Goal: Task Accomplishment & Management: Use online tool/utility

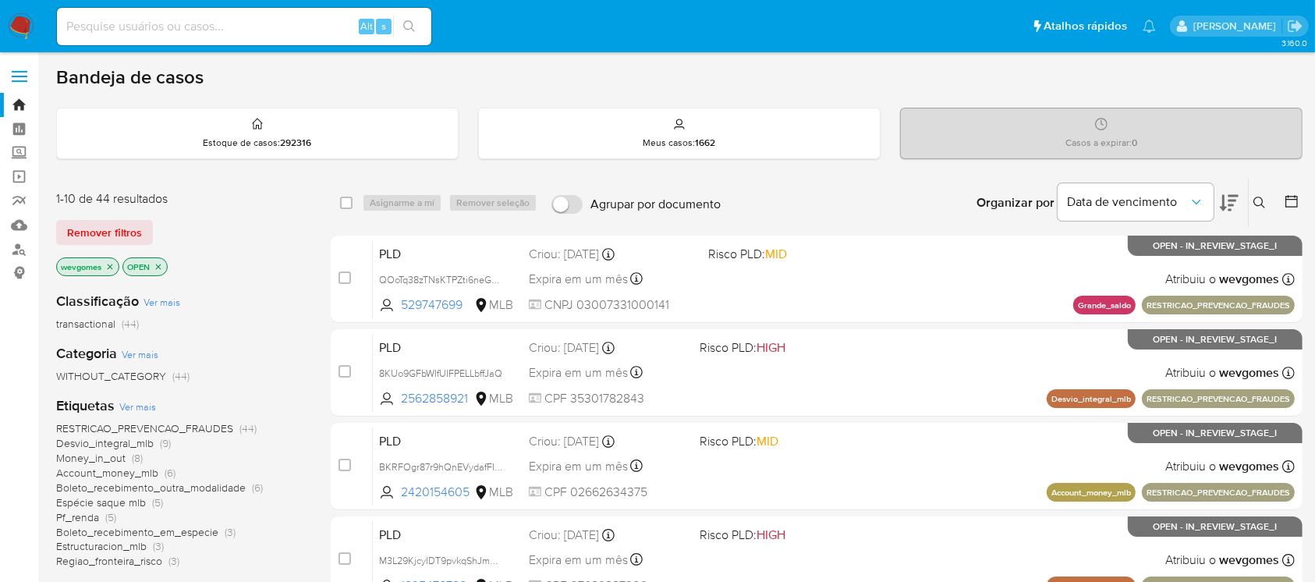
click at [22, 38] on img at bounding box center [21, 26] width 27 height 27
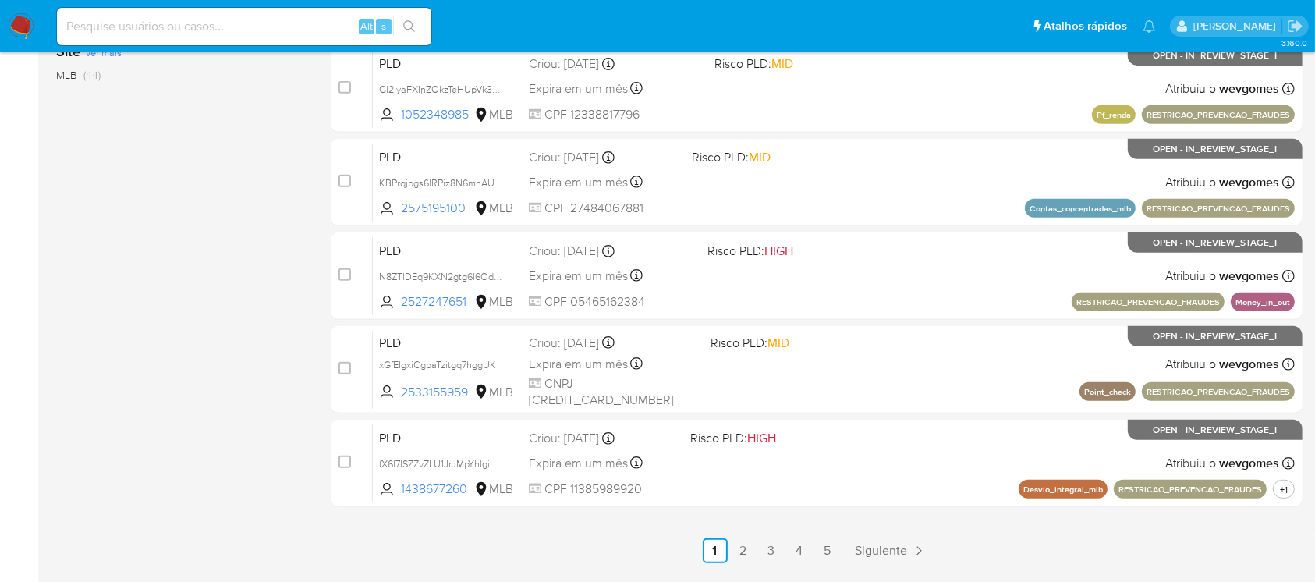
scroll to position [692, 0]
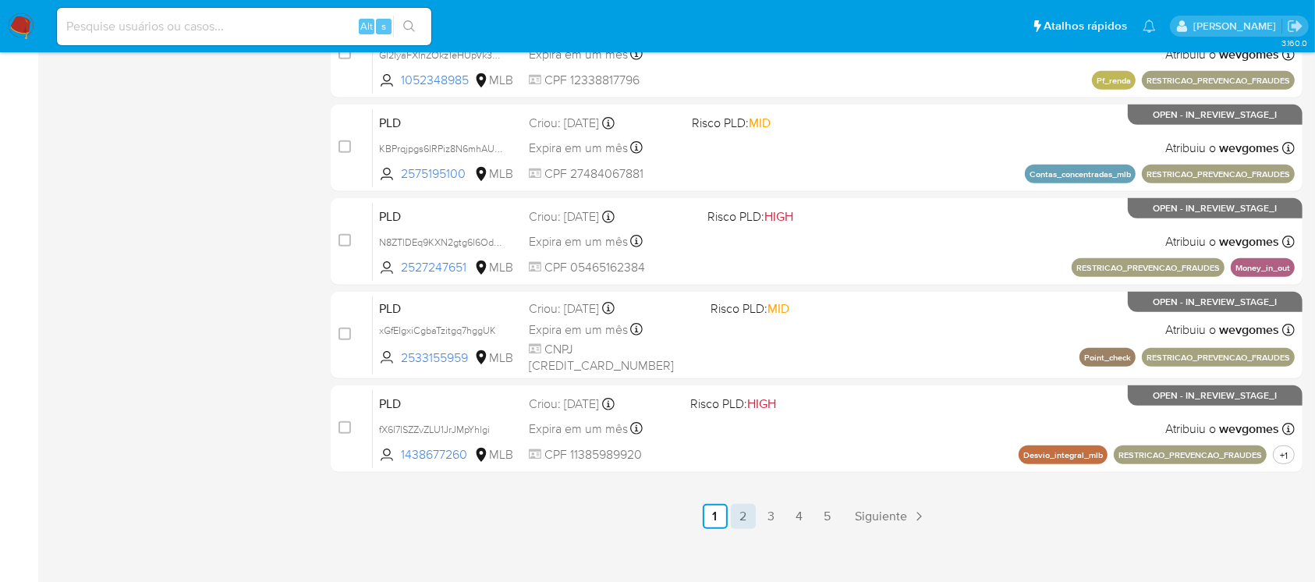
click at [743, 518] on link "2" at bounding box center [743, 516] width 25 height 25
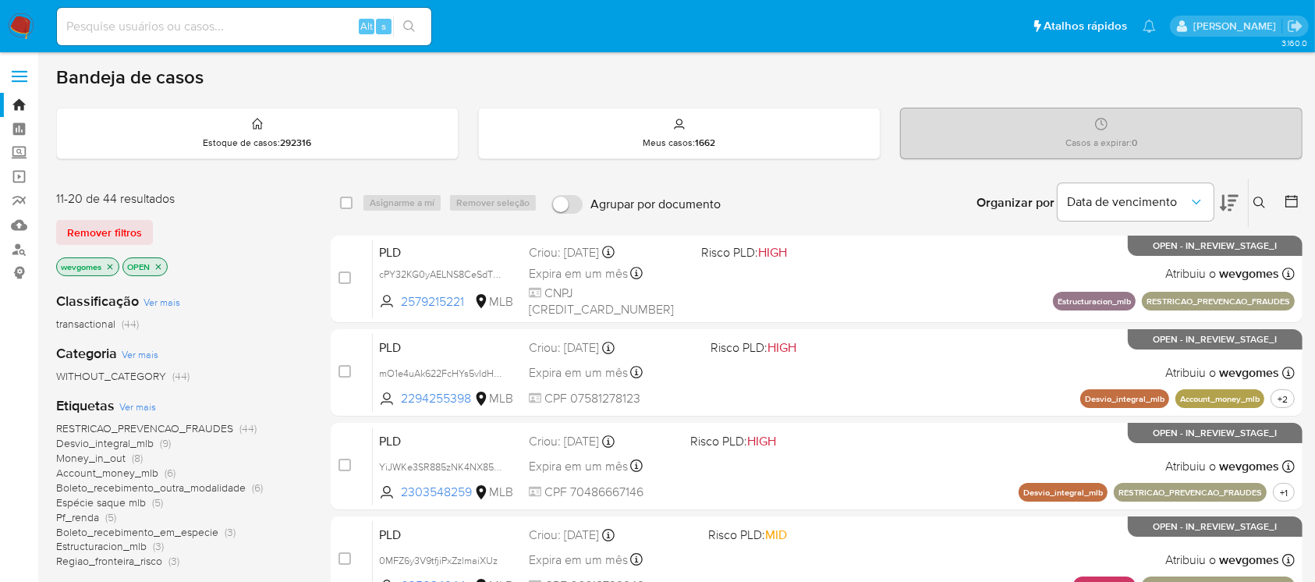
click at [8, 27] on img at bounding box center [21, 26] width 27 height 27
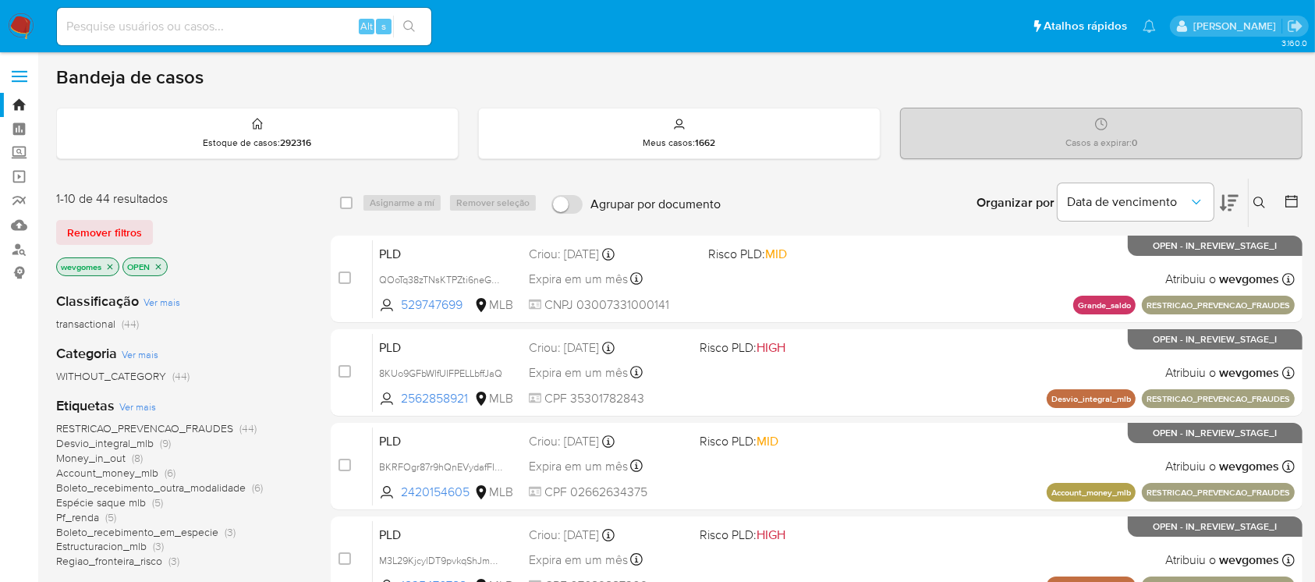
click at [24, 29] on img at bounding box center [21, 26] width 27 height 27
click at [110, 265] on icon "close-filter" at bounding box center [110, 266] width 5 height 5
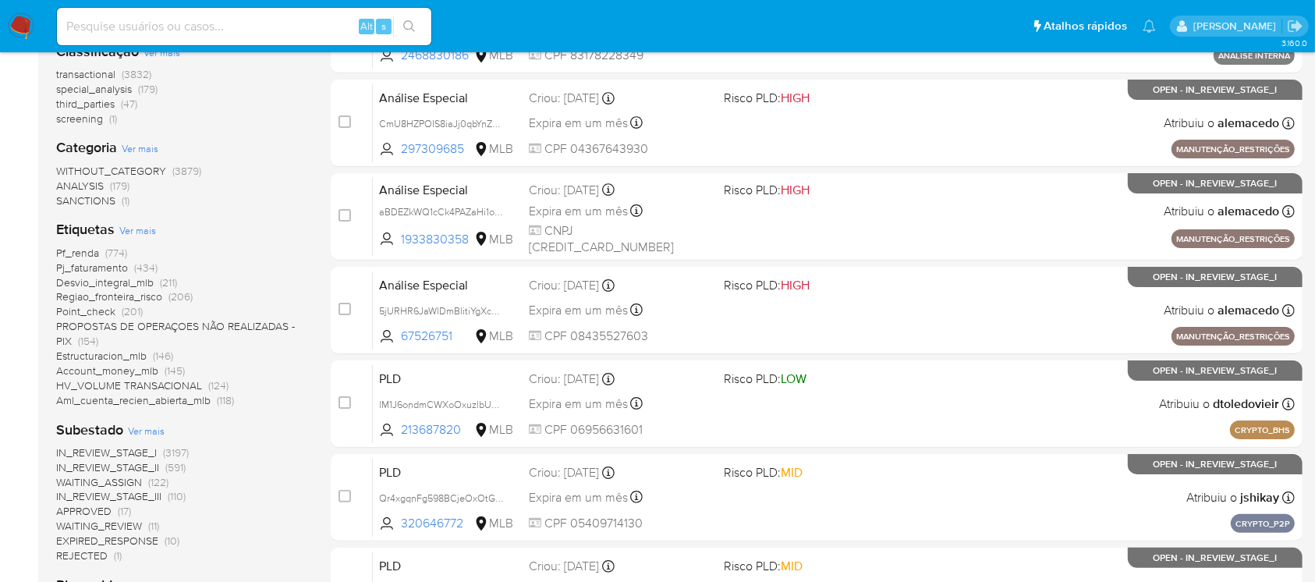
scroll to position [277, 0]
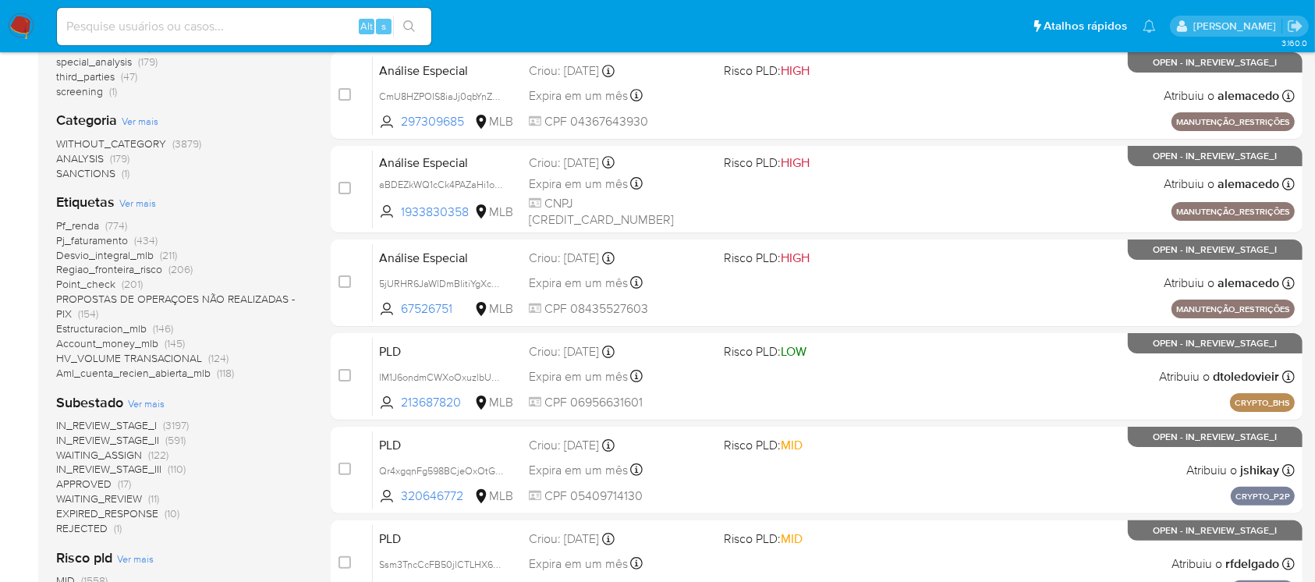
click at [104, 453] on span "WAITING_ASSIGN" at bounding box center [99, 455] width 86 height 16
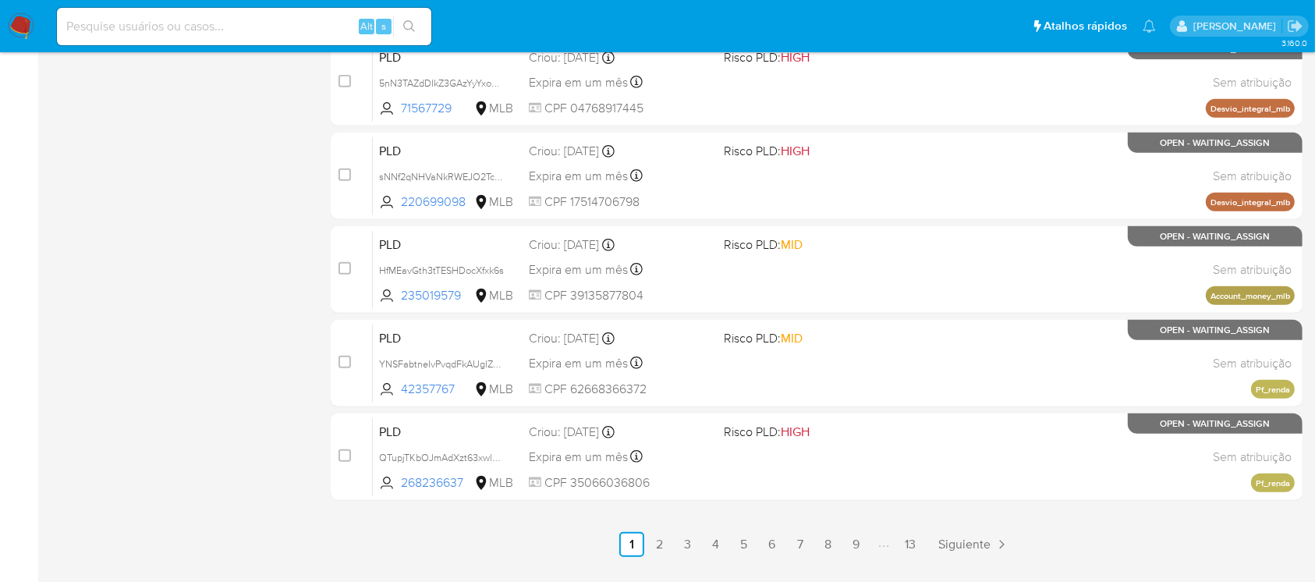
scroll to position [692, 0]
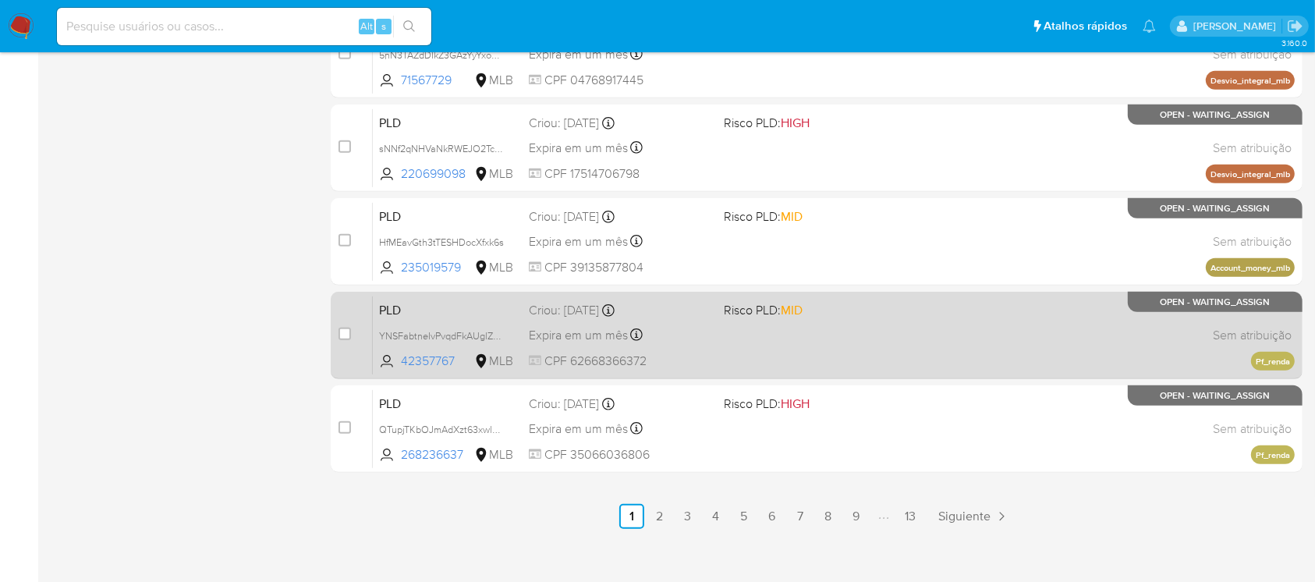
click at [903, 363] on div "PLD YNSFabtneIvPvqdFkAUglZNN 42357767 MLB Risco PLD: MID Criou: 12/09/2025 Crio…" at bounding box center [834, 335] width 922 height 79
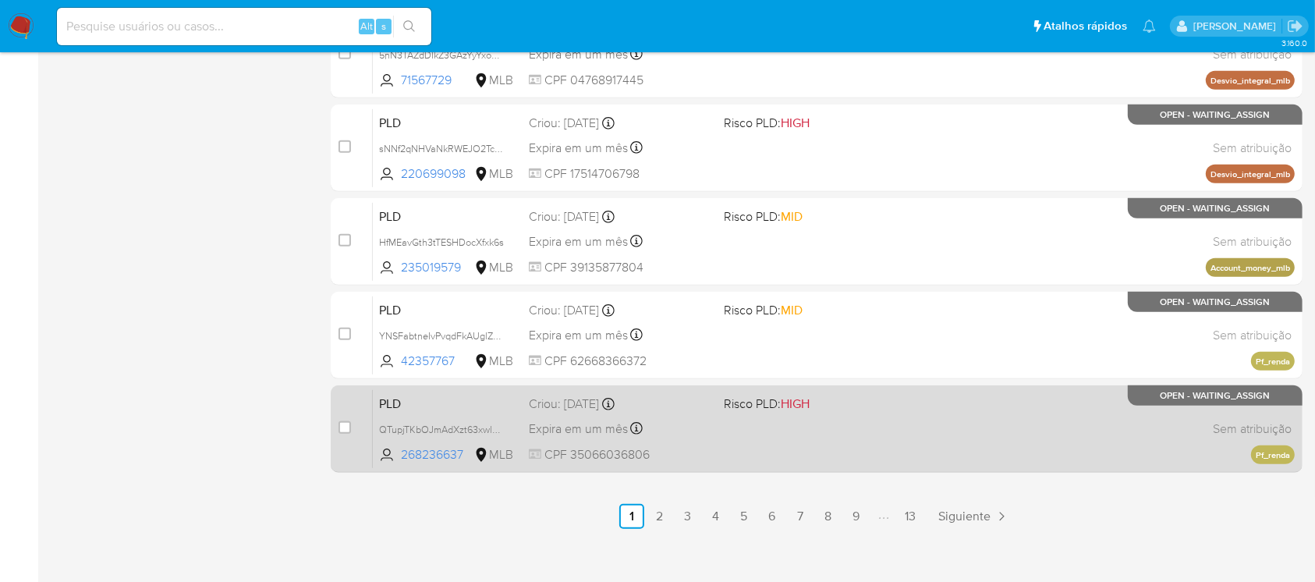
click at [745, 431] on div "PLD QTupjTKbOJmAdXzt63xwl4TP 268236637 MLB Risco PLD: HIGH Criou: 12/09/2025 Cr…" at bounding box center [834, 428] width 922 height 79
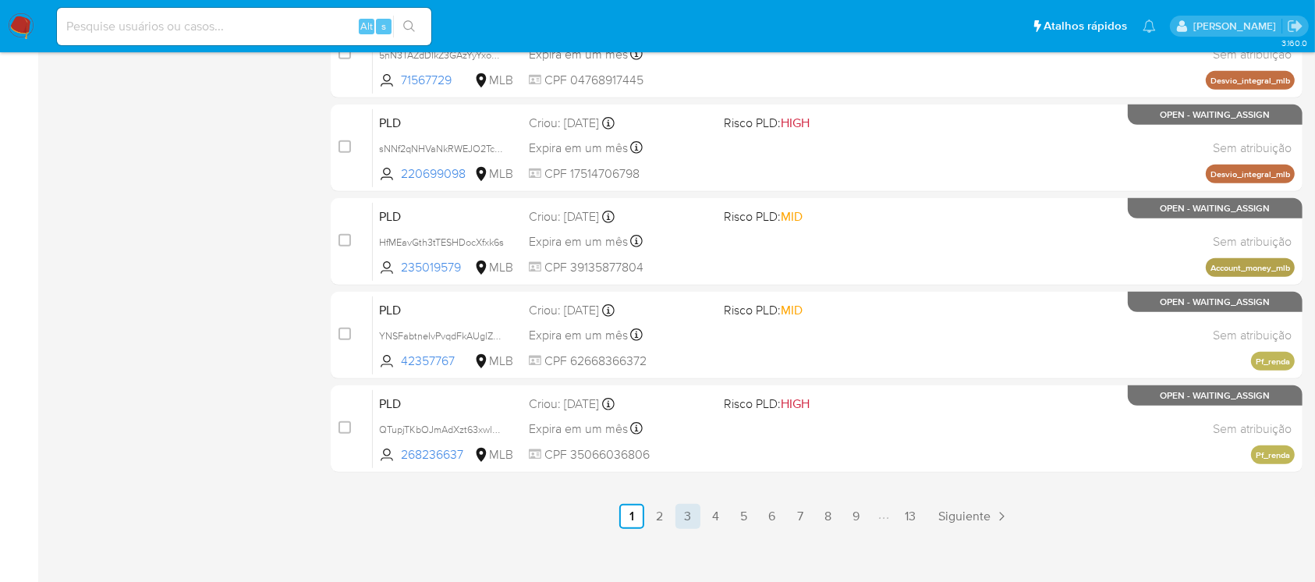
click at [689, 518] on link "3" at bounding box center [687, 516] width 25 height 25
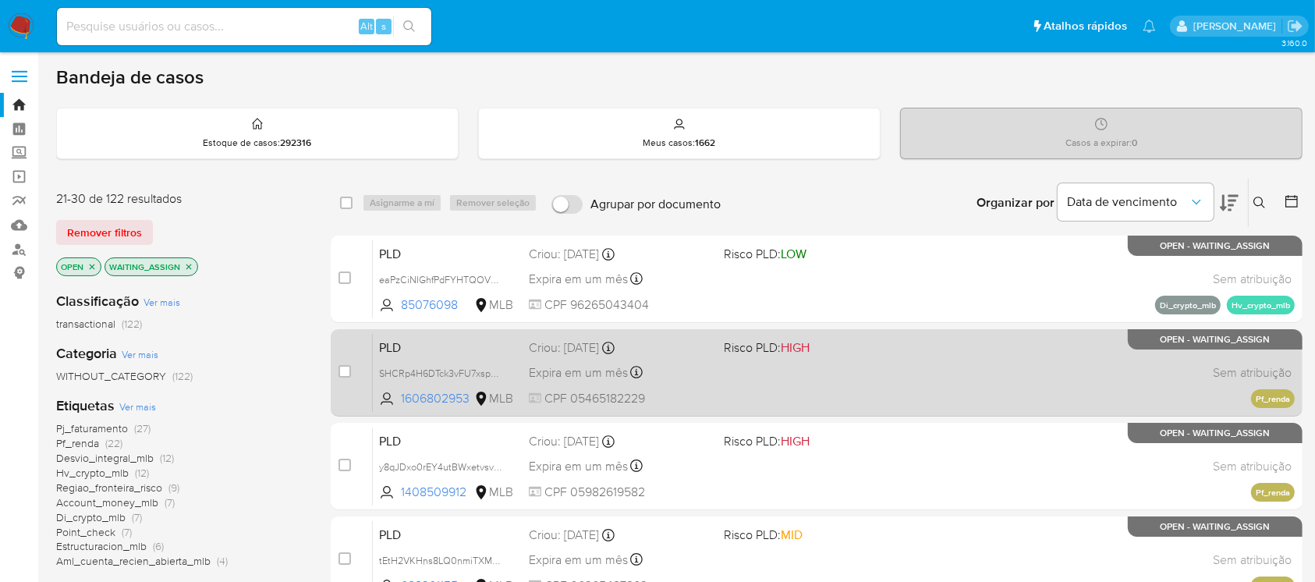
click at [855, 371] on span at bounding box center [815, 371] width 182 height 3
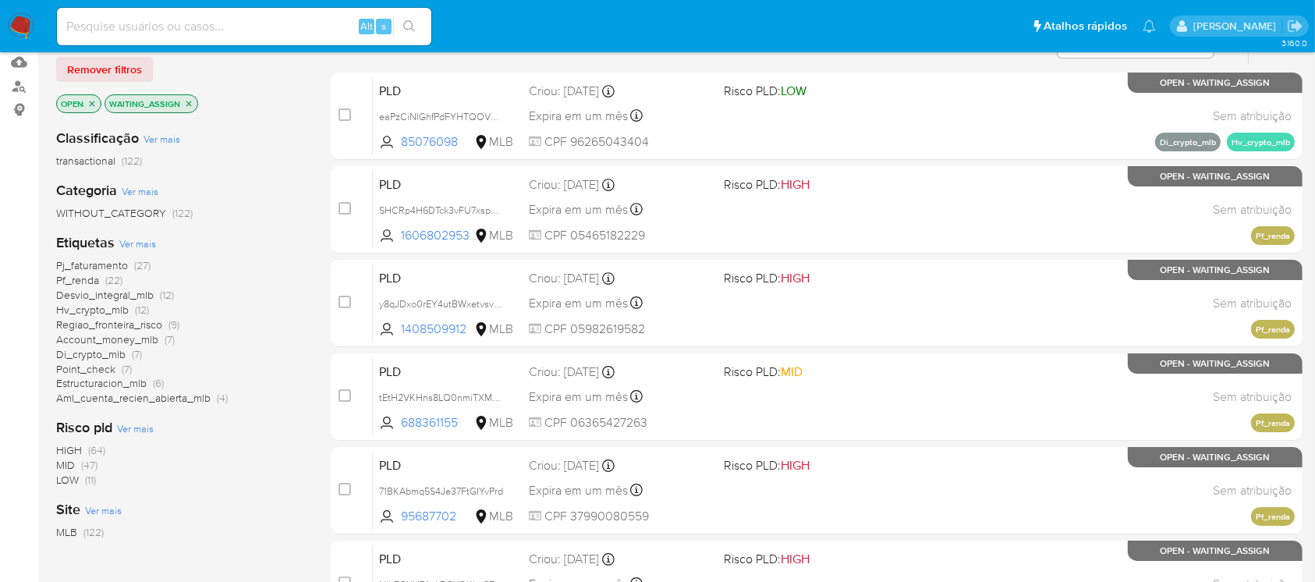
scroll to position [277, 0]
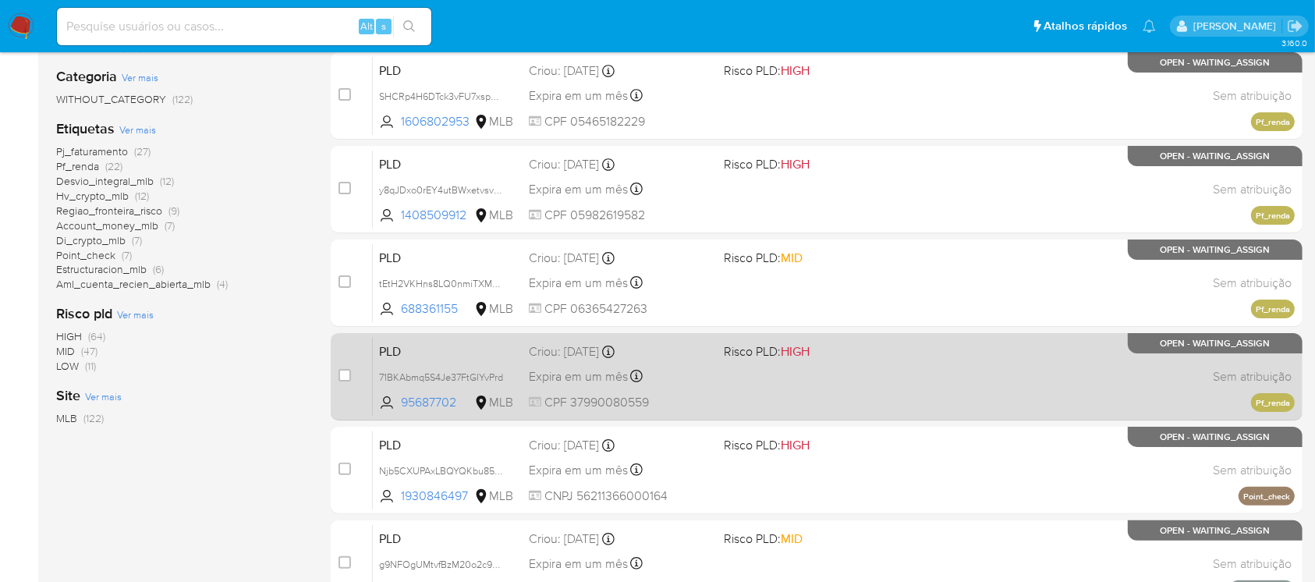
click at [952, 377] on div "PLD 71BKAbmq5S4Je37FtGIYvPrd 95687702 MLB Risco PLD: HIGH Criou: 12/09/2025 Cri…" at bounding box center [834, 376] width 922 height 79
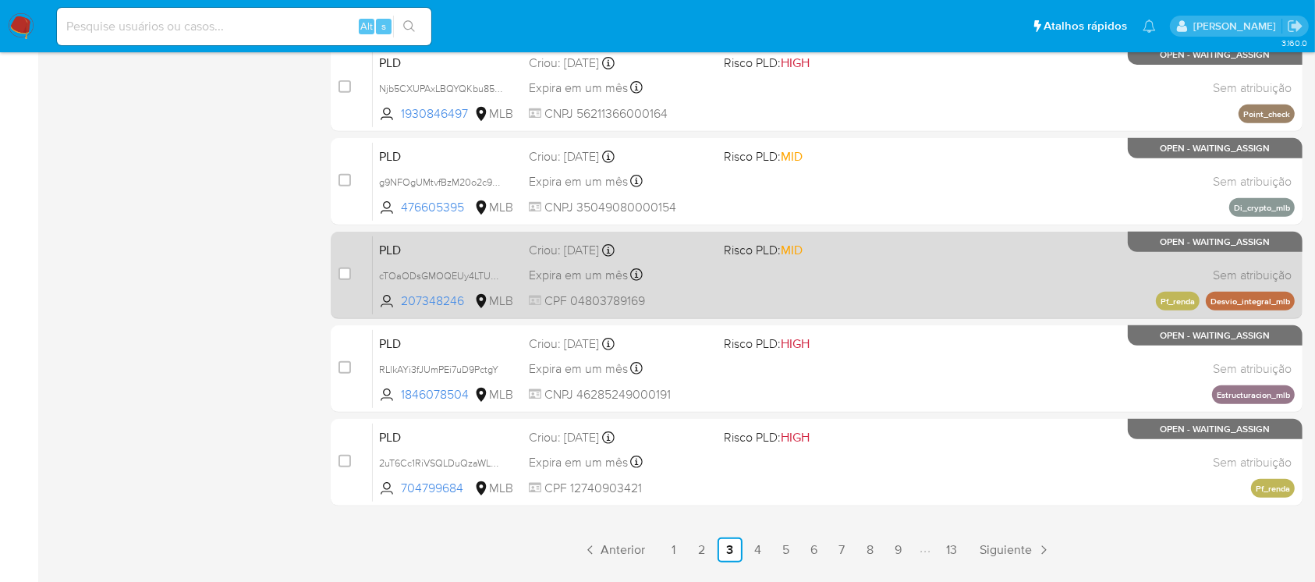
scroll to position [692, 0]
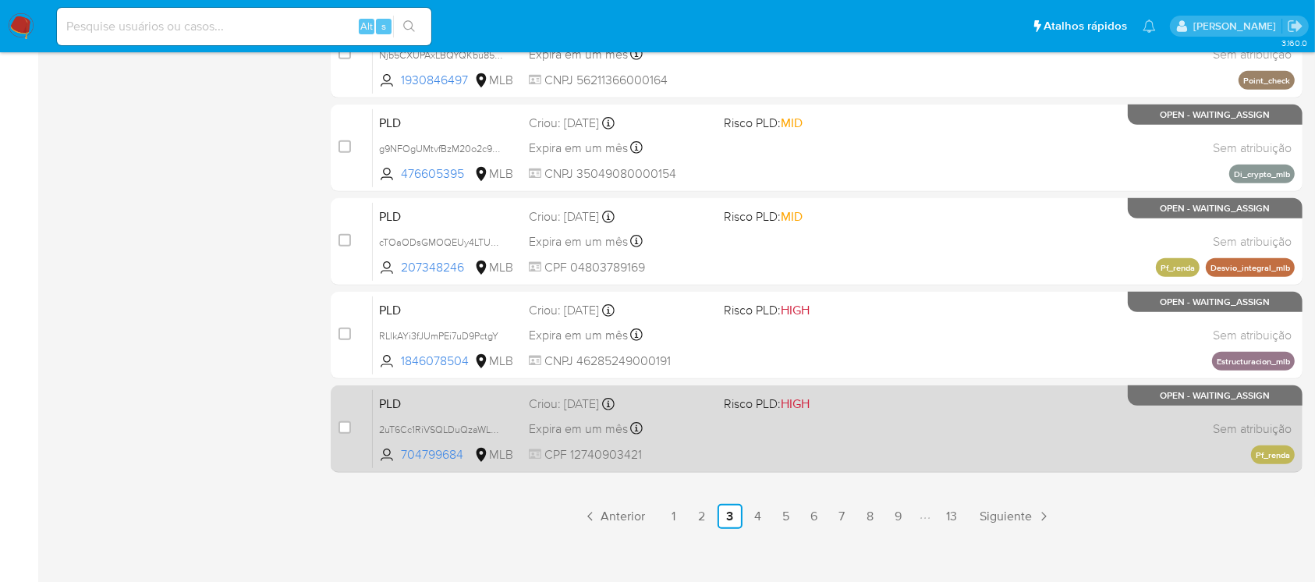
click at [845, 448] on div "PLD 2uT6Cc1RiVSQLDuQzaWL6rse 704799684 MLB Risco PLD: HIGH Criou: 12/09/2025 Cr…" at bounding box center [834, 428] width 922 height 79
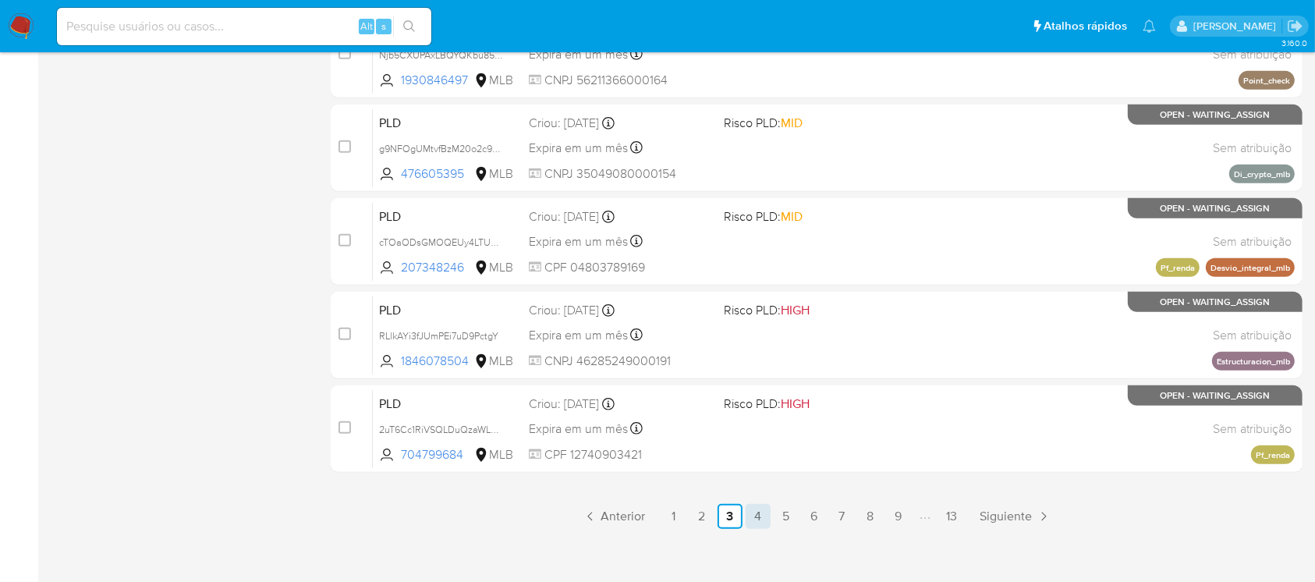
click at [763, 520] on link "4" at bounding box center [757, 516] width 25 height 25
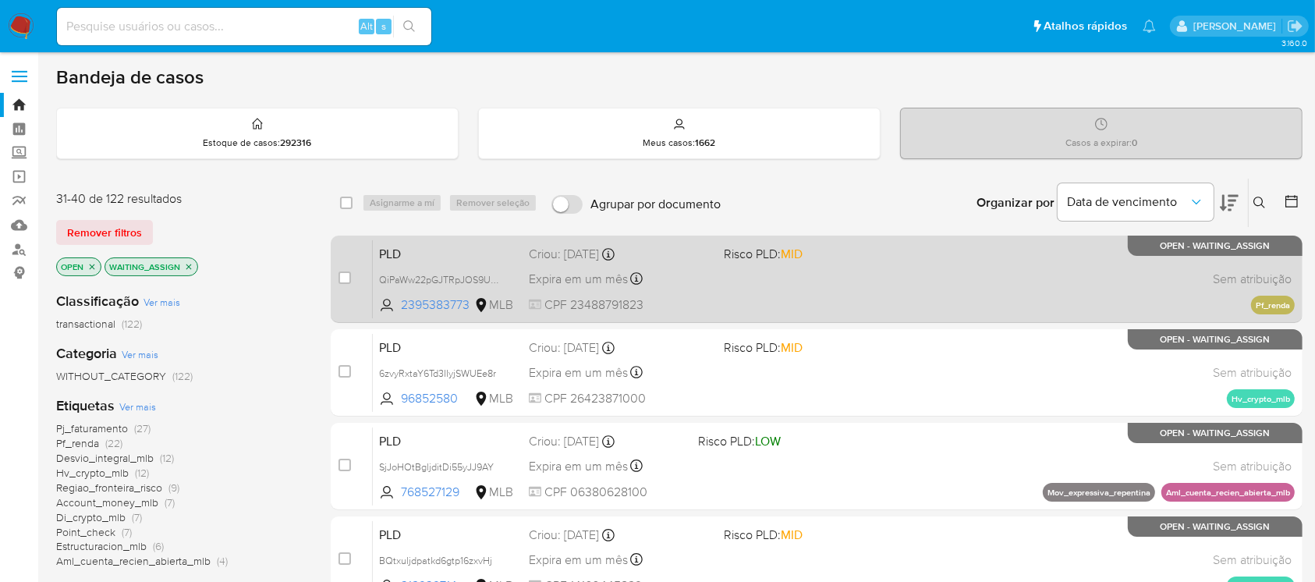
click at [745, 294] on div "PLD QiPaWw22pGJTRpJOS9URHVCE 2395383773 MLB Risco PLD: MID Criou: 12/09/2025 Cr…" at bounding box center [834, 278] width 922 height 79
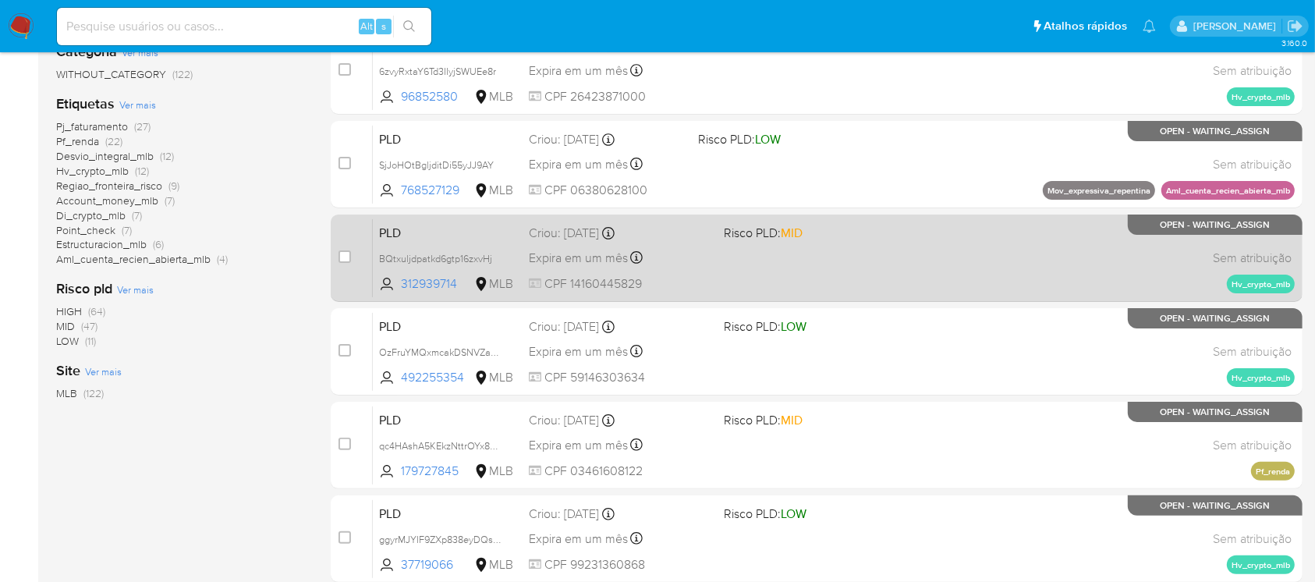
scroll to position [416, 0]
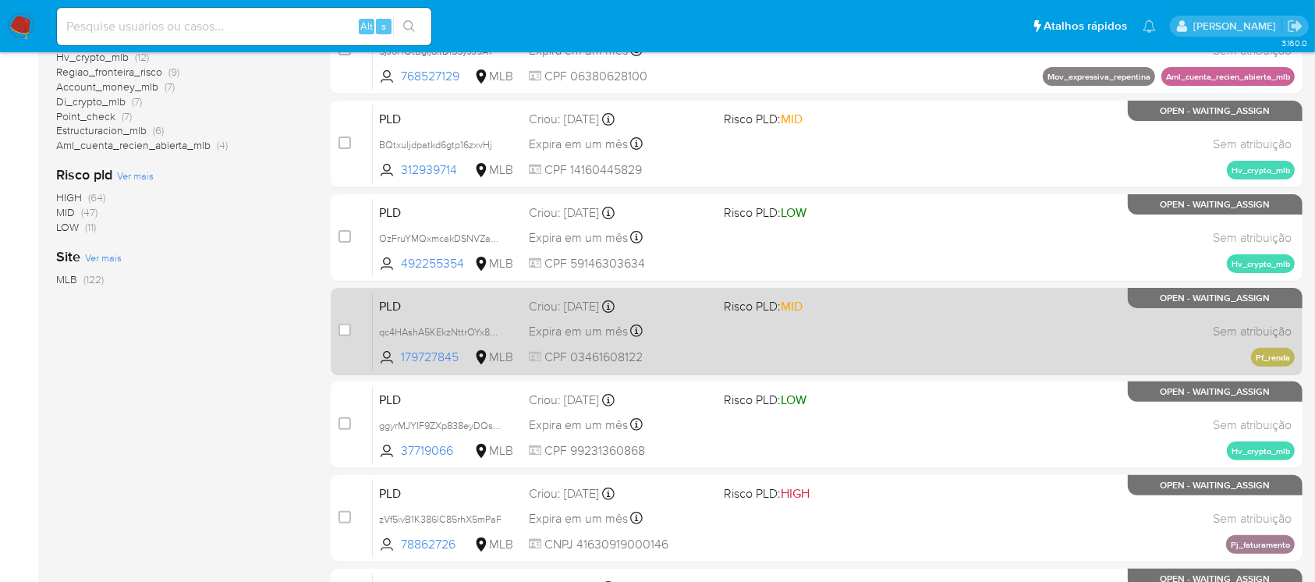
click at [869, 356] on div "PLD qc4HAshA5KEkzNttrOYx8MDq 179727845 MLB Risco PLD: MID Criou: 12/09/2025 Cri…" at bounding box center [834, 331] width 922 height 79
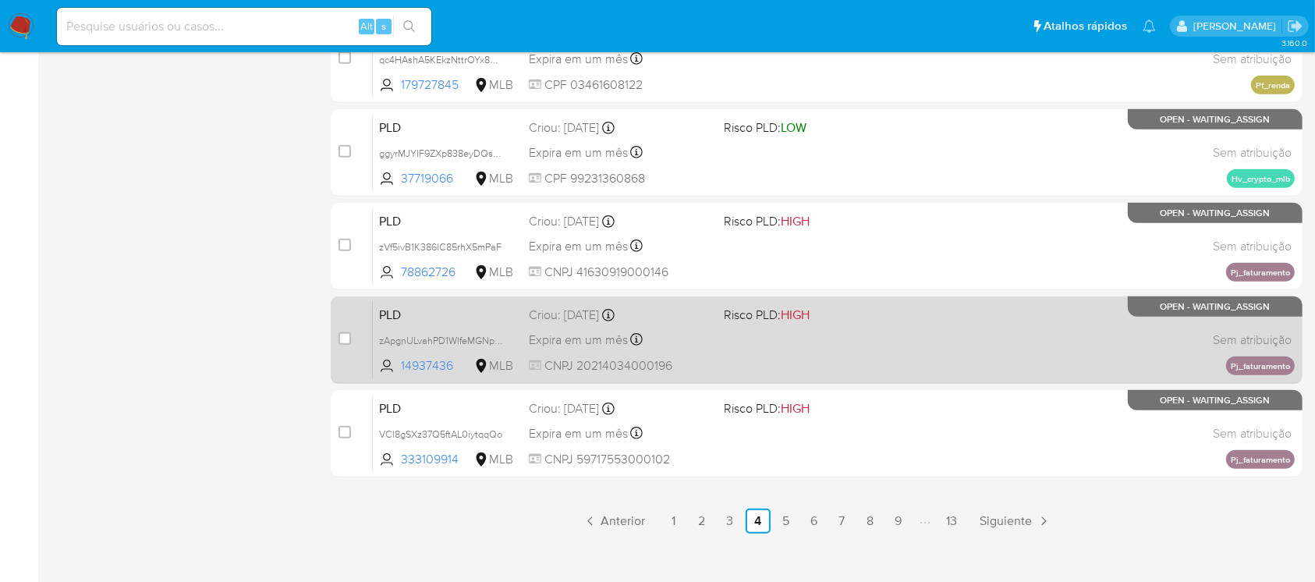
scroll to position [692, 0]
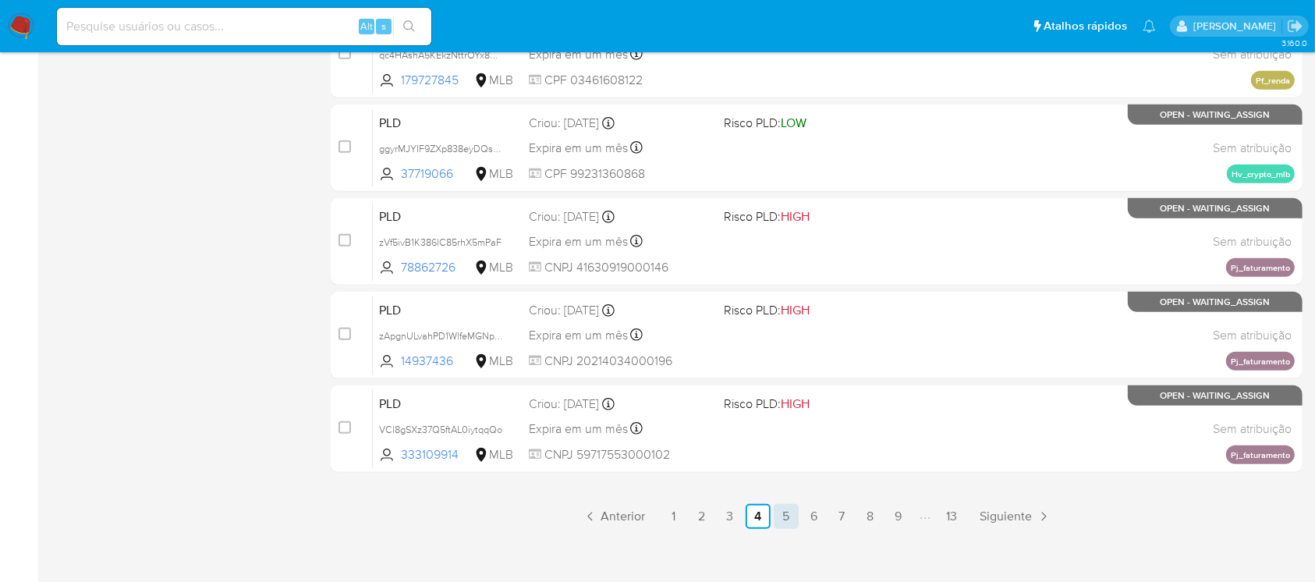
click at [790, 515] on link "5" at bounding box center [786, 516] width 25 height 25
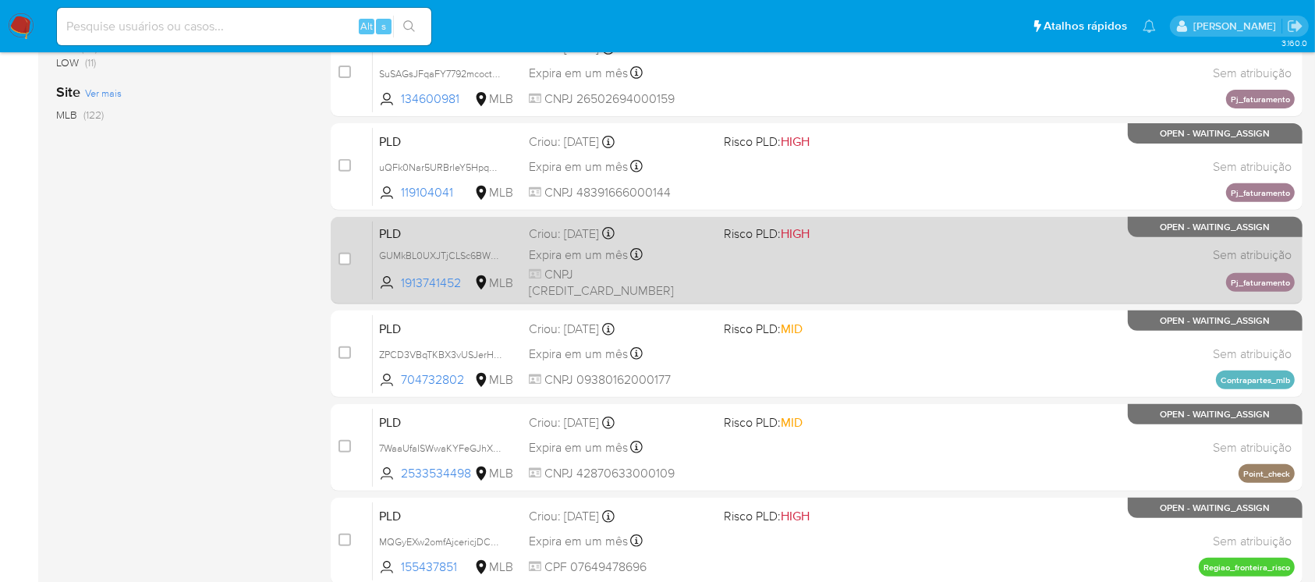
scroll to position [692, 0]
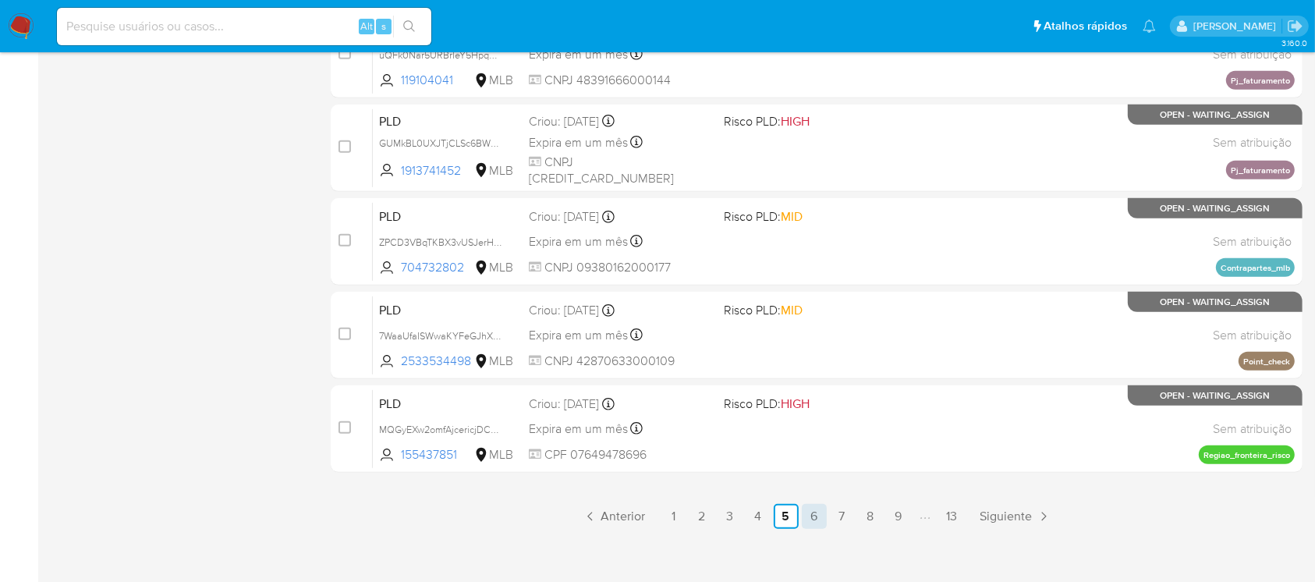
click at [815, 522] on link "6" at bounding box center [814, 516] width 25 height 25
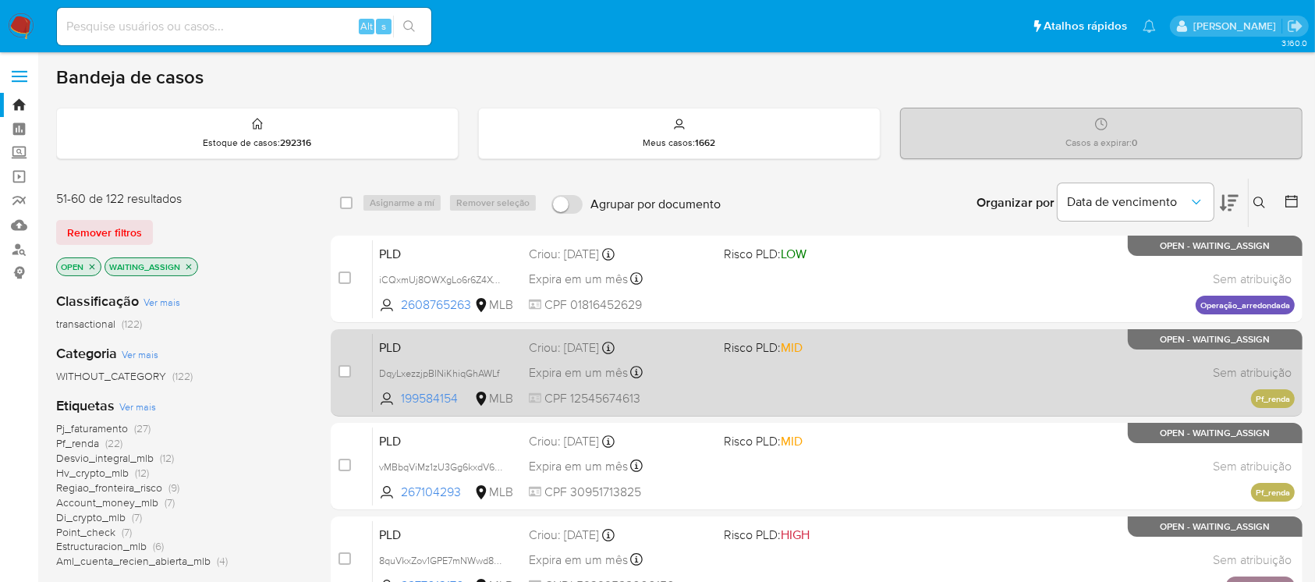
click at [777, 381] on div "PLD DqyLxezzjpBINiKhiqGhAWLf 199584154 MLB Risco PLD: MID Criou: 12/09/2025 Cri…" at bounding box center [834, 372] width 922 height 79
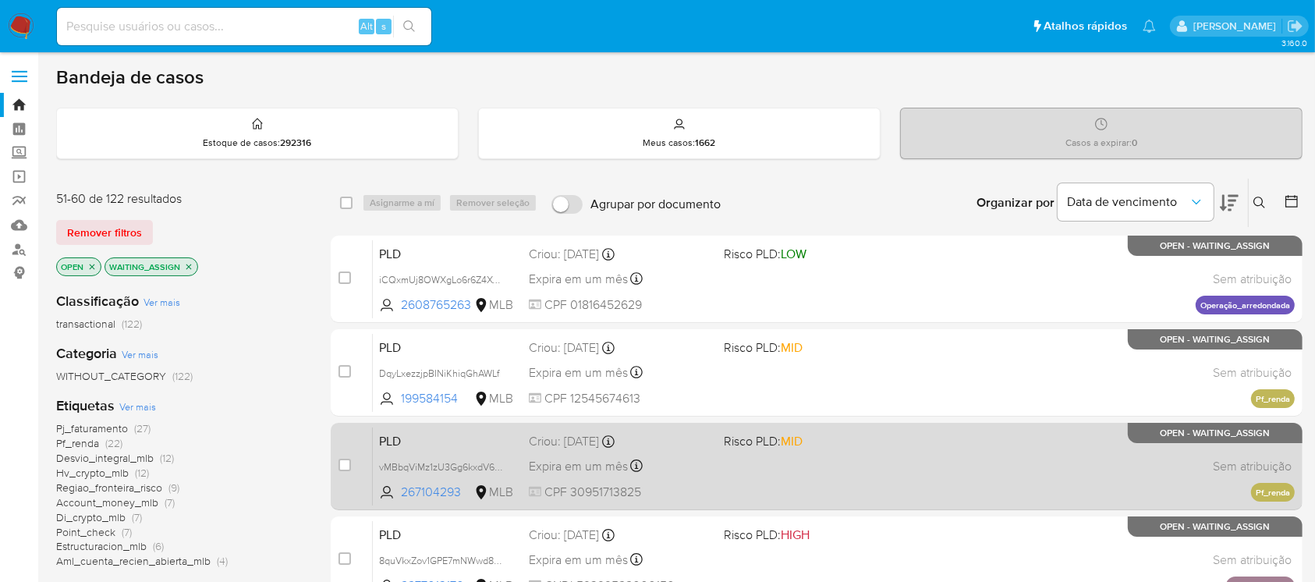
click at [862, 472] on div "PLD vMBbqViMz1zU3Gg6kxdV6ei1 267104293 MLB Risco PLD: MID Criou: 12/09/2025 Cri…" at bounding box center [834, 466] width 922 height 79
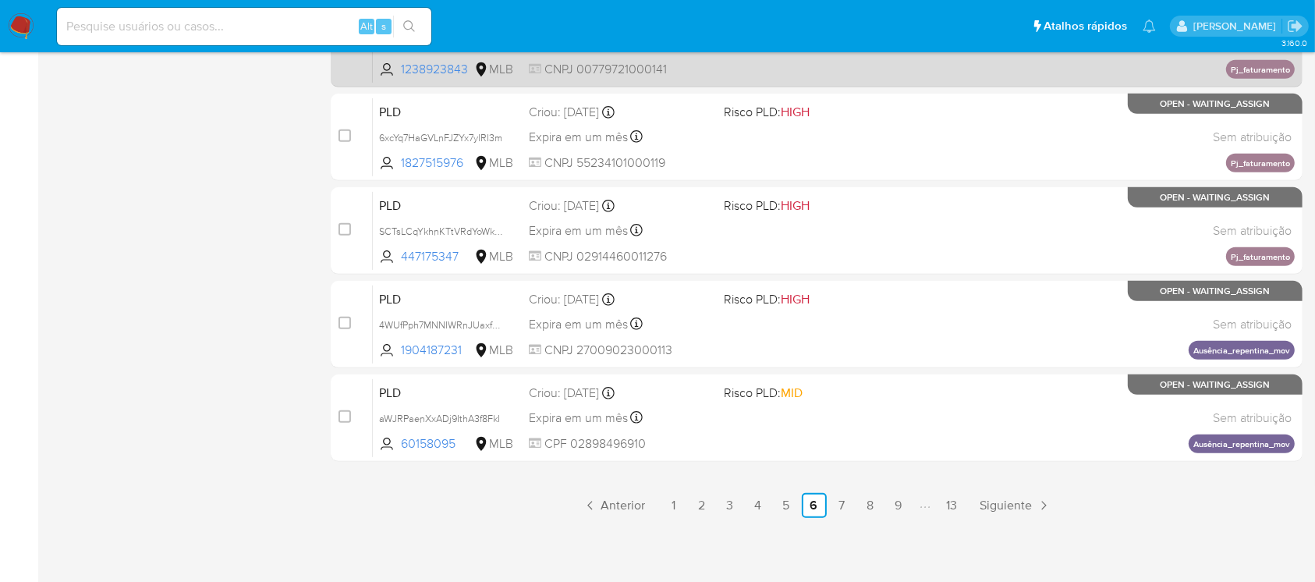
scroll to position [705, 0]
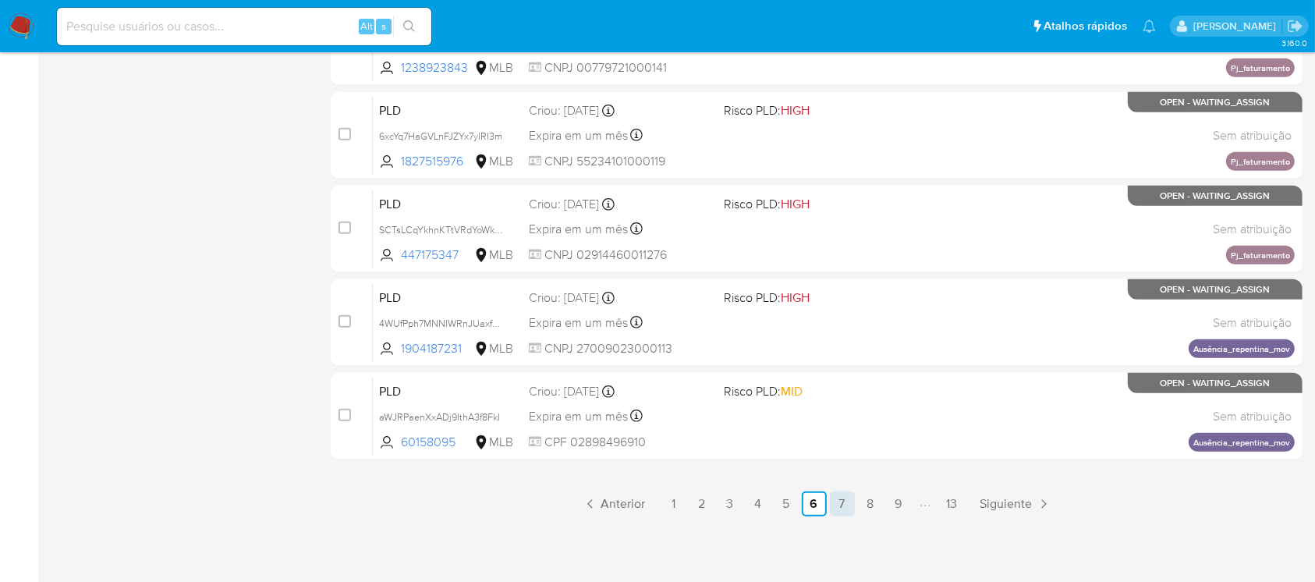
click at [837, 506] on link "7" at bounding box center [842, 503] width 25 height 25
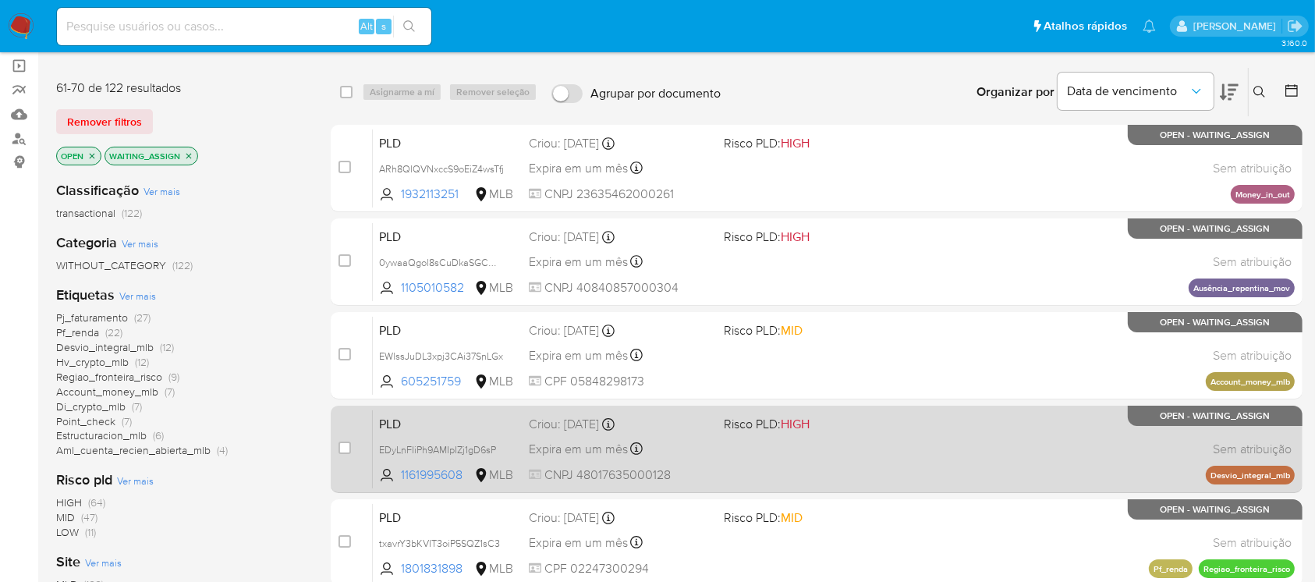
scroll to position [138, 0]
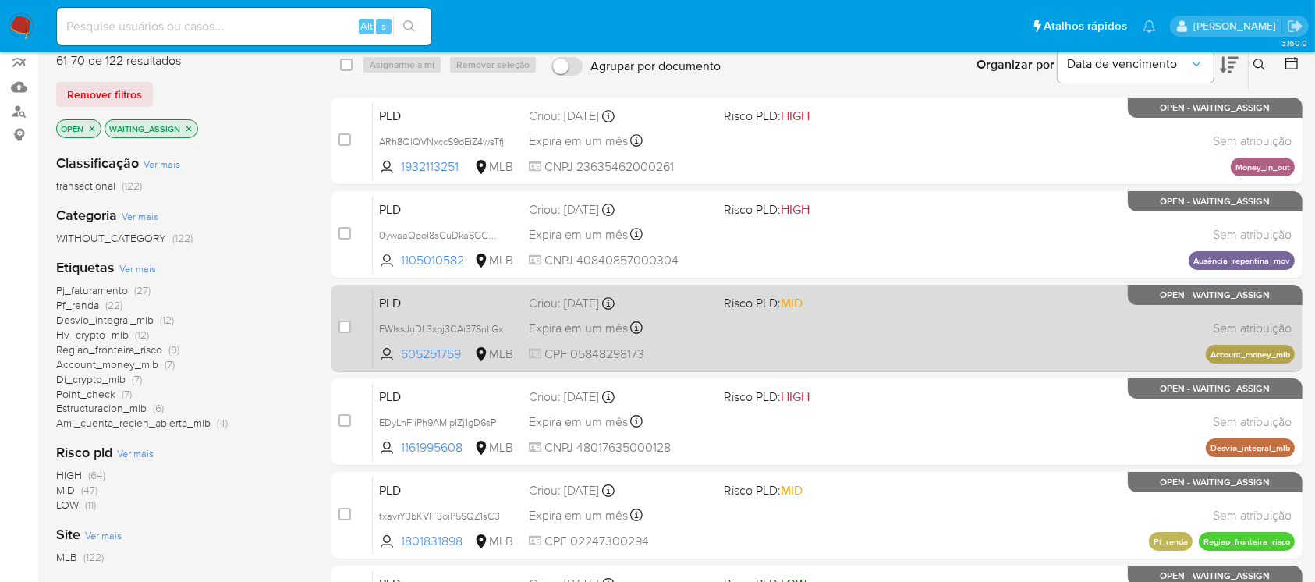
click at [849, 334] on div "PLD EWlssJuDL3xpj3CAi37SnLGx 605251759 MLB Risco PLD: MID Criou: 12/09/2025 Cri…" at bounding box center [834, 328] width 922 height 79
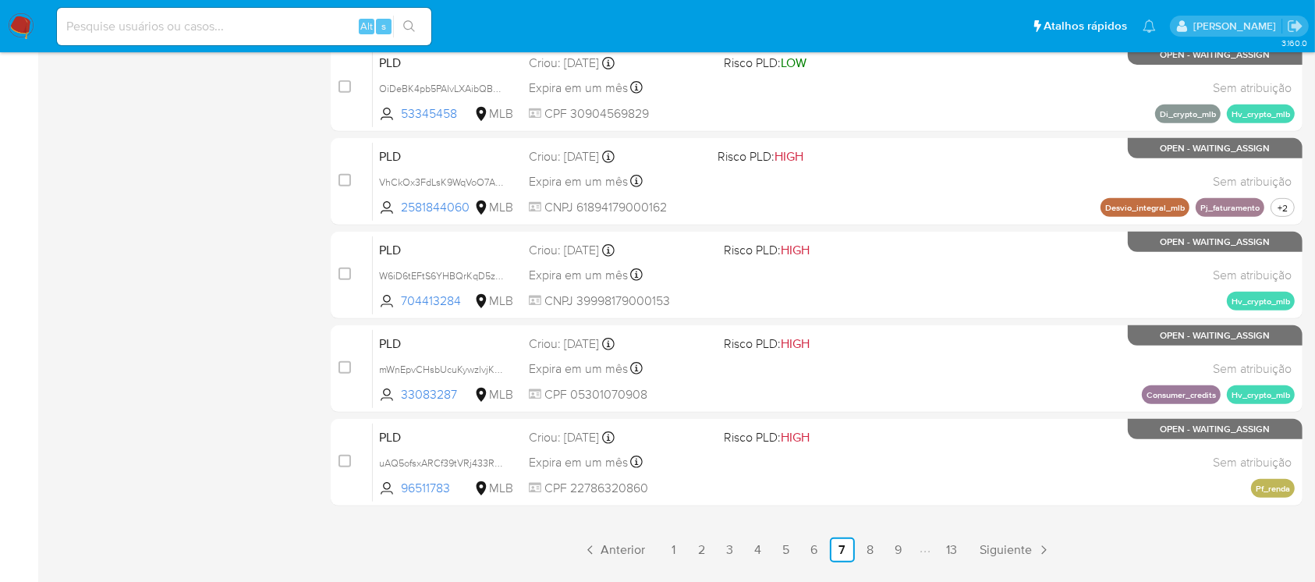
scroll to position [692, 0]
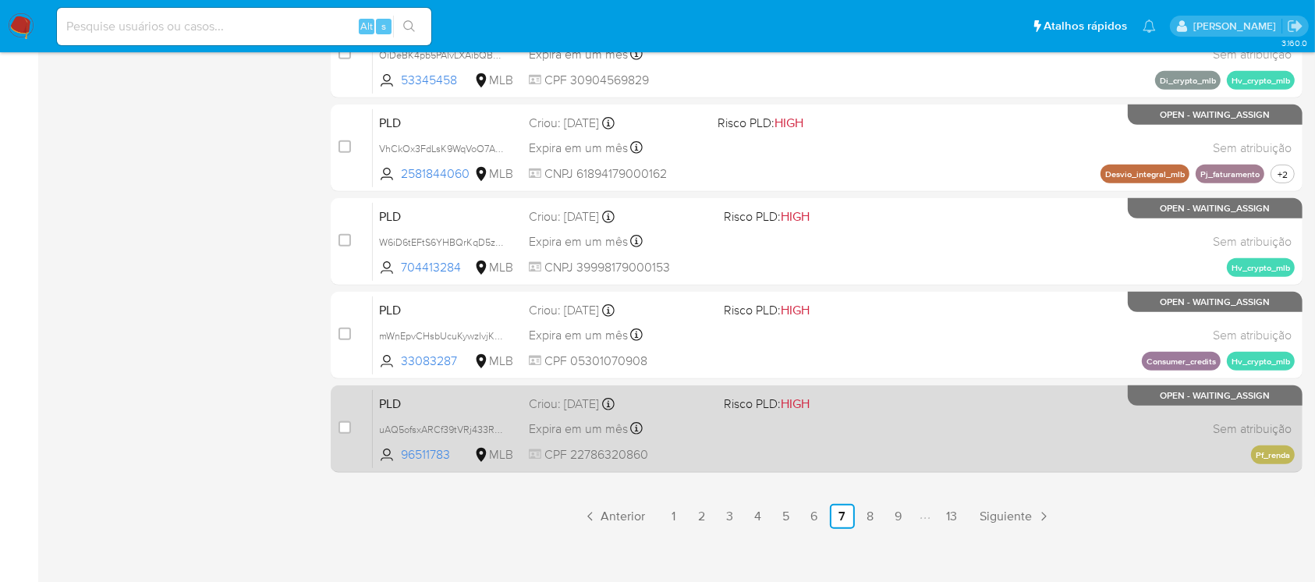
click at [901, 448] on div "PLD uAQ5ofsxARCf39tVRj433RC1 96511783 MLB Risco PLD: HIGH Criou: 12/09/2025 Cri…" at bounding box center [834, 428] width 922 height 79
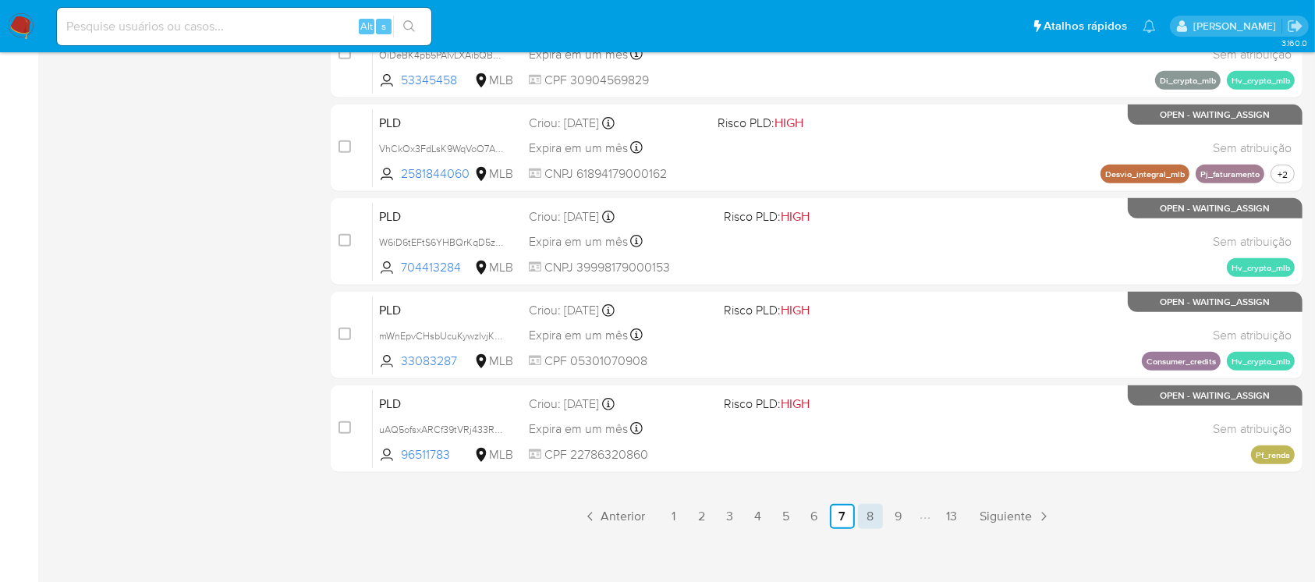
click at [872, 514] on link "8" at bounding box center [870, 516] width 25 height 25
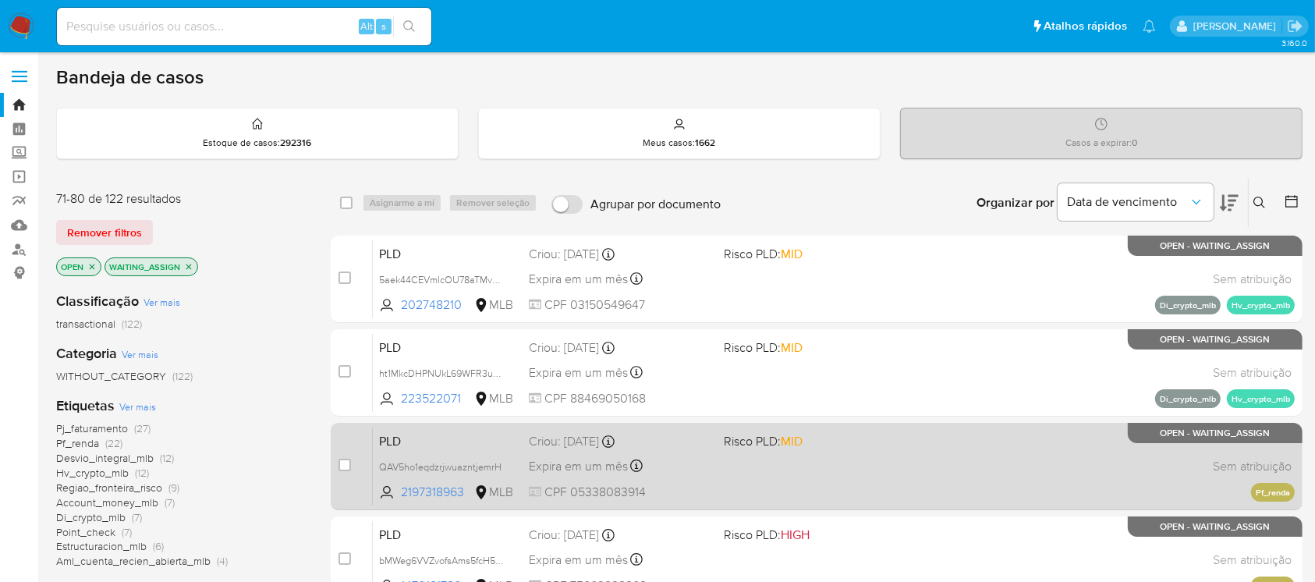
click at [847, 479] on div "PLD QAV5ho1eqdzrjwuazntjemrH 2197318963 MLB Risco PLD: MID Criou: 12/09/2025 Cr…" at bounding box center [834, 466] width 922 height 79
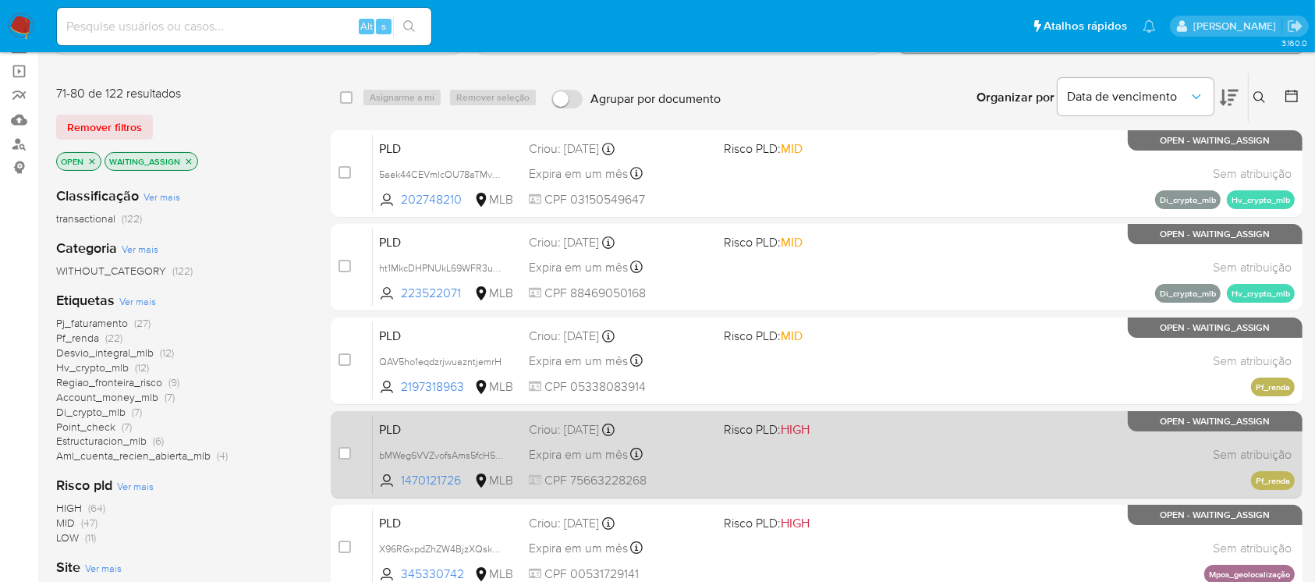
scroll to position [138, 0]
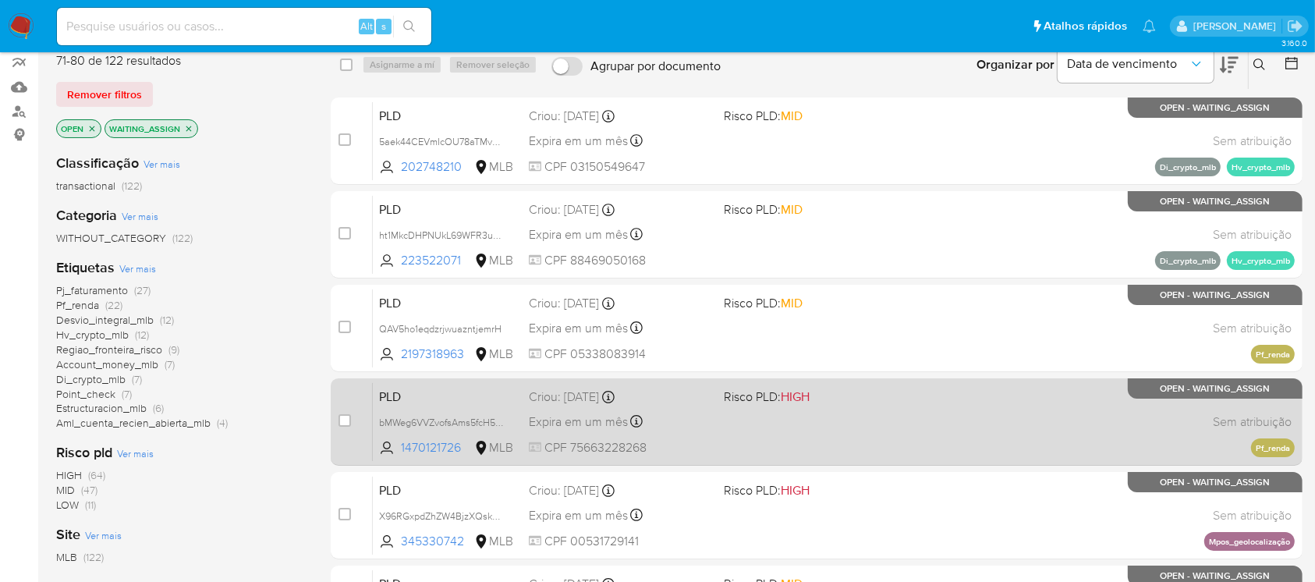
click at [799, 440] on div "PLD bMWeg6VVZvofsAms5fcH5szC 1470121726 MLB Risco PLD: HIGH Criou: 12/09/2025 C…" at bounding box center [834, 421] width 922 height 79
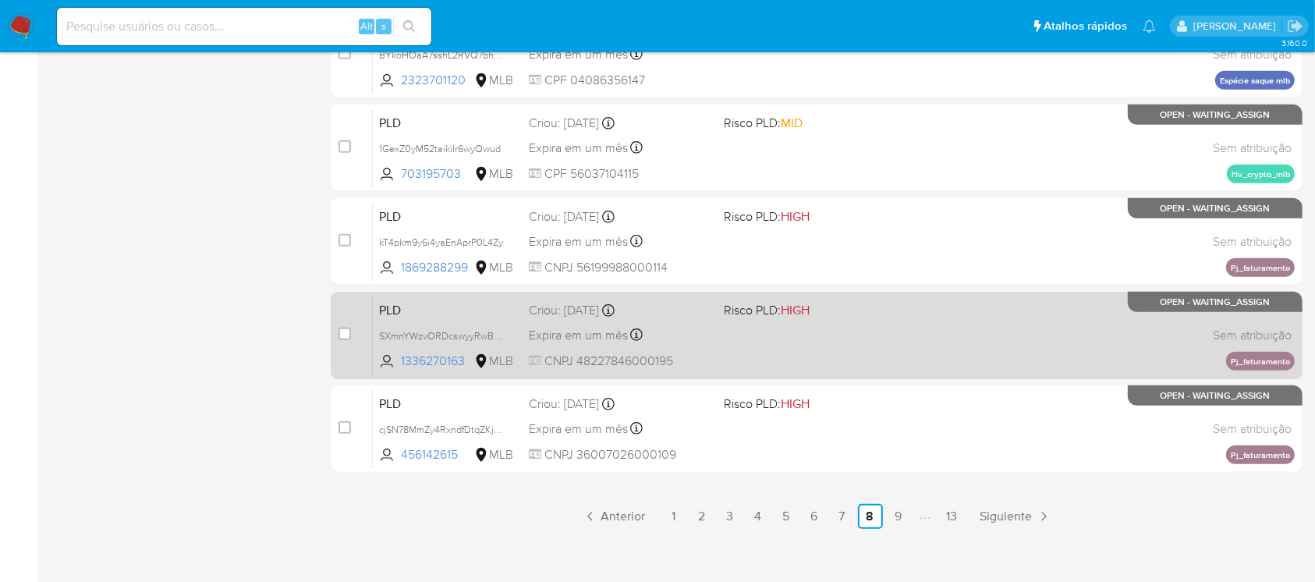
scroll to position [692, 0]
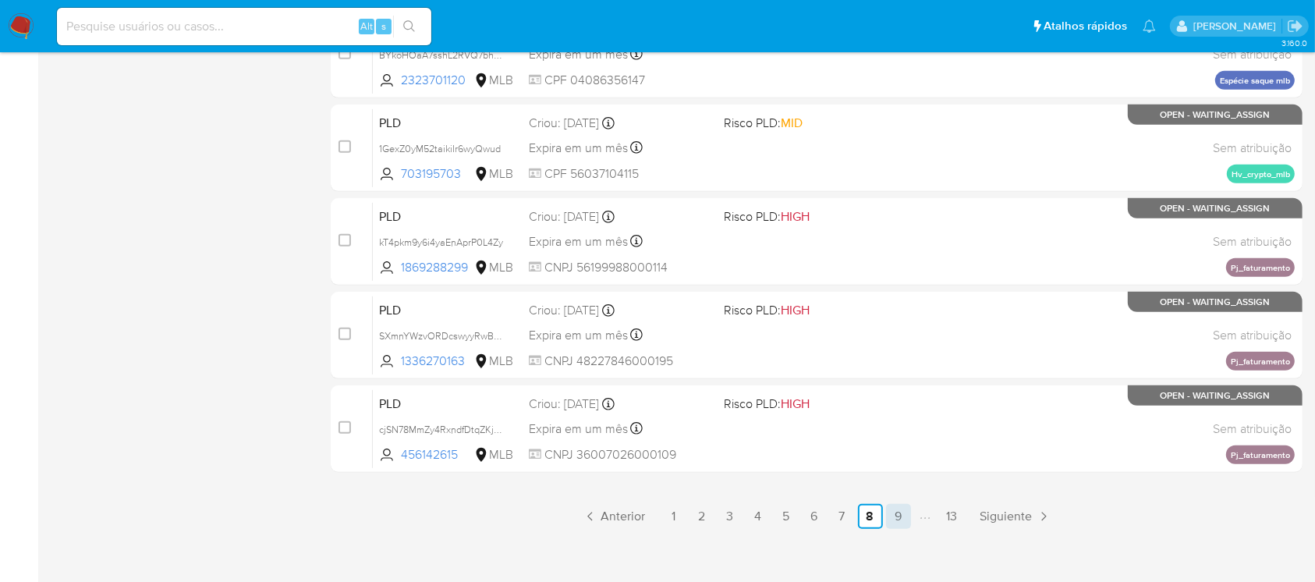
click at [894, 519] on link "9" at bounding box center [898, 516] width 25 height 25
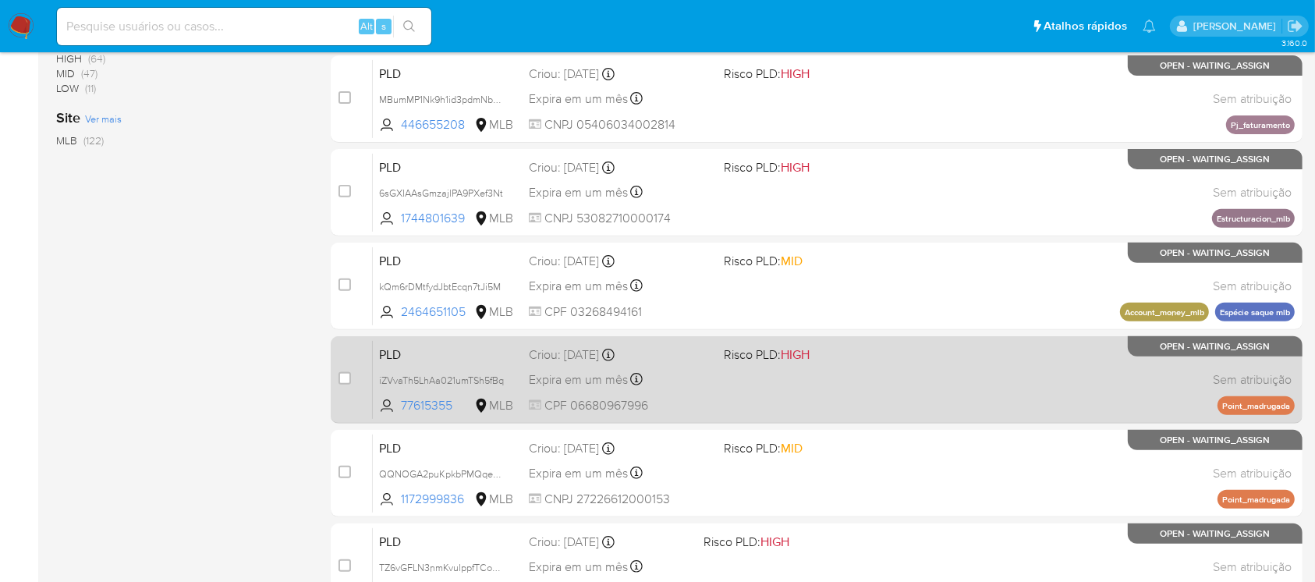
scroll to position [692, 0]
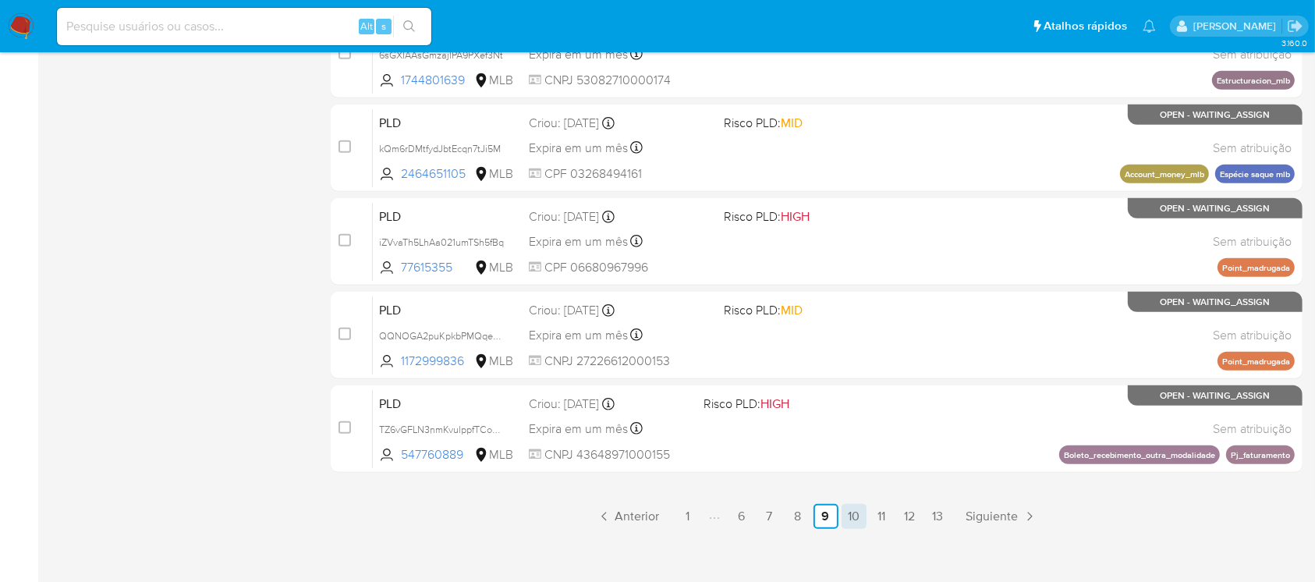
click at [861, 515] on link "10" at bounding box center [853, 516] width 25 height 25
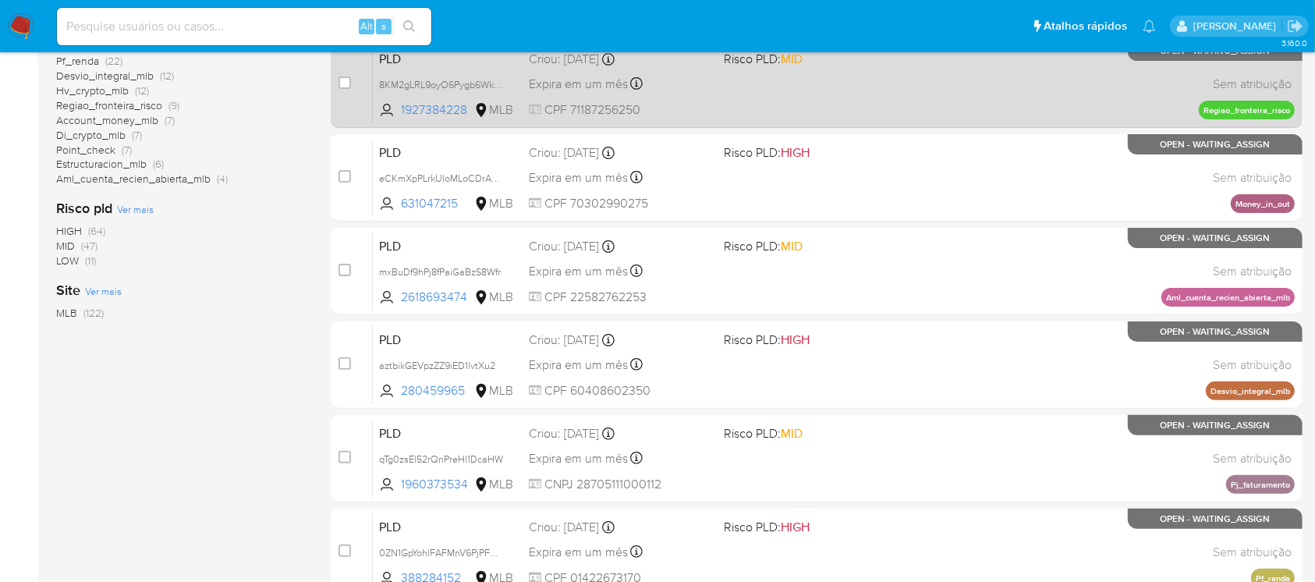
scroll to position [416, 0]
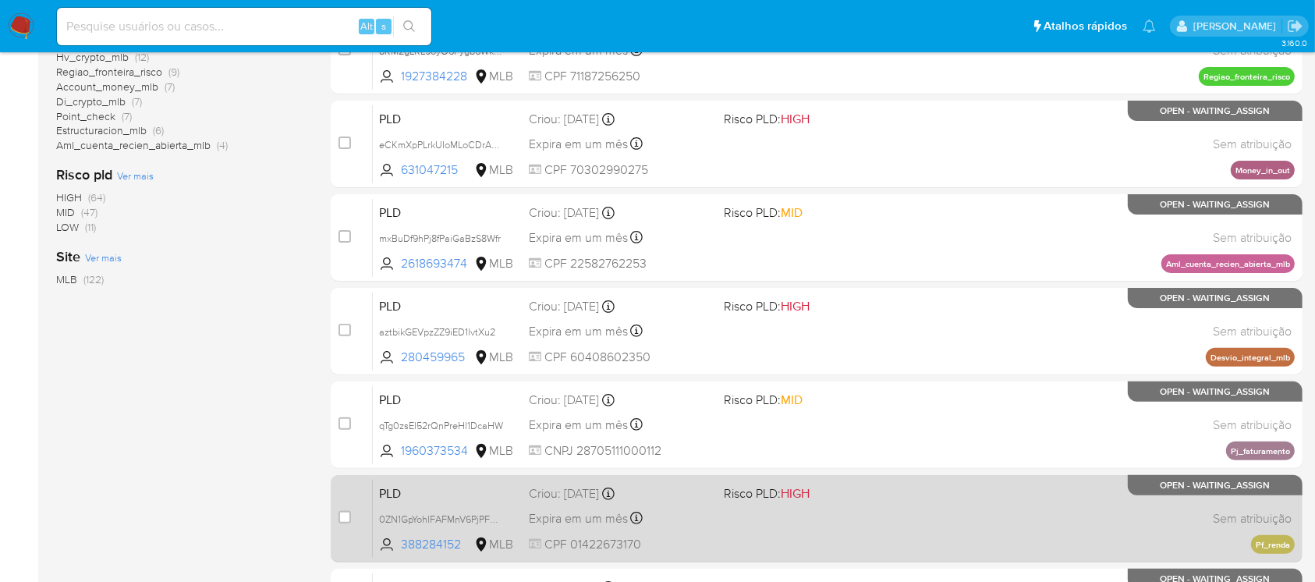
click at [831, 512] on div "PLD 0ZN1GpYohlFAFMnV6PjPFmLj 388284152 MLB Risco PLD: HIGH Criou: 12/09/2025 Cr…" at bounding box center [834, 518] width 922 height 79
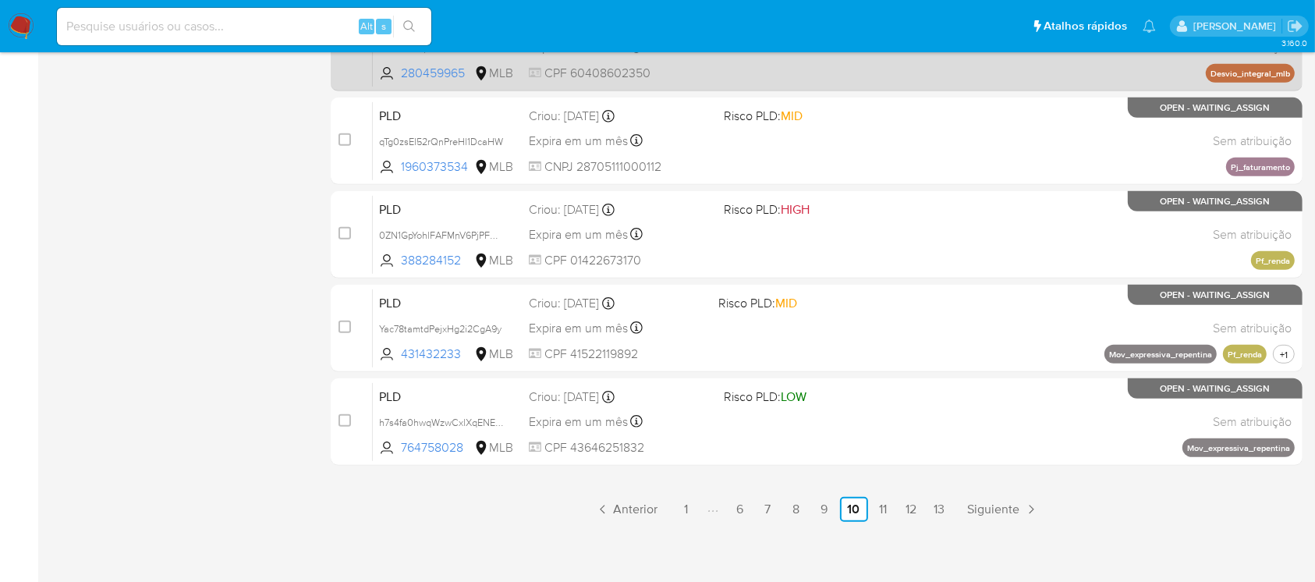
scroll to position [705, 0]
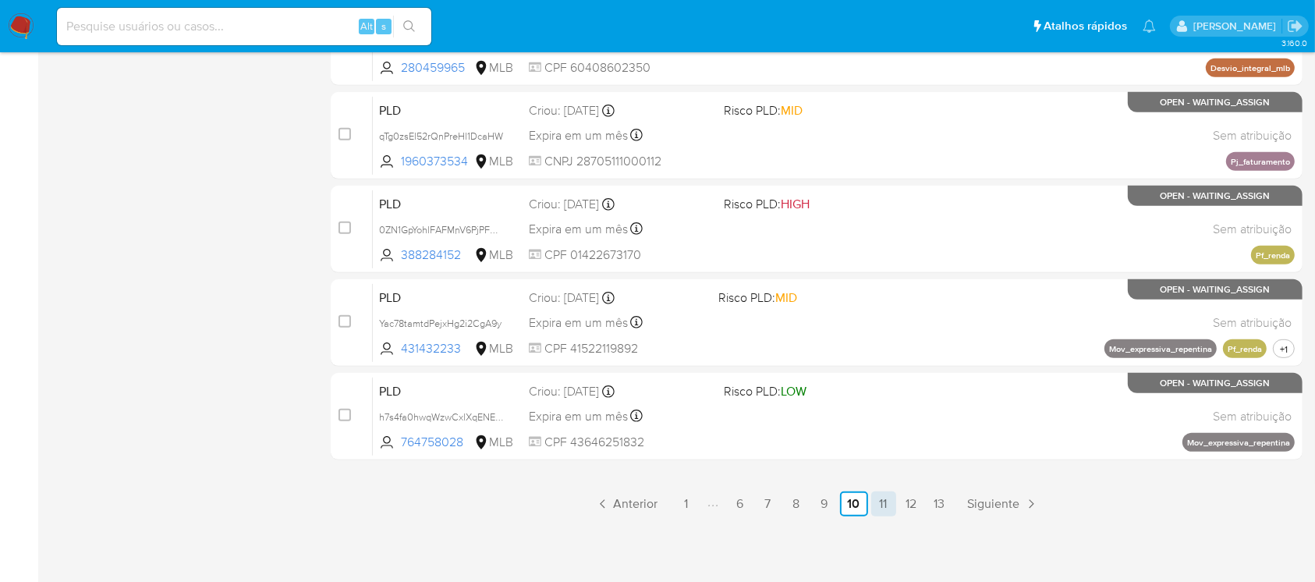
click at [888, 502] on link "11" at bounding box center [883, 503] width 25 height 25
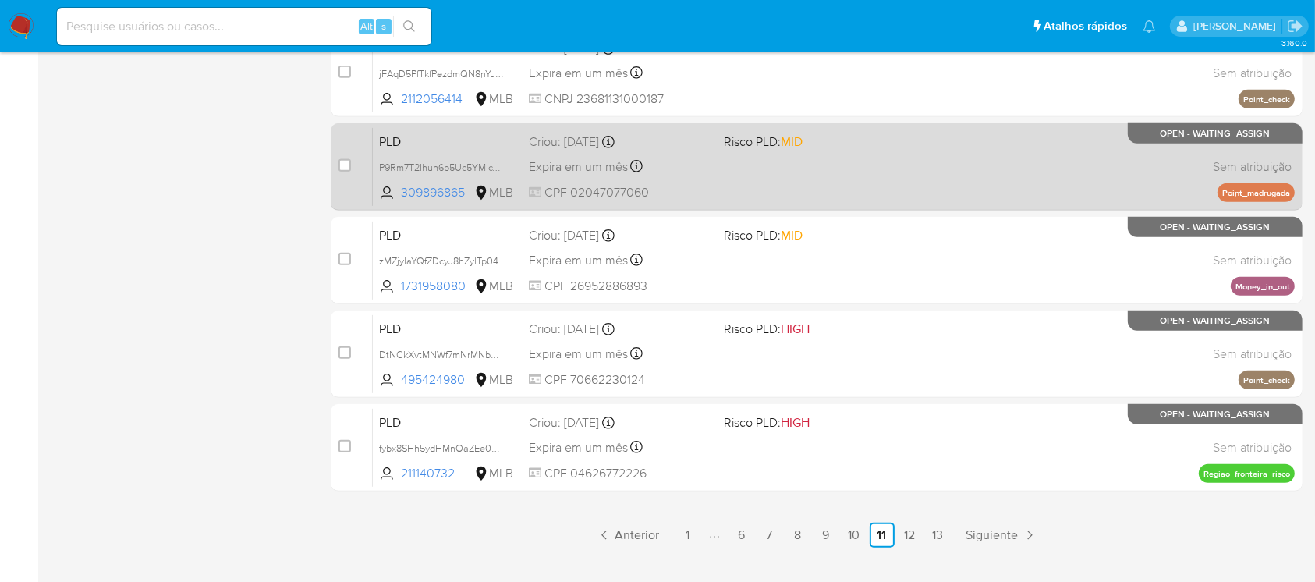
scroll to position [692, 0]
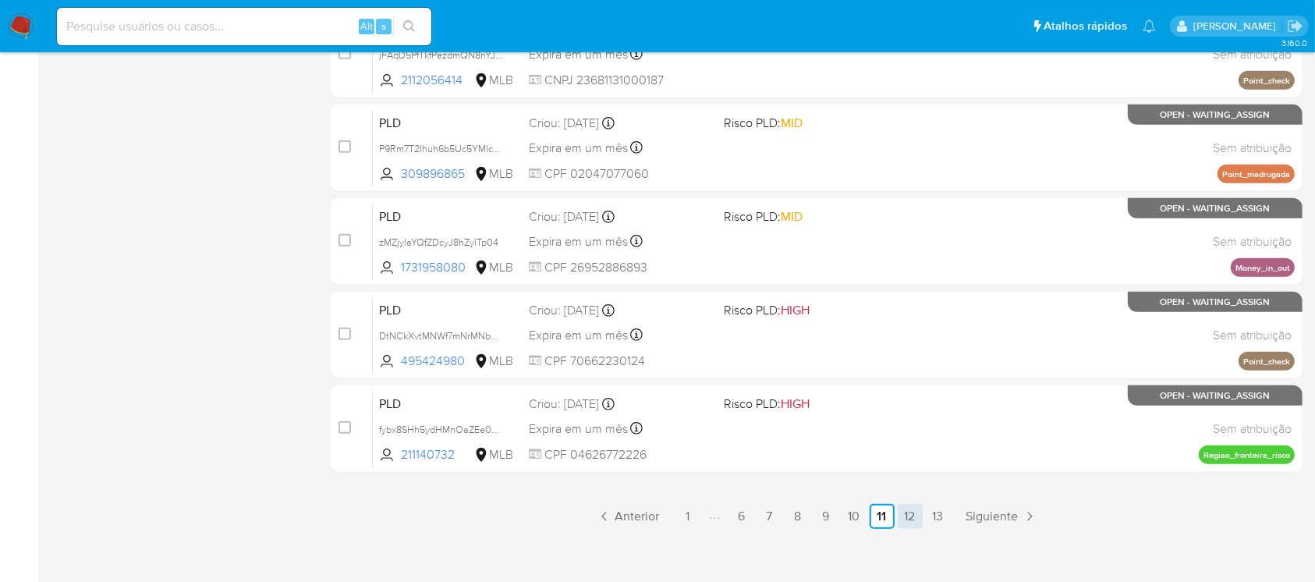
click at [907, 520] on link "12" at bounding box center [910, 516] width 25 height 25
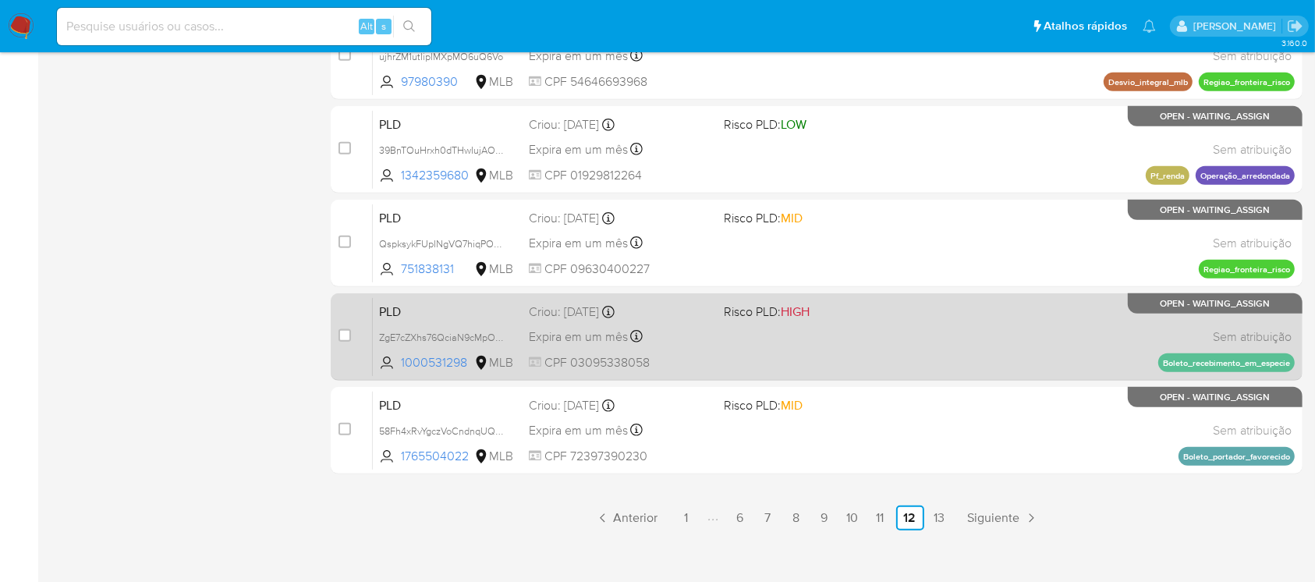
scroll to position [692, 0]
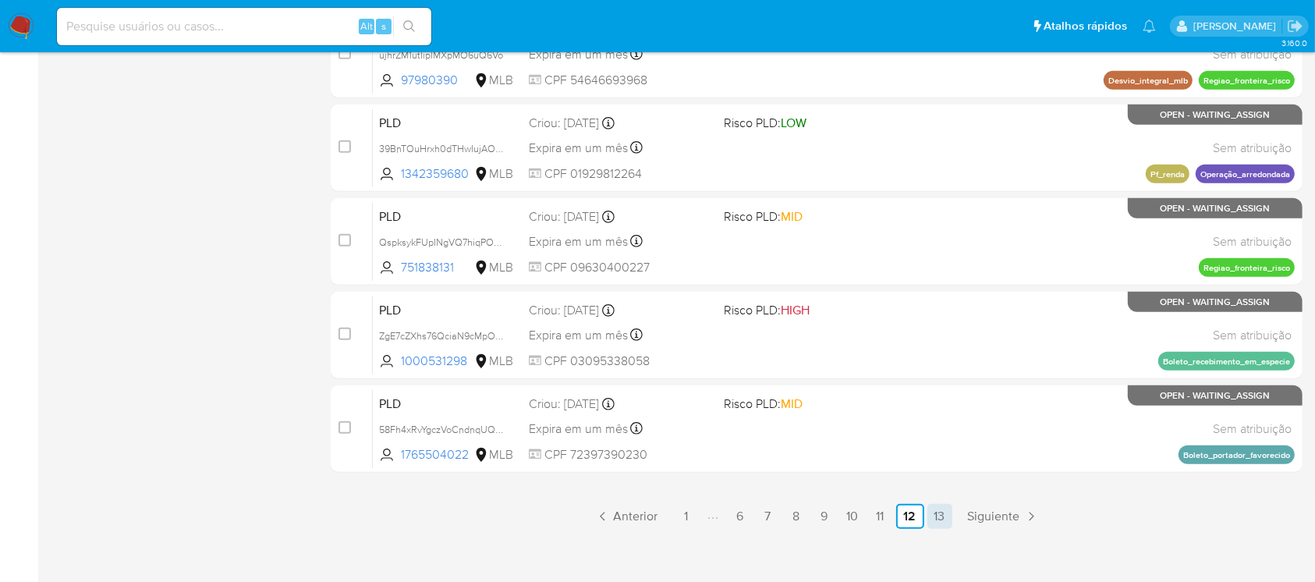
click at [938, 519] on link "13" at bounding box center [939, 516] width 25 height 25
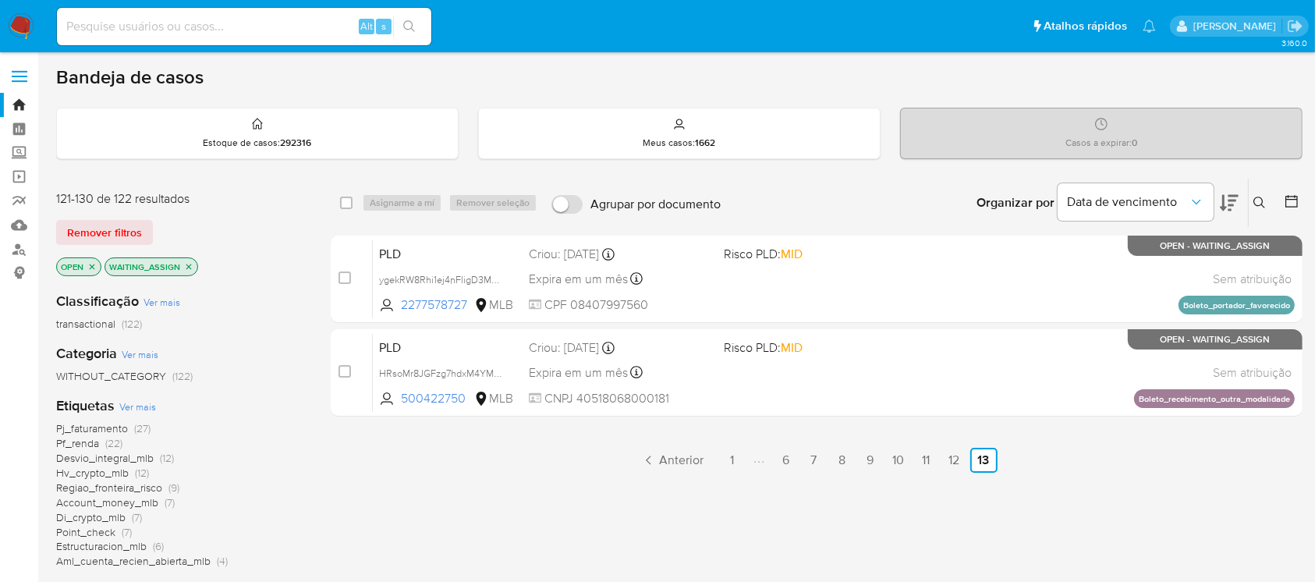
click at [186, 267] on icon "close-filter" at bounding box center [188, 266] width 9 height 9
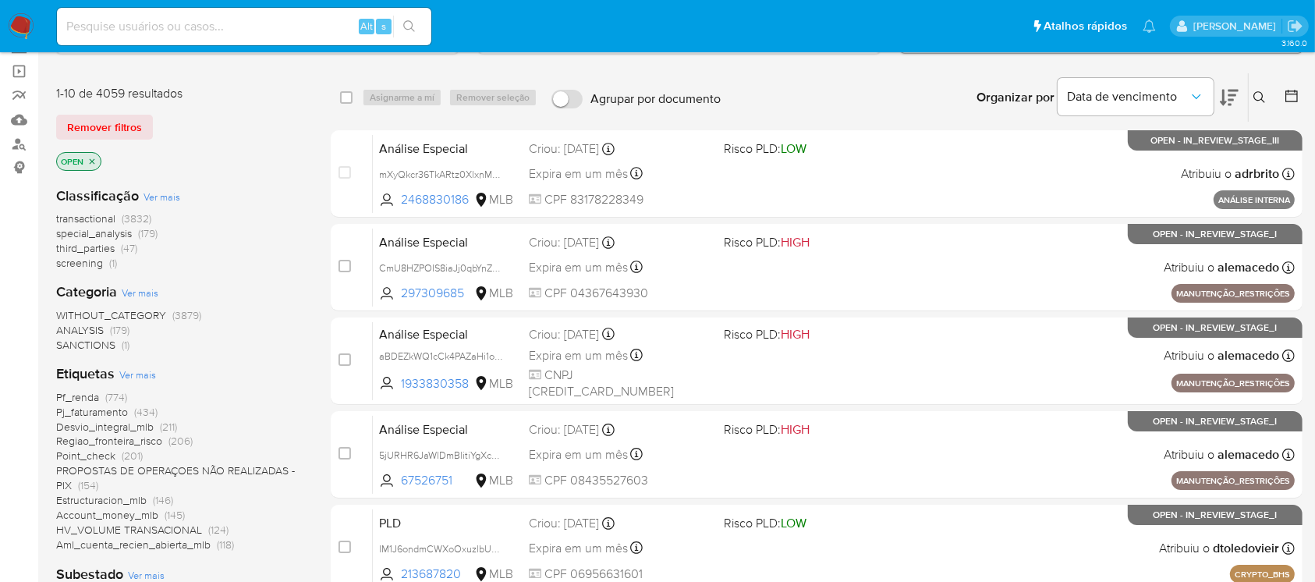
scroll to position [138, 0]
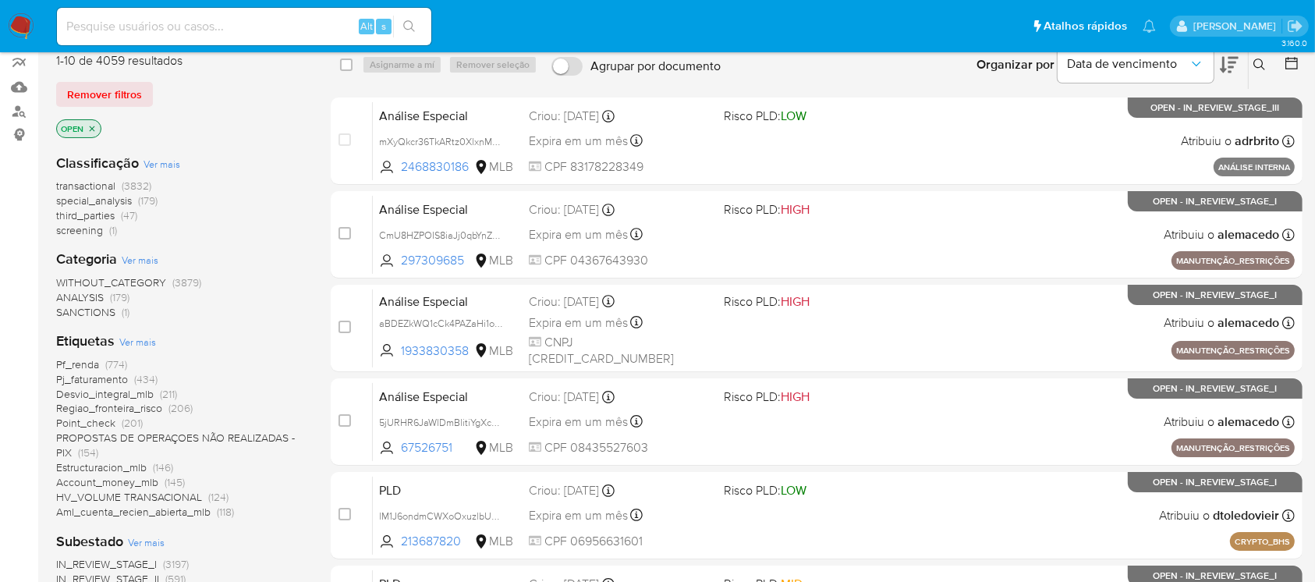
click at [81, 365] on span "Pf_renda" at bounding box center [77, 364] width 43 height 16
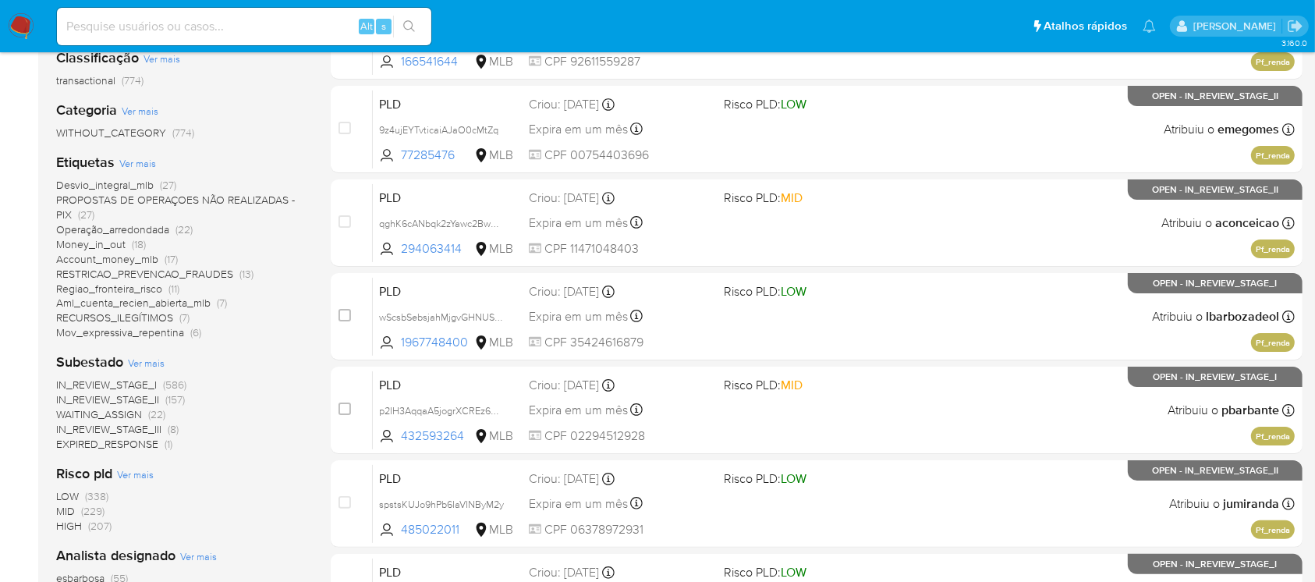
scroll to position [277, 0]
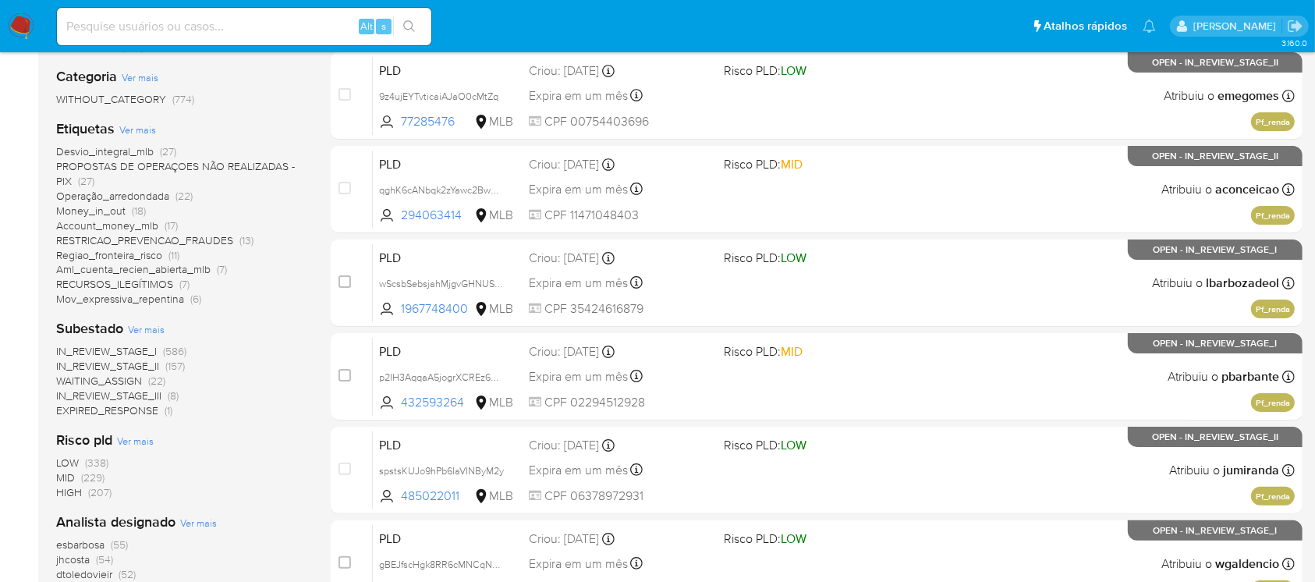
click at [122, 351] on span "IN_REVIEW_STAGE_I" at bounding box center [106, 351] width 101 height 16
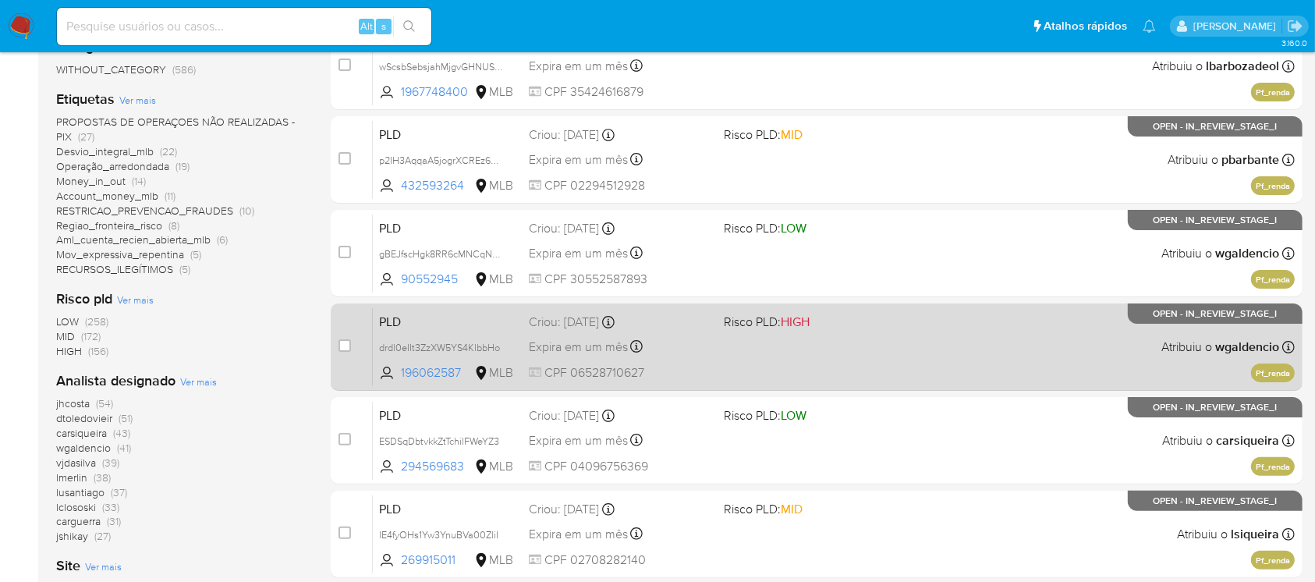
scroll to position [416, 0]
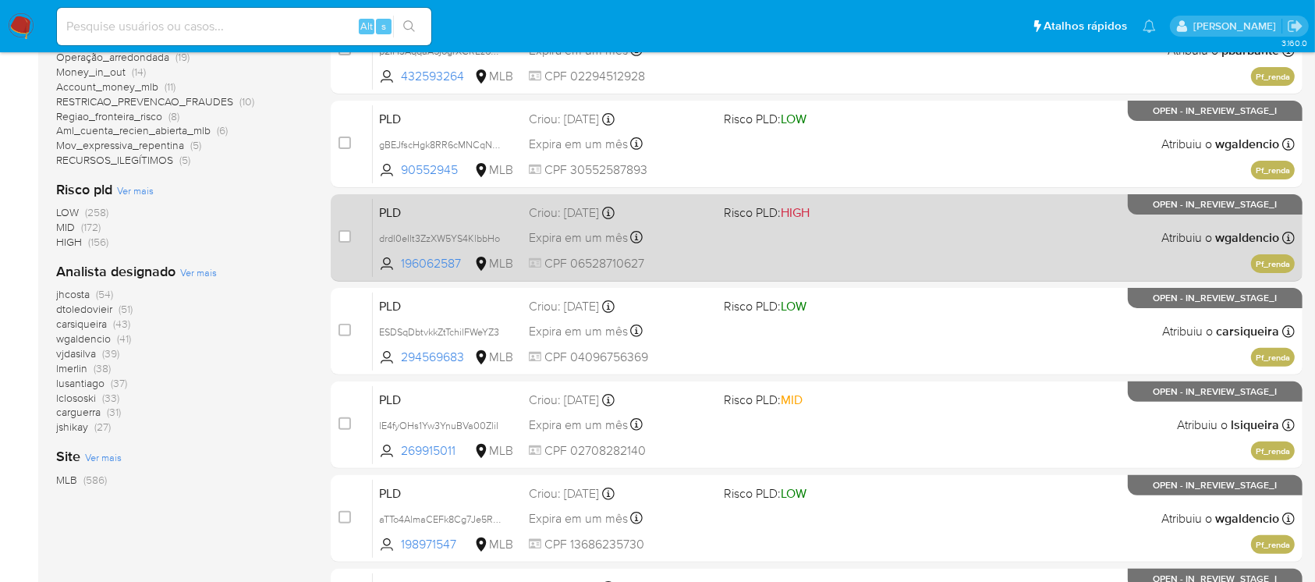
click at [888, 252] on div "PLD drdl0eIIt3ZzXW5YS4KlbbHo 196062587 MLB Risco PLD: HIGH Criou: 12/09/2025 Cr…" at bounding box center [834, 237] width 922 height 79
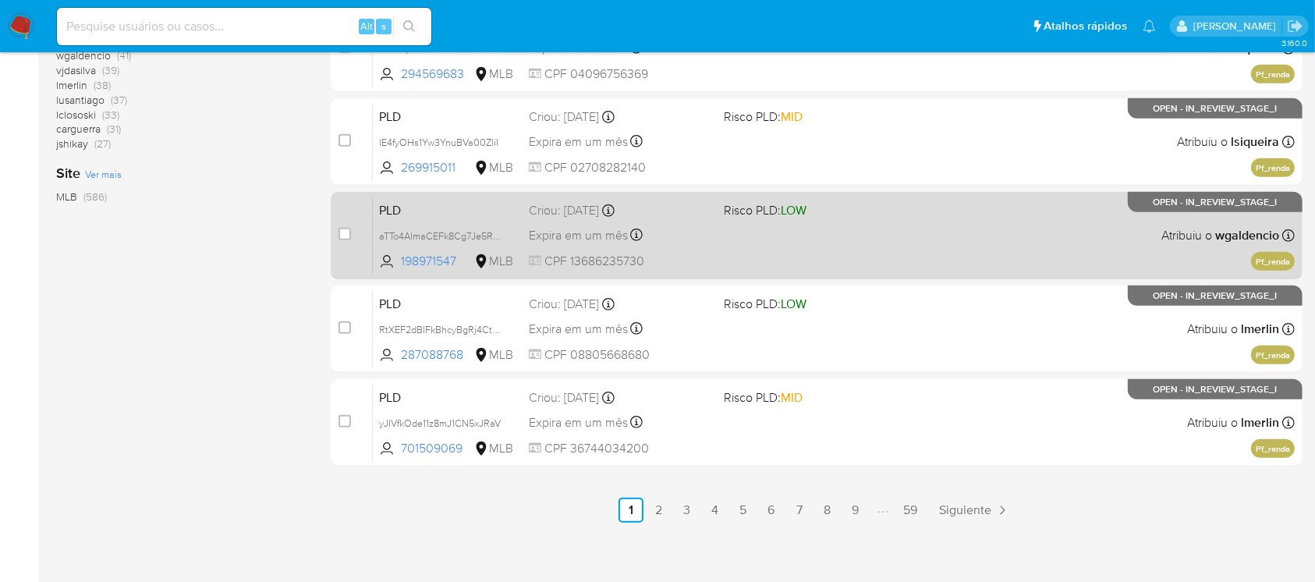
scroll to position [705, 0]
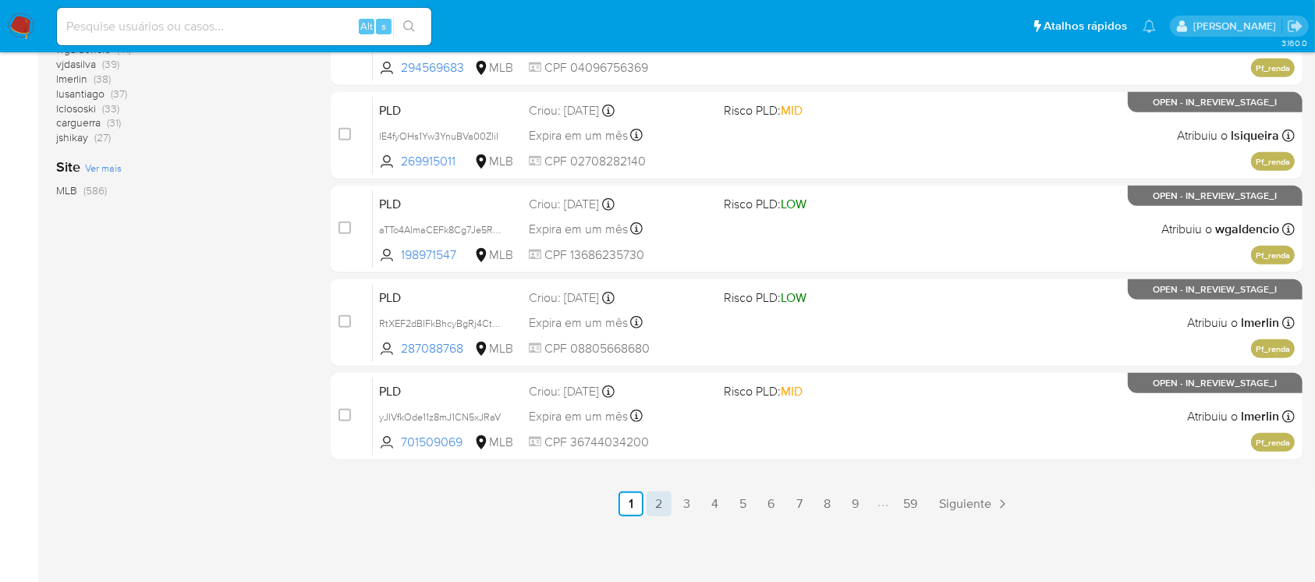
click at [666, 512] on link "2" at bounding box center [658, 503] width 25 height 25
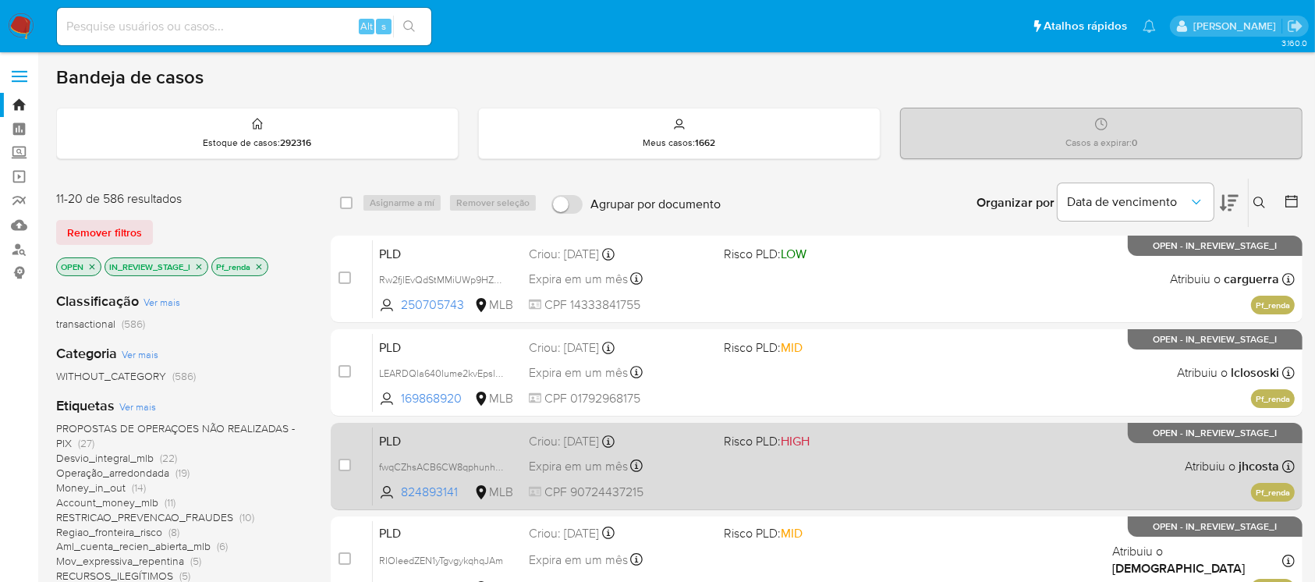
click at [901, 469] on div "PLD fwqCZhsACB6CW8qphunhdy8r 824893141 MLB Risco PLD: HIGH Criou: 12/09/2025 Cr…" at bounding box center [834, 466] width 922 height 79
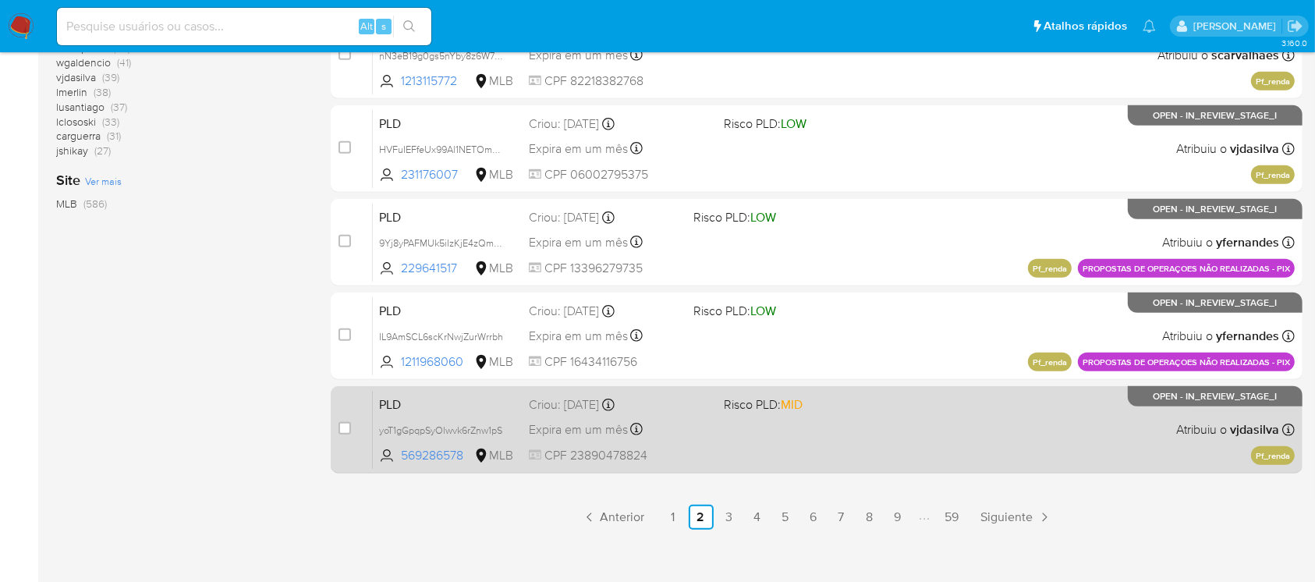
scroll to position [692, 0]
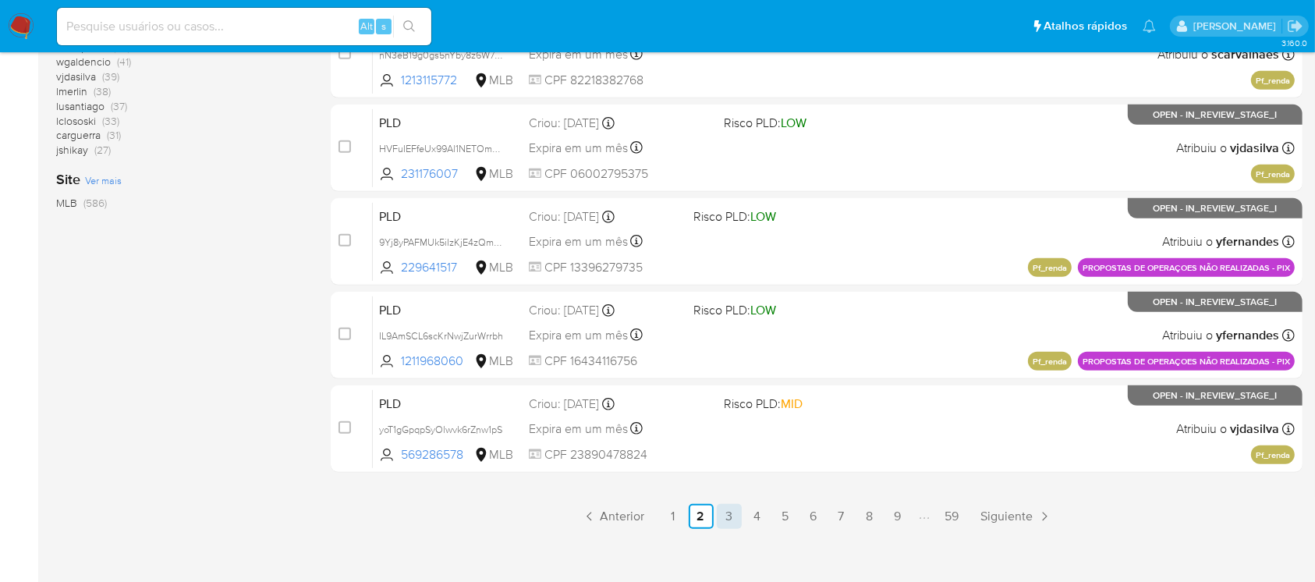
click at [730, 517] on link "3" at bounding box center [729, 516] width 25 height 25
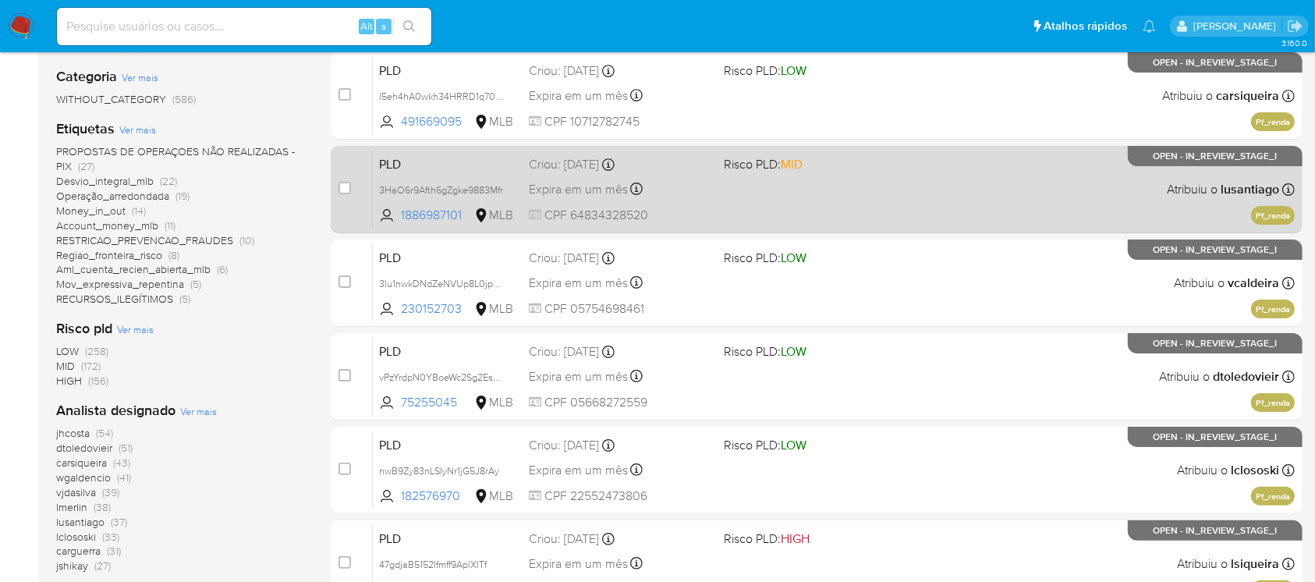
scroll to position [554, 0]
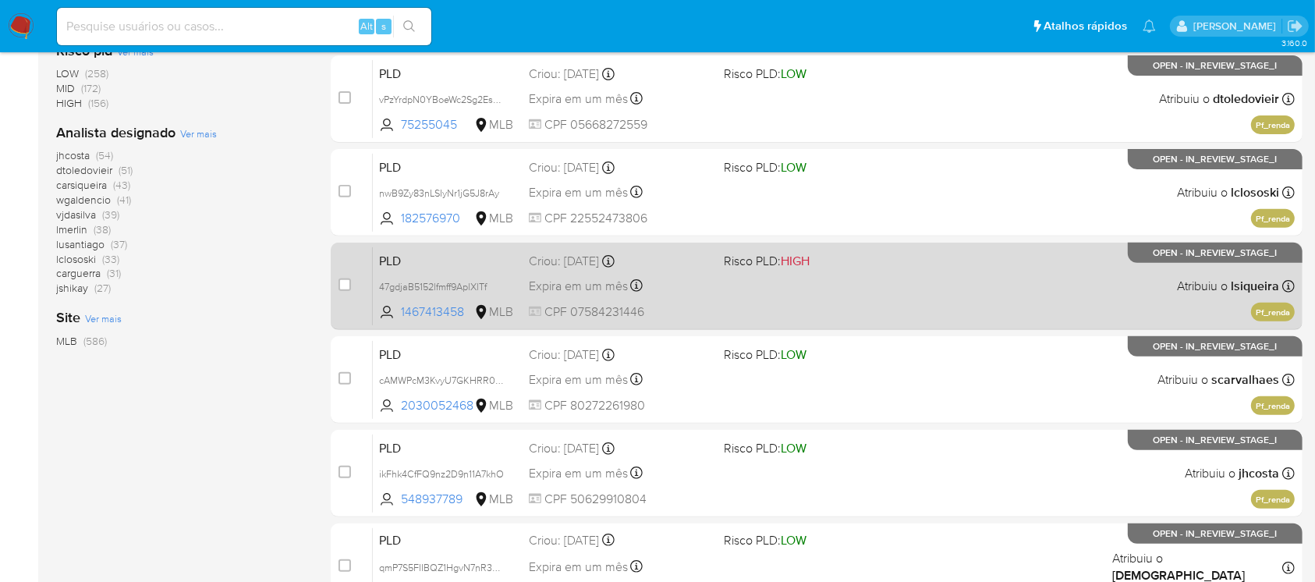
click at [867, 297] on div "PLD 47gdjaB5152lfmff9AplXlTf 1467413458 MLB Risco PLD: HIGH Criou: 12/09/2025 C…" at bounding box center [834, 285] width 922 height 79
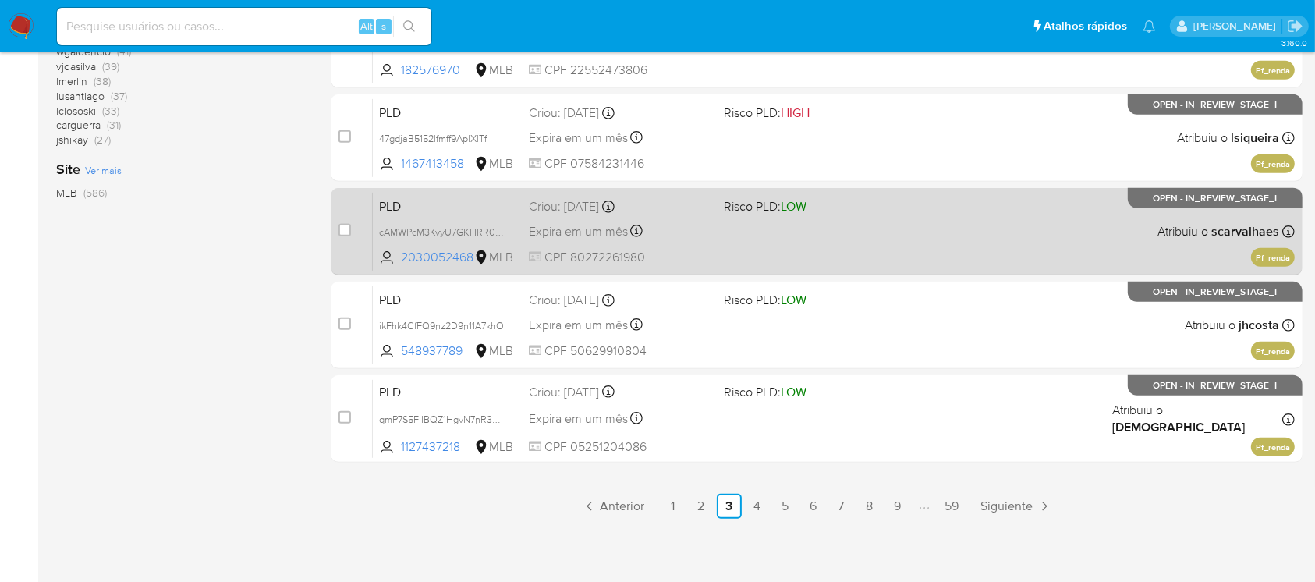
scroll to position [705, 0]
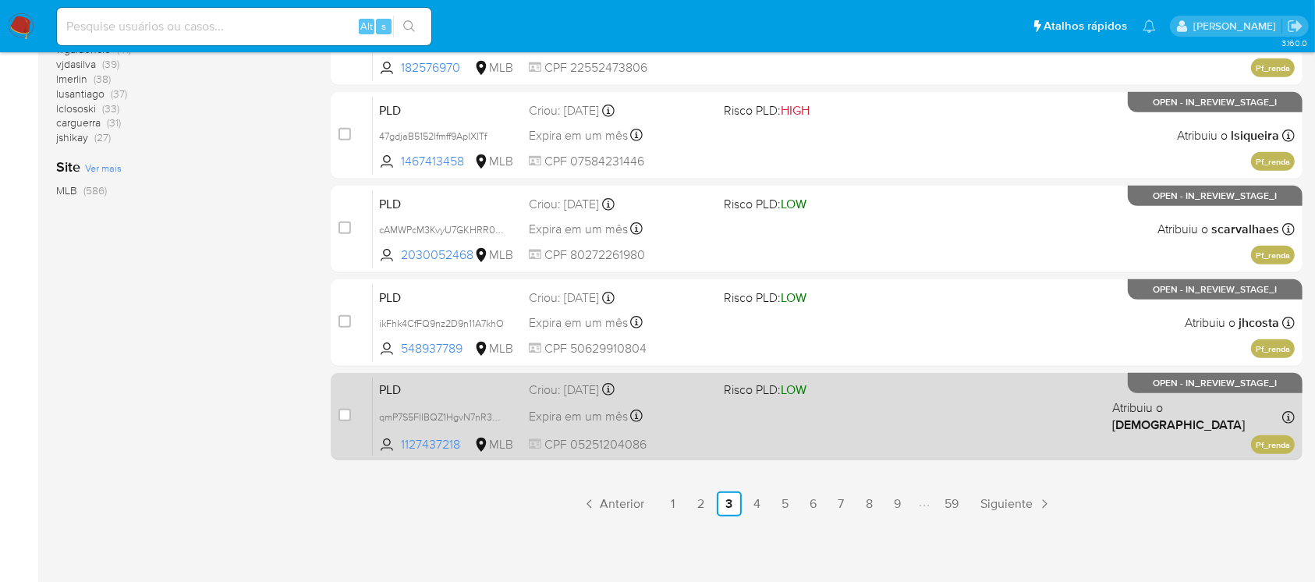
click at [786, 428] on div "PLD qmP7S5FIIBQZ1HgvN7nR3Bto 1127437218 MLB Risco PLD: LOW Criou: 12/09/2025 Cr…" at bounding box center [834, 416] width 922 height 79
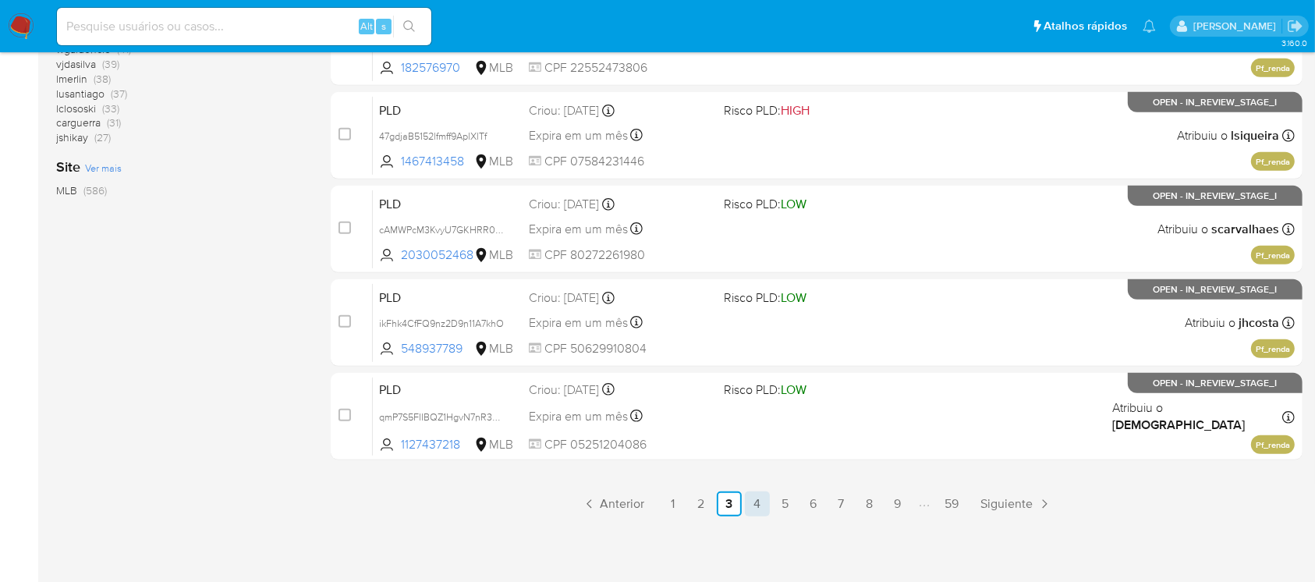
click at [760, 508] on link "4" at bounding box center [757, 503] width 25 height 25
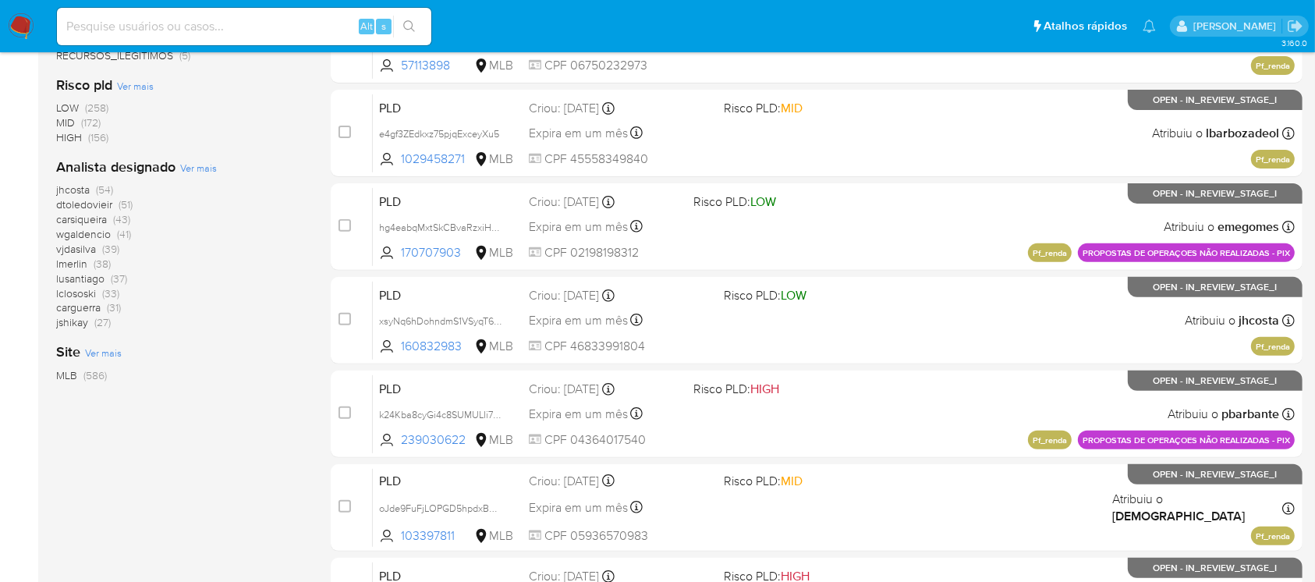
scroll to position [554, 0]
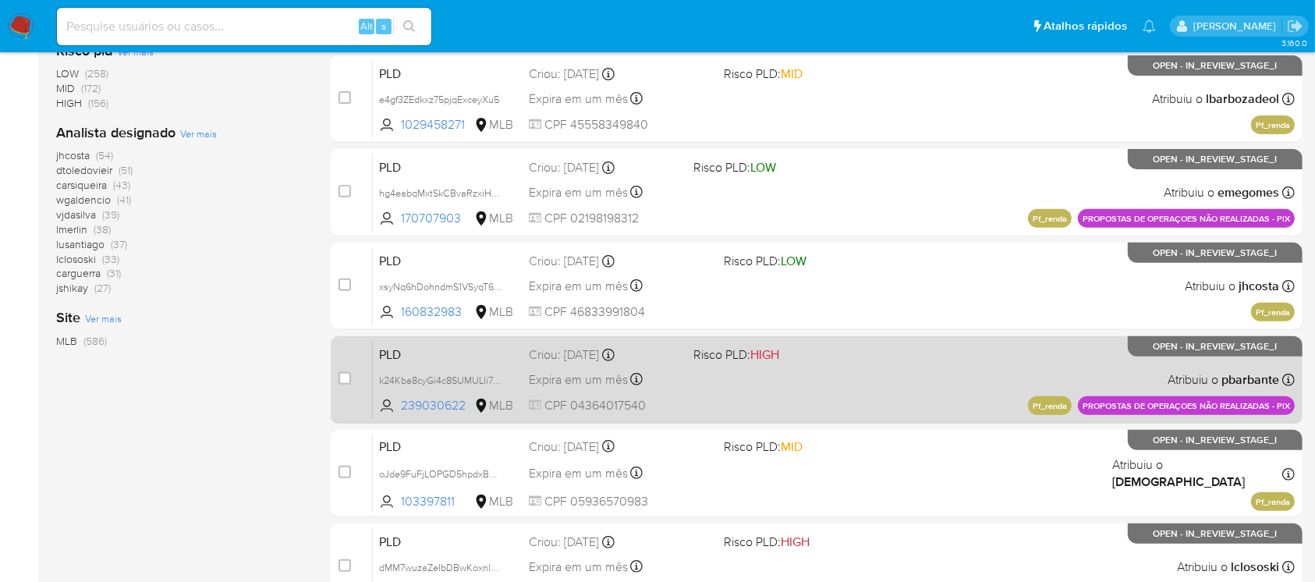
click at [811, 395] on div "PLD k24Kba8cyGi4c8SUMULIi76R 239030622 MLB Risco PLD: HIGH Criou: 12/09/2025 Cr…" at bounding box center [834, 379] width 922 height 79
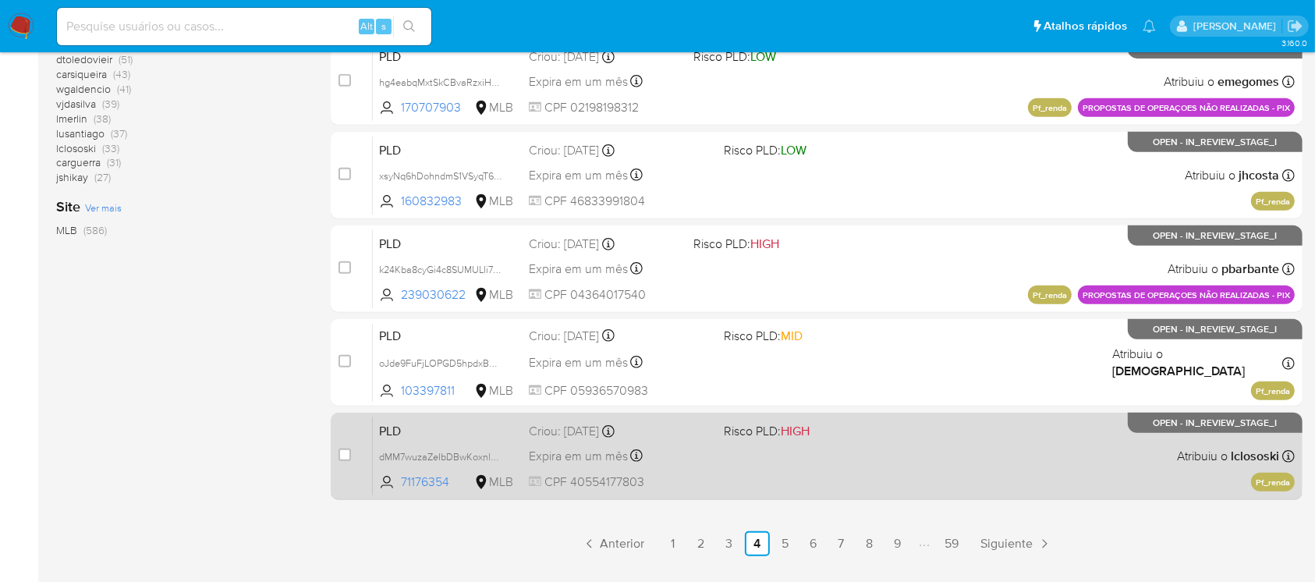
scroll to position [705, 0]
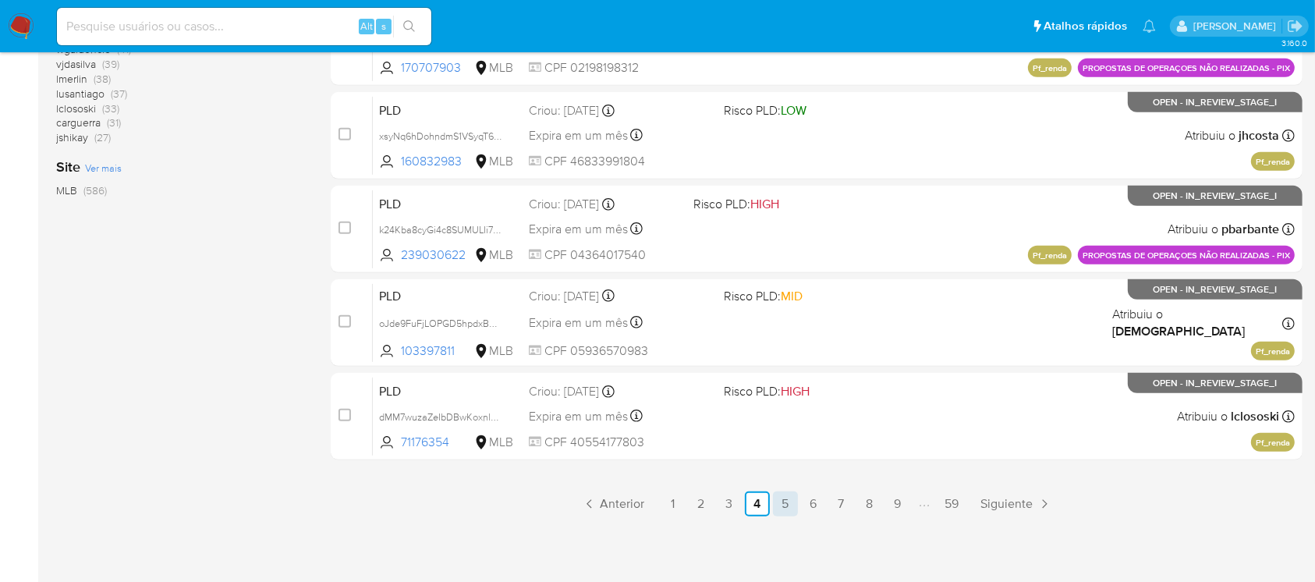
click at [789, 508] on link "5" at bounding box center [785, 503] width 25 height 25
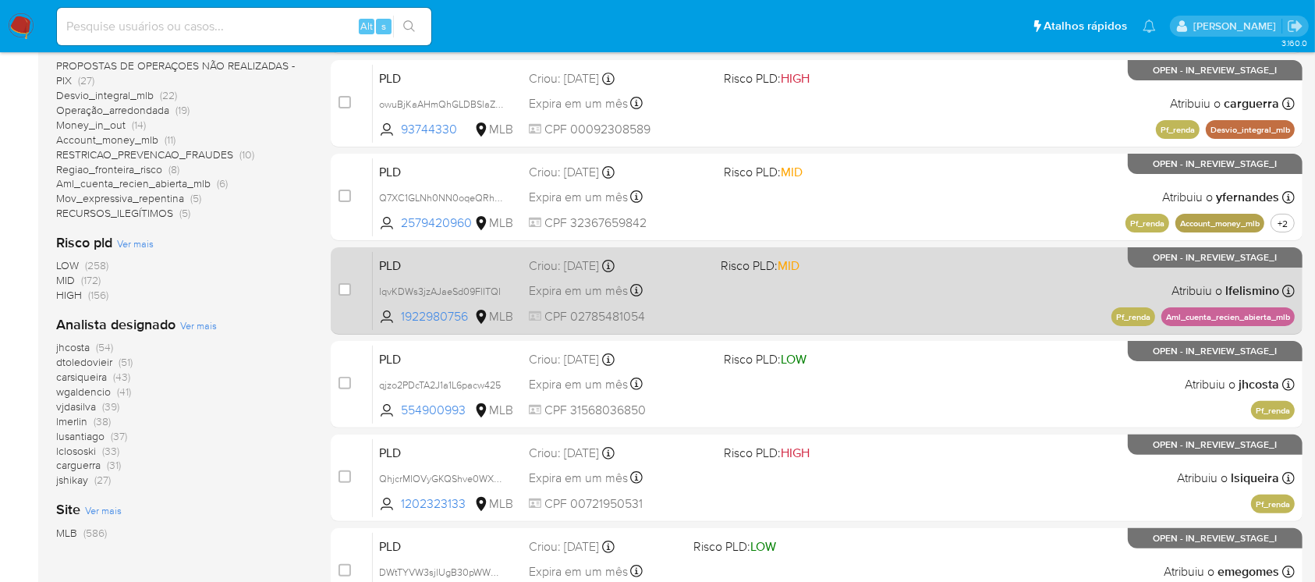
scroll to position [416, 0]
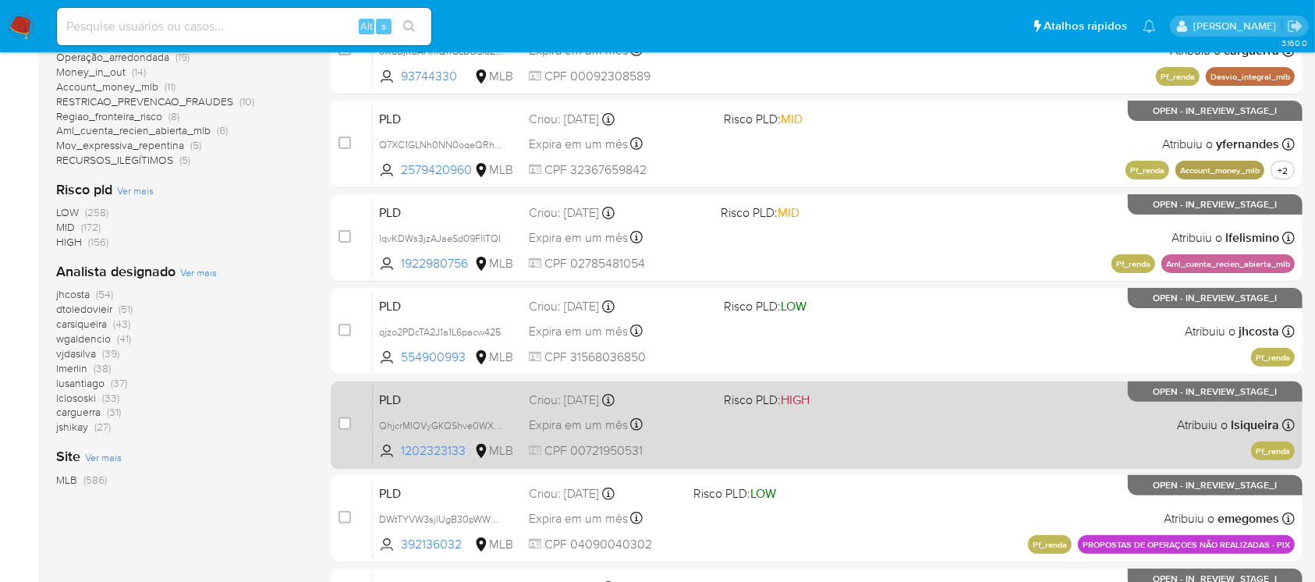
click at [841, 438] on div "PLD QhjcrMIOVyGKQShve0WXTQvs 1202323133 MLB Risco PLD: HIGH Criou: 12/09/2025 C…" at bounding box center [834, 424] width 922 height 79
click at [853, 435] on div "PLD QhjcrMIOVyGKQShve0WXTQvs 1202323133 MLB Risco PLD: HIGH Criou: 12/09/2025 C…" at bounding box center [834, 424] width 922 height 79
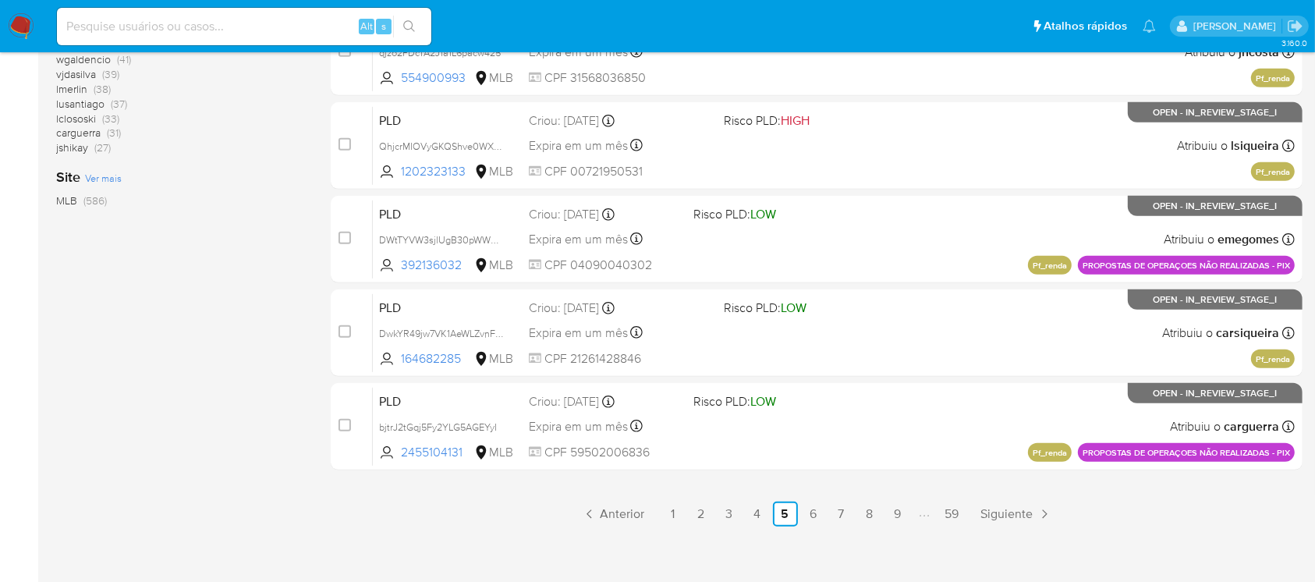
scroll to position [705, 0]
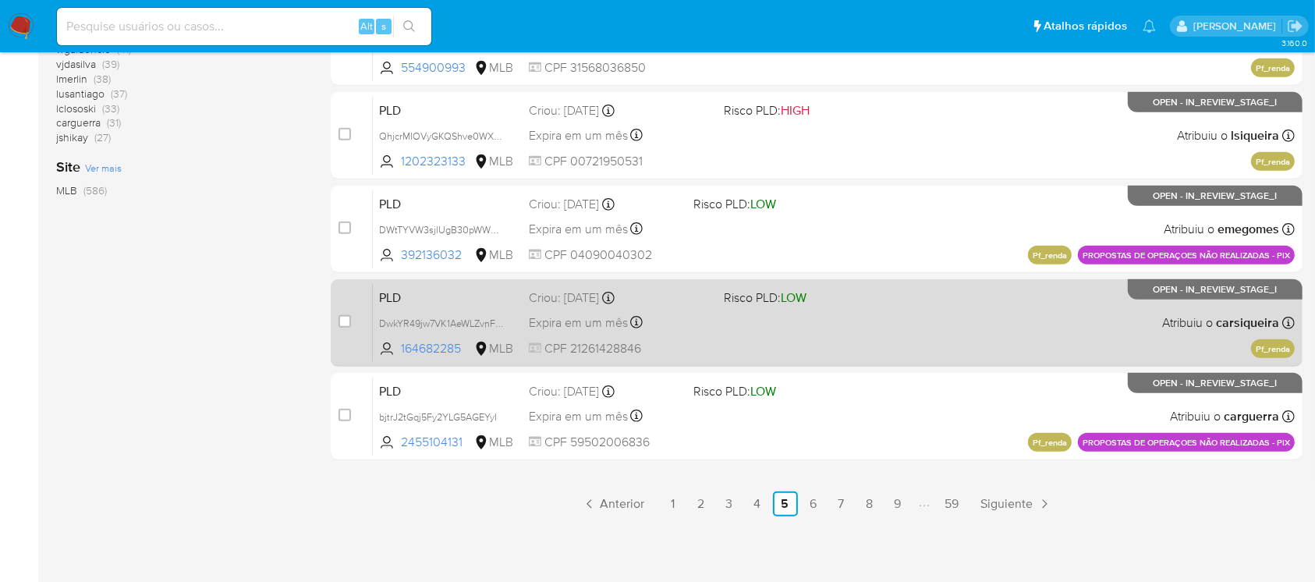
click at [750, 326] on div "PLD DwkYR49jw7VK1AeWLZvnFBDs 164682285 MLB Risco PLD: LOW Criou: 12/09/2025 Cri…" at bounding box center [834, 322] width 922 height 79
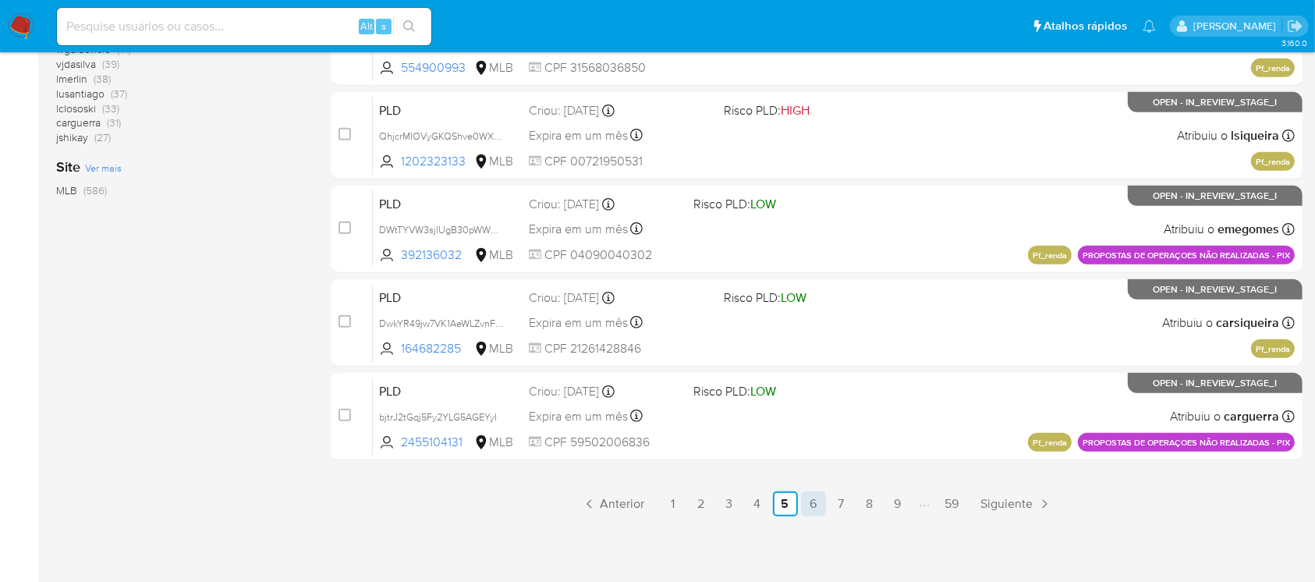
click at [816, 494] on link "6" at bounding box center [813, 503] width 25 height 25
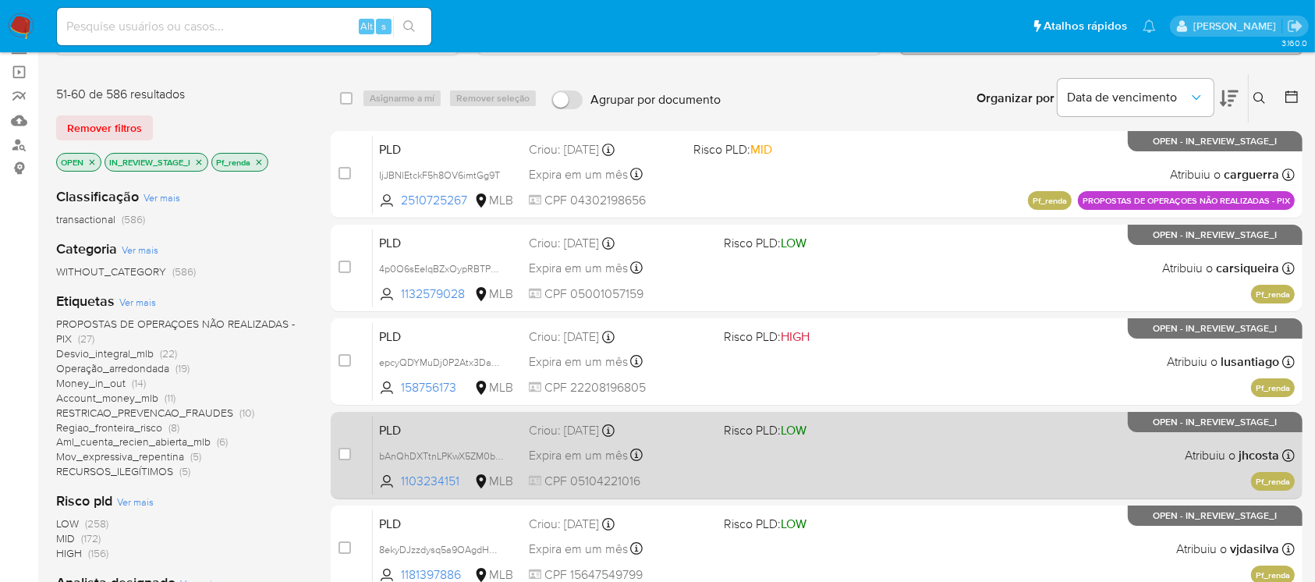
scroll to position [138, 0]
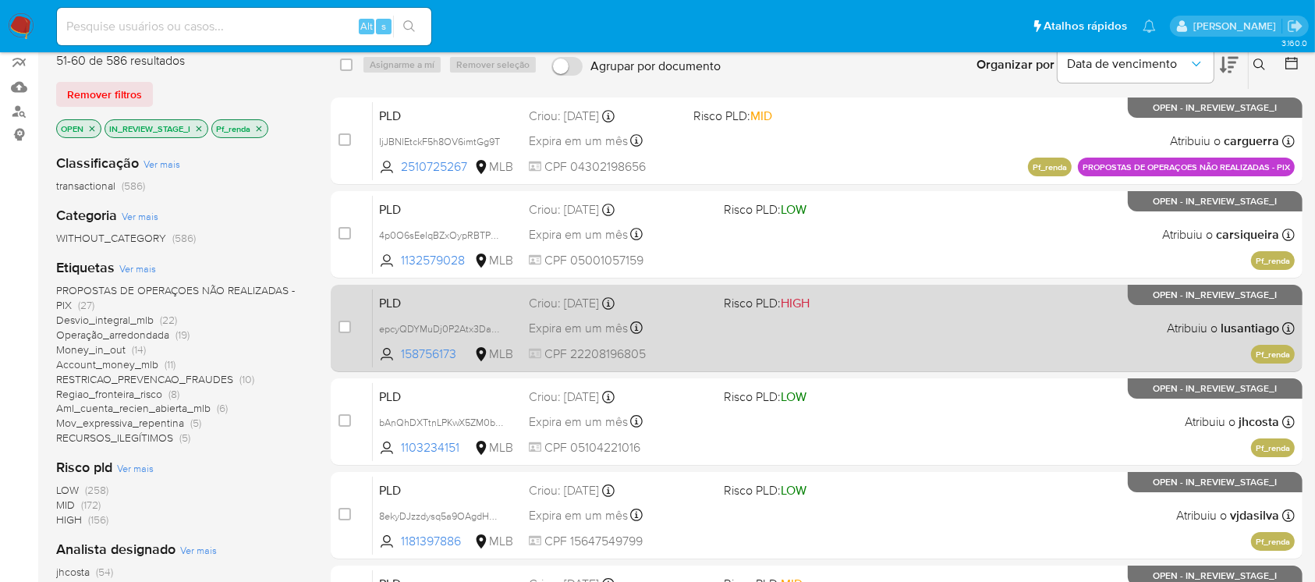
click at [712, 352] on div "PLD epcyQDYMuDj0P2Atx3DaOgTH 158756173 MLB Risco PLD: HIGH Criou: 12/09/2025 Cr…" at bounding box center [834, 328] width 922 height 79
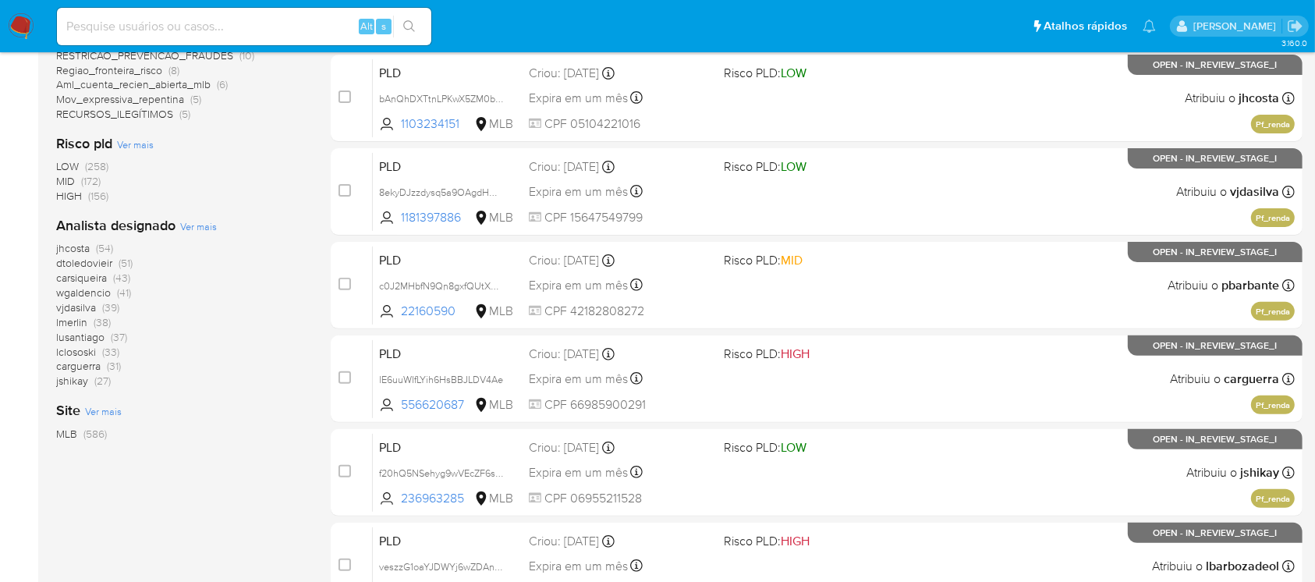
scroll to position [554, 0]
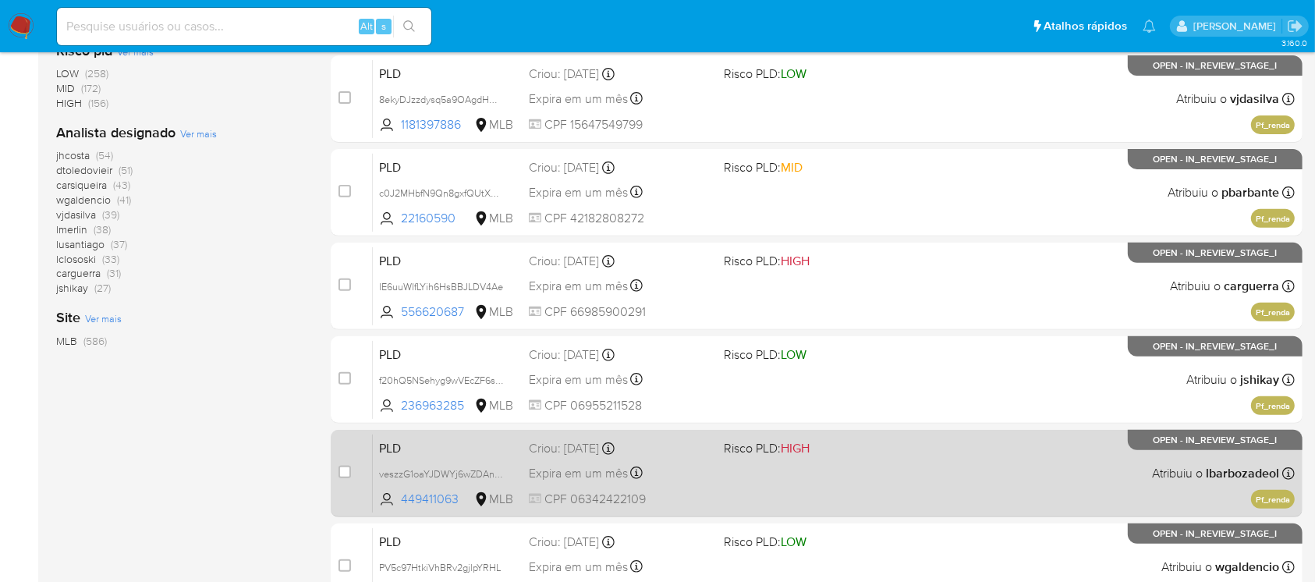
click at [848, 476] on div "PLD veszzG1oaYJDWYj6wZDAnhfZ 449411063 MLB Risco PLD: HIGH Criou: 12/09/2025 Cr…" at bounding box center [834, 473] width 922 height 79
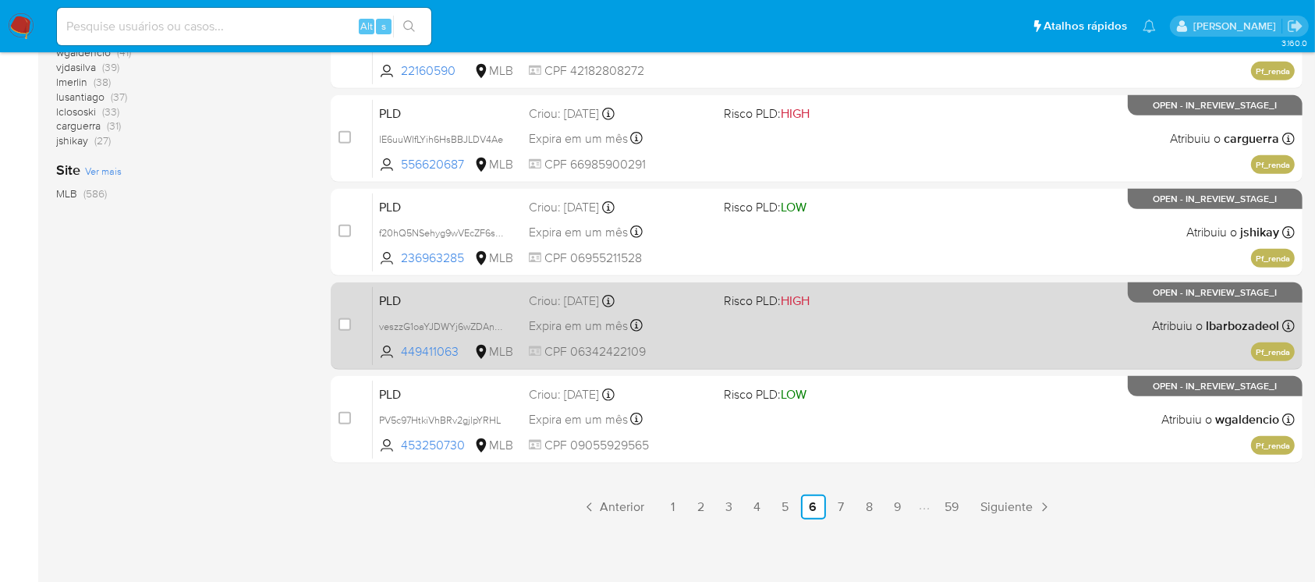
scroll to position [705, 0]
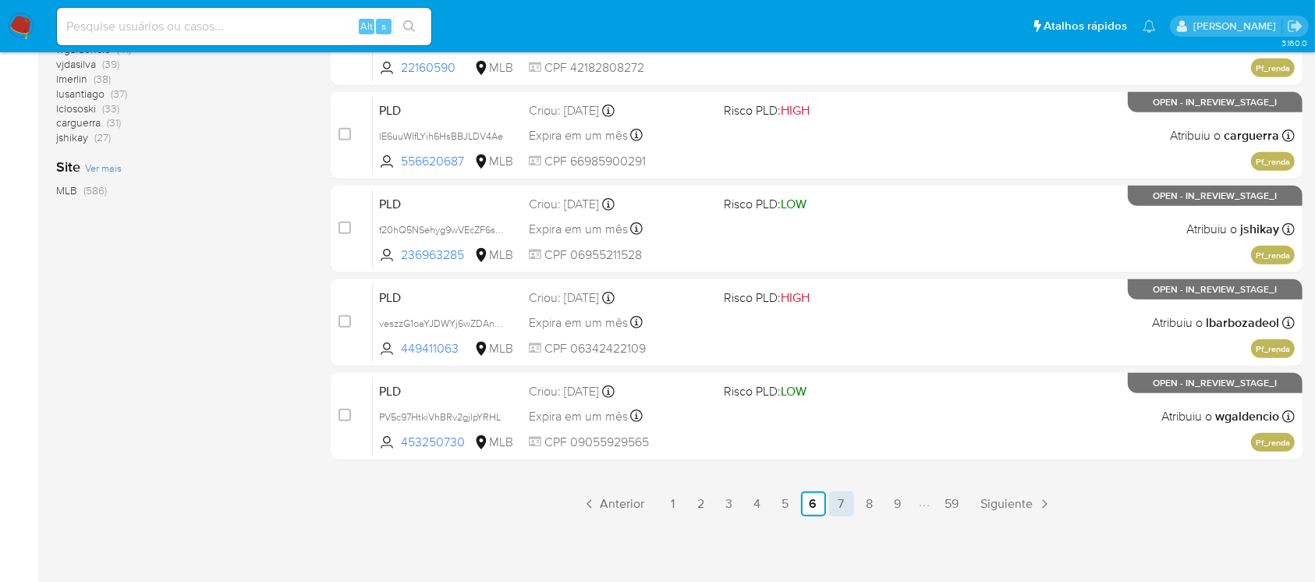
click at [841, 508] on link "7" at bounding box center [841, 503] width 25 height 25
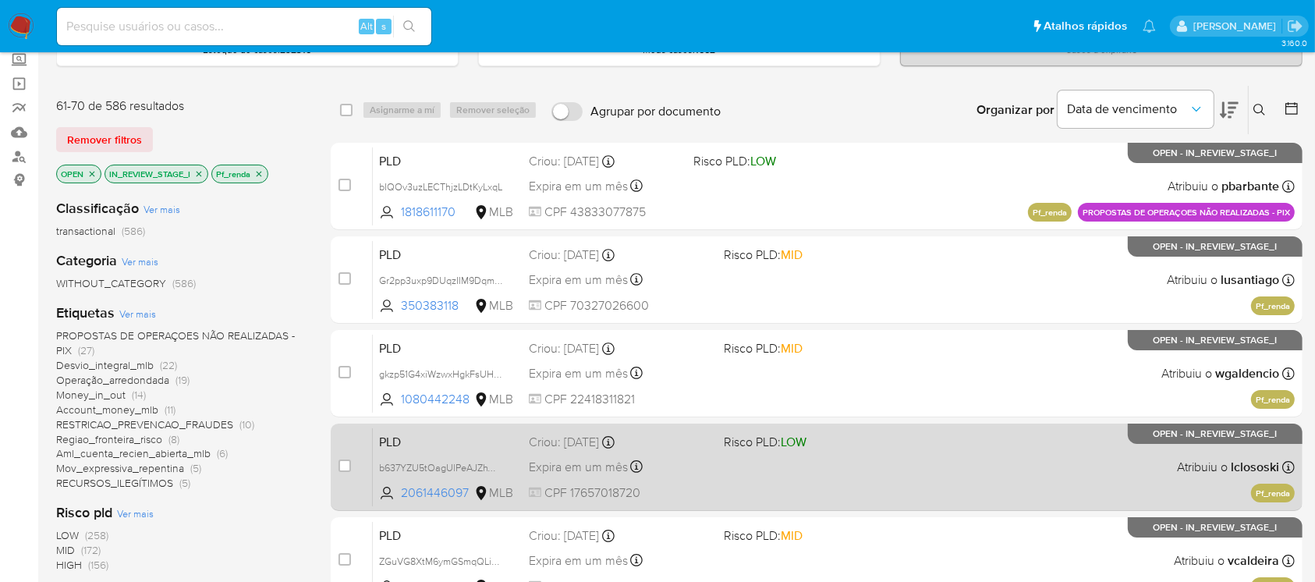
scroll to position [138, 0]
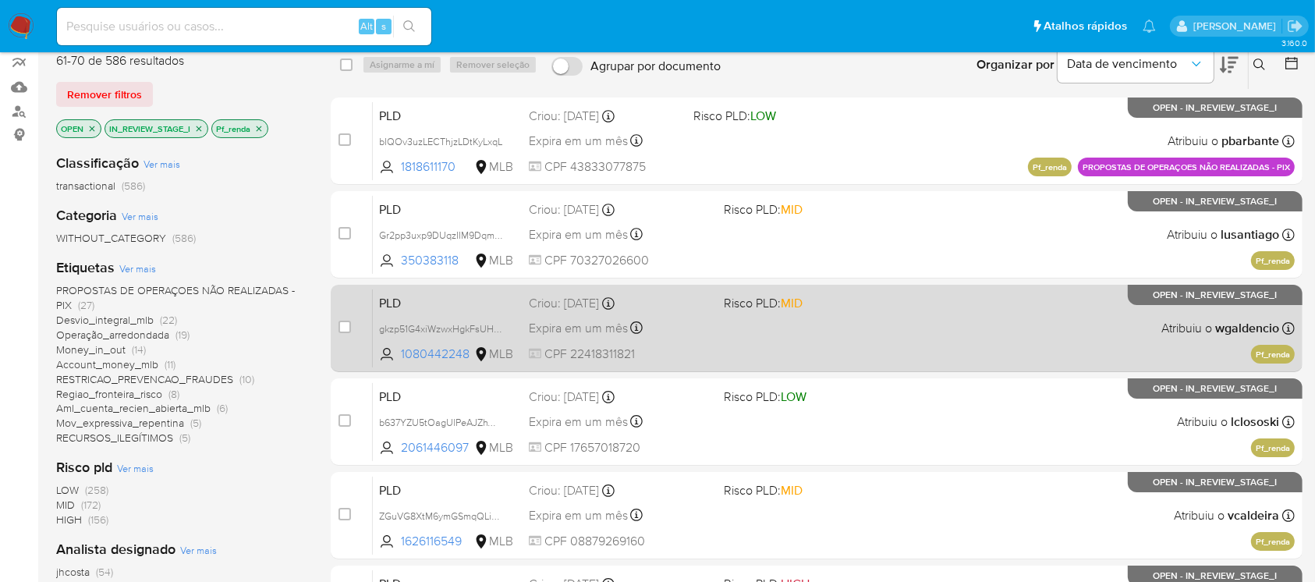
click at [806, 352] on div "PLD gkzp51G4xiWzwxHgkFsUHeKQ 1080442248 MLB Risco PLD: MID Criou: 12/09/2025 Cr…" at bounding box center [834, 328] width 922 height 79
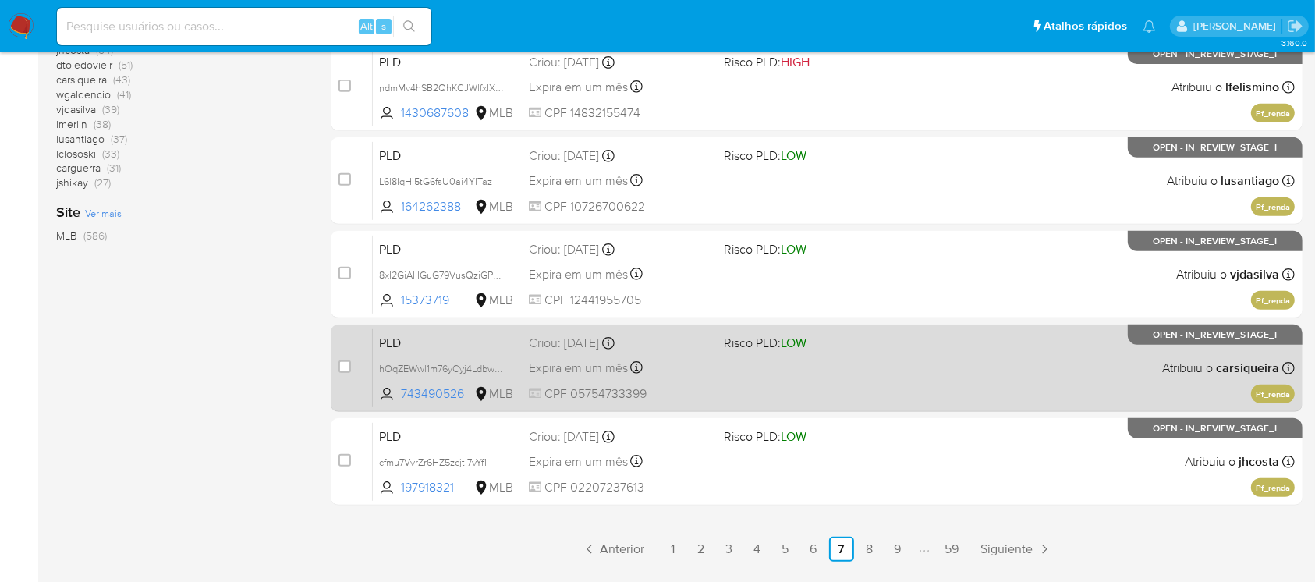
scroll to position [692, 0]
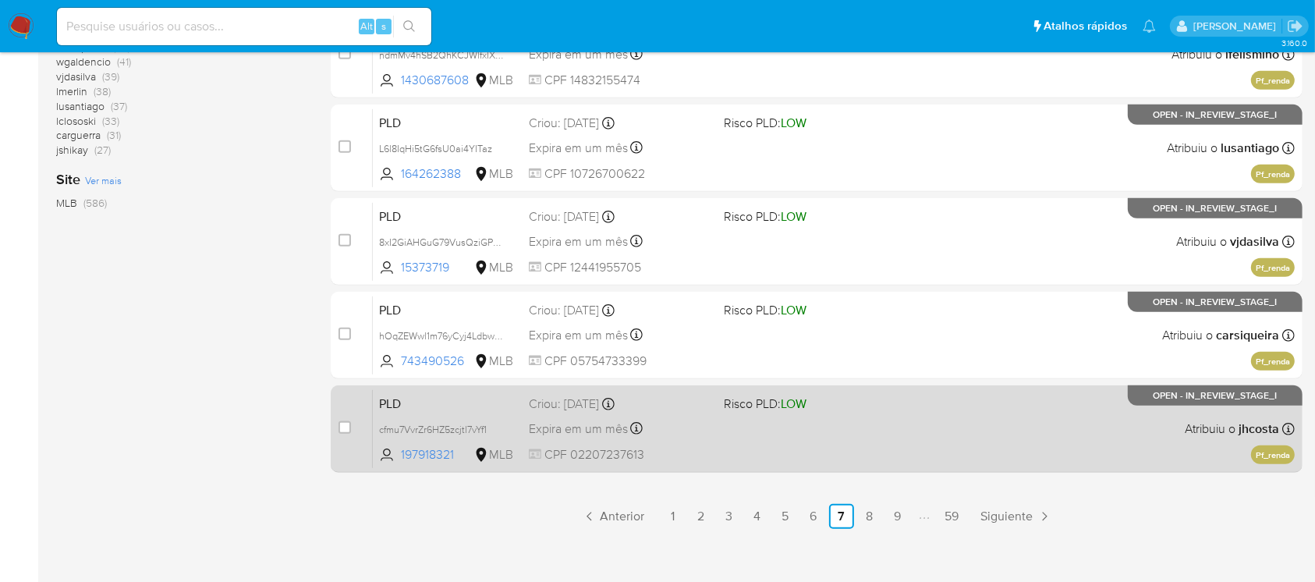
click at [828, 444] on div "PLD cfmu7VvrZr6HZ5zcjtl7vYf1 197918321 MLB Risco PLD: LOW Criou: 12/09/2025 Cri…" at bounding box center [834, 428] width 922 height 79
click at [742, 449] on div "PLD cfmu7VvrZr6HZ5zcjtl7vYf1 197918321 MLB Risco PLD: LOW Criou: 12/09/2025 Cri…" at bounding box center [834, 428] width 922 height 79
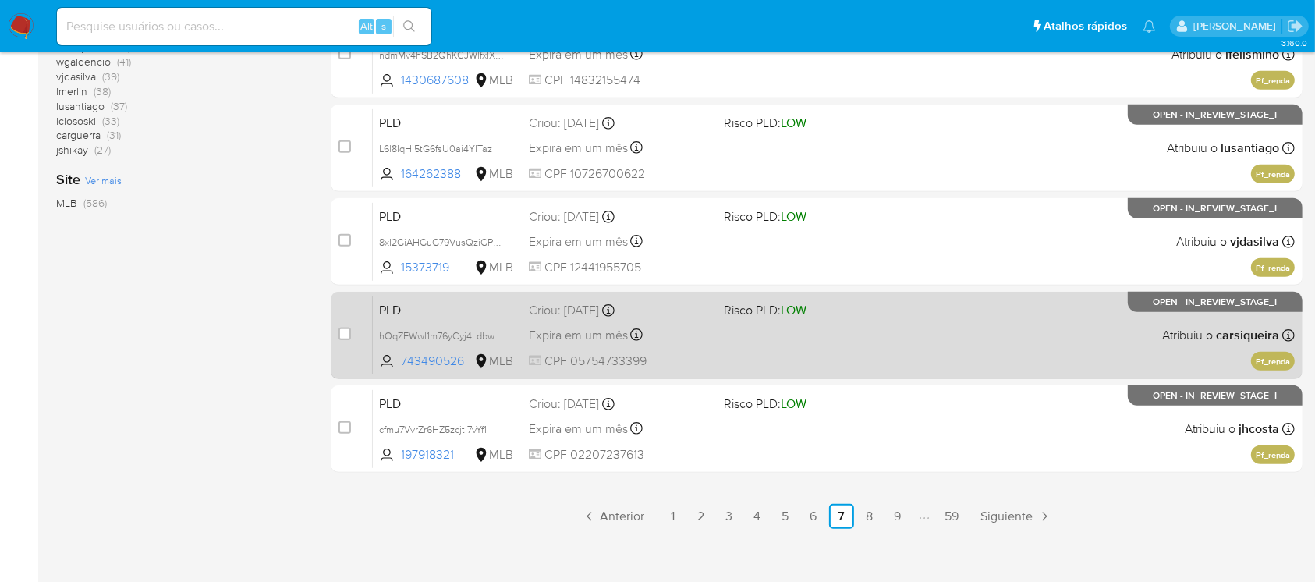
scroll to position [554, 0]
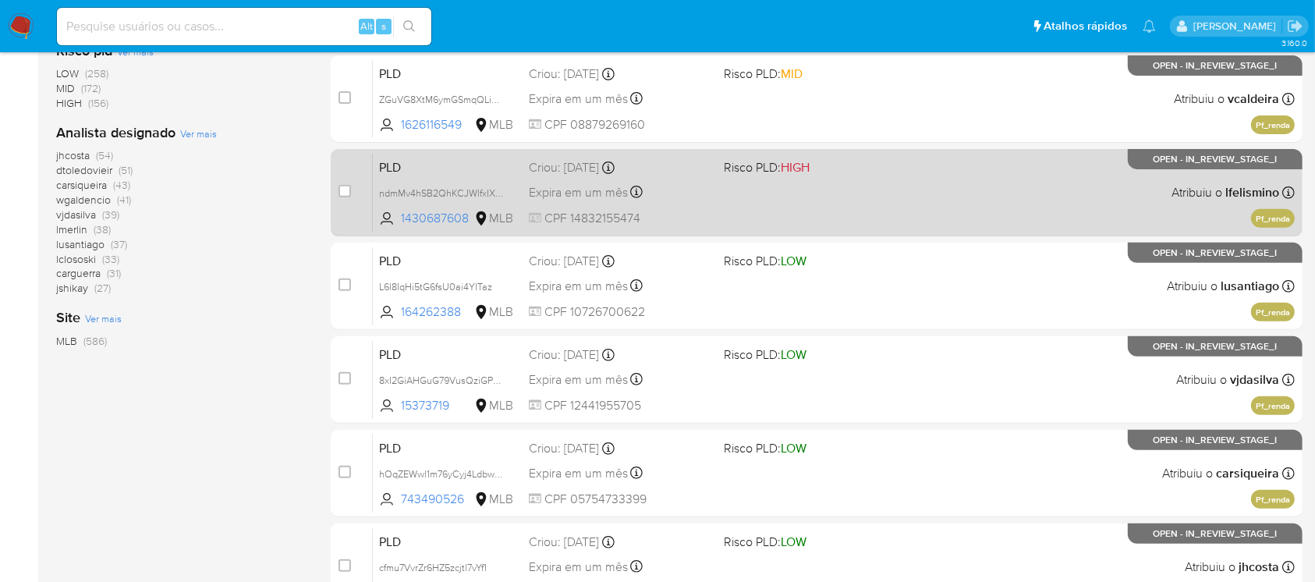
click at [813, 234] on div "case-item-checkbox Incapaz de atribuir o caso PLD ndmMv4hSB2QhKCJWlfxIXQgt 1430…" at bounding box center [817, 192] width 972 height 87
click at [782, 209] on div "PLD ndmMv4hSB2QhKCJWlfxIXQgt 1430687608 MLB Risco PLD: HIGH Criou: 12/09/2025 C…" at bounding box center [834, 192] width 922 height 79
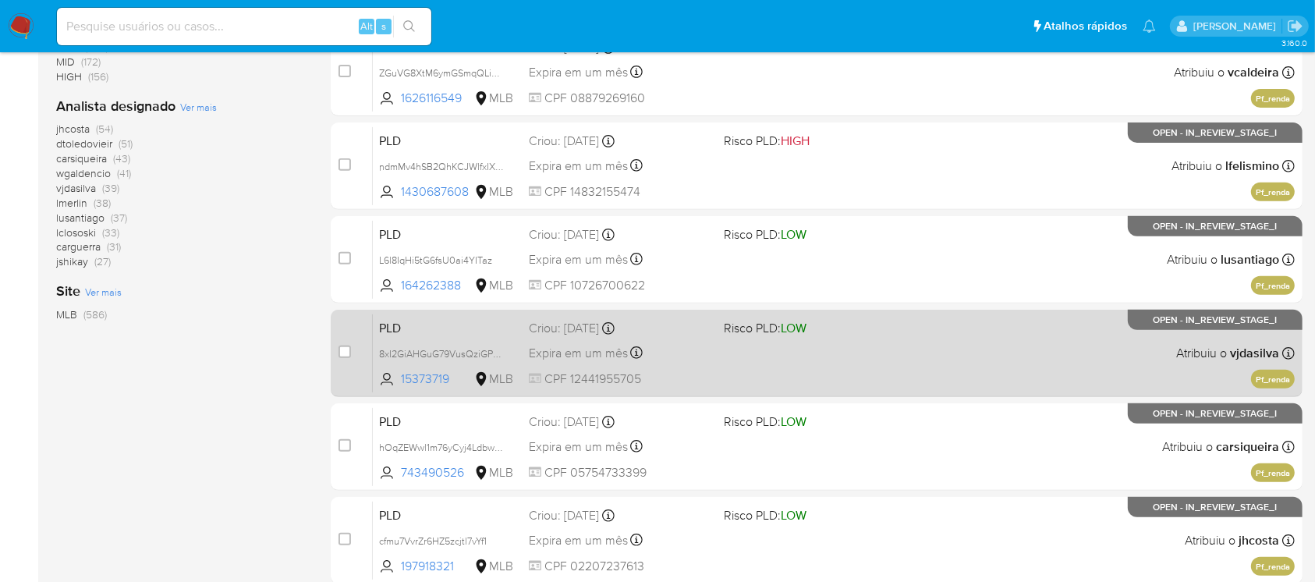
scroll to position [705, 0]
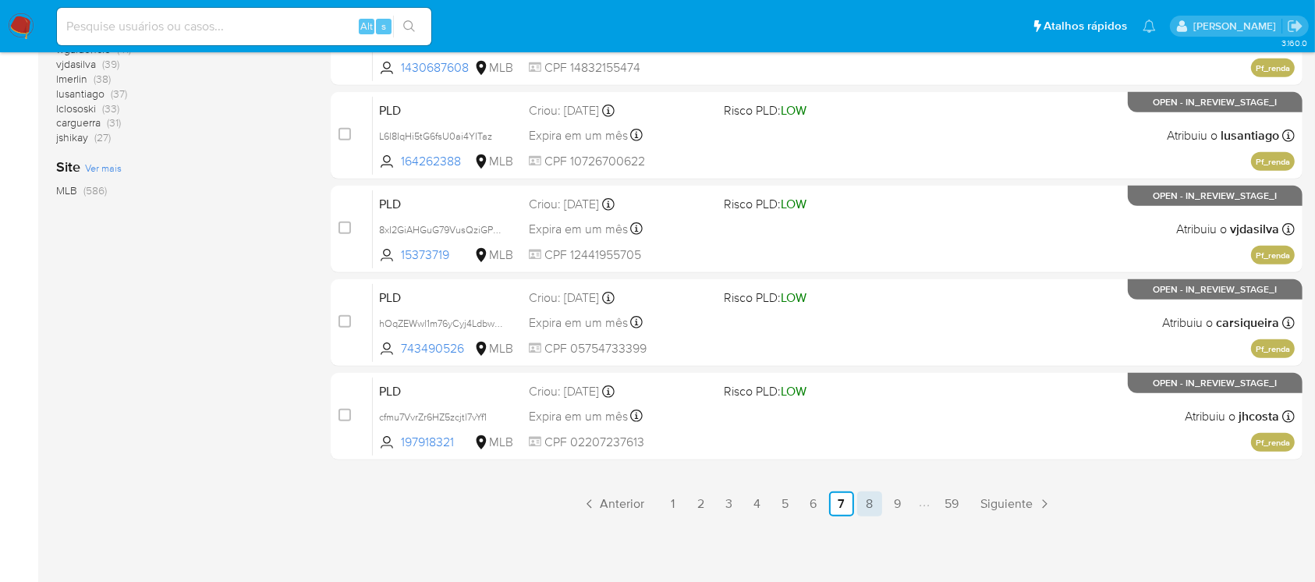
click at [869, 508] on link "8" at bounding box center [869, 503] width 25 height 25
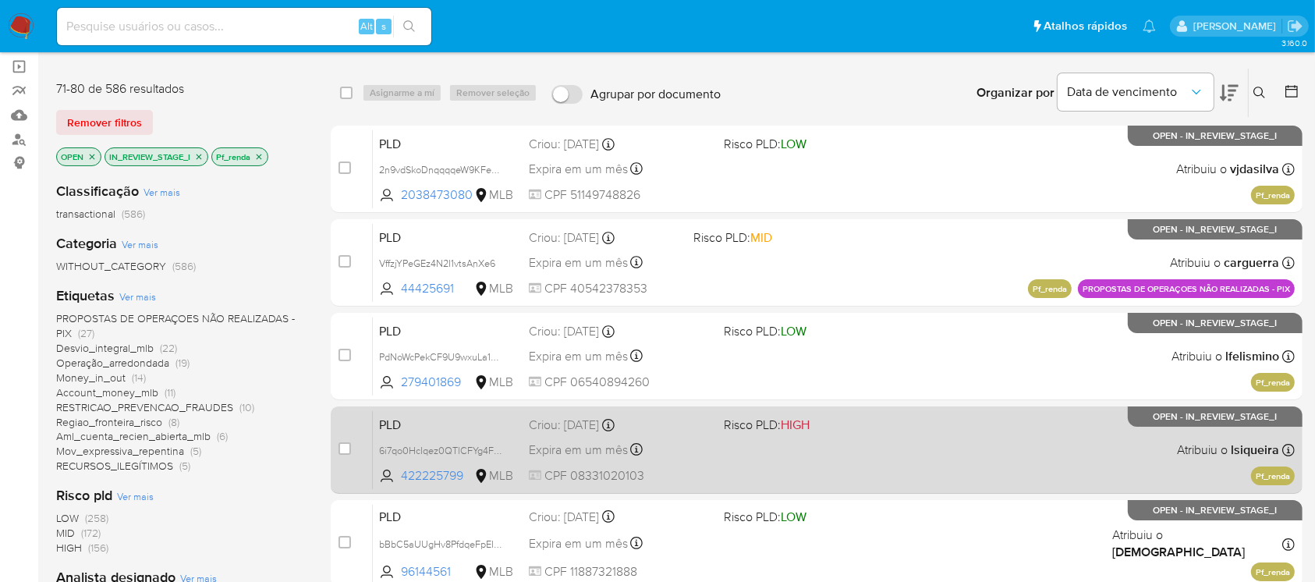
scroll to position [138, 0]
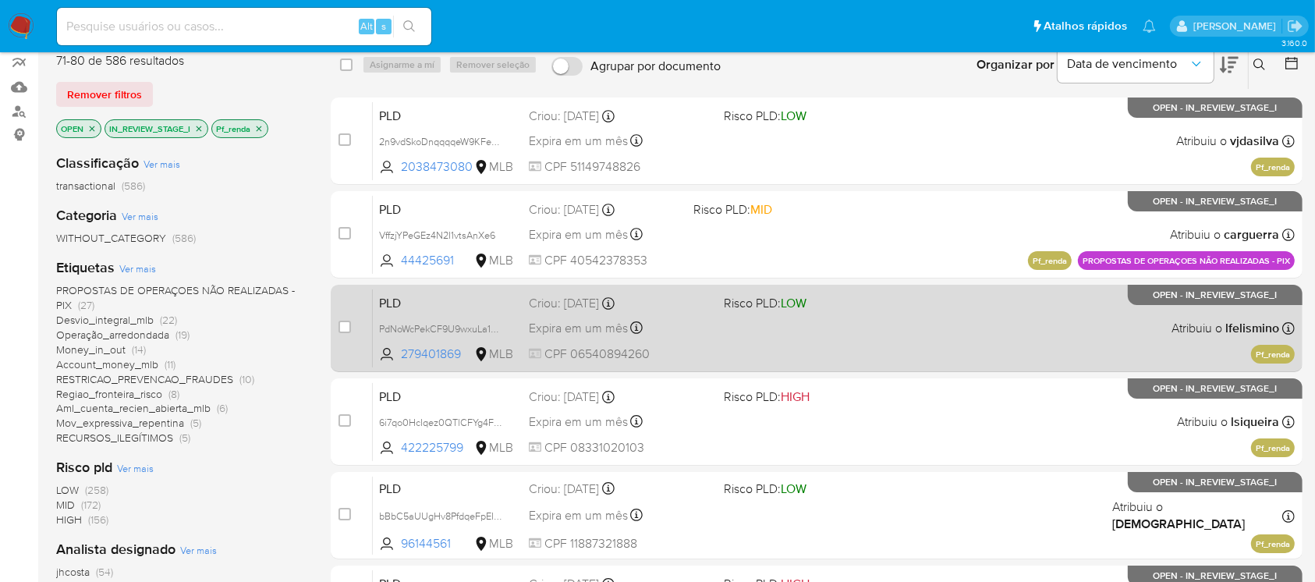
click at [778, 344] on div "PLD PdNoWcPekCF9U9wxuLa1Deb0 279401869 MLB Risco PLD: LOW Criou: 12/09/2025 Cri…" at bounding box center [834, 328] width 922 height 79
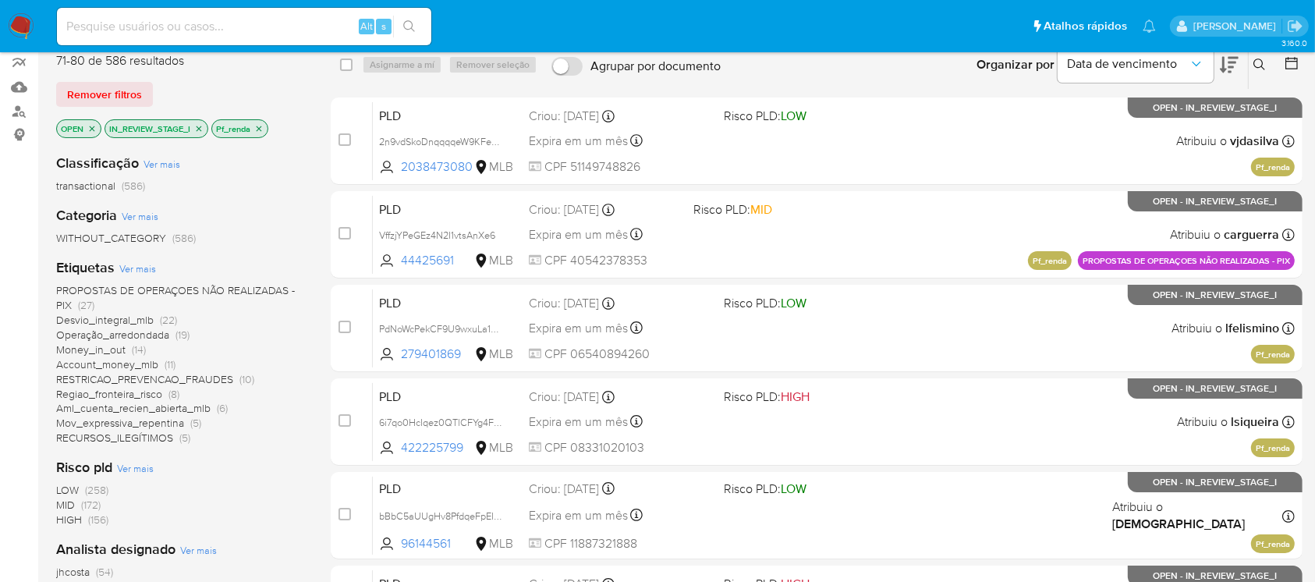
click at [203, 30] on input at bounding box center [244, 26] width 374 height 20
paste input "pDXfl6IwLxG4zsIemyeLEPsC"
type input "pDXfl6IwLxG4zsIemyeLEPsC"
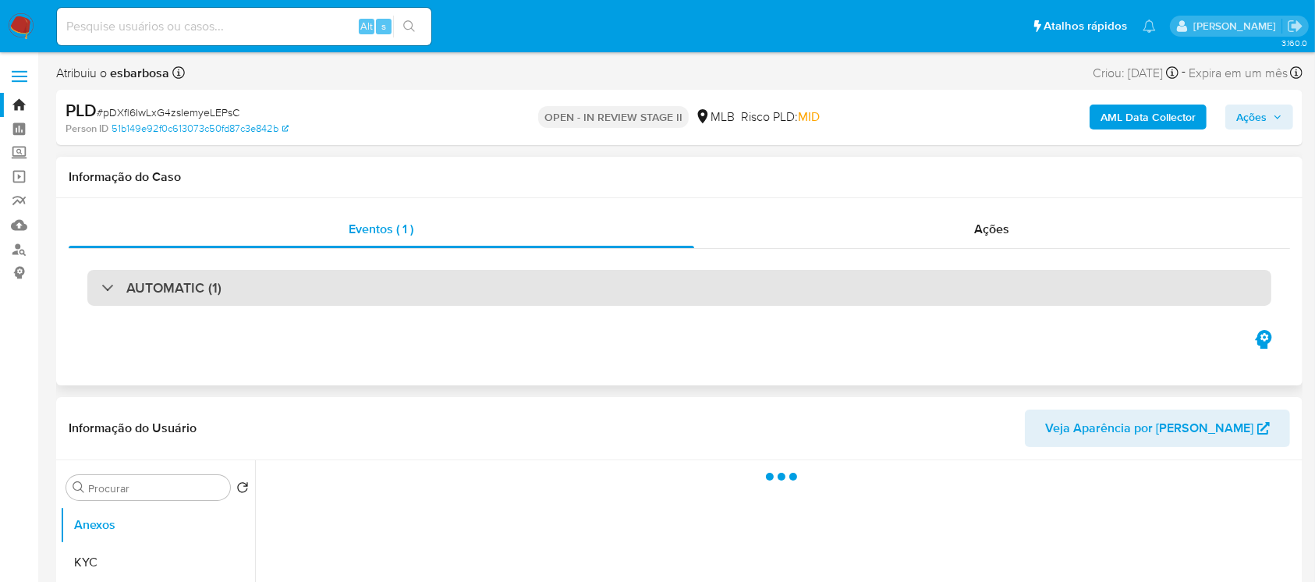
click at [427, 284] on div "AUTOMATIC (1)" at bounding box center [679, 288] width 1184 height 36
select select "10"
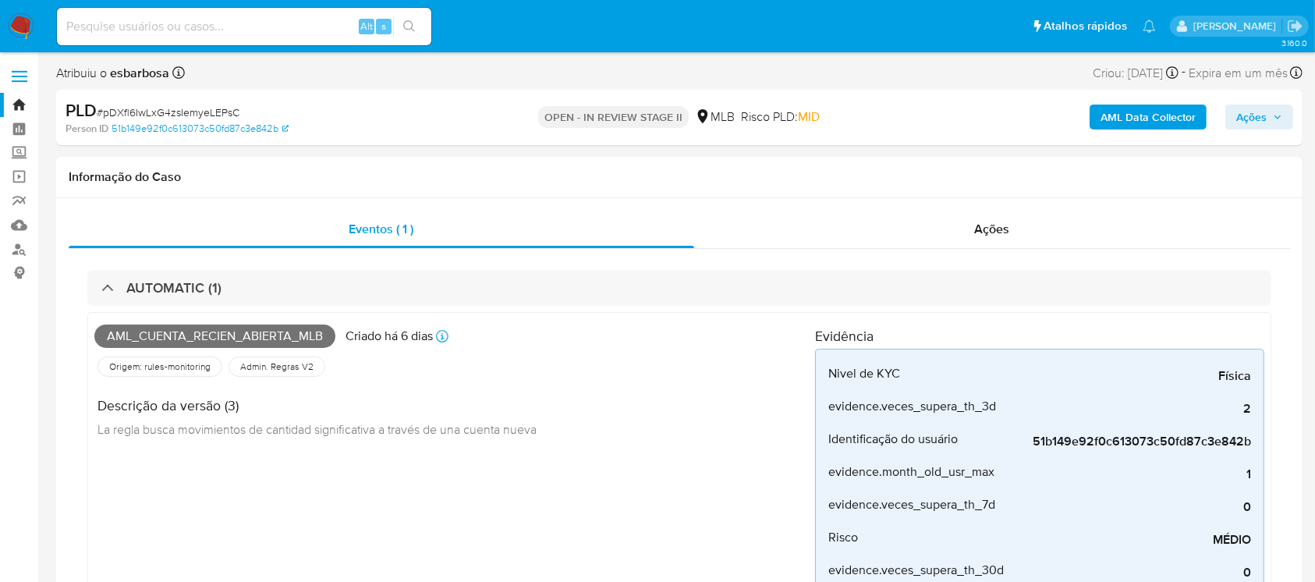
click at [274, 30] on input at bounding box center [244, 26] width 374 height 20
paste input "sfKtkXn1H33TNQpd8ECWkIc3"
type input "sfKtkXn1H33TNQpd8ECWkIc3"
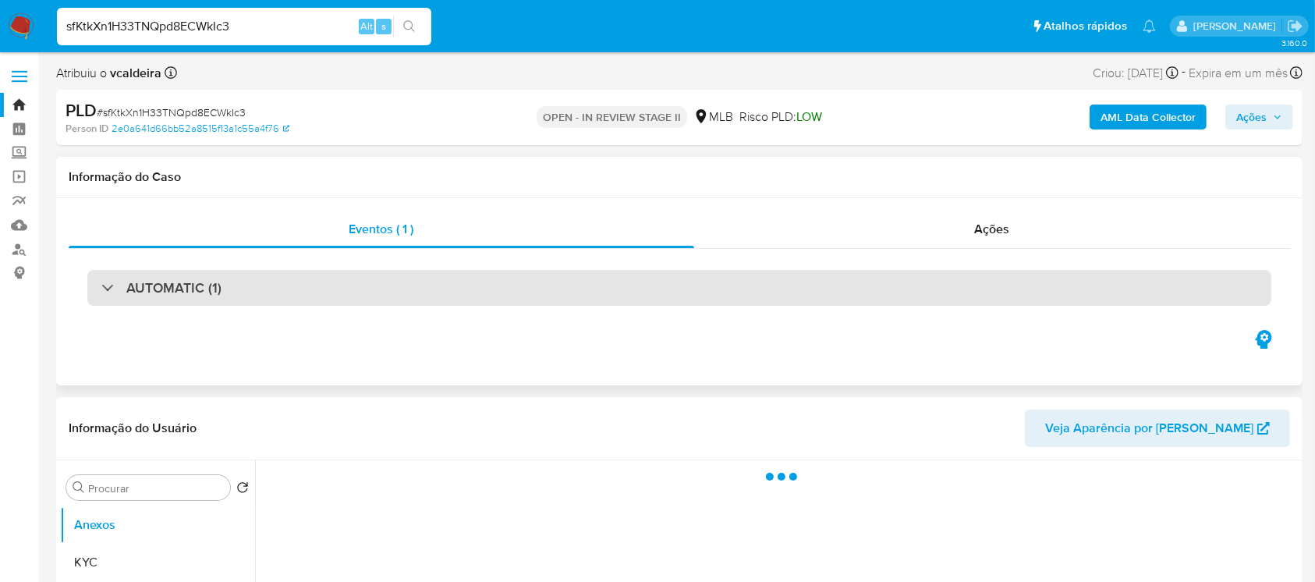
select select "10"
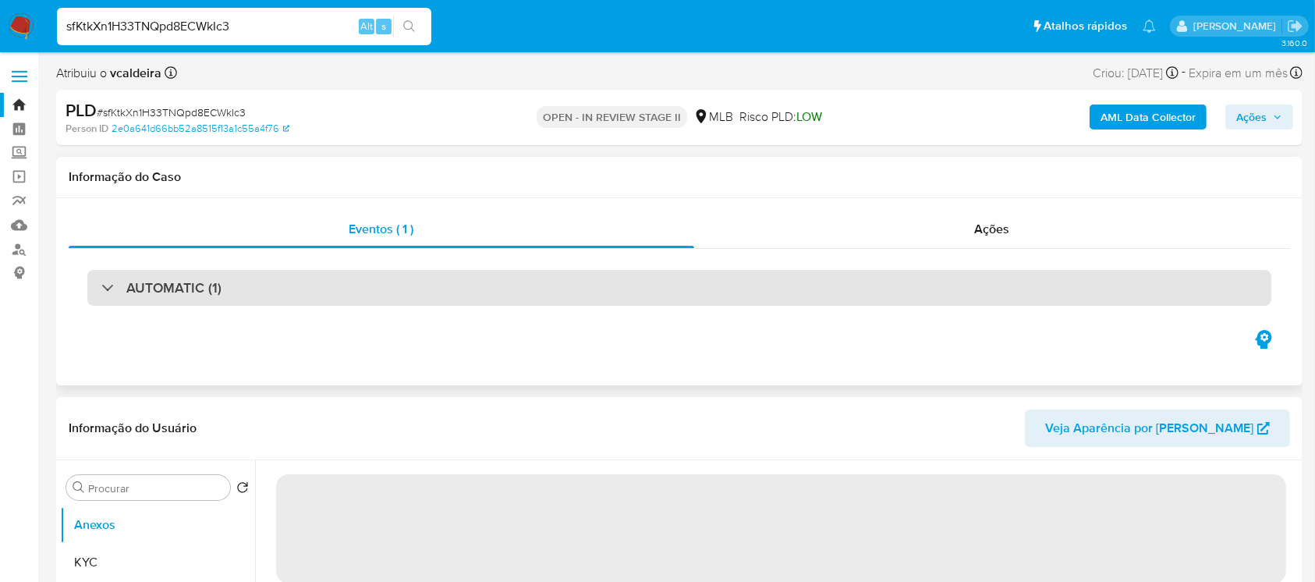
click at [288, 289] on div "AUTOMATIC (1)" at bounding box center [679, 288] width 1184 height 36
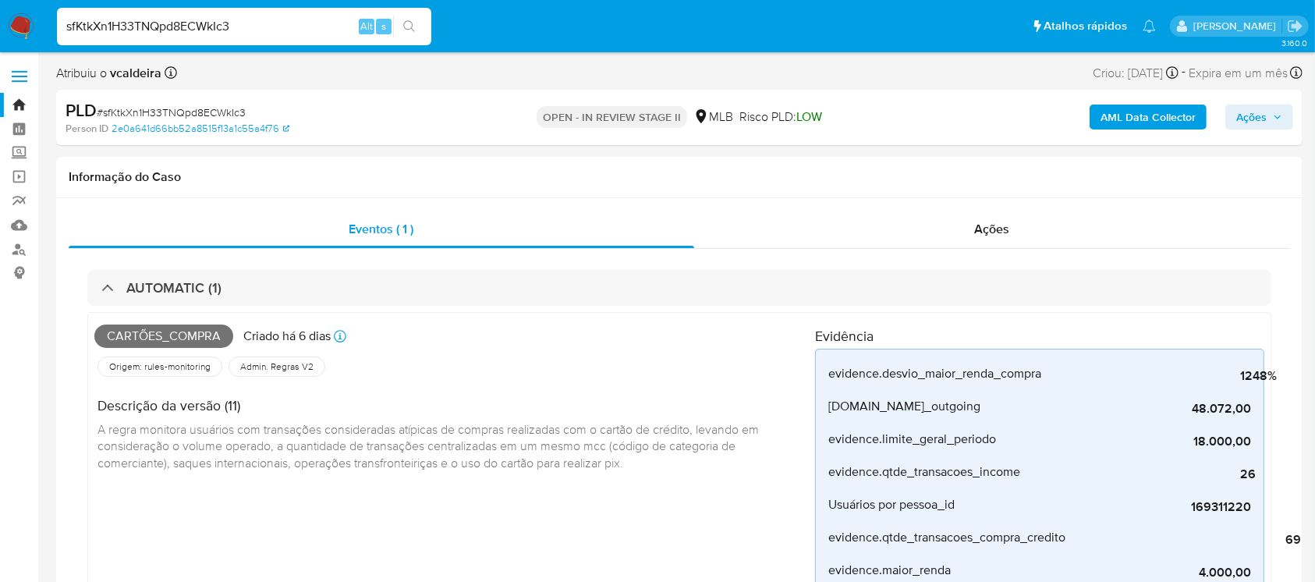
click at [253, 34] on input "sfKtkXn1H33TNQpd8ECWkIc3" at bounding box center [244, 26] width 374 height 20
paste input "uWubsVRZ4zbrAKow0cyZN9dj"
type input "uWubsVRZ4zbrAKow0cyZN9dj"
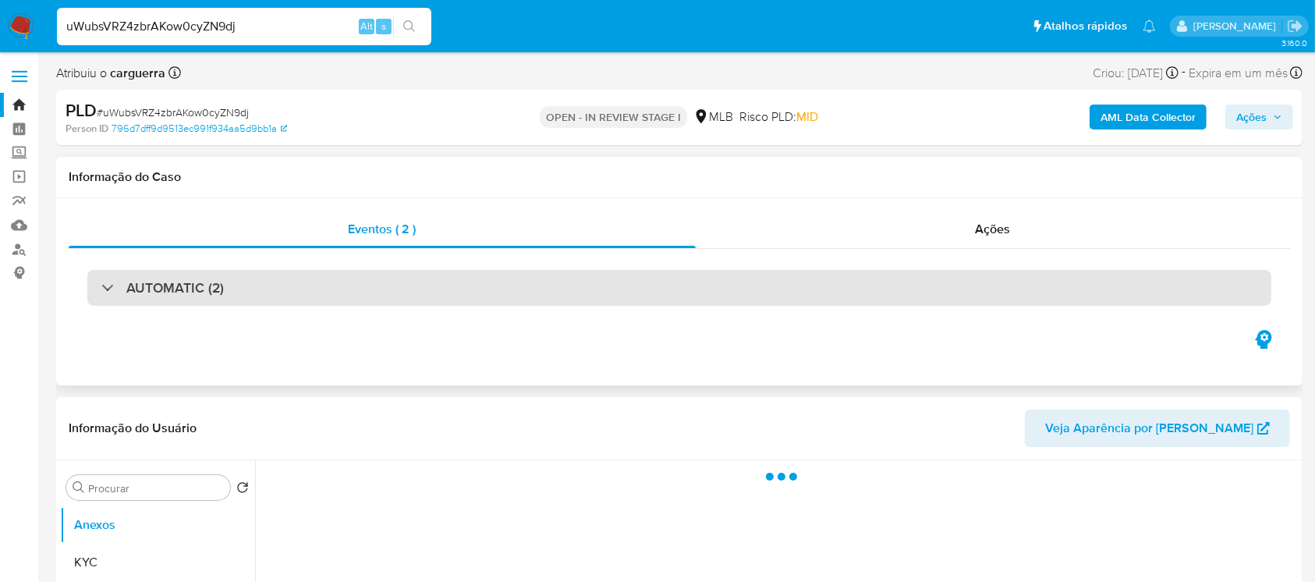
click at [281, 295] on div "AUTOMATIC (2)" at bounding box center [679, 288] width 1184 height 36
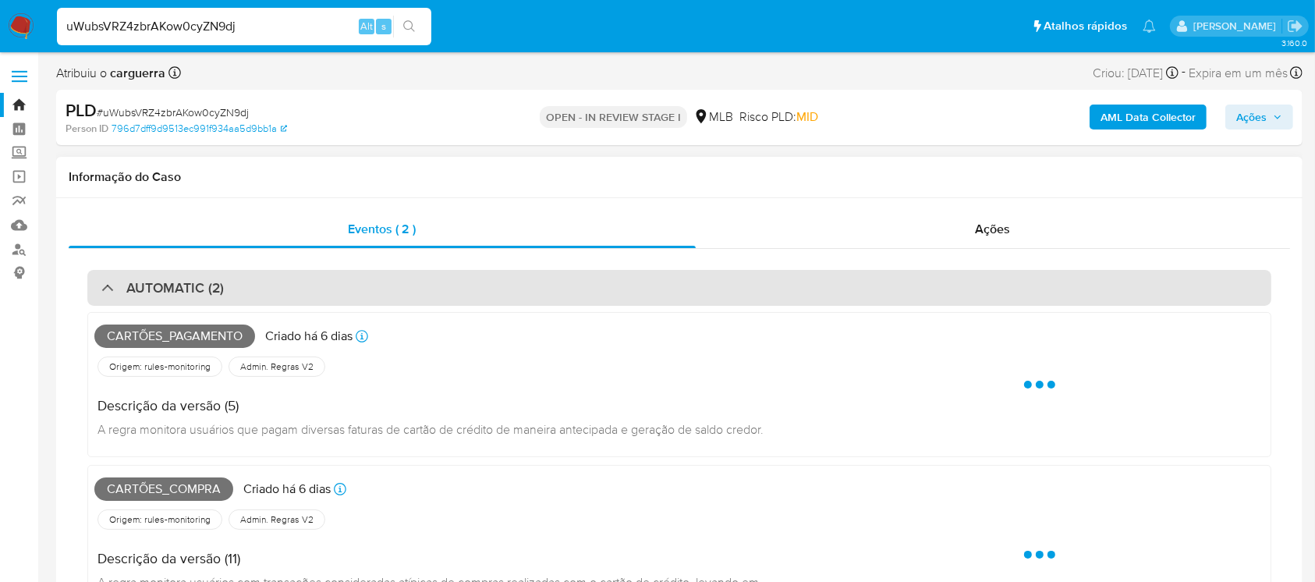
select select "10"
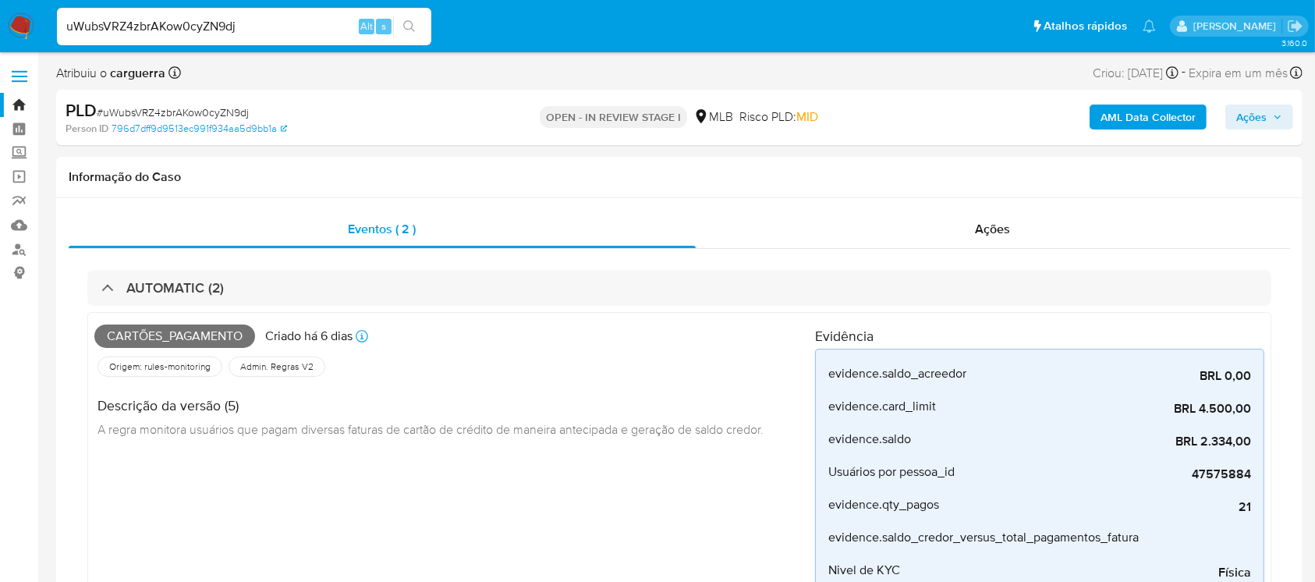
click at [268, 33] on input "uWubsVRZ4zbrAKow0cyZN9dj" at bounding box center [244, 26] width 374 height 20
paste input "BgvBL76shJmd9OVkGVSWUQzN"
type input "BgvBL76shJmd9OVkGVSWUQzN"
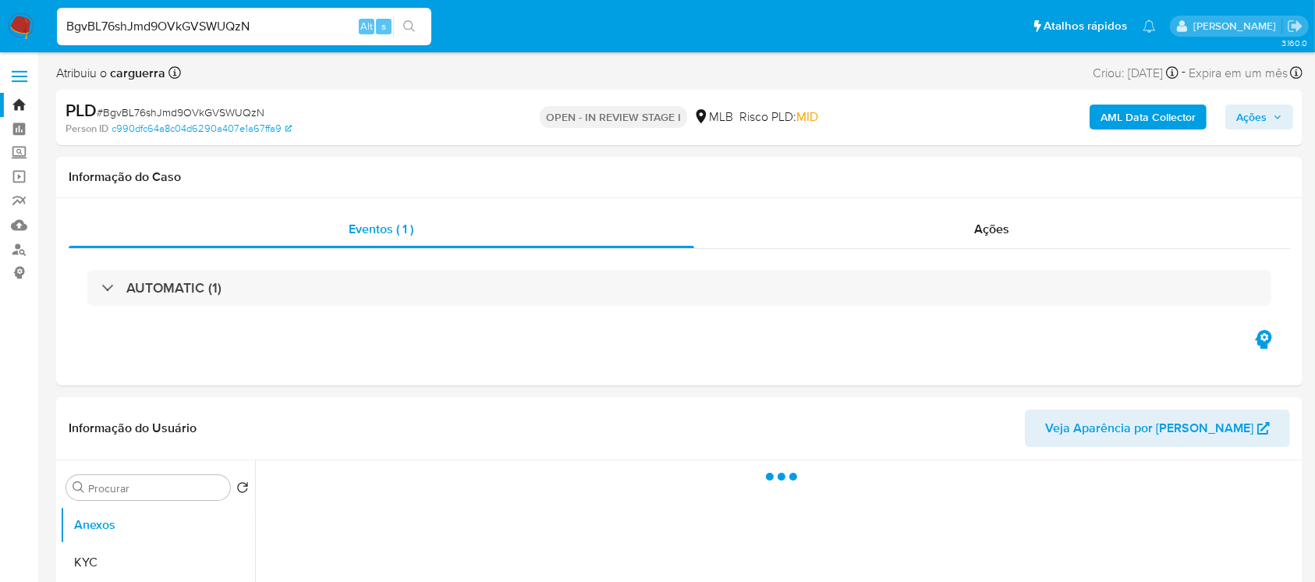
click at [225, 301] on div "AUTOMATIC (1)" at bounding box center [679, 288] width 1184 height 36
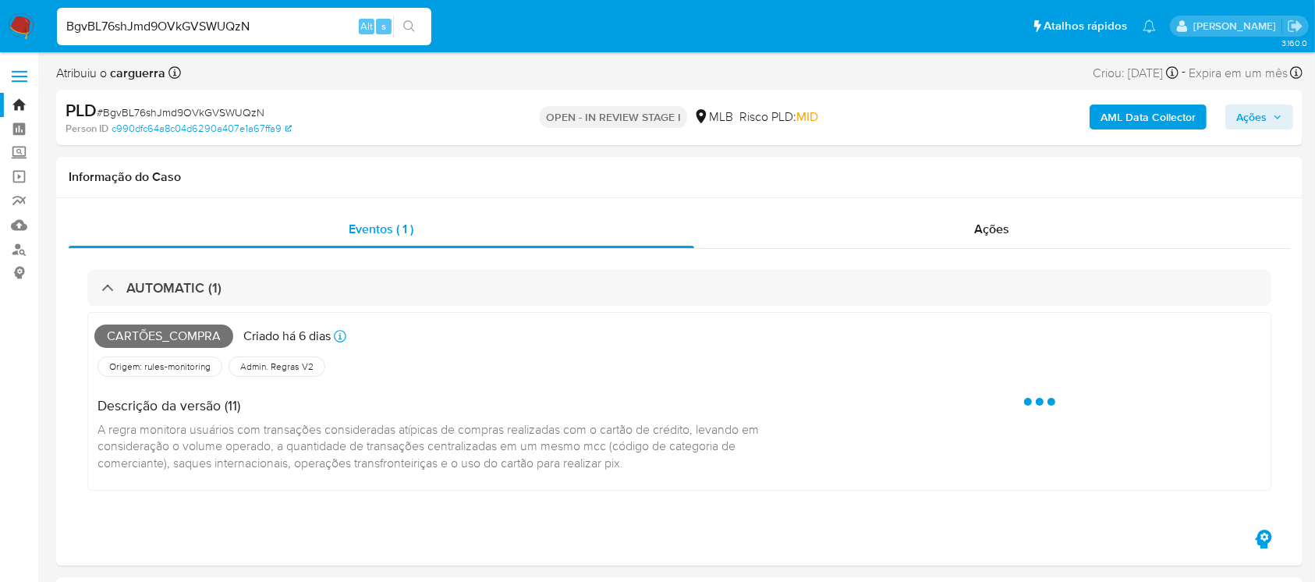
select select "10"
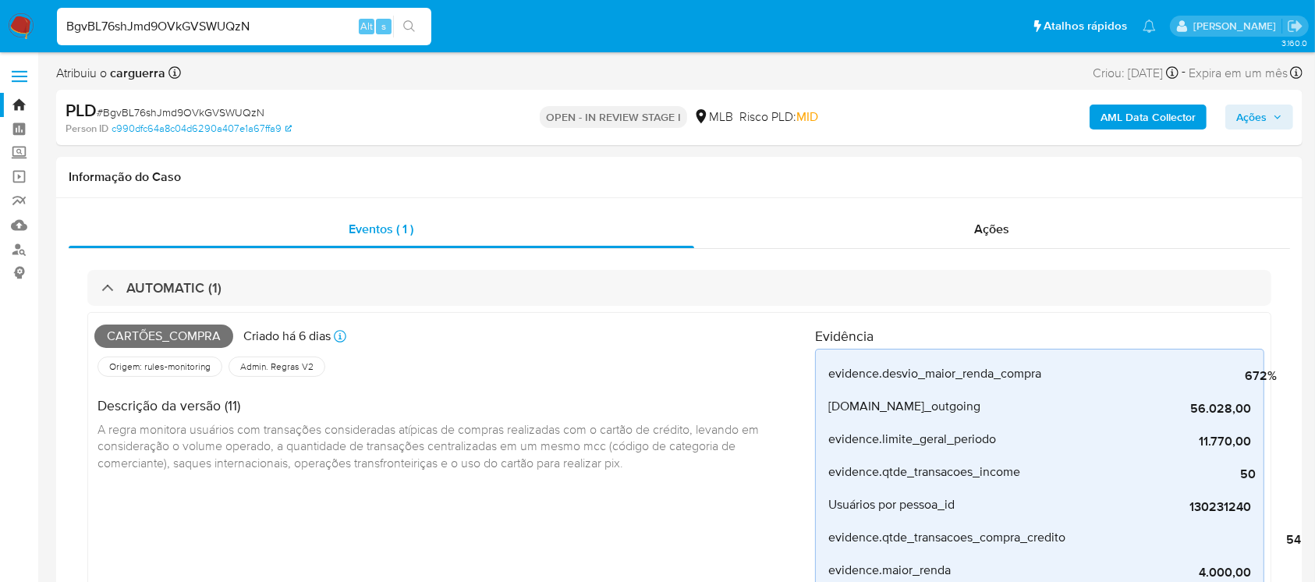
click at [276, 30] on input "BgvBL76shJmd9OVkGVSWUQzN" at bounding box center [244, 26] width 374 height 20
paste input "V1rnBZgnE4pnz7UXWcA3uCnG"
type input "V1rnBZgnE4pnz7UXWcA3uCnG"
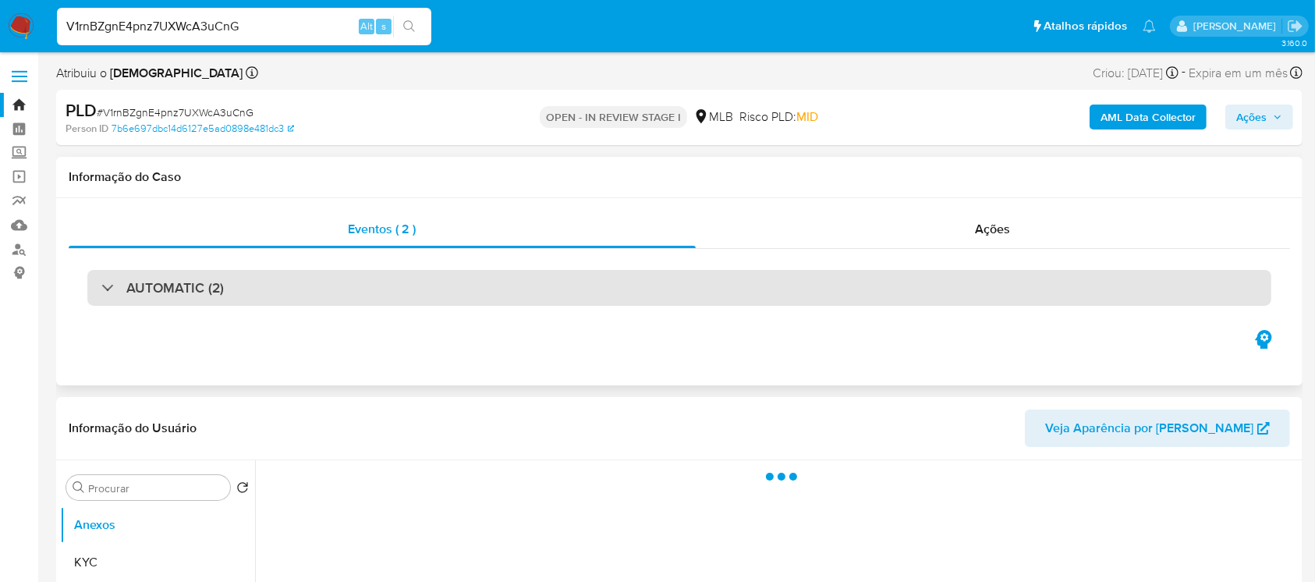
click at [193, 295] on h3 "AUTOMATIC (2)" at bounding box center [174, 287] width 97 height 17
select select "10"
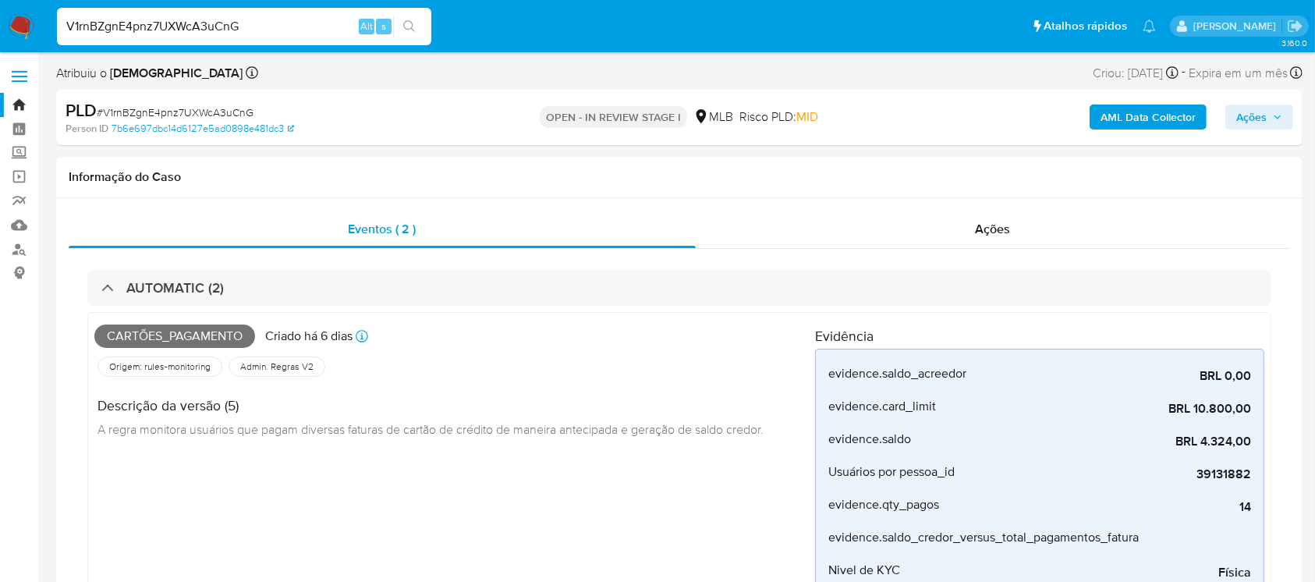
click at [262, 29] on input "V1rnBZgnE4pnz7UXWcA3uCnG" at bounding box center [244, 26] width 374 height 20
paste input "qjQZFGNYTJZ7L8GbKAts7RIV"
type input "qjQZFGNYTJZ7L8GbKAts7RIV"
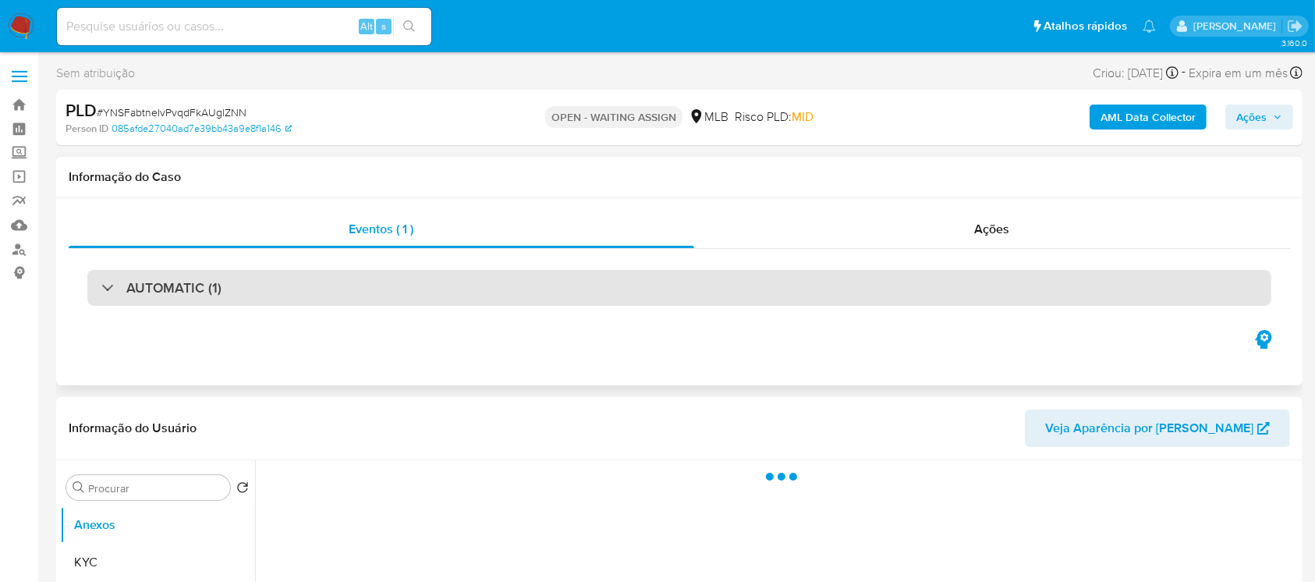
click at [244, 289] on div "AUTOMATIC (1)" at bounding box center [679, 288] width 1184 height 36
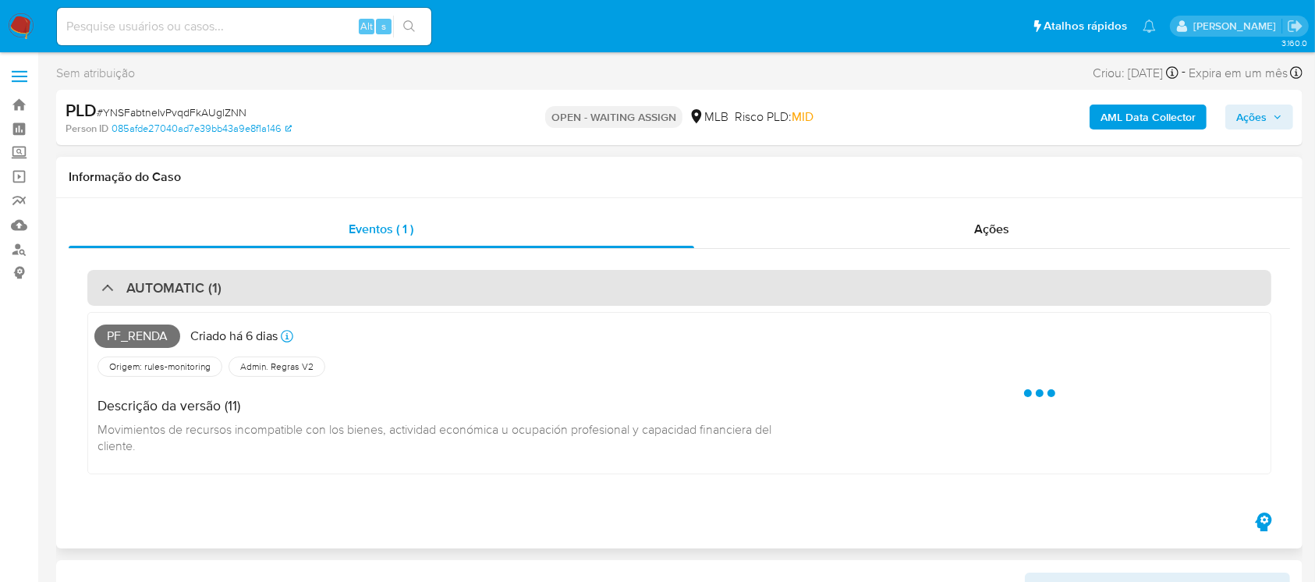
select select "10"
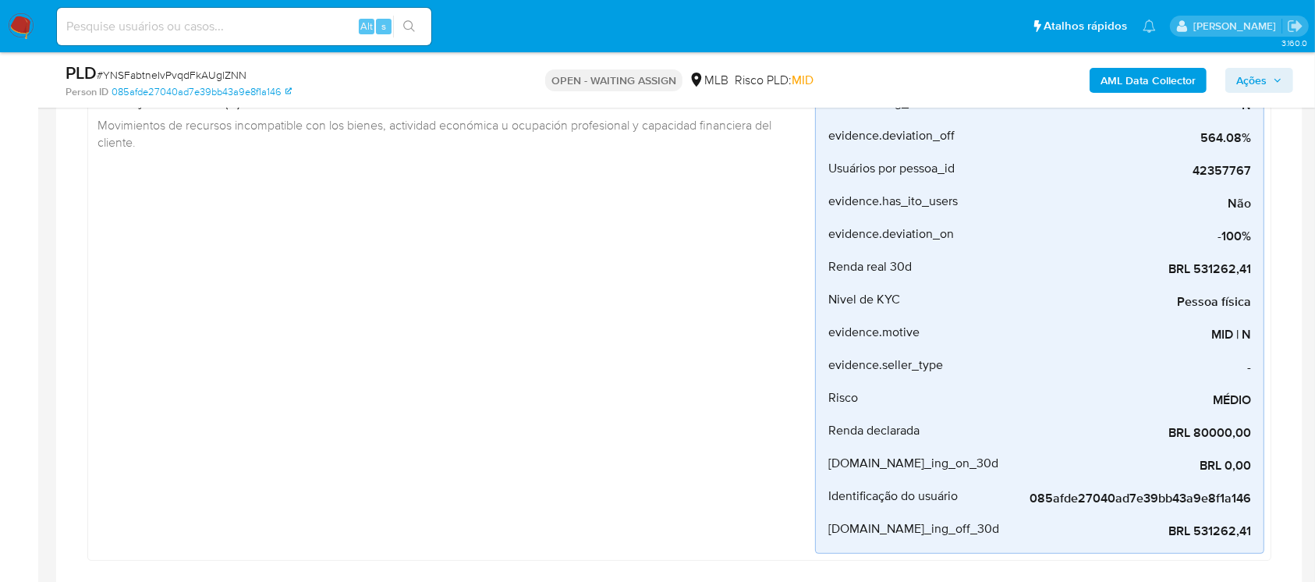
scroll to position [277, 0]
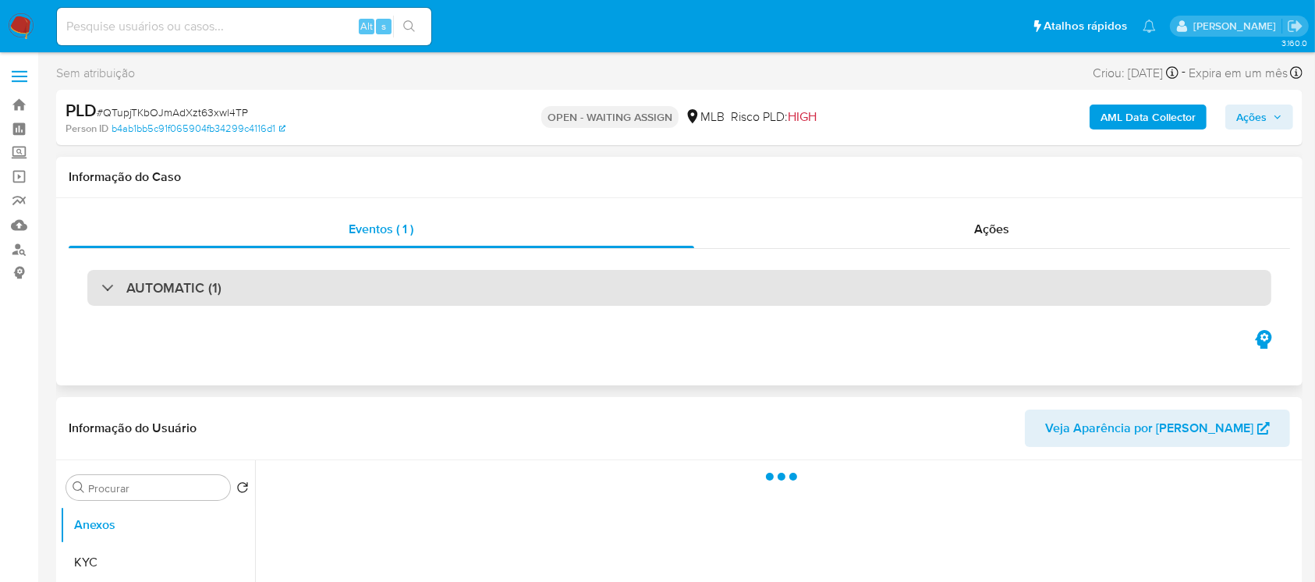
click at [339, 296] on div "AUTOMATIC (1)" at bounding box center [679, 288] width 1184 height 36
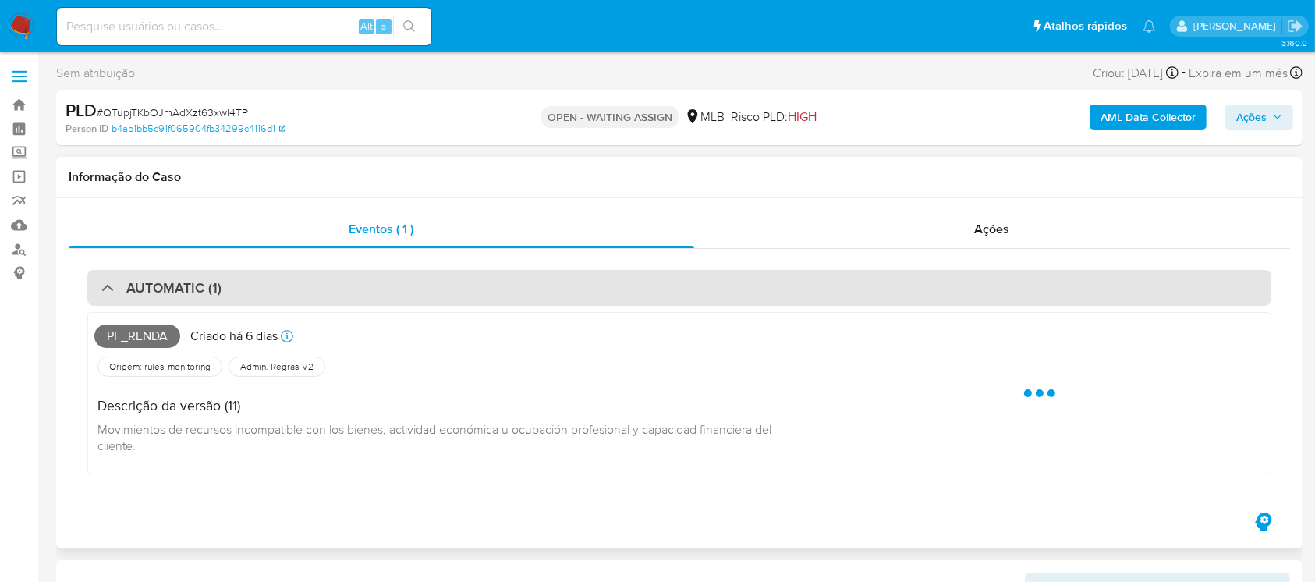
select select "10"
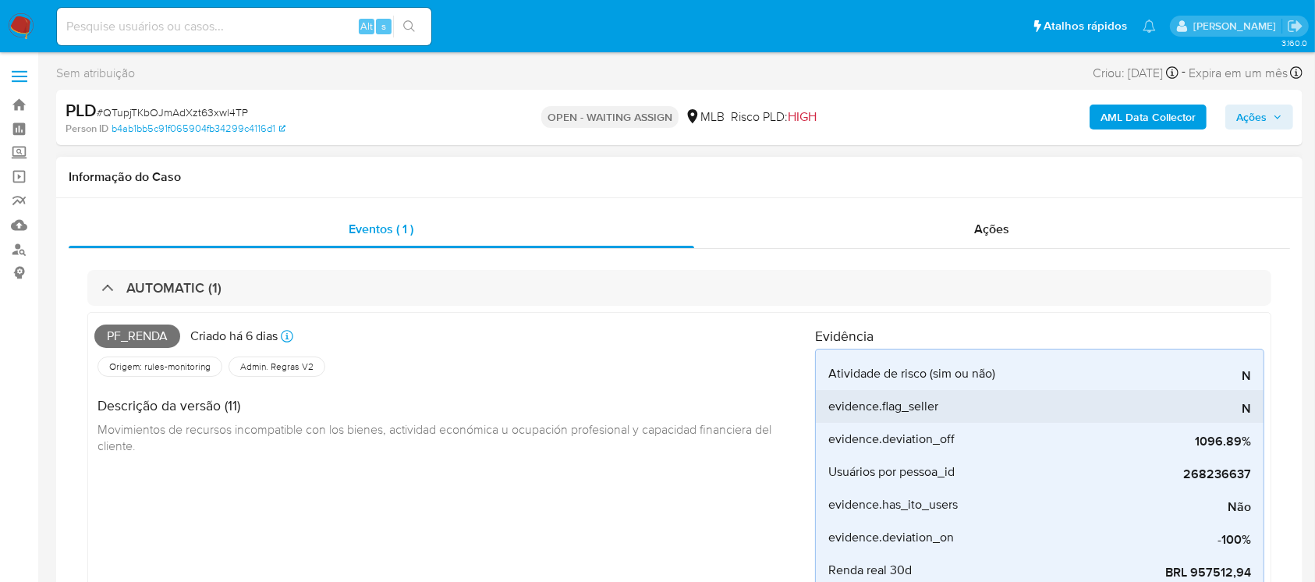
scroll to position [138, 0]
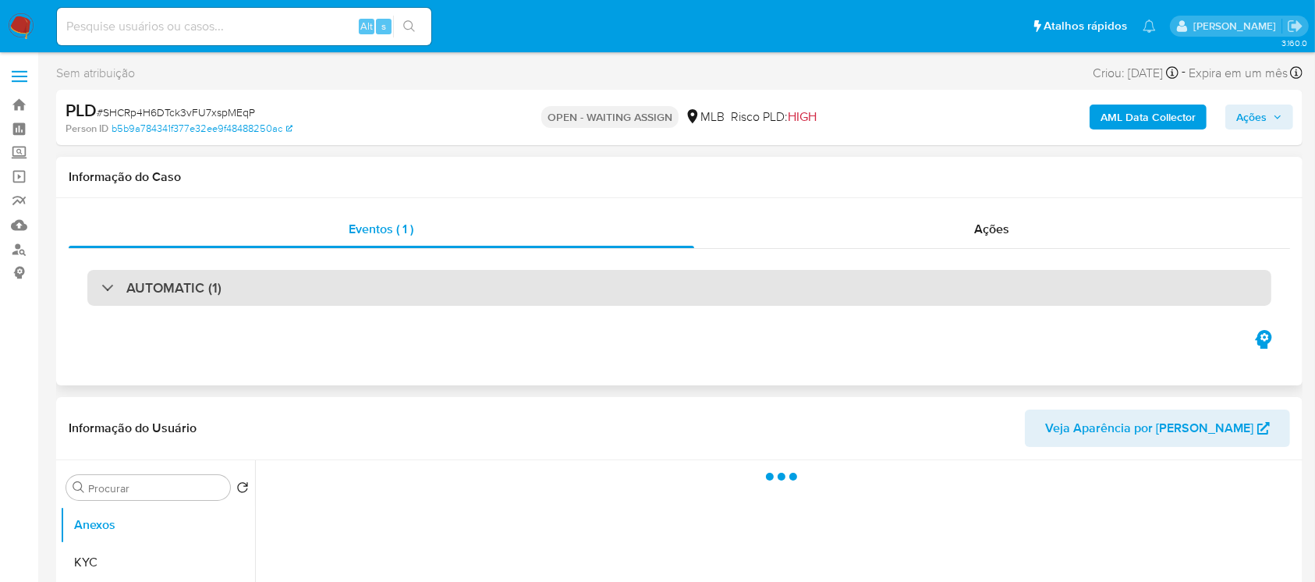
click at [318, 300] on div "AUTOMATIC (1)" at bounding box center [679, 288] width 1184 height 36
select select "10"
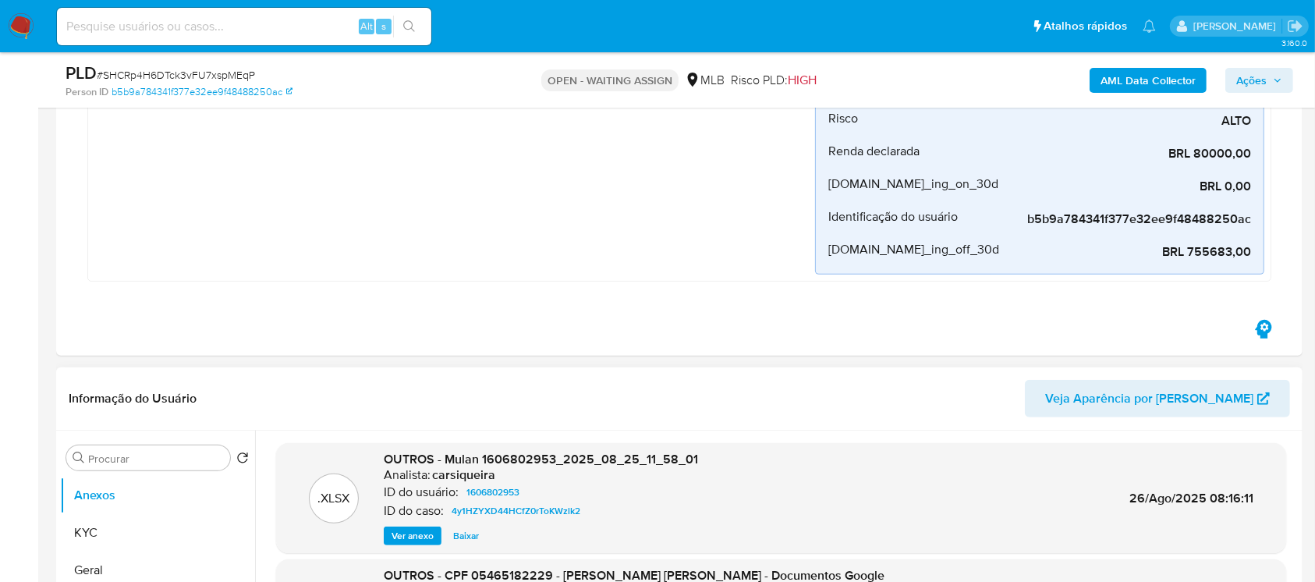
scroll to position [554, 0]
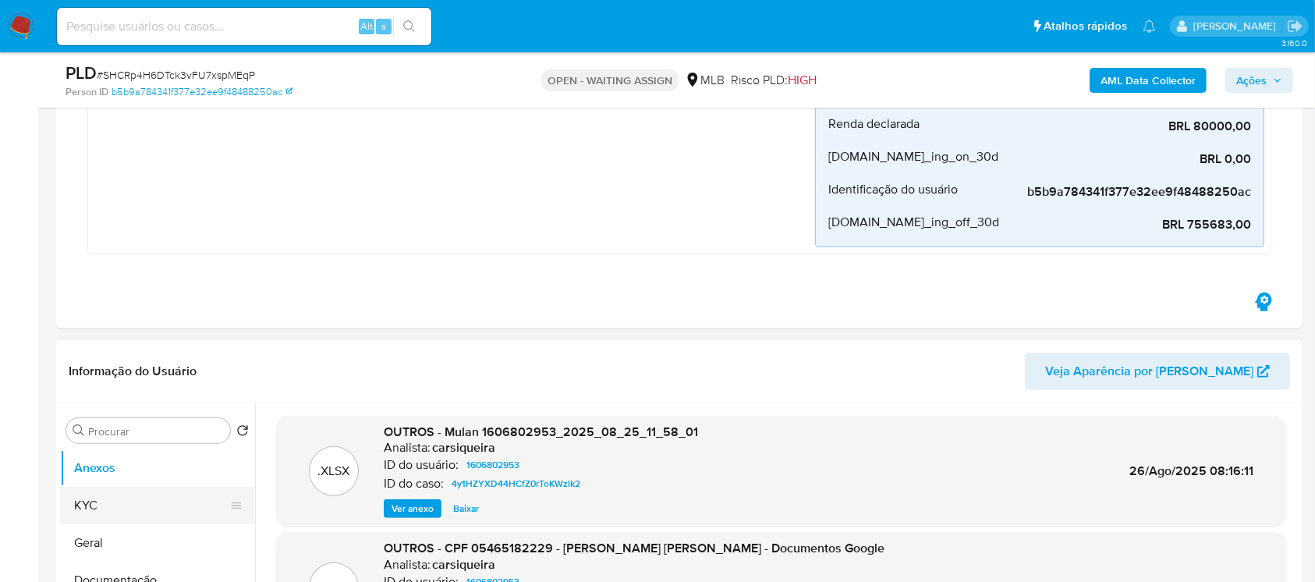
click at [119, 517] on button "KYC" at bounding box center [151, 505] width 182 height 37
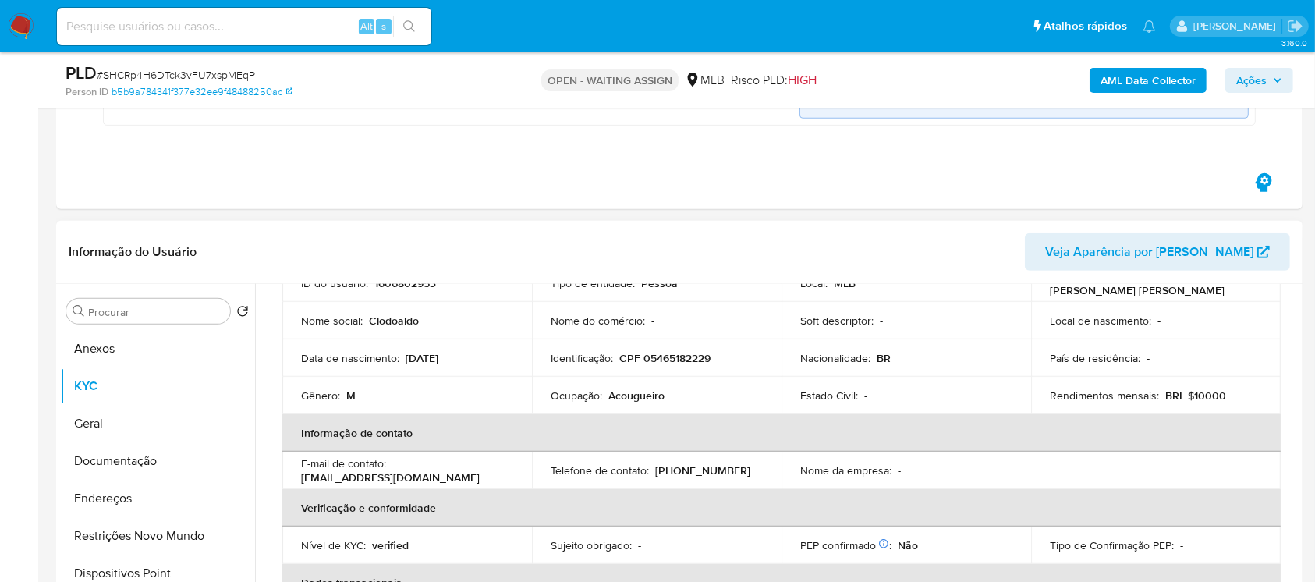
scroll to position [0, 0]
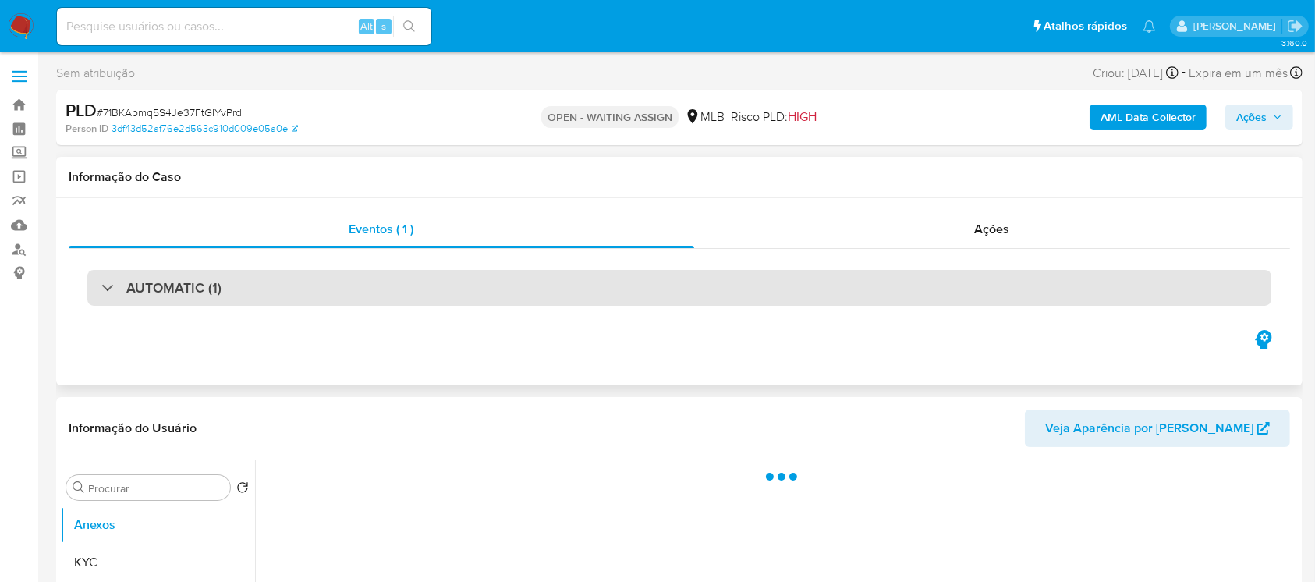
click at [372, 294] on div "AUTOMATIC (1)" at bounding box center [679, 288] width 1184 height 36
select select "10"
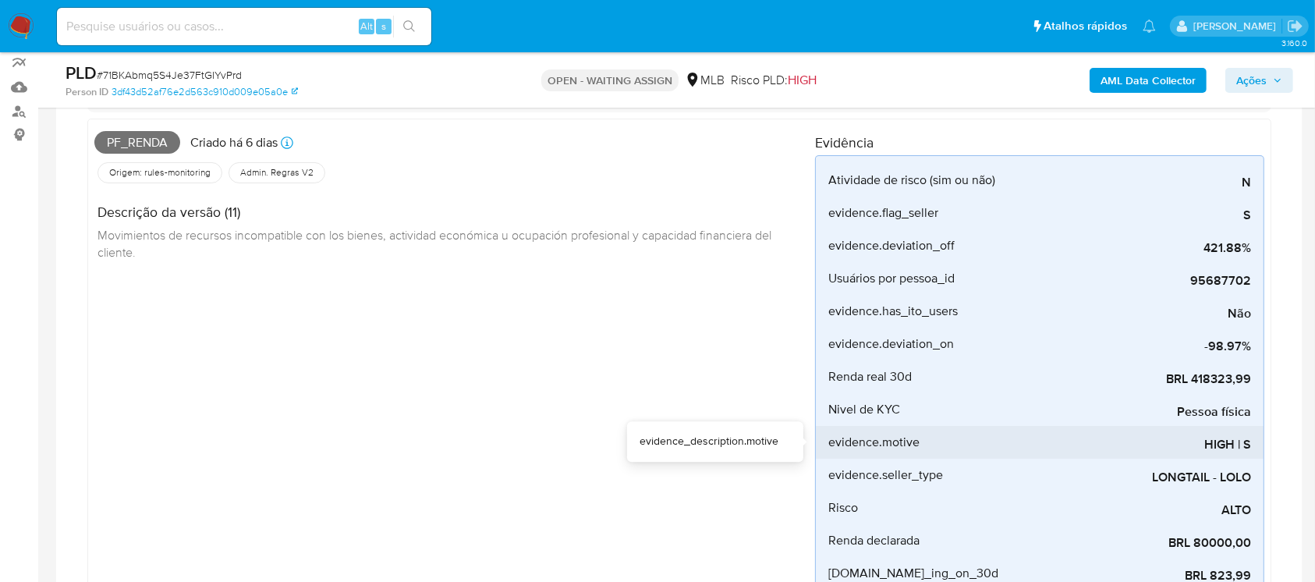
scroll to position [277, 0]
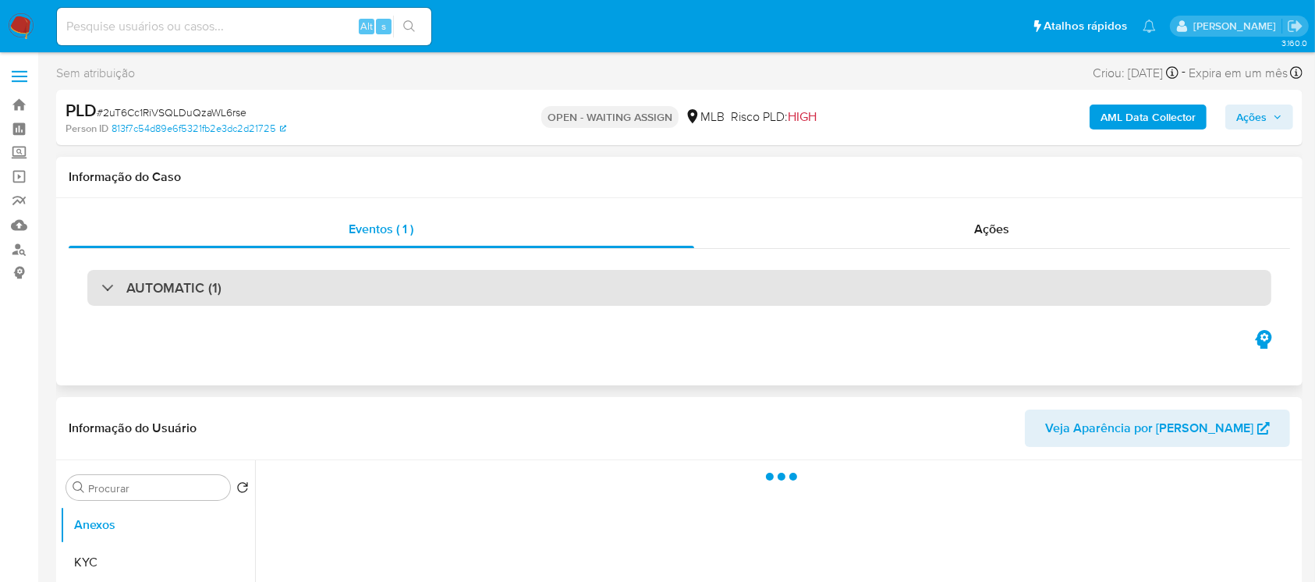
click at [279, 288] on div "AUTOMATIC (1)" at bounding box center [679, 288] width 1184 height 36
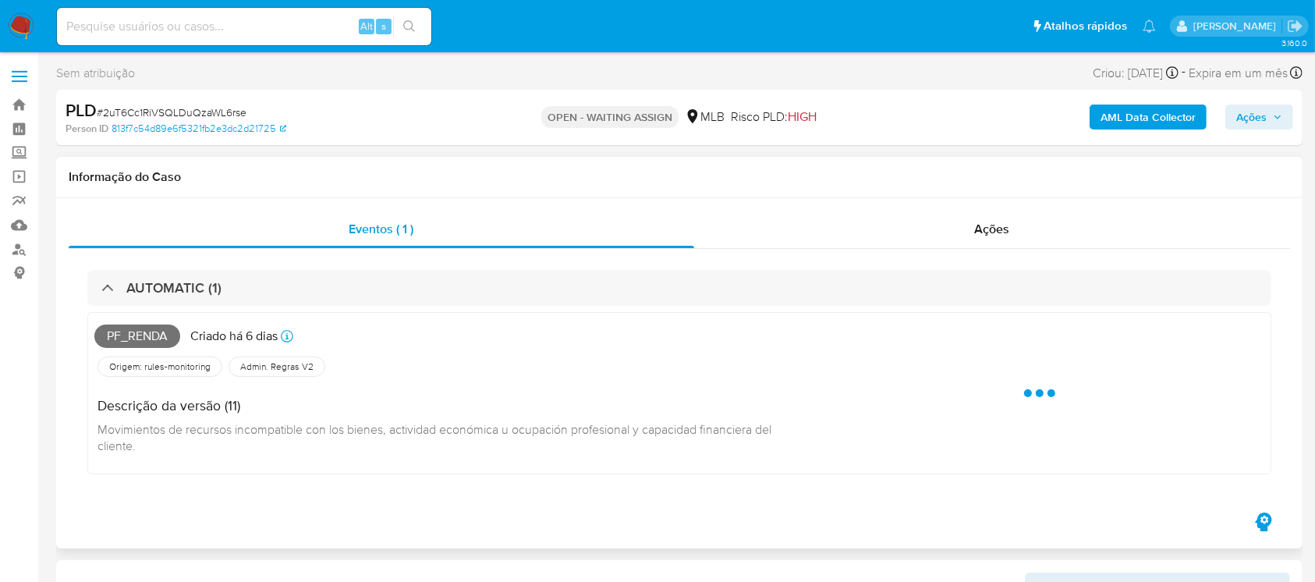
select select "10"
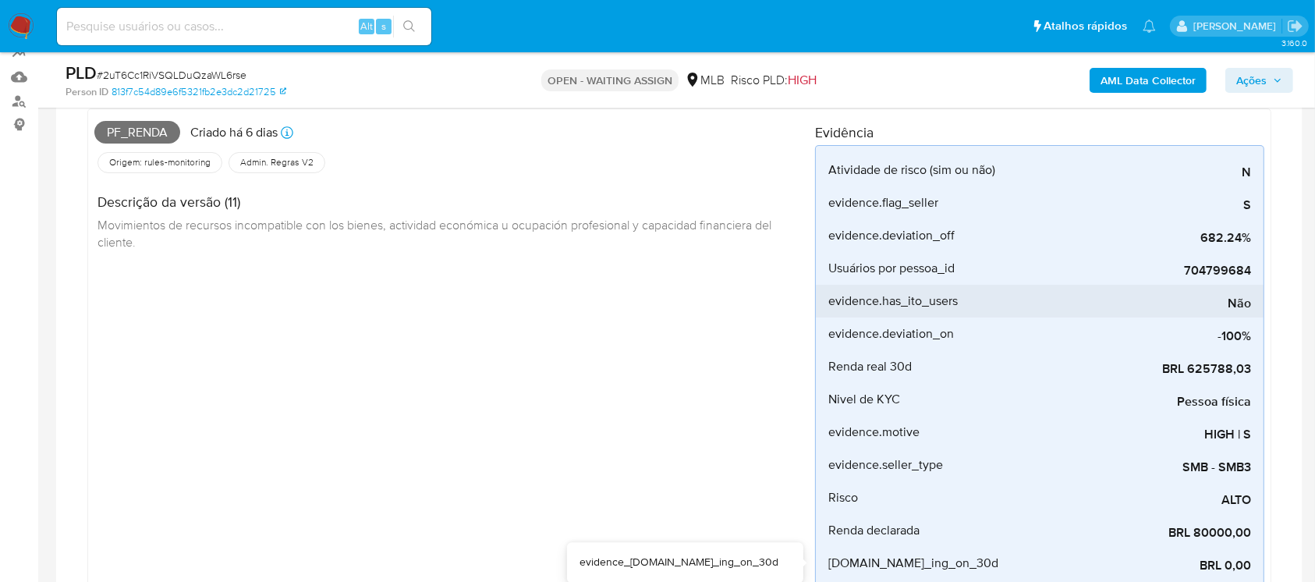
scroll to position [138, 0]
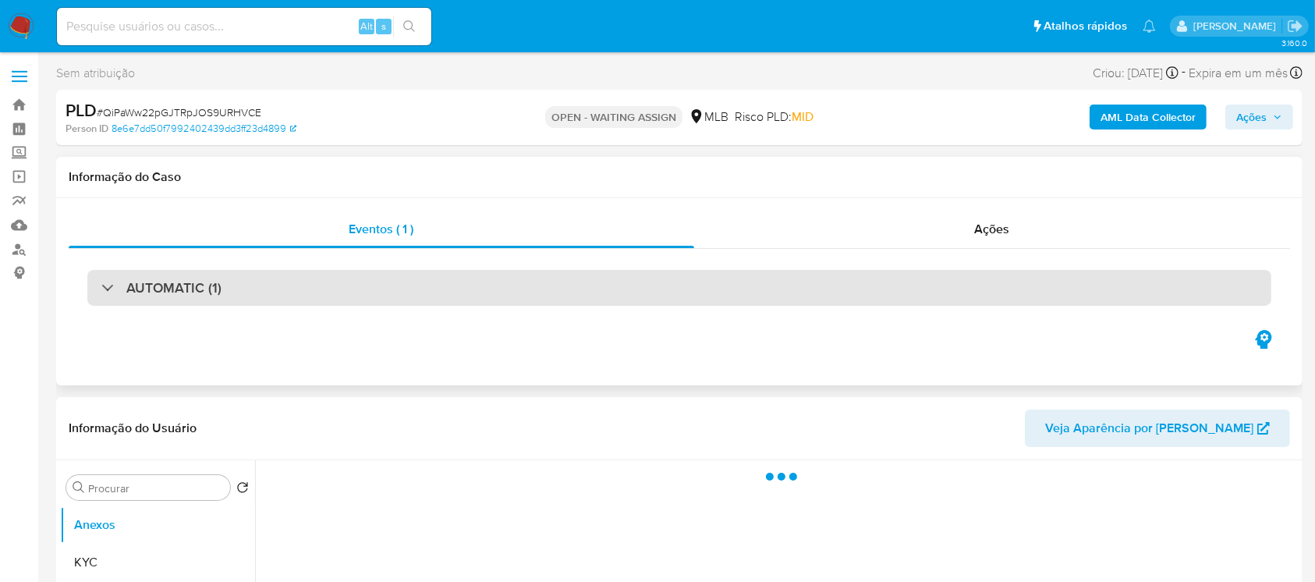
click at [460, 296] on div "AUTOMATIC (1)" at bounding box center [679, 288] width 1184 height 36
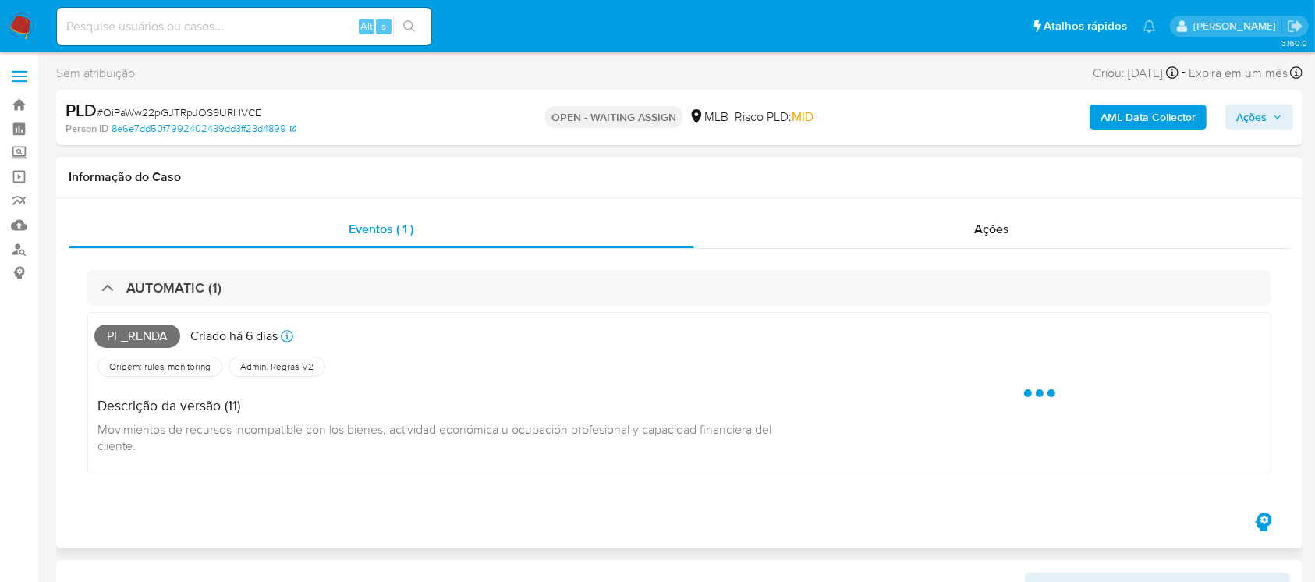
select select "10"
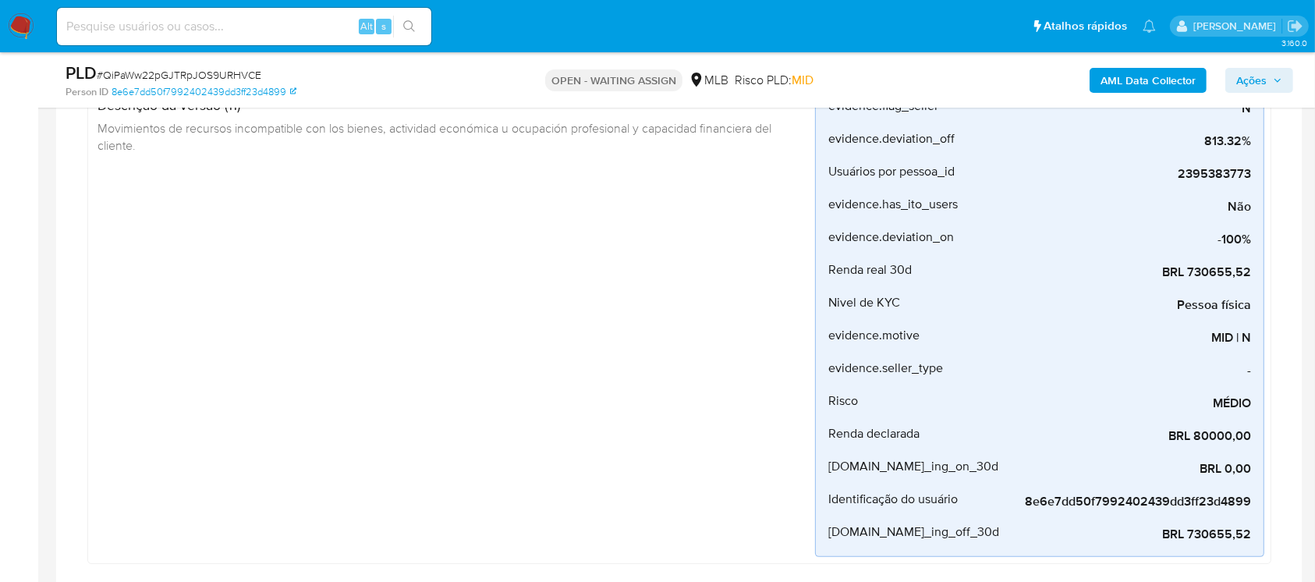
scroll to position [277, 0]
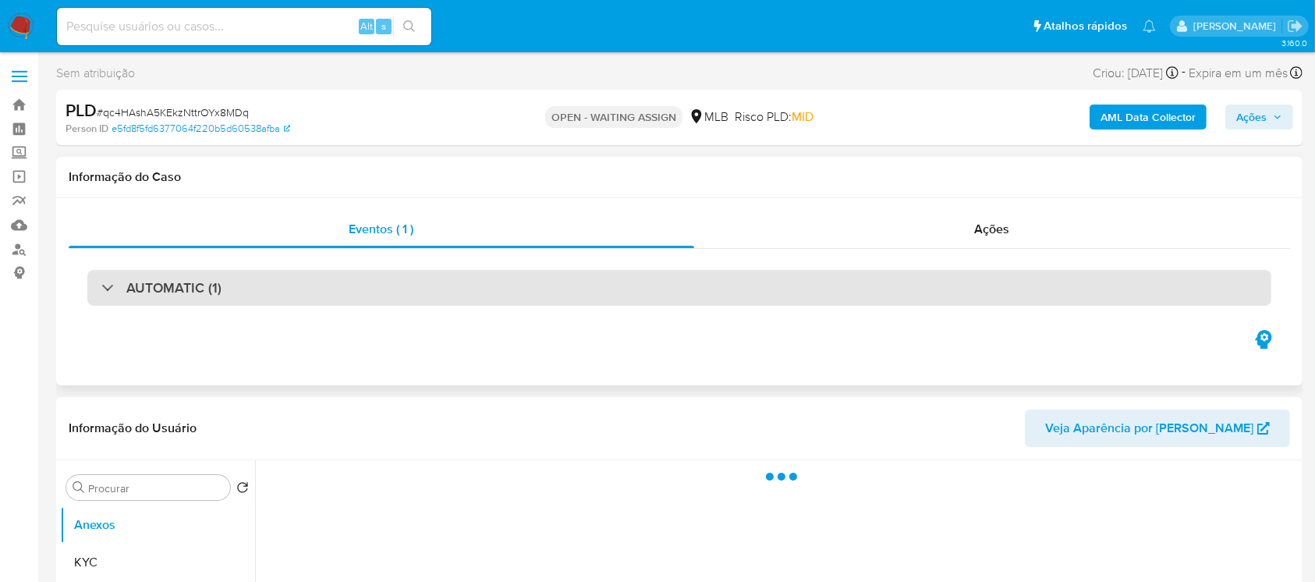
click at [384, 295] on div "AUTOMATIC (1)" at bounding box center [679, 288] width 1184 height 36
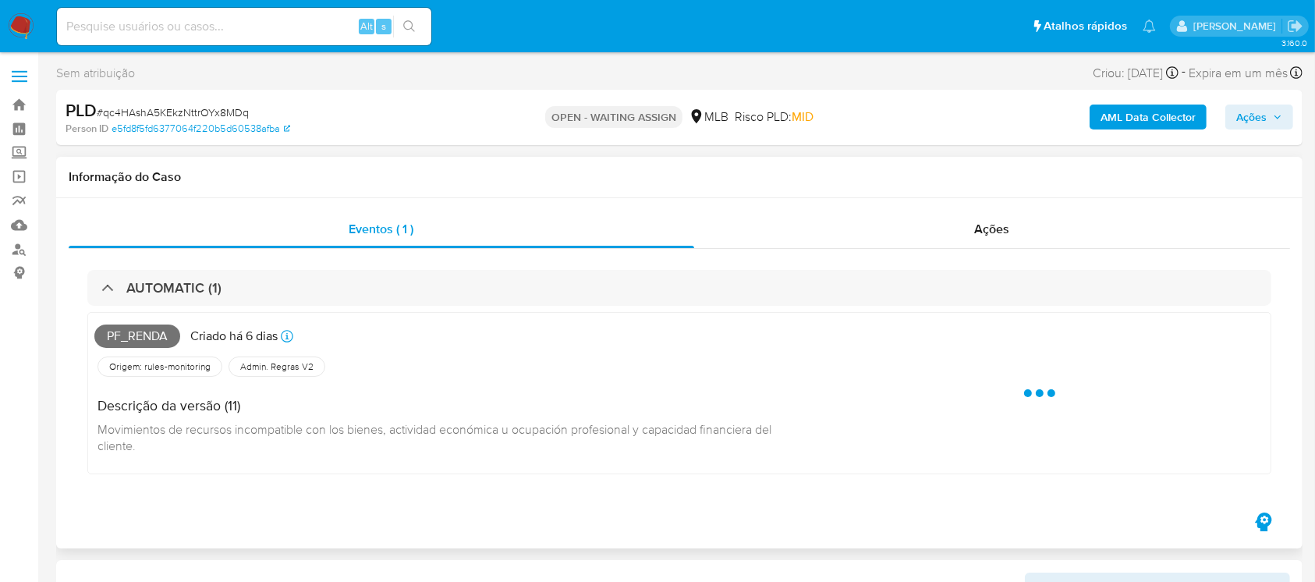
select select "10"
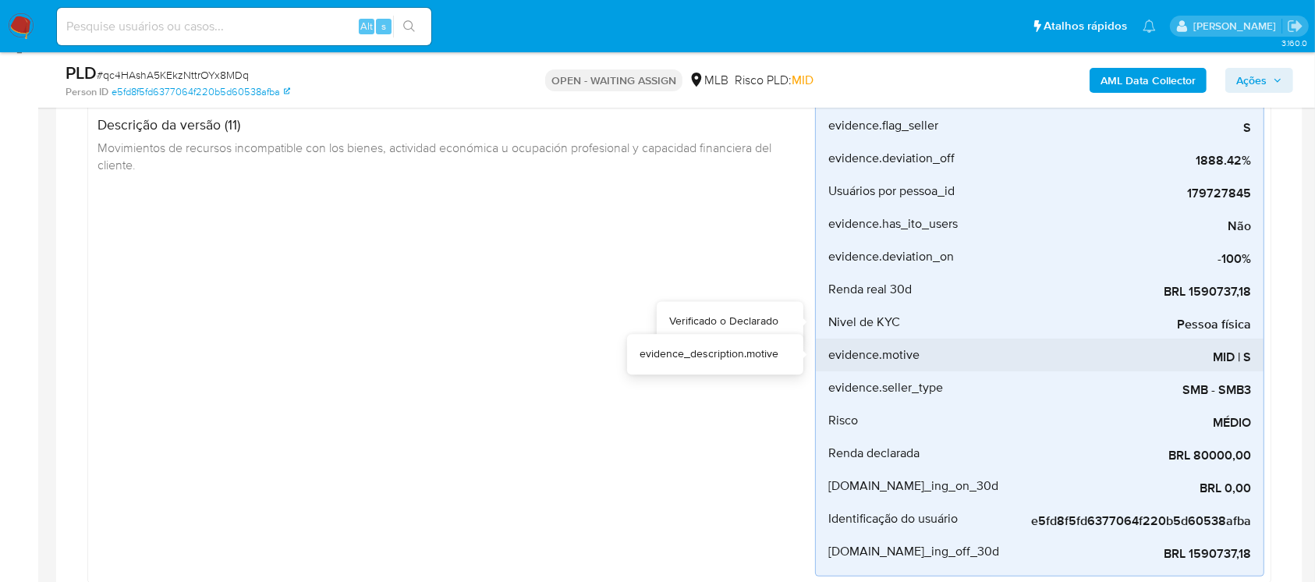
scroll to position [277, 0]
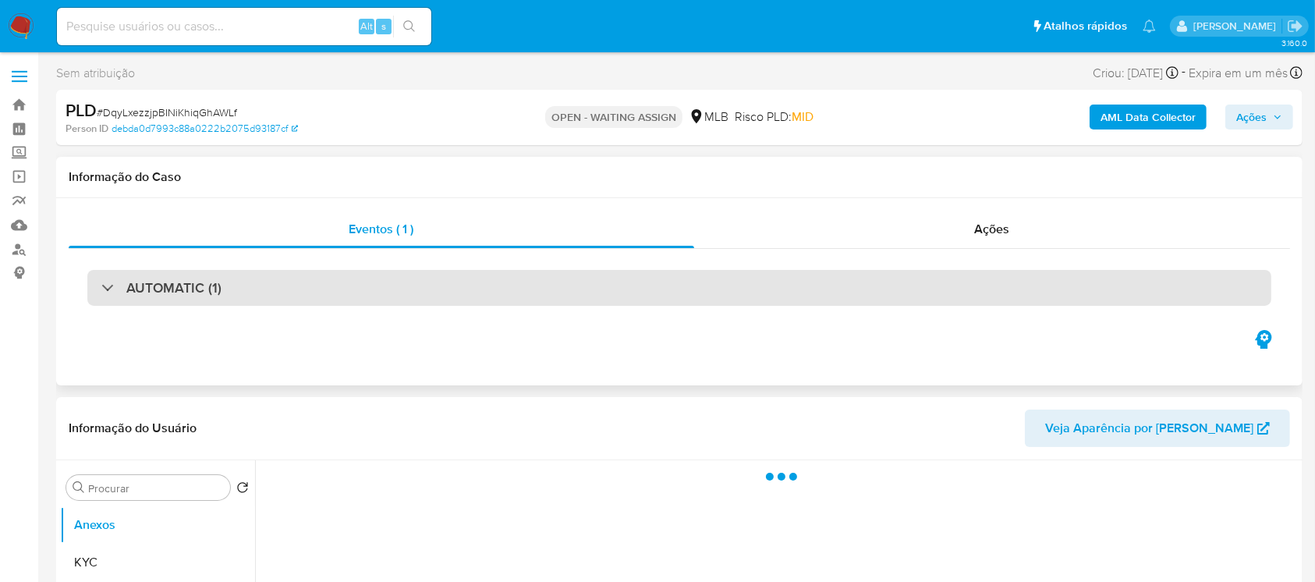
click at [357, 286] on div "AUTOMATIC (1)" at bounding box center [679, 288] width 1184 height 36
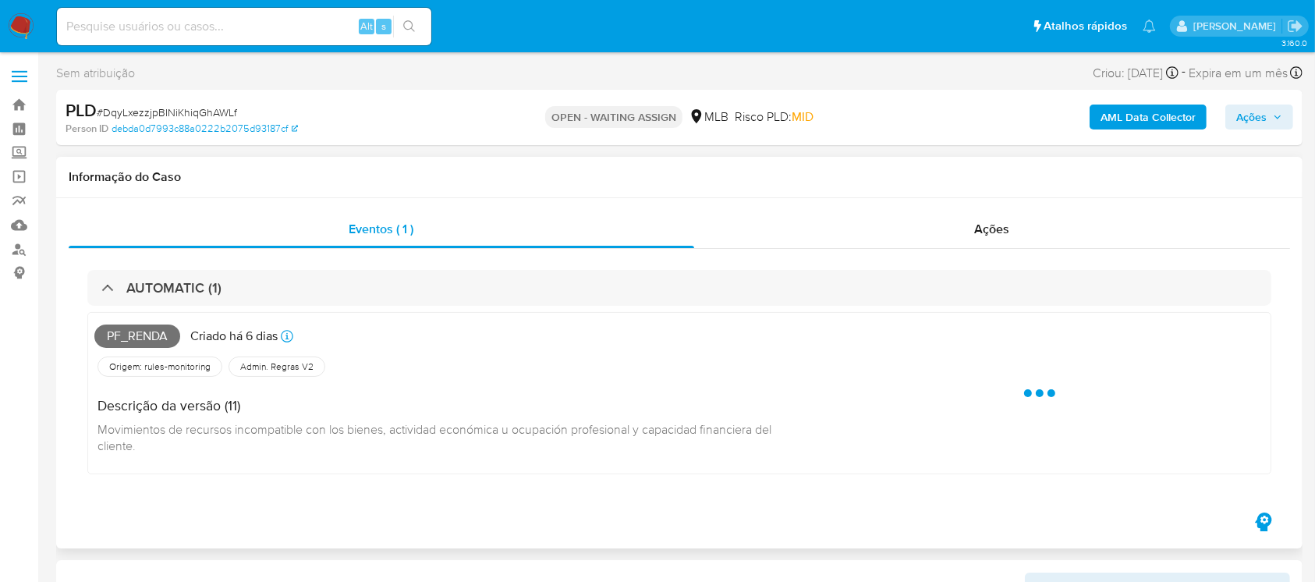
select select "10"
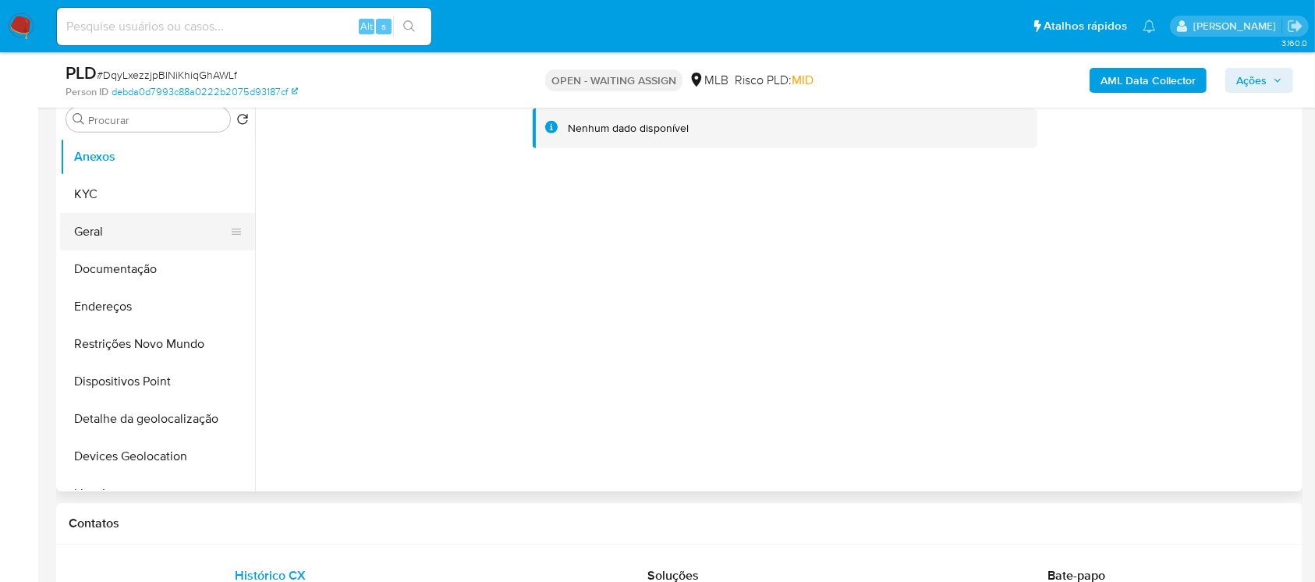
scroll to position [831, 0]
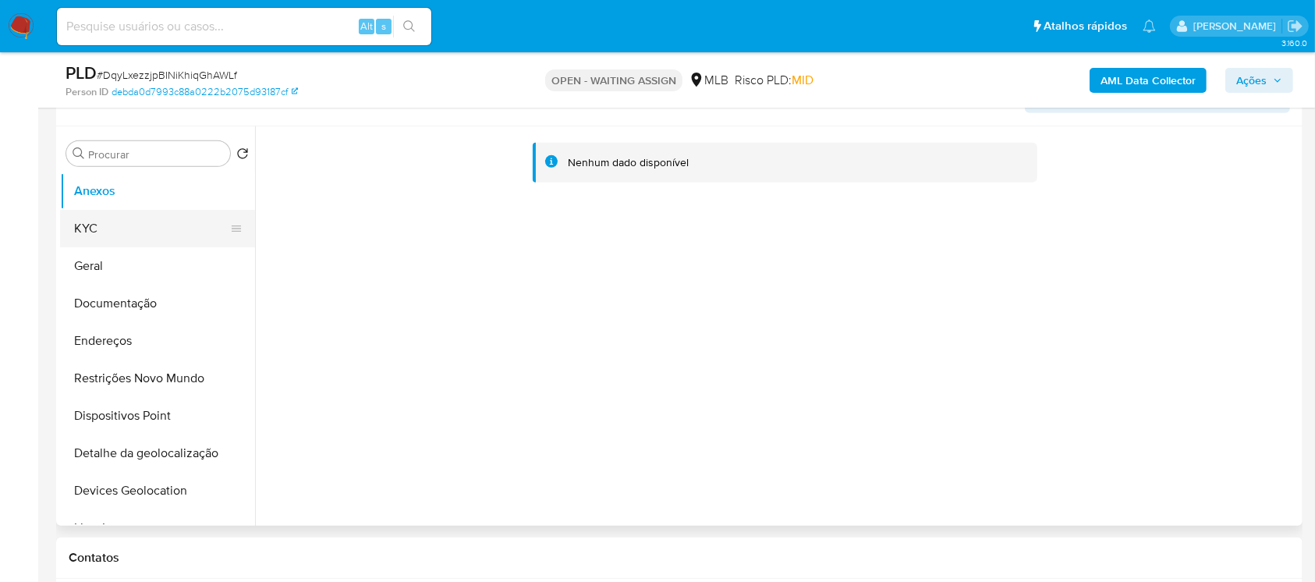
click at [87, 234] on button "KYC" at bounding box center [151, 228] width 182 height 37
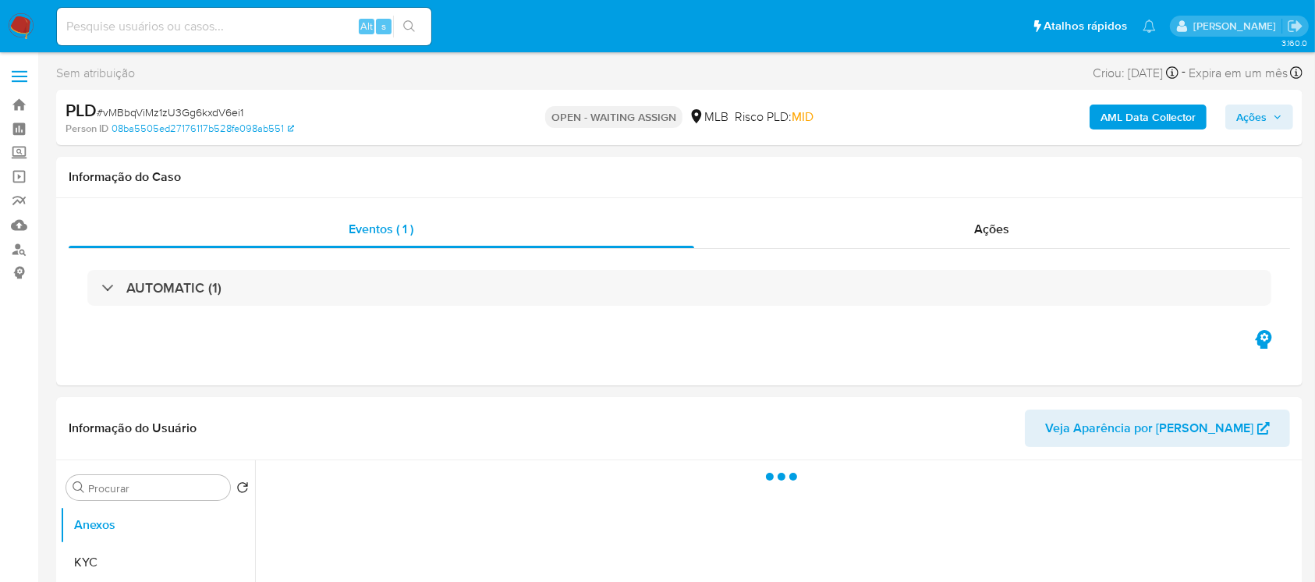
click at [463, 291] on div "AUTOMATIC (1)" at bounding box center [679, 288] width 1184 height 36
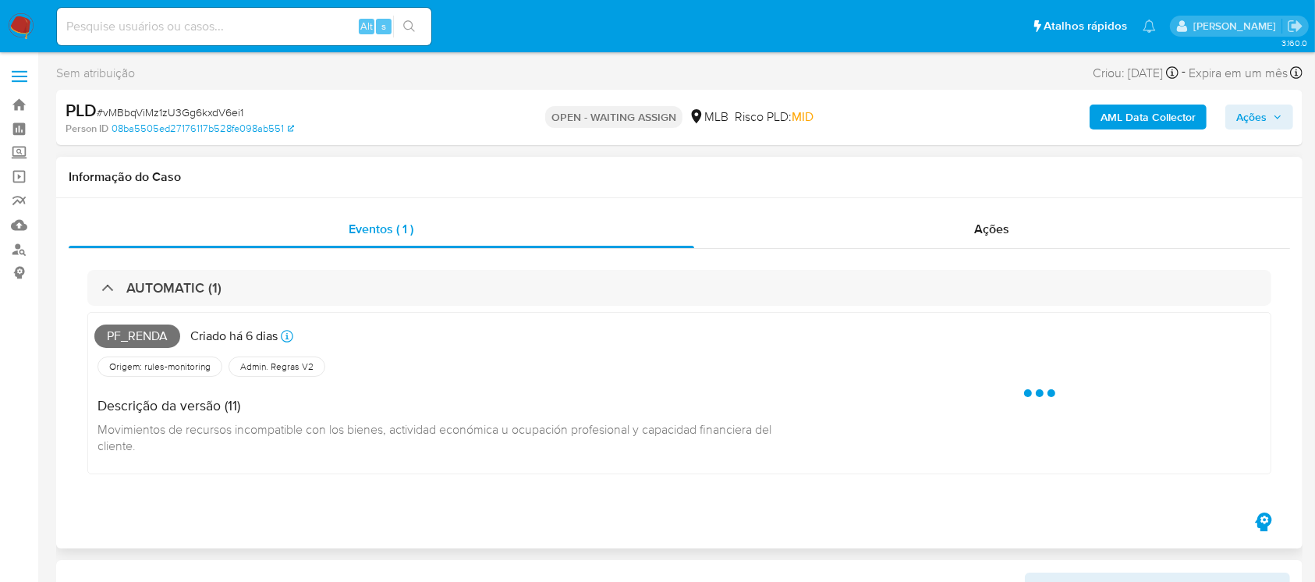
select select "10"
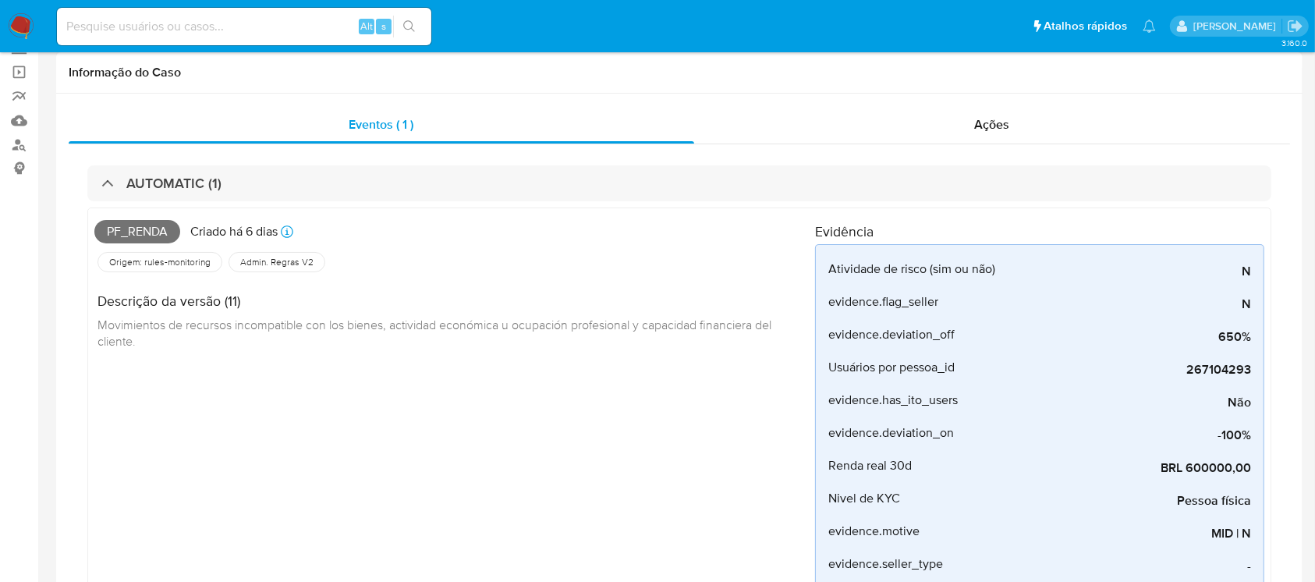
scroll to position [138, 0]
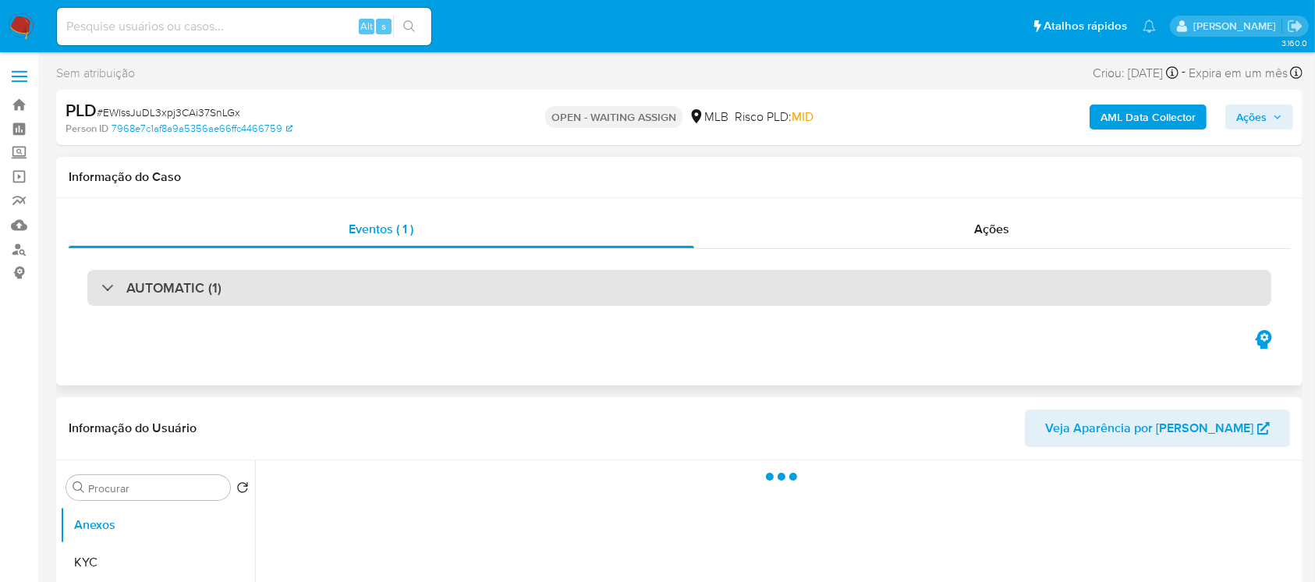
click at [498, 296] on div "AUTOMATIC (1)" at bounding box center [679, 288] width 1184 height 36
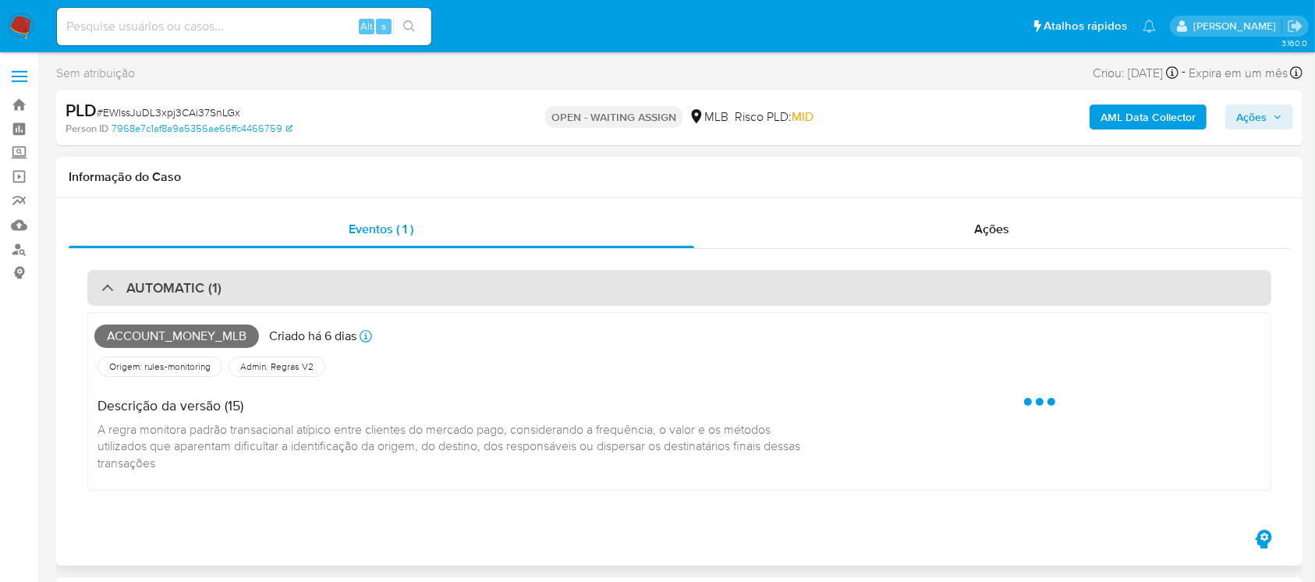
select select "10"
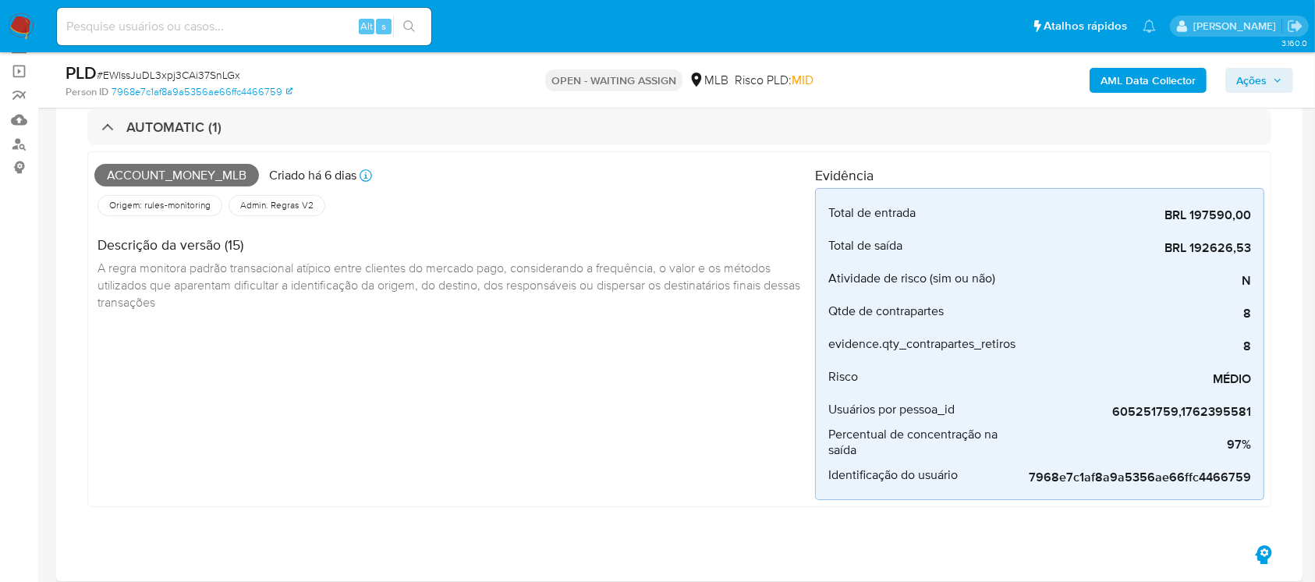
scroll to position [138, 0]
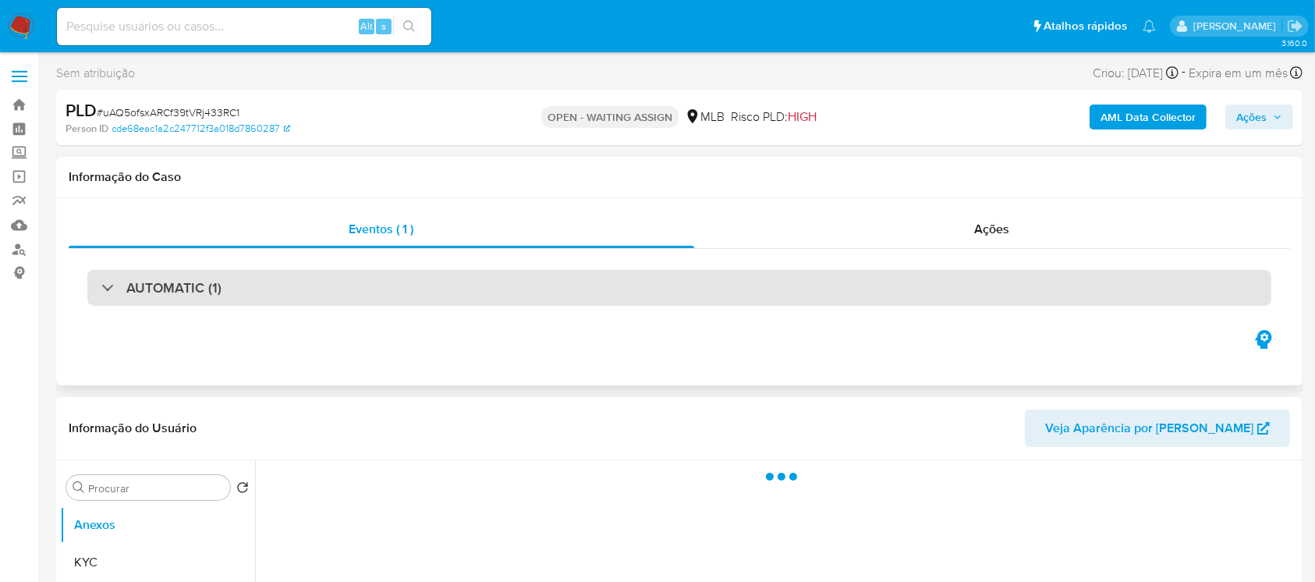
click at [499, 298] on div "AUTOMATIC (1)" at bounding box center [679, 288] width 1184 height 36
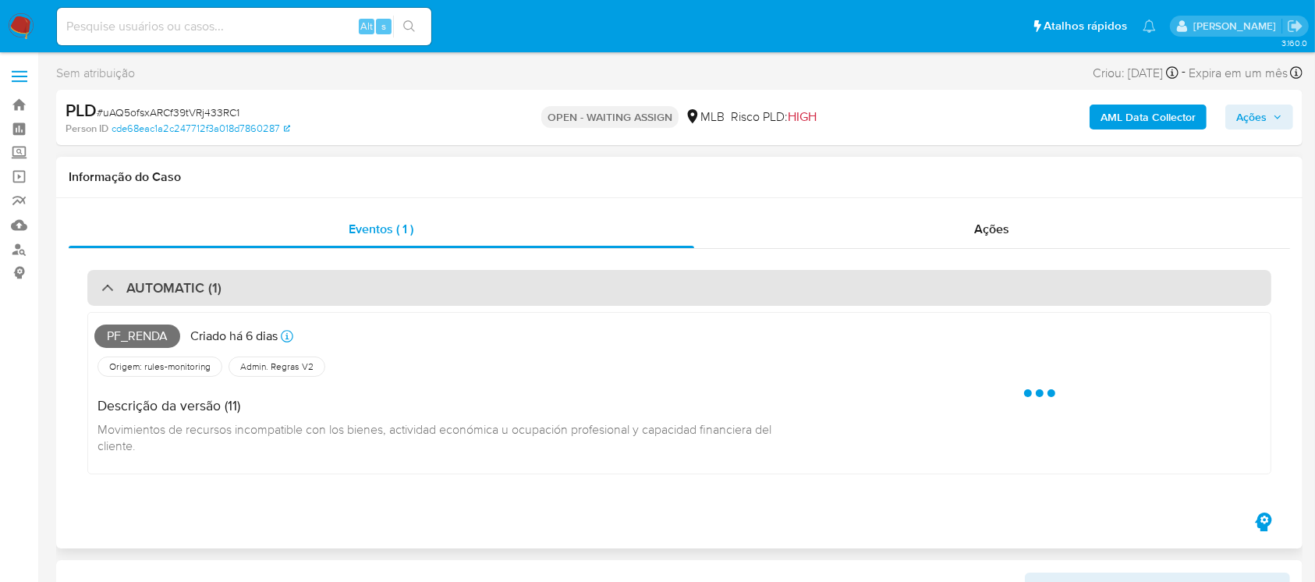
select select "10"
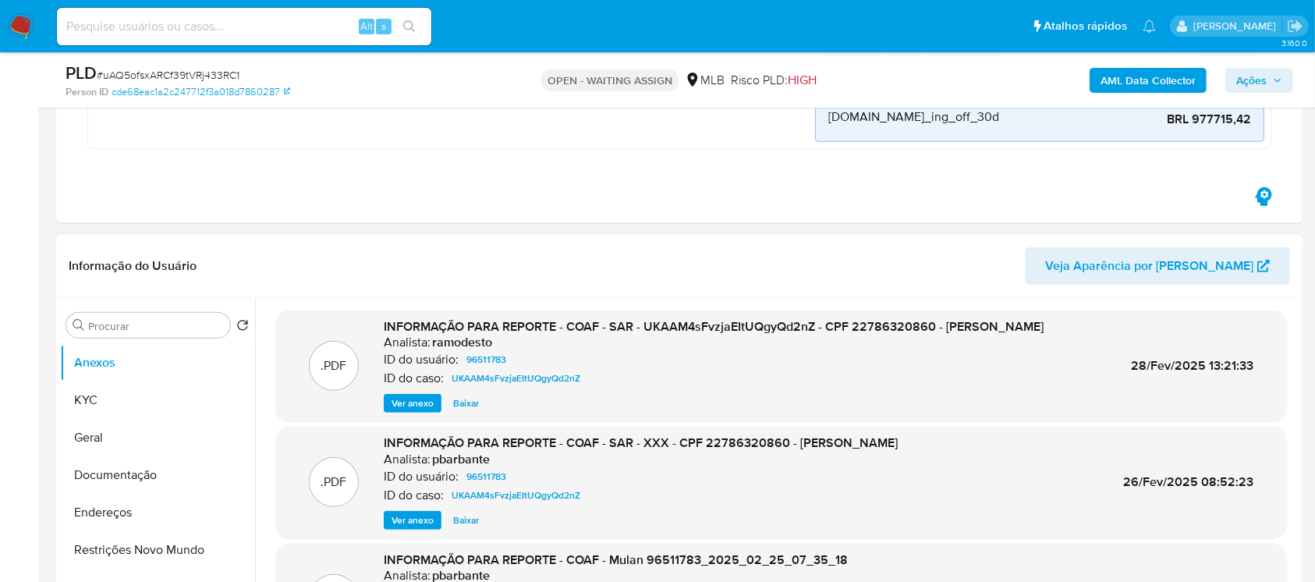
scroll to position [692, 0]
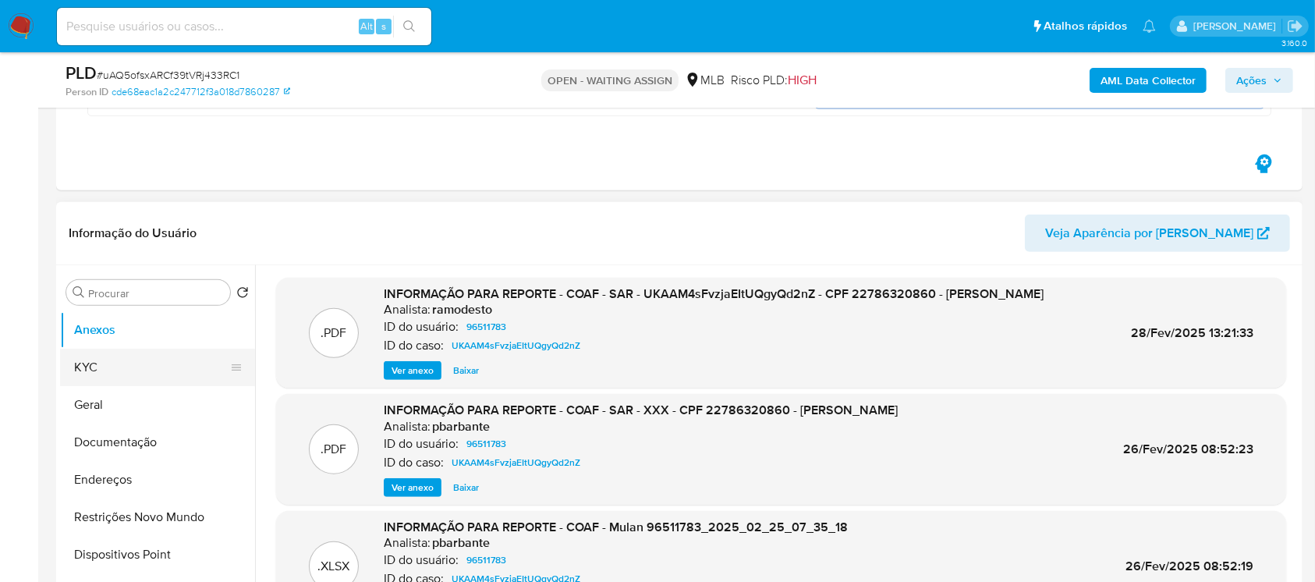
click at [109, 367] on button "KYC" at bounding box center [151, 367] width 182 height 37
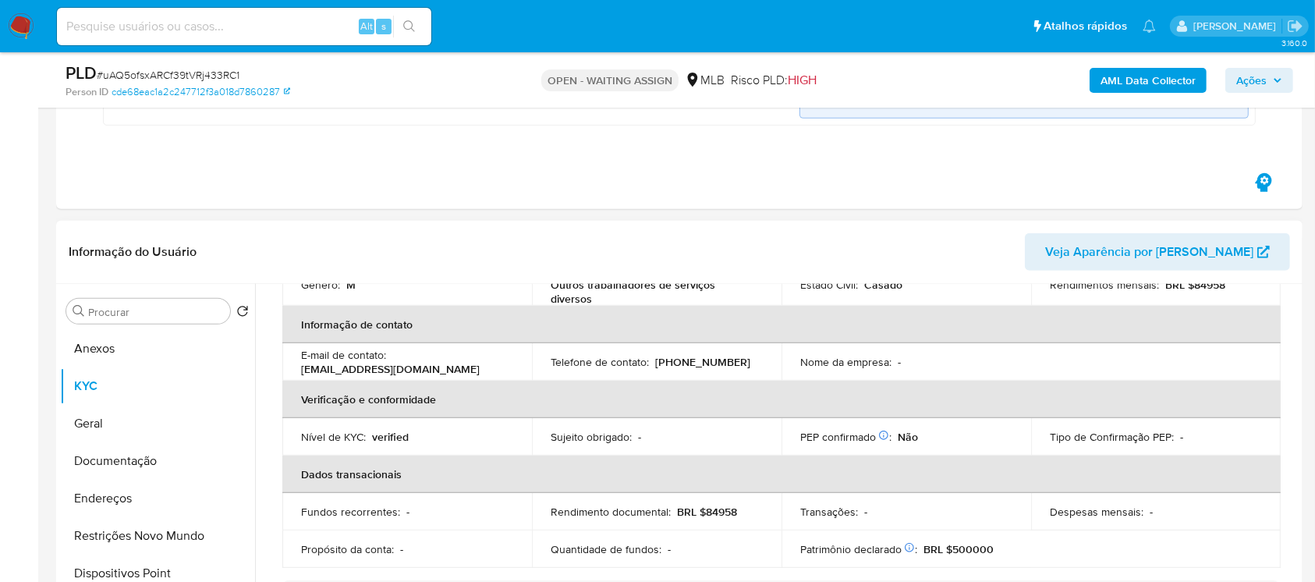
scroll to position [277, 0]
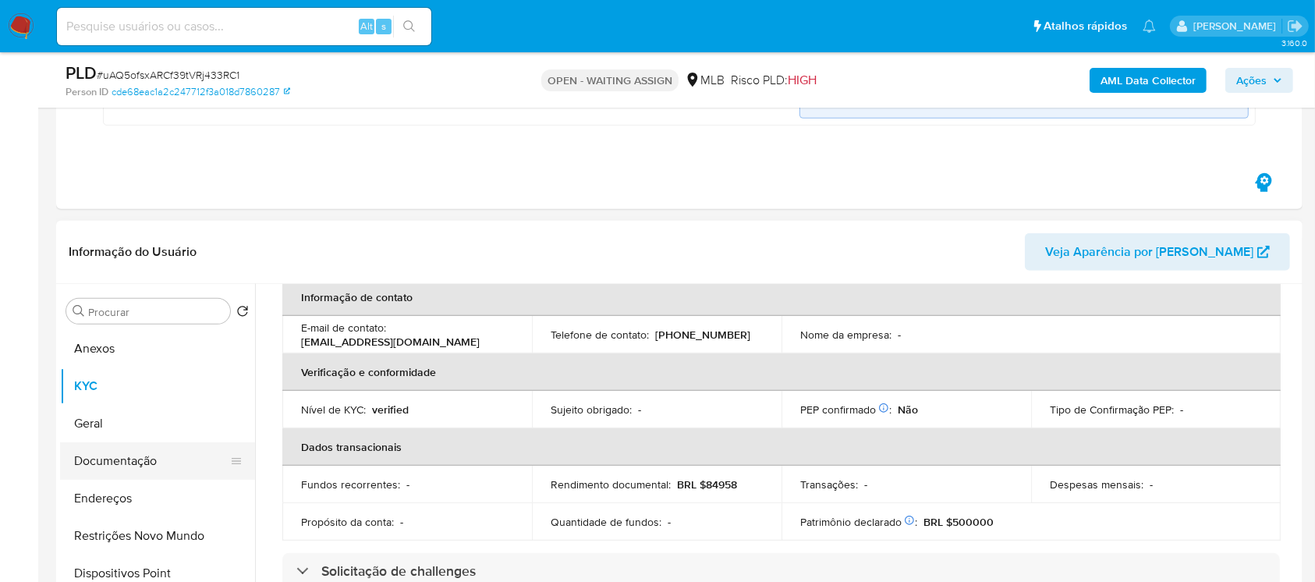
click at [123, 459] on button "Documentação" at bounding box center [151, 460] width 182 height 37
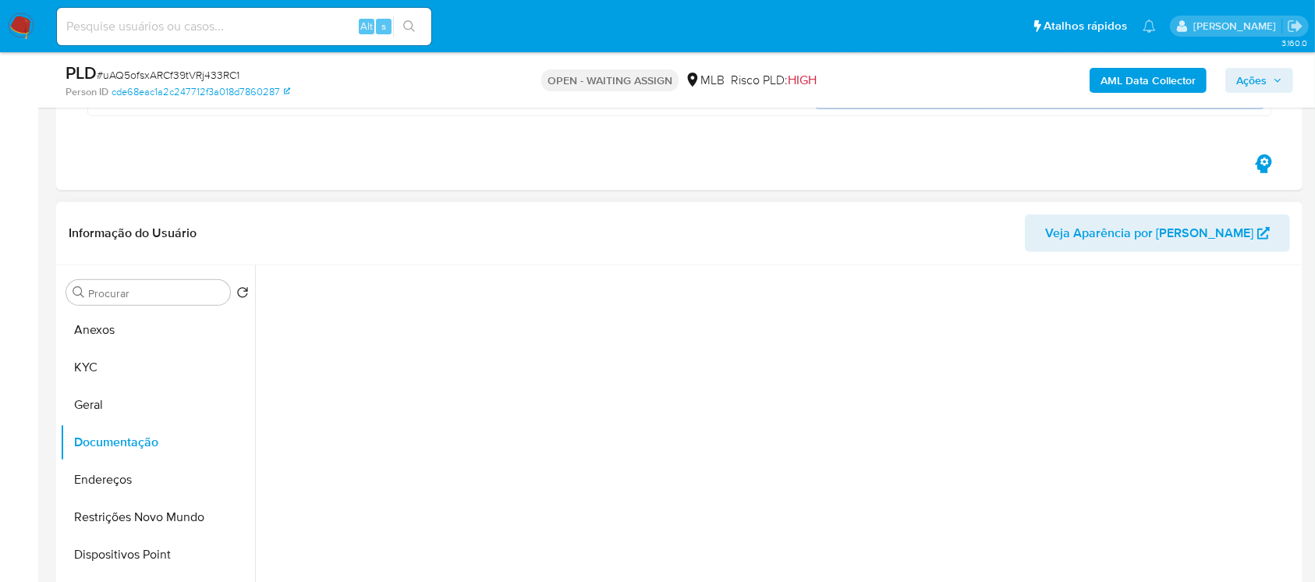
scroll to position [0, 0]
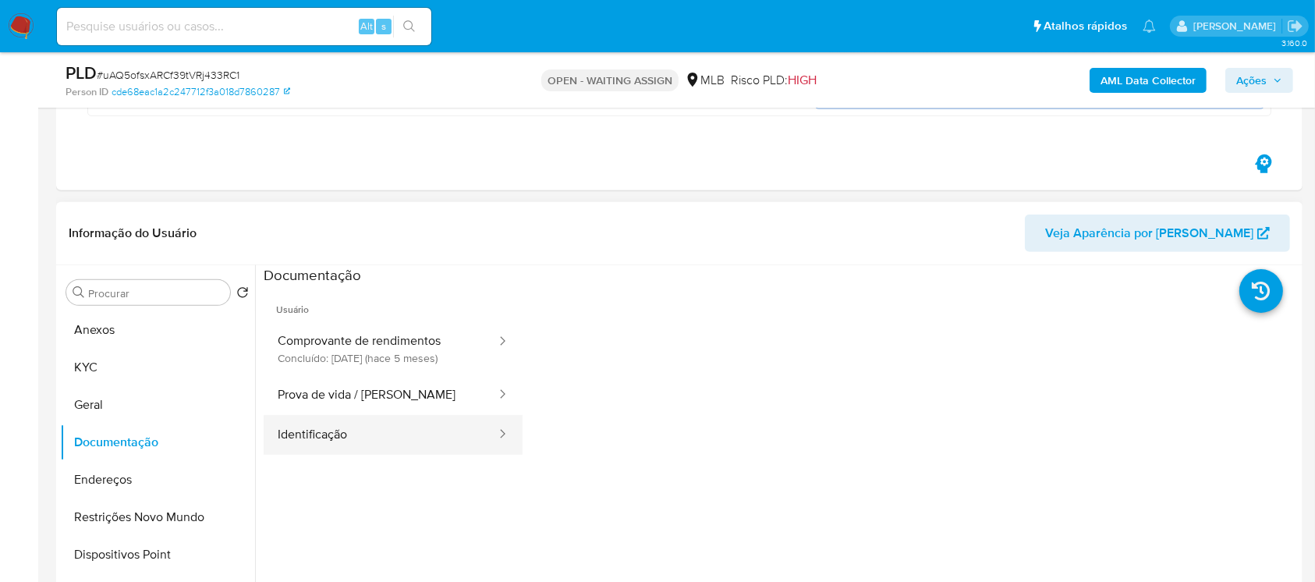
click at [337, 427] on button "Identificação" at bounding box center [381, 435] width 234 height 40
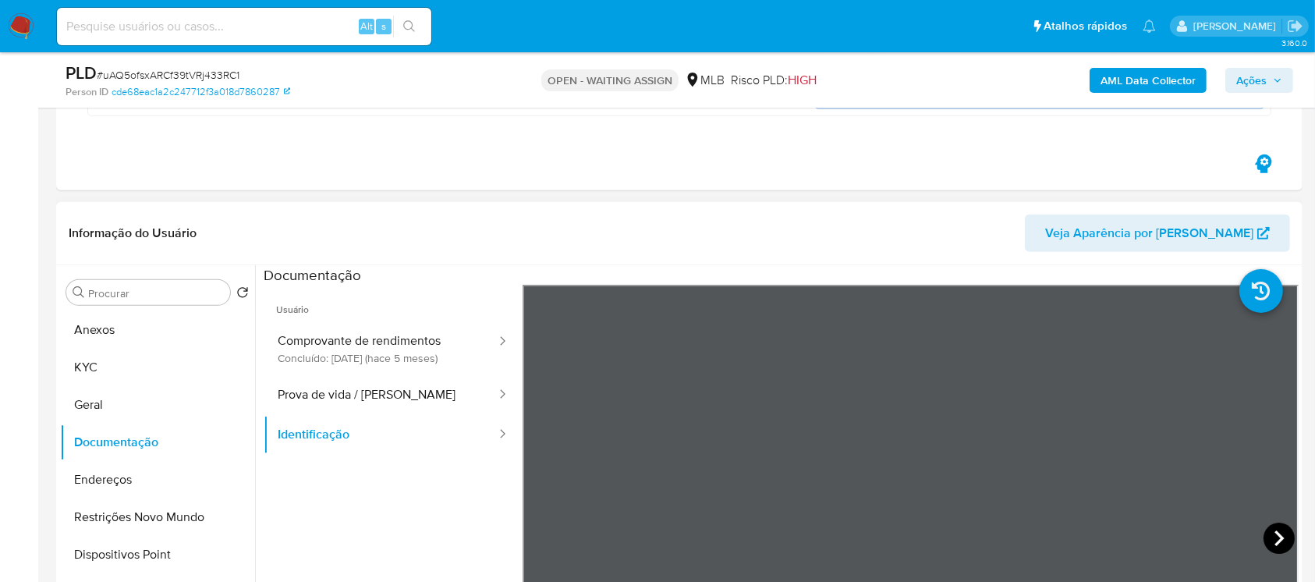
click at [1267, 526] on icon at bounding box center [1278, 537] width 31 height 31
click at [362, 385] on button "Prova de vida / Selfie" at bounding box center [381, 395] width 234 height 40
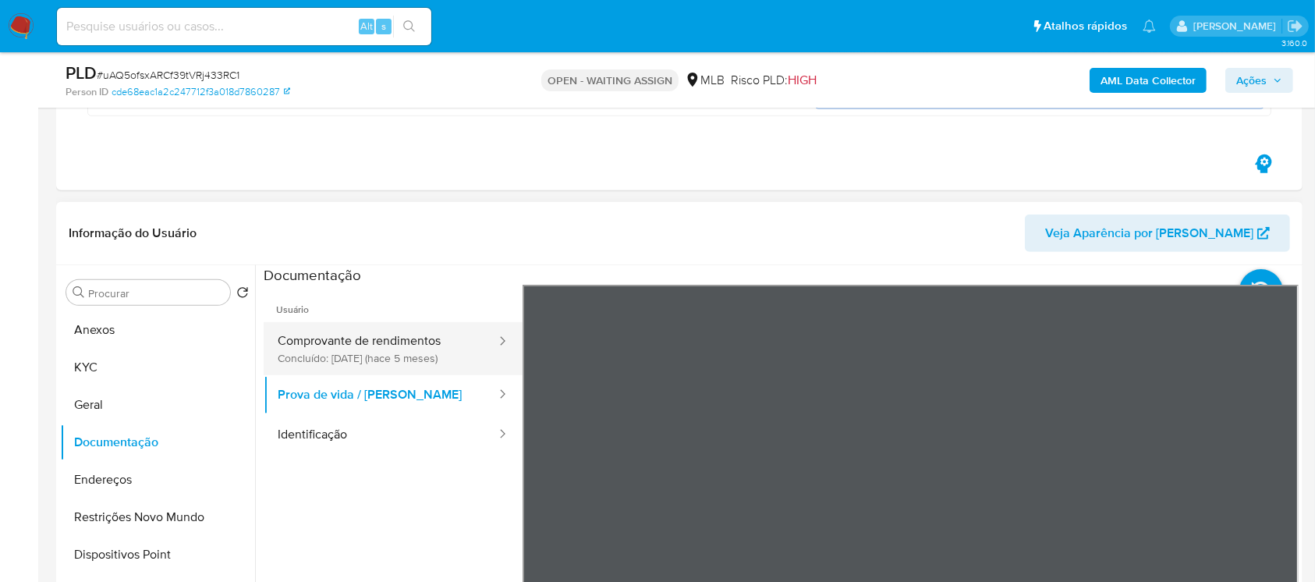
click at [354, 351] on button "Comprovante de rendimentos Concluído: 18/04/2025 (hace 5 meses)" at bounding box center [381, 348] width 234 height 53
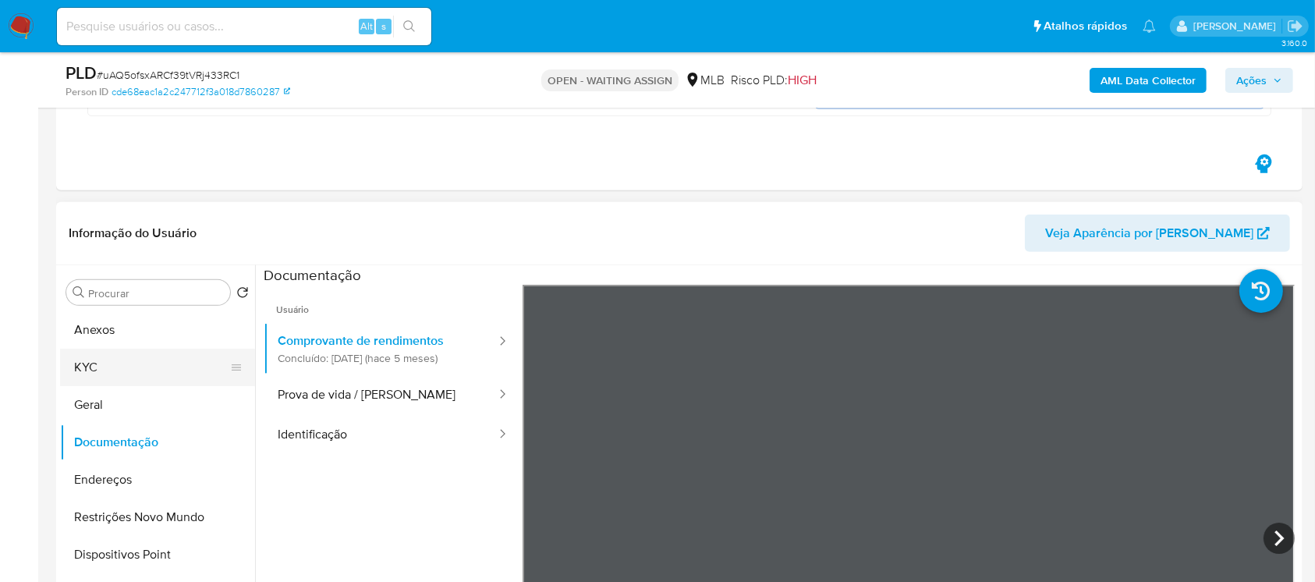
click at [137, 357] on button "KYC" at bounding box center [151, 367] width 182 height 37
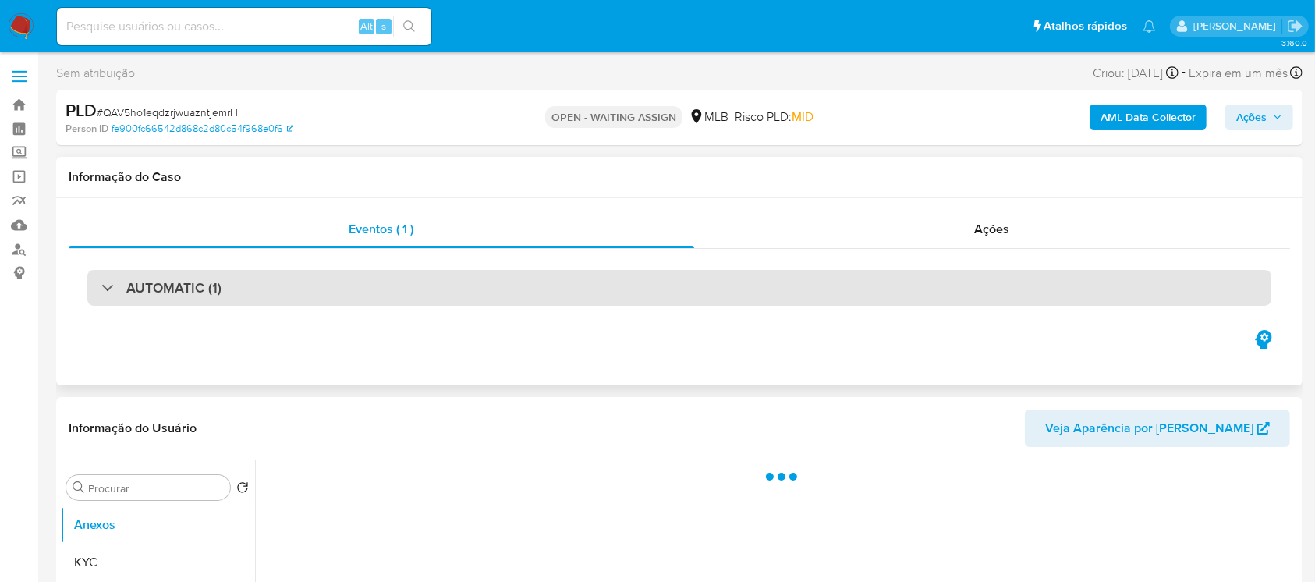
click at [331, 292] on div "AUTOMATIC (1)" at bounding box center [679, 288] width 1184 height 36
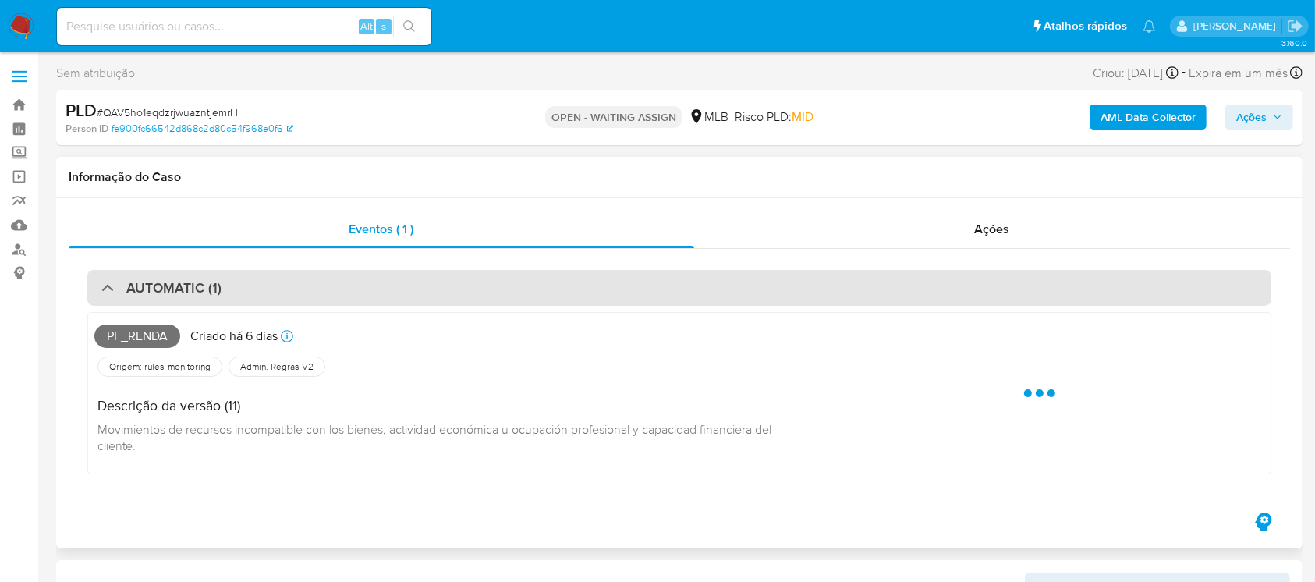
select select "10"
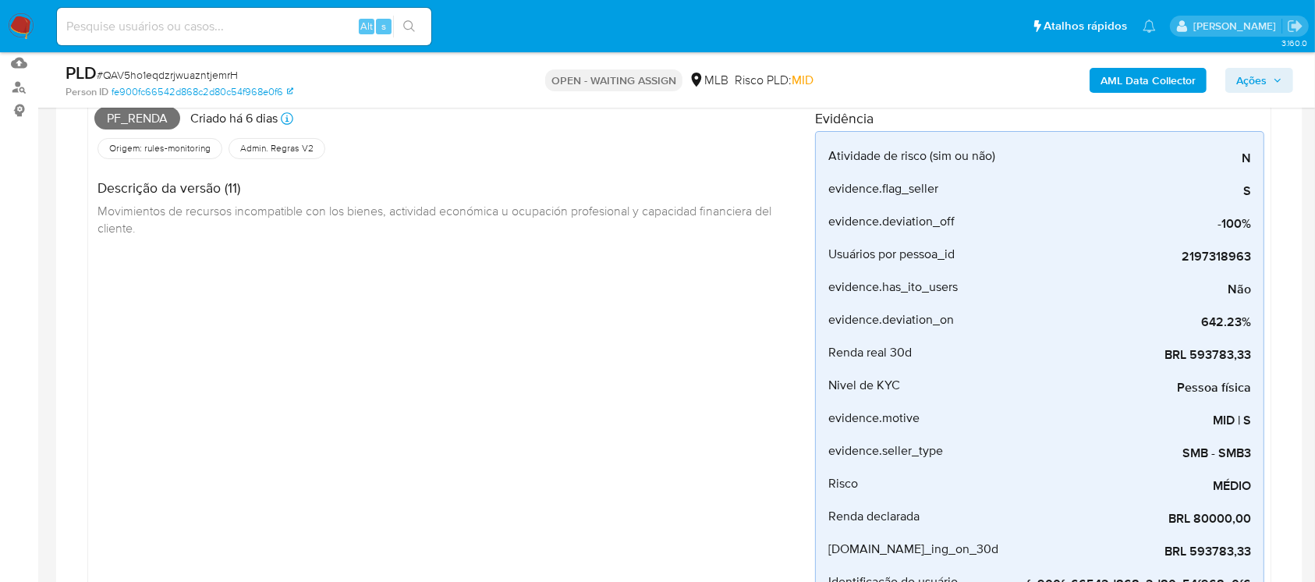
scroll to position [277, 0]
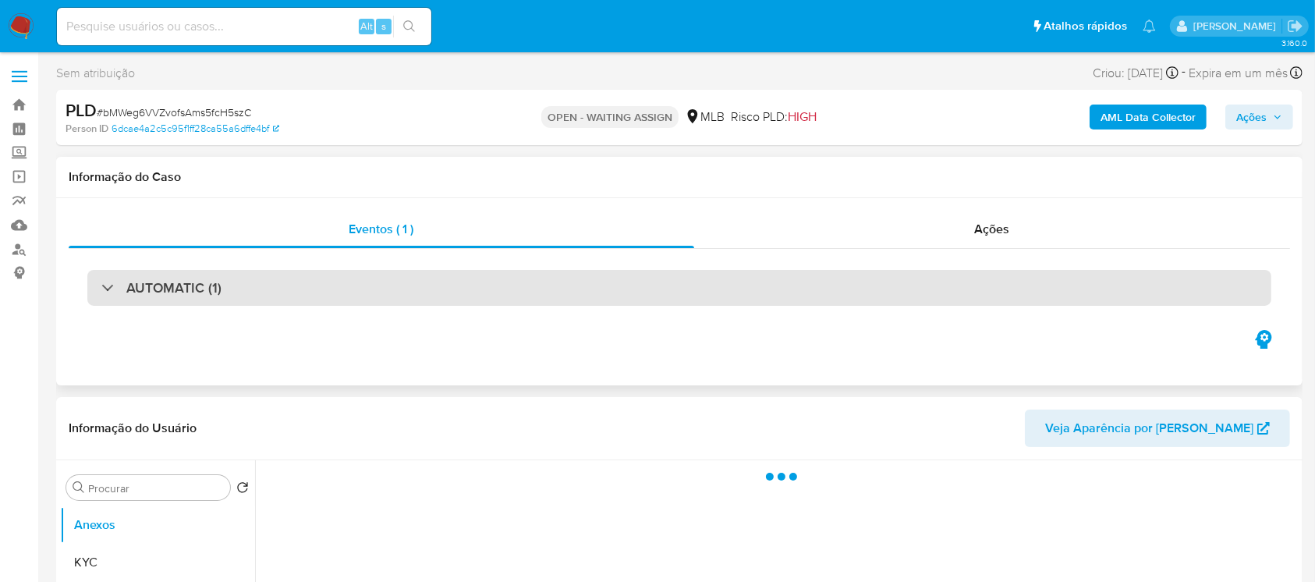
click at [357, 296] on div "AUTOMATIC (1)" at bounding box center [679, 288] width 1184 height 36
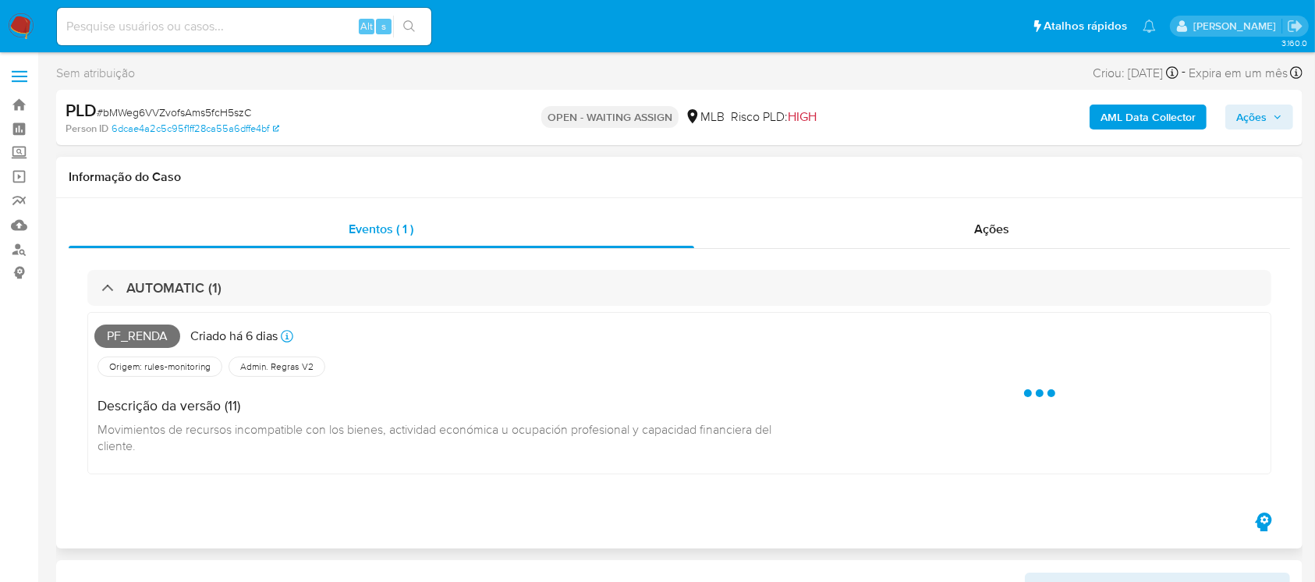
select select "10"
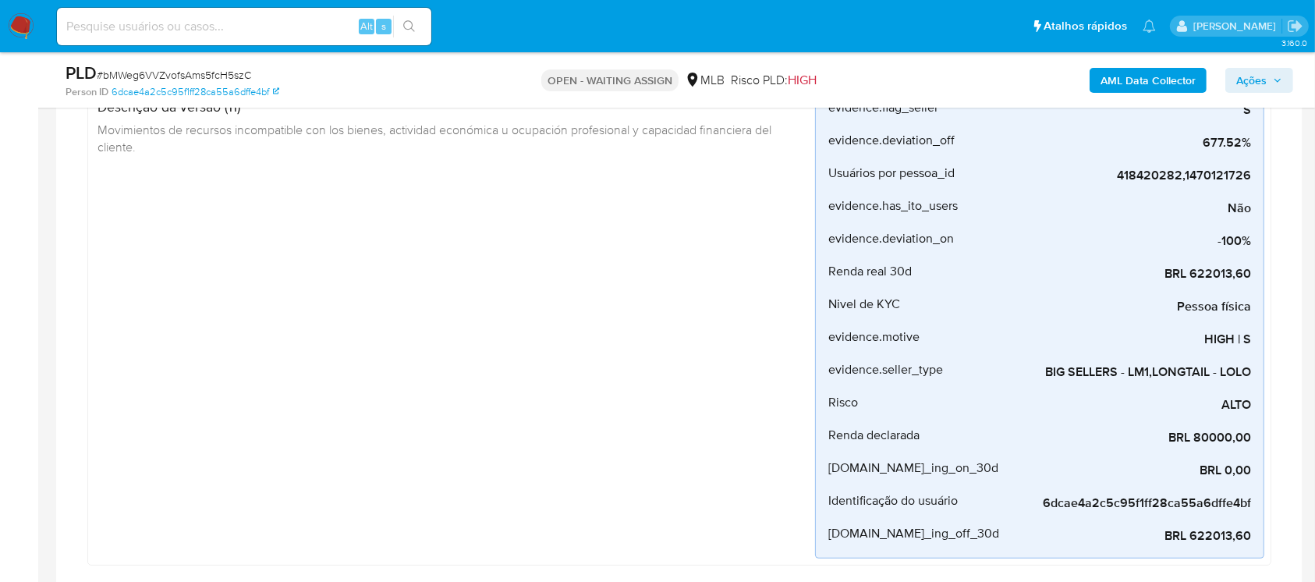
scroll to position [277, 0]
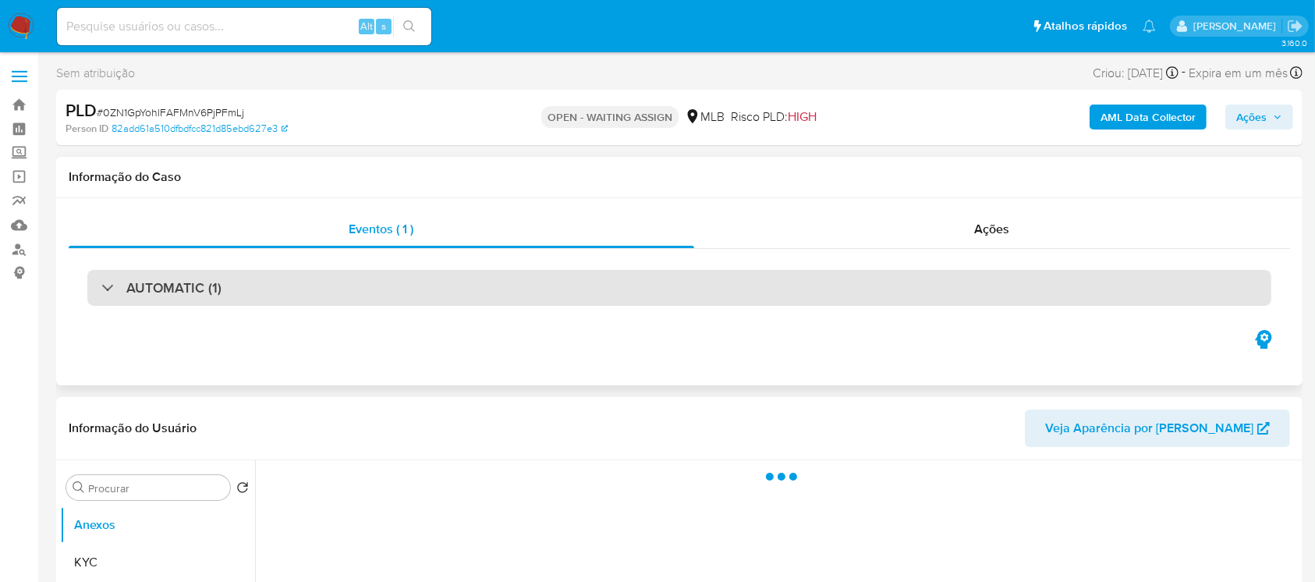
click at [425, 302] on div "AUTOMATIC (1)" at bounding box center [679, 288] width 1184 height 36
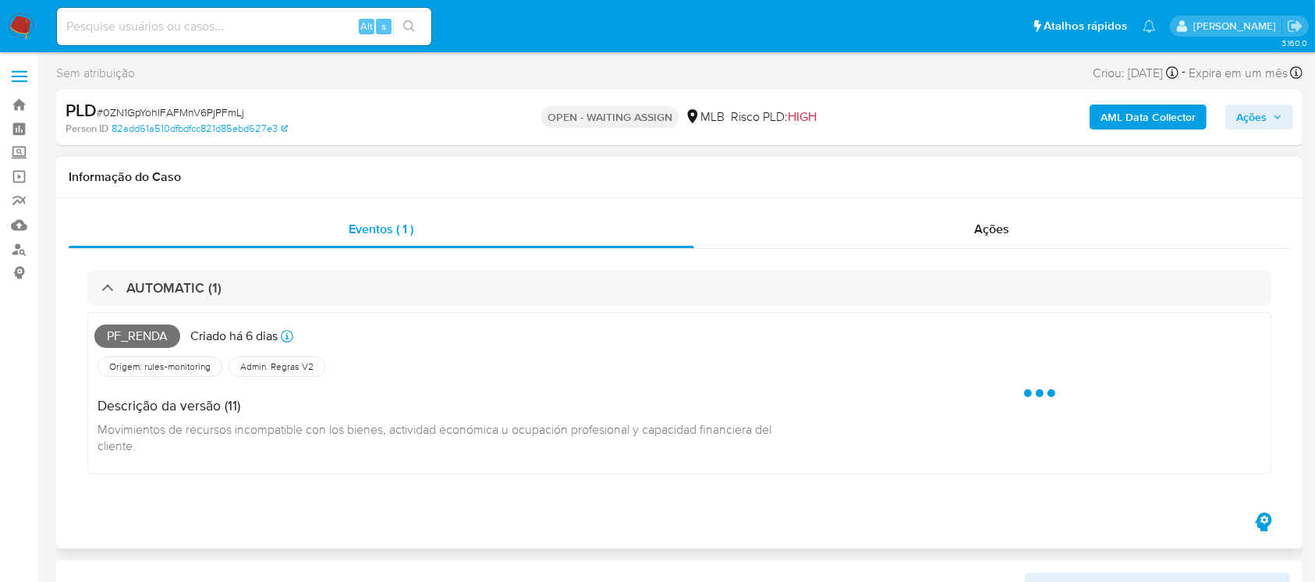
select select "10"
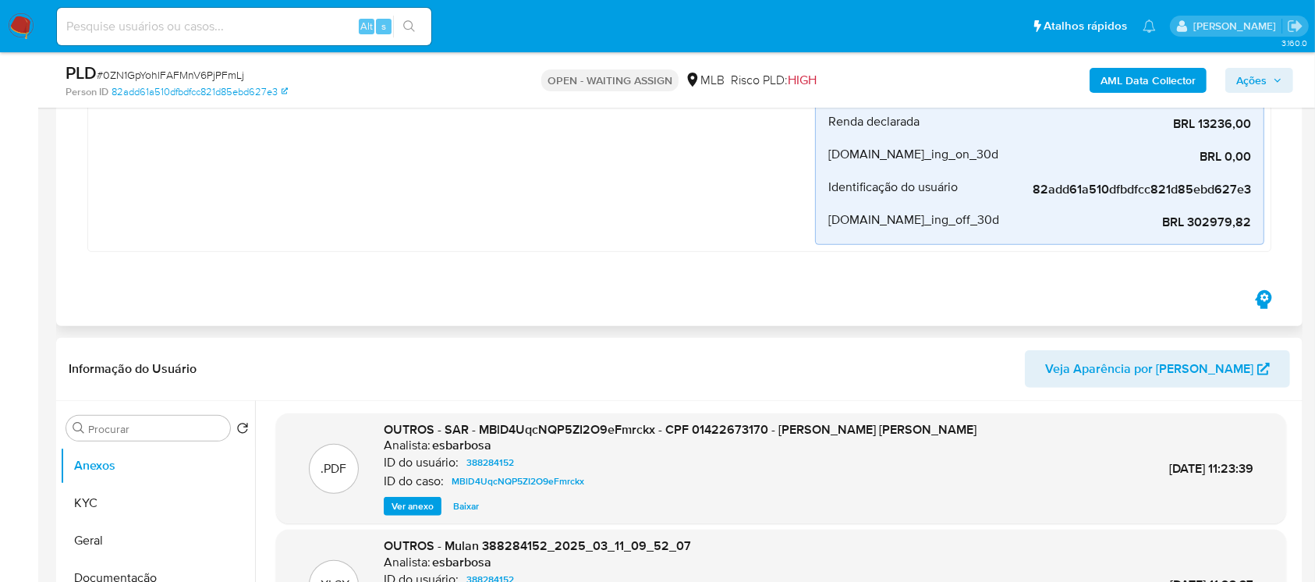
scroll to position [692, 0]
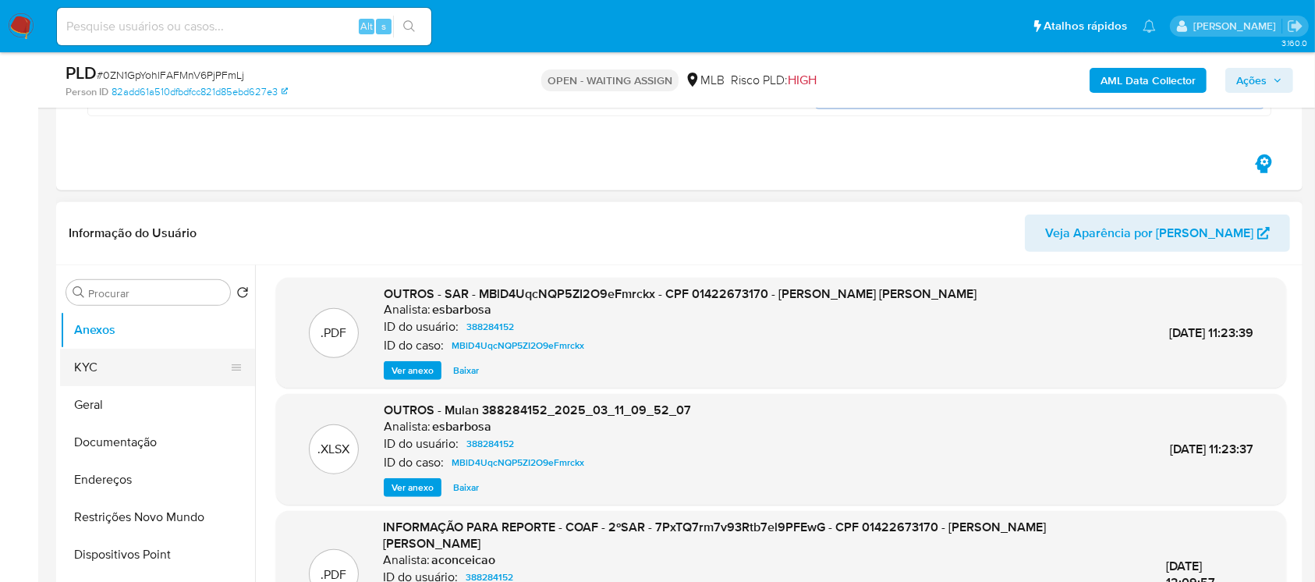
click at [95, 367] on button "KYC" at bounding box center [151, 367] width 182 height 37
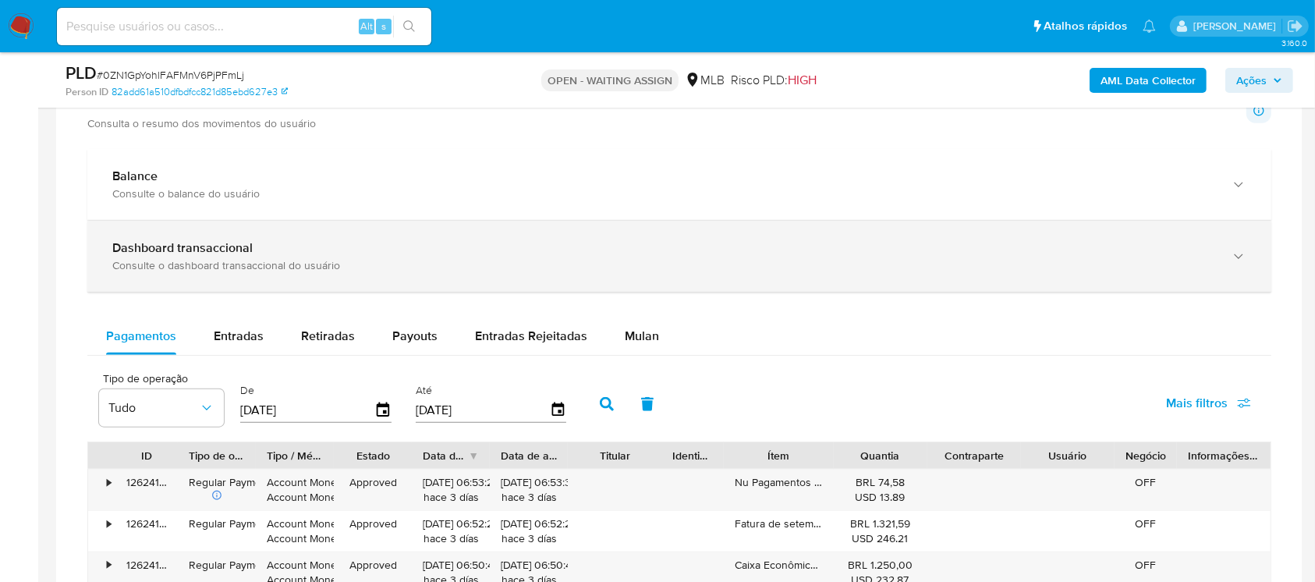
scroll to position [1525, 0]
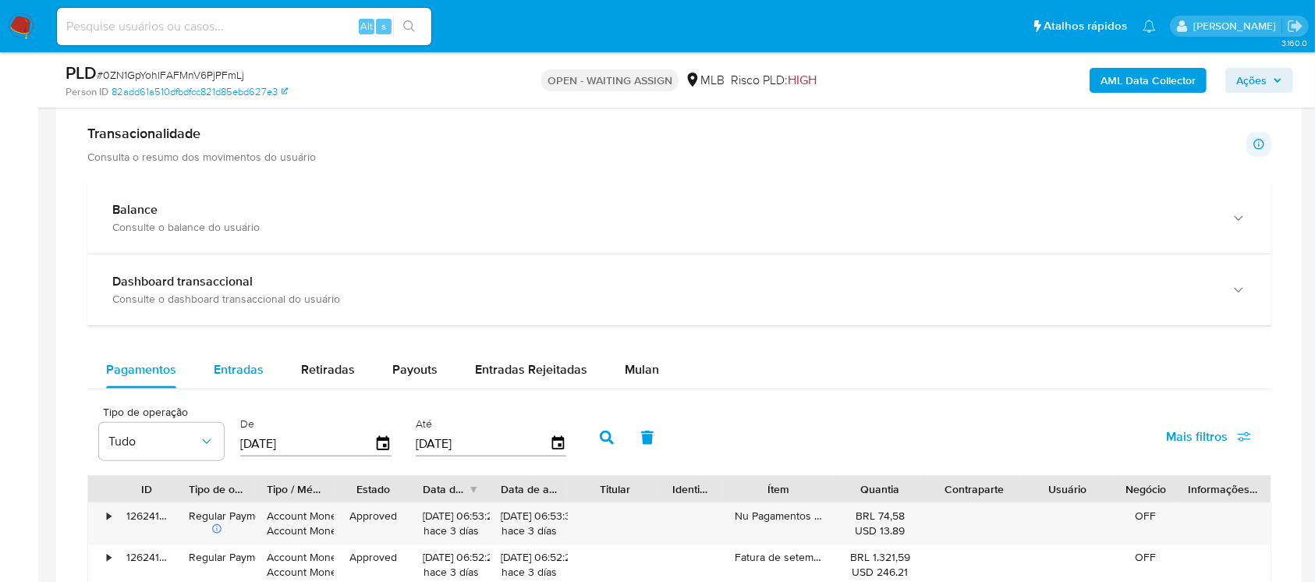
click at [234, 365] on span "Entradas" at bounding box center [239, 369] width 50 height 18
select select "10"
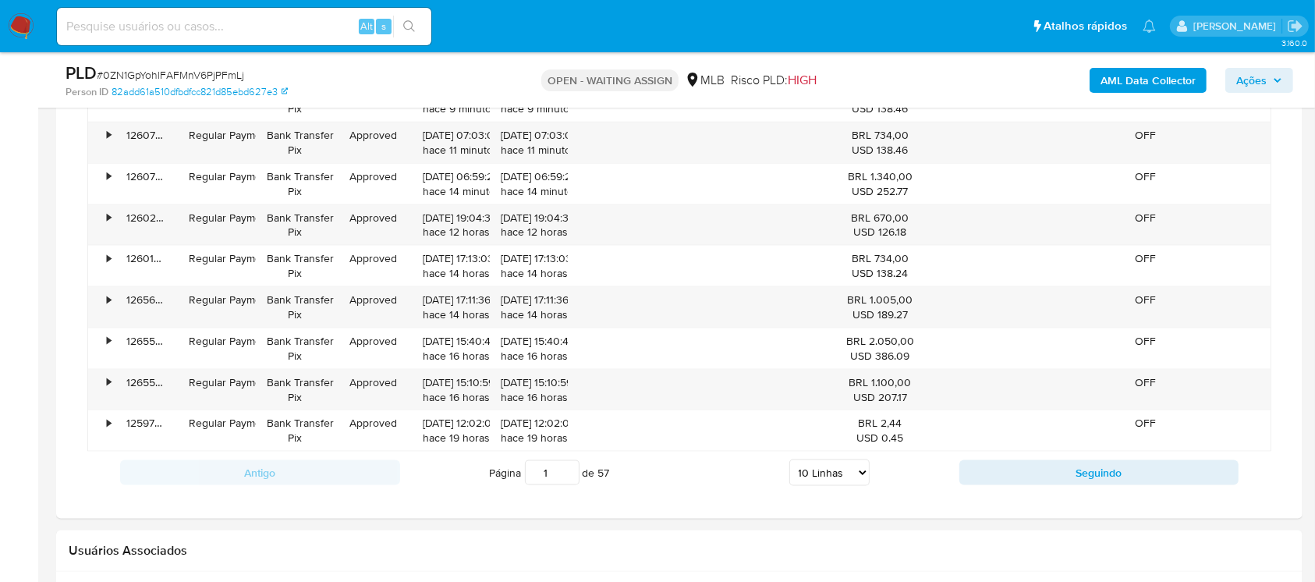
scroll to position [2079, 0]
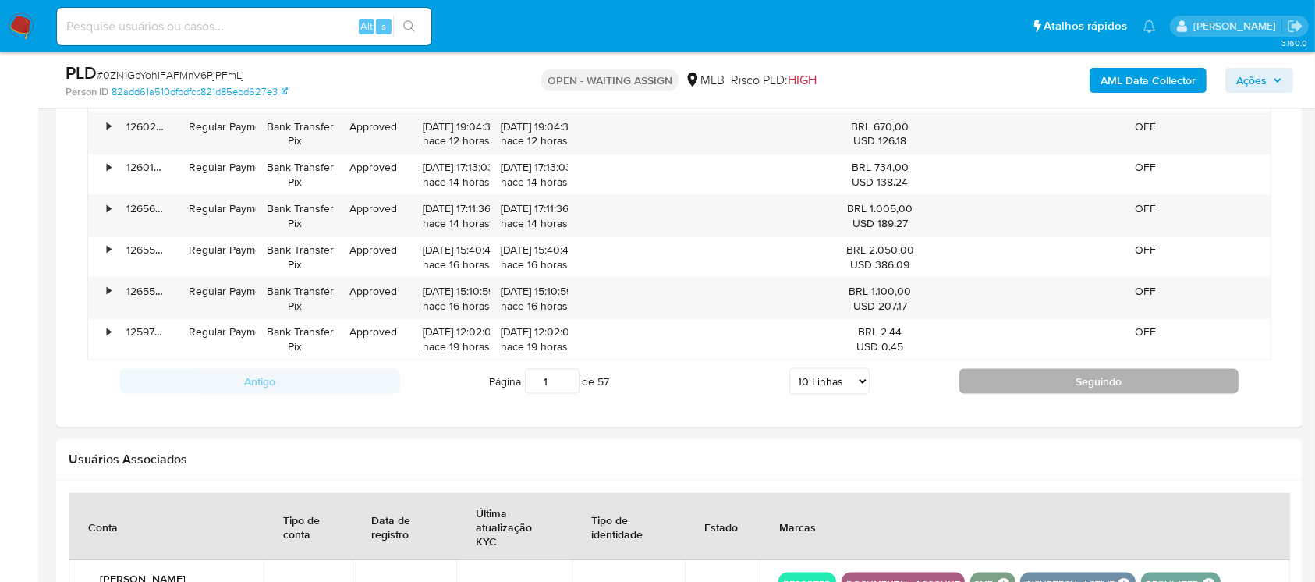
click at [989, 384] on button "Seguindo" at bounding box center [1099, 381] width 280 height 25
type input "2"
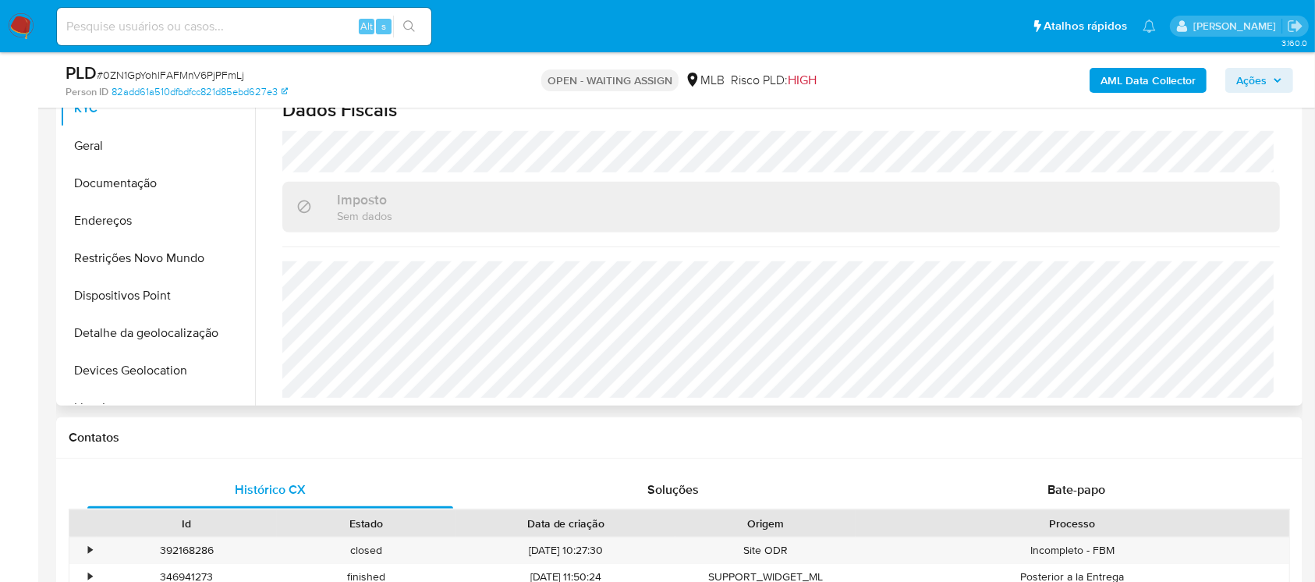
scroll to position [692, 0]
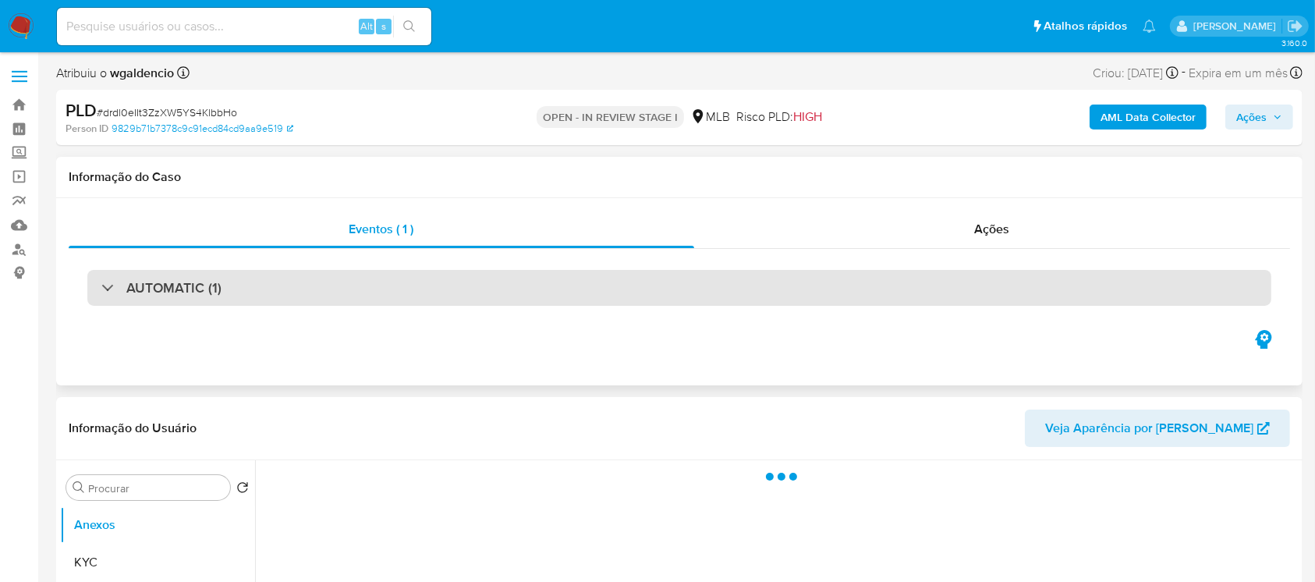
click at [349, 304] on div "AUTOMATIC (1)" at bounding box center [679, 288] width 1184 height 36
select select "10"
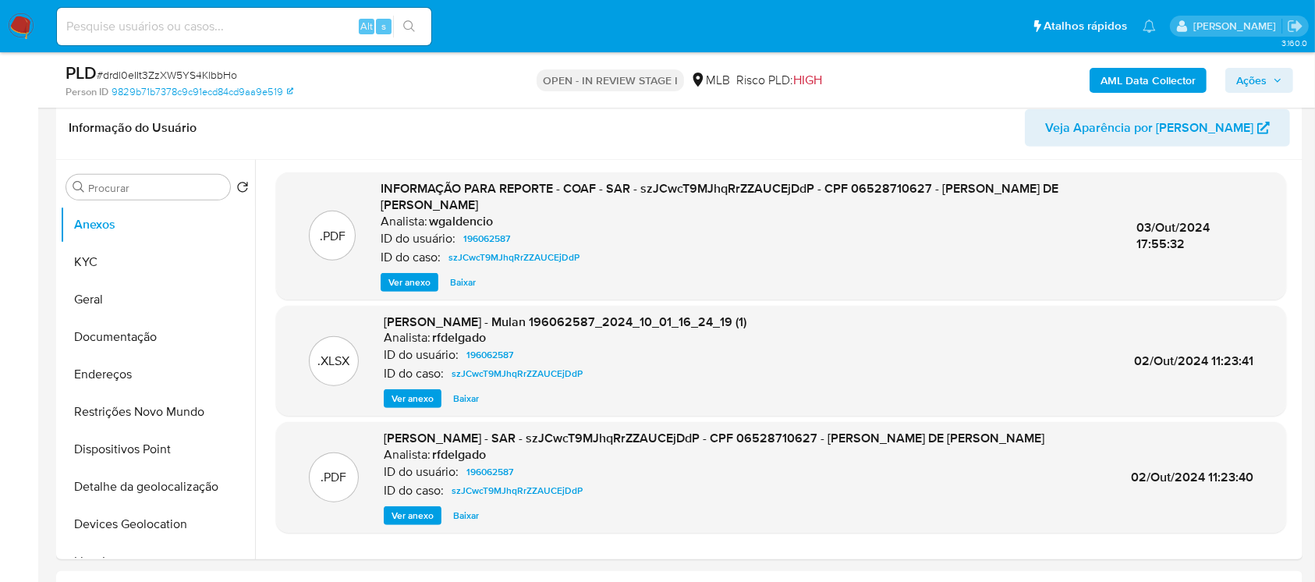
scroll to position [831, 0]
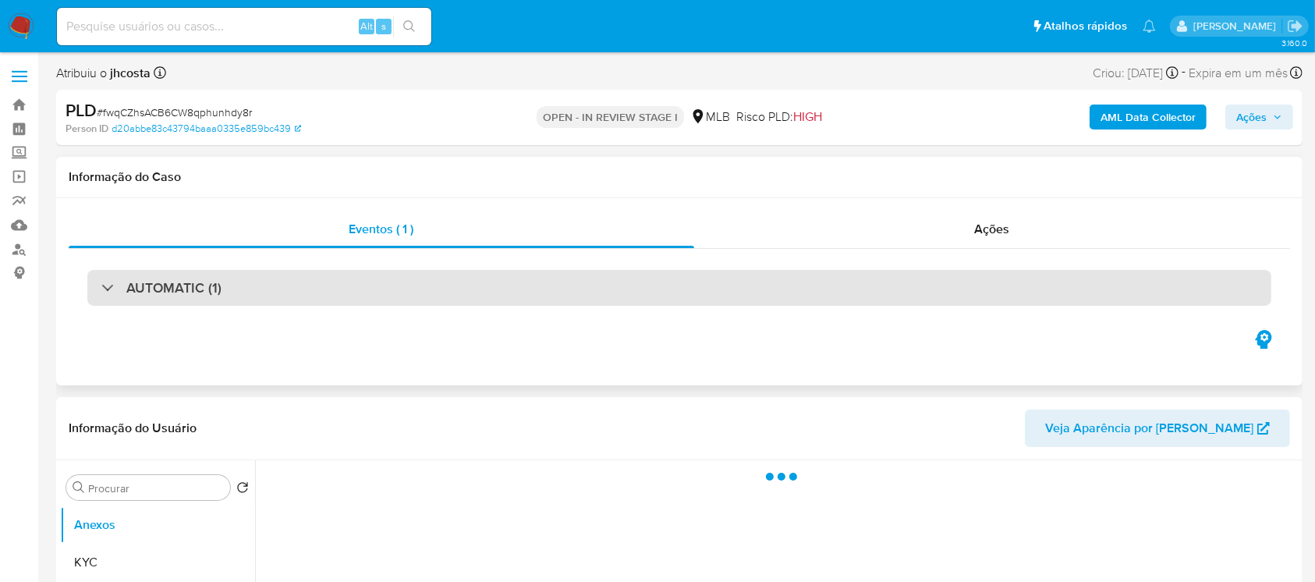
click at [411, 287] on div "AUTOMATIC (1)" at bounding box center [679, 288] width 1184 height 36
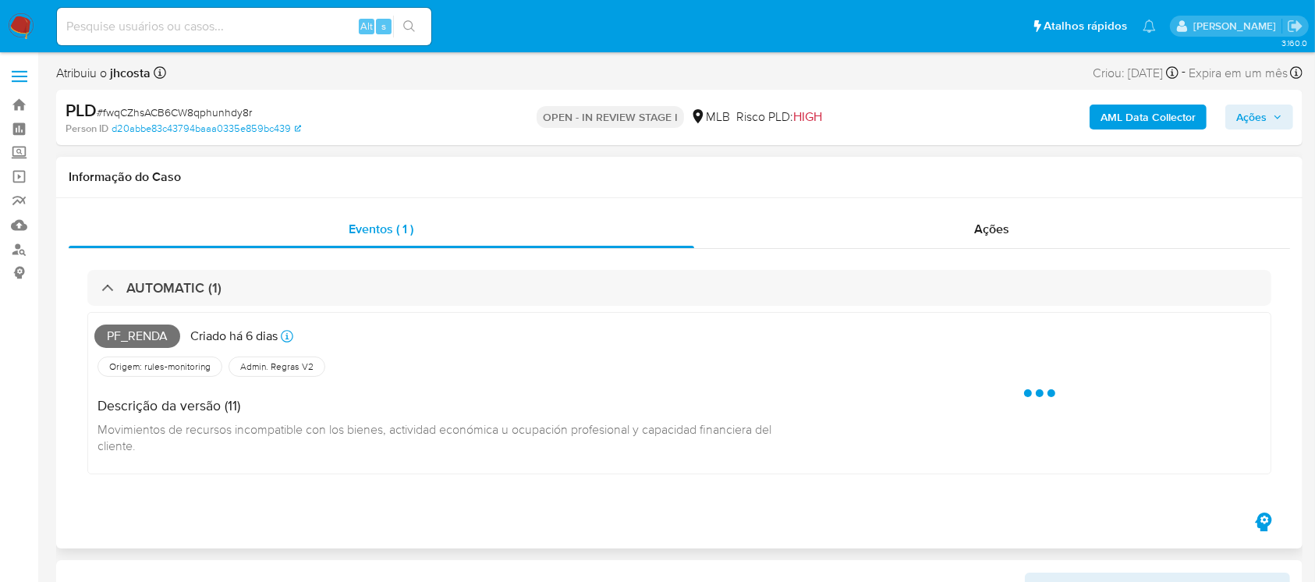
select select "10"
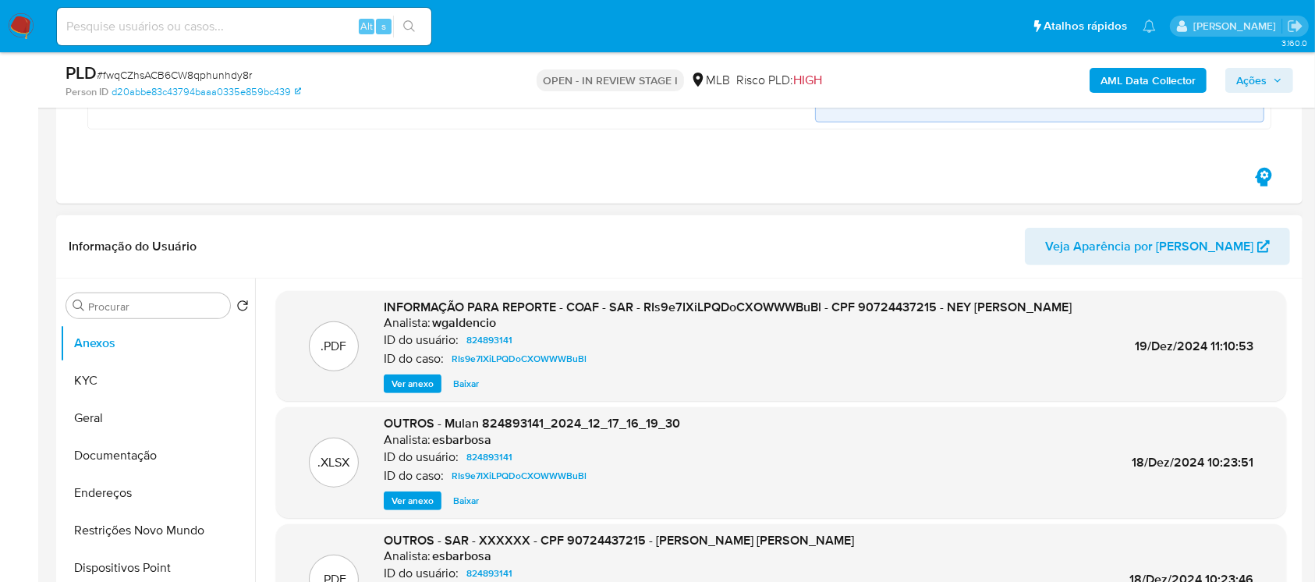
scroll to position [831, 0]
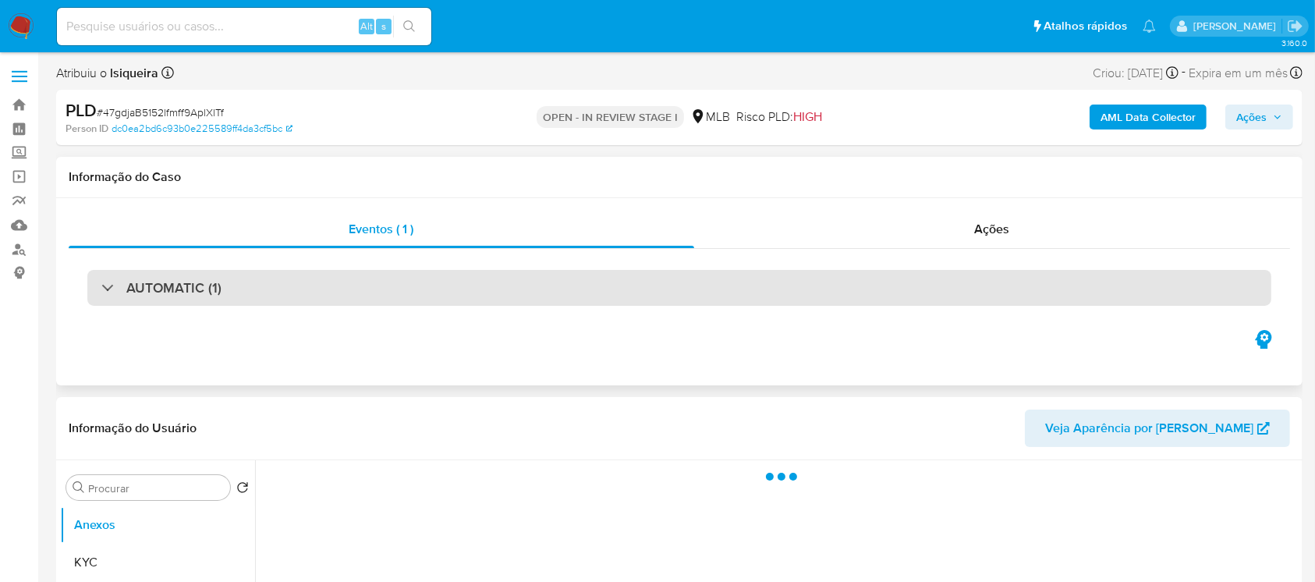
select select "10"
click at [380, 292] on div "AUTOMATIC (1)" at bounding box center [679, 288] width 1184 height 36
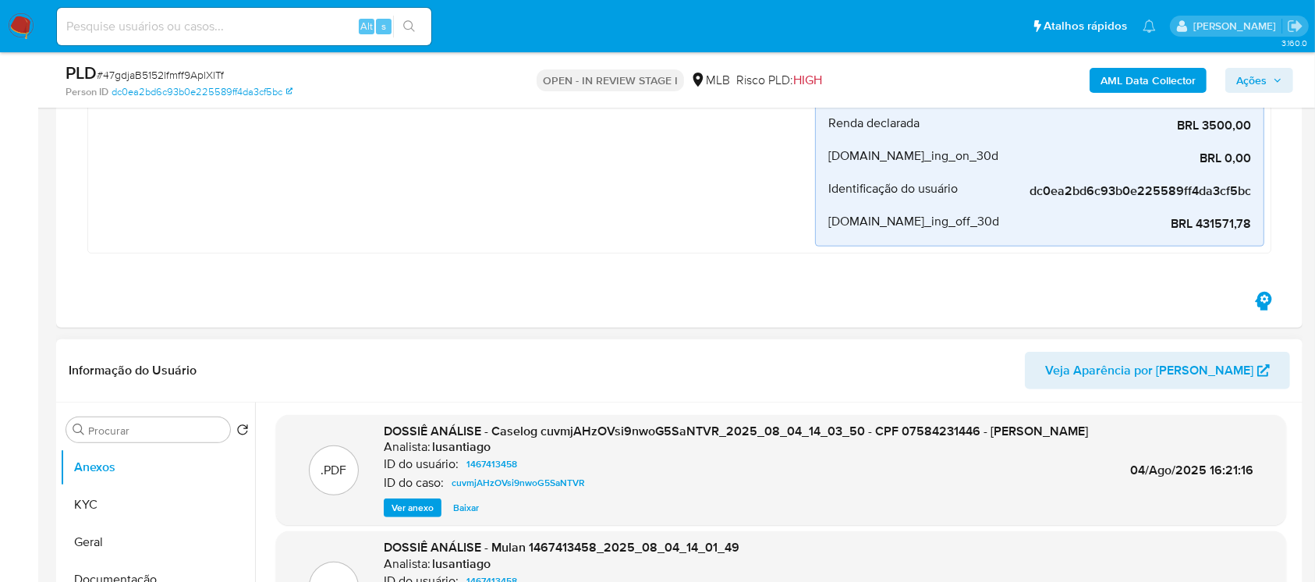
scroll to position [692, 0]
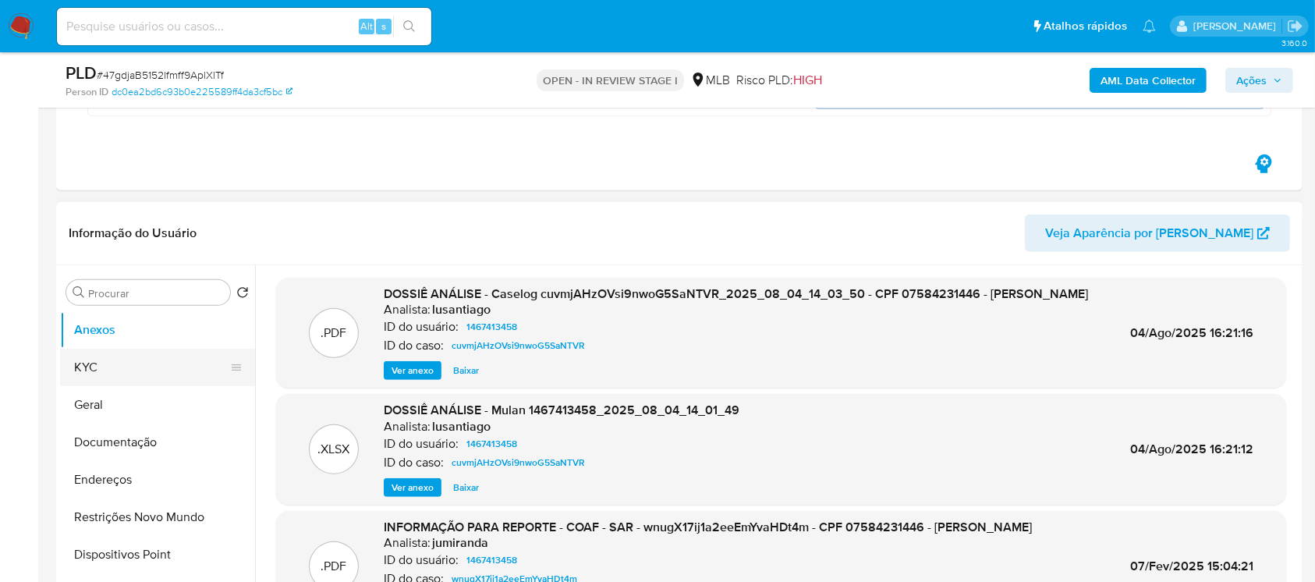
click at [83, 371] on button "KYC" at bounding box center [151, 367] width 182 height 37
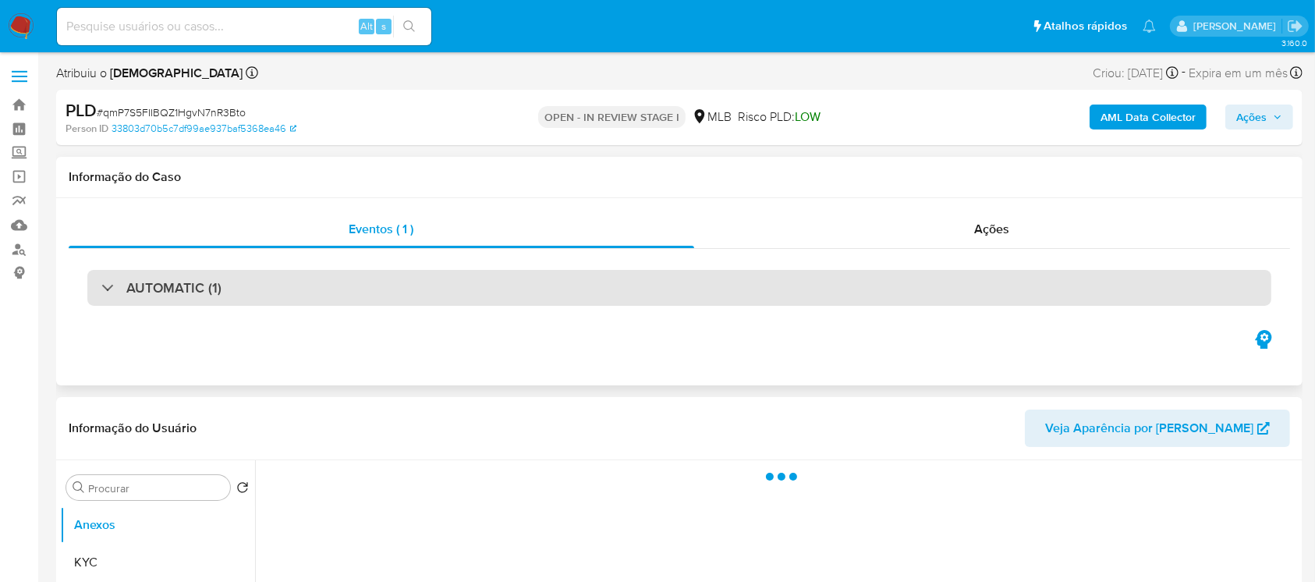
click at [361, 297] on div "AUTOMATIC (1)" at bounding box center [679, 288] width 1184 height 36
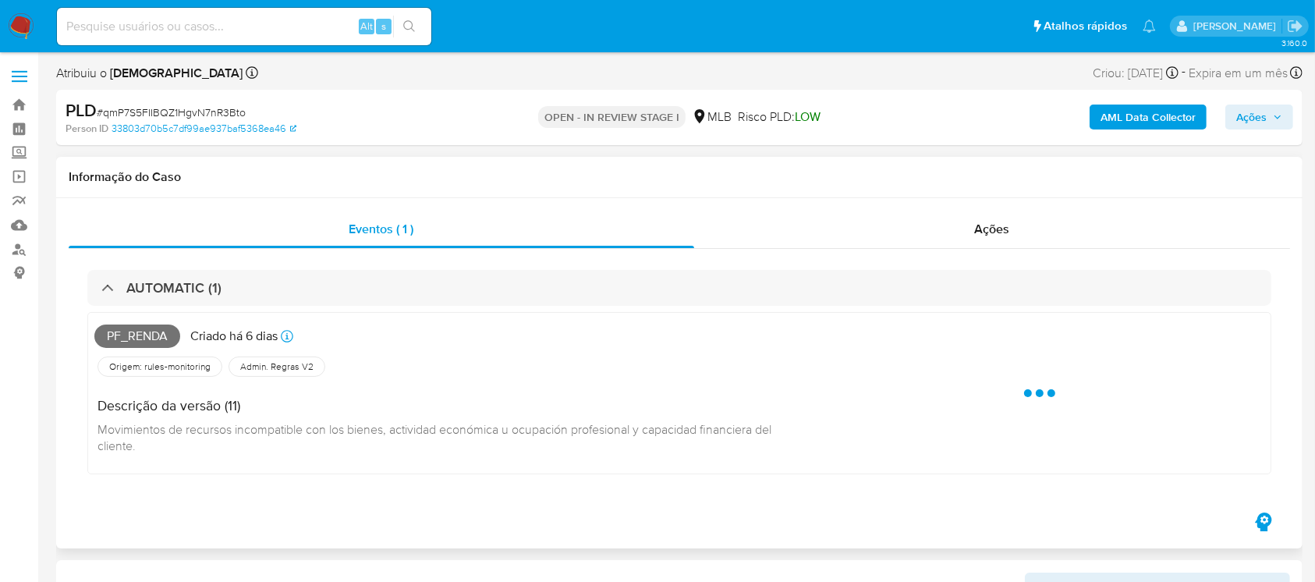
select select "10"
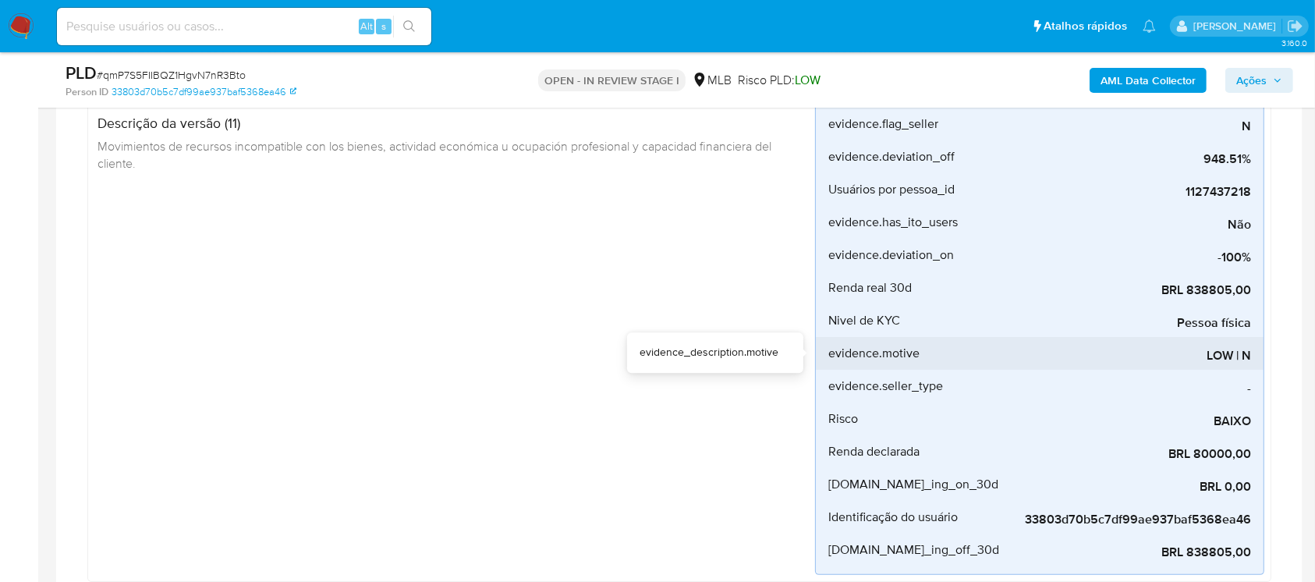
scroll to position [277, 0]
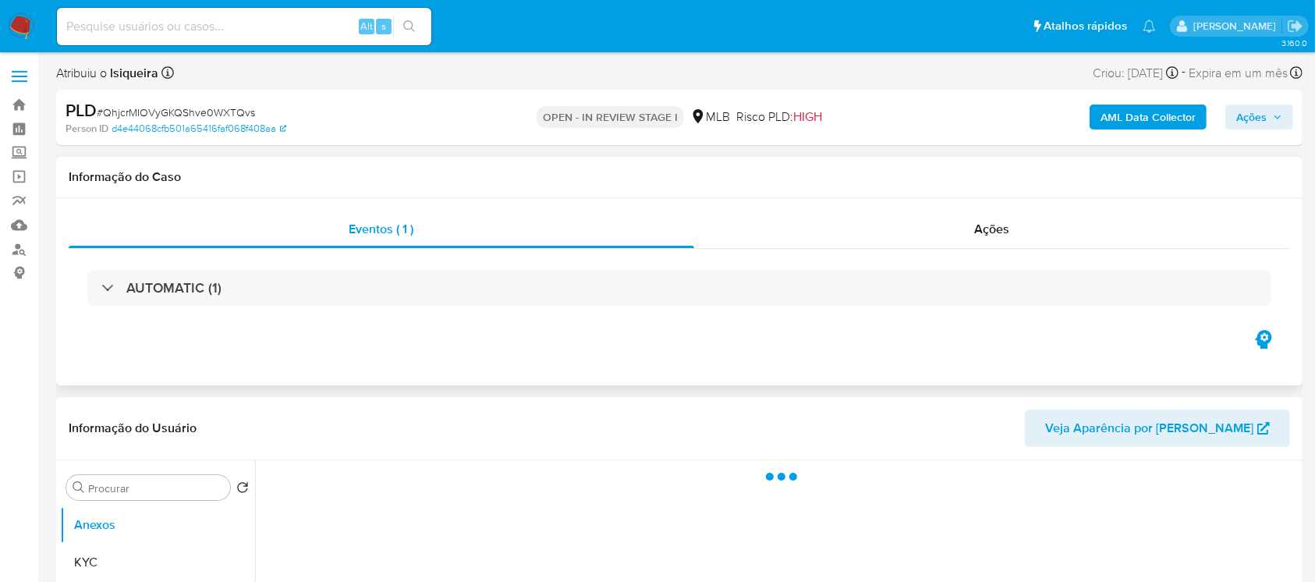
select select "10"
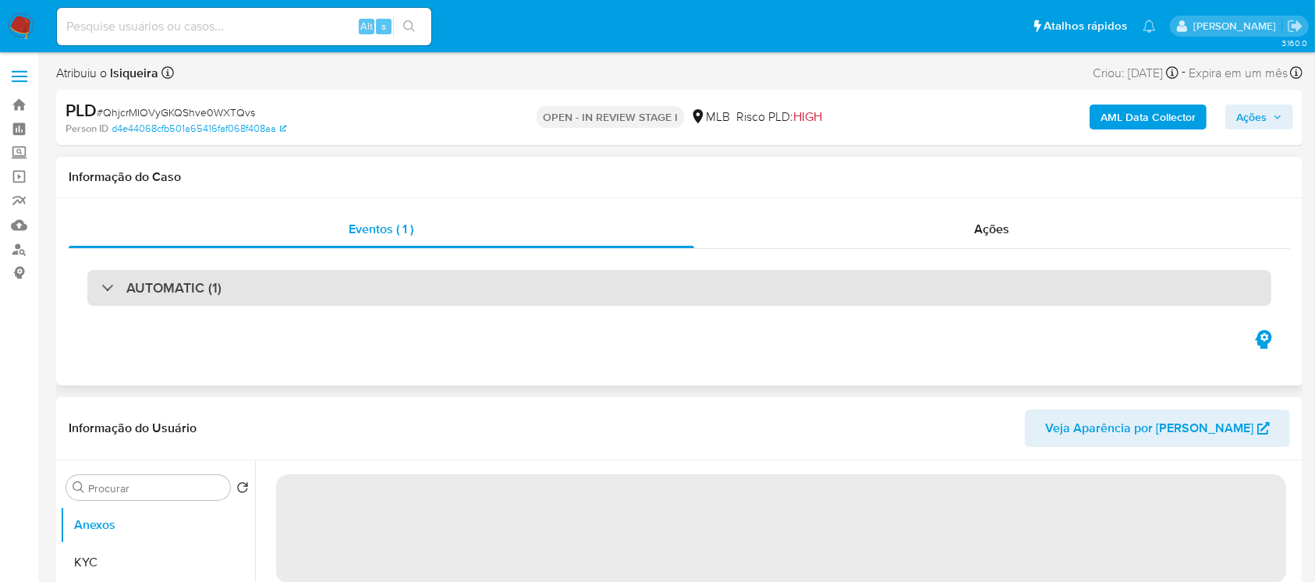
click at [490, 296] on div "AUTOMATIC (1)" at bounding box center [679, 288] width 1184 height 36
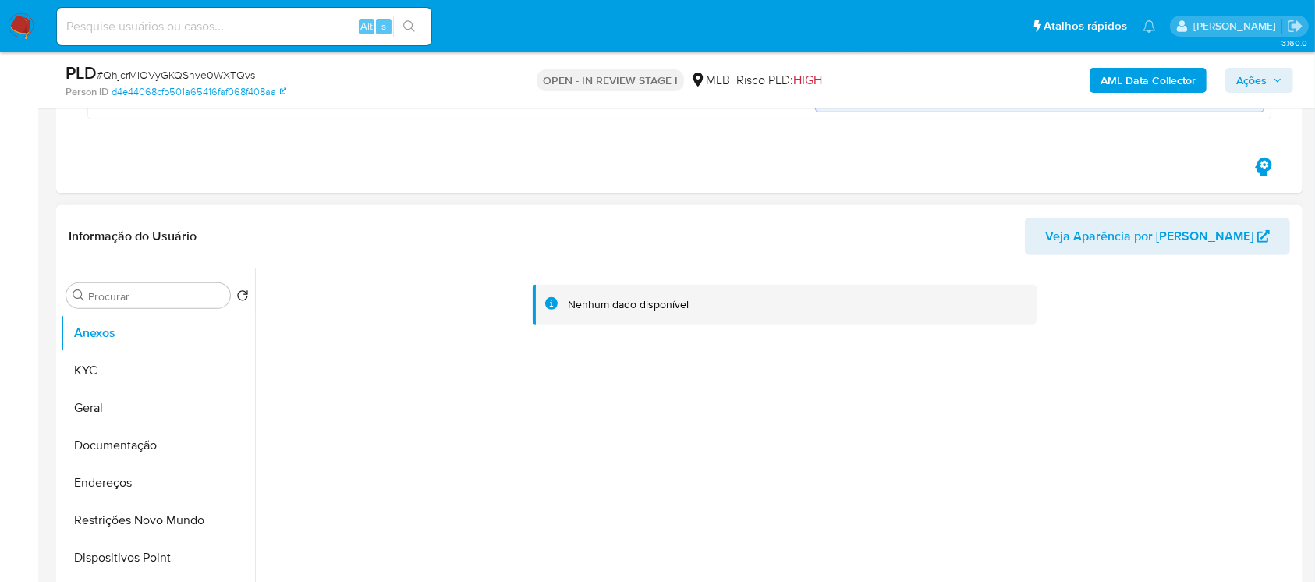
scroll to position [692, 0]
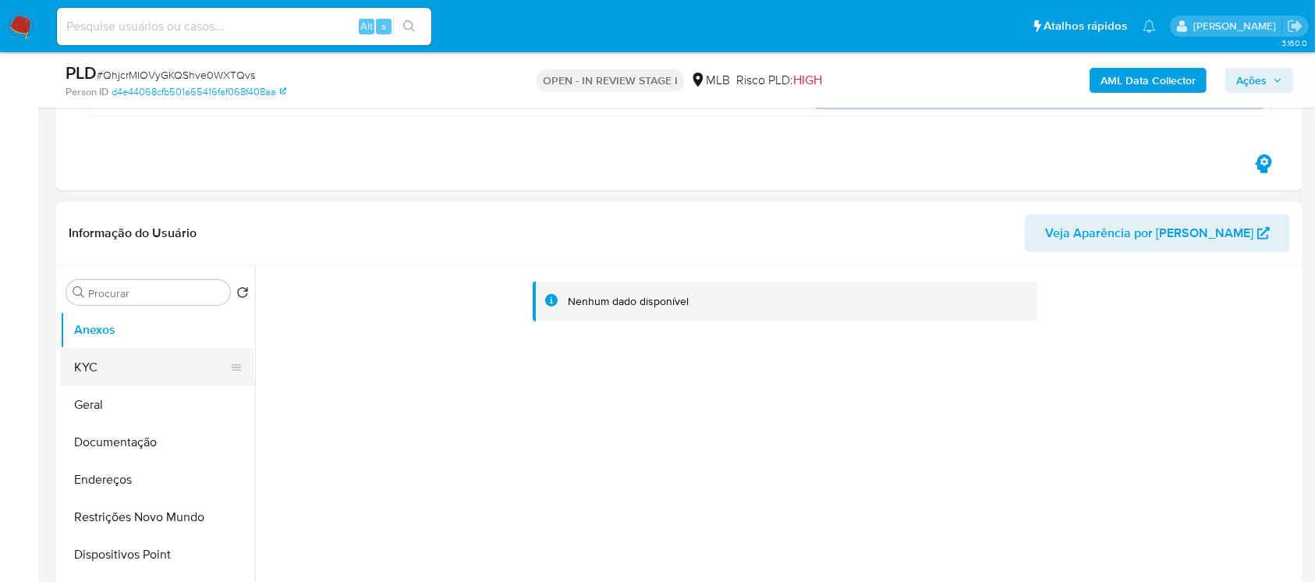
click at [104, 374] on button "KYC" at bounding box center [151, 367] width 182 height 37
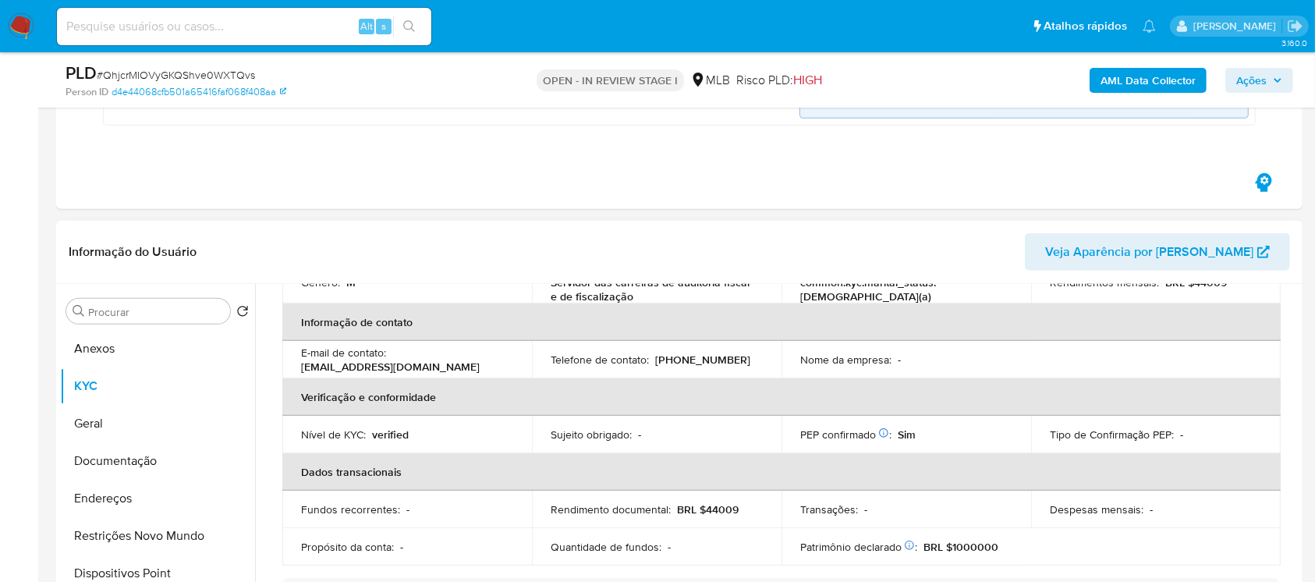
scroll to position [113, 0]
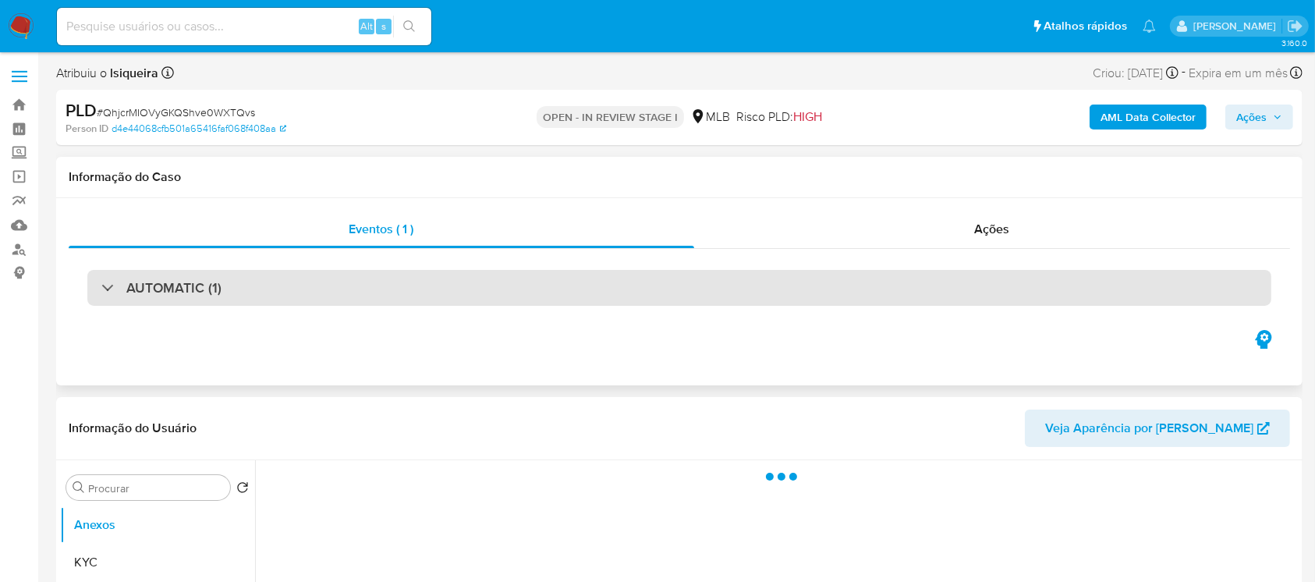
click at [474, 292] on div "AUTOMATIC (1)" at bounding box center [679, 288] width 1184 height 36
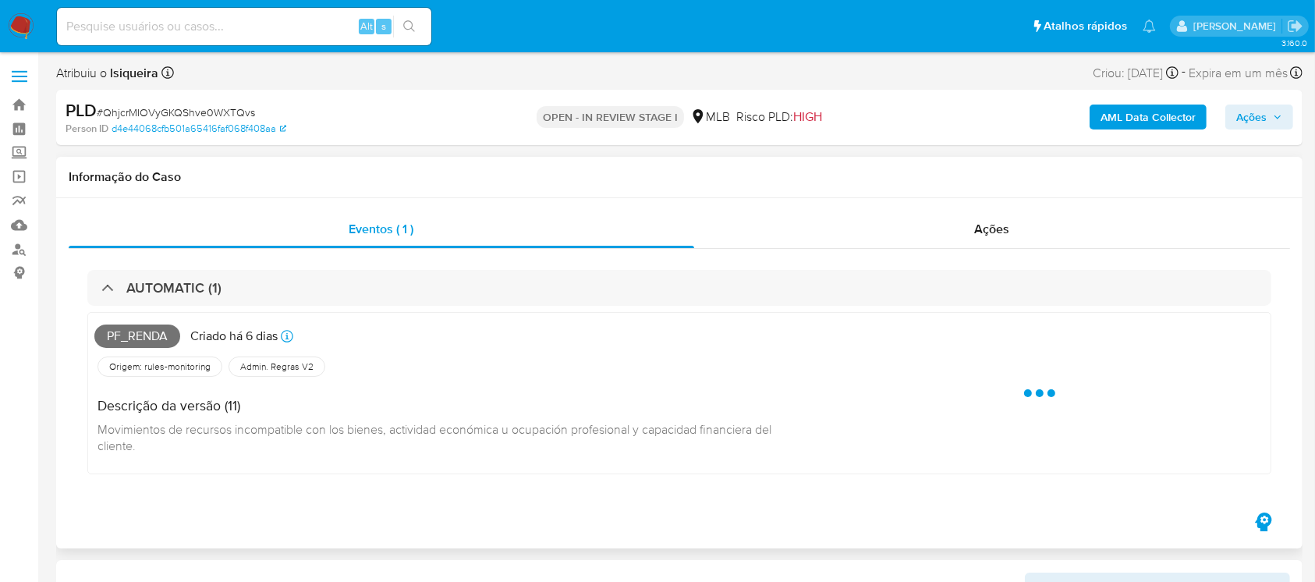
select select "10"
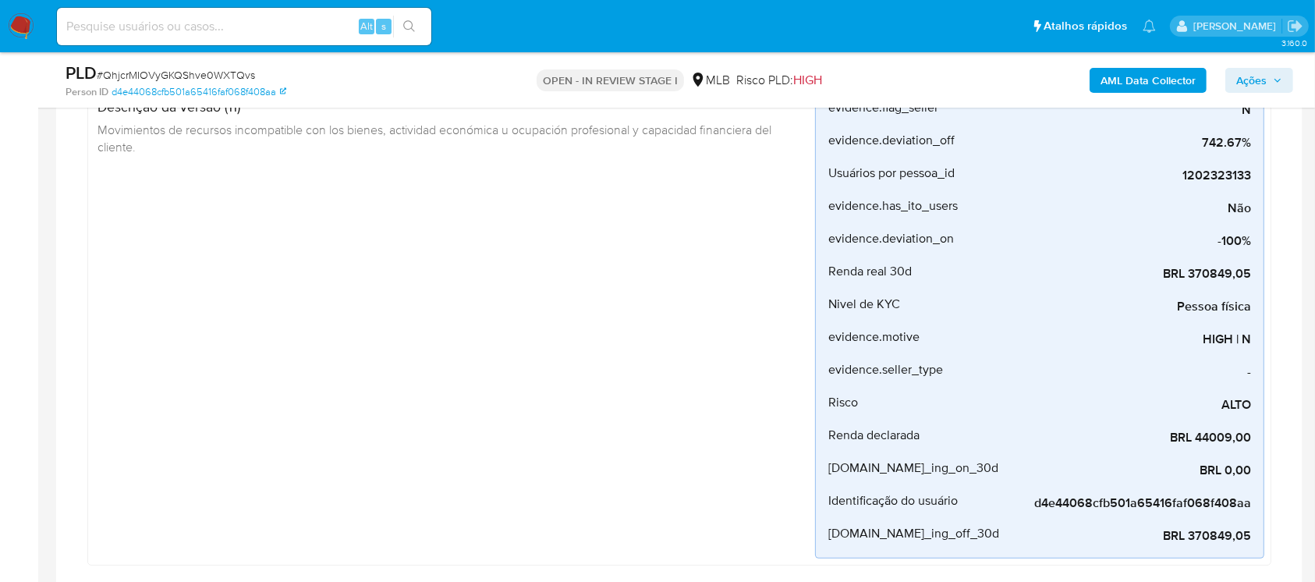
scroll to position [277, 0]
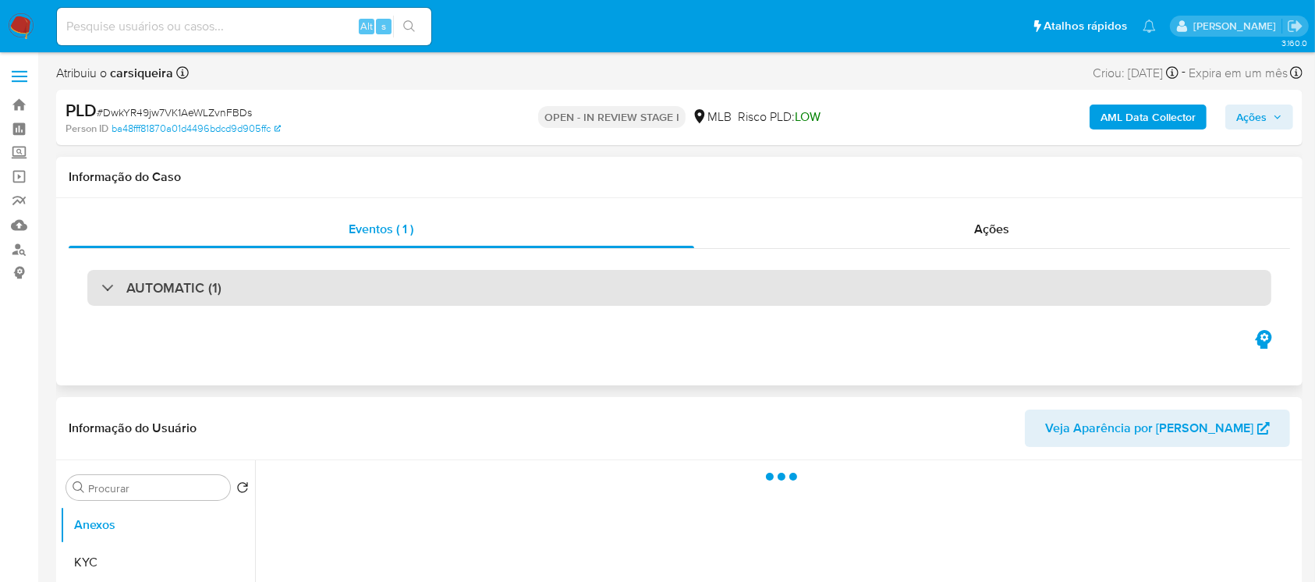
click at [377, 303] on div "AUTOMATIC (1)" at bounding box center [679, 288] width 1184 height 36
select select "10"
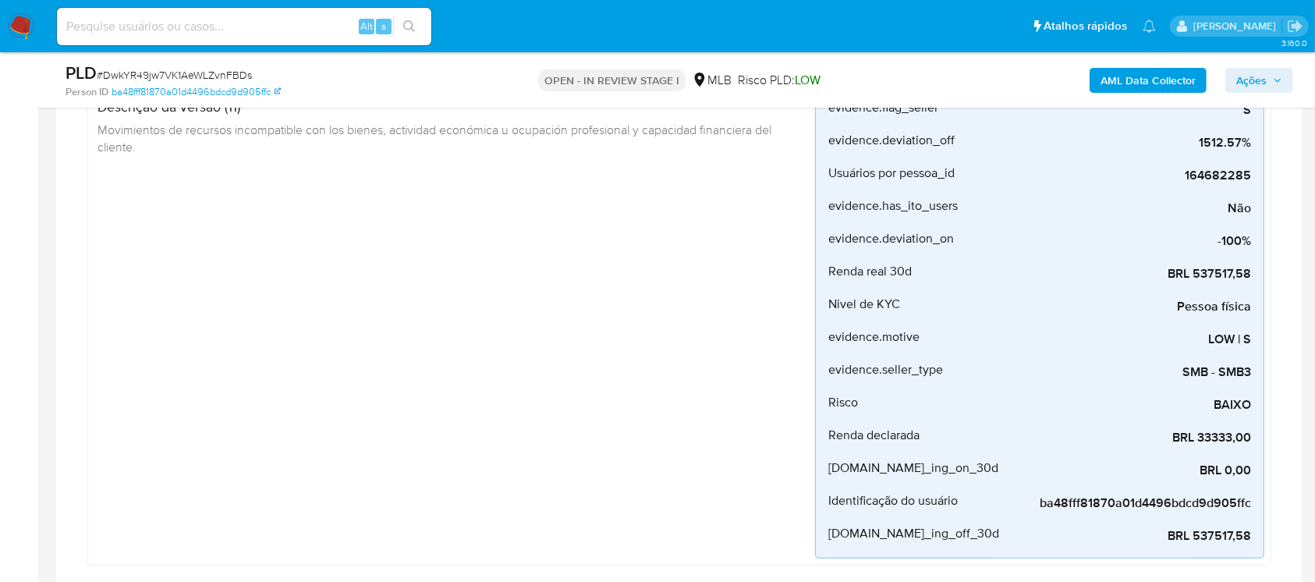
scroll to position [277, 0]
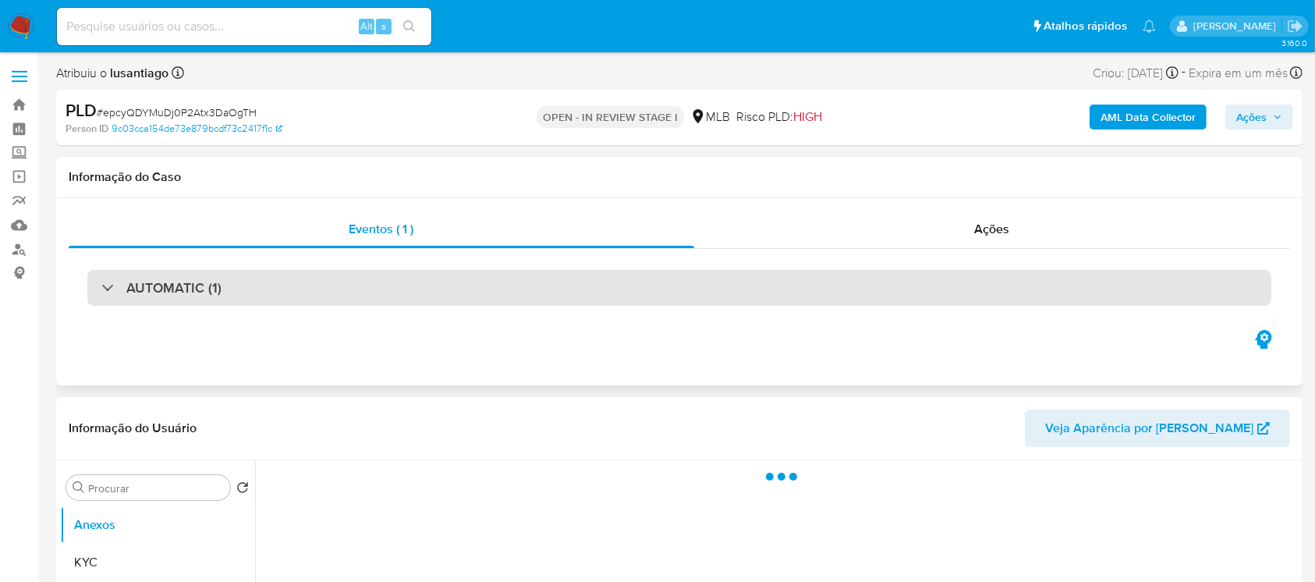
click at [424, 292] on div "AUTOMATIC (1)" at bounding box center [679, 288] width 1184 height 36
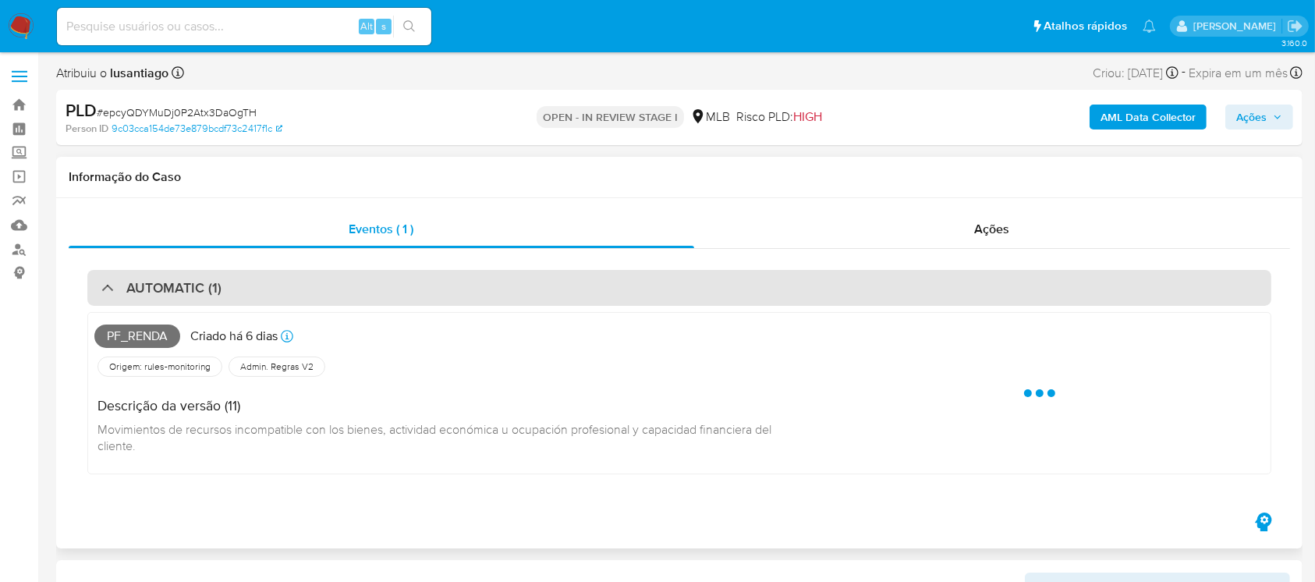
select select "10"
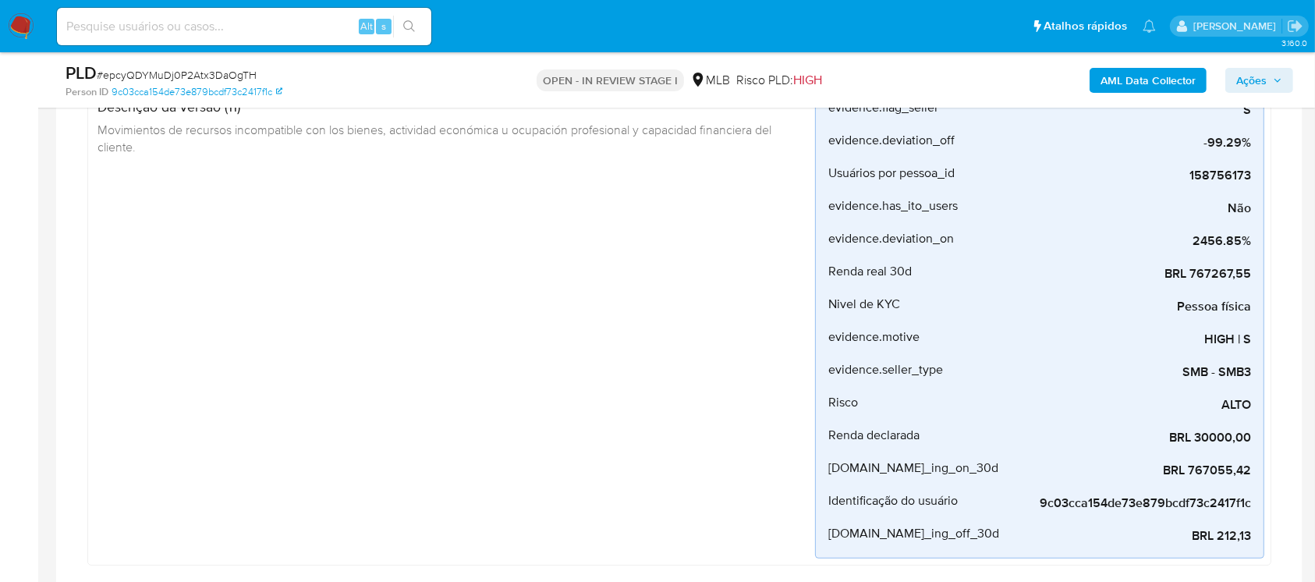
scroll to position [277, 0]
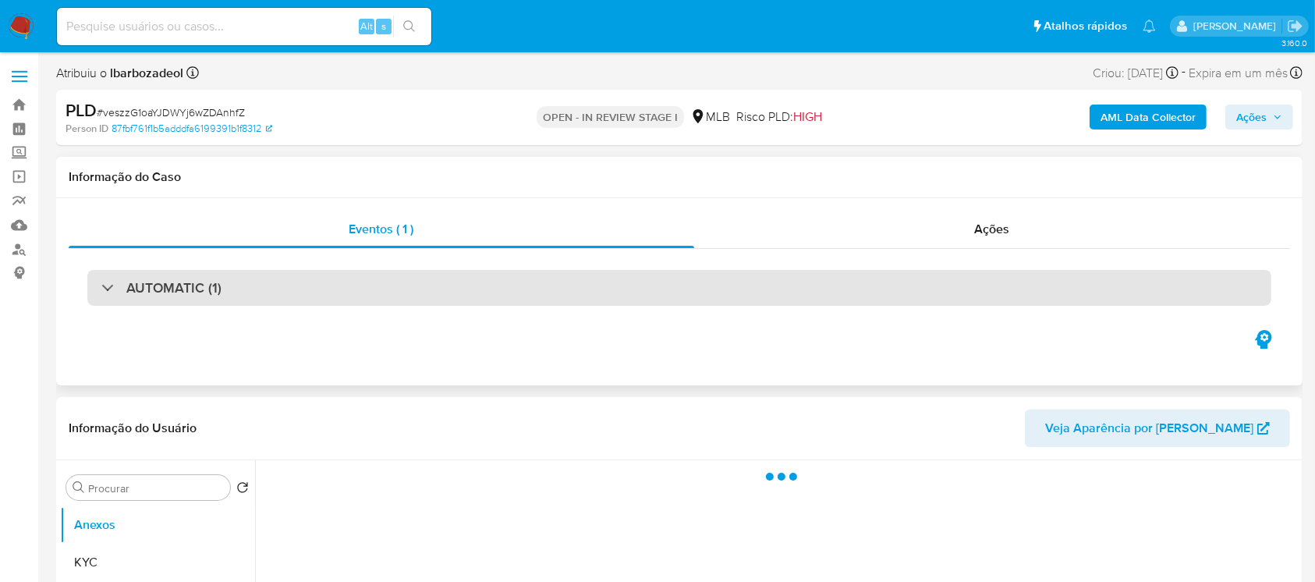
select select "10"
click at [516, 290] on div "AUTOMATIC (1)" at bounding box center [679, 288] width 1184 height 36
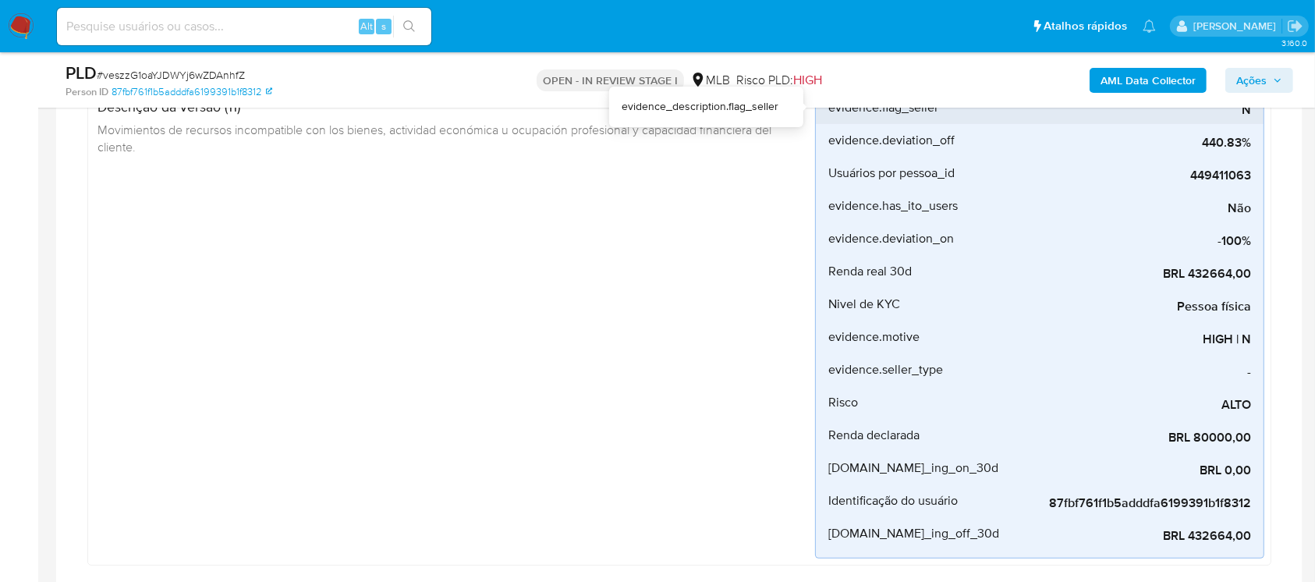
scroll to position [277, 0]
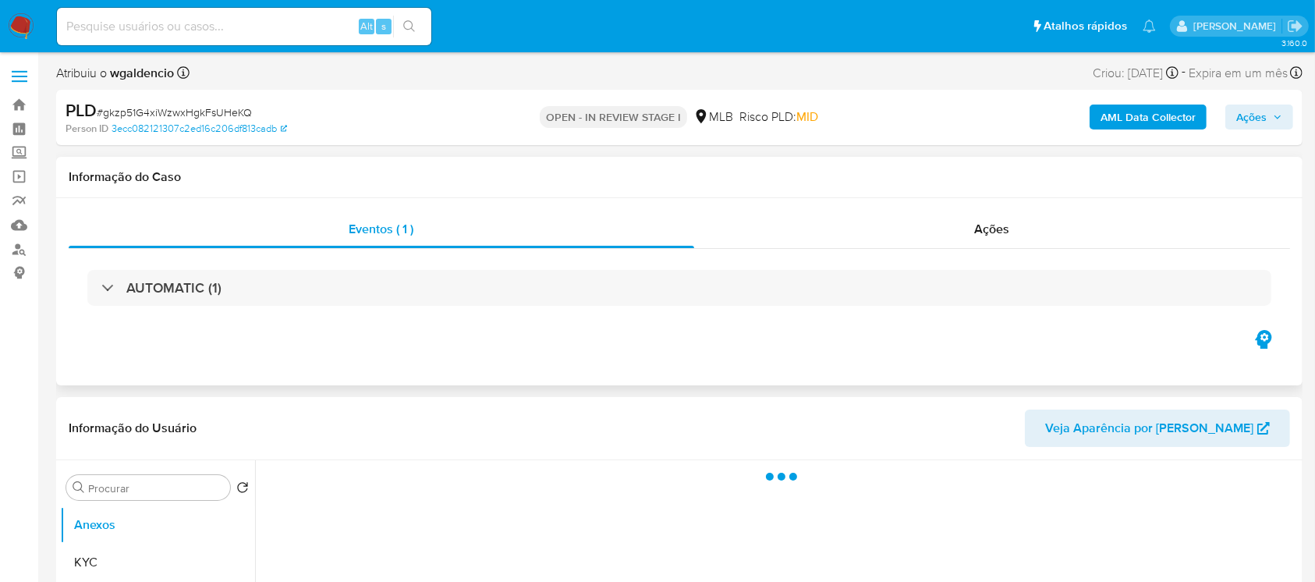
select select "10"
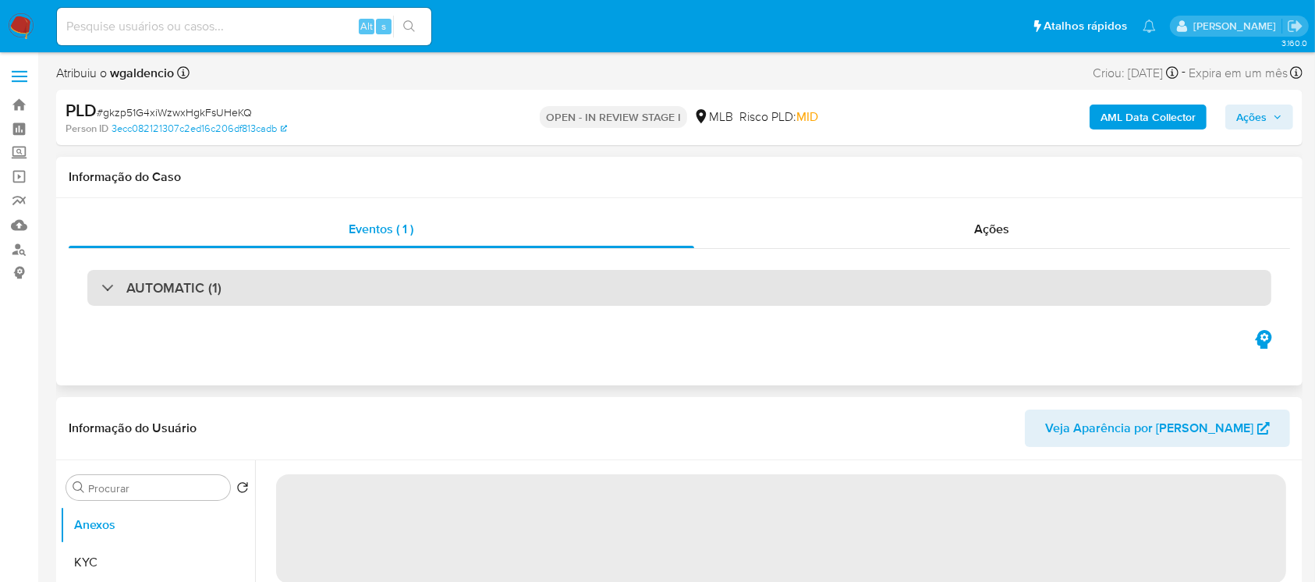
click at [621, 301] on div "AUTOMATIC (1)" at bounding box center [679, 288] width 1184 height 36
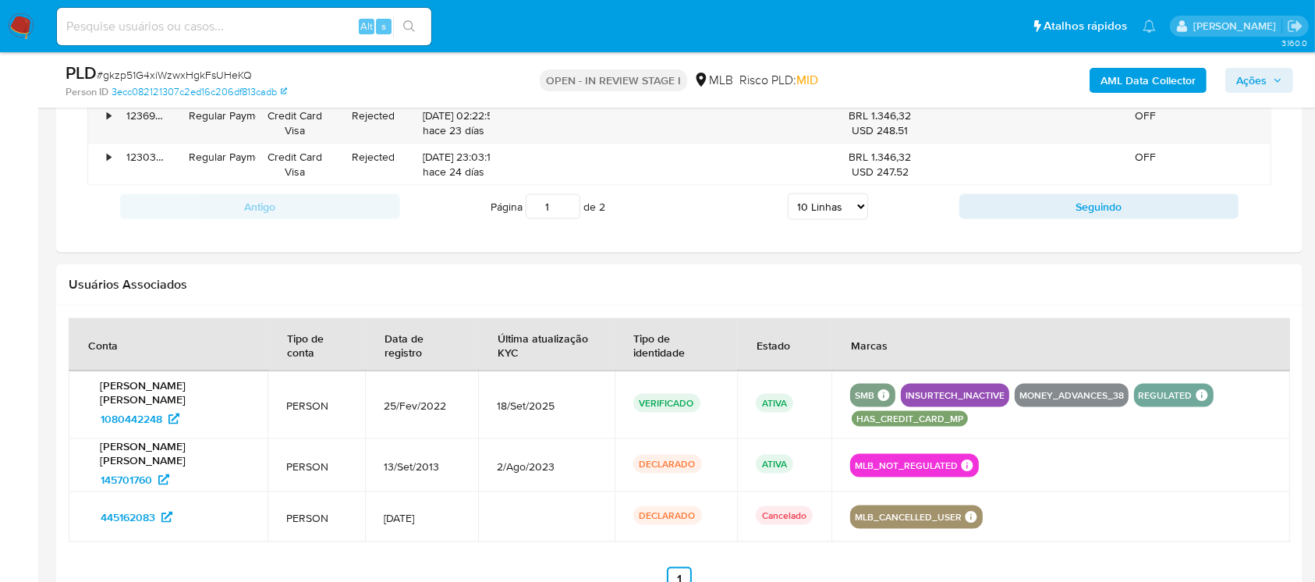
scroll to position [2357, 0]
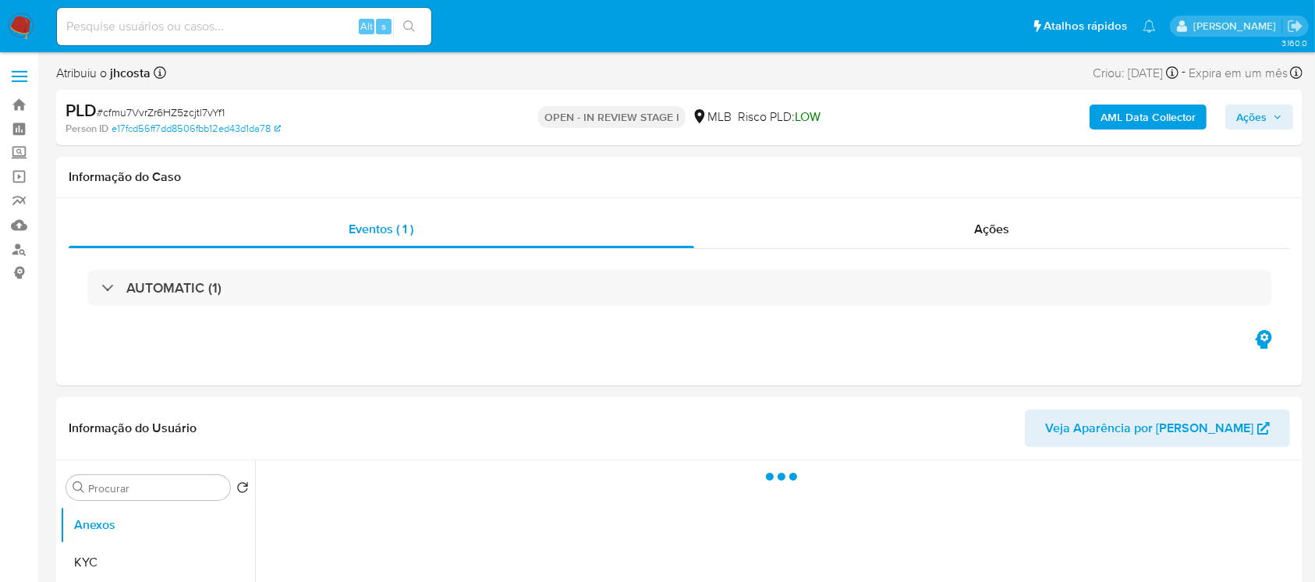
select select "10"
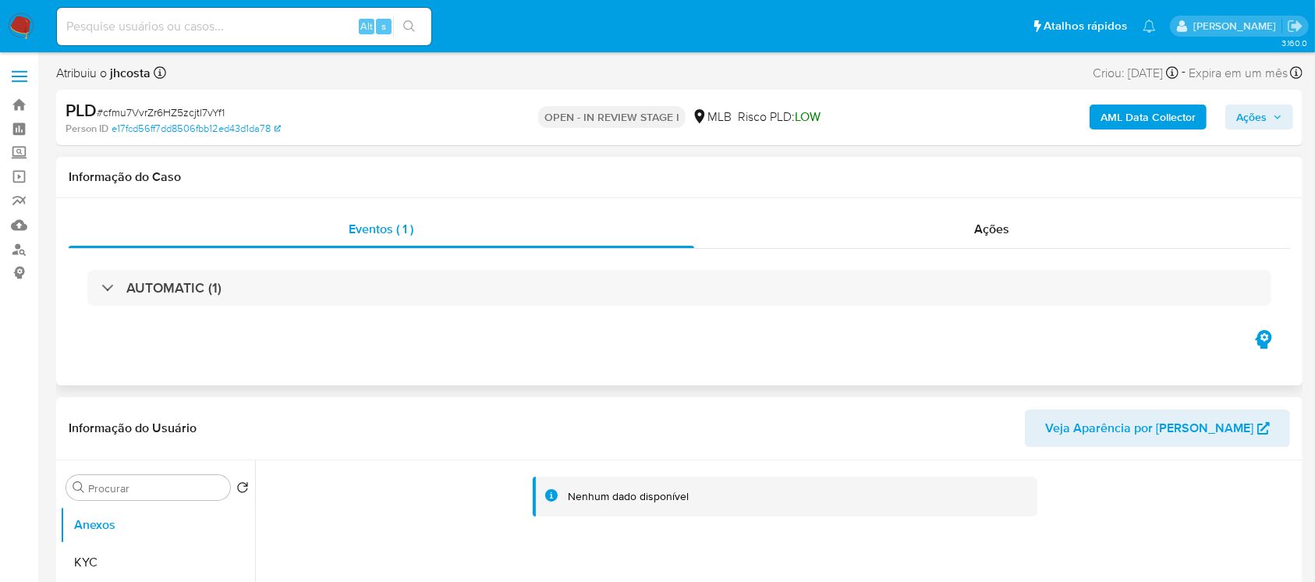
click at [462, 263] on div "AUTOMATIC (1)" at bounding box center [679, 288] width 1221 height 78
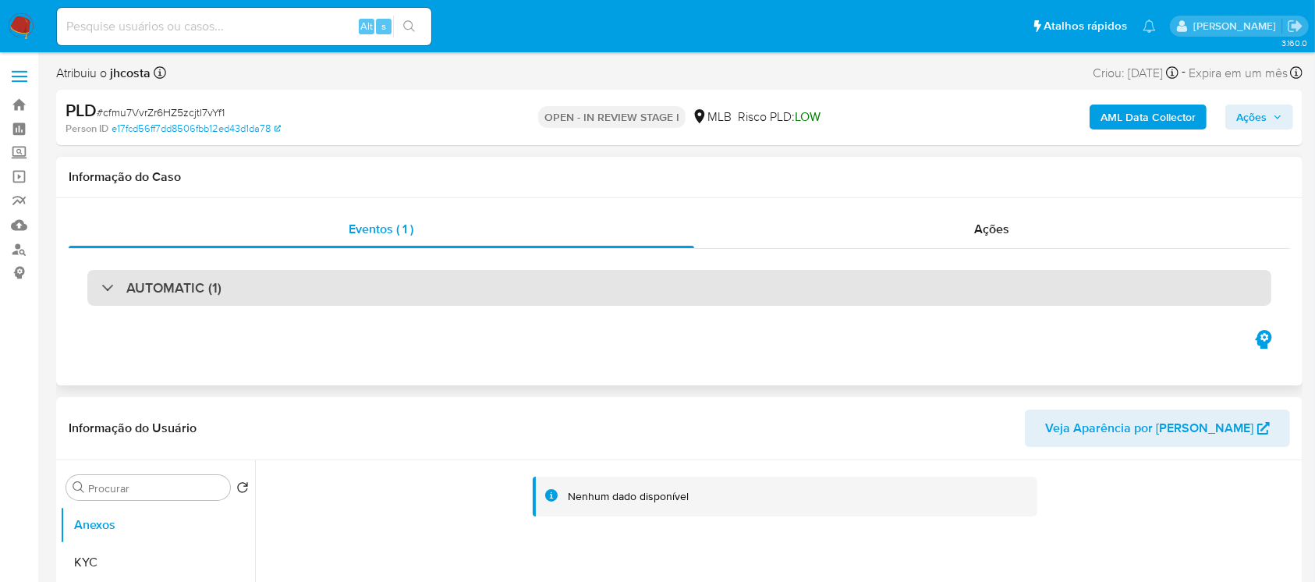
click at [455, 281] on div "AUTOMATIC (1)" at bounding box center [679, 288] width 1184 height 36
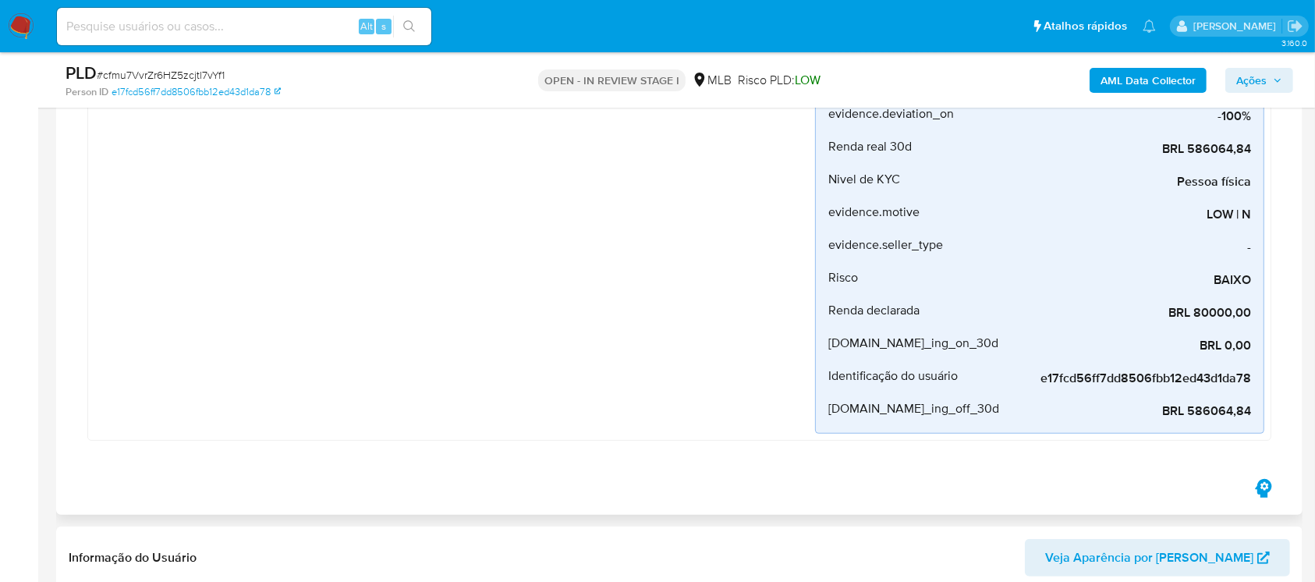
scroll to position [554, 0]
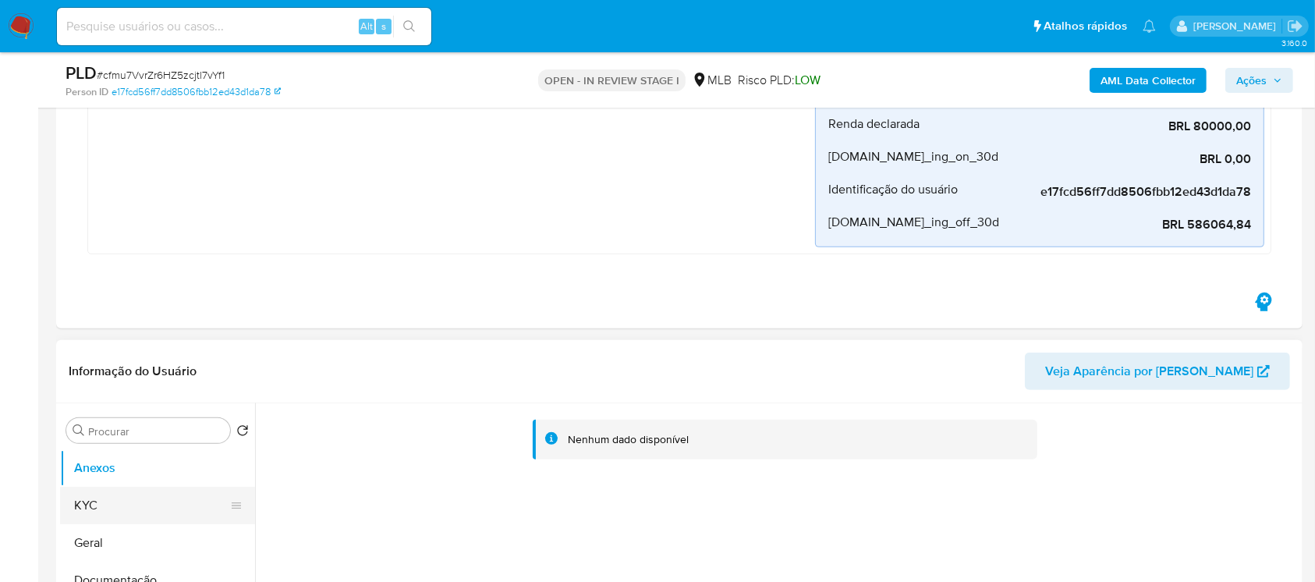
click at [128, 501] on button "KYC" at bounding box center [151, 505] width 182 height 37
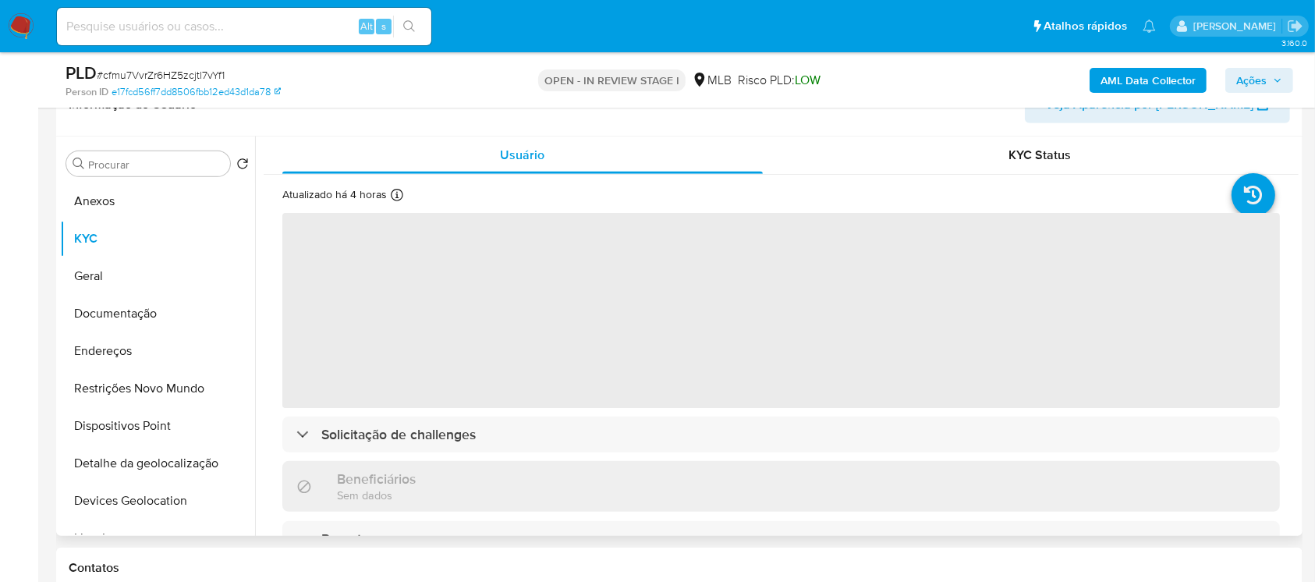
scroll to position [831, 0]
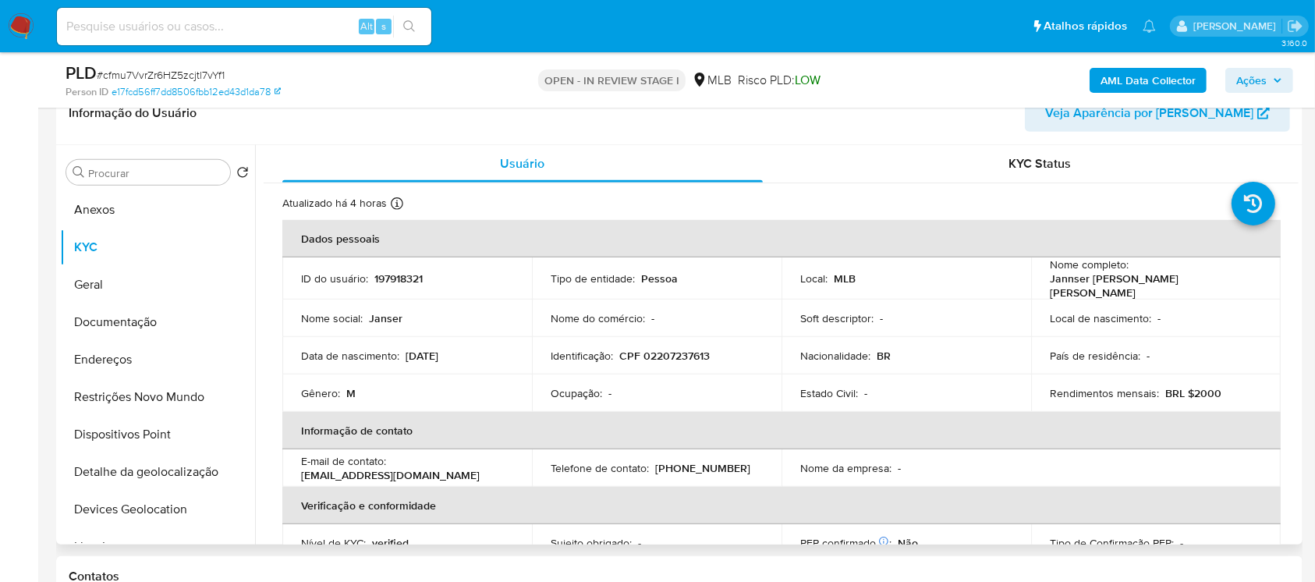
click at [1188, 386] on p "BRL $2000" at bounding box center [1193, 393] width 56 height 14
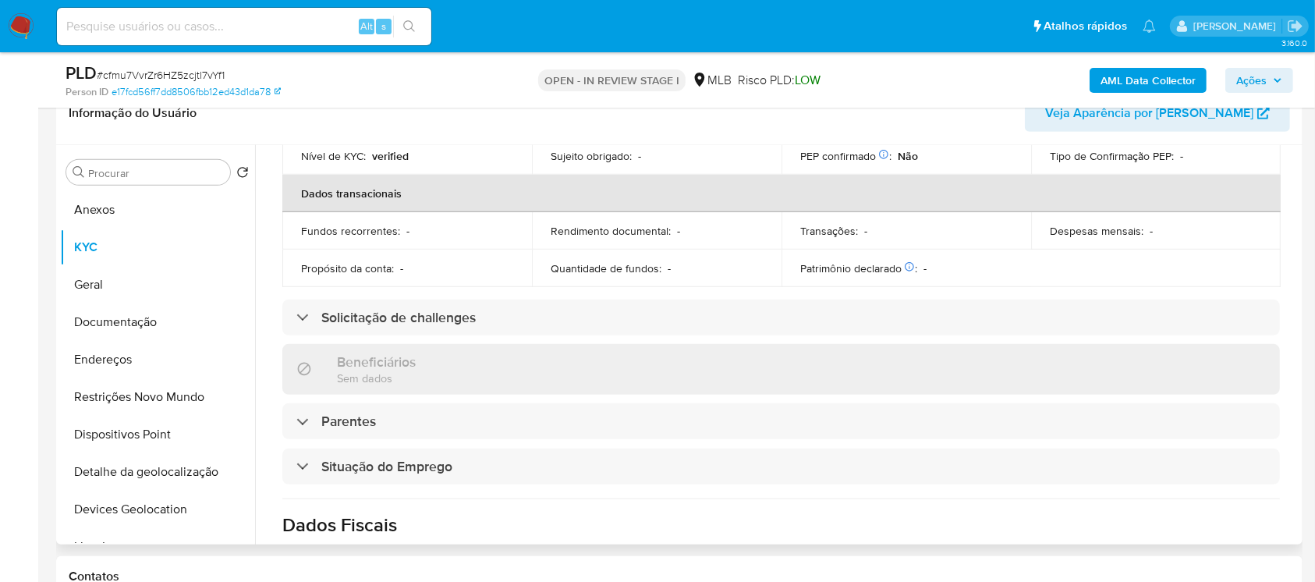
scroll to position [109, 0]
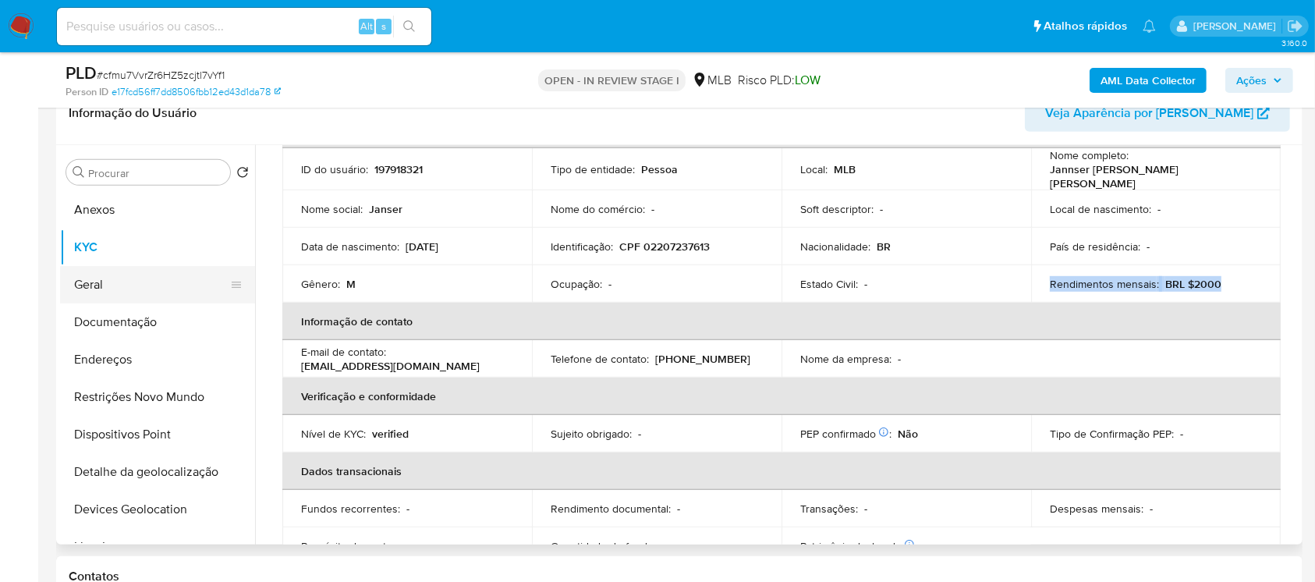
click at [120, 301] on button "Geral" at bounding box center [151, 284] width 182 height 37
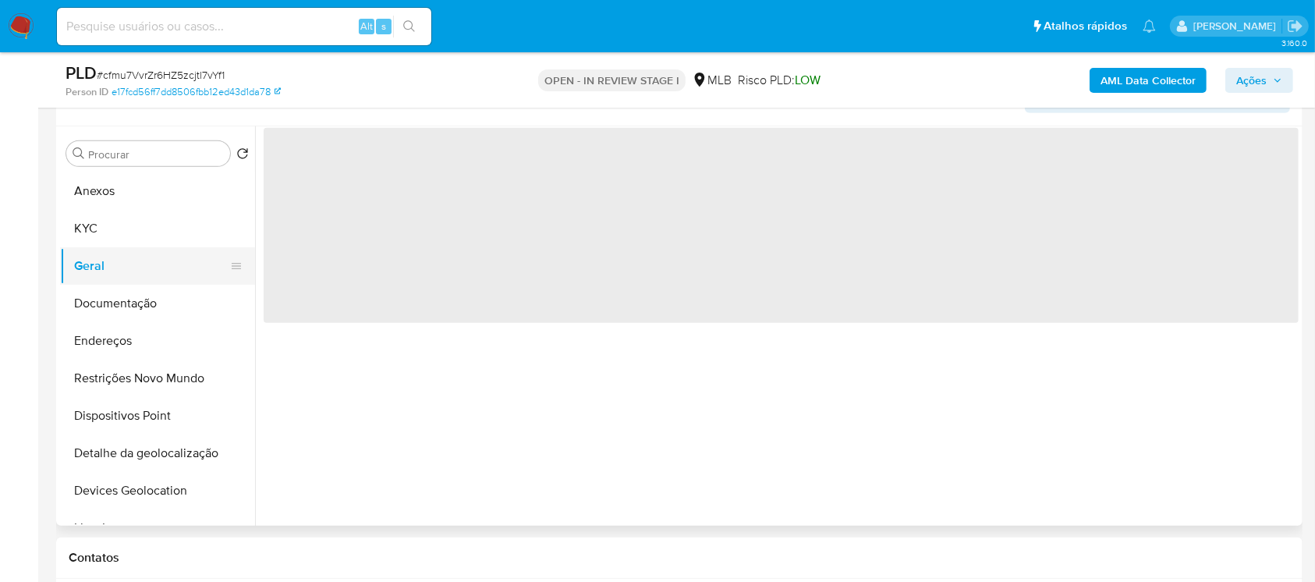
scroll to position [0, 0]
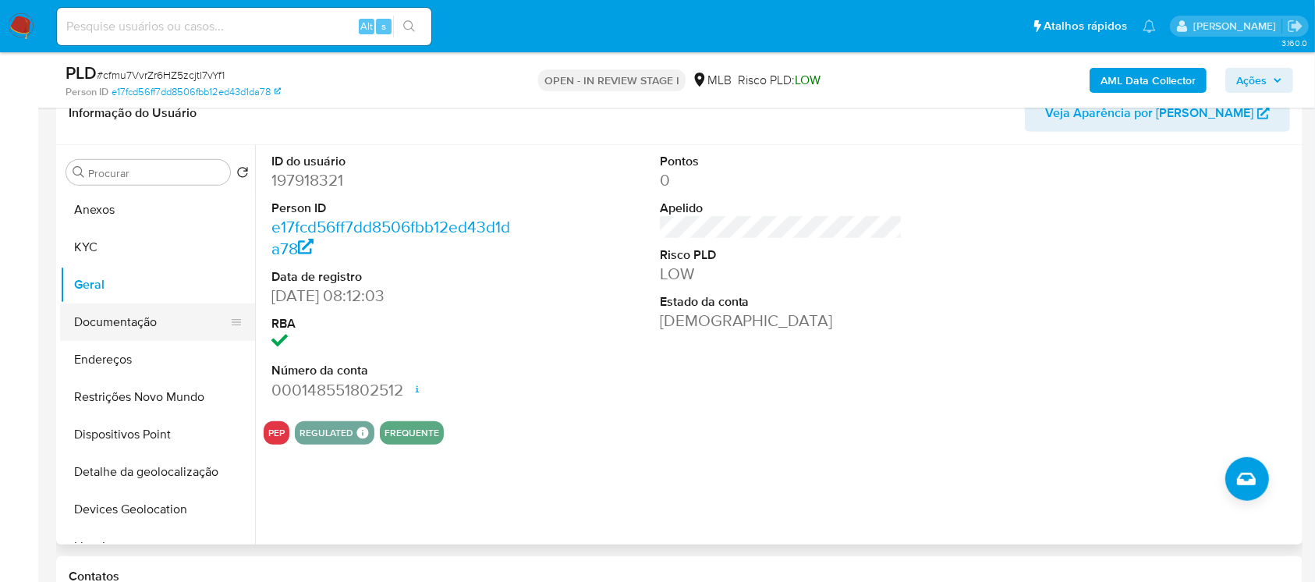
click at [122, 324] on button "Documentação" at bounding box center [151, 321] width 182 height 37
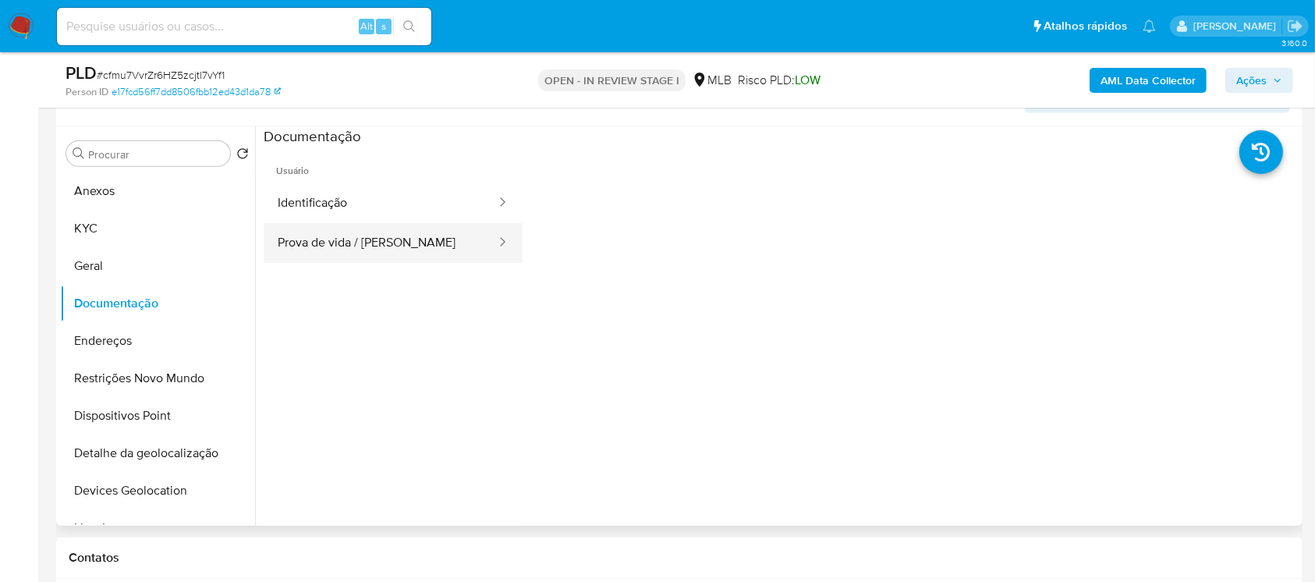
click at [310, 253] on button "Prova de vida / Selfie" at bounding box center [381, 243] width 234 height 40
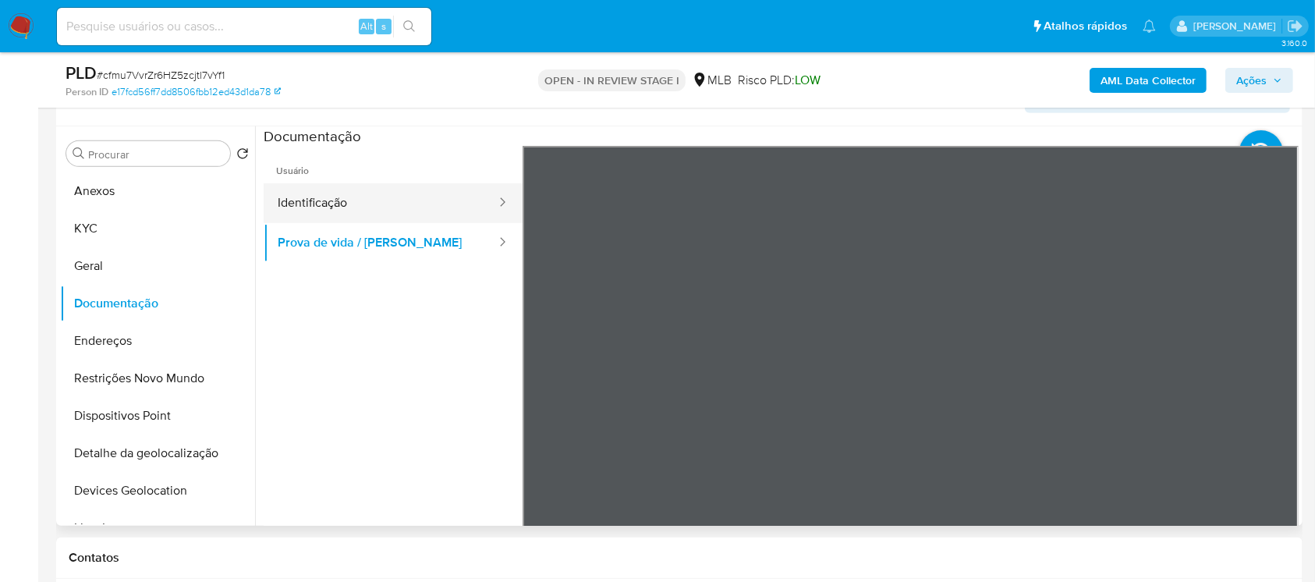
click at [326, 209] on button "Identificação" at bounding box center [381, 203] width 234 height 40
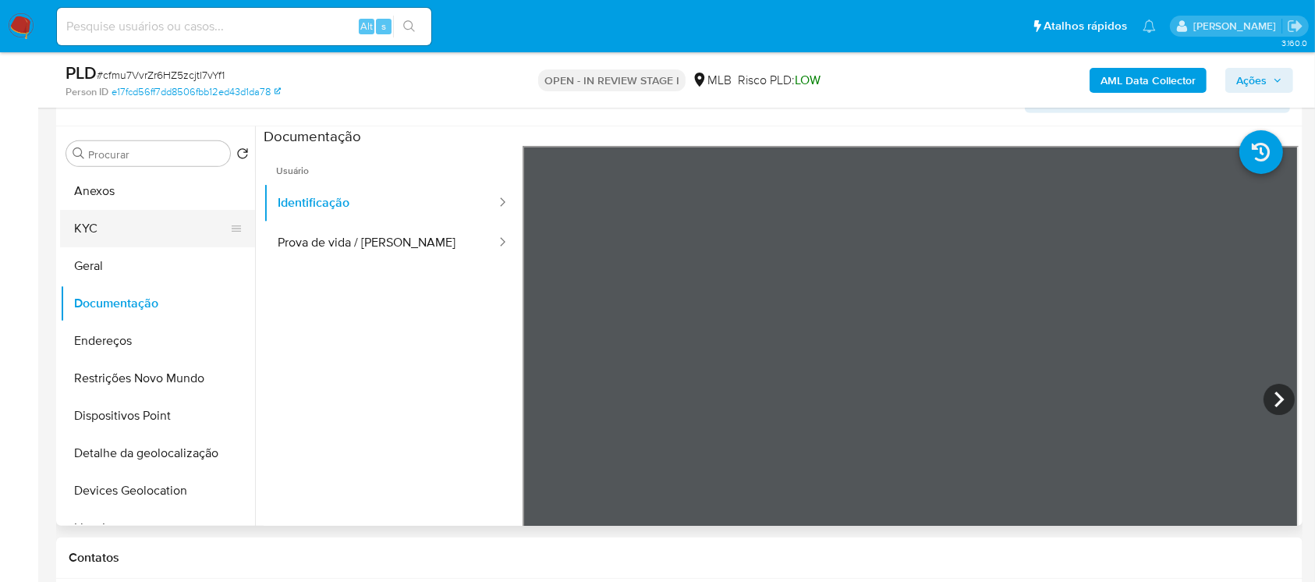
click at [117, 232] on button "KYC" at bounding box center [151, 228] width 182 height 37
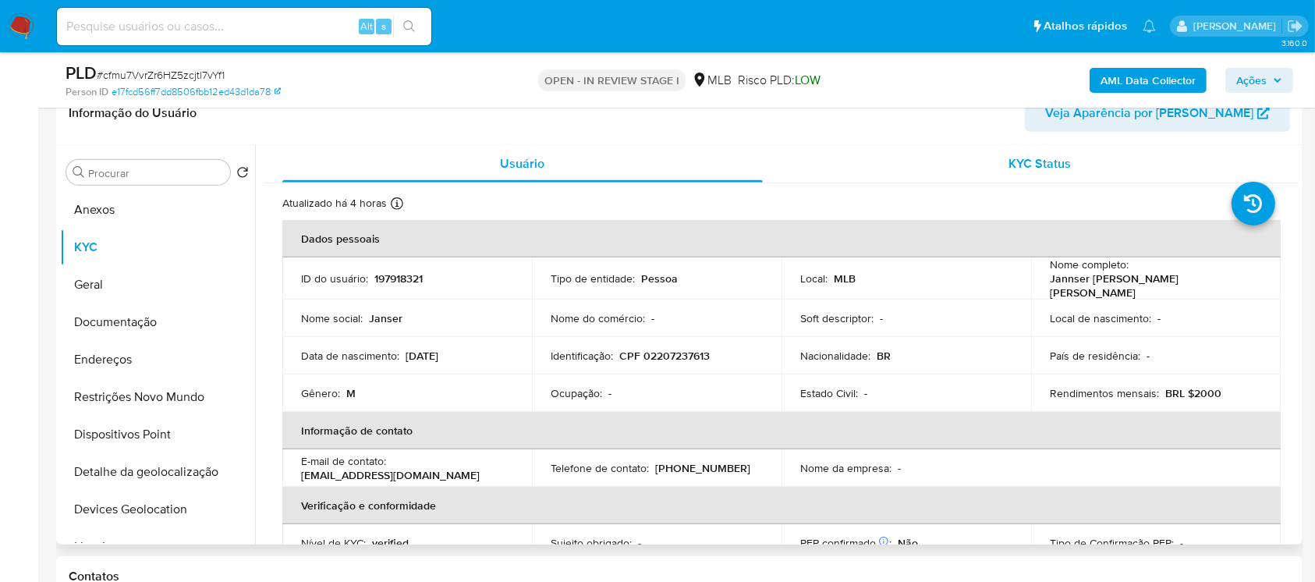
click at [882, 178] on div "KYC Status" at bounding box center [1040, 163] width 480 height 37
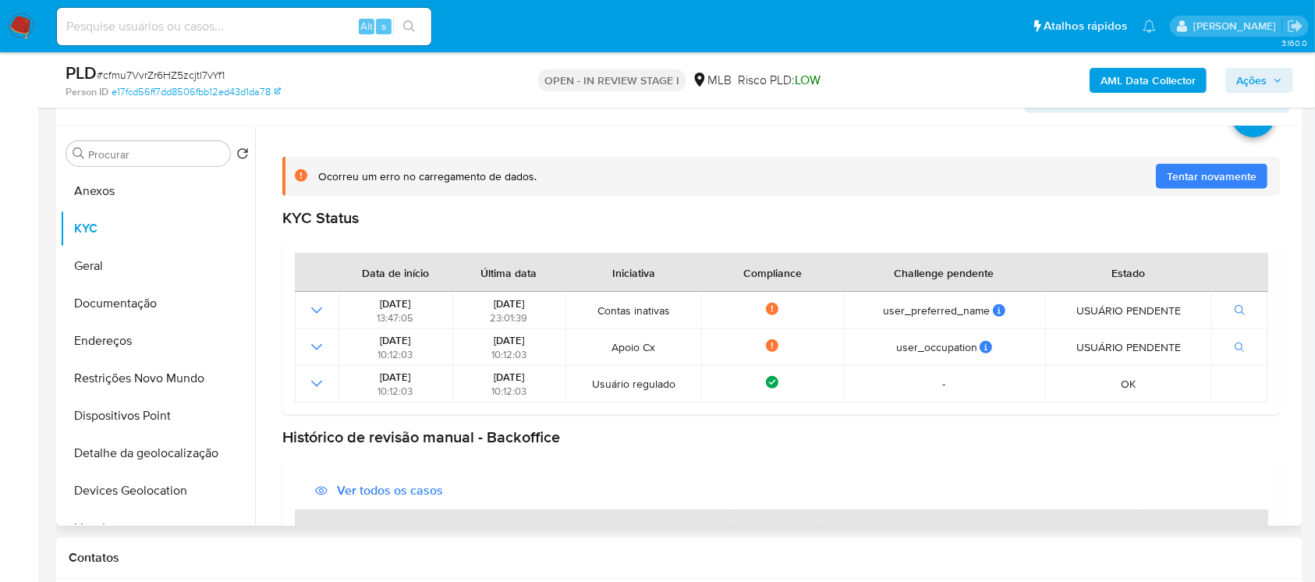
scroll to position [16, 0]
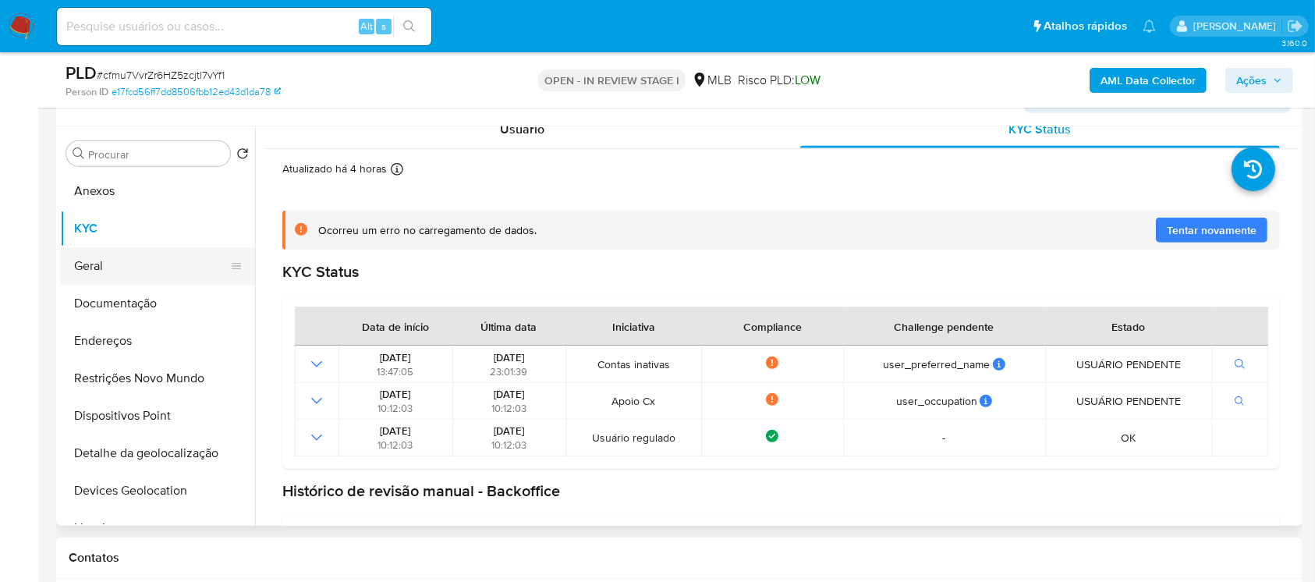
click at [111, 268] on button "Geral" at bounding box center [151, 265] width 182 height 37
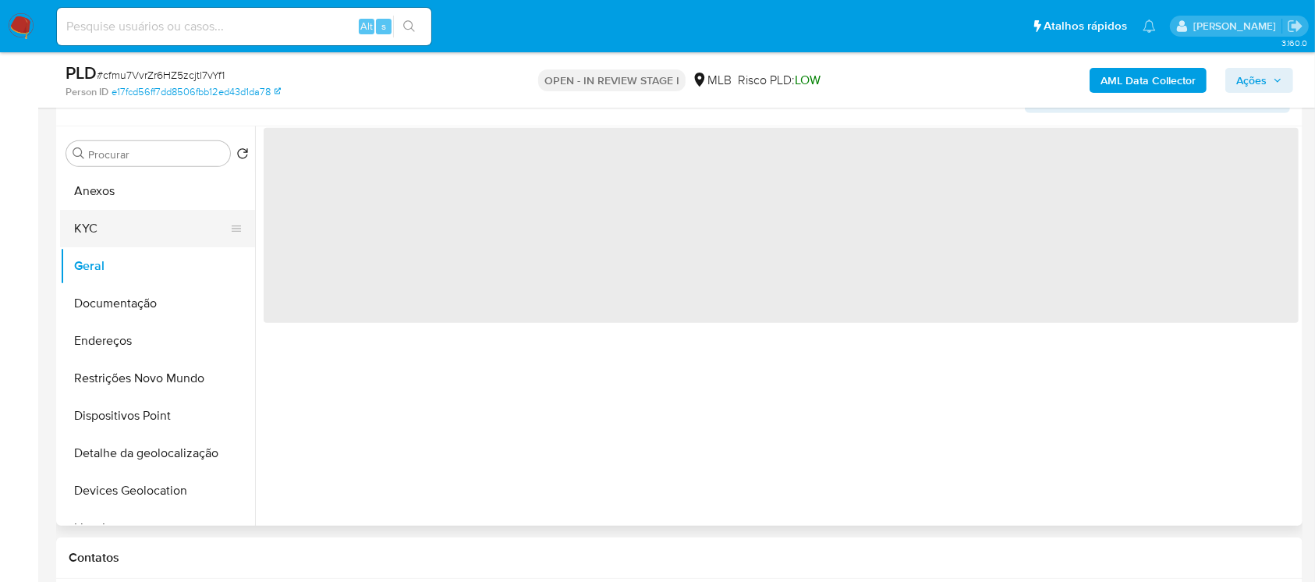
click at [101, 234] on button "KYC" at bounding box center [151, 228] width 182 height 37
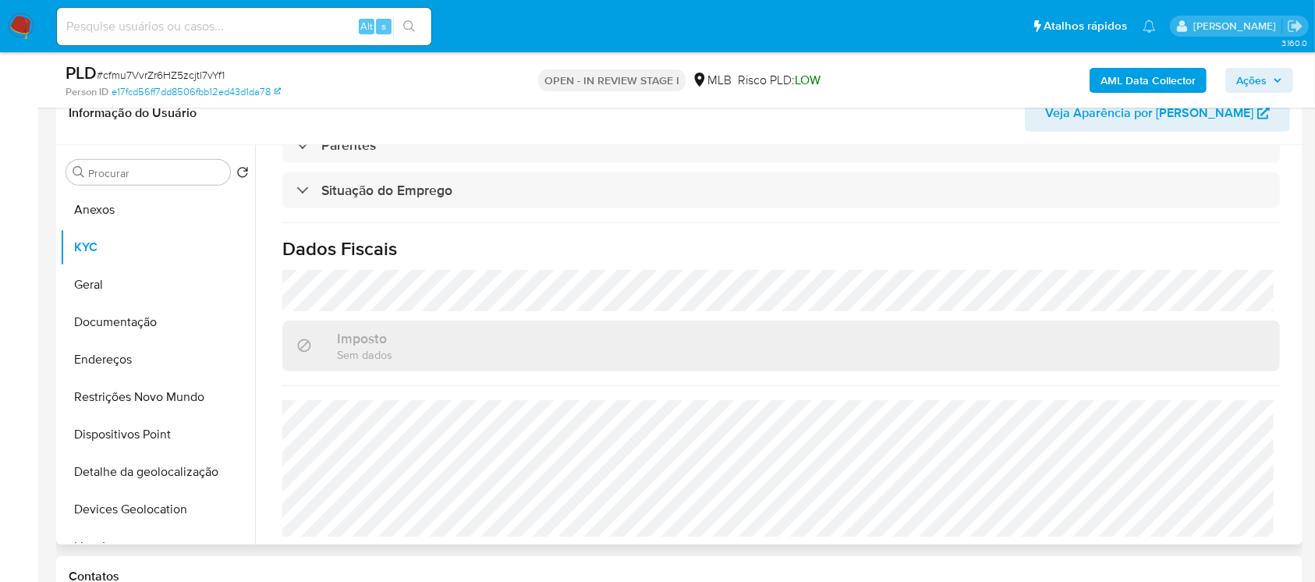
scroll to position [248, 0]
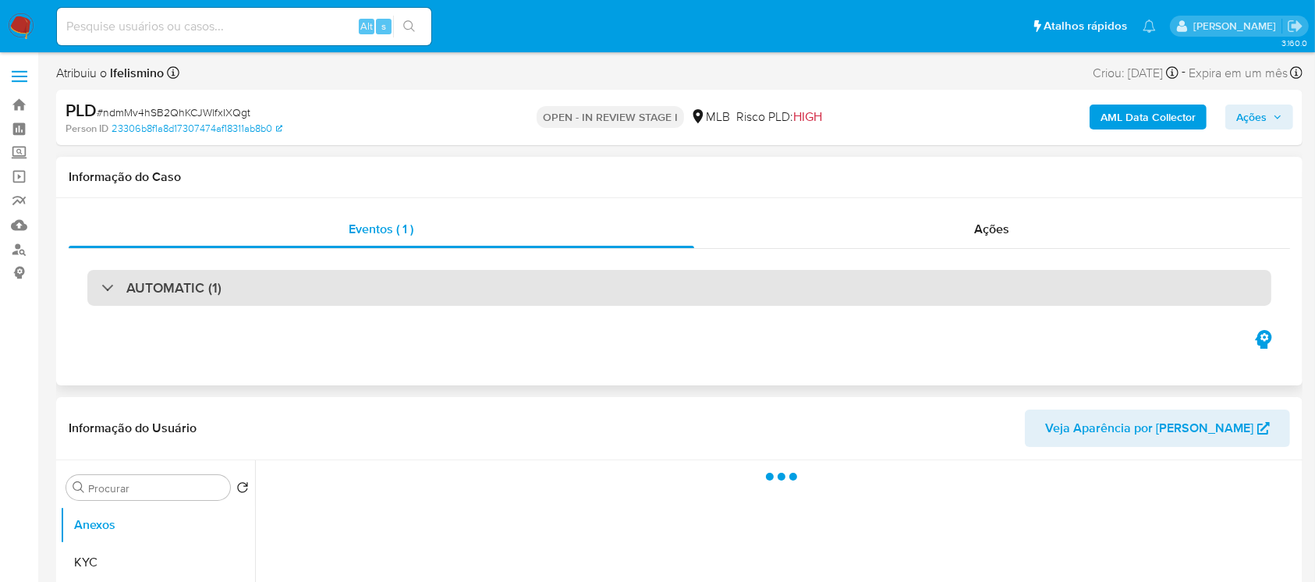
click at [411, 296] on div "AUTOMATIC (1)" at bounding box center [679, 288] width 1184 height 36
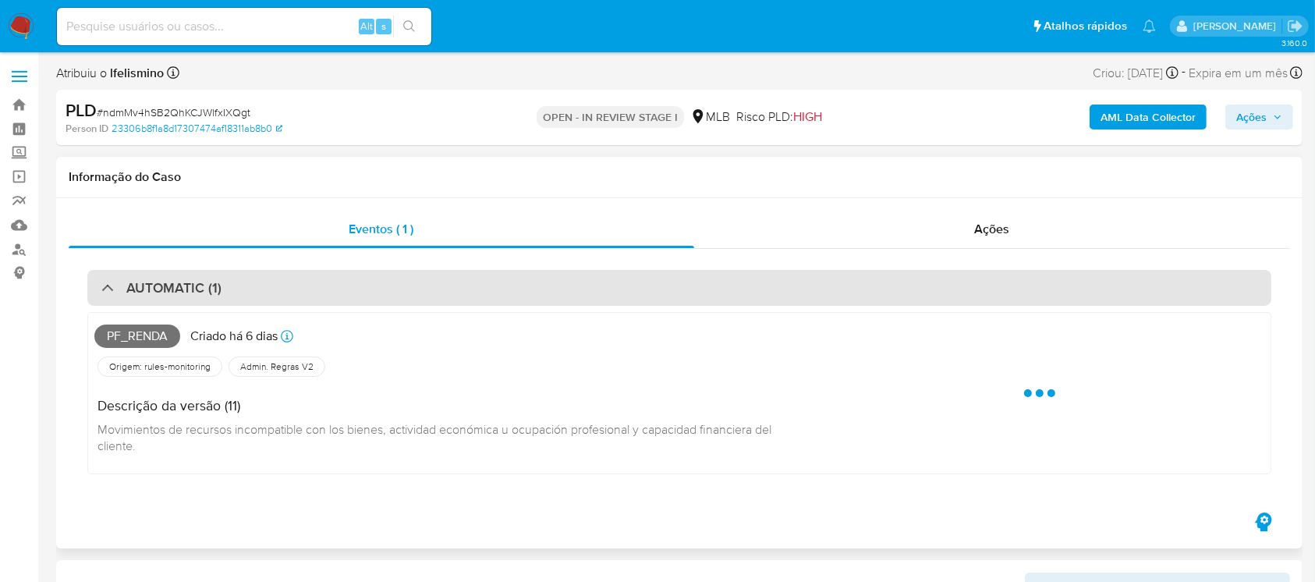
select select "10"
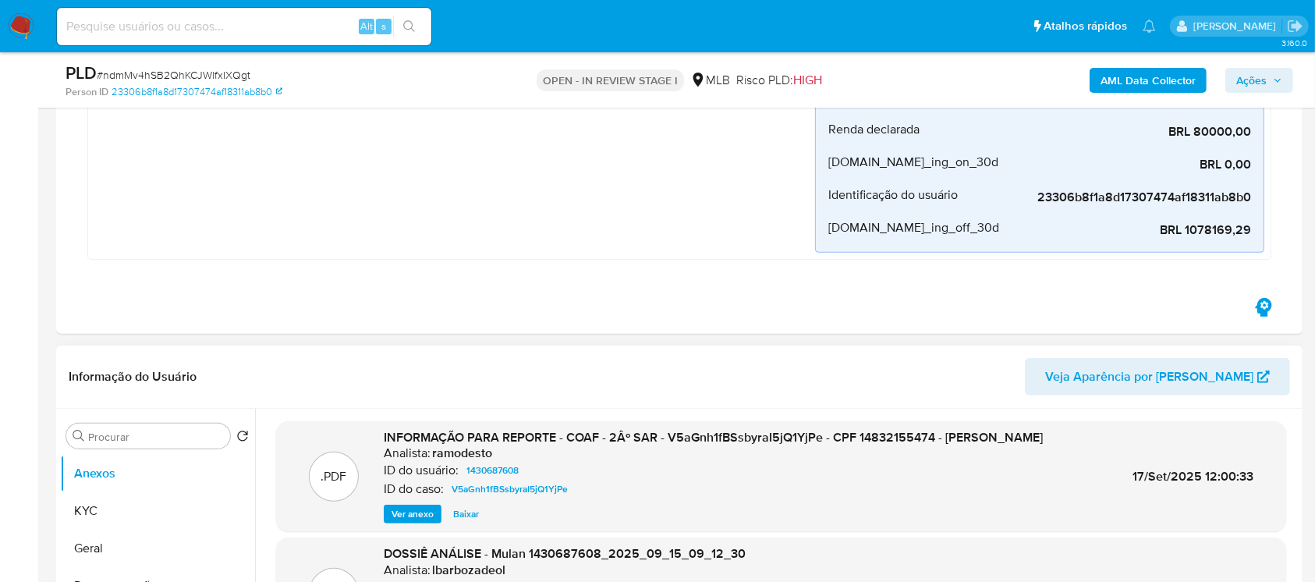
scroll to position [554, 0]
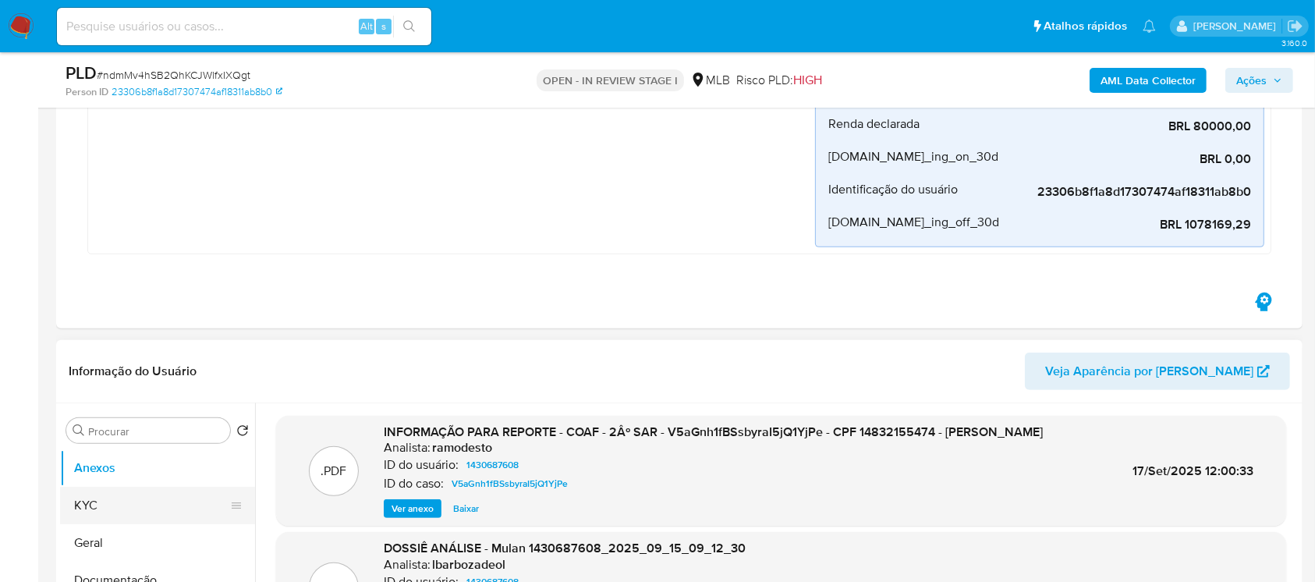
drag, startPoint x: 83, startPoint y: 497, endPoint x: 121, endPoint y: 473, distance: 44.1
click at [85, 497] on button "KYC" at bounding box center [157, 505] width 195 height 37
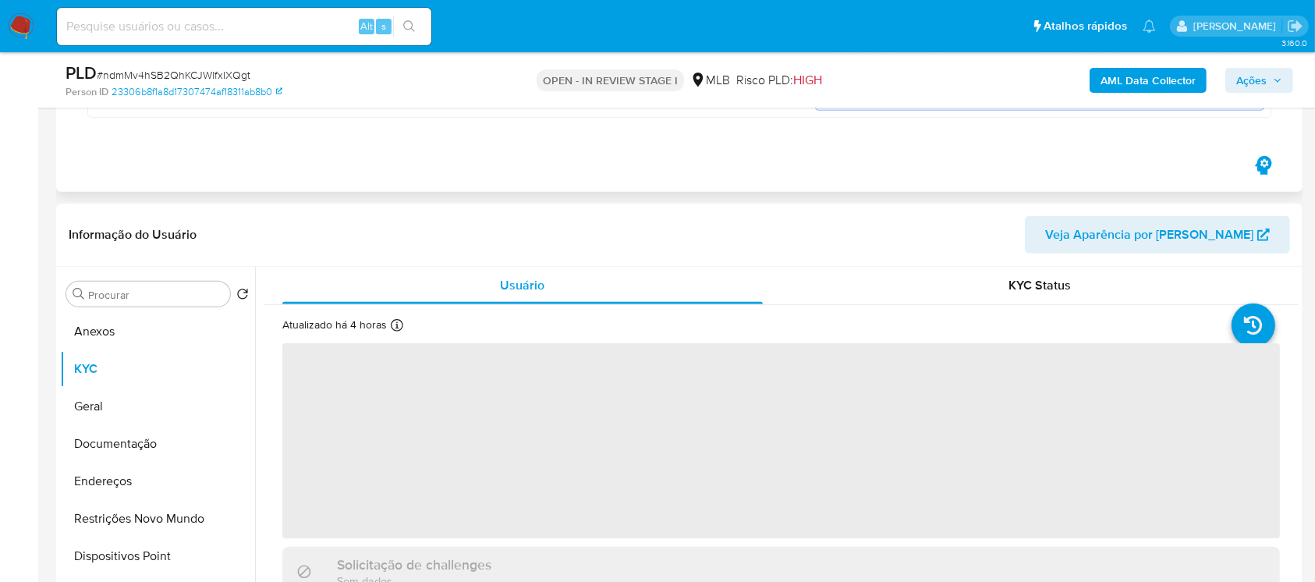
scroll to position [831, 0]
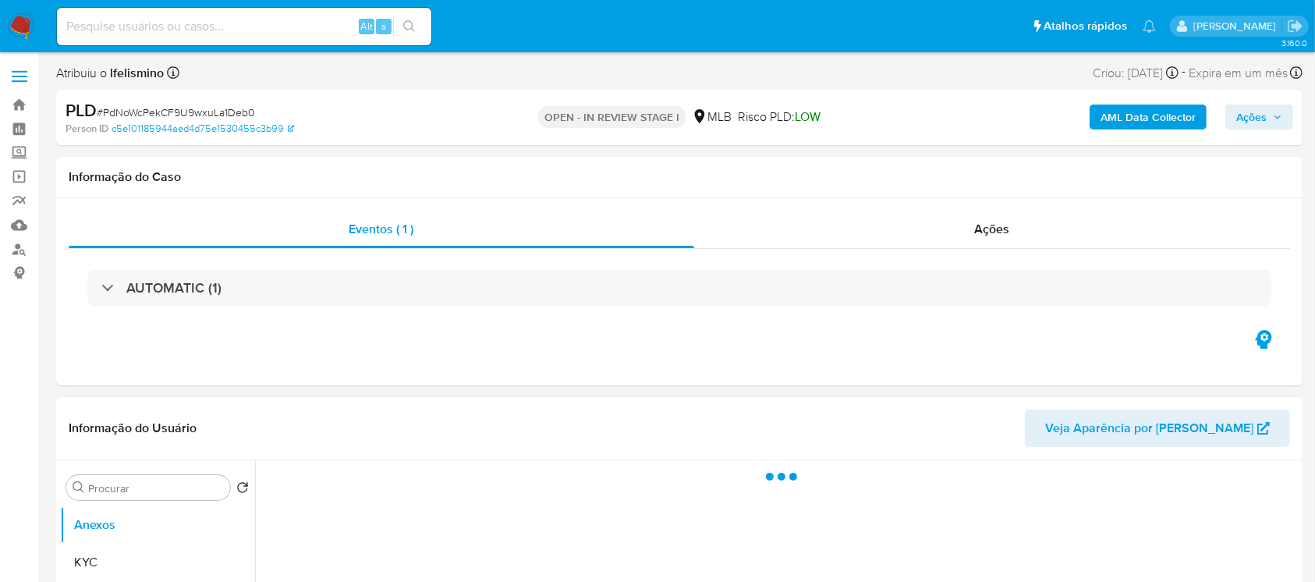
scroll to position [138, 0]
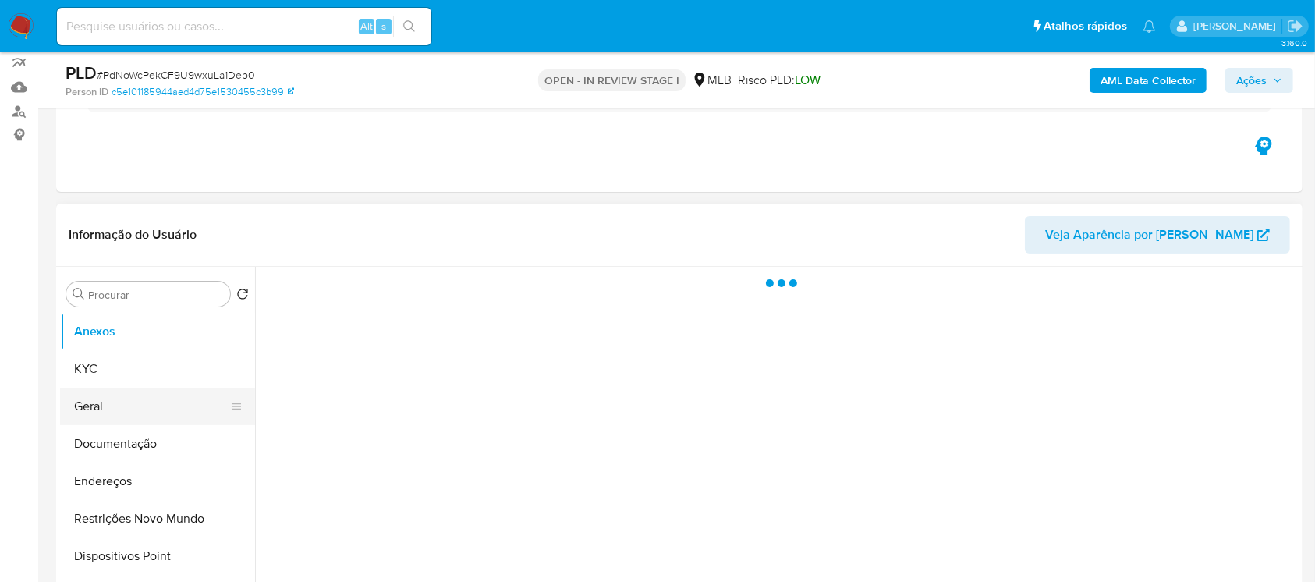
select select "10"
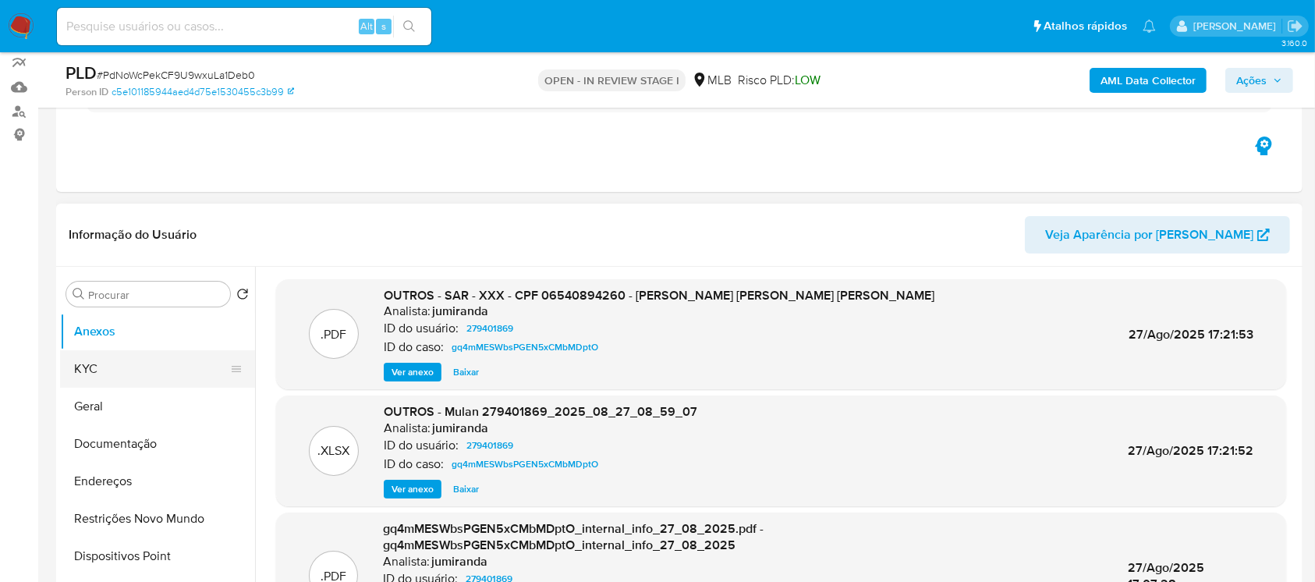
click at [85, 363] on button "KYC" at bounding box center [151, 368] width 182 height 37
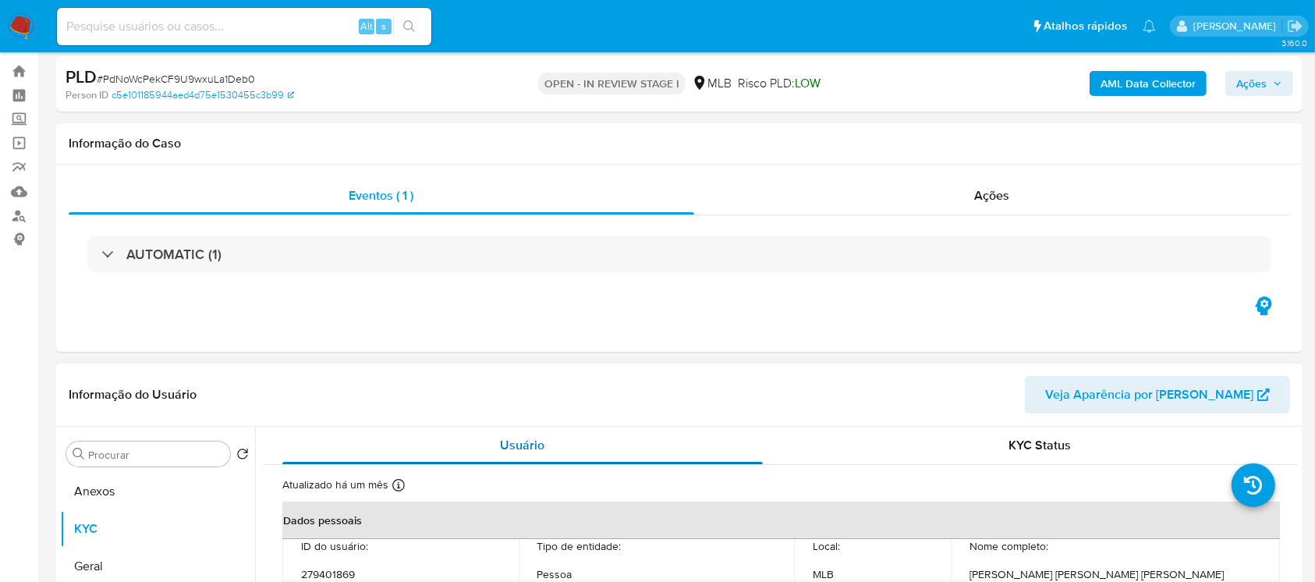
scroll to position [0, 0]
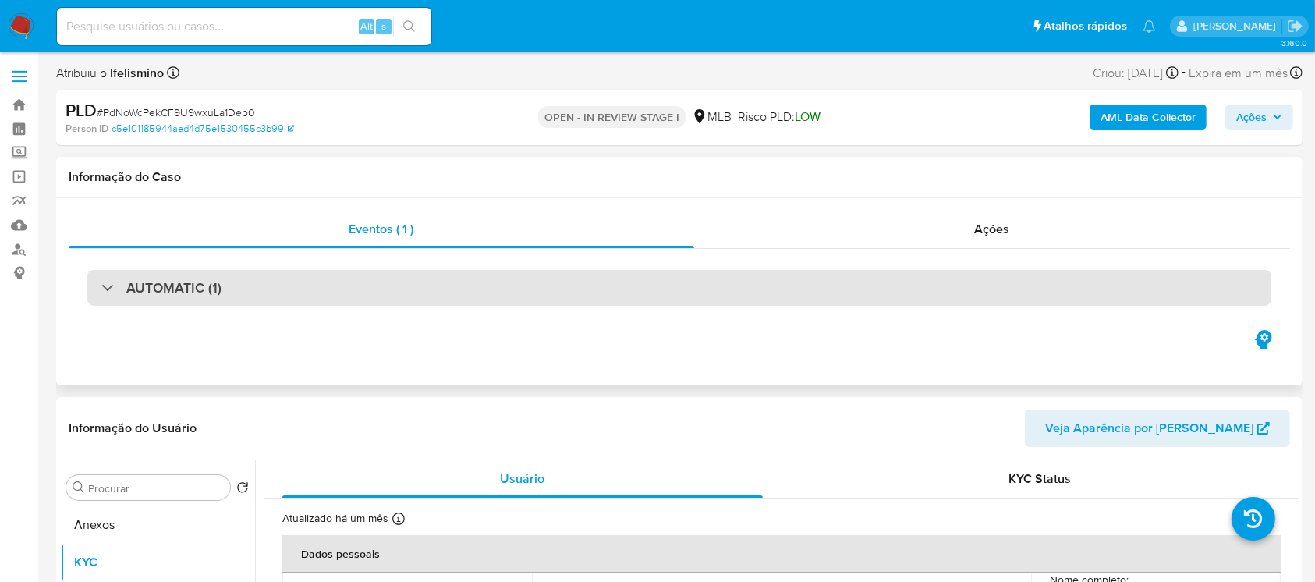
click at [609, 302] on div "AUTOMATIC (1)" at bounding box center [679, 288] width 1184 height 36
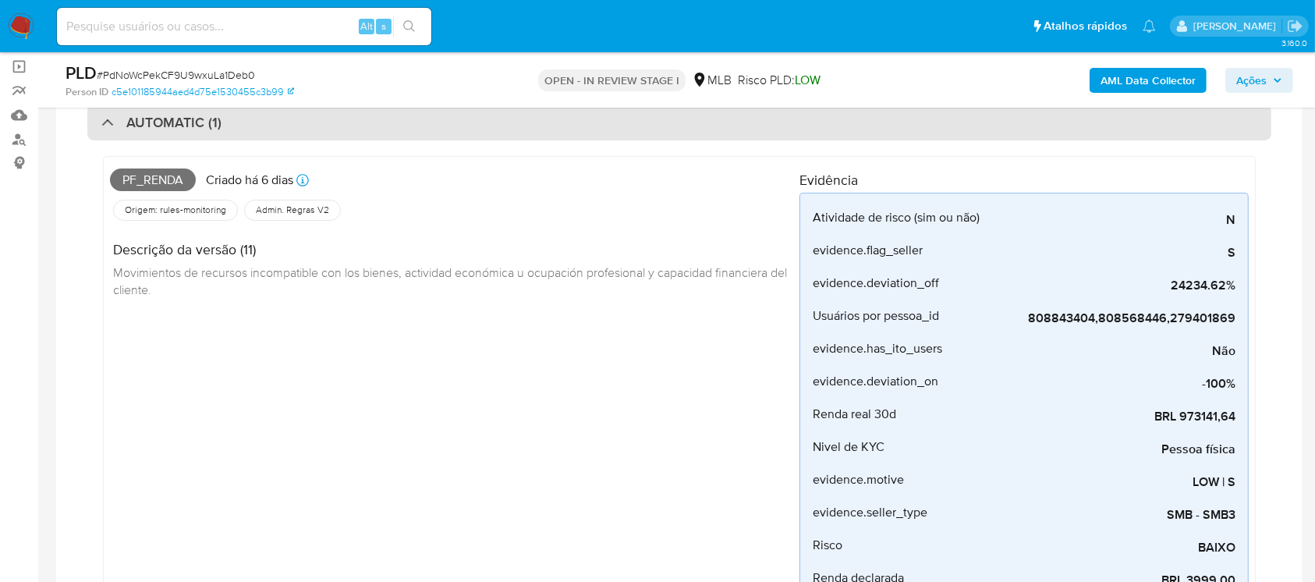
scroll to position [138, 0]
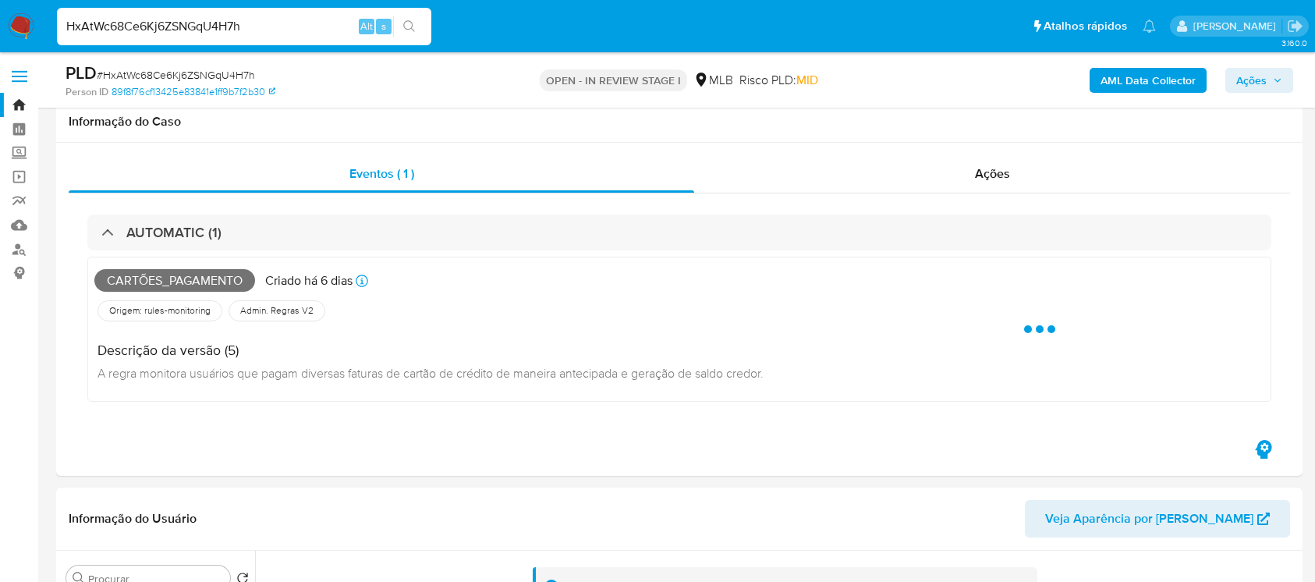
select select "10"
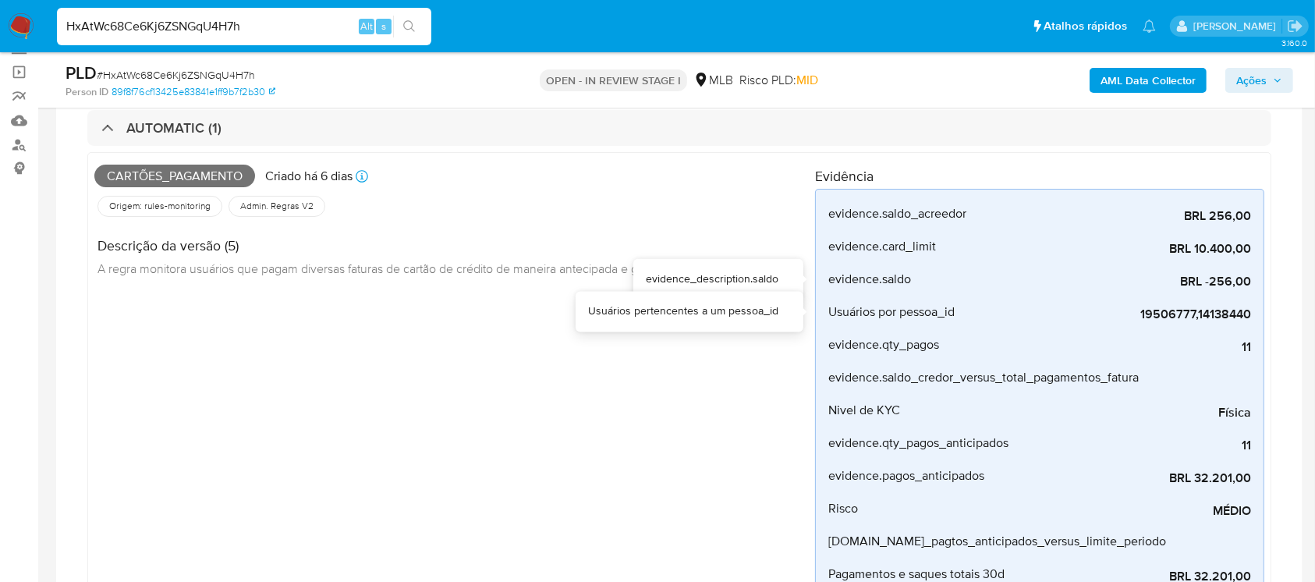
scroll to position [138, 0]
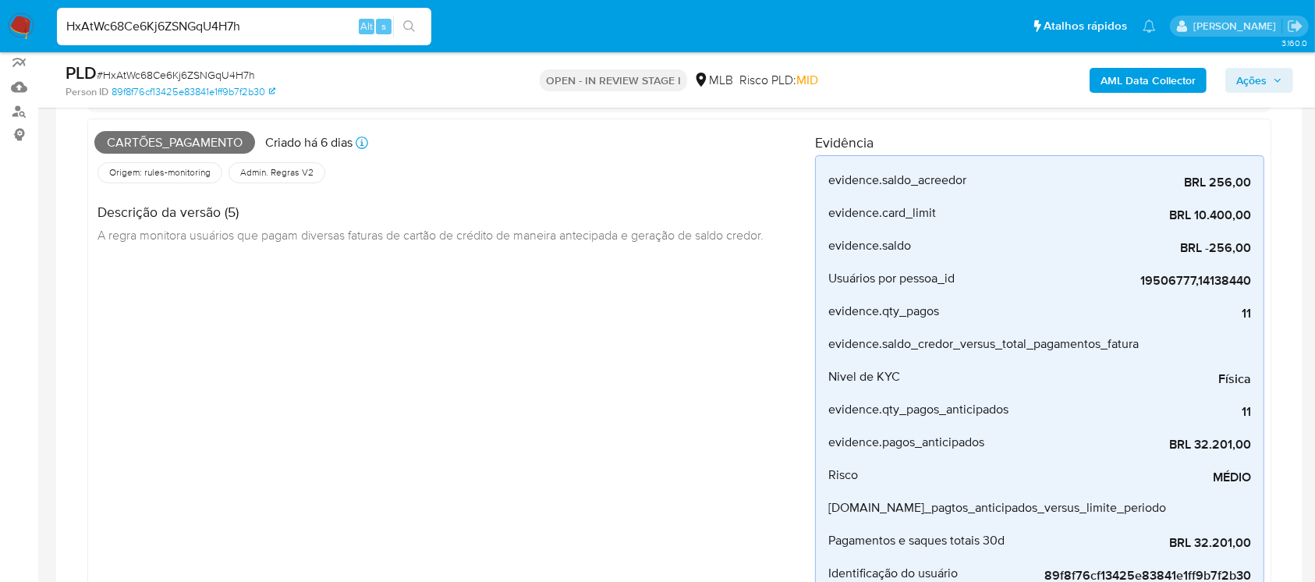
click at [274, 22] on input "HxAtWc68Ce6Kj6ZSNGqU4H7h" at bounding box center [244, 26] width 374 height 20
paste input "pkcovh5Pu9sKD0BwWpjVGDOi"
type input "pkcovh5Pu9sKD0BwWpjVGDOi"
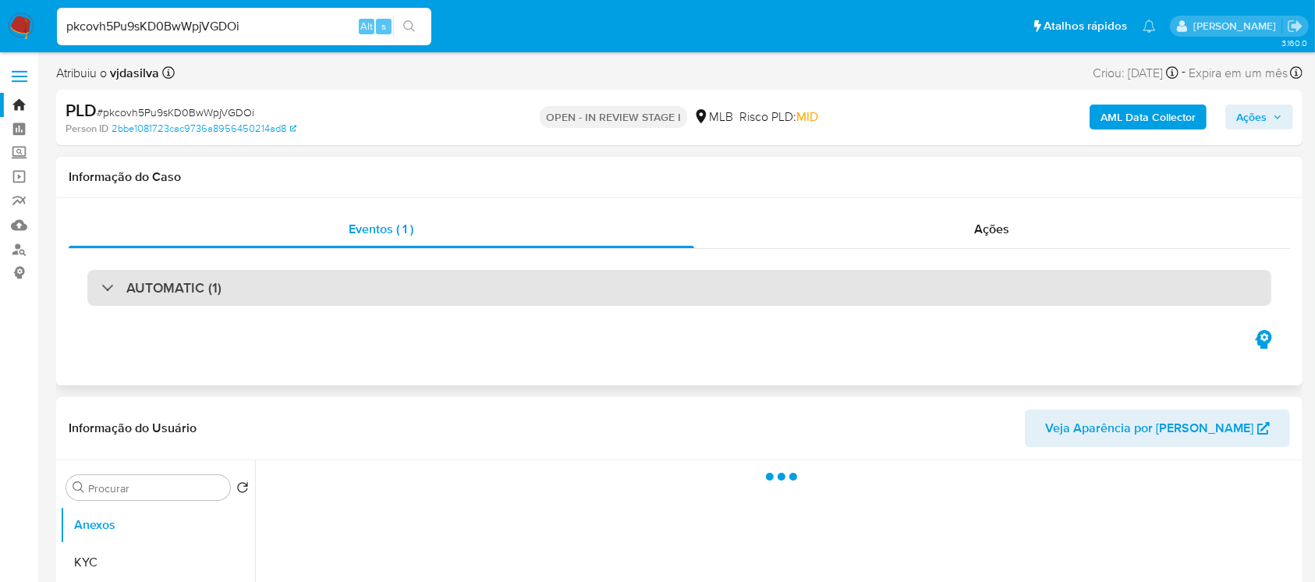
select select "10"
click at [176, 289] on h3 "AUTOMATIC (1)" at bounding box center [173, 287] width 95 height 17
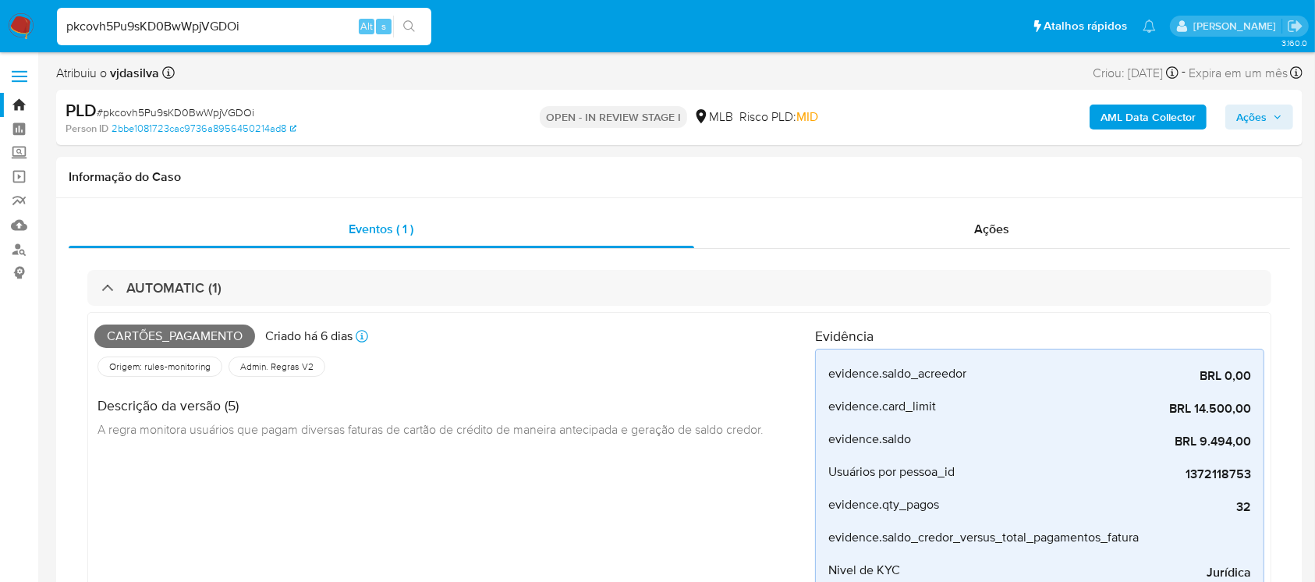
click at [259, 18] on input "pkcovh5Pu9sKD0BwWpjVGDOi" at bounding box center [244, 26] width 374 height 20
paste input "8HZywmkSiLrnKb21YOllbUtF"
type input "8HZywmkSiLrnKb21YOllbUtF"
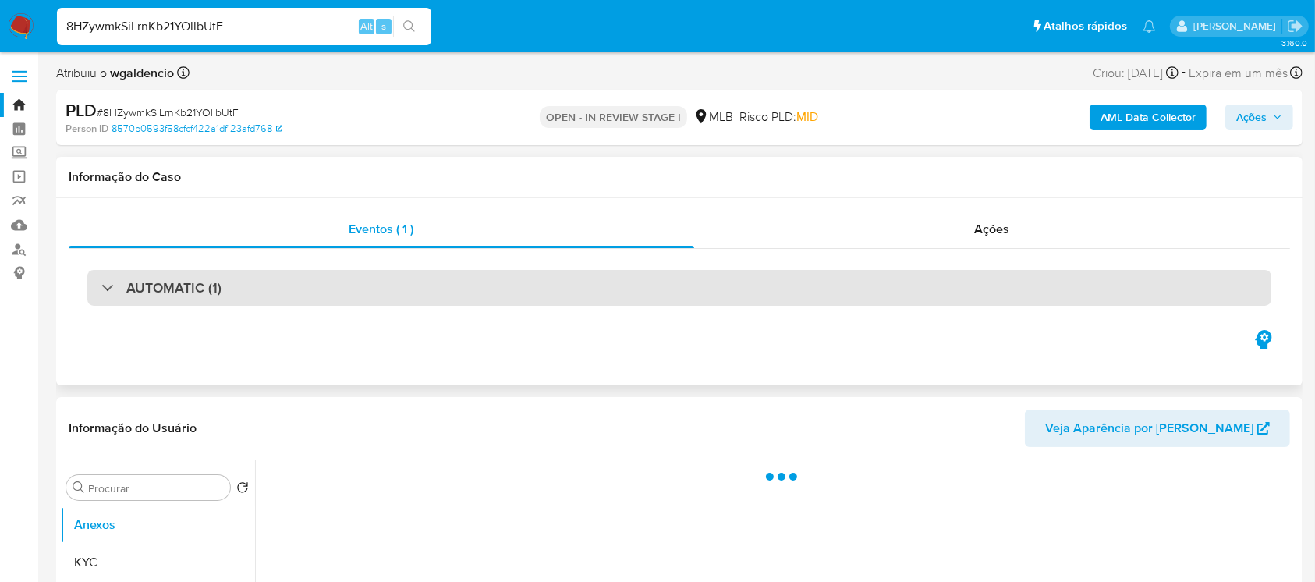
click at [176, 294] on h3 "AUTOMATIC (1)" at bounding box center [173, 287] width 95 height 17
select select "10"
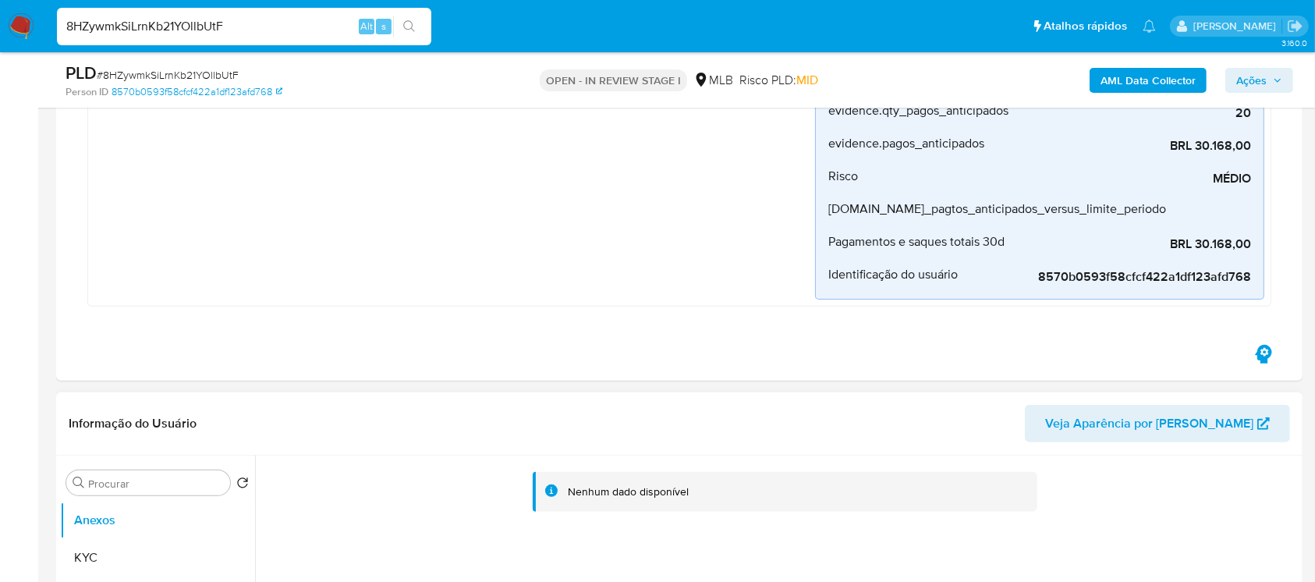
scroll to position [554, 0]
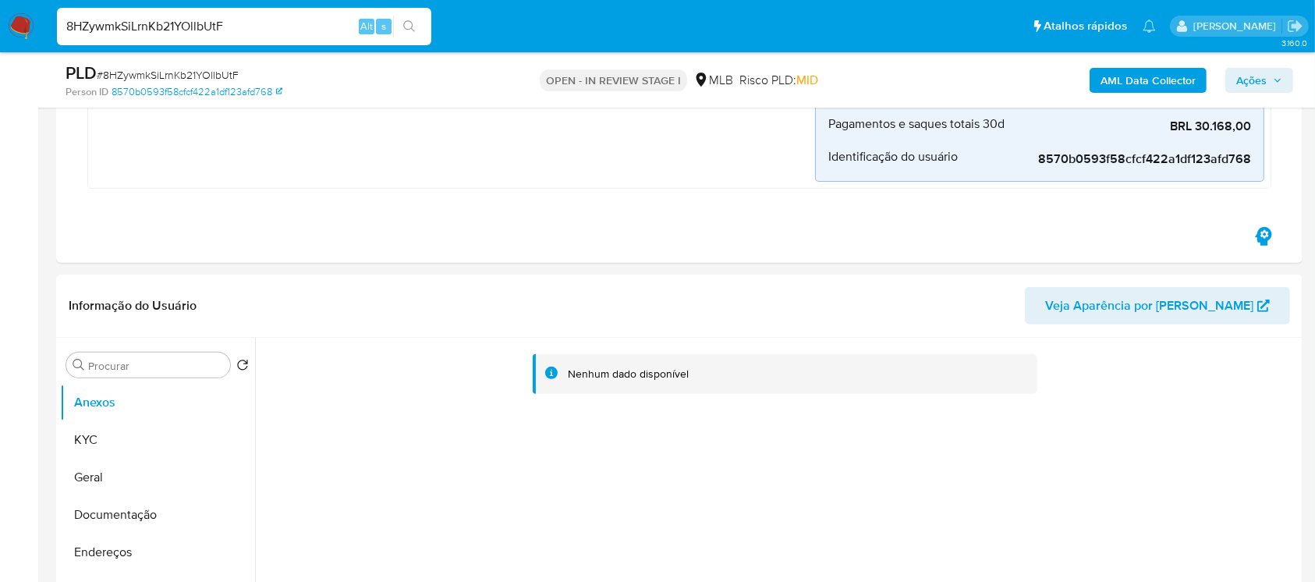
click at [250, 34] on input "8HZywmkSiLrnKb21YOllbUtF" at bounding box center [244, 26] width 374 height 20
paste input "JdSiHcsuqAe8SYY7kEAaMZb4"
type input "JdSiHcsuqAe8SYY7kEAaMZb4"
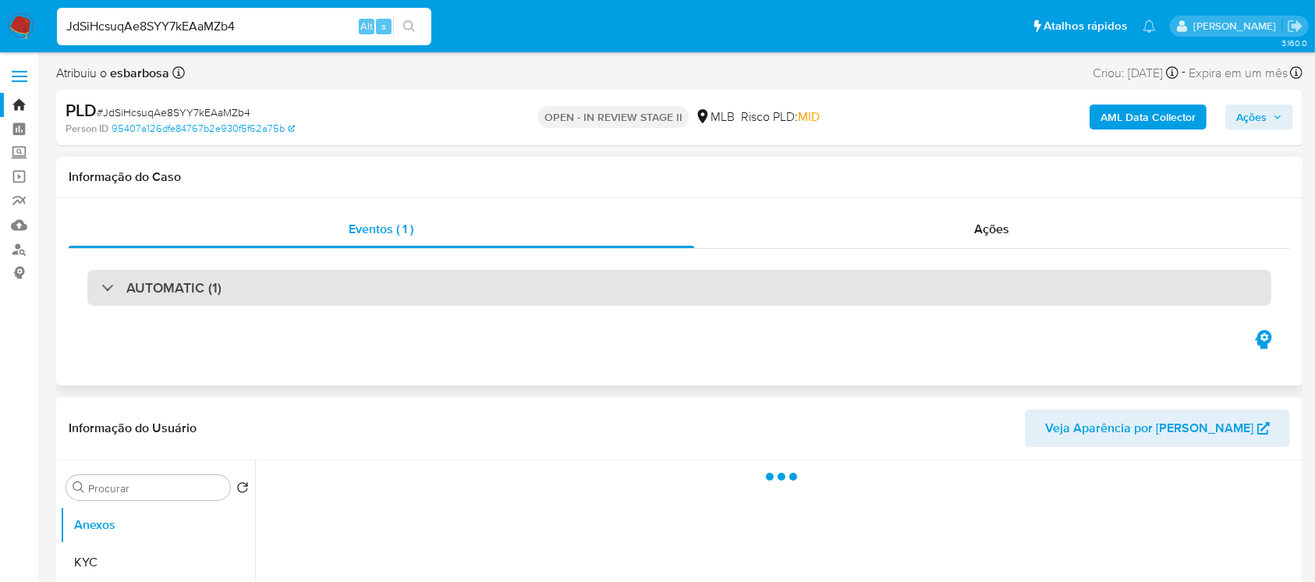
click at [204, 295] on h3 "AUTOMATIC (1)" at bounding box center [173, 287] width 95 height 17
select select "10"
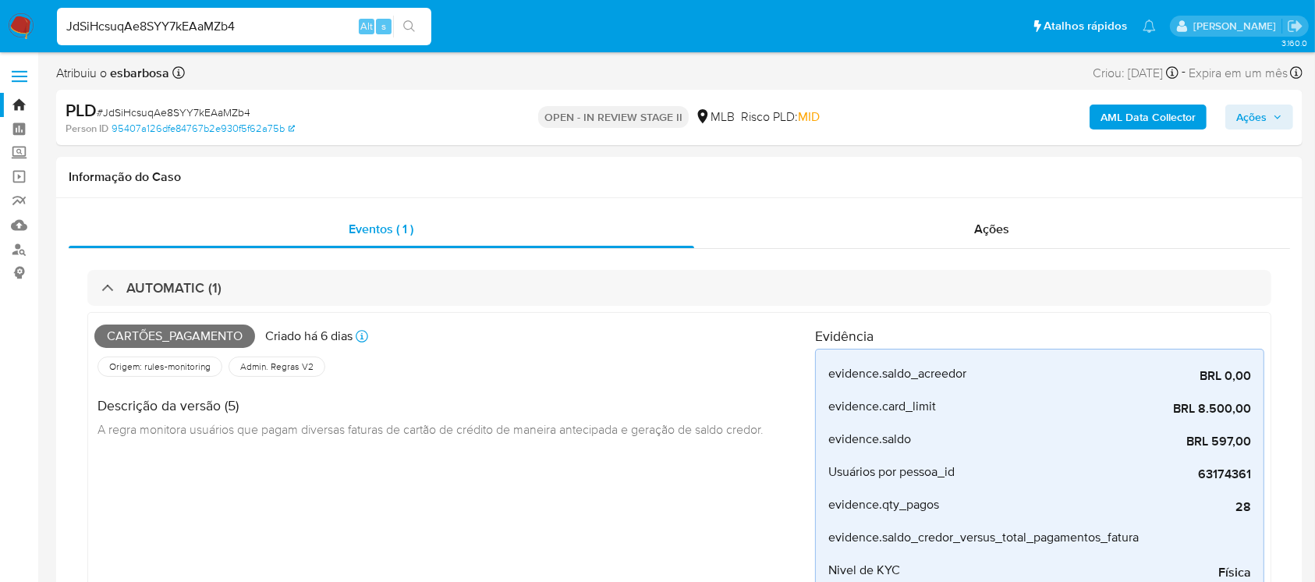
click at [246, 31] on input "JdSiHcsuqAe8SYY7kEAaMZb4" at bounding box center [244, 26] width 374 height 20
paste input "HdoGGjvLDUSTxS4gur7jZmea"
type input "HdoGGjvLDUSTxS4gur7jZmea"
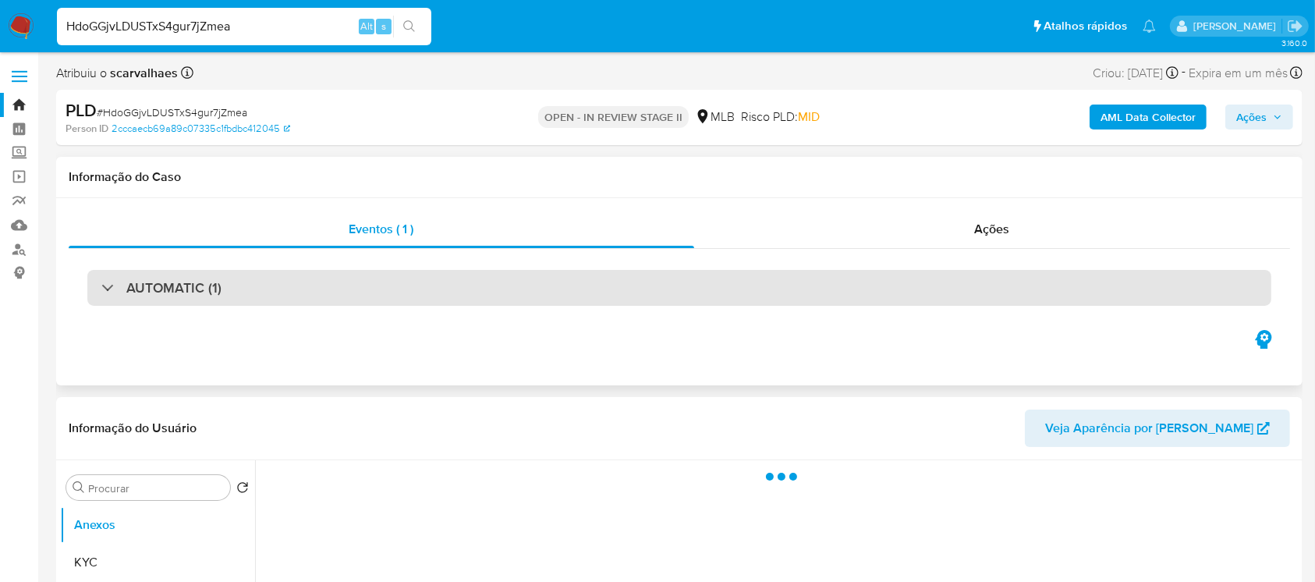
click at [232, 295] on div "AUTOMATIC (1)" at bounding box center [679, 288] width 1184 height 36
select select "10"
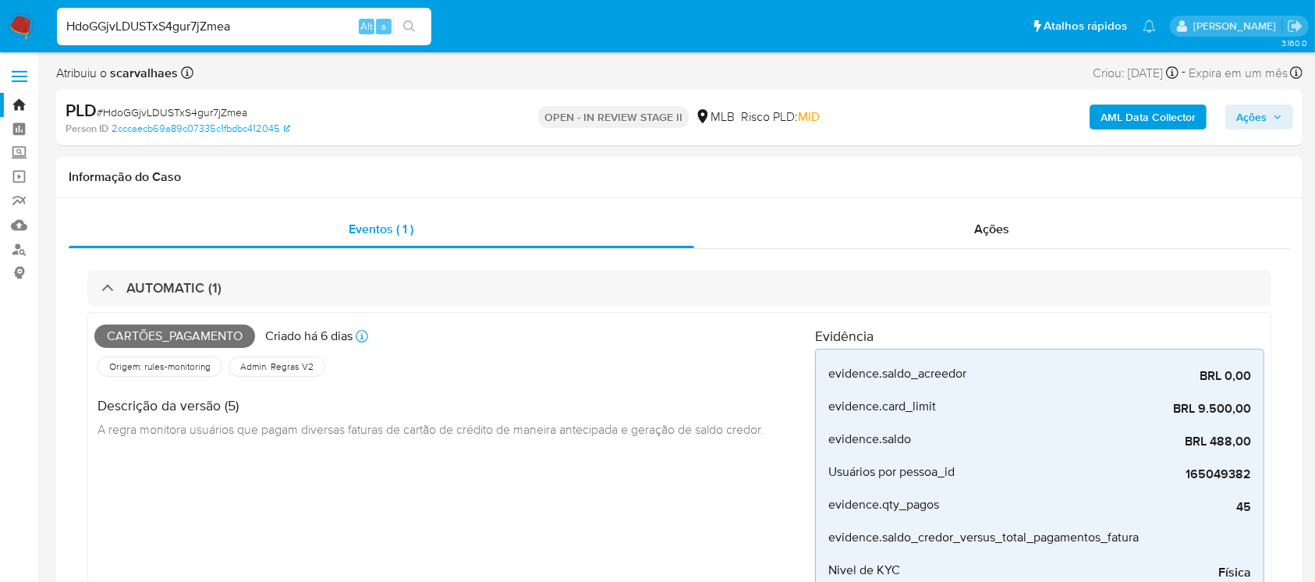
click at [256, 37] on div "HdoGGjvLDUSTxS4gur7jZmea Alt s" at bounding box center [244, 26] width 374 height 37
click at [256, 29] on input "HdoGGjvLDUSTxS4gur7jZmea" at bounding box center [244, 26] width 374 height 20
paste input "2uIcOVRy59kUTZWkqcKZTzWi"
type input "2uIcOVRy59kUTZWkqcKZTzWi"
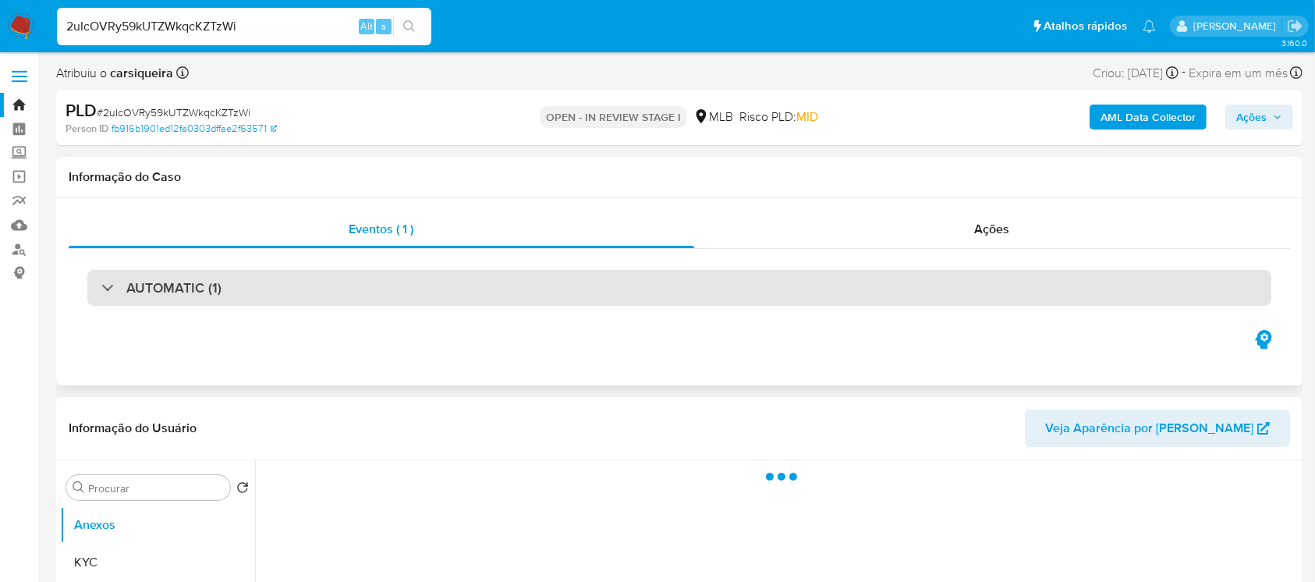
click at [179, 289] on h3 "AUTOMATIC (1)" at bounding box center [173, 287] width 95 height 17
select select "10"
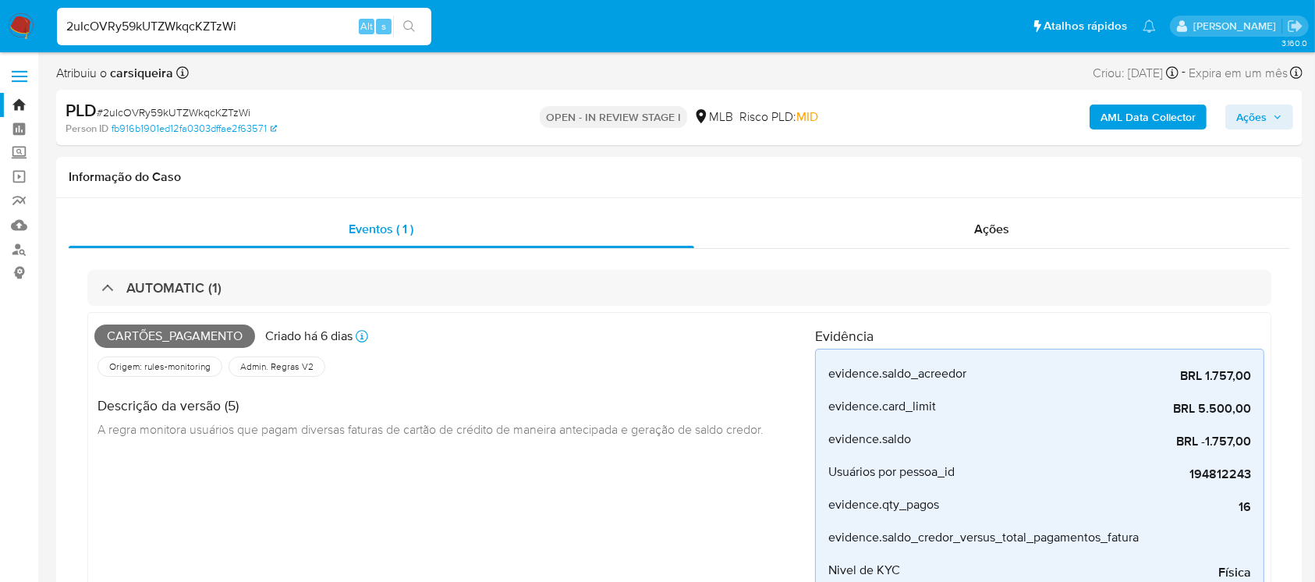
click at [309, 26] on input "2uIcOVRy59kUTZWkqcKZTzWi" at bounding box center [244, 26] width 374 height 20
paste input "4dMBVQqeCjv4RDCIDK2f4Yr7"
type input "4dMBVQqeCjv4RDCIDK2f4Yr7"
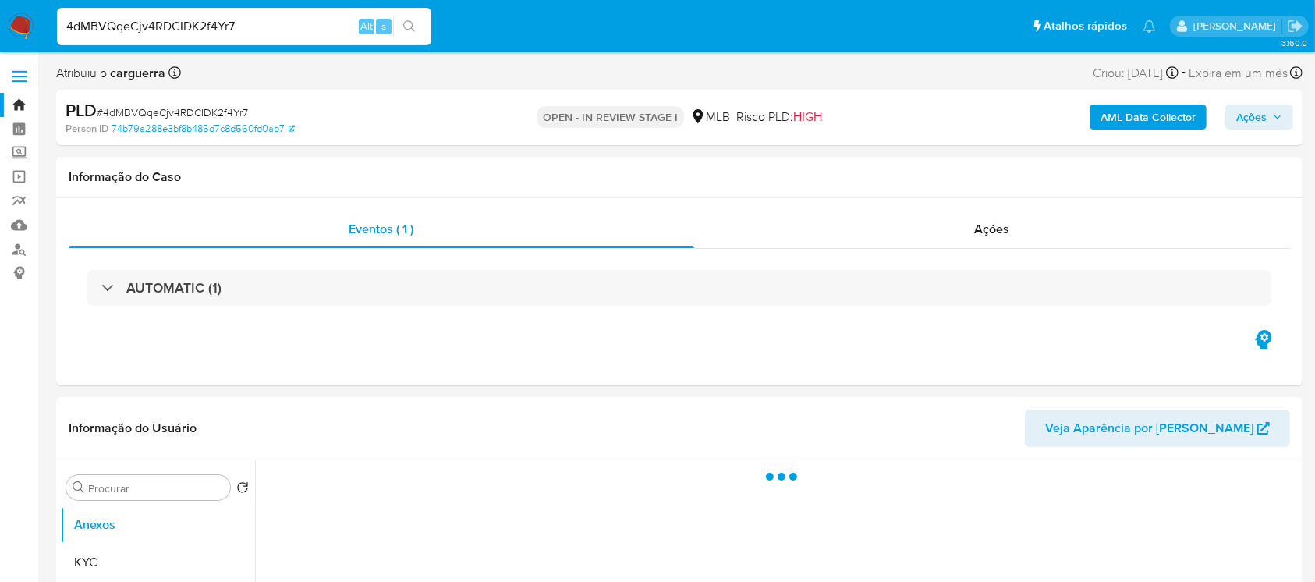
click at [215, 290] on h3 "AUTOMATIC (1)" at bounding box center [173, 287] width 95 height 17
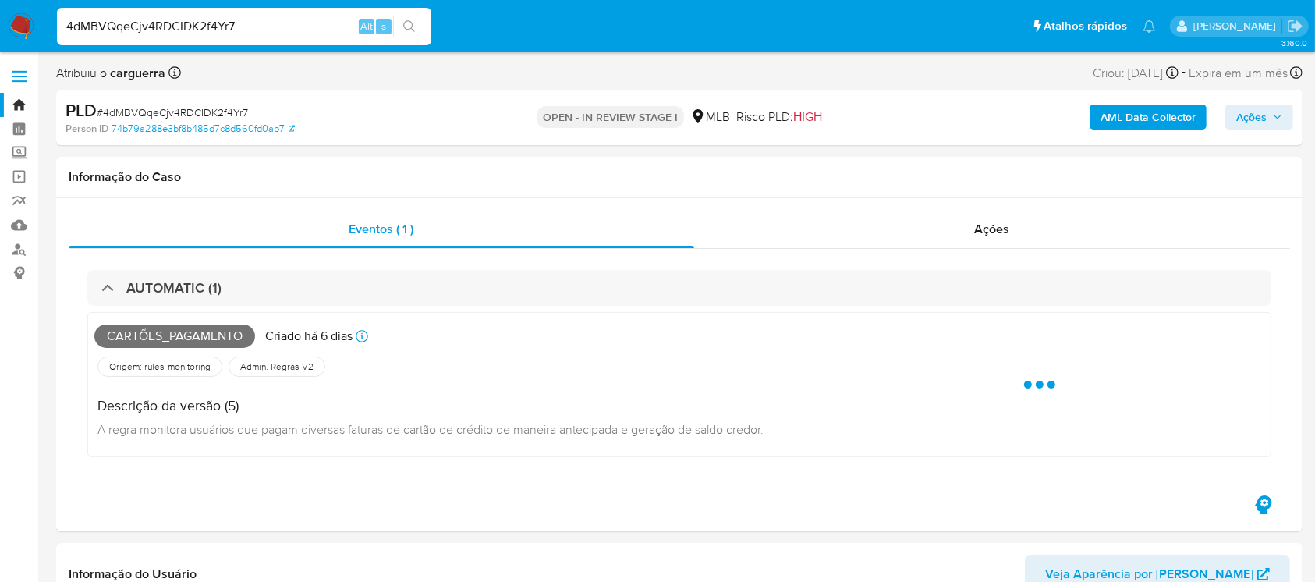
select select "10"
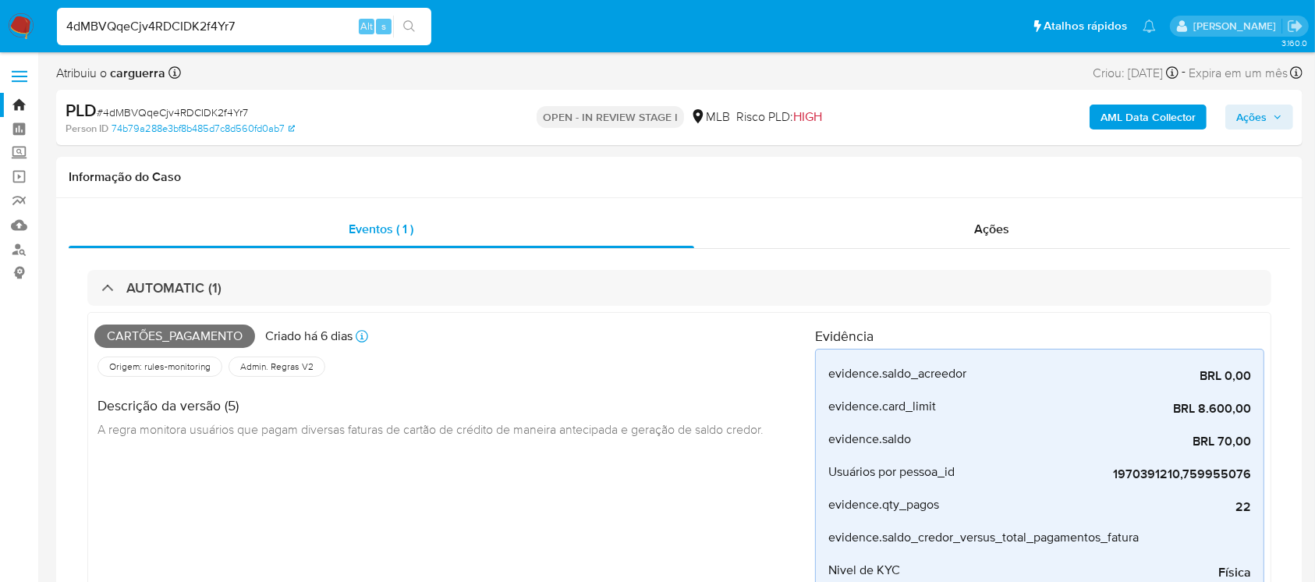
click at [260, 27] on input "4dMBVQqeCjv4RDCIDK2f4Yr7" at bounding box center [244, 26] width 374 height 20
paste input "QlxRyrNZDoHjimQtydf48yNO"
type input "QlxRyrNZDoHjimQtydf48yNO"
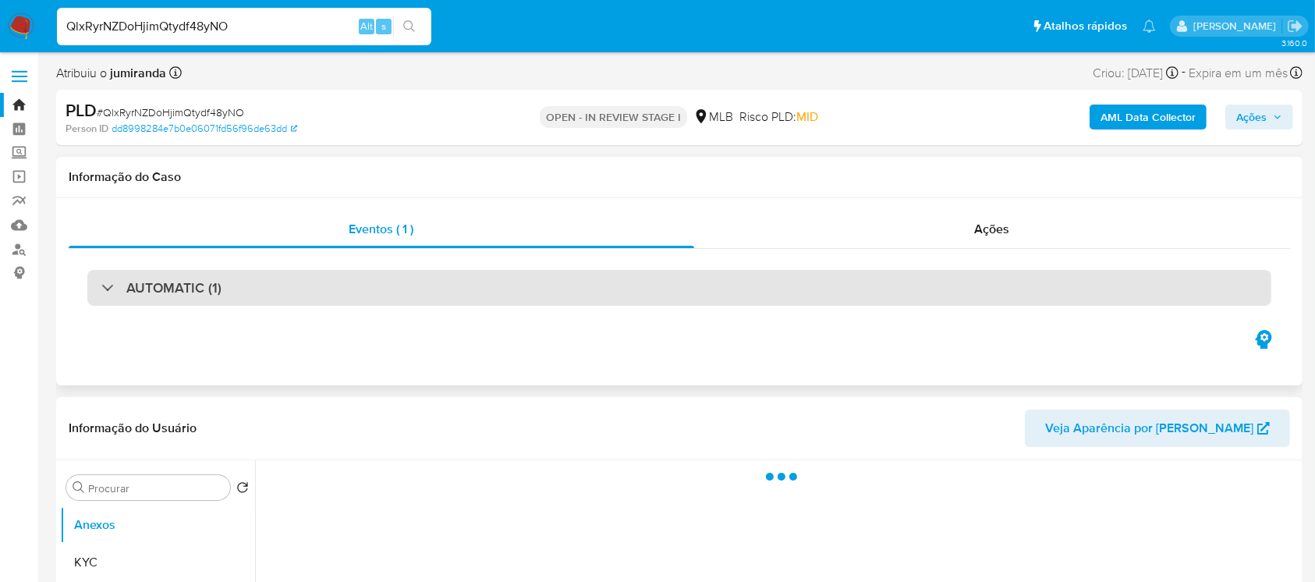
click at [239, 286] on div "AUTOMATIC (1)" at bounding box center [679, 288] width 1184 height 36
select select "10"
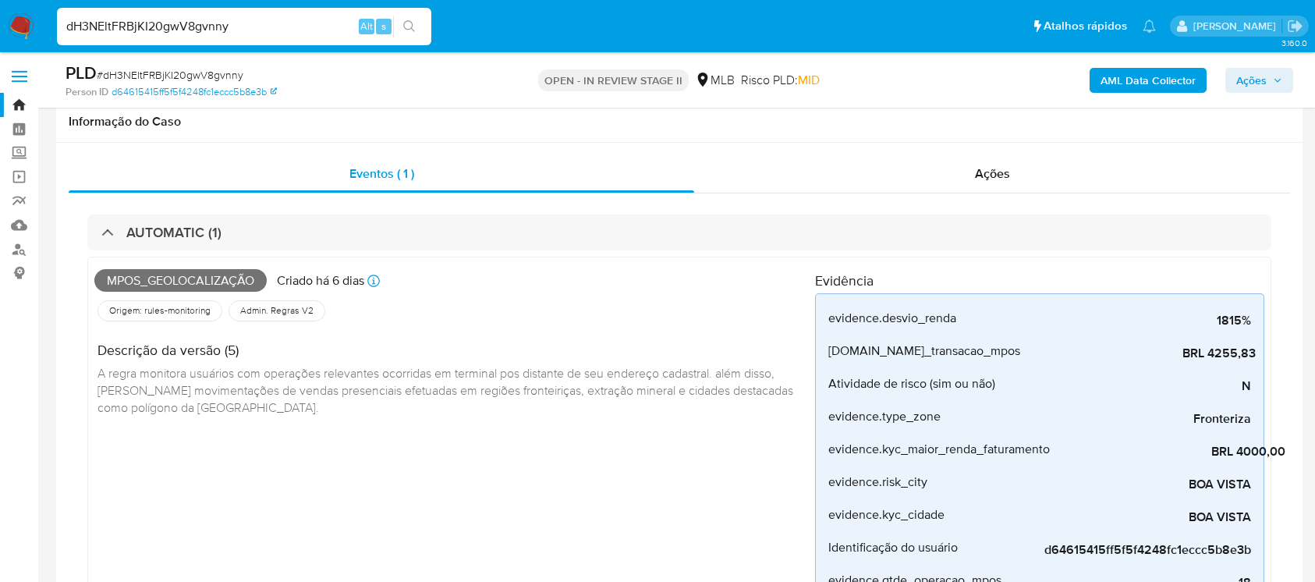
select select "10"
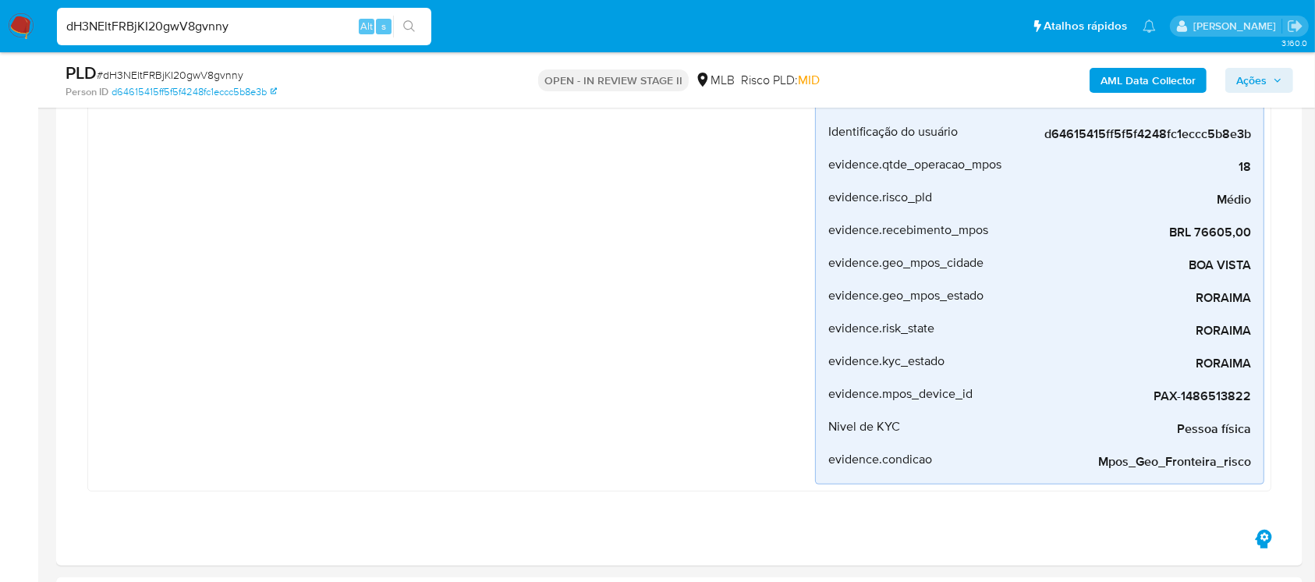
click at [259, 34] on input "dH3NEltFRBjKI20gwV8gvnny" at bounding box center [244, 26] width 374 height 20
paste input "qroQFMrg8qfa4OYEwJ7HWFHI"
type input "qroQFMrg8qfa4OYEwJ7HWFHI"
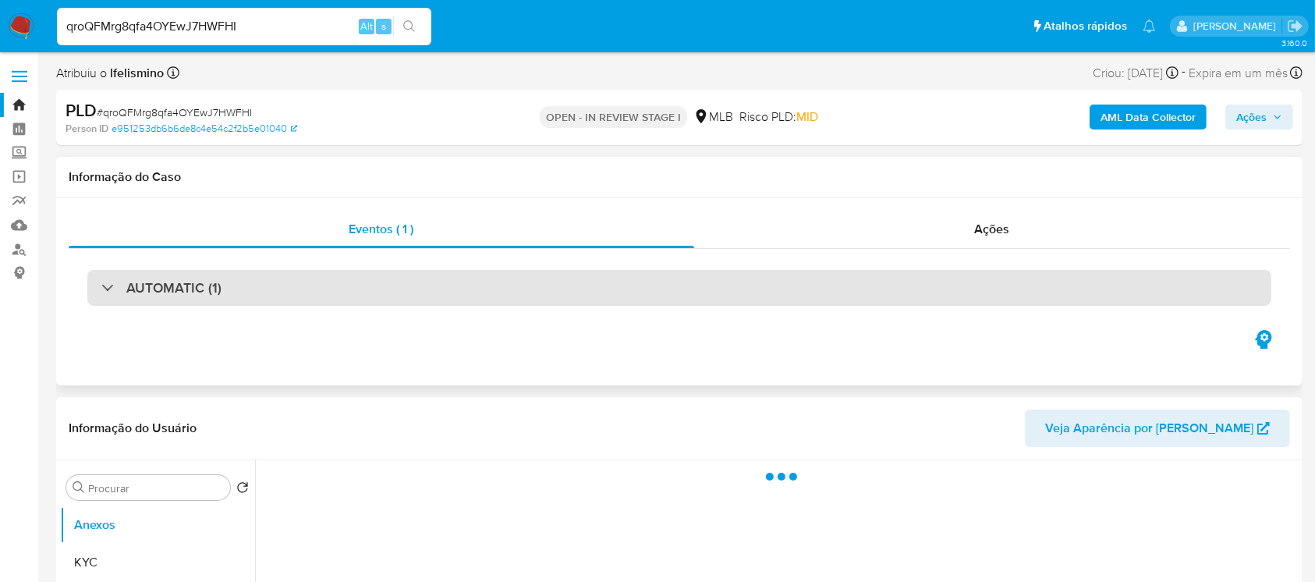
click at [184, 291] on h3 "AUTOMATIC (1)" at bounding box center [173, 287] width 95 height 17
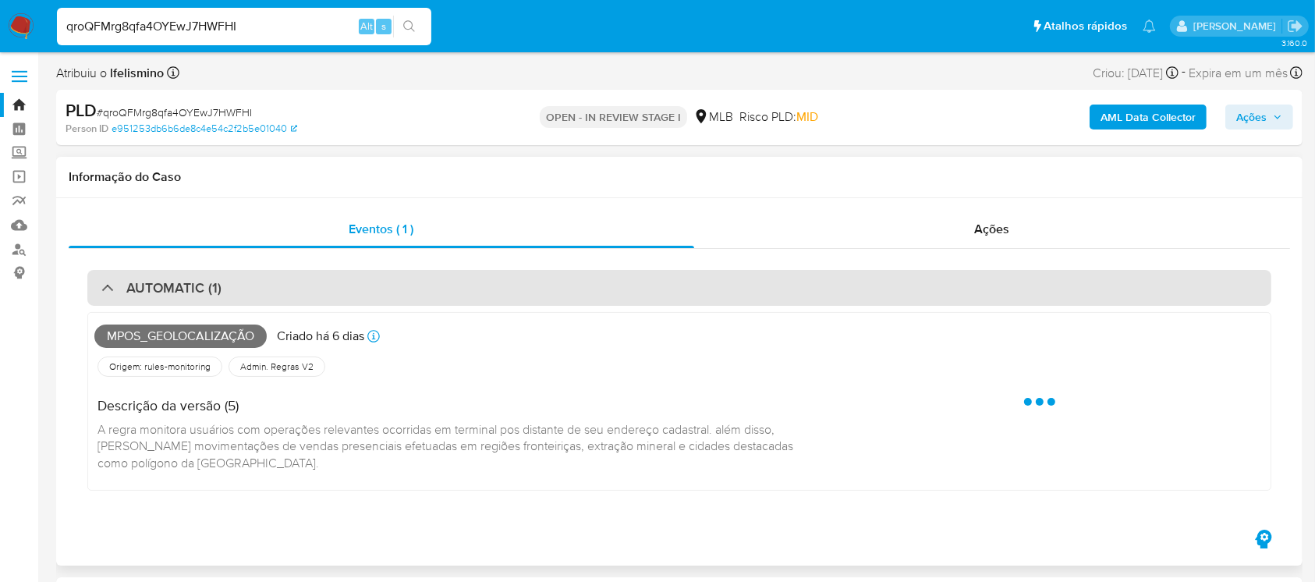
select select "10"
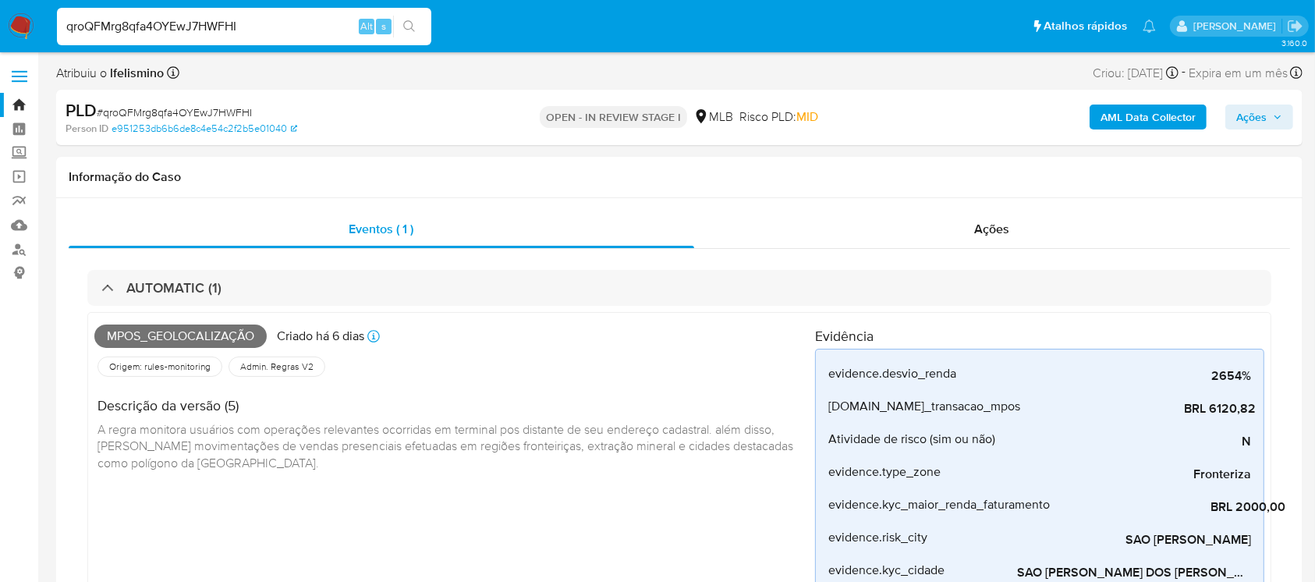
click at [237, 30] on input "qroQFMrg8qfa4OYEwJ7HWFHI" at bounding box center [244, 26] width 374 height 20
paste input "gvd11hAD3xQq6PbZPP8q1qK1"
type input "gvd11hAD3xQq6PbZPP8q1qK1"
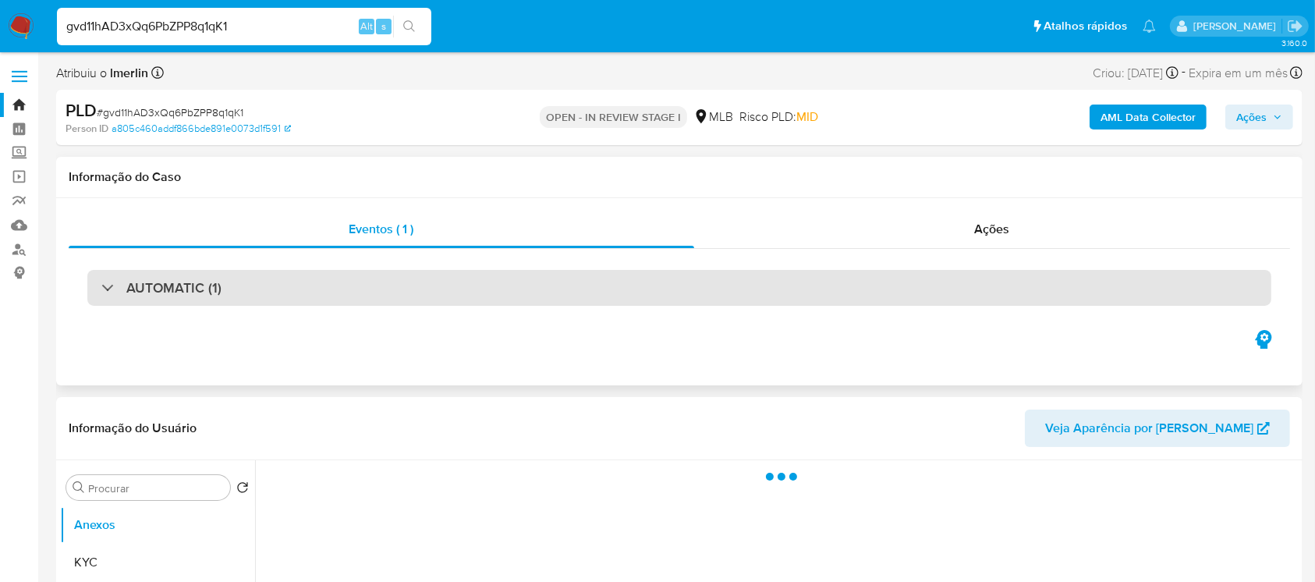
click at [208, 296] on h3 "AUTOMATIC (1)" at bounding box center [173, 287] width 95 height 17
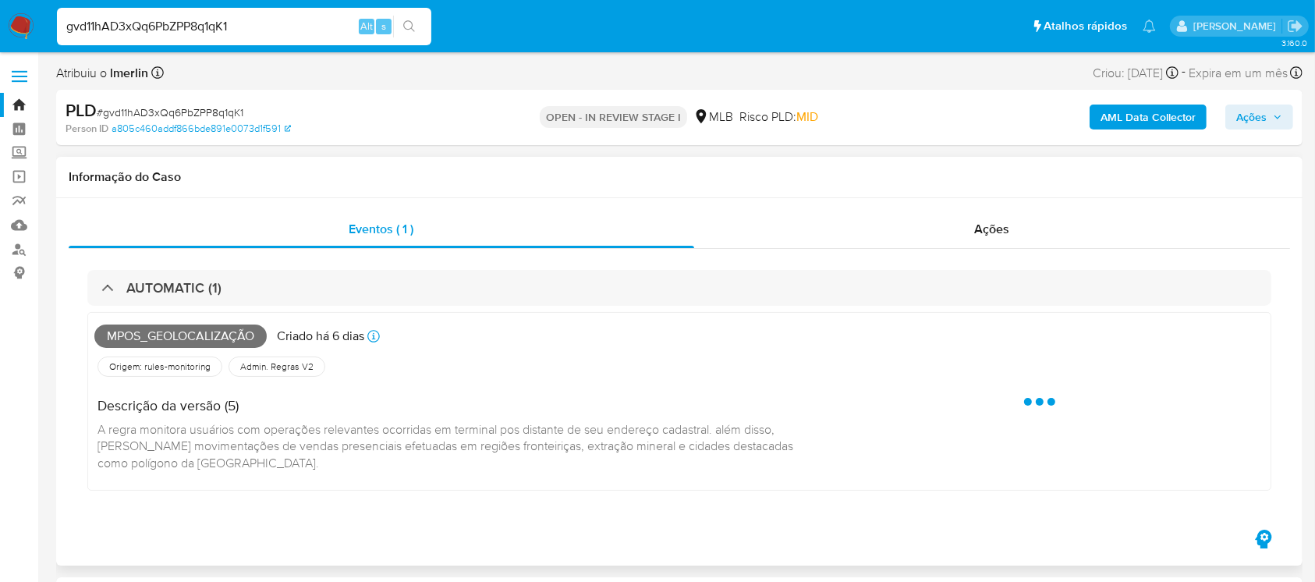
select select "10"
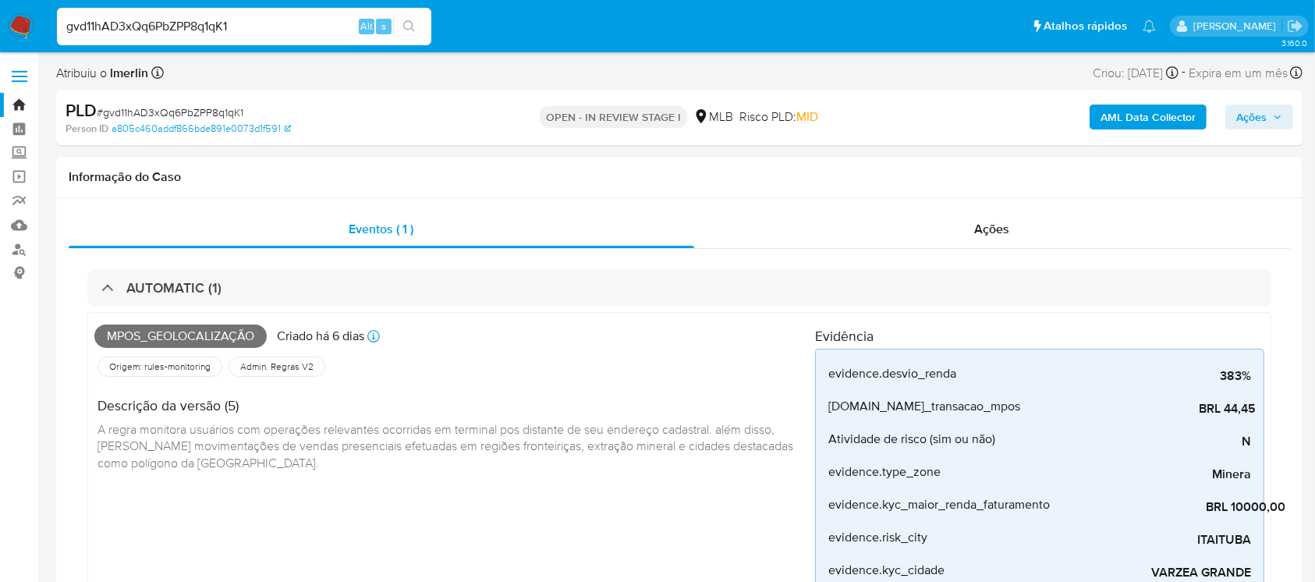
click at [283, 27] on input "gvd11hAD3xQq6PbZPP8q1qK1" at bounding box center [244, 26] width 374 height 20
paste input "rqYsftXXGuGi35jxXiZ857Ni"
type input "rqYsftXXGuGi35jxXiZ857Ni"
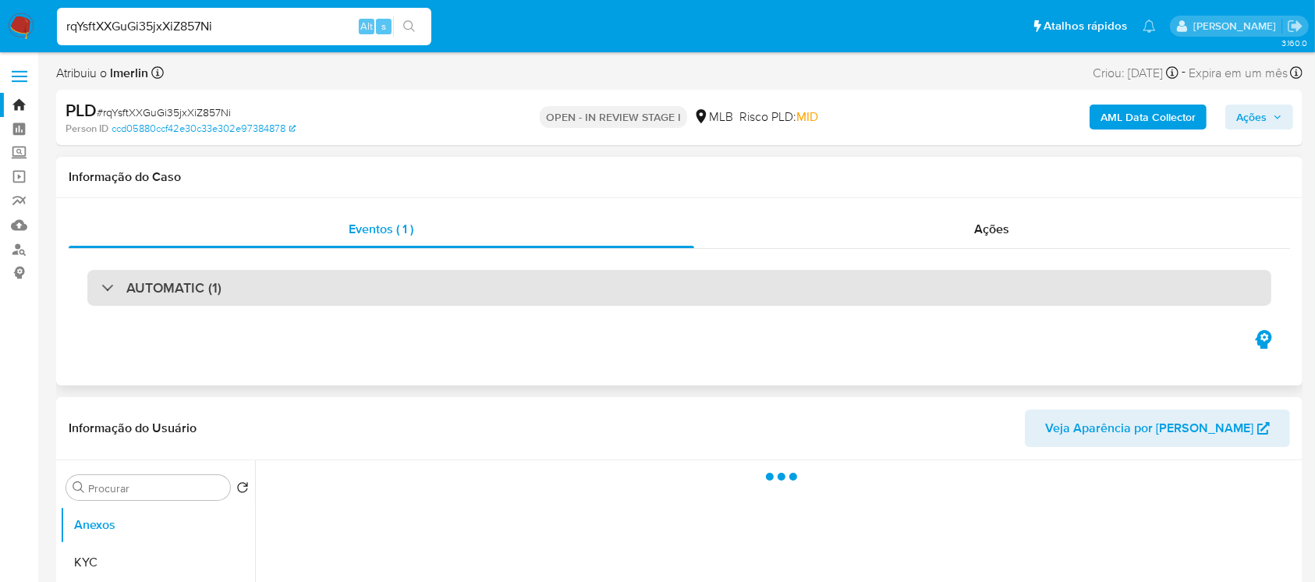
click at [182, 292] on h3 "AUTOMATIC (1)" at bounding box center [173, 287] width 95 height 17
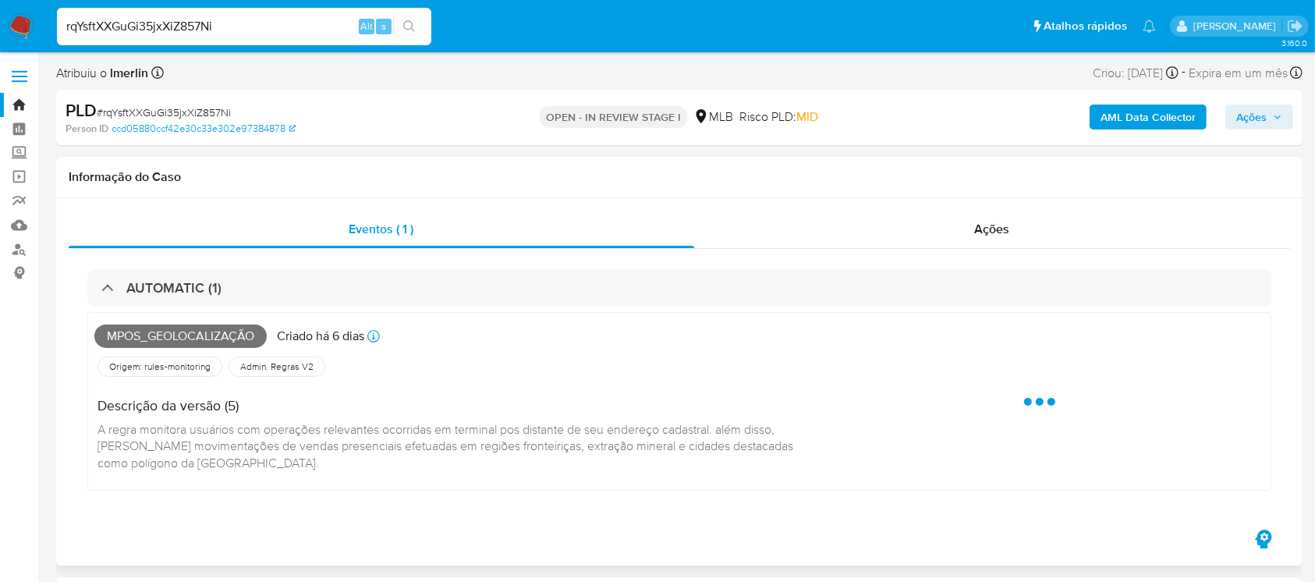
select select "10"
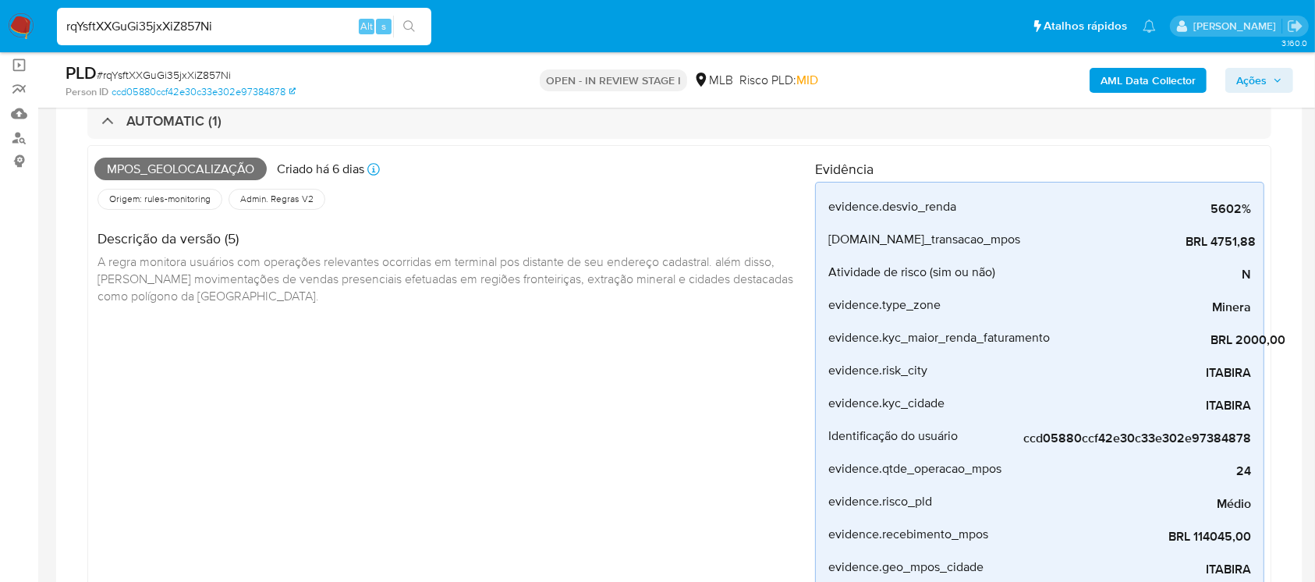
scroll to position [138, 0]
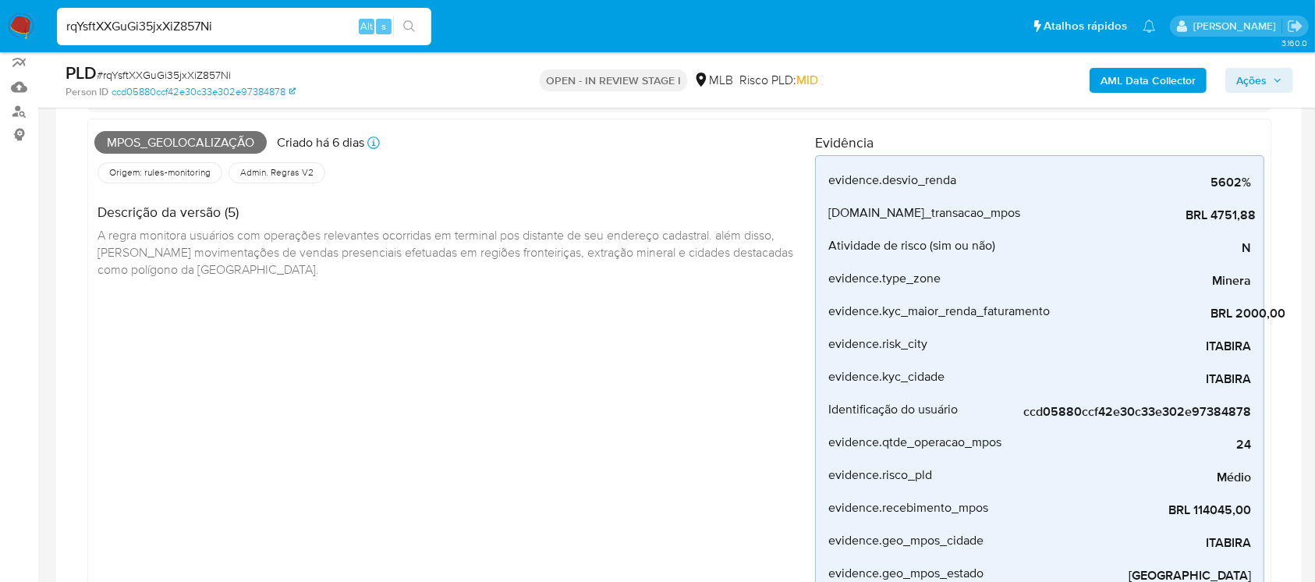
click at [271, 31] on input "rqYsftXXGuGi35jxXiZ857Ni" at bounding box center [244, 26] width 374 height 20
paste input "qsFjm9N0HxWfqJz6DFlxkcqq"
type input "qsFjm9N0HxWfqJz6DFlxkcqq"
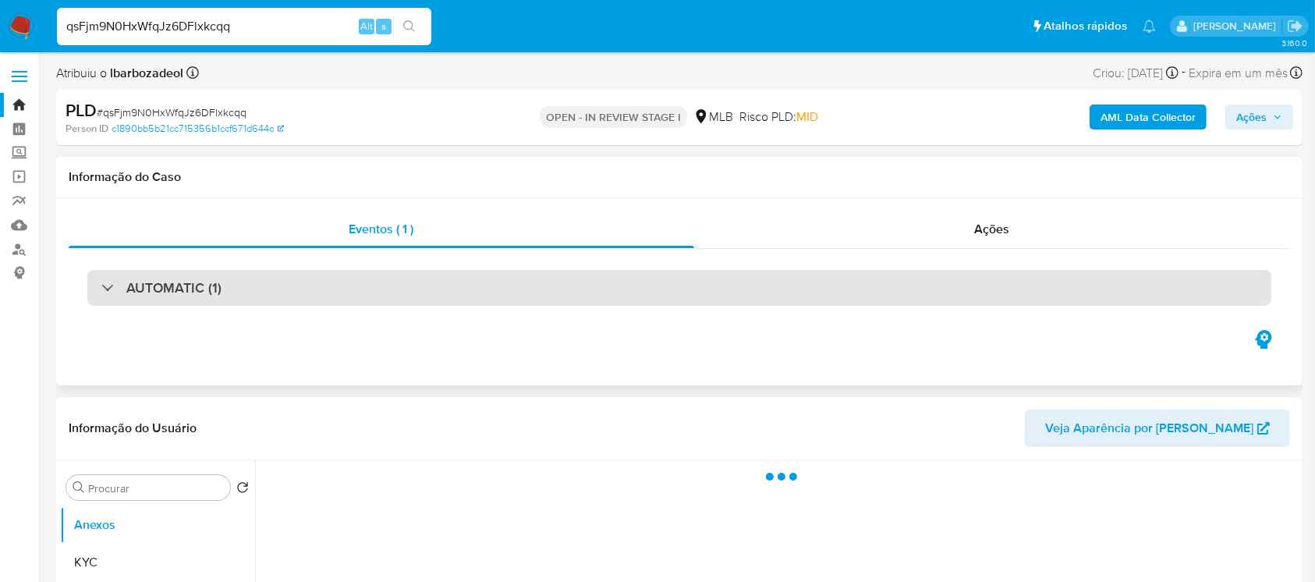
click at [204, 299] on div "AUTOMATIC (1)" at bounding box center [679, 288] width 1184 height 36
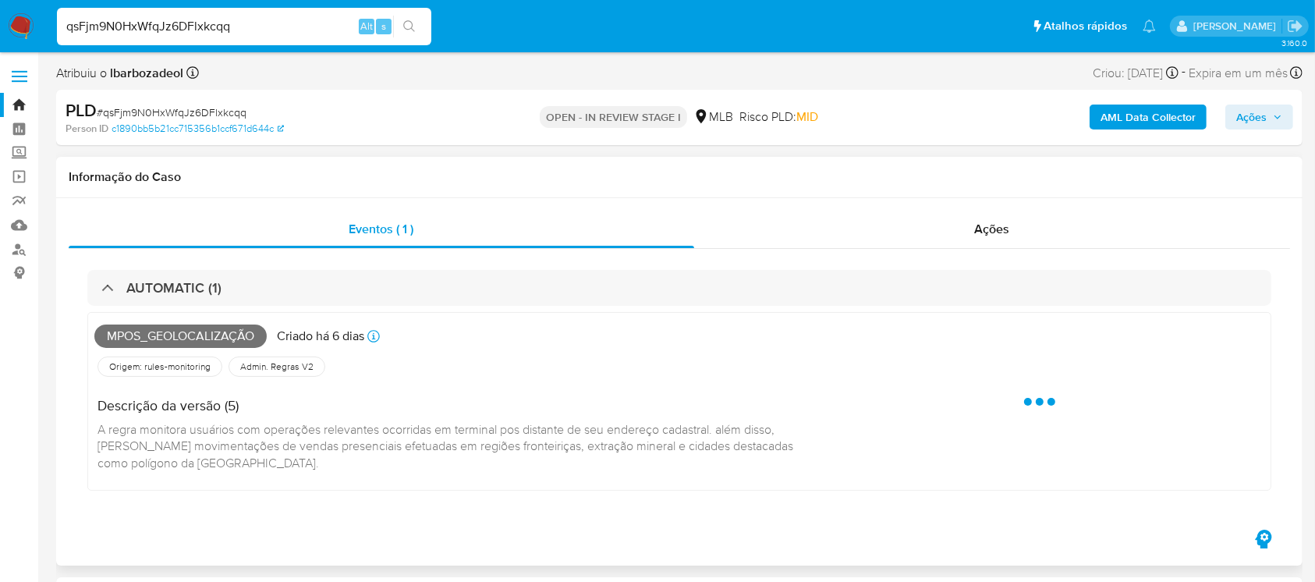
select select "10"
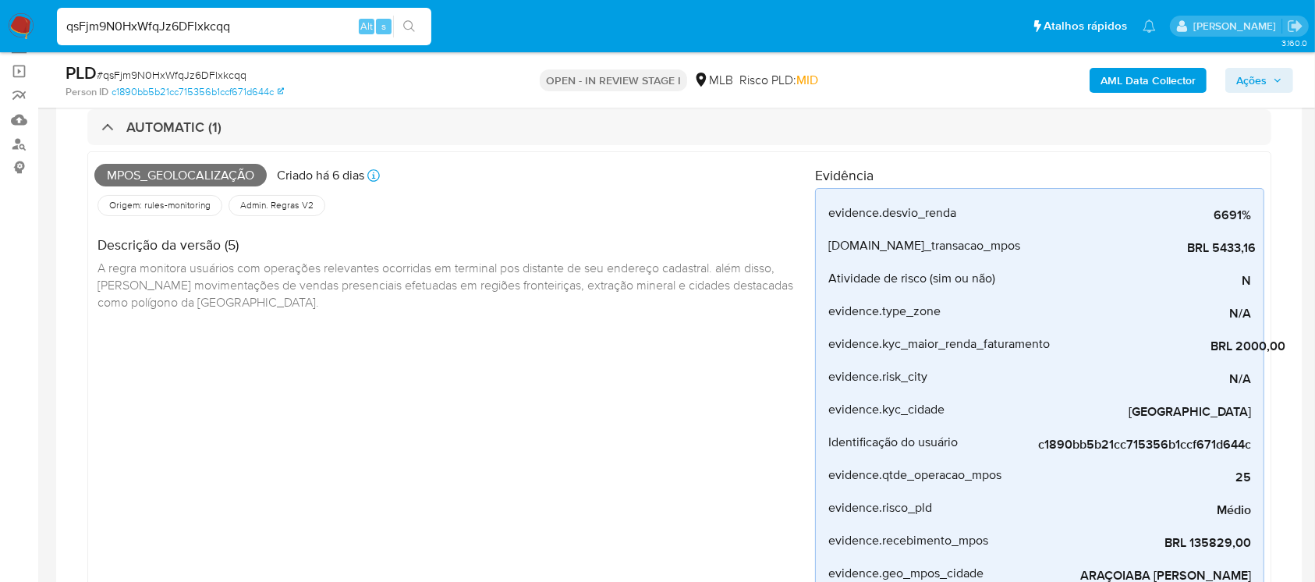
scroll to position [138, 0]
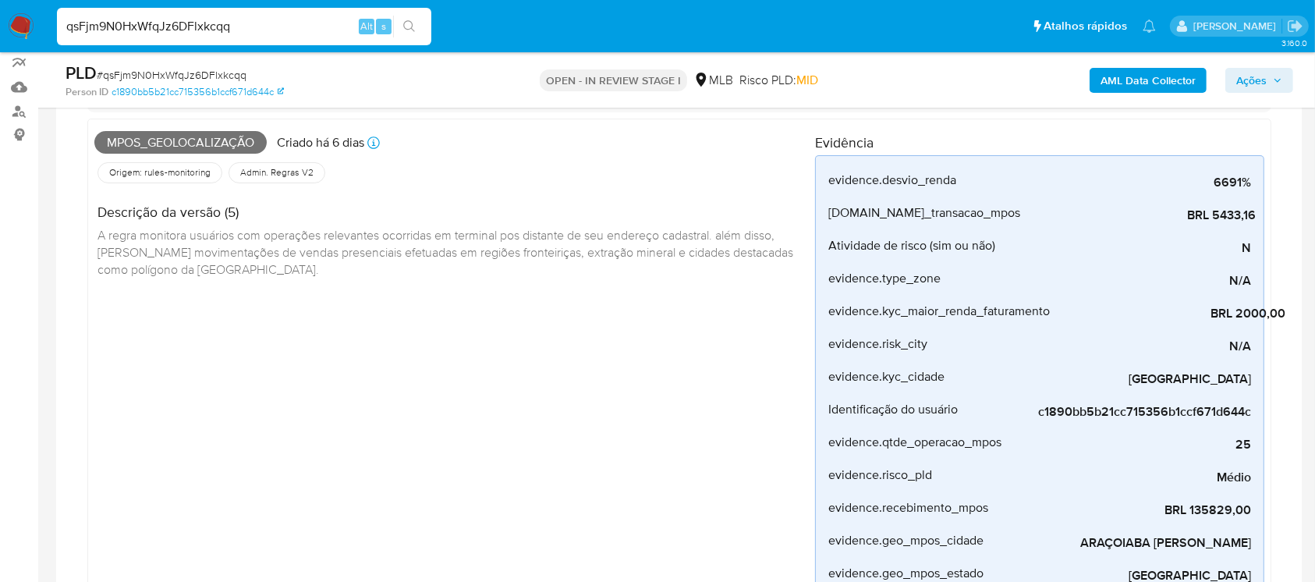
click at [289, 31] on input "qsFjm9N0HxWfqJz6DFlxkcqq" at bounding box center [244, 26] width 374 height 20
paste input "nin2i4A7uxj7qzW0FzzEKfnd"
type input "nin2i4A7uxj7qzW0FzzEKfnd"
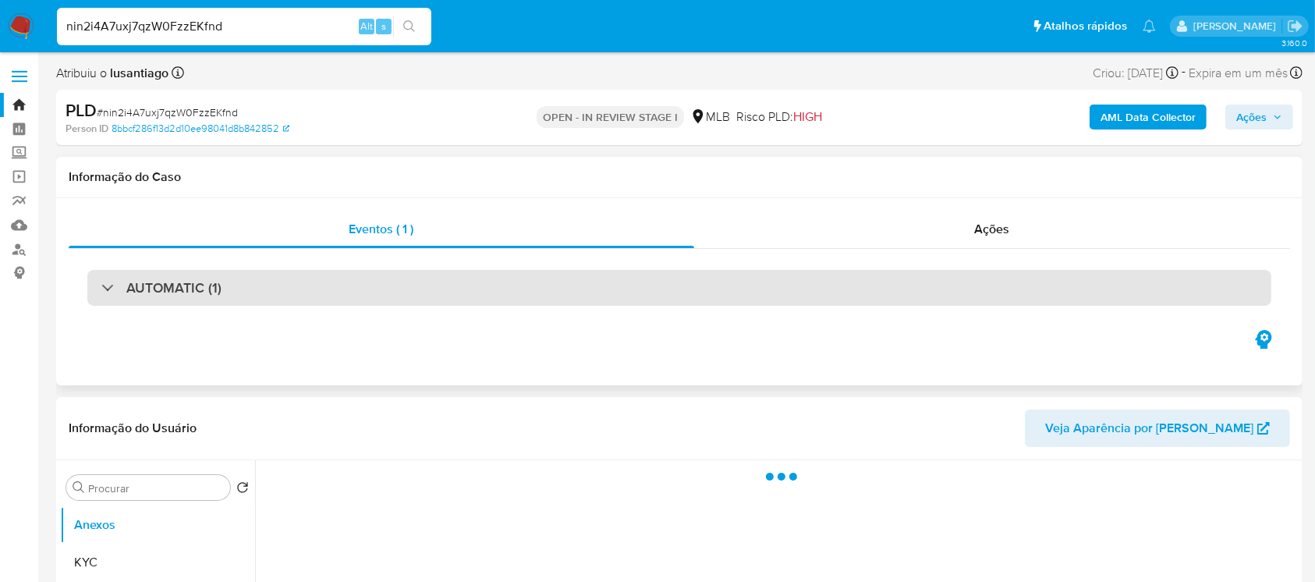
click at [292, 288] on div "AUTOMATIC (1)" at bounding box center [679, 288] width 1184 height 36
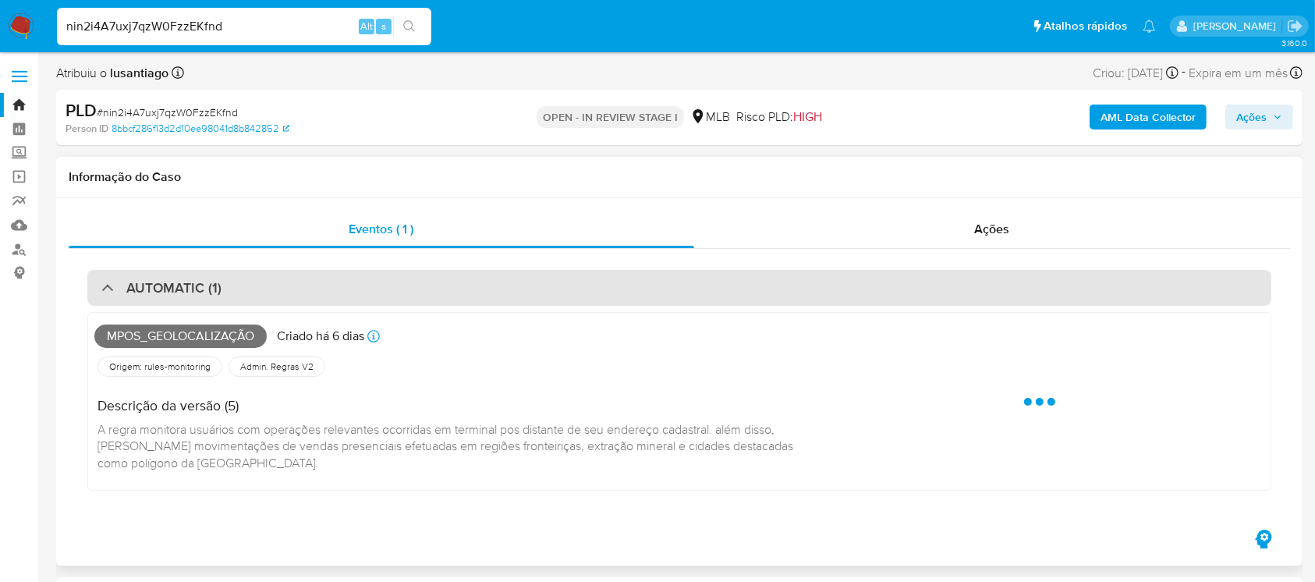
select select "10"
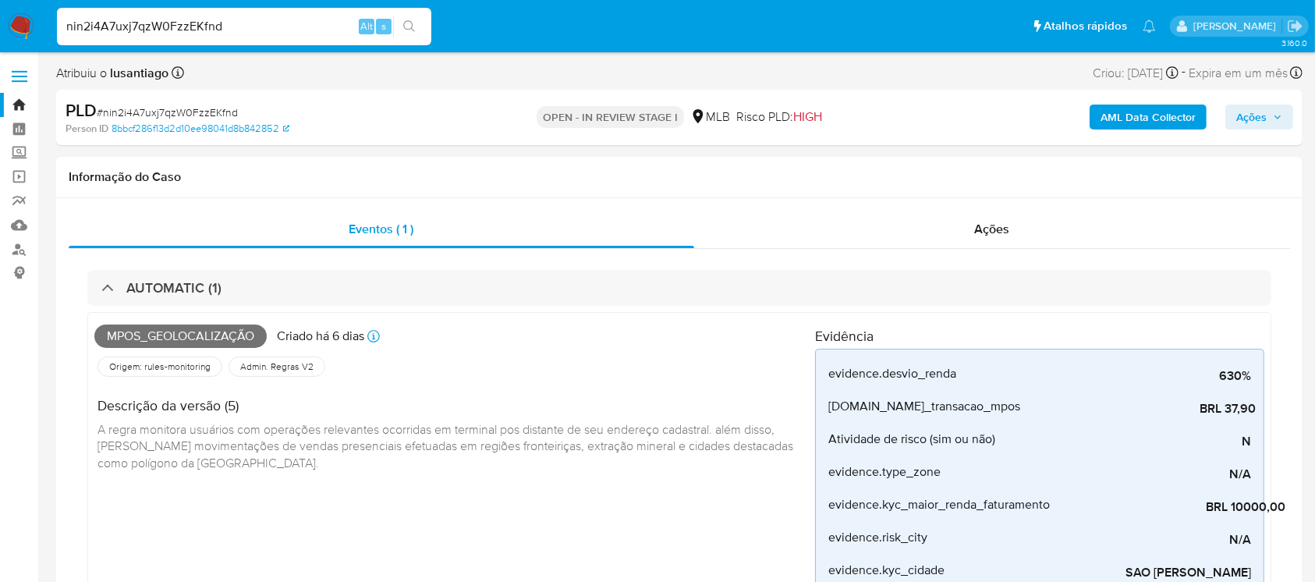
click at [260, 27] on input "nin2i4A7uxj7qzW0FzzEKfnd" at bounding box center [244, 26] width 374 height 20
paste input "ZEYiPyyhLsNI8Oq2irzNi6Fj"
type input "ZEYiPyyhLsNI8Oq2irzNi6Fj"
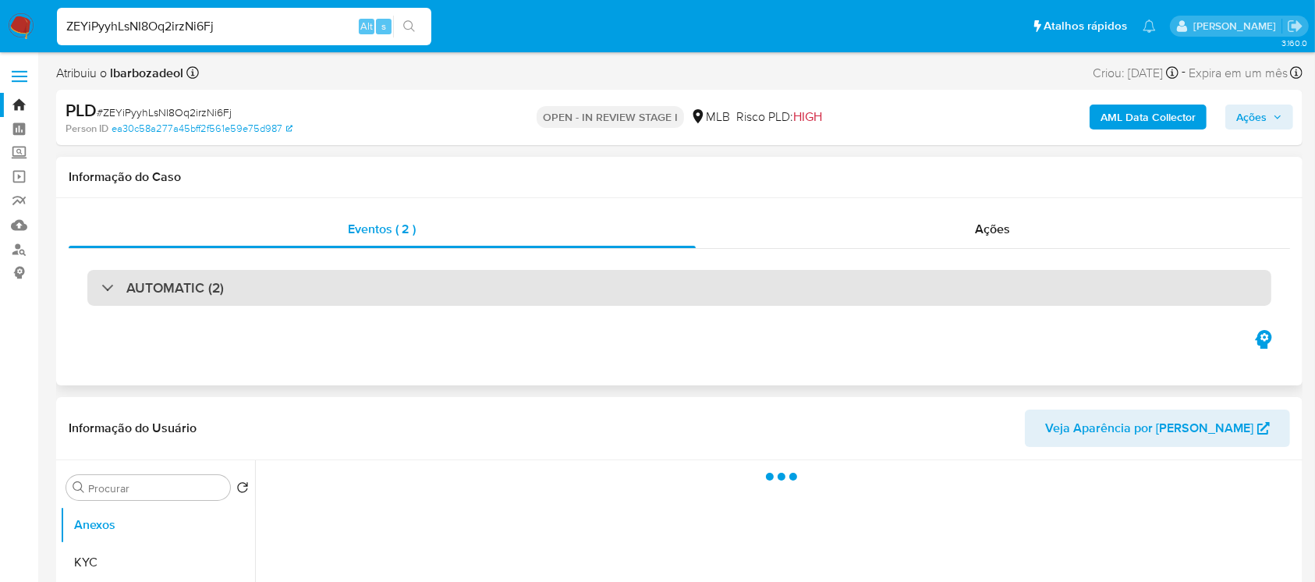
click at [271, 285] on div "AUTOMATIC (2)" at bounding box center [679, 288] width 1184 height 36
select select "10"
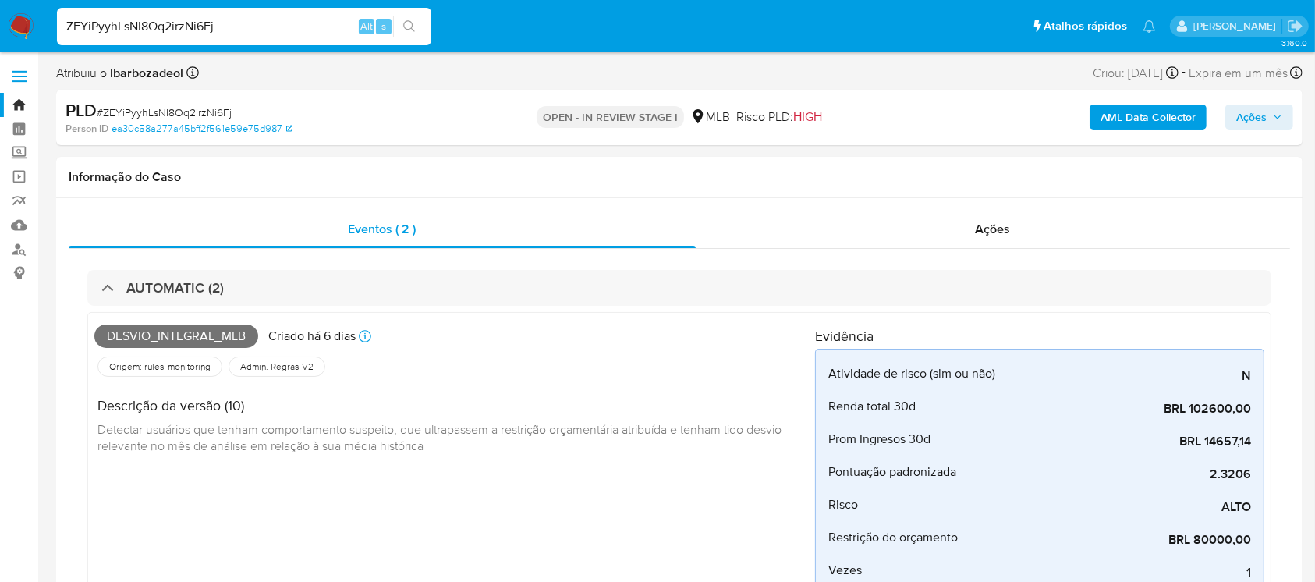
click at [263, 33] on input "ZEYiPyyhLsNI8Oq2irzNi6Fj" at bounding box center [244, 26] width 374 height 20
paste input "uj4rtqSnXX481ymcodtGKRG8"
type input "uj4rtqSnXX481ymcodtGKRG8"
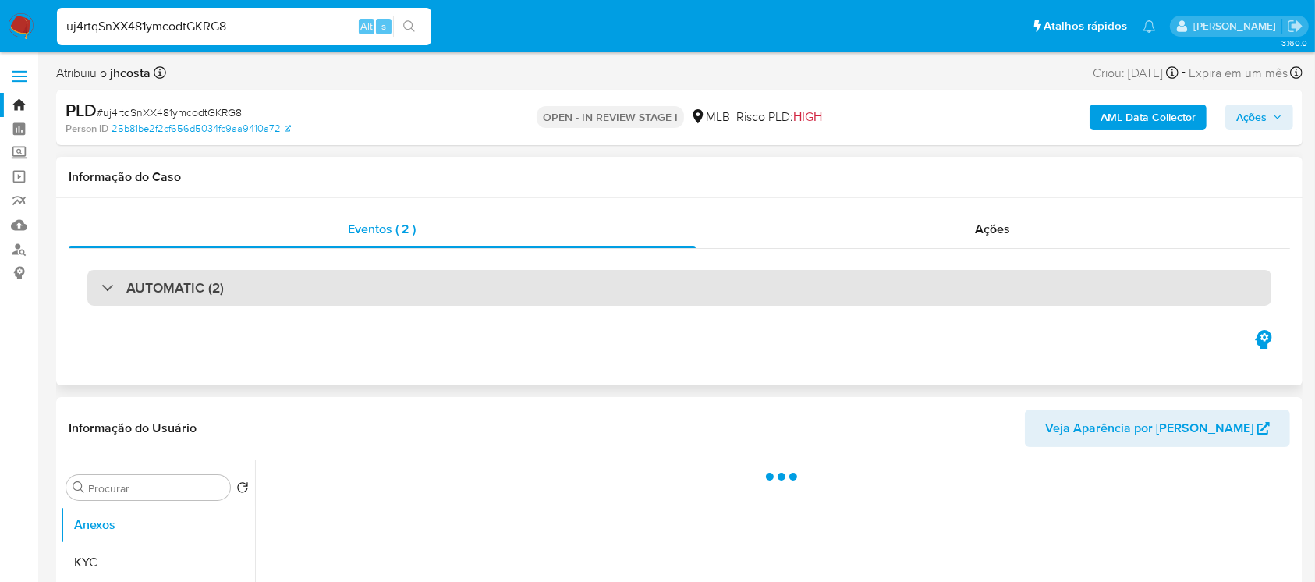
click at [255, 299] on div "AUTOMATIC (2)" at bounding box center [679, 288] width 1184 height 36
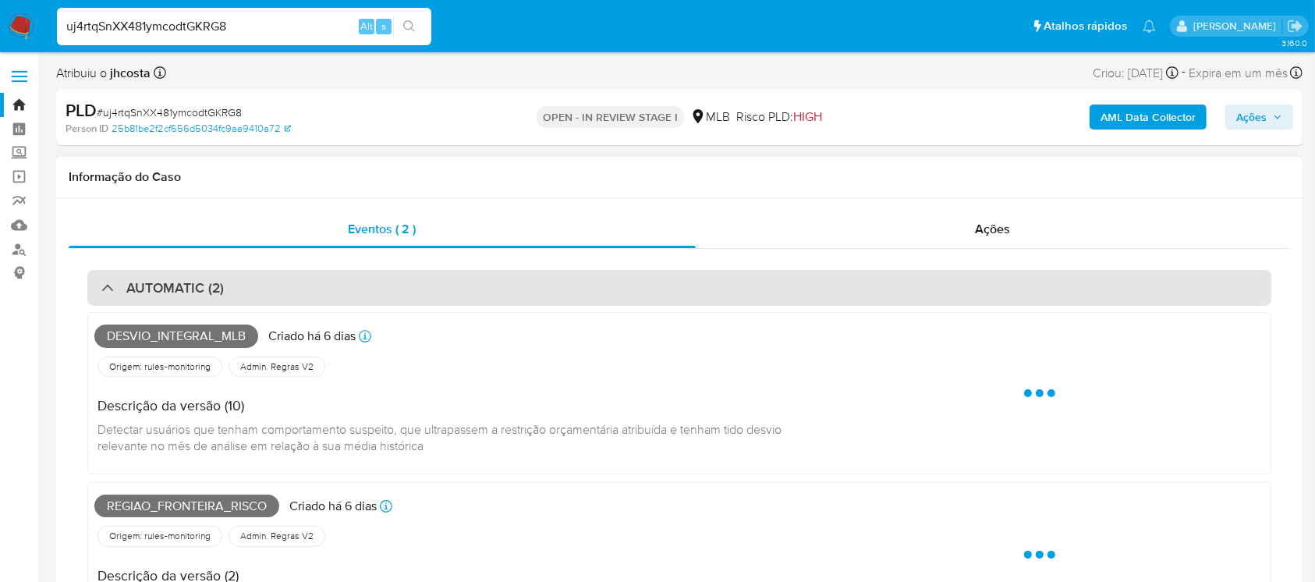
select select "10"
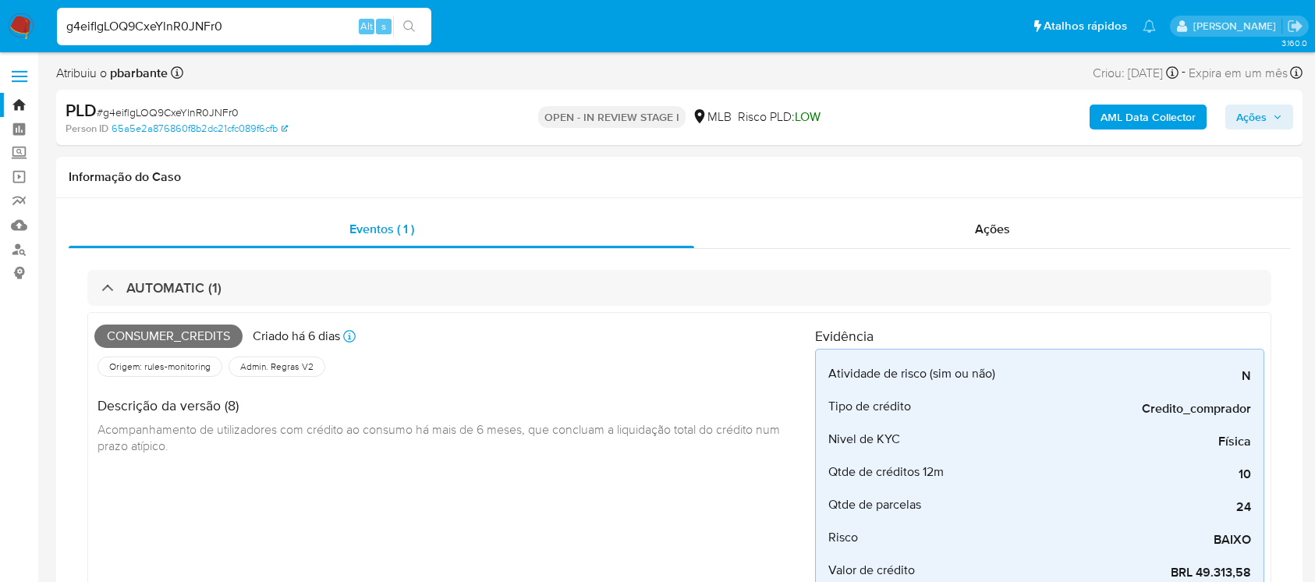
select select "10"
click at [250, 36] on div "g4eiflgLOQ9CxeYlnR0JNFr0 Alt s" at bounding box center [244, 26] width 374 height 37
click at [248, 30] on input "g4eiflgLOQ9CxeYlnR0JNFr0" at bounding box center [244, 26] width 374 height 20
paste input "aOm30lhkUj58r0IH58MYmsOI"
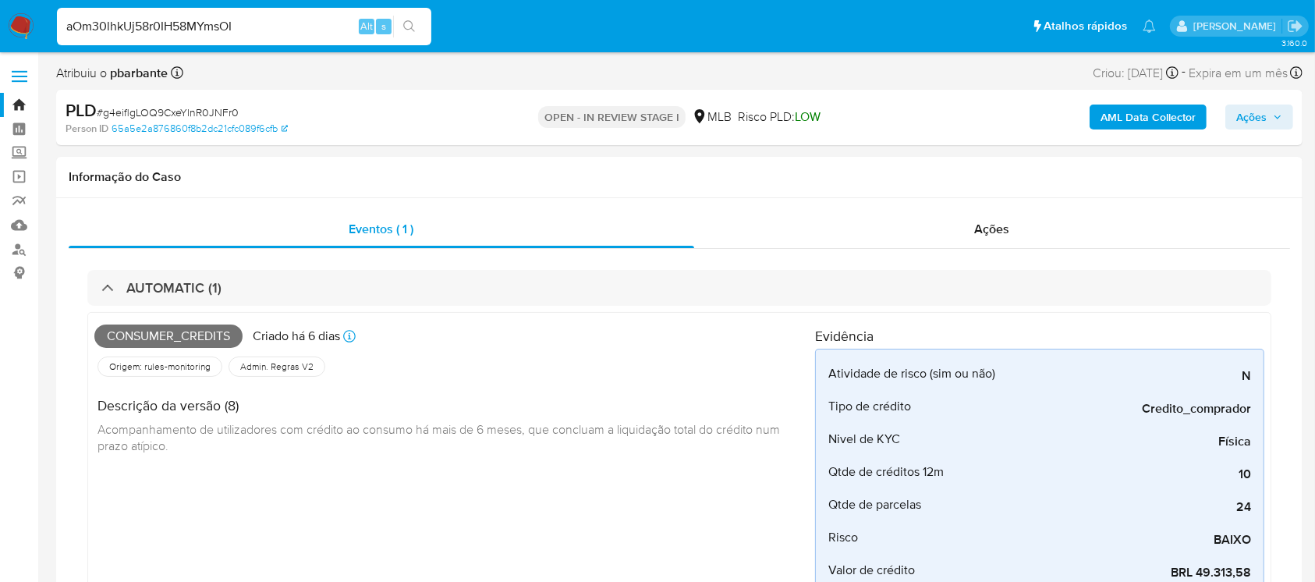
type input "aOm30lhkUj58r0IH58MYmsOI"
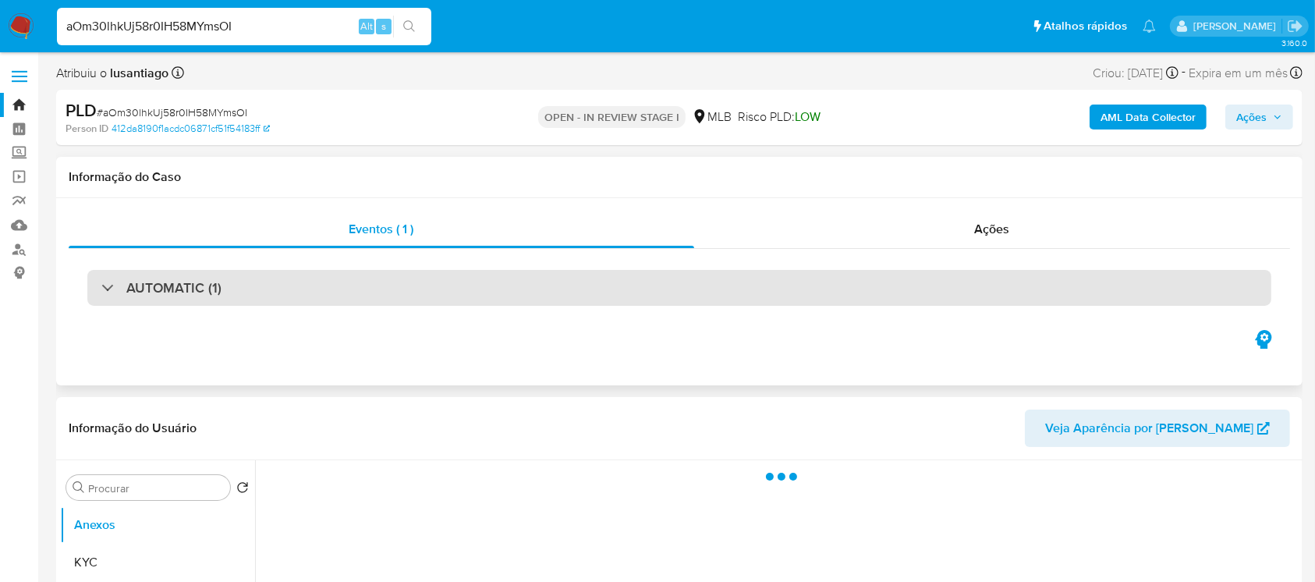
select select "10"
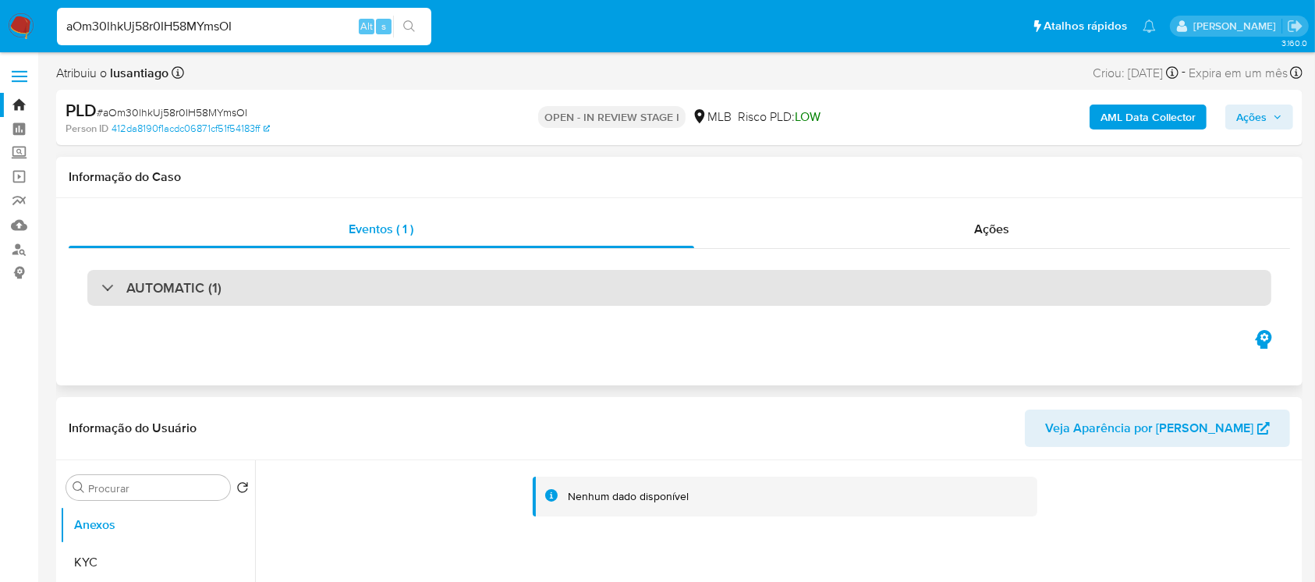
click at [370, 284] on div "AUTOMATIC (1)" at bounding box center [679, 288] width 1184 height 36
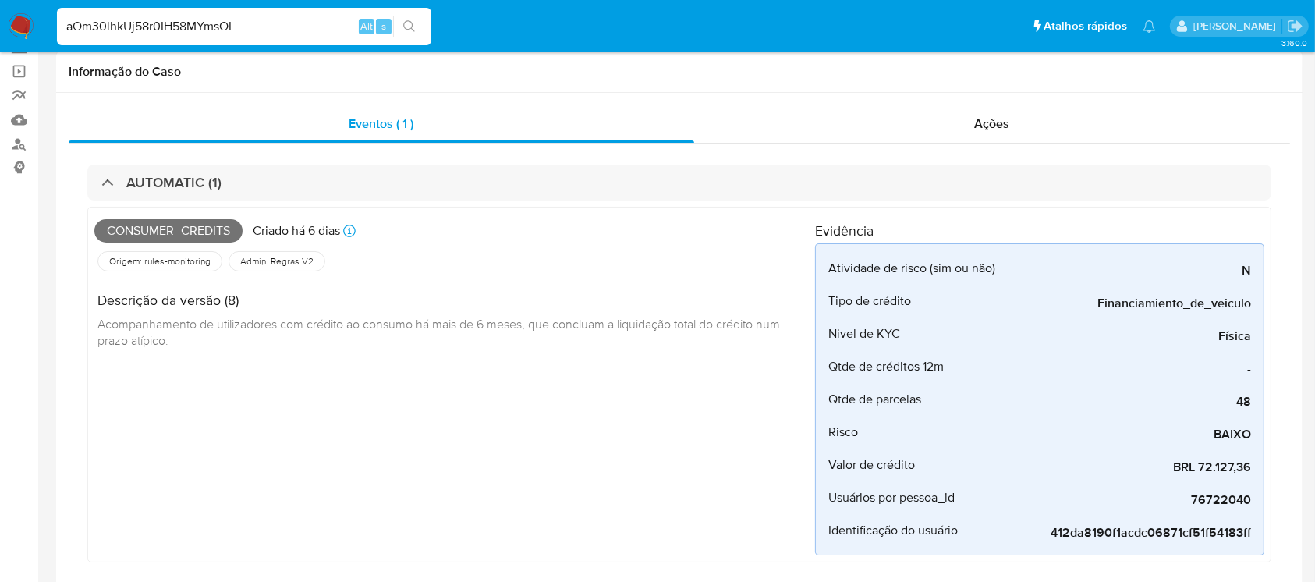
scroll to position [138, 0]
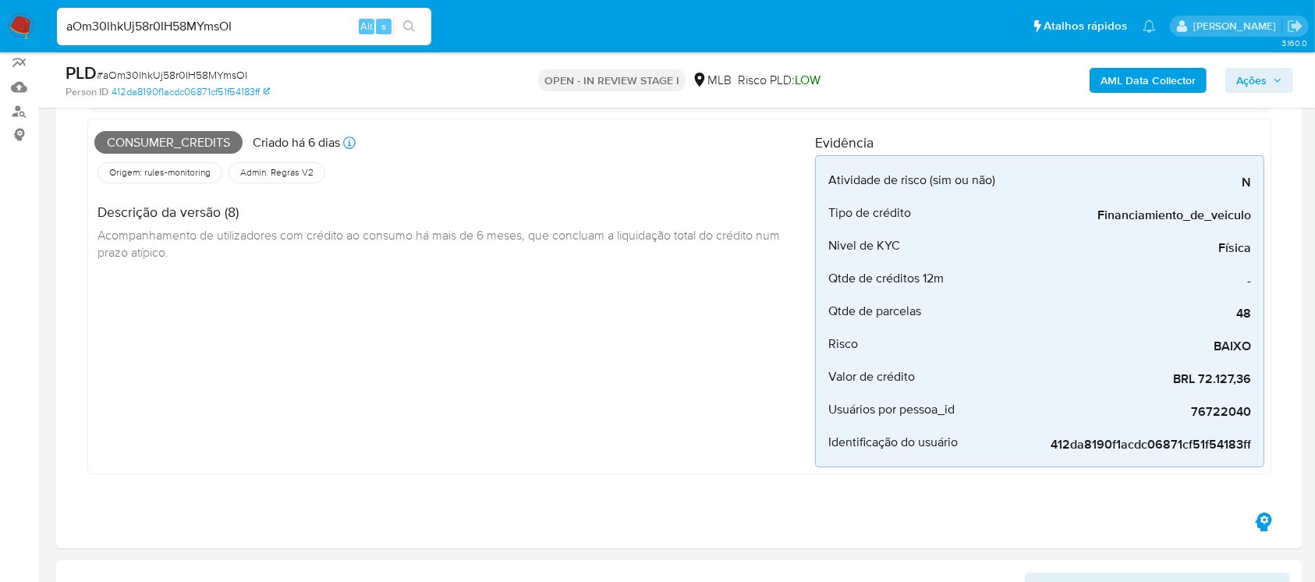
click at [265, 34] on input "aOm30lhkUj58r0IH58MYmsOI" at bounding box center [244, 26] width 374 height 20
paste input "UHAUuCdf66gcfMI1JP5rt5GN"
type input "UHAUuCdf66gcfMI1JP5rt5GN"
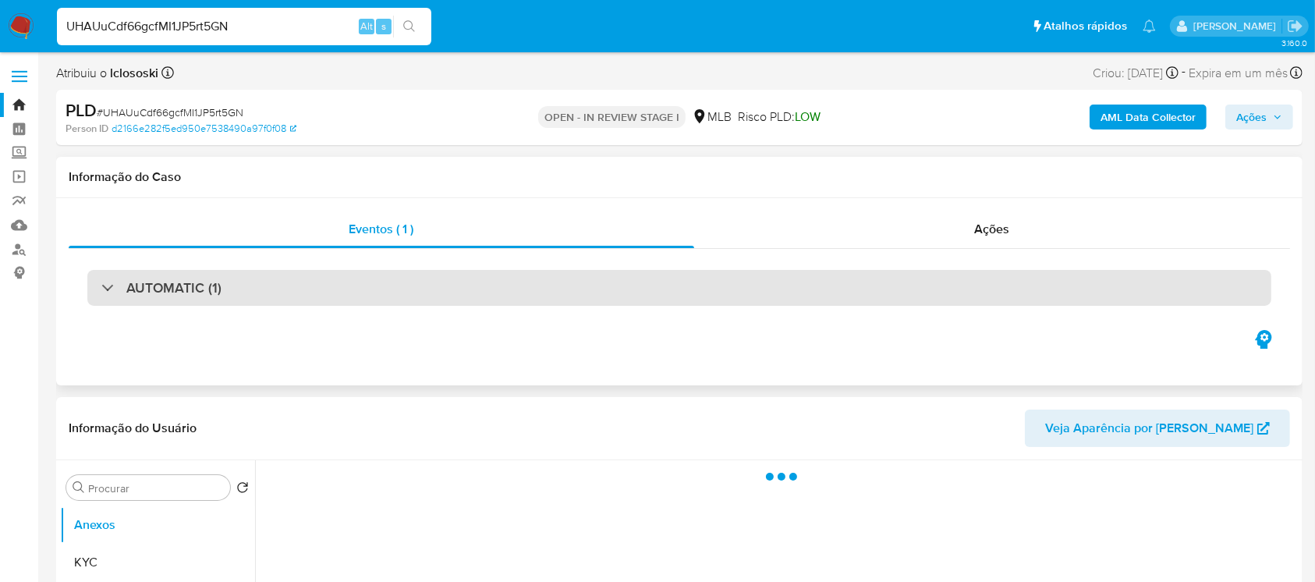
click at [234, 286] on div "AUTOMATIC (1)" at bounding box center [679, 288] width 1184 height 36
select select "10"
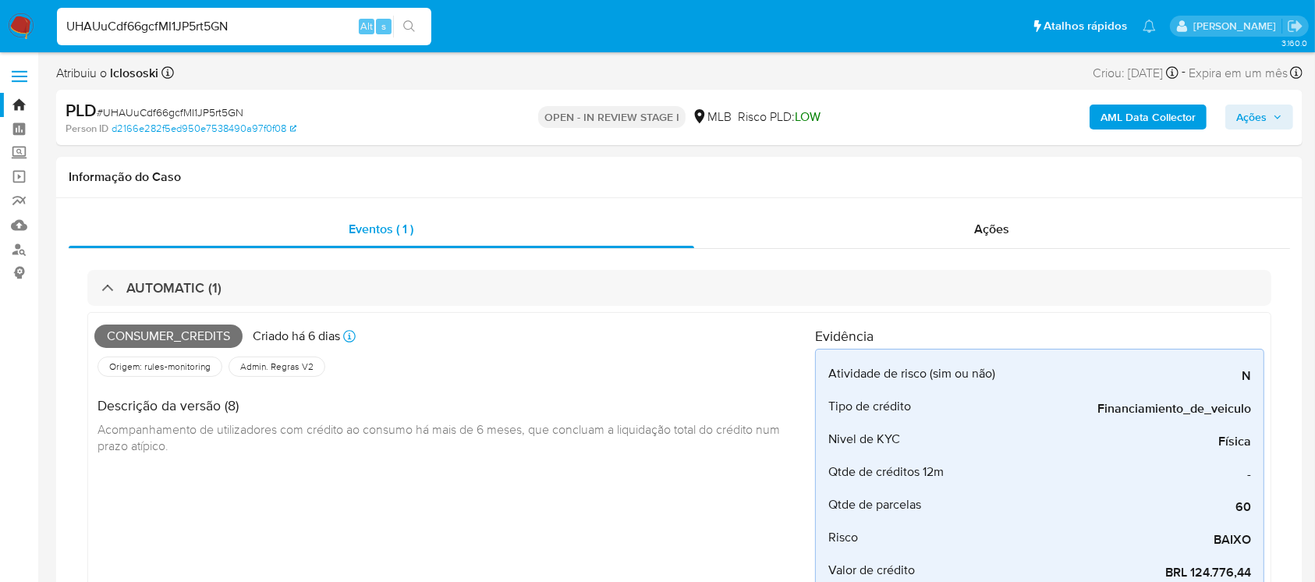
click at [299, 20] on input "UHAUuCdf66gcfMI1JP5rt5GN" at bounding box center [244, 26] width 374 height 20
paste input "s8lFLYlgZBIUkEVrIDmOErBi"
type input "s8lFLYlgZBIUkEVrIDmOErBi"
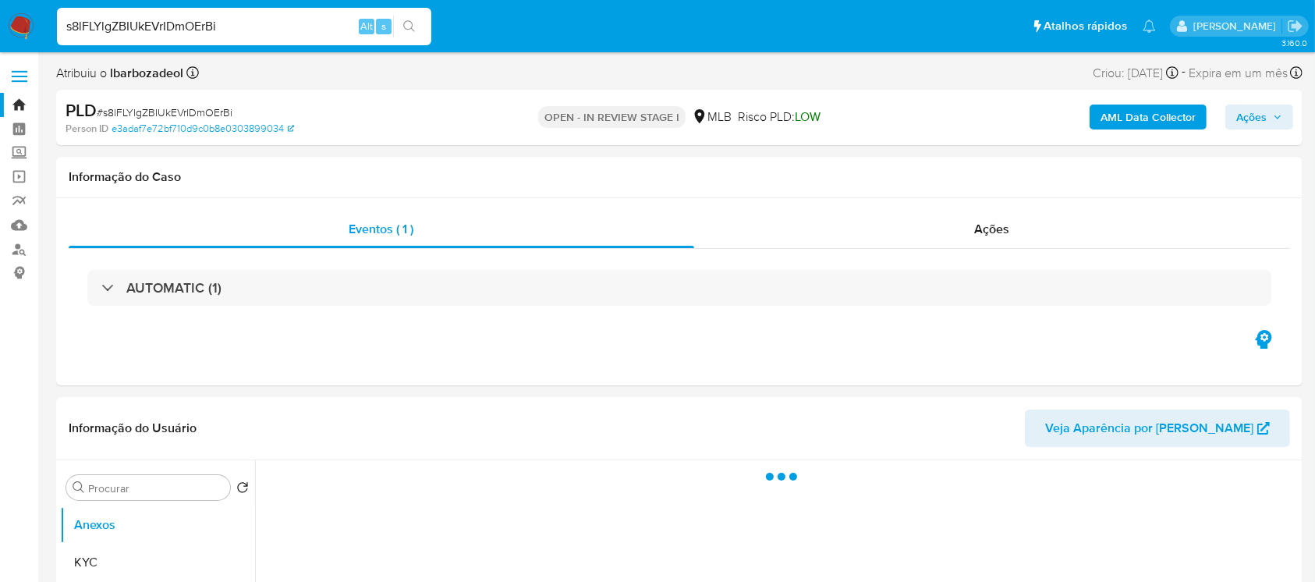
click at [289, 286] on div "AUTOMATIC (1)" at bounding box center [679, 288] width 1184 height 36
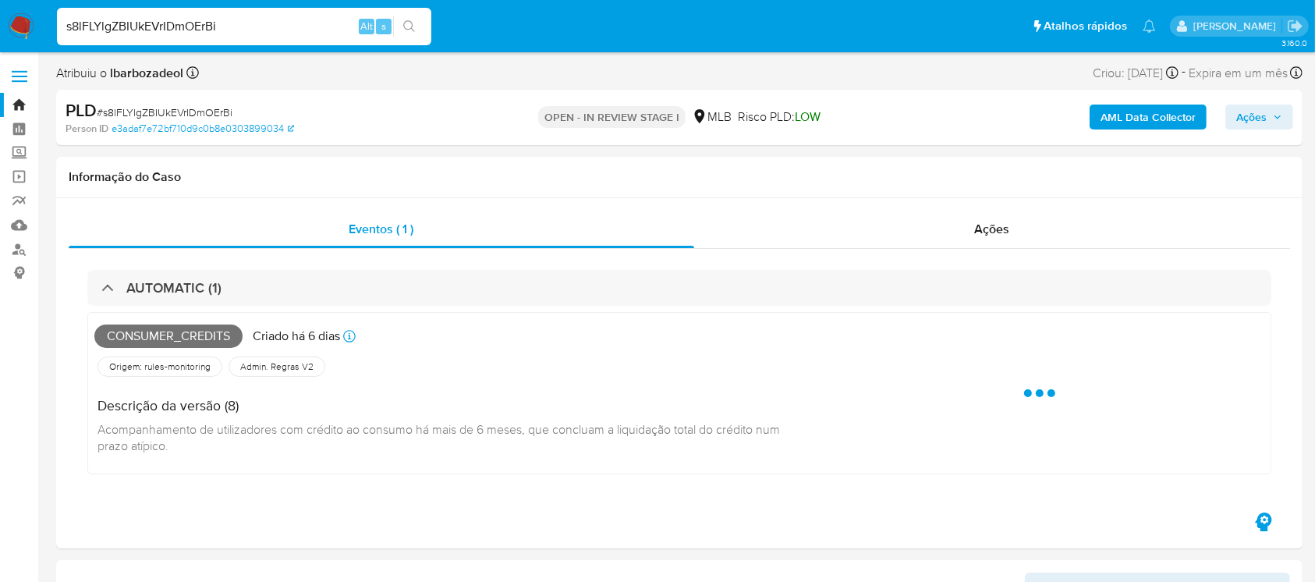
select select "10"
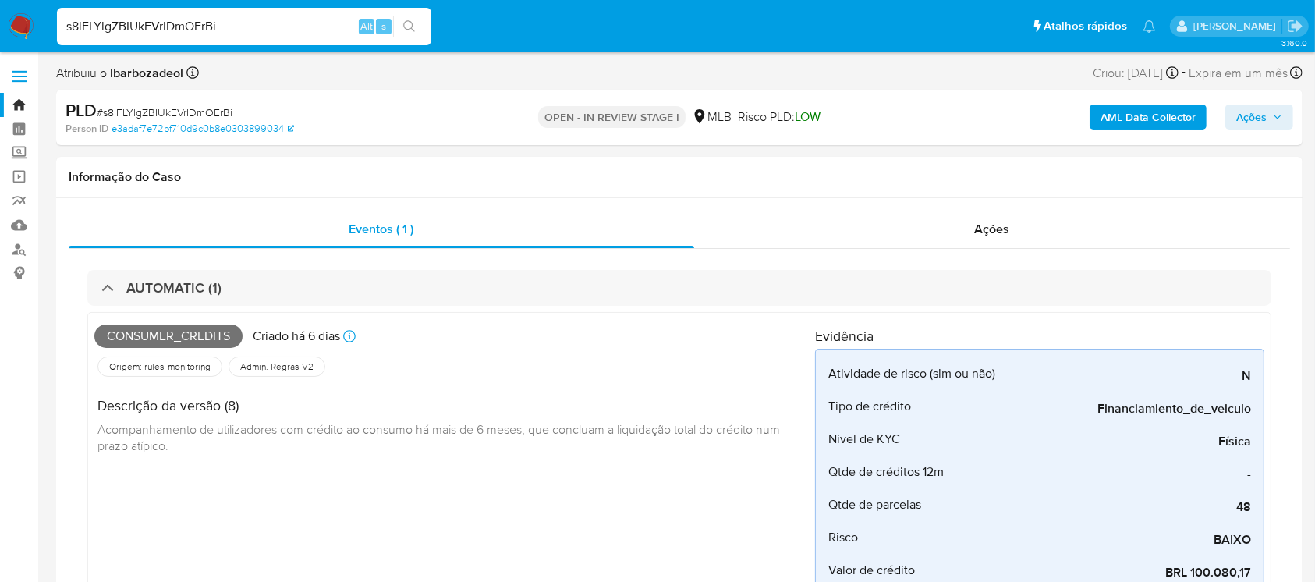
click at [271, 29] on input "s8lFLYlgZBIUkEVrIDmOErBi" at bounding box center [244, 26] width 374 height 20
paste input "1NhXA7XB4sTHkstTI32CdDXO"
type input "1NhXA7XB4sTHkstTI32CdDXO"
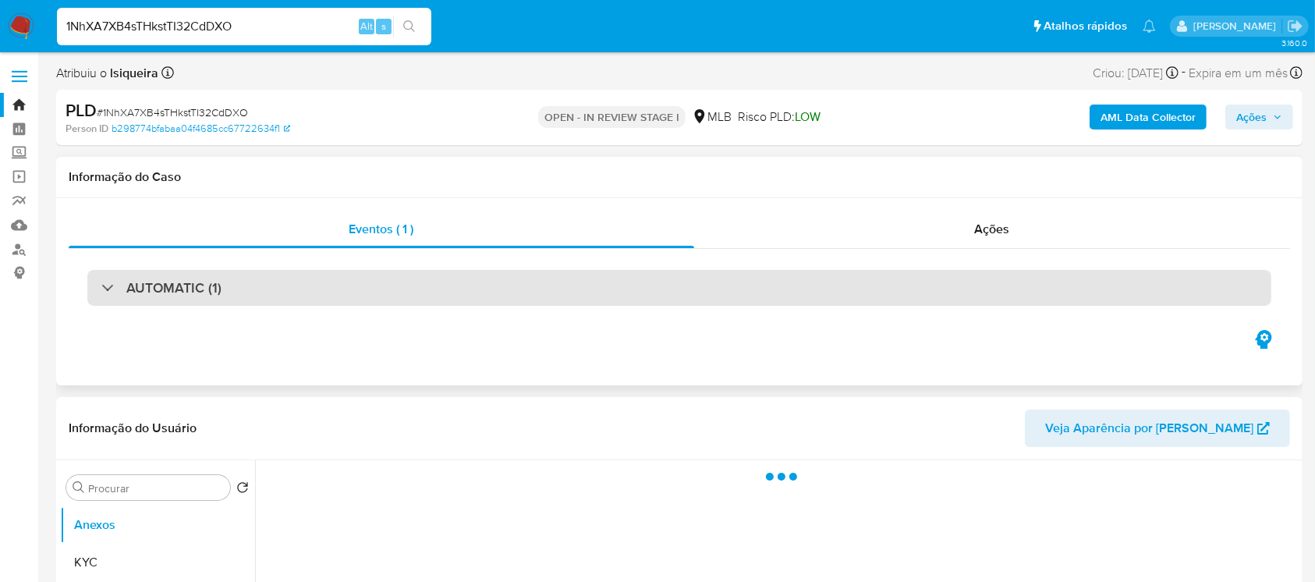
click at [254, 289] on div "AUTOMATIC (1)" at bounding box center [679, 288] width 1184 height 36
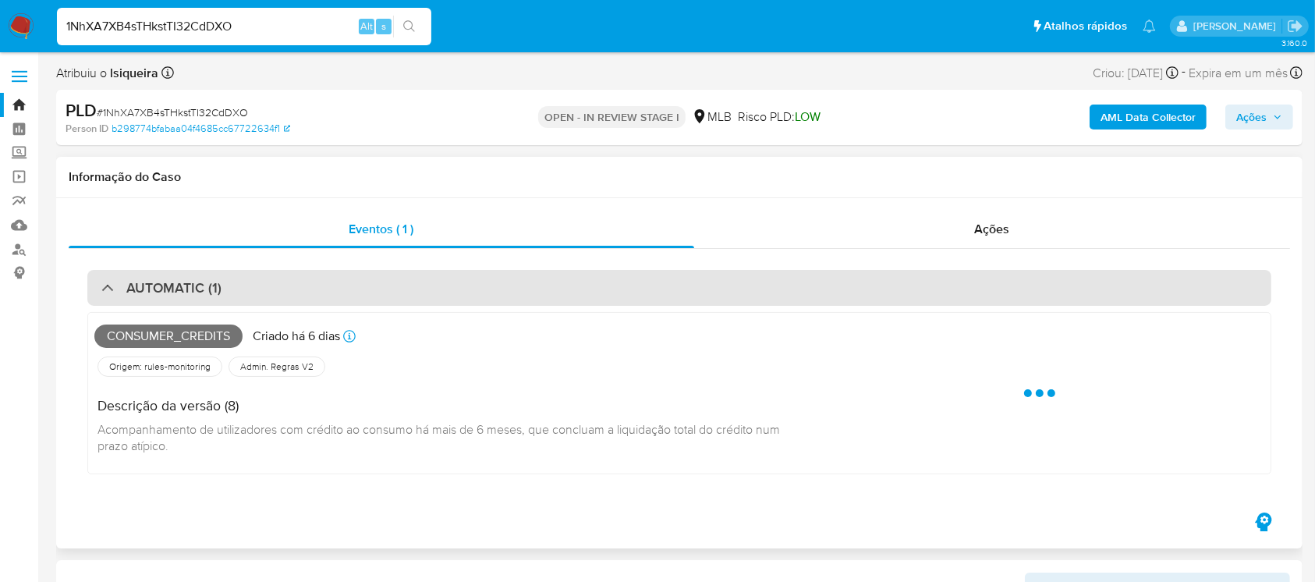
select select "10"
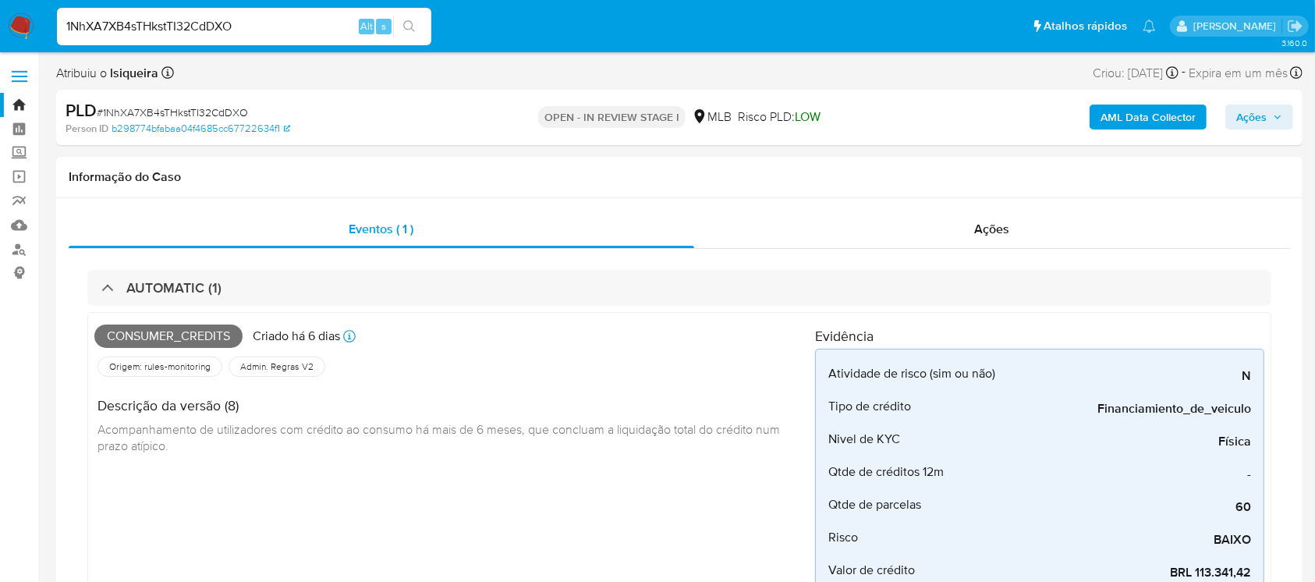
click at [289, 14] on div "1NhXA7XB4sTHkstTI32CdDXO Alt s" at bounding box center [244, 26] width 374 height 37
click at [279, 25] on input "1NhXA7XB4sTHkstTI32CdDXO" at bounding box center [244, 26] width 374 height 20
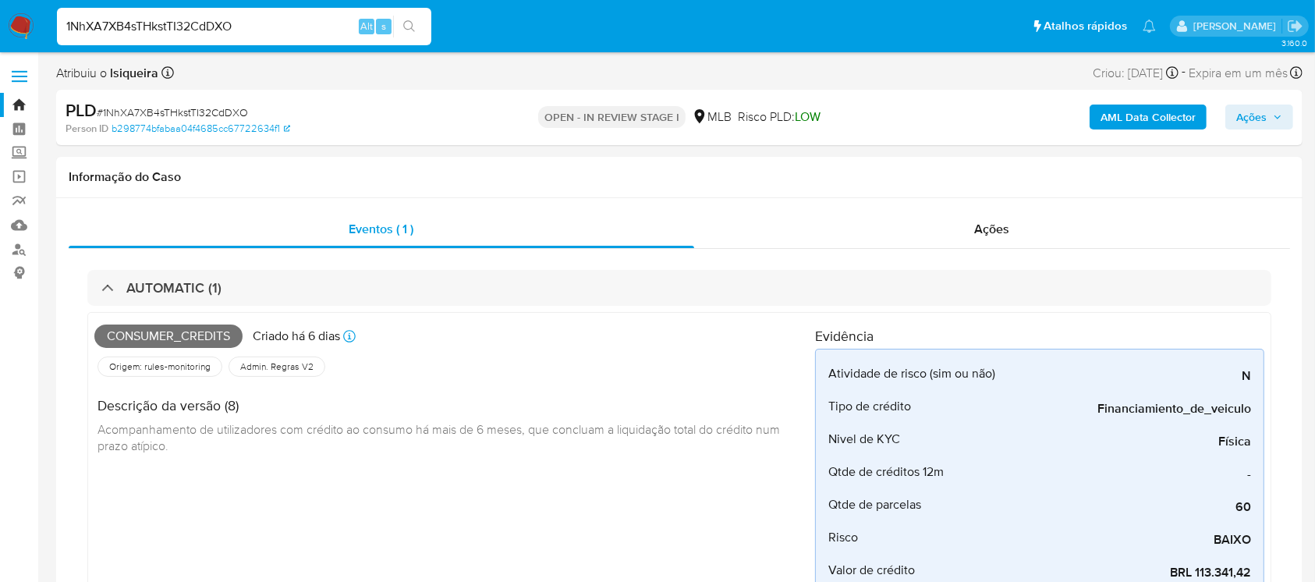
paste input "Fb43ymdXlcofCtKx38EMijlt"
type input "Fb43ymdXlcofCtKx38EMijlt"
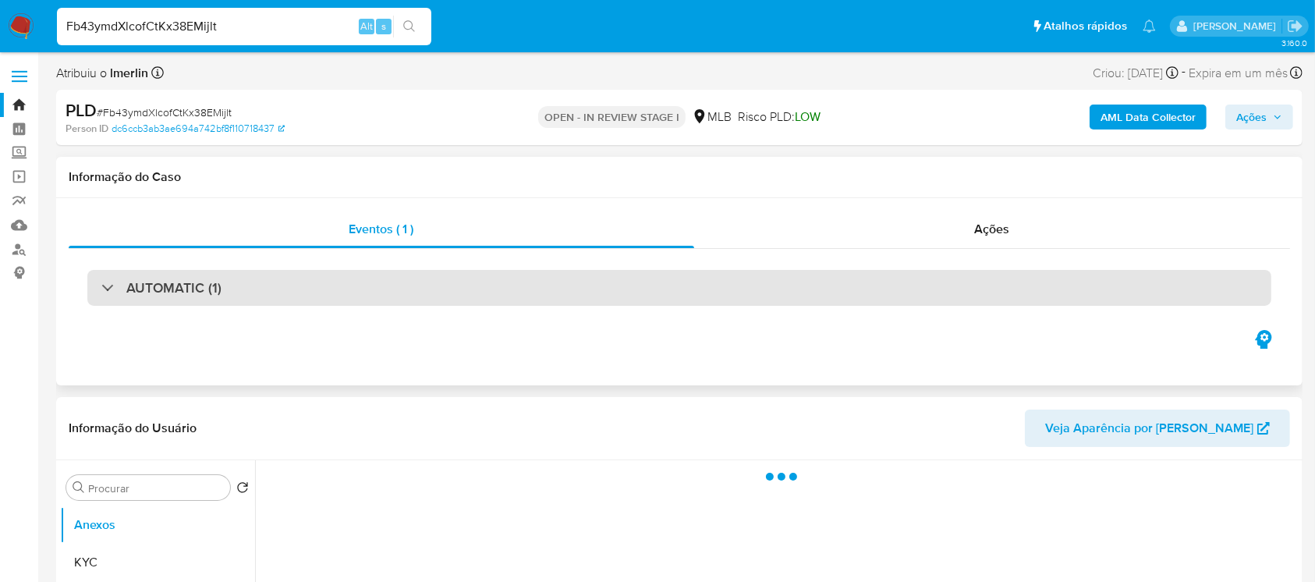
click at [296, 289] on div "AUTOMATIC (1)" at bounding box center [679, 288] width 1184 height 36
select select "10"
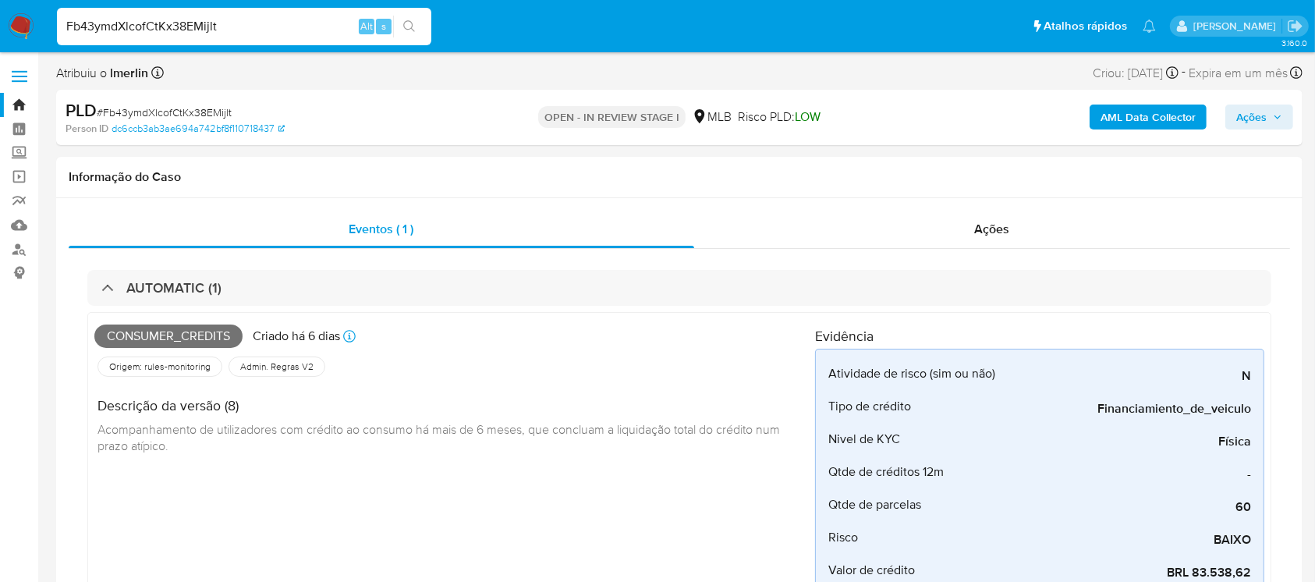
click at [289, 18] on input "Fb43ymdXlcofCtKx38EMijlt" at bounding box center [244, 26] width 374 height 20
paste input "mlisRvhbW2G8S5jM9zps4FZQ"
type input "mlisRvhbW2G8S5jM9zps4FZQ"
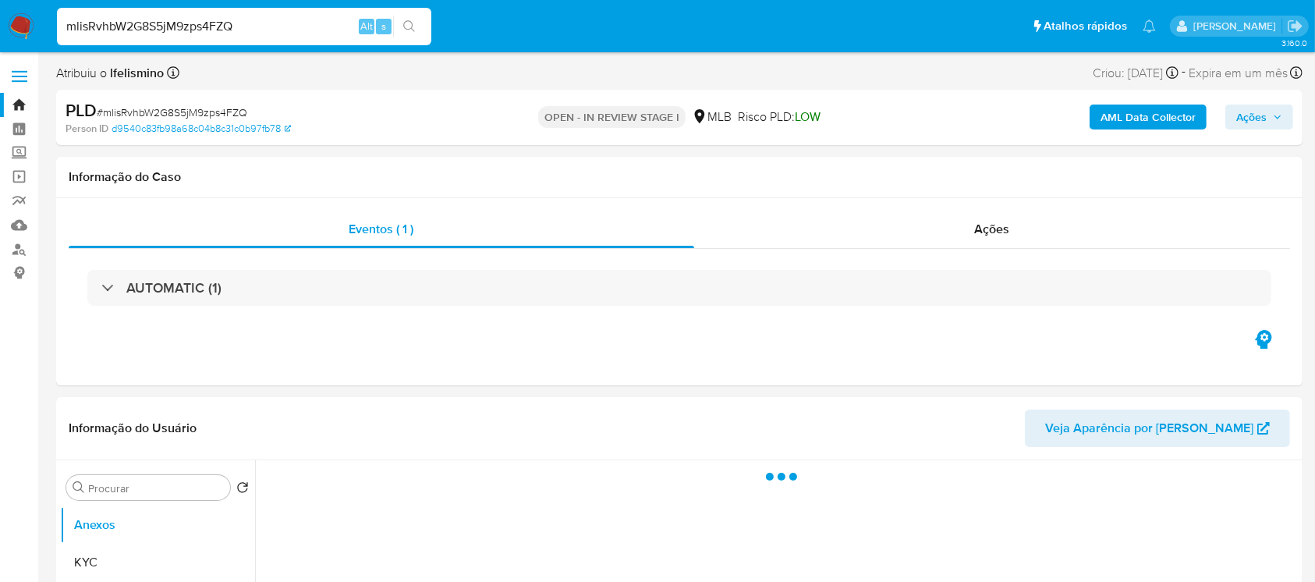
click at [240, 303] on div "AUTOMATIC (1)" at bounding box center [679, 288] width 1184 height 36
select select "10"
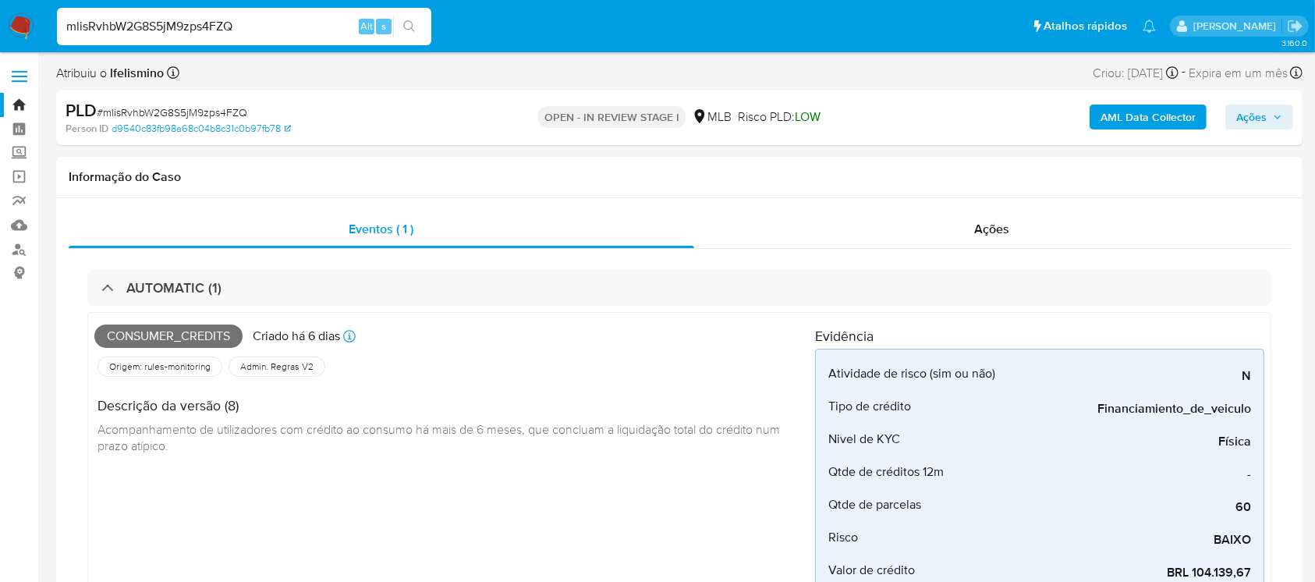
click at [264, 34] on input "mlisRvhbW2G8S5jM9zps4FZQ" at bounding box center [244, 26] width 374 height 20
paste input "AIZ7GLeCghHzm8og4f5RN7So"
type input "AIZ7GLeCghHzm8og4f5RN7So"
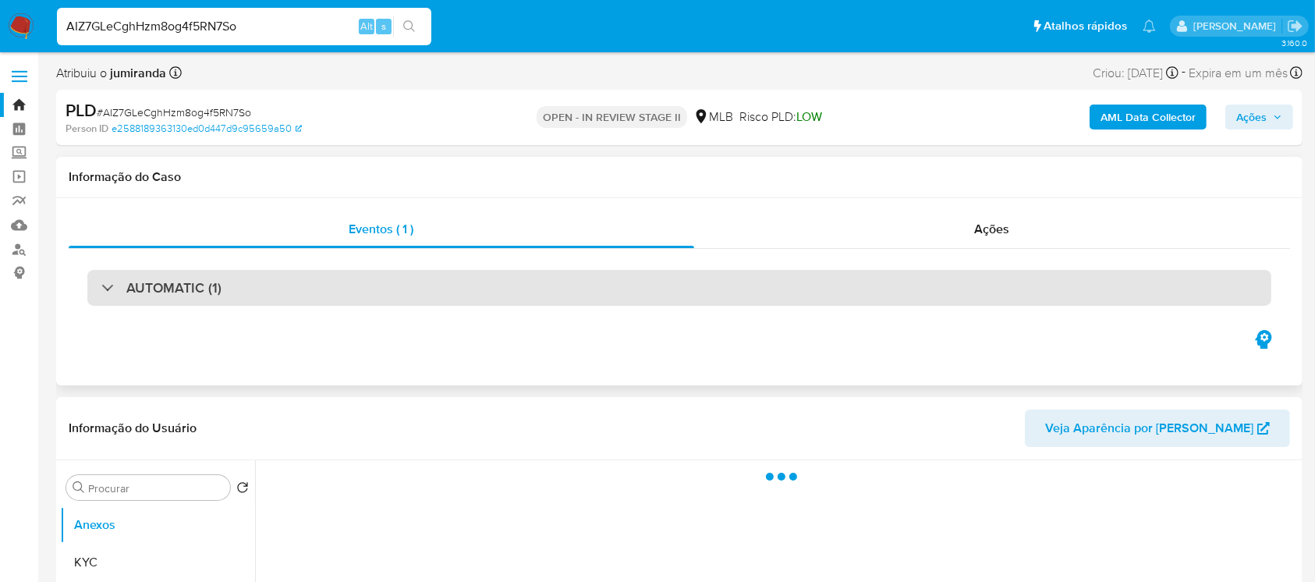
click at [321, 287] on div "AUTOMATIC (1)" at bounding box center [679, 288] width 1184 height 36
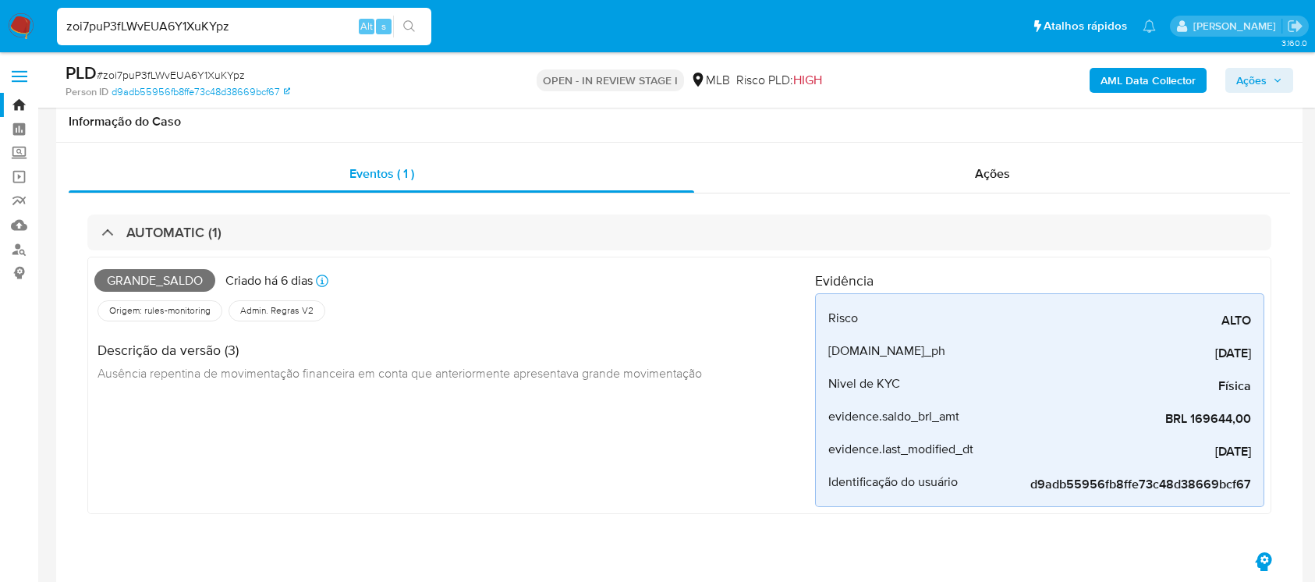
select select "10"
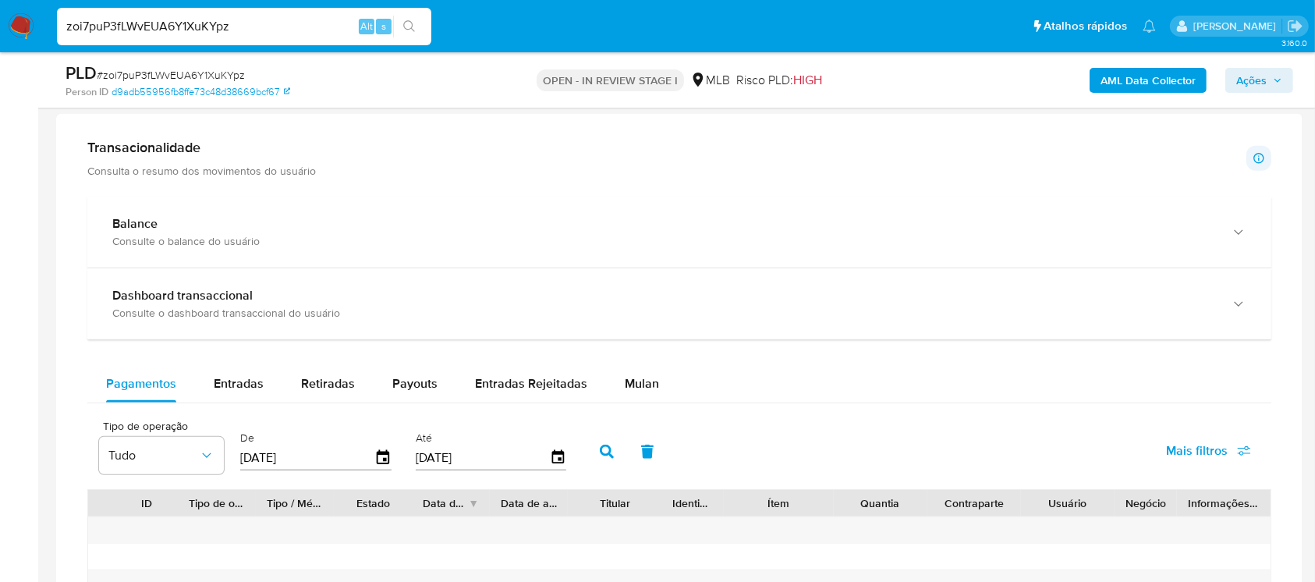
scroll to position [1248, 0]
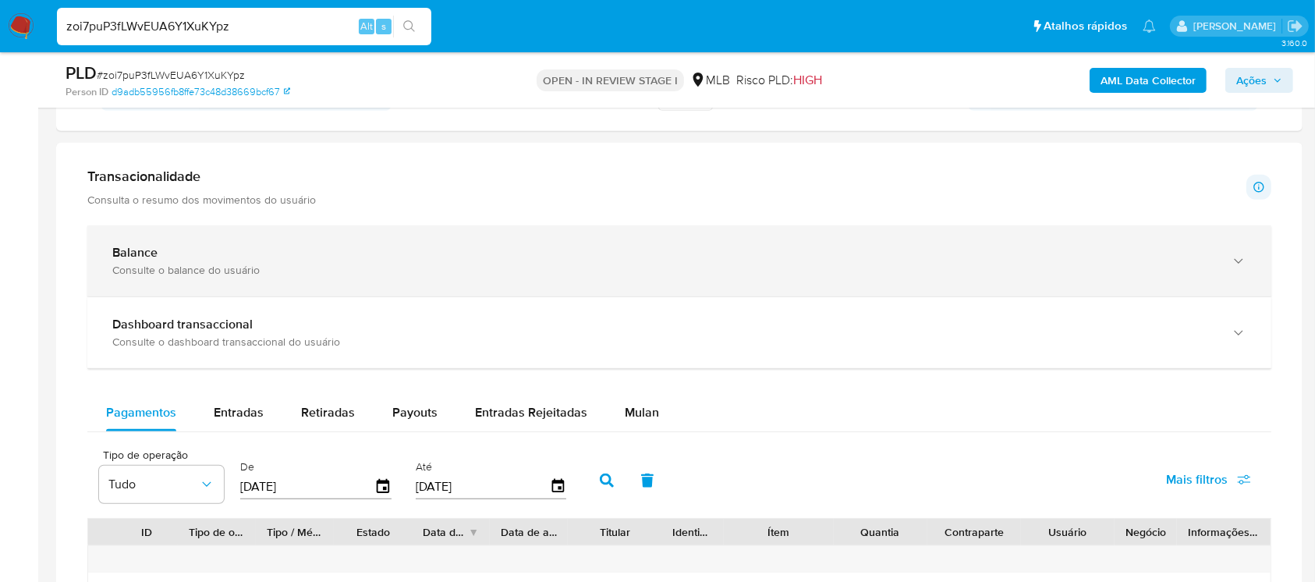
click at [465, 282] on div "Balance Consulte o balance do usuário" at bounding box center [679, 260] width 1184 height 71
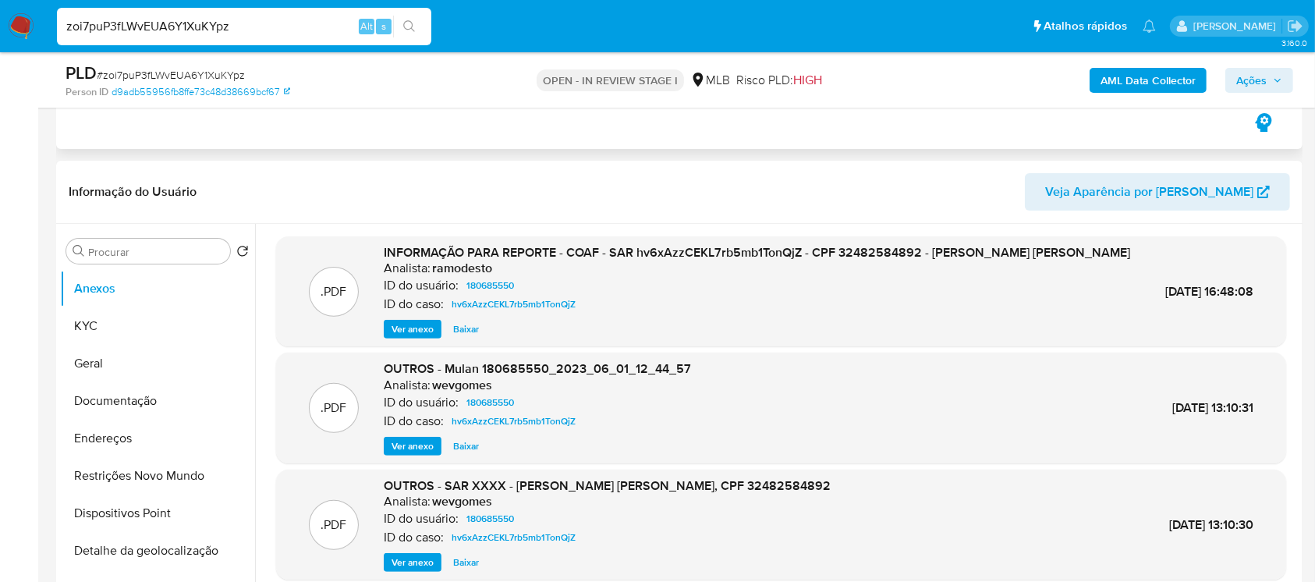
scroll to position [138, 0]
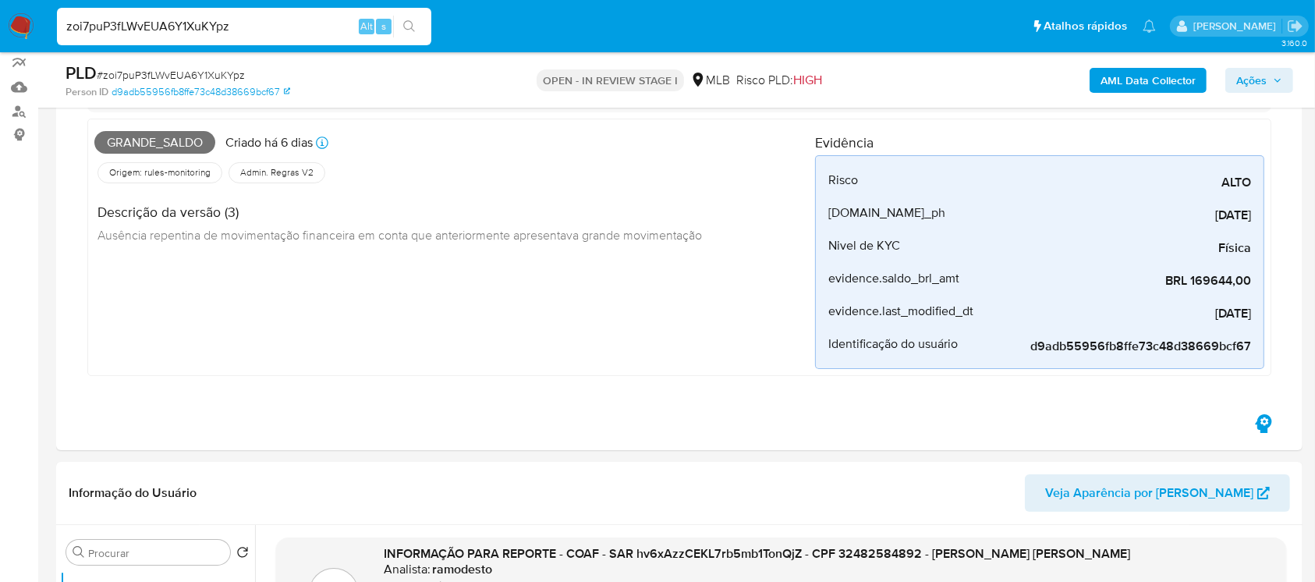
click at [238, 33] on input "zoi7puP3fLWvEUA6Y1XuKYpz" at bounding box center [244, 26] width 374 height 20
paste input "WuzSx6nnMbXp1VsojrsjWfxc"
type input "WuzSx6nnMbXp1VsojrsjWfxc"
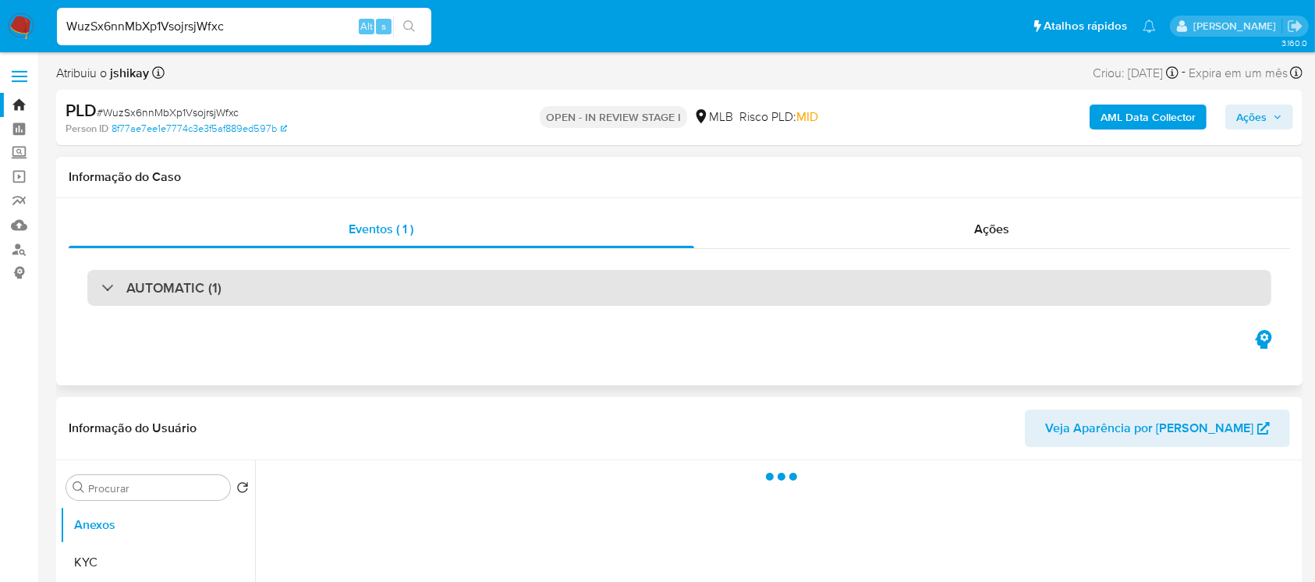
click at [243, 296] on div "AUTOMATIC (1)" at bounding box center [679, 288] width 1184 height 36
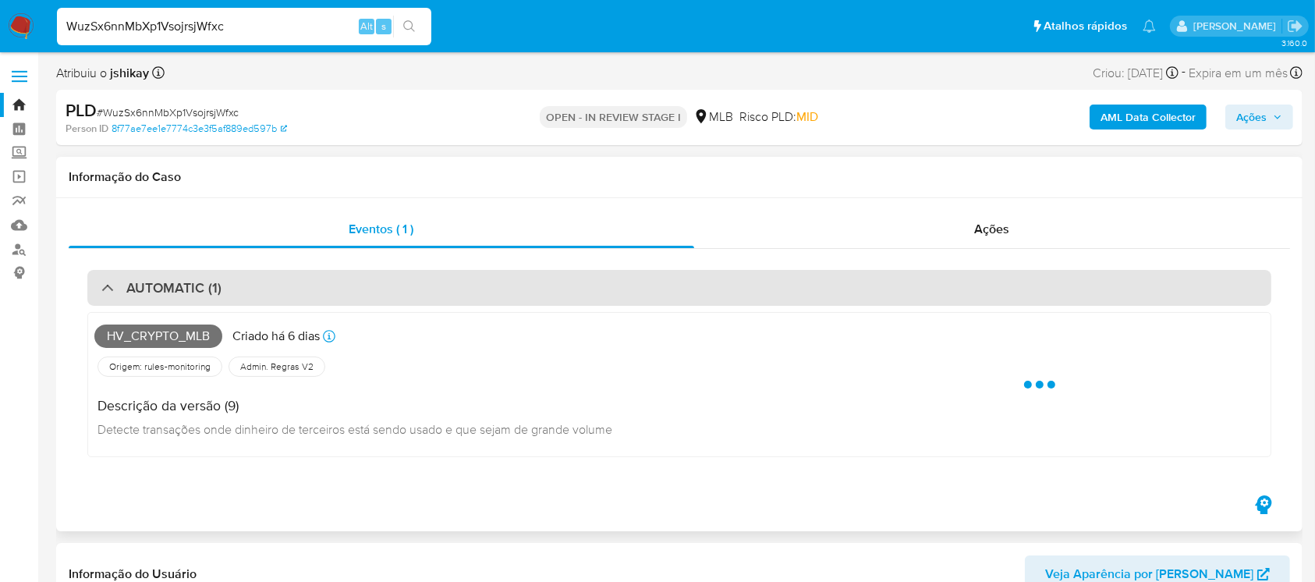
select select "10"
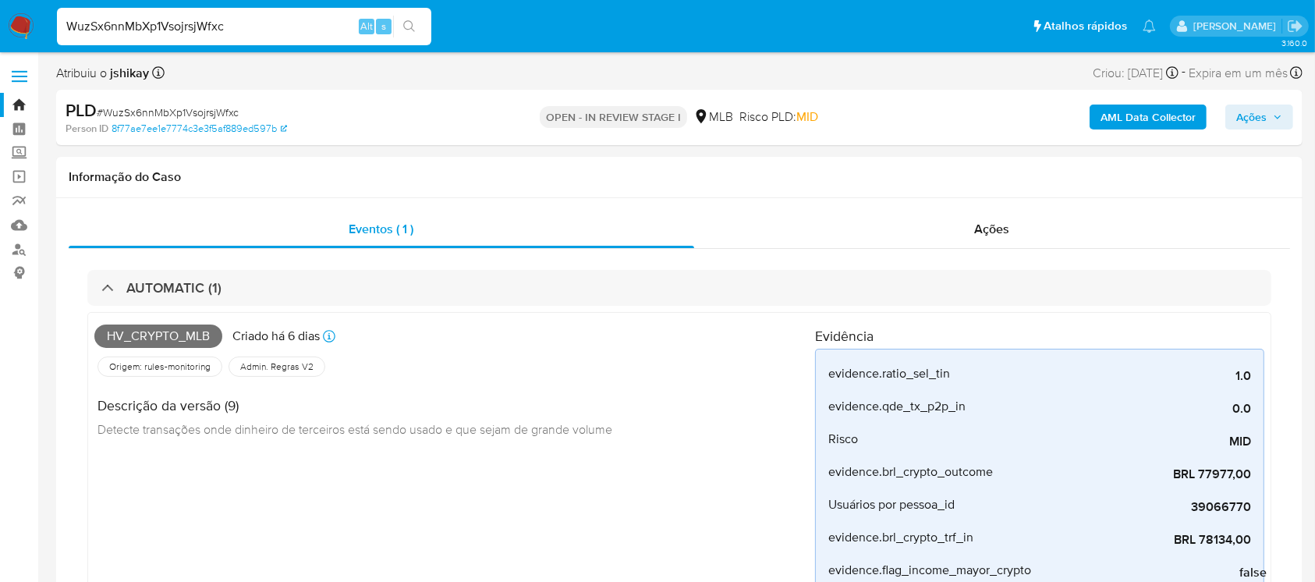
click at [258, 30] on input "WuzSx6nnMbXp1VsojrsjWfxc" at bounding box center [244, 26] width 374 height 20
paste input "0pqmmz5DNBthXcnhzTre0zp"
type input "0pqmmz5DNBthXcnhzTre0zpc"
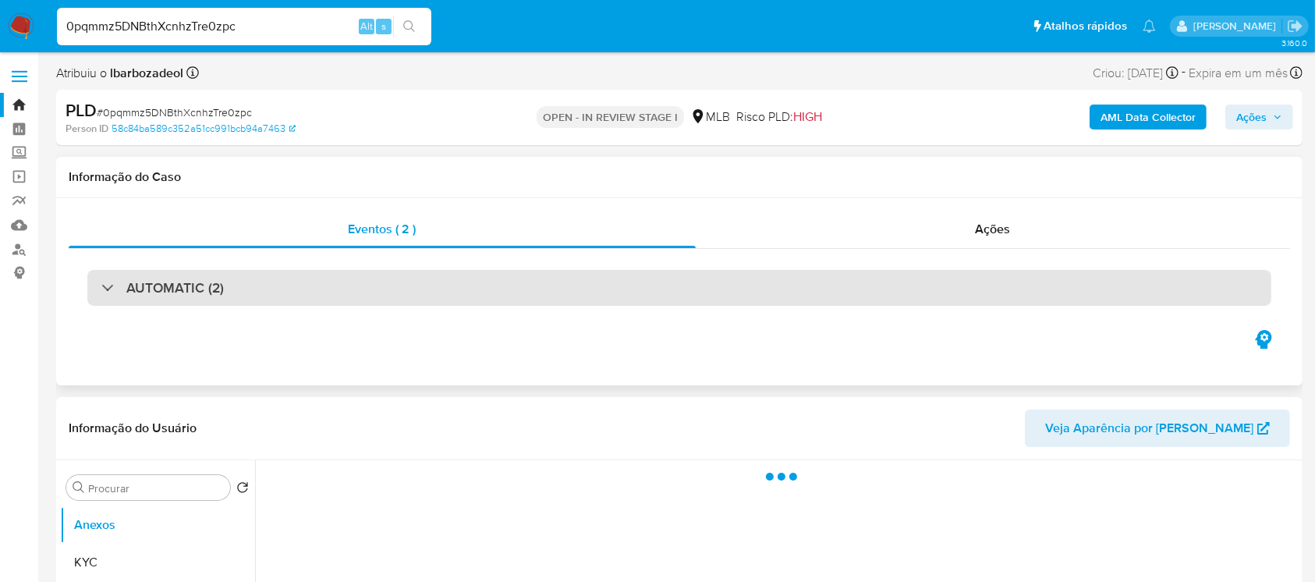
click at [246, 298] on div "AUTOMATIC (2)" at bounding box center [679, 288] width 1184 height 36
select select "10"
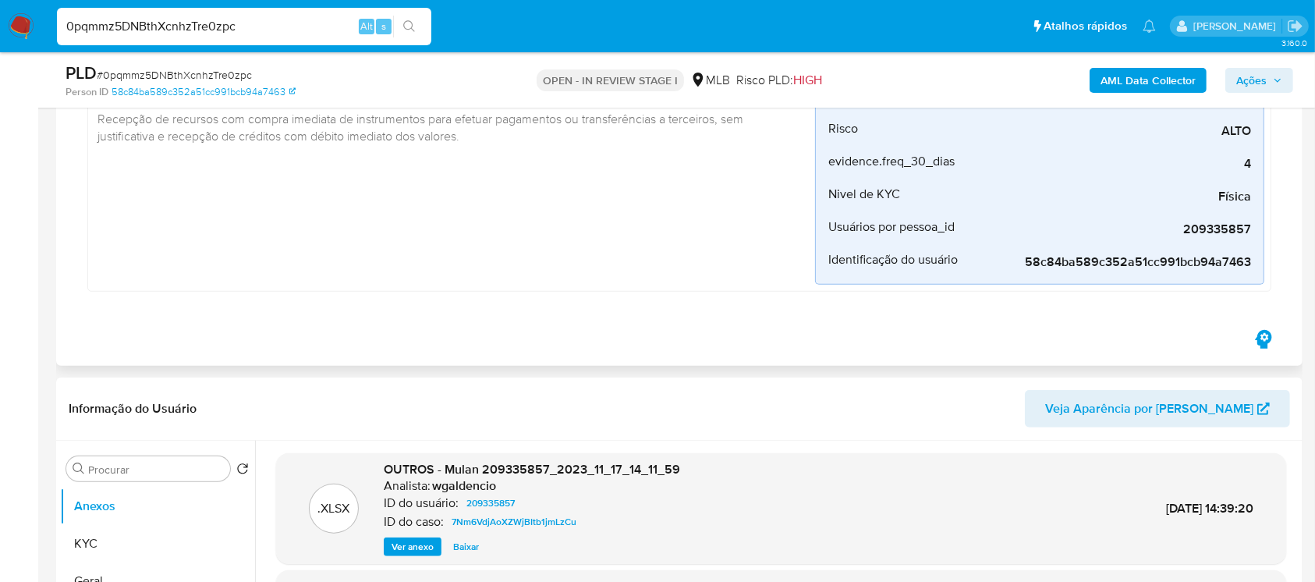
scroll to position [1248, 0]
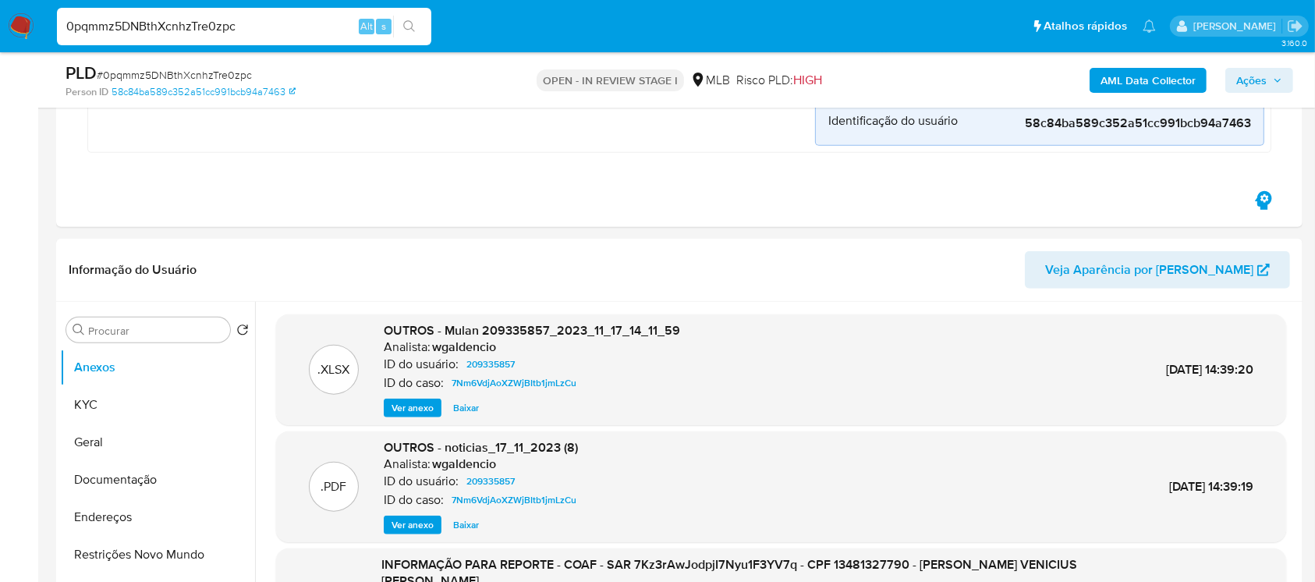
click at [264, 23] on input "0pqmmz5DNBthXcnhzTre0zpc" at bounding box center [244, 26] width 374 height 20
paste input "ddpOmIpnylfx0cF0Gz59EVXu"
type input "ddpOmIpnylfx0cF0Gz59EVXu"
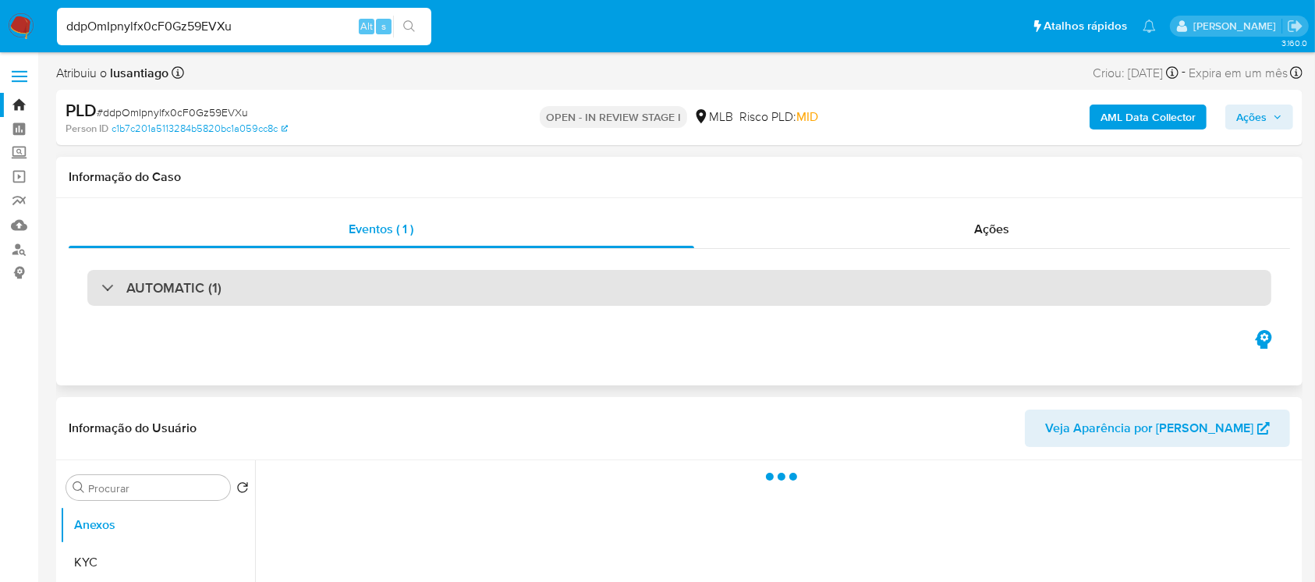
click at [279, 299] on div "AUTOMATIC (1)" at bounding box center [679, 288] width 1184 height 36
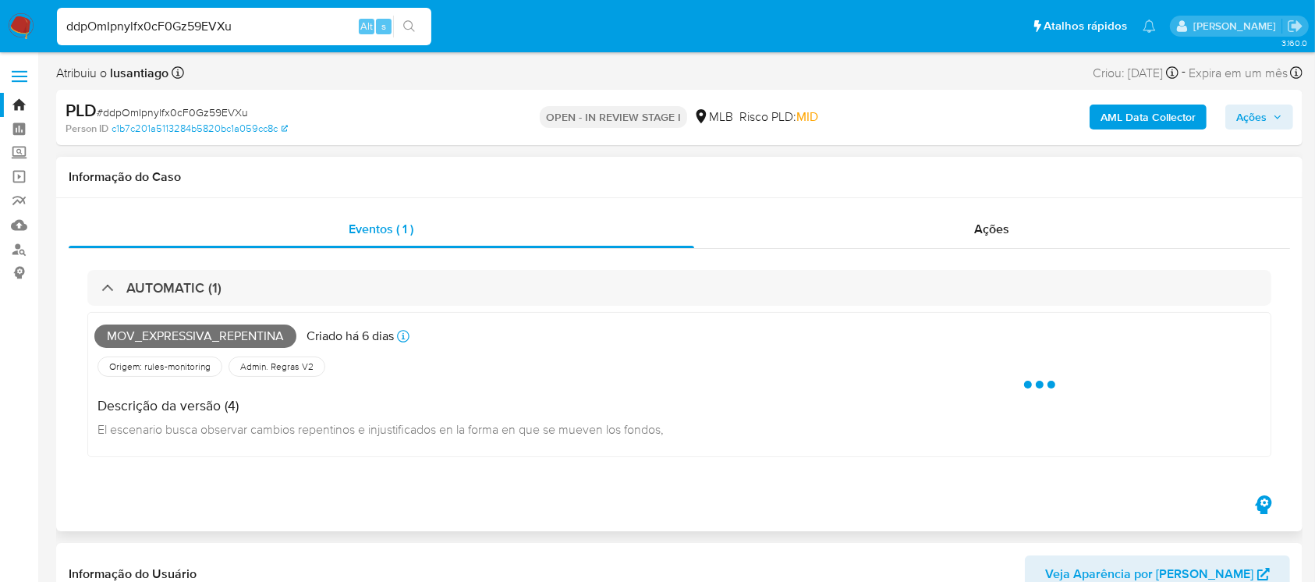
select select "10"
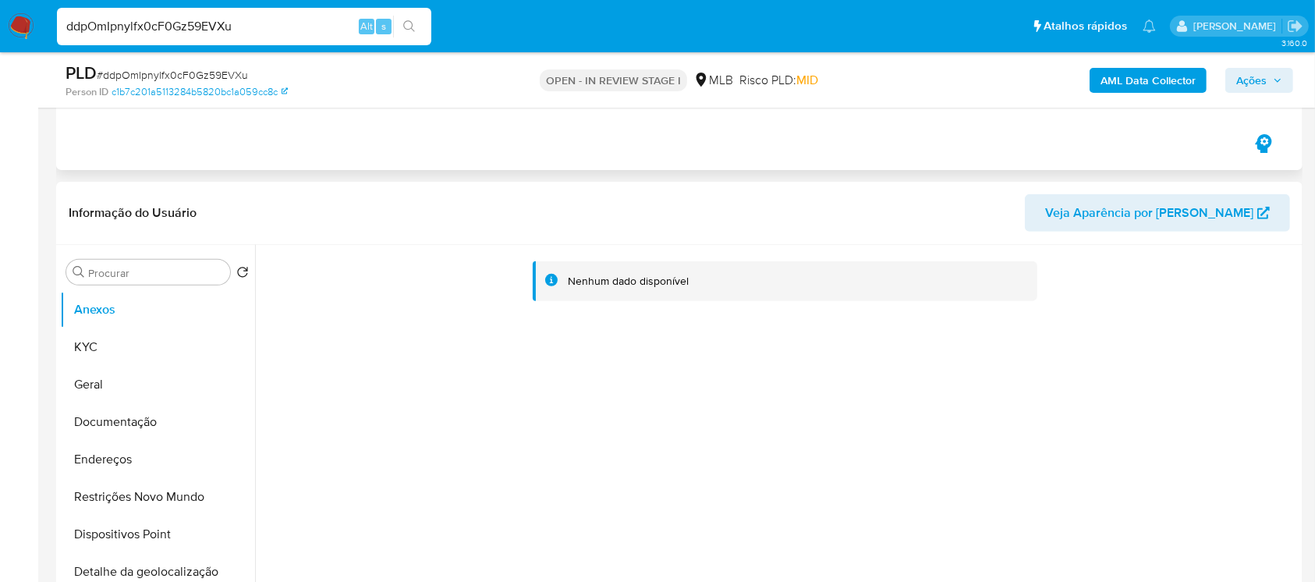
scroll to position [554, 0]
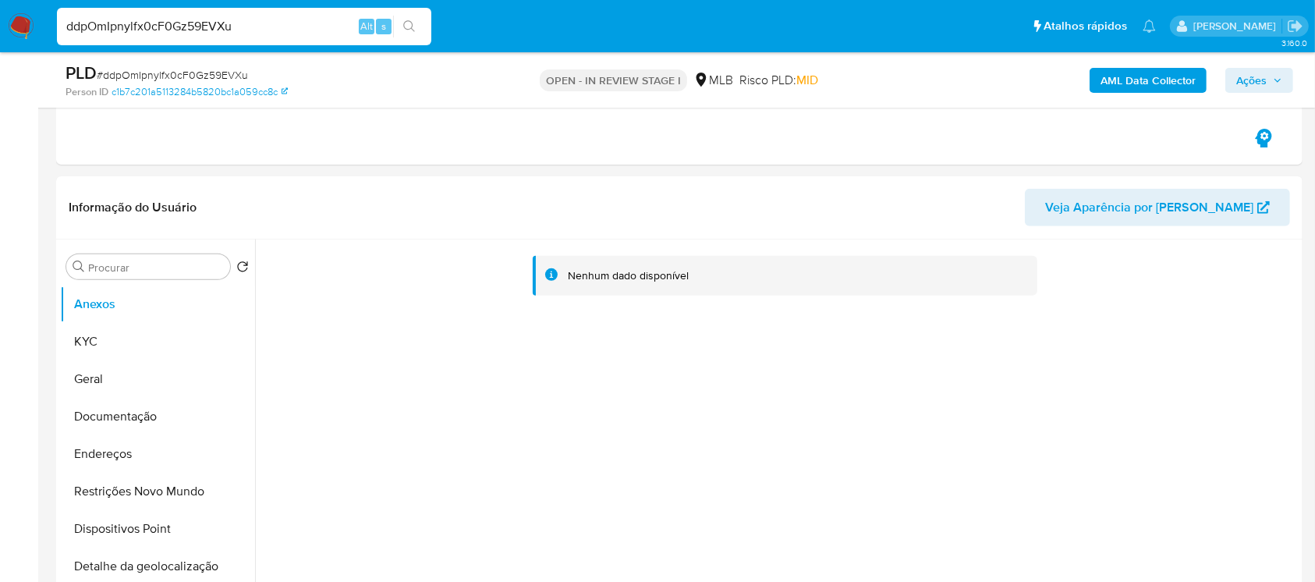
click at [253, 22] on input "ddpOmIpnylfx0cF0Gz59EVXu" at bounding box center [244, 26] width 374 height 20
paste input "qoYLAraHnfNVNgxFjtAEMEC0"
type input "qoYLAraHnfNVNgxFjtAEMEC0"
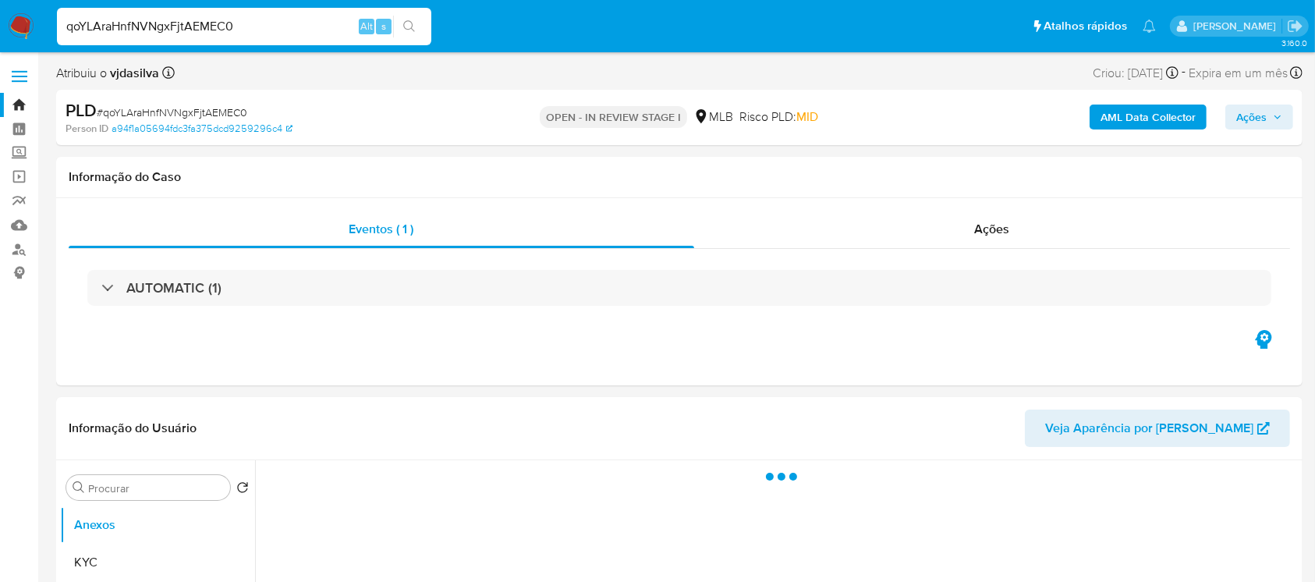
click at [274, 292] on div "AUTOMATIC (1)" at bounding box center [679, 288] width 1184 height 36
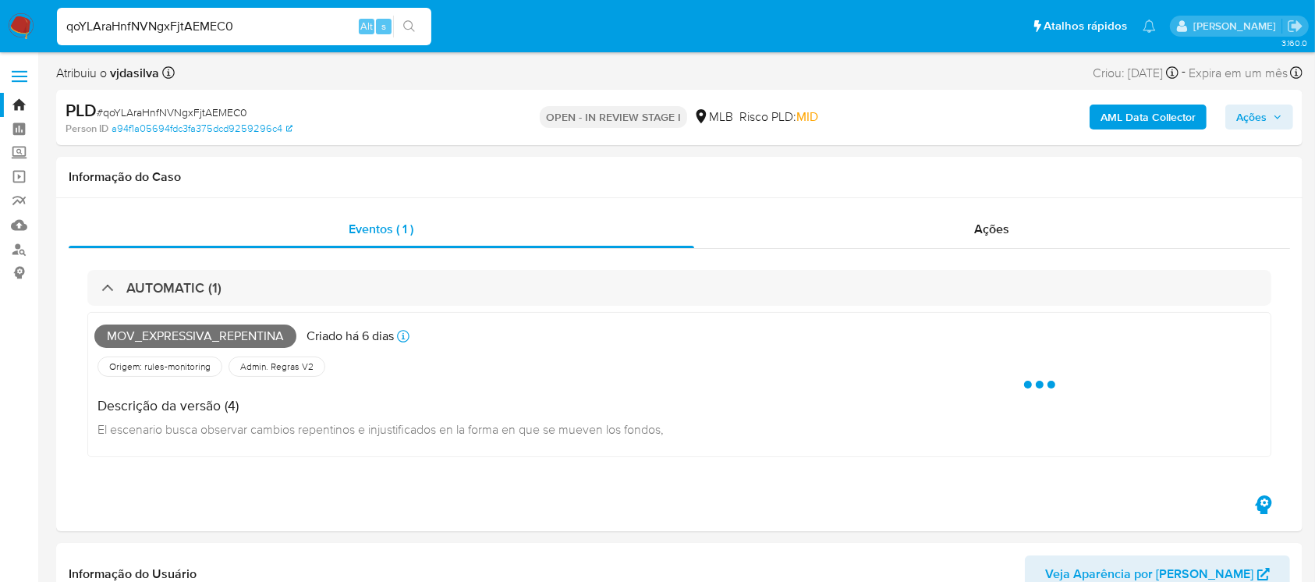
select select "10"
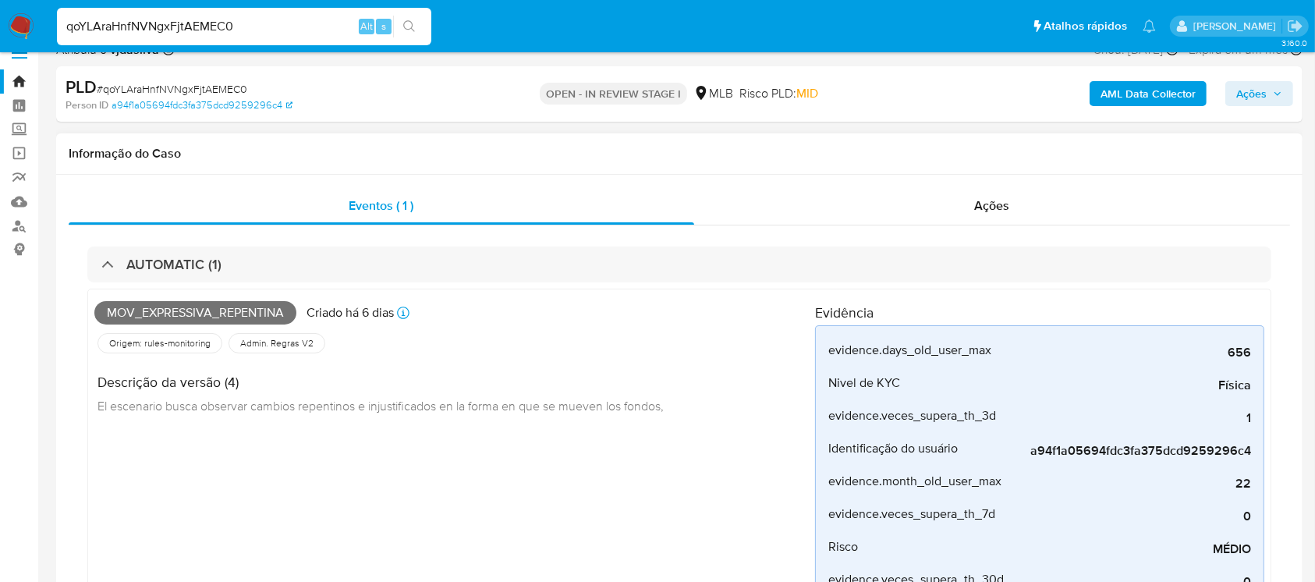
scroll to position [138, 0]
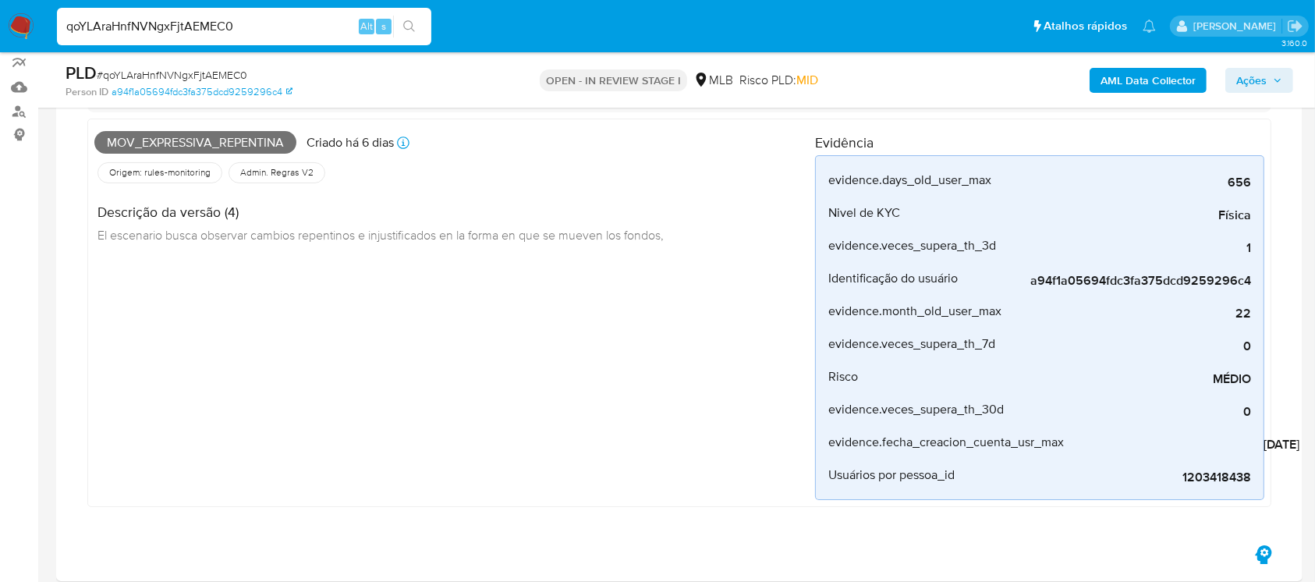
click at [258, 34] on input "qoYLAraHnfNVNgxFjtAEMEC0" at bounding box center [244, 26] width 374 height 20
paste input "11pAxIVhMy2lUbycTLRBFL0p"
type input "11pAxIVhMy2lUbycTLRBFL0p"
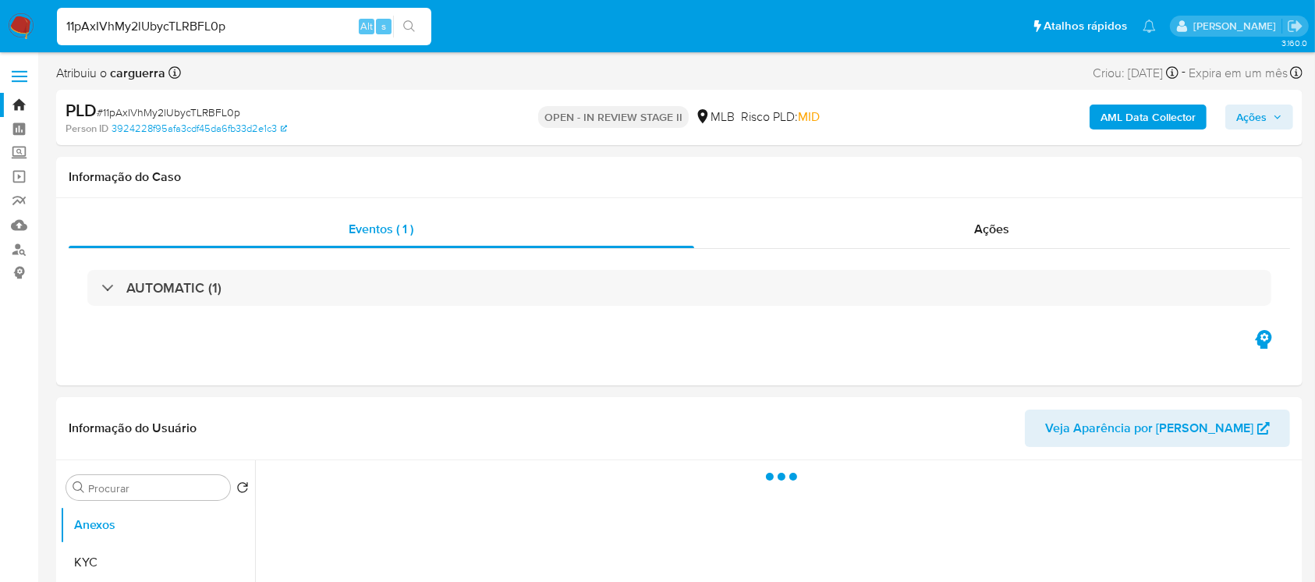
click at [273, 301] on div "AUTOMATIC (1)" at bounding box center [679, 288] width 1184 height 36
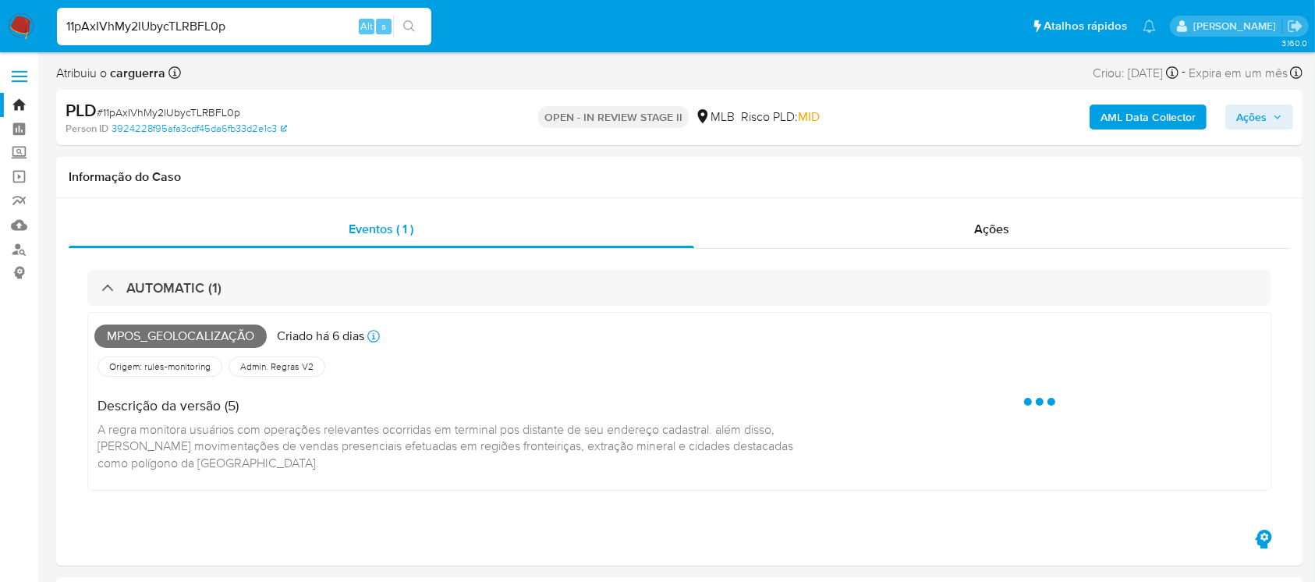
select select "10"
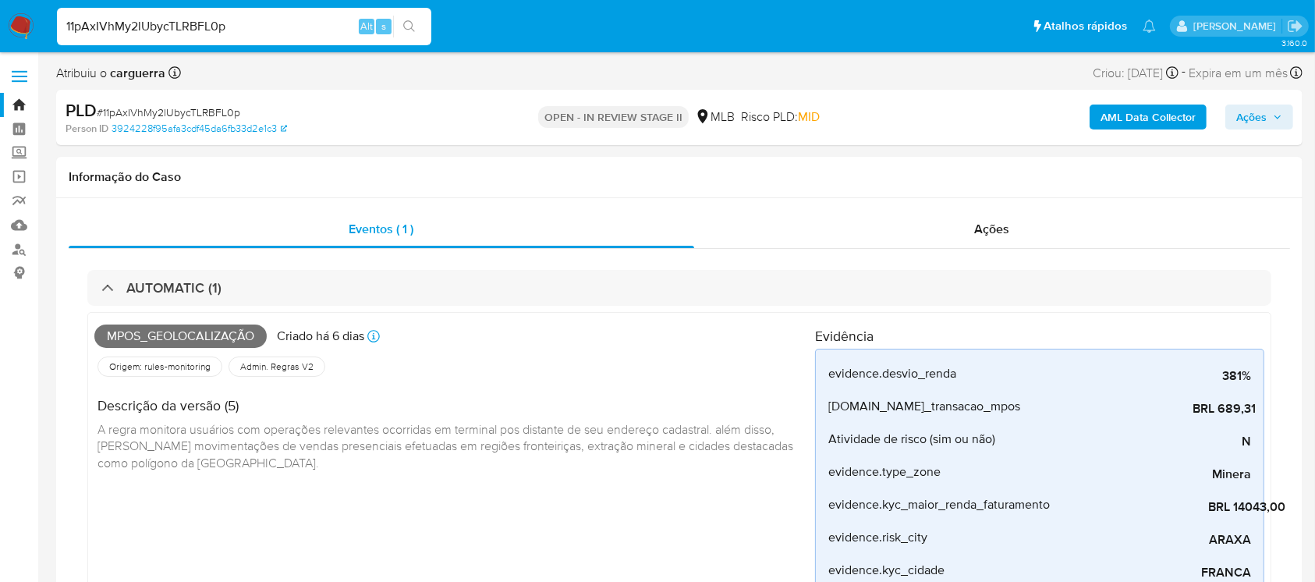
click at [262, 34] on input "11pAxIVhMy2lUbycTLRBFL0p" at bounding box center [244, 26] width 374 height 20
paste input "vU3kPA7wbgskI2jLMCllq06P"
type input "vU3kPA7wbgskI2jLMCllq06P"
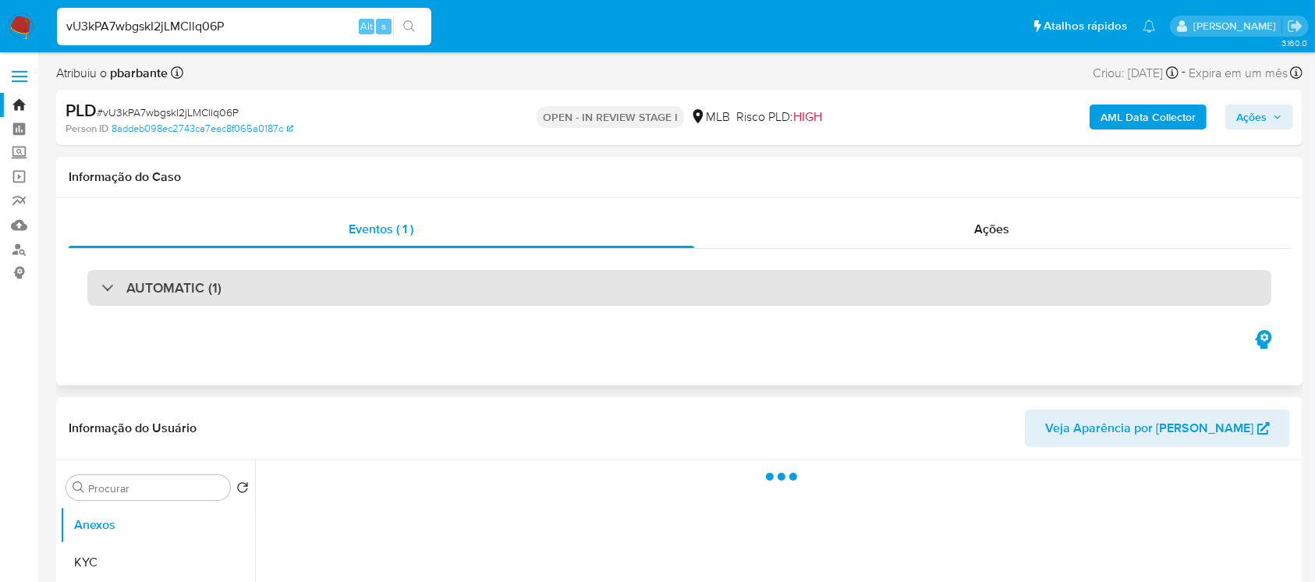
select select "10"
click at [278, 295] on div "AUTOMATIC (1)" at bounding box center [679, 288] width 1184 height 36
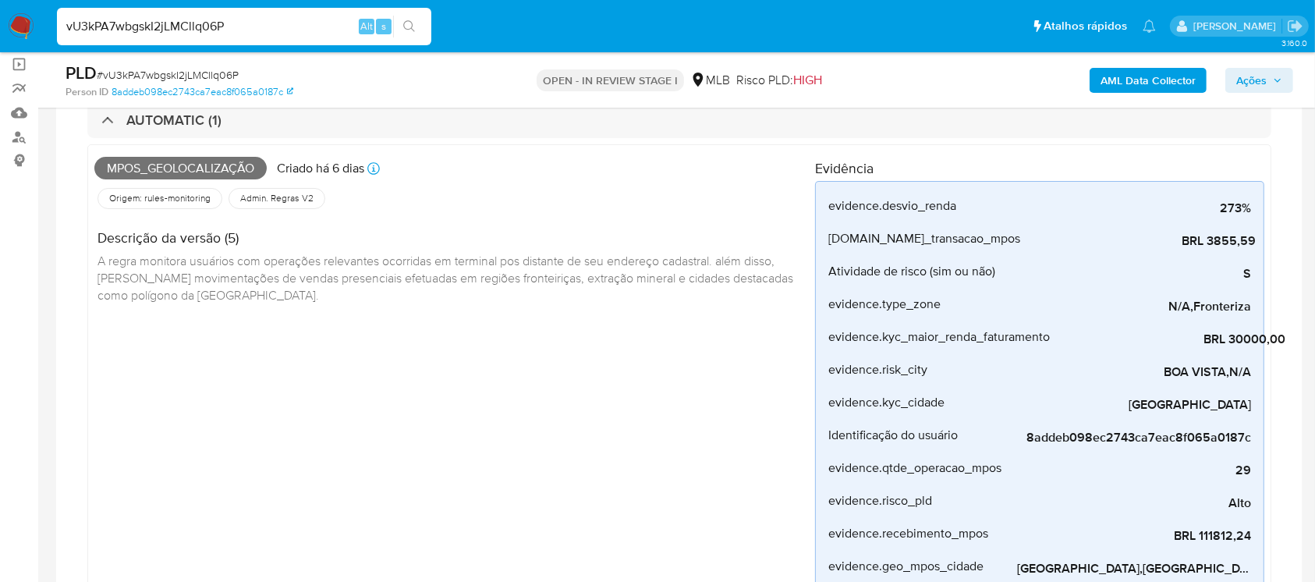
scroll to position [138, 0]
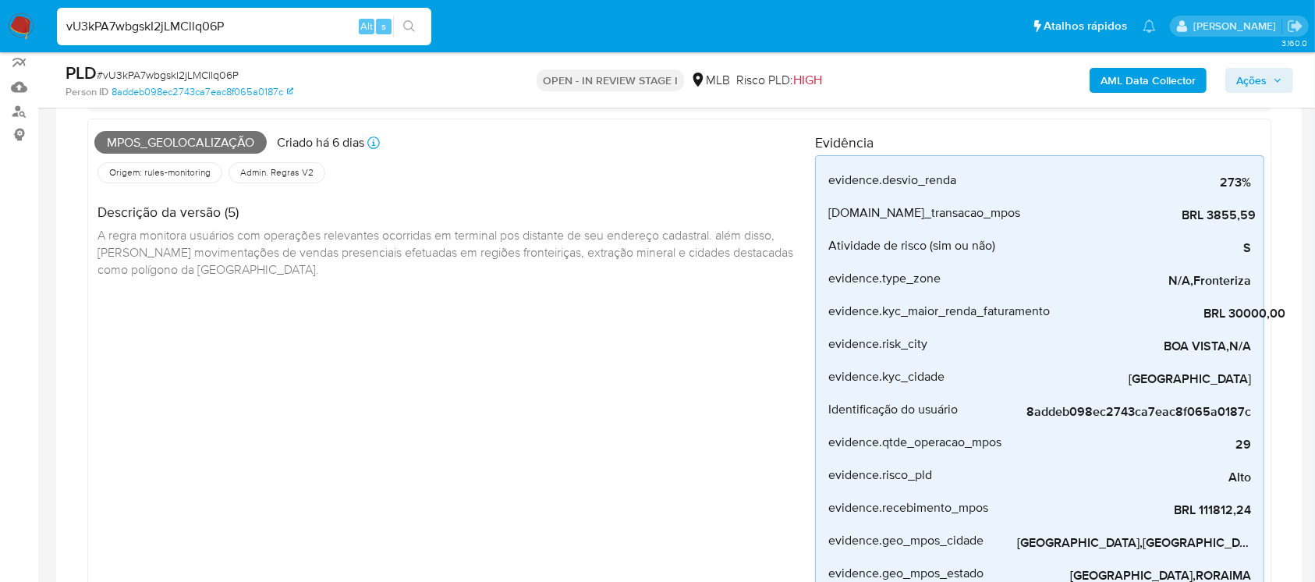
click at [273, 31] on input "vU3kPA7wbgskI2jLMCllq06P" at bounding box center [244, 26] width 374 height 20
paste input "nin2i4A7uxj7qzW0FzzEKfnd"
type input "nin2i4A7uxj7qzW0FzzEKfnd"
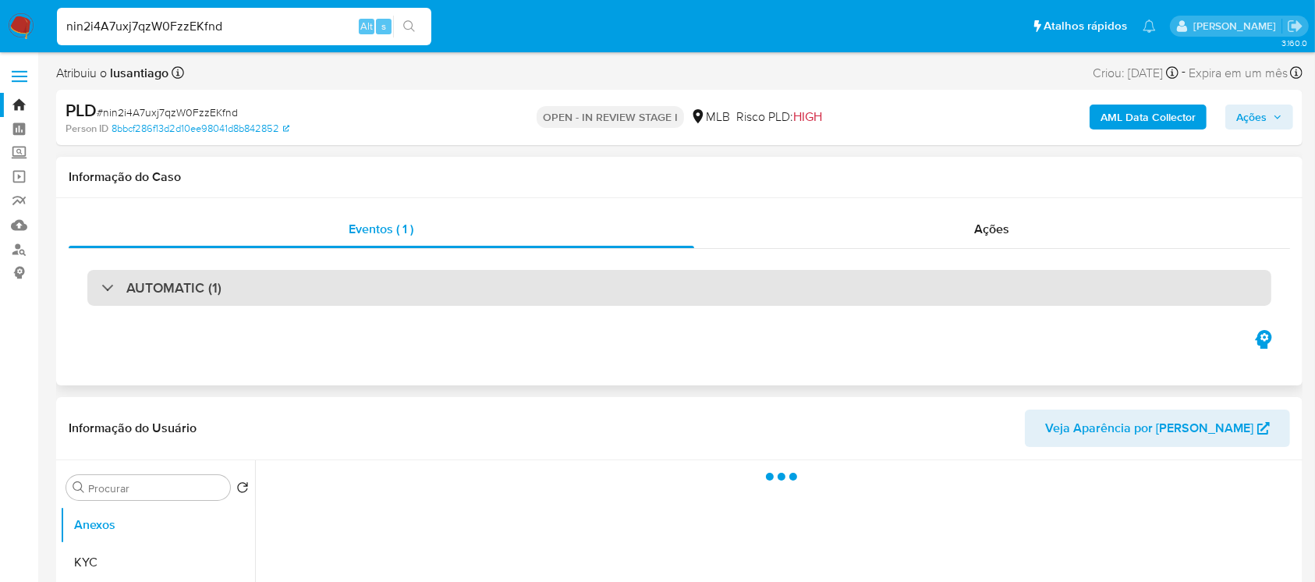
click at [257, 294] on div "AUTOMATIC (1)" at bounding box center [679, 288] width 1184 height 36
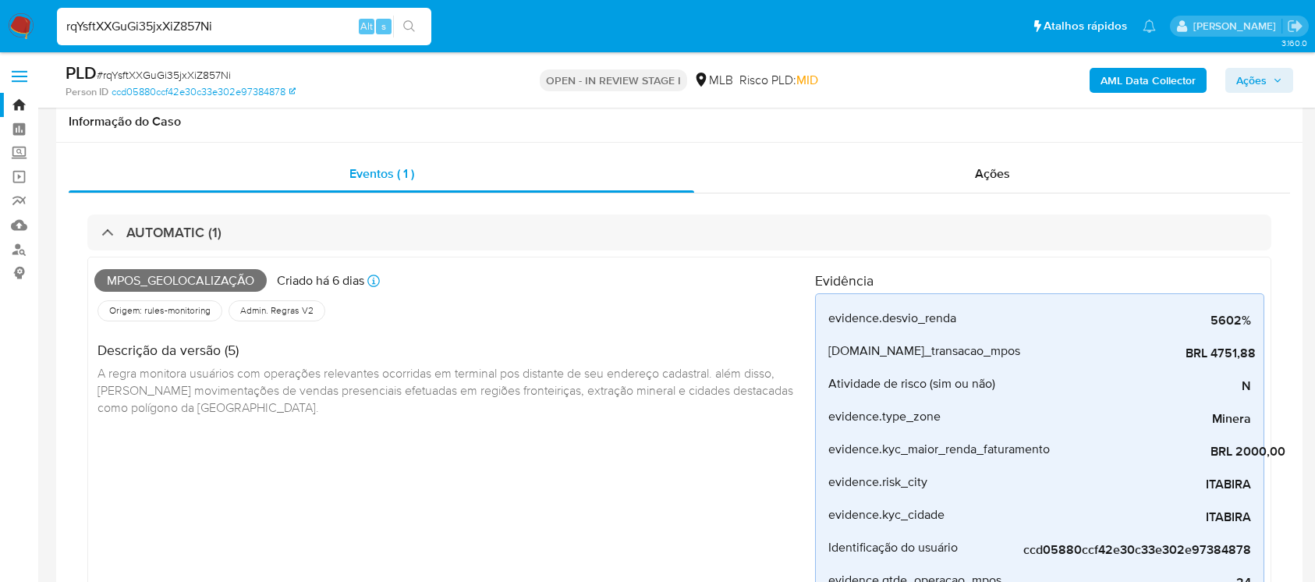
select select "10"
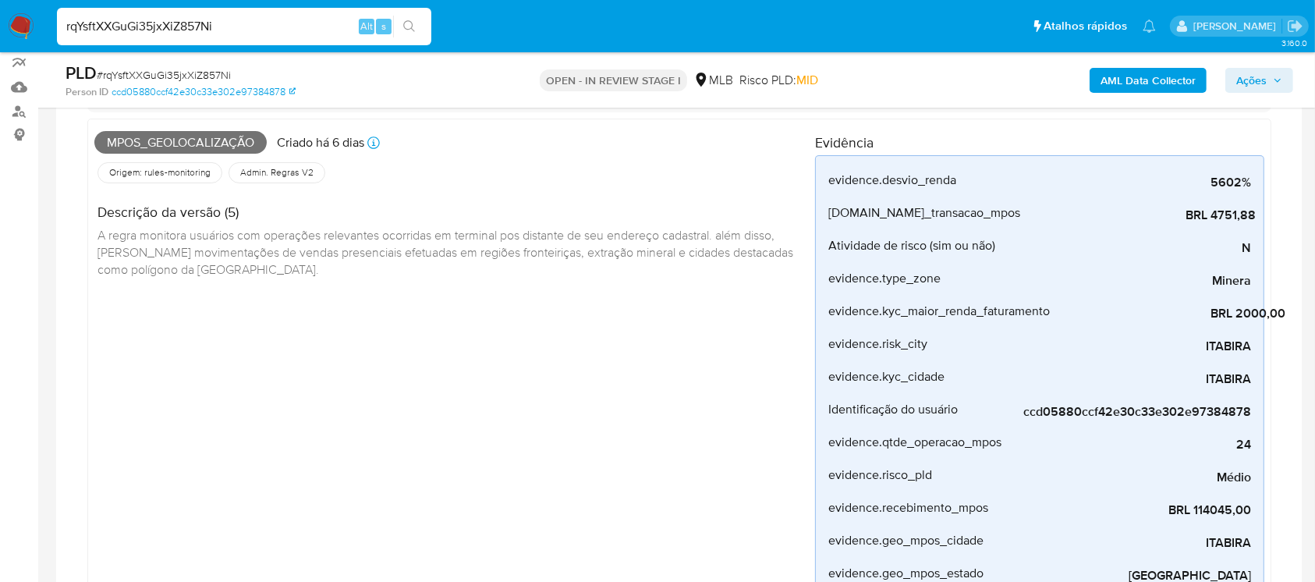
click at [268, 22] on input "rqYsftXXGuGi35jxXiZ857Ni" at bounding box center [244, 26] width 374 height 20
paste input "qroQFMrg8qfa4OYEwJ7HWFHI"
type input "qroQFMrg8qfa4OYEwJ7HWFHI"
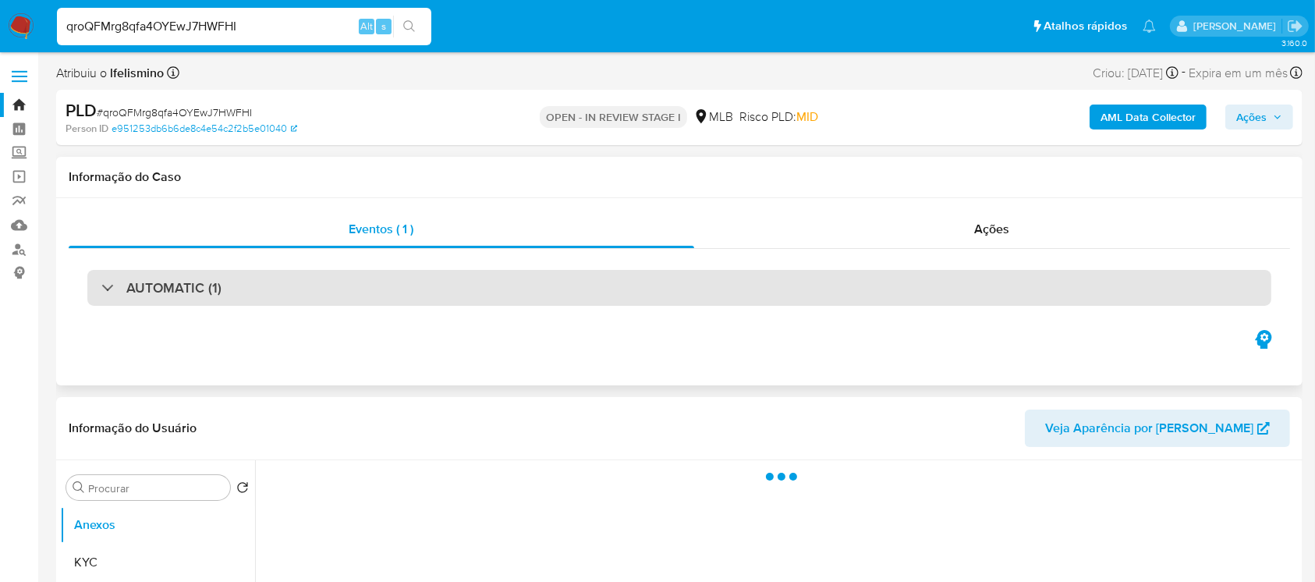
click at [334, 296] on div "AUTOMATIC (1)" at bounding box center [679, 288] width 1184 height 36
select select "10"
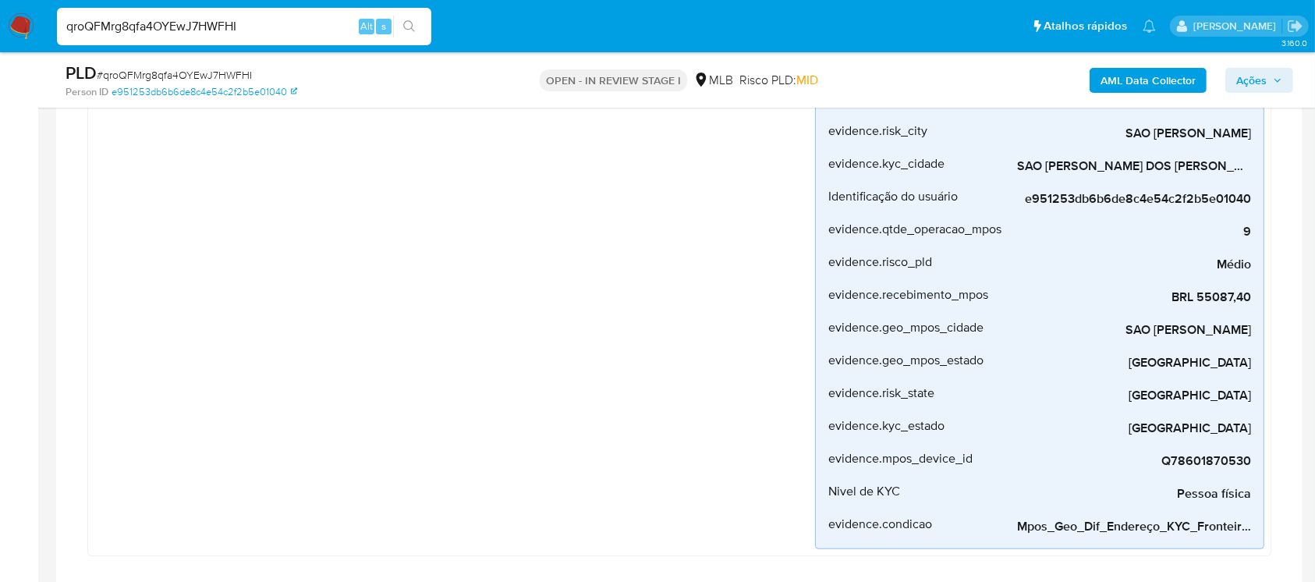
scroll to position [554, 0]
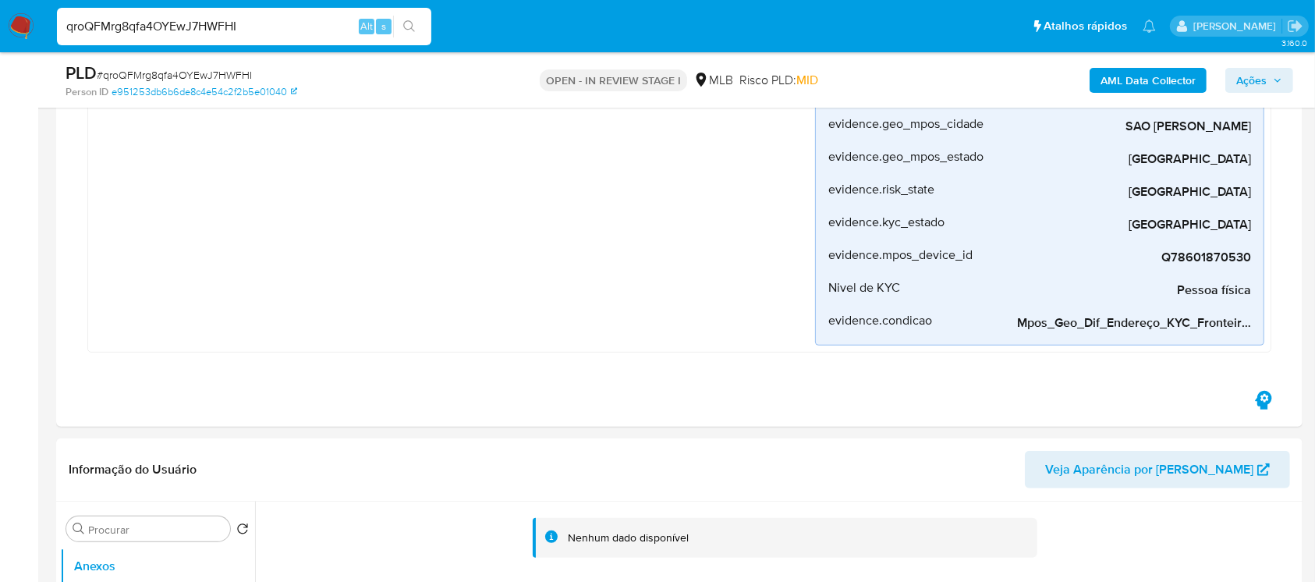
click at [282, 32] on input "qroQFMrg8qfa4OYEwJ7HWFHI" at bounding box center [244, 26] width 374 height 20
paste input "s8lFLYlgZBIUkEVrIDmOErBi"
type input "s8lFLYlgZBIUkEVrIDmOErBi"
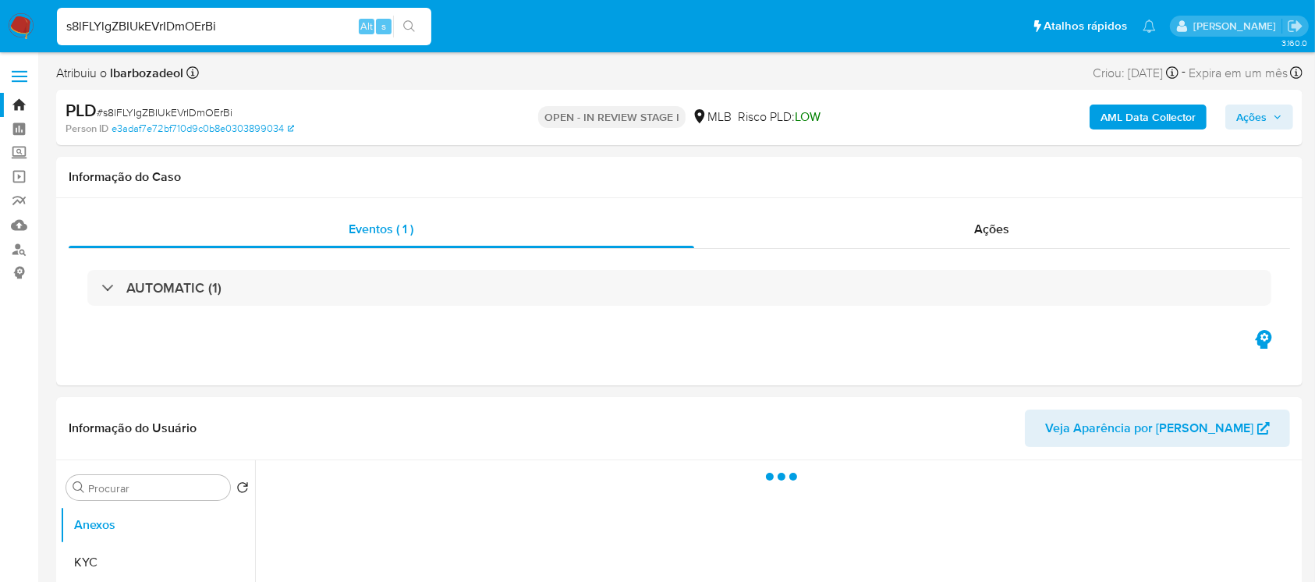
click at [253, 295] on div "AUTOMATIC (1)" at bounding box center [679, 288] width 1184 height 36
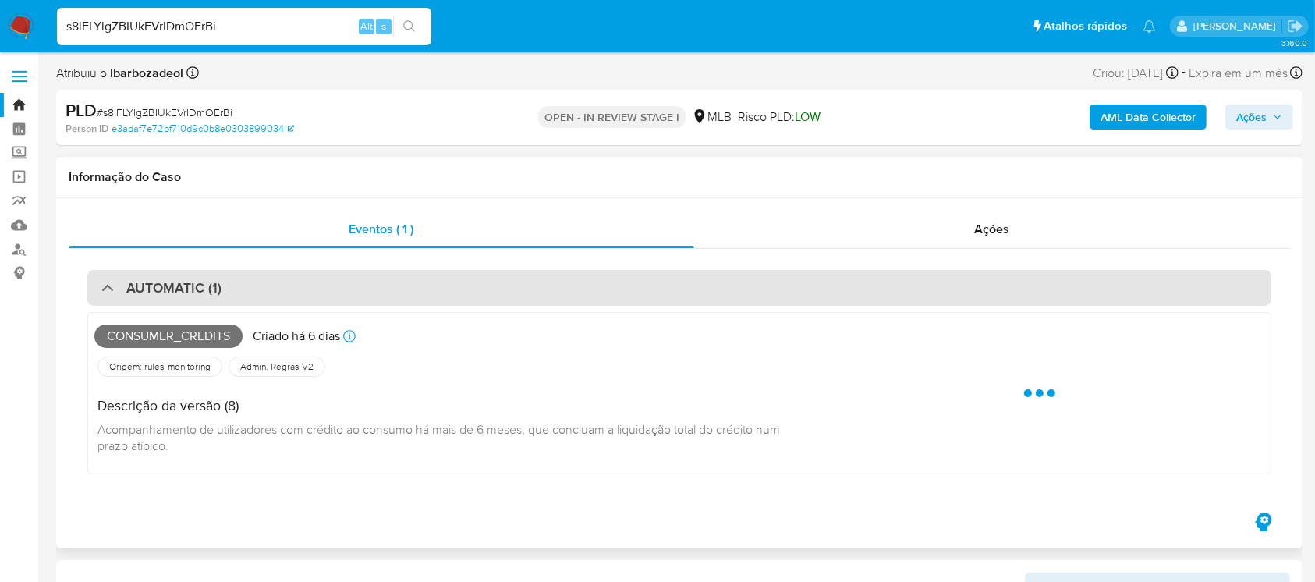
select select "10"
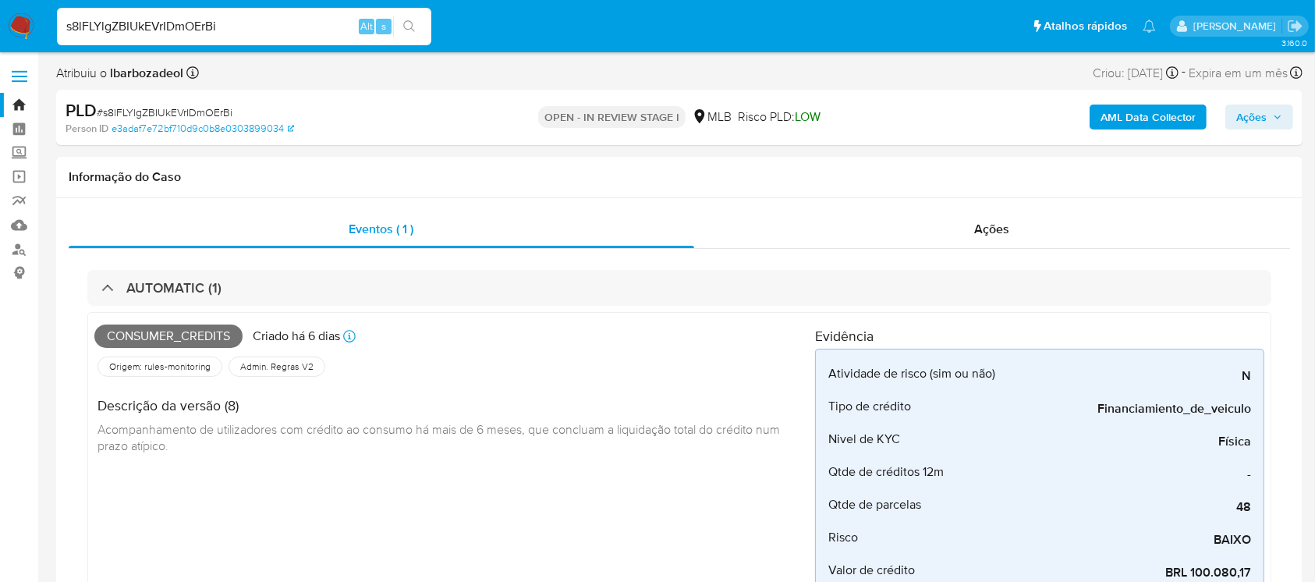
click at [271, 29] on input "s8lFLYlgZBIUkEVrIDmOErBi" at bounding box center [244, 26] width 374 height 20
paste input "1NhXA7XB4sTHkstTI32CdDXO"
type input "1NhXA7XB4sTHkstTI32CdDXO"
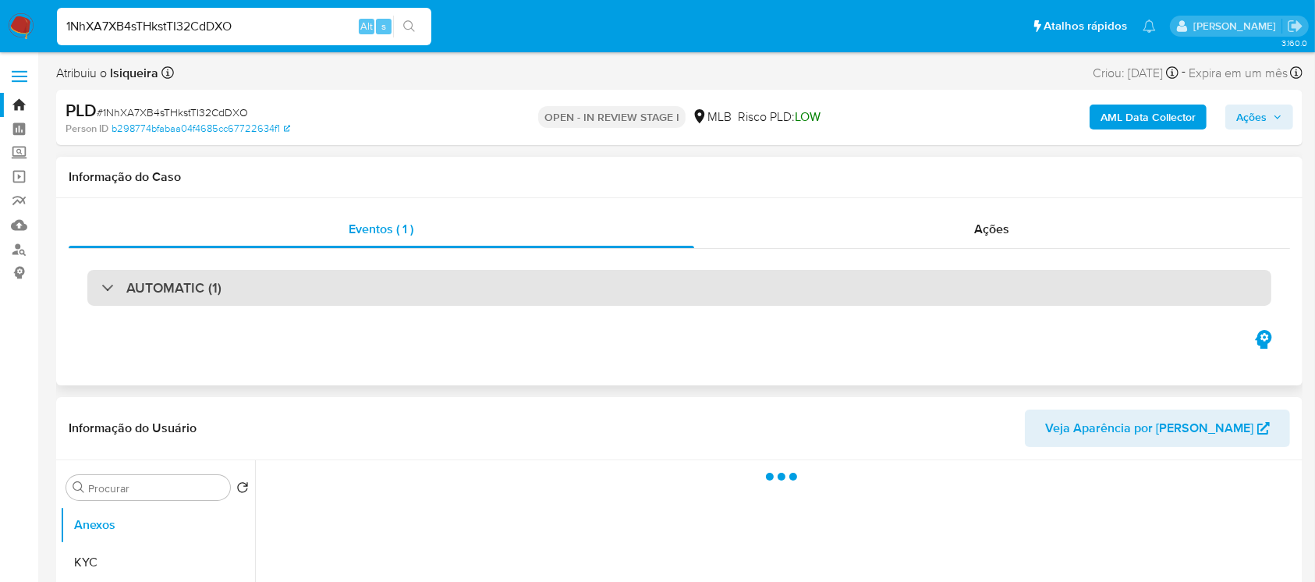
click at [290, 296] on div "AUTOMATIC (1)" at bounding box center [679, 288] width 1184 height 36
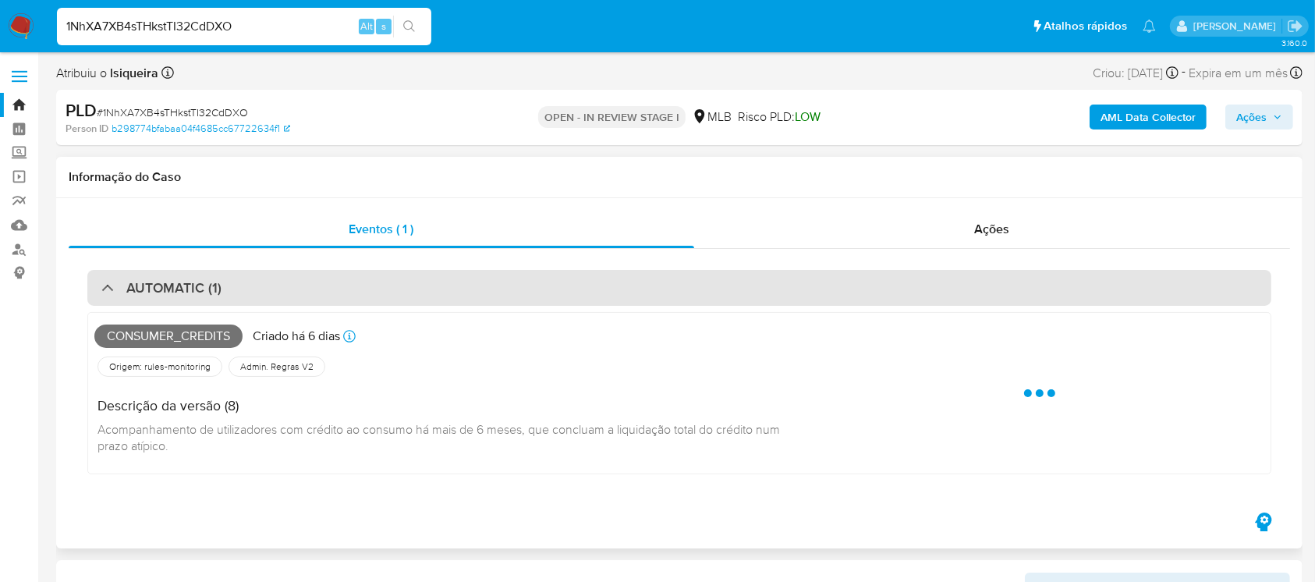
select select "10"
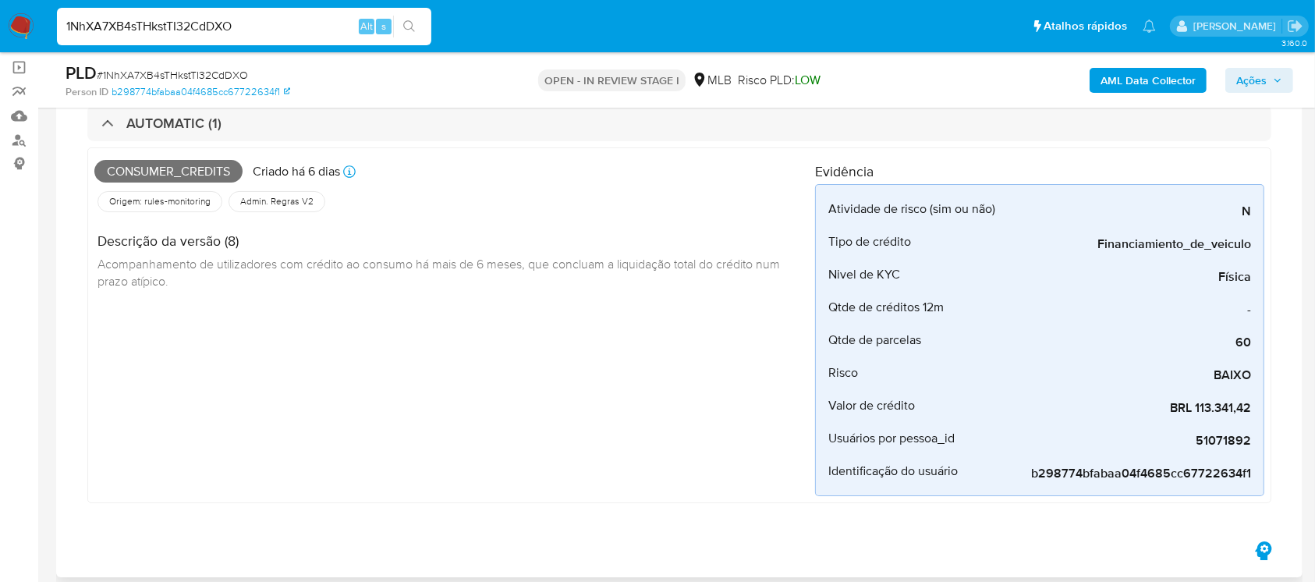
scroll to position [138, 0]
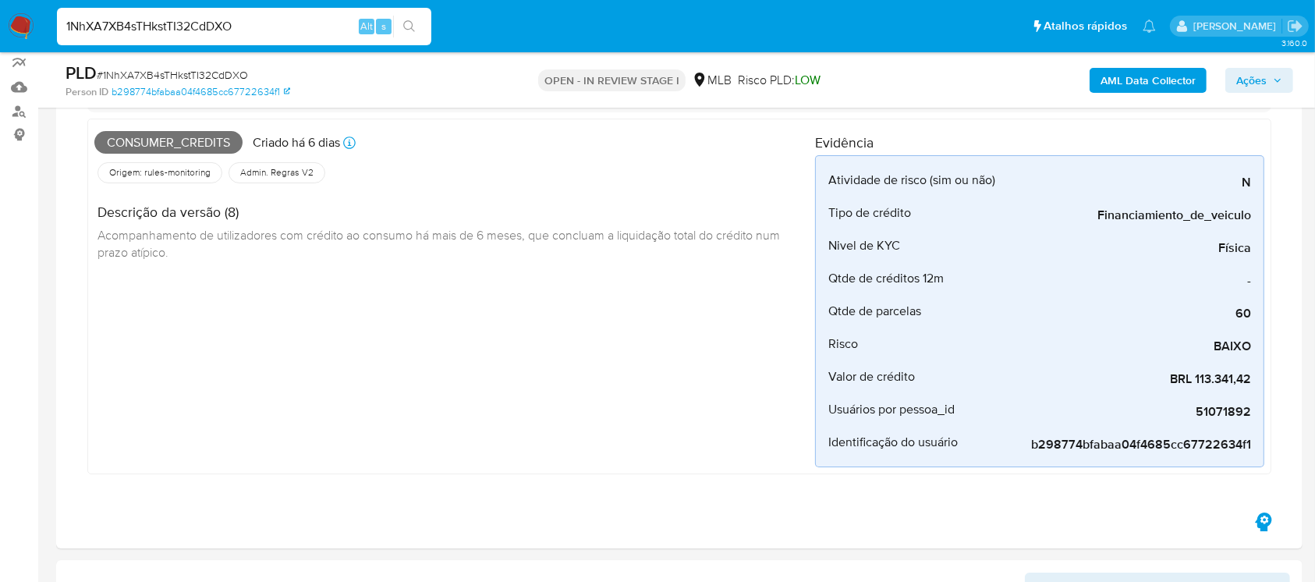
click at [280, 28] on input "1NhXA7XB4sTHkstTI32CdDXO" at bounding box center [244, 26] width 374 height 20
paste input "mlisRvhbW2G8S5jM9zps4FZQ"
type input "mlisRvhbW2G8S5jM9zps4FZQ"
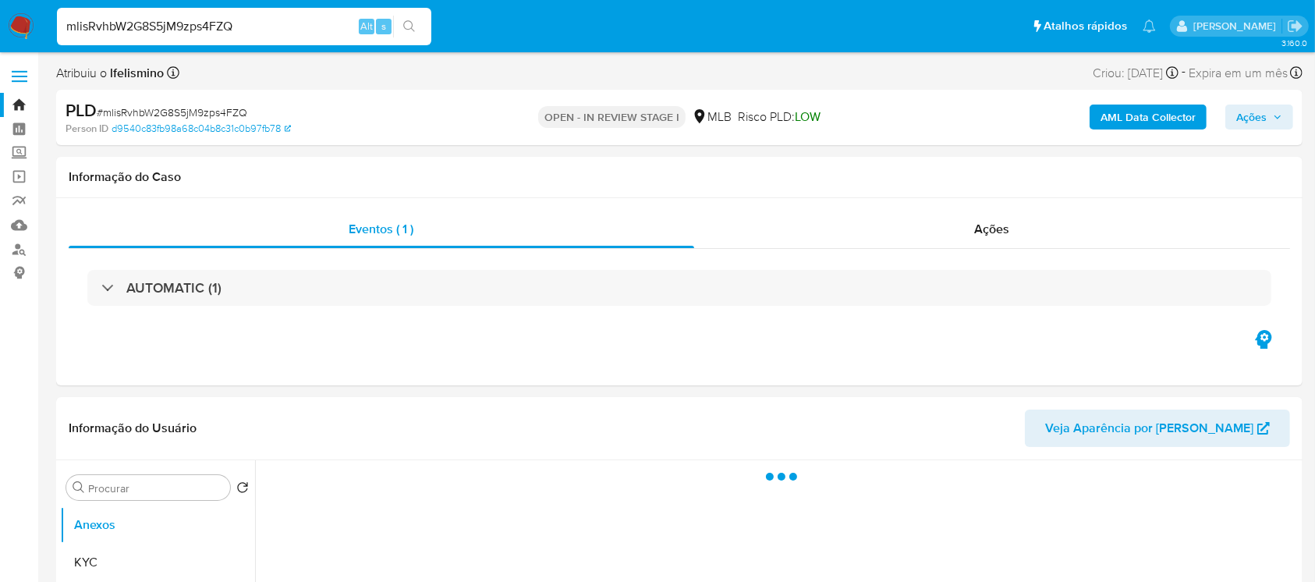
click at [302, 306] on div "AUTOMATIC (1)" at bounding box center [679, 288] width 1221 height 78
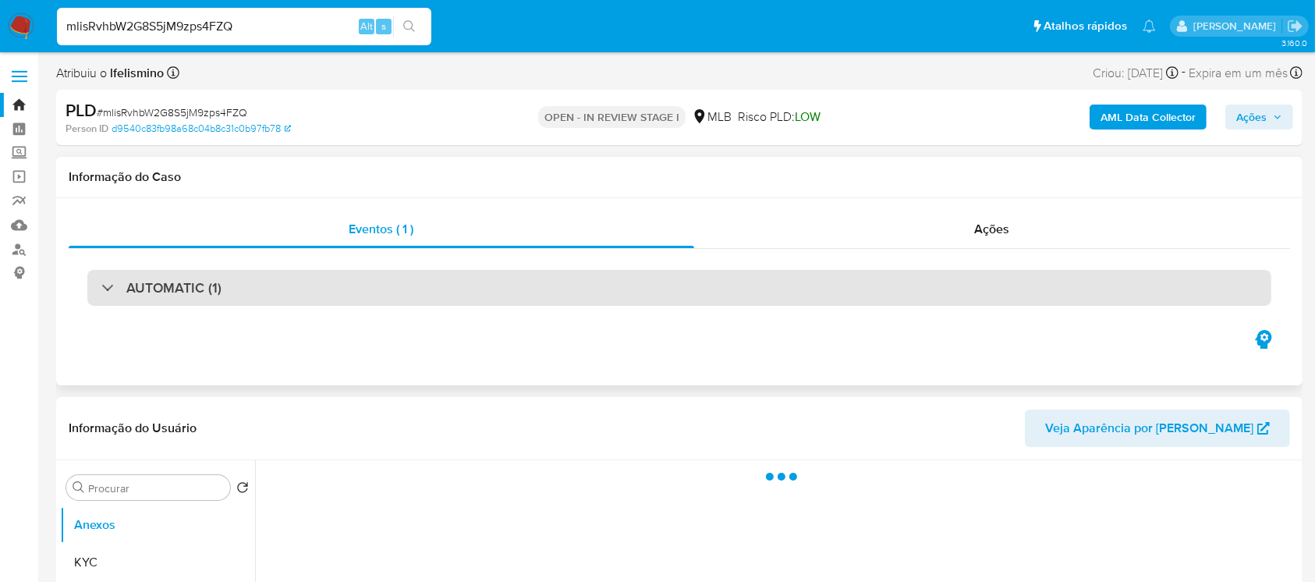
click at [289, 292] on div "AUTOMATIC (1)" at bounding box center [679, 288] width 1184 height 36
select select "10"
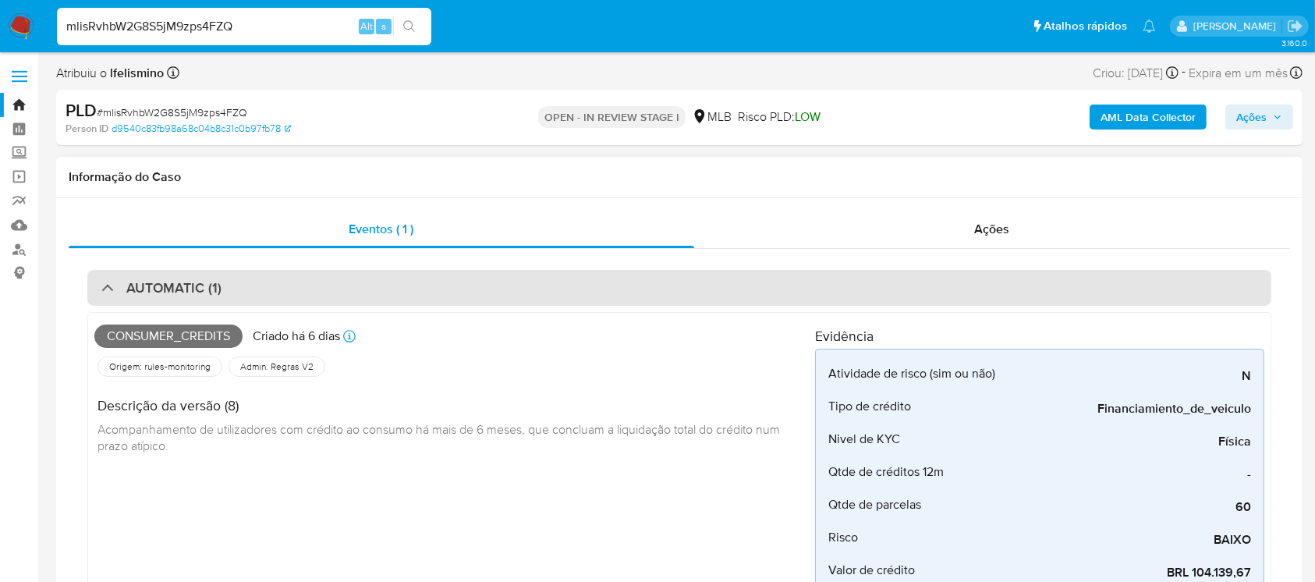
scroll to position [138, 0]
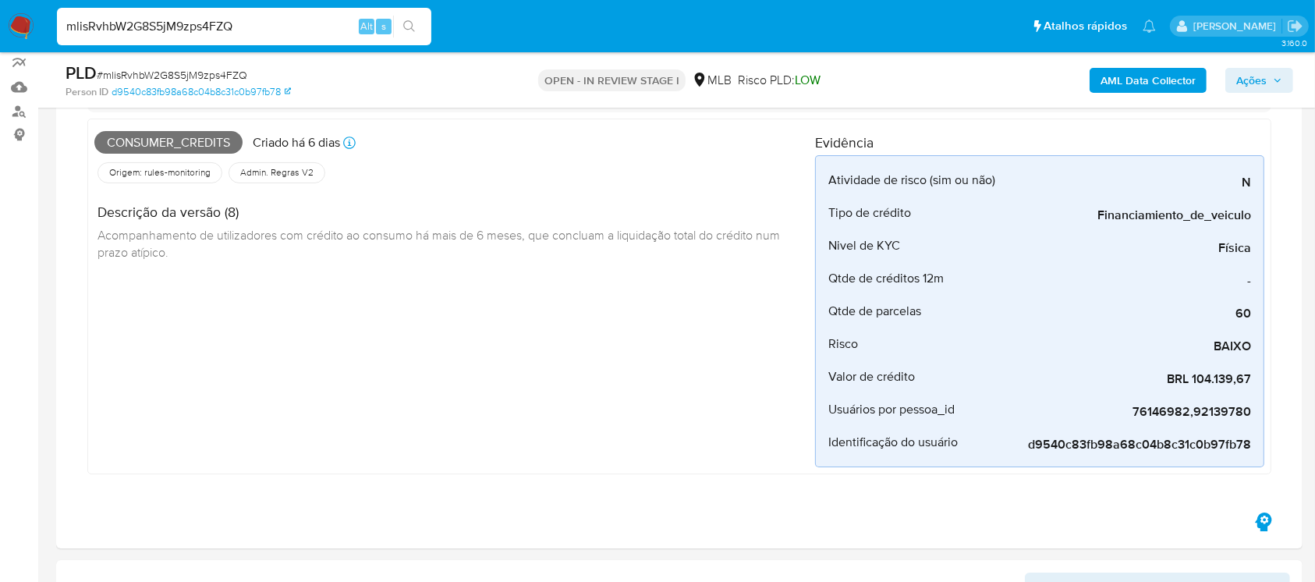
click at [257, 30] on input "mlisRvhbW2G8S5jM9zps4FZQ" at bounding box center [244, 26] width 374 height 20
paste input "3v17u4AsigUibK3TtkHSkJKd"
type input "3v17u4AsigUibK3TtkHSkJKd"
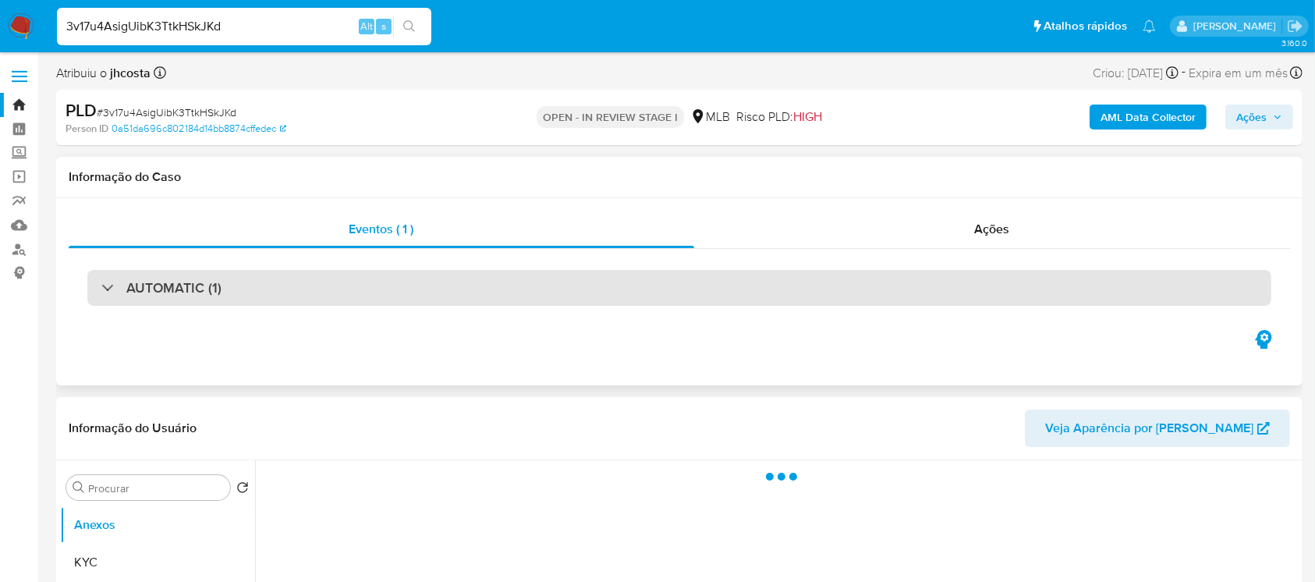
click at [295, 303] on div "AUTOMATIC (1)" at bounding box center [679, 288] width 1184 height 36
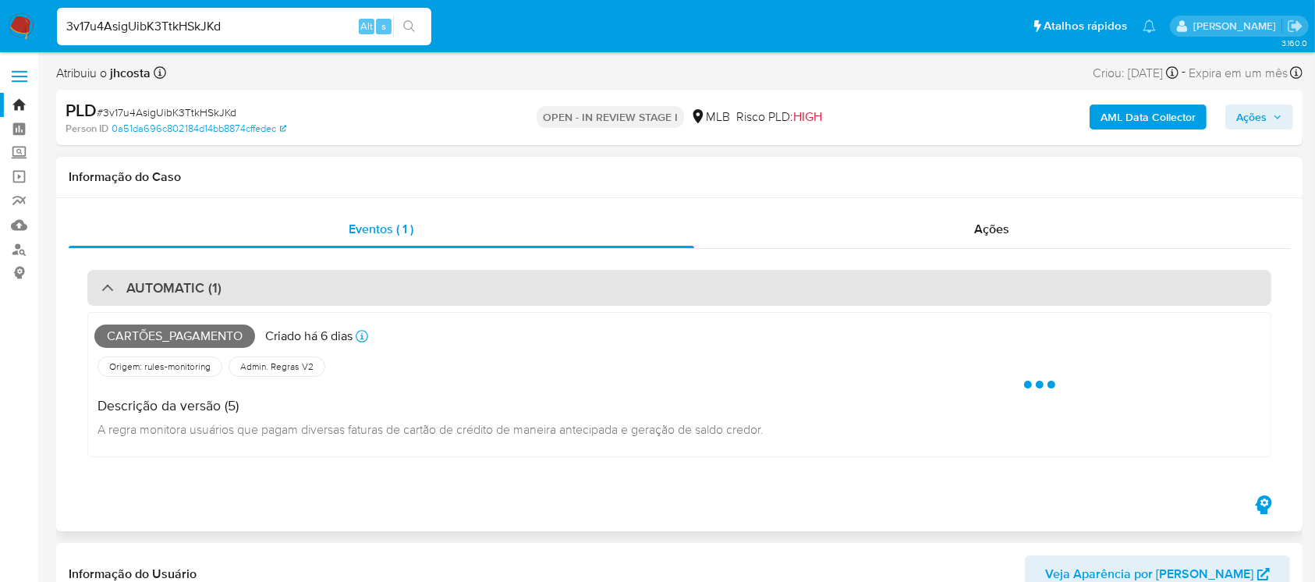
select select "10"
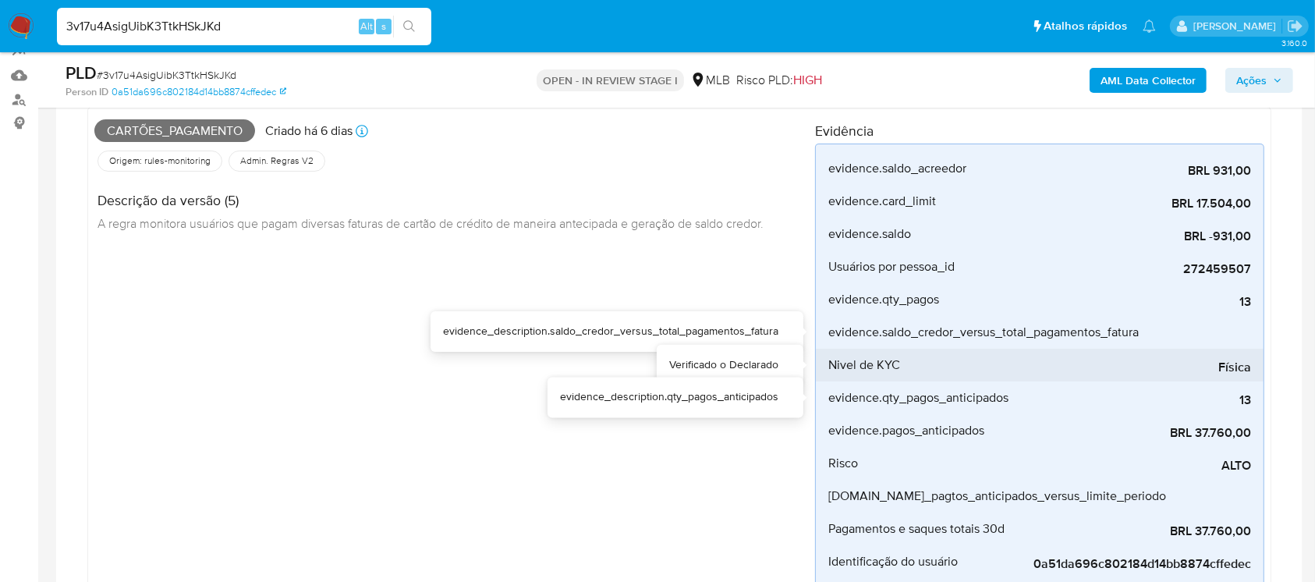
scroll to position [277, 0]
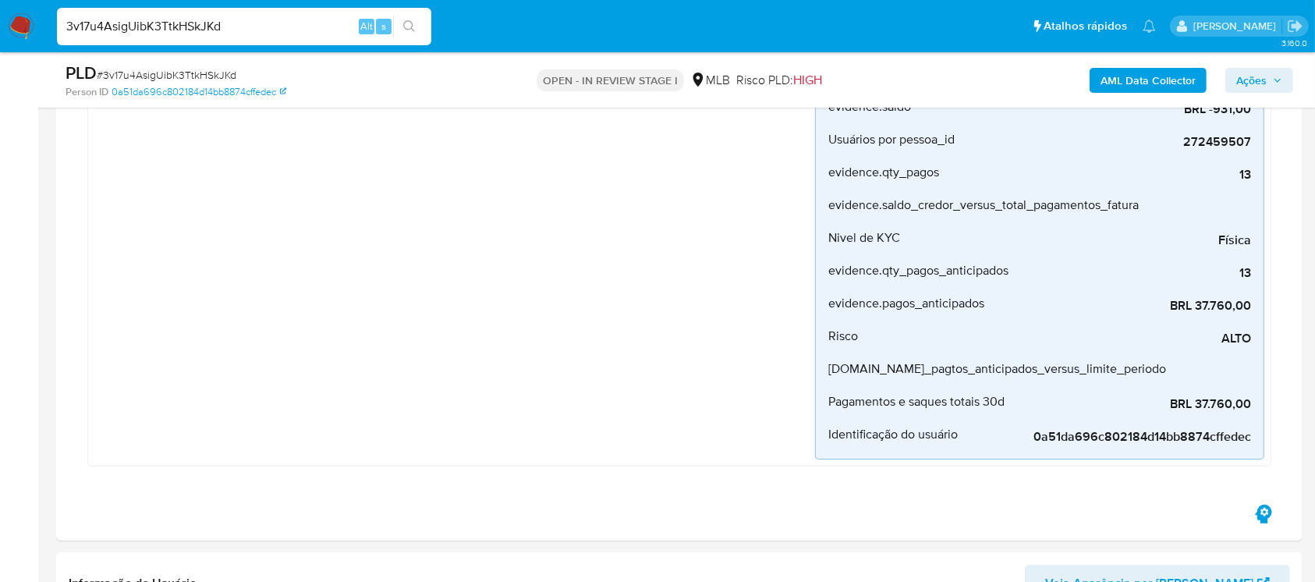
click at [230, 30] on input "3v17u4AsigUibK3TtkHSkJKd" at bounding box center [244, 26] width 374 height 20
paste input "s8lFLYlgZBIUkEVrIDmOErBi"
type input "s8lFLYlgZBIUkEVrIDmOErBi"
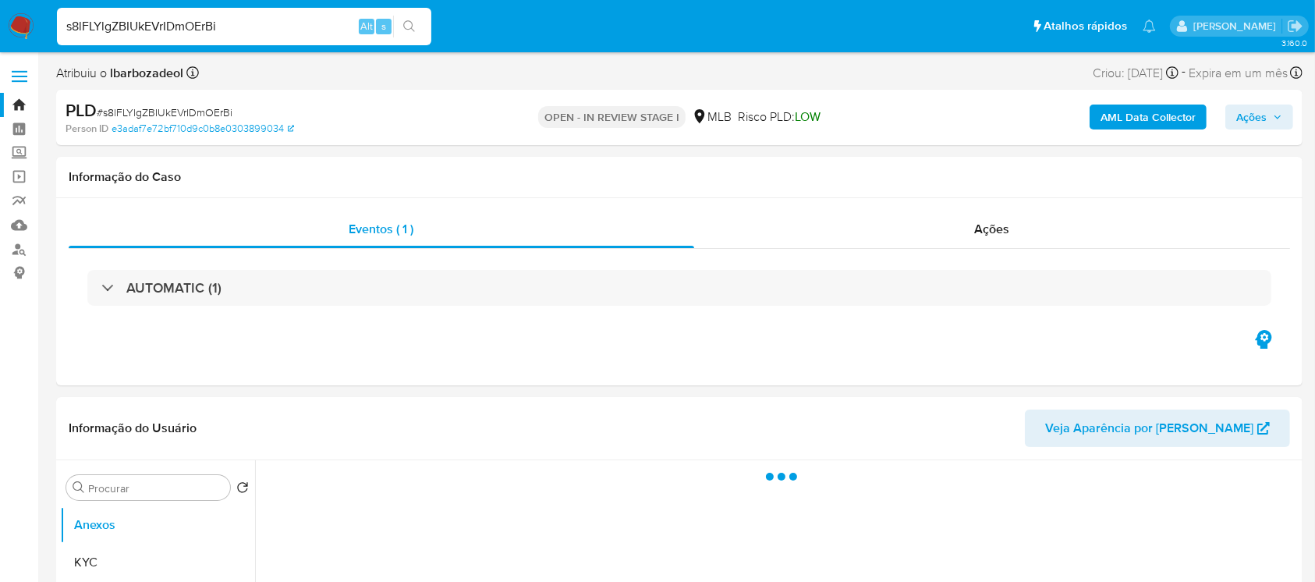
select select "10"
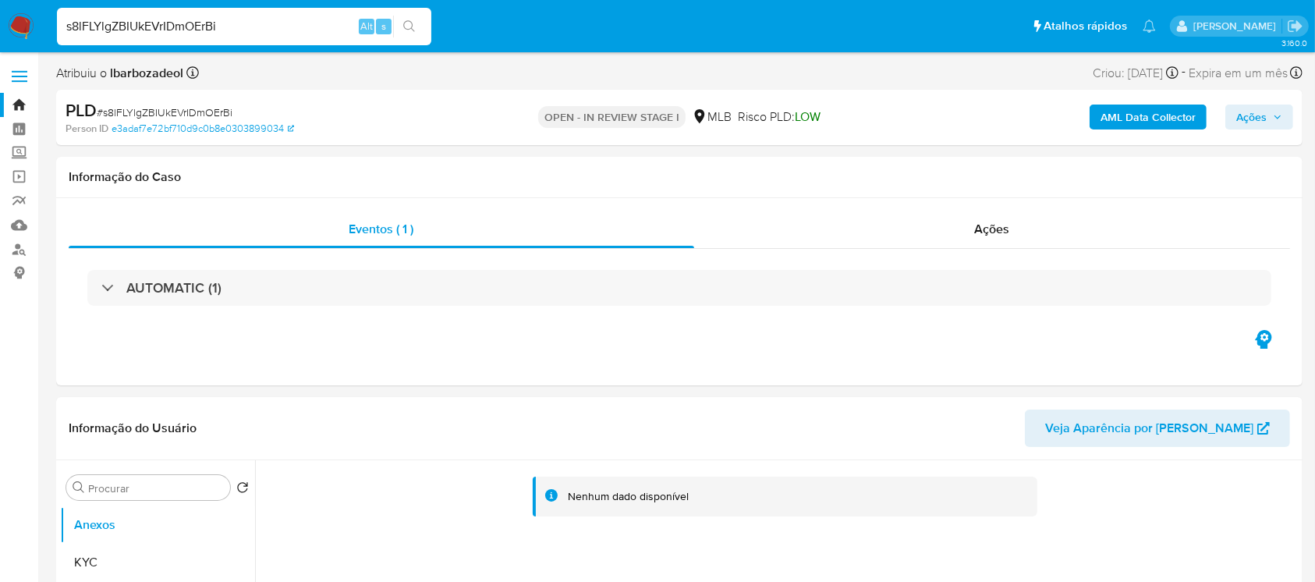
click at [228, 28] on input "s8lFLYlgZBIUkEVrIDmOErBi" at bounding box center [244, 26] width 374 height 20
paste input "LjWUA7ABMXYmepju4pug6sUK"
type input "LjWUA7ABMXYmepju4pug6sUK"
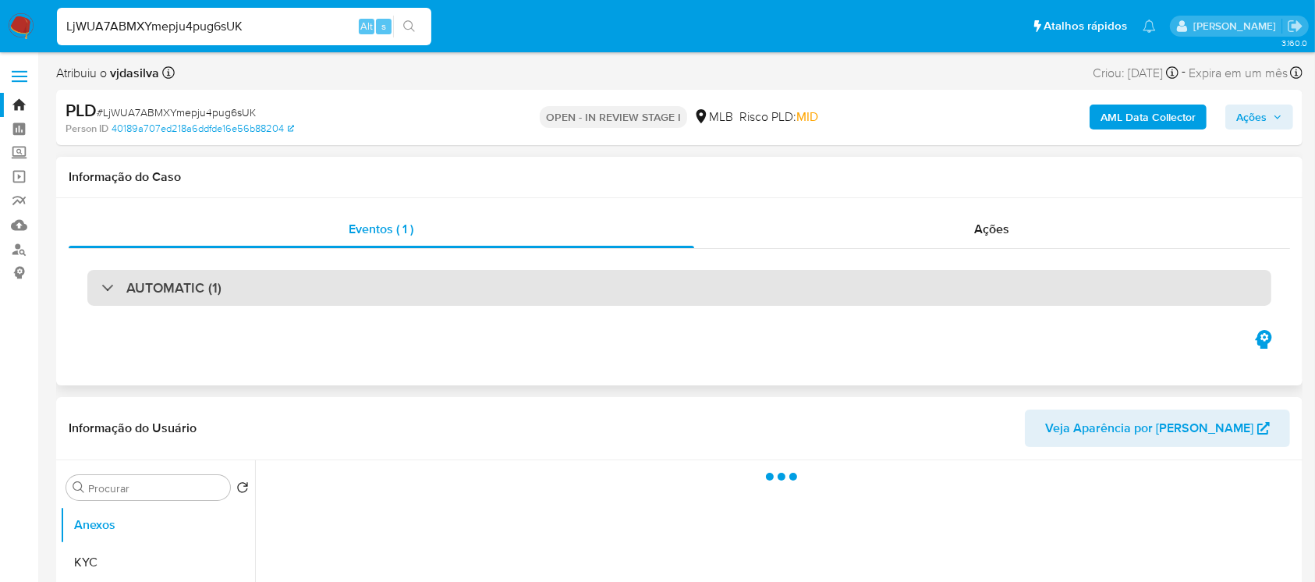
click at [254, 278] on div "AUTOMATIC (1)" at bounding box center [679, 288] width 1184 height 36
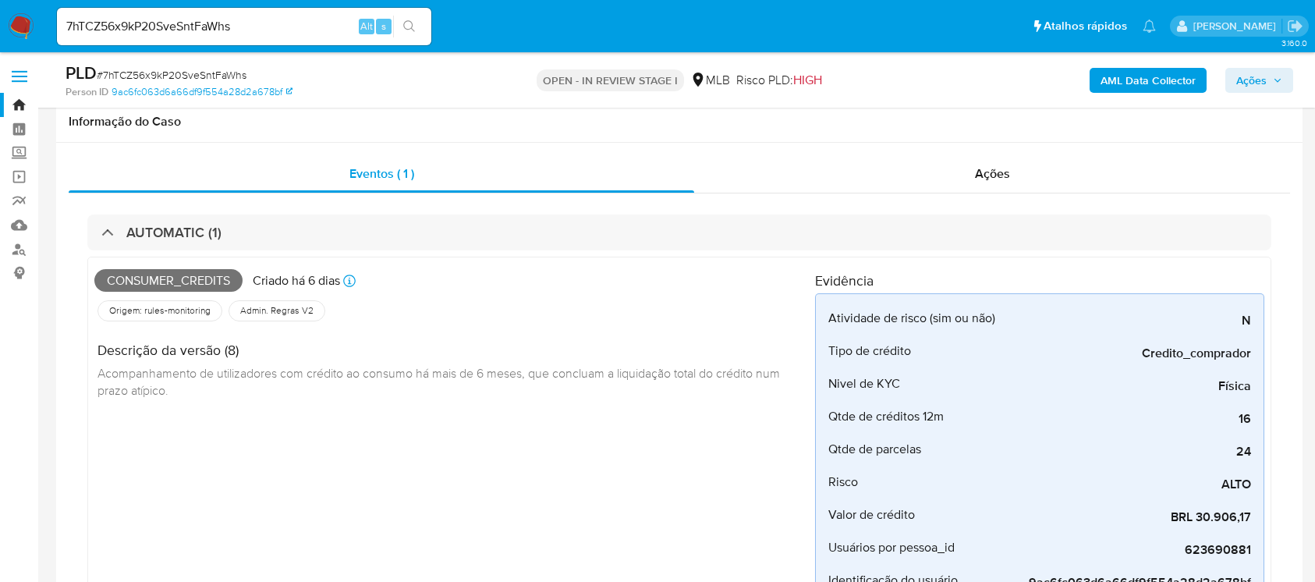
select select "10"
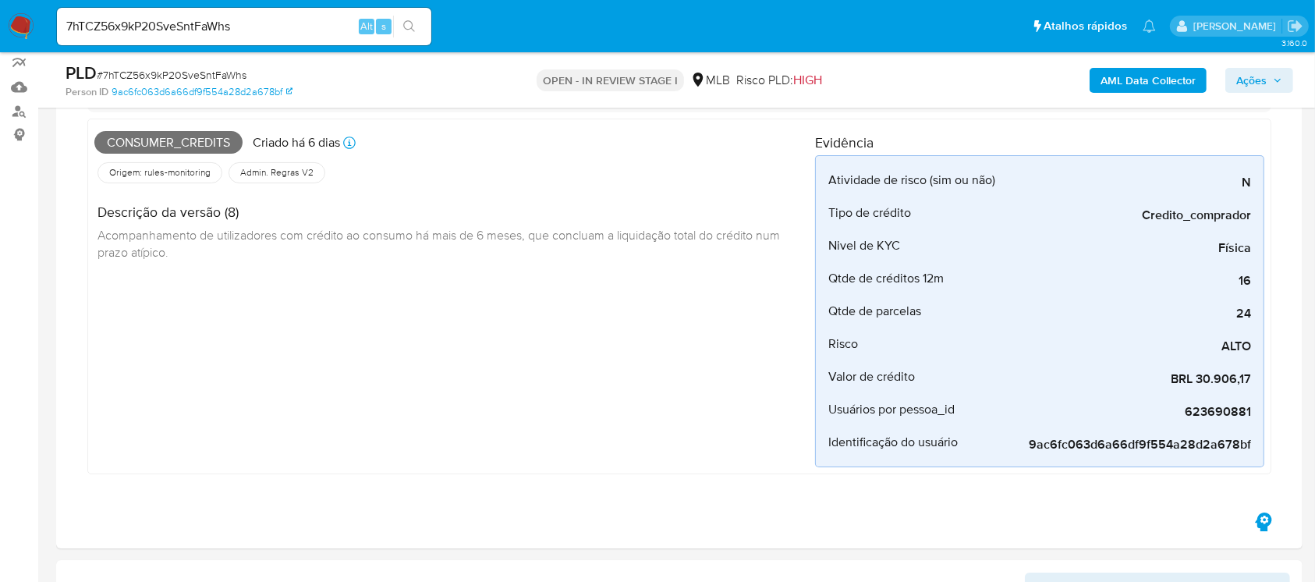
click at [258, 31] on input "7hTCZ56x9kP20SveSntFaWhs" at bounding box center [244, 26] width 374 height 20
paste input "tnoQmBYPfLLJItYJYopdRf2L"
type input "tnoQmBYPfLLJItYJYopdRf2L"
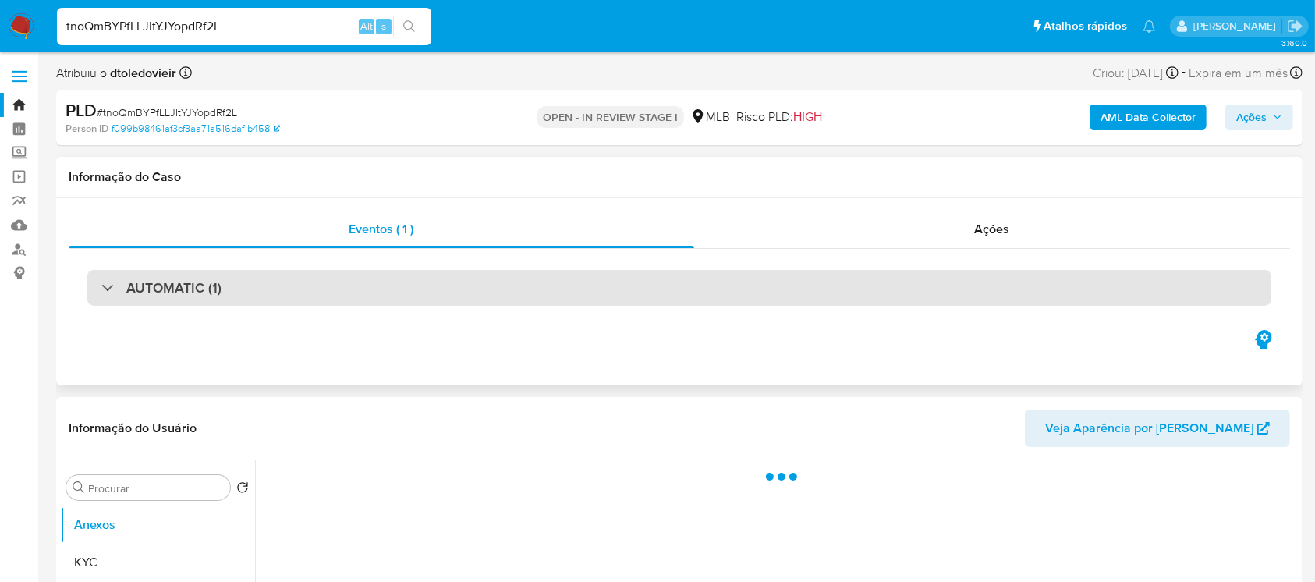
click at [218, 296] on h3 "AUTOMATIC (1)" at bounding box center [173, 287] width 95 height 17
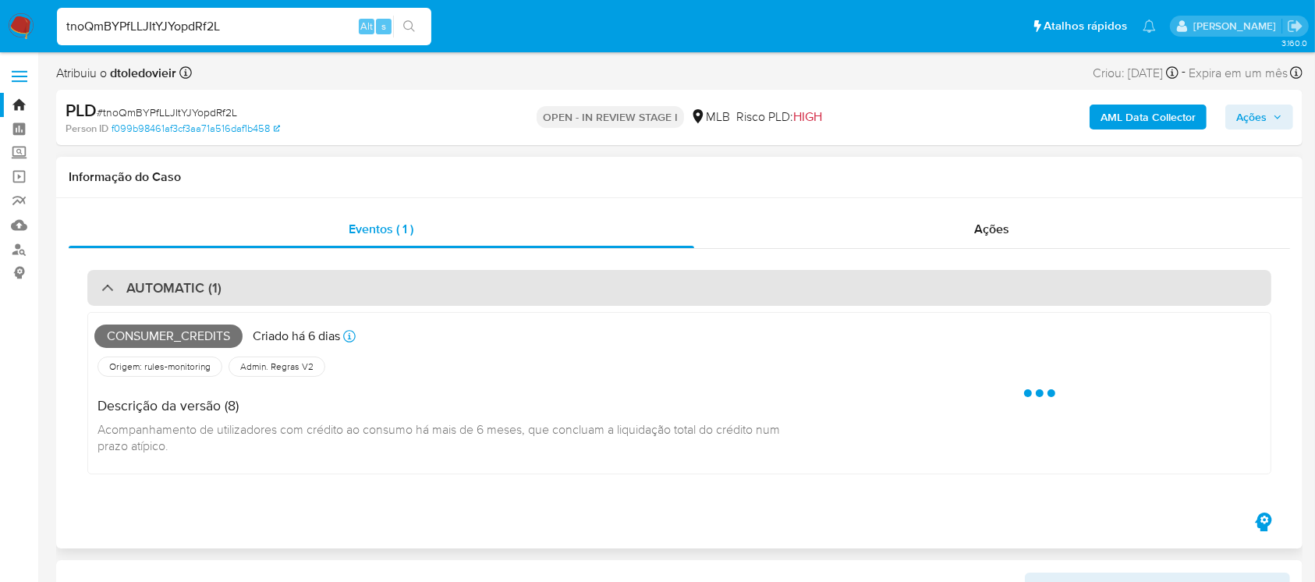
select select "10"
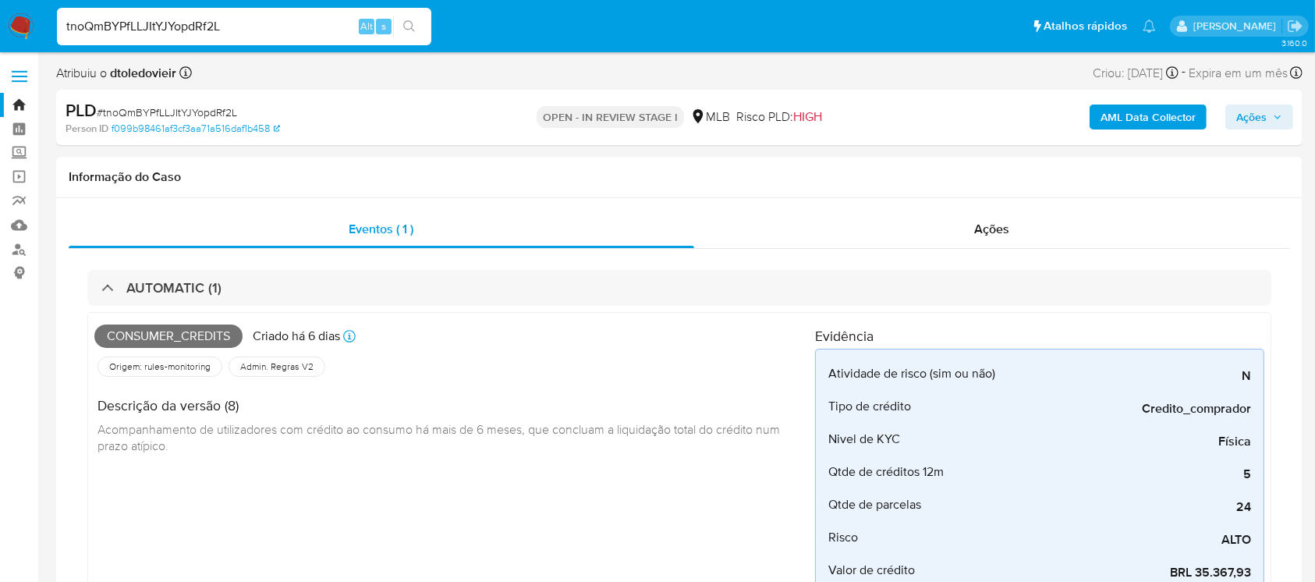
click at [186, 28] on input "tnoQmBYPfLLJItYJYopdRf2L" at bounding box center [244, 26] width 374 height 20
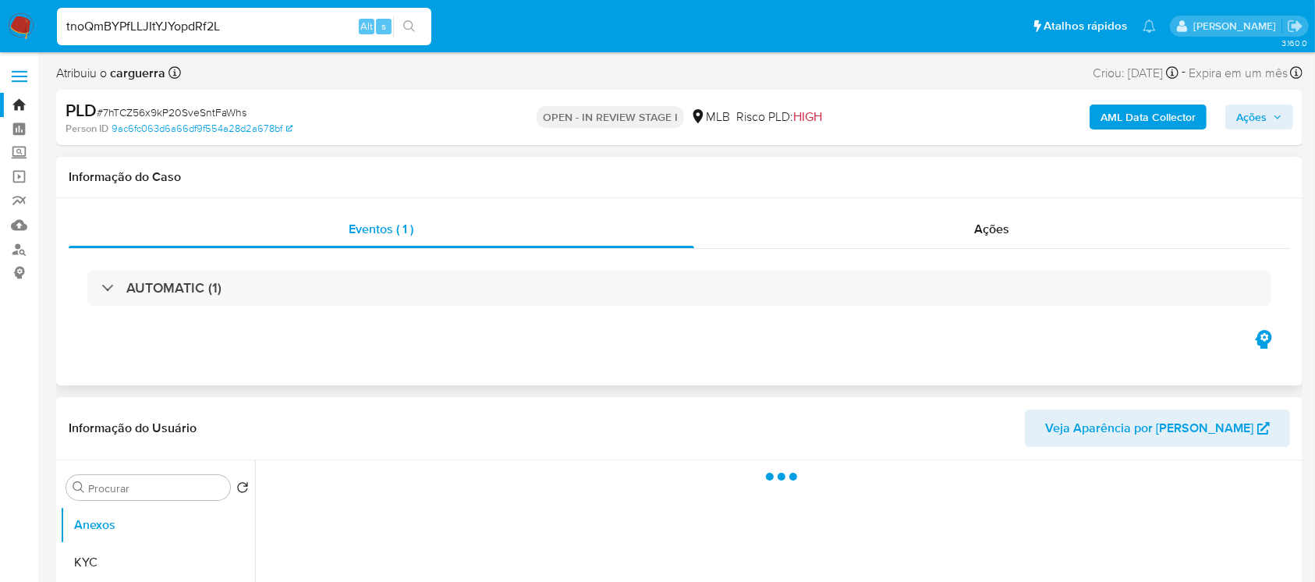
select select "10"
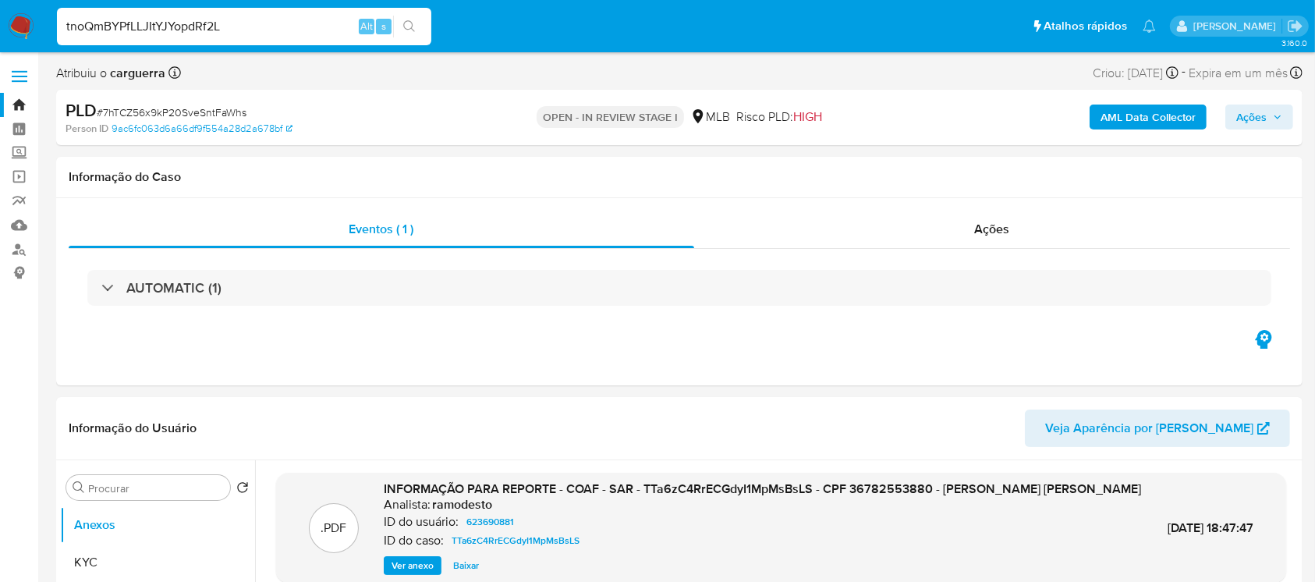
click at [242, 32] on input "tnoQmBYPfLLJItYJYopdRf2L" at bounding box center [244, 26] width 374 height 20
paste input "0mT9VWXmzdsKWxr58qHY6yvK"
type input "0mT9VWXmzdsKWxr58qHY6yvK"
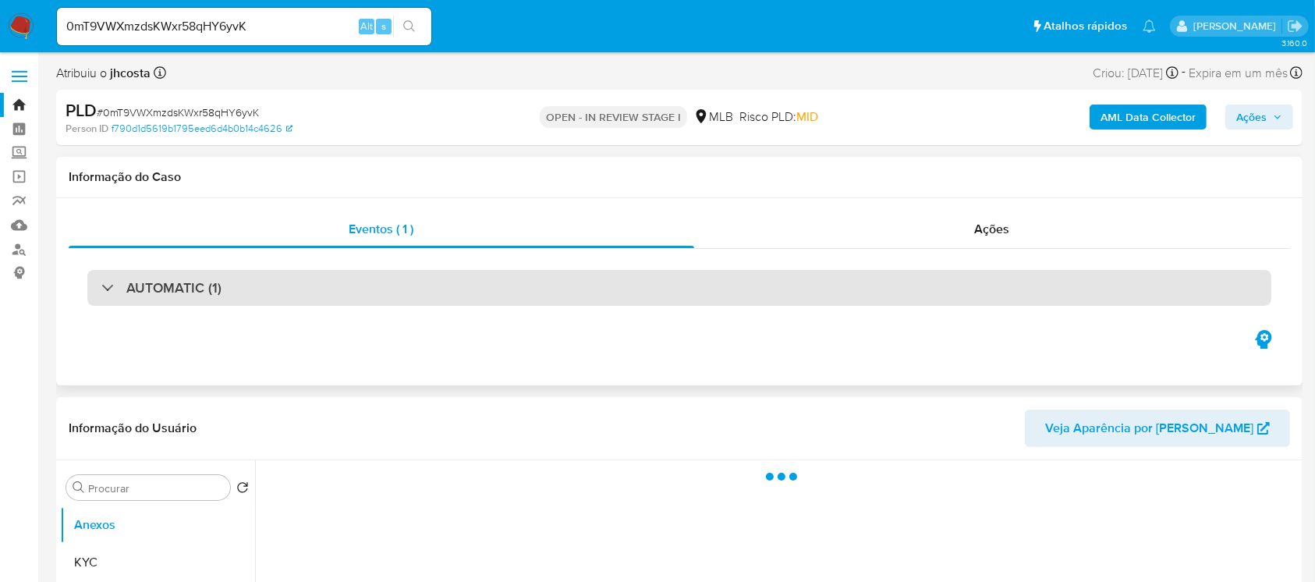
click at [173, 291] on h3 "AUTOMATIC (1)" at bounding box center [173, 287] width 95 height 17
select select "10"
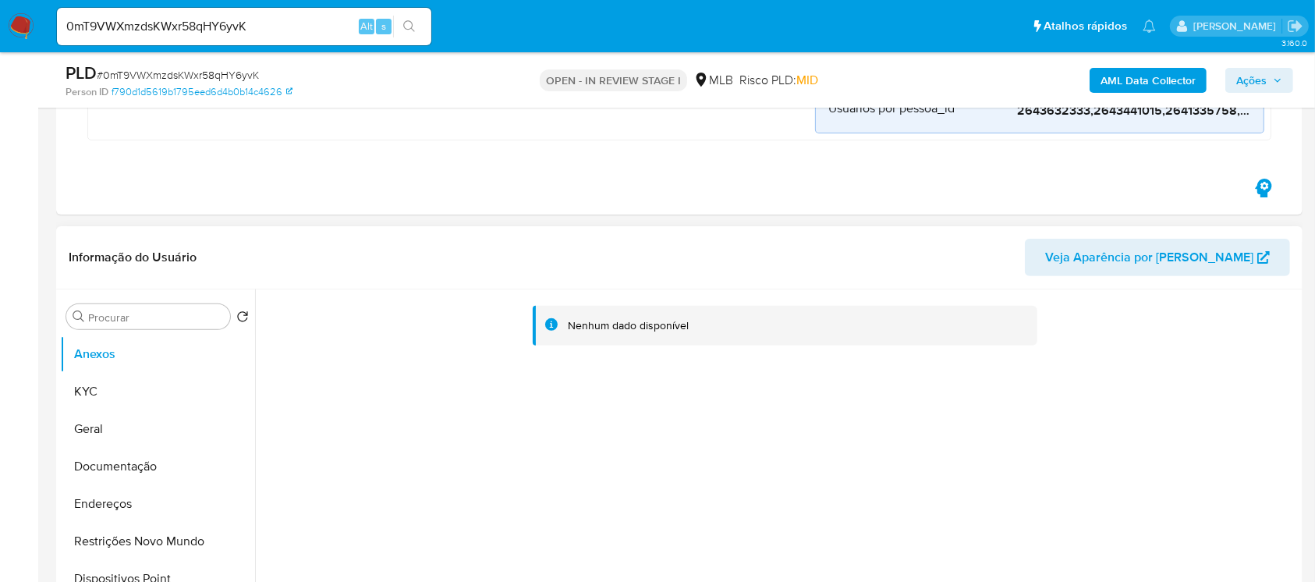
scroll to position [554, 0]
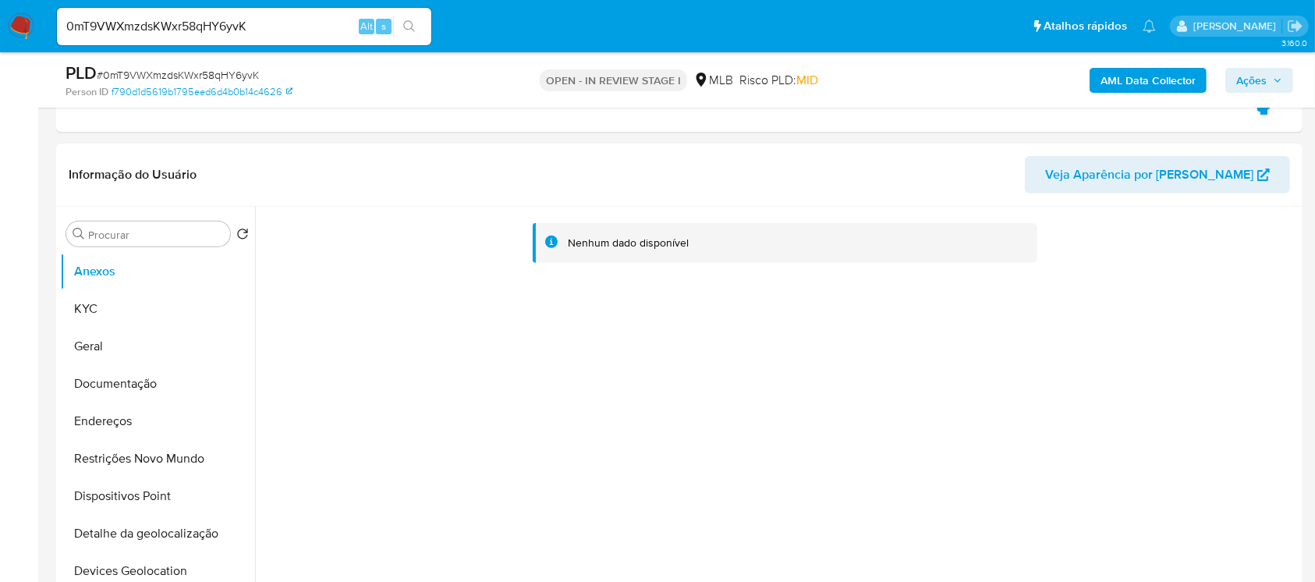
click at [281, 34] on input "0mT9VWXmzdsKWxr58qHY6yvK" at bounding box center [244, 26] width 374 height 20
paste input "g0xwFwzNh1ZKzxeEmT8jx1m4"
type input "g0xwFwzNh1ZKzxeEmT8jx1m4"
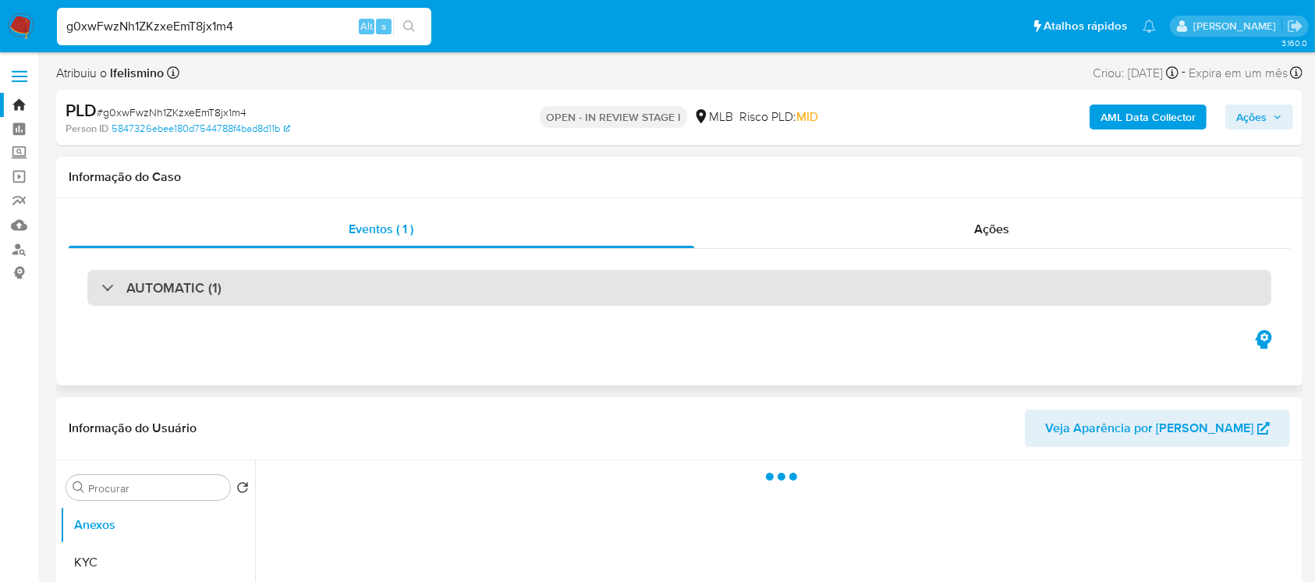
click at [214, 303] on div "AUTOMATIC (1)" at bounding box center [679, 288] width 1184 height 36
select select "10"
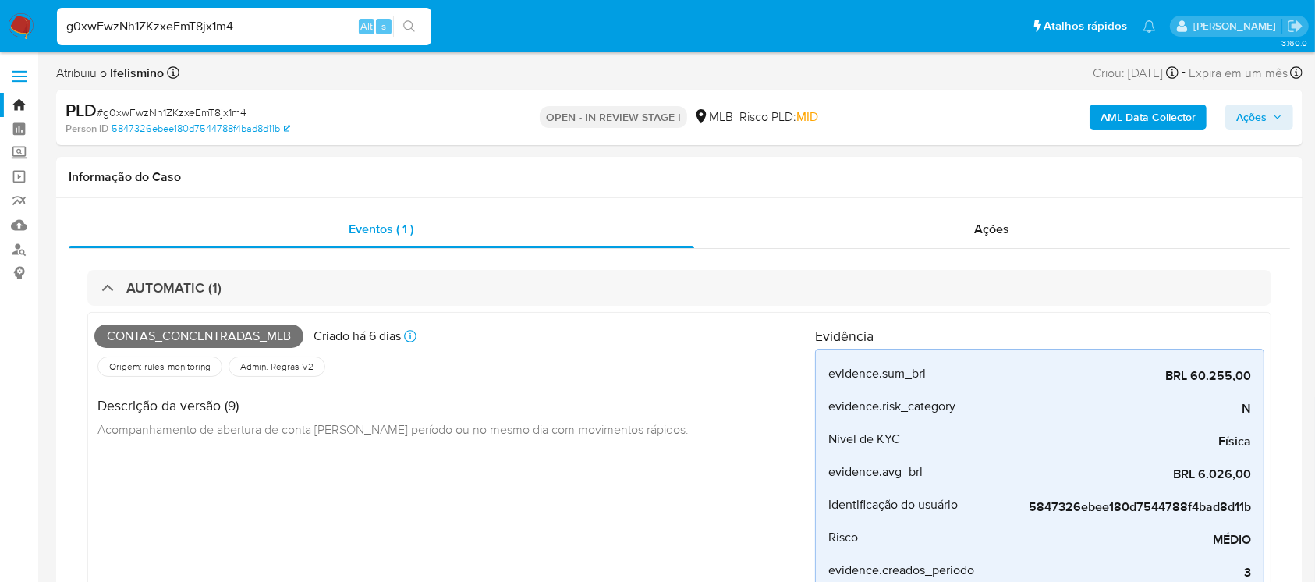
click at [252, 27] on input "g0xwFwzNh1ZKzxeEmT8jx1m4" at bounding box center [244, 26] width 374 height 20
paste input "TYv6occA8u99RQKLhzDyuVzR"
type input "TYv6occA8u99RQKLhzDyuVzR"
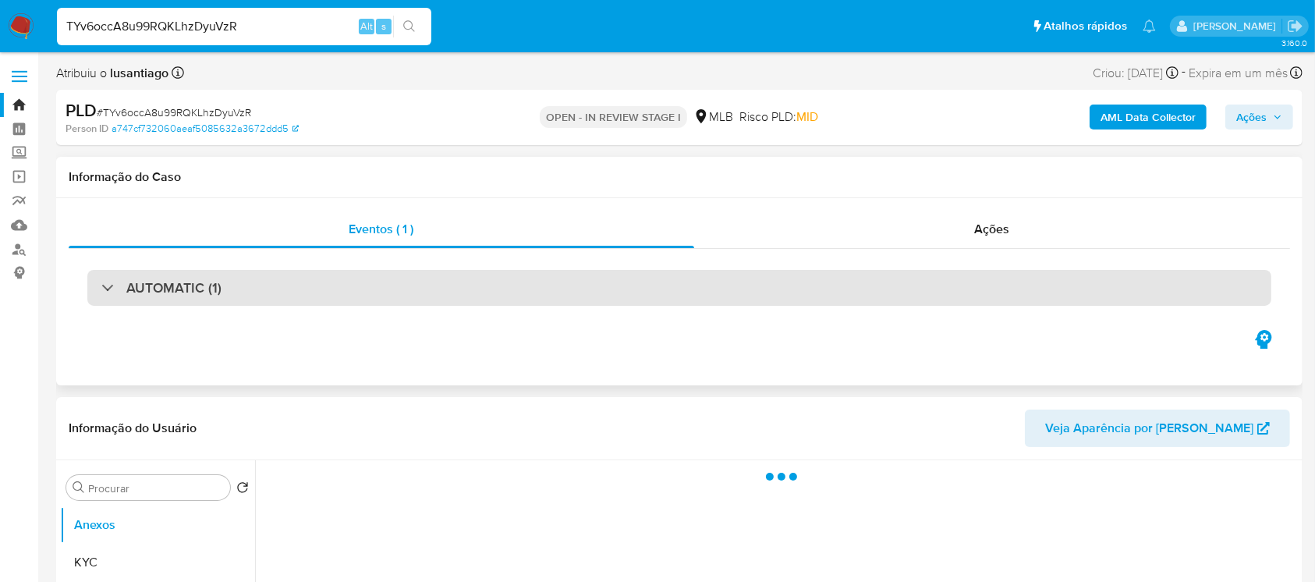
select select "10"
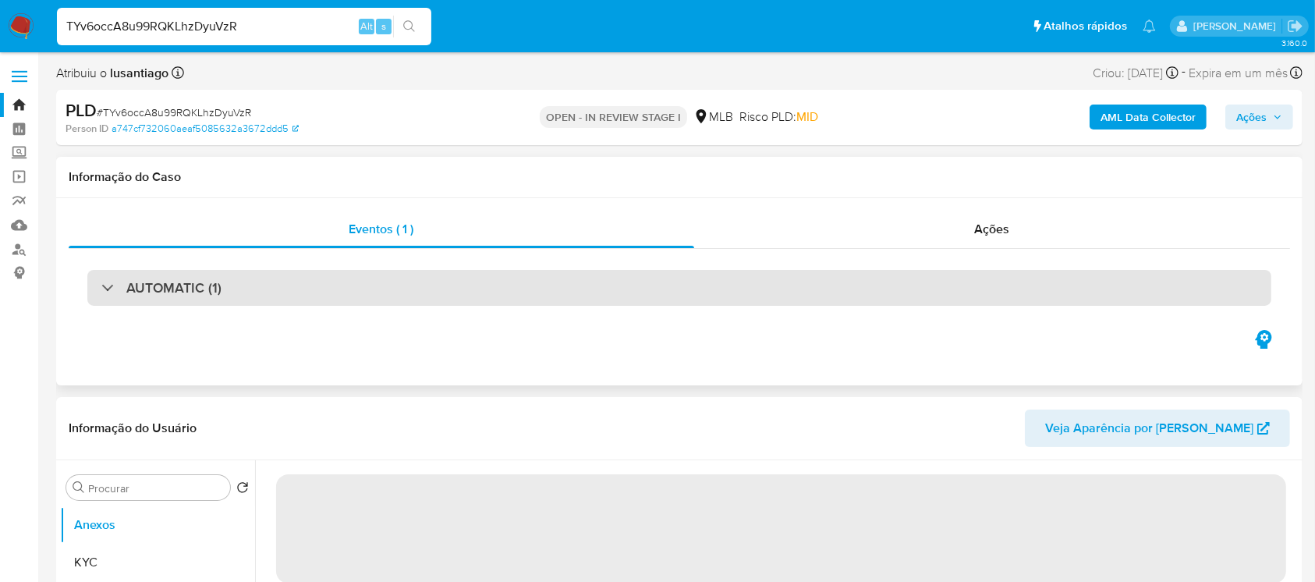
click at [292, 303] on div "AUTOMATIC (1)" at bounding box center [679, 288] width 1184 height 36
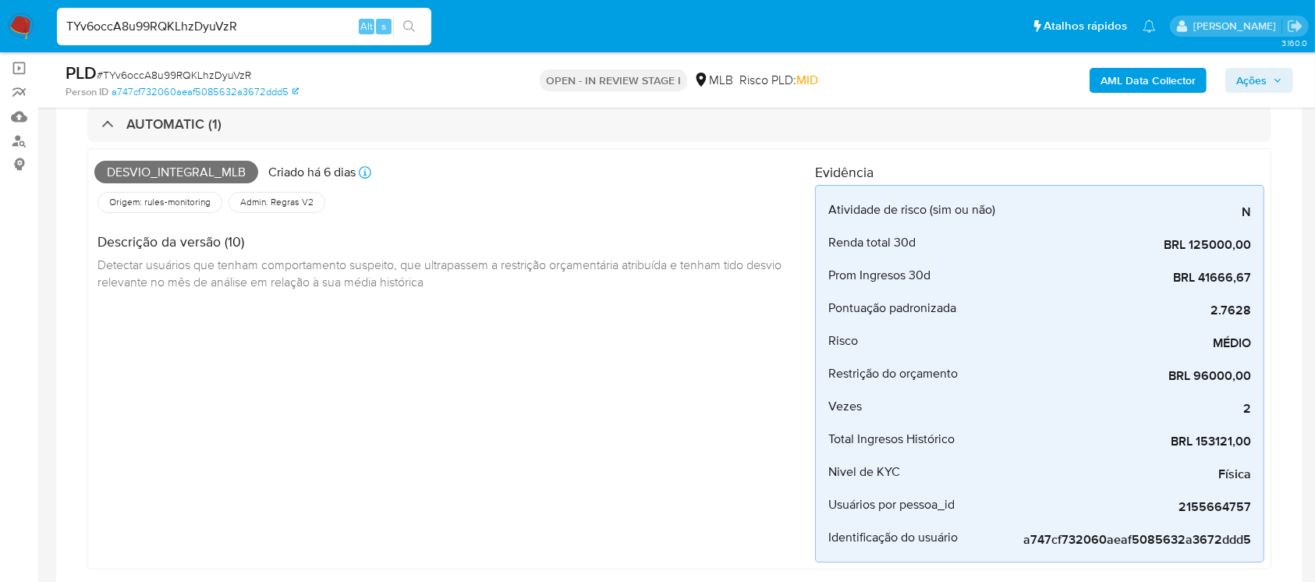
scroll to position [138, 0]
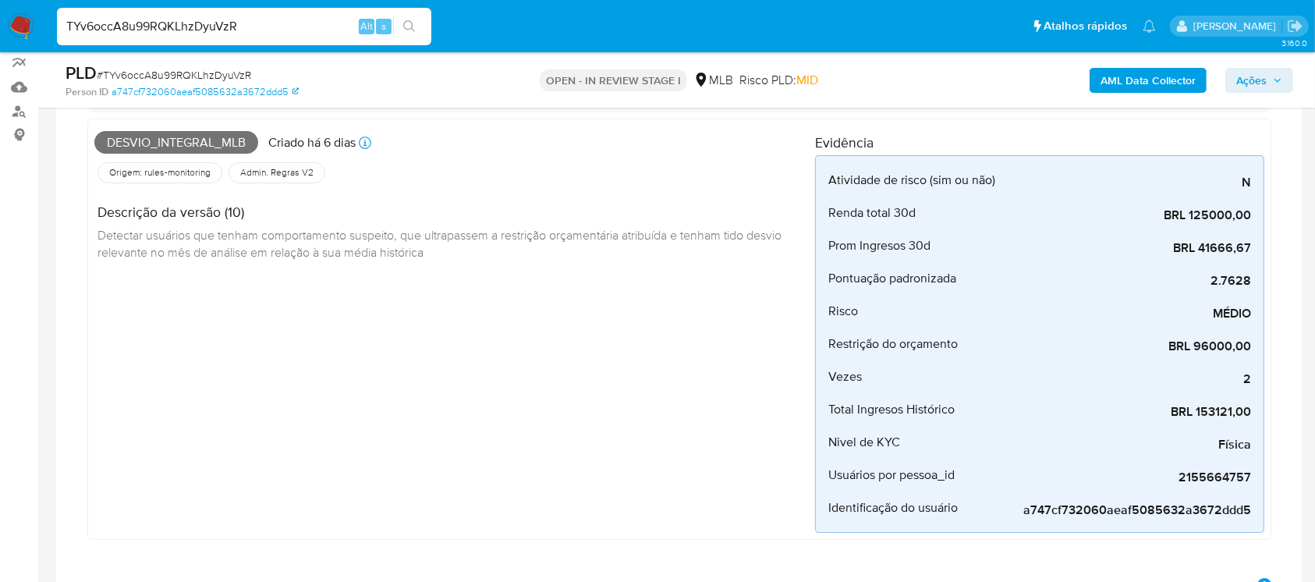
click at [245, 36] on div "TYv6occA8u99RQKLhzDyuVzR Alt s" at bounding box center [244, 26] width 374 height 37
click at [298, 22] on input "TYv6occA8u99RQKLhzDyuVzR" at bounding box center [244, 26] width 374 height 20
paste input "ciai2ByZdSgMp7lpxwD5WPsN"
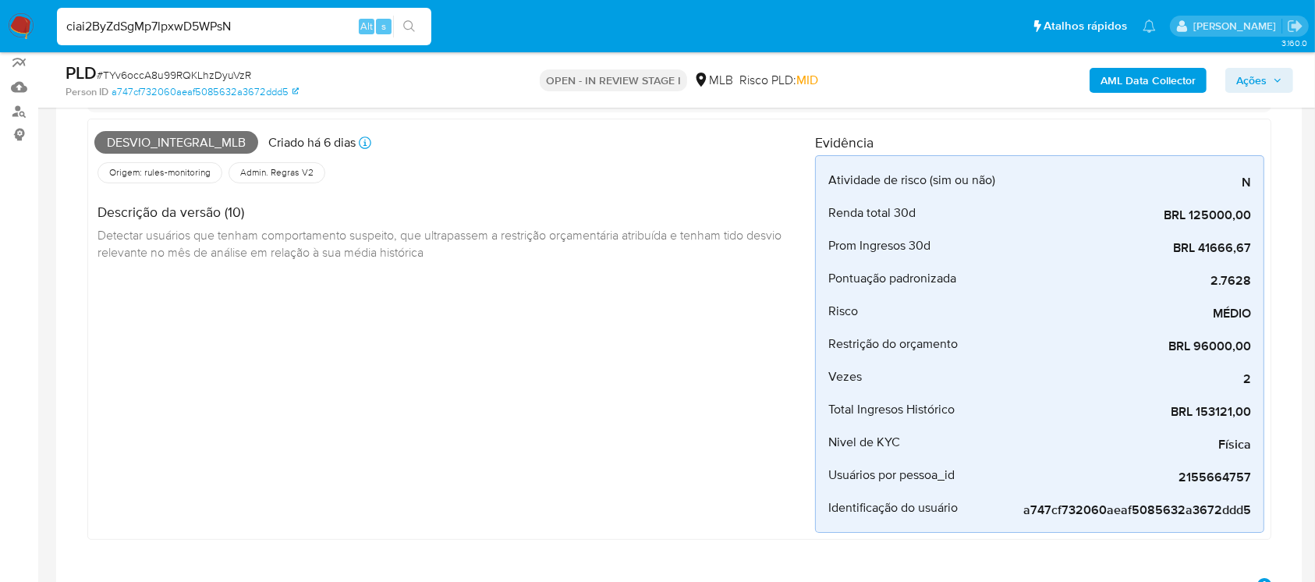
type input "ciai2ByZdSgMp7lpxwD5WPsN"
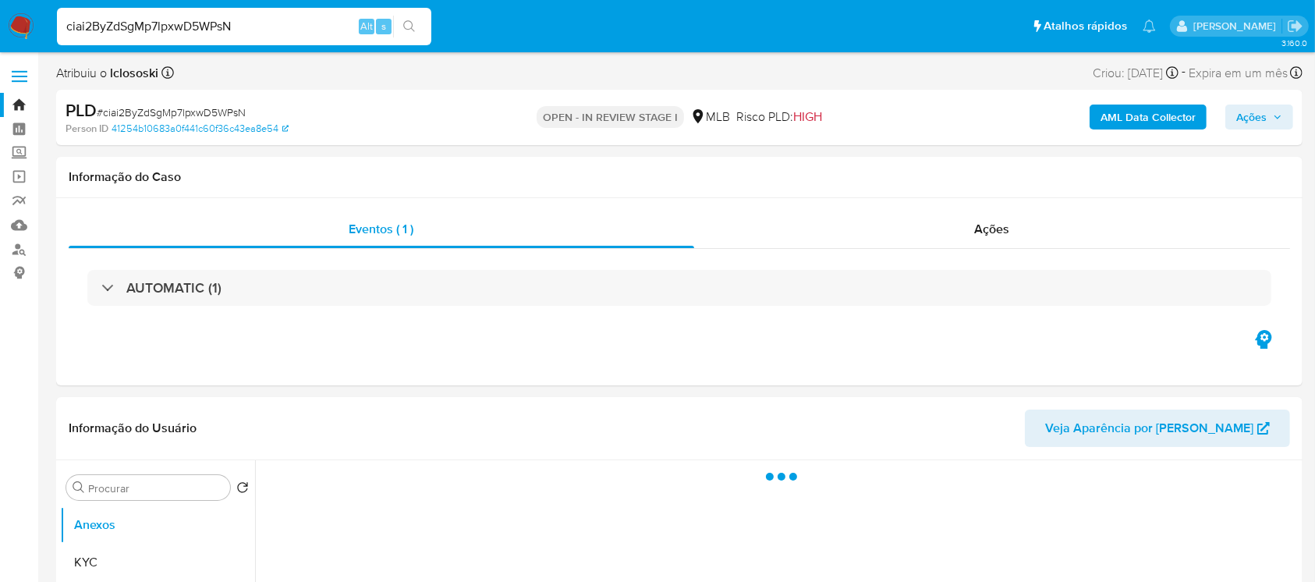
click at [275, 296] on div "AUTOMATIC (1)" at bounding box center [679, 288] width 1184 height 36
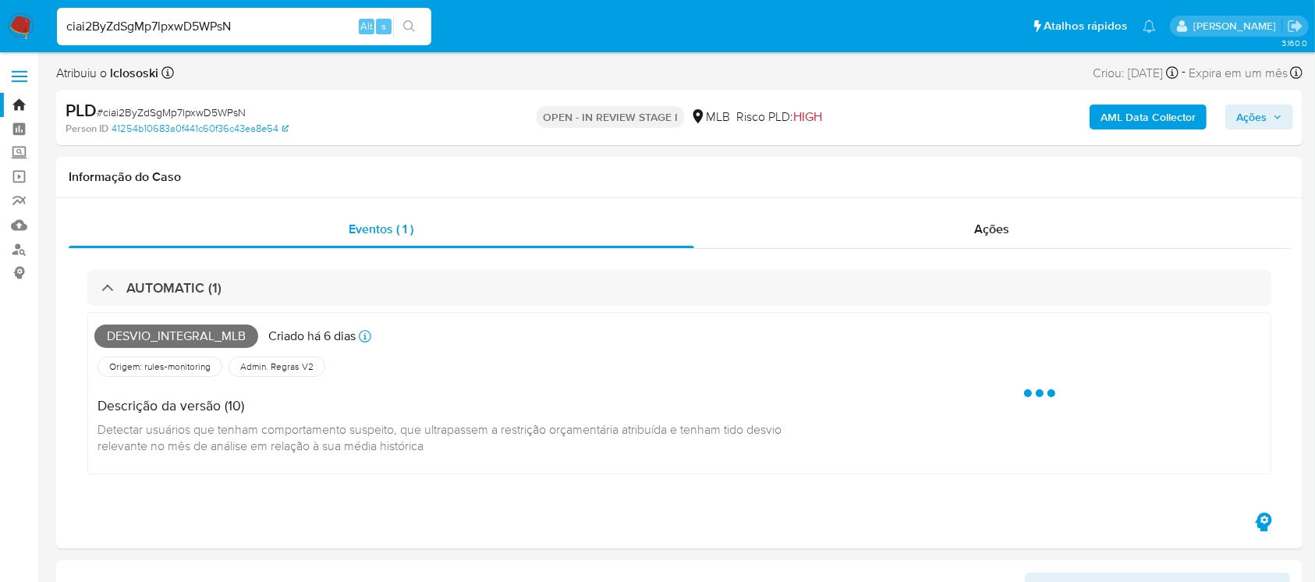
select select "10"
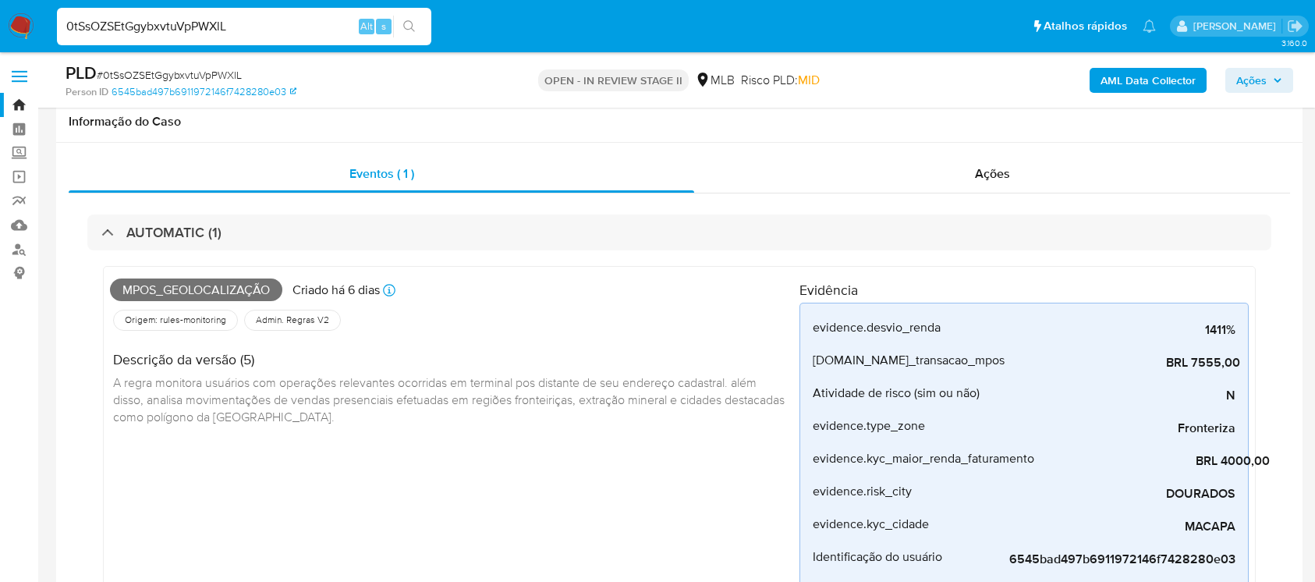
select select "10"
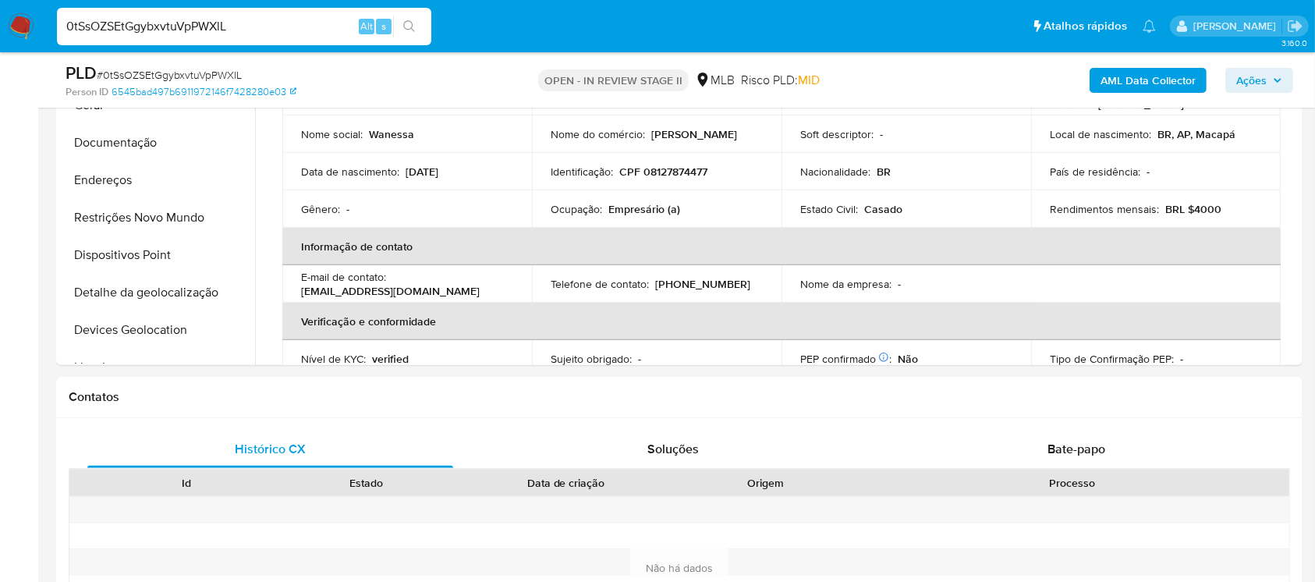
scroll to position [663, 0]
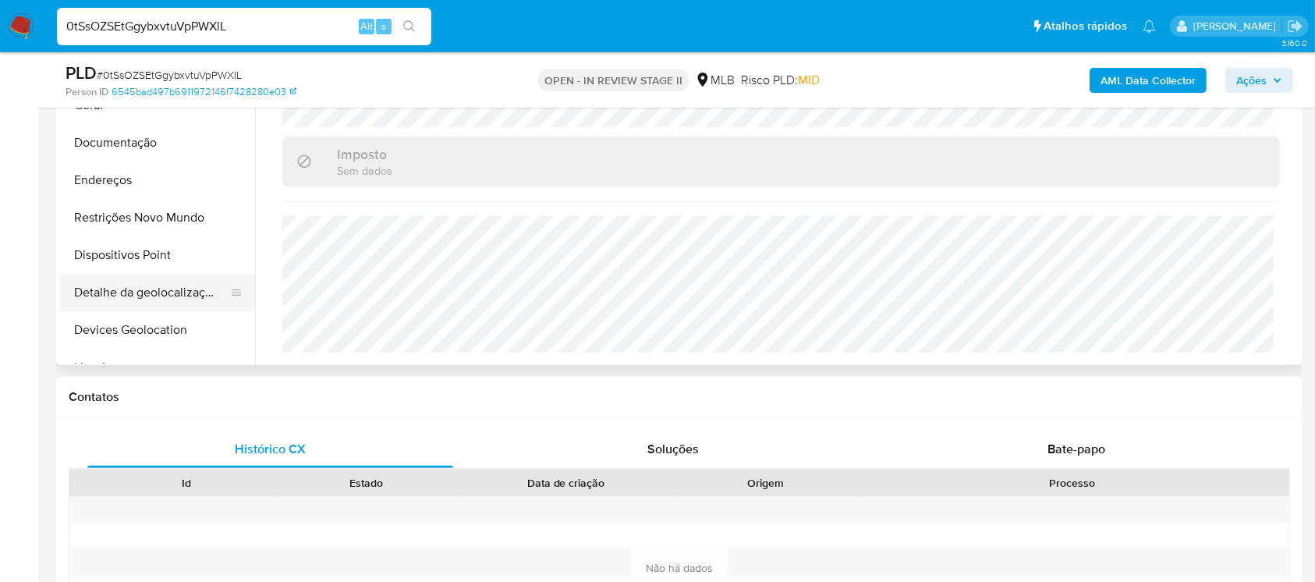
click at [90, 297] on button "Detalhe da geolocalização" at bounding box center [151, 292] width 182 height 37
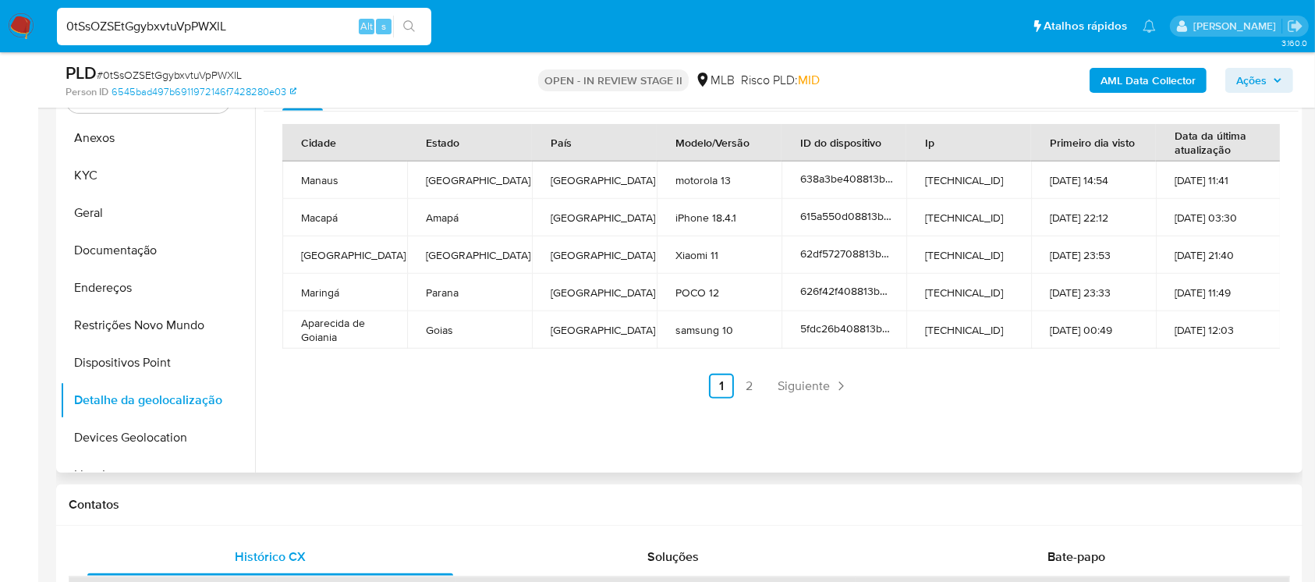
scroll to position [970, 0]
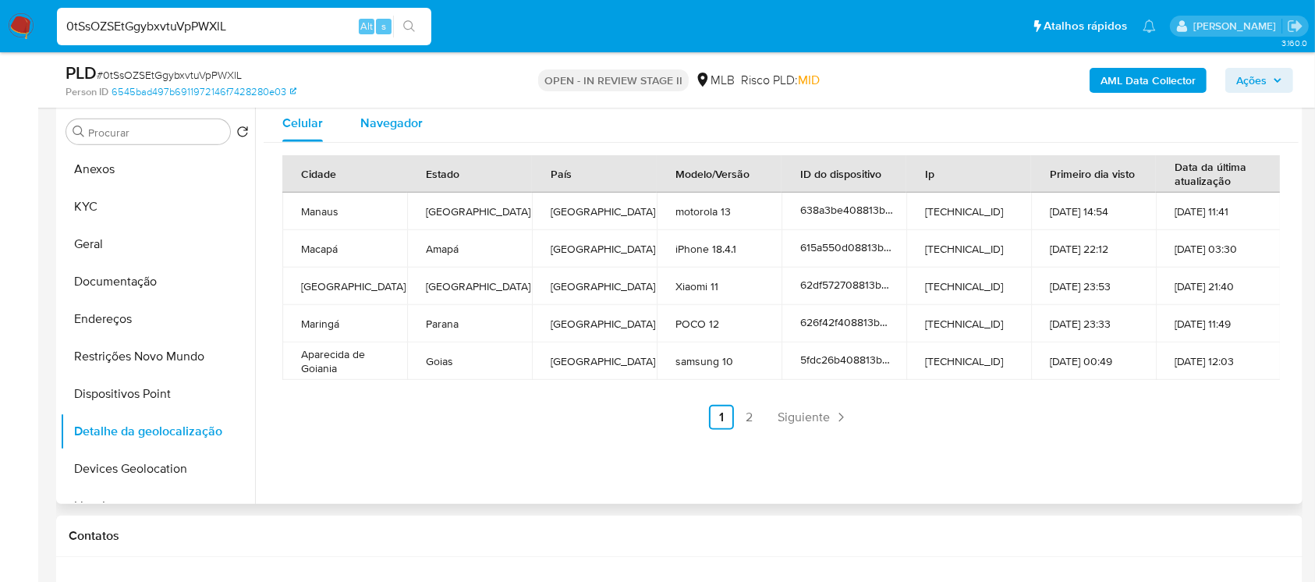
click at [385, 130] on span "Navegador" at bounding box center [391, 123] width 62 height 18
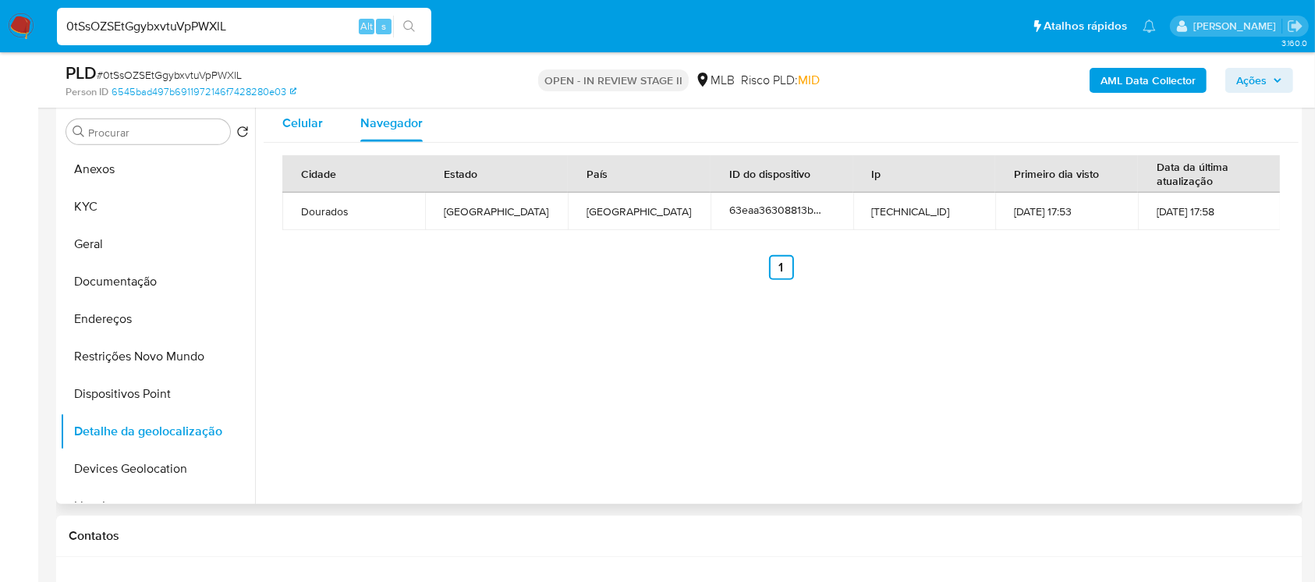
click at [317, 128] on span "Celular" at bounding box center [302, 123] width 41 height 18
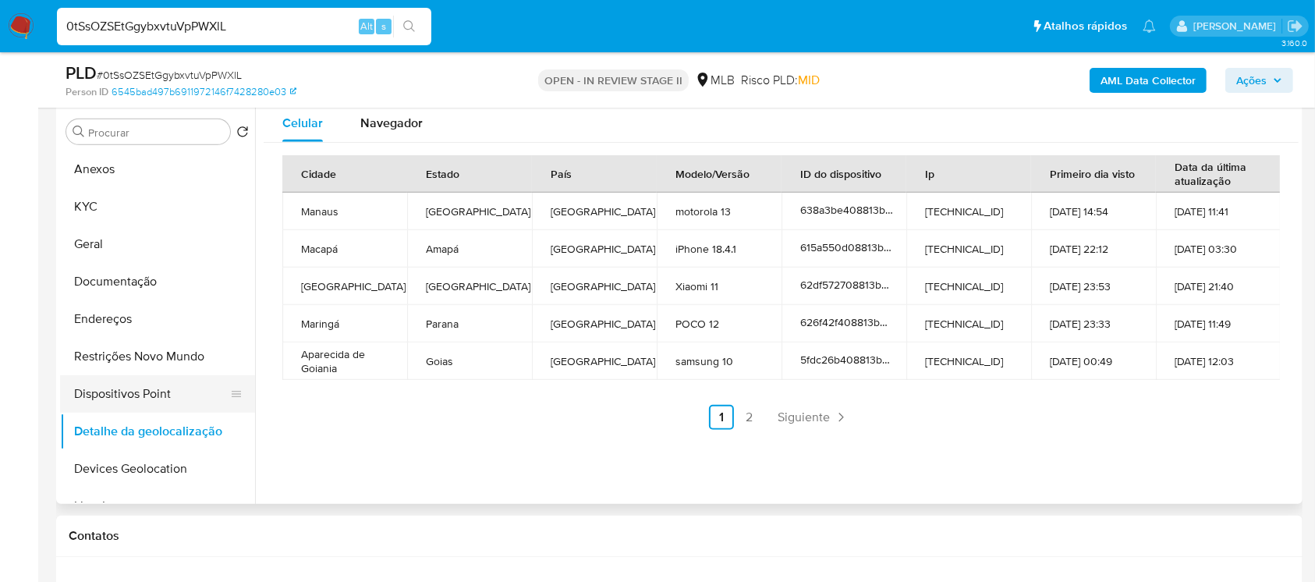
click at [130, 401] on button "Dispositivos Point" at bounding box center [151, 393] width 182 height 37
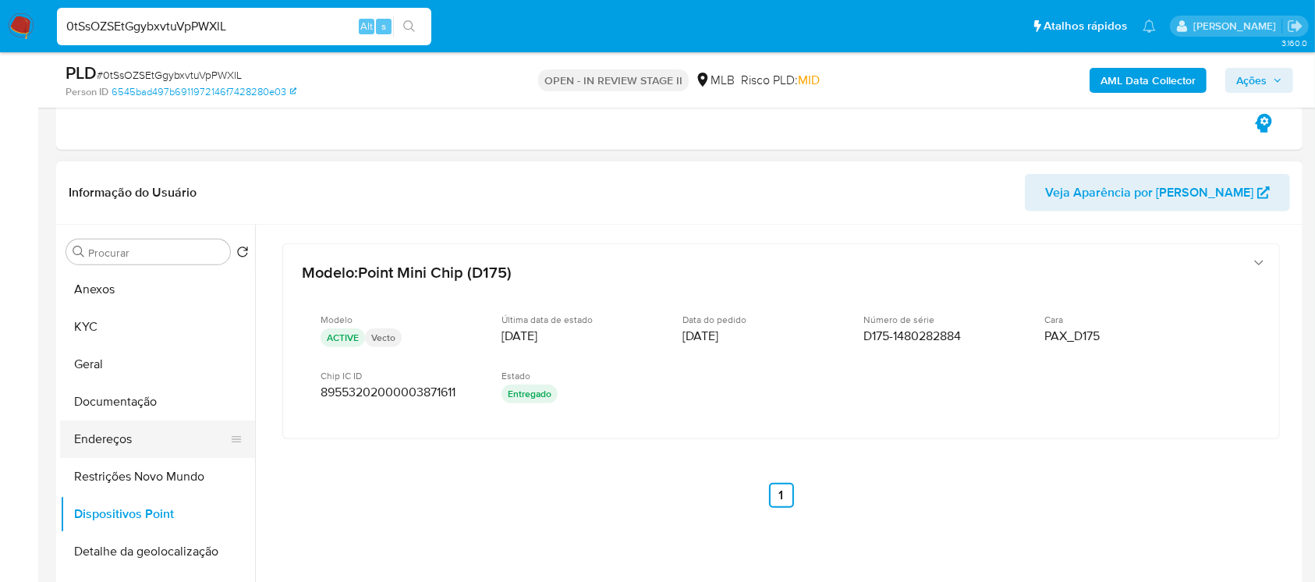
scroll to position [138, 0]
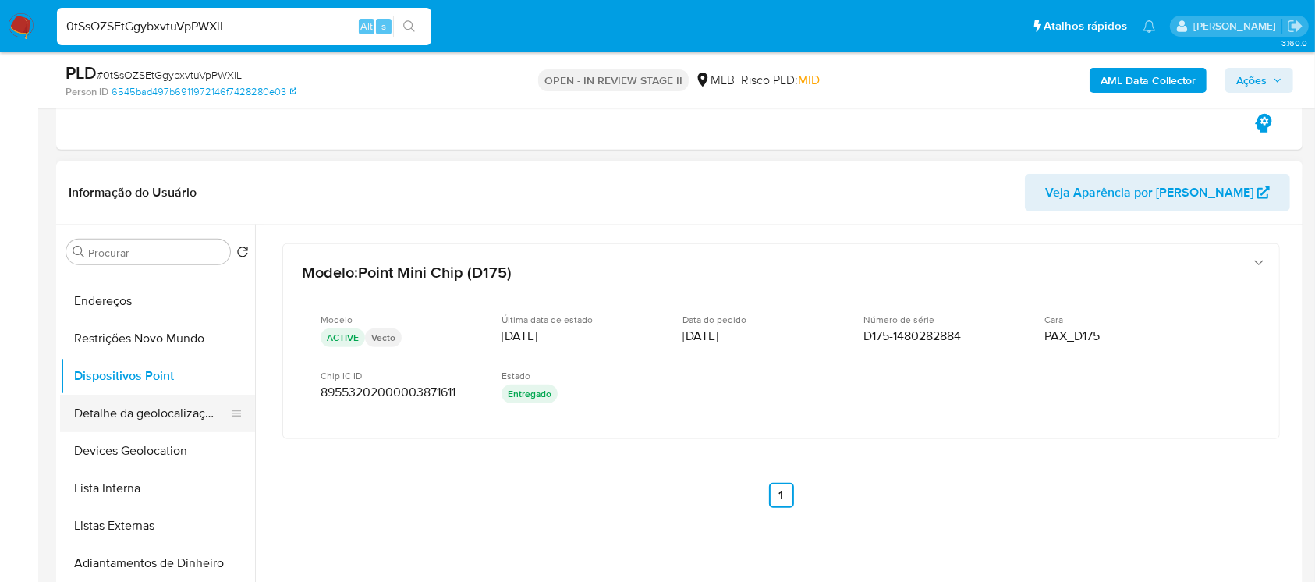
click at [119, 420] on button "Detalhe da geolocalização" at bounding box center [151, 413] width 182 height 37
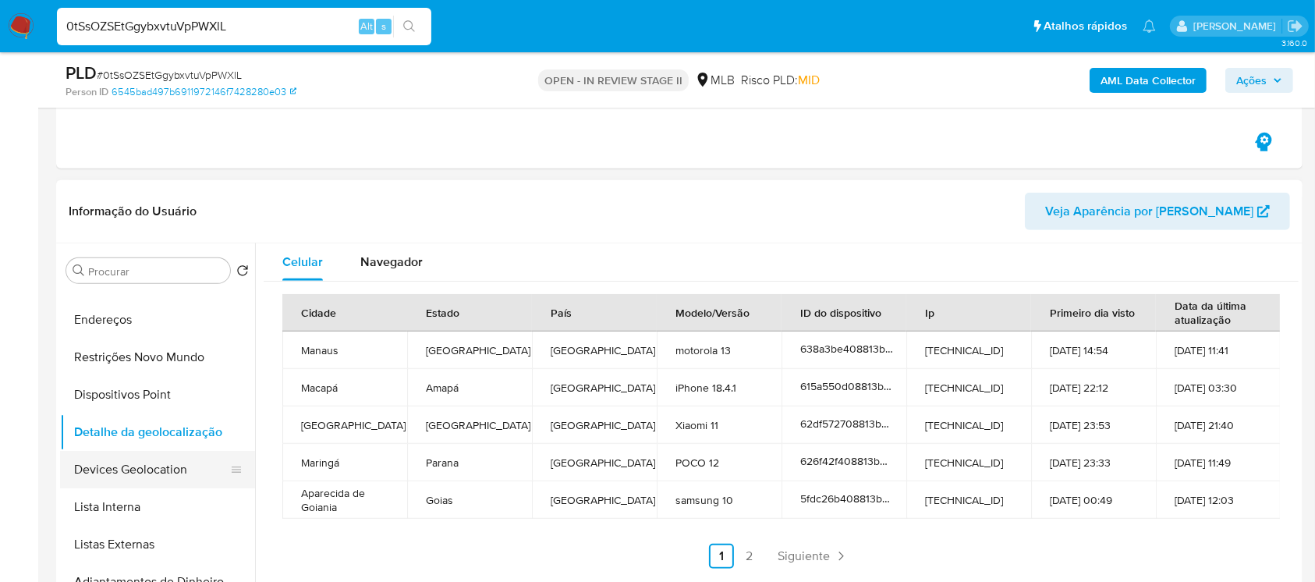
click at [108, 477] on button "Devices Geolocation" at bounding box center [151, 469] width 182 height 37
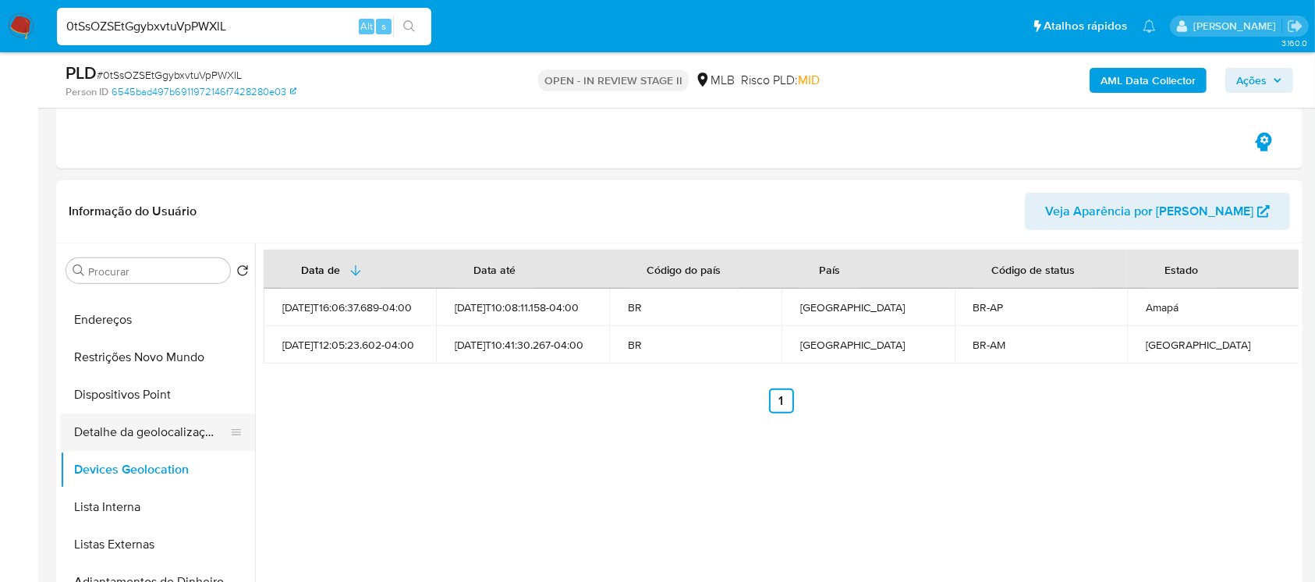
click at [119, 435] on button "Detalhe da geolocalização" at bounding box center [151, 431] width 182 height 37
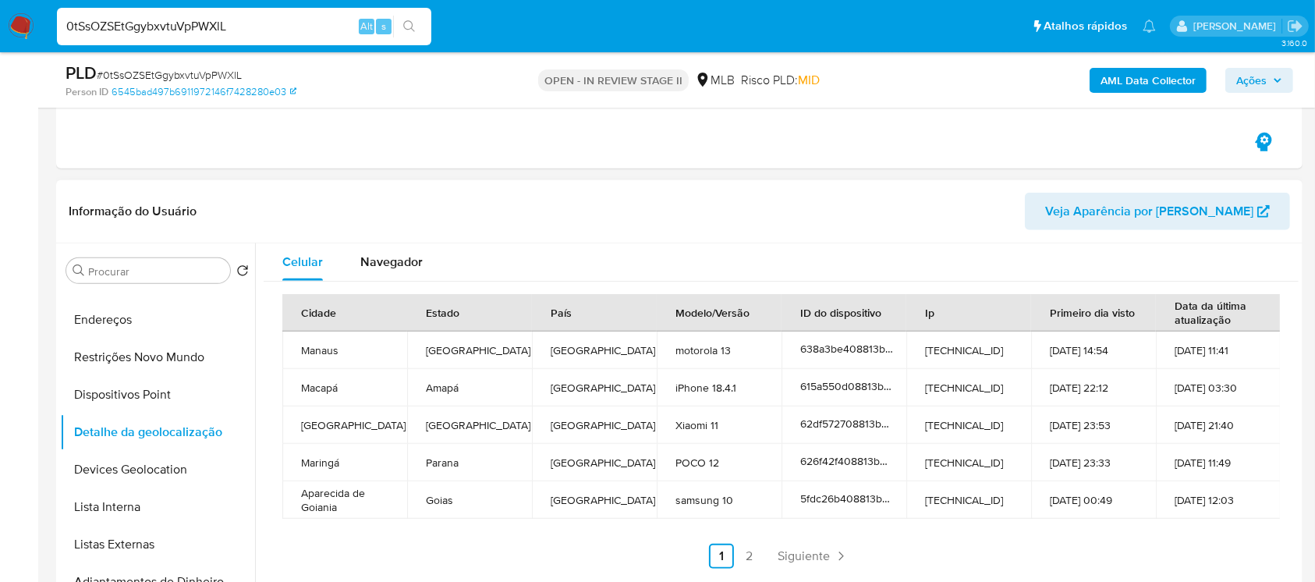
scroll to position [970, 0]
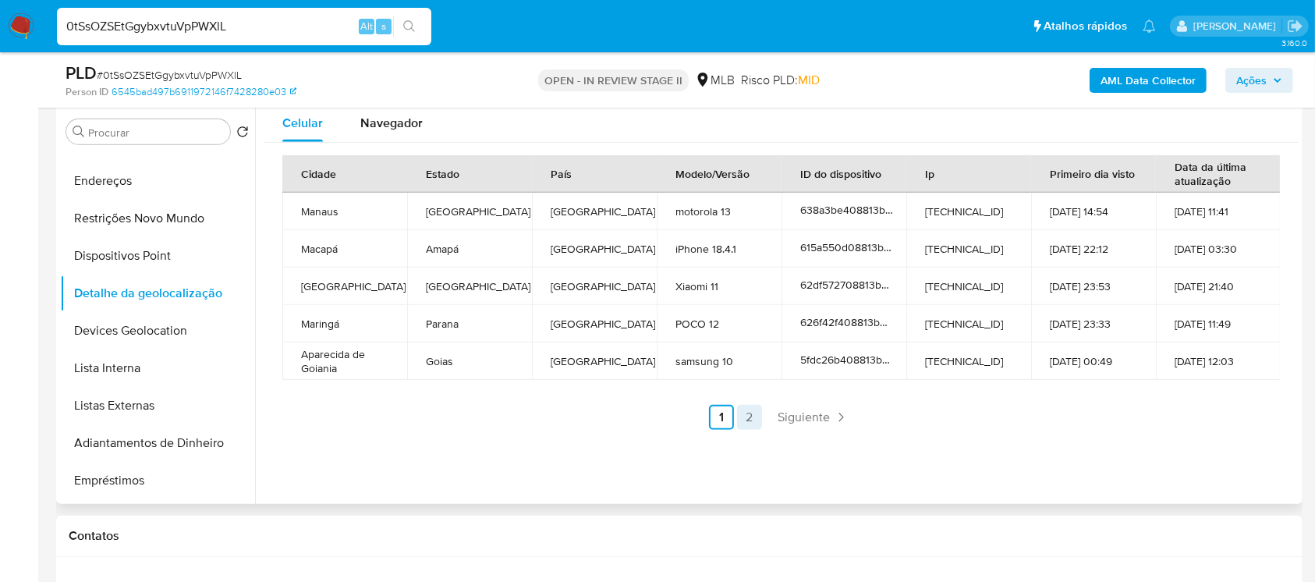
click at [745, 421] on link "2" at bounding box center [749, 417] width 25 height 25
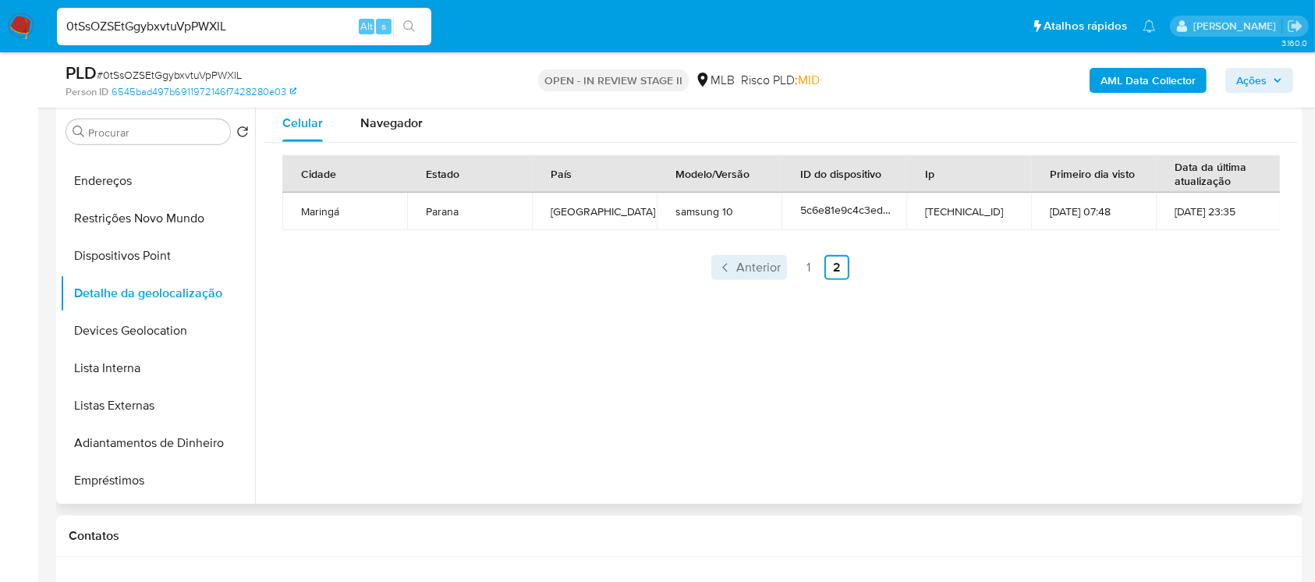
click at [762, 274] on link "Anterior" at bounding box center [749, 267] width 76 height 25
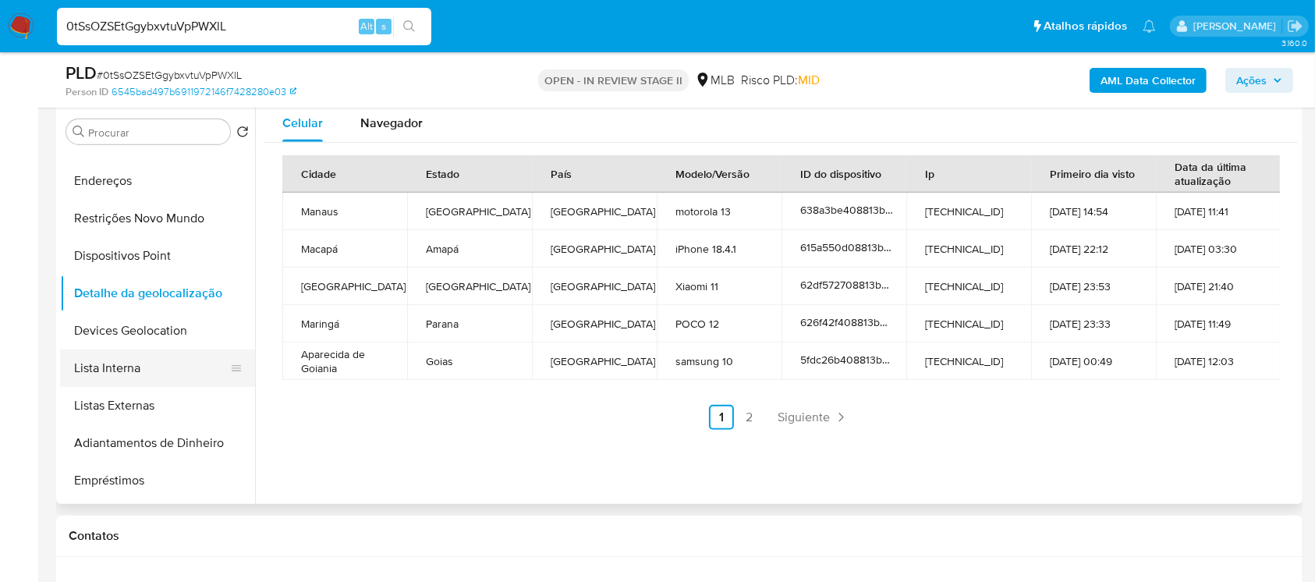
scroll to position [0, 0]
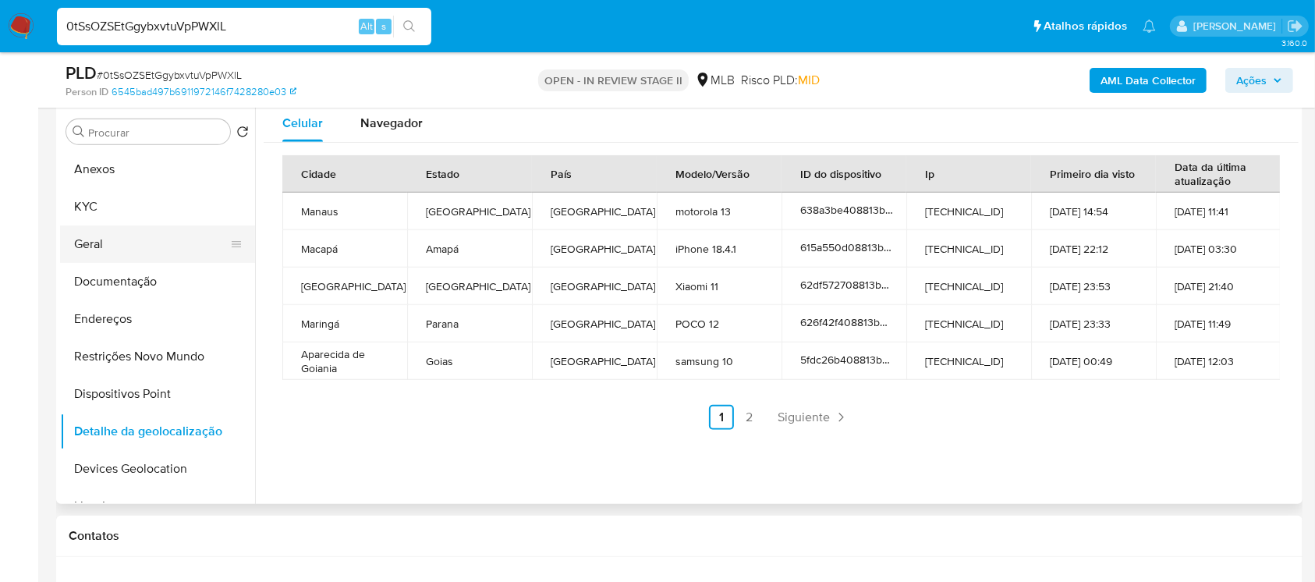
click at [101, 242] on button "Geral" at bounding box center [151, 243] width 182 height 37
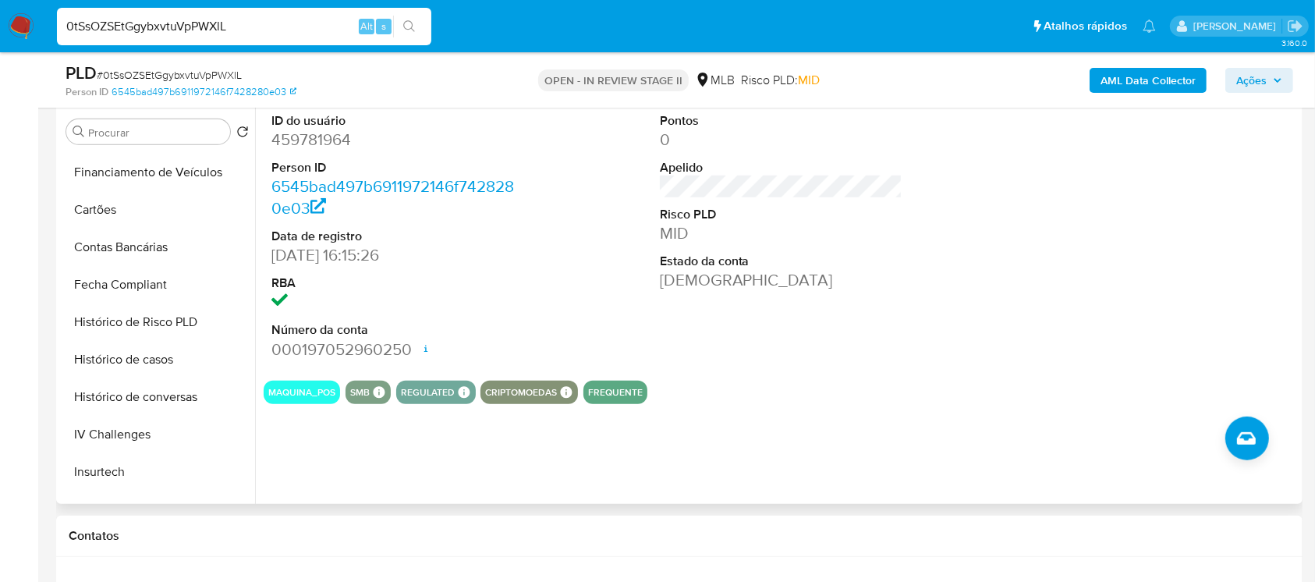
scroll to position [554, 0]
click at [245, 20] on input "0tSsOZSEtGgybxvtuVpPWXlL" at bounding box center [244, 26] width 374 height 20
paste input "11pAxIVhMy2lUbycTLRBFL0p"
type input "11pAxIVhMy2lUbycTLRBFL0p"
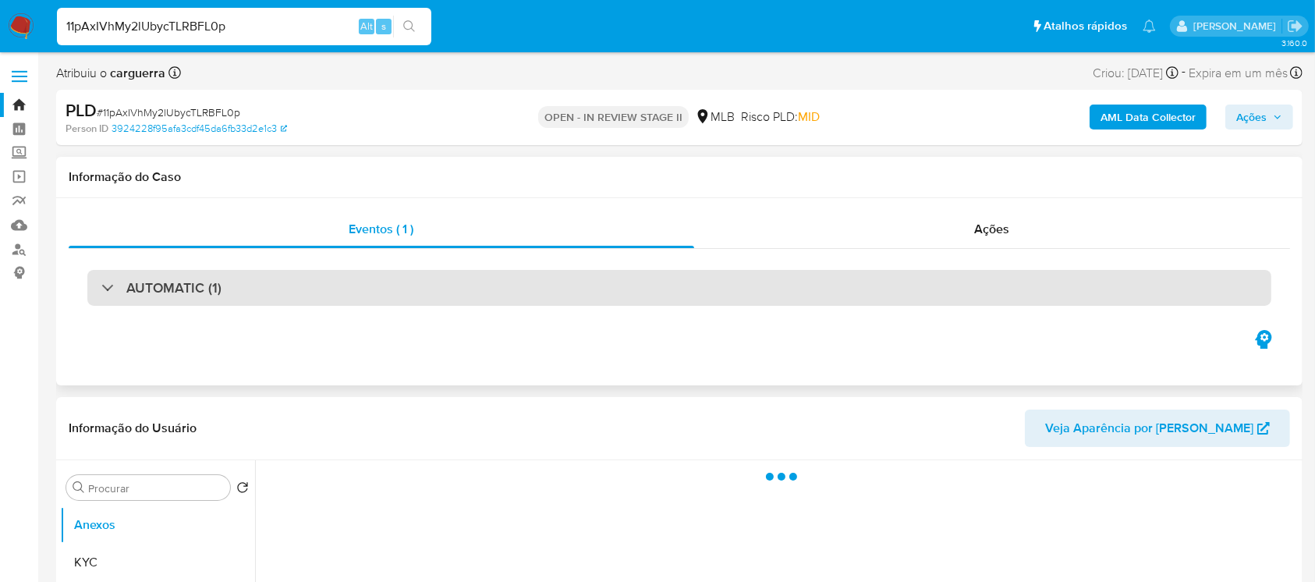
click at [303, 290] on div "AUTOMATIC (1)" at bounding box center [679, 288] width 1184 height 36
select select "10"
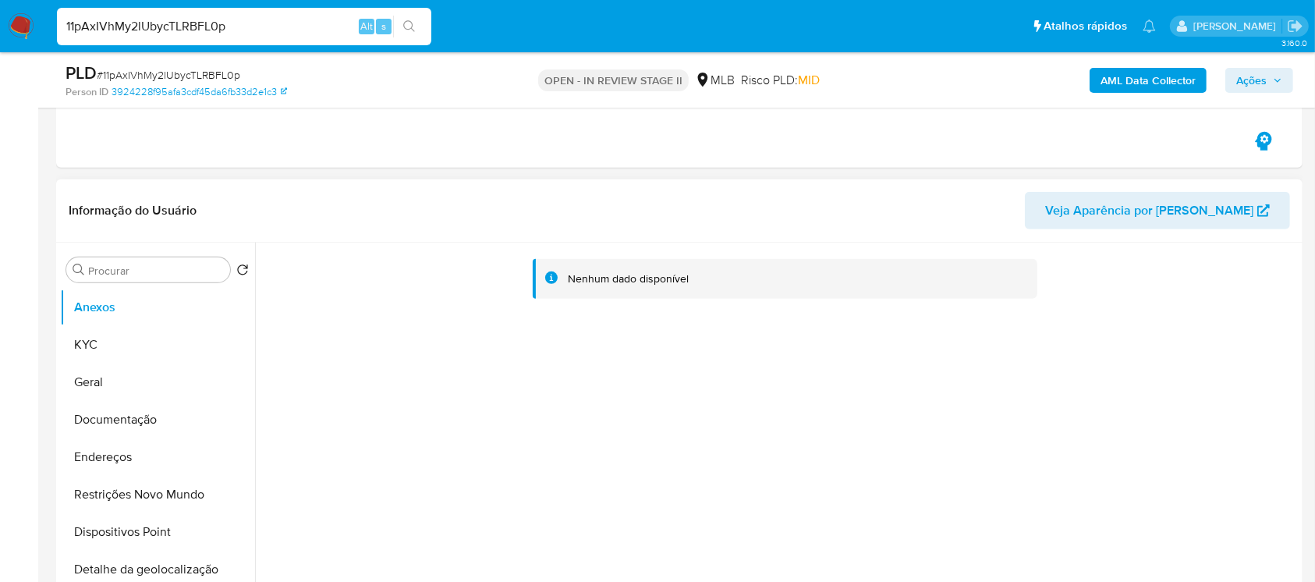
scroll to position [831, 0]
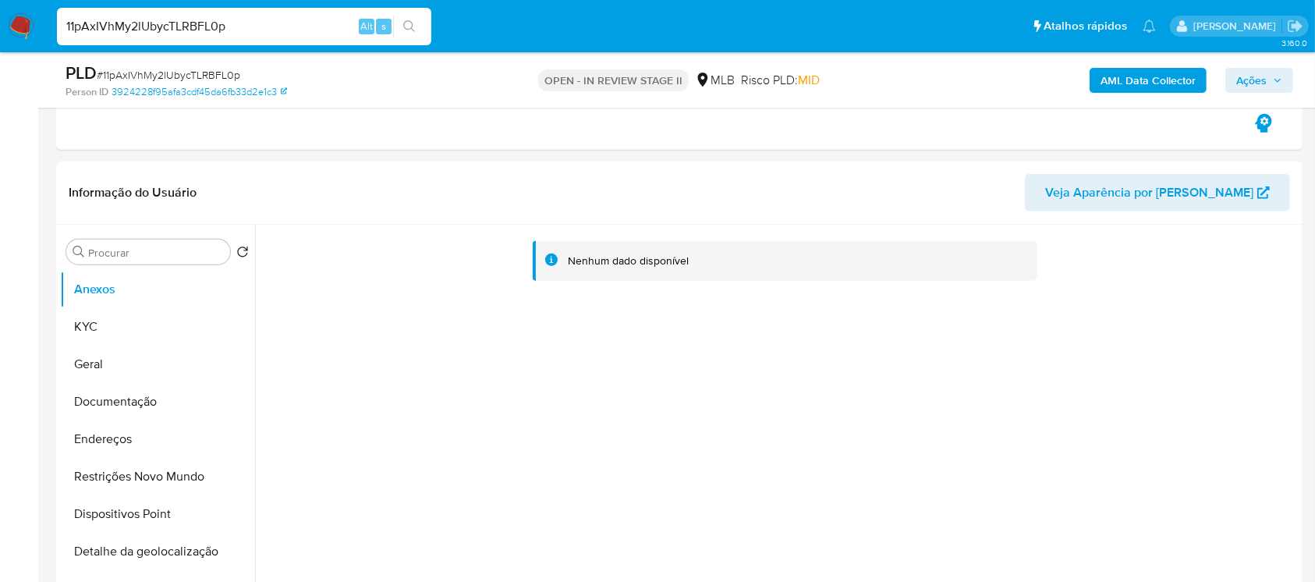
click at [243, 25] on input "11pAxIVhMy2lUbycTLRBFL0p" at bounding box center [244, 26] width 374 height 20
paste input "ERIdIW85cojkoU55Iw4sE1ve"
type input "ERIdIW85cojkoU55Iw4sE1ve"
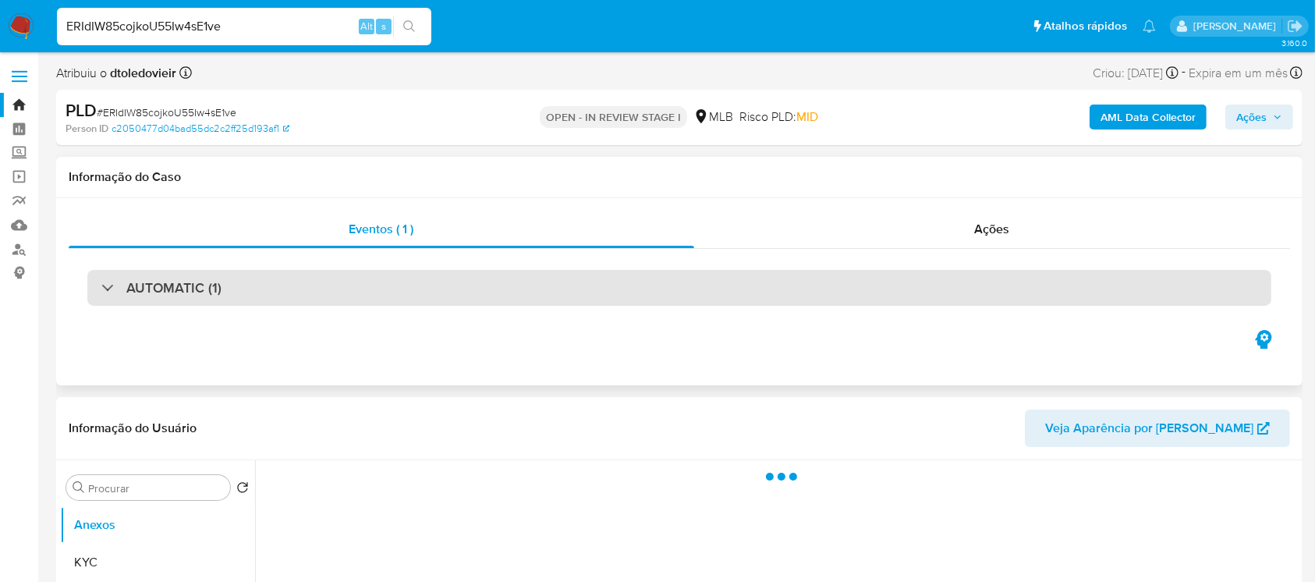
click at [263, 293] on div "AUTOMATIC (1)" at bounding box center [679, 288] width 1184 height 36
select select "10"
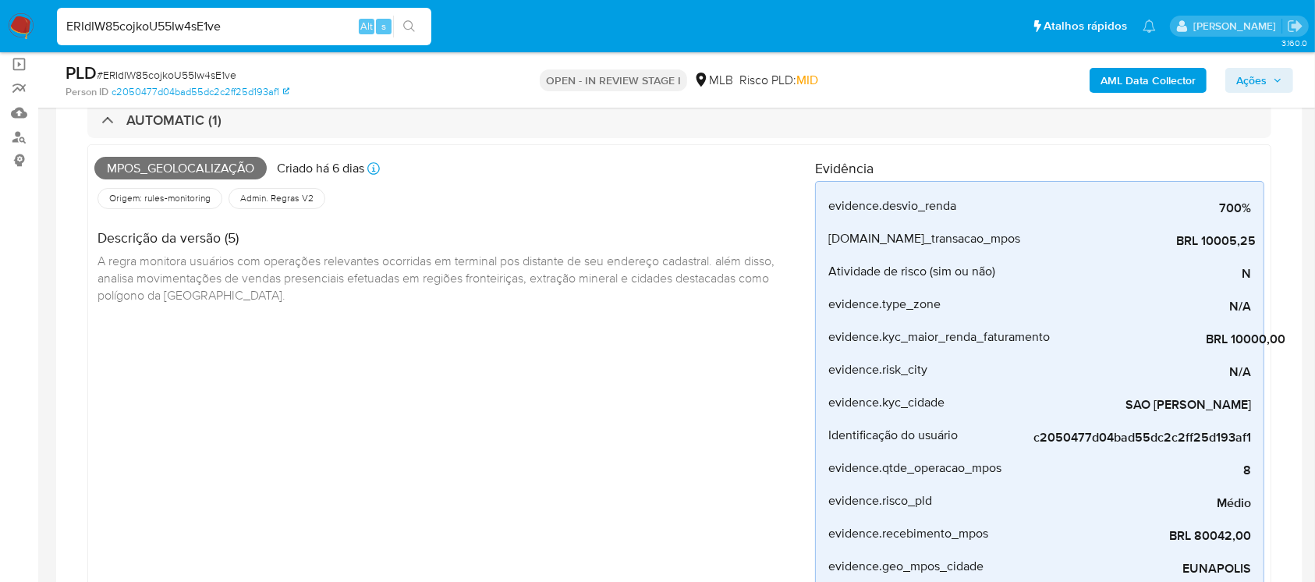
scroll to position [138, 0]
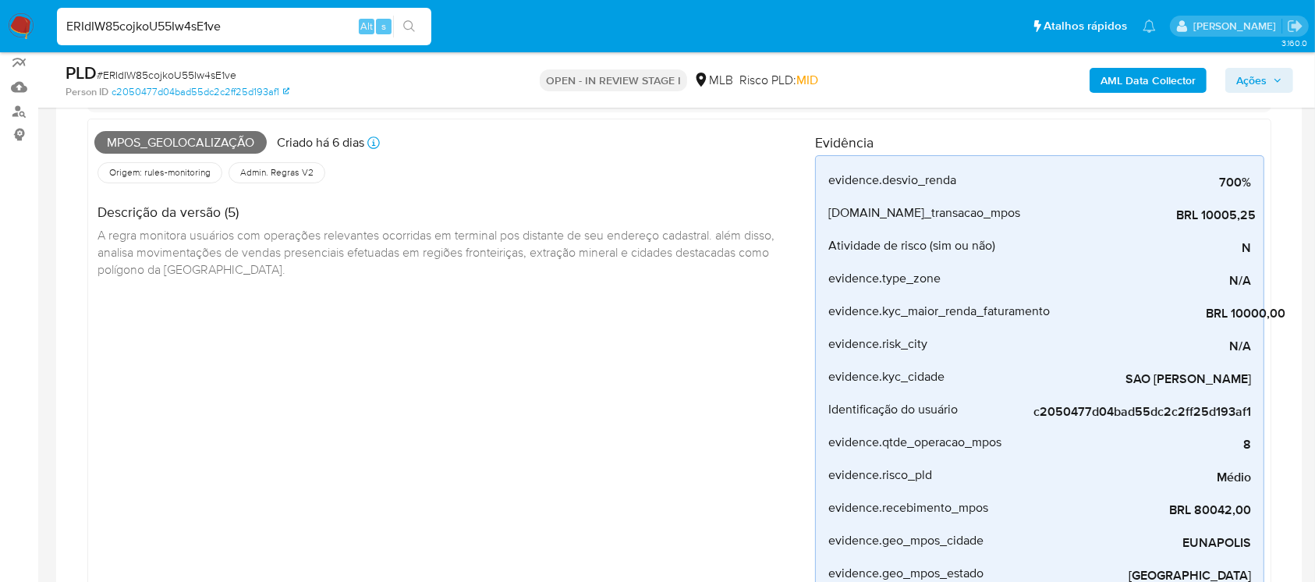
click at [16, 31] on img at bounding box center [21, 26] width 27 height 27
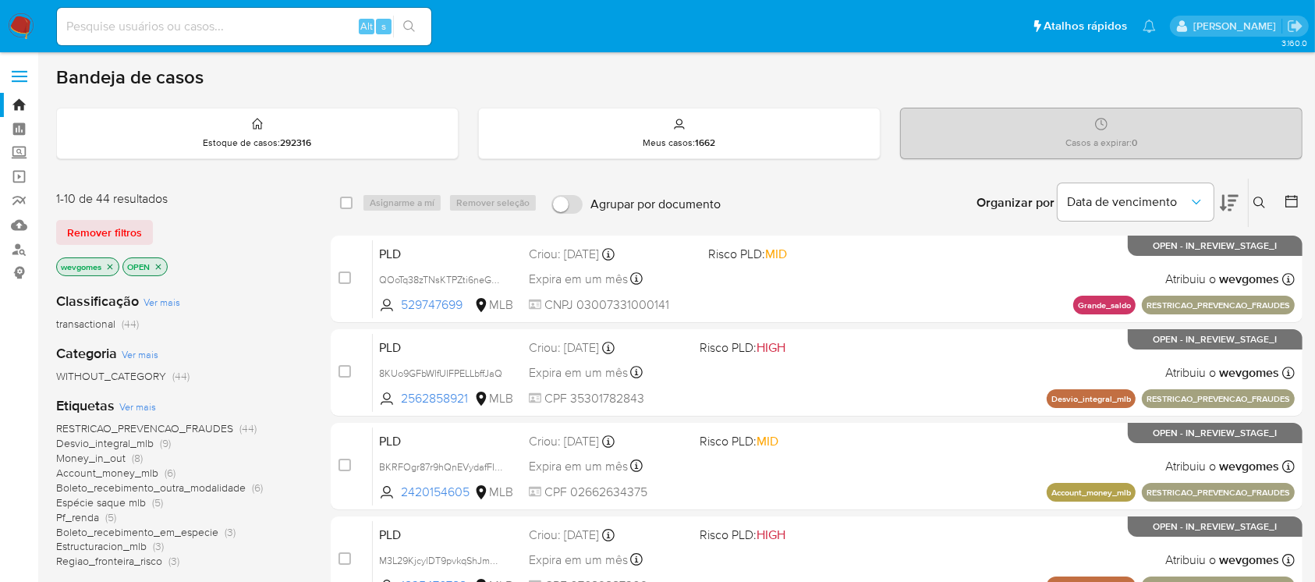
click at [87, 230] on span "Remover filtros" at bounding box center [104, 232] width 75 height 22
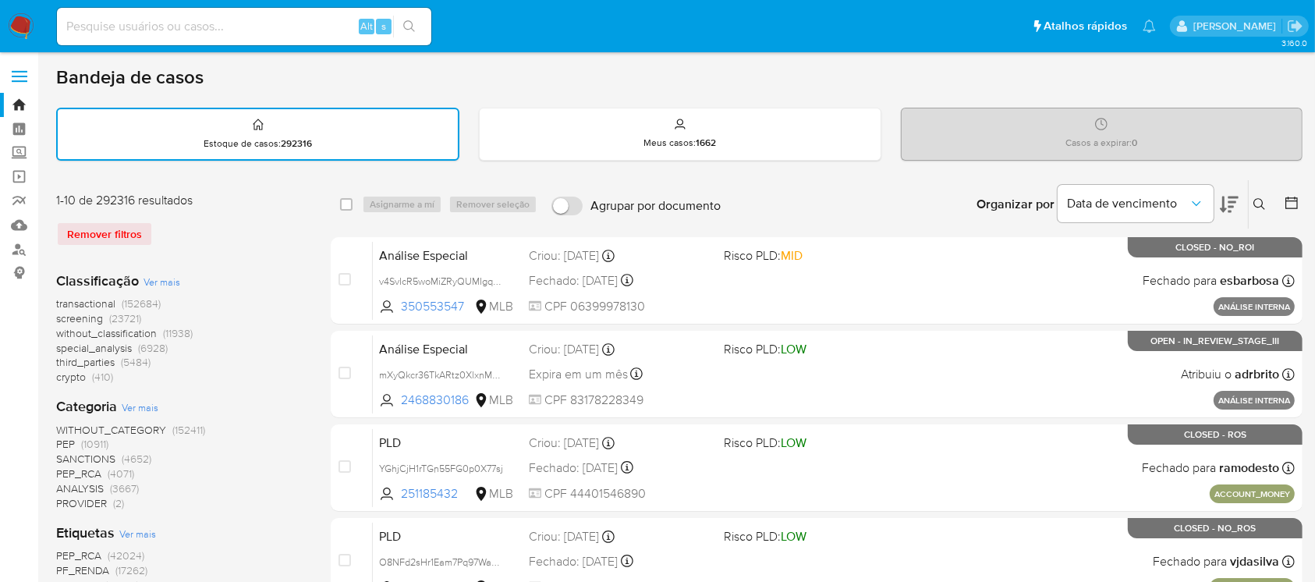
click at [1266, 202] on button at bounding box center [1261, 204] width 26 height 19
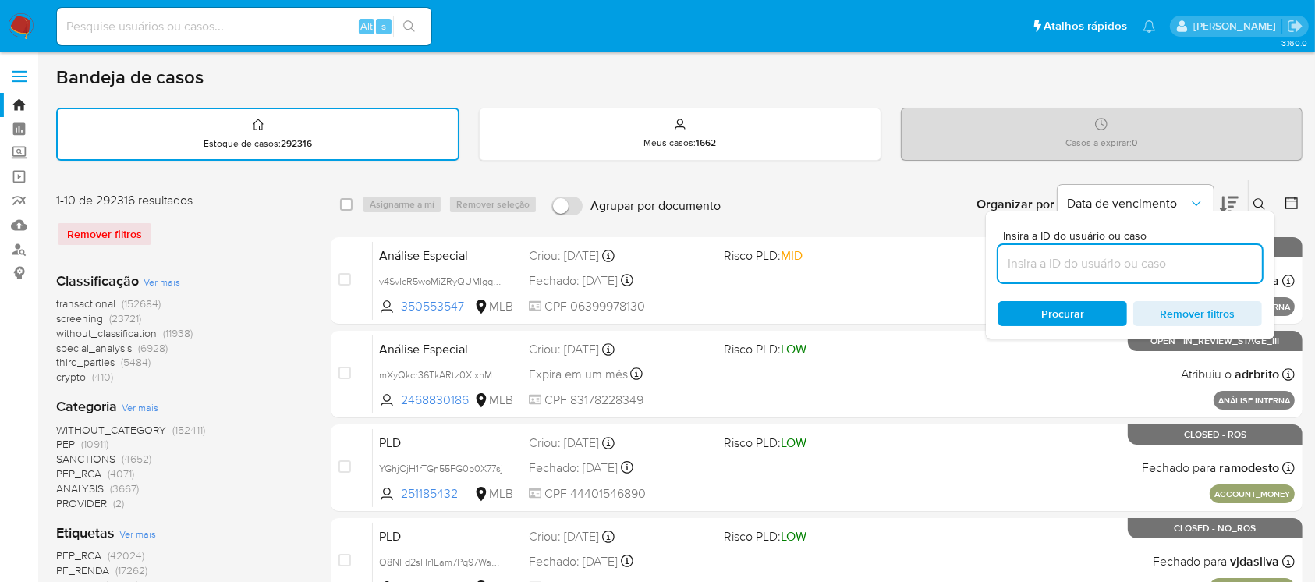
click at [1048, 257] on input at bounding box center [1130, 263] width 264 height 20
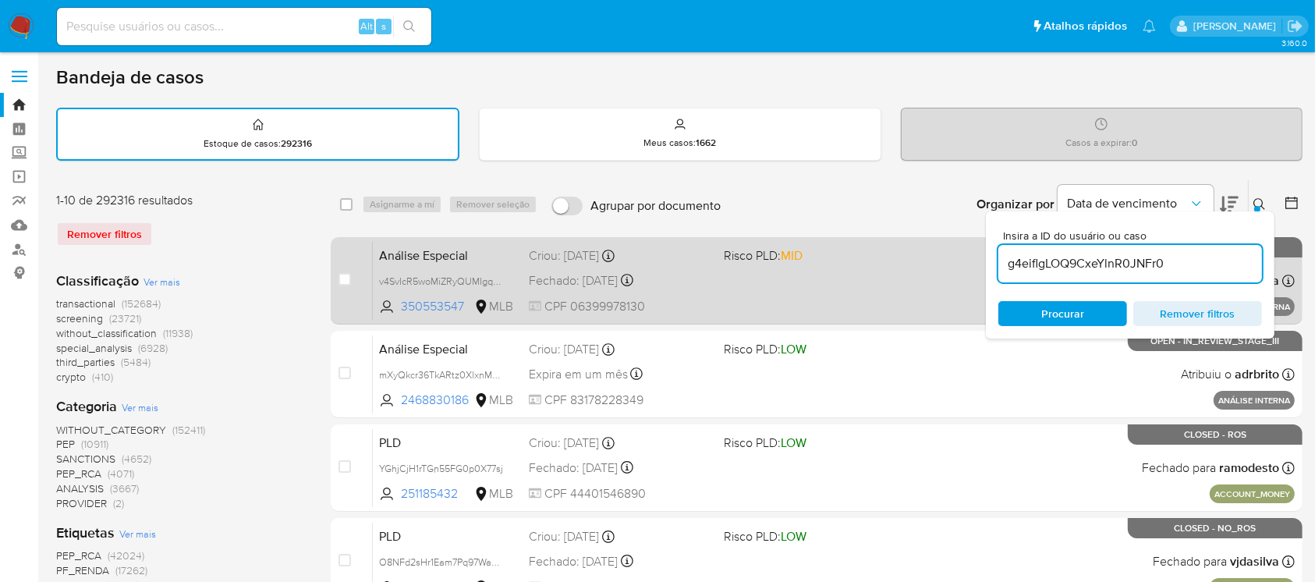
type input "g4eiflgLOQ9CxeYlnR0JNFr0"
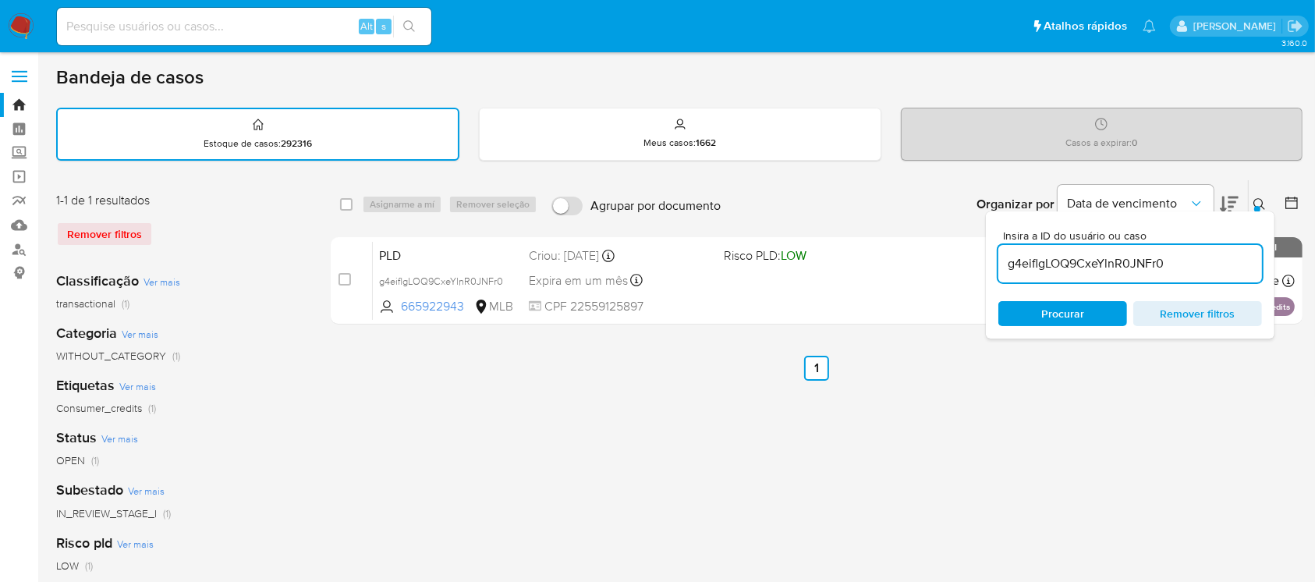
click at [1149, 395] on div "select-all-cases-checkbox Asignarme a mí Remover seleção Agrupar por documento …" at bounding box center [817, 521] width 972 height 685
click at [1284, 225] on div at bounding box center [1288, 204] width 28 height 48
click at [243, 32] on input at bounding box center [244, 26] width 374 height 20
paste input "g4eiflgLOQ9CxeYlnR0JNFr0"
type input "g4eiflgLOQ9CxeYlnR0JNFr0"
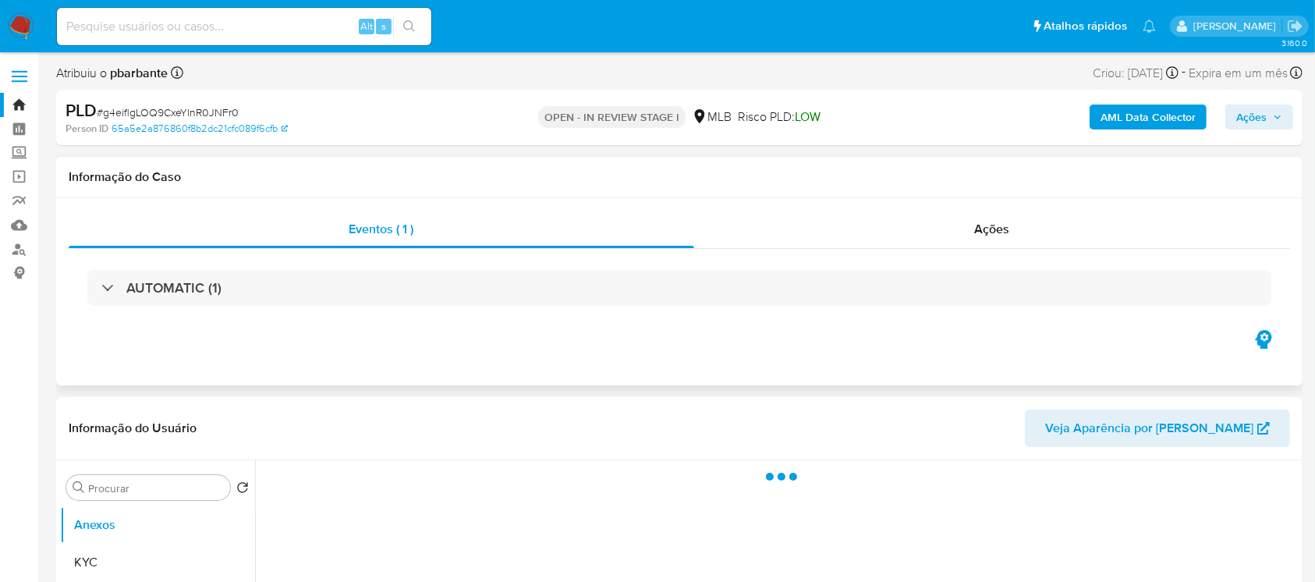
select select "10"
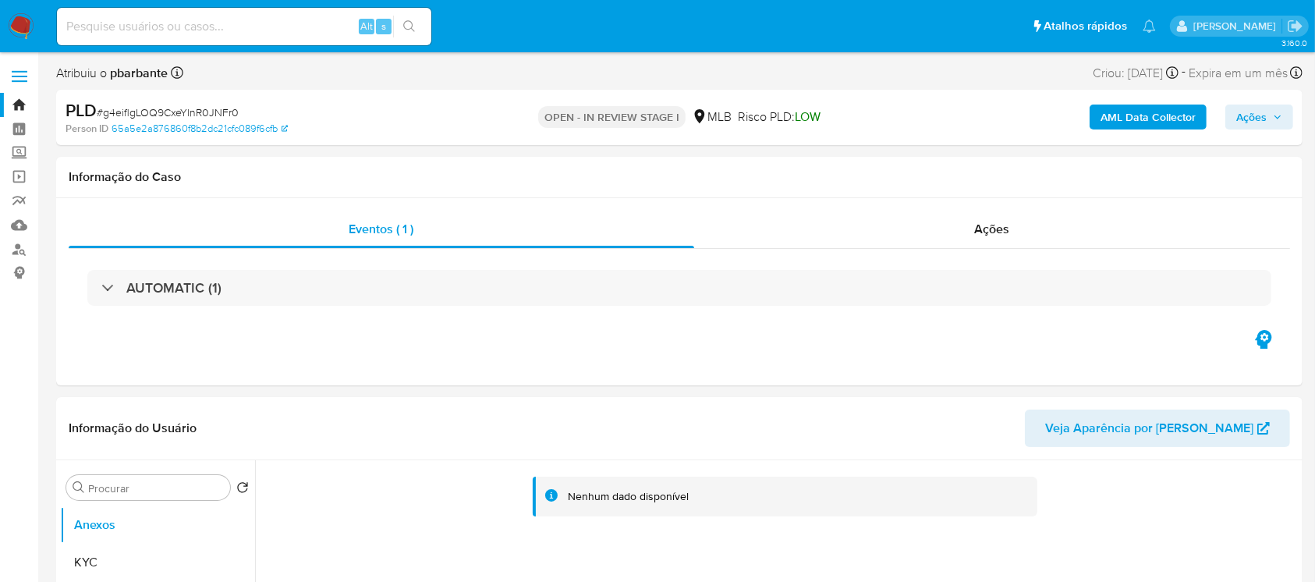
click at [273, 31] on input at bounding box center [244, 26] width 374 height 20
paste input "pbJihLNwumZidbX3z3ZNX4ZG"
type input "pbJihLNwumZidbX3z3ZNX4ZG"
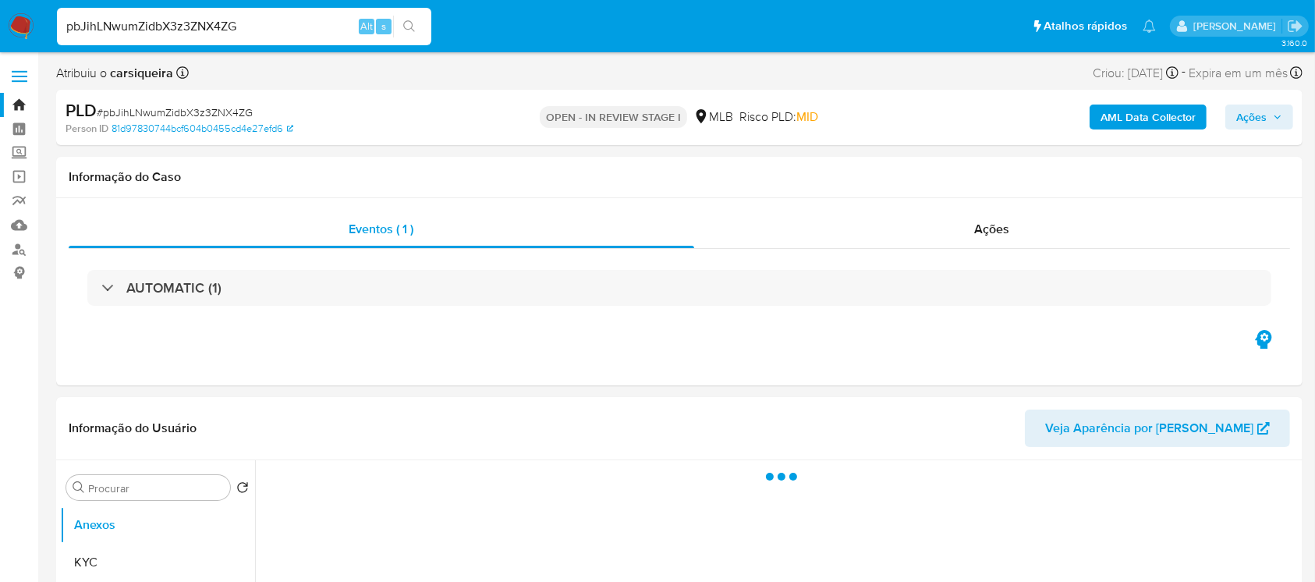
select select "10"
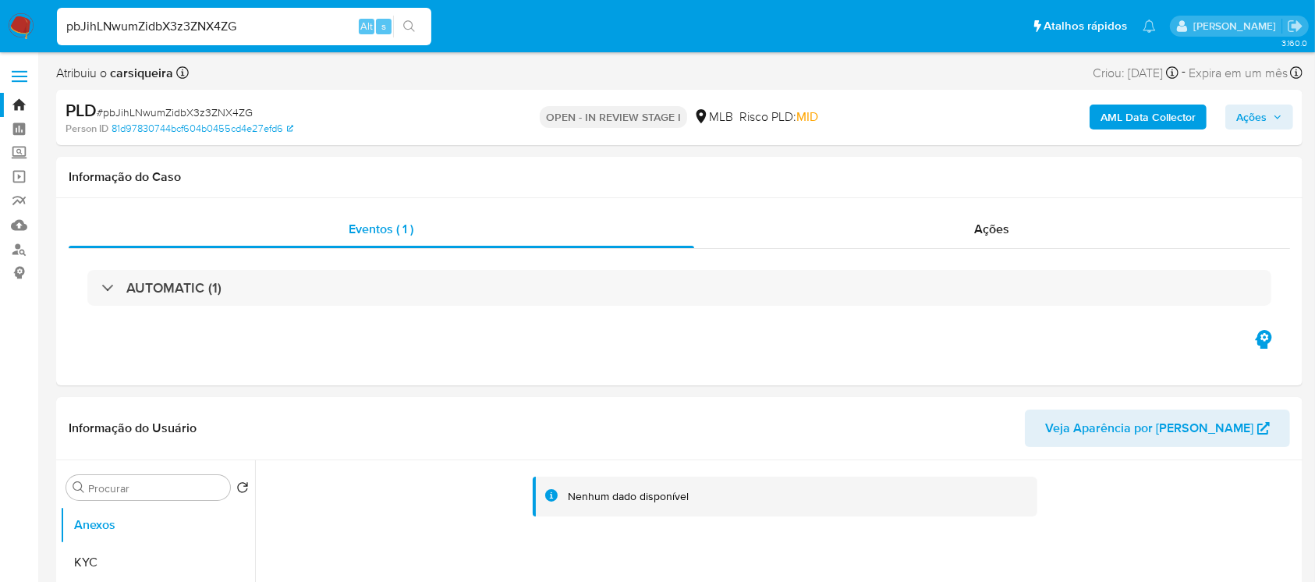
click at [253, 25] on input "pbJihLNwumZidbX3z3ZNX4ZG" at bounding box center [244, 26] width 374 height 20
paste input "7hTCZ56x9kP20SveSntFaWhs"
type input "7hTCZ56x9kP20SveSntFaWhs"
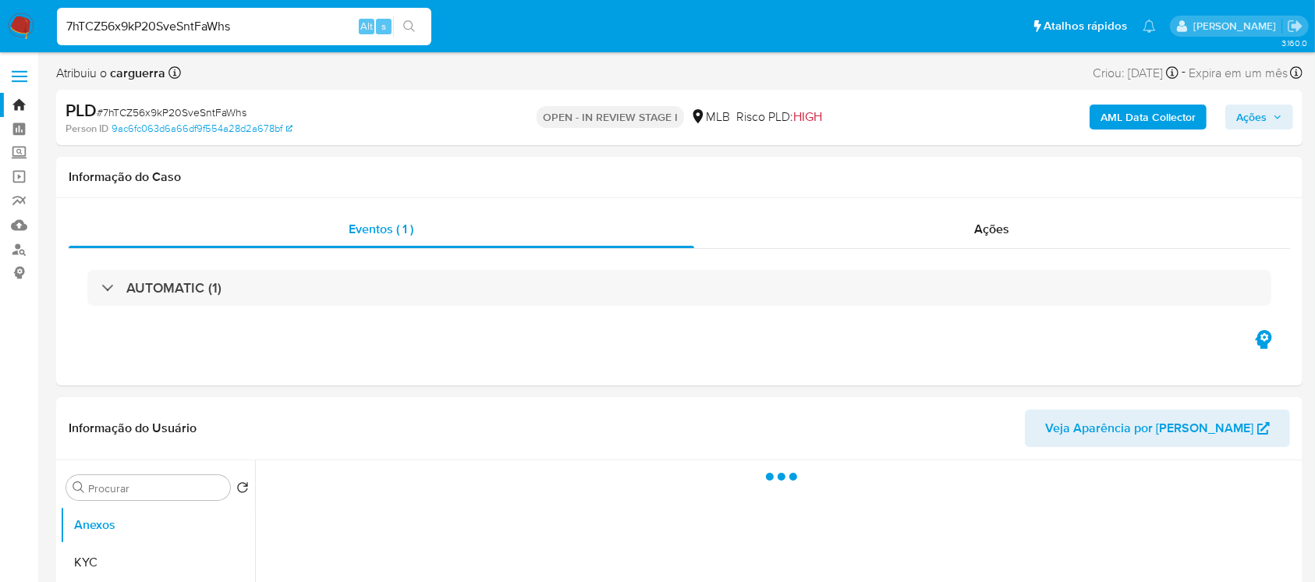
select select "10"
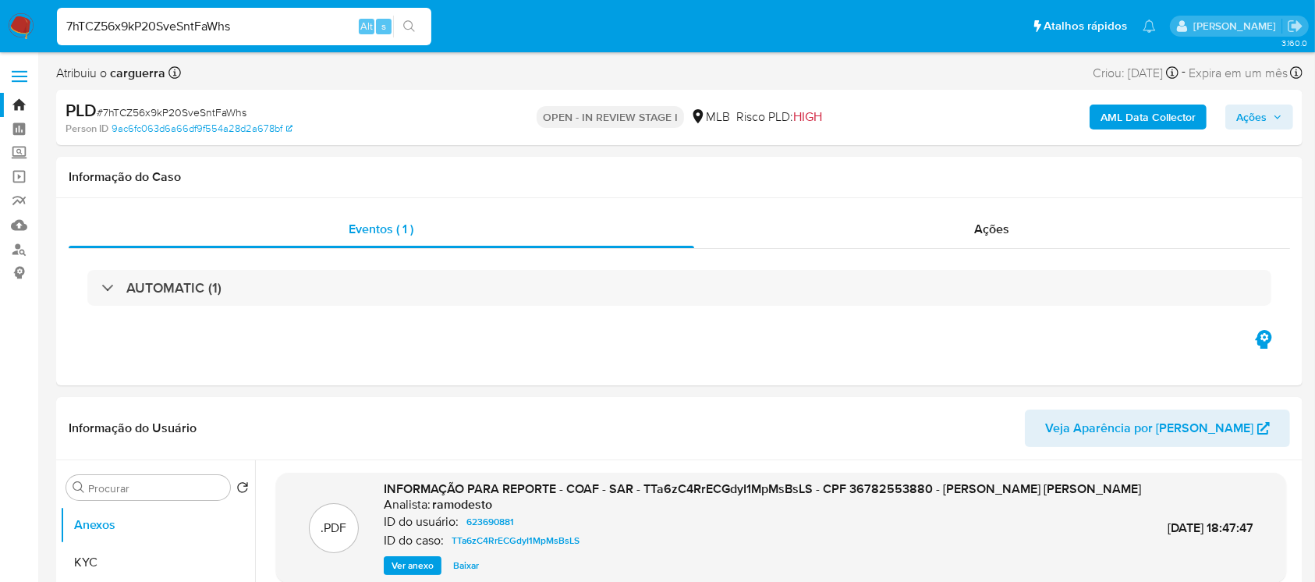
click at [250, 35] on input "7hTCZ56x9kP20SveSntFaWhs" at bounding box center [244, 26] width 374 height 20
paste input "tnoQmBYPfLLJItYJYopdRf2L"
type input "tnoQmBYPfLLJItYJYopdRf2L"
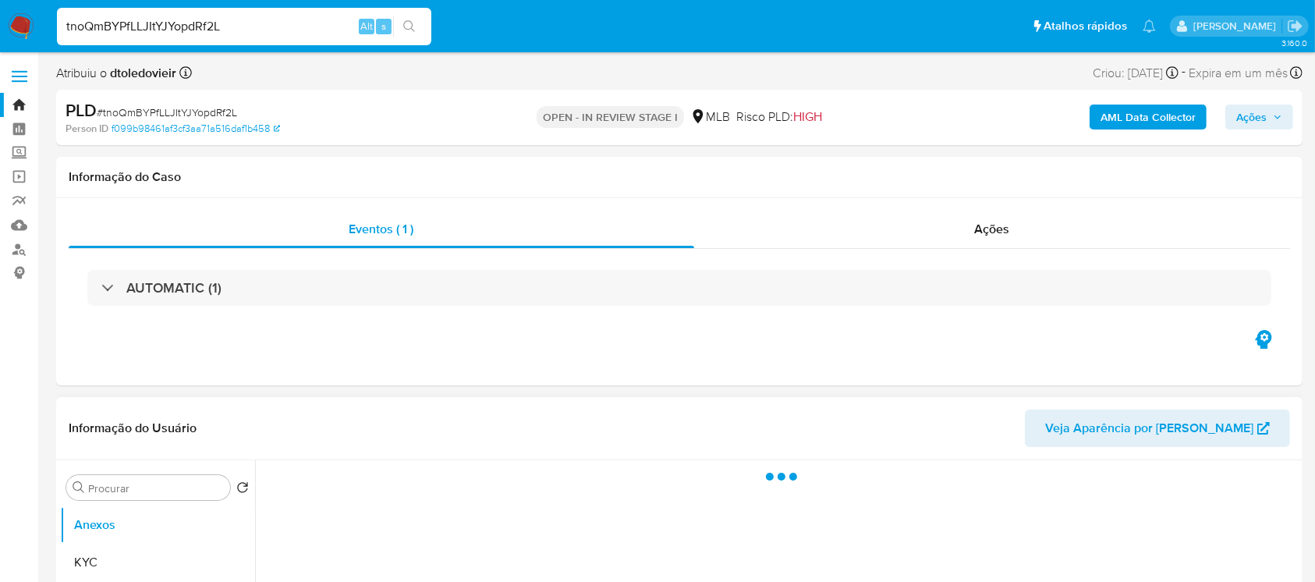
select select "10"
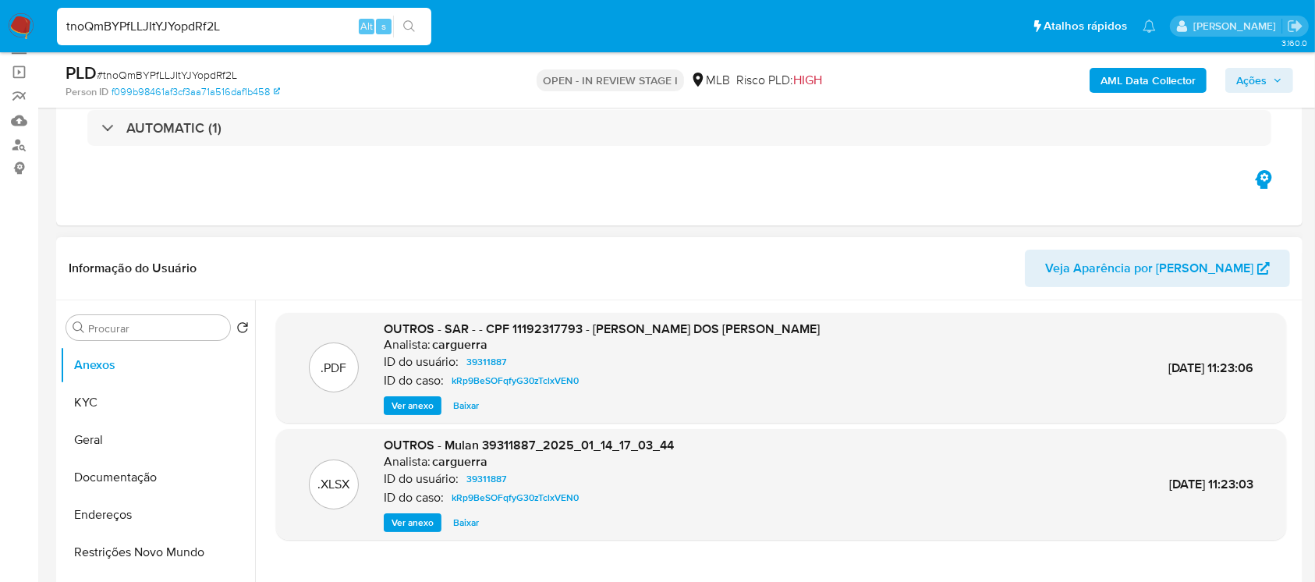
scroll to position [138, 0]
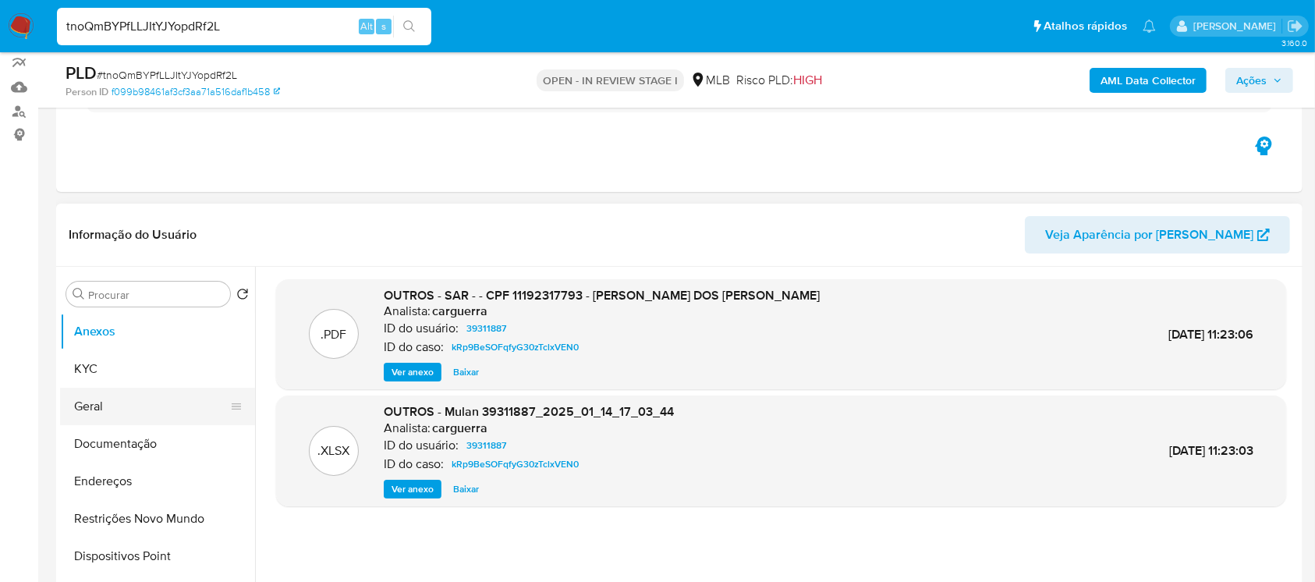
click at [126, 410] on button "Geral" at bounding box center [151, 406] width 182 height 37
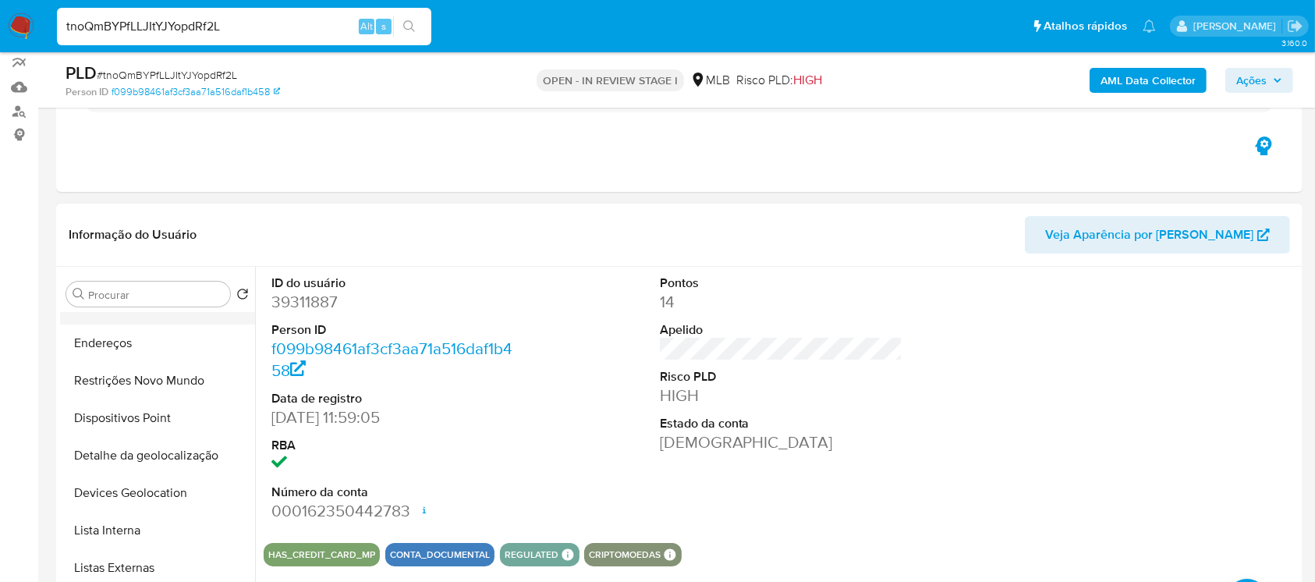
scroll to position [554, 0]
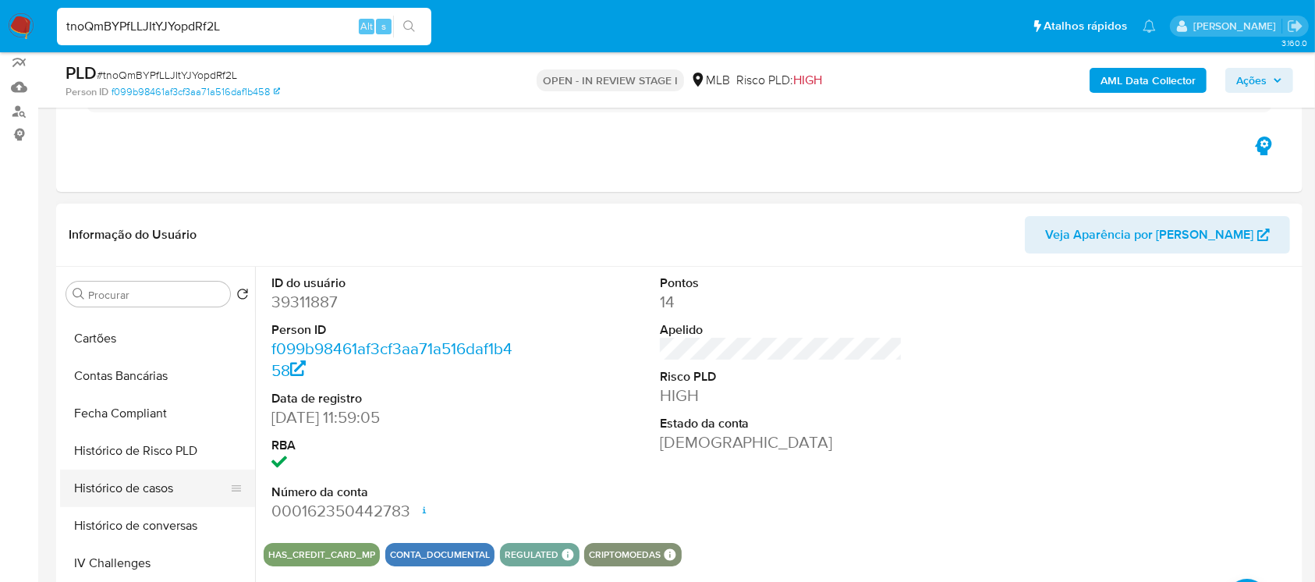
click at [137, 483] on button "Histórico de casos" at bounding box center [151, 487] width 182 height 37
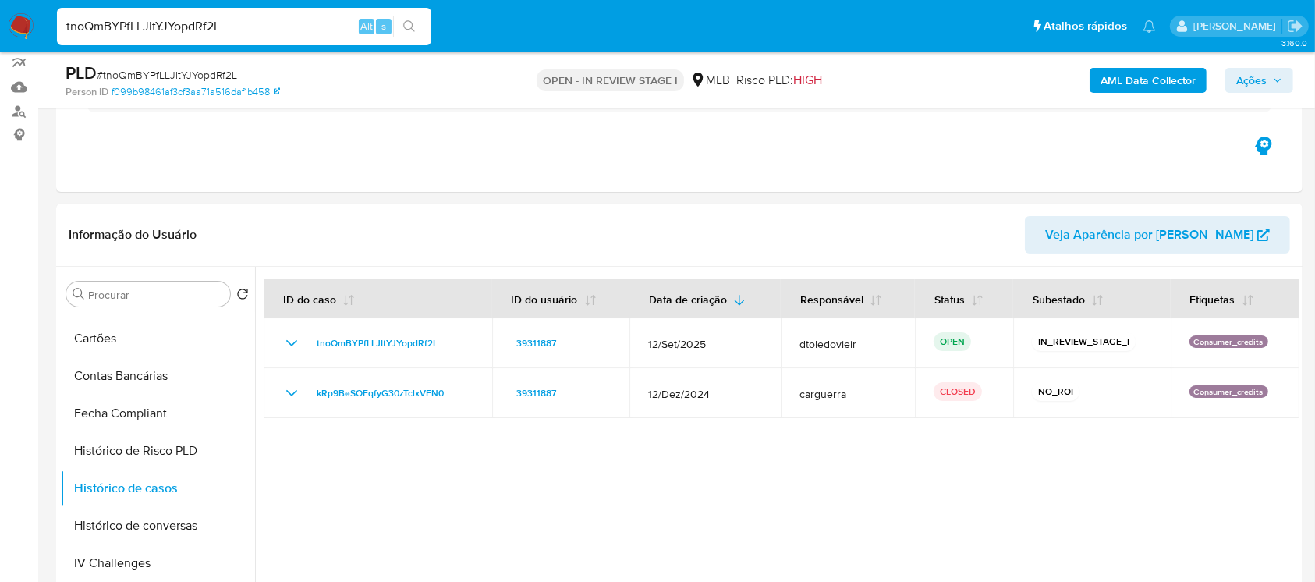
click at [256, 32] on input "tnoQmBYPfLLJItYJYopdRf2L" at bounding box center [244, 26] width 374 height 20
paste input "7hTCZ56x9kP20SveSntFaWhs"
type input "7hTCZ56x9kP20SveSntFaWhs"
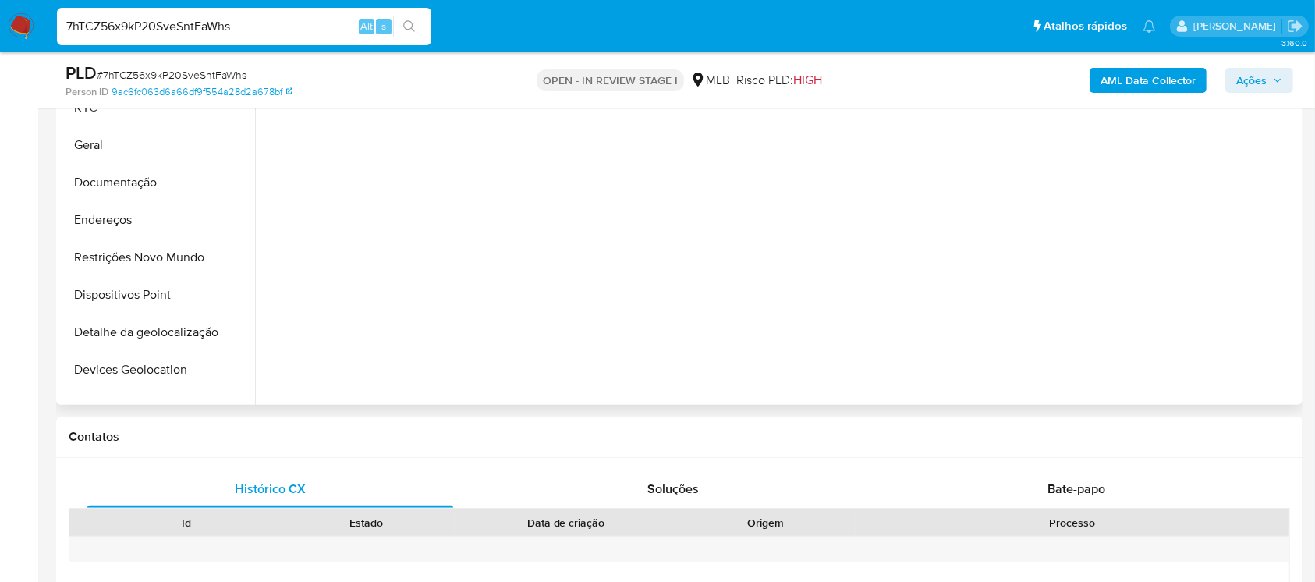
select select "10"
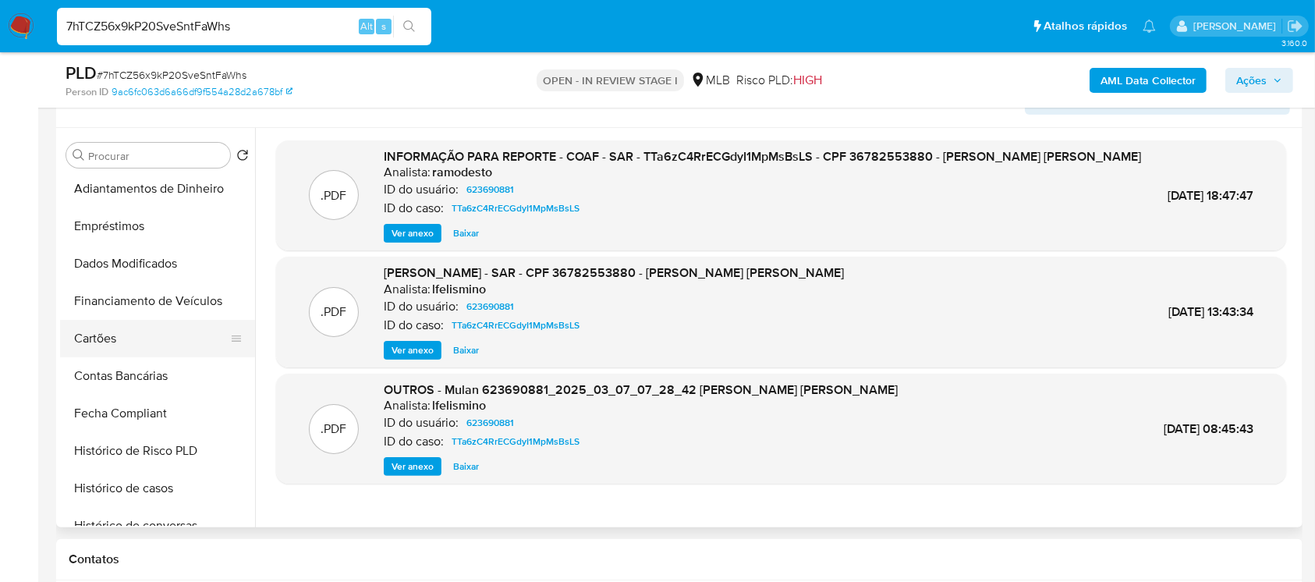
scroll to position [554, 0]
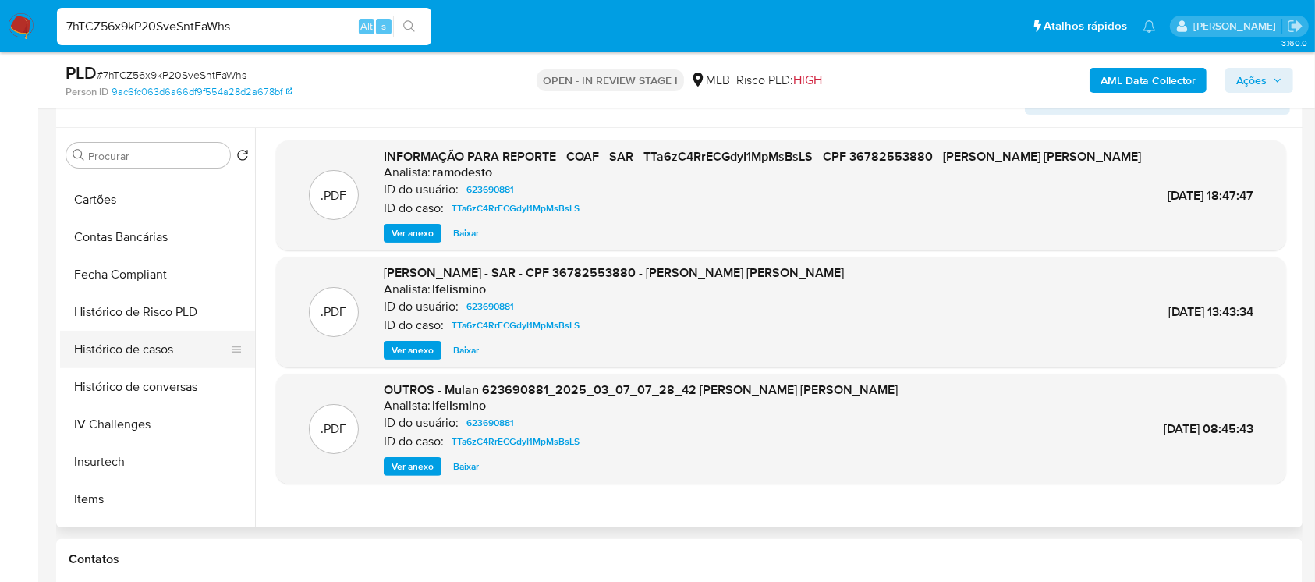
click at [125, 359] on button "Histórico de casos" at bounding box center [151, 349] width 182 height 37
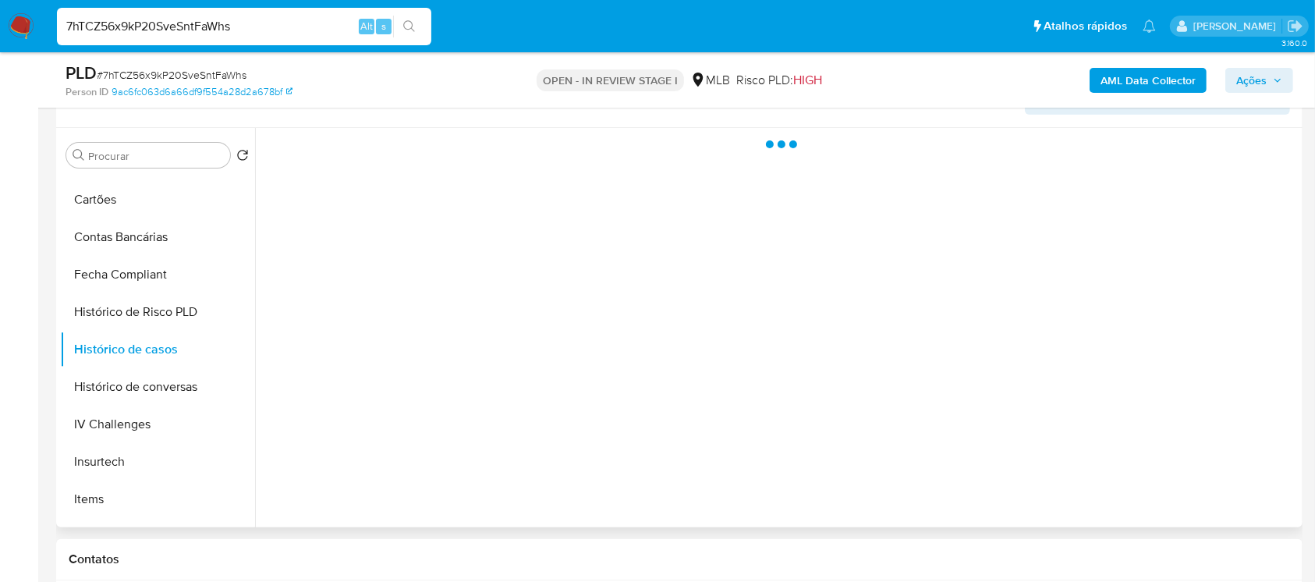
scroll to position [138, 0]
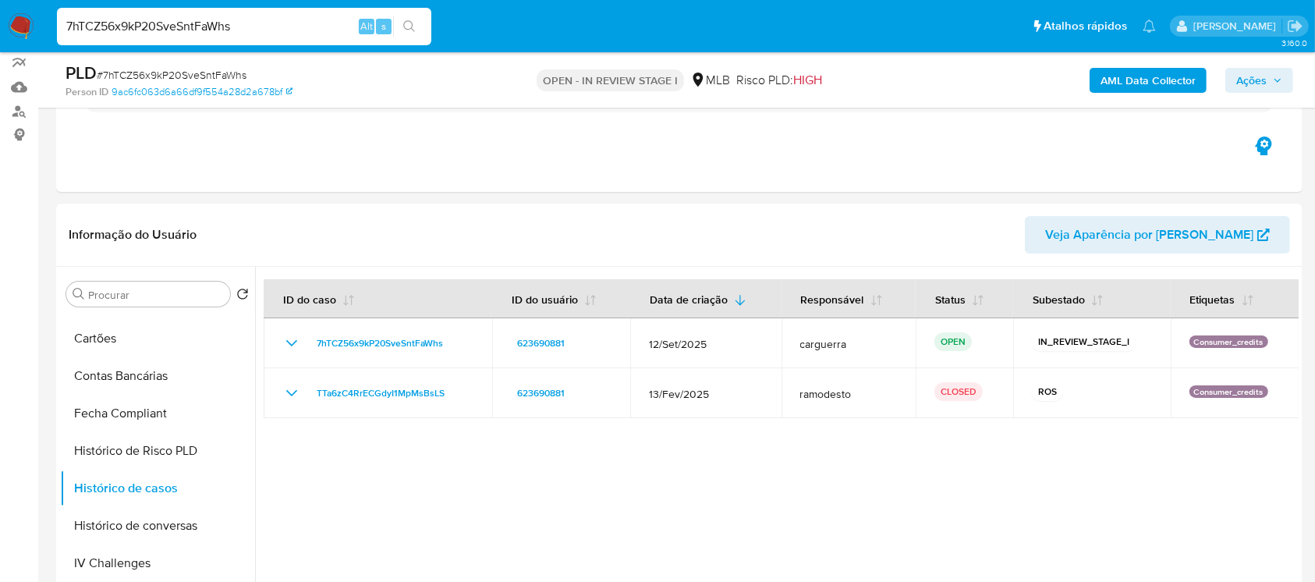
click at [249, 30] on input "7hTCZ56x9kP20SveSntFaWhs" at bounding box center [244, 26] width 374 height 20
paste input "pbJihLNwumZidbX3z3ZNX4ZG"
type input "pbJihLNwumZidbX3z3ZNX4ZG"
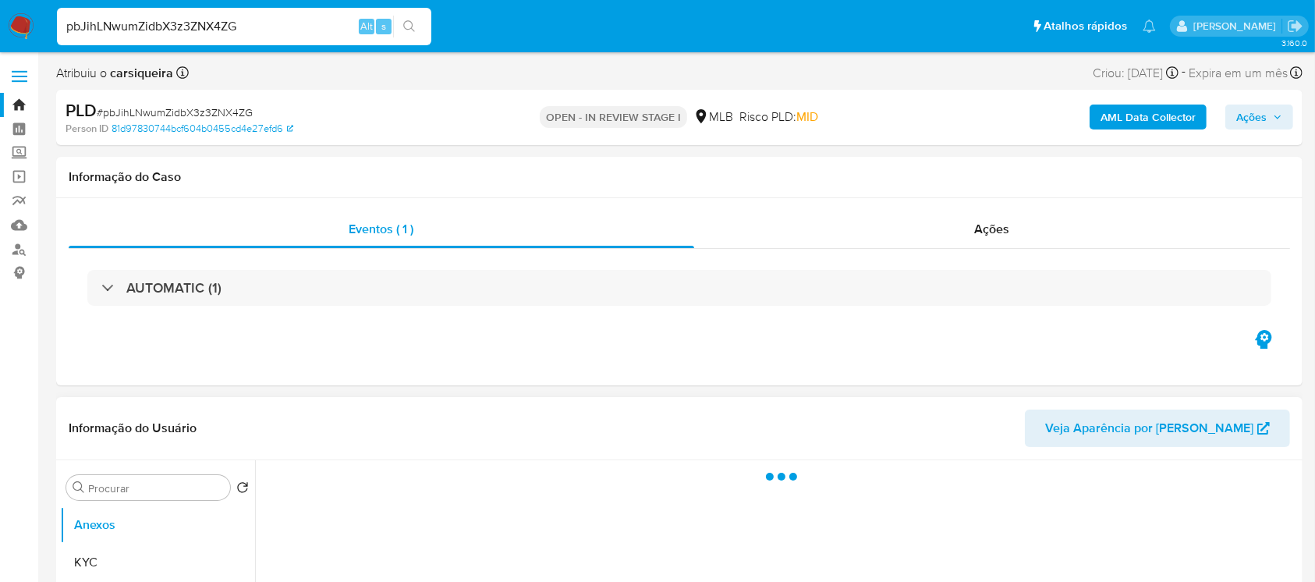
select select "10"
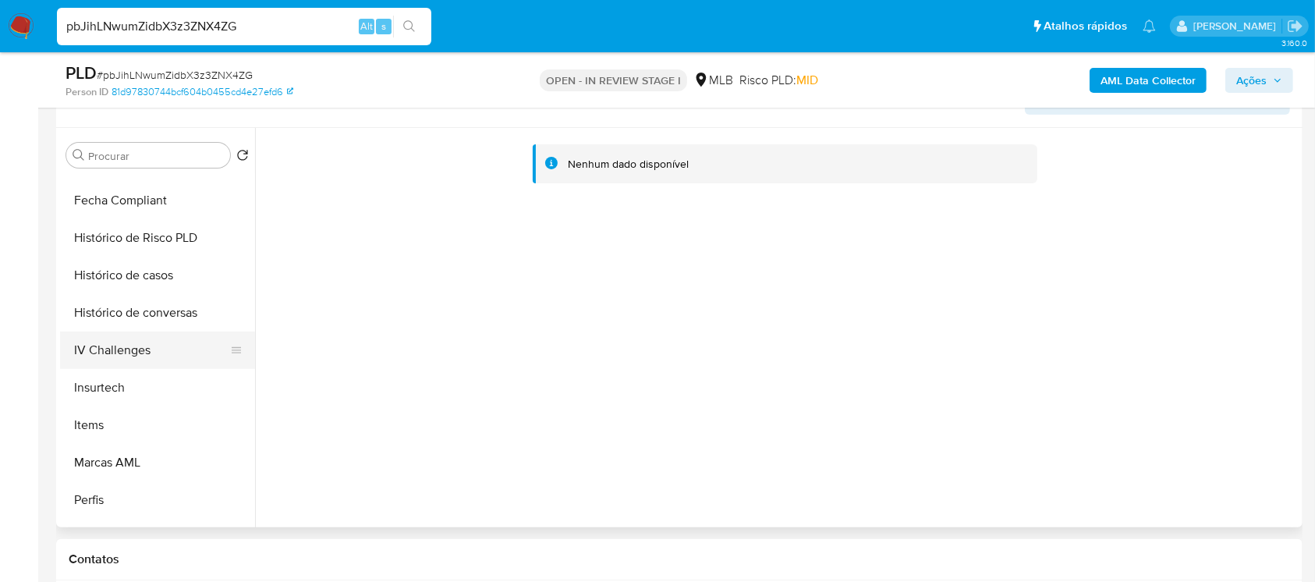
scroll to position [595, 0]
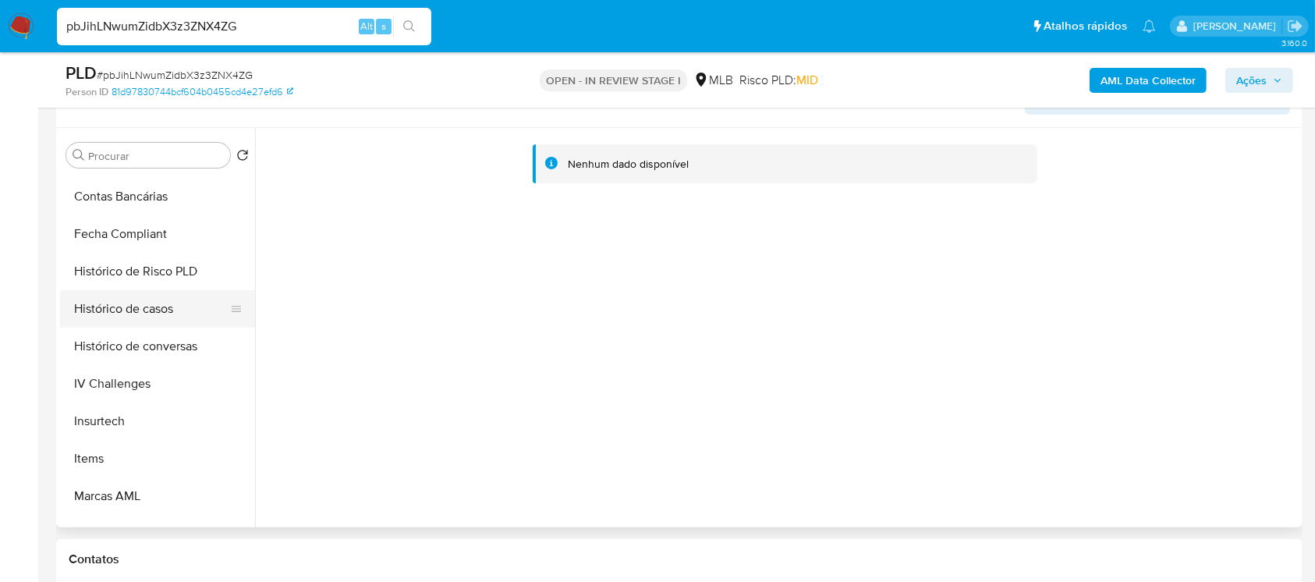
click at [94, 316] on button "Histórico de casos" at bounding box center [151, 308] width 182 height 37
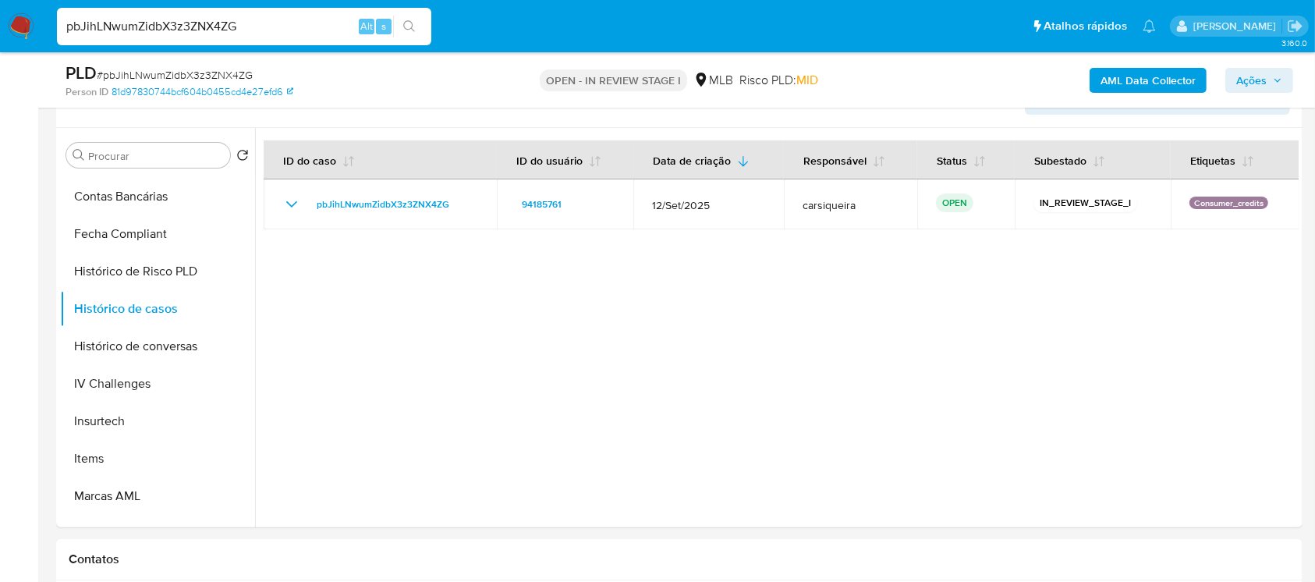
click at [259, 28] on input "pbJihLNwumZidbX3z3ZNX4ZG" at bounding box center [244, 26] width 374 height 20
paste input "g4eiflgLOQ9CxeYlnR0JNFr0"
type input "g4eiflgLOQ9CxeYlnR0JNFr0"
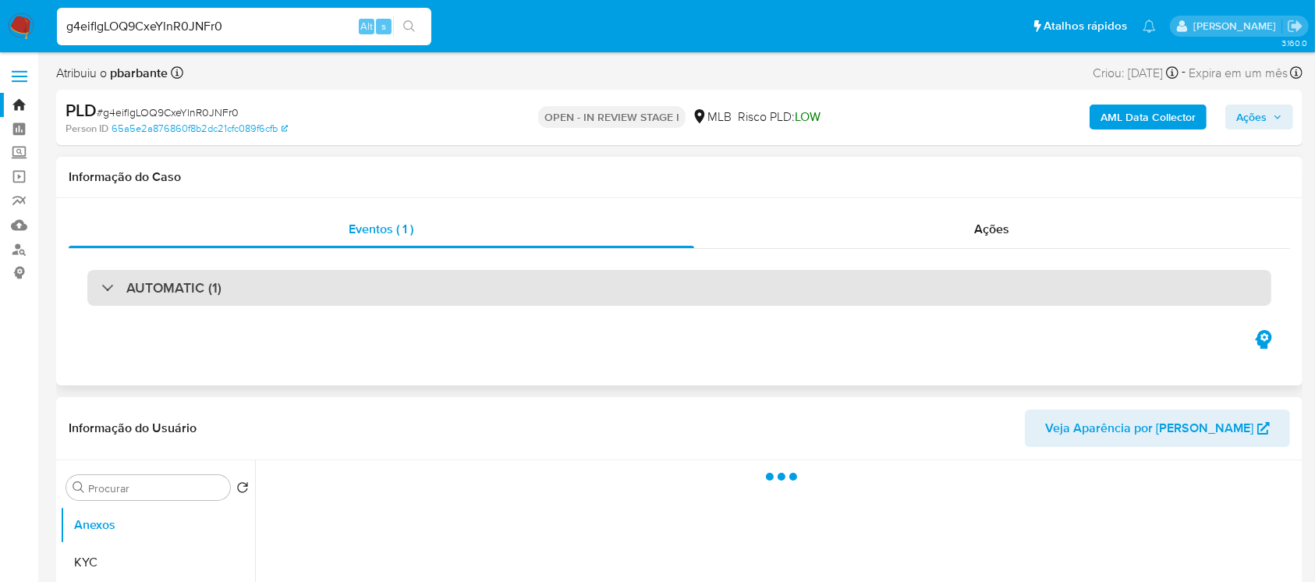
select select "10"
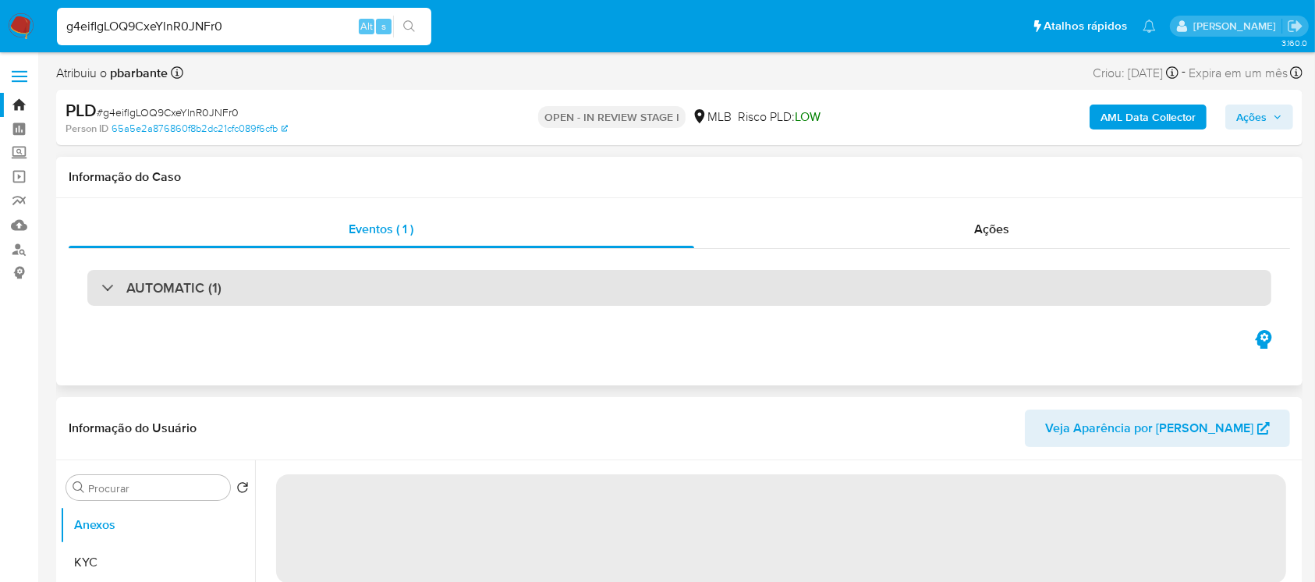
click at [356, 296] on div "AUTOMATIC (1)" at bounding box center [679, 288] width 1184 height 36
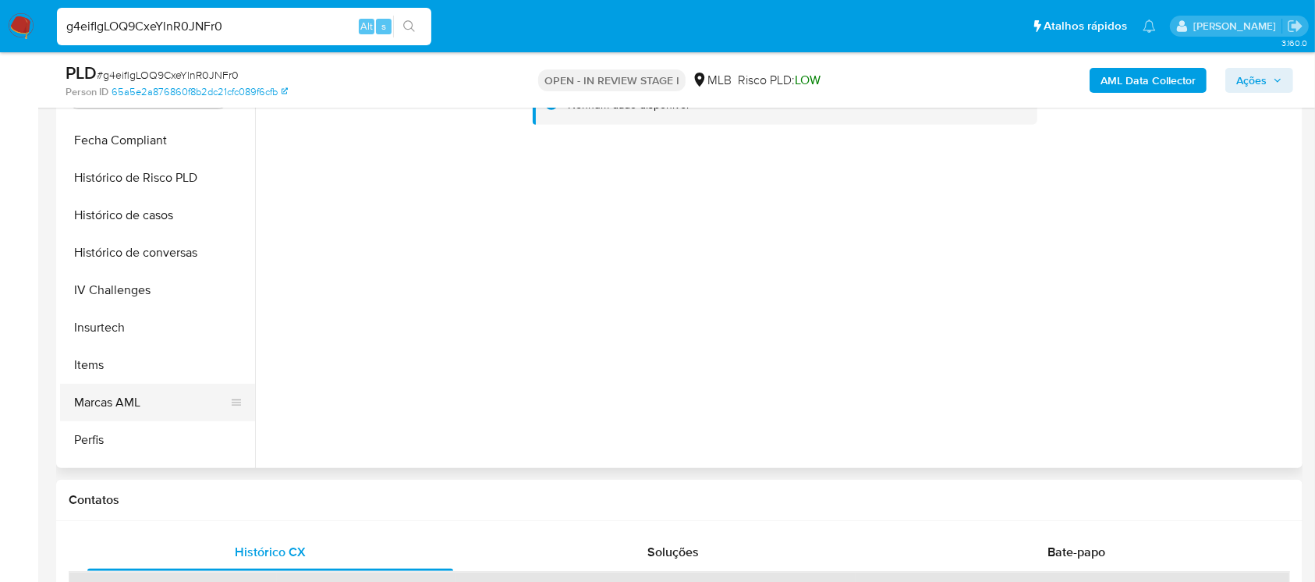
scroll to position [595, 0]
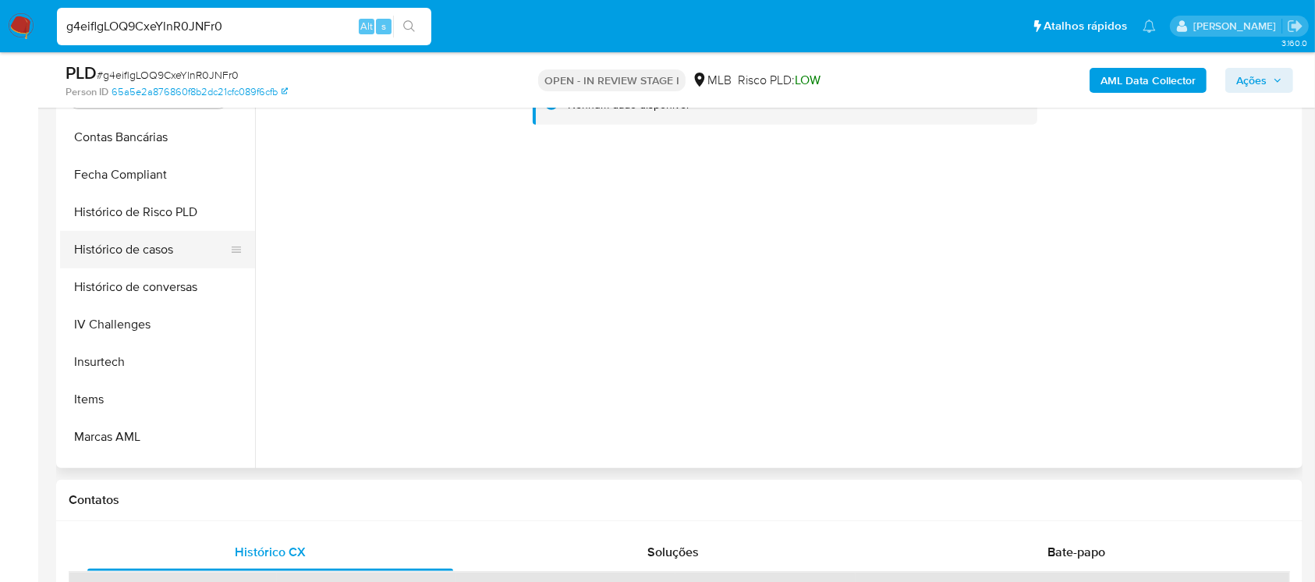
click at [109, 261] on button "Histórico de casos" at bounding box center [151, 249] width 182 height 37
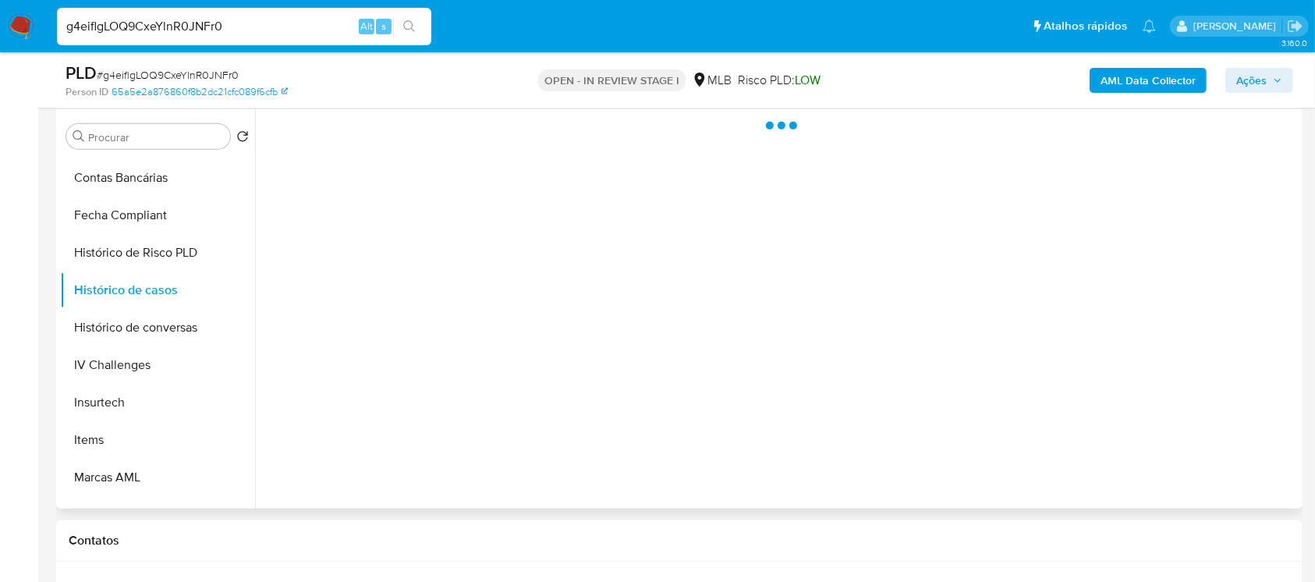
scroll to position [554, 0]
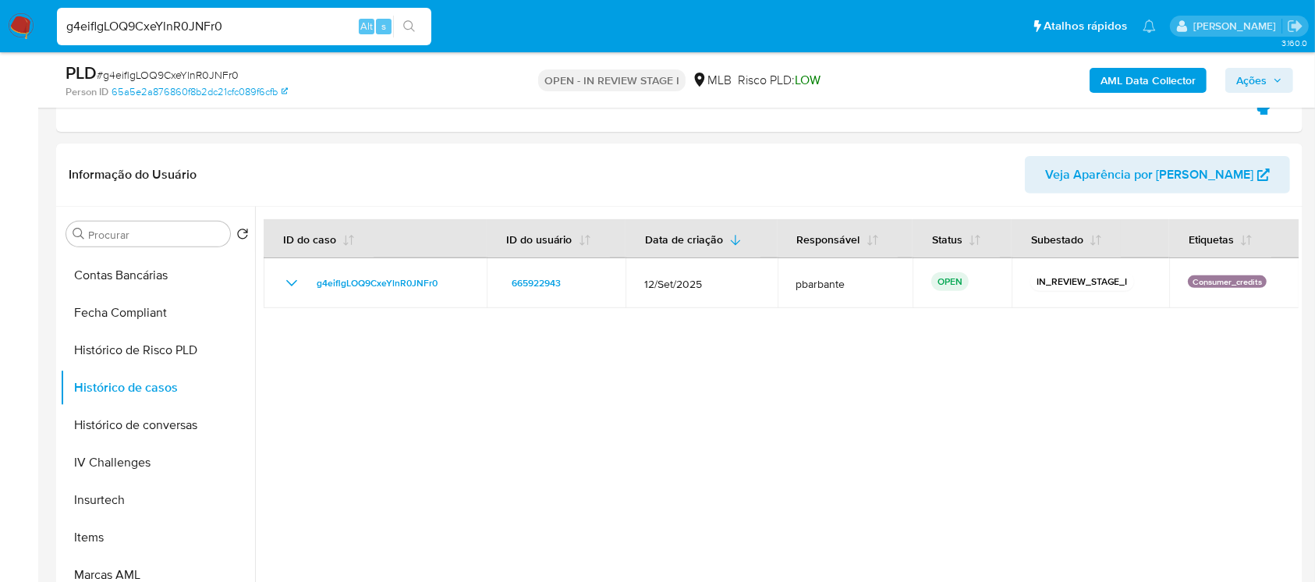
click at [14, 22] on img at bounding box center [21, 26] width 27 height 27
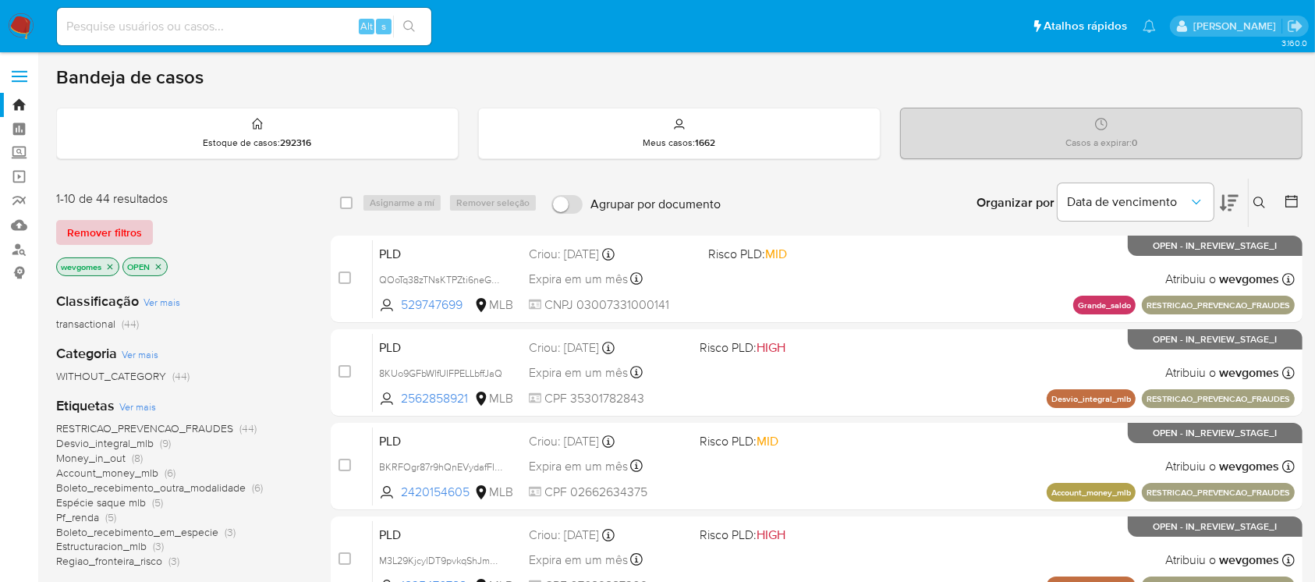
click at [137, 223] on span "Remover filtros" at bounding box center [104, 232] width 75 height 22
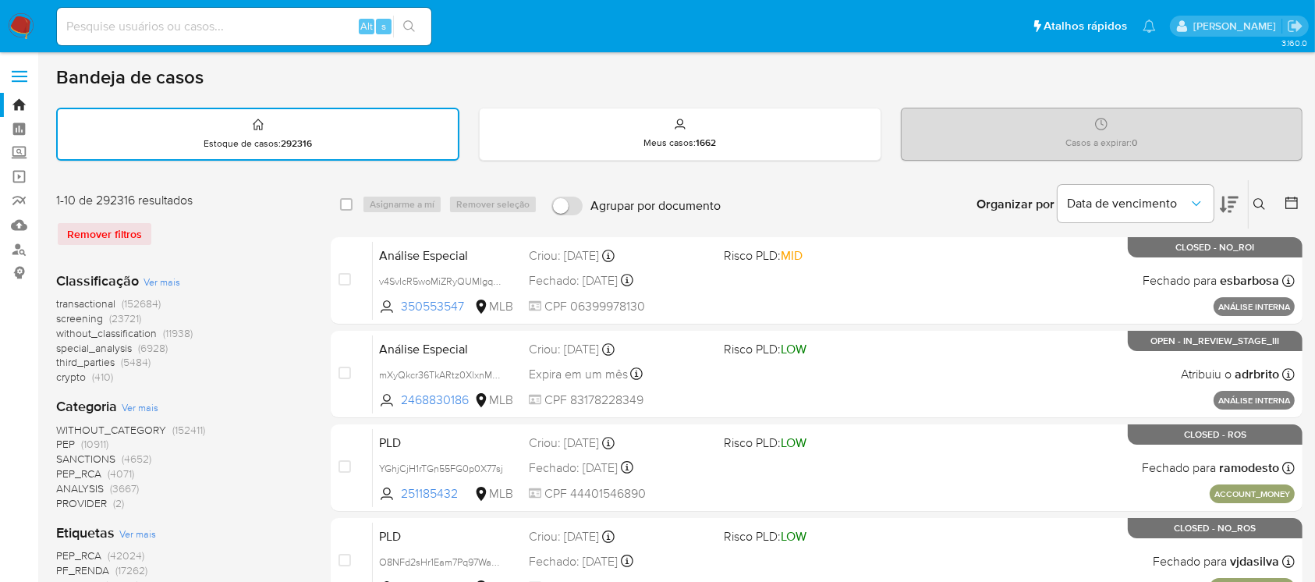
click at [1266, 200] on button at bounding box center [1261, 204] width 26 height 19
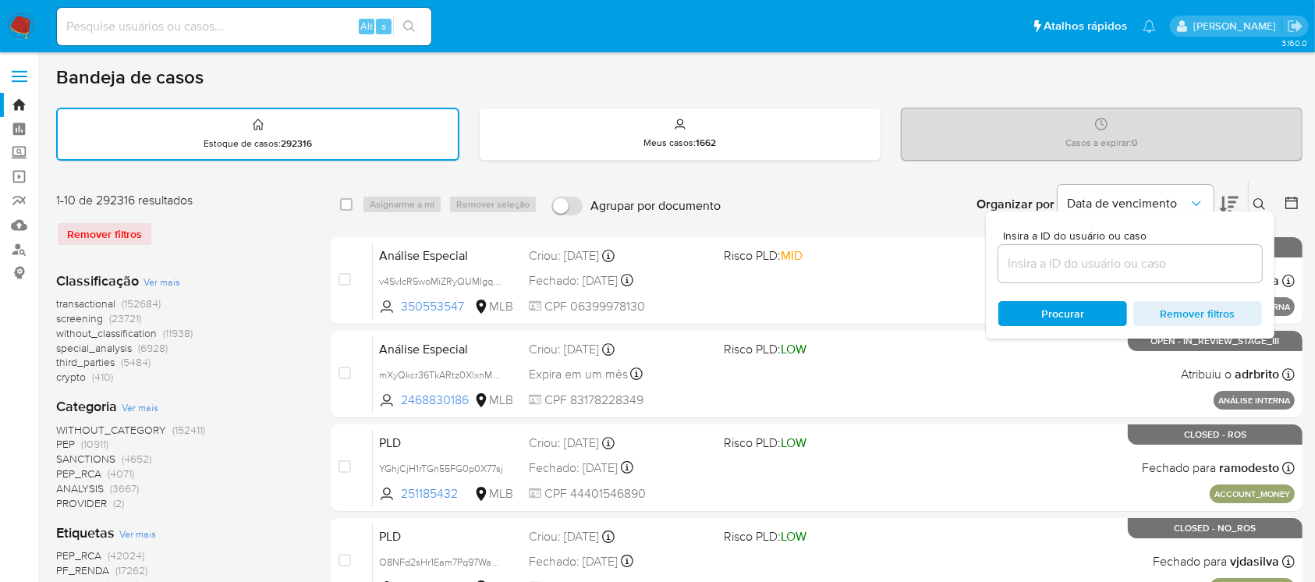
click at [1036, 267] on input at bounding box center [1130, 263] width 264 height 20
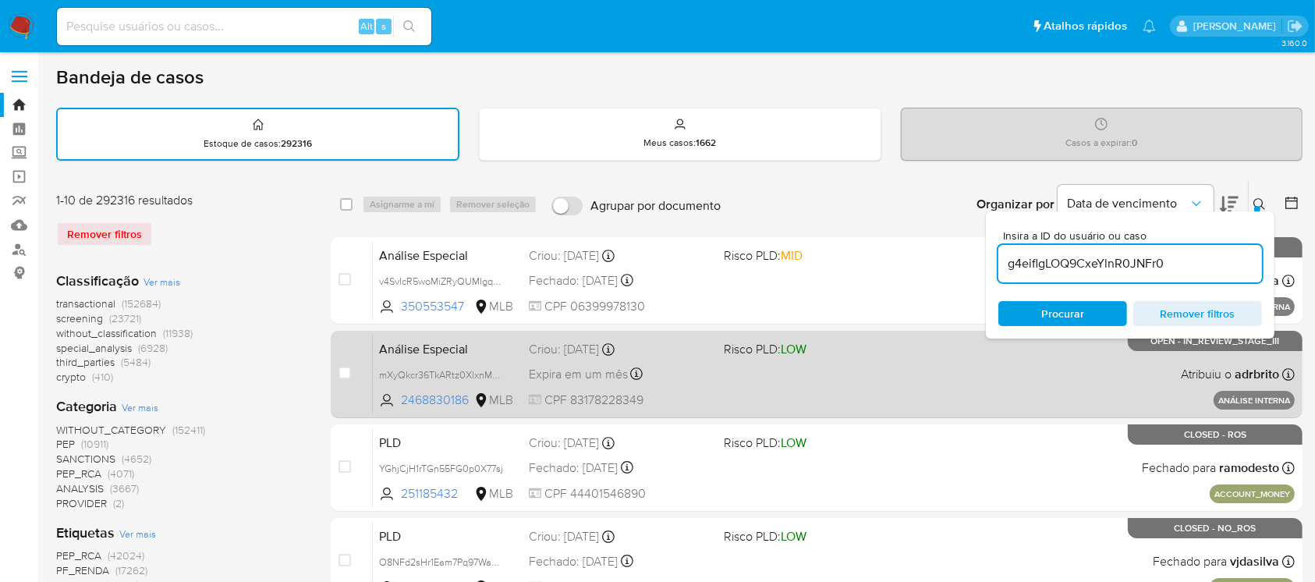
type input "g4eiflgLOQ9CxeYlnR0JNFr0"
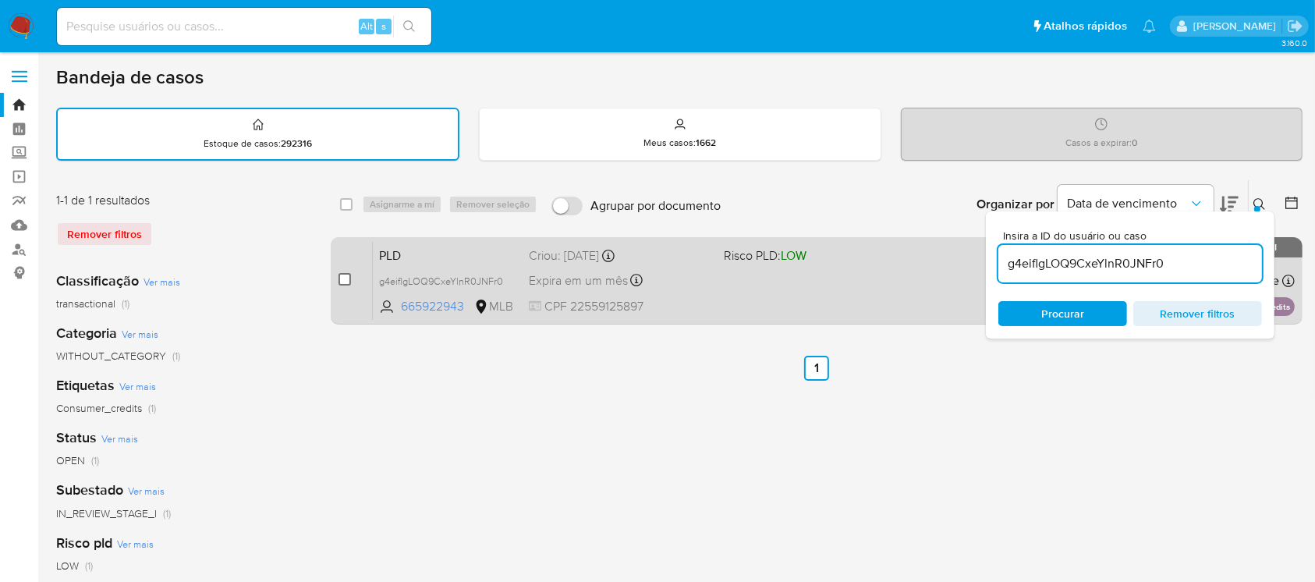
click at [339, 282] on input "checkbox" at bounding box center [344, 279] width 12 height 12
checkbox input "true"
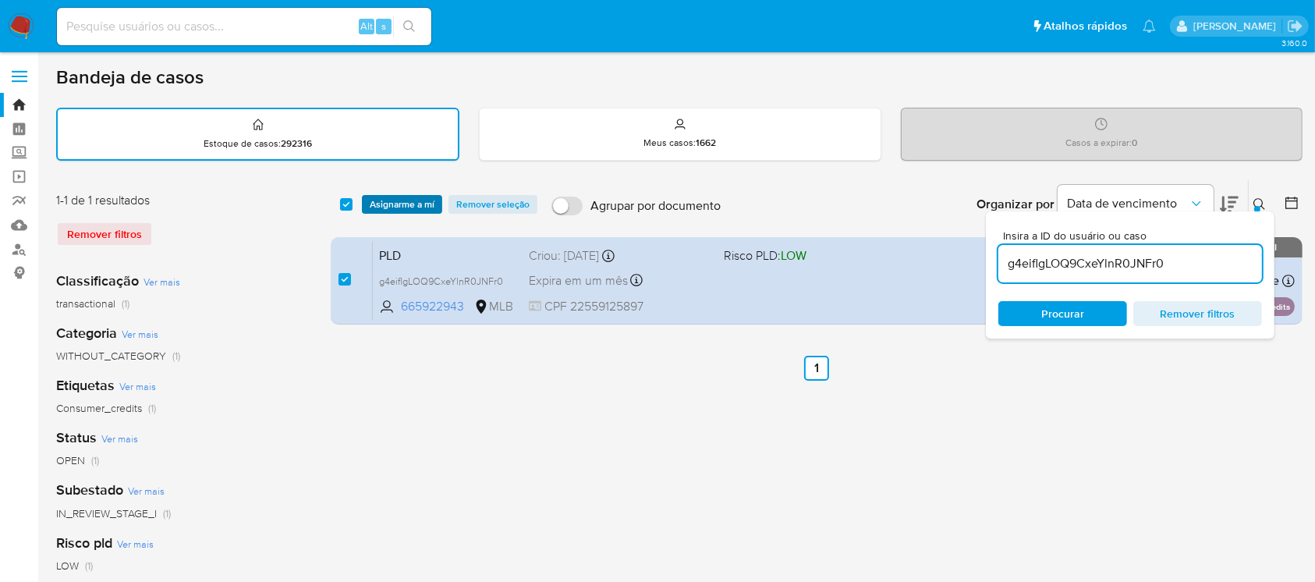
click at [391, 204] on span "Asignarme a mí" at bounding box center [402, 205] width 65 height 16
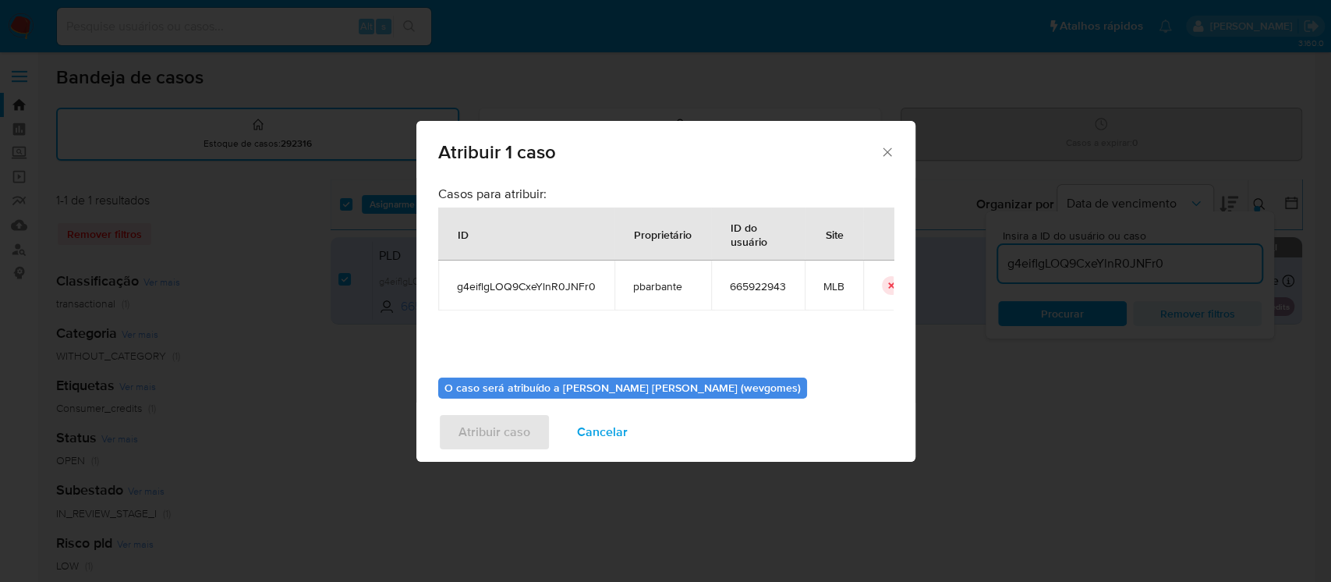
scroll to position [80, 0]
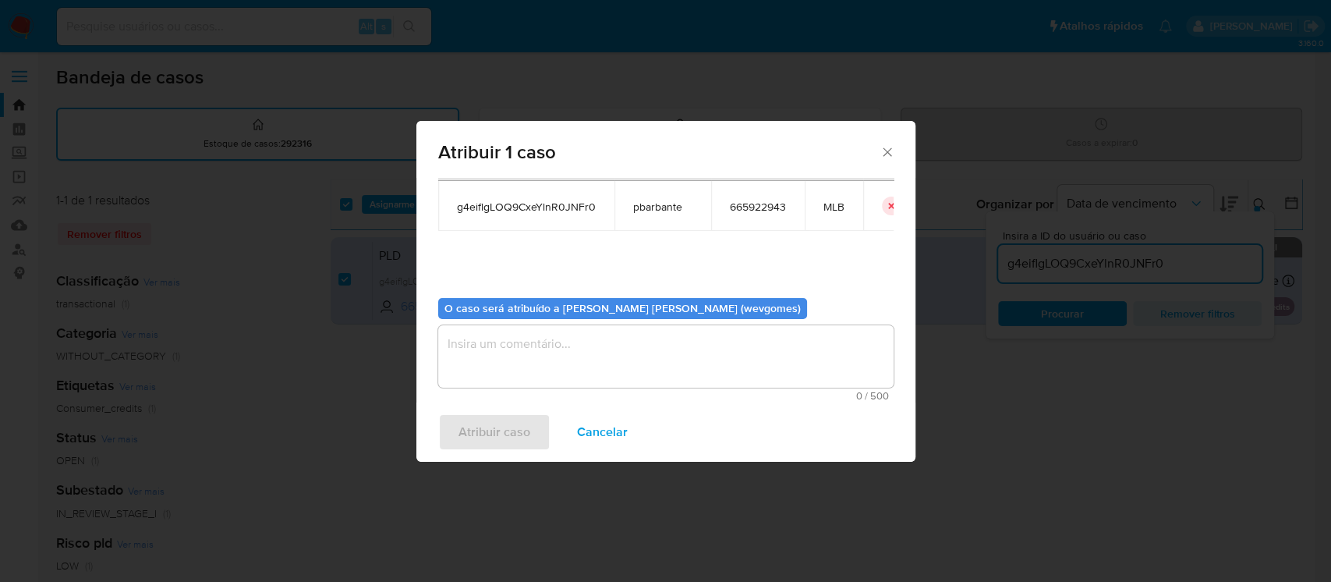
click at [512, 343] on textarea "assign-modal" at bounding box center [665, 356] width 455 height 62
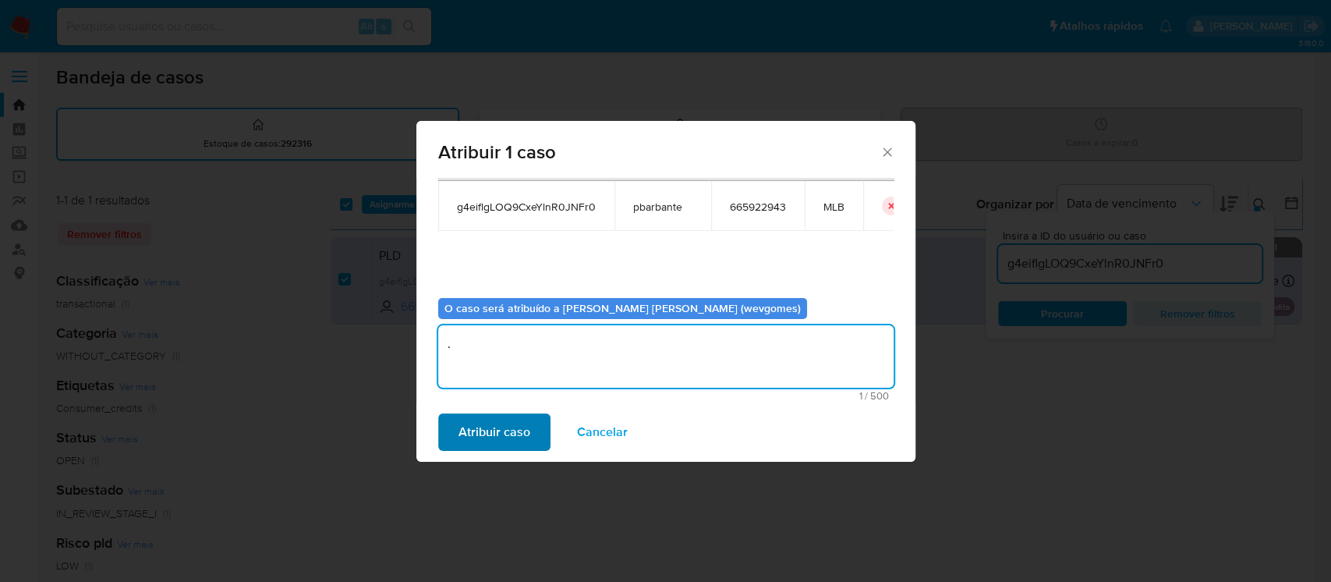
type textarea "."
click at [463, 438] on span "Atribuir caso" at bounding box center [495, 432] width 72 height 34
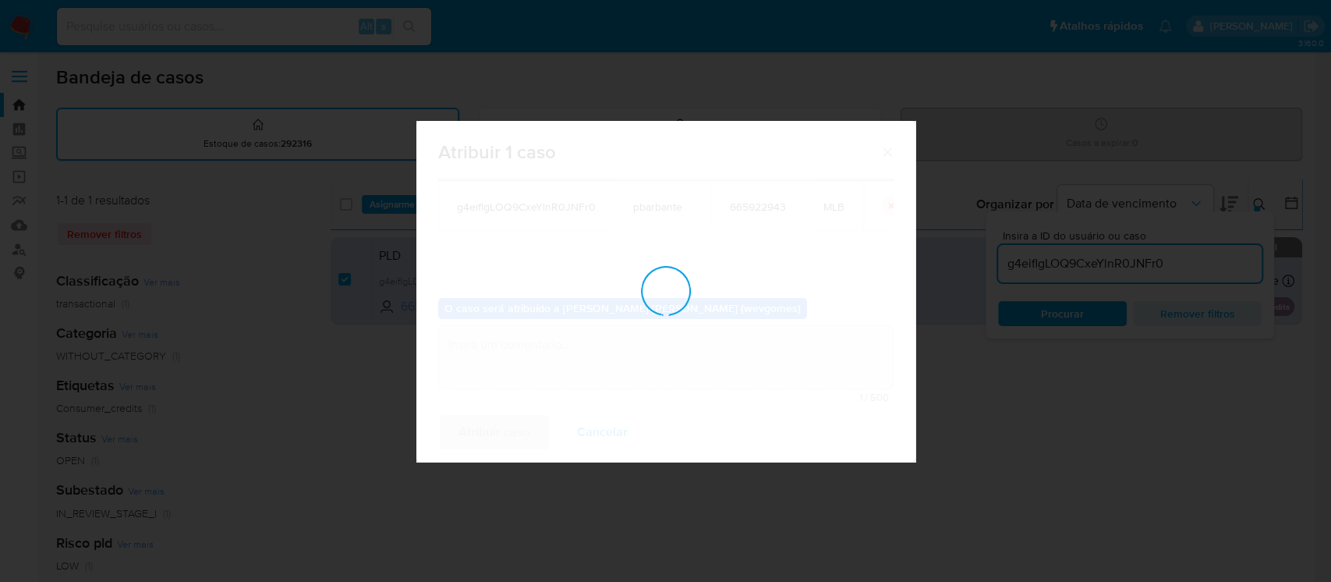
checkbox input "false"
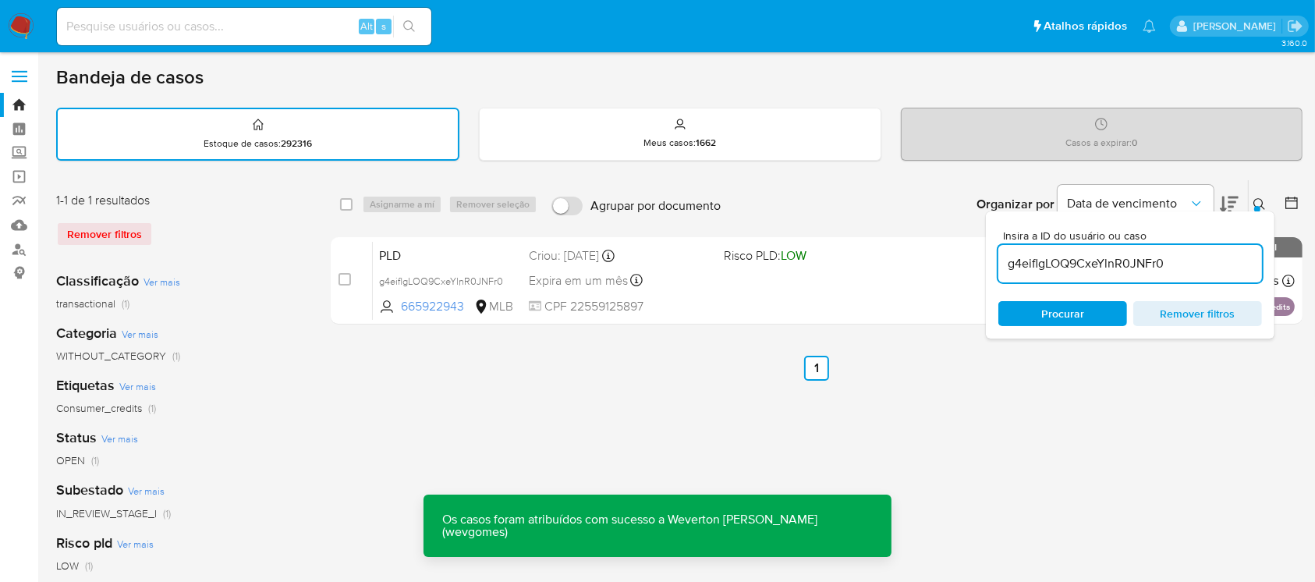
click at [1061, 270] on input "g4eiflgLOQ9CxeYlnR0JNFr0" at bounding box center [1130, 263] width 264 height 20
paste input "pbJihLNwumZidbX3z3ZNX4ZG"
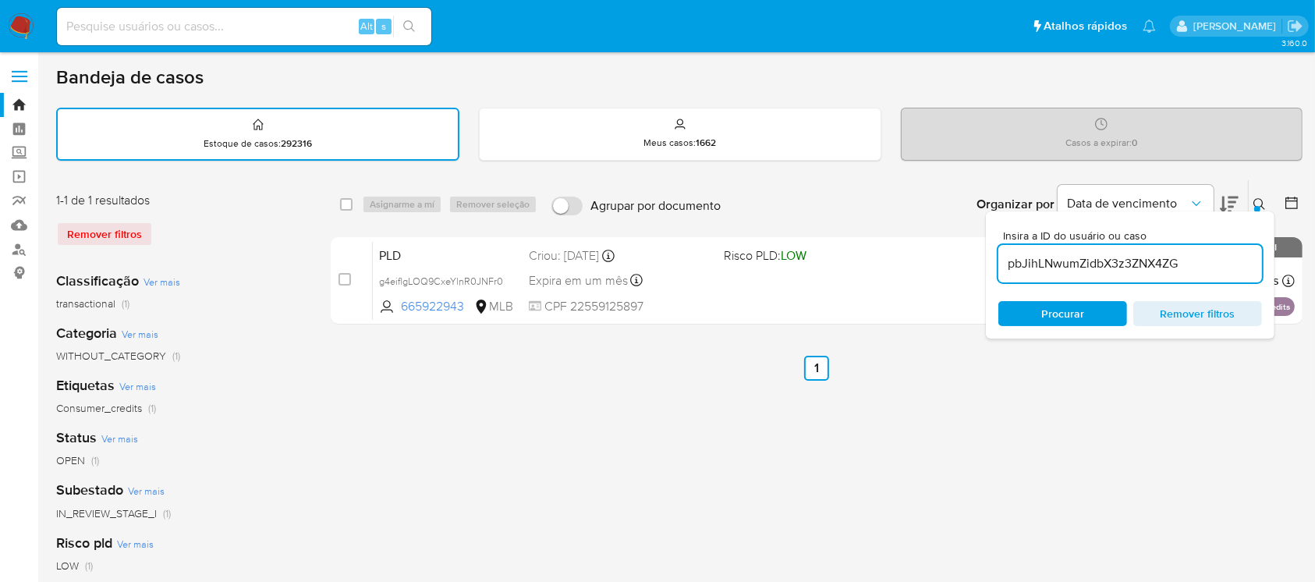
type input "pbJihLNwumZidbX3z3ZNX4ZG"
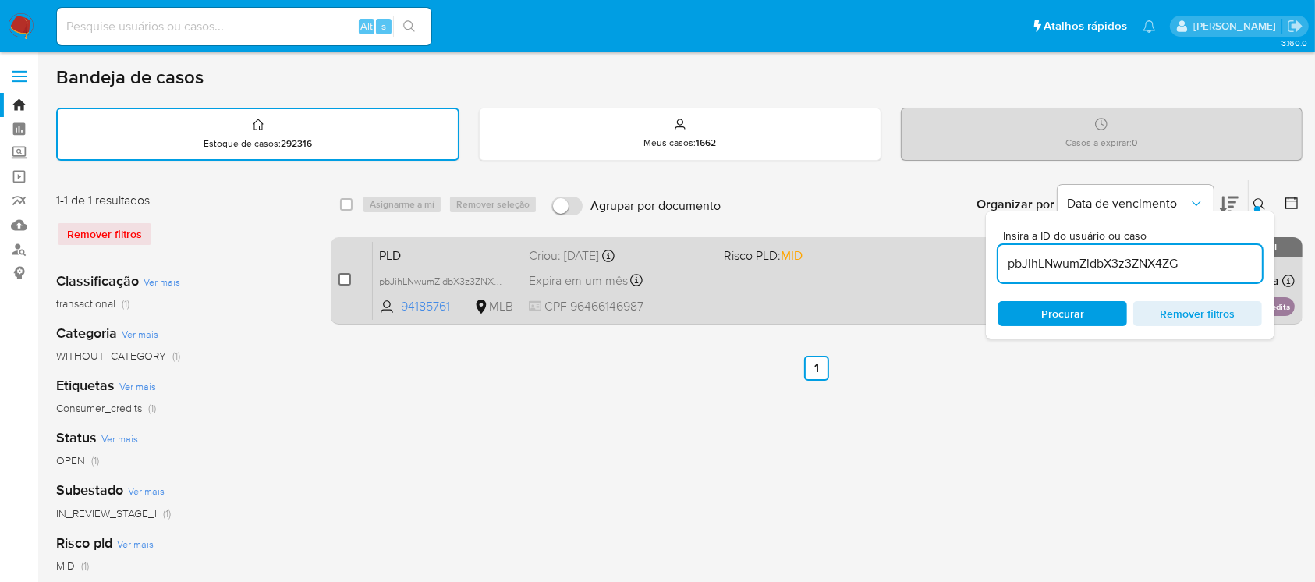
click at [348, 277] on input "checkbox" at bounding box center [344, 279] width 12 height 12
checkbox input "true"
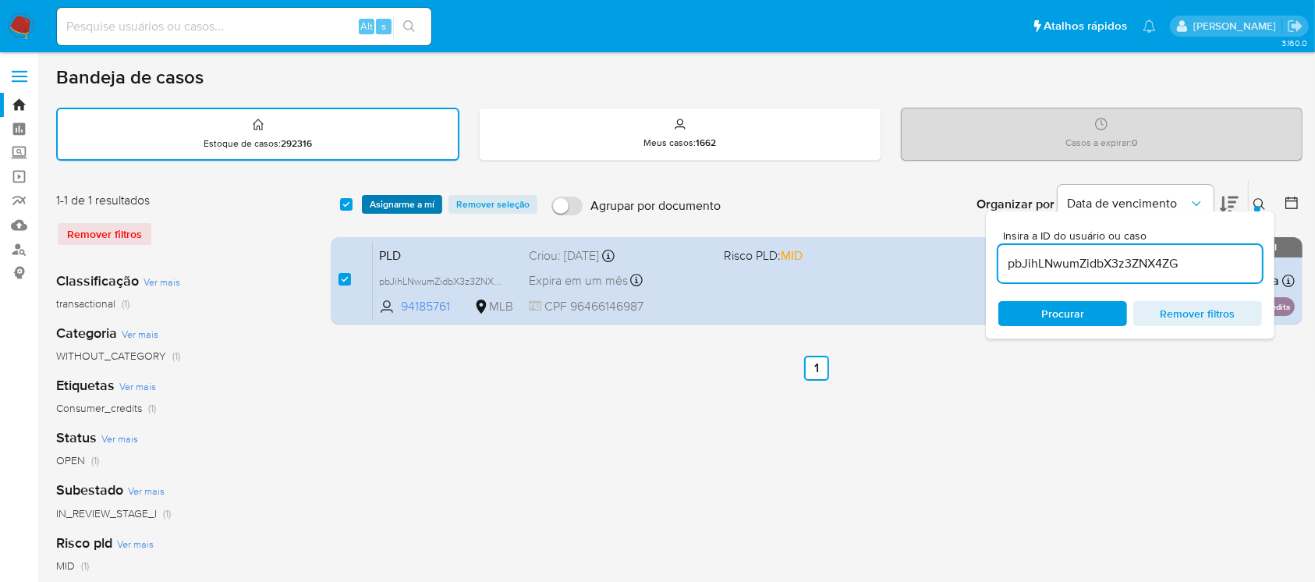
click at [383, 197] on span "Asignarme a mí" at bounding box center [402, 205] width 65 height 16
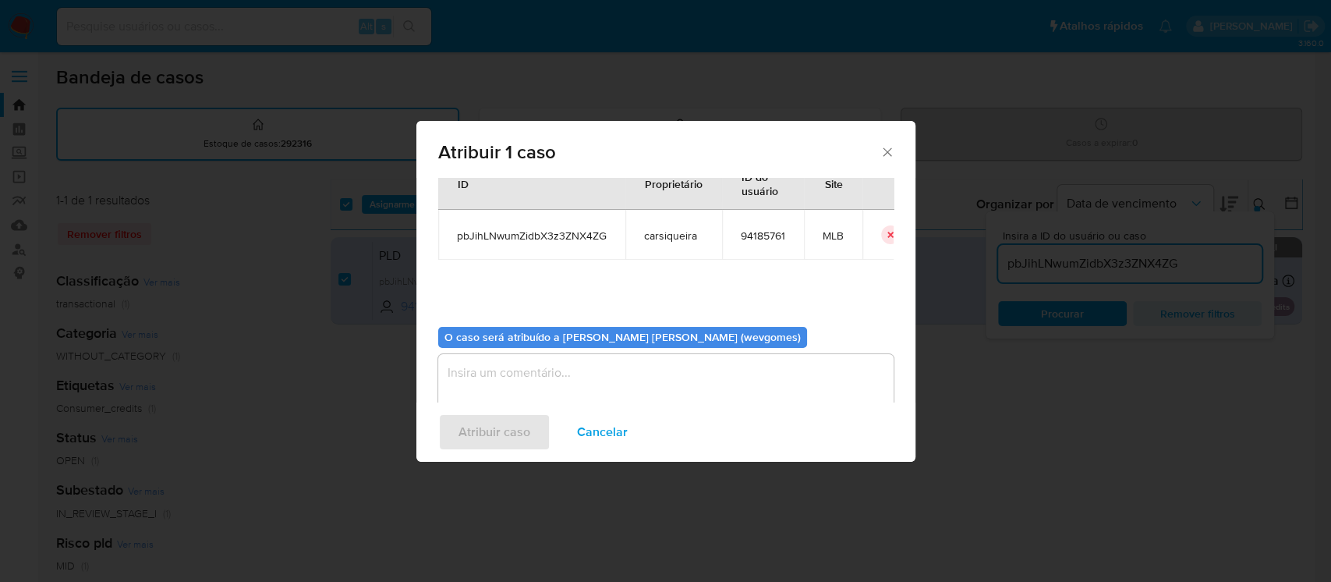
scroll to position [80, 0]
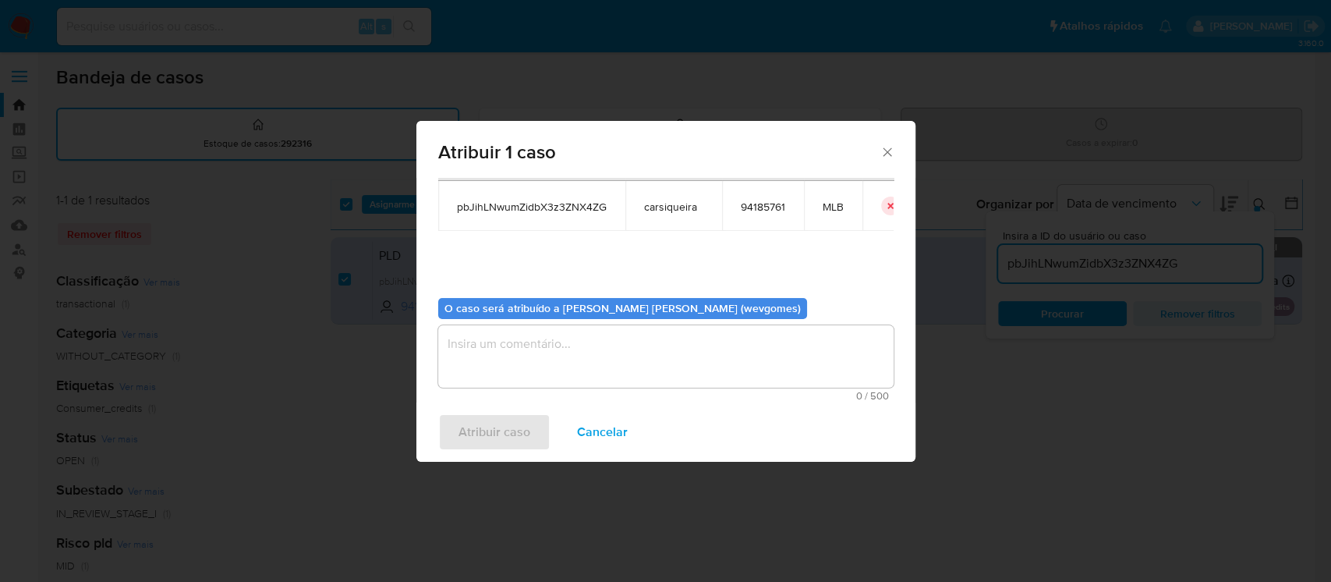
click at [502, 342] on textarea "assign-modal" at bounding box center [665, 356] width 455 height 62
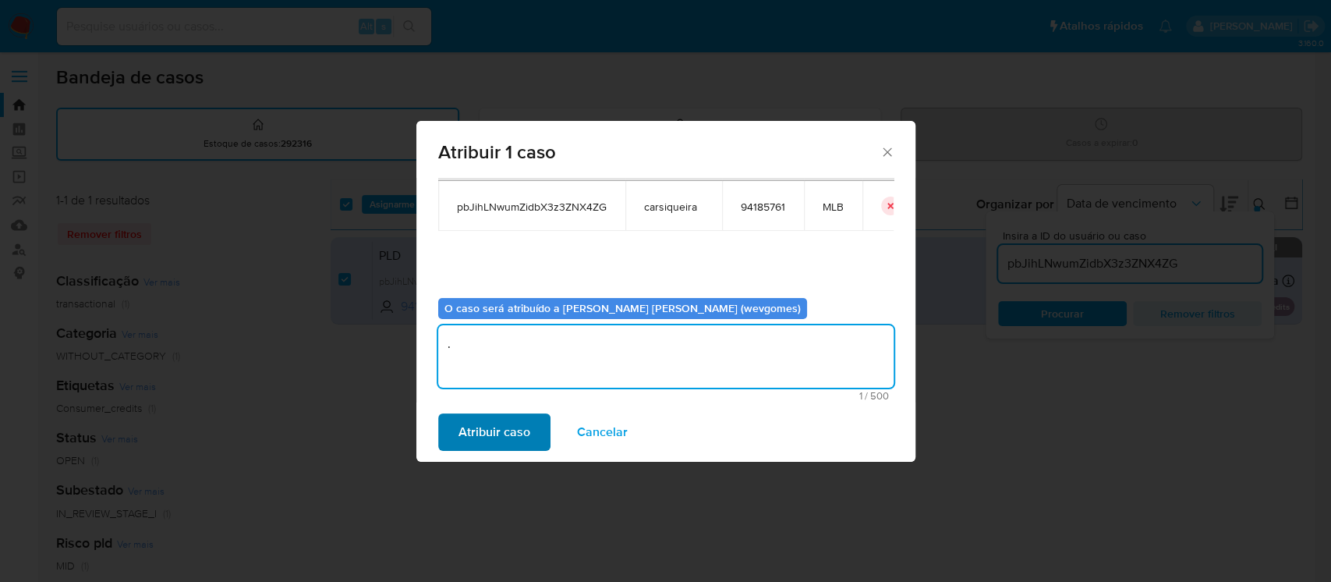
type textarea "."
click at [489, 427] on span "Atribuir caso" at bounding box center [495, 432] width 72 height 34
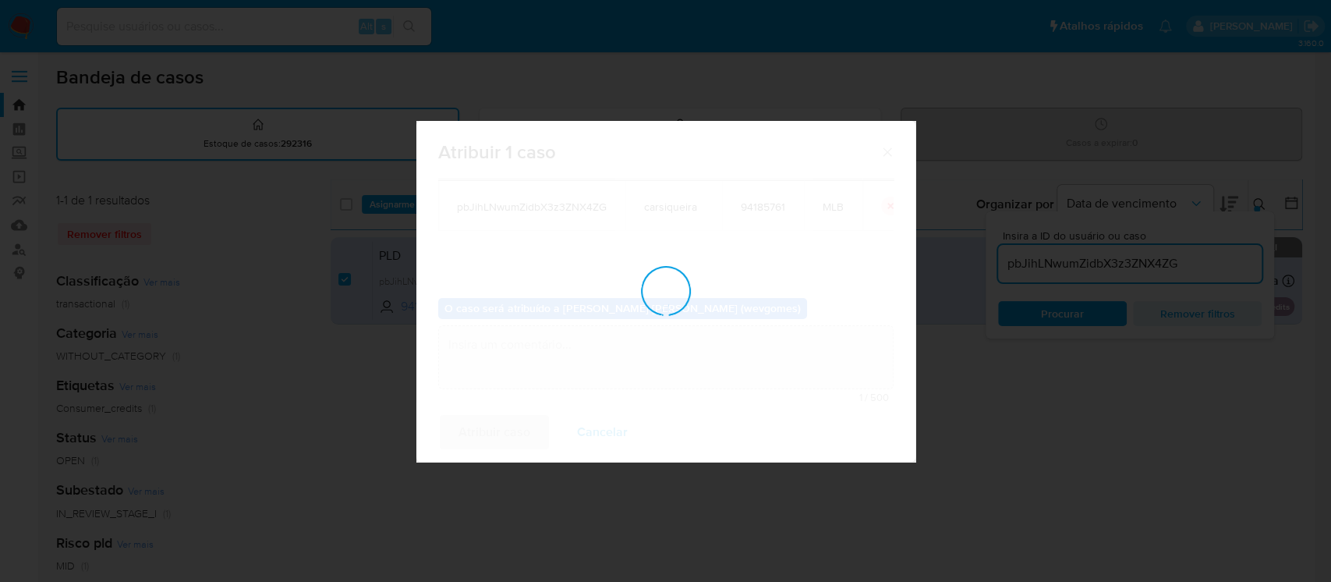
checkbox input "false"
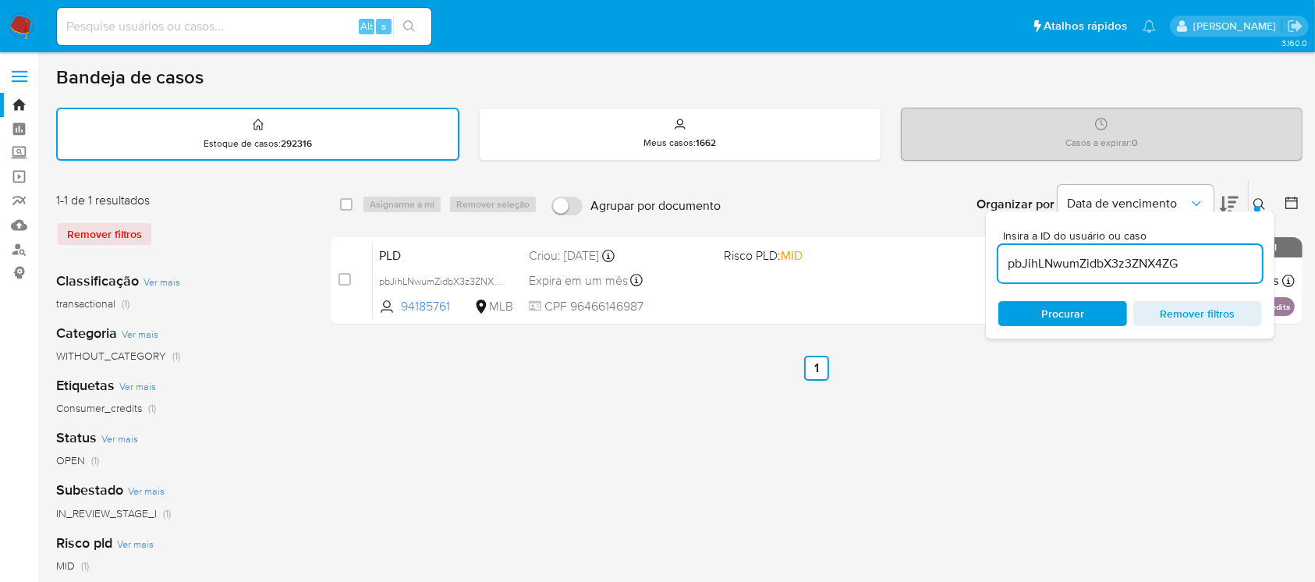
click at [1050, 263] on input "pbJihLNwumZidbX3z3ZNX4ZG" at bounding box center [1130, 263] width 264 height 20
paste input "tnoQmBYPfLLJItYJYopdRf2L"
type input "tnoQmBYPfLLJItYJYopdRf2L"
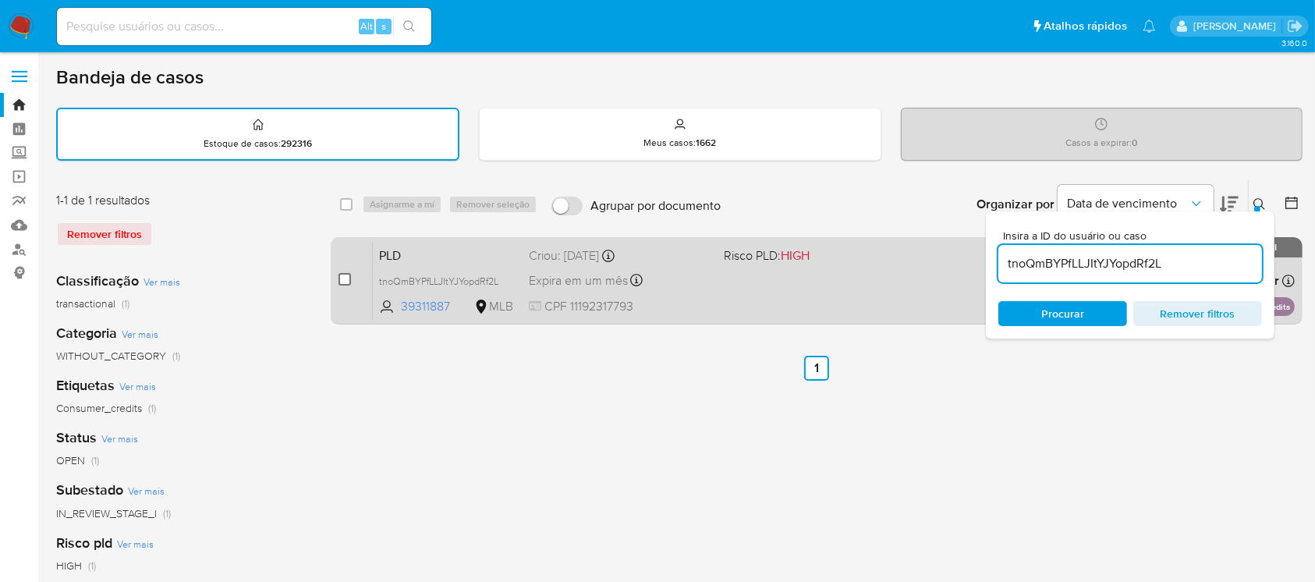
click at [346, 280] on input "checkbox" at bounding box center [344, 279] width 12 height 12
checkbox input "true"
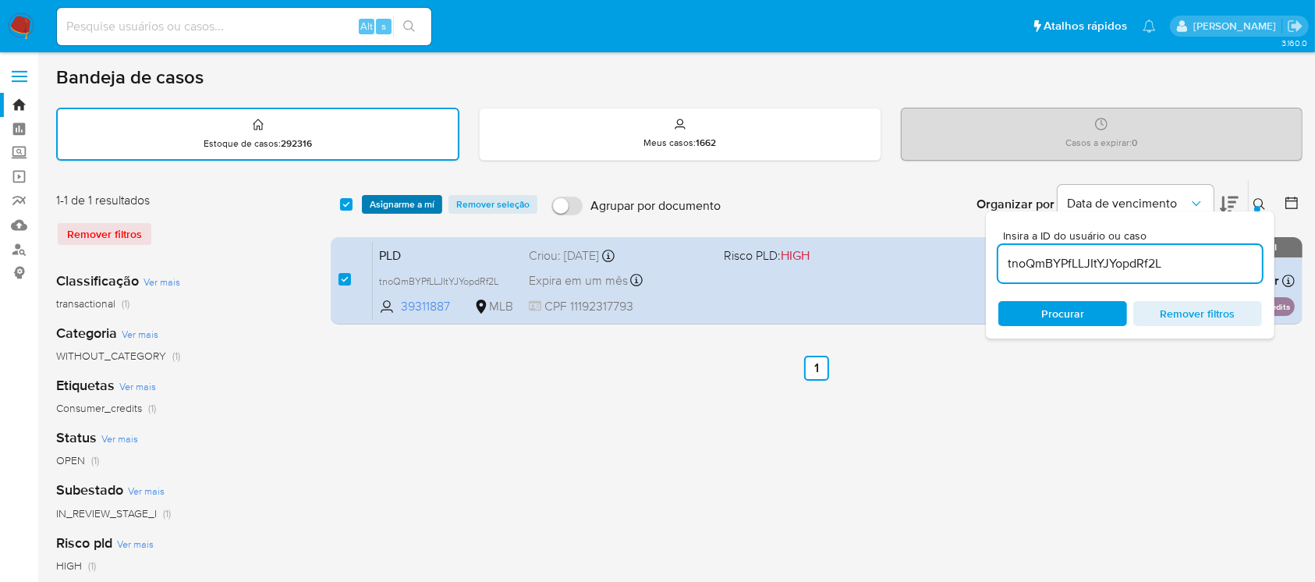
click at [397, 204] on span "Asignarme a mí" at bounding box center [402, 205] width 65 height 16
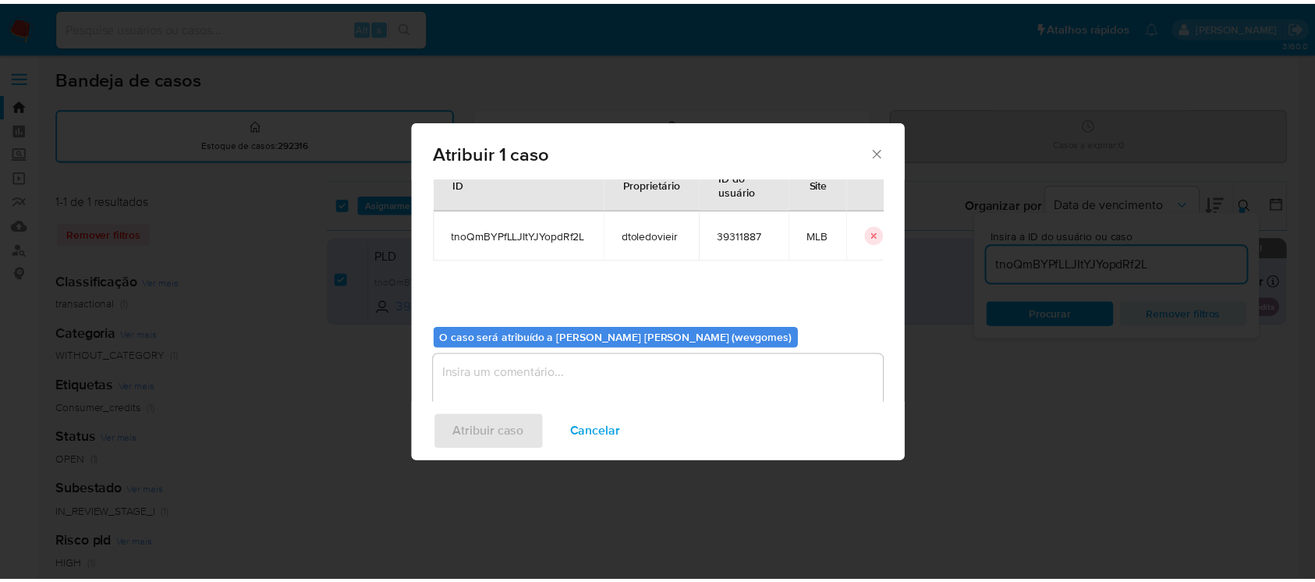
scroll to position [80, 0]
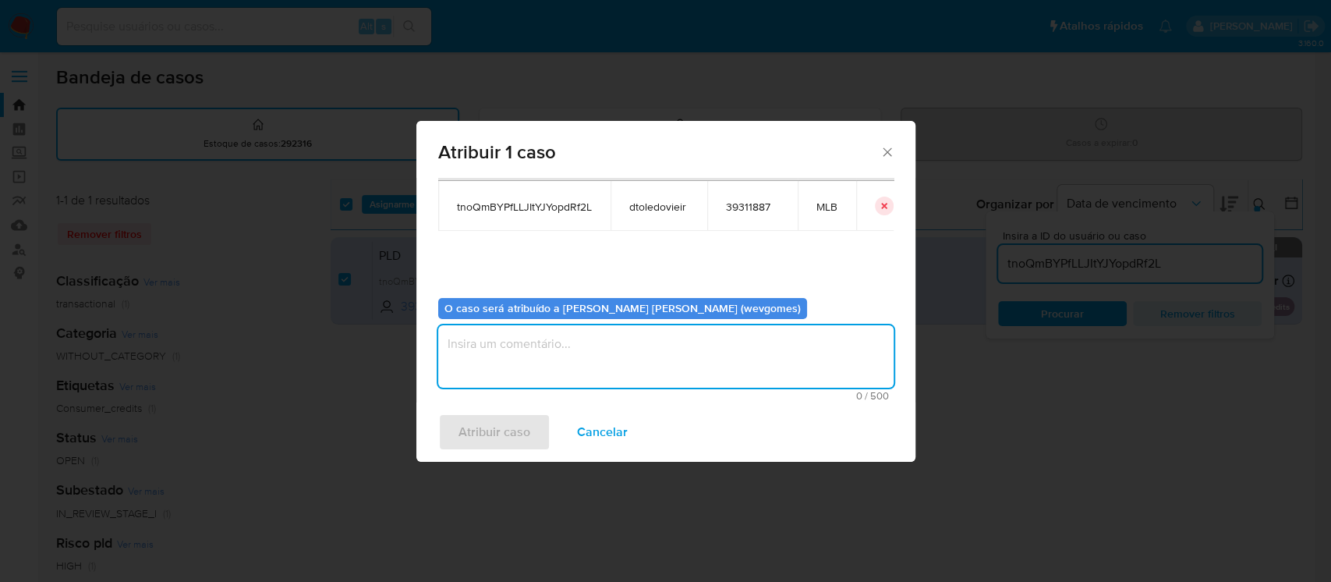
click at [489, 367] on textarea "assign-modal" at bounding box center [665, 356] width 455 height 62
type textarea "."
click at [466, 423] on span "Atribuir caso" at bounding box center [495, 432] width 72 height 34
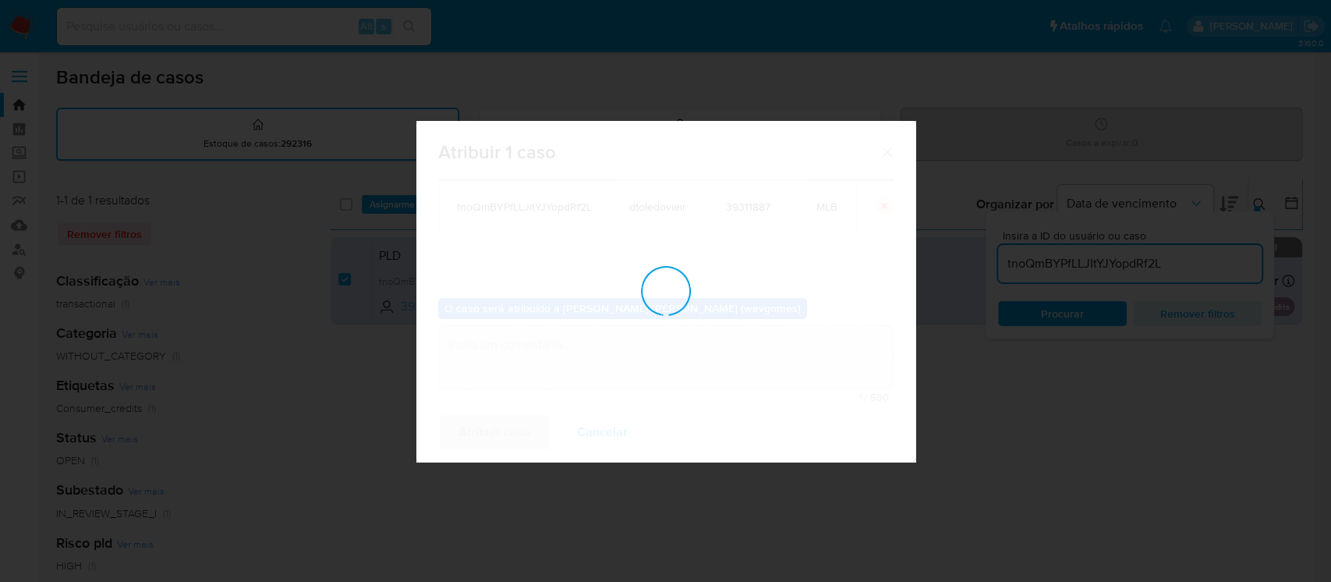
checkbox input "false"
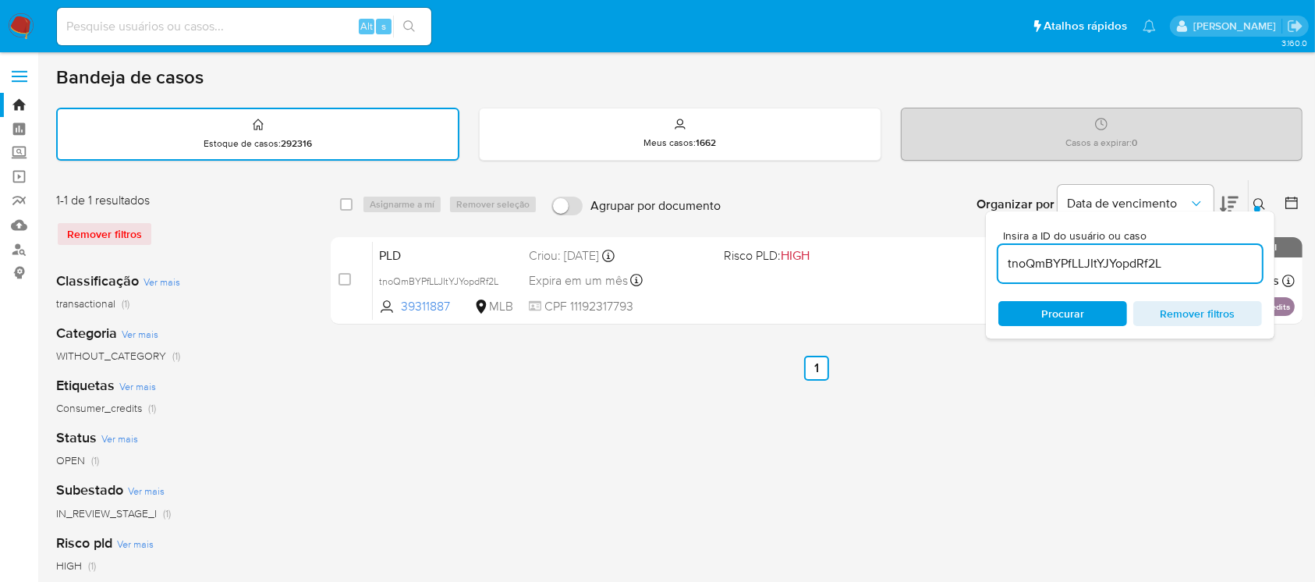
click at [19, 29] on img at bounding box center [21, 26] width 27 height 27
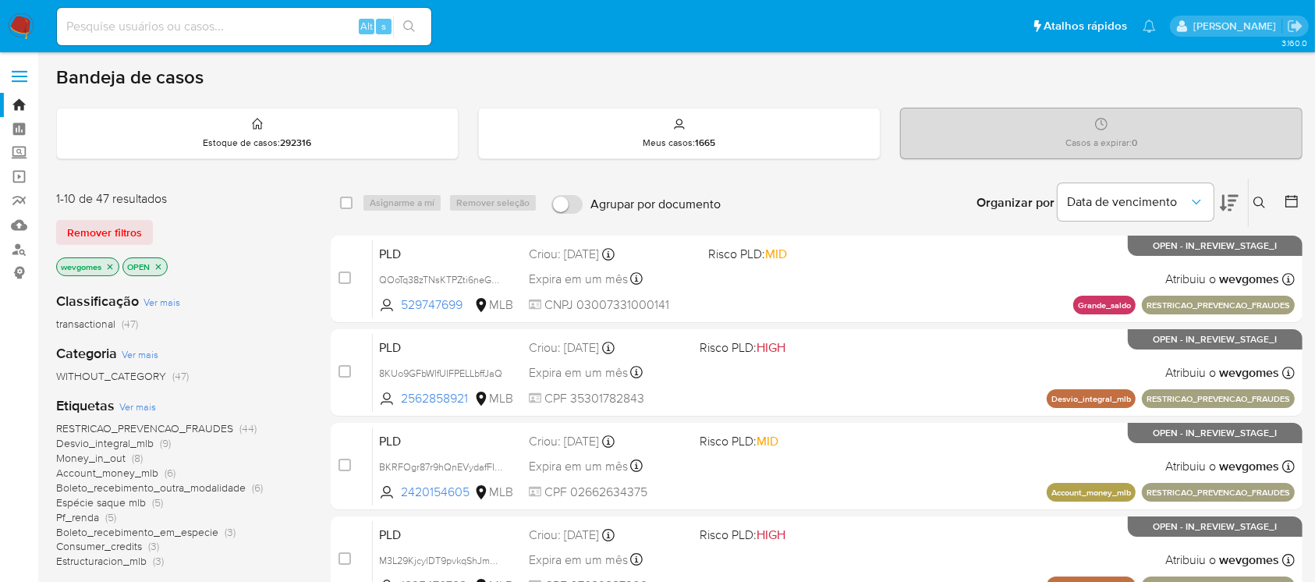
click at [112, 267] on icon "close-filter" at bounding box center [110, 266] width 5 height 5
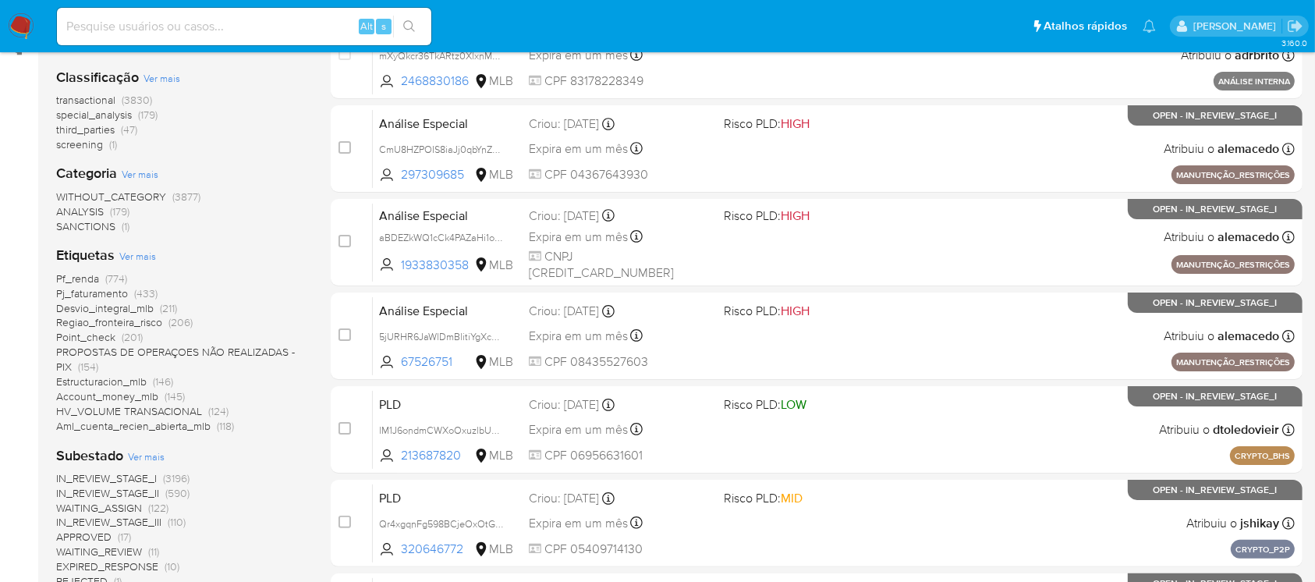
scroll to position [277, 0]
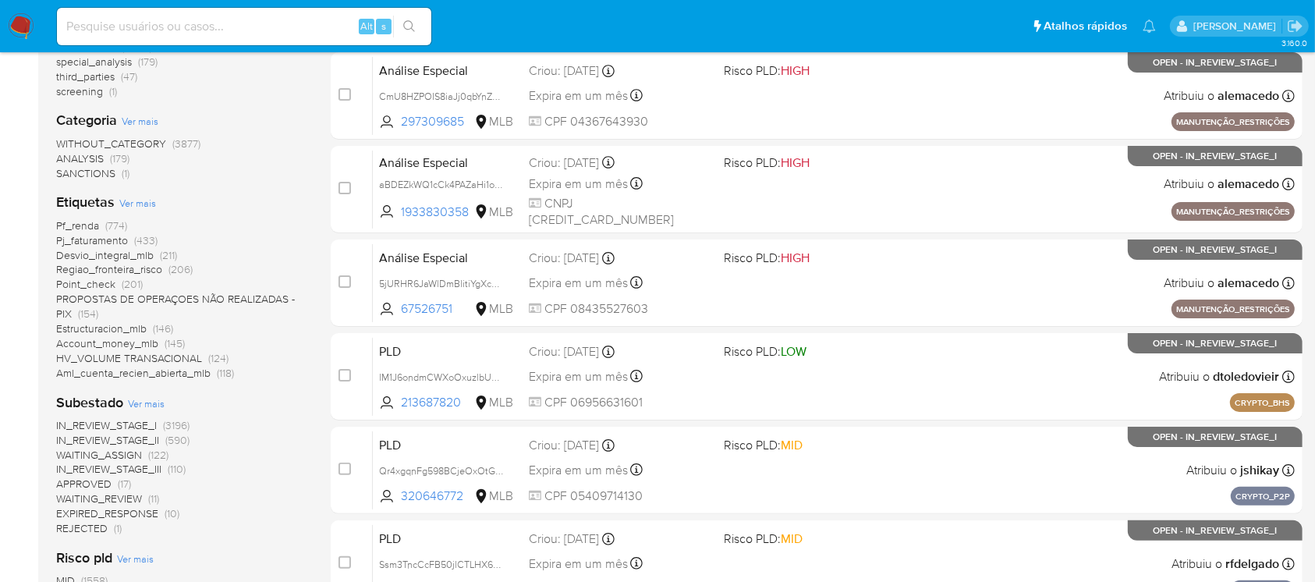
click at [89, 456] on span "WAITING_ASSIGN" at bounding box center [99, 455] width 86 height 16
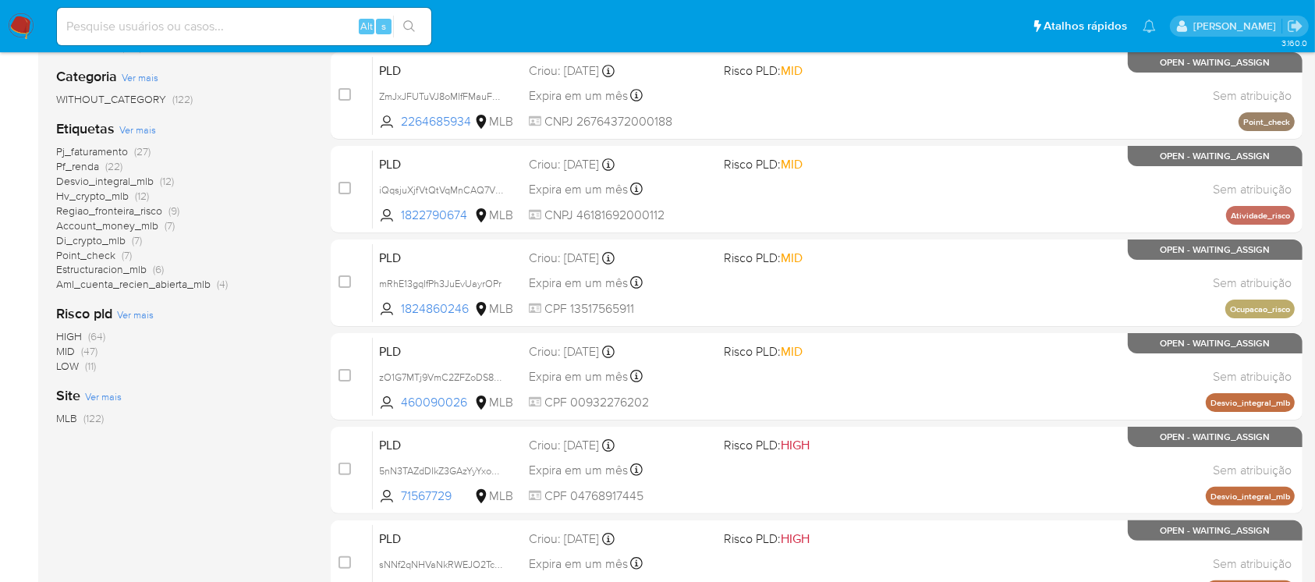
click at [88, 153] on span "Pj_faturamento" at bounding box center [92, 151] width 72 height 16
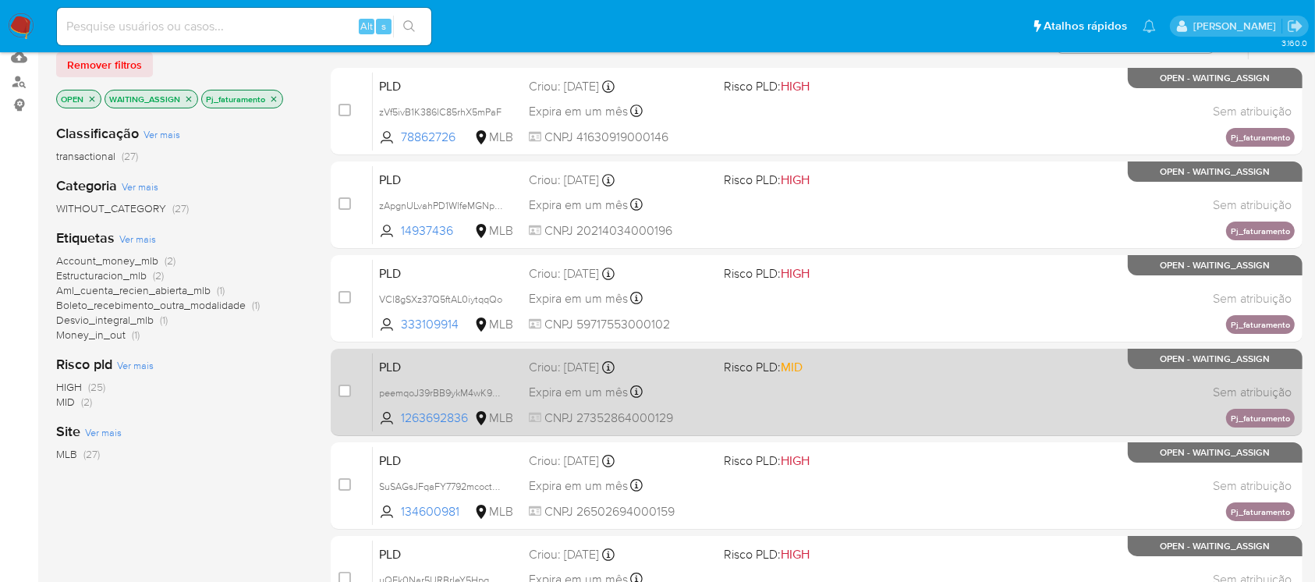
scroll to position [138, 0]
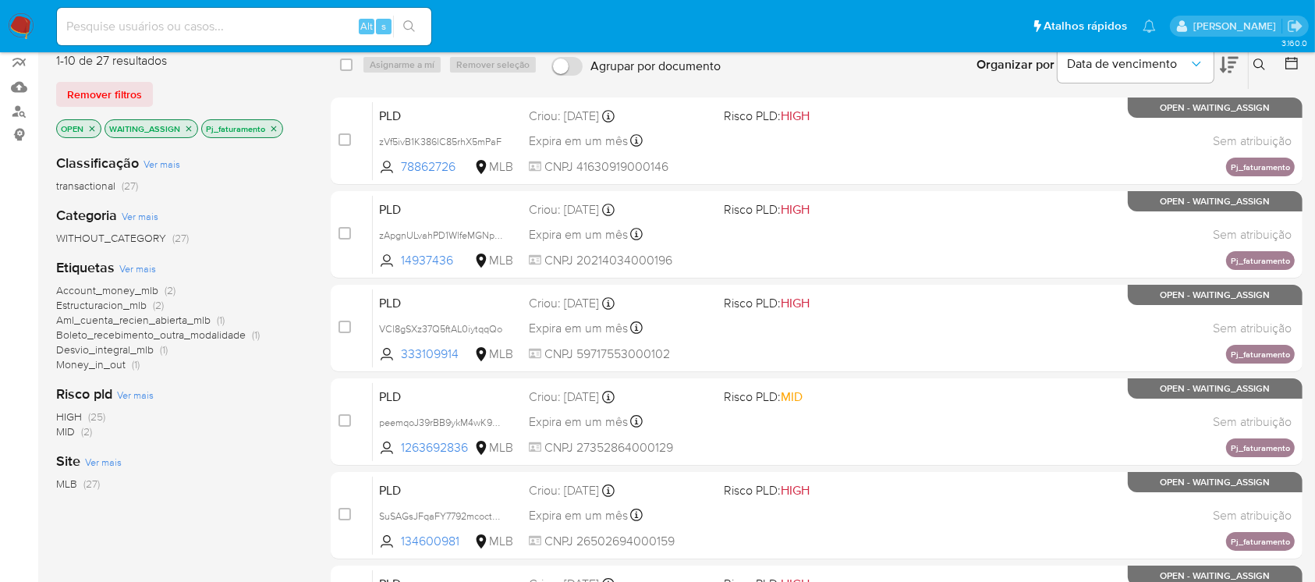
click at [152, 539] on div "Classificação Ver mais transactional (27) Categoria Ver mais WITHOUT_CATEGORY (…" at bounding box center [181, 406] width 250 height 530
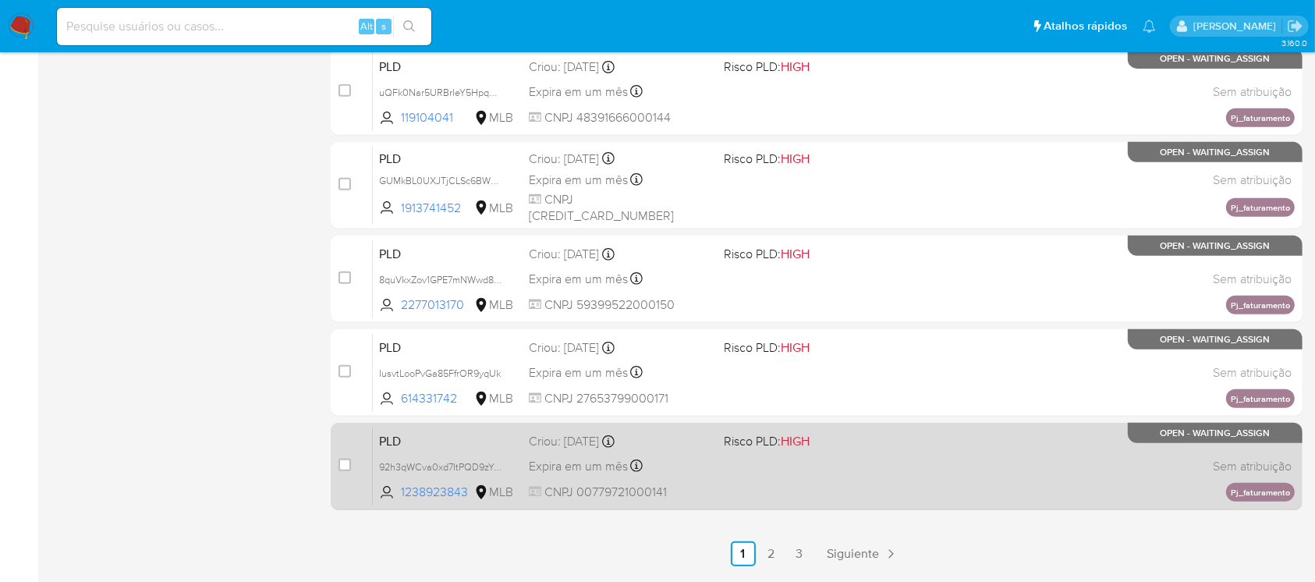
scroll to position [705, 0]
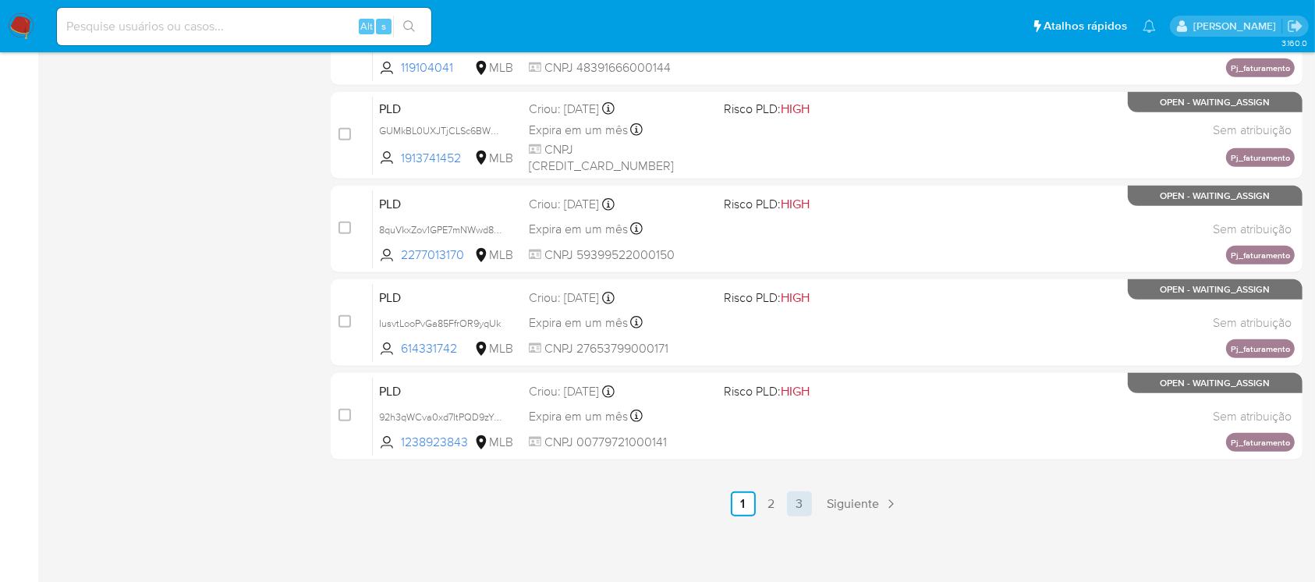
click at [802, 502] on link "3" at bounding box center [799, 503] width 25 height 25
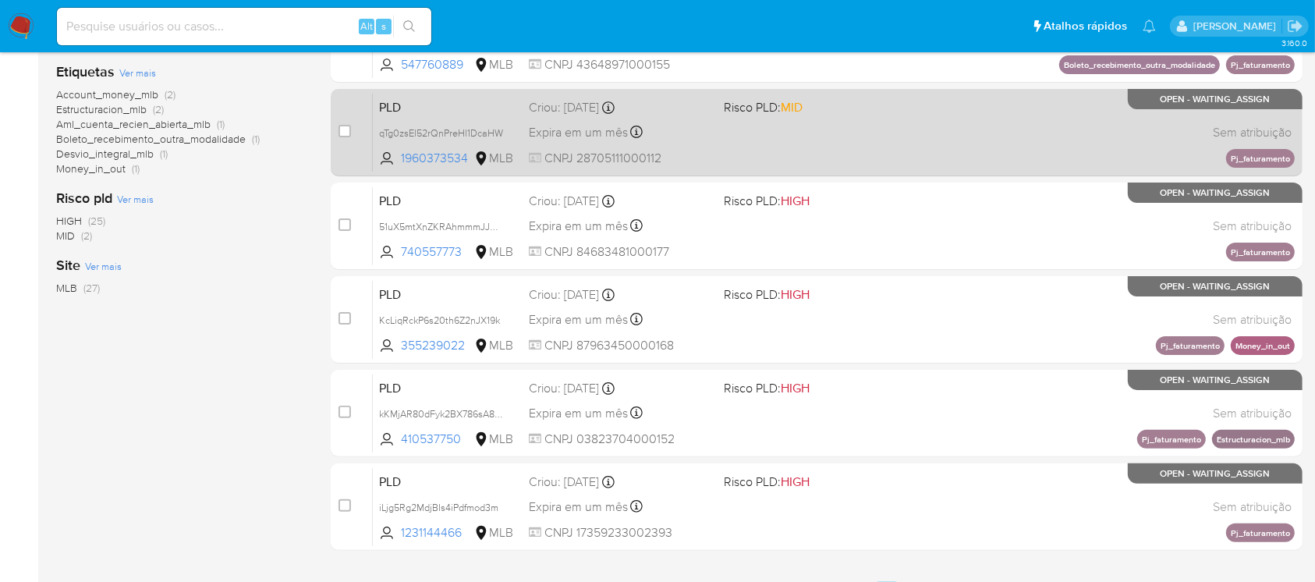
scroll to position [424, 0]
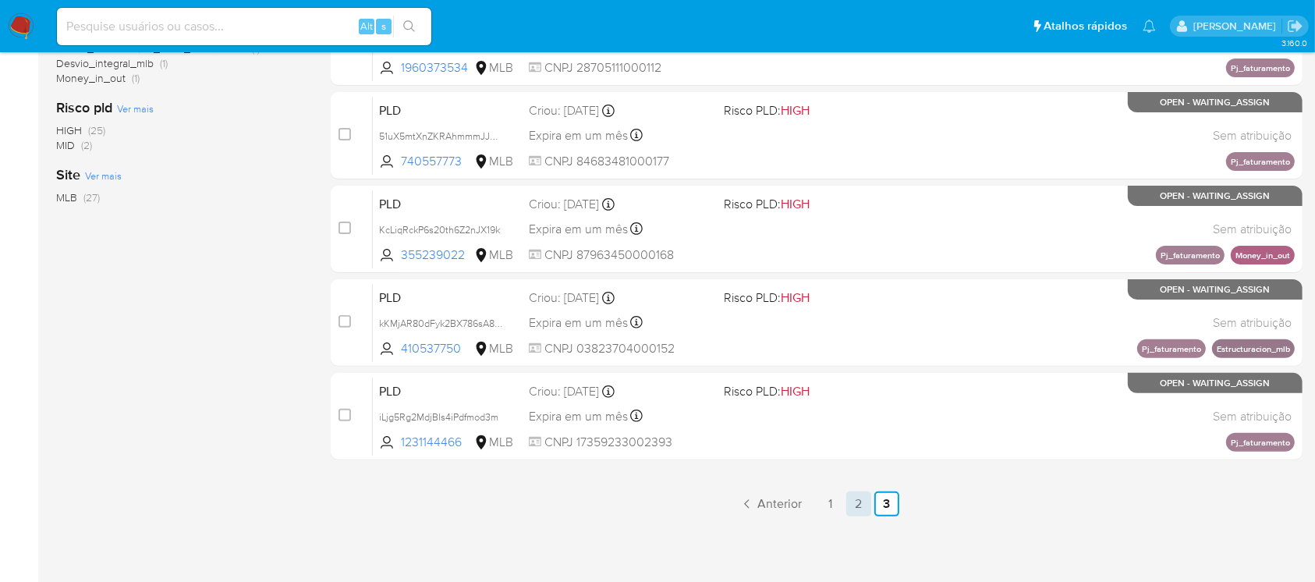
click at [864, 505] on link "2" at bounding box center [858, 503] width 25 height 25
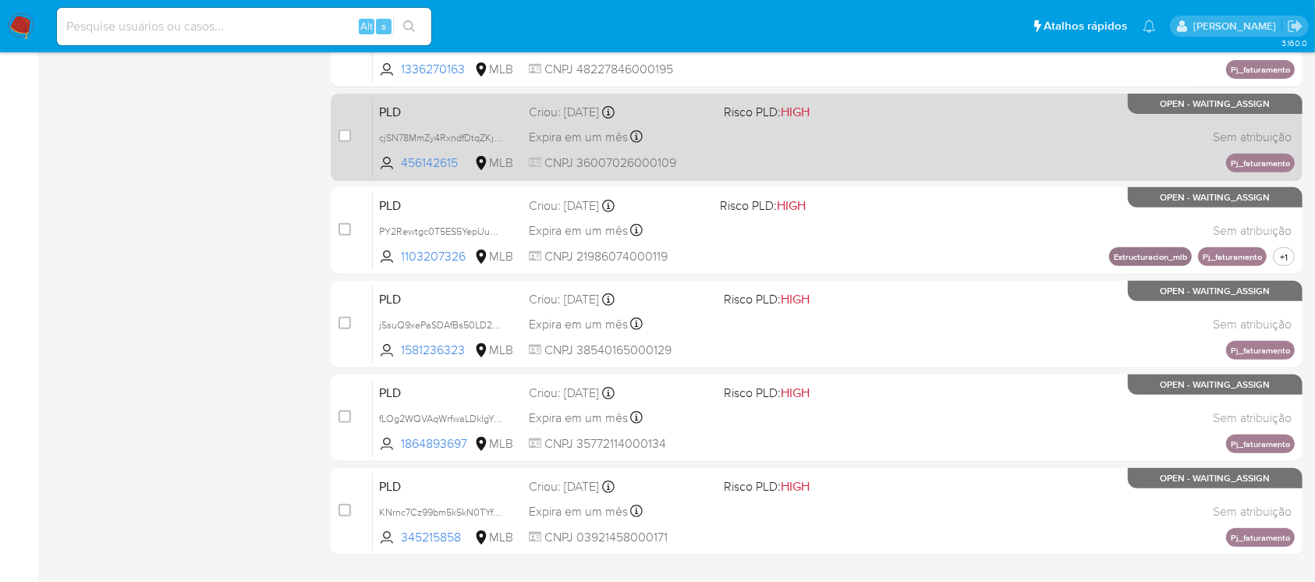
scroll to position [705, 0]
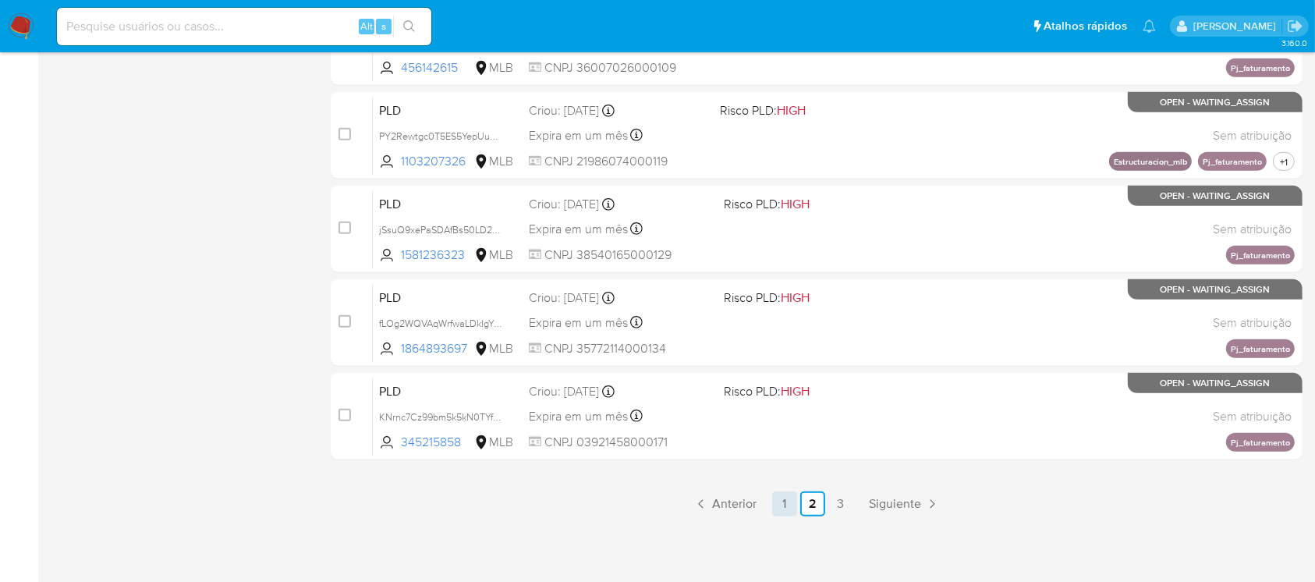
click at [787, 503] on link "1" at bounding box center [784, 503] width 25 height 25
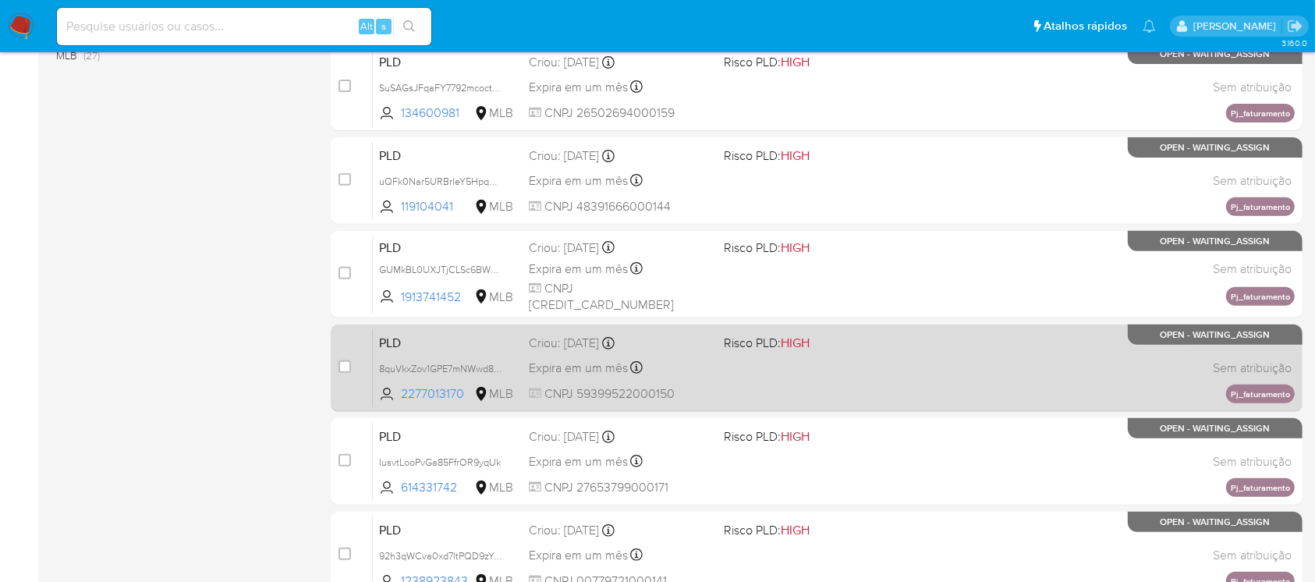
scroll to position [427, 0]
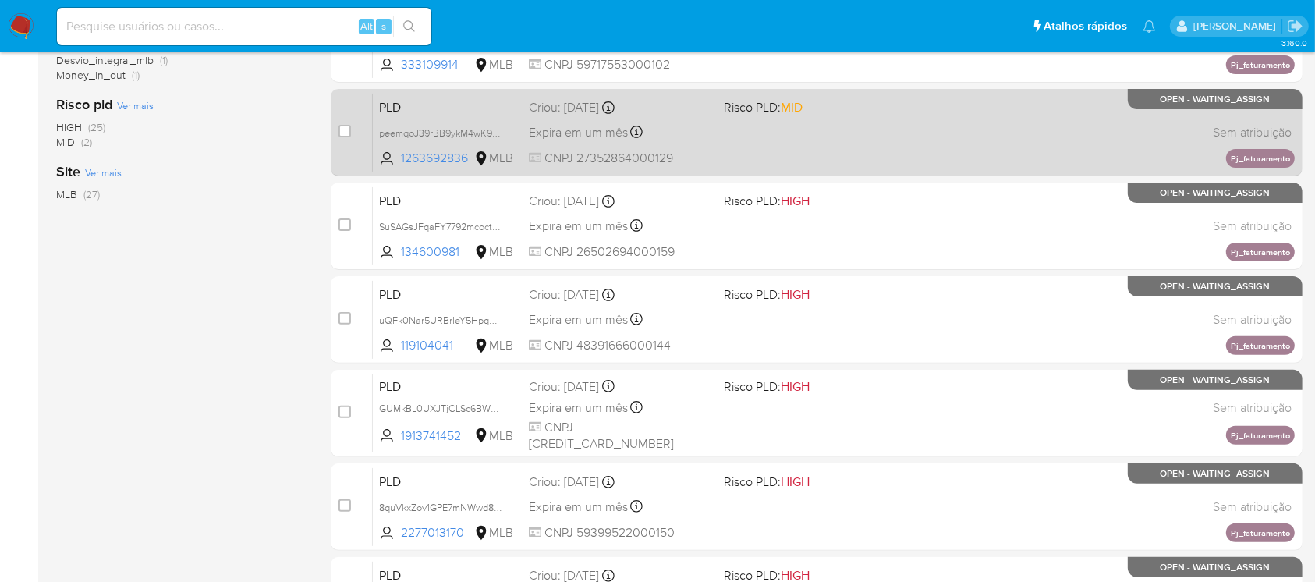
click at [898, 164] on div "PLD peemqoJ39rBB9ykM4wK9Ta0k 1263692836 MLB Risco PLD: MID Criou: 12/09/2025 Cr…" at bounding box center [834, 132] width 922 height 79
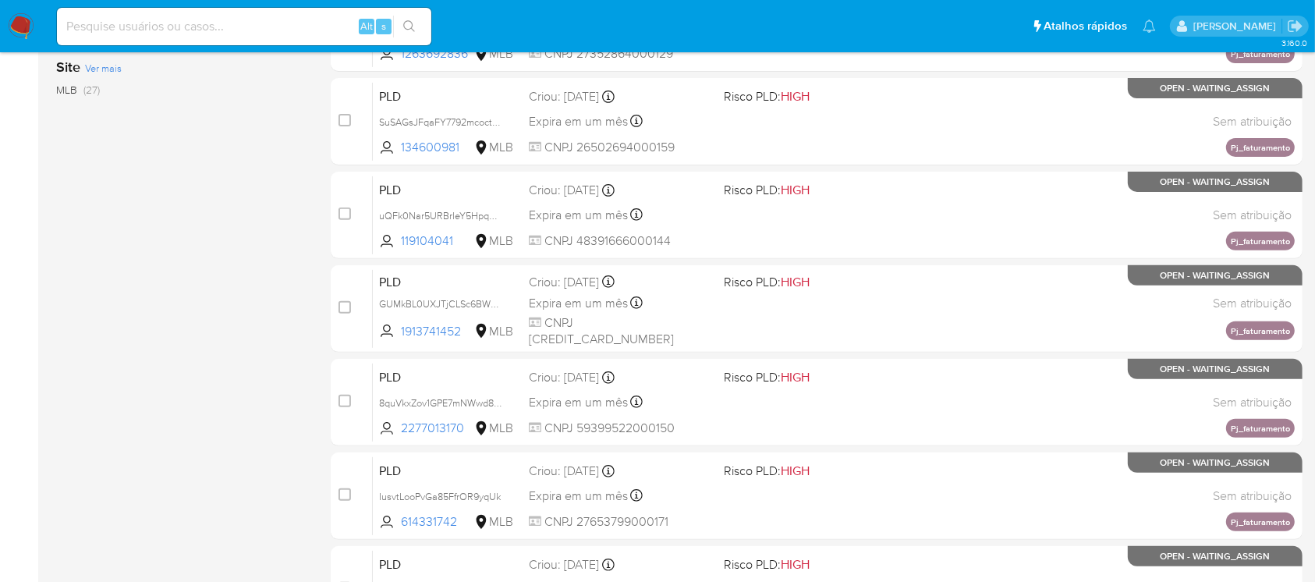
scroll to position [705, 0]
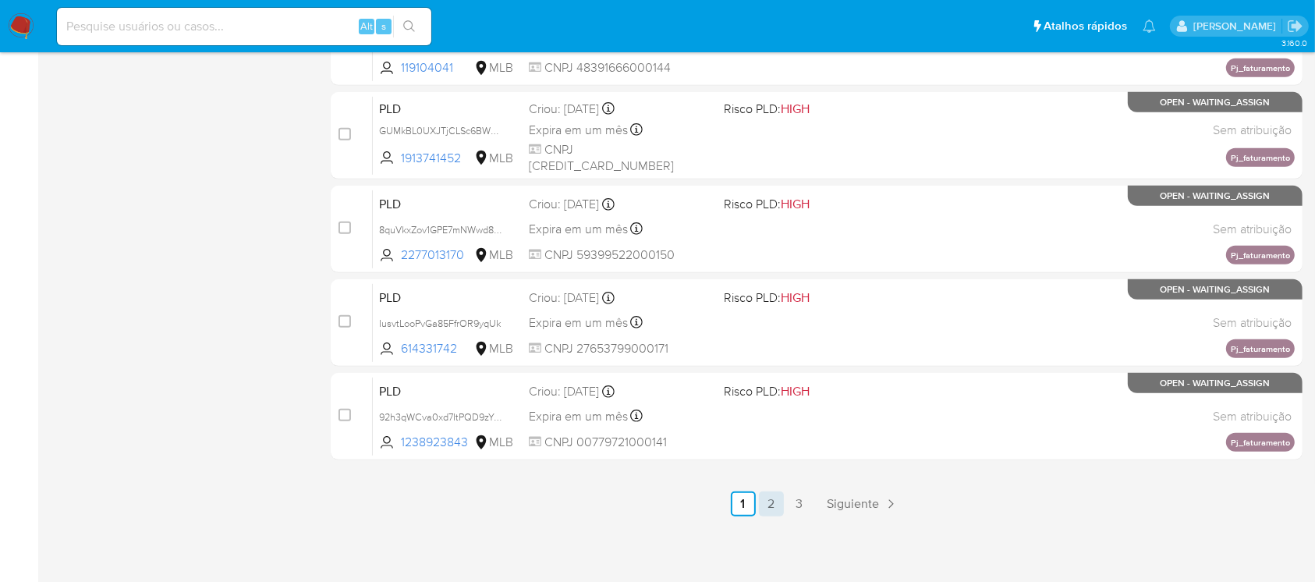
click at [774, 507] on link "2" at bounding box center [771, 503] width 25 height 25
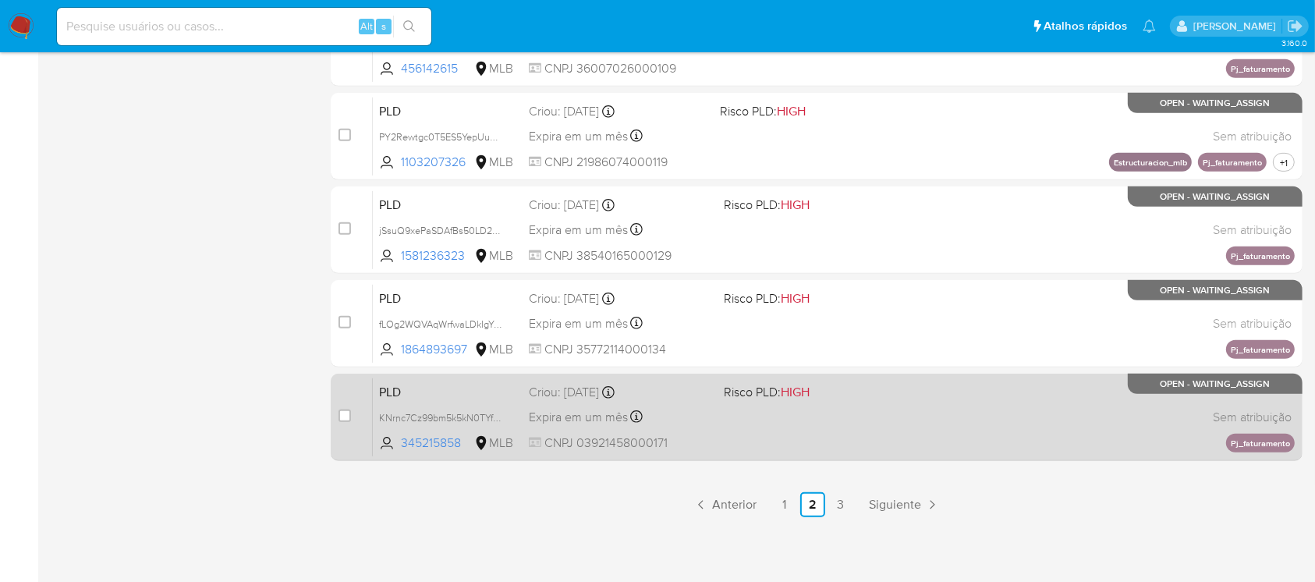
scroll to position [705, 0]
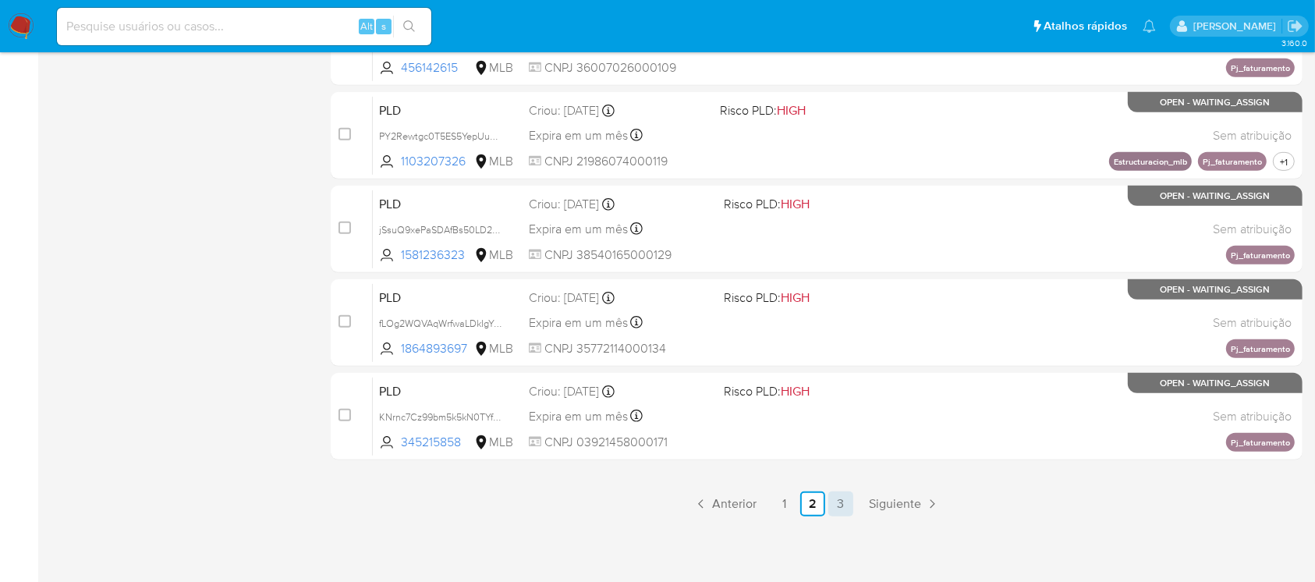
click at [830, 505] on link "3" at bounding box center [840, 503] width 25 height 25
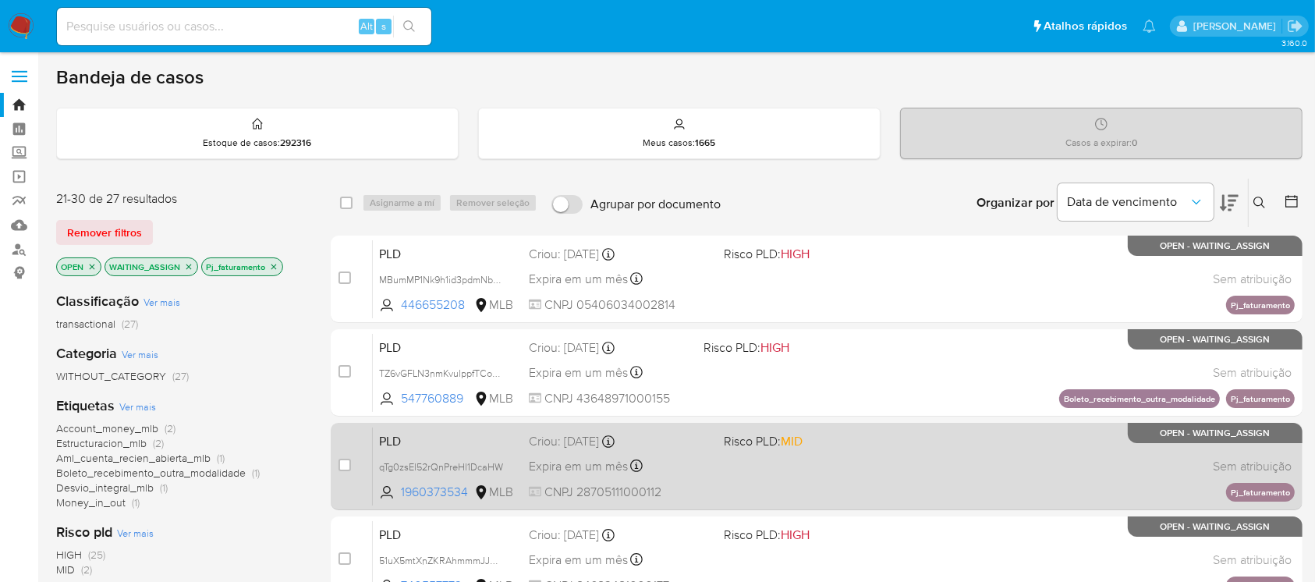
click at [841, 466] on div "PLD qTg0zsEl52rQnPreHl1DcaHW 1960373534 MLB Risco PLD: MID Criou: 12/09/2025 Cr…" at bounding box center [834, 466] width 922 height 79
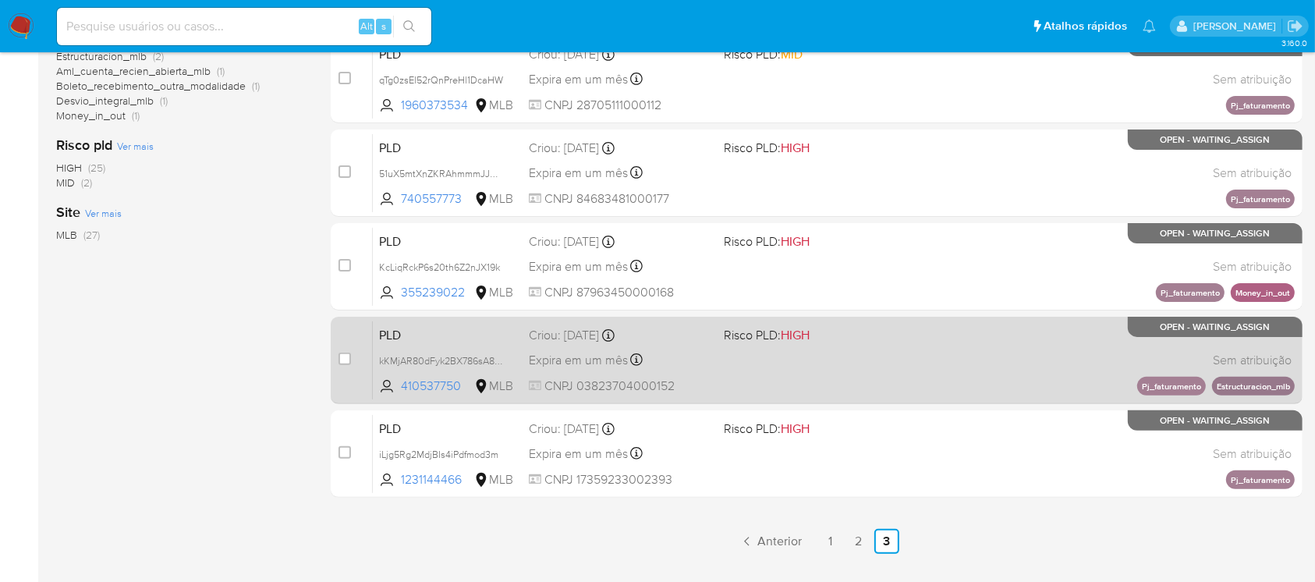
scroll to position [416, 0]
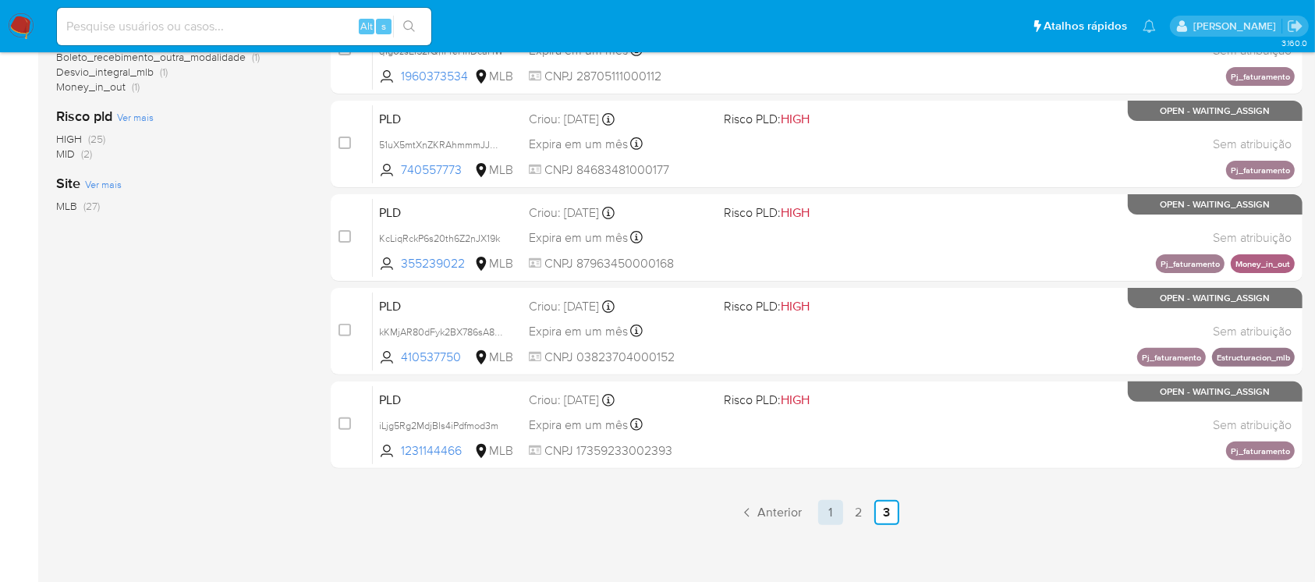
click at [818, 517] on link "1" at bounding box center [830, 512] width 25 height 25
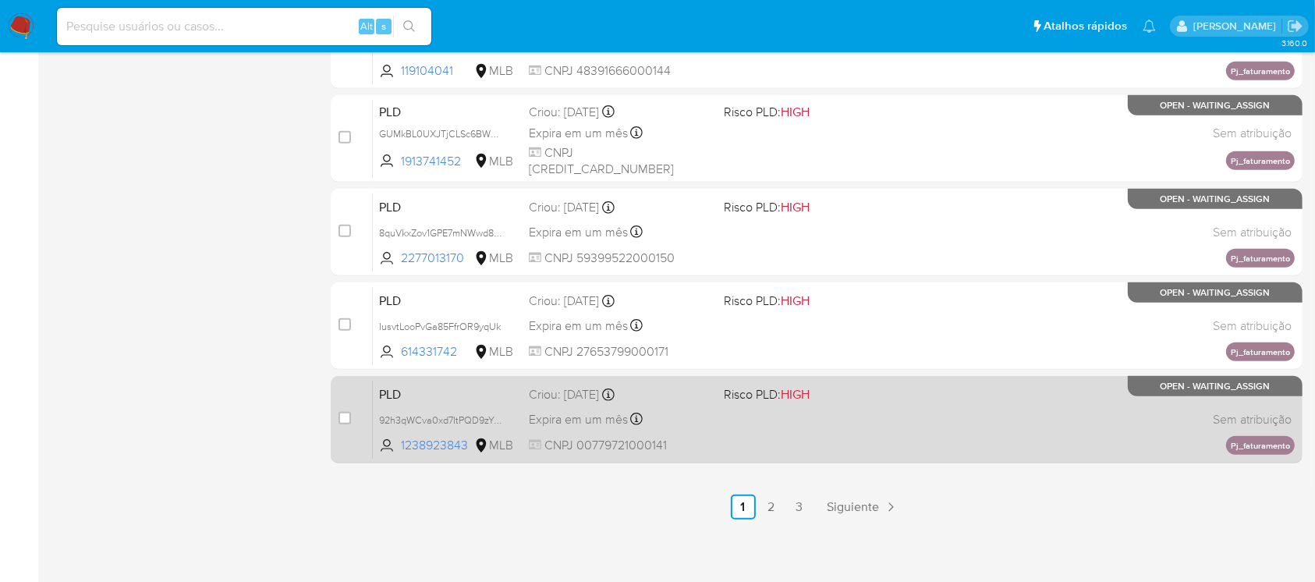
scroll to position [705, 0]
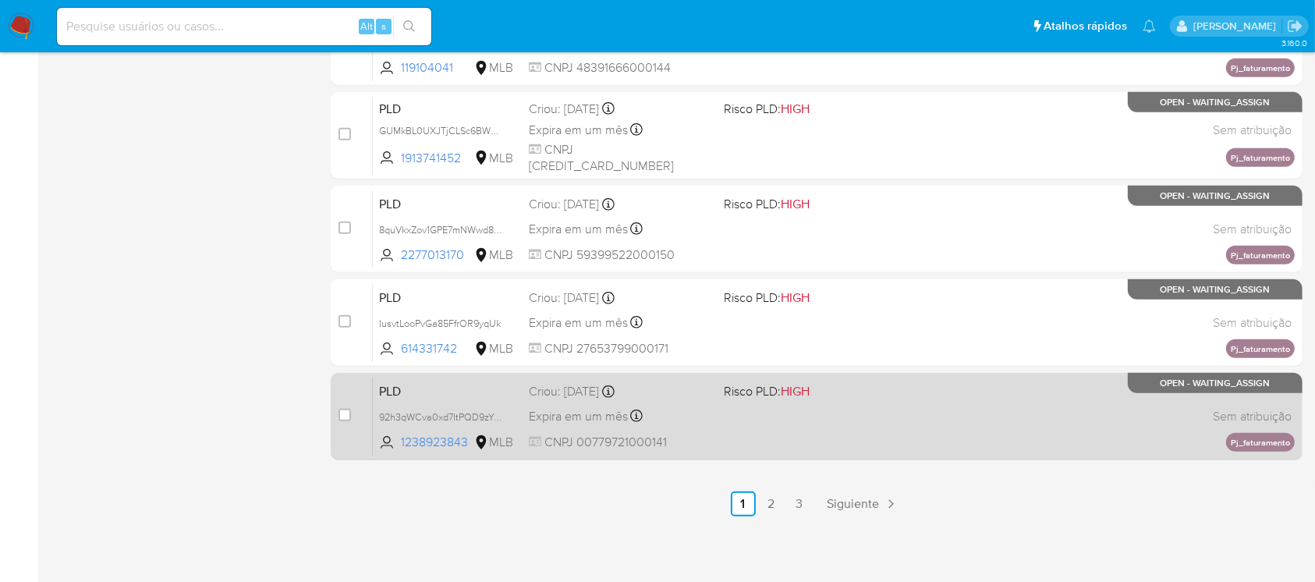
click at [912, 440] on div "PLD 92h3qWCva0xd7ItPQD9zYzdy 1238923843 MLB Risco PLD: HIGH Criou: 12/09/2025 C…" at bounding box center [834, 416] width 922 height 79
click at [763, 421] on div "PLD 92h3qWCva0xd7ItPQD9zYzdy 1238923843 MLB Risco PLD: HIGH Criou: 12/09/2025 C…" at bounding box center [834, 416] width 922 height 79
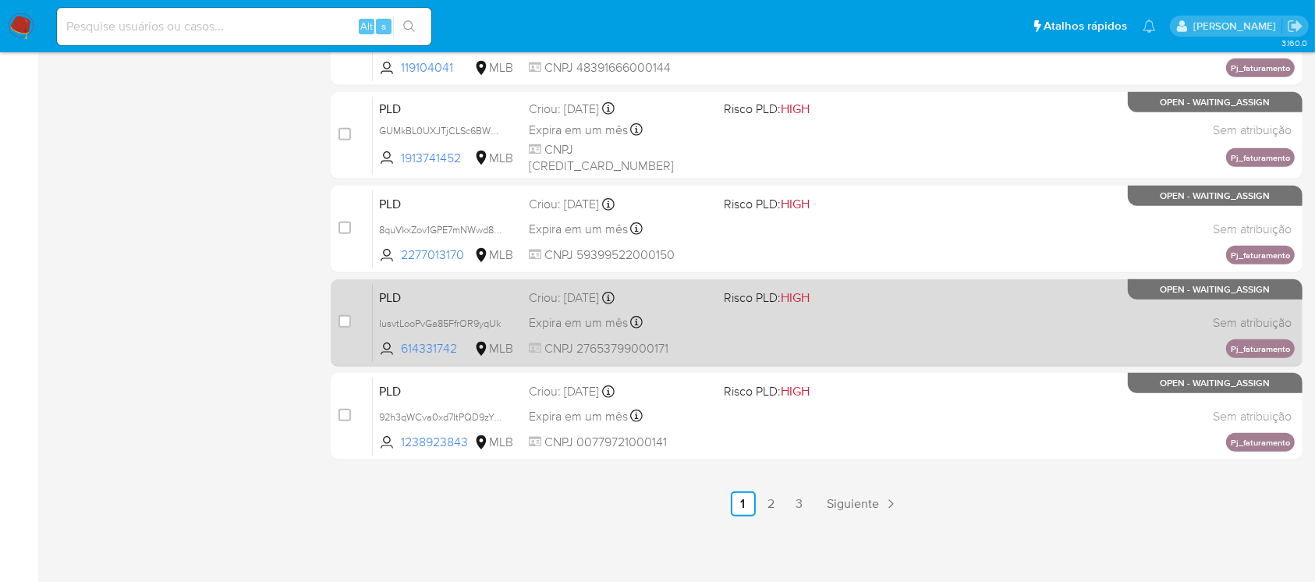
click at [763, 335] on div "PLD IusvtLooPvGa85FfrOR9yqUk 614331742 MLB Risco PLD: HIGH Criou: 12/09/2025 Cr…" at bounding box center [834, 322] width 922 height 79
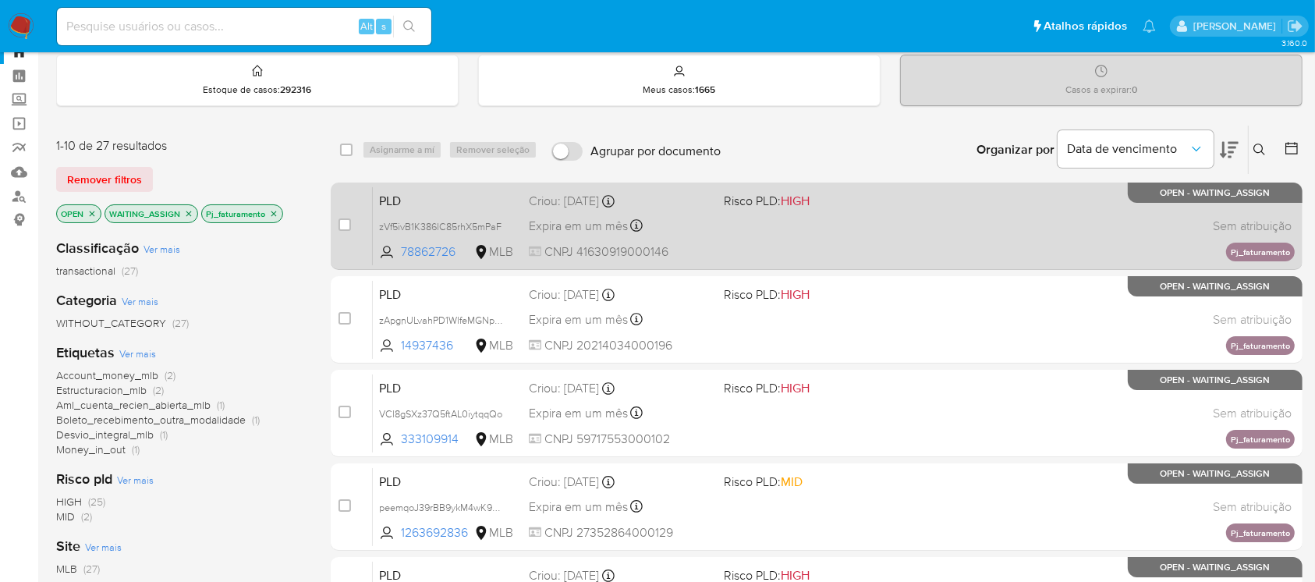
scroll to position [0, 0]
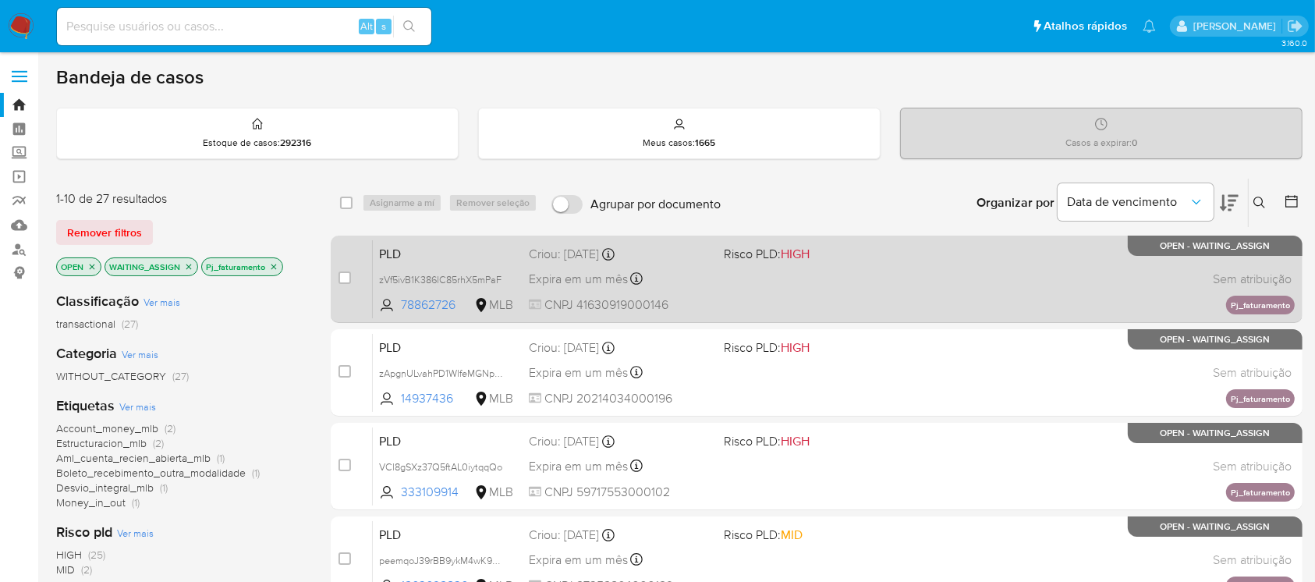
click at [777, 289] on div "PLD zVf5ivB1K386lC85rhX5mPaF 78862726 MLB Risco PLD: HIGH Criou: 12/09/2025 Cri…" at bounding box center [834, 278] width 922 height 79
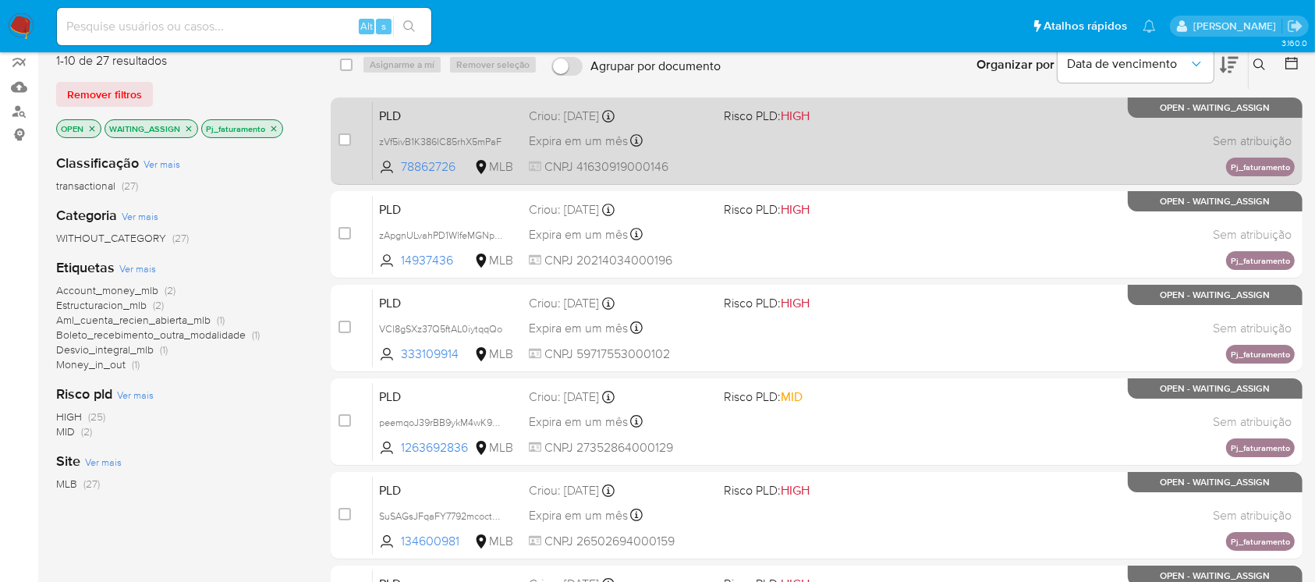
scroll to position [277, 0]
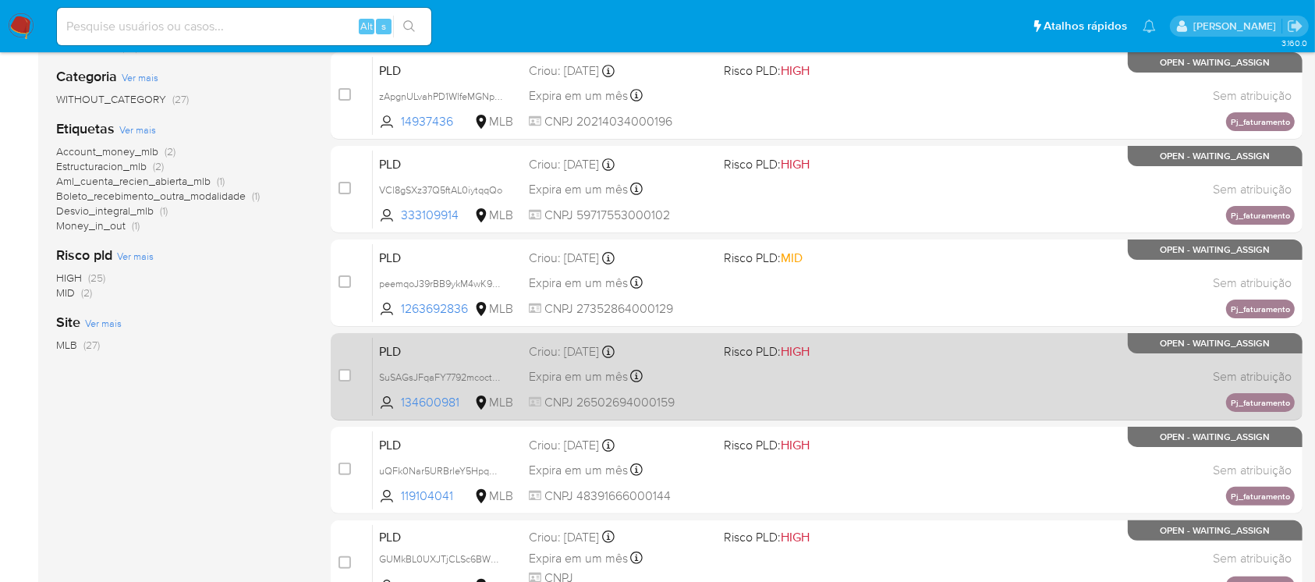
click at [774, 376] on span at bounding box center [815, 375] width 182 height 3
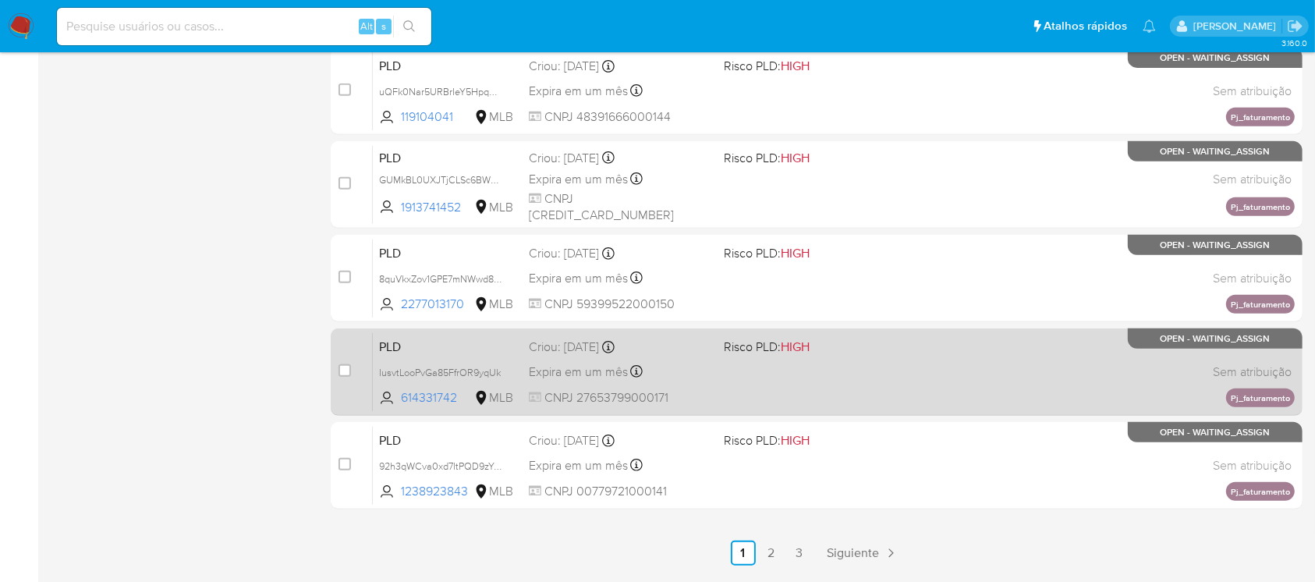
scroll to position [692, 0]
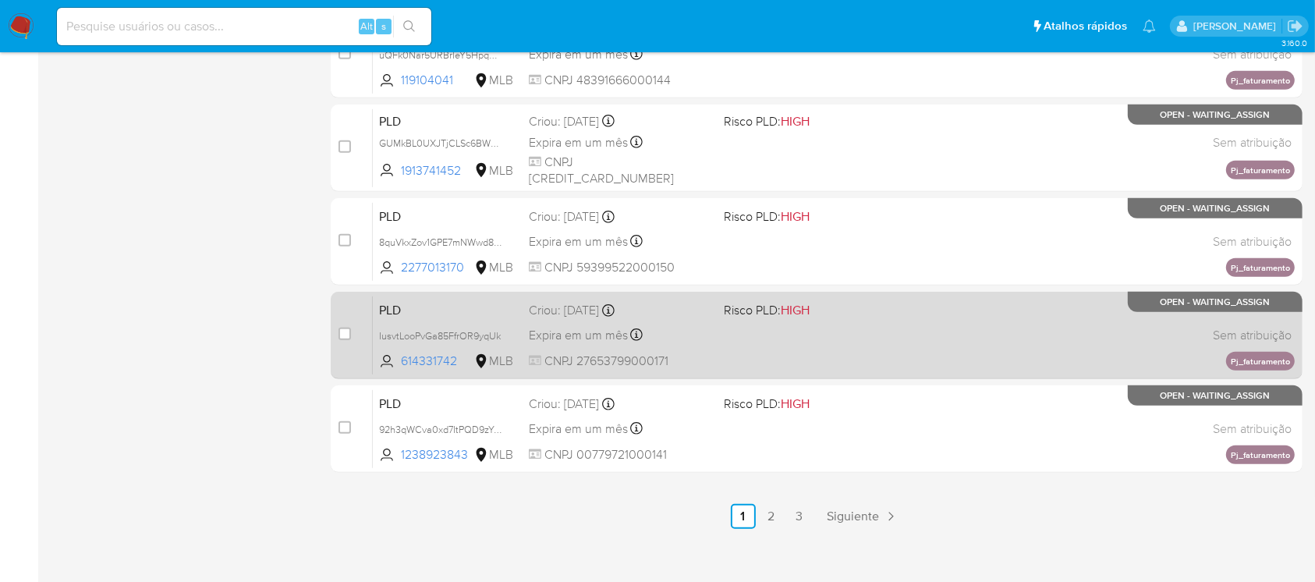
click at [788, 355] on div "PLD IusvtLooPvGa85FfrOR9yqUk 614331742 MLB Risco PLD: HIGH Criou: 12/09/2025 Cr…" at bounding box center [834, 335] width 922 height 79
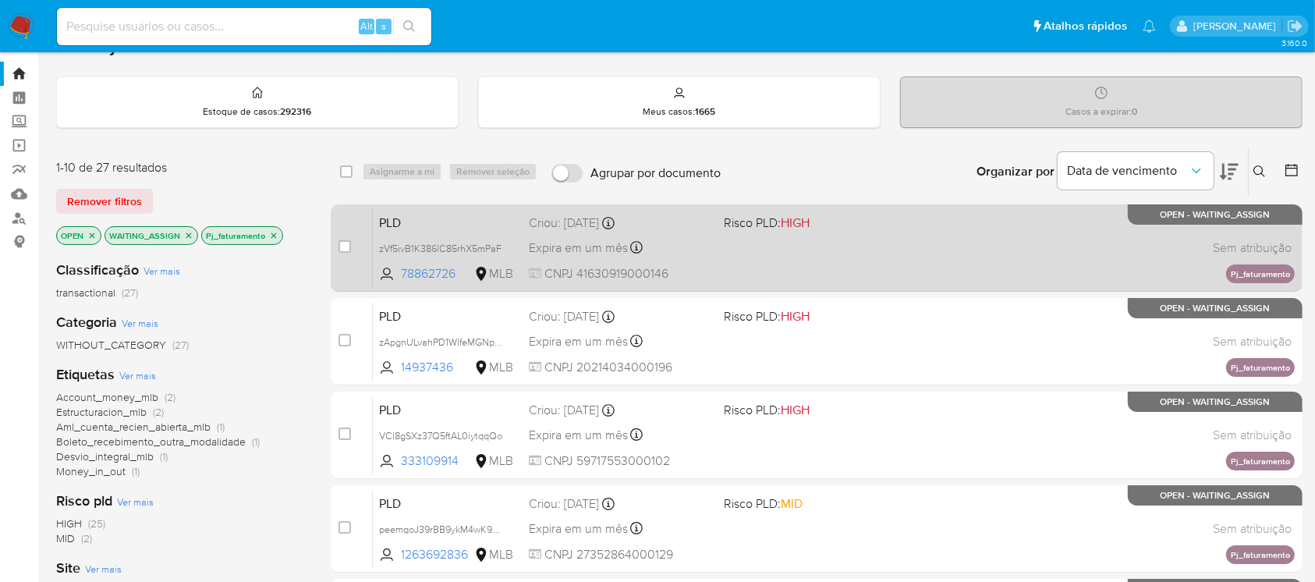
scroll to position [0, 0]
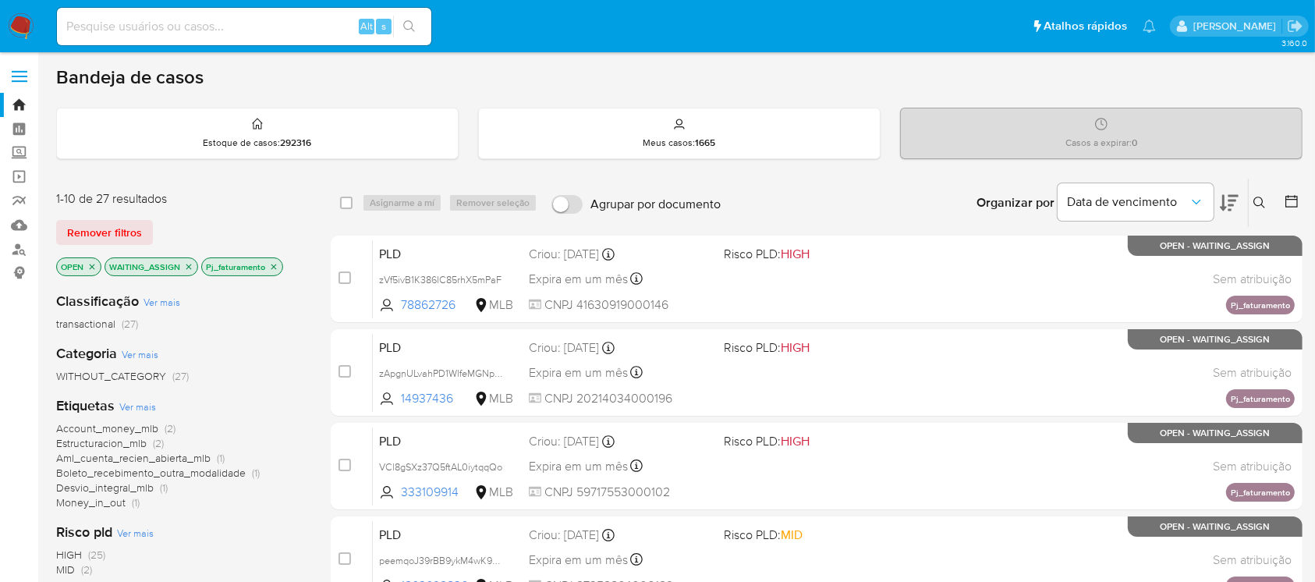
click at [115, 474] on span "Boleto_recebimento_outra_modalidade" at bounding box center [150, 473] width 189 height 16
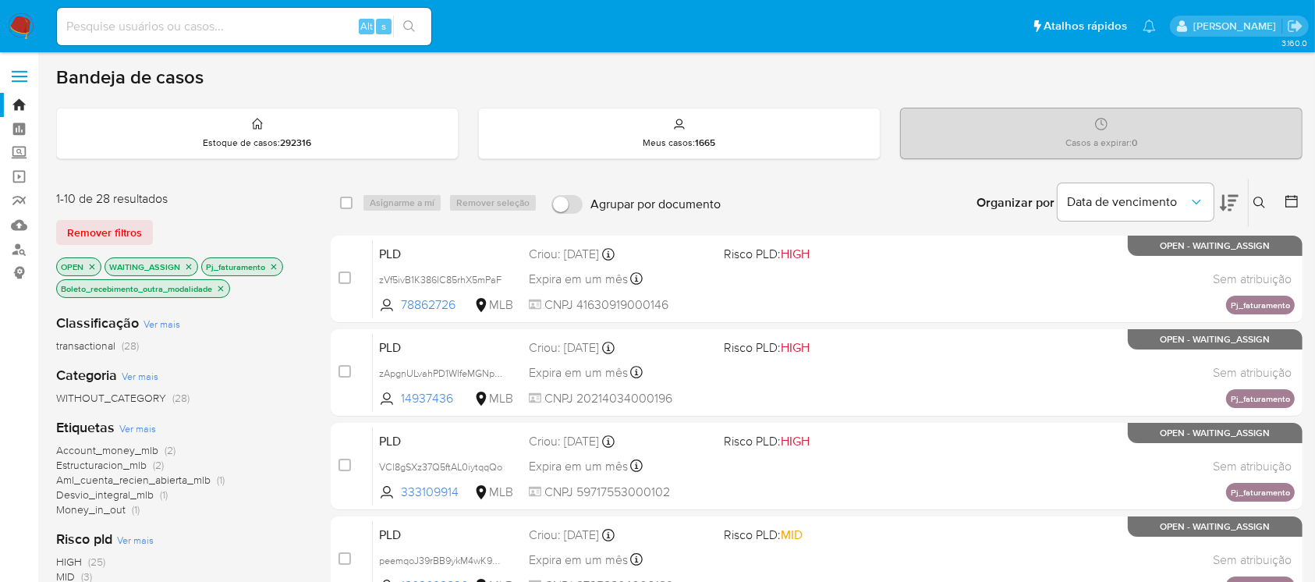
click at [224, 289] on icon "close-filter" at bounding box center [220, 288] width 9 height 9
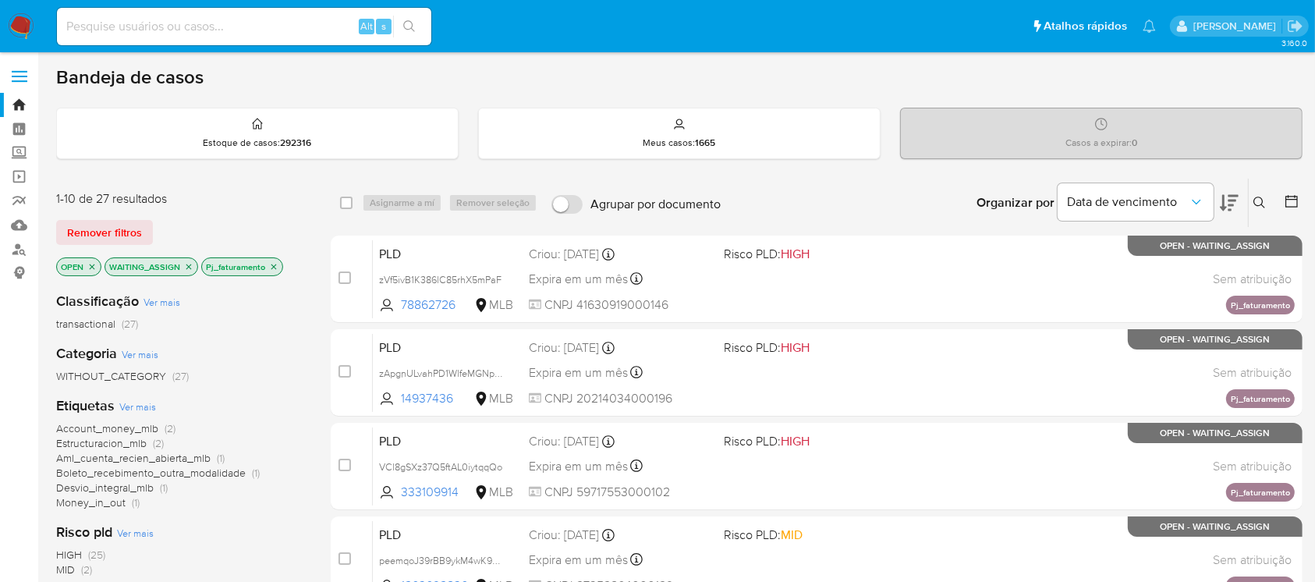
click at [187, 267] on icon "close-filter" at bounding box center [188, 266] width 9 height 9
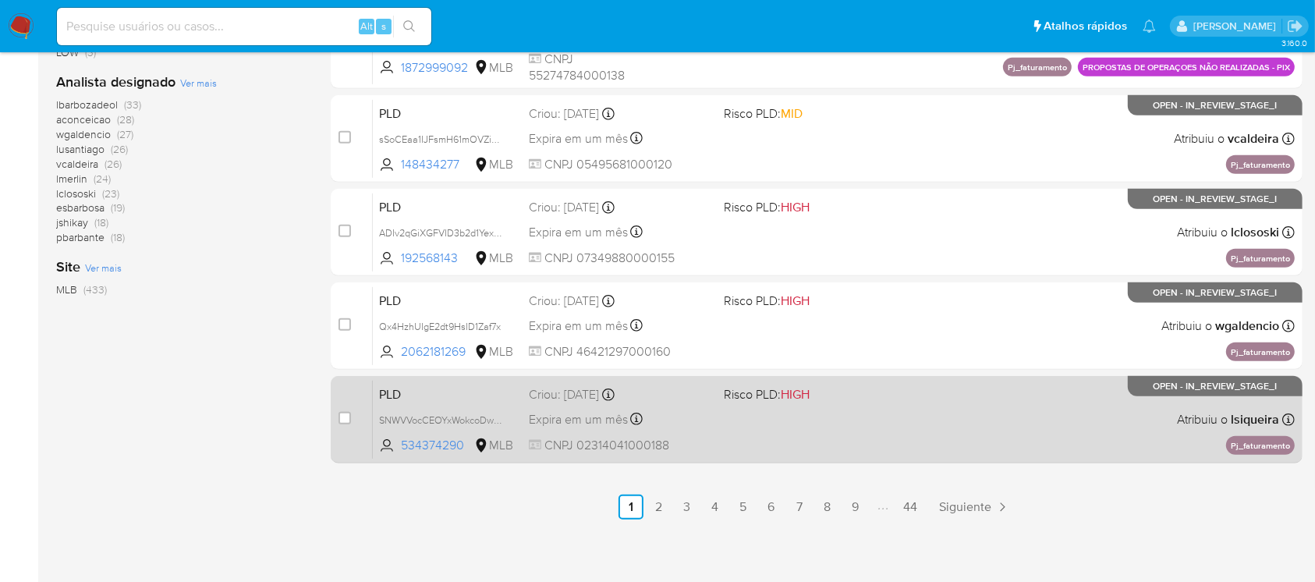
scroll to position [705, 0]
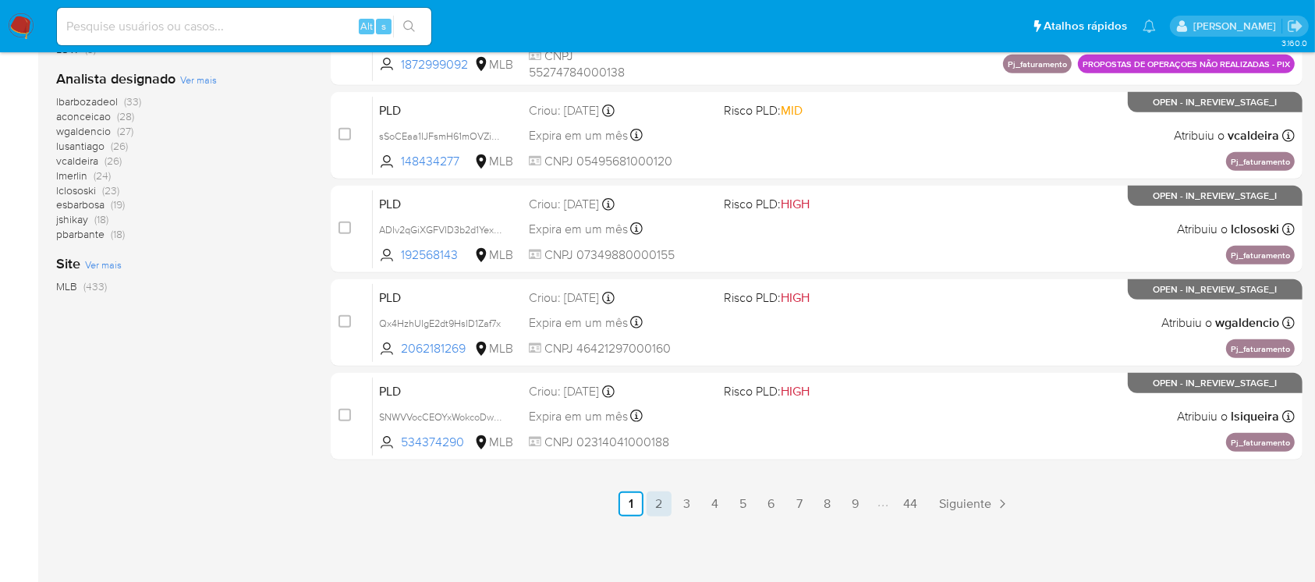
click at [668, 506] on link "2" at bounding box center [658, 503] width 25 height 25
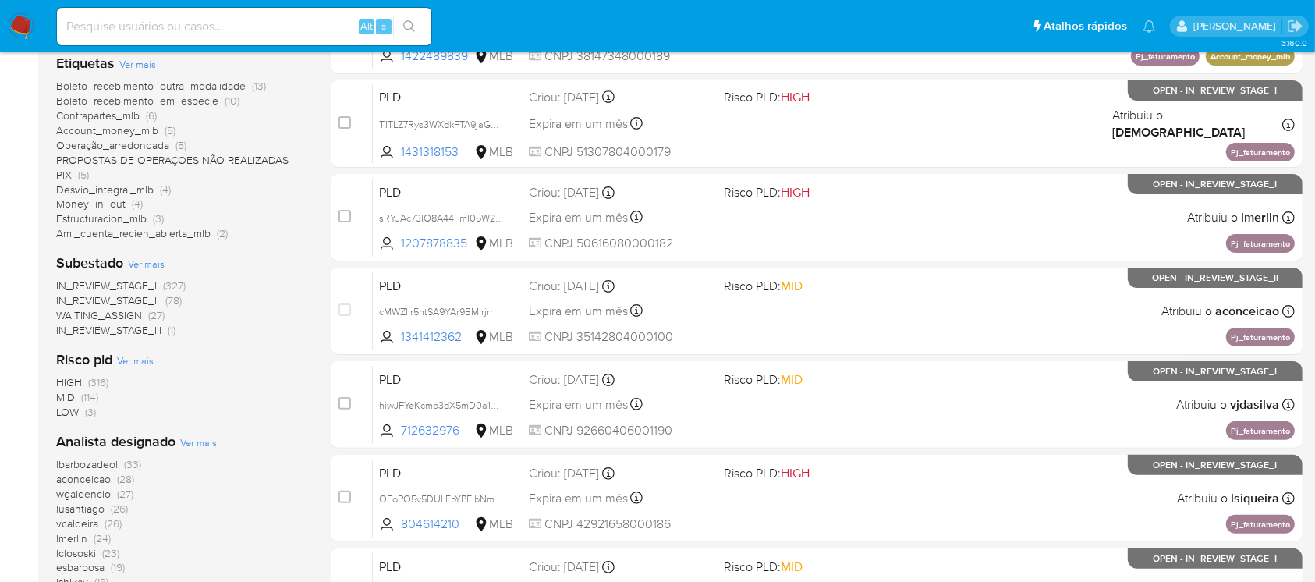
scroll to position [416, 0]
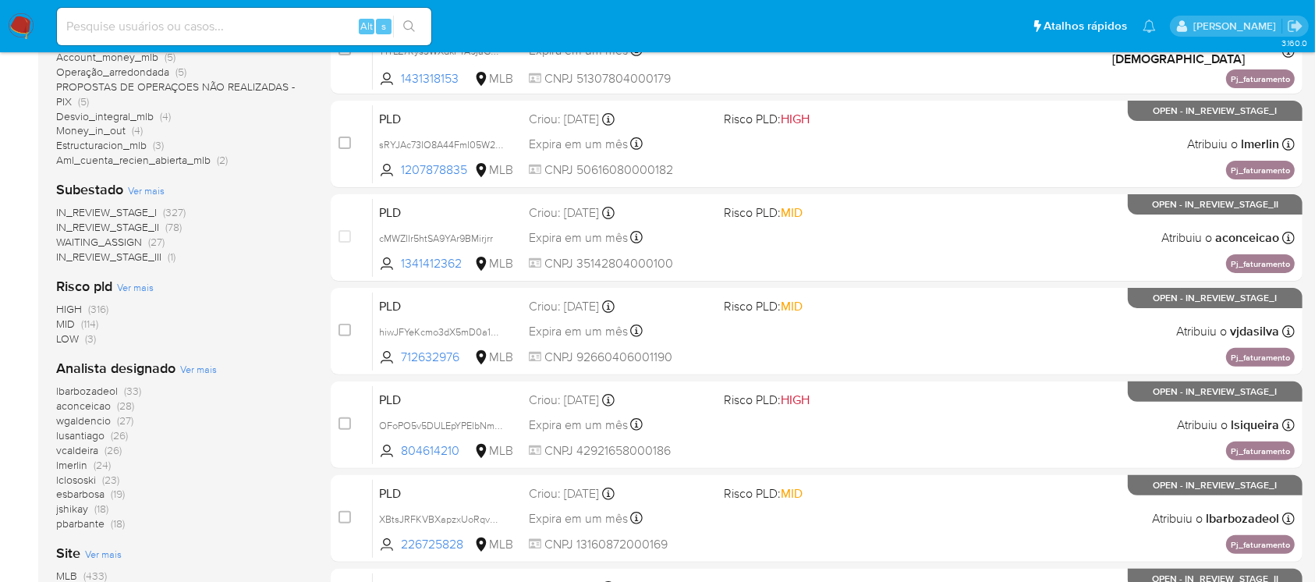
click at [68, 342] on span "LOW" at bounding box center [67, 339] width 23 height 16
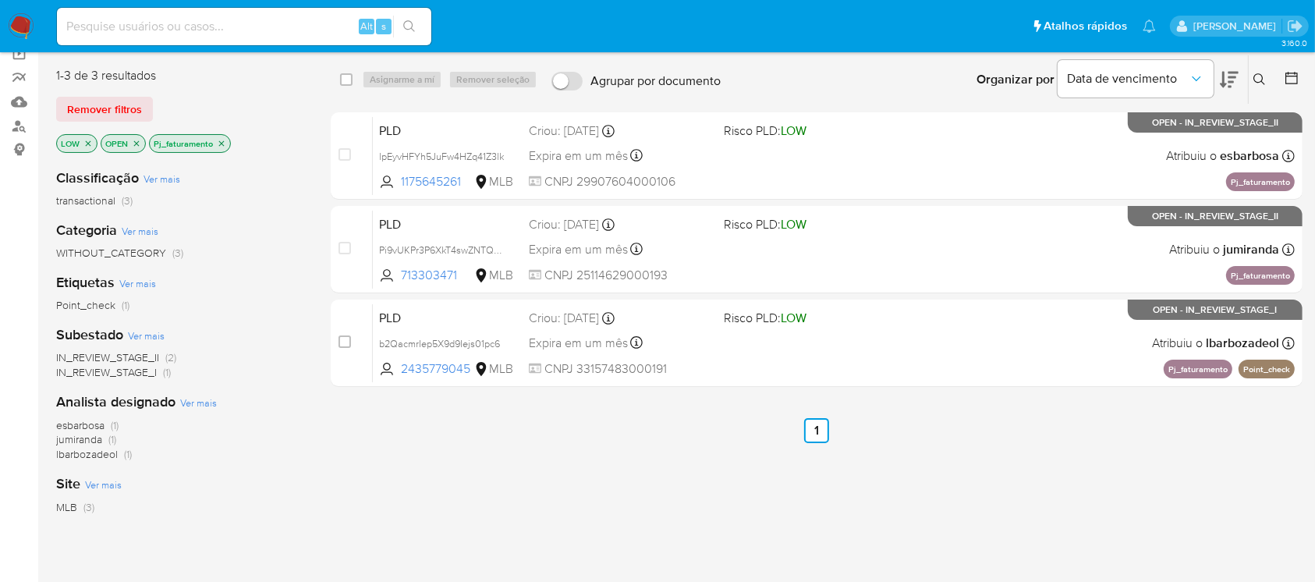
scroll to position [90, 0]
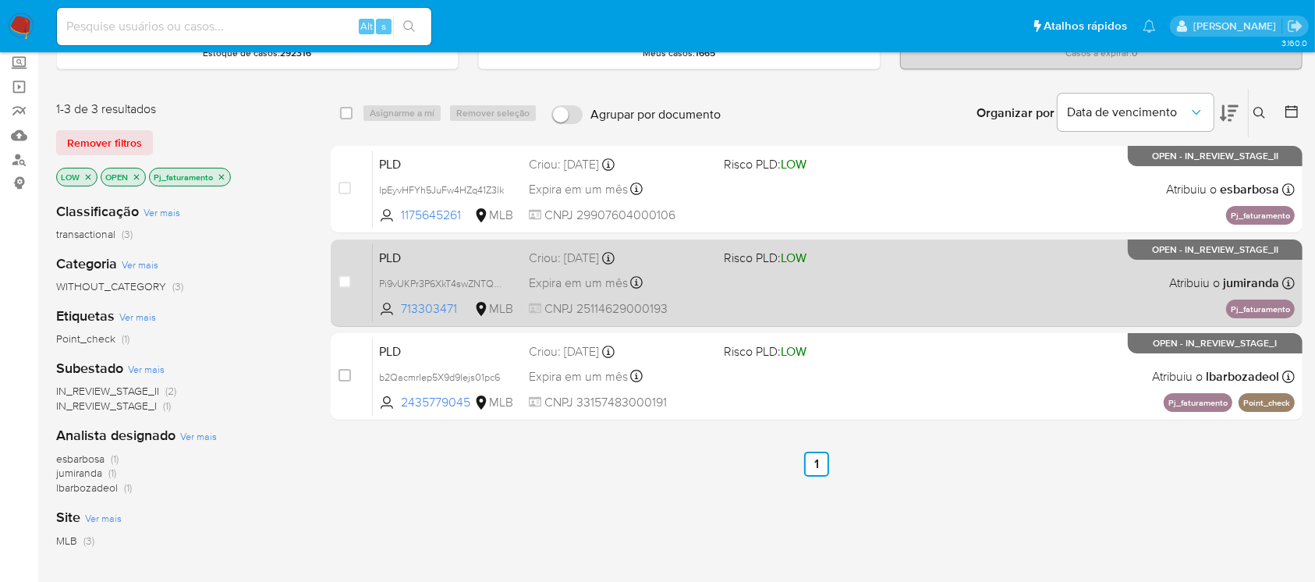
click at [919, 296] on div "PLD Pi9vUKPr3P6XkT4swZNTQUmN 713303471 MLB Risco PLD: LOW Criou: 12/09/2025 Cri…" at bounding box center [834, 282] width 922 height 79
click at [860, 281] on span at bounding box center [815, 282] width 182 height 3
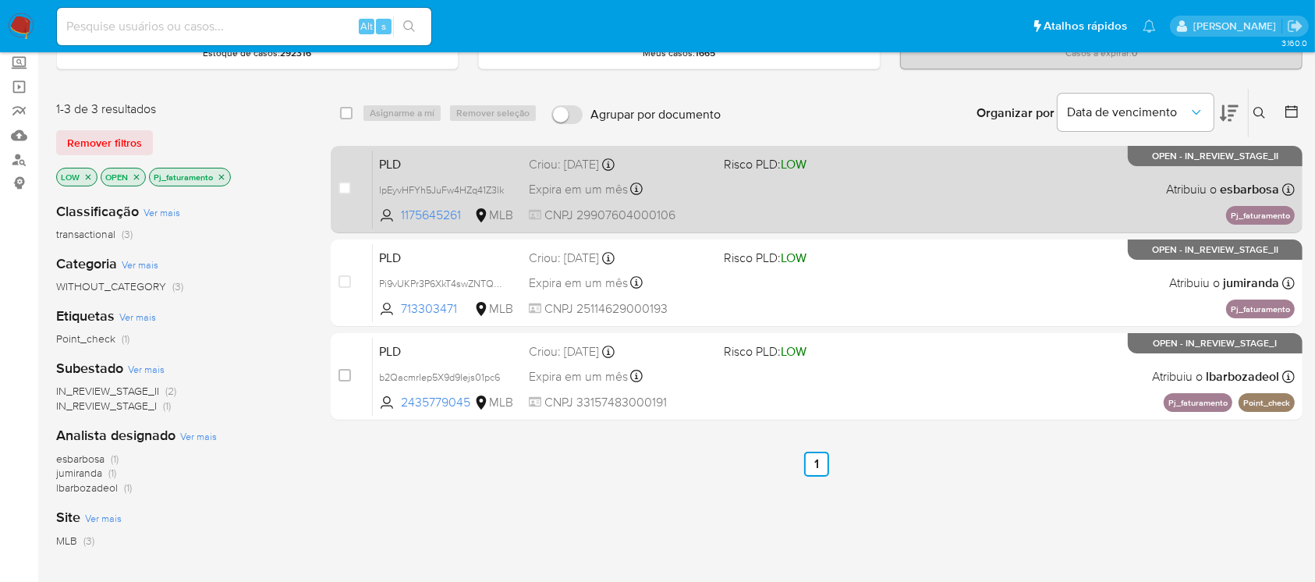
click at [880, 206] on div "PLD lpEyvHFYh5JuFw4HZq41Z3lk 1175645261 MLB Risco PLD: LOW Criou: 12/09/2025 Cr…" at bounding box center [834, 189] width 922 height 79
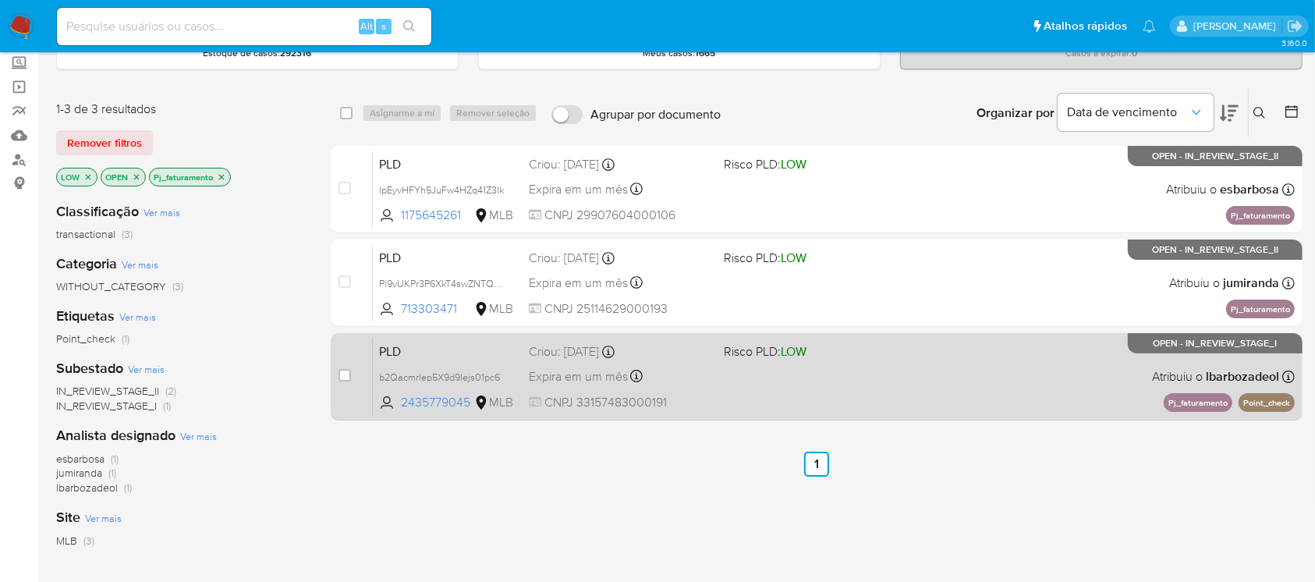
click at [814, 394] on div "PLD b2QacmrIep5X9d9Iejs01pc6 2435779045 MLB Risco PLD: LOW Criou: 12/09/2025 Cr…" at bounding box center [834, 376] width 922 height 79
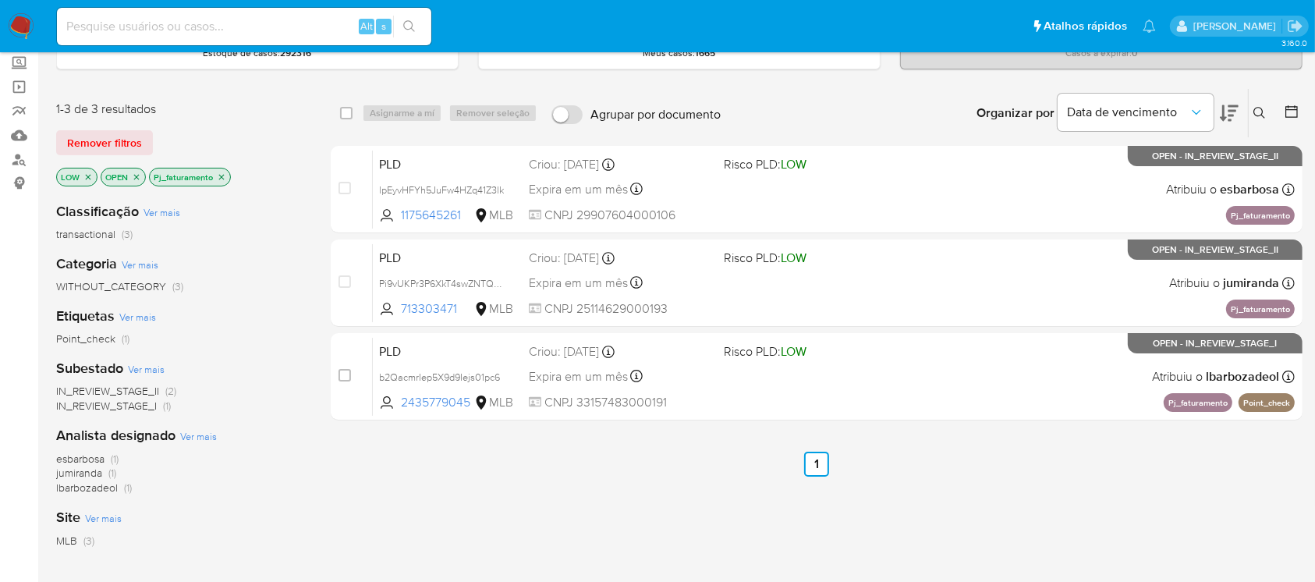
click at [87, 179] on icon "close-filter" at bounding box center [87, 176] width 9 height 9
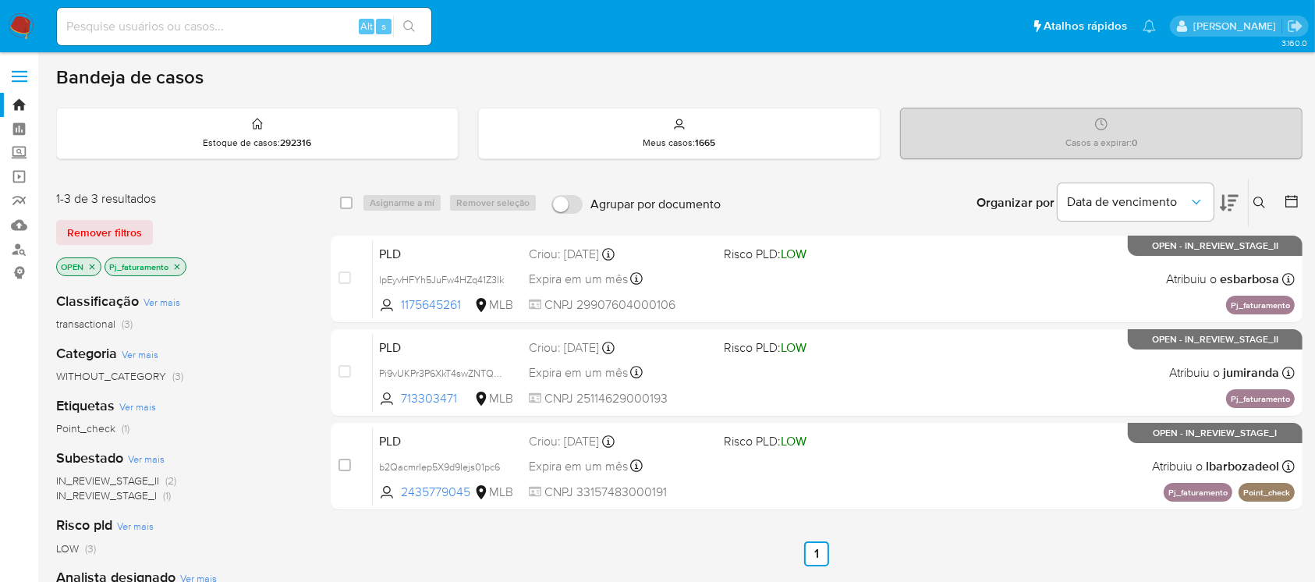
click at [175, 265] on icon "close-filter" at bounding box center [177, 266] width 5 height 5
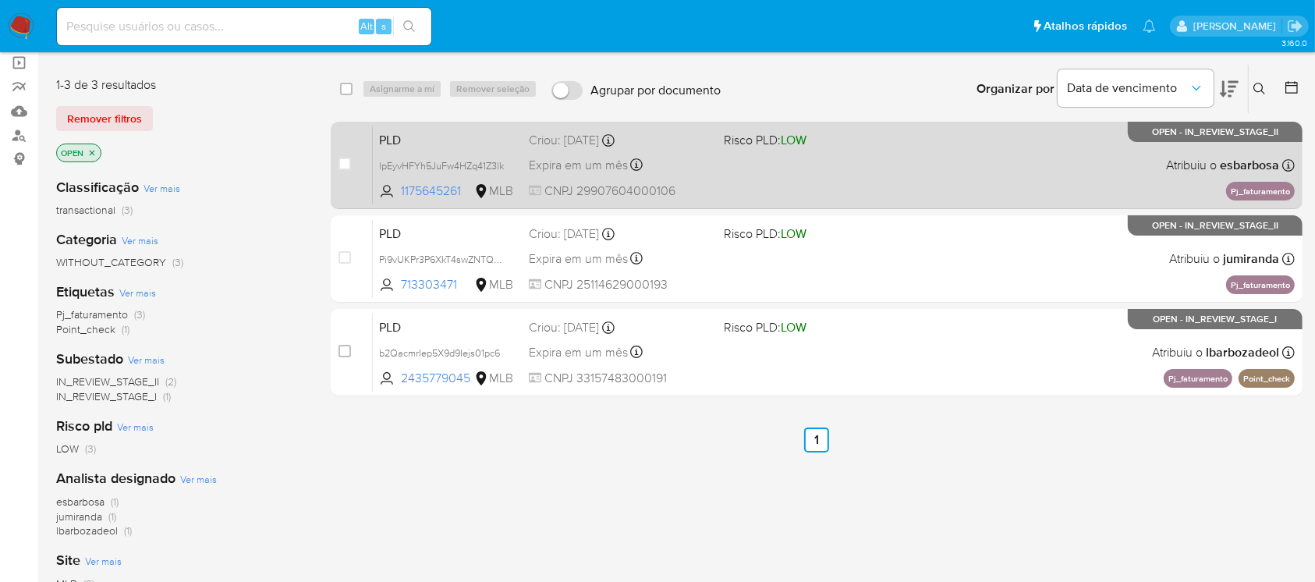
scroll to position [138, 0]
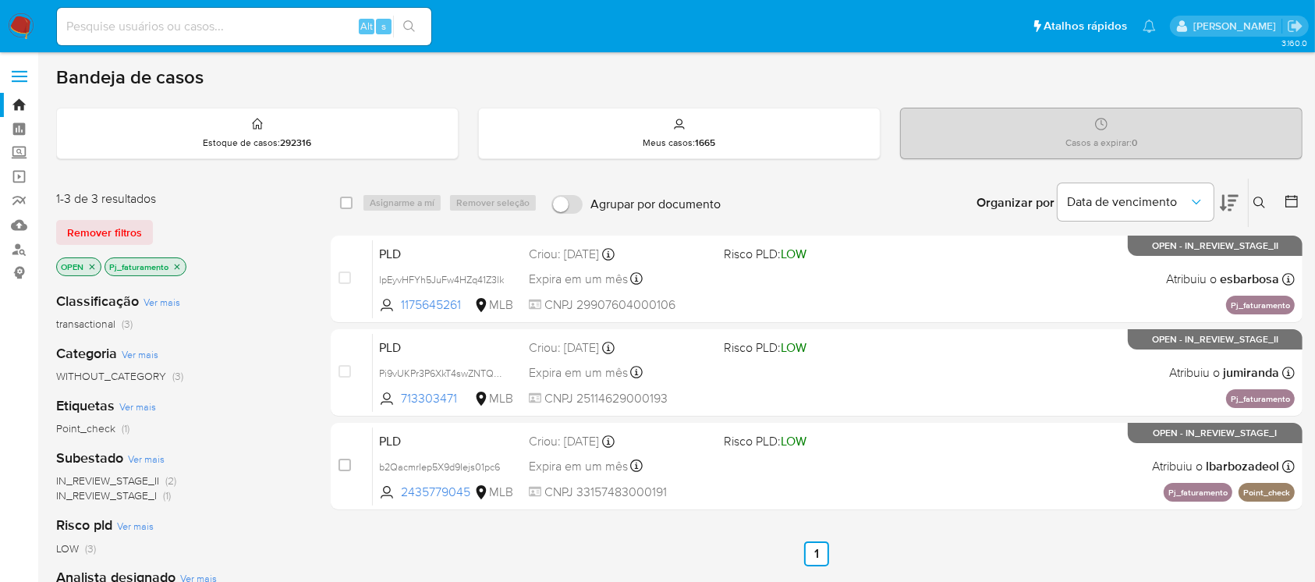
scroll to position [90, 0]
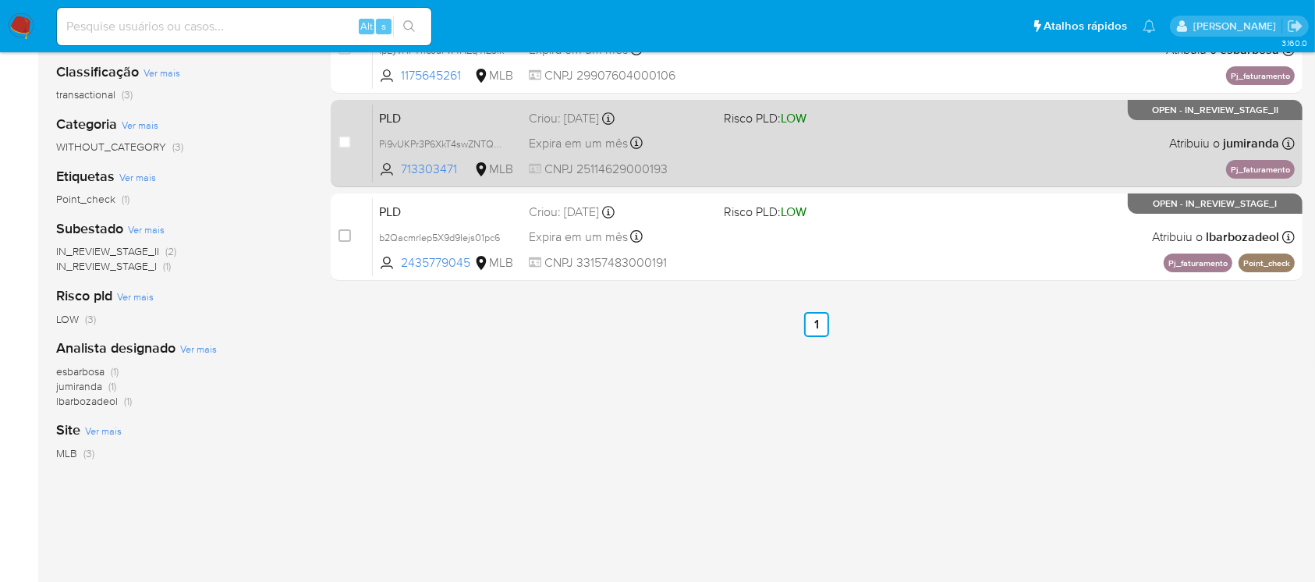
scroll to position [90, 0]
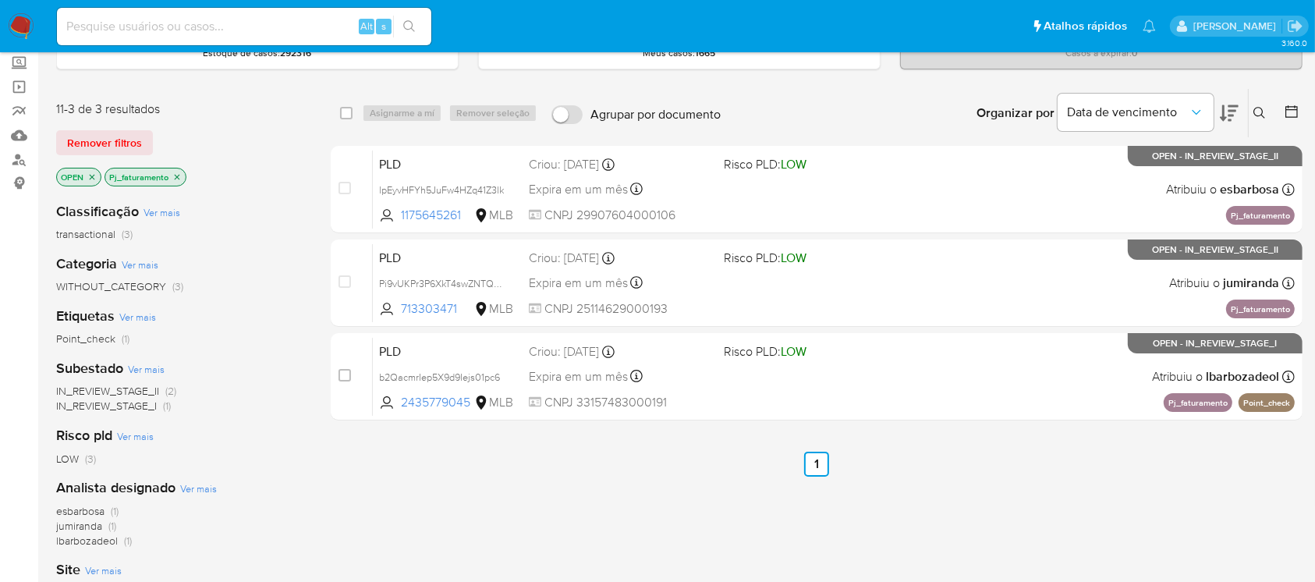
click at [685, 517] on div "select-all-cases-checkbox Asignarme a mí Remover seleção Agrupar por documento …" at bounding box center [817, 441] width 972 height 707
click at [643, 537] on div "select-all-cases-checkbox Asignarme a mí Remover seleção Agrupar por documento …" at bounding box center [817, 441] width 972 height 707
click at [177, 175] on icon "close-filter" at bounding box center [177, 176] width 5 height 5
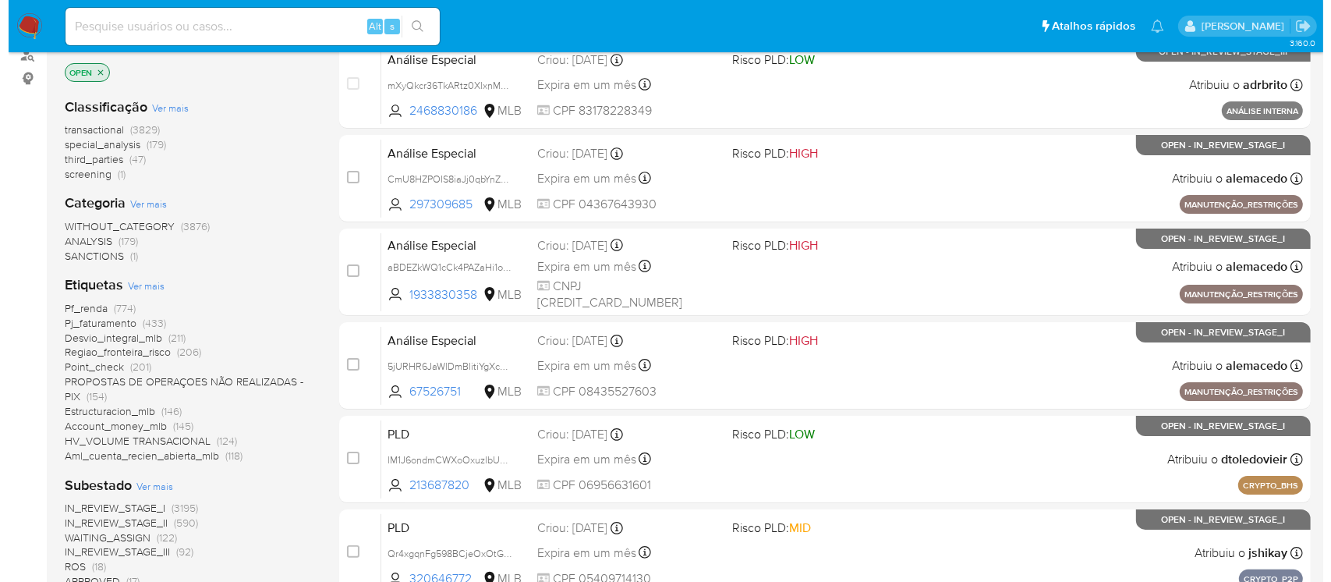
scroll to position [228, 0]
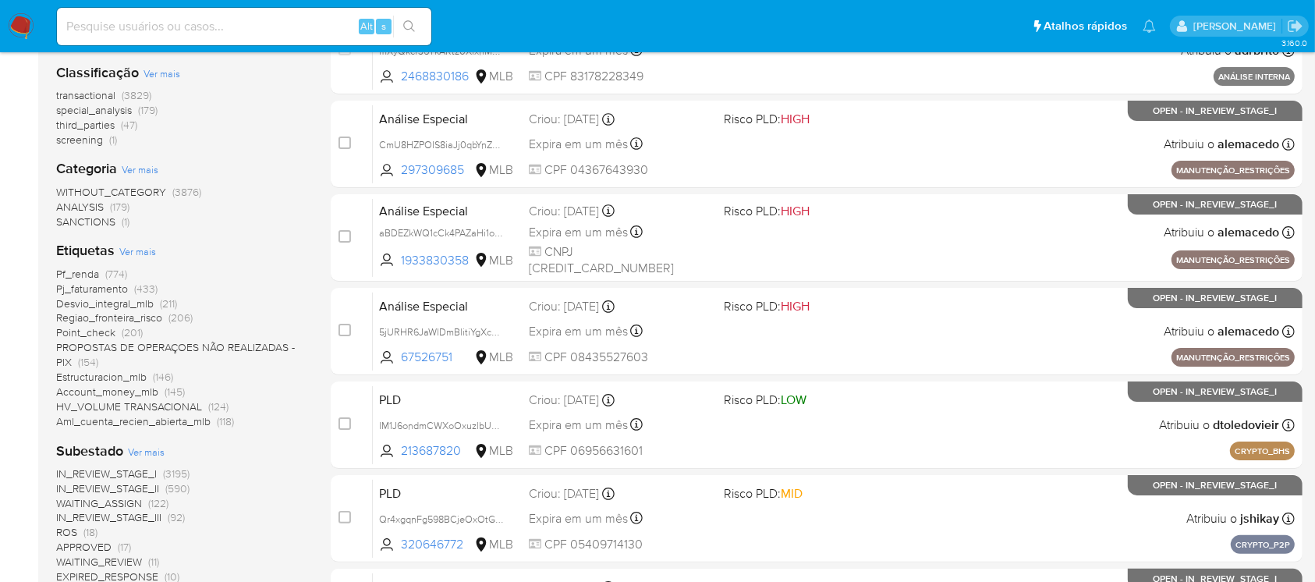
click at [132, 256] on span "Ver mais" at bounding box center [137, 251] width 37 height 14
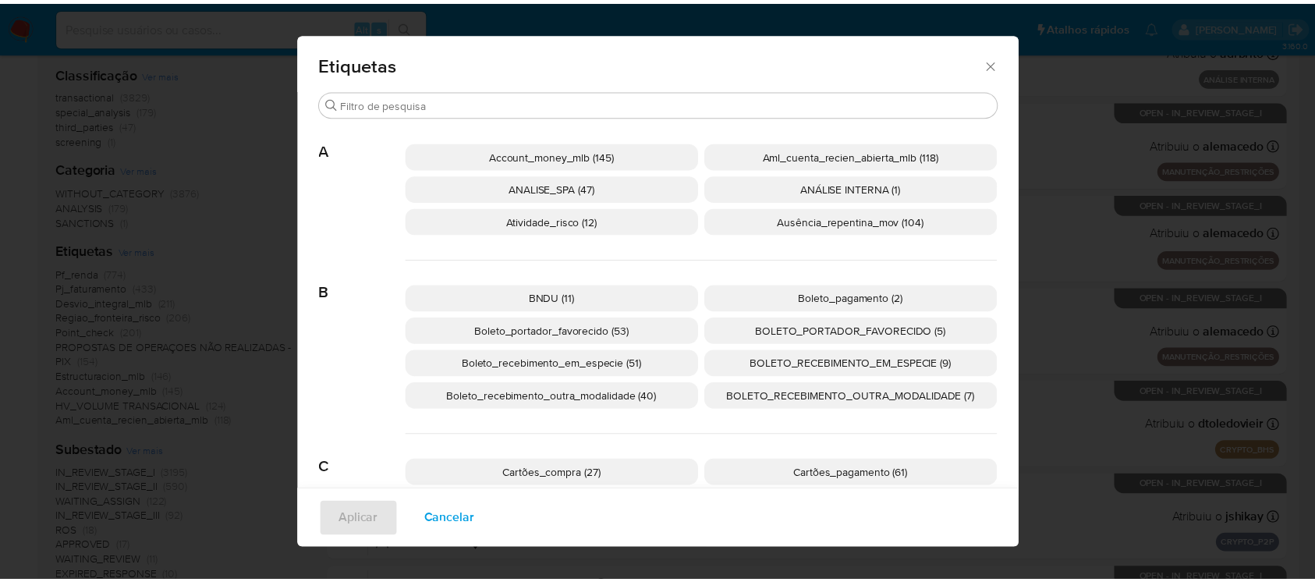
scroll to position [126, 0]
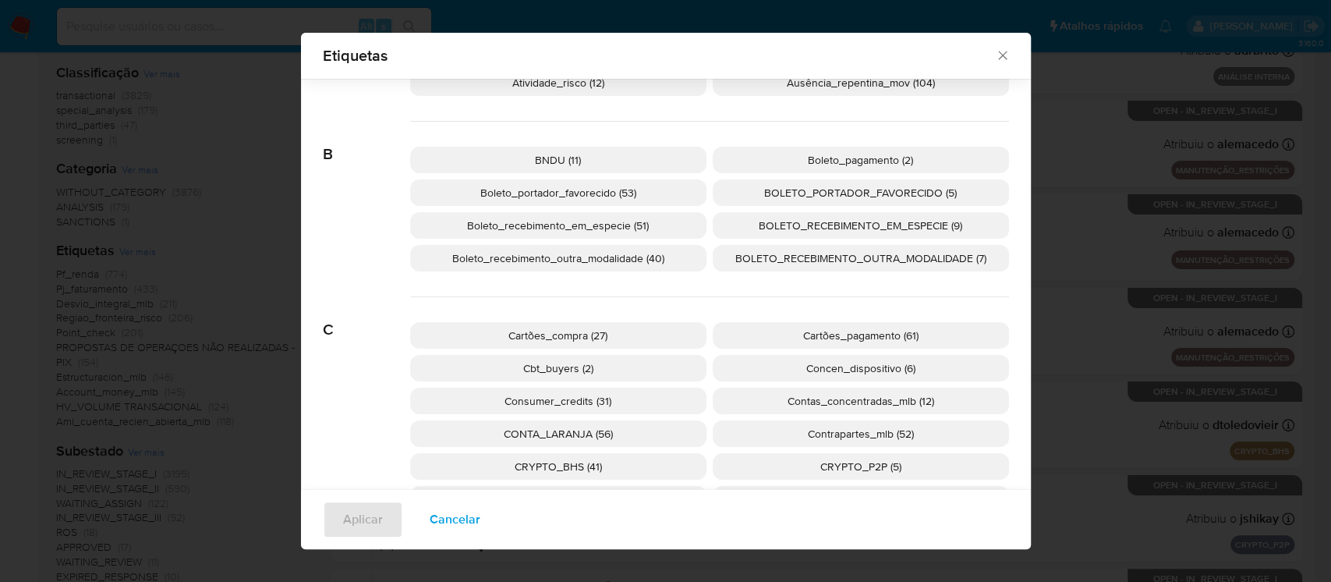
click at [859, 227] on span "BOLETO_RECEBIMENTO_EM_ESPECIE (9)" at bounding box center [861, 226] width 204 height 16
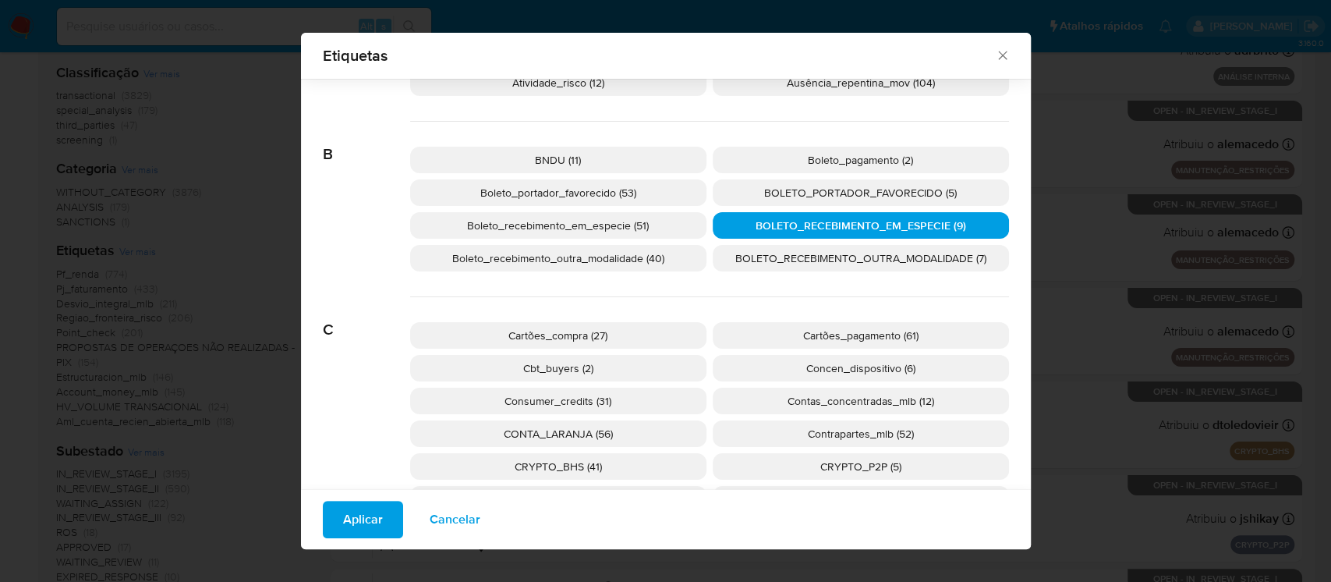
click at [356, 515] on span "Aplicar" at bounding box center [363, 519] width 40 height 34
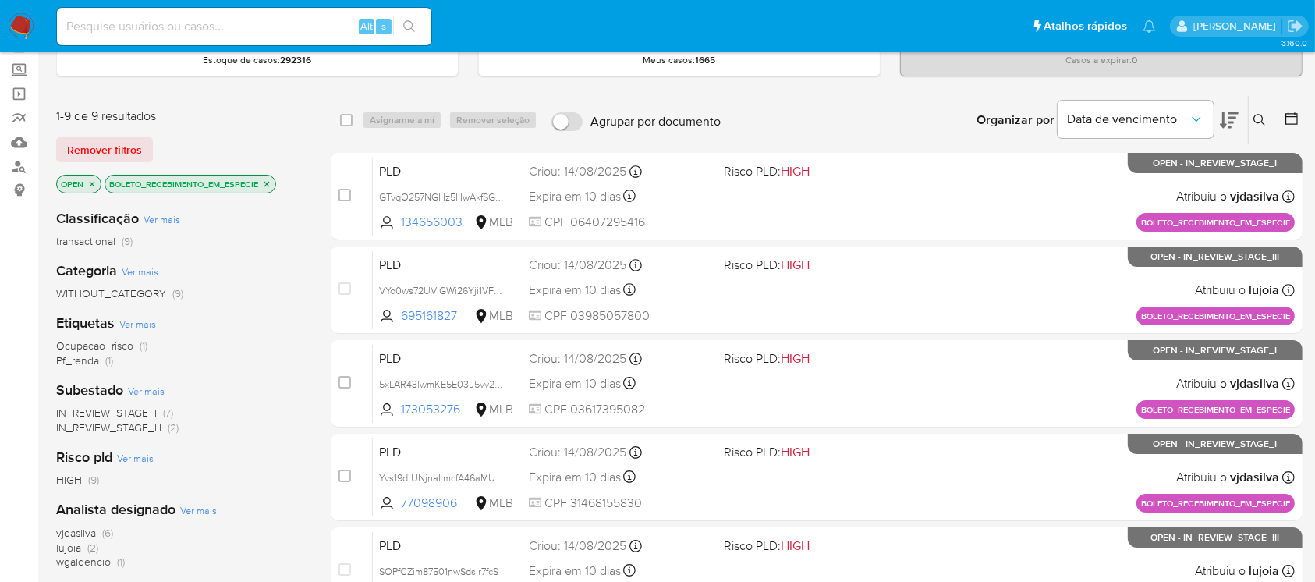
scroll to position [56, 0]
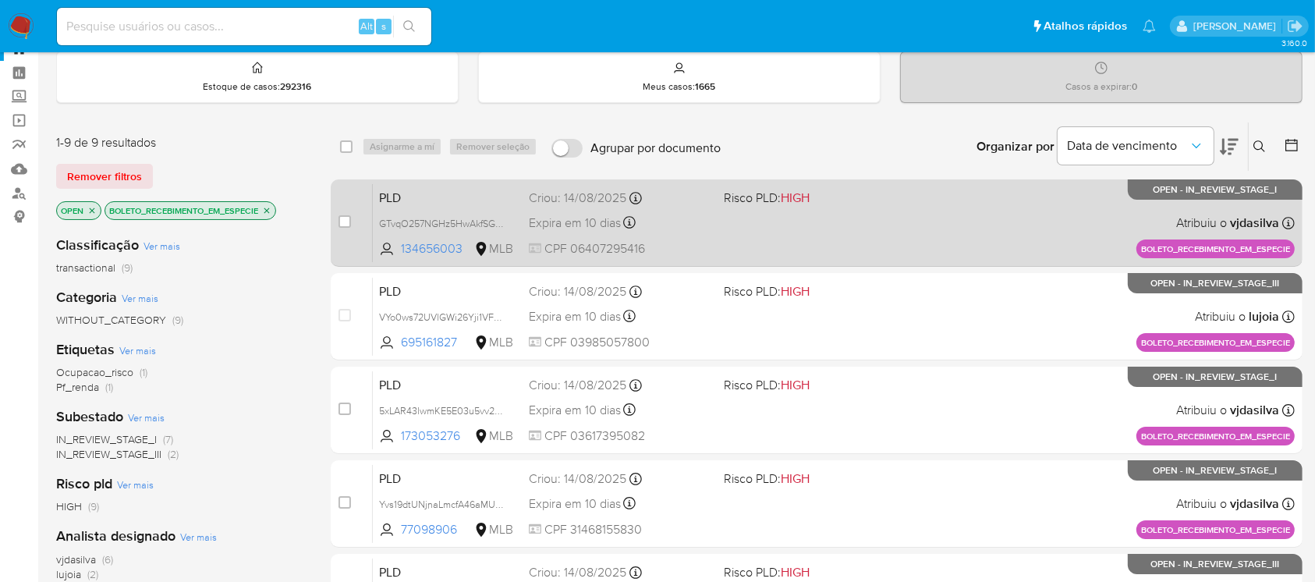
click at [750, 240] on div "PLD GTvqO257NGHz5HwAkfSGB3Nw 134656003 MLB Risco PLD: HIGH Criou: 14/08/2025 Cr…" at bounding box center [834, 222] width 922 height 79
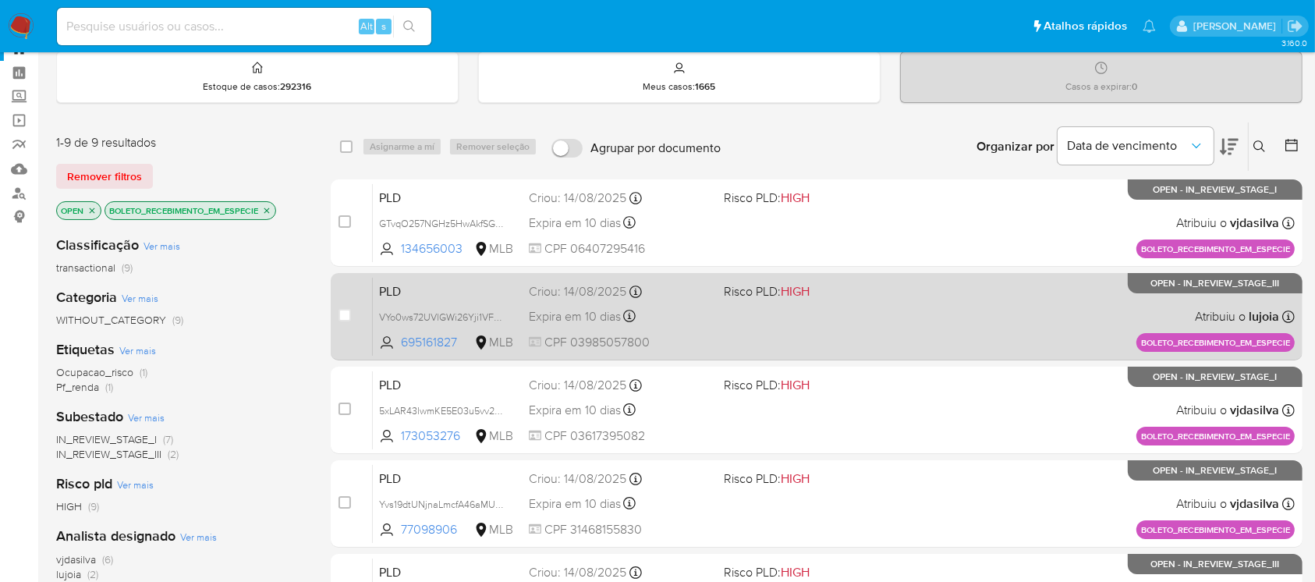
click at [902, 331] on div "PLD VYo0ws72UVlGWi26Yji1VFaE 695161827 MLB Risco PLD: HIGH Criou: 14/08/2025 Cr…" at bounding box center [834, 316] width 922 height 79
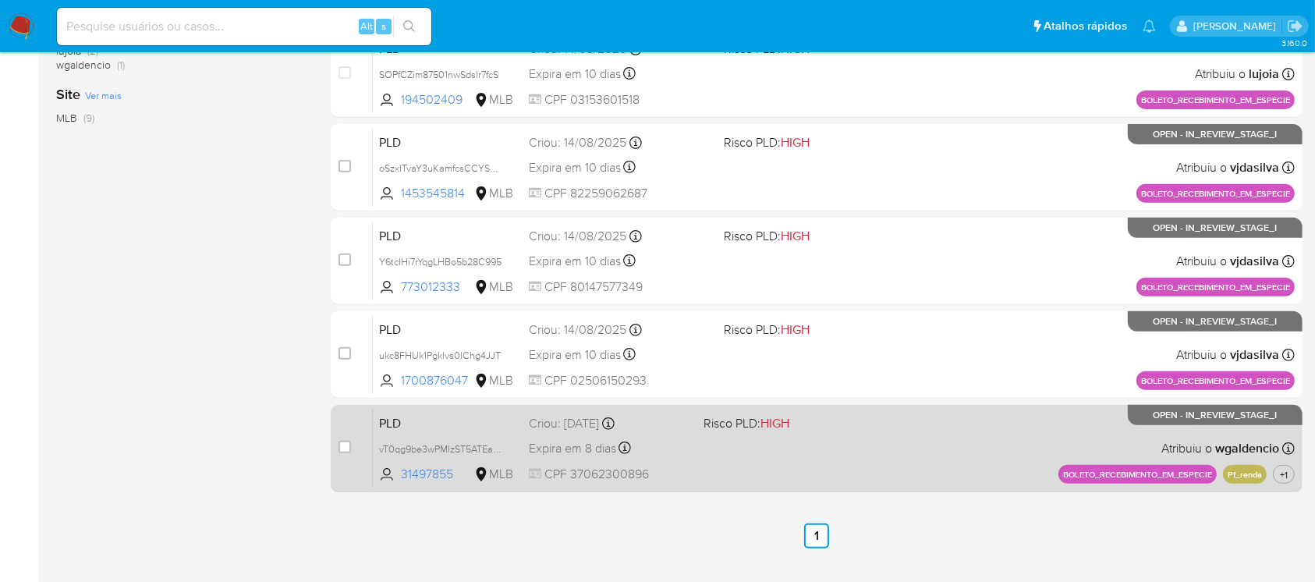
scroll to position [611, 0]
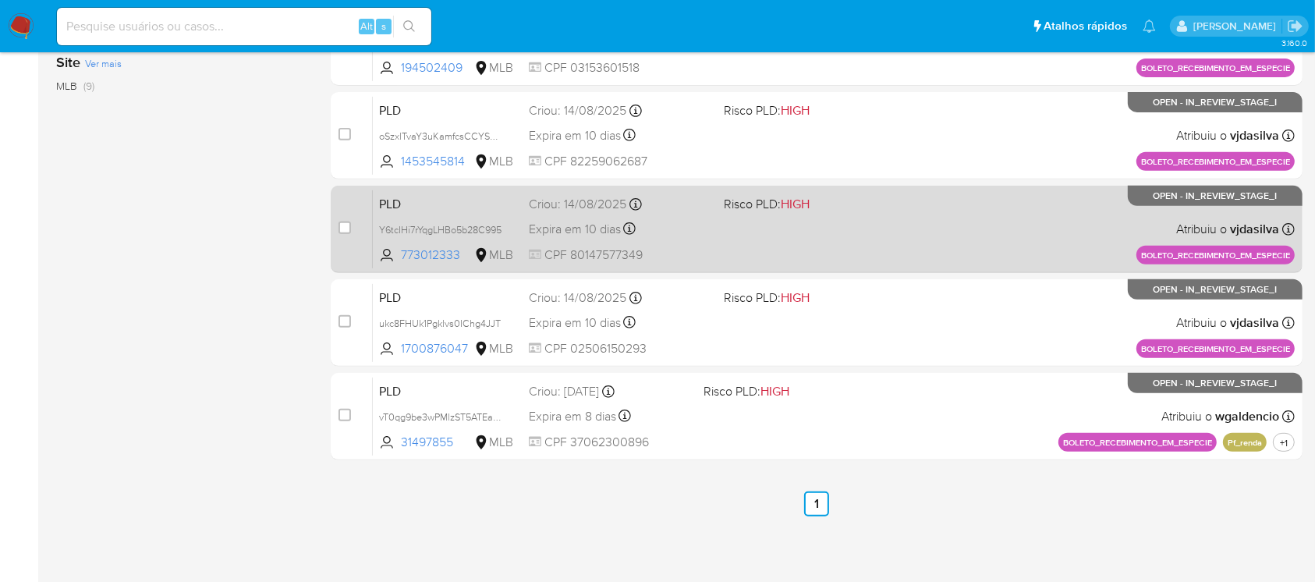
click at [814, 250] on div "PLD Y6tcIHi7rYqgLHBo5b28C995 773012333 MLB Risco PLD: HIGH Criou: 14/08/2025 Cr…" at bounding box center [834, 228] width 922 height 79
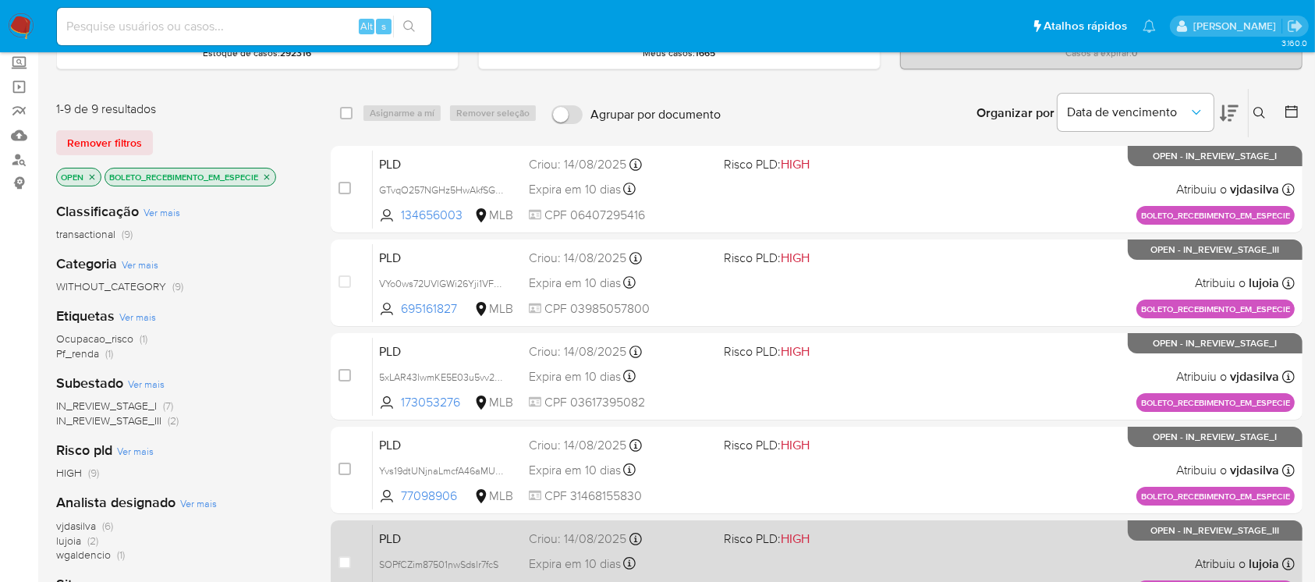
scroll to position [56, 0]
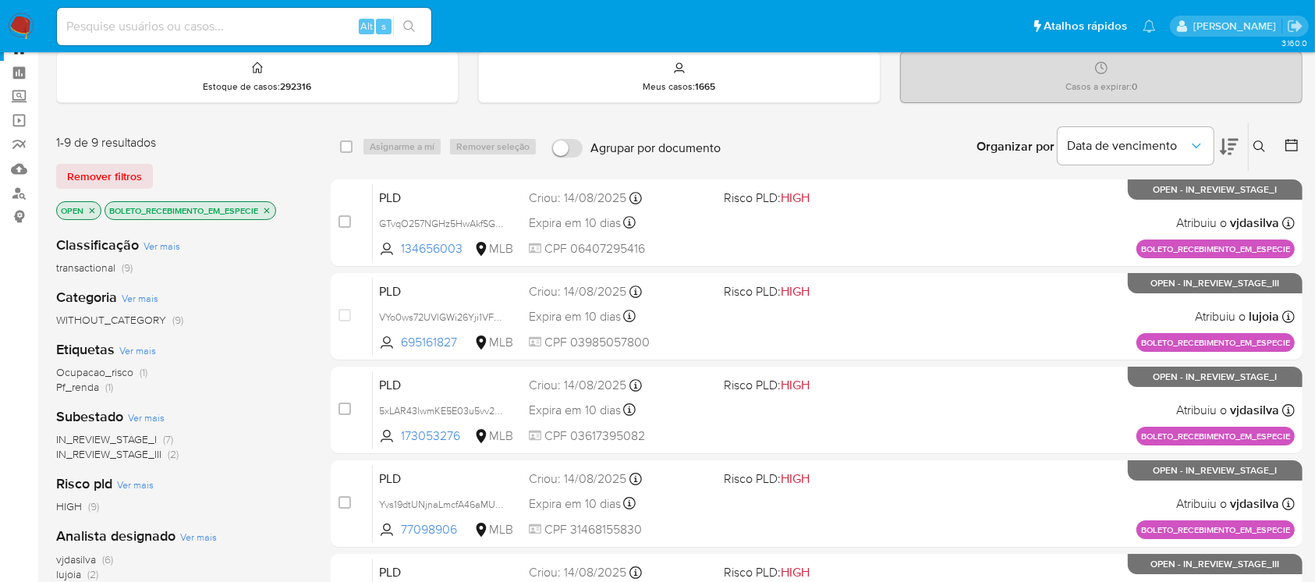
click at [20, 23] on img at bounding box center [21, 26] width 27 height 27
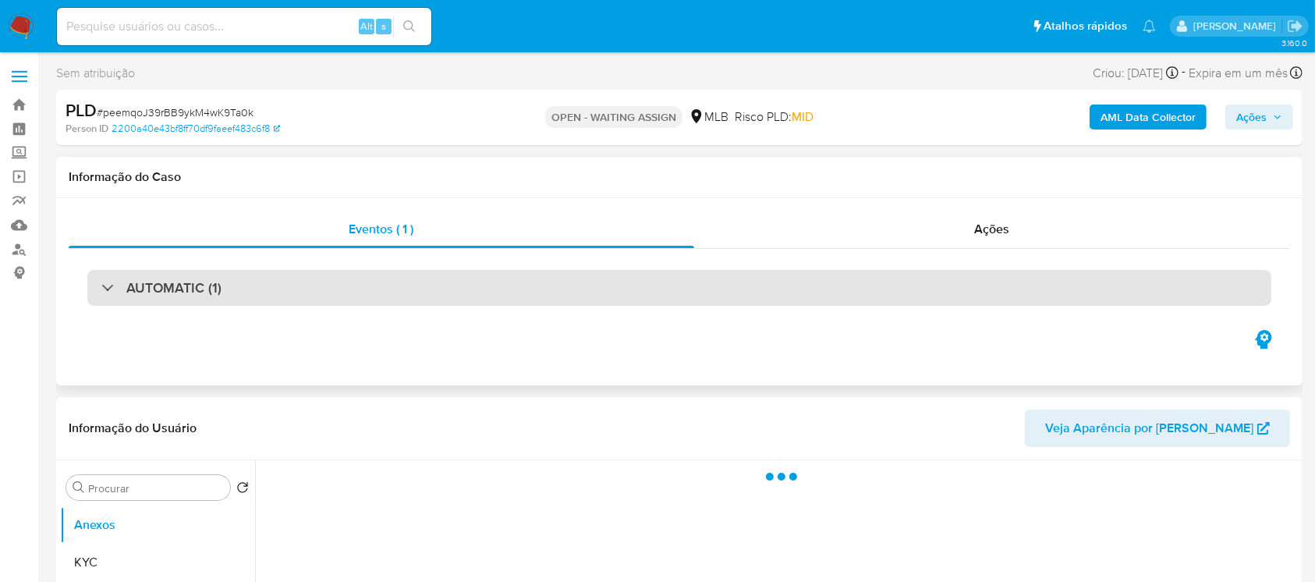
click at [403, 295] on div "AUTOMATIC (1)" at bounding box center [679, 288] width 1184 height 36
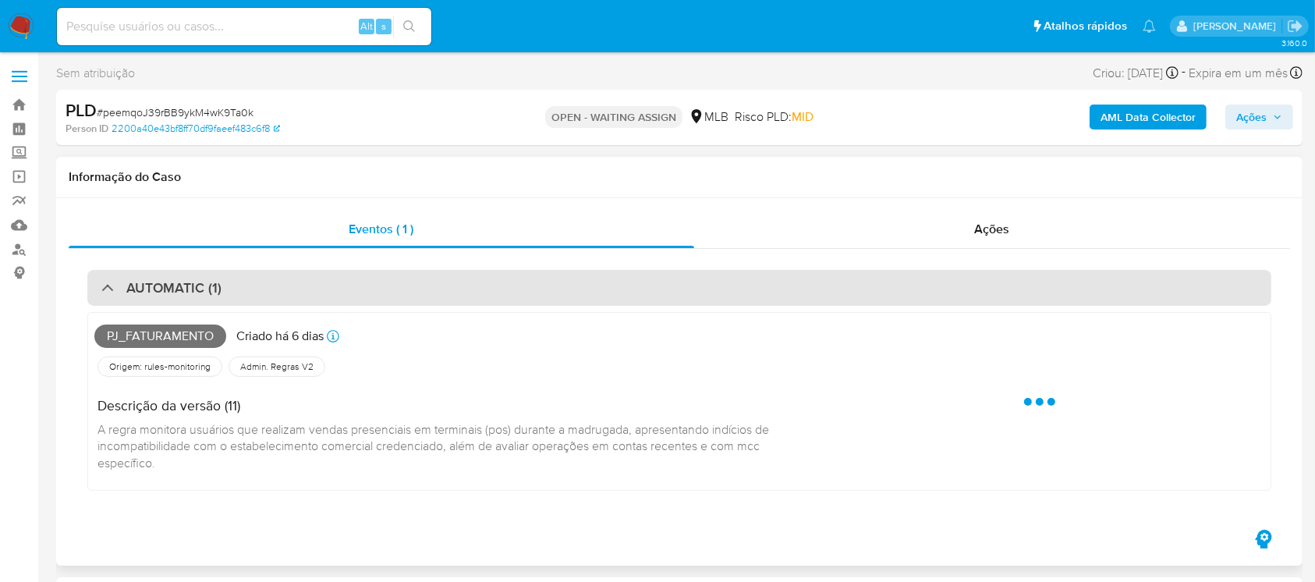
select select "10"
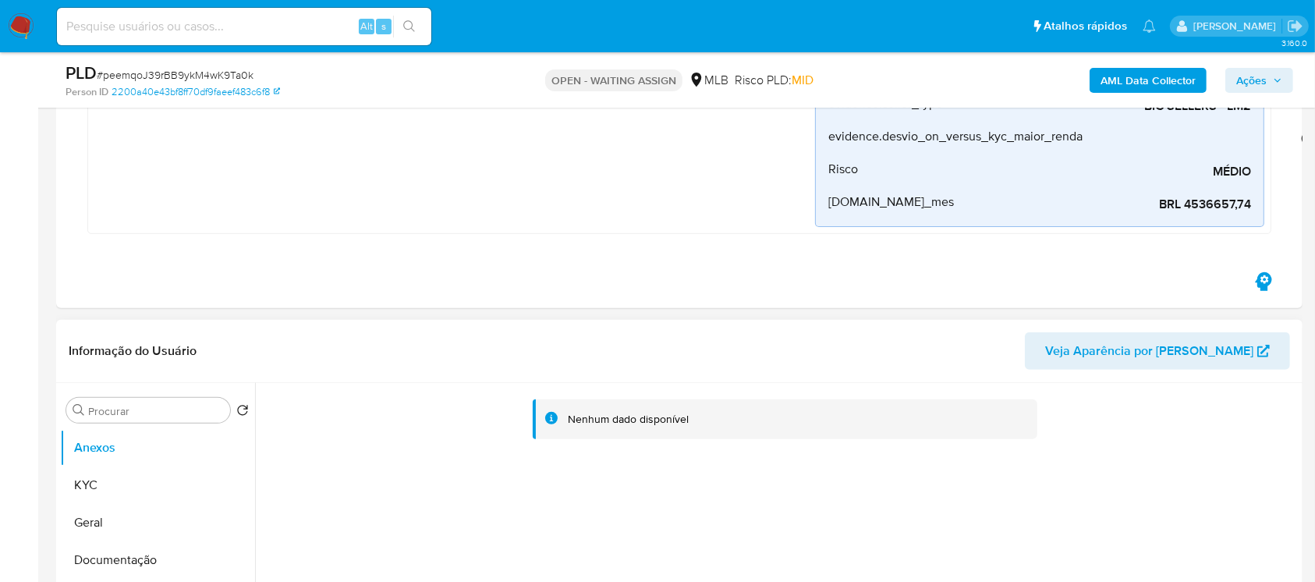
scroll to position [554, 0]
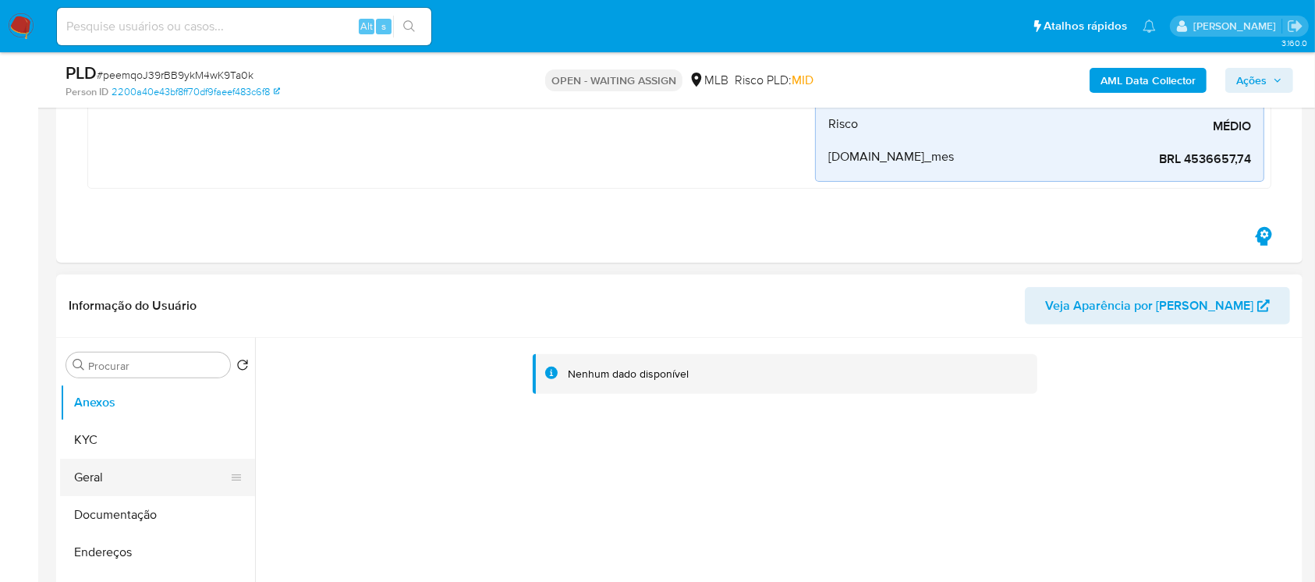
click at [100, 483] on button "Geral" at bounding box center [151, 477] width 182 height 37
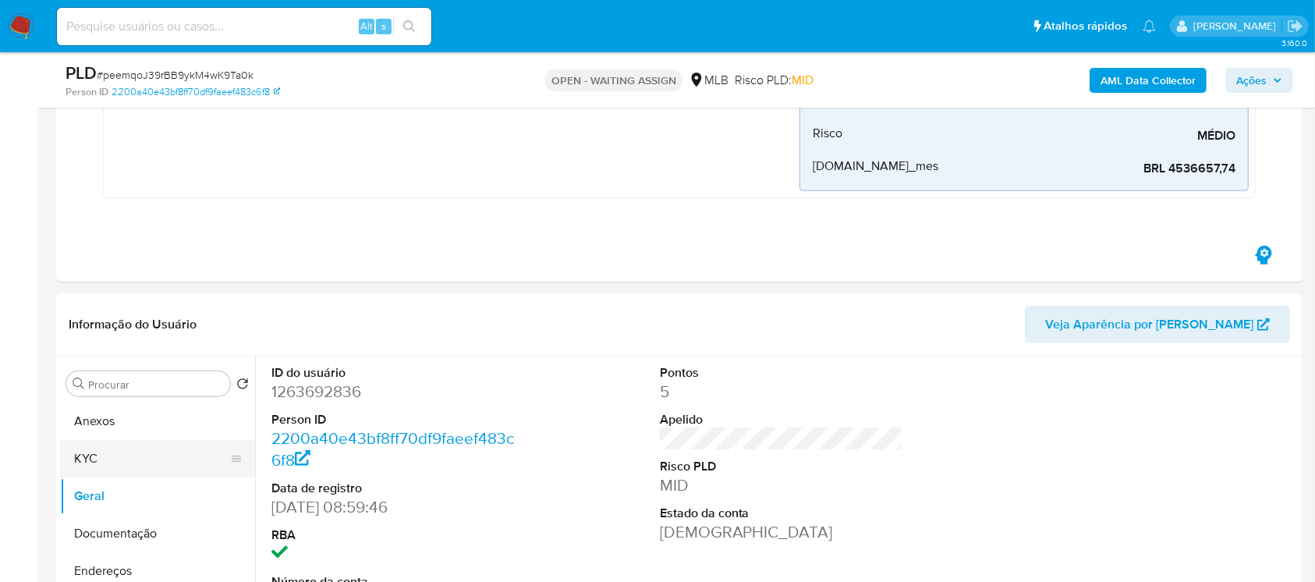
click at [97, 466] on button "KYC" at bounding box center [151, 458] width 182 height 37
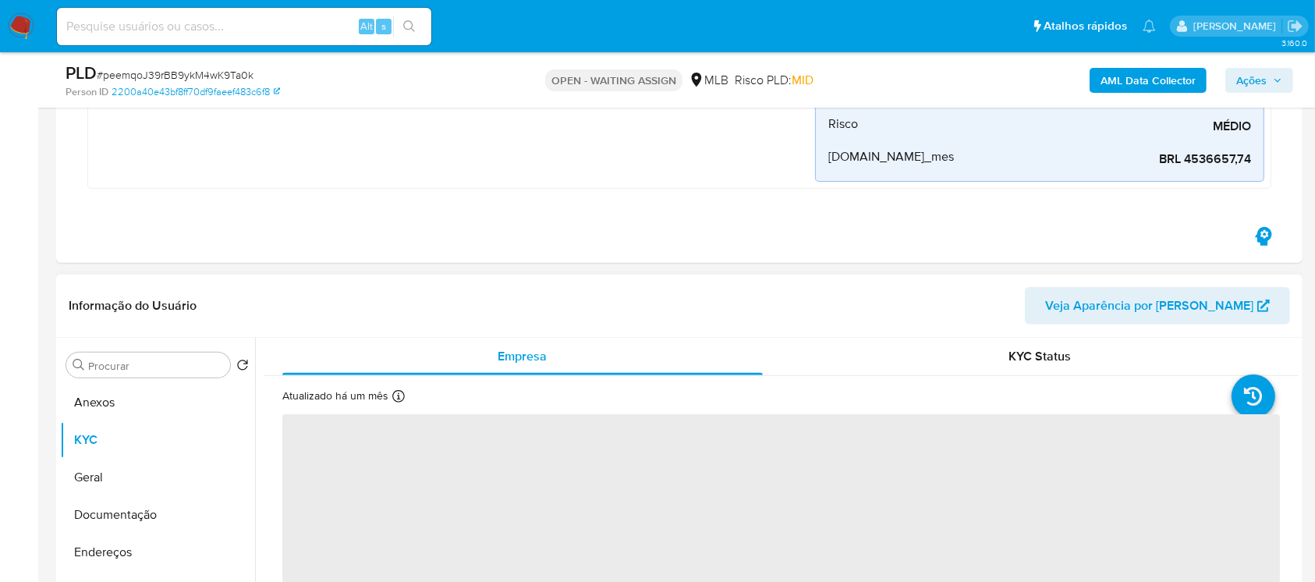
scroll to position [692, 0]
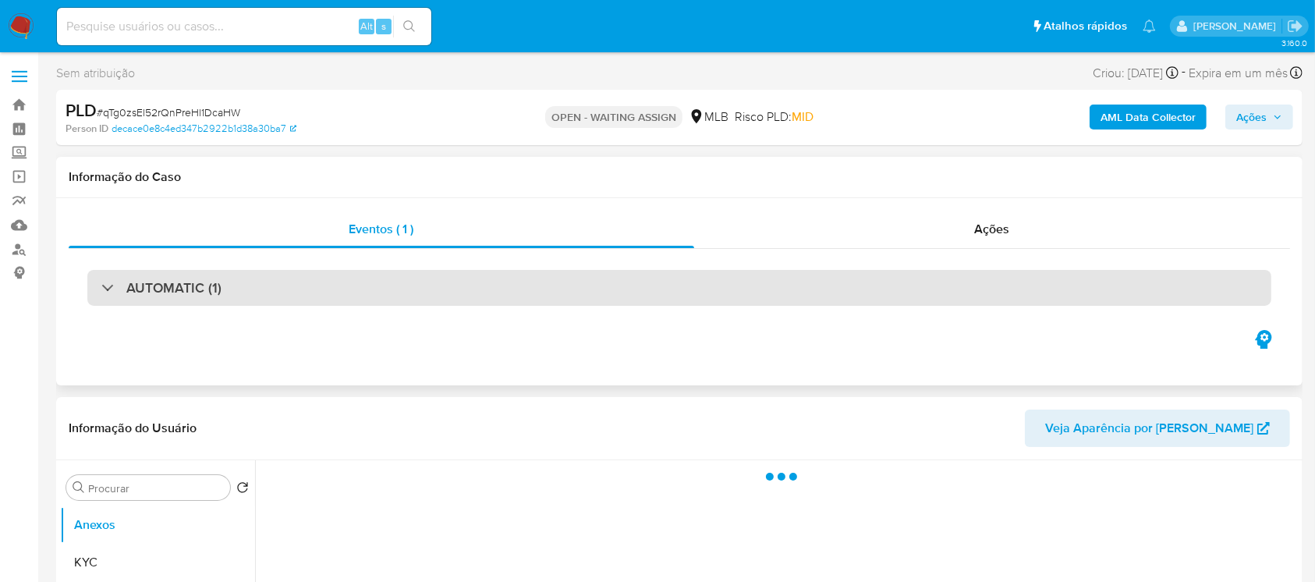
click at [356, 285] on div "AUTOMATIC (1)" at bounding box center [679, 288] width 1184 height 36
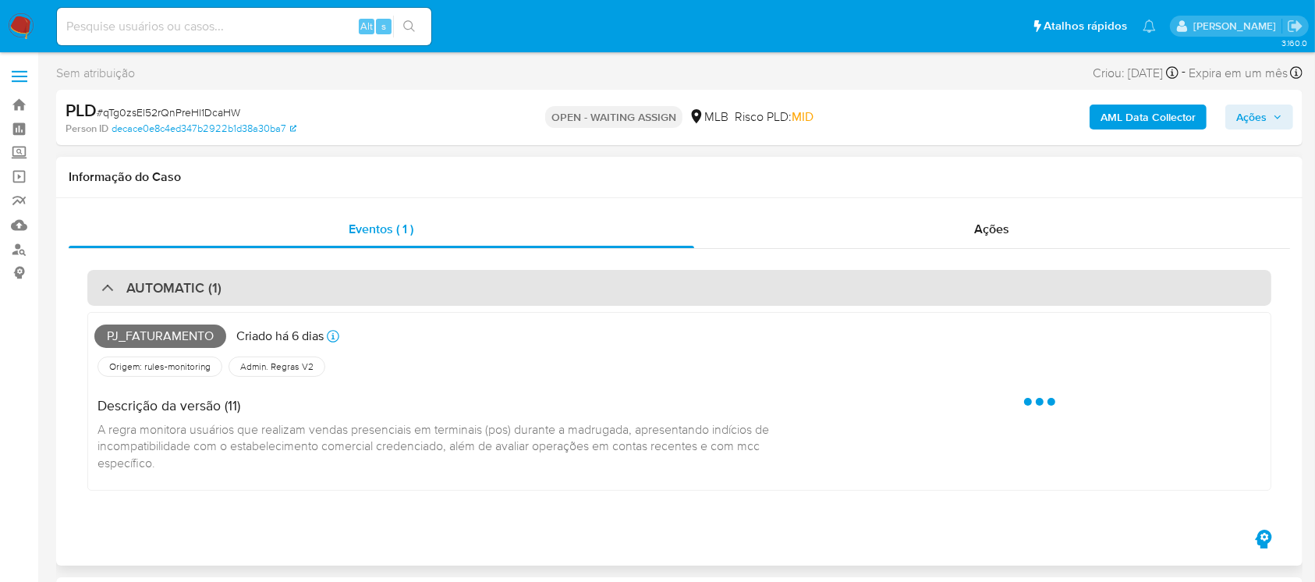
select select "10"
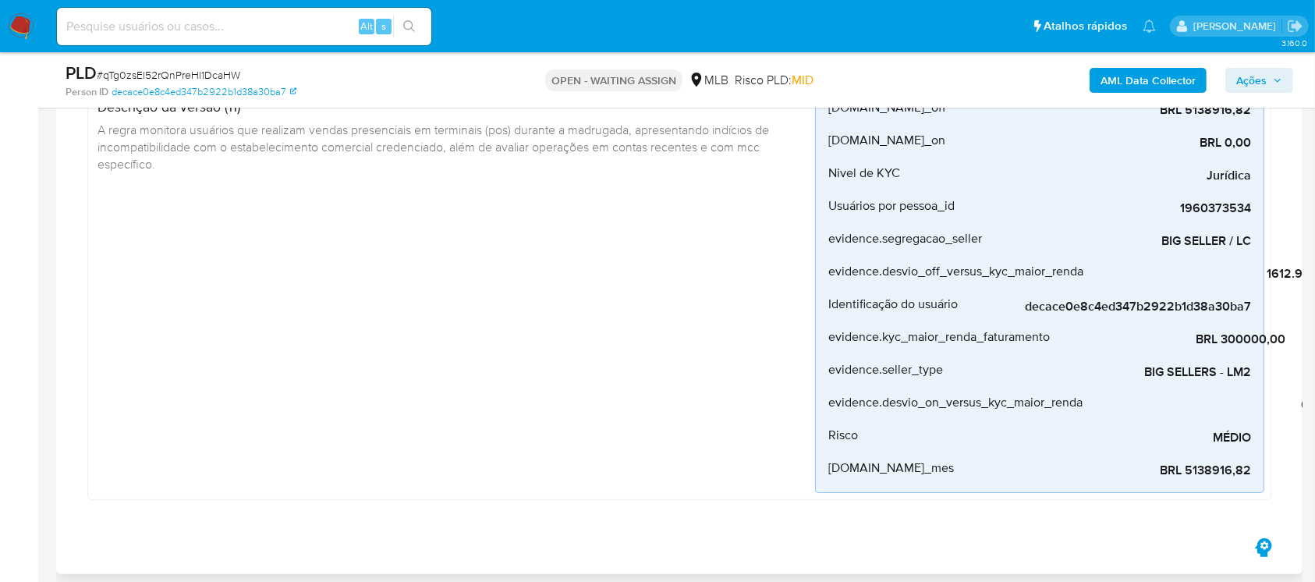
scroll to position [277, 0]
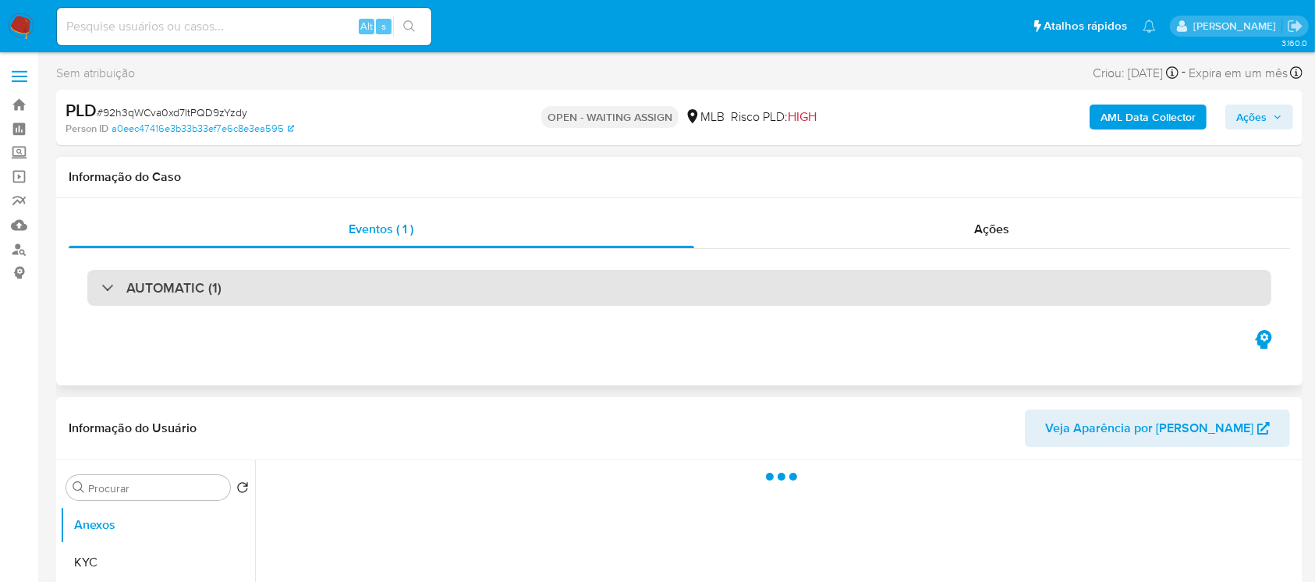
click at [384, 296] on div "AUTOMATIC (1)" at bounding box center [679, 288] width 1184 height 36
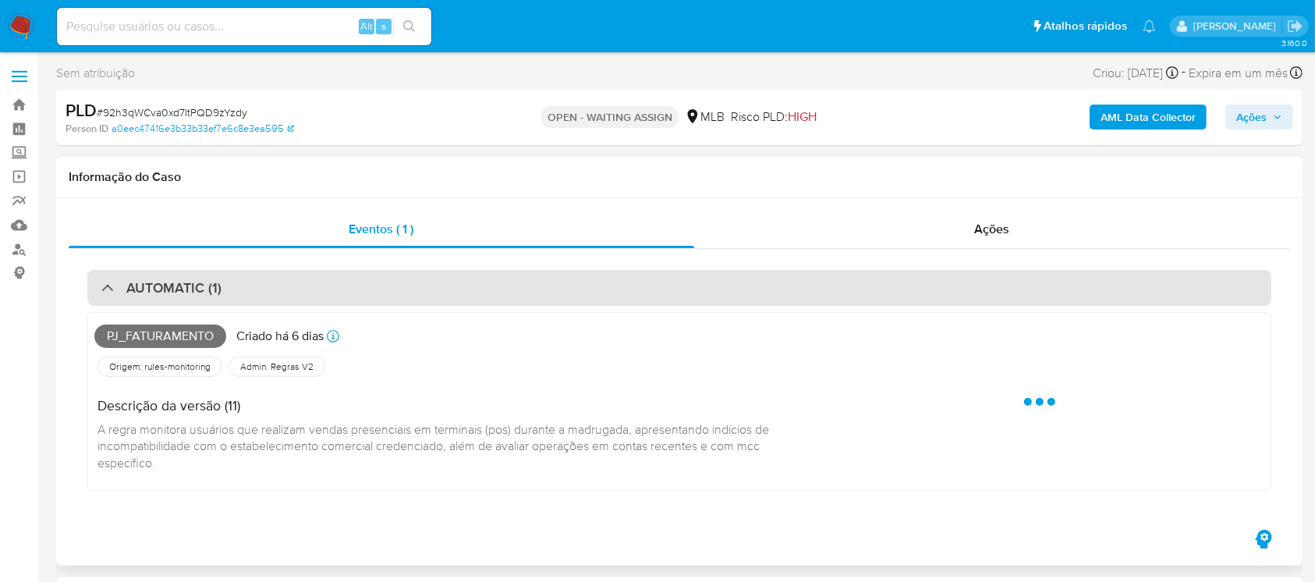
select select "10"
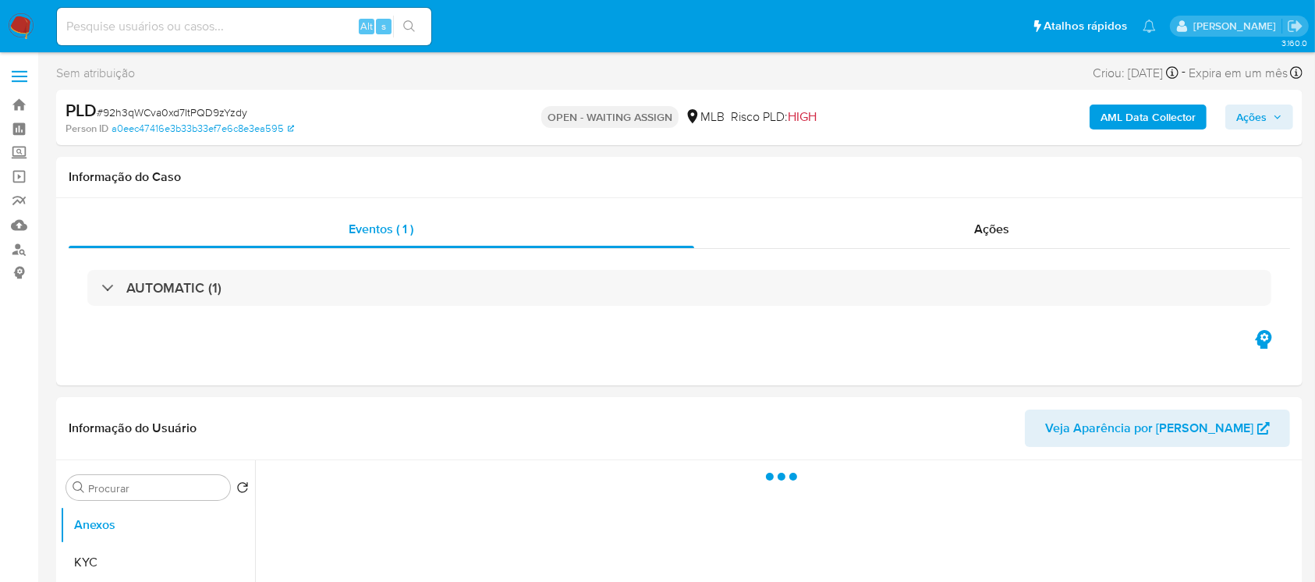
click at [466, 295] on div "AUTOMATIC (1)" at bounding box center [679, 288] width 1184 height 36
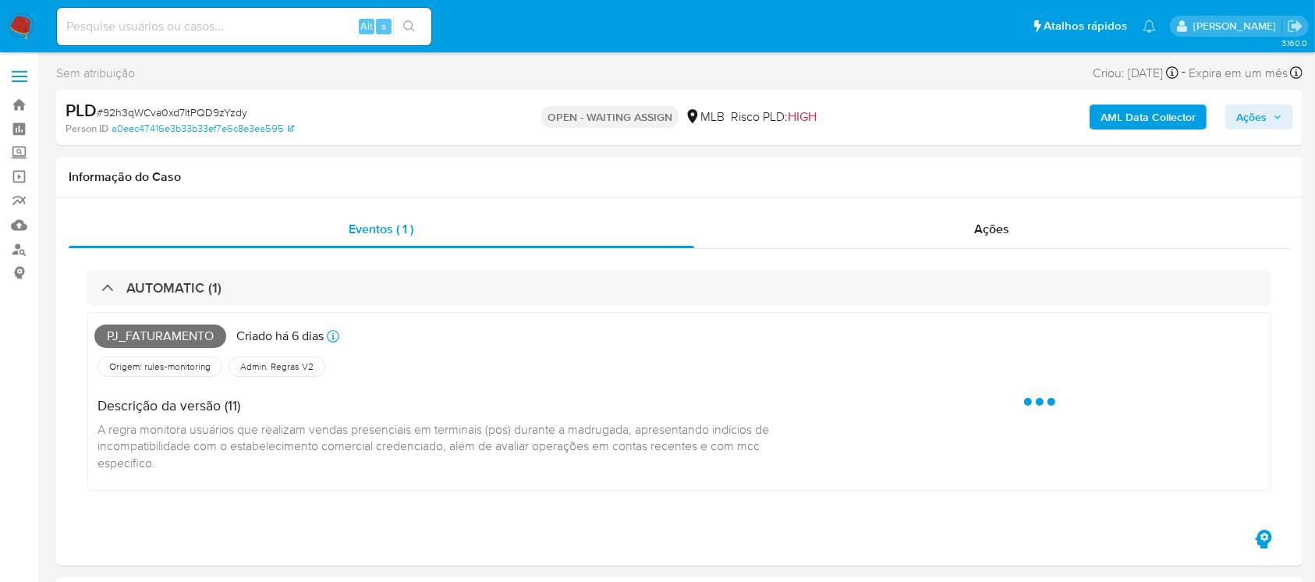
select select "10"
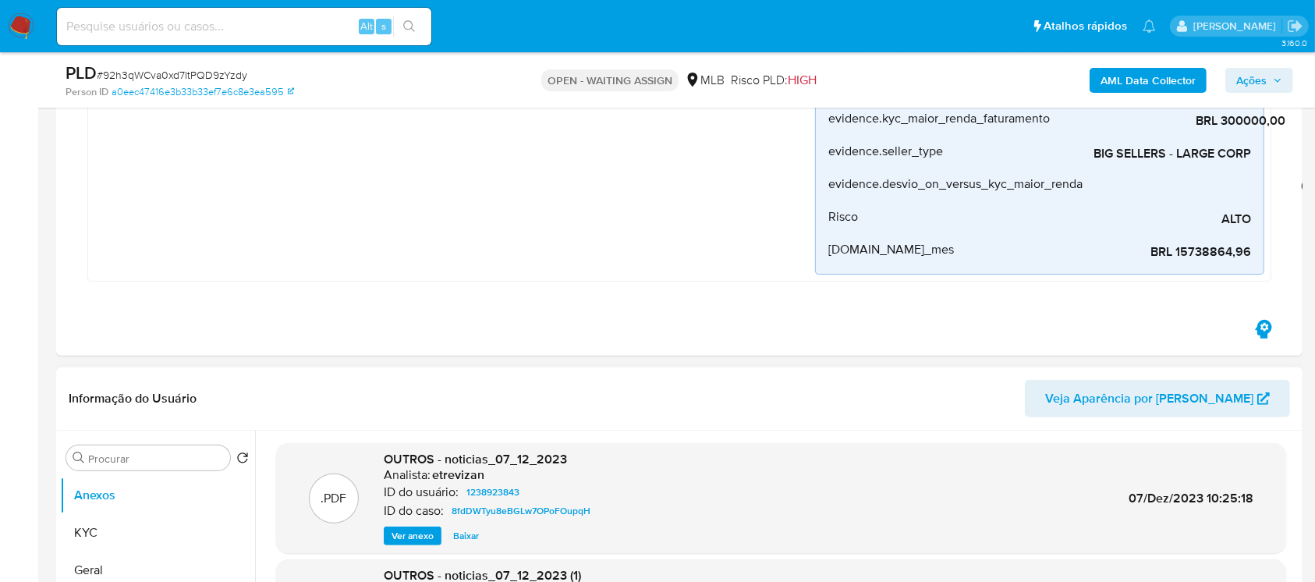
scroll to position [554, 0]
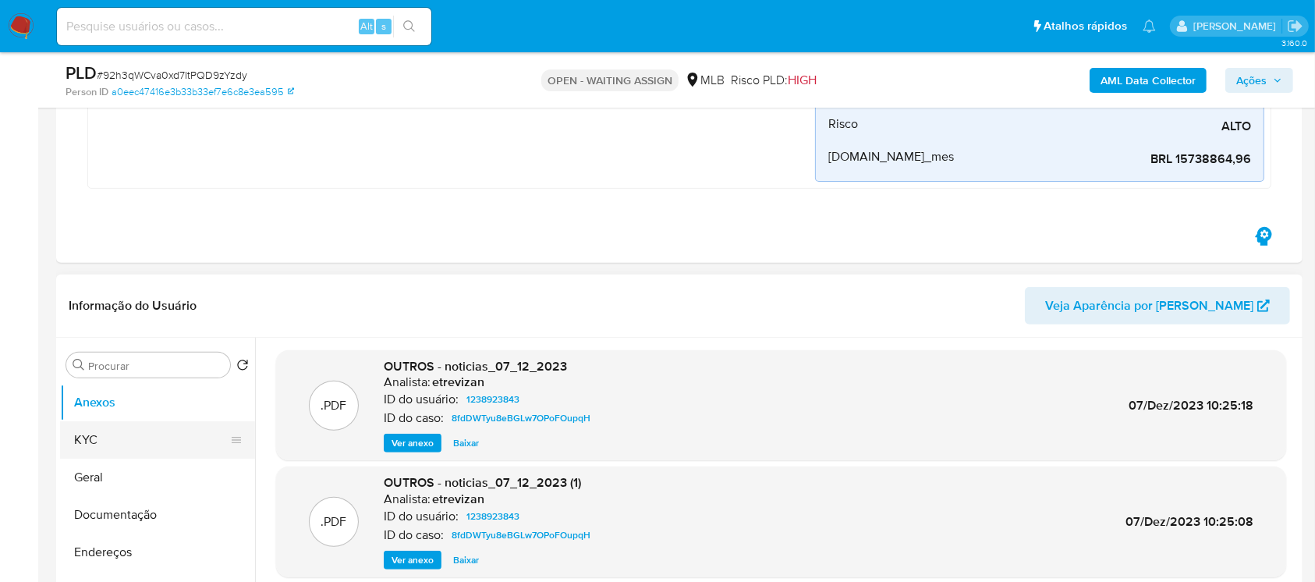
click at [112, 445] on button "KYC" at bounding box center [151, 439] width 182 height 37
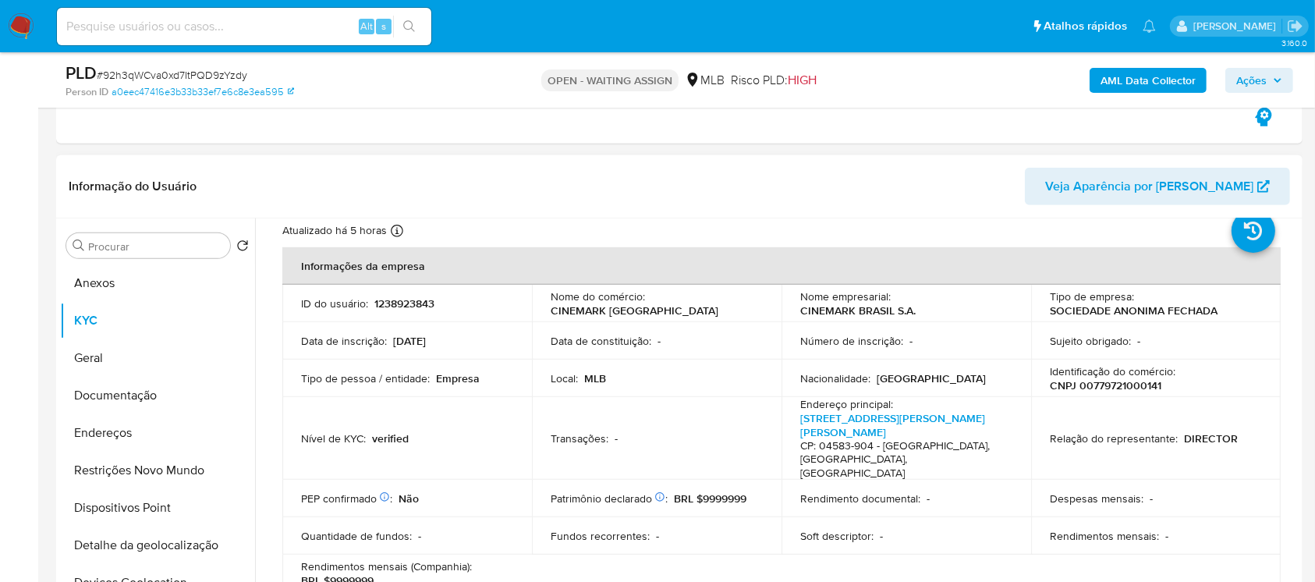
scroll to position [0, 0]
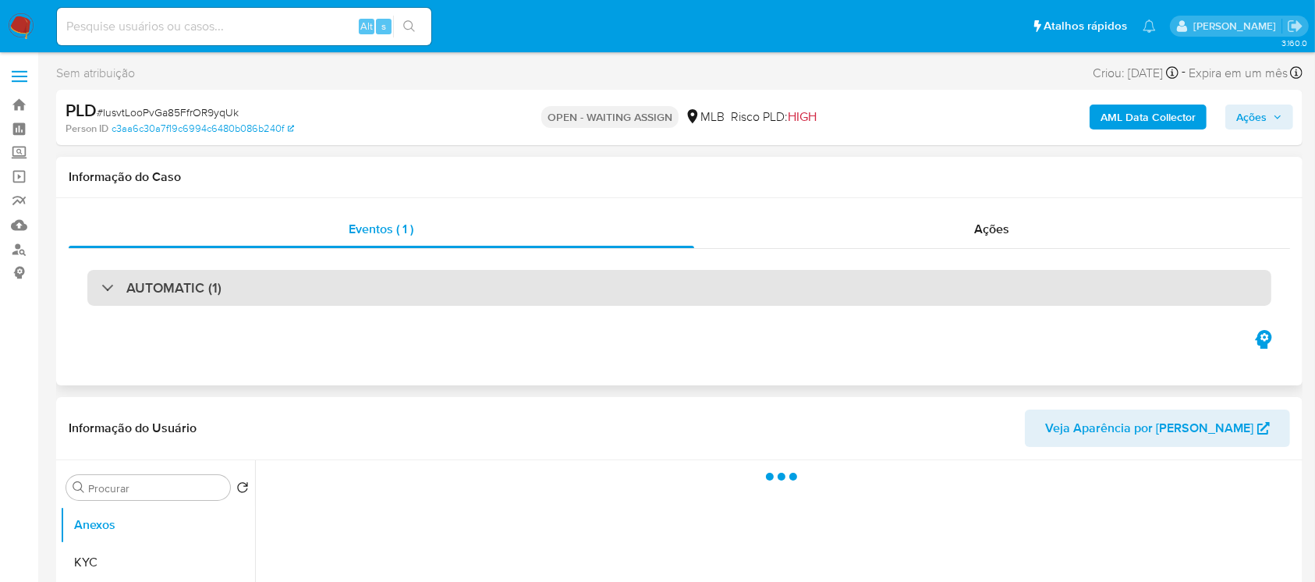
click at [413, 292] on div "AUTOMATIC (1)" at bounding box center [679, 288] width 1184 height 36
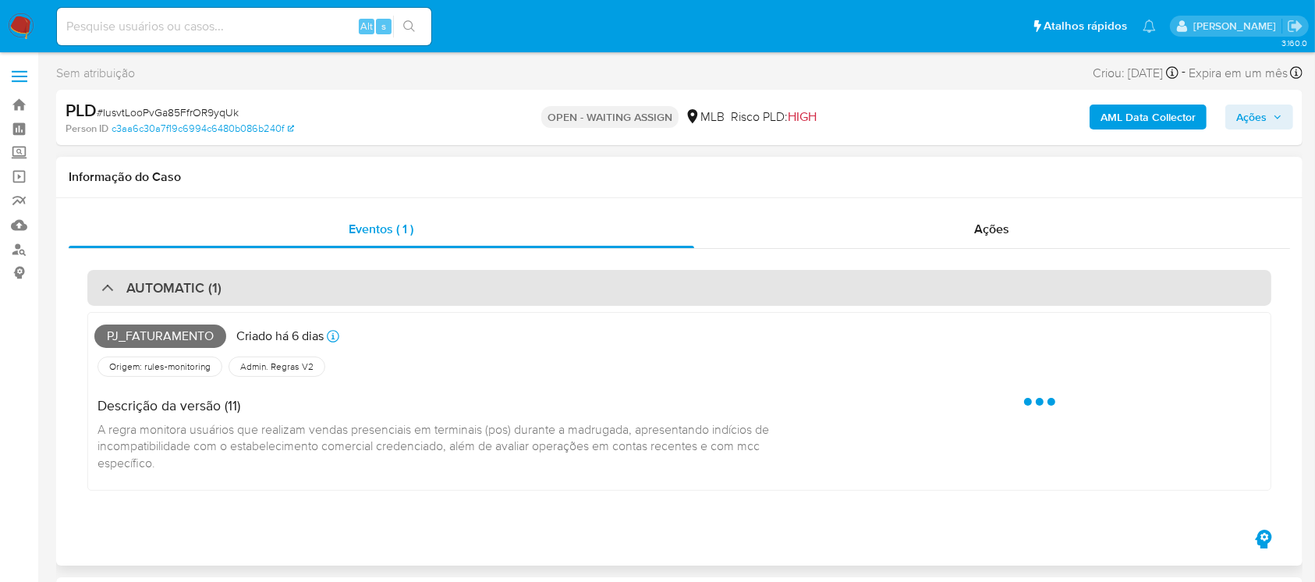
select select "10"
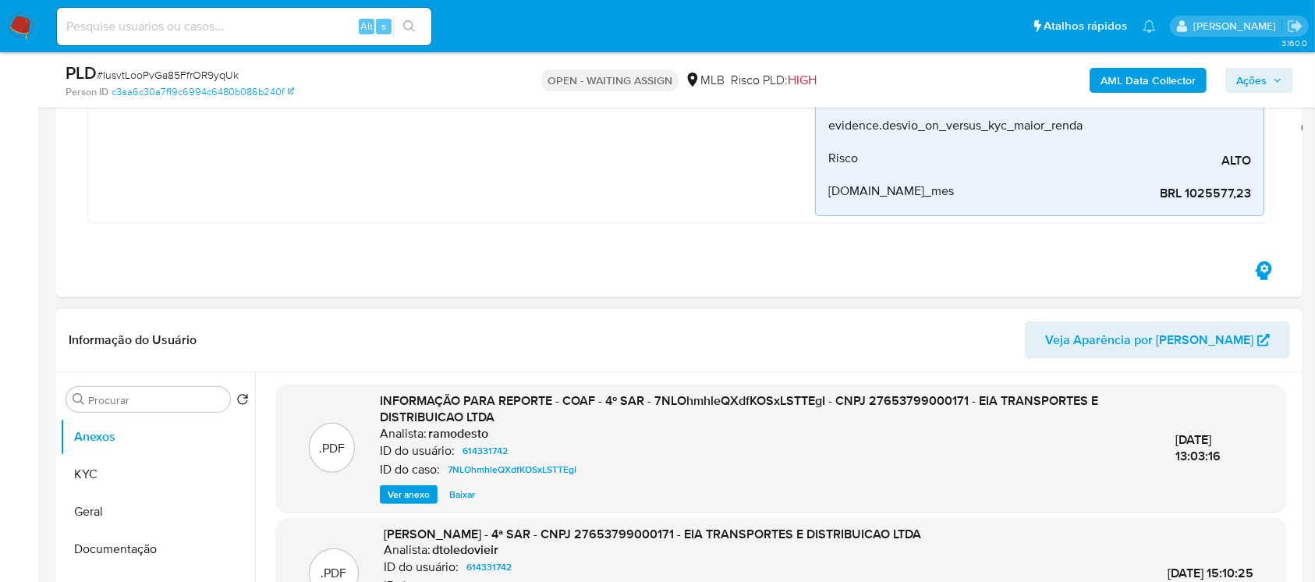
scroll to position [554, 0]
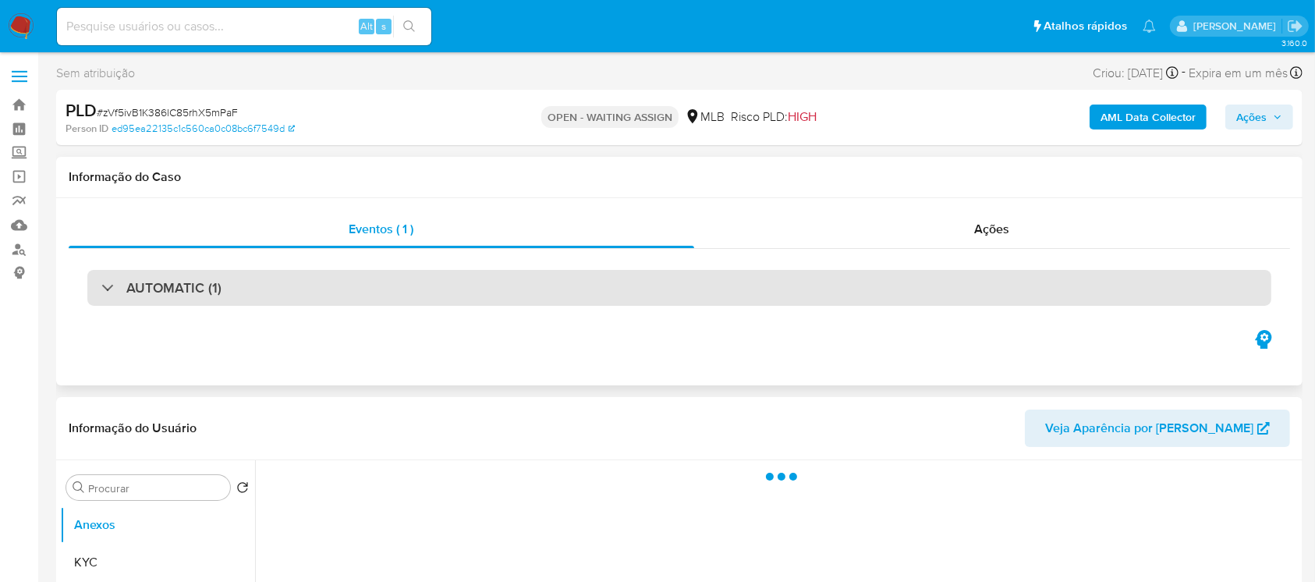
click at [368, 293] on div "AUTOMATIC (1)" at bounding box center [679, 288] width 1184 height 36
select select "10"
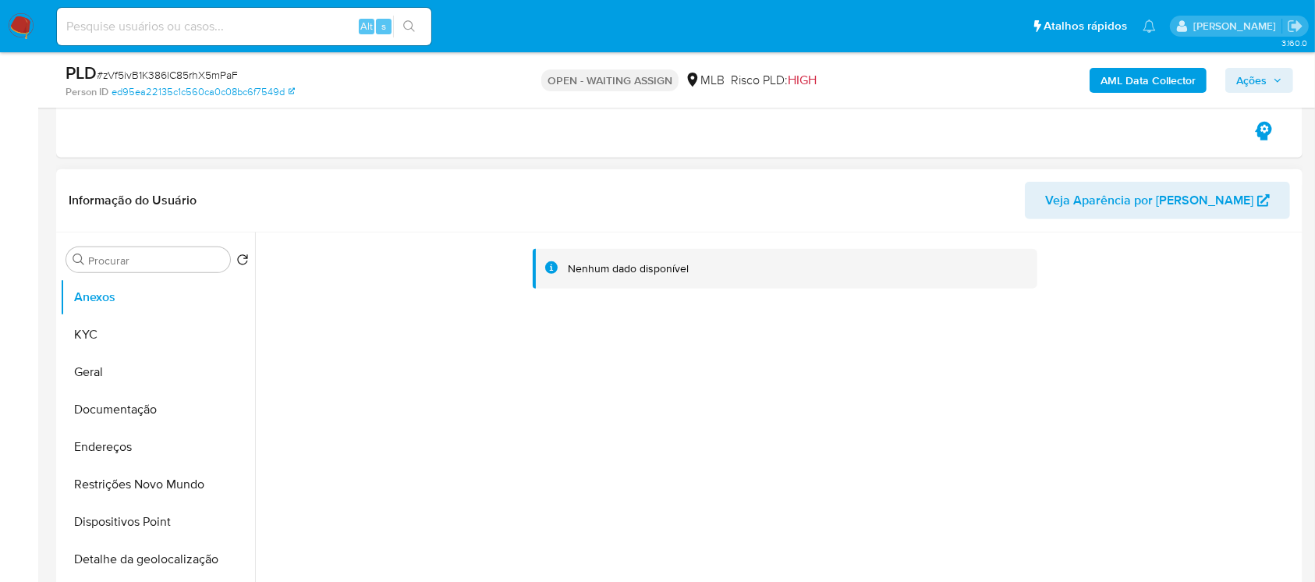
scroll to position [692, 0]
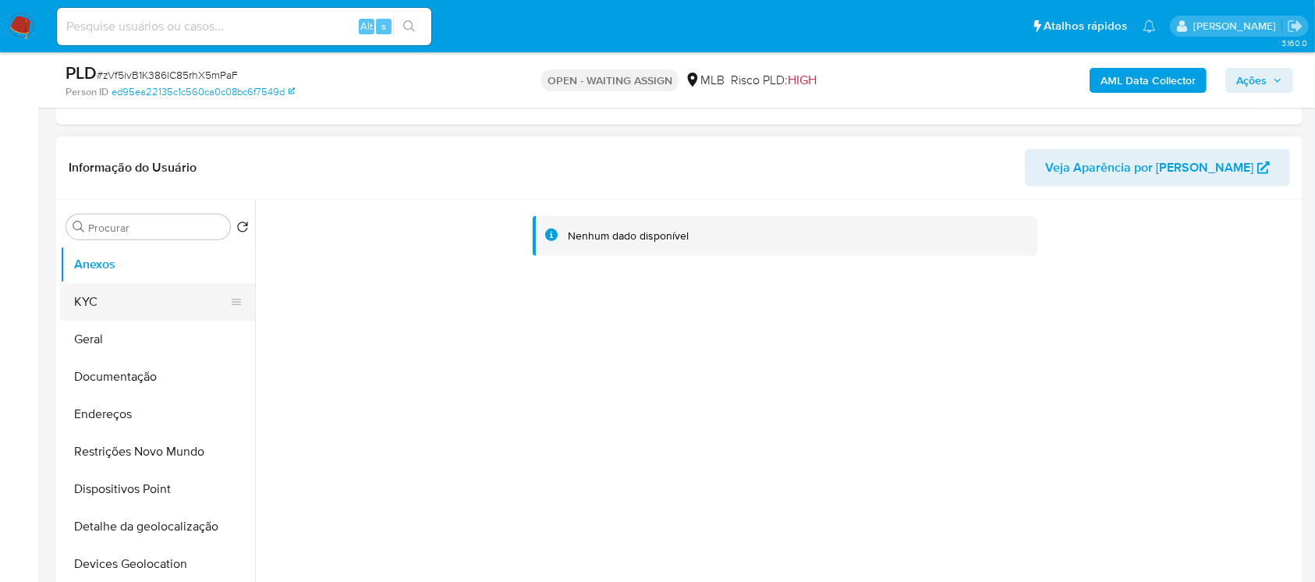
click at [121, 306] on button "KYC" at bounding box center [151, 301] width 182 height 37
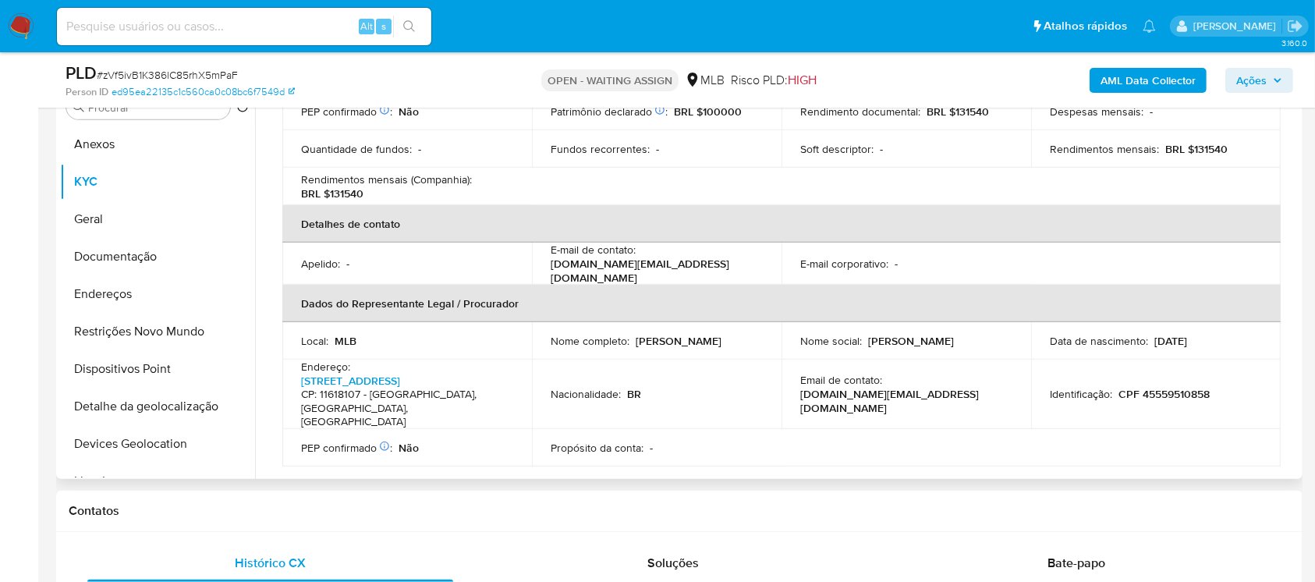
scroll to position [416, 0]
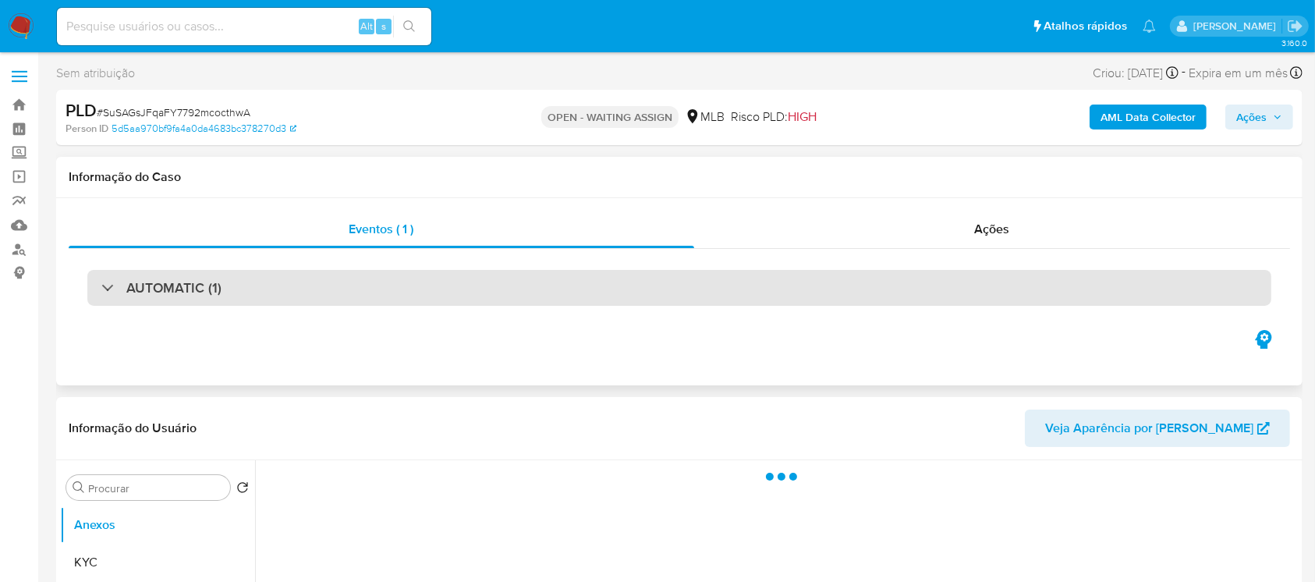
click at [526, 288] on div "AUTOMATIC (1)" at bounding box center [679, 288] width 1184 height 36
select select "10"
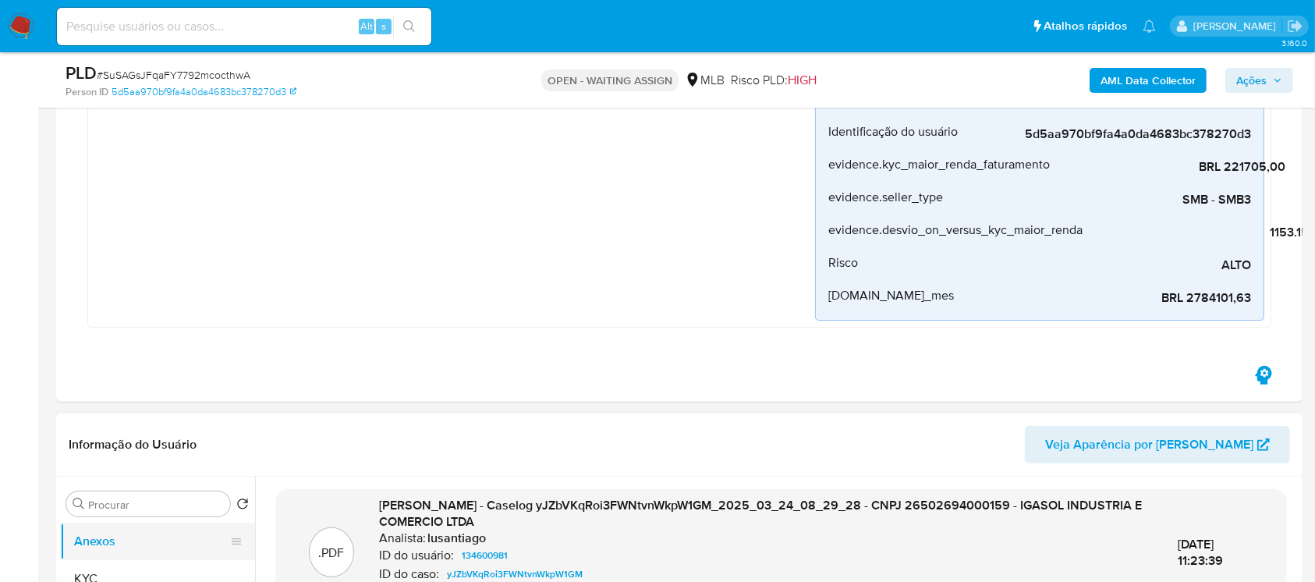
scroll to position [554, 0]
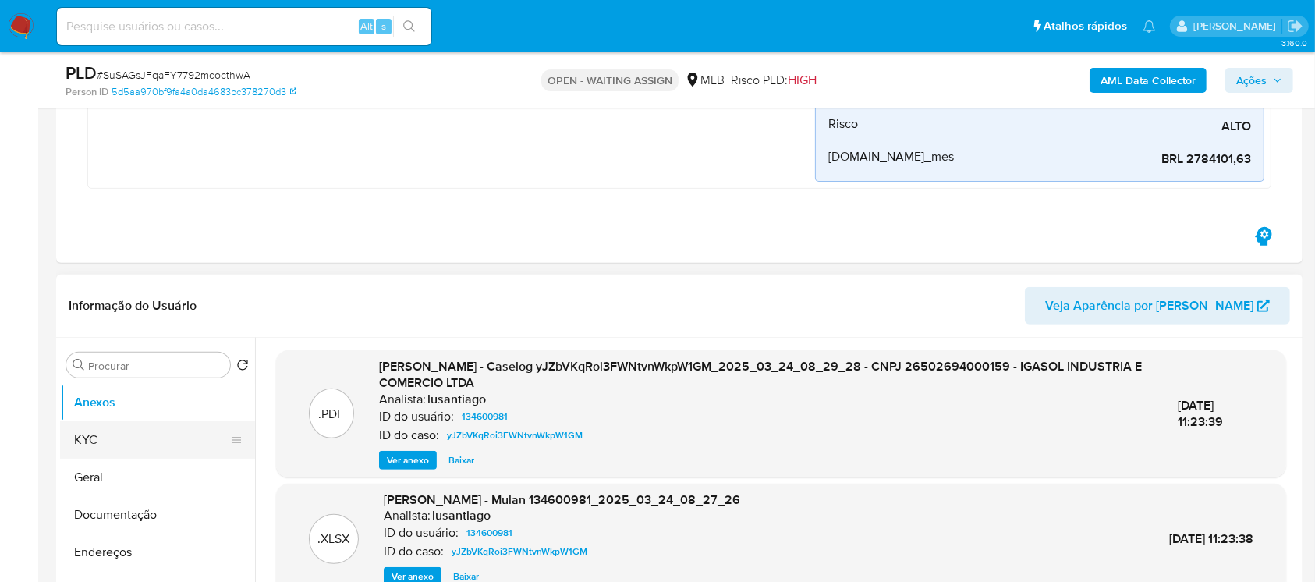
click at [104, 430] on button "KYC" at bounding box center [151, 439] width 182 height 37
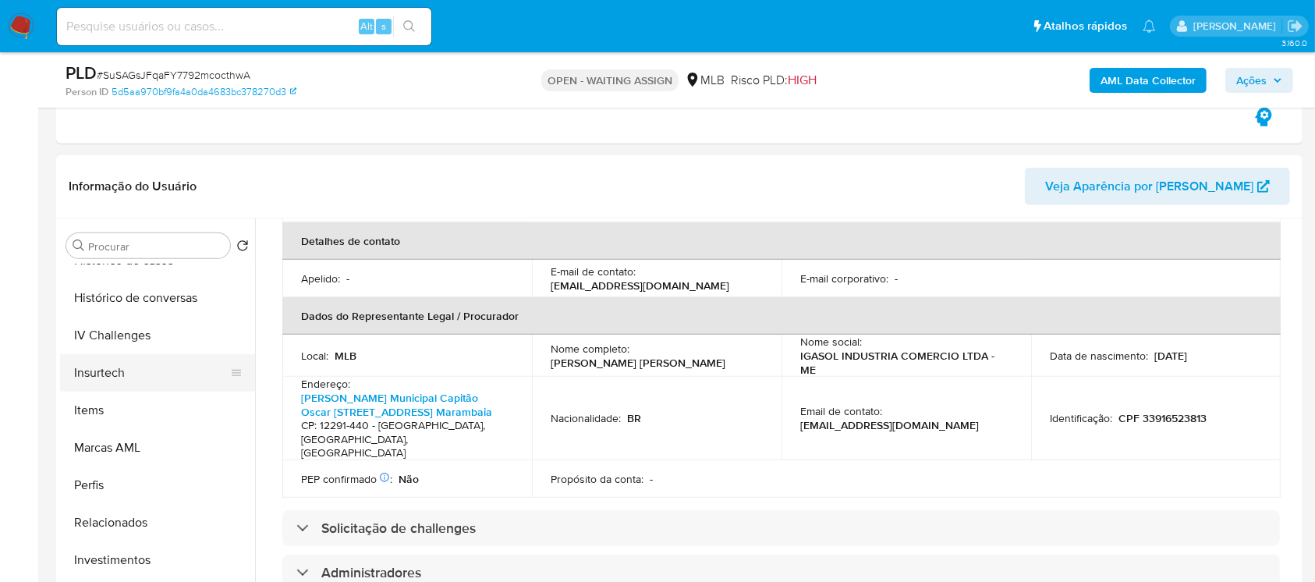
scroll to position [595, 0]
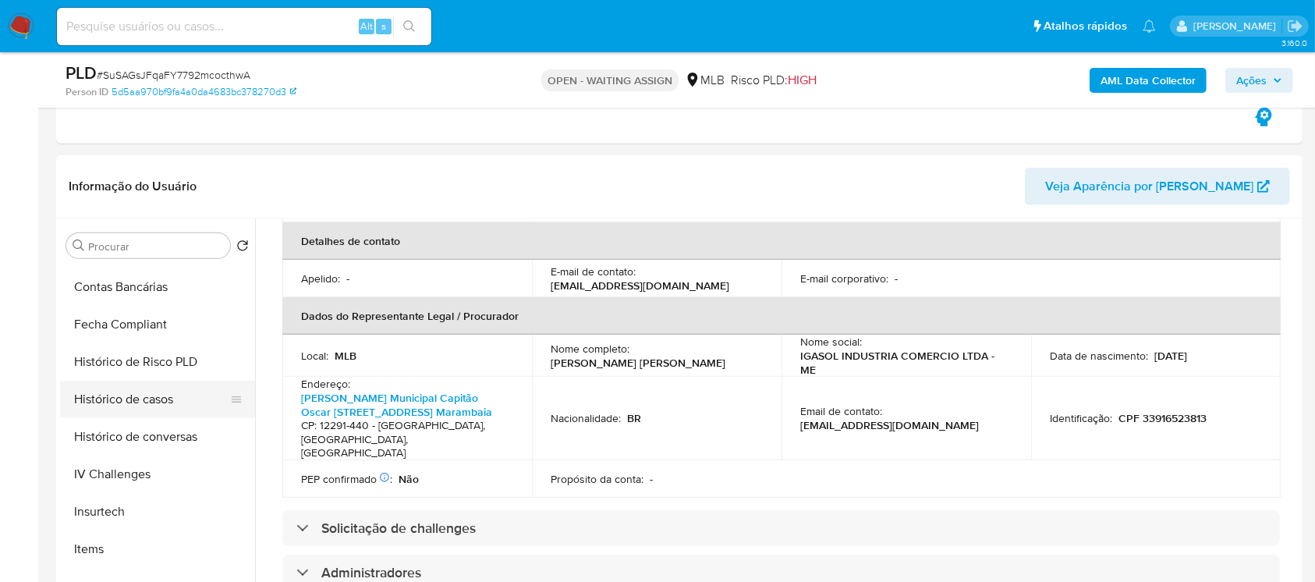
click at [115, 402] on button "Histórico de casos" at bounding box center [151, 399] width 182 height 37
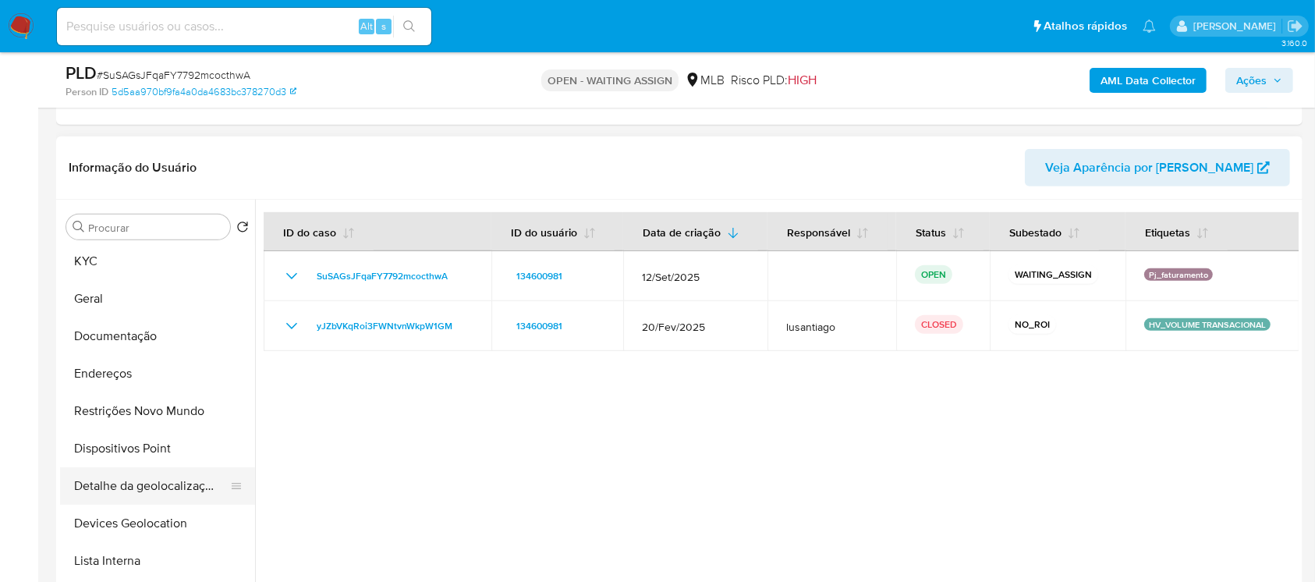
scroll to position [0, 0]
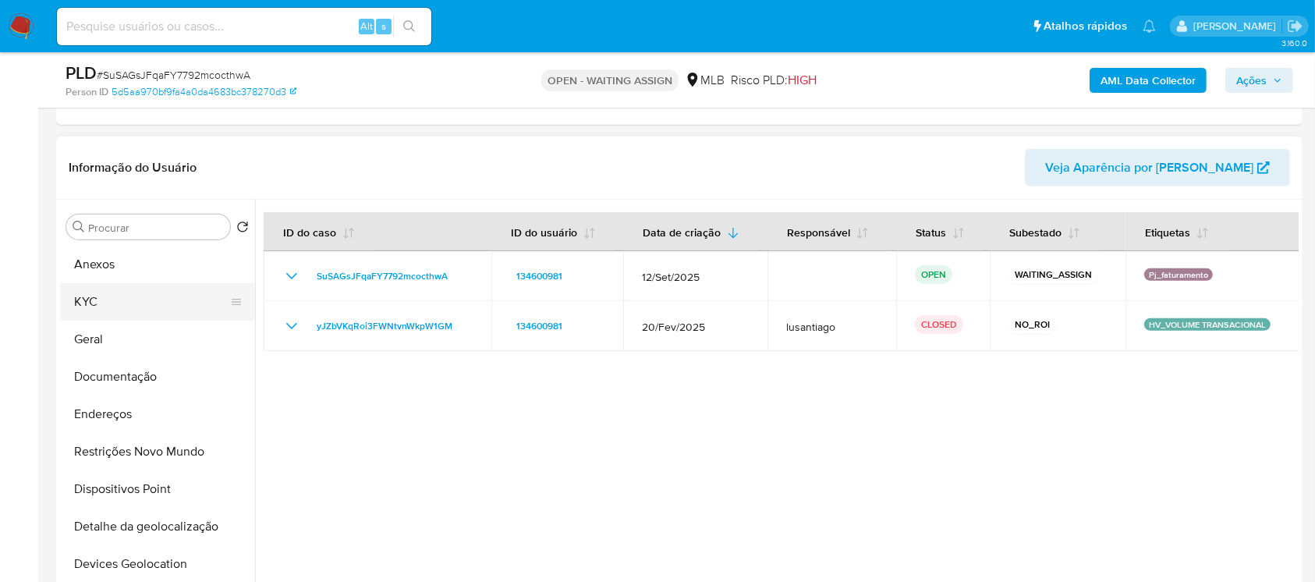
click at [86, 313] on button "KYC" at bounding box center [151, 301] width 182 height 37
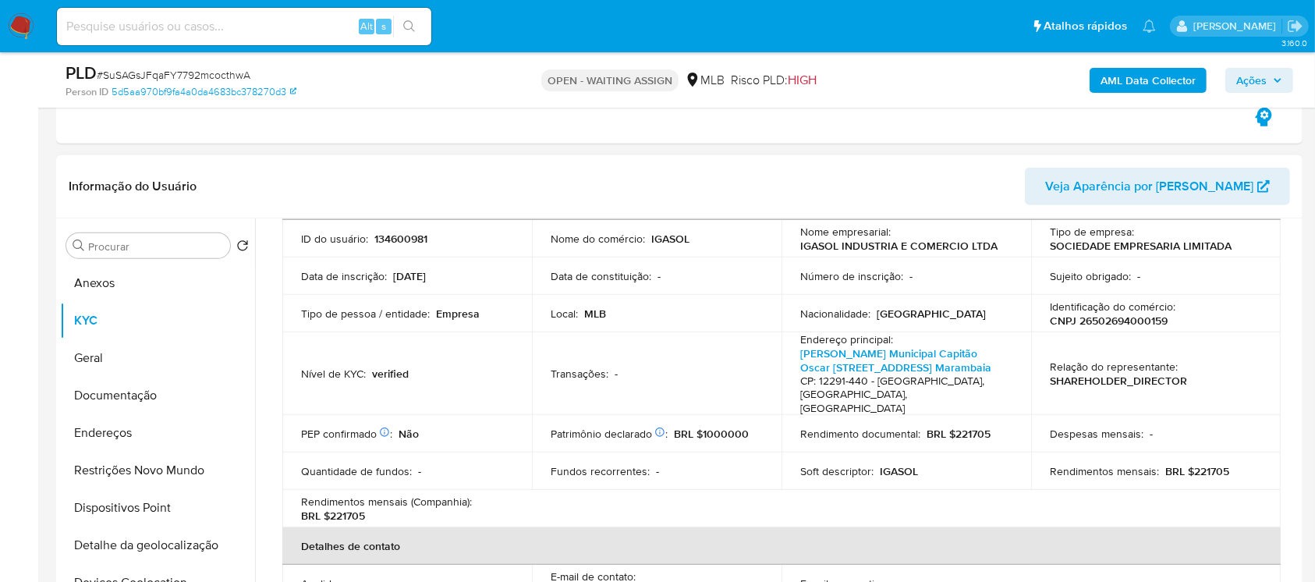
scroll to position [138, 0]
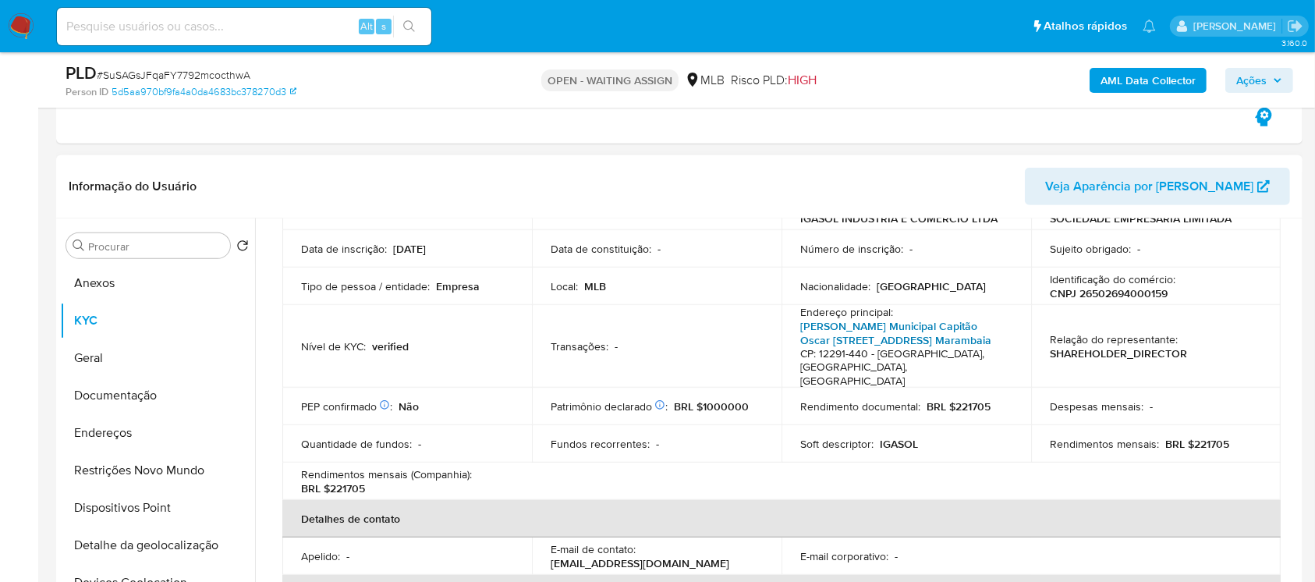
click at [869, 331] on link "Estrada Municipal Capitão Oscar Francisco De Sales 4300, Chácara Marambaia" at bounding box center [895, 333] width 191 height 30
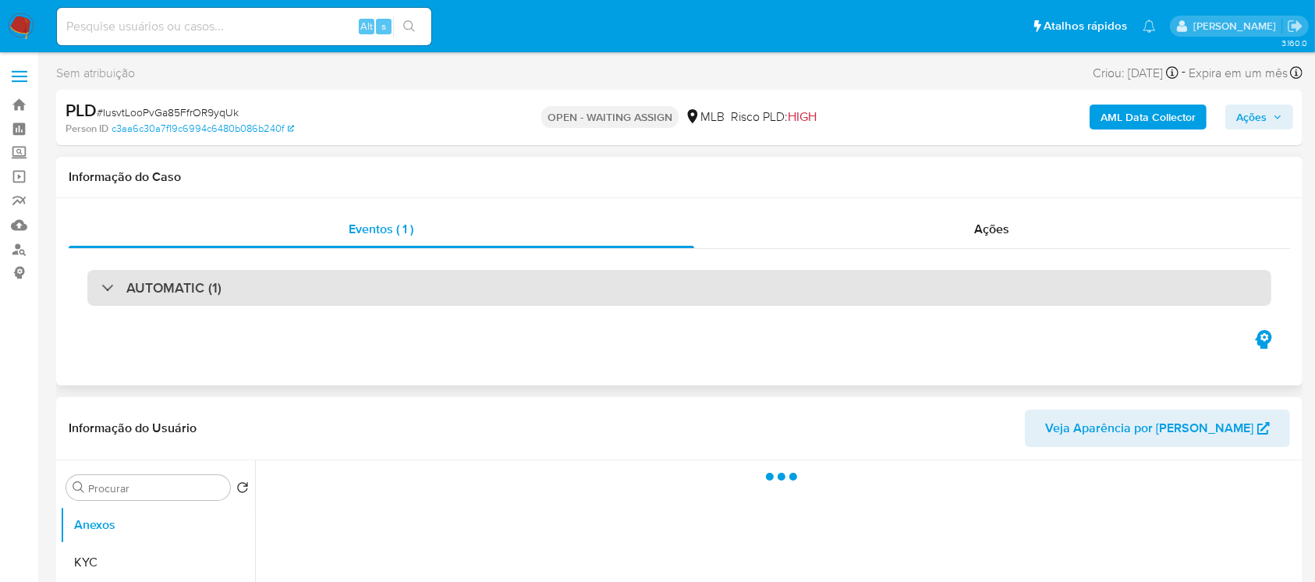
click at [532, 303] on div "AUTOMATIC (1)" at bounding box center [679, 288] width 1184 height 36
select select "10"
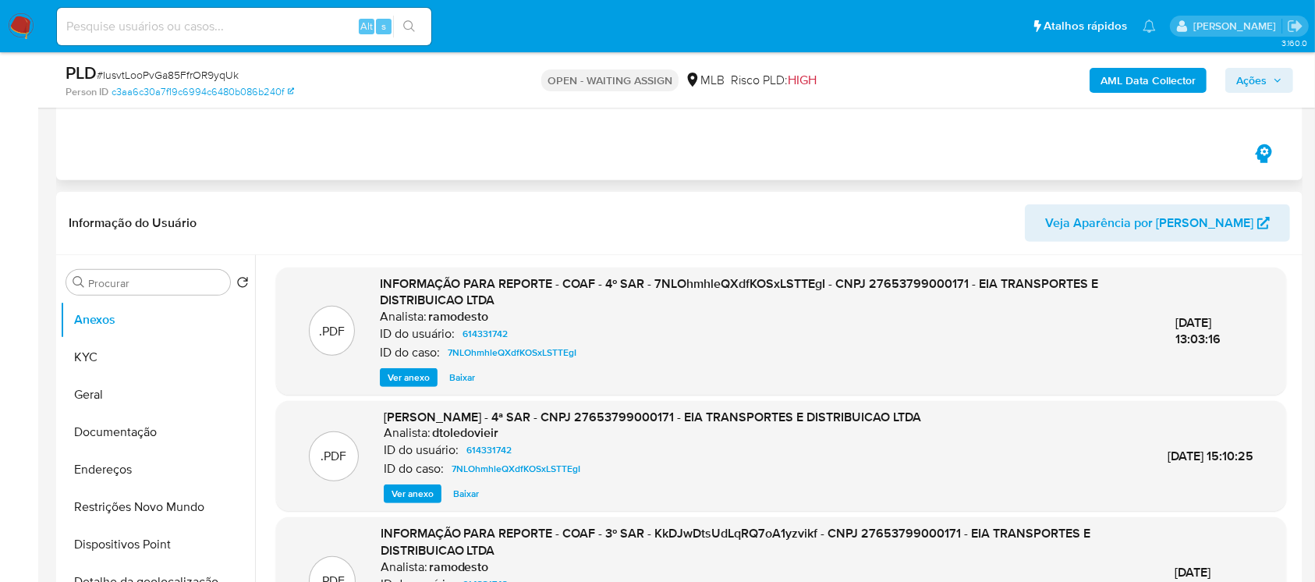
scroll to position [692, 0]
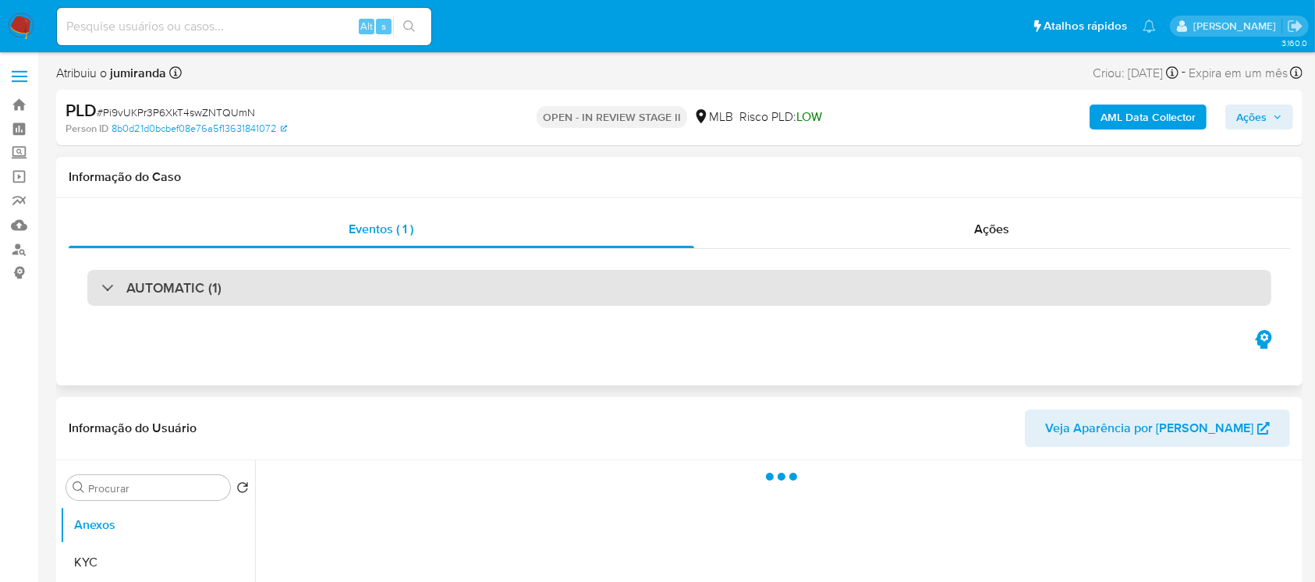
click at [298, 286] on div "AUTOMATIC (1)" at bounding box center [679, 288] width 1184 height 36
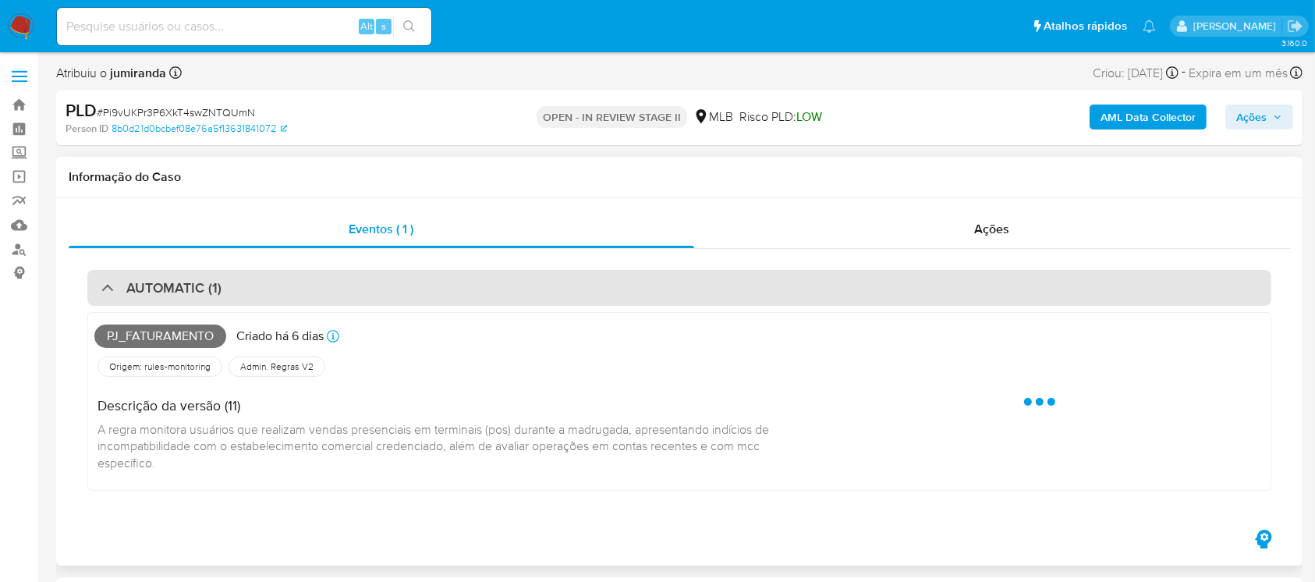
select select "10"
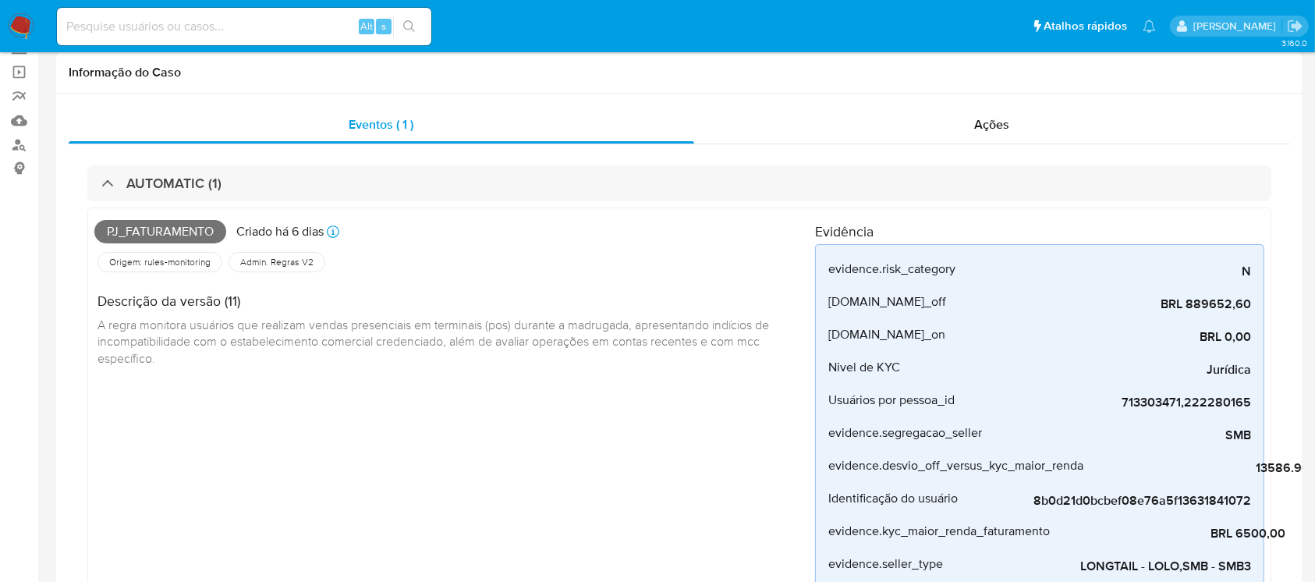
scroll to position [138, 0]
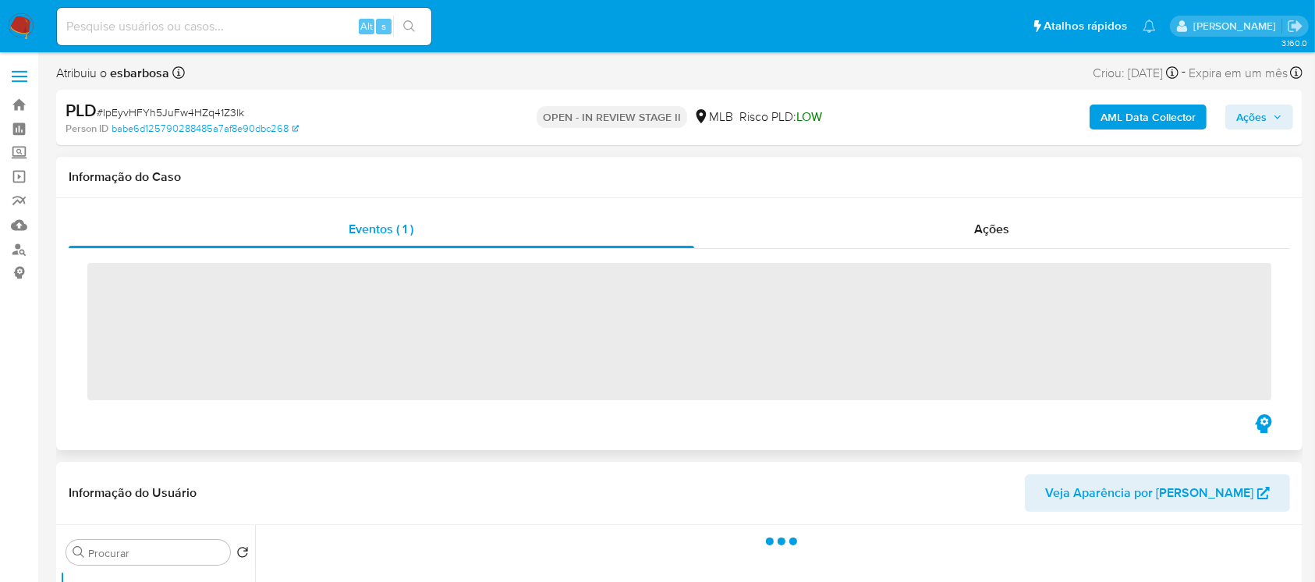
select select "10"
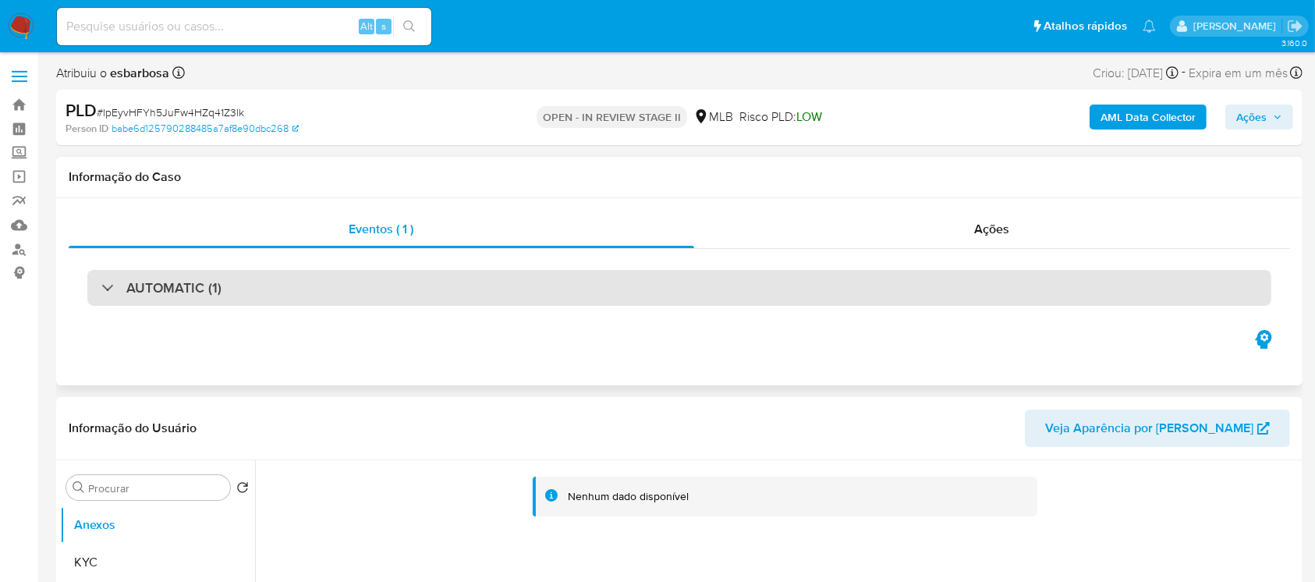
click at [297, 297] on div "AUTOMATIC (1)" at bounding box center [679, 288] width 1184 height 36
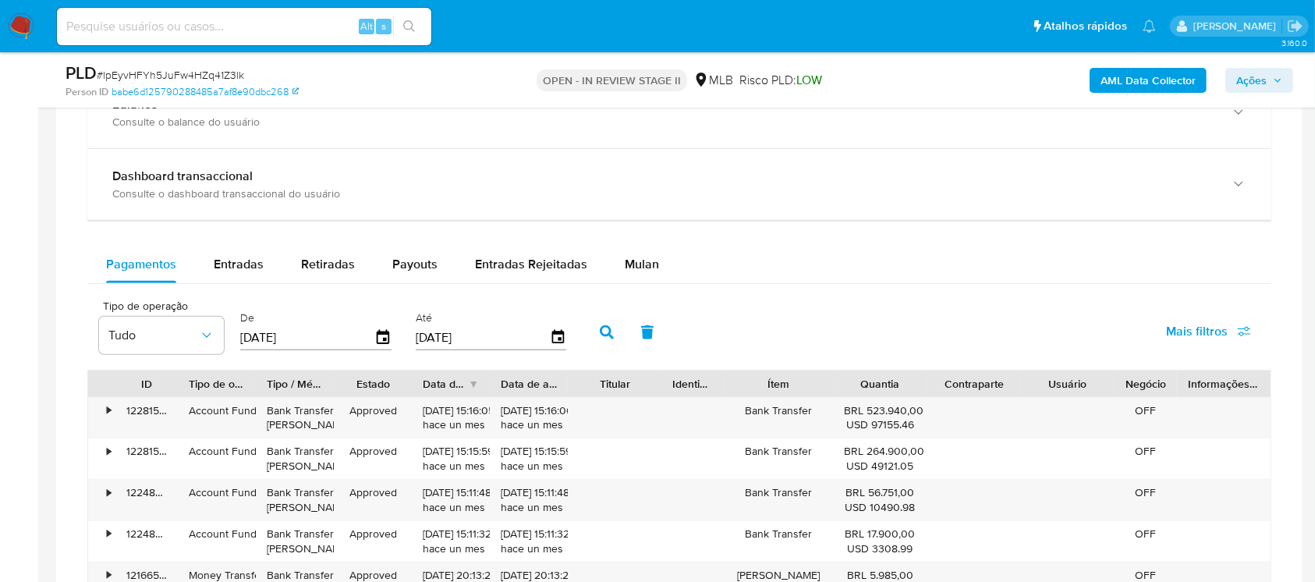
scroll to position [1663, 0]
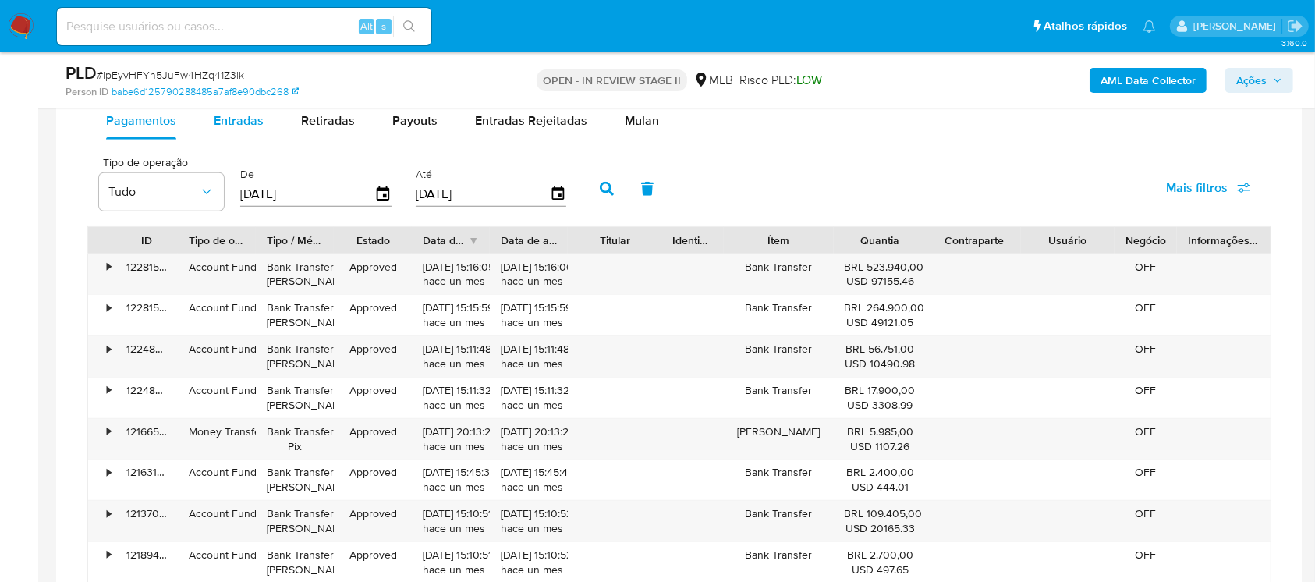
click at [248, 119] on span "Entradas" at bounding box center [239, 121] width 50 height 18
select select "10"
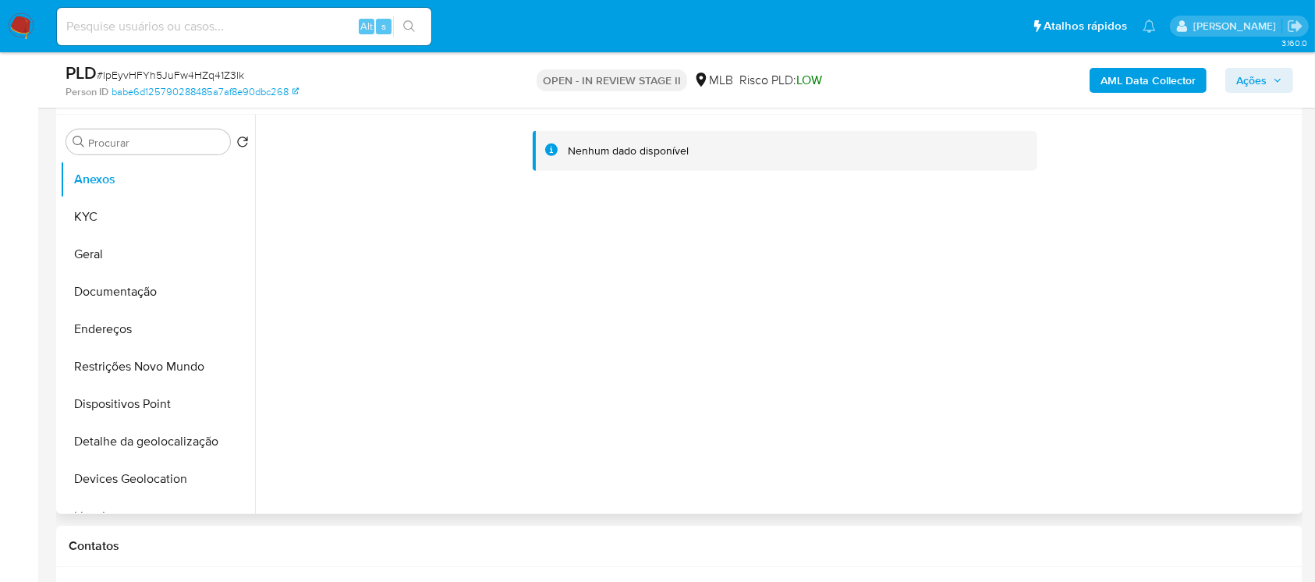
scroll to position [692, 0]
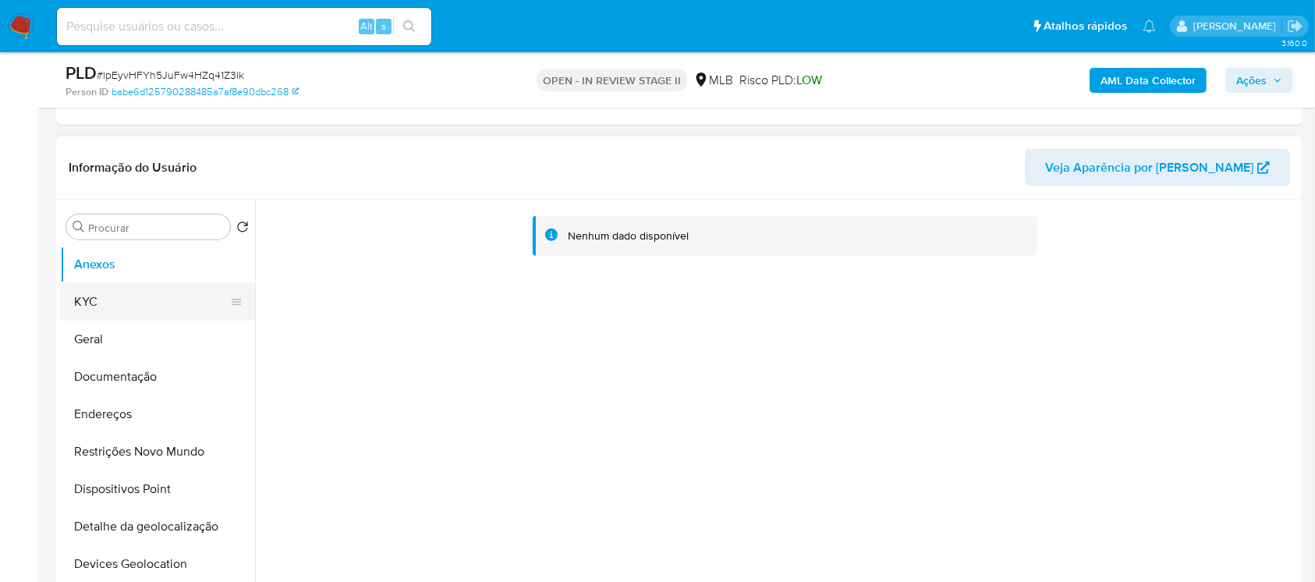
click at [105, 310] on button "KYC" at bounding box center [151, 301] width 182 height 37
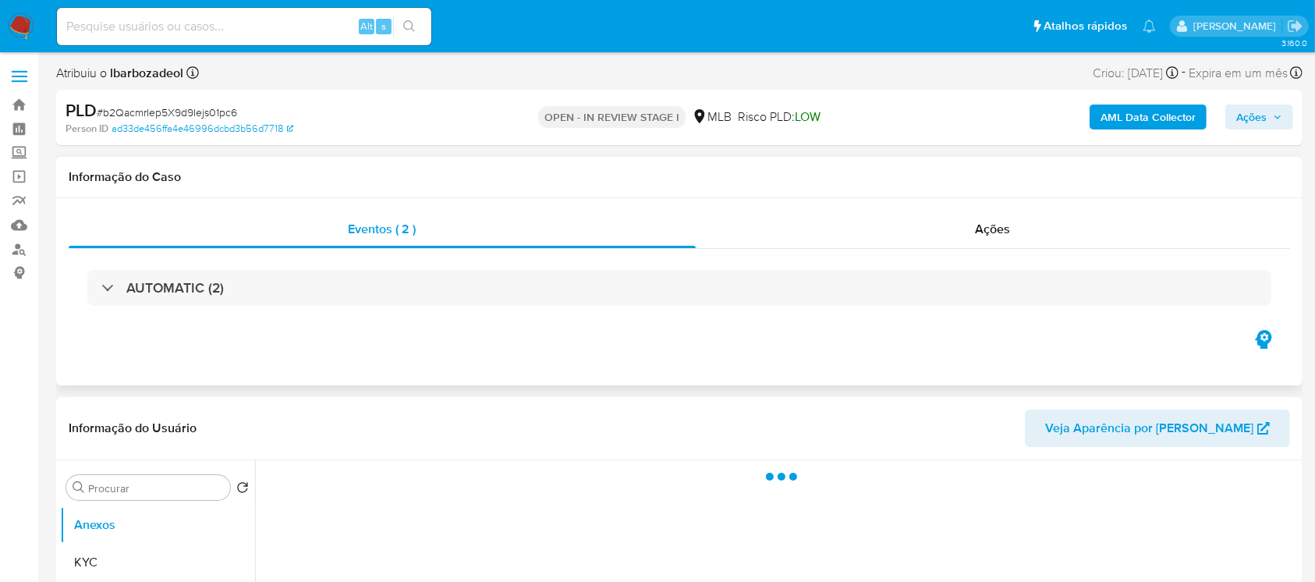
click at [336, 282] on div "AUTOMATIC (2)" at bounding box center [679, 288] width 1184 height 36
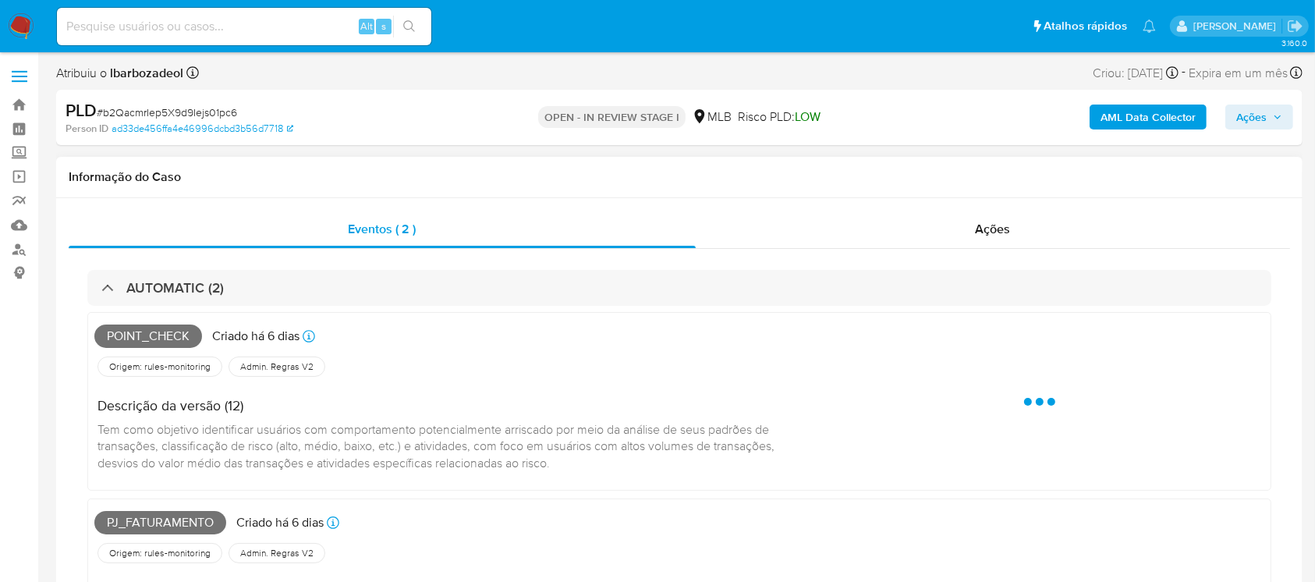
select select "10"
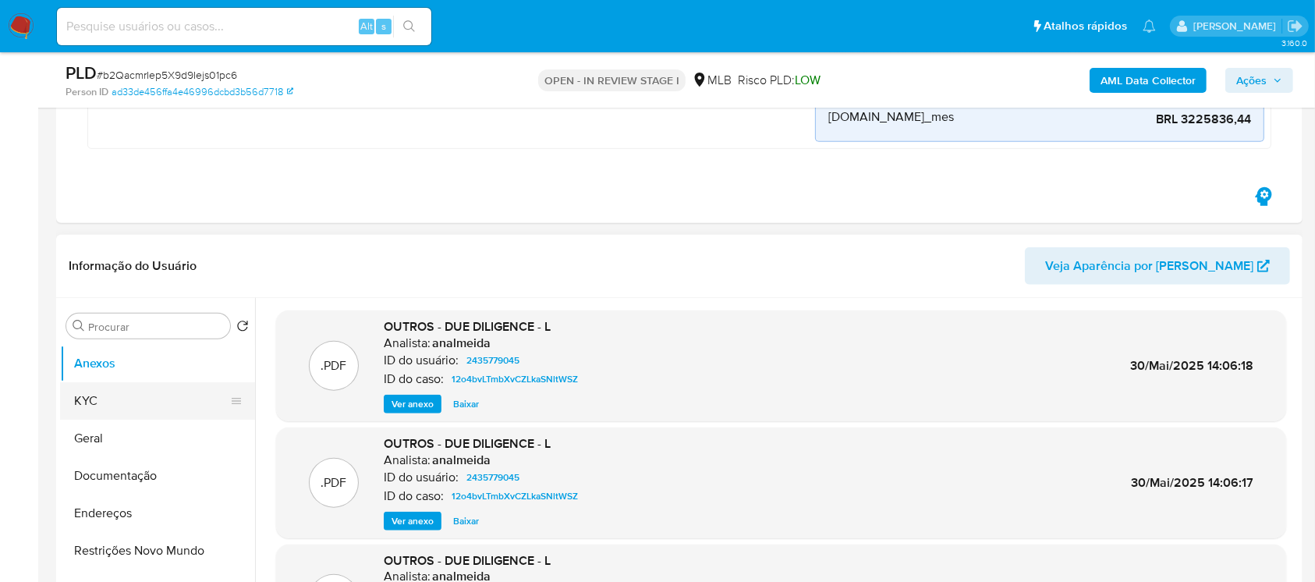
scroll to position [1248, 0]
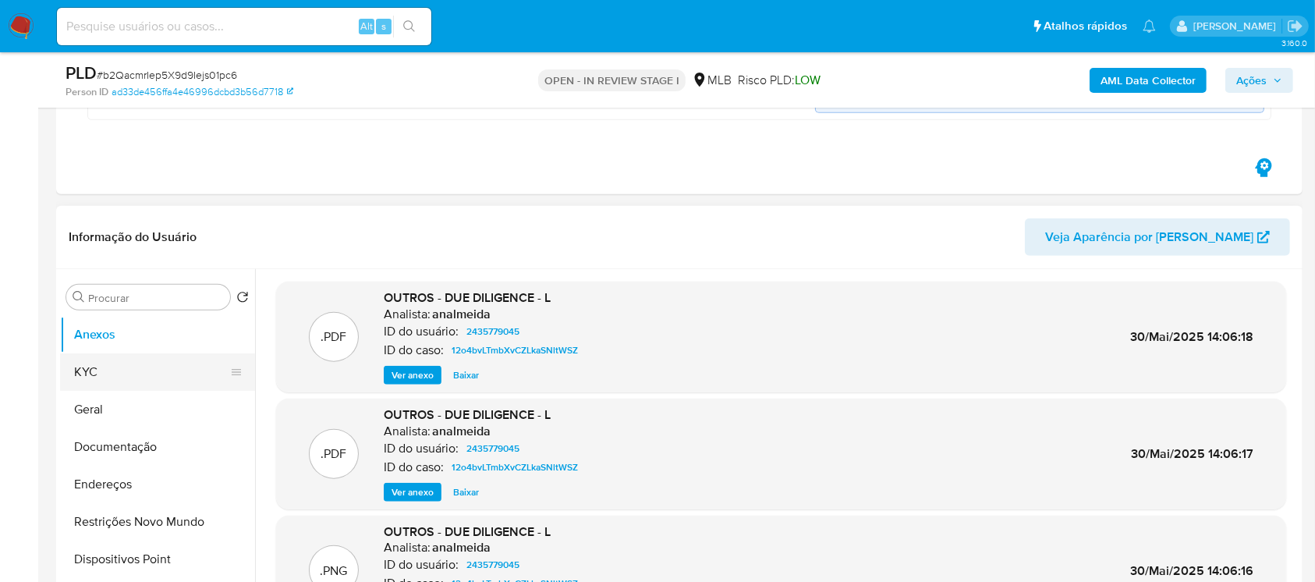
click at [121, 374] on button "KYC" at bounding box center [151, 371] width 182 height 37
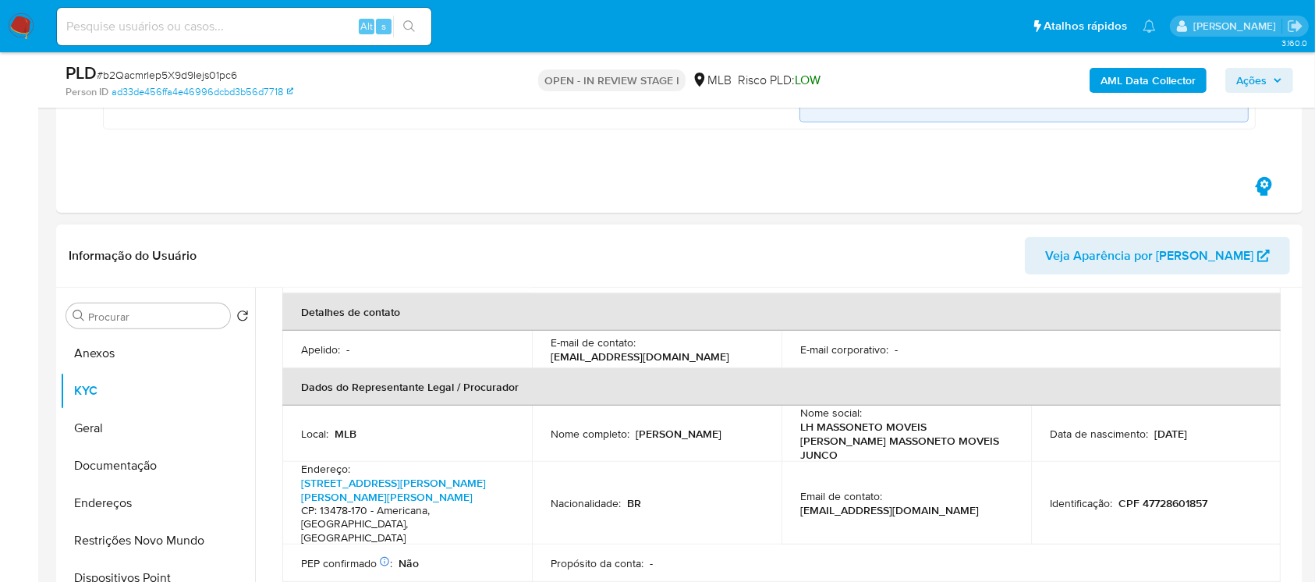
scroll to position [416, 0]
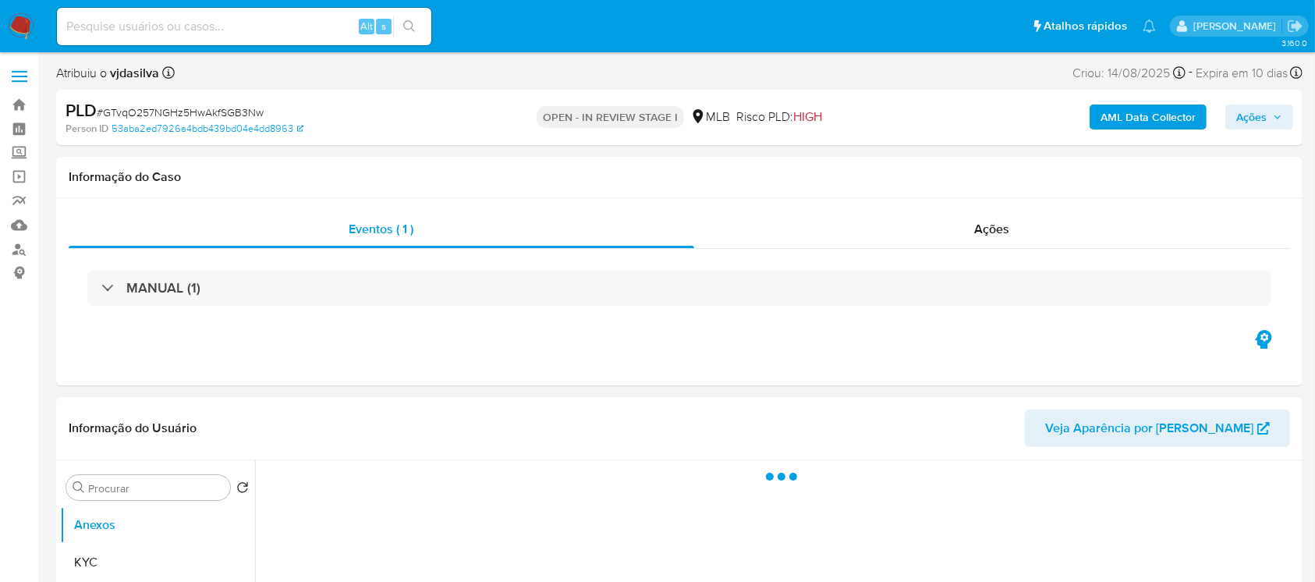
select select "10"
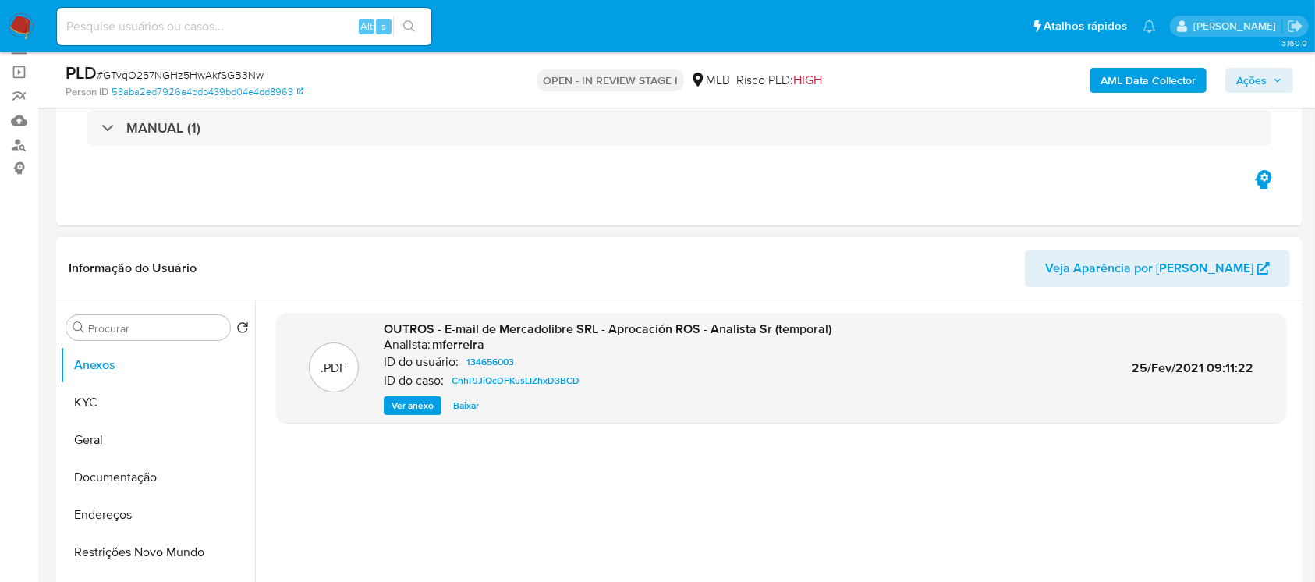
scroll to position [138, 0]
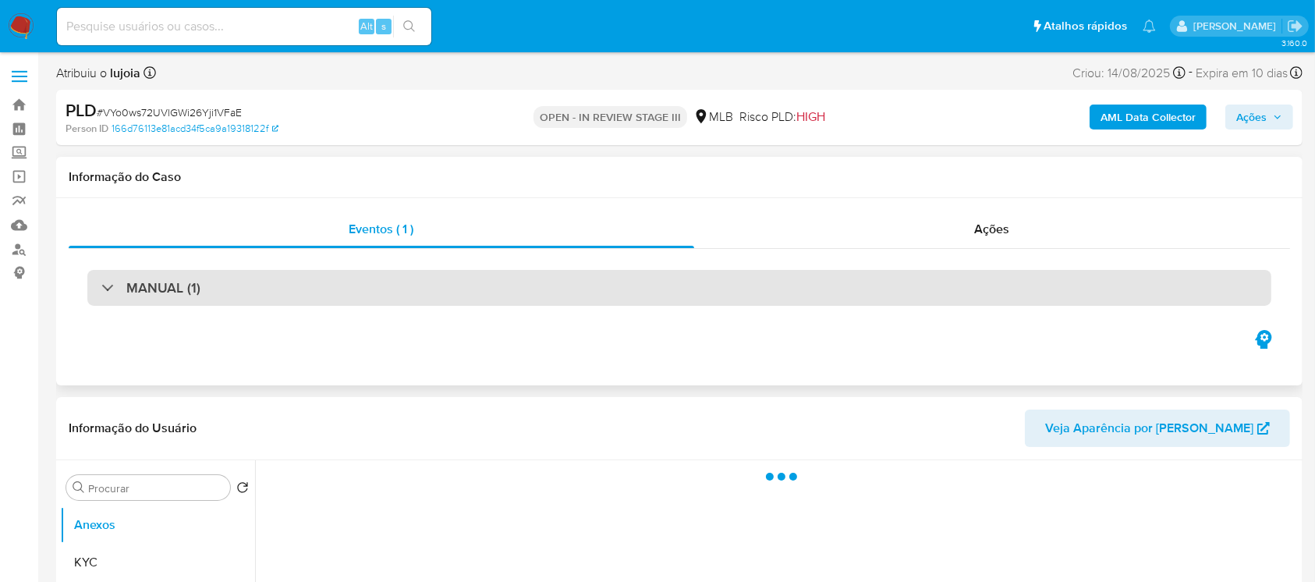
click at [542, 287] on div "MANUAL (1)" at bounding box center [679, 288] width 1184 height 36
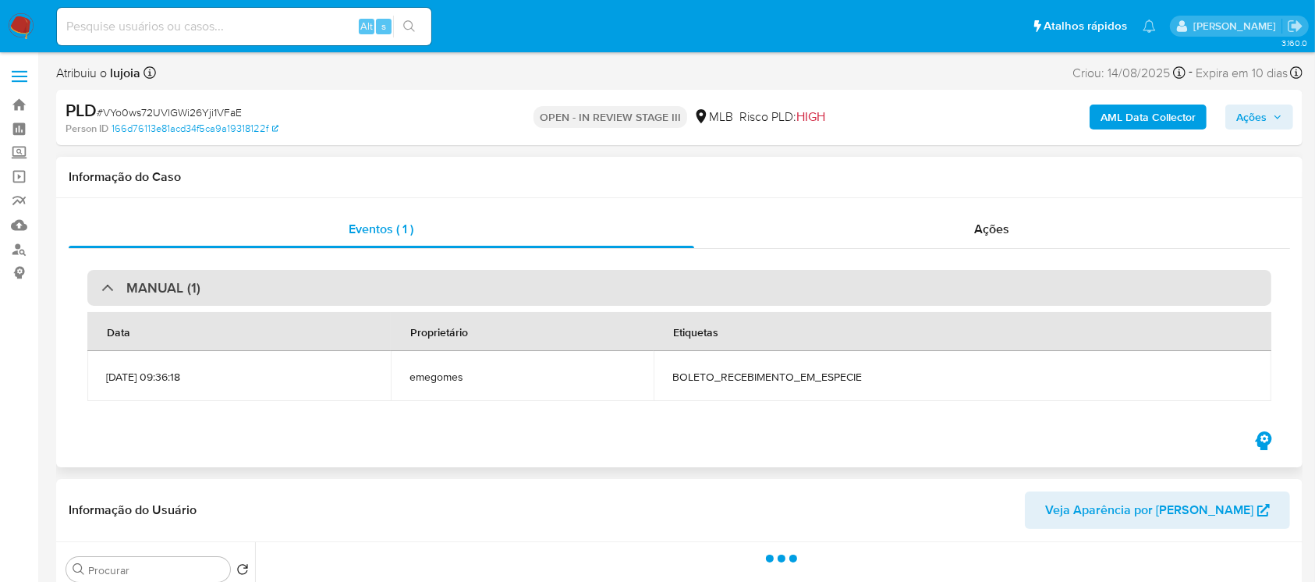
select select "10"
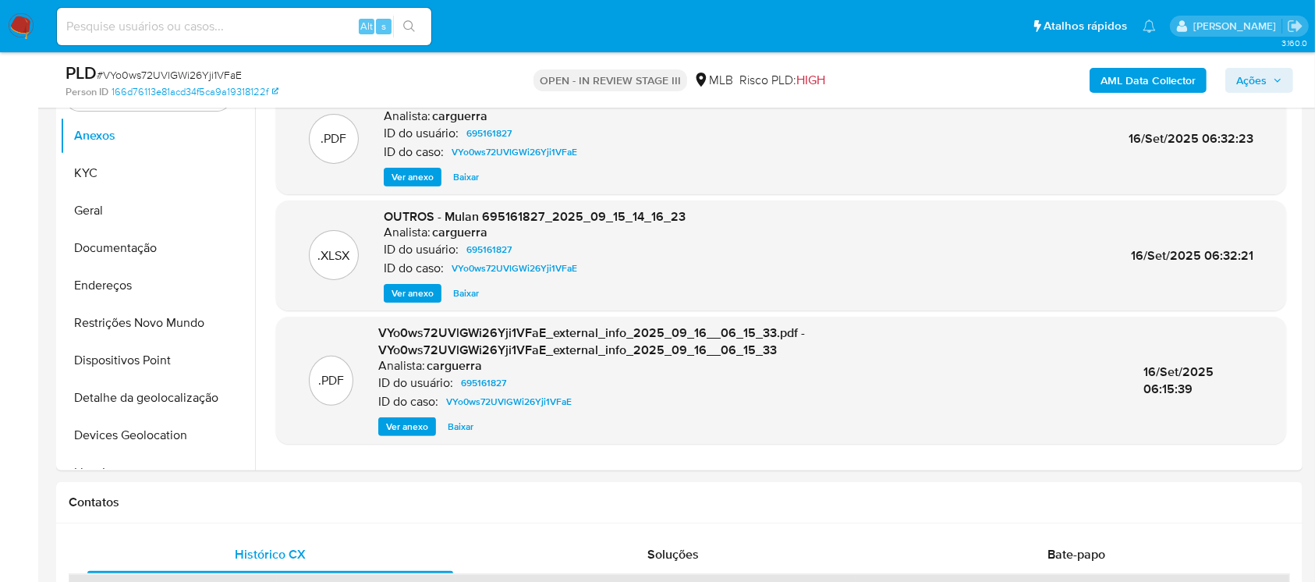
scroll to position [277, 0]
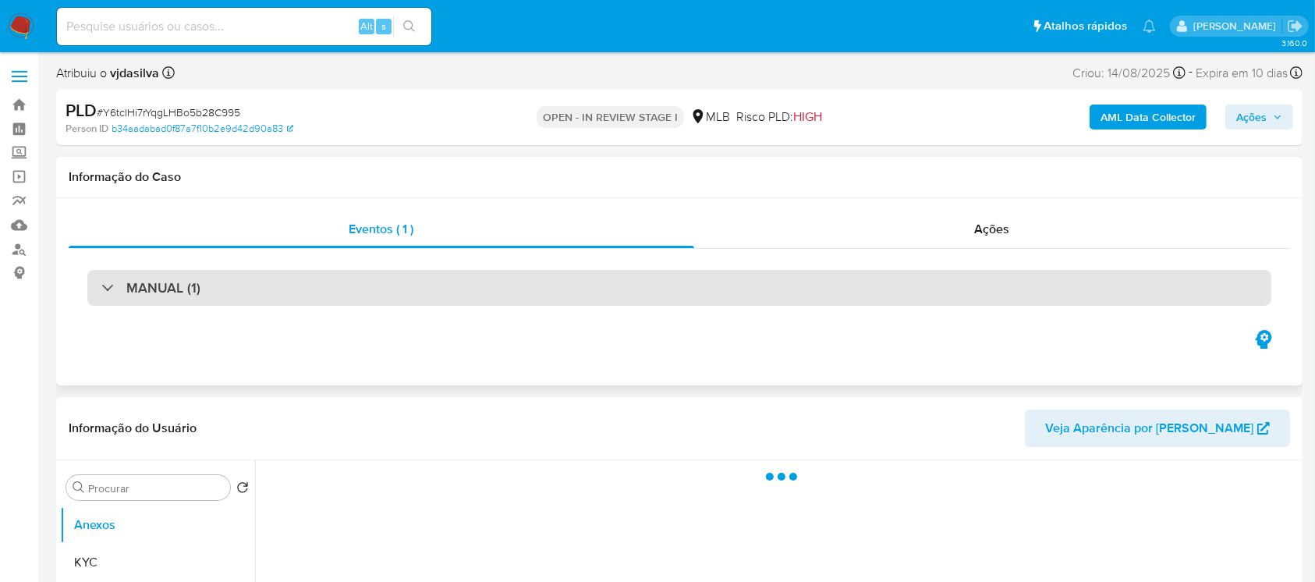
click at [532, 291] on div "MANUAL (1)" at bounding box center [679, 288] width 1184 height 36
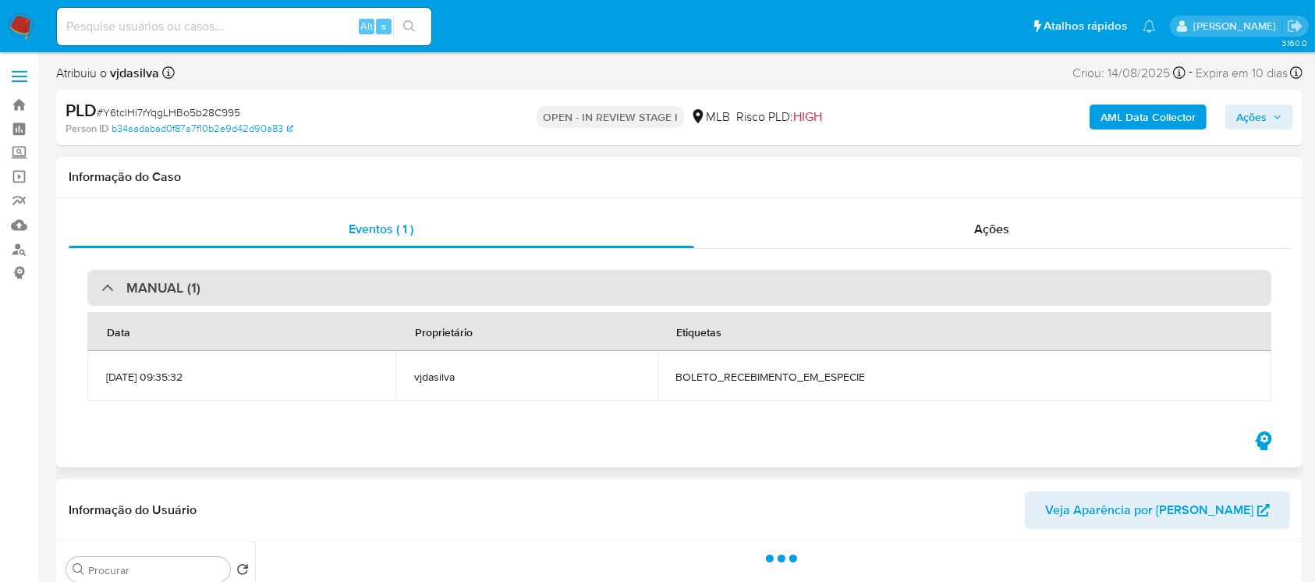
select select "10"
click at [657, 291] on div "MANUAL (1)" at bounding box center [679, 288] width 1184 height 36
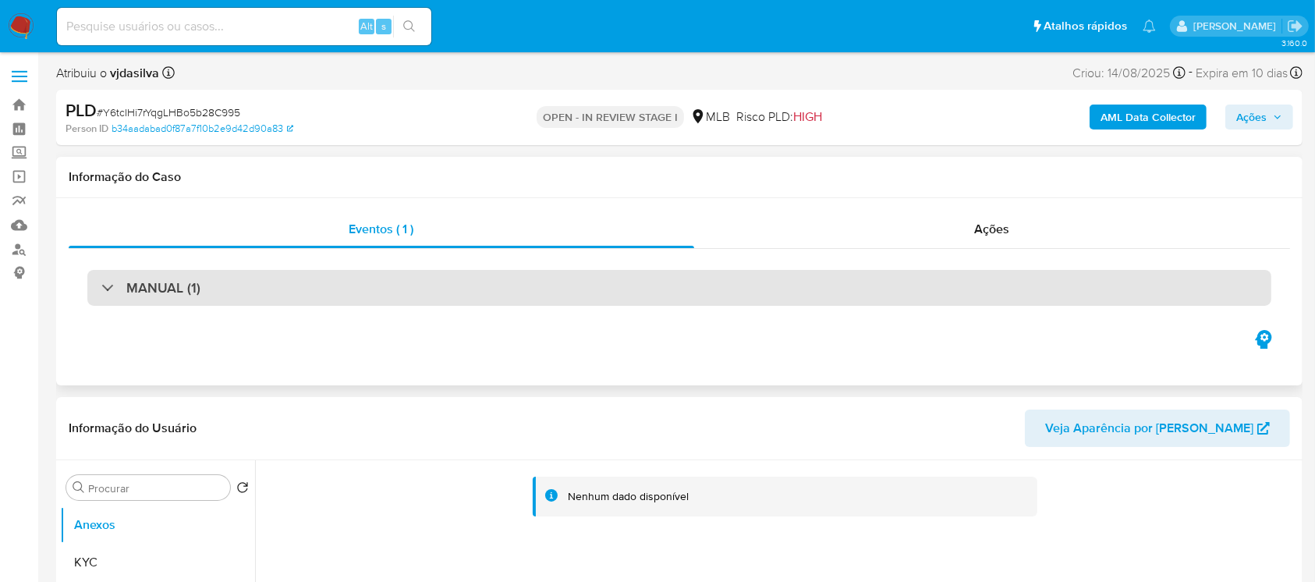
click at [657, 291] on div "MANUAL (1)" at bounding box center [679, 288] width 1184 height 36
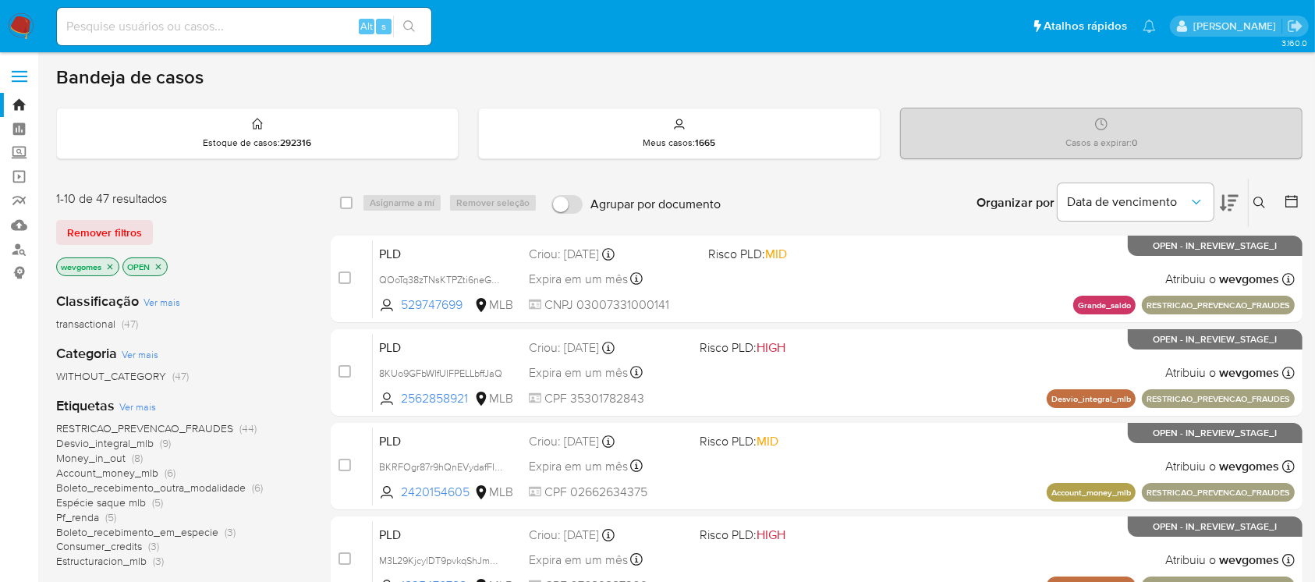
click at [110, 265] on icon "close-filter" at bounding box center [110, 266] width 5 height 5
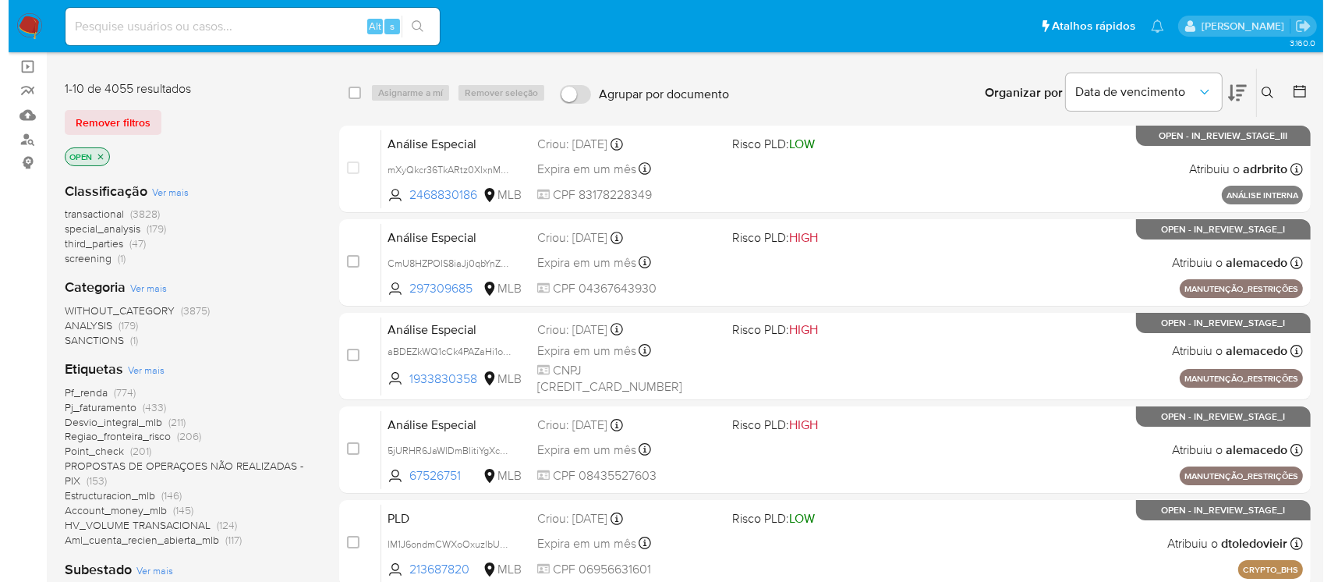
scroll to position [138, 0]
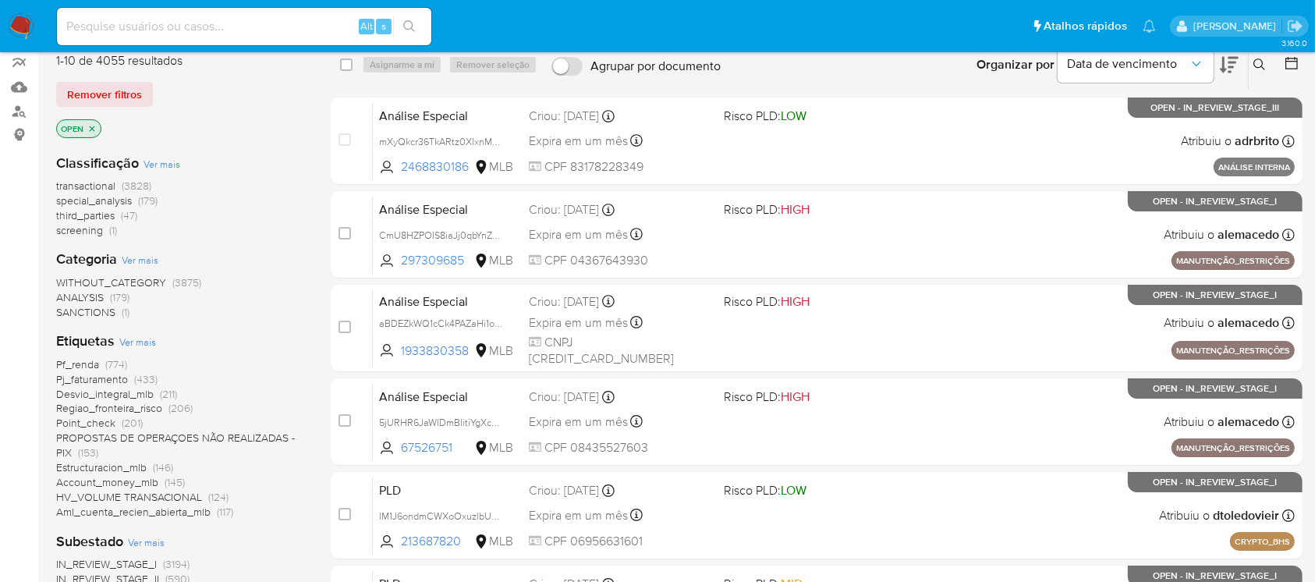
click at [140, 343] on span "Ver mais" at bounding box center [137, 342] width 37 height 14
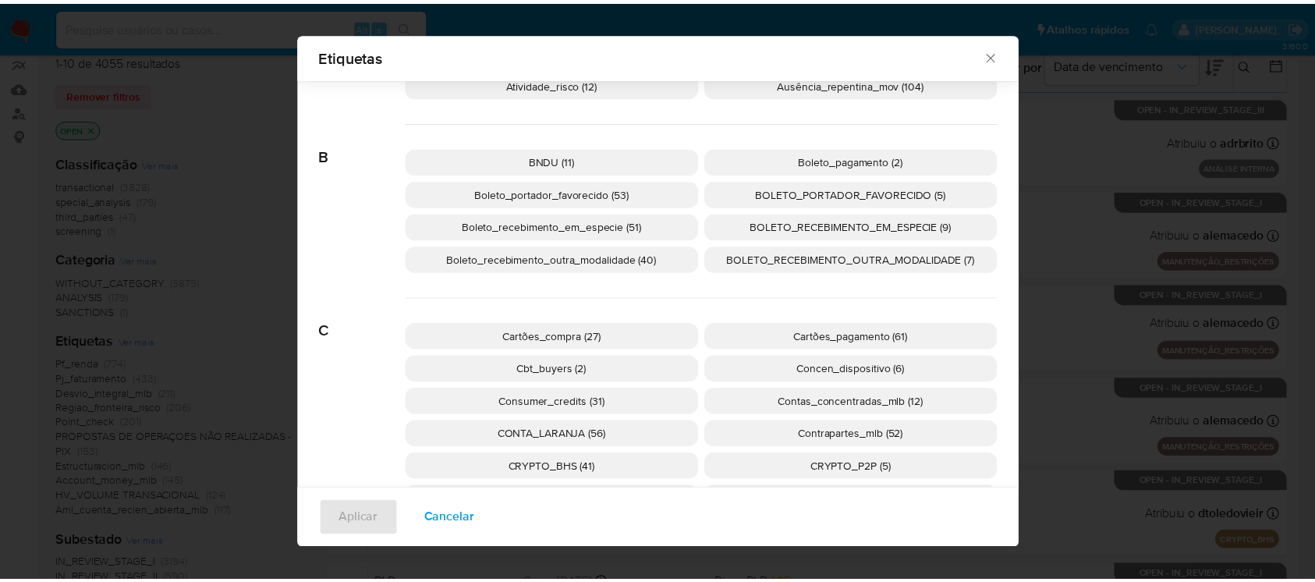
scroll to position [126, 0]
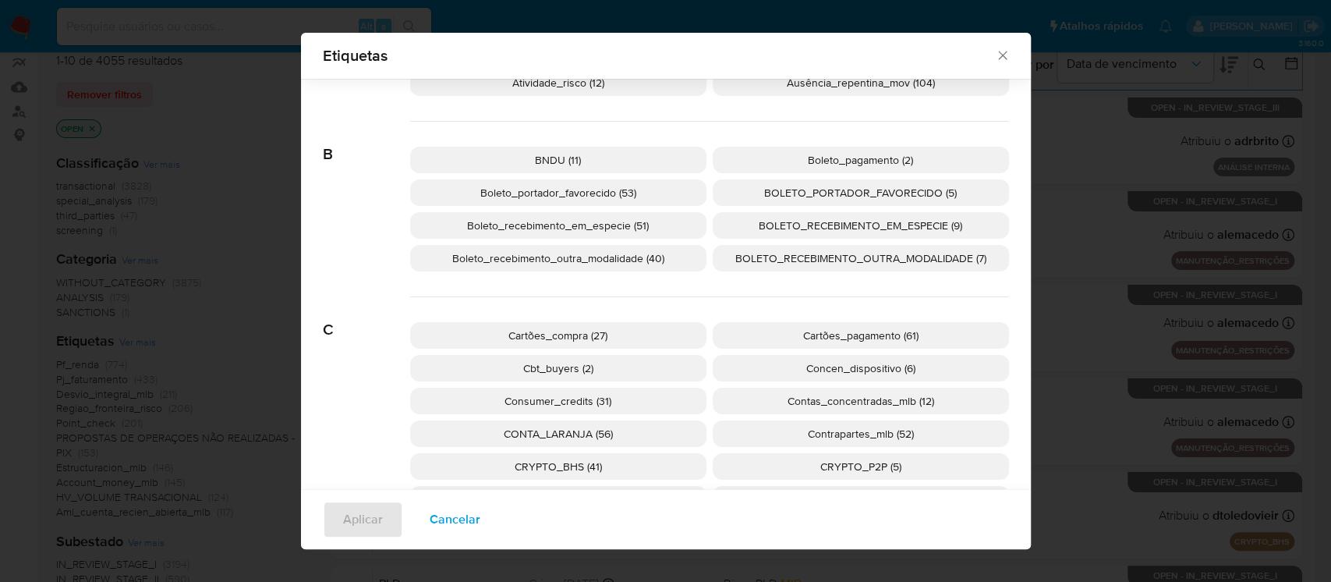
click at [555, 228] on span "Boleto_recebimento_em_especie (51)" at bounding box center [558, 226] width 182 height 16
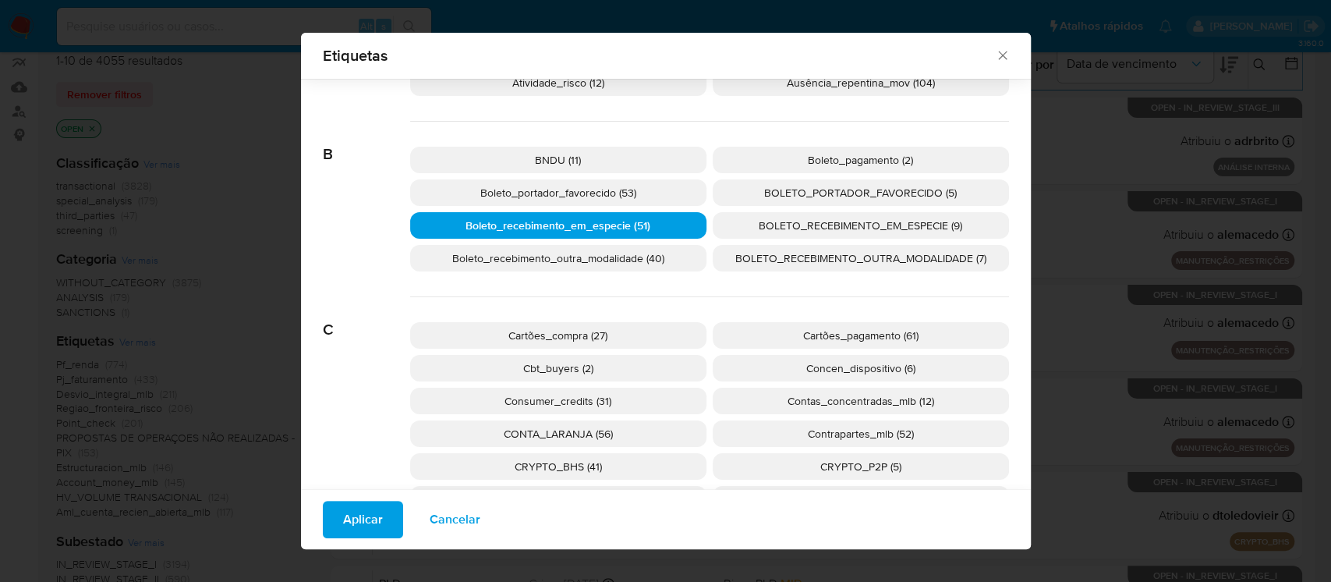
click at [359, 512] on span "Aplicar" at bounding box center [363, 519] width 40 height 34
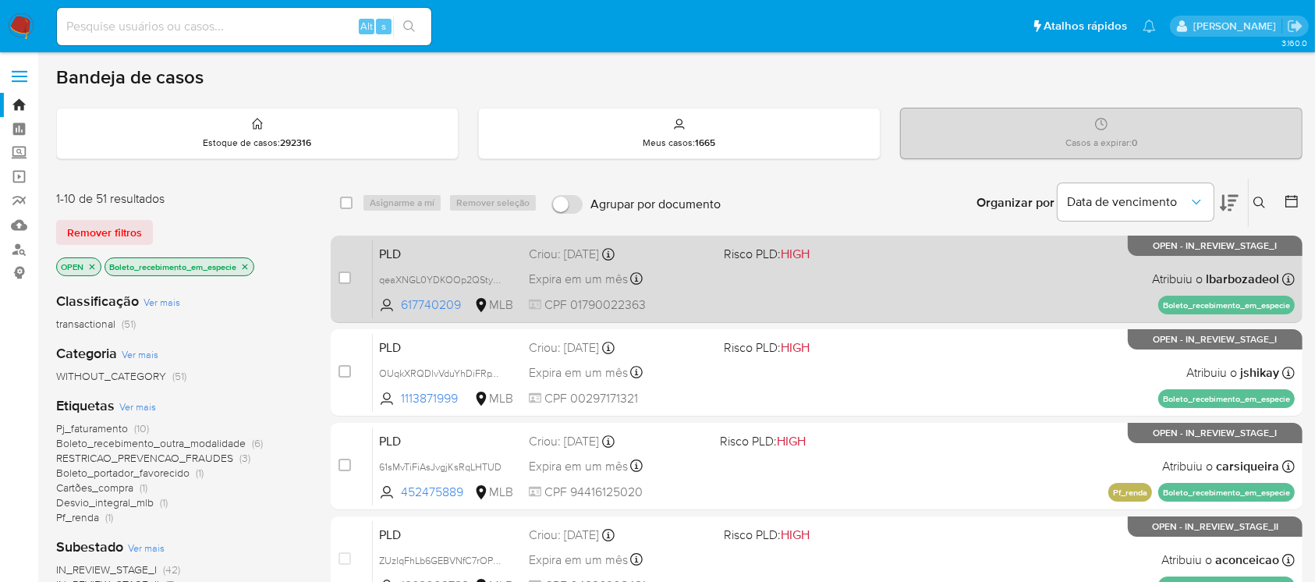
click at [807, 303] on div "PLD qeaXNGL0YDKOOp2QSty0bmVj 617740209 MLB Risco PLD: HIGH Criou: 12/09/2025 Cr…" at bounding box center [834, 278] width 922 height 79
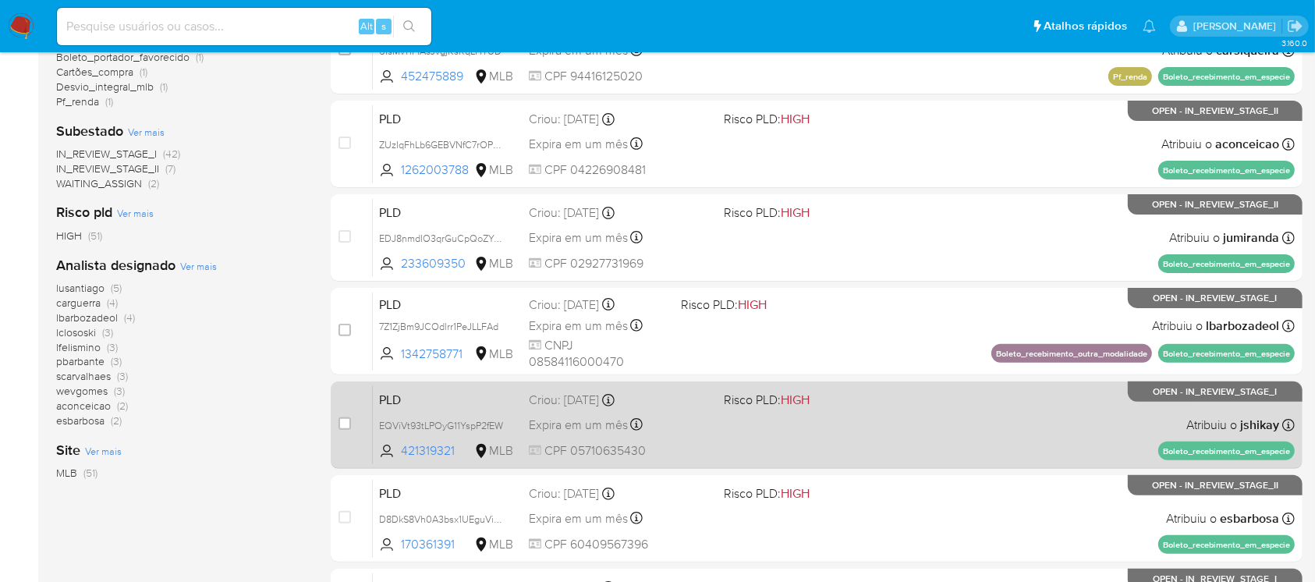
scroll to position [554, 0]
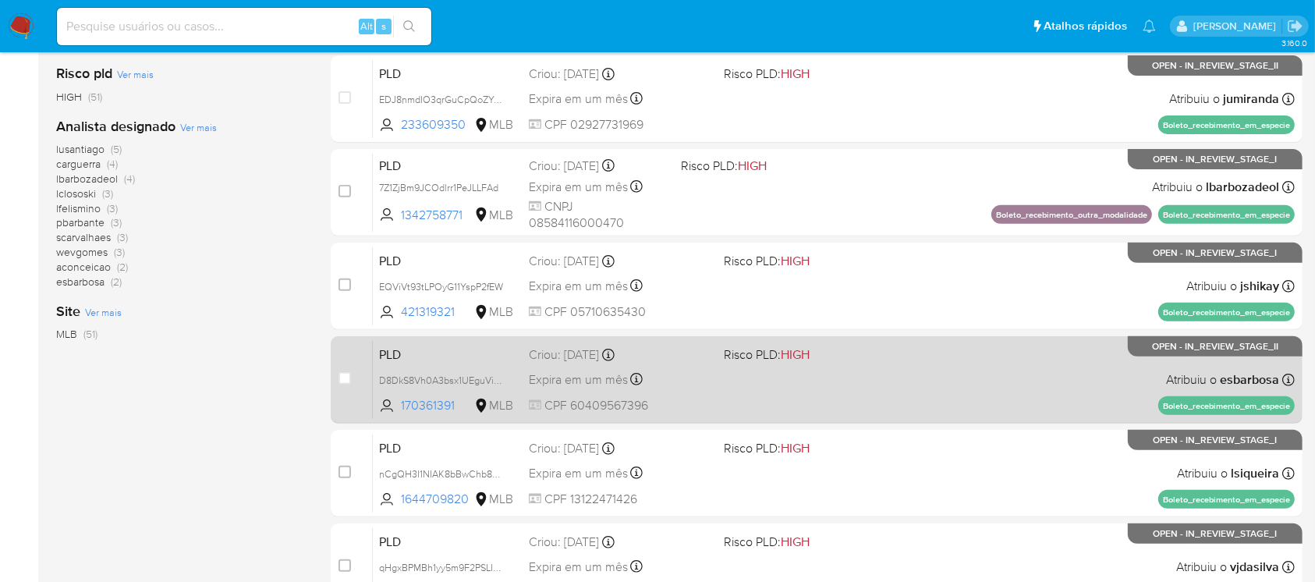
click at [811, 396] on div "PLD D8DkS8Vh0A3bsx1UEguVithe 170361391 MLB Risco PLD: HIGH Criou: 12/09/2025 Cr…" at bounding box center [834, 379] width 922 height 79
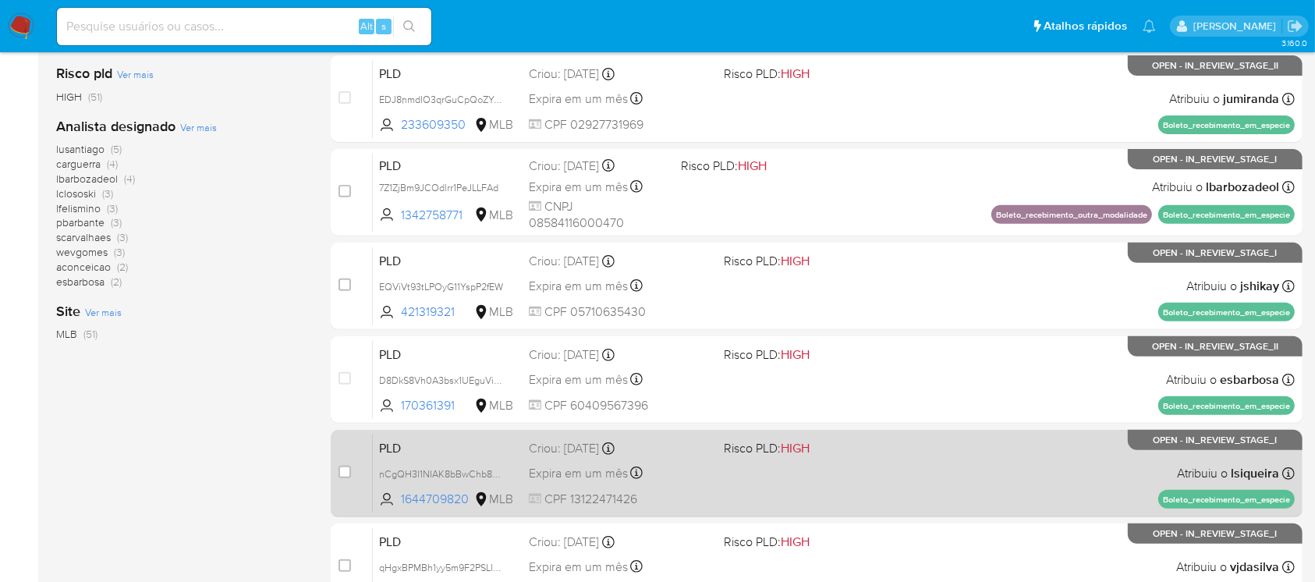
click at [873, 471] on span at bounding box center [815, 472] width 182 height 3
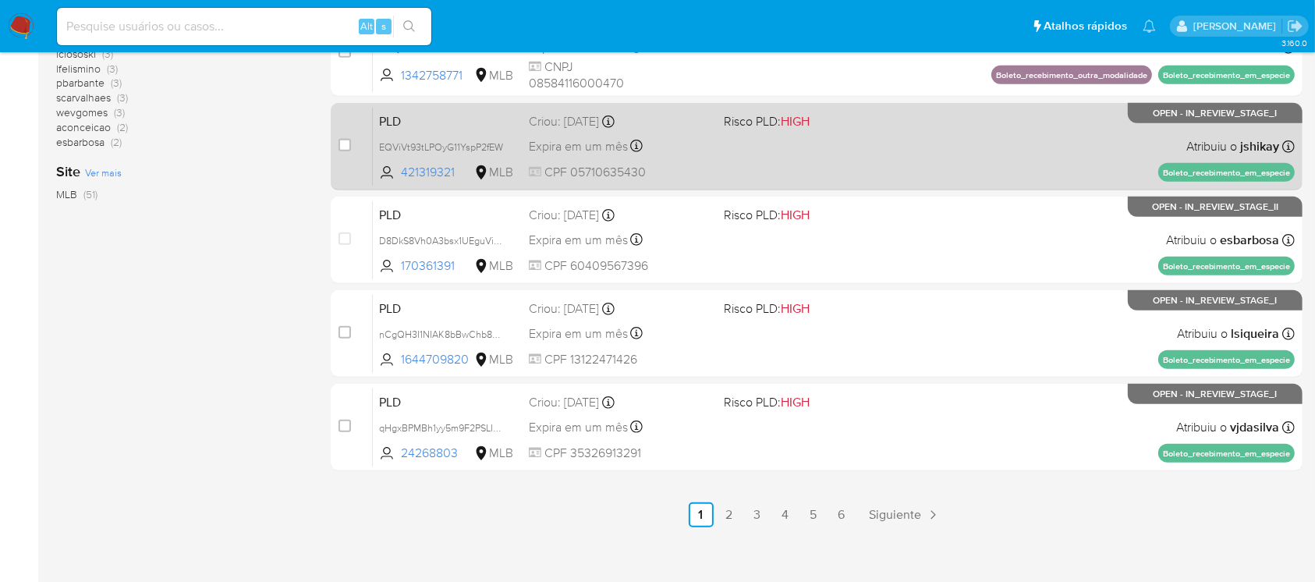
scroll to position [705, 0]
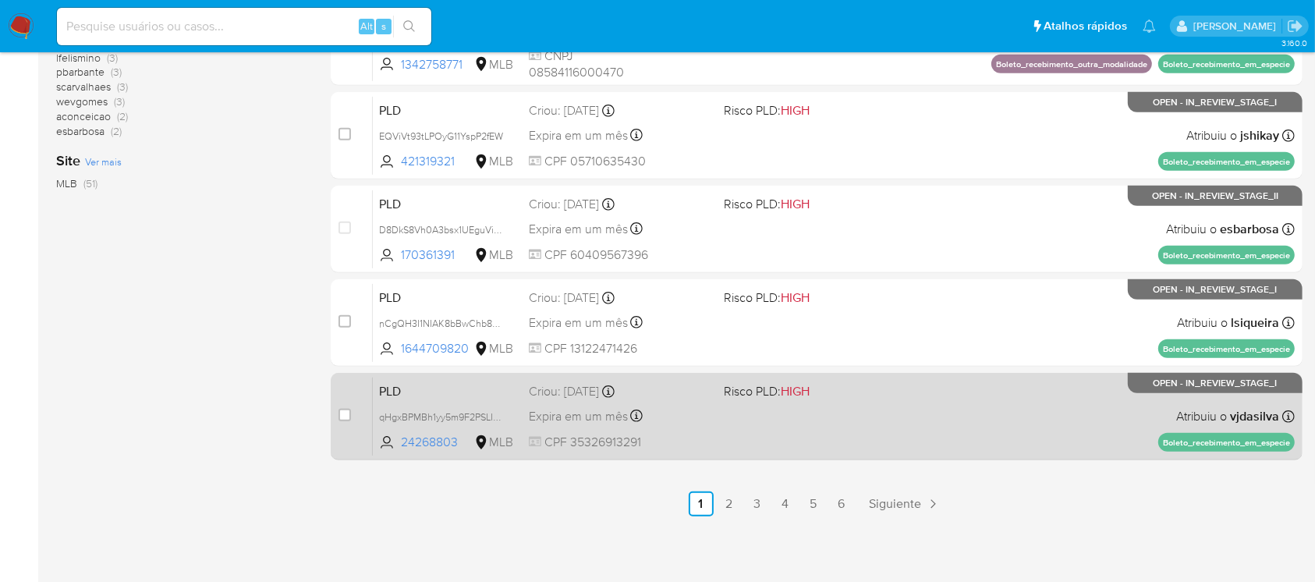
click at [867, 407] on div "PLD qHgxBPMBh1yy5m9F2PSLIqRC 24268803 MLB Risco PLD: HIGH Criou: 12/09/2025 Cri…" at bounding box center [834, 416] width 922 height 79
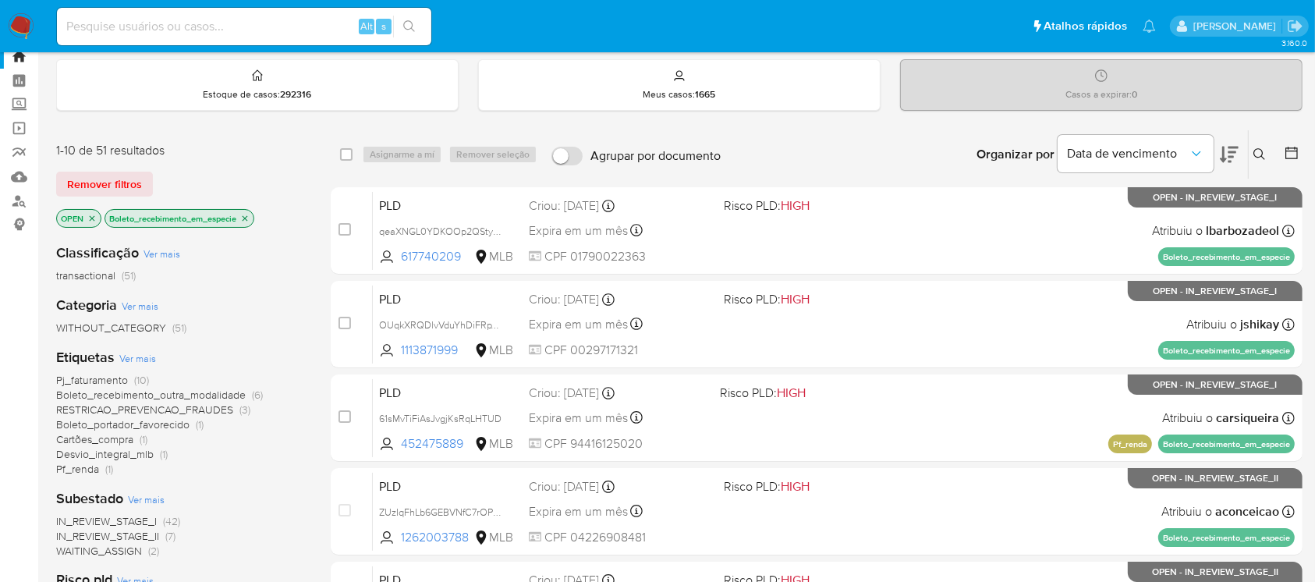
scroll to position [0, 0]
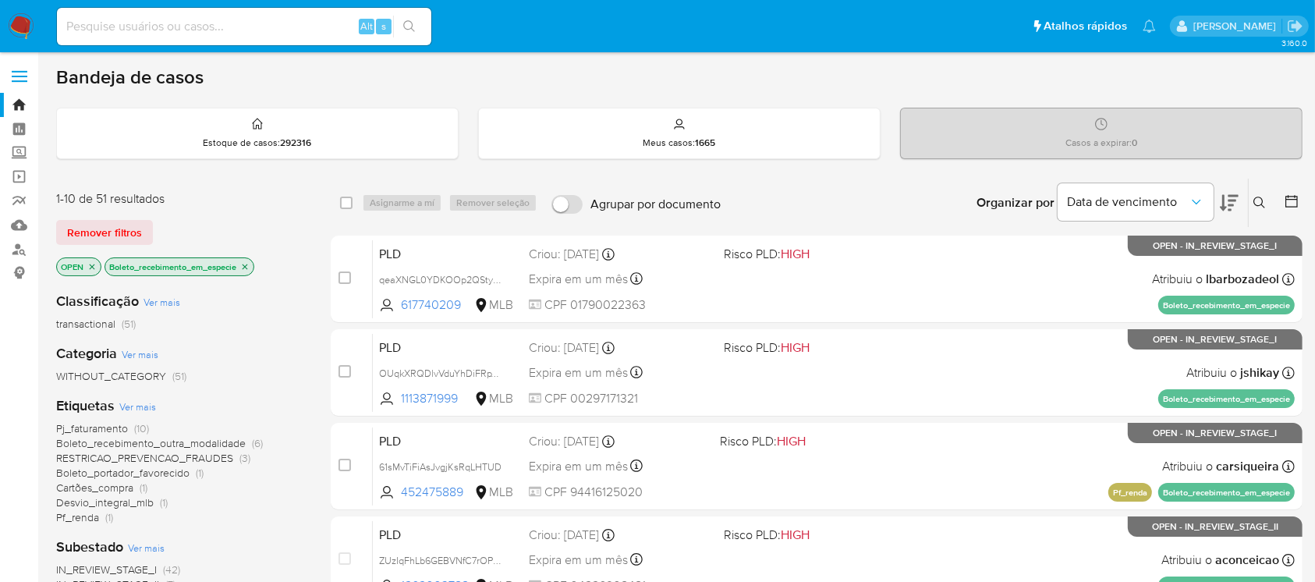
click at [20, 35] on img at bounding box center [21, 26] width 27 height 27
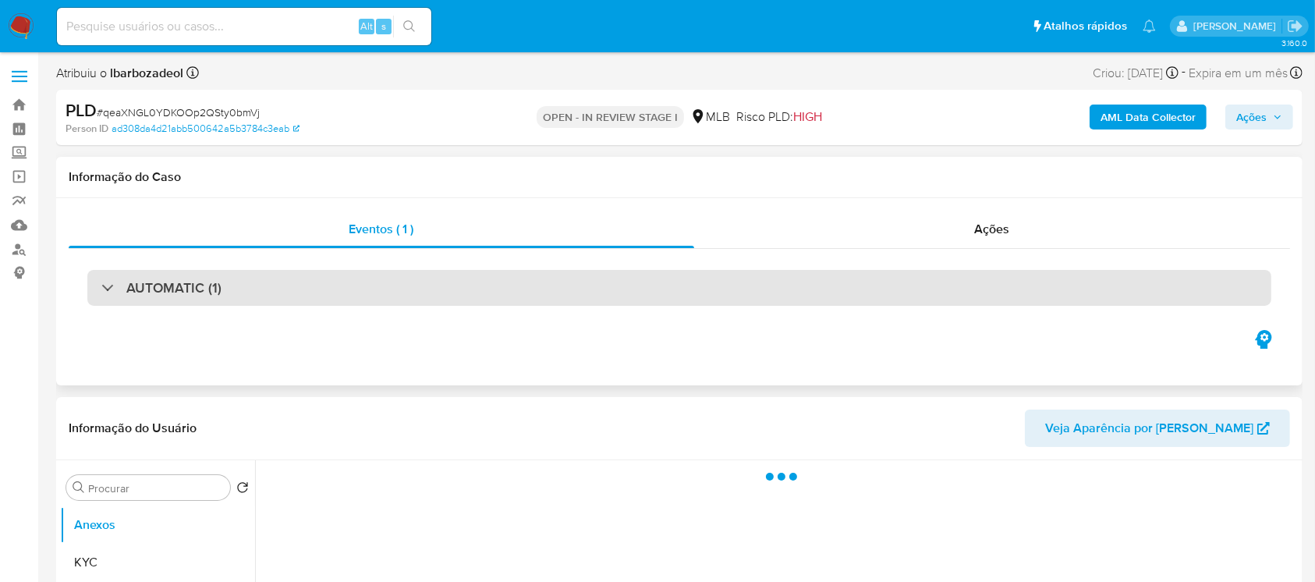
select select "10"
click at [565, 286] on div "AUTOMATIC (1)" at bounding box center [679, 288] width 1184 height 36
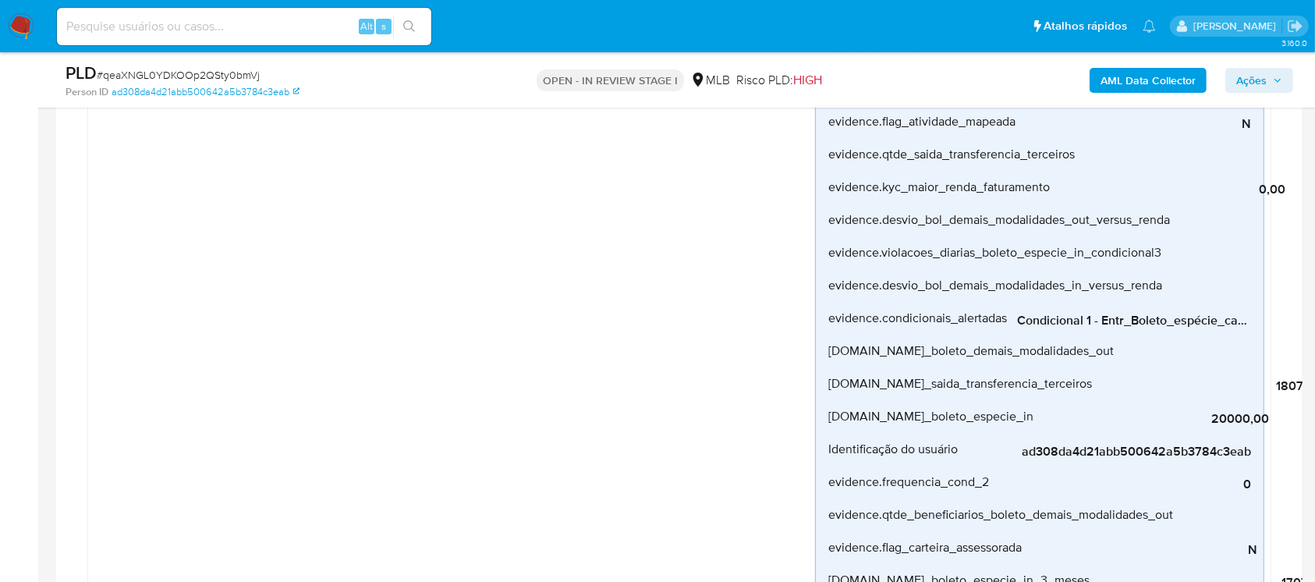
scroll to position [554, 0]
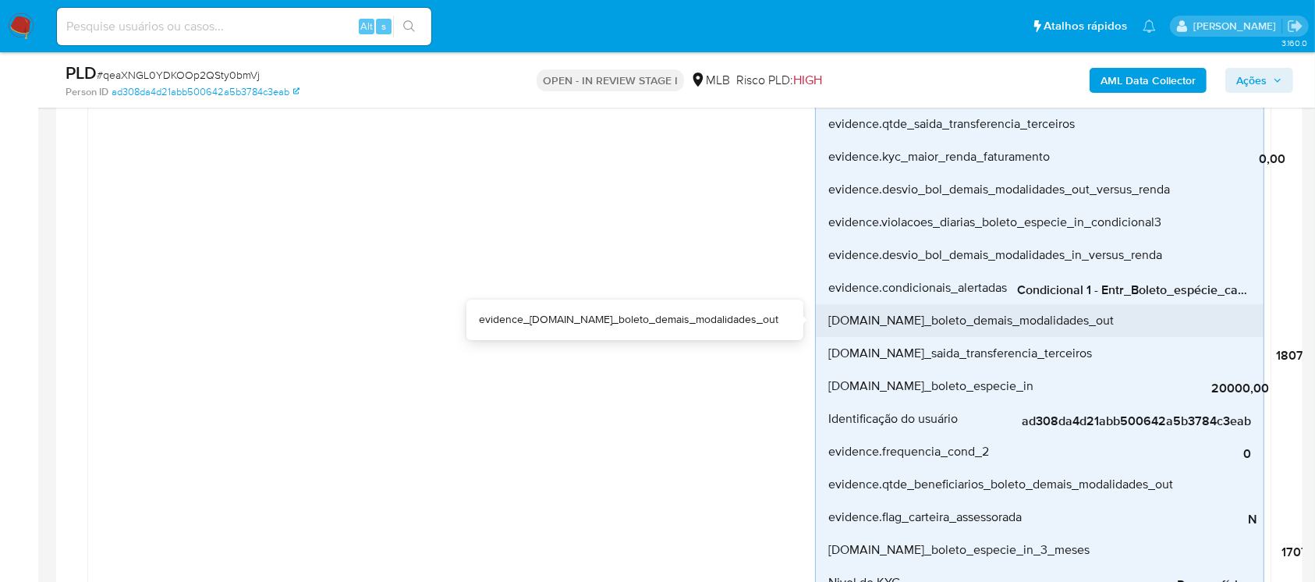
drag, startPoint x: 1069, startPoint y: 306, endPoint x: 1100, endPoint y: 306, distance: 31.2
click at [1100, 306] on li "[DOMAIN_NAME]_boleto_demais_modalidades_out 0,00" at bounding box center [1040, 320] width 448 height 33
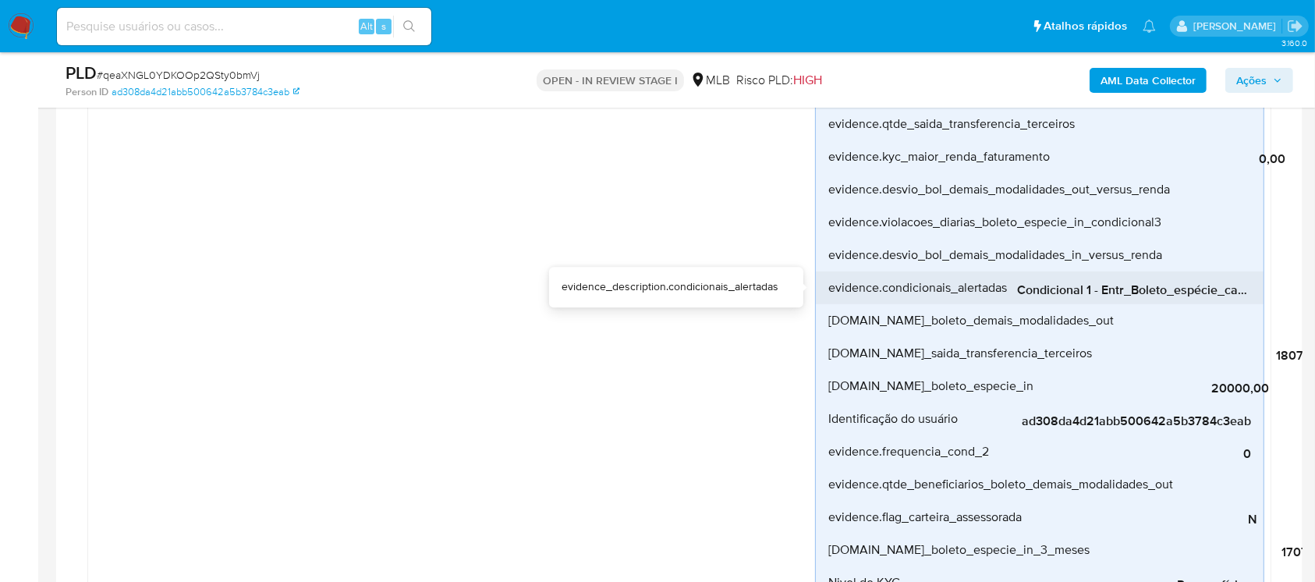
click at [1193, 291] on span "Condicional 1 - Entr_Boleto_espécie_capacidade" at bounding box center [1134, 290] width 234 height 16
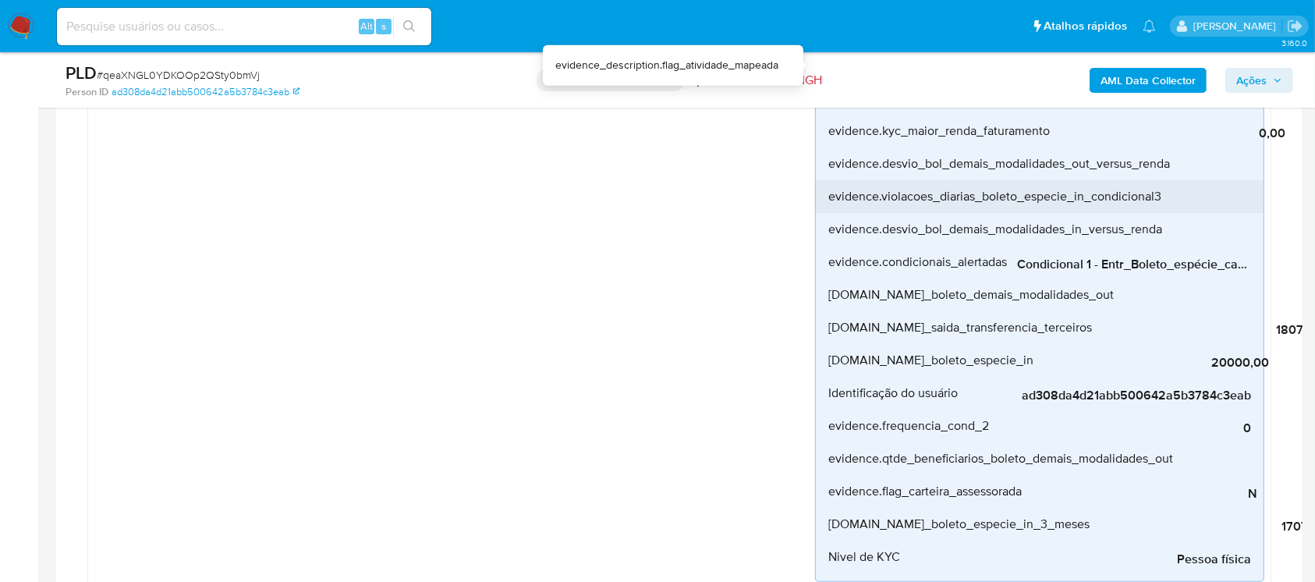
scroll to position [692, 0]
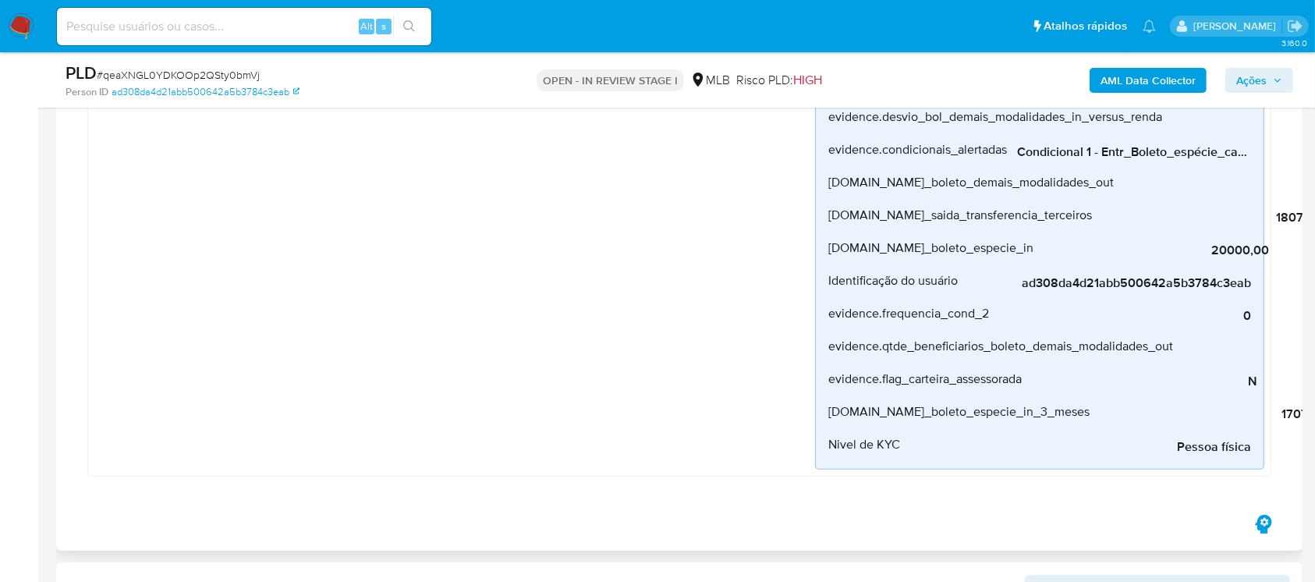
click at [267, 426] on div "Boleto_recebimento_em_especie Criado há 6 dias Criado: 12/09/2025 00:39:06 Orig…" at bounding box center [454, 20] width 721 height 898
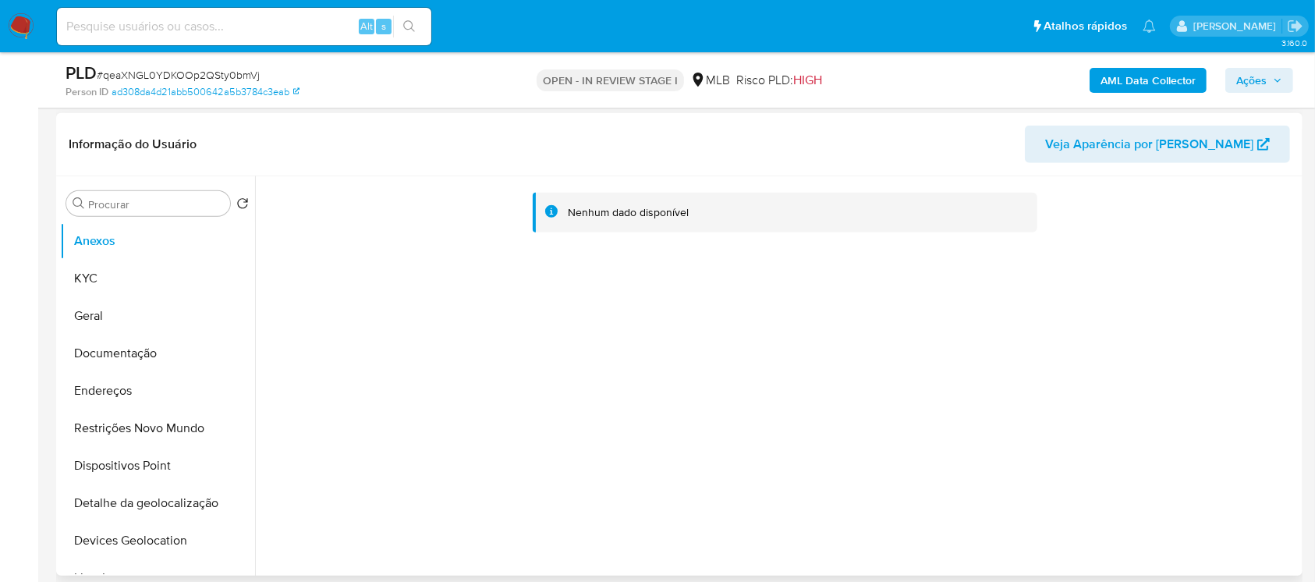
scroll to position [1109, 0]
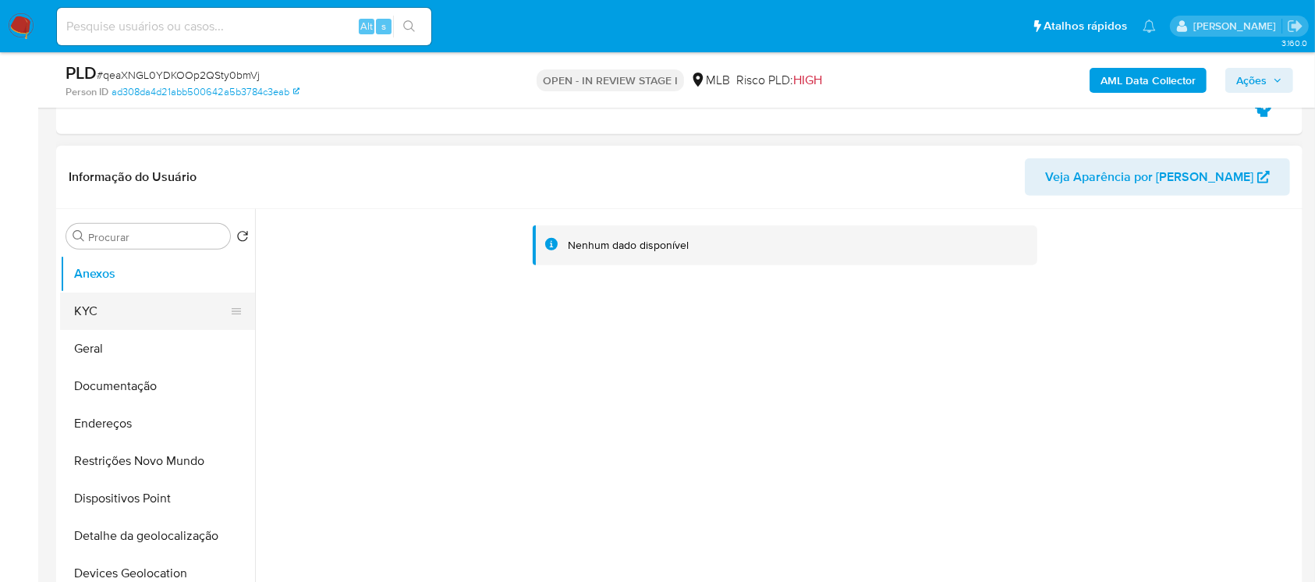
click at [106, 318] on button "KYC" at bounding box center [151, 310] width 182 height 37
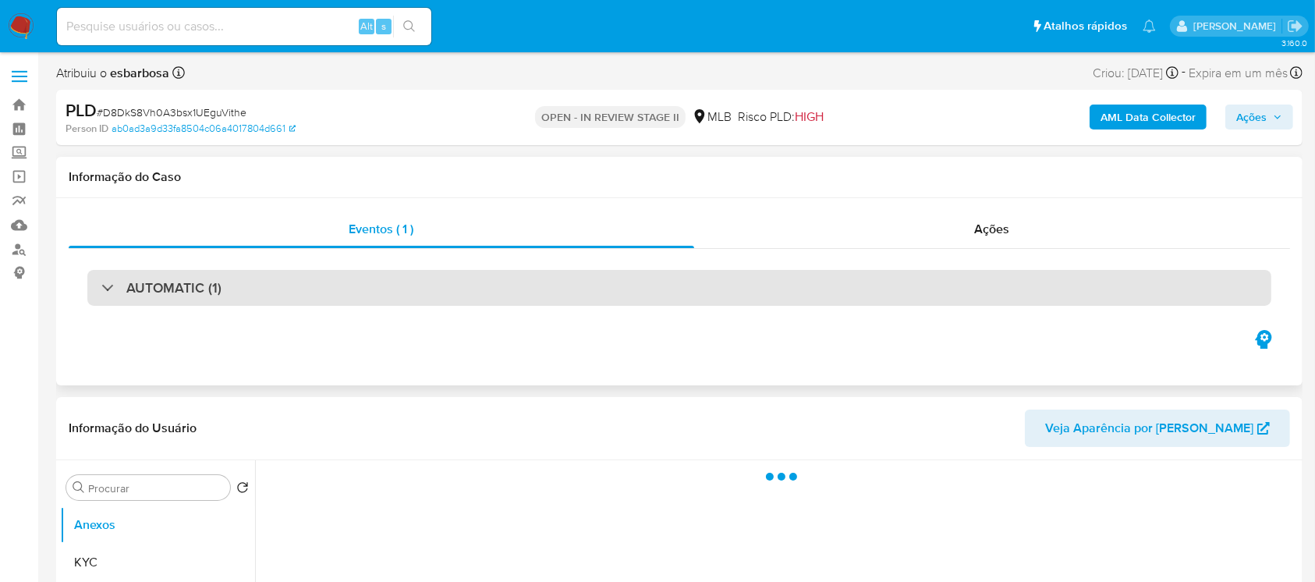
click at [476, 290] on div "AUTOMATIC (1)" at bounding box center [679, 288] width 1184 height 36
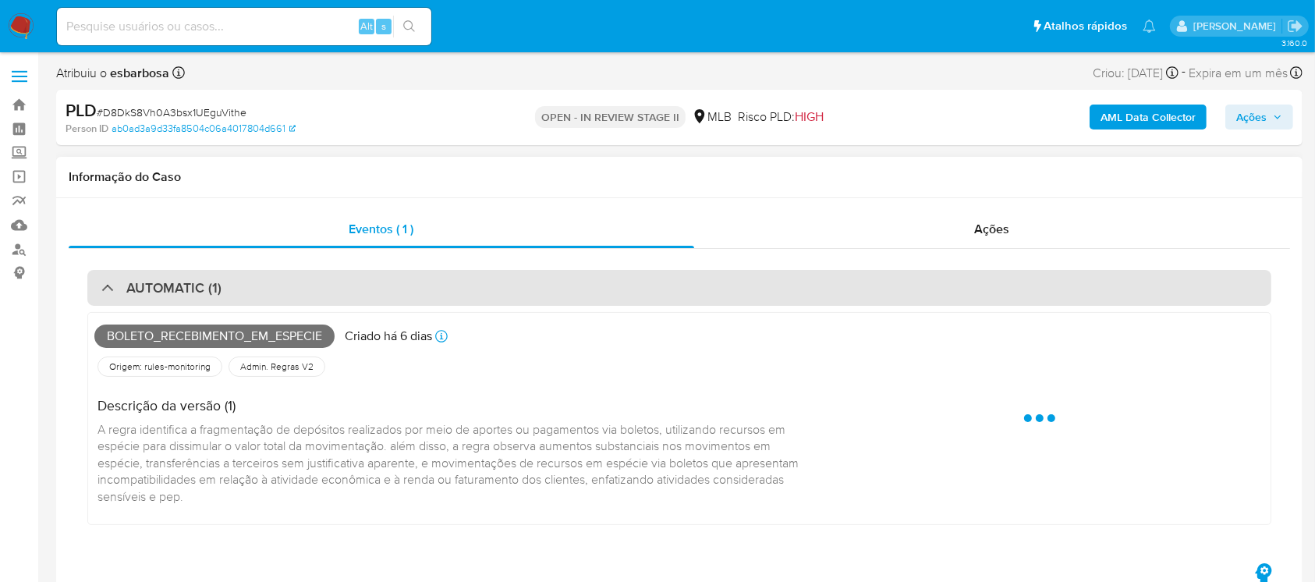
select select "10"
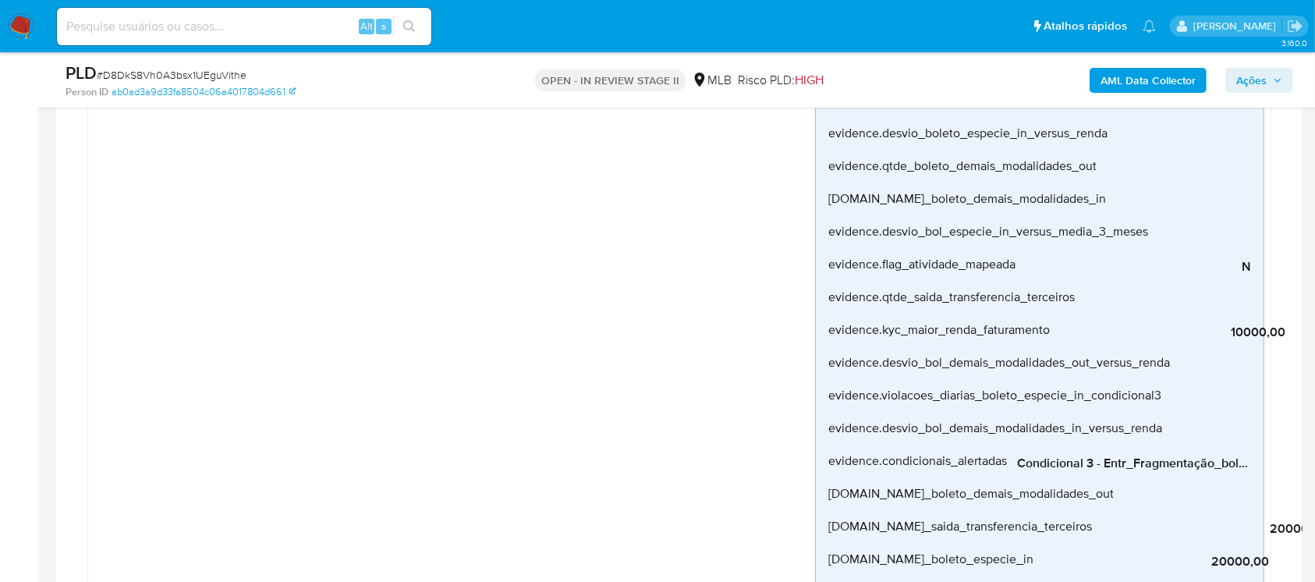
scroll to position [416, 0]
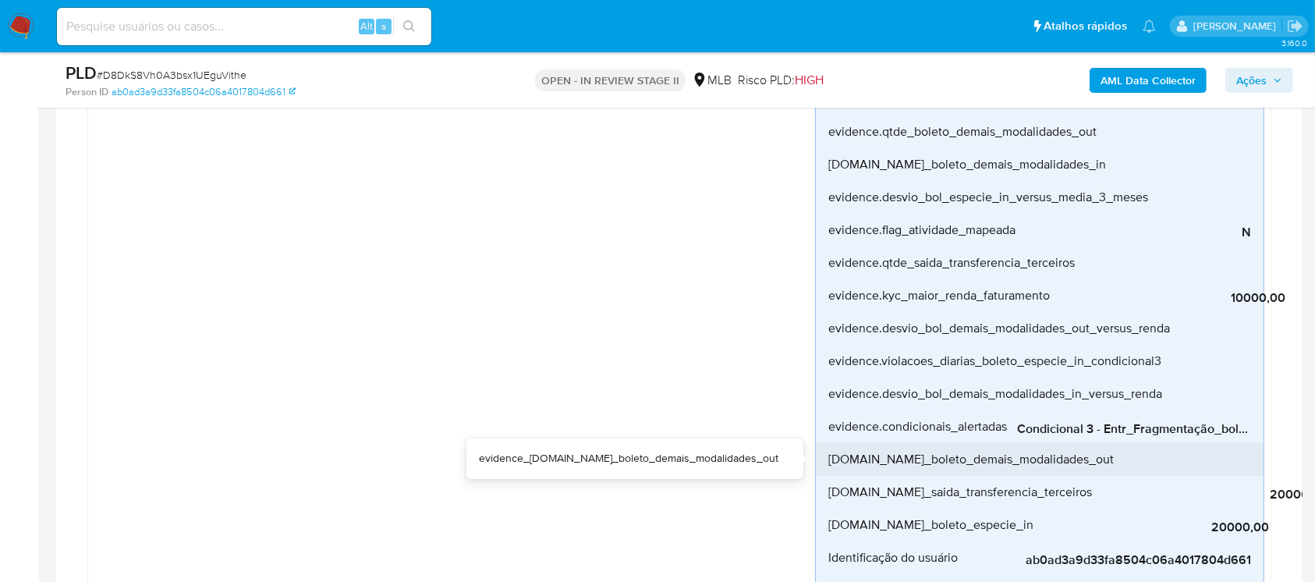
drag, startPoint x: 1063, startPoint y: 444, endPoint x: 1131, endPoint y: 443, distance: 67.8
click at [1102, 443] on li "[DOMAIN_NAME]_boleto_demais_modalidades_out 0,00" at bounding box center [1040, 459] width 448 height 33
click at [1247, 443] on div "0,00" at bounding box center [1232, 459] width 234 height 33
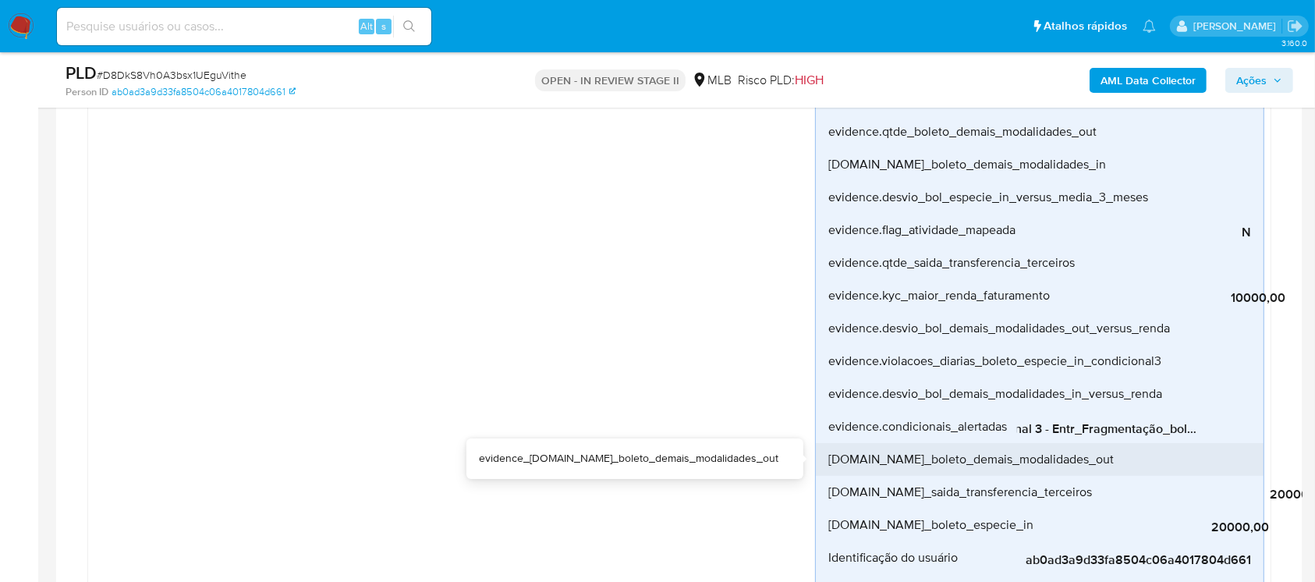
scroll to position [0, 55]
click at [1247, 443] on div "0,00" at bounding box center [1232, 459] width 234 height 33
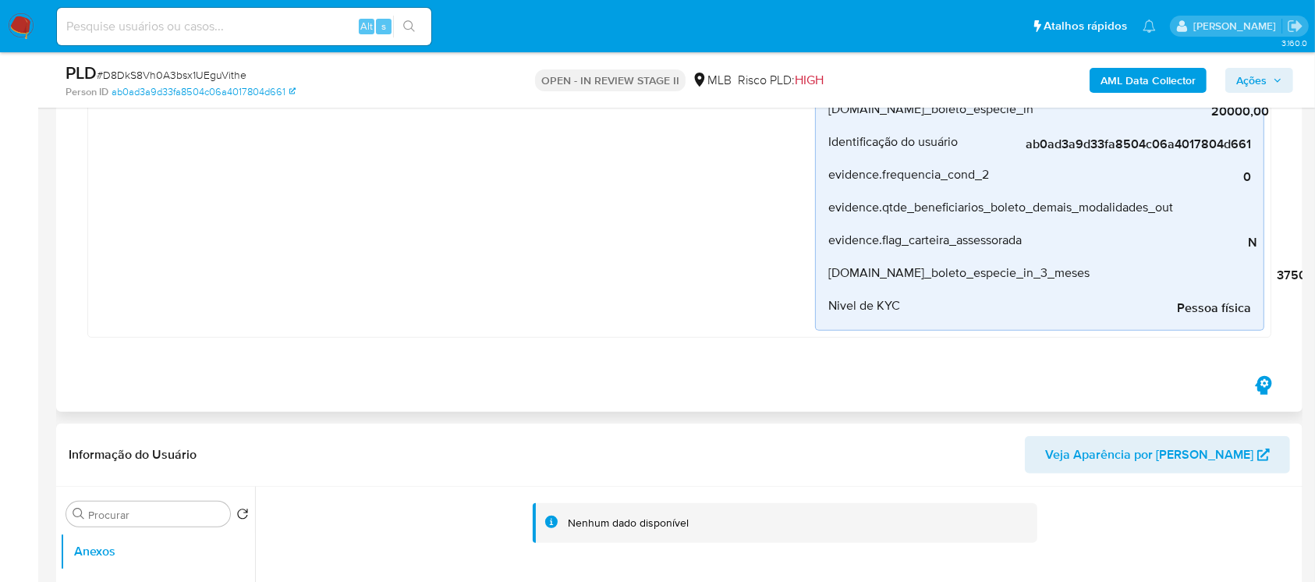
scroll to position [970, 0]
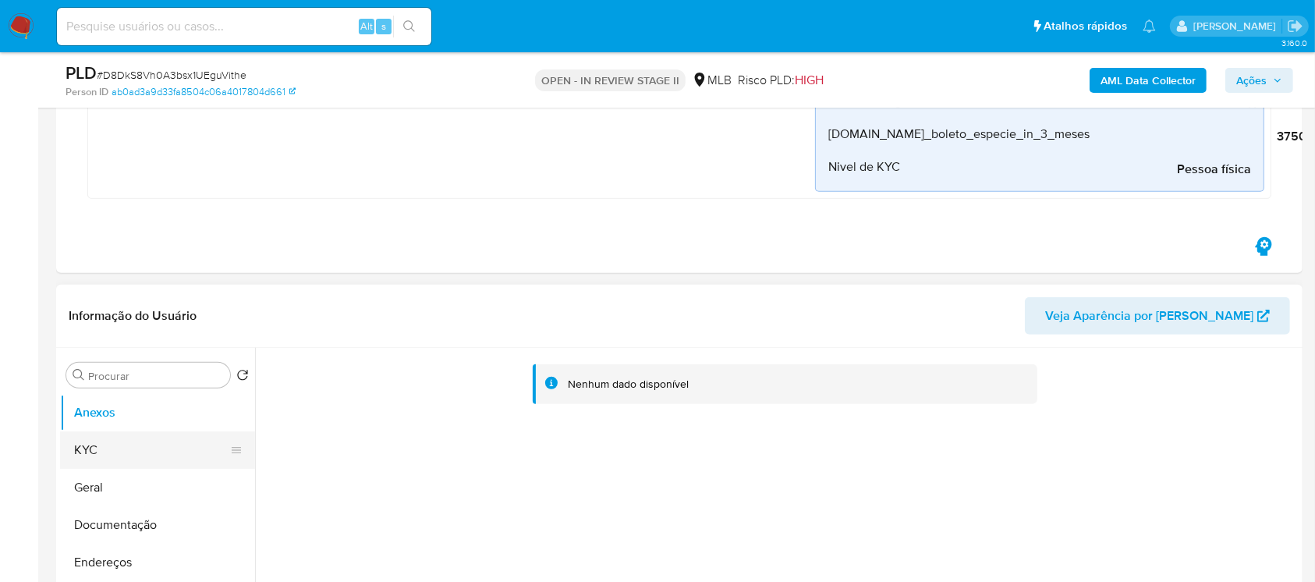
click at [114, 455] on button "KYC" at bounding box center [151, 449] width 182 height 37
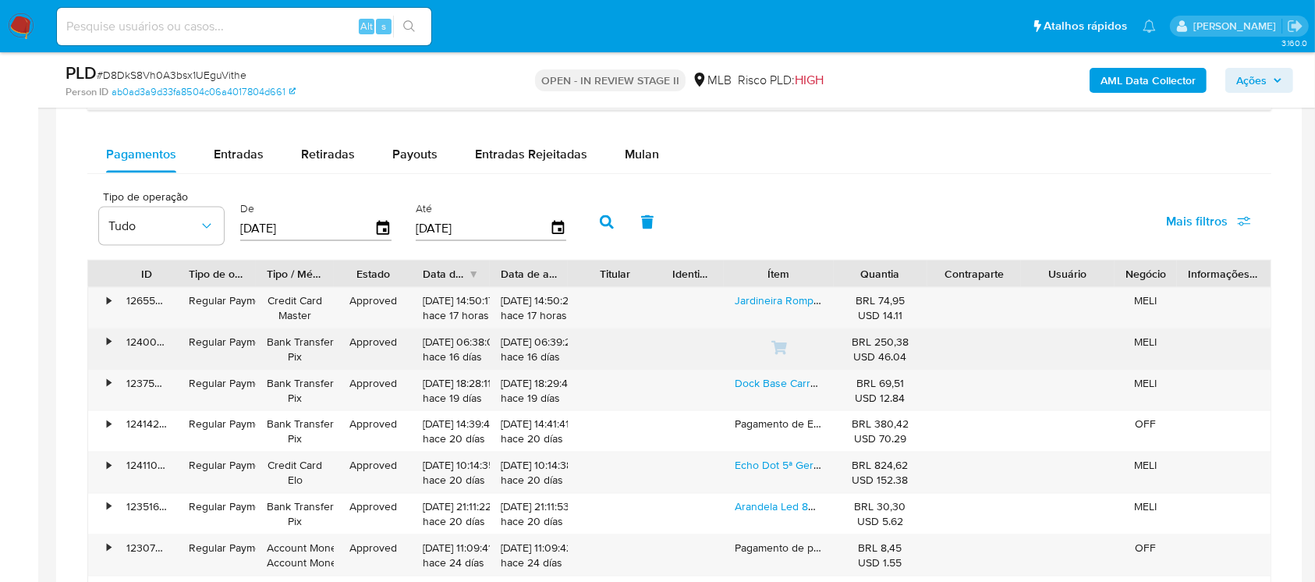
scroll to position [2218, 0]
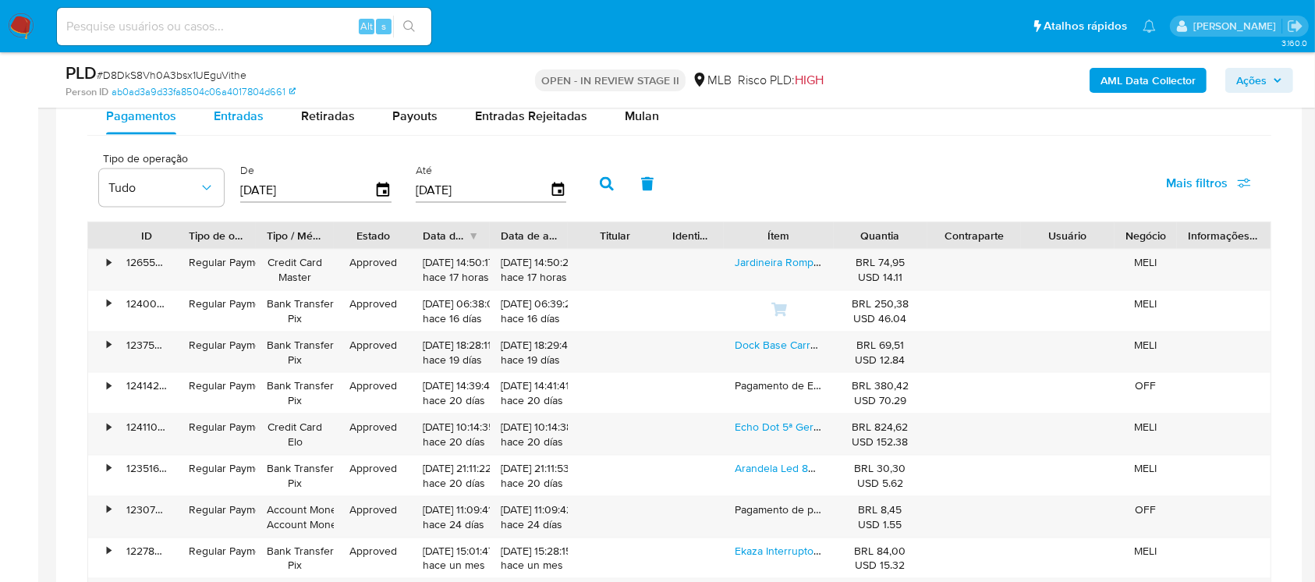
click at [228, 118] on span "Entradas" at bounding box center [239, 116] width 50 height 18
select select "10"
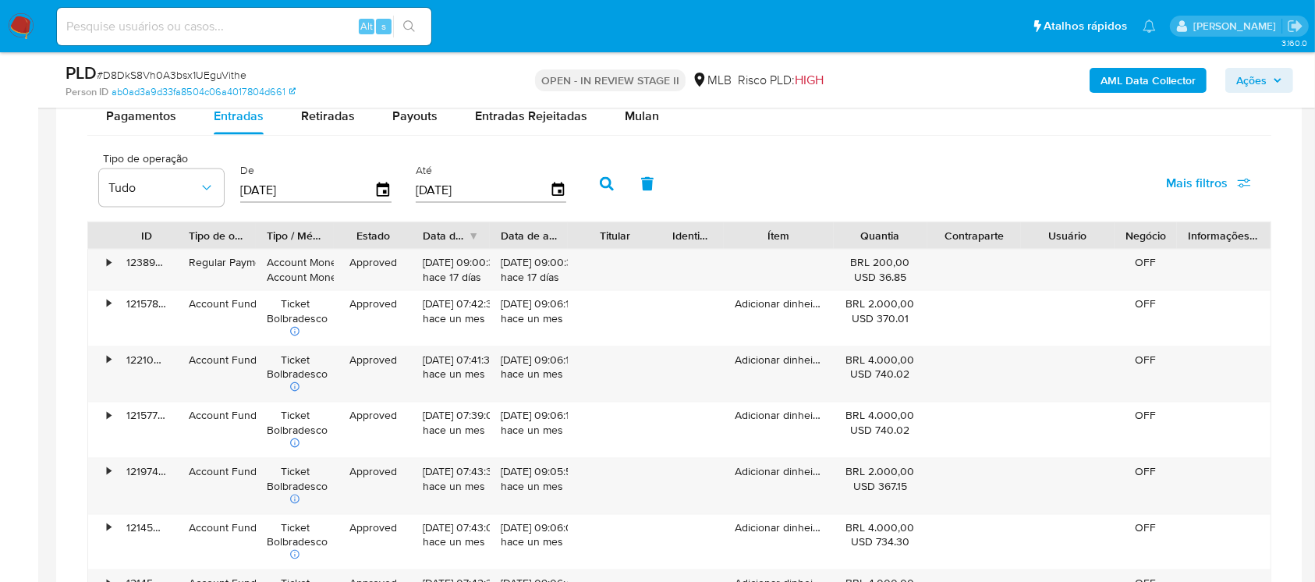
click at [299, 188] on input "21/06/2025" at bounding box center [307, 189] width 134 height 25
click at [299, 188] on input "[DATE]" at bounding box center [307, 189] width 134 height 25
type input "0_/__/____"
type input "01/08/2025"
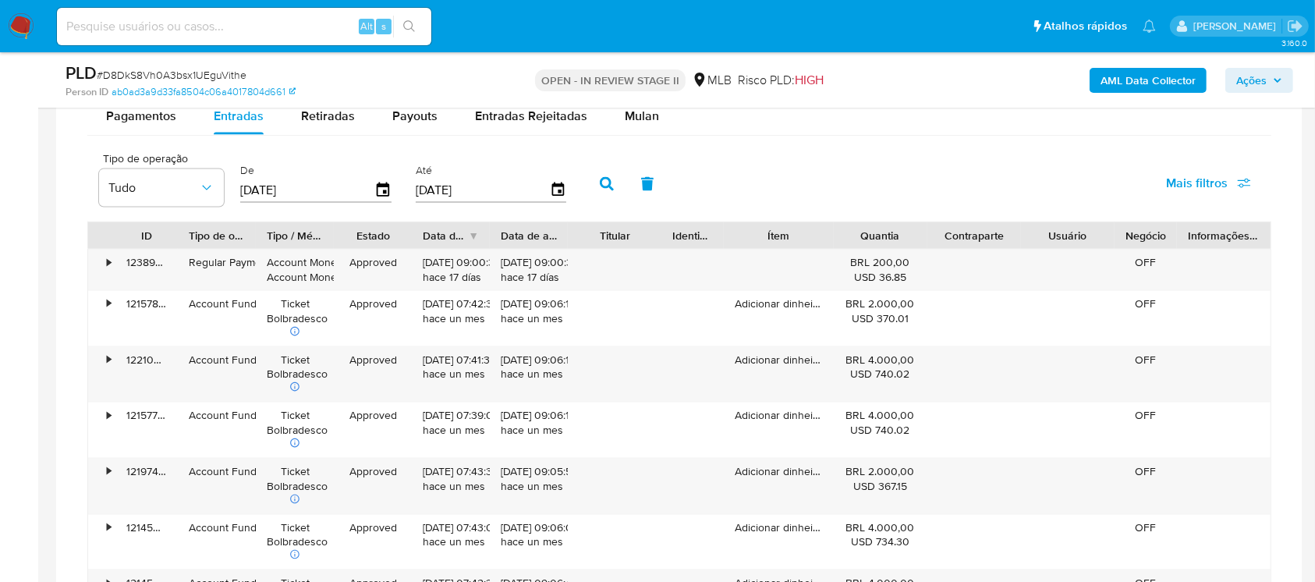
click at [438, 189] on input "[DATE]" at bounding box center [483, 189] width 134 height 25
click at [438, 188] on input "[DATE]" at bounding box center [483, 189] width 134 height 25
type input "3_/__/____"
type input "1_/__/____"
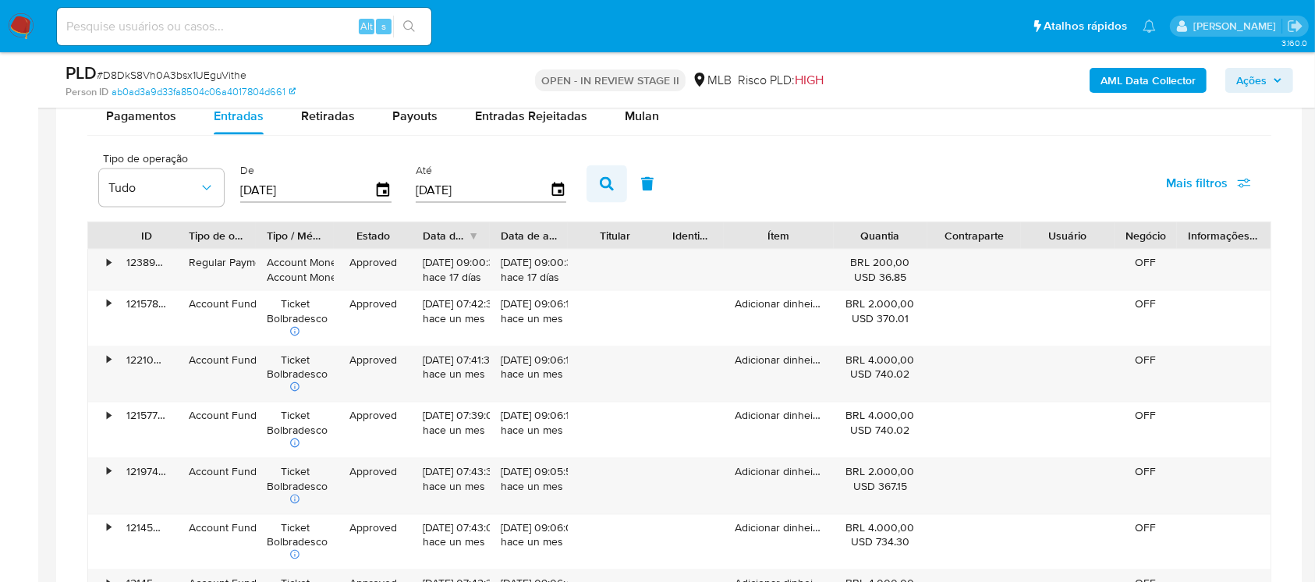
type input "31/08/2025"
click at [611, 184] on icon "button" at bounding box center [607, 184] width 14 height 14
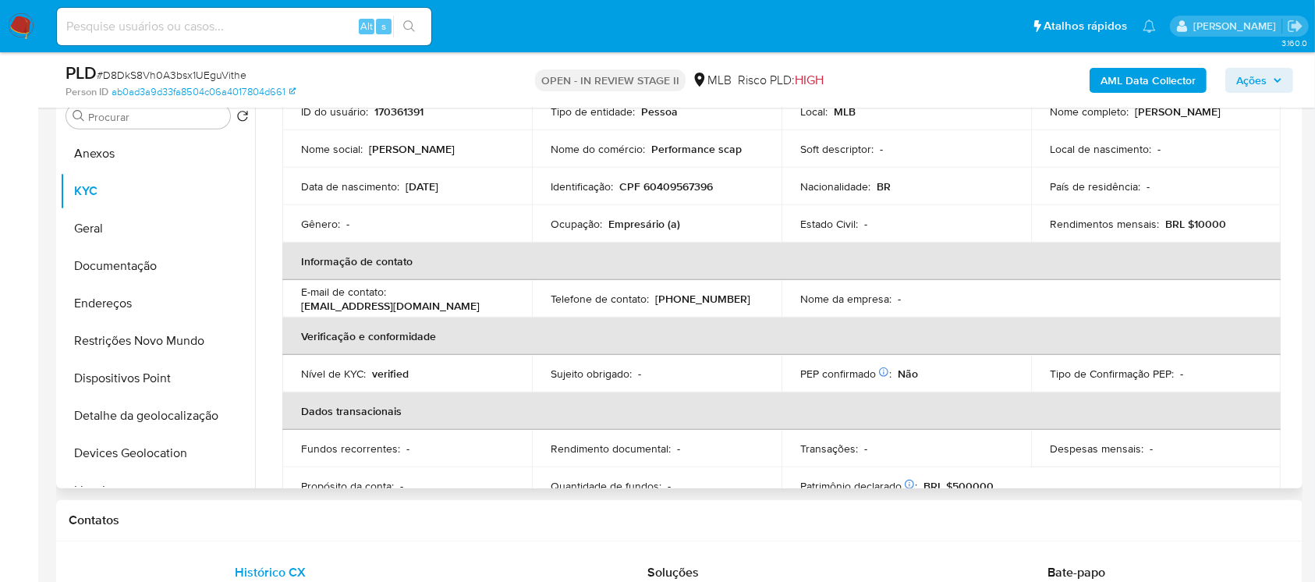
scroll to position [0, 0]
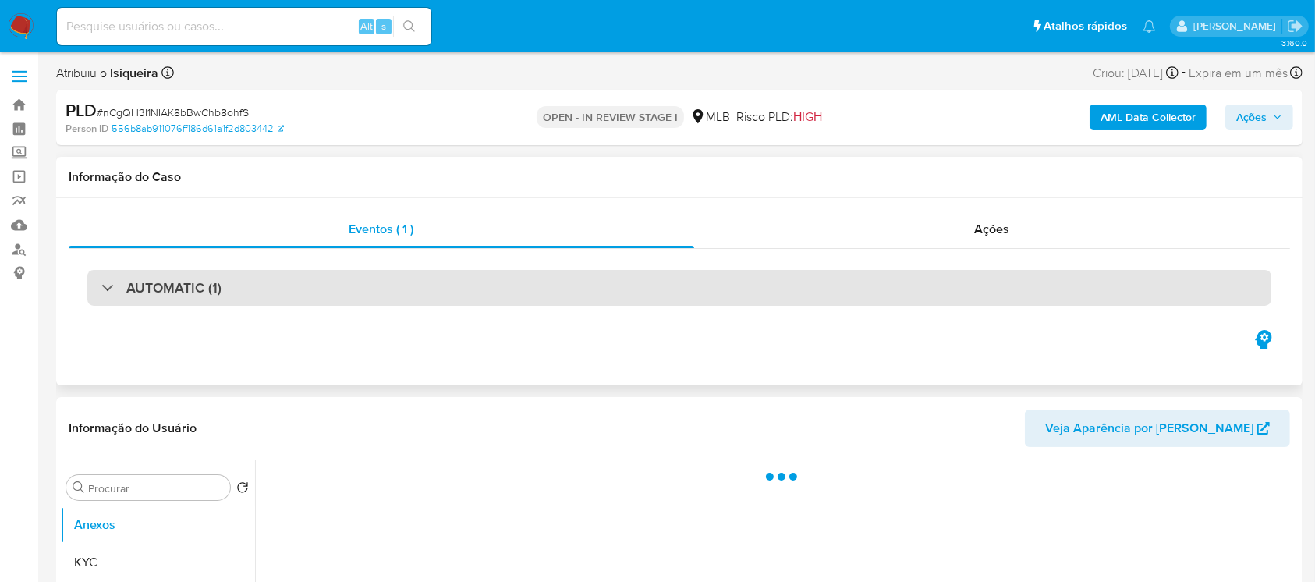
click at [455, 288] on div "AUTOMATIC (1)" at bounding box center [679, 288] width 1184 height 36
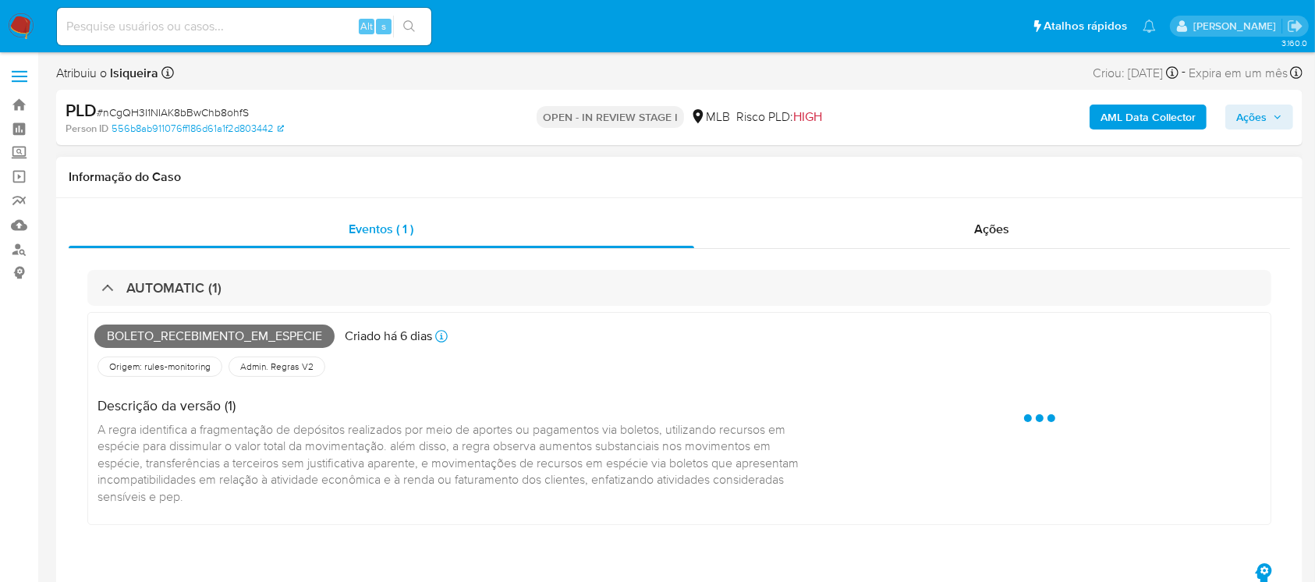
select select "10"
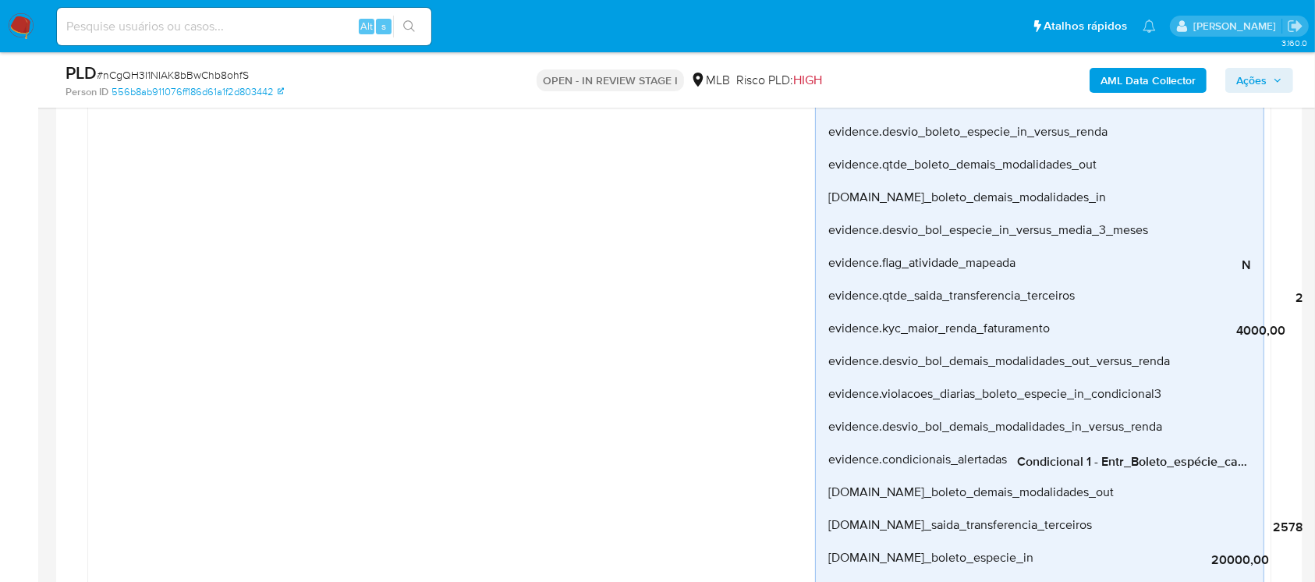
scroll to position [416, 0]
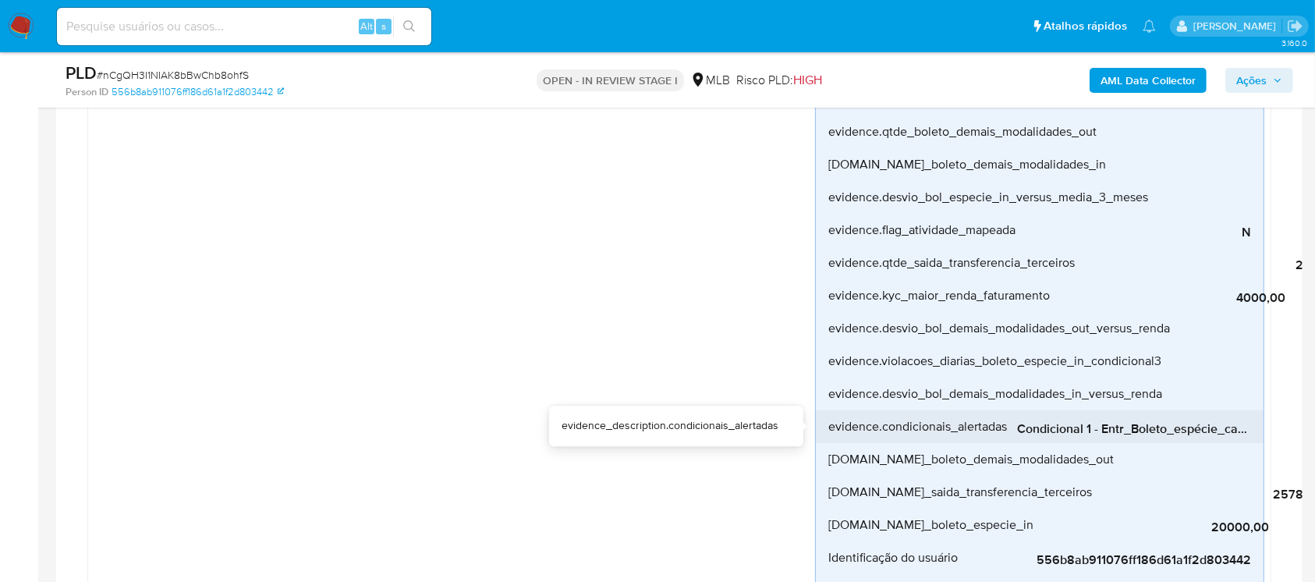
click at [1083, 427] on span "Condicional 1 - Entr_Boleto_espécie_capacidade" at bounding box center [1134, 429] width 234 height 16
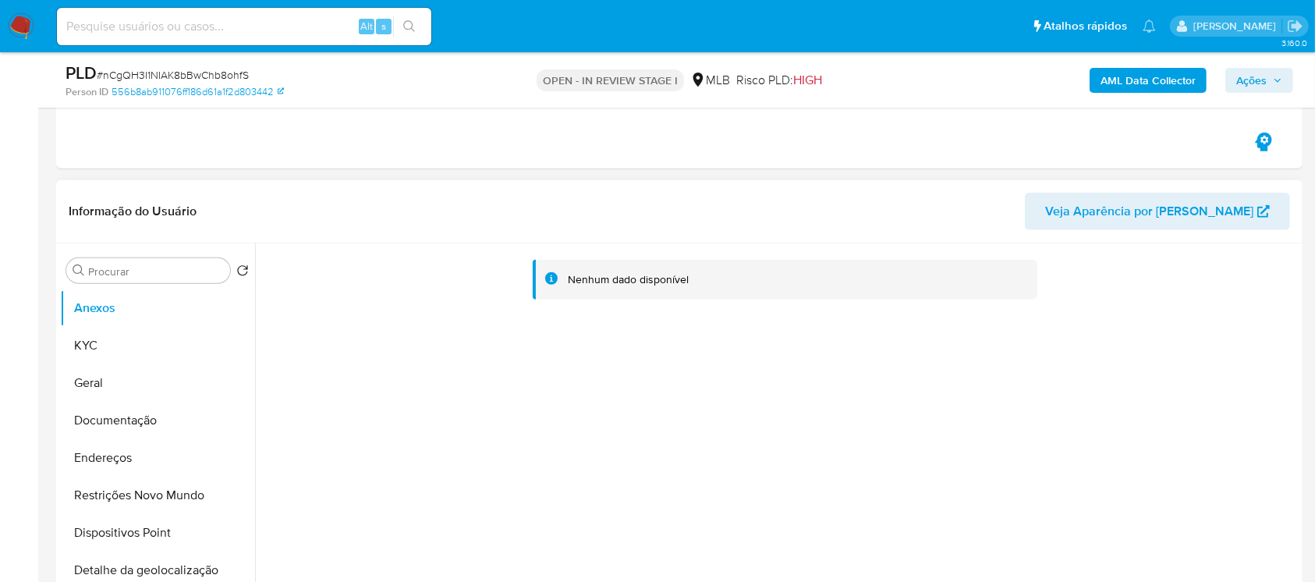
scroll to position [1109, 0]
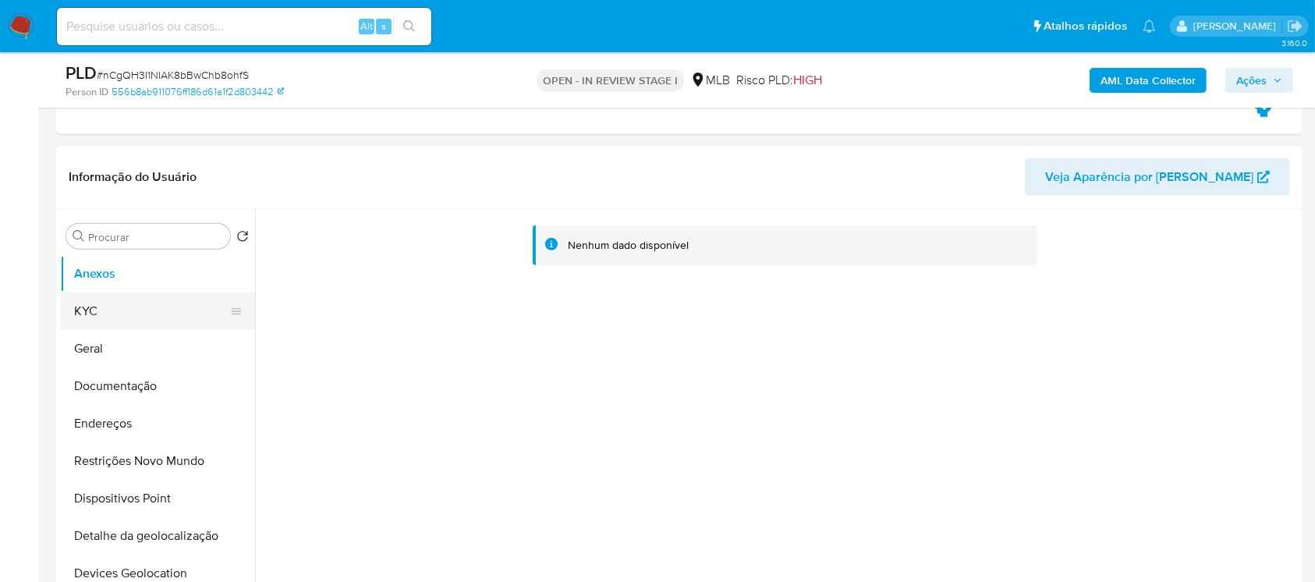
click at [115, 309] on button "KYC" at bounding box center [151, 310] width 182 height 37
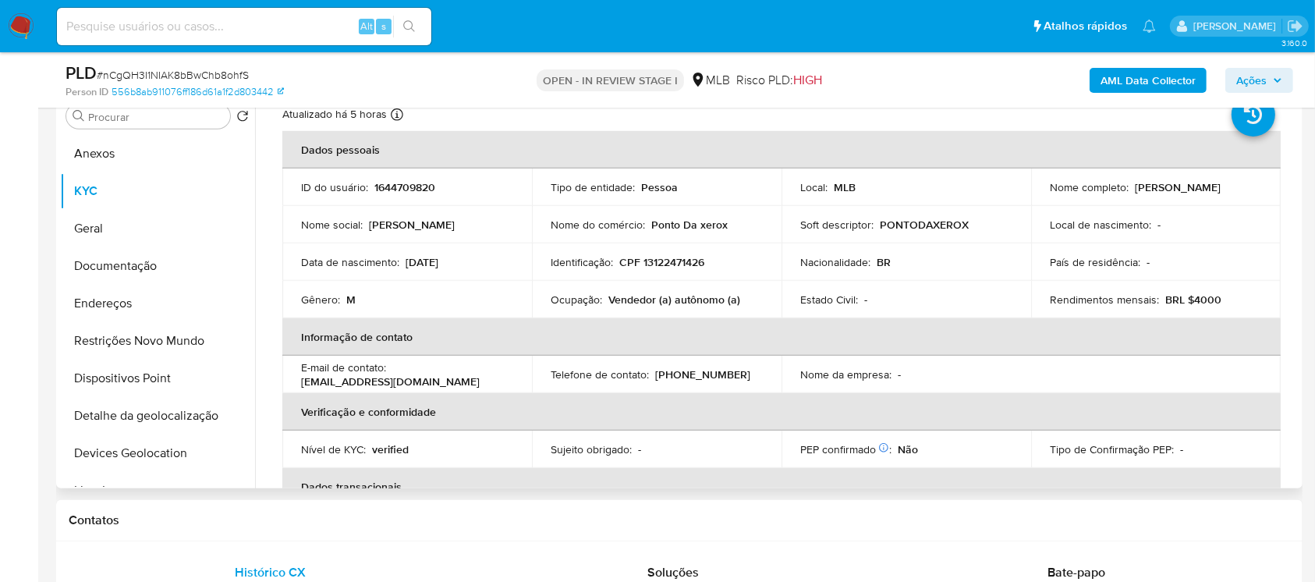
scroll to position [0, 0]
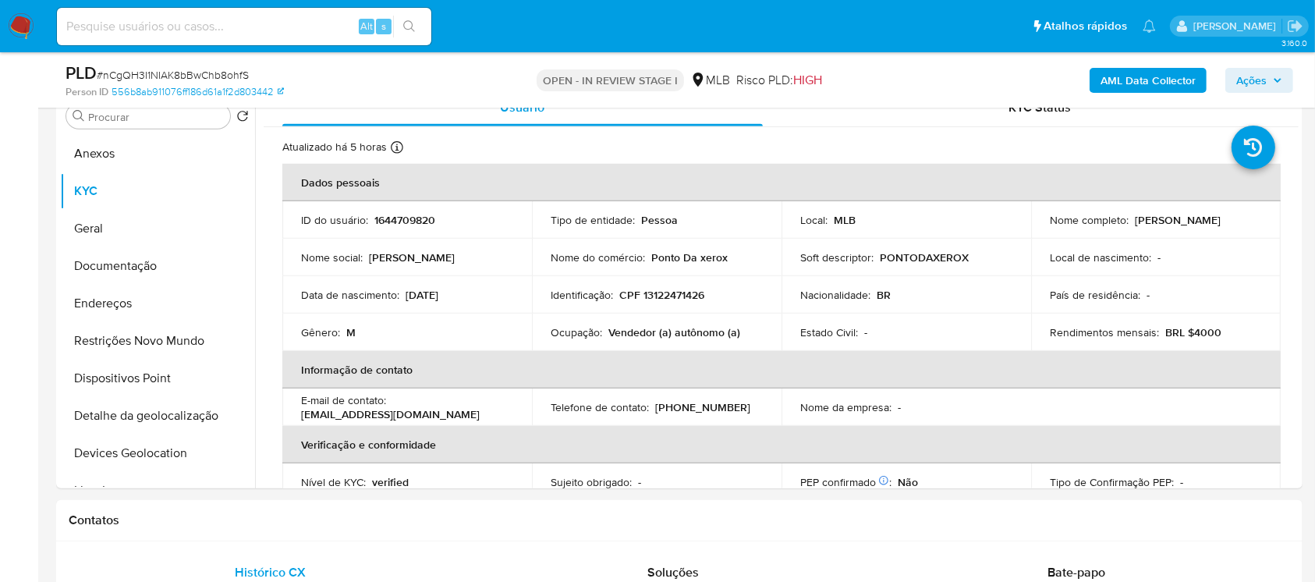
click at [140, 75] on span "# nCgQH3I1NIAK8bBwChb8ohfS" at bounding box center [173, 75] width 152 height 16
copy span "nCgQH3I1NIAK8bBwChb8ohfS"
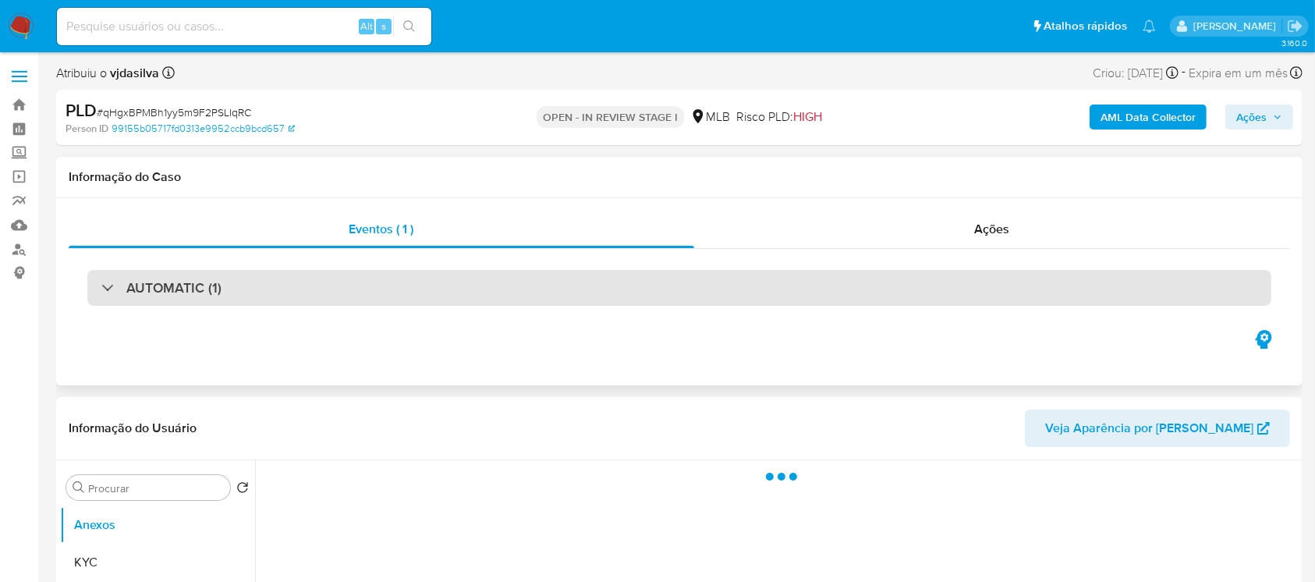
select select "10"
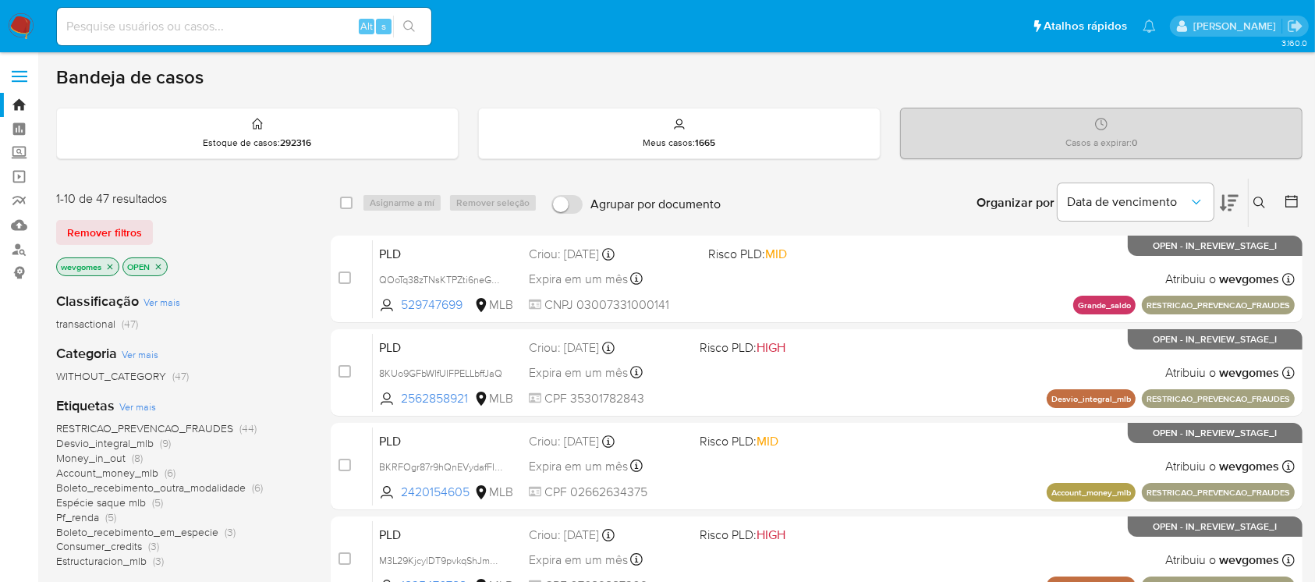
click at [109, 266] on icon "close-filter" at bounding box center [110, 266] width 5 height 5
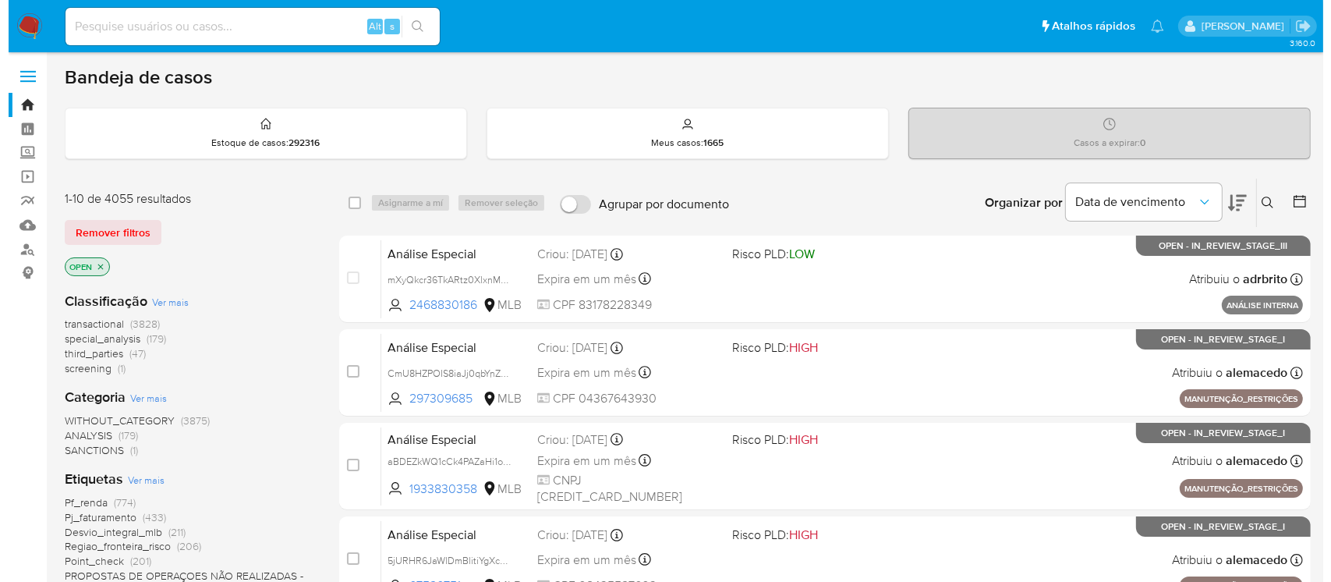
scroll to position [138, 0]
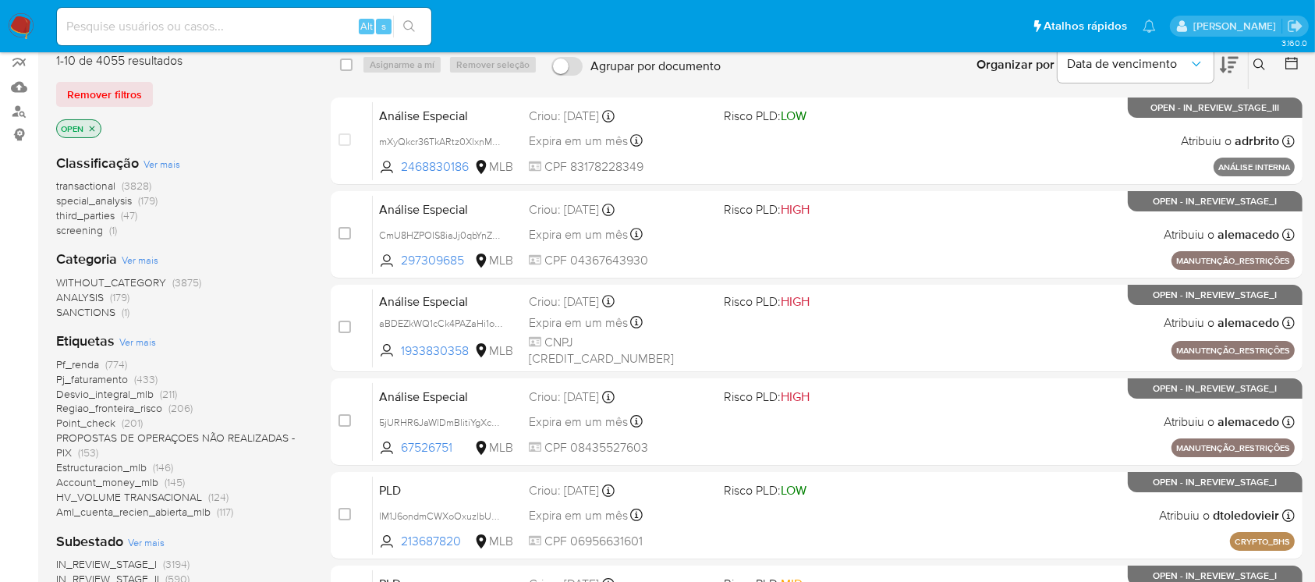
click at [137, 338] on span "Ver mais" at bounding box center [137, 342] width 37 height 14
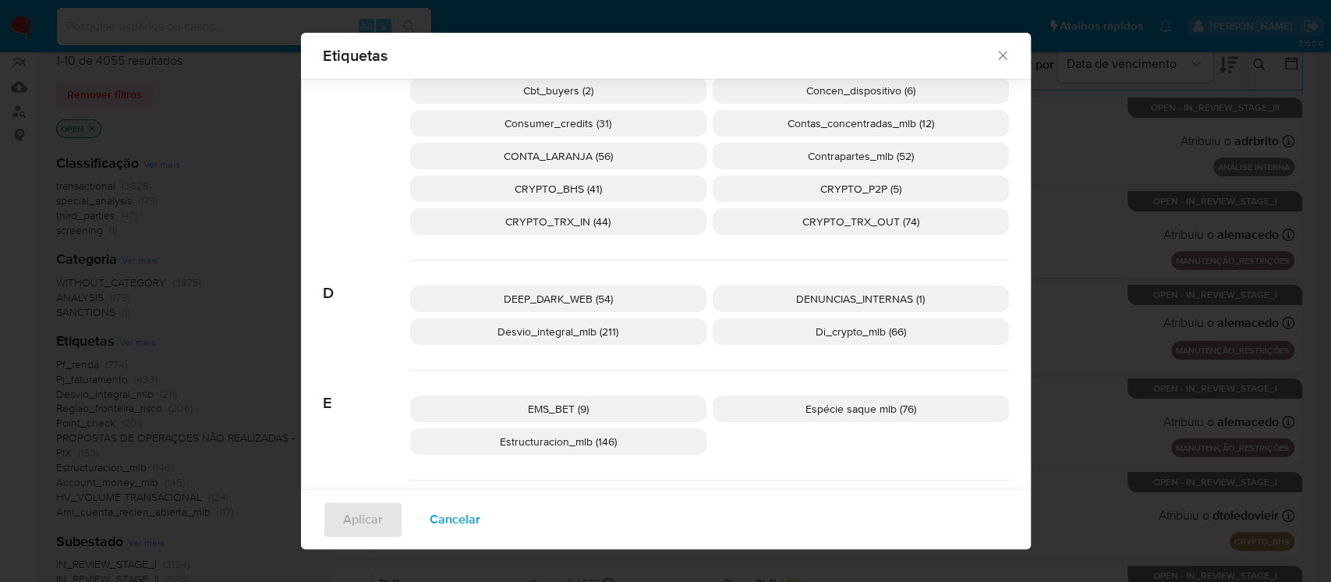
scroll to position [543, 0]
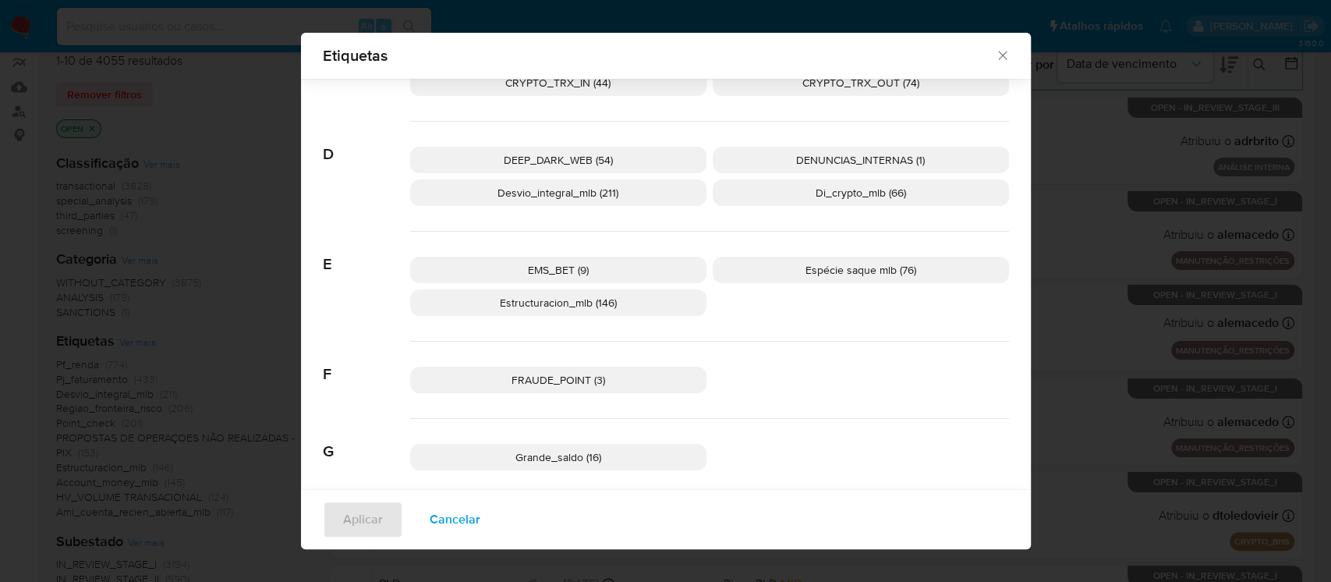
click at [825, 272] on span "Espécie saque mlb (76)" at bounding box center [861, 270] width 111 height 16
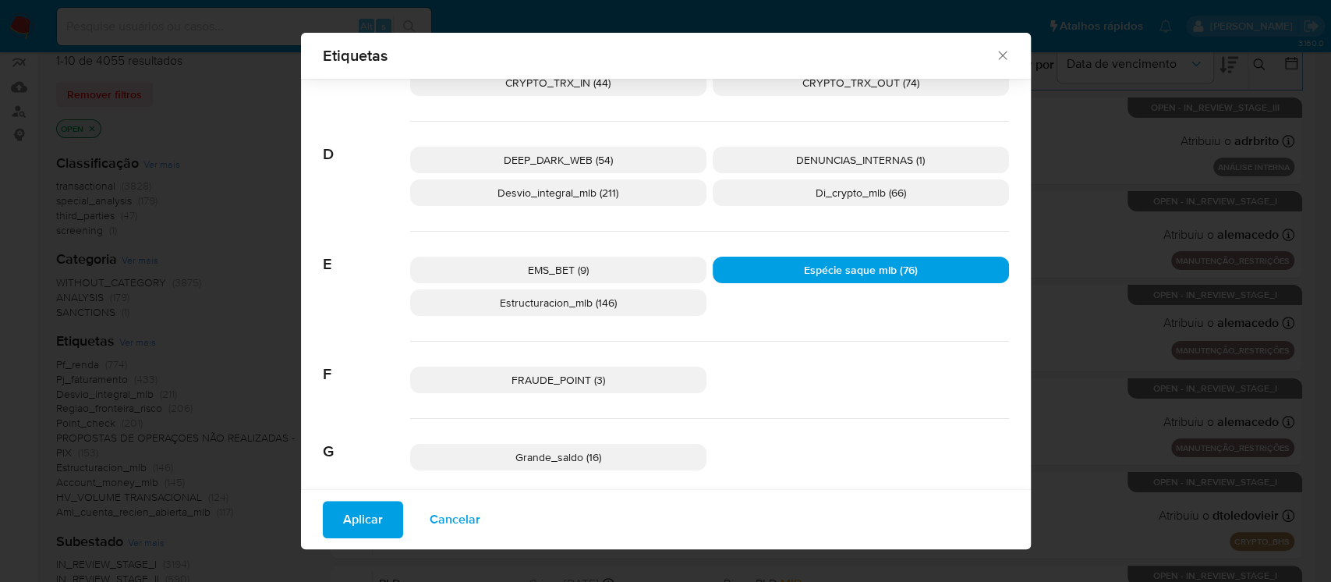
click at [363, 521] on span "Aplicar" at bounding box center [363, 519] width 40 height 34
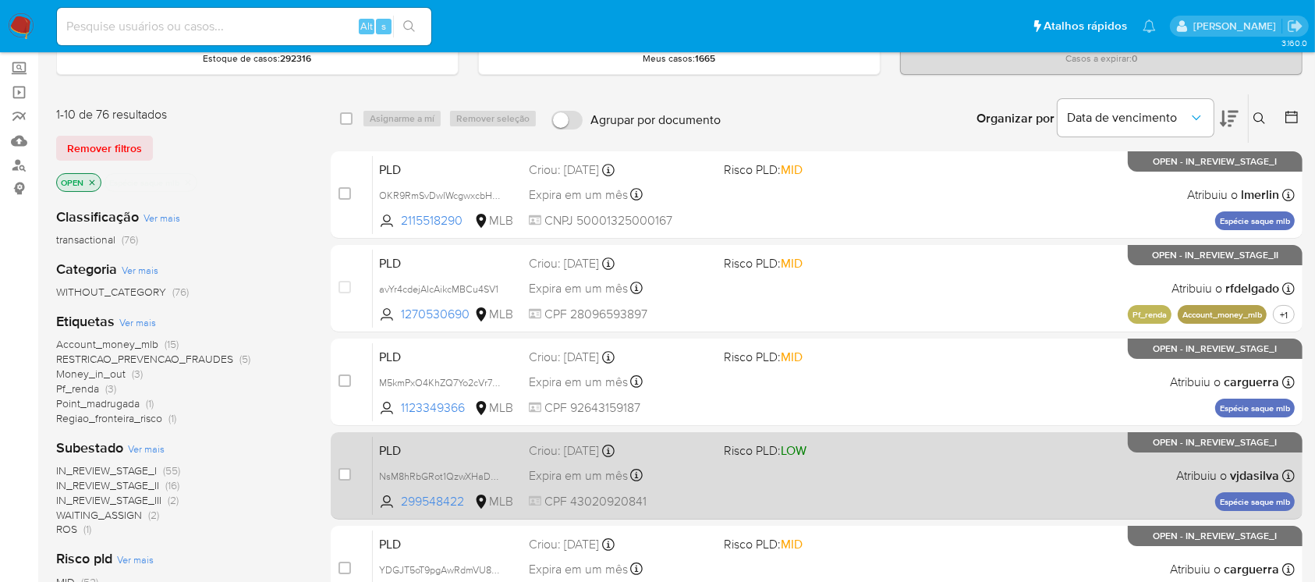
scroll to position [138, 0]
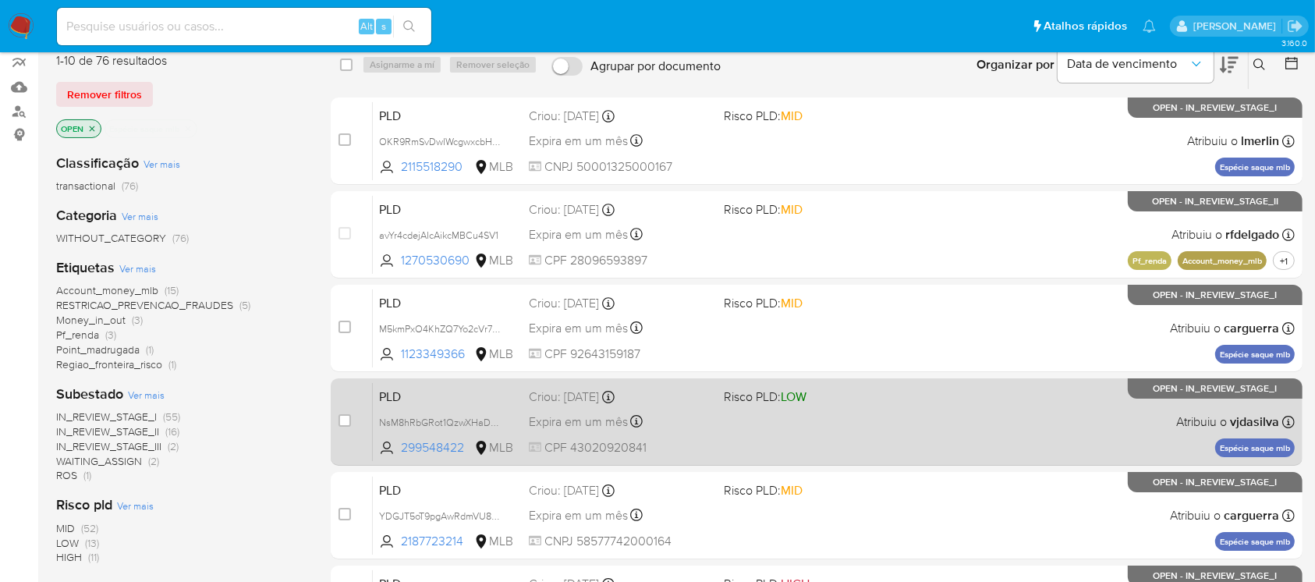
click at [848, 434] on div "PLD NsM8hRbGRot1QzwXHaD5g6g8 299548422 MLB Risco PLD: LOW Criou: 12/09/2025 Cri…" at bounding box center [834, 421] width 922 height 79
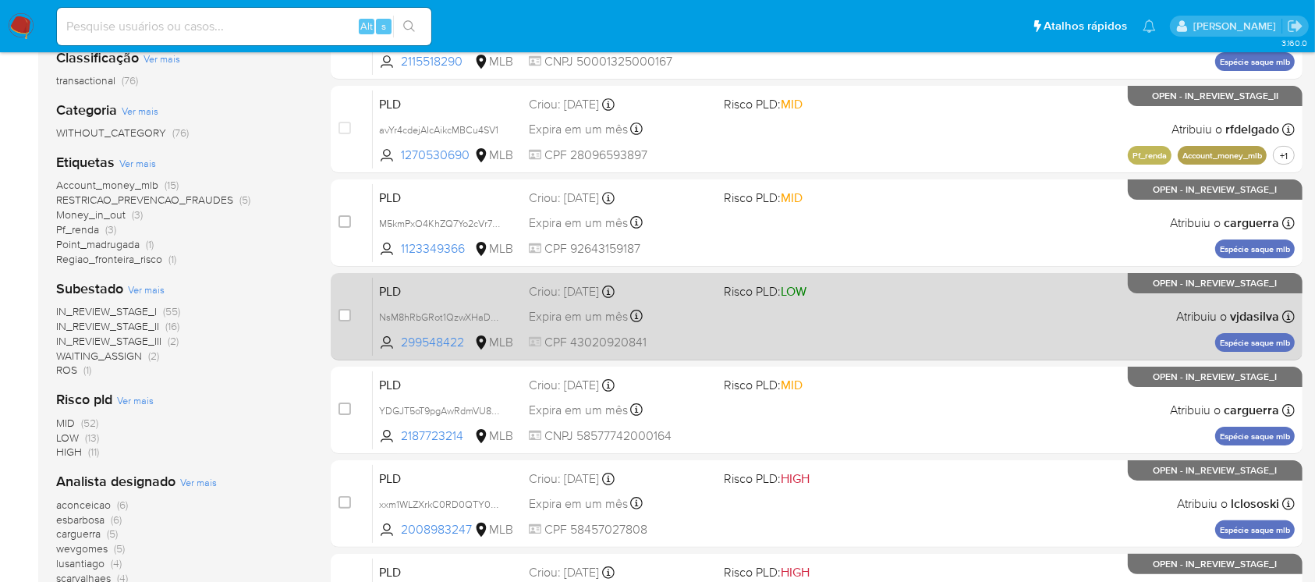
scroll to position [277, 0]
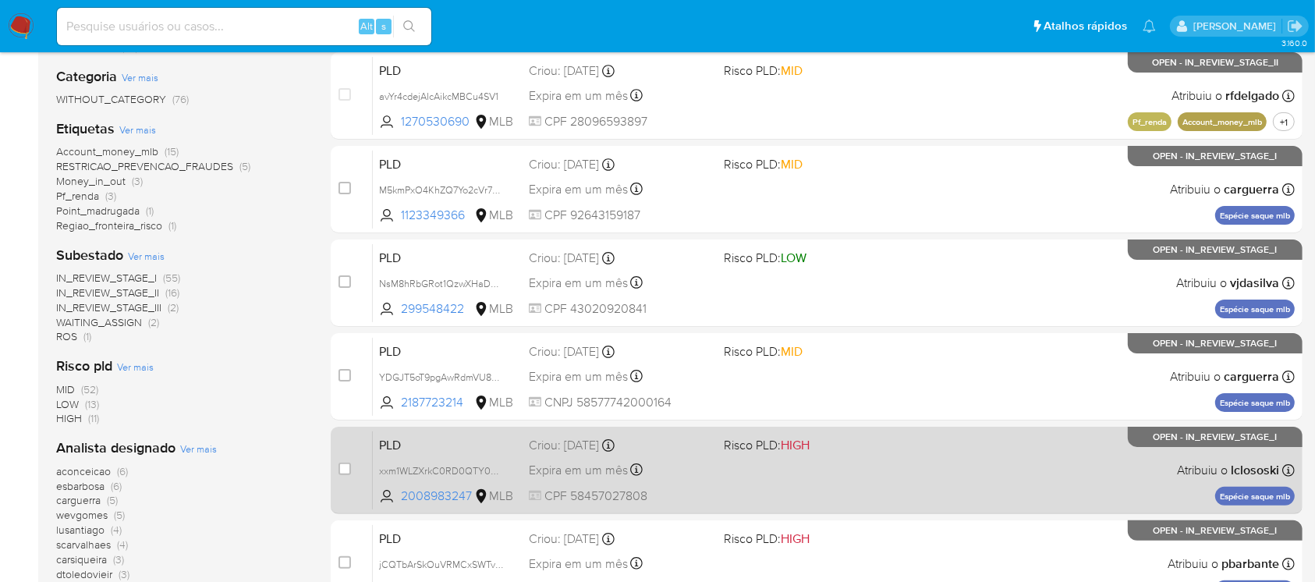
click at [848, 485] on div "PLD xxm1WLZXrkC0RD0QTY05aXFD 2008983247 MLB Risco PLD: HIGH Criou: 12/09/2025 C…" at bounding box center [834, 469] width 922 height 79
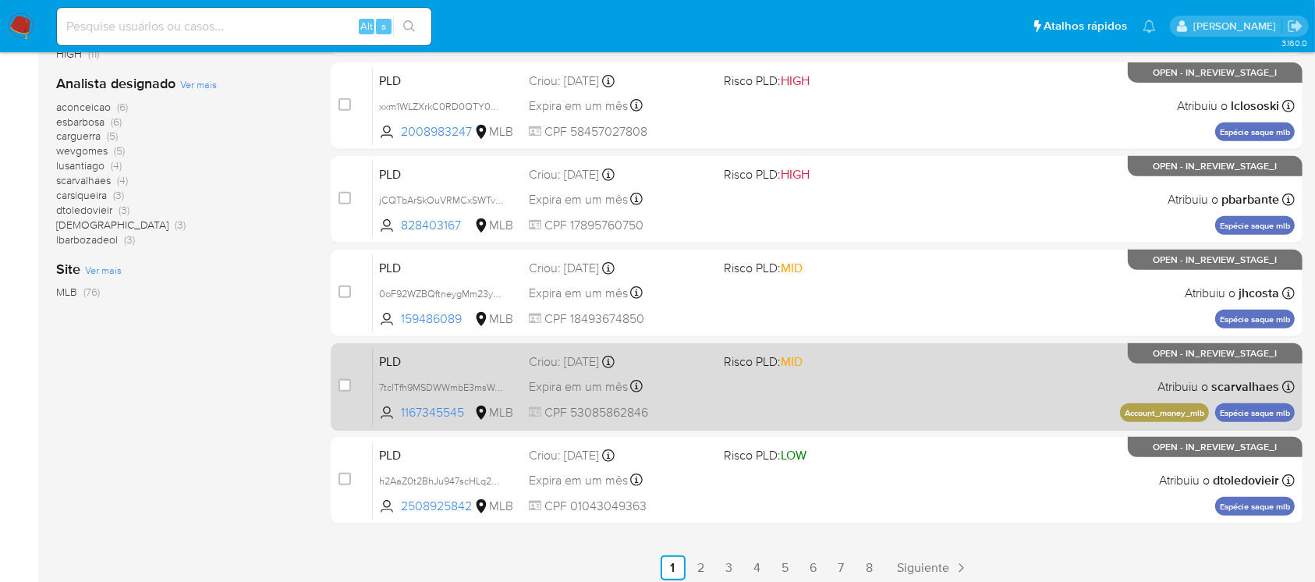
scroll to position [692, 0]
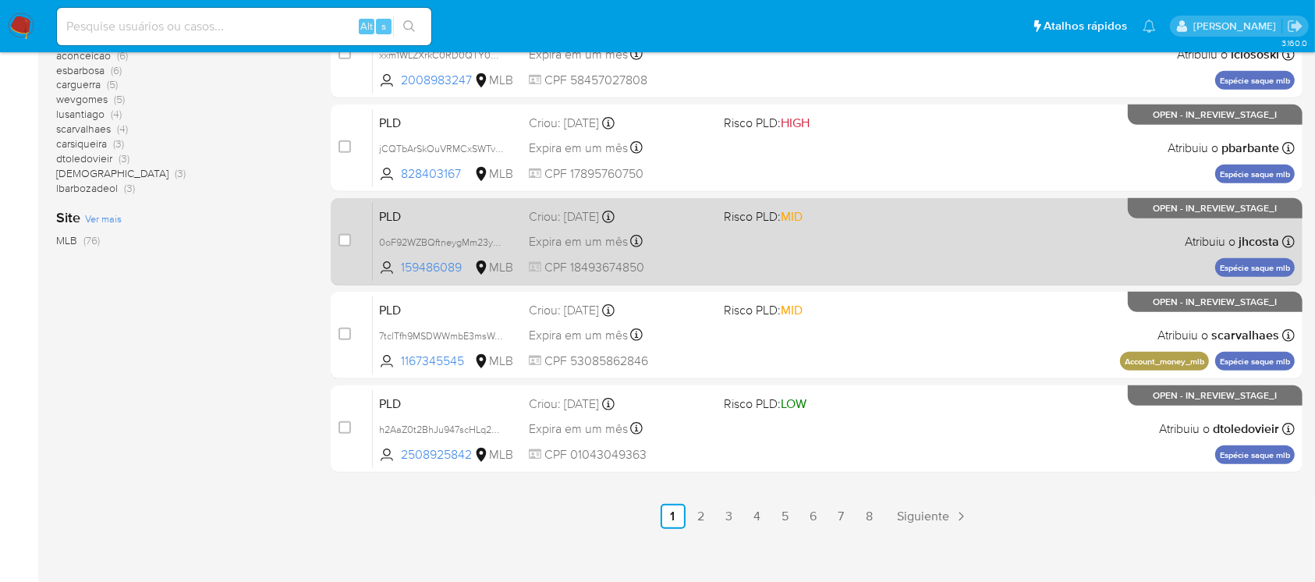
click at [717, 268] on div "PLD 0oF92WZBQftneygMm23y7qXu 159486089 MLB Risco PLD: MID Criou: 12/09/2025 Cri…" at bounding box center [834, 241] width 922 height 79
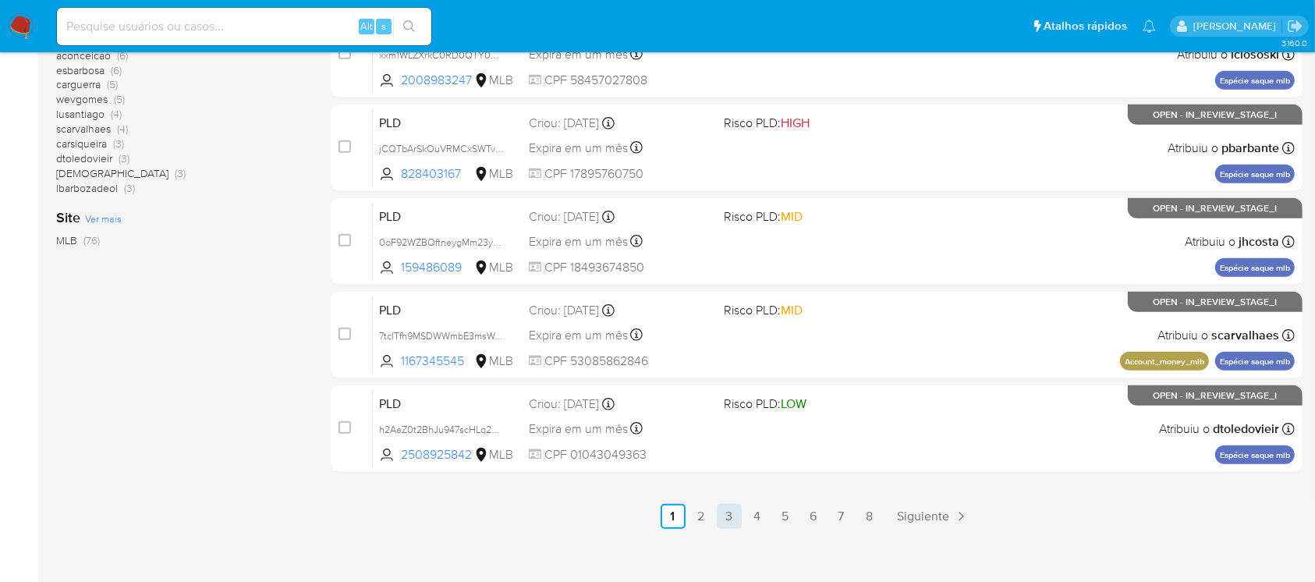
click at [736, 512] on link "3" at bounding box center [729, 516] width 25 height 25
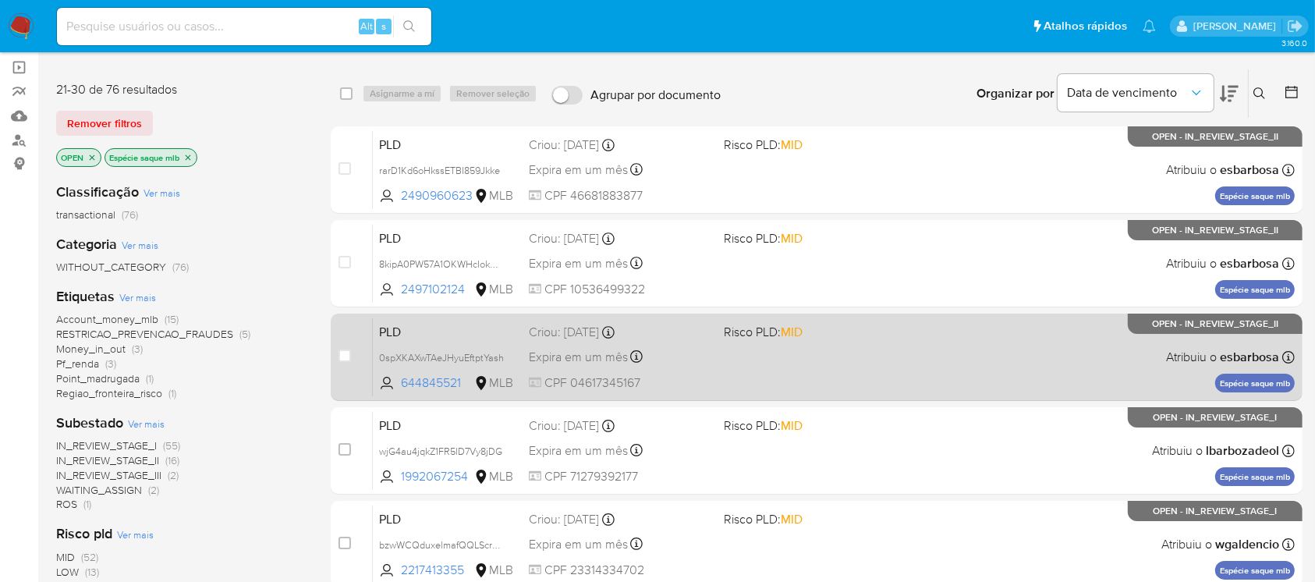
scroll to position [277, 0]
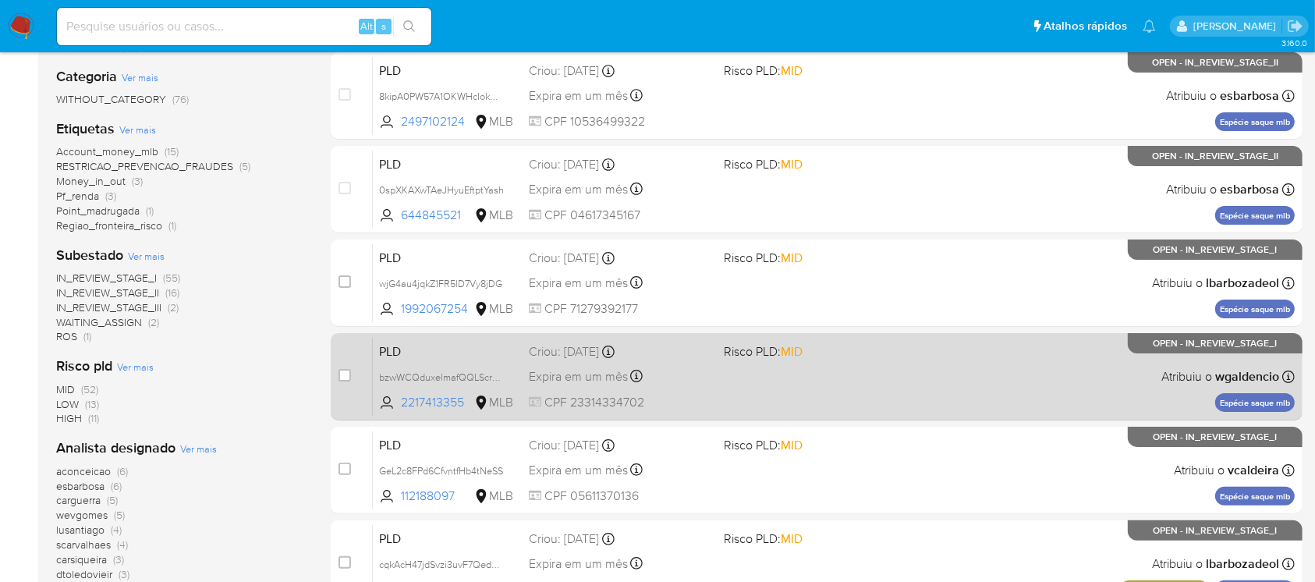
click at [740, 387] on div "PLD bzwWCQduxelmafQQLScr2vyq 2217413355 MLB Risco PLD: MID Criou: 12/09/2025 Cr…" at bounding box center [834, 376] width 922 height 79
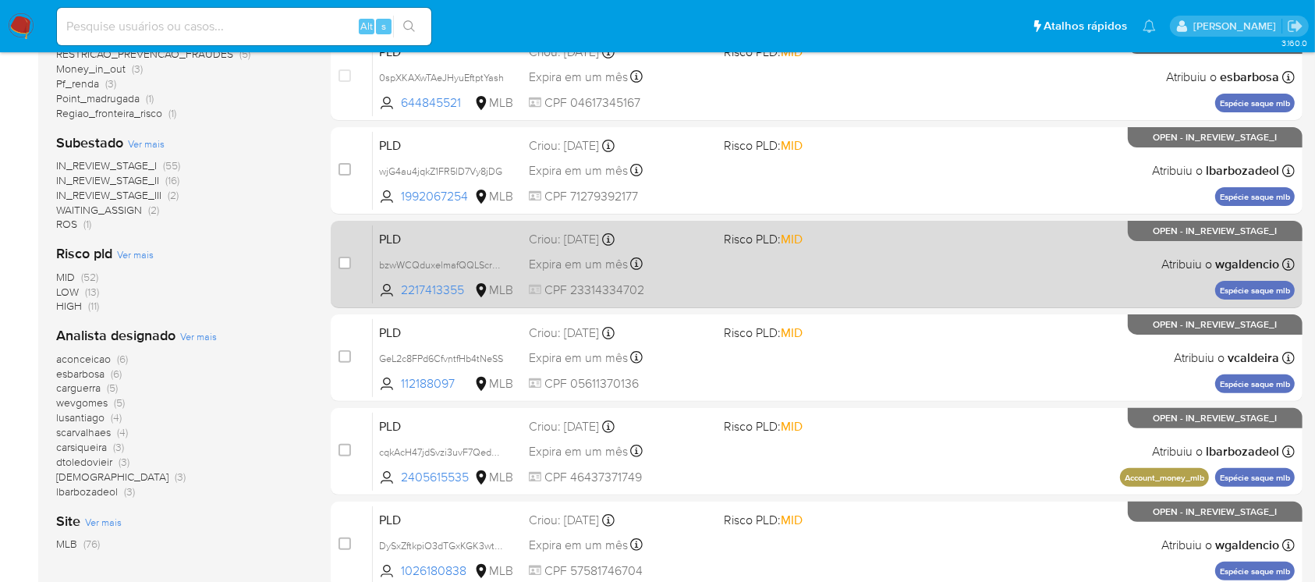
scroll to position [416, 0]
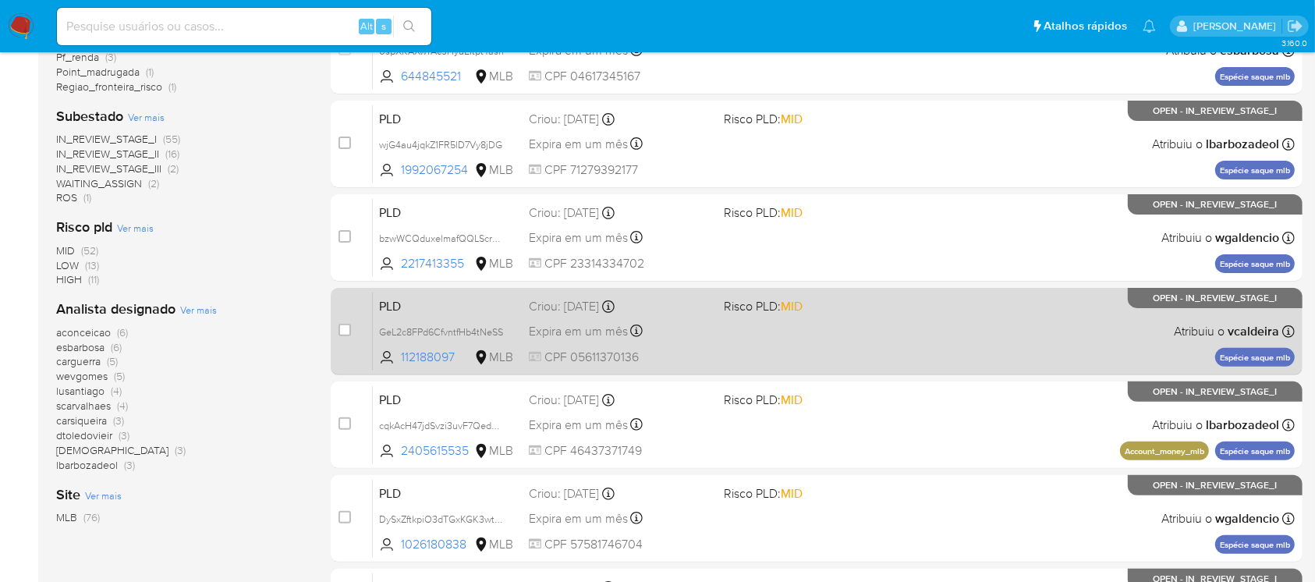
click at [812, 349] on div "PLD GeL2c8FPd6CfvntfHb4tNeSS 112188097 MLB Risco PLD: MID Criou: 12/09/2025 Cri…" at bounding box center [834, 331] width 922 height 79
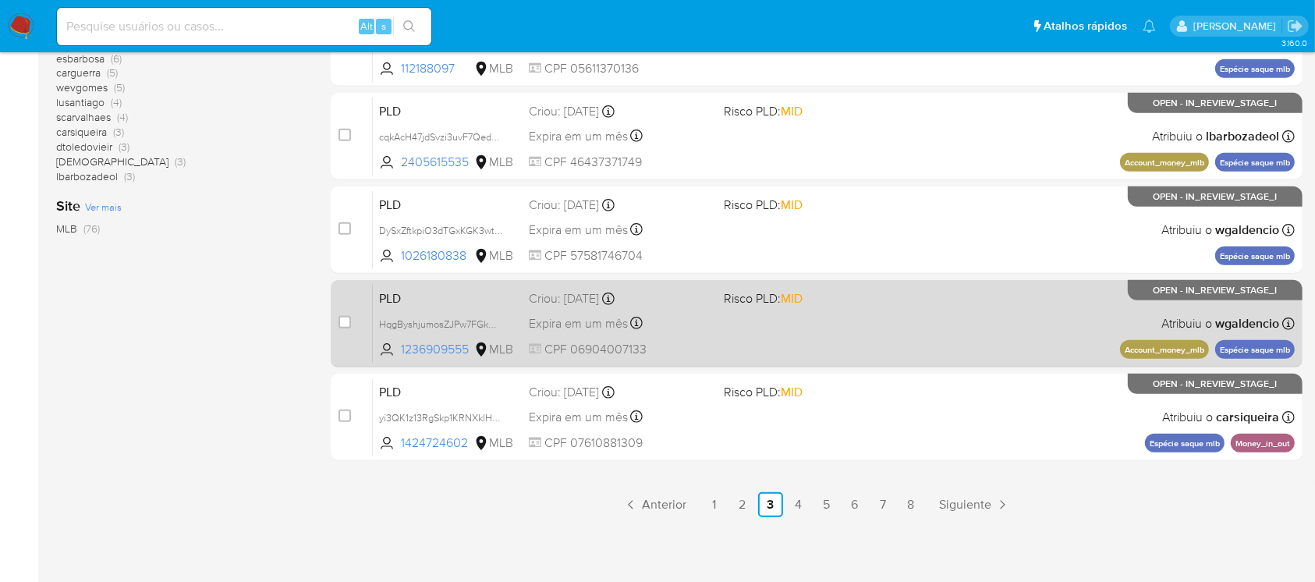
scroll to position [705, 0]
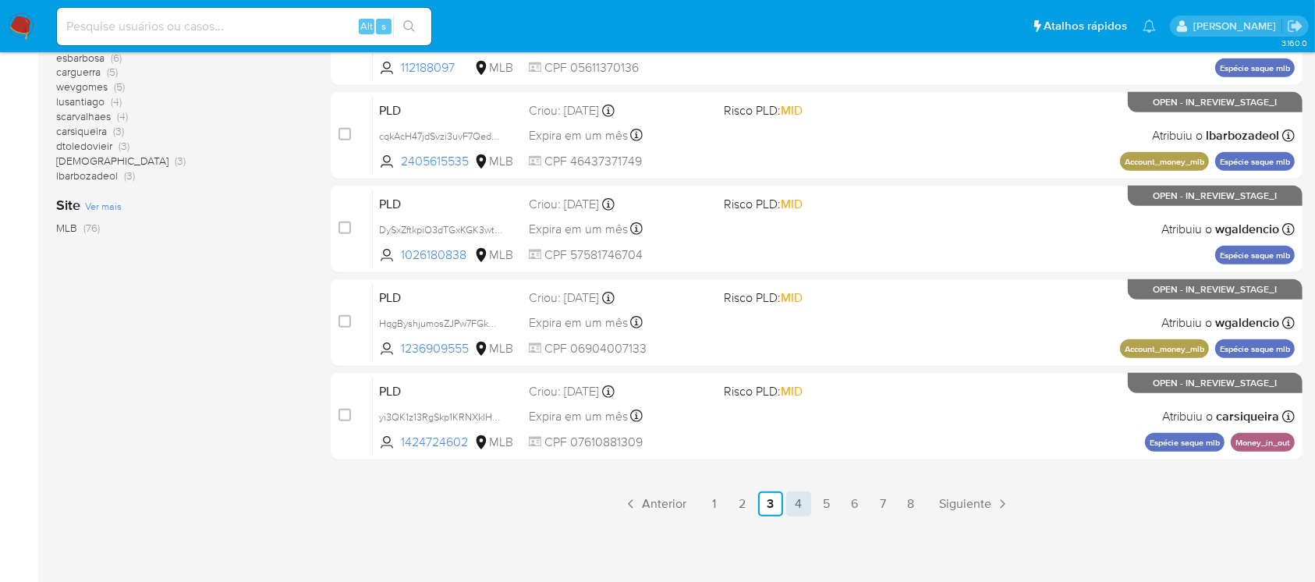
click at [798, 506] on link "4" at bounding box center [798, 503] width 25 height 25
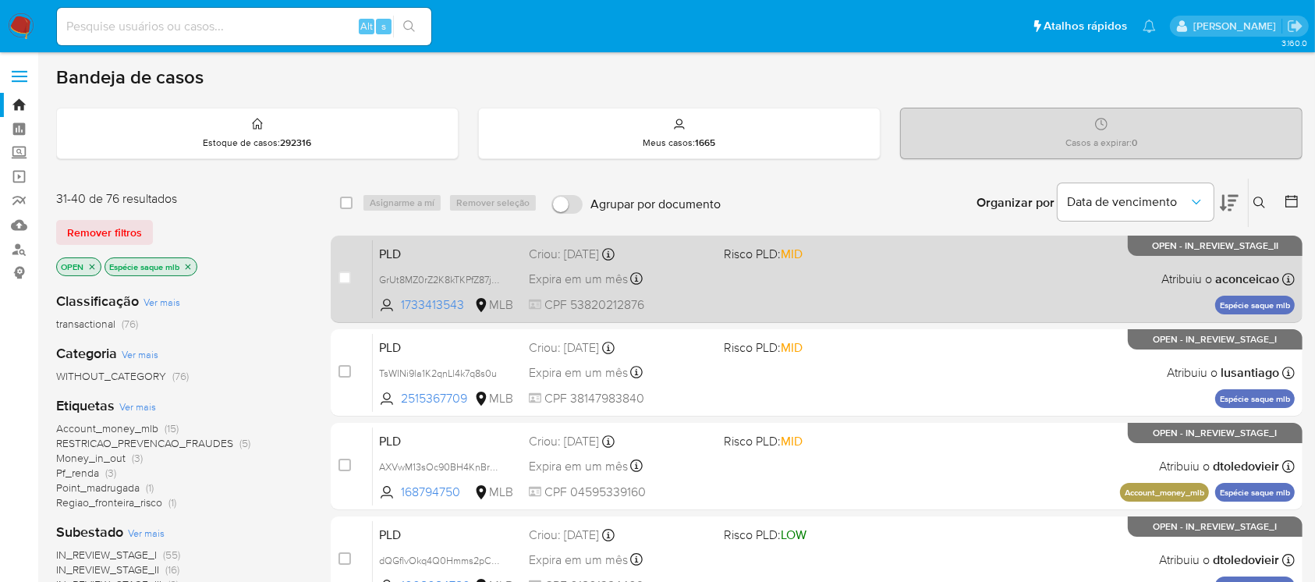
click at [719, 306] on div "PLD GrUt8MZ0rZ2K8kTKPfZ87jUw 1733413543 MLB Risco PLD: MID Criou: 12/09/2025 Cr…" at bounding box center [834, 278] width 922 height 79
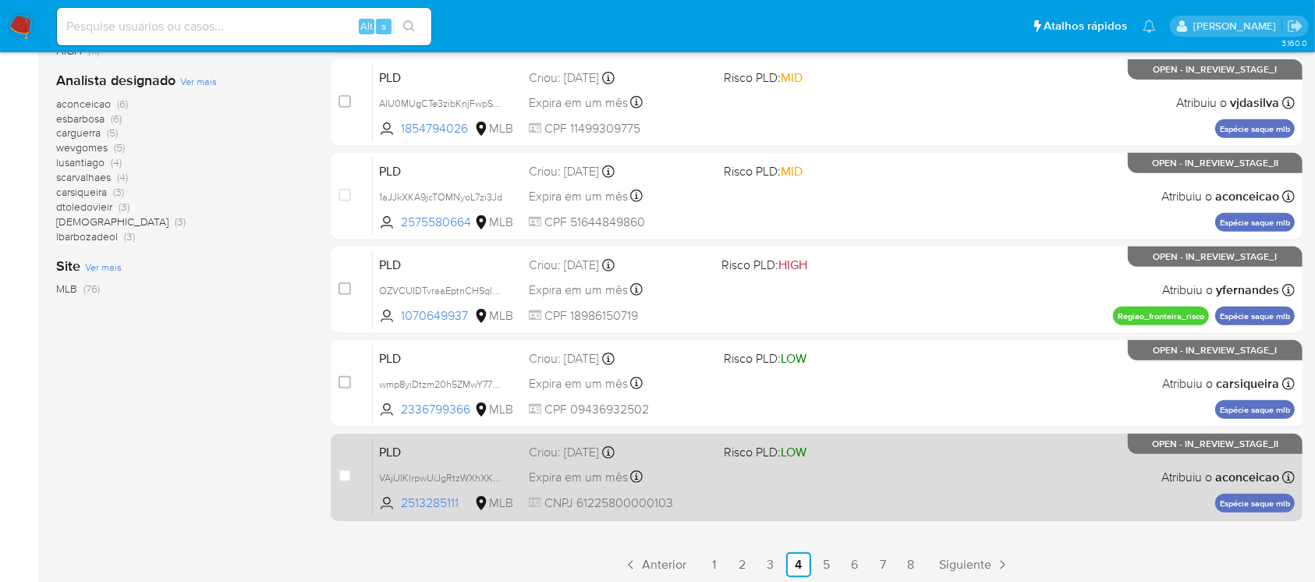
scroll to position [692, 0]
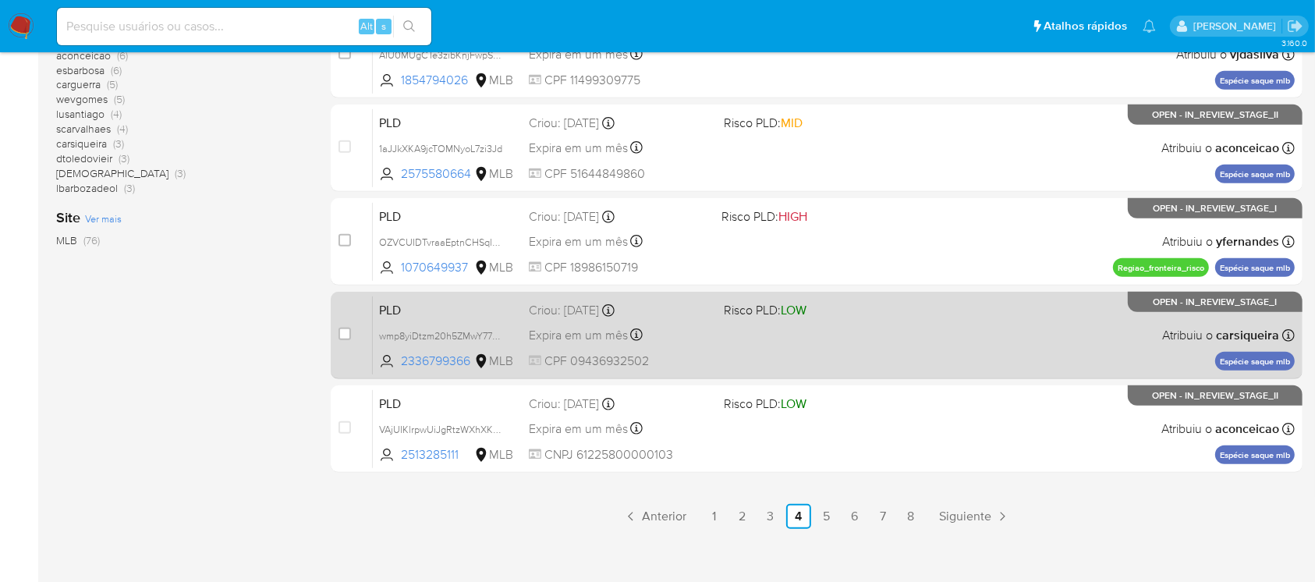
click at [750, 357] on div "PLD wmp8yiDtzm20h5ZMwY77dGEN 2336799366 MLB Risco PLD: LOW Criou: 12/09/2025 Cr…" at bounding box center [834, 335] width 922 height 79
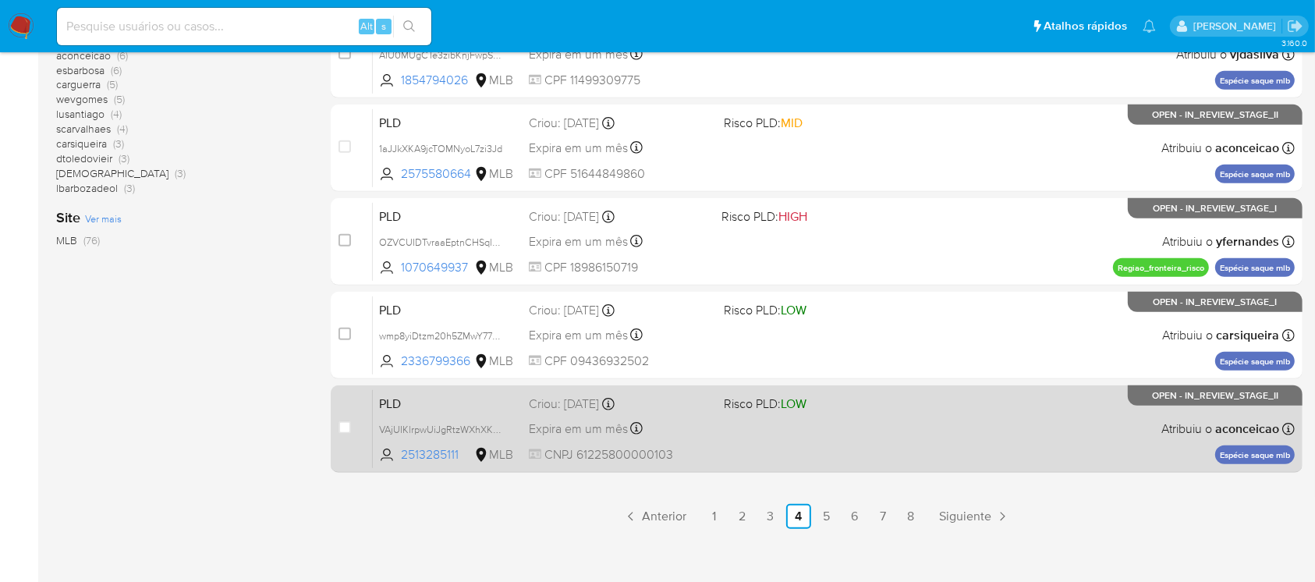
click at [755, 436] on div "PLD VAjUIKlrpwUiJgRtzWXhXKXW 2513285111 MLB Risco PLD: LOW Criou: 12/09/2025 Cr…" at bounding box center [834, 428] width 922 height 79
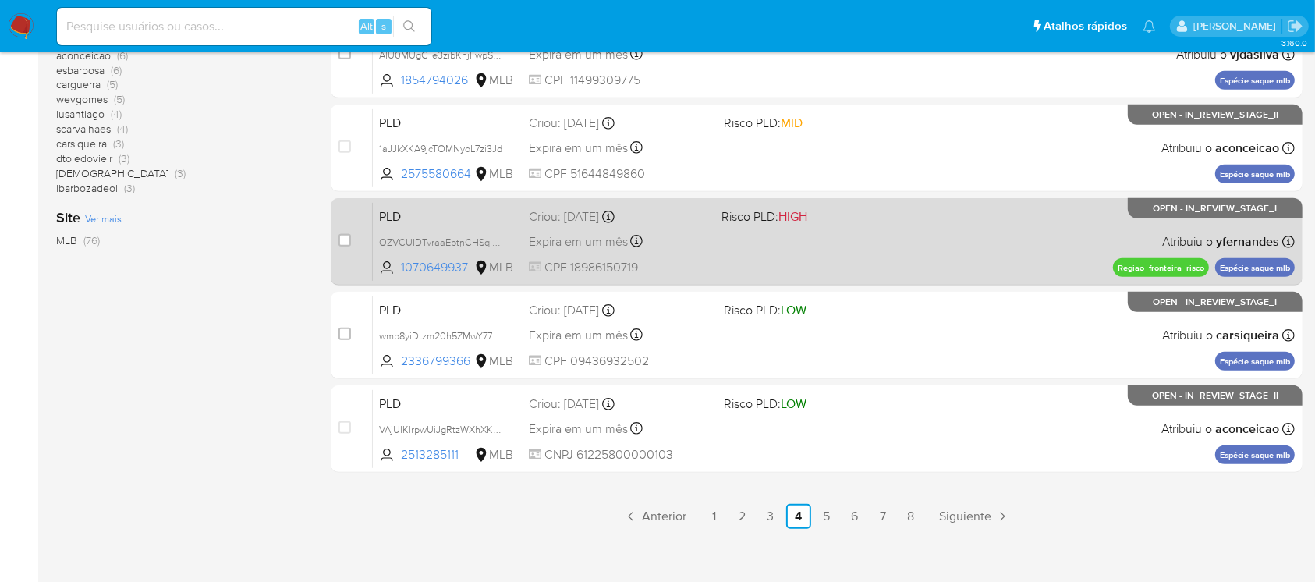
scroll to position [705, 0]
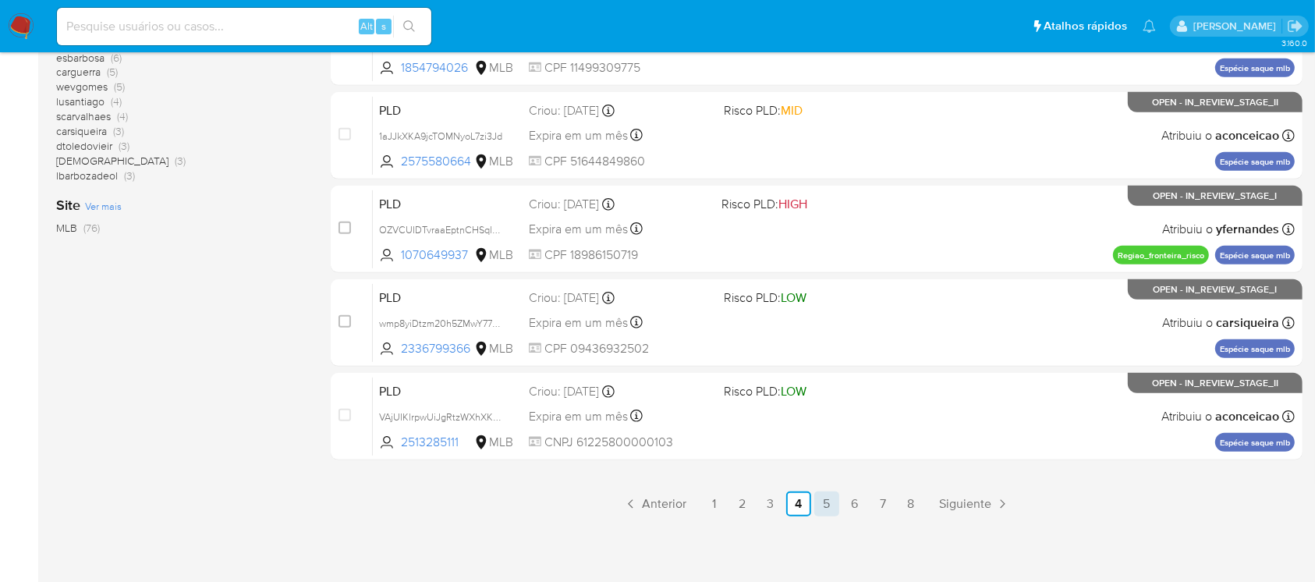
click at [830, 494] on link "5" at bounding box center [826, 503] width 25 height 25
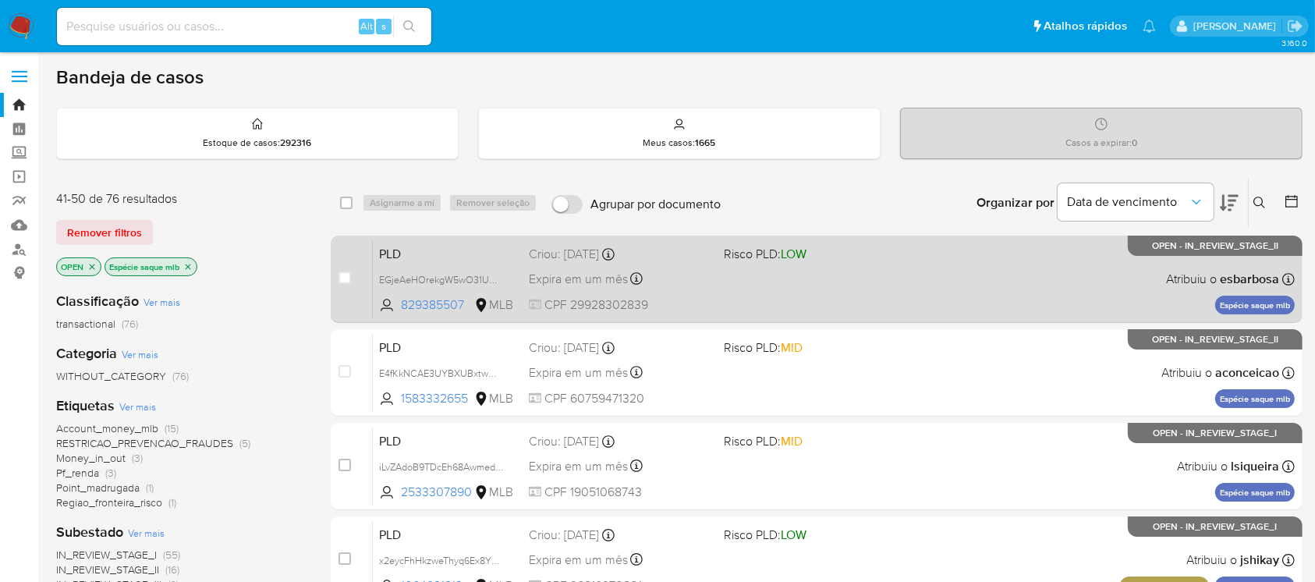
click at [740, 299] on div "PLD EGjeAeHOrekgW5wO31UWeUqI 829385507 MLB Risco PLD: LOW Criou: 12/09/2025 Cri…" at bounding box center [834, 278] width 922 height 79
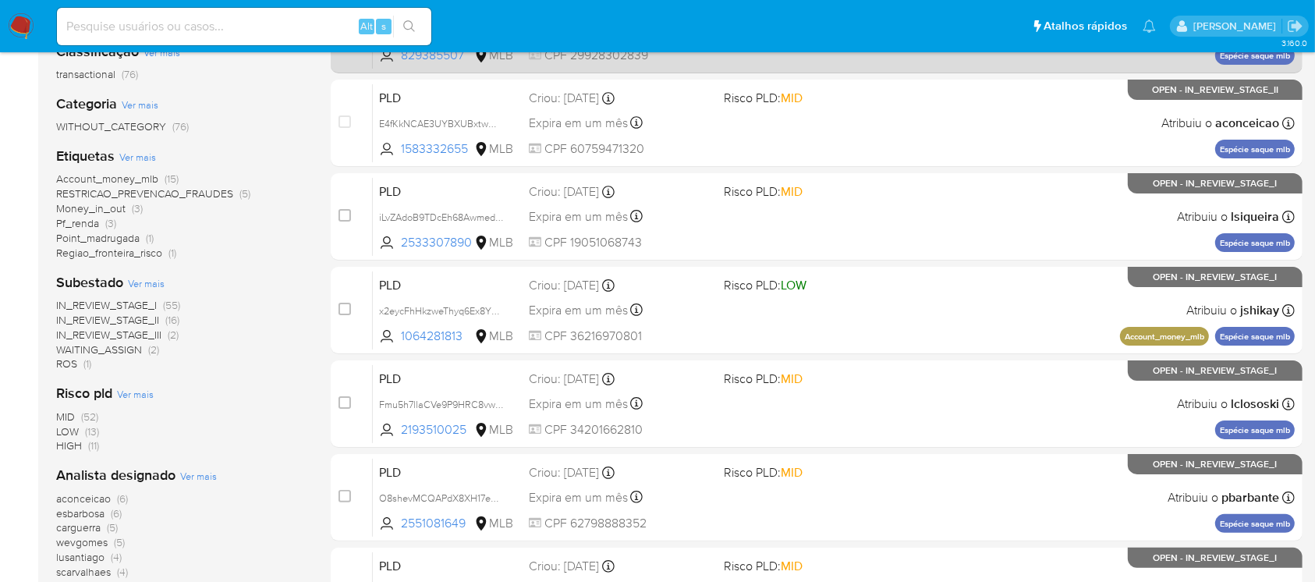
scroll to position [416, 0]
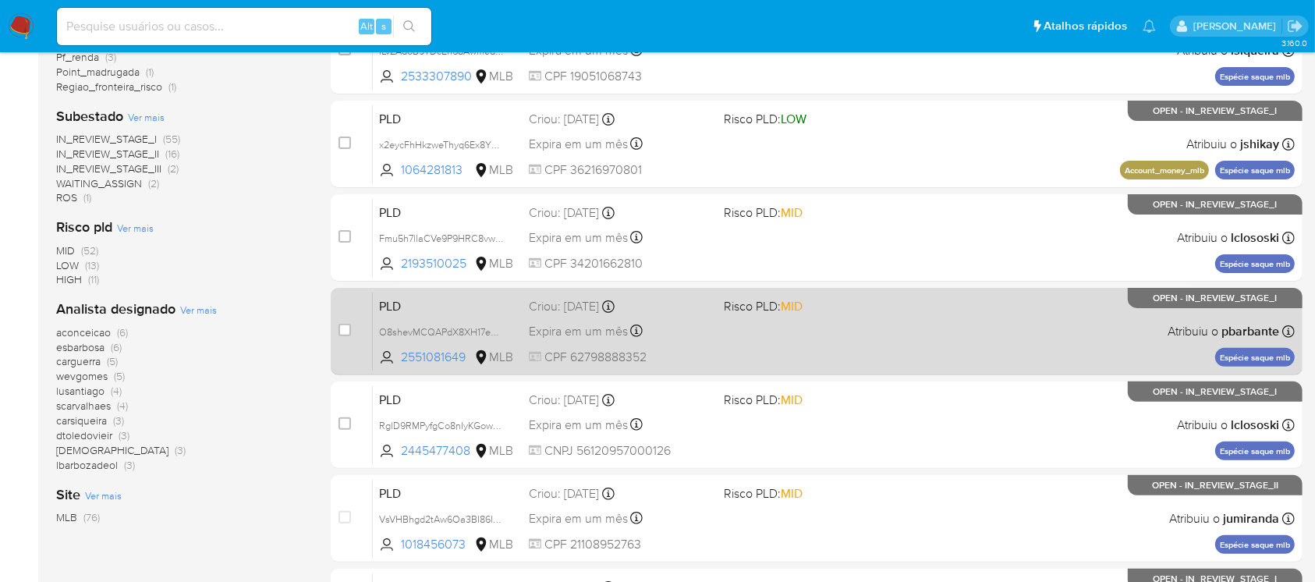
click at [724, 358] on div "PLD O8shevMCQAPdX8XH17eMmUpa 2551081649 MLB Risco PLD: MID Criou: 12/09/2025 Cr…" at bounding box center [834, 331] width 922 height 79
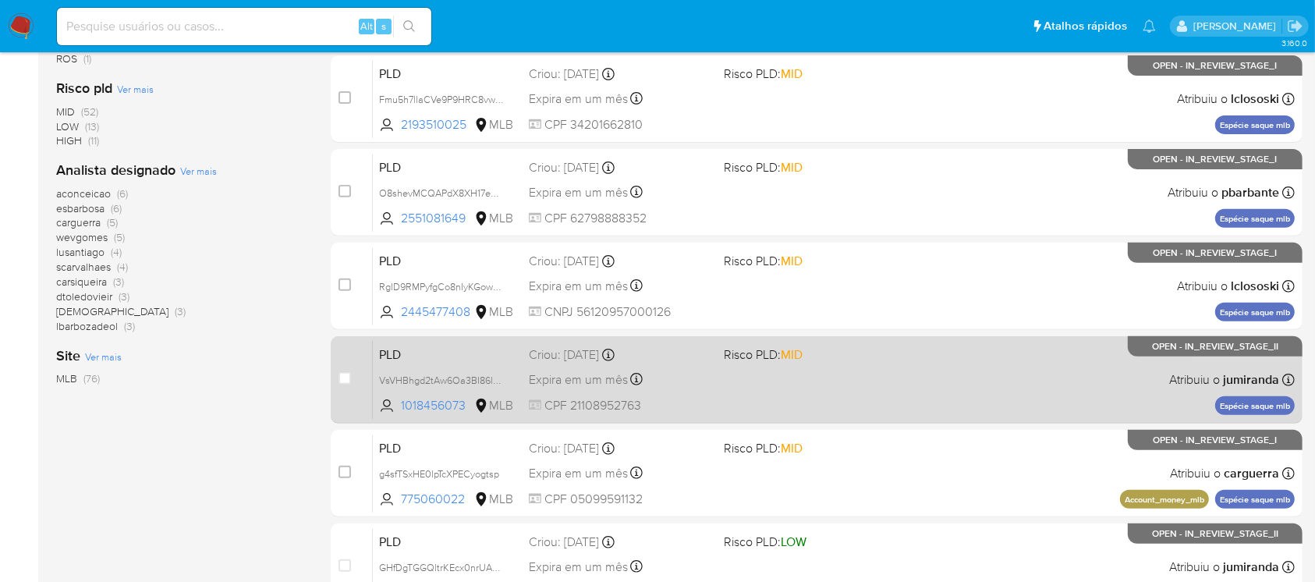
click at [830, 408] on div "PLD VsVHBhgd2tAw6Oa3BI86ldk5 1018456073 MLB Risco PLD: MID Criou: 12/09/2025 Cr…" at bounding box center [834, 379] width 922 height 79
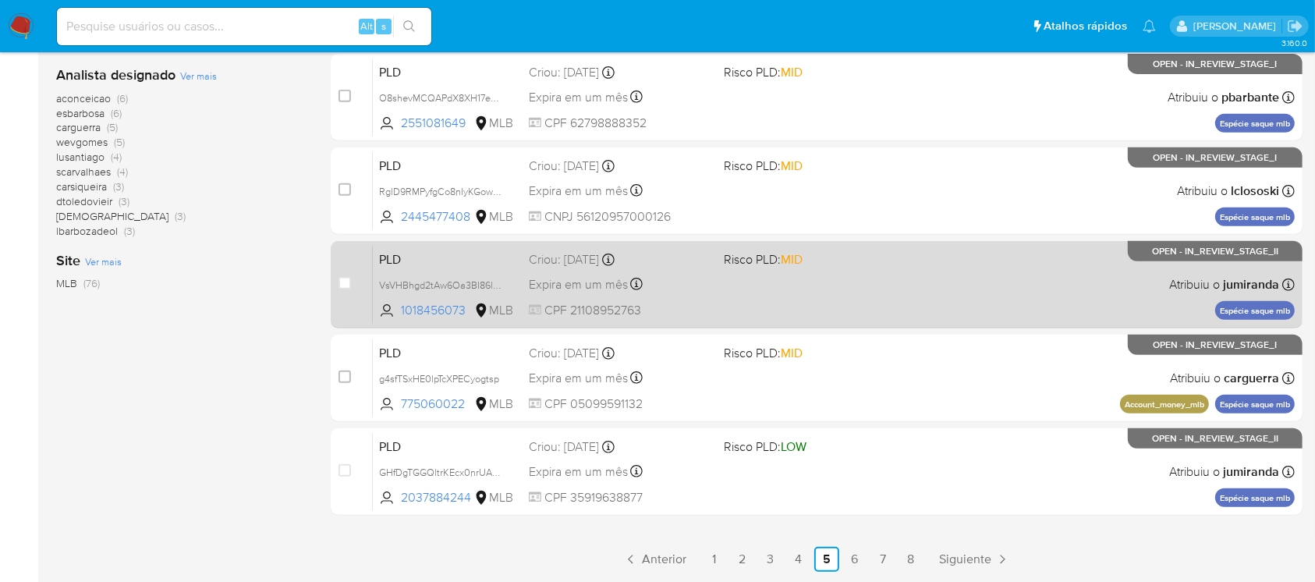
scroll to position [705, 0]
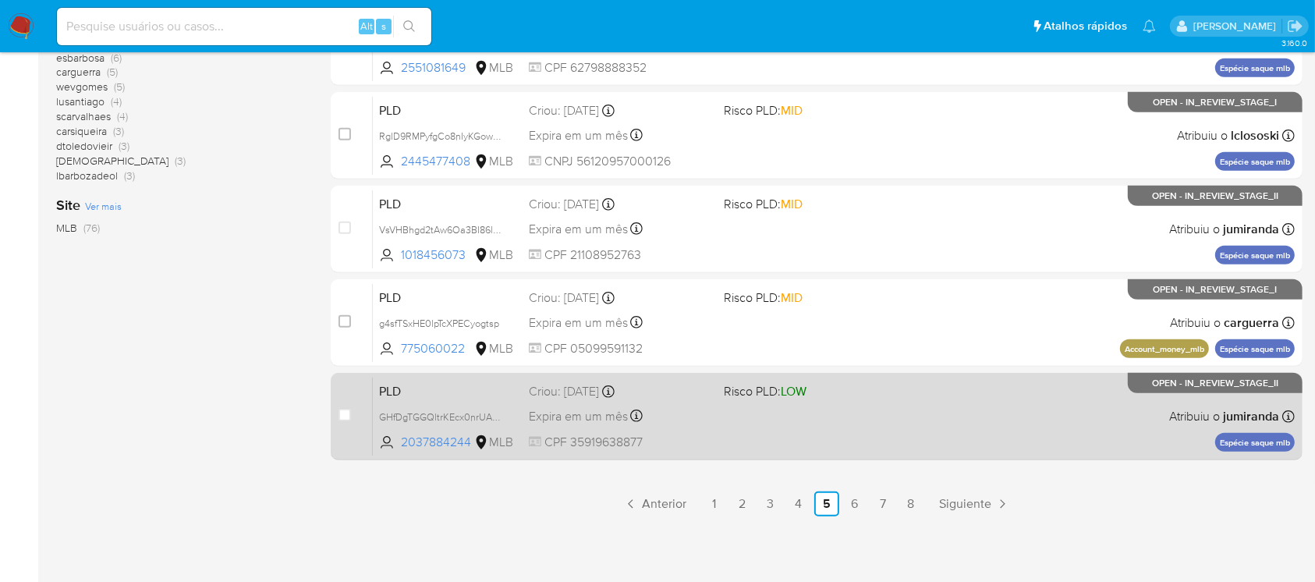
click at [802, 436] on div "PLD GHfDgTGGQltrKEcx0nrUAJIU 2037884244 MLB Risco PLD: LOW Criou: 12/09/2025 Cr…" at bounding box center [834, 416] width 922 height 79
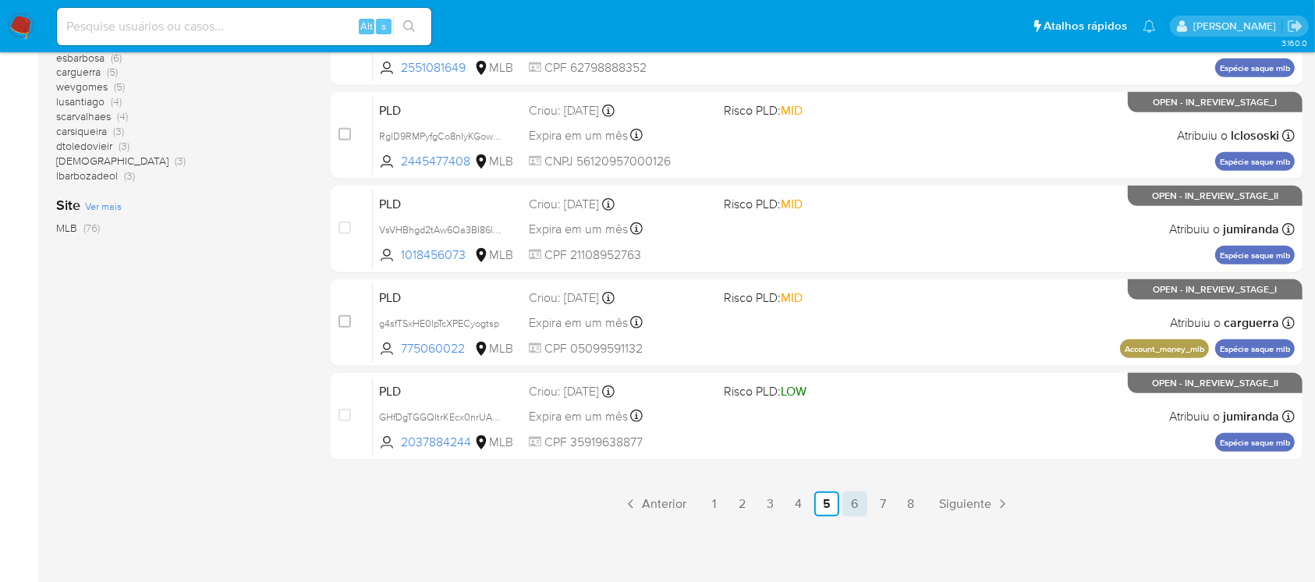
click at [863, 505] on link "6" at bounding box center [854, 503] width 25 height 25
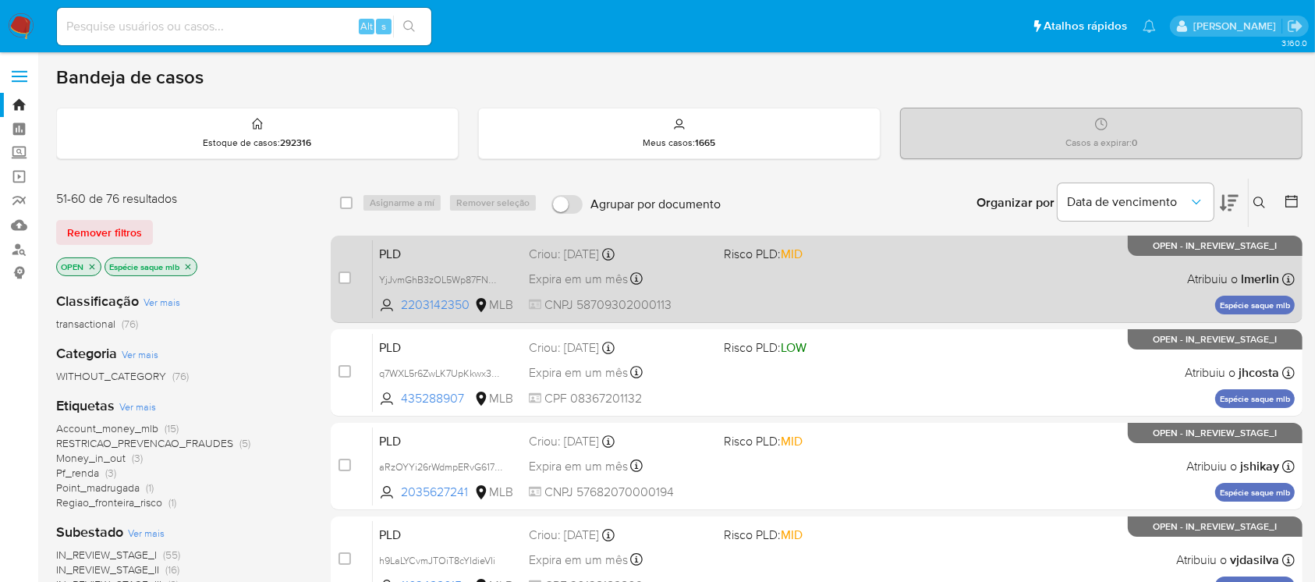
click at [821, 303] on div "PLD YjJvmGhB3zOL5Wp87FNMs4gQ 2203142350 MLB Risco PLD: MID Criou: 12/09/2025 Cr…" at bounding box center [834, 278] width 922 height 79
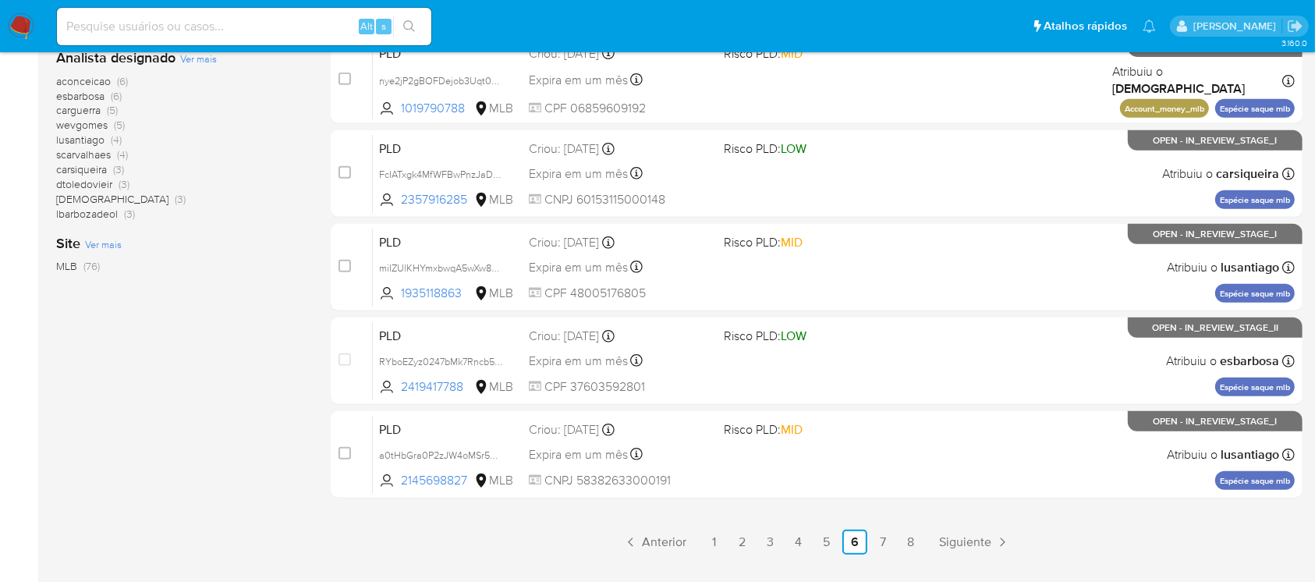
scroll to position [692, 0]
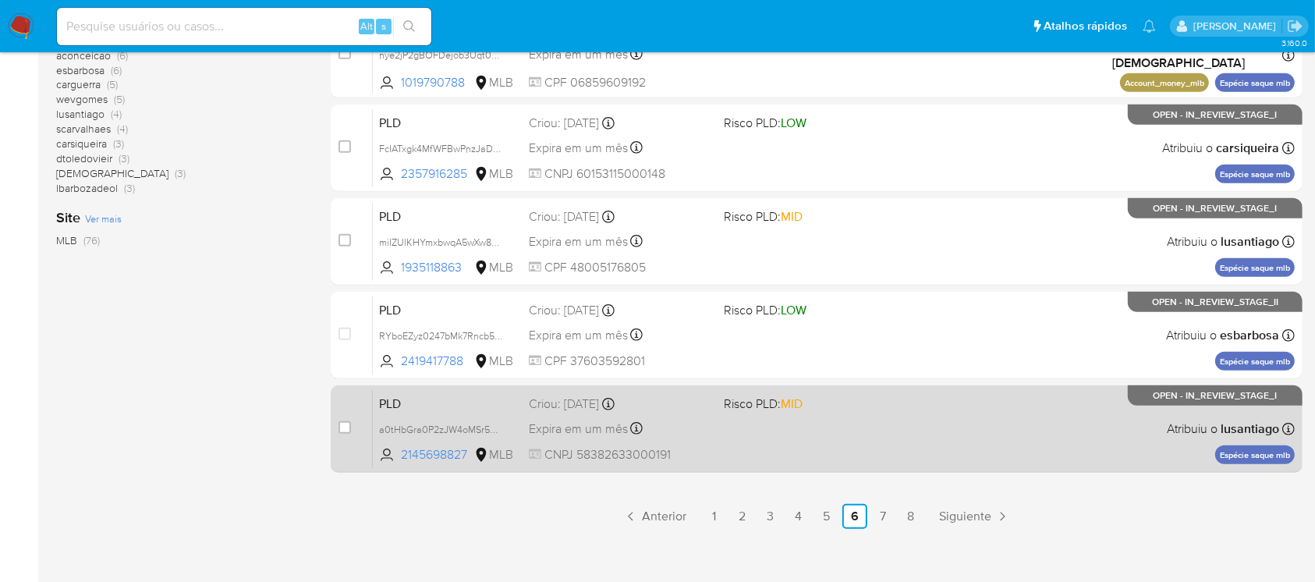
click at [823, 430] on div "PLD a0tHbGra0P2zJW4oMSr5MIdR 2145698827 MLB Risco PLD: MID Criou: 12/09/2025 Cr…" at bounding box center [834, 428] width 922 height 79
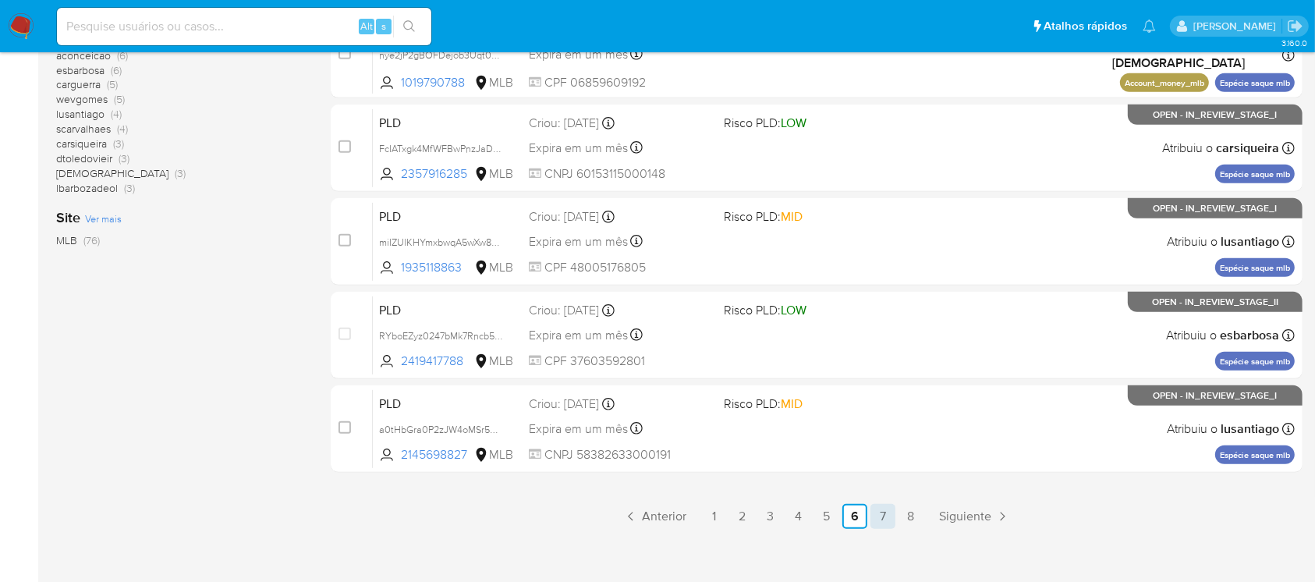
click at [886, 508] on link "7" at bounding box center [882, 516] width 25 height 25
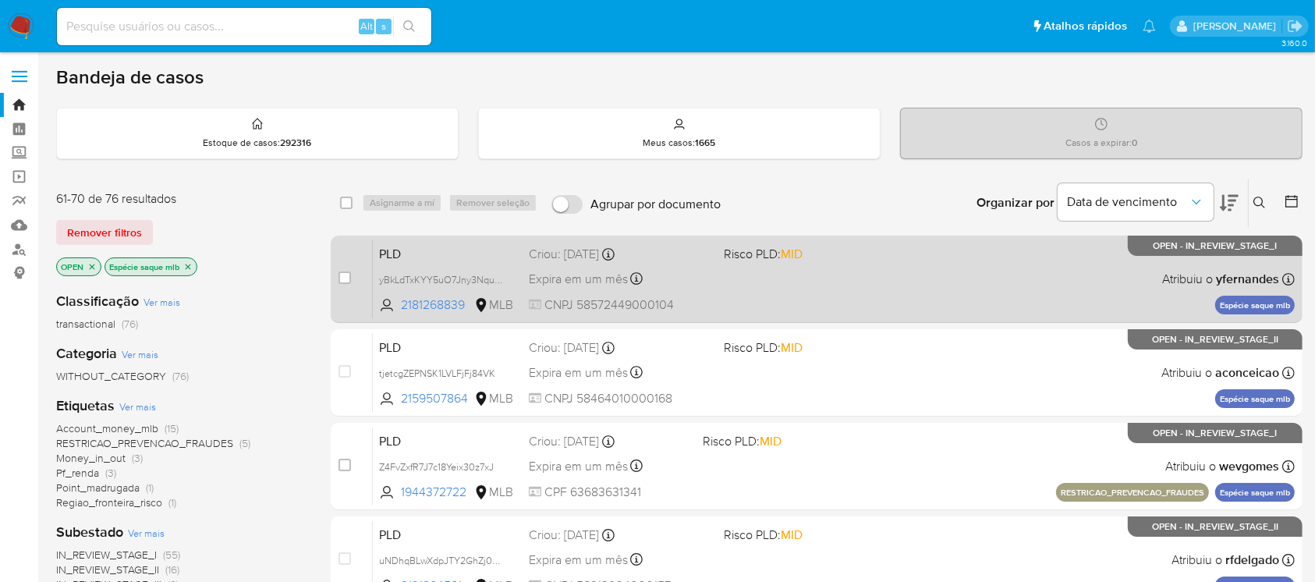
click at [740, 308] on div "PLD yBkLdTxKYY5uO7Jny3NquAyq 2181268839 MLB Risco PLD: MID Criou: 12/09/2025 Cr…" at bounding box center [834, 278] width 922 height 79
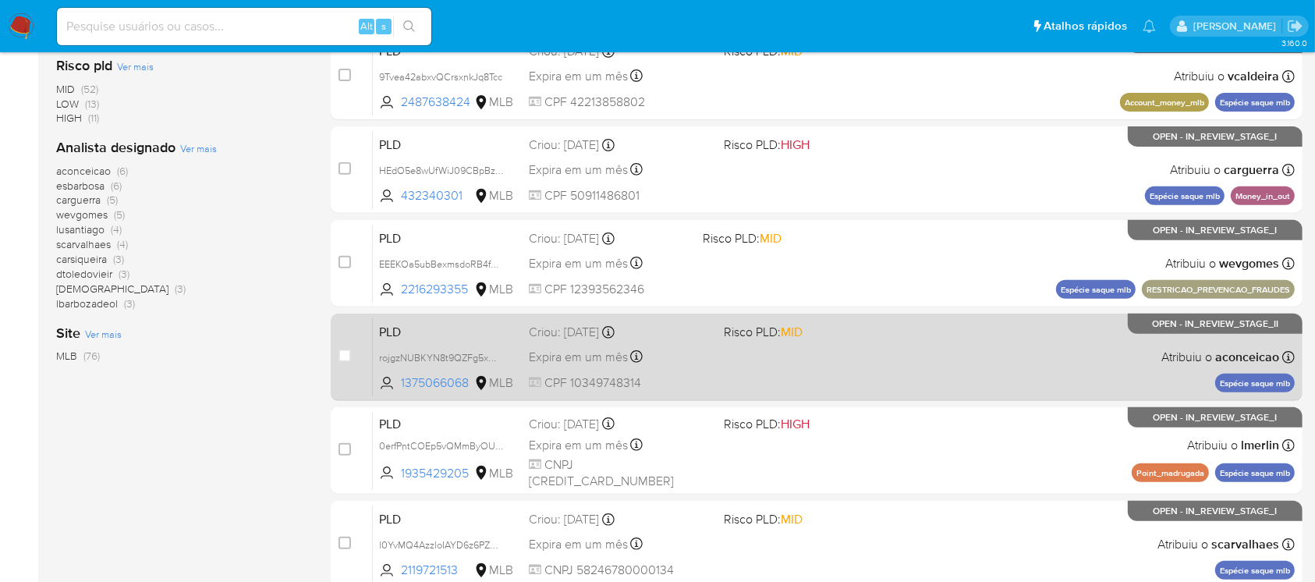
scroll to position [705, 0]
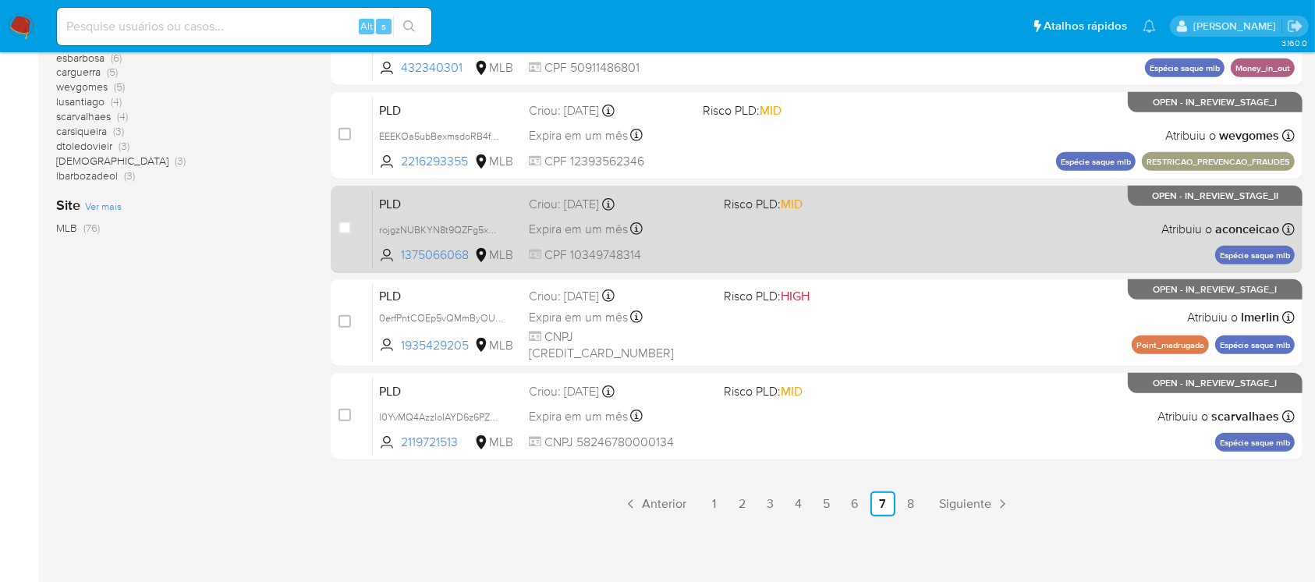
click at [767, 239] on div "PLD rojgzNUBKYN8t9QZFg5xmygo 1375066068 MLB Risco PLD: MID Criou: 12/09/2025 Cr…" at bounding box center [834, 228] width 922 height 79
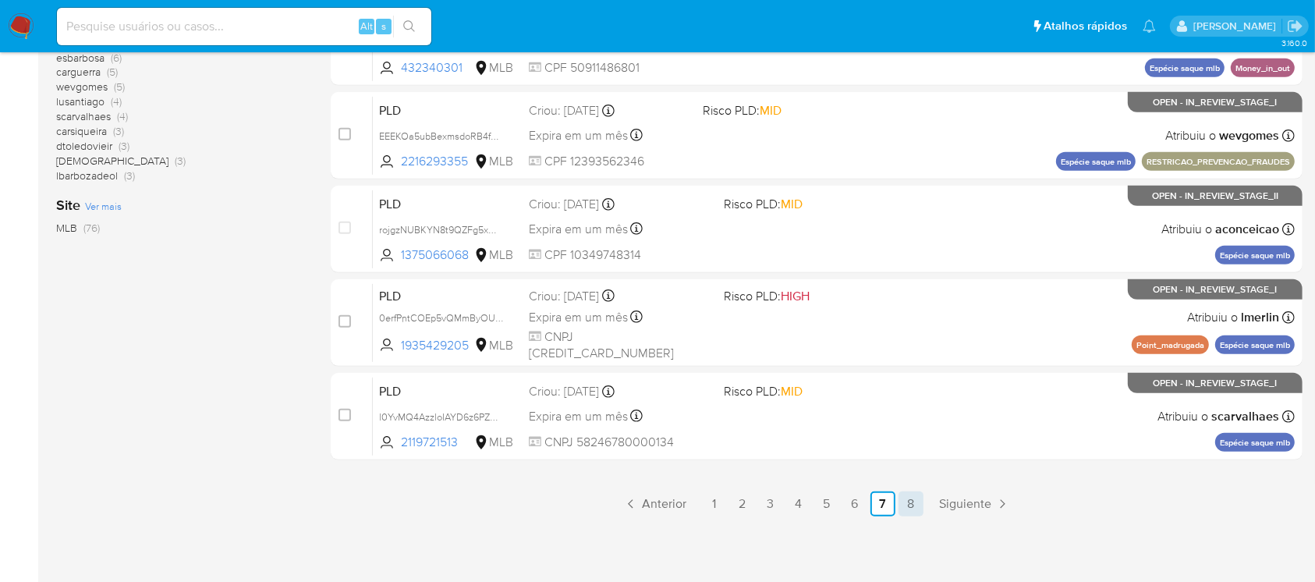
click at [907, 501] on link "8" at bounding box center [910, 503] width 25 height 25
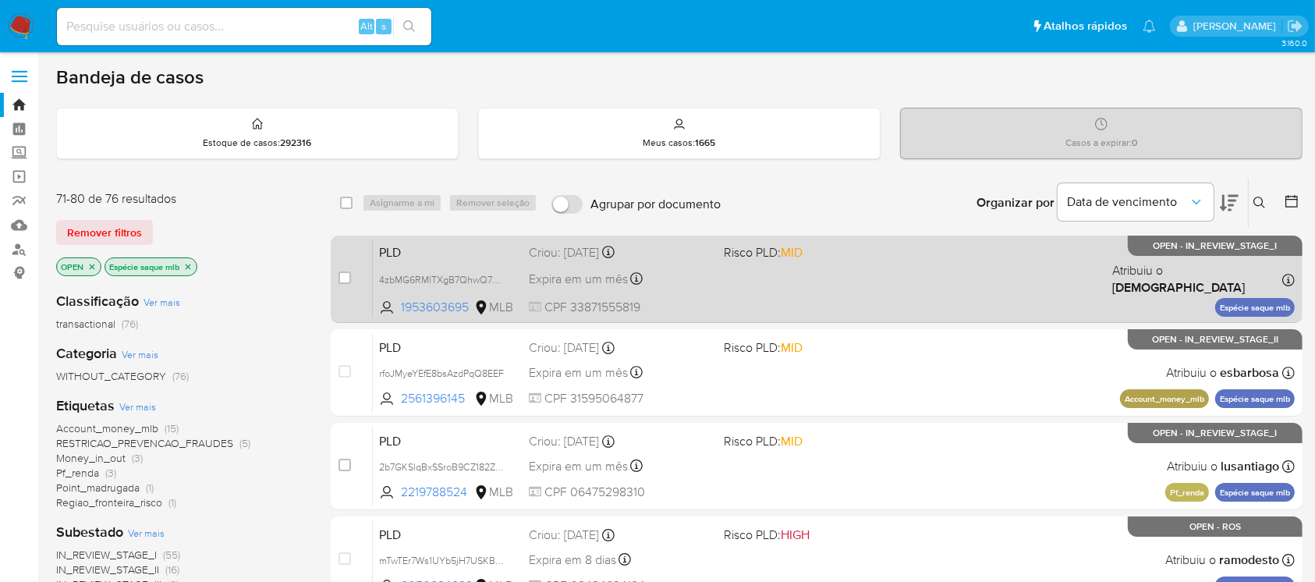
click at [806, 308] on div "PLD 4zbMG6RMlTXgB7QhwQ7NzhQY 1953603695 MLB Risco PLD: MID Criou: 12/09/2025 Cr…" at bounding box center [834, 278] width 922 height 79
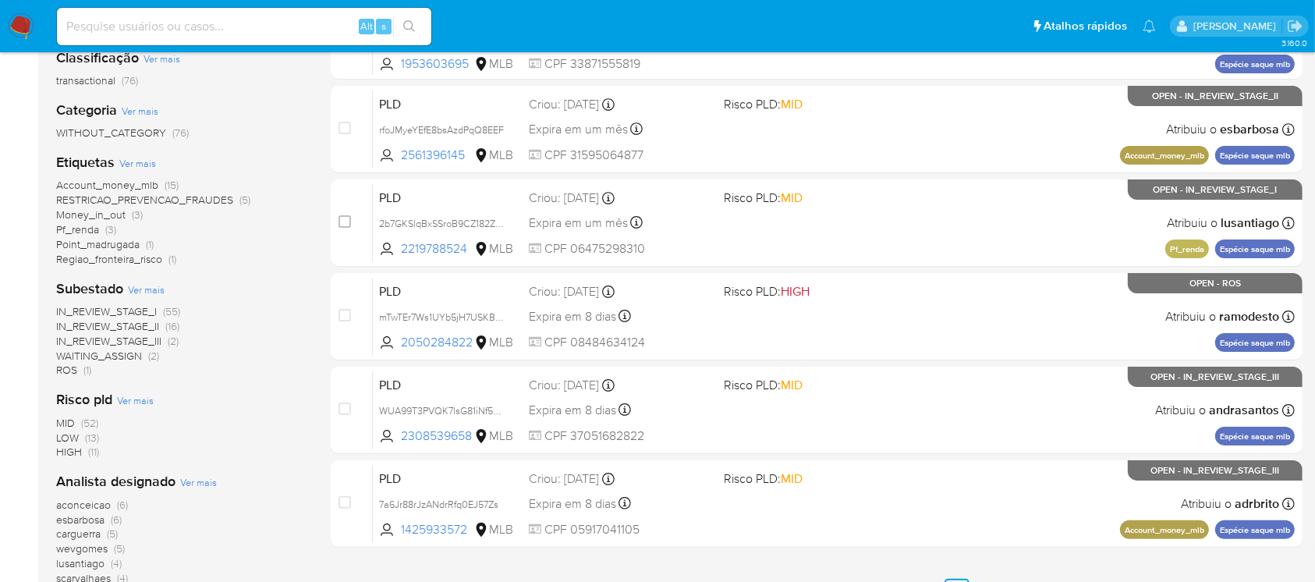
scroll to position [277, 0]
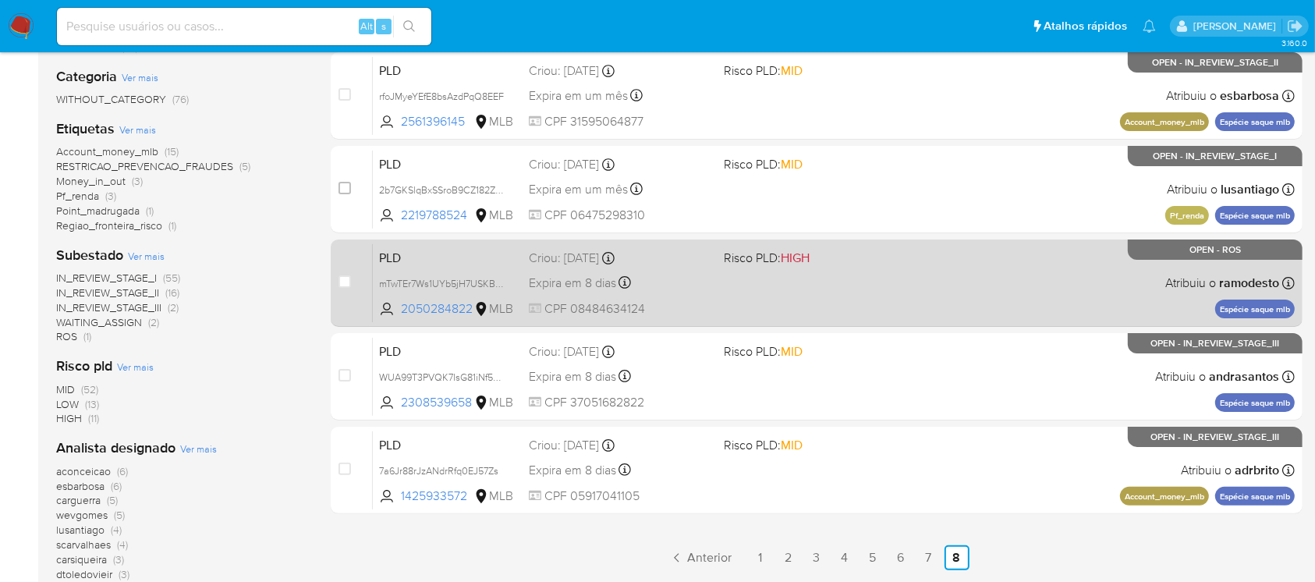
click at [710, 306] on span "CPF 08484634124" at bounding box center [620, 308] width 182 height 17
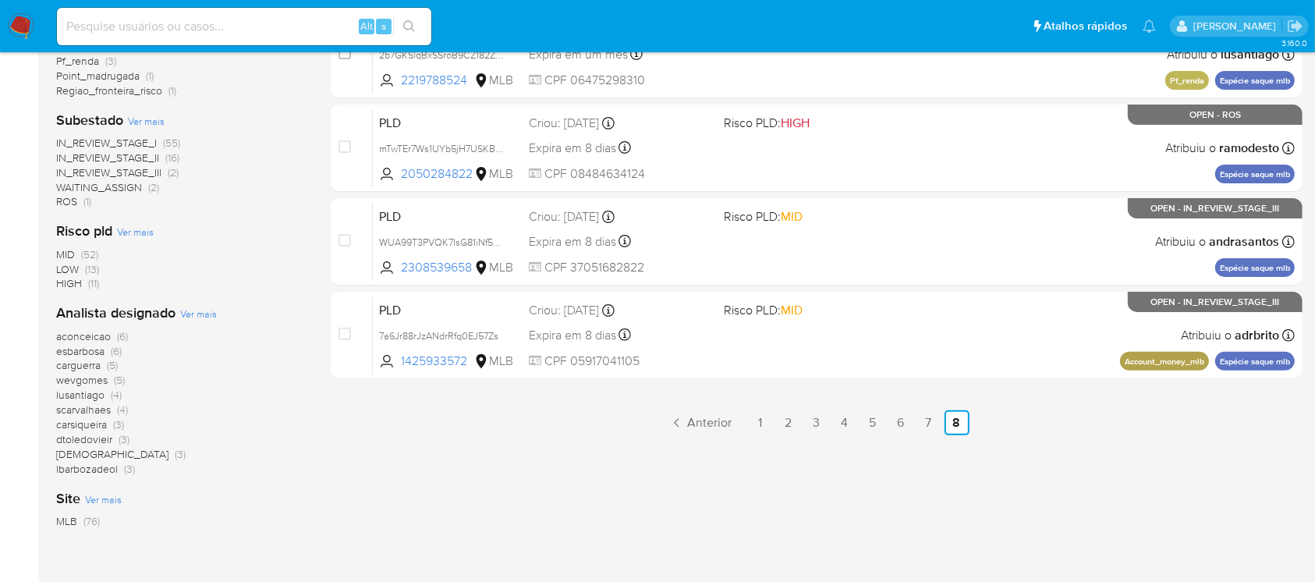
scroll to position [416, 0]
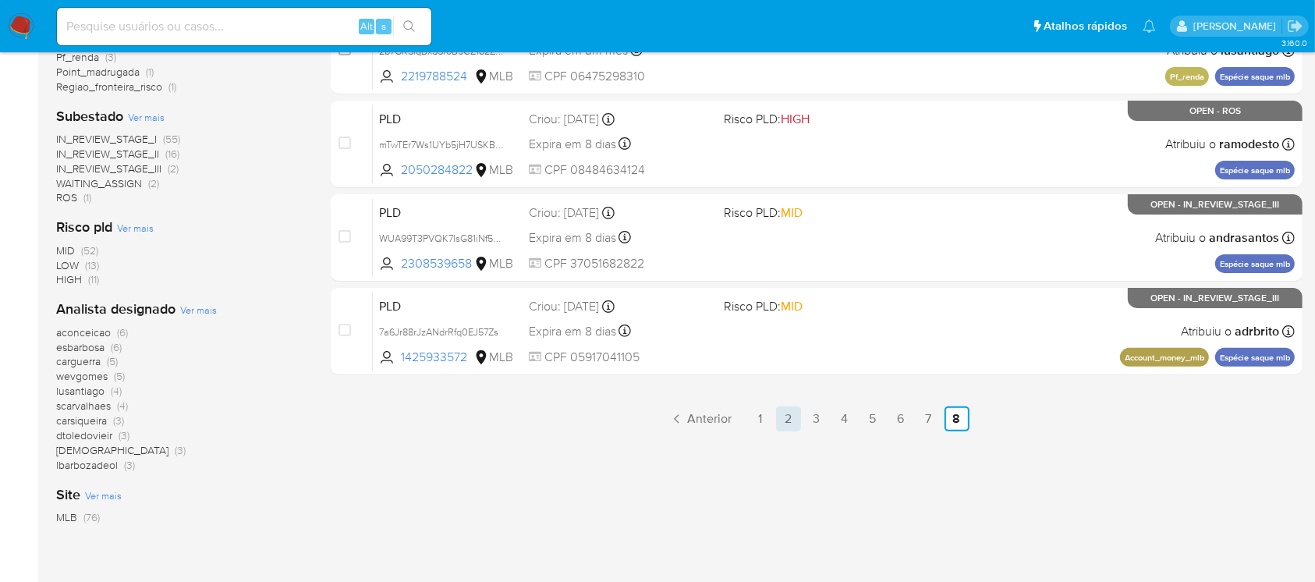
click at [791, 416] on link "2" at bounding box center [788, 418] width 25 height 25
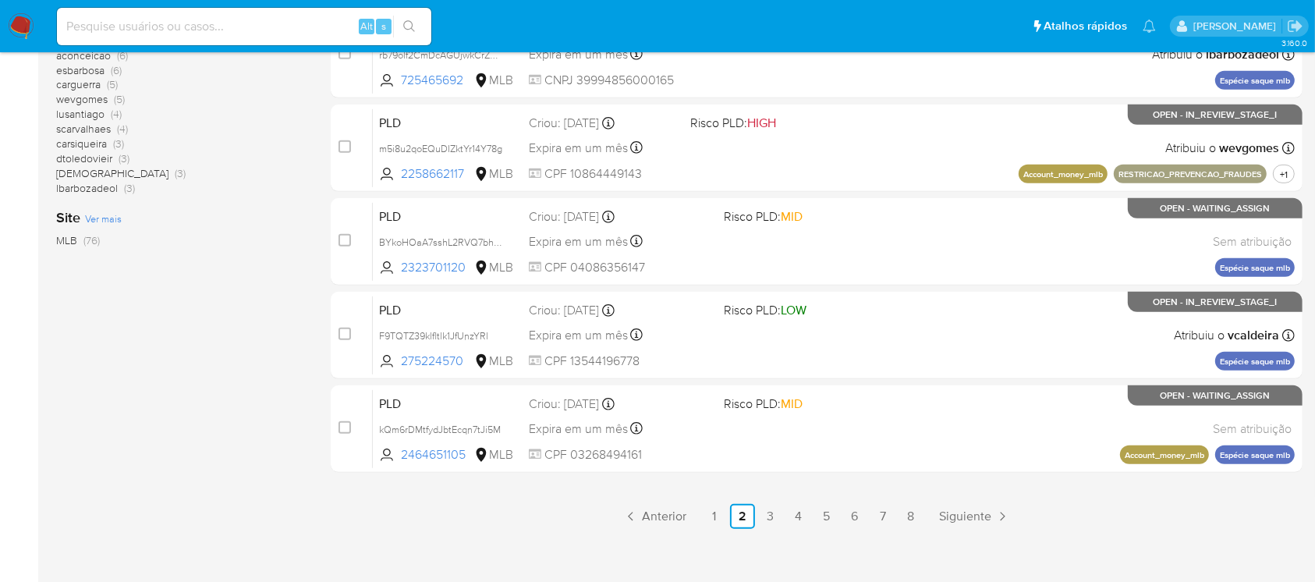
scroll to position [705, 0]
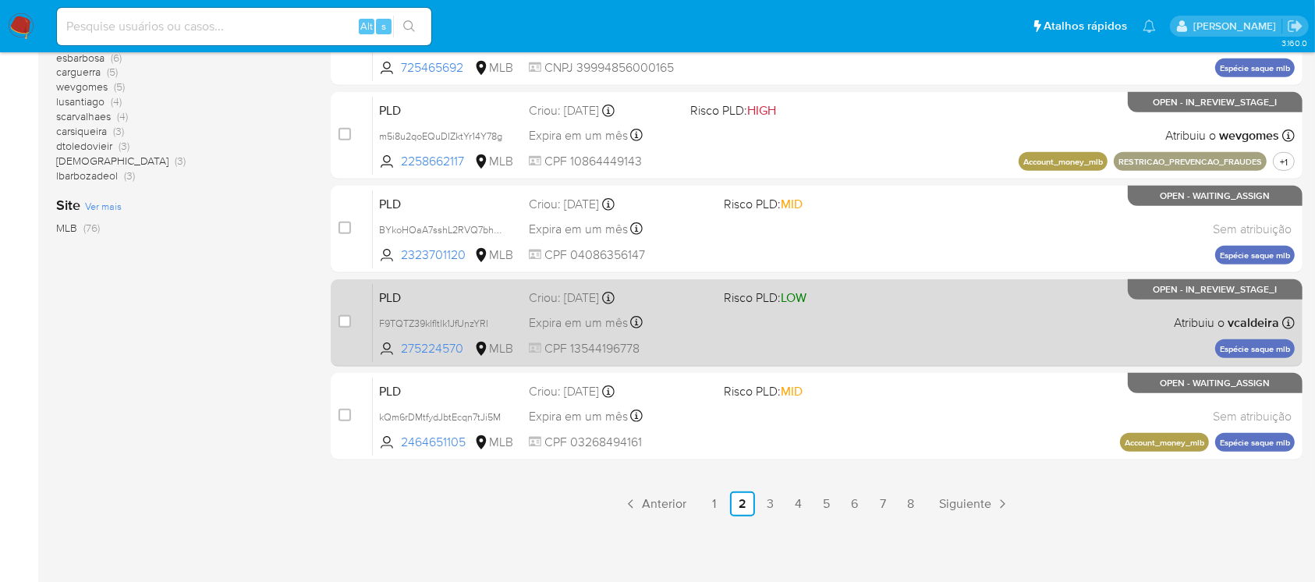
click at [827, 359] on div "PLD F9TQTZ39klfltlk1JfUnzYRl 275224570 MLB Risco PLD: LOW Criou: 12/09/2025 Cri…" at bounding box center [834, 322] width 922 height 79
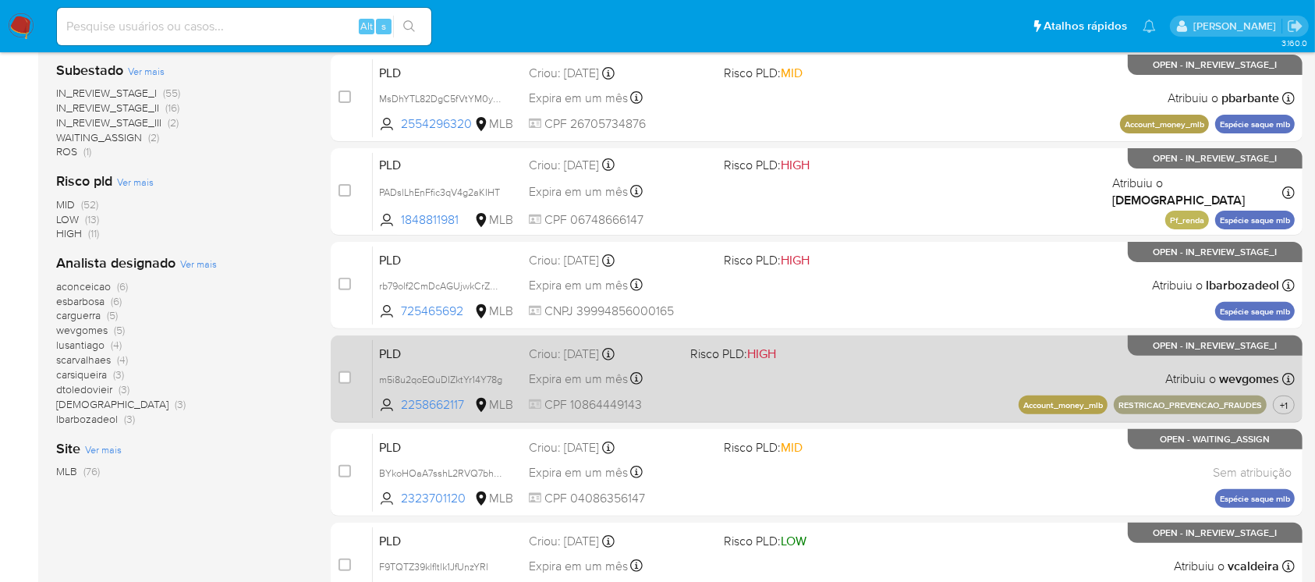
scroll to position [427, 0]
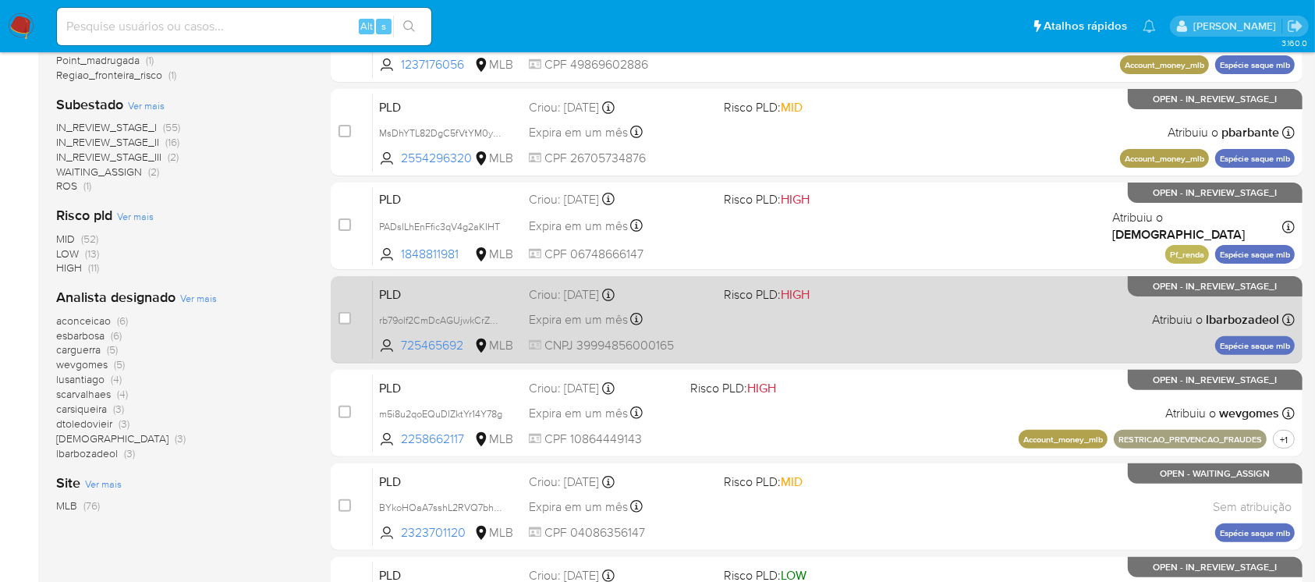
click at [733, 333] on div "PLD rb79olf2CmDcAGUjwkCrZMa5 725465692 MLB Risco PLD: HIGH Criou: 12/09/2025 Cr…" at bounding box center [834, 319] width 922 height 79
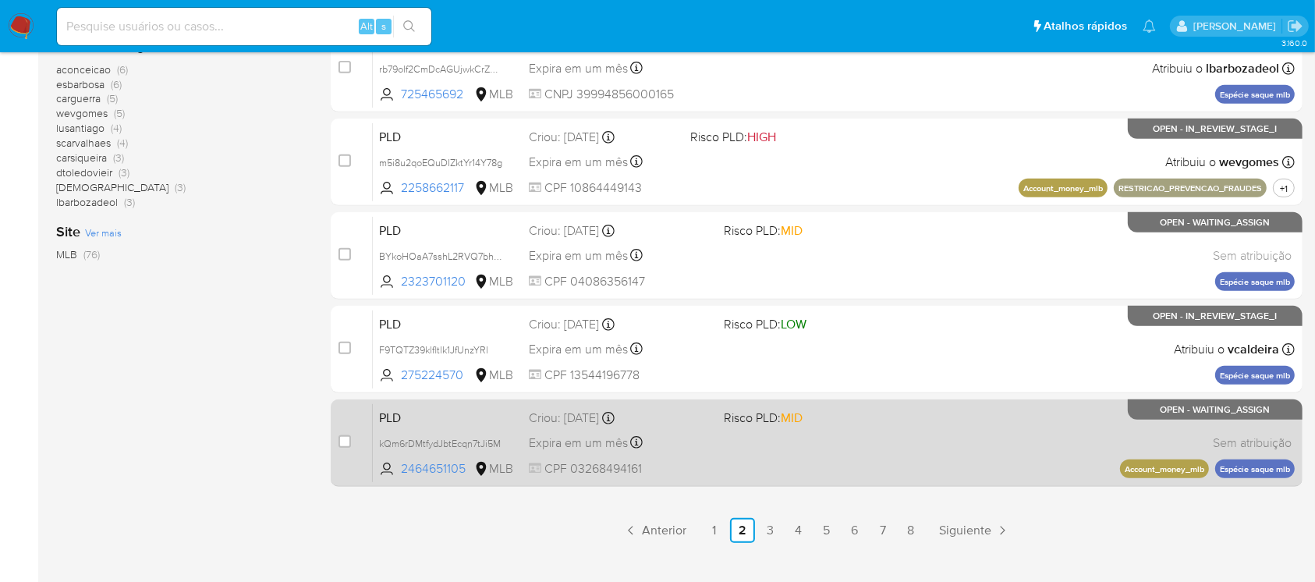
scroll to position [705, 0]
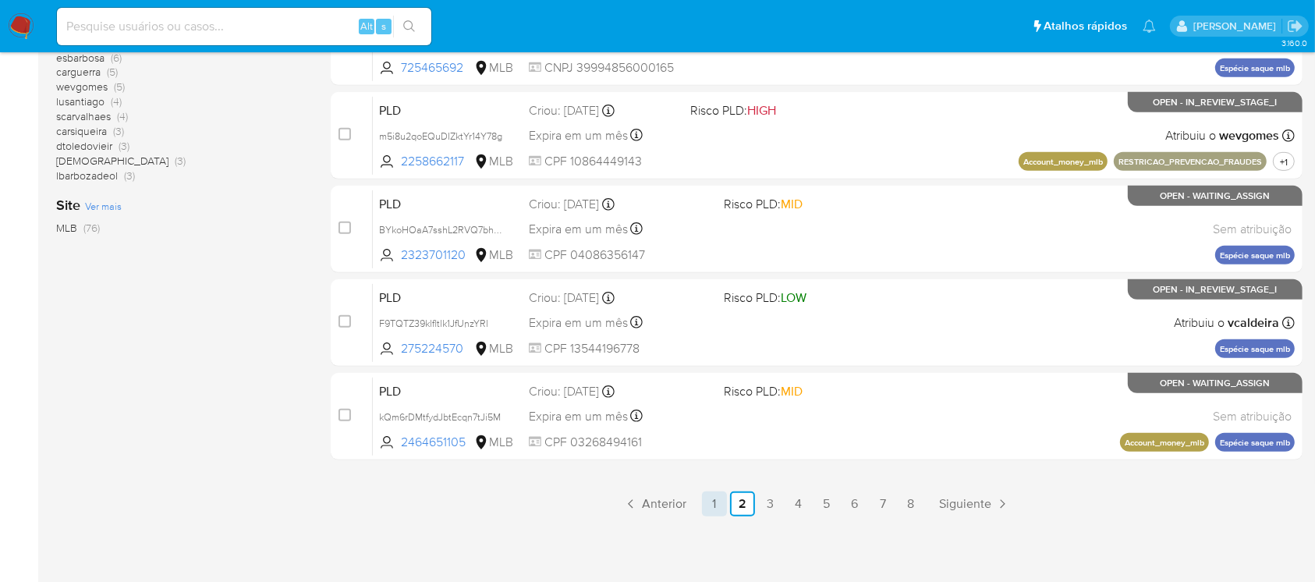
click at [723, 504] on link "1" at bounding box center [714, 503] width 25 height 25
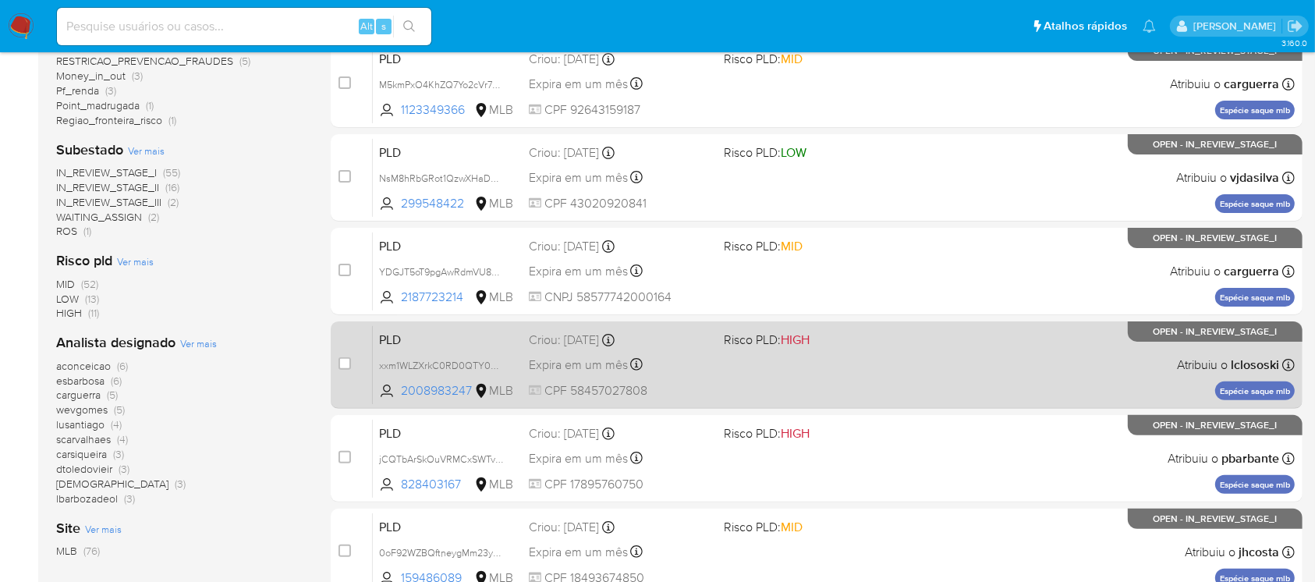
scroll to position [416, 0]
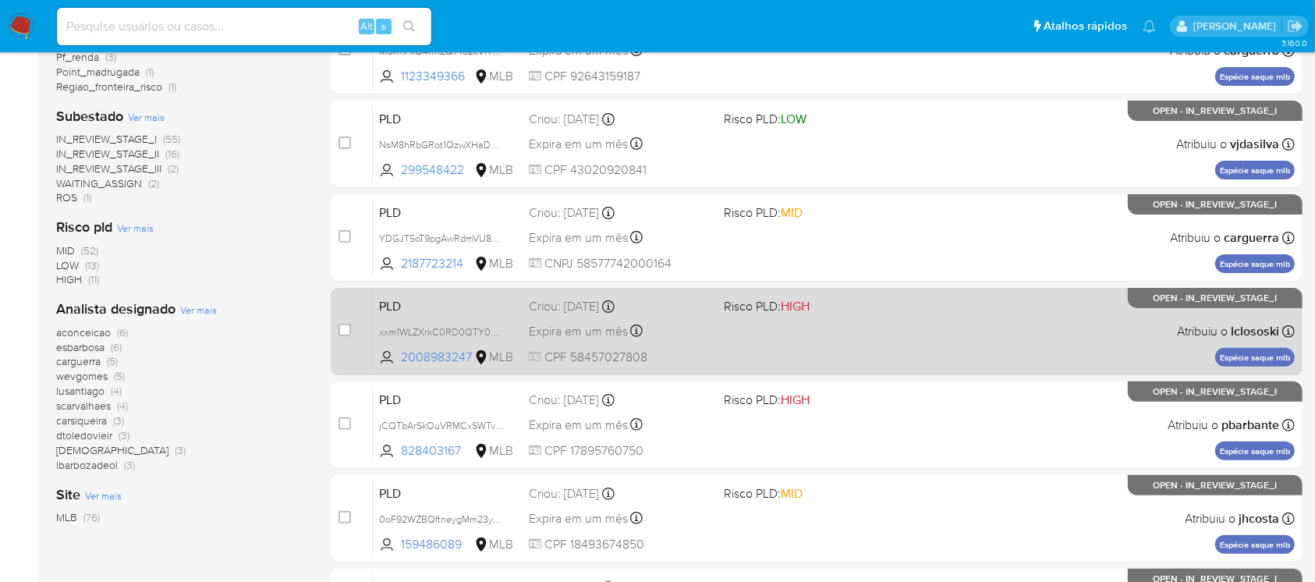
click at [727, 347] on div "PLD xxm1WLZXrkC0RD0QTY05aXFD 2008983247 MLB Risco PLD: HIGH Criou: 12/09/2025 C…" at bounding box center [834, 331] width 922 height 79
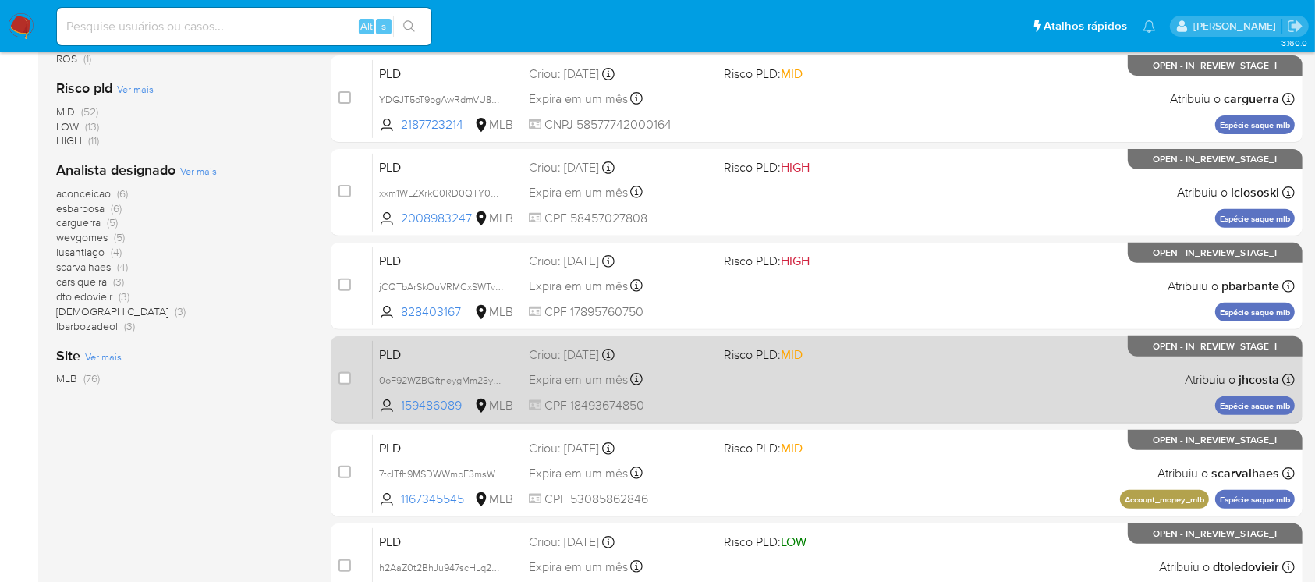
click at [710, 399] on span "CPF 18493674850" at bounding box center [620, 405] width 182 height 17
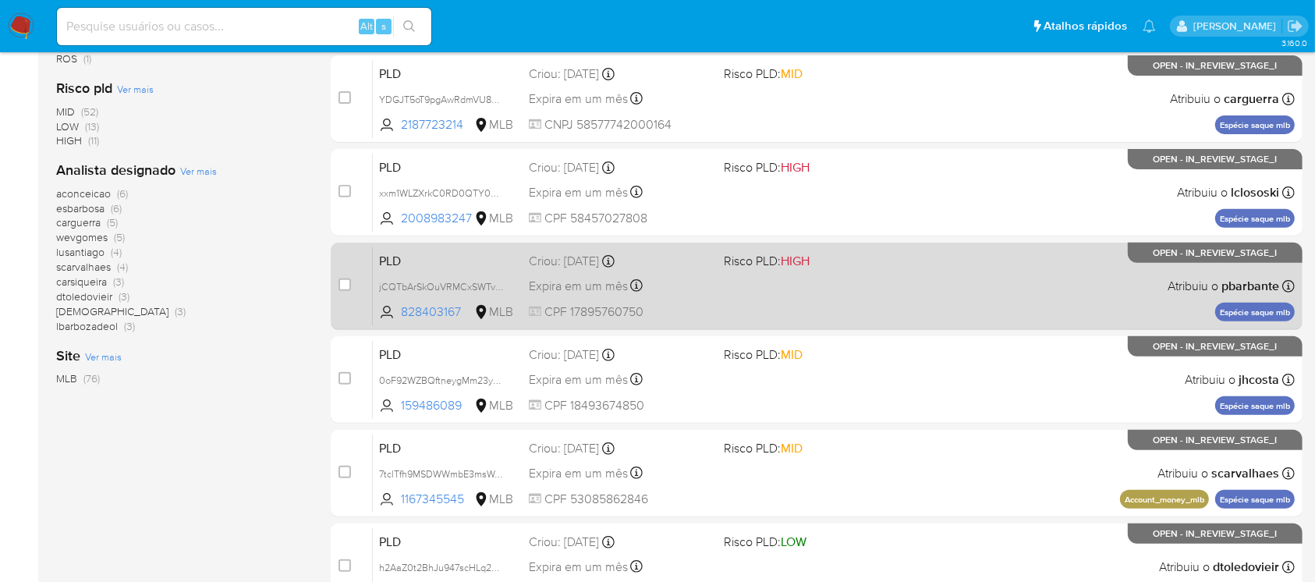
click at [680, 319] on span "CPF 17895760750" at bounding box center [620, 311] width 182 height 17
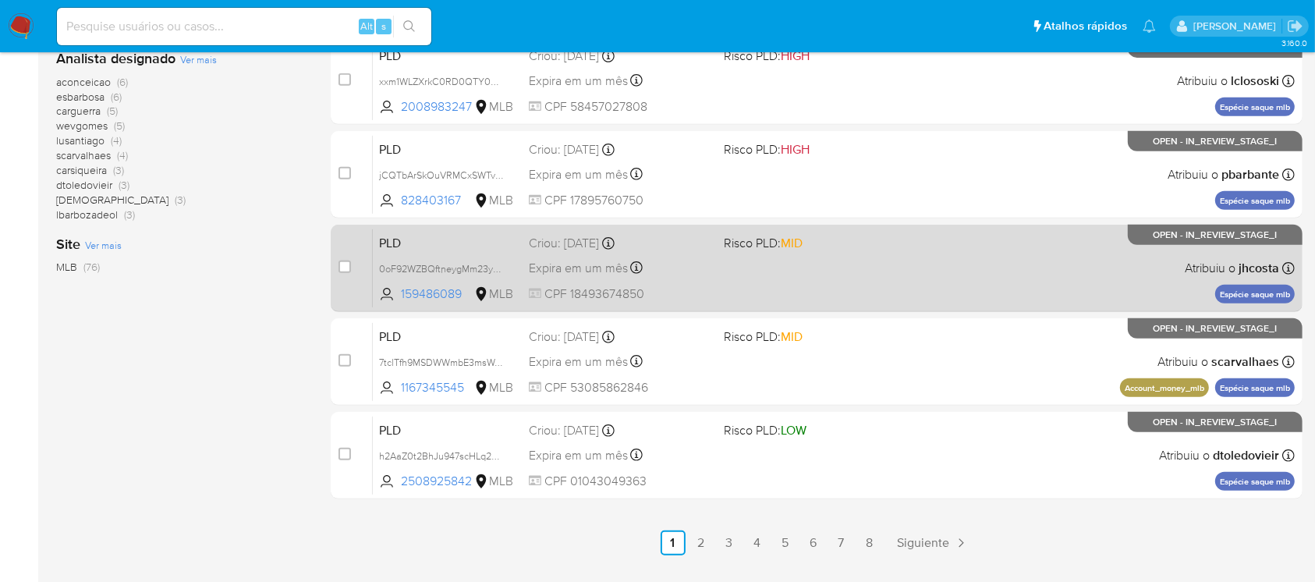
scroll to position [705, 0]
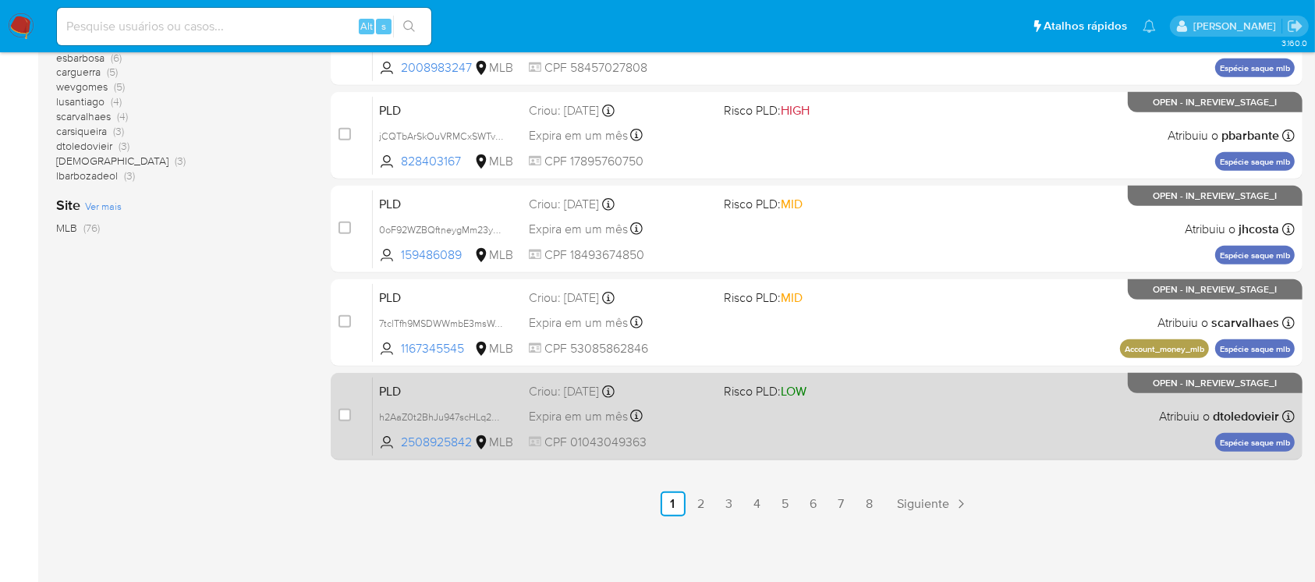
click at [715, 440] on div "PLD h2AaZ0t2BhJu947scHLq2Qj1 2508925842 MLB Risco PLD: LOW Criou: 12/09/2025 Cr…" at bounding box center [834, 416] width 922 height 79
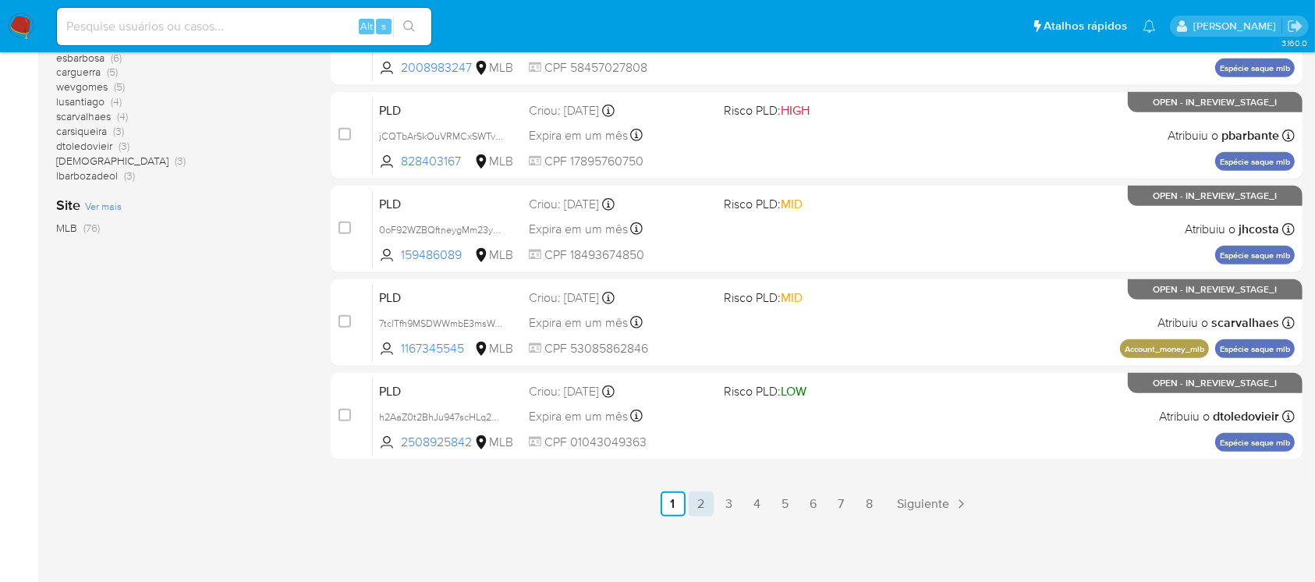
click at [693, 506] on link "2" at bounding box center [701, 503] width 25 height 25
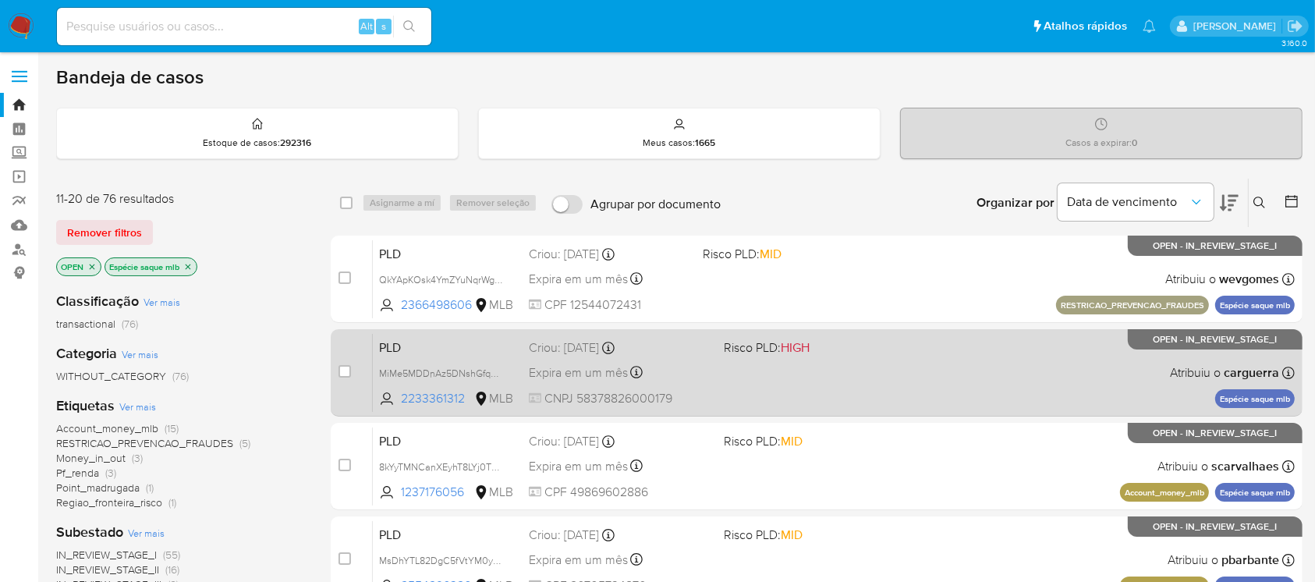
click at [726, 397] on div "PLD MiMe5MDDnAz5DNshGfqH4x0i 2233361312 MLB Risco PLD: HIGH Criou: 12/09/2025 C…" at bounding box center [834, 372] width 922 height 79
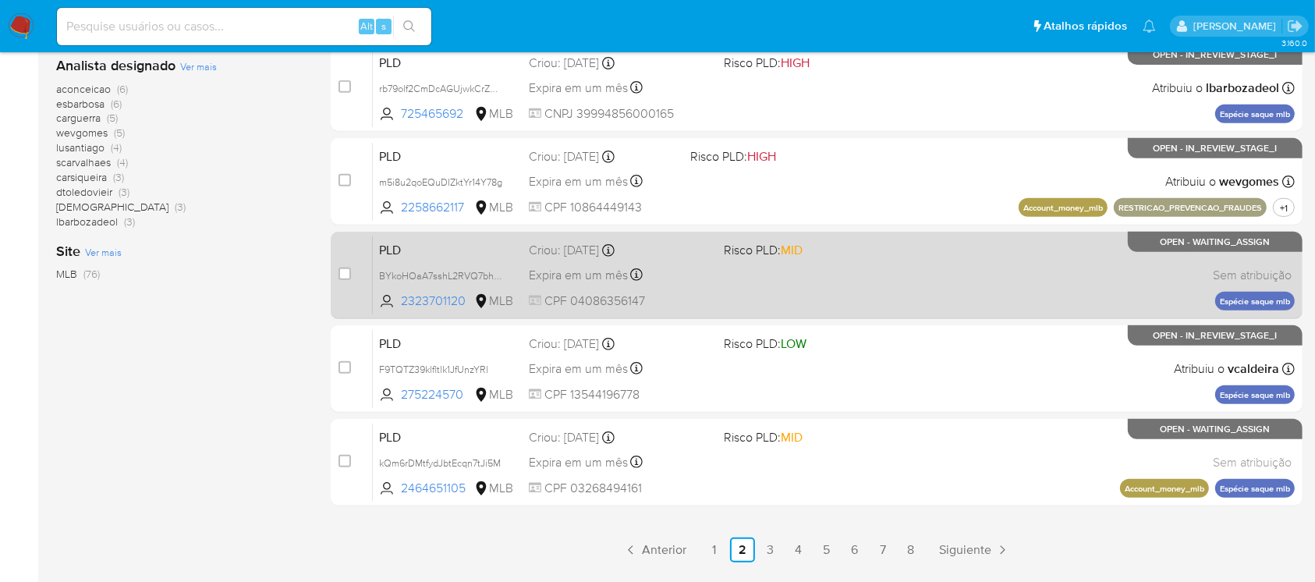
scroll to position [692, 0]
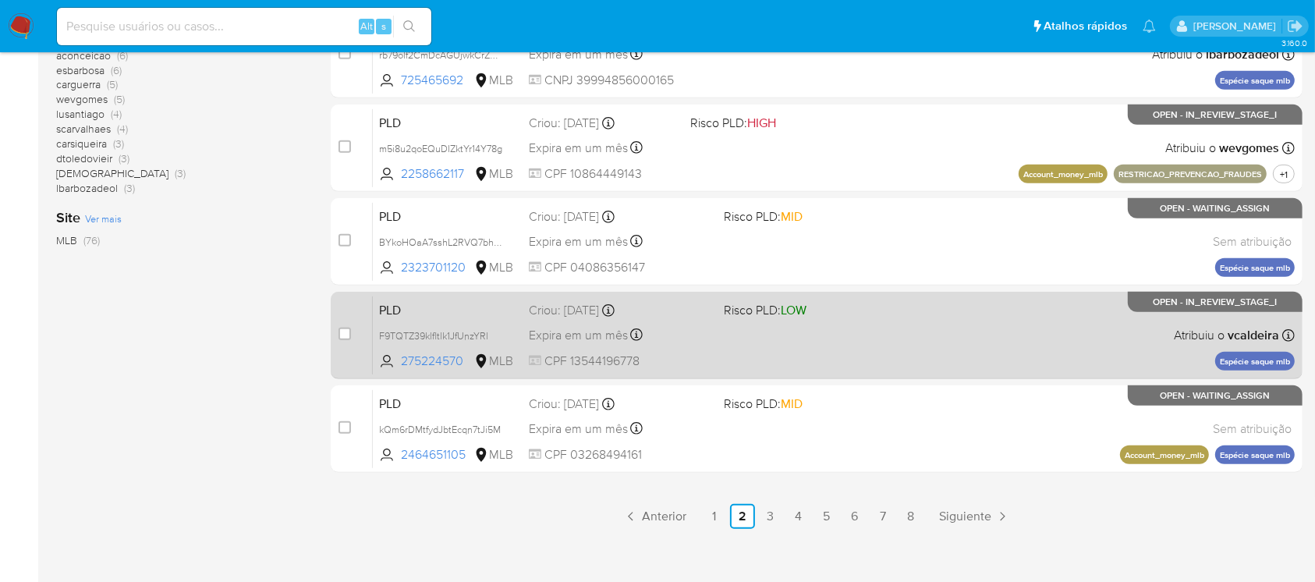
click at [677, 359] on span "CPF 13544196778" at bounding box center [620, 360] width 182 height 17
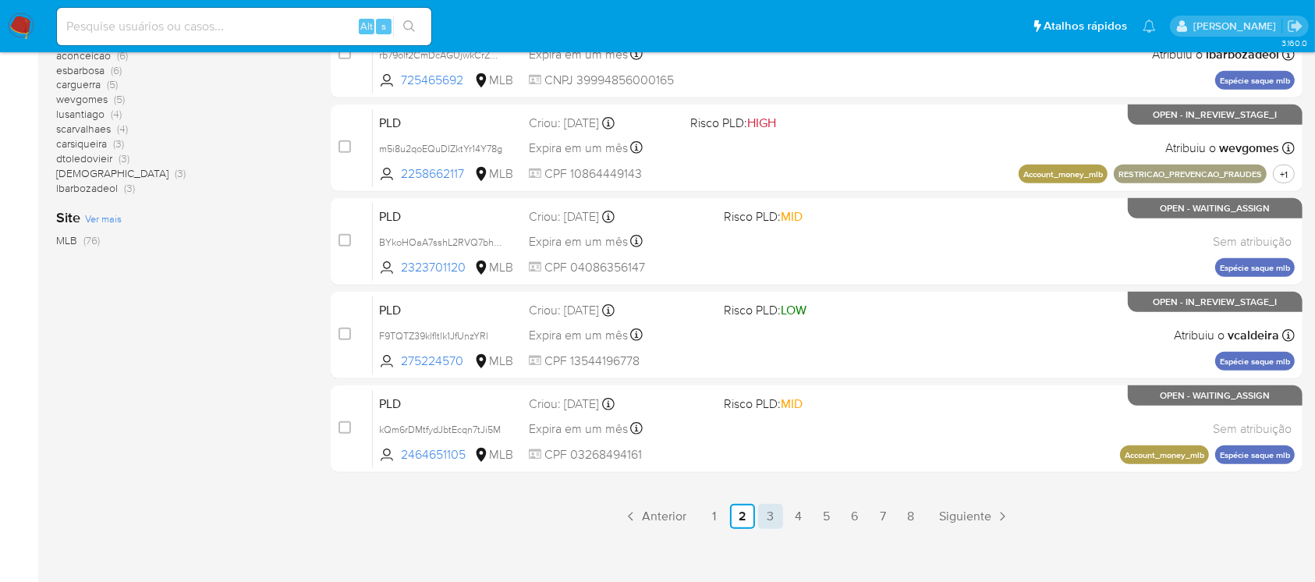
click at [774, 514] on link "3" at bounding box center [770, 516] width 25 height 25
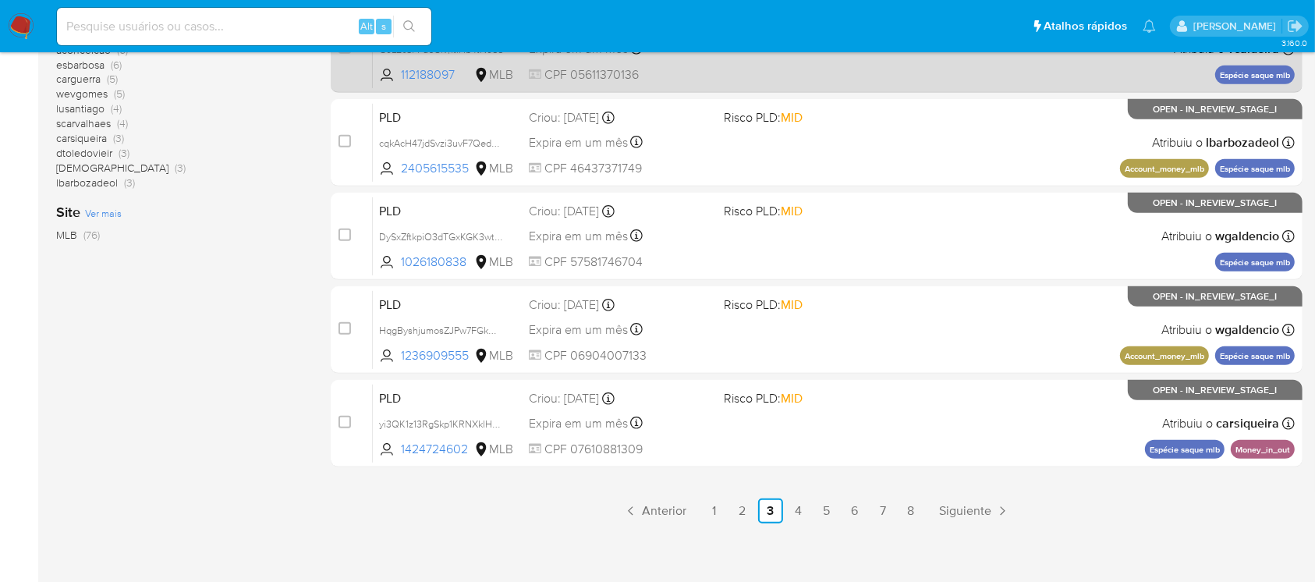
scroll to position [705, 0]
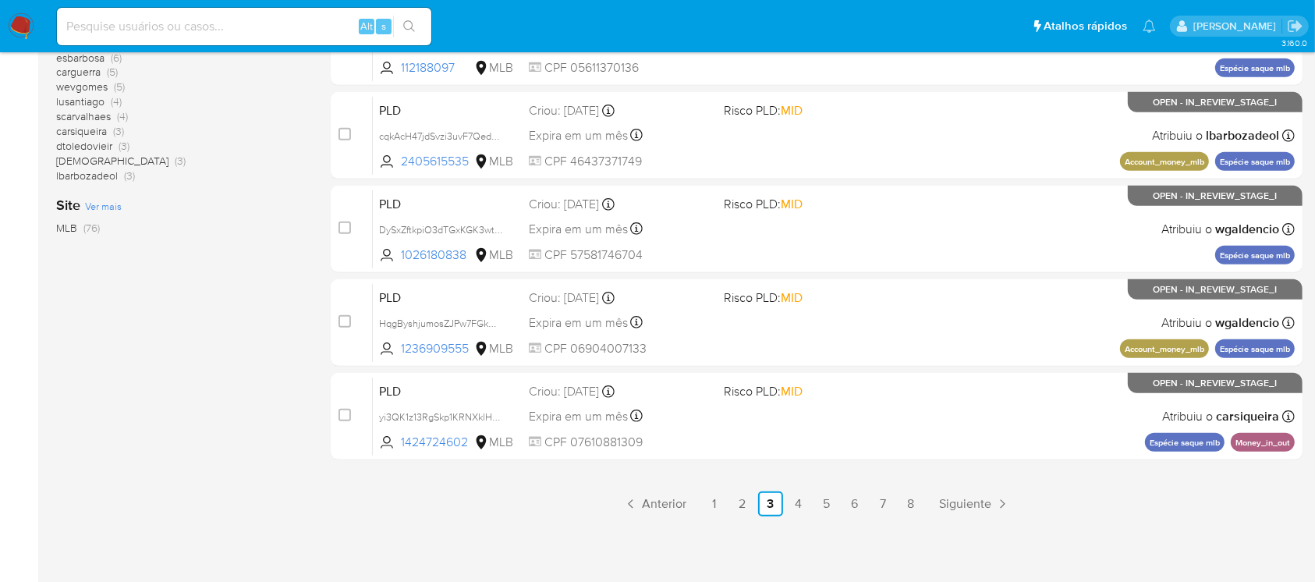
click at [798, 505] on link "4" at bounding box center [798, 503] width 25 height 25
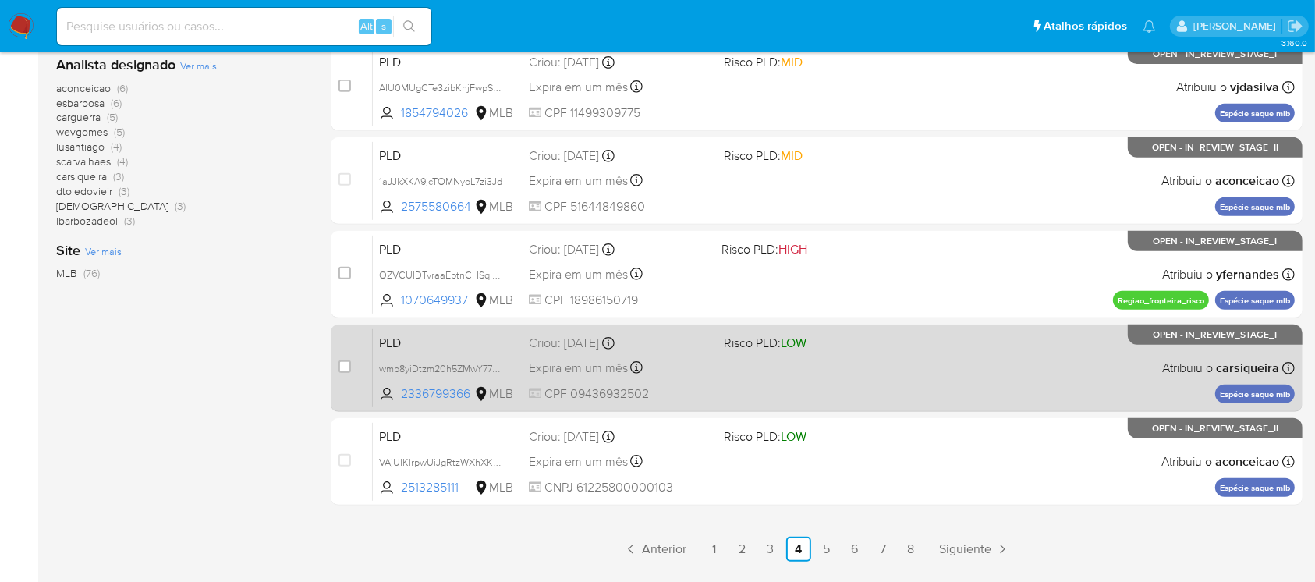
scroll to position [692, 0]
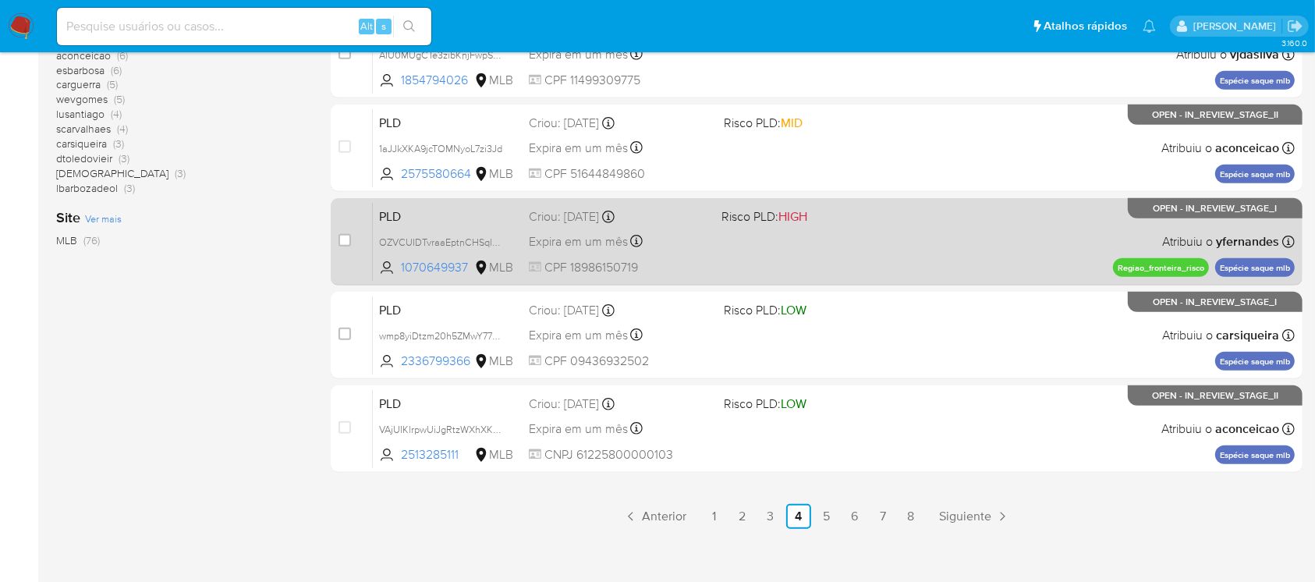
click at [689, 261] on span "CPF 18986150719" at bounding box center [619, 267] width 180 height 17
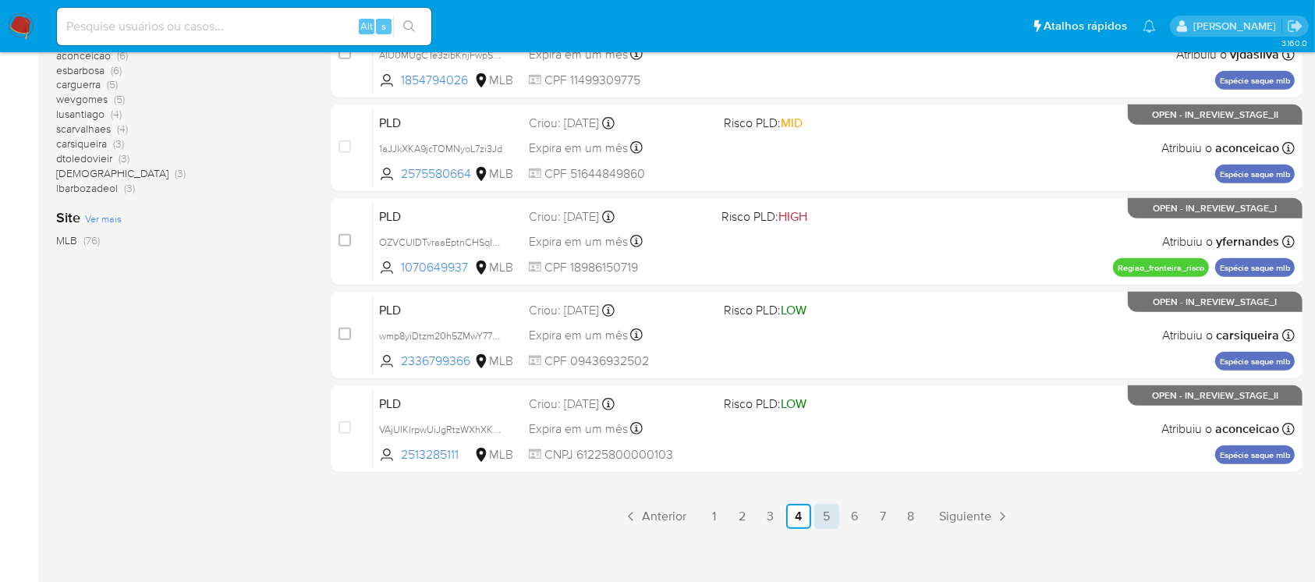
click at [817, 511] on link "5" at bounding box center [826, 516] width 25 height 25
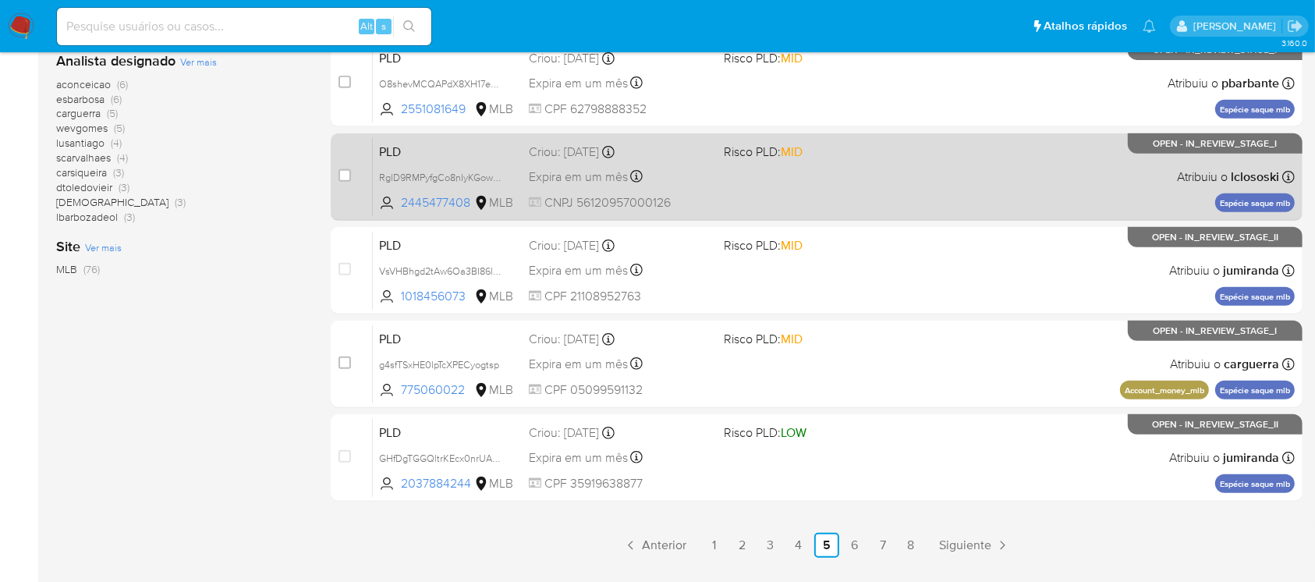
scroll to position [692, 0]
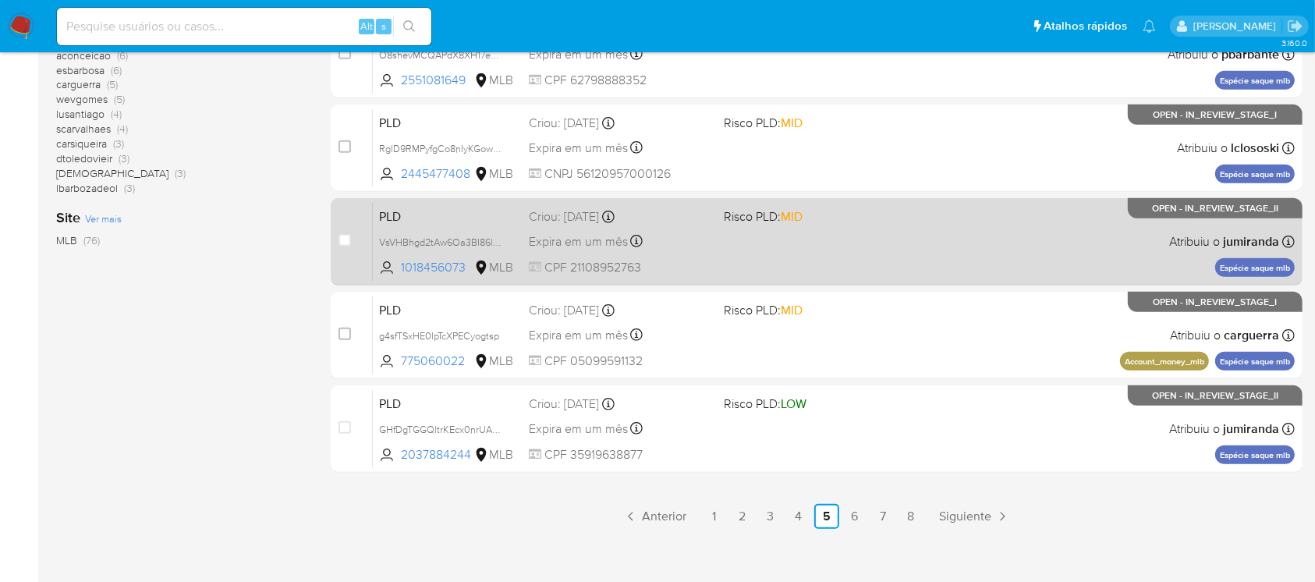
click at [695, 273] on span "CPF 21108952763" at bounding box center [620, 267] width 182 height 17
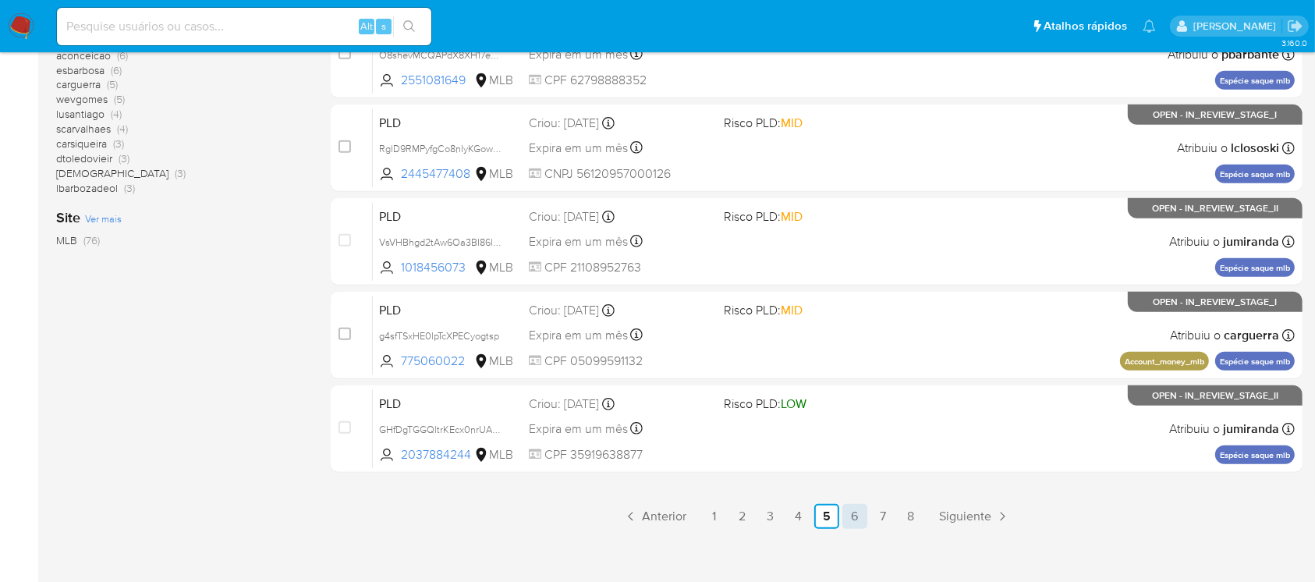
click at [852, 518] on link "6" at bounding box center [854, 516] width 25 height 25
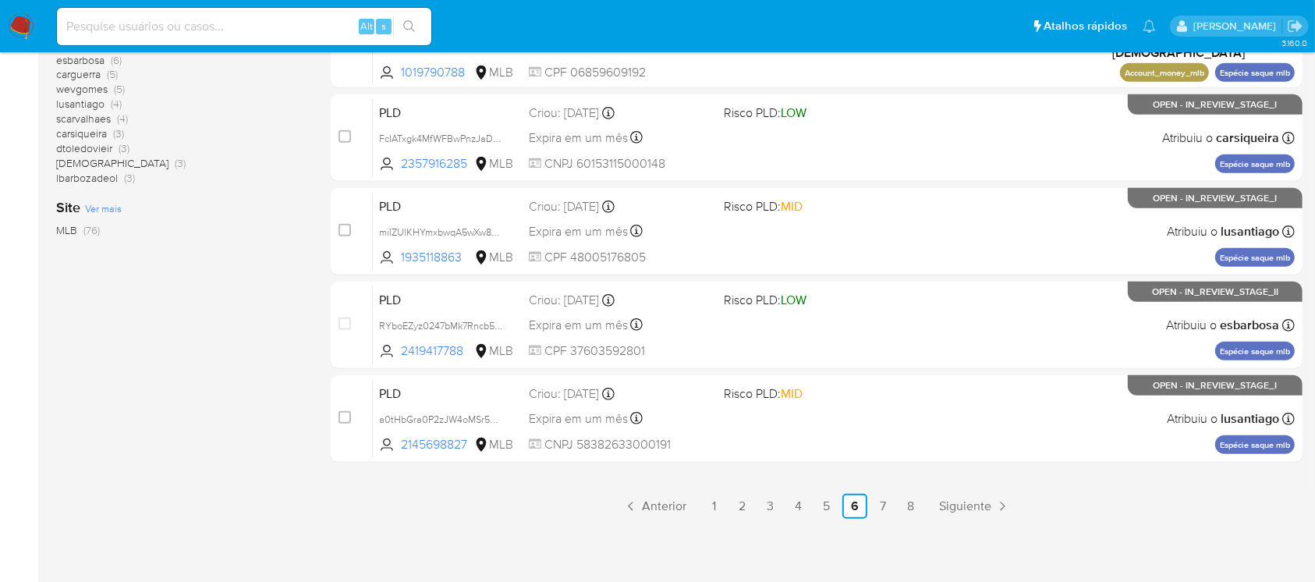
scroll to position [705, 0]
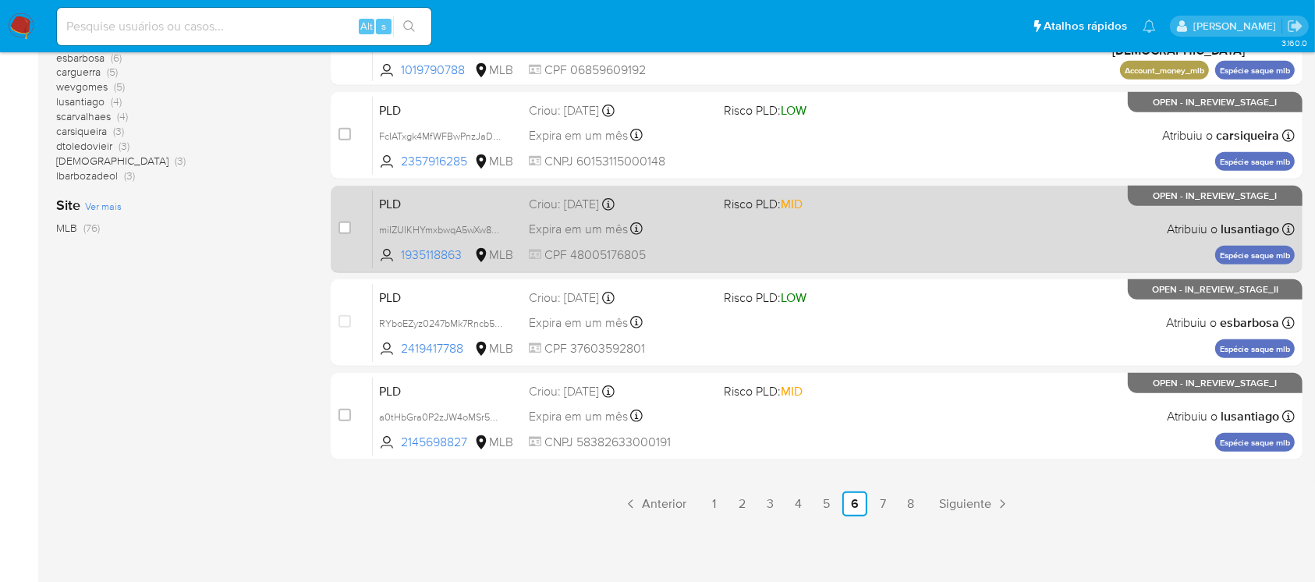
click at [680, 243] on div "PLD miIZUlKHYmxbwqA5wXw8nF4r 1935118863 MLB Risco PLD: MID Criou: 12/09/2025 Cr…" at bounding box center [834, 228] width 922 height 79
click at [781, 243] on div "PLD miIZUlKHYmxbwqA5wXw8nF4r 1935118863 MLB Risco PLD: MID Criou: 12/09/2025 Cr…" at bounding box center [834, 228] width 922 height 79
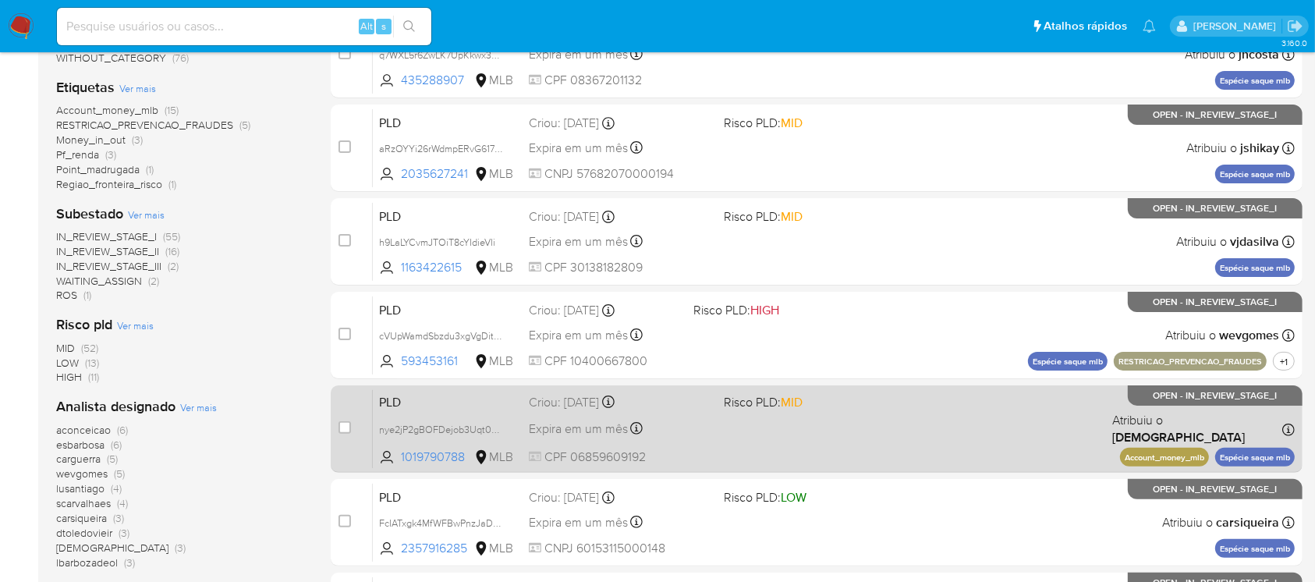
scroll to position [289, 0]
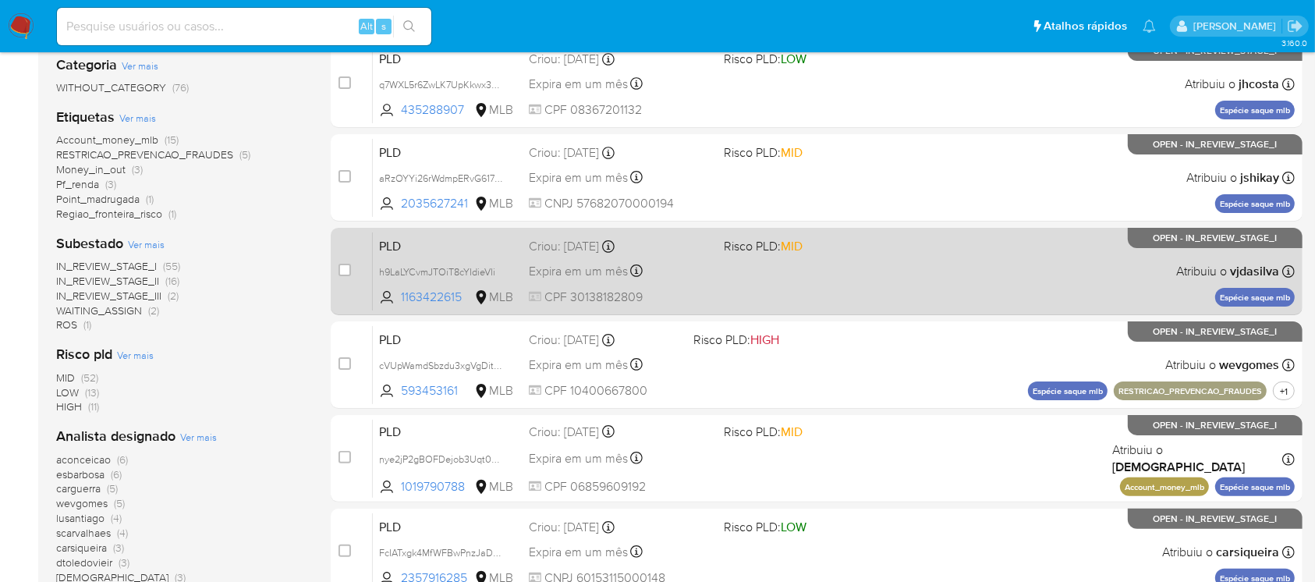
click at [698, 296] on span "CPF 30138182809" at bounding box center [620, 297] width 182 height 17
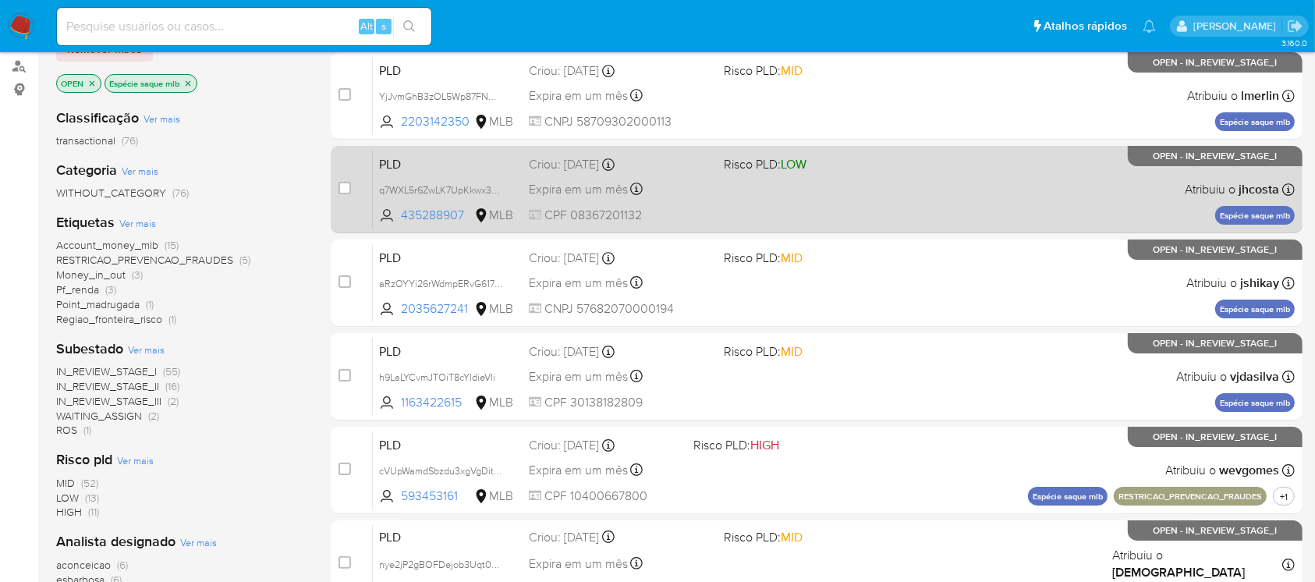
scroll to position [150, 0]
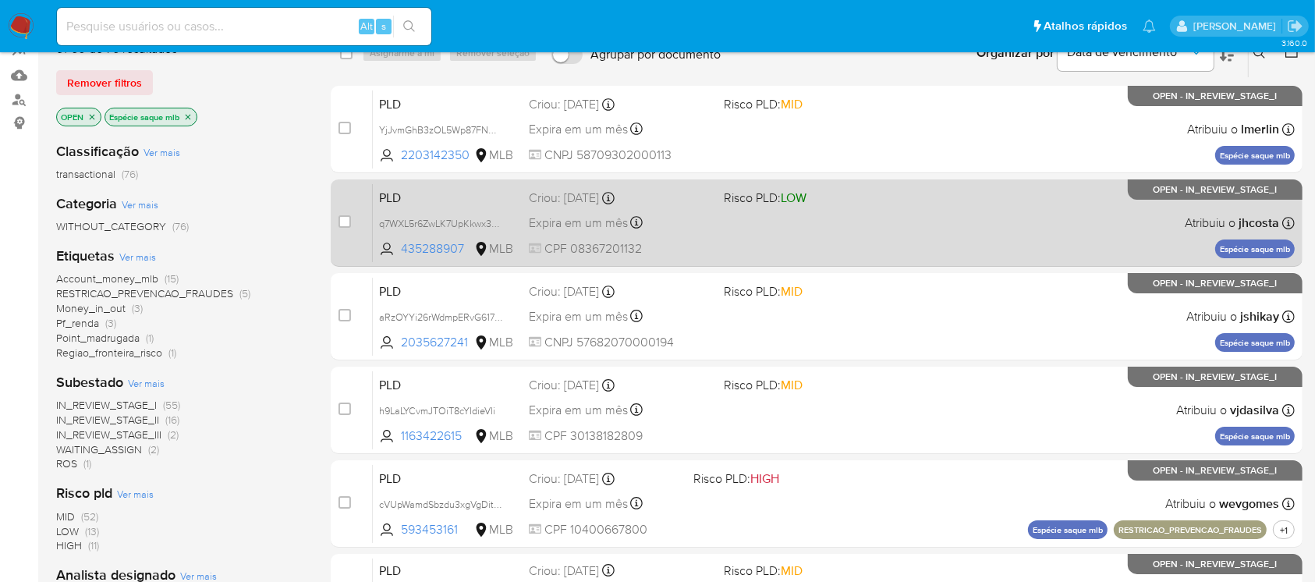
click at [733, 228] on div "PLD q7WXL5r6ZwLK7UpKkwx3OwgT 435288907 MLB Risco PLD: LOW Criou: 12/09/2025 Cri…" at bounding box center [834, 222] width 922 height 79
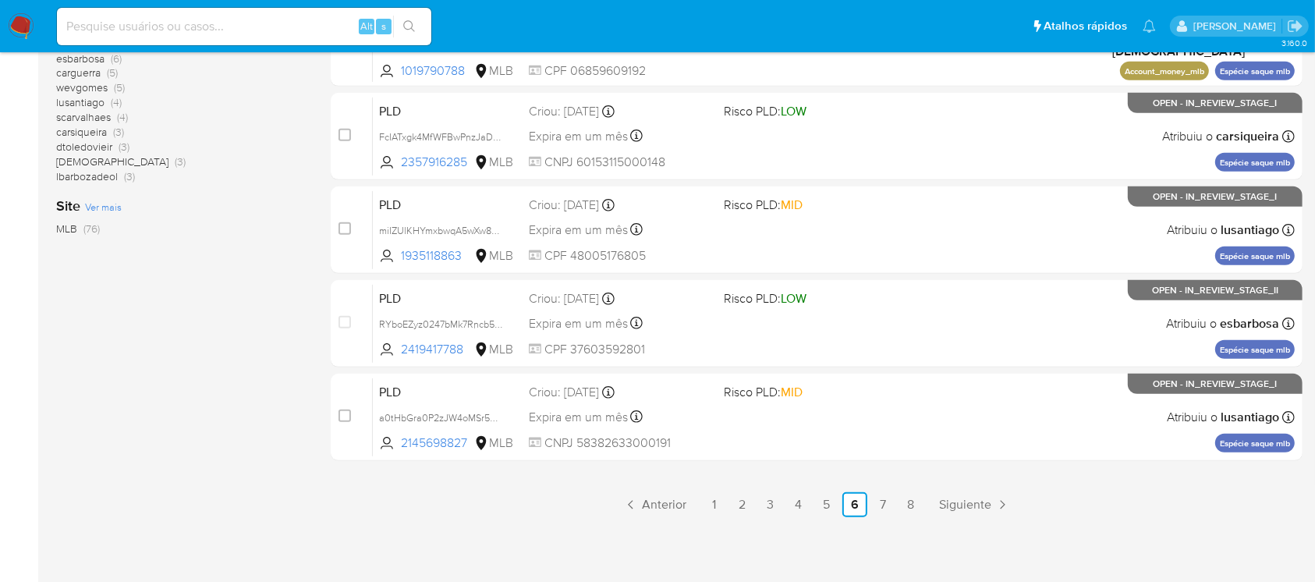
scroll to position [705, 0]
click at [738, 513] on link "2" at bounding box center [742, 503] width 25 height 25
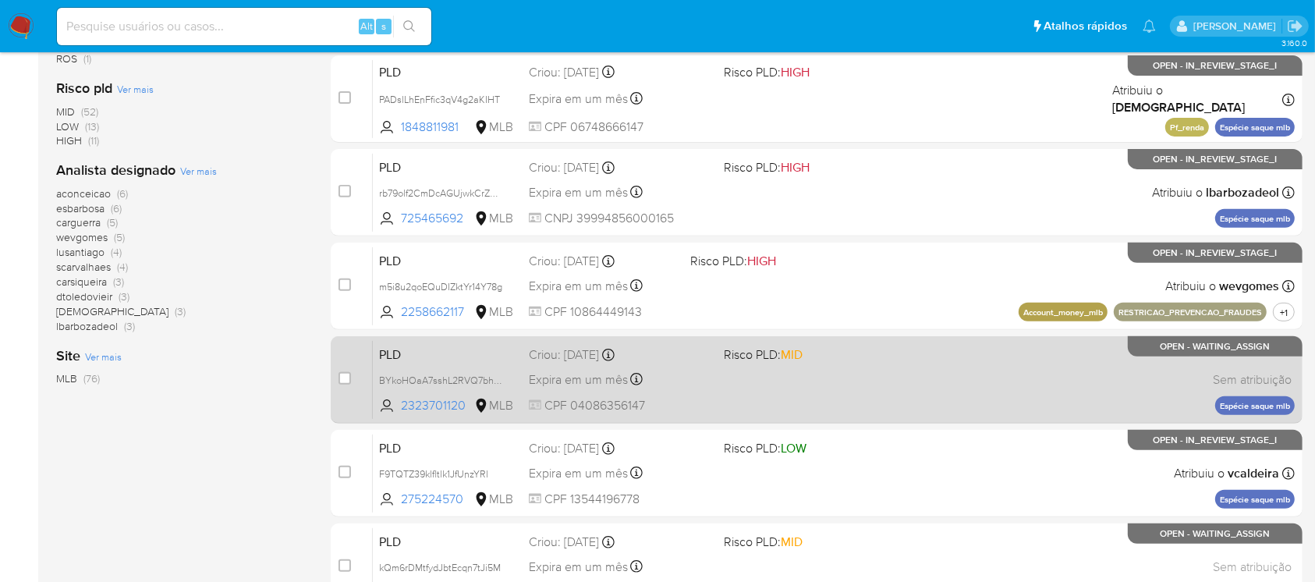
scroll to position [692, 0]
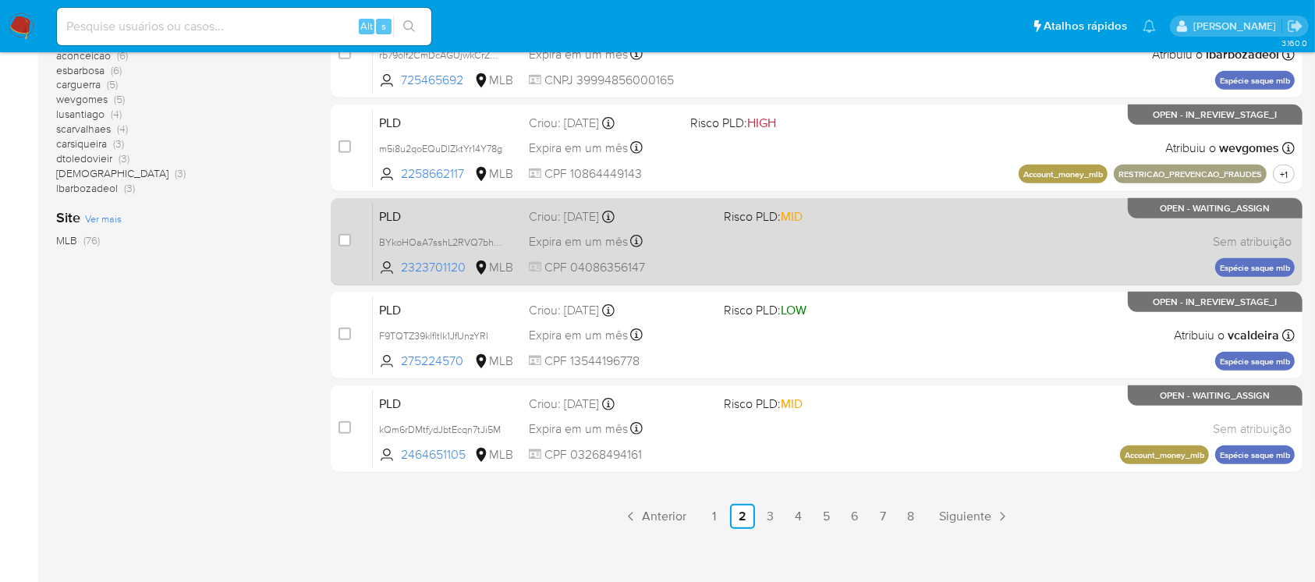
click at [748, 262] on div "PLD BYkoHOaA7sshL2RVQ7bhnlL3 2323701120 MLB Risco PLD: MID Criou: 12/09/2025 Cr…" at bounding box center [834, 241] width 922 height 79
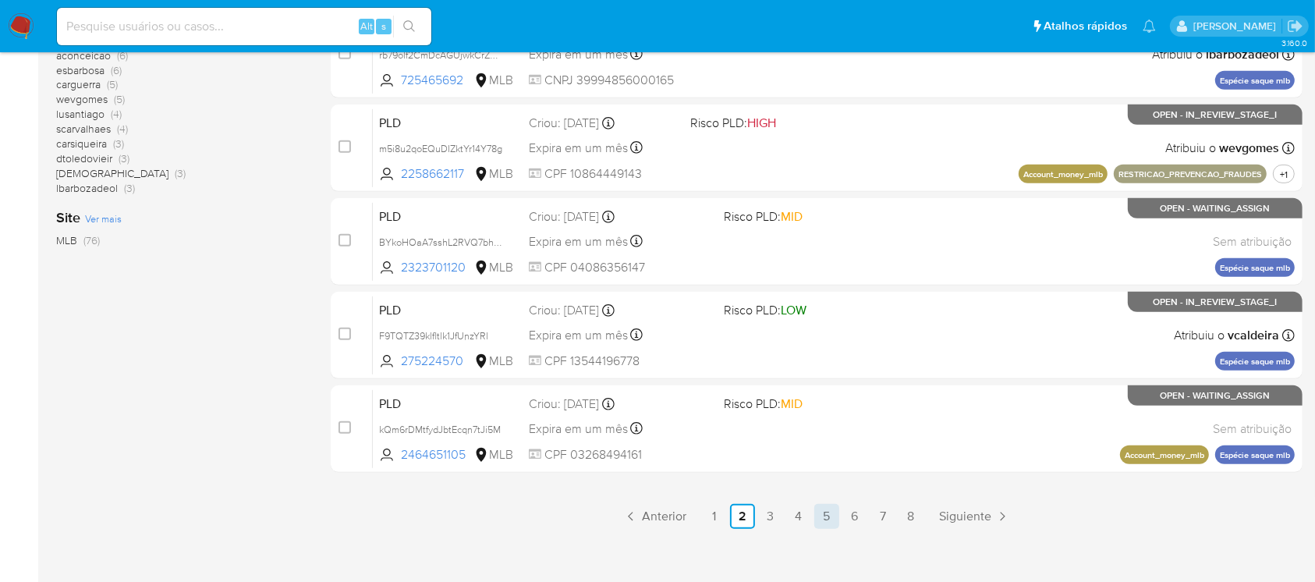
click at [827, 519] on link "5" at bounding box center [826, 516] width 25 height 25
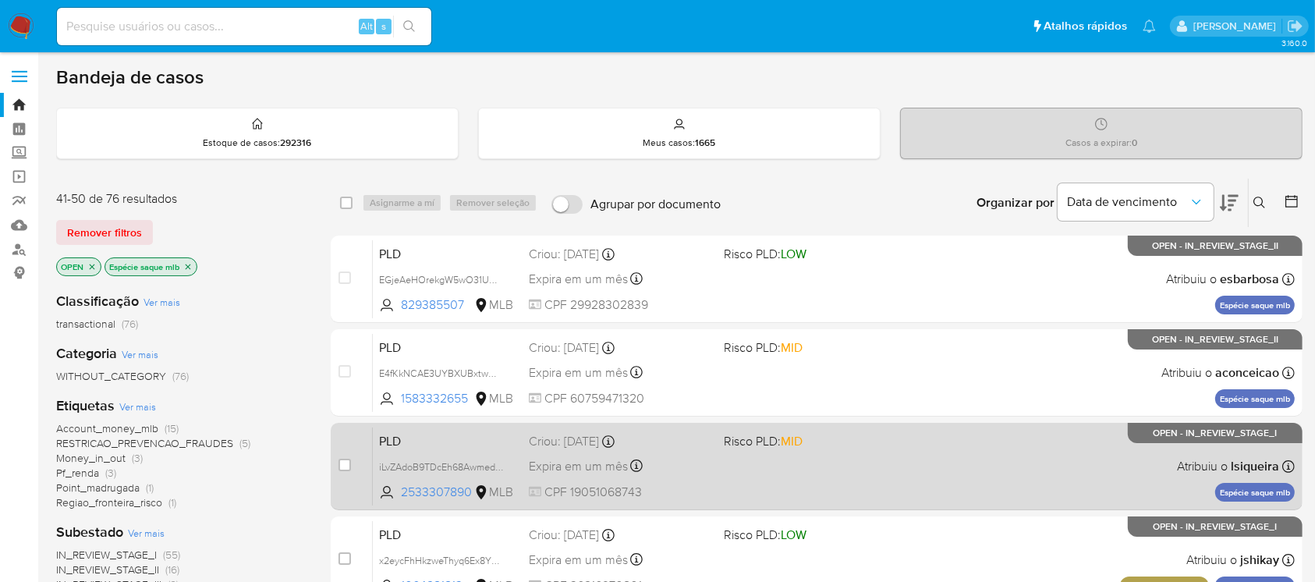
scroll to position [138, 0]
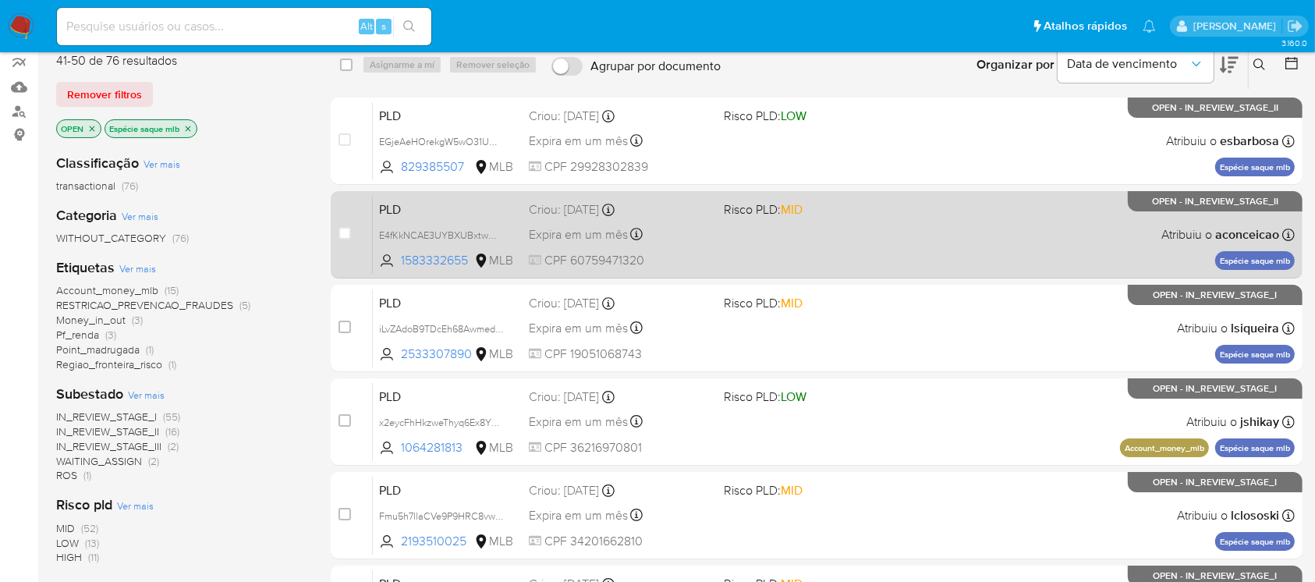
click at [760, 257] on div "PLD E4fKkNCAE3UYBXUBxtwQmhAq 1583332655 MLB Risco PLD: MID Criou: 12/09/2025 Cr…" at bounding box center [834, 234] width 922 height 79
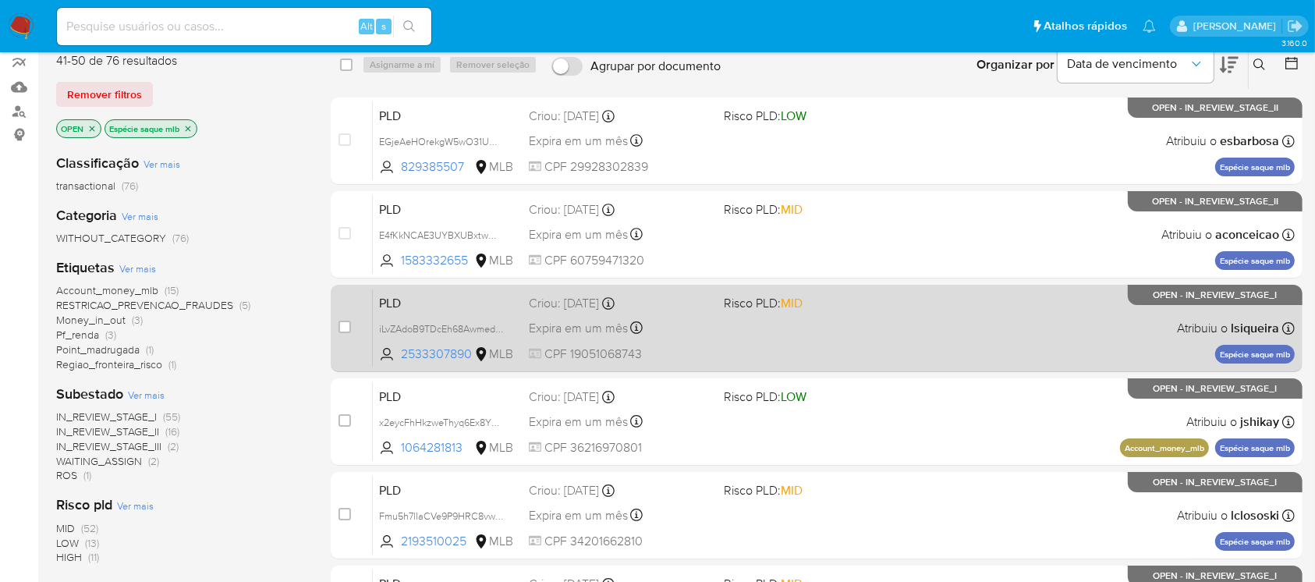
click at [753, 350] on div "PLD iLvZAdoB9TDcEh68AwmeddxY 2533307890 MLB Risco PLD: MID Criou: 12/09/2025 Cr…" at bounding box center [834, 328] width 922 height 79
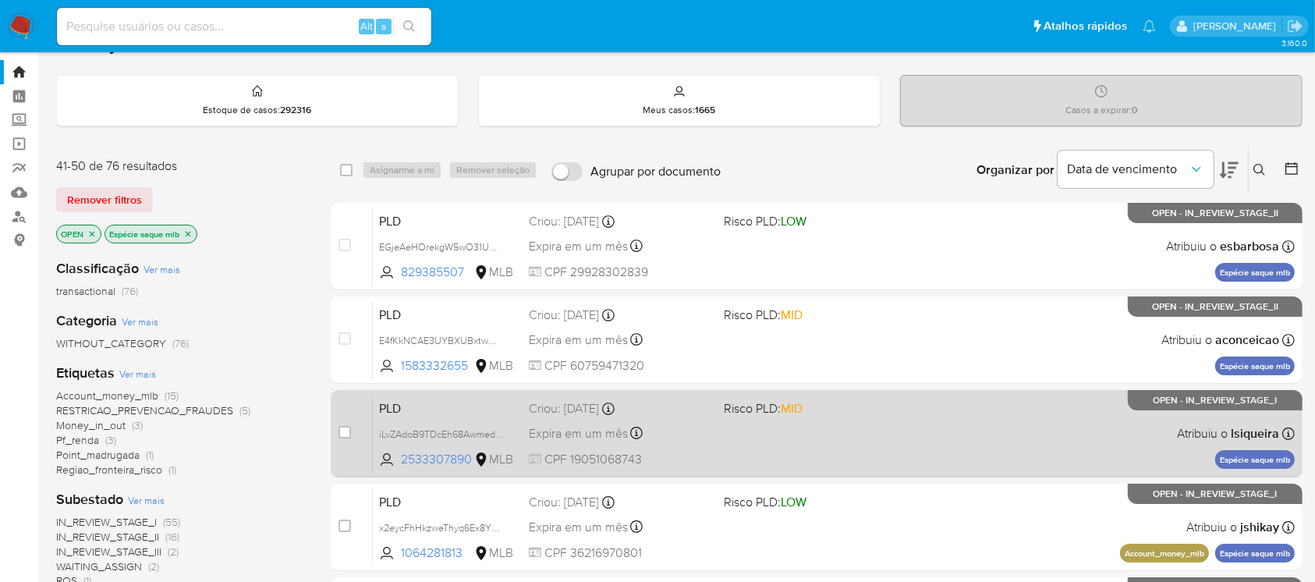
scroll to position [0, 0]
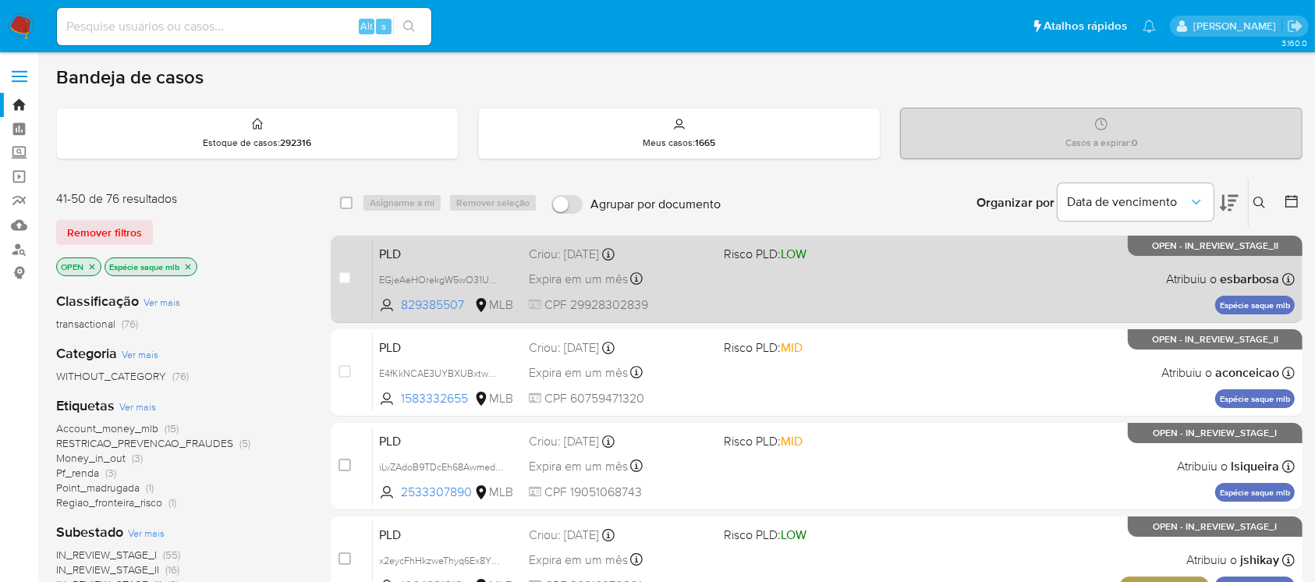
click at [836, 303] on div "PLD EGjeAeHOrekgW5wO31UWeUqI 829385507 MLB Risco PLD: LOW Criou: 12/09/2025 Cri…" at bounding box center [834, 278] width 922 height 79
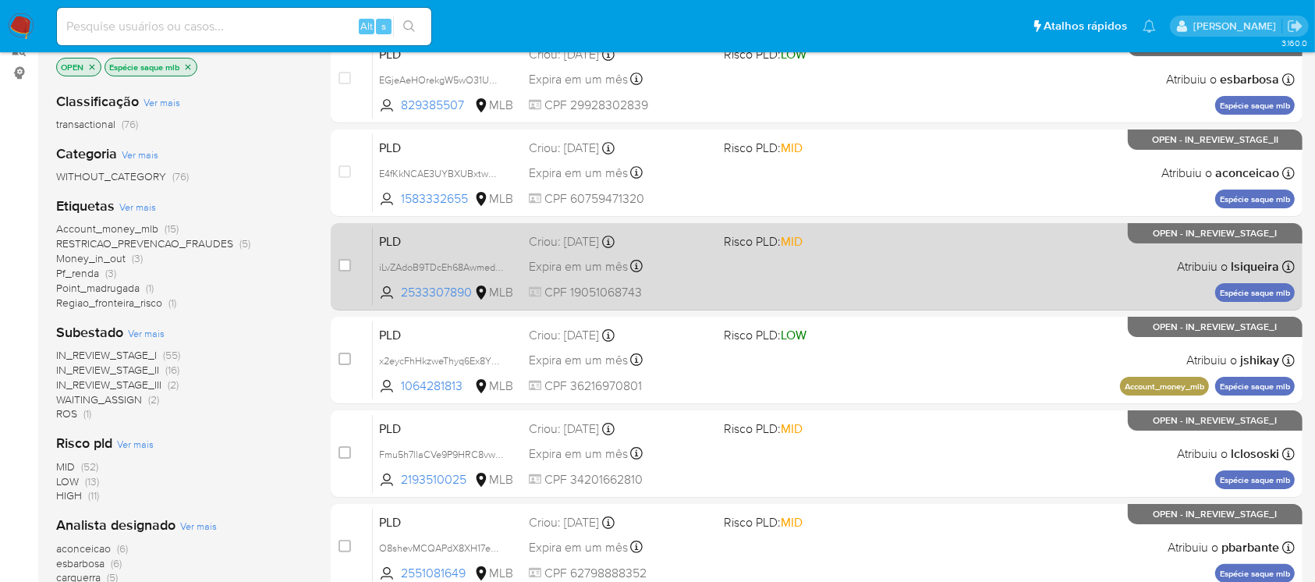
scroll to position [277, 0]
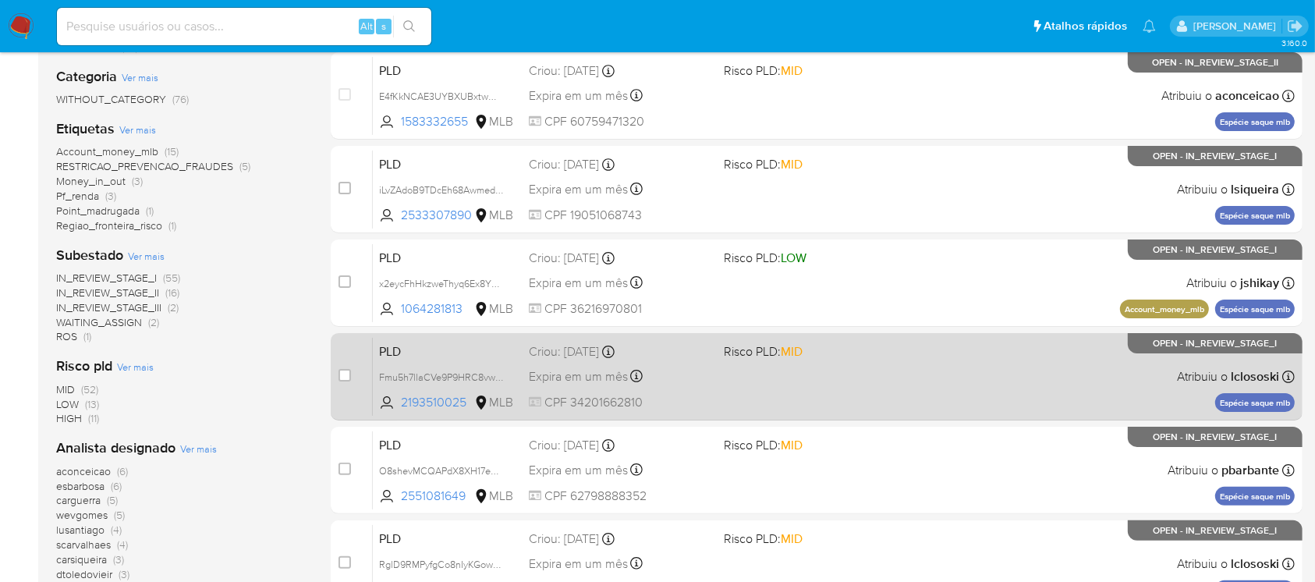
click at [827, 396] on div "PLD Fmu5h7llaCVe9P9HRC8vwuGL 2193510025 MLB Risco PLD: MID Criou: 12/09/2025 Cr…" at bounding box center [834, 376] width 922 height 79
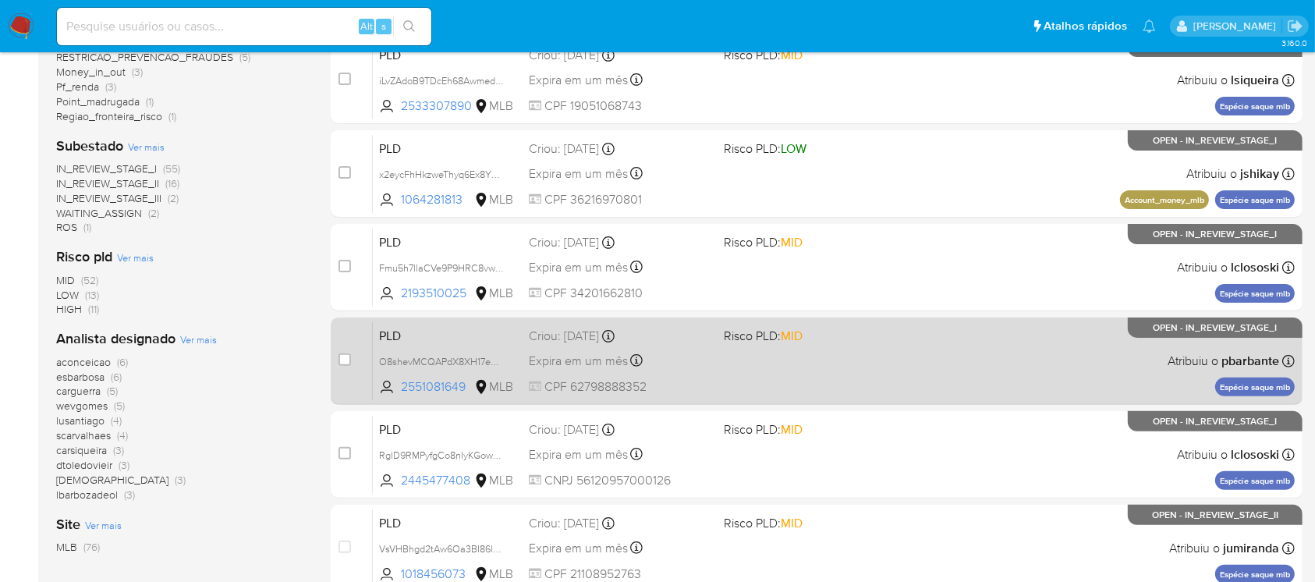
scroll to position [416, 0]
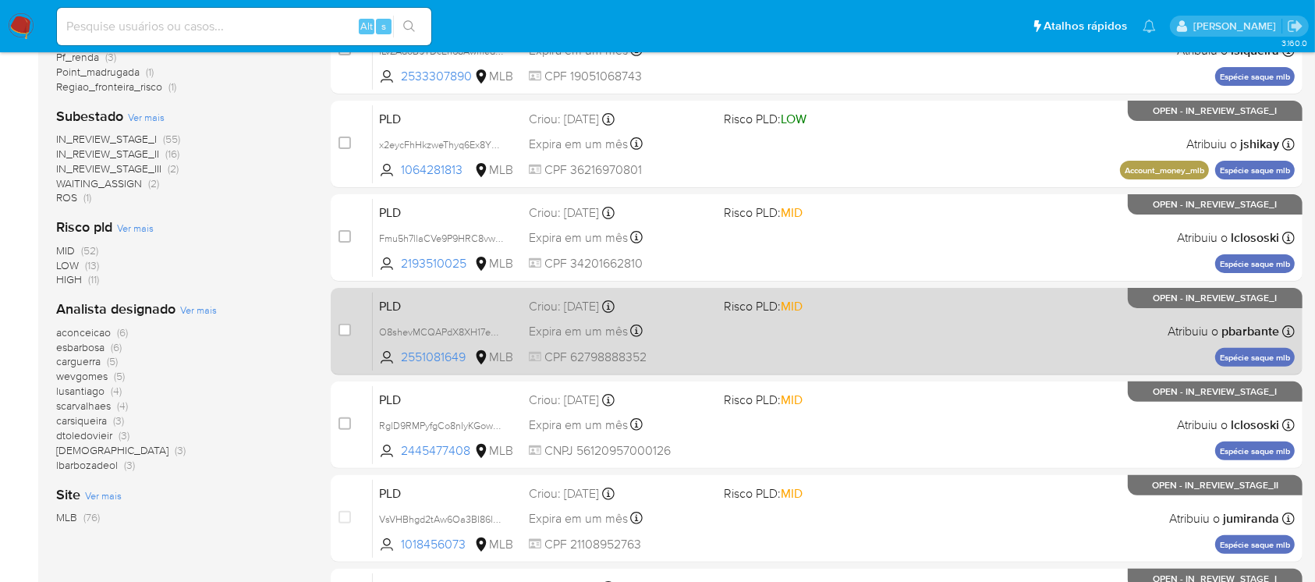
click at [754, 362] on div "PLD O8shevMCQAPdX8XH17eMmUpa 2551081649 MLB Risco PLD: MID Criou: 12/09/2025 Cr…" at bounding box center [834, 331] width 922 height 79
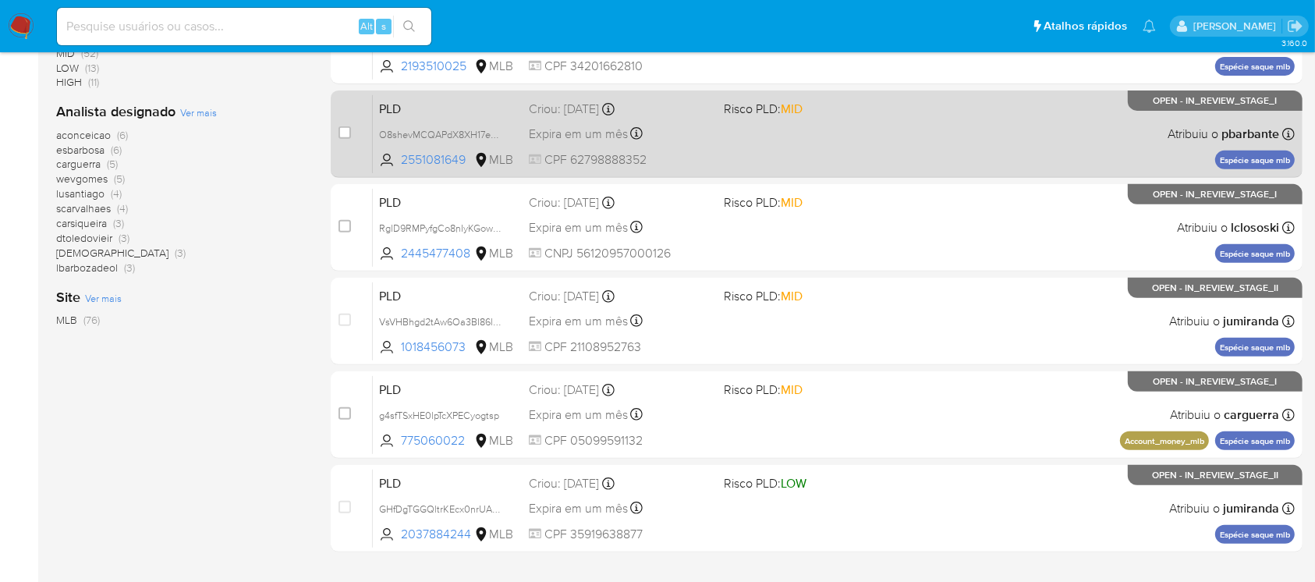
scroll to position [692, 0]
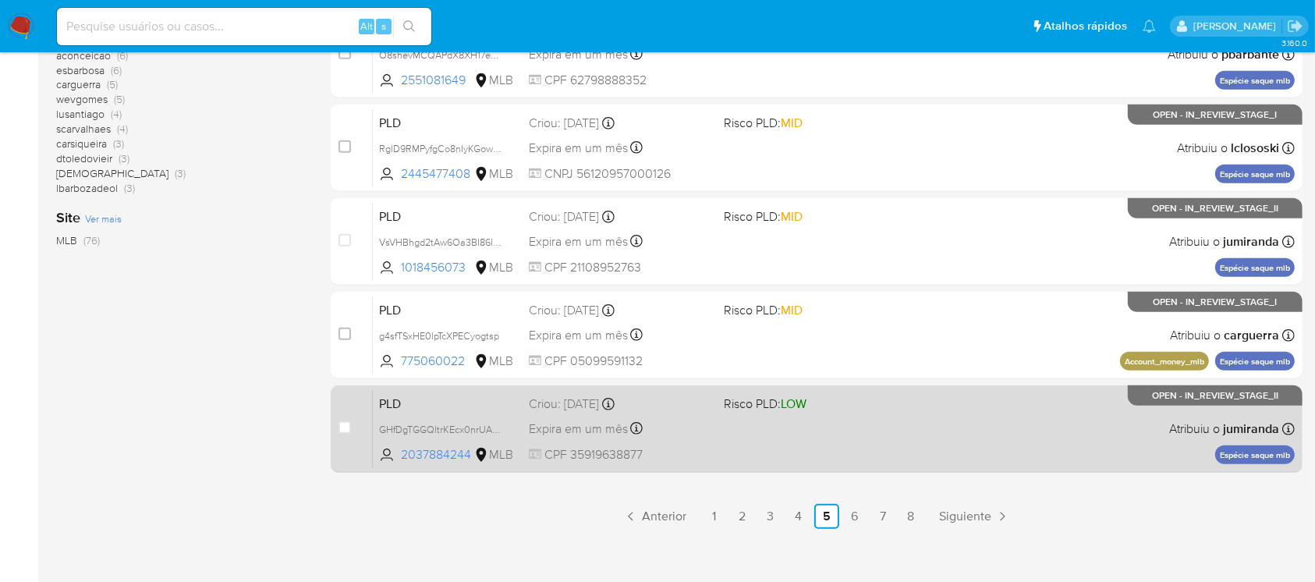
click at [745, 441] on div "PLD GHfDgTGGQltrKEcx0nrUAJIU 2037884244 MLB Risco PLD: LOW Criou: 12/09/2025 Cr…" at bounding box center [834, 428] width 922 height 79
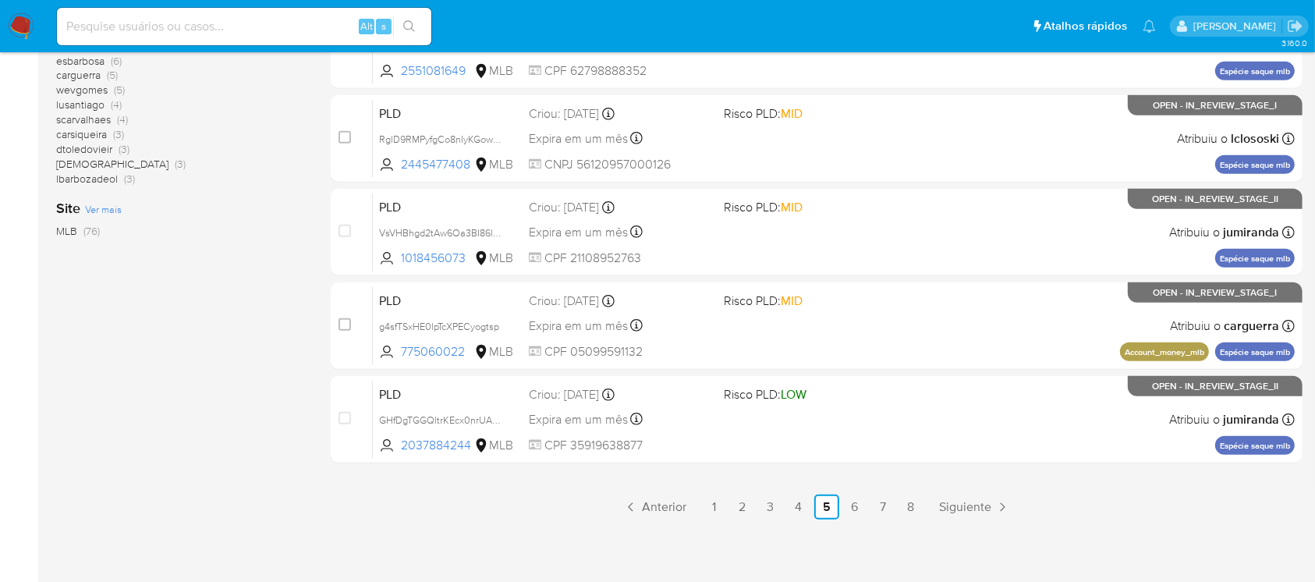
scroll to position [705, 0]
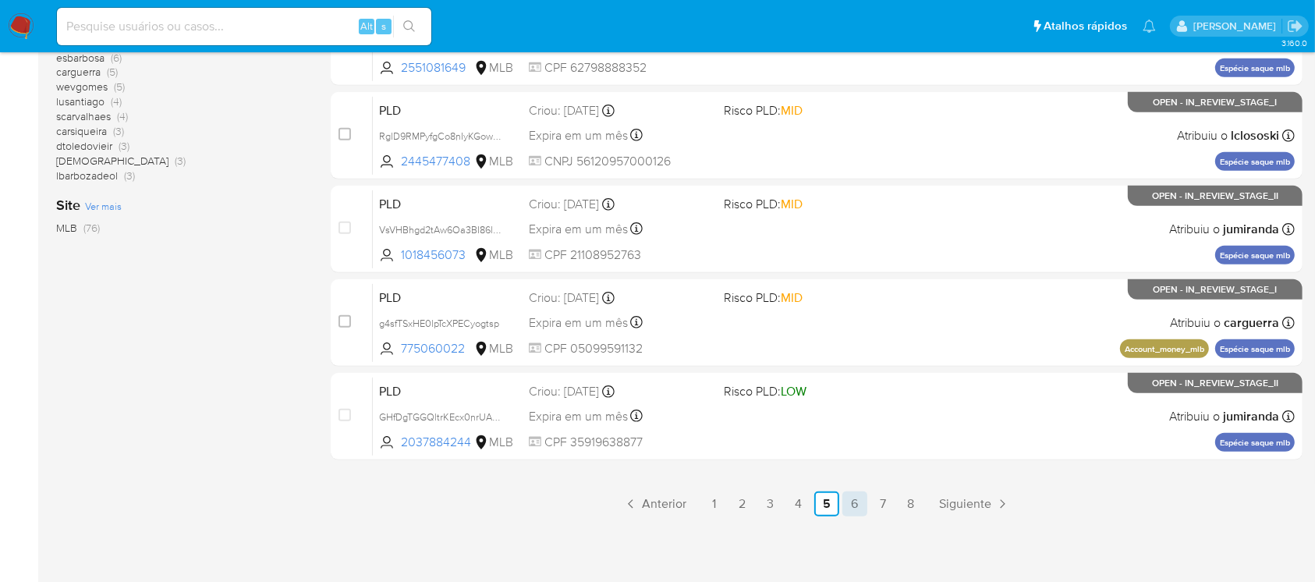
click at [847, 501] on link "6" at bounding box center [854, 503] width 25 height 25
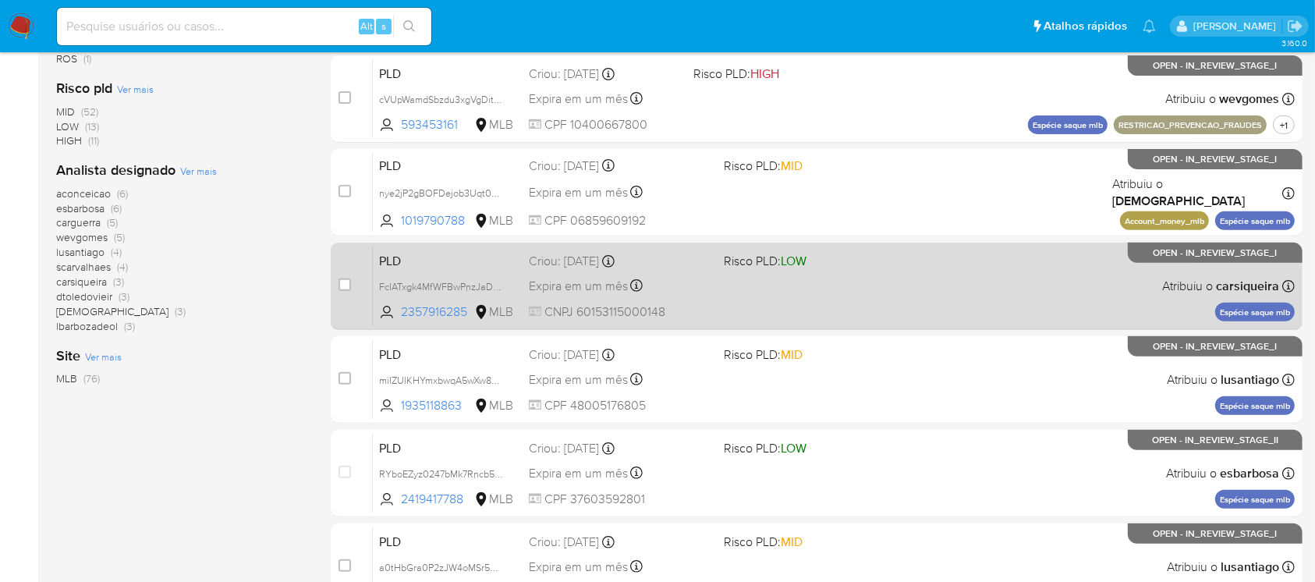
scroll to position [692, 0]
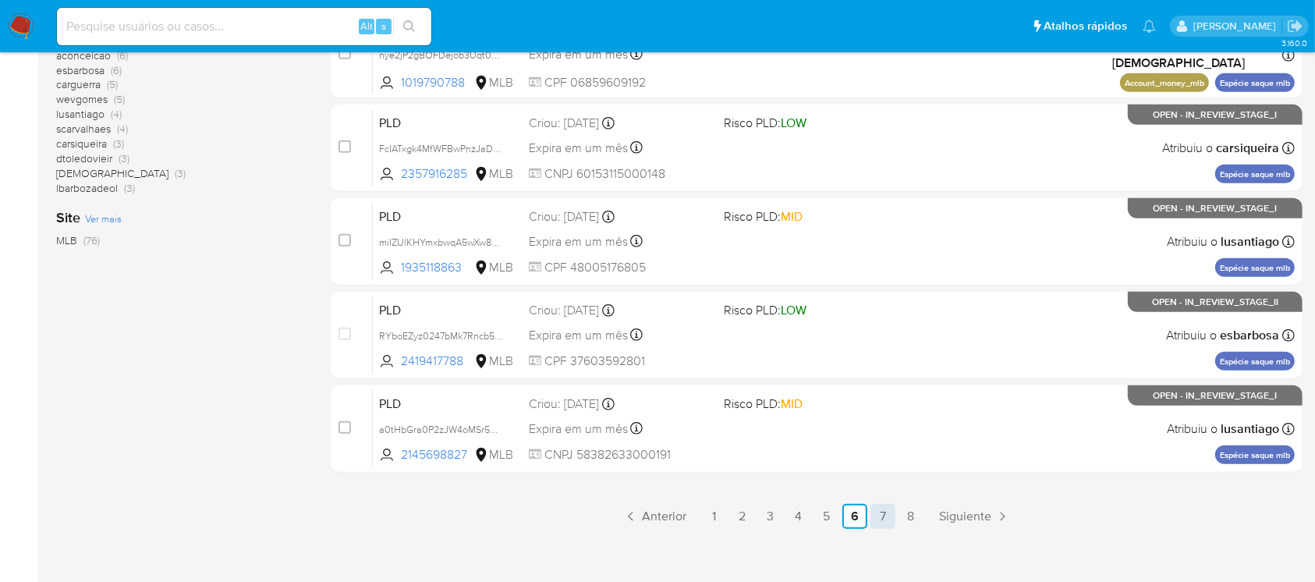
click at [875, 522] on link "7" at bounding box center [882, 516] width 25 height 25
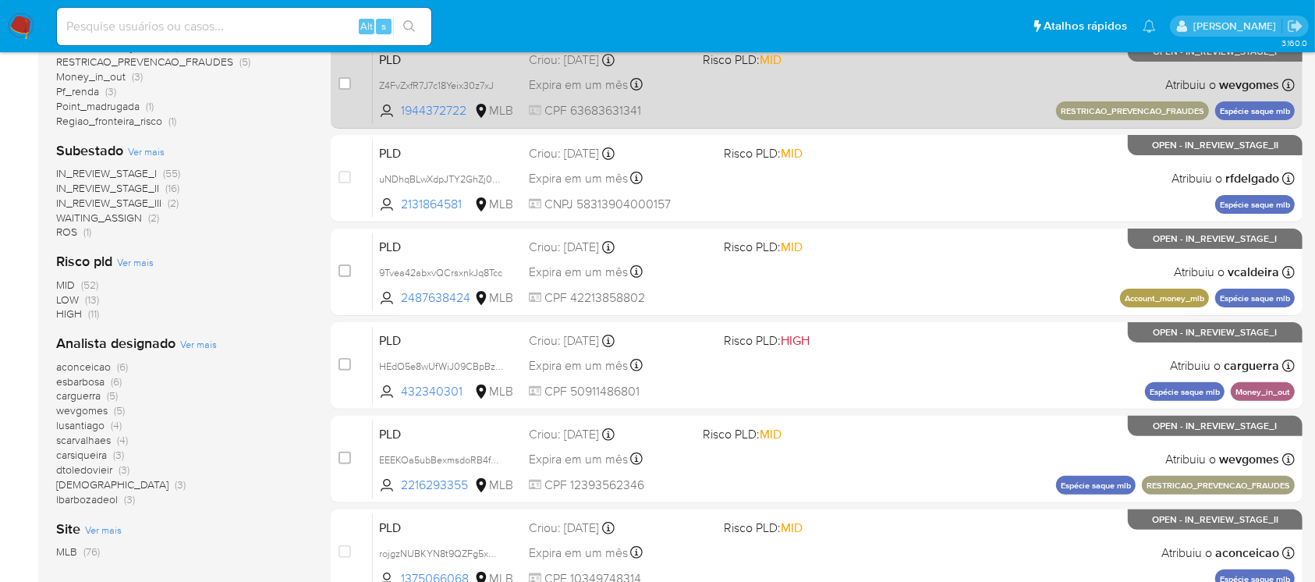
scroll to position [416, 0]
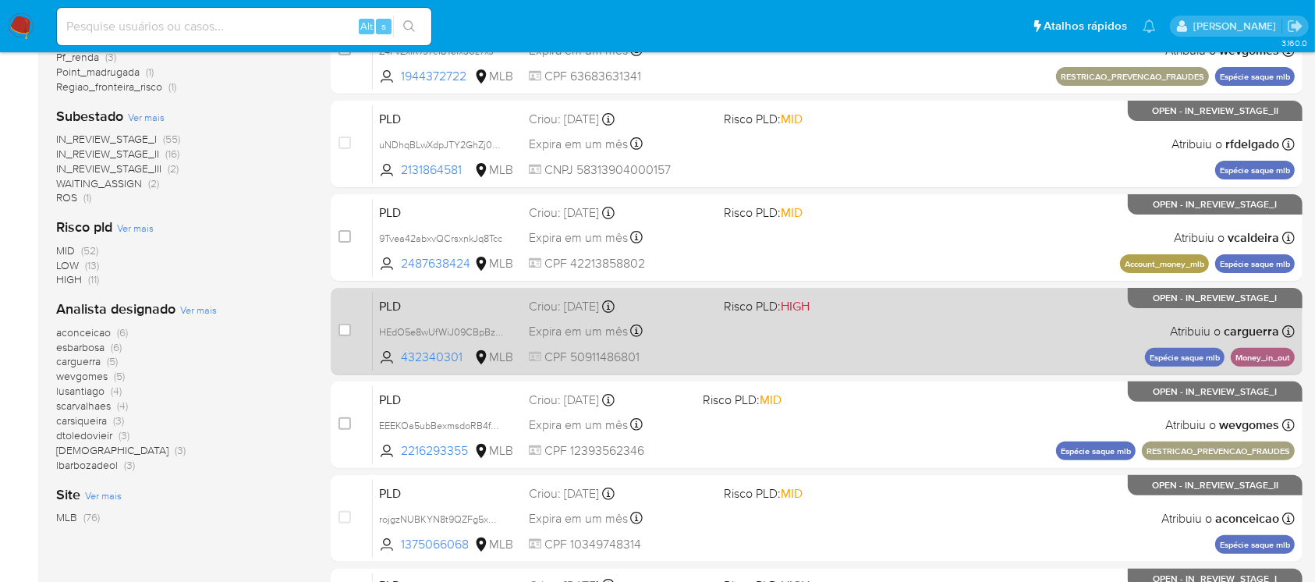
click at [692, 353] on span "CPF 50911486801" at bounding box center [620, 357] width 182 height 17
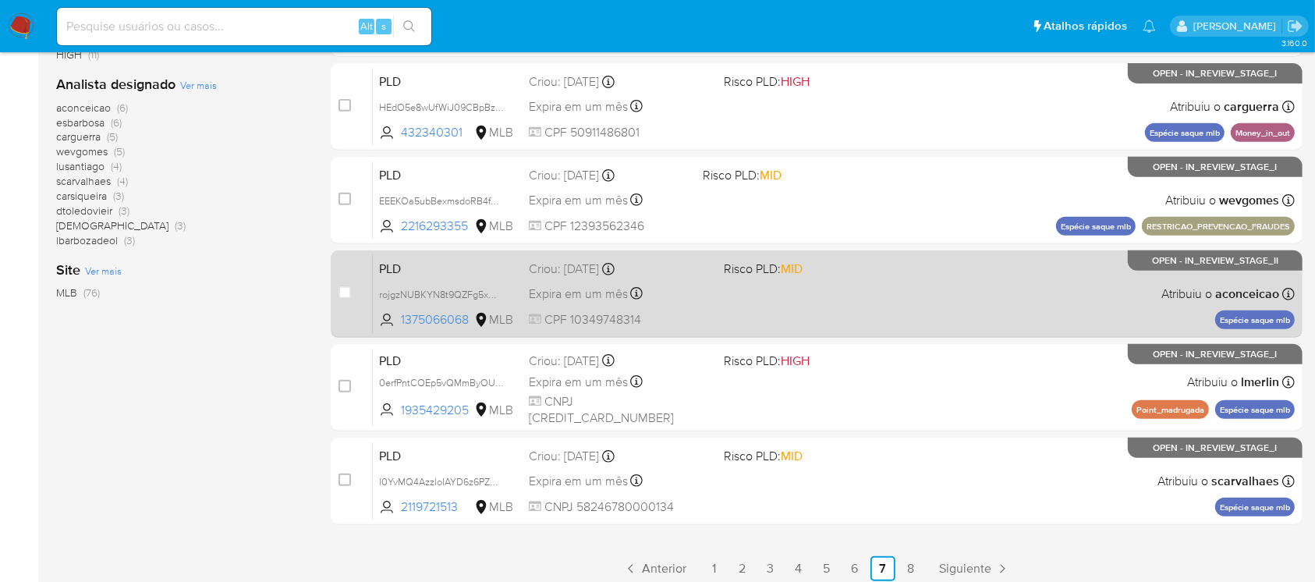
scroll to position [692, 0]
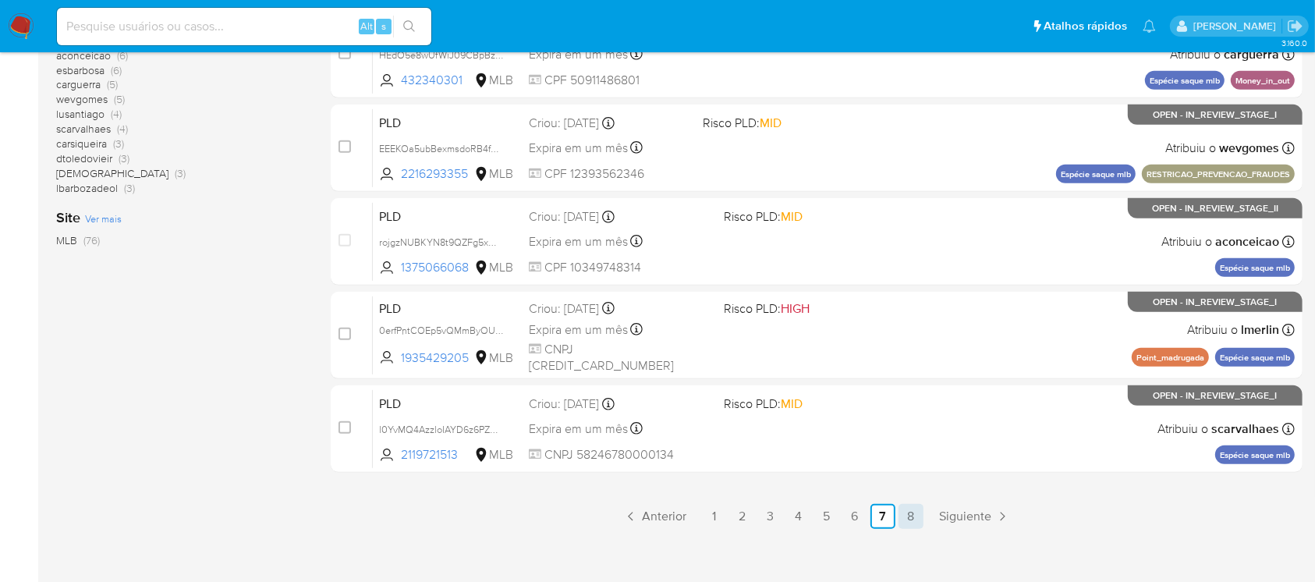
click at [912, 512] on link "8" at bounding box center [910, 516] width 25 height 25
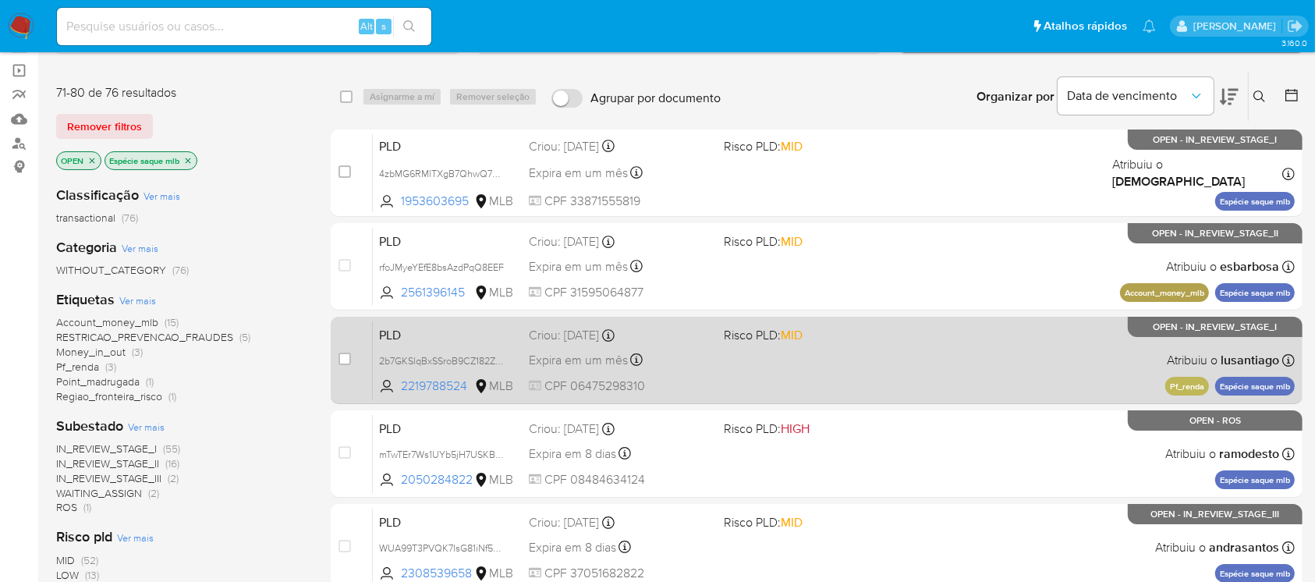
scroll to position [138, 0]
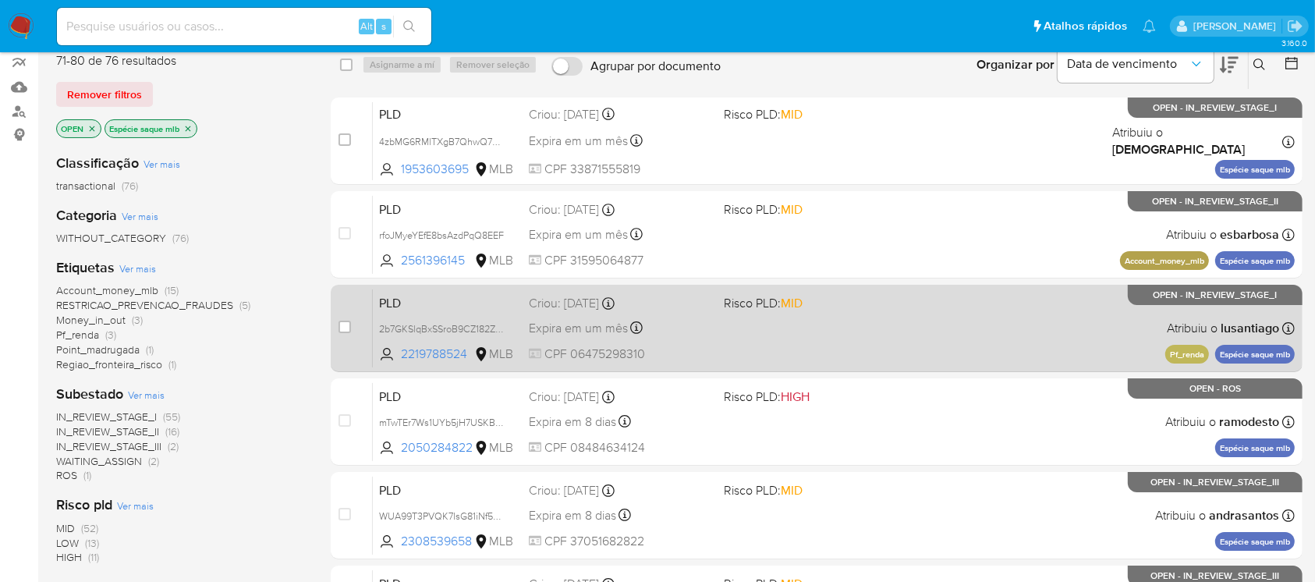
click at [742, 342] on div "PLD 2b7GKSlqBxSSroB9CZ182Zqu 2219788524 MLB Risco PLD: MID Criou: 12/09/2025 Cr…" at bounding box center [834, 328] width 922 height 79
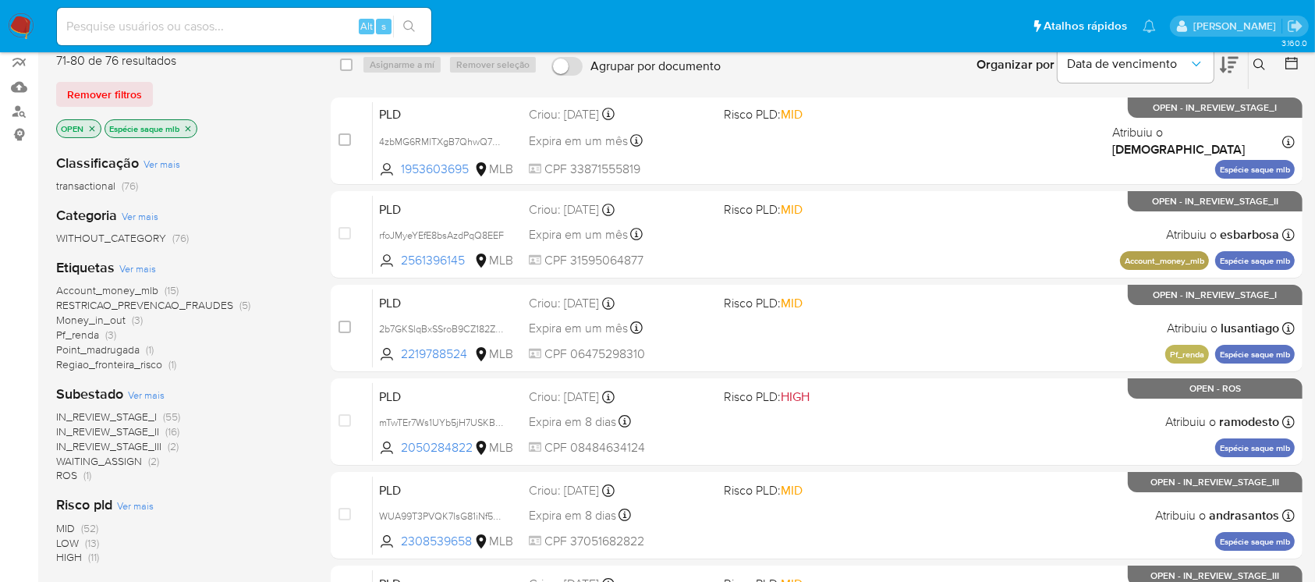
click at [106, 349] on span "Point_madrugada" at bounding box center [97, 350] width 83 height 16
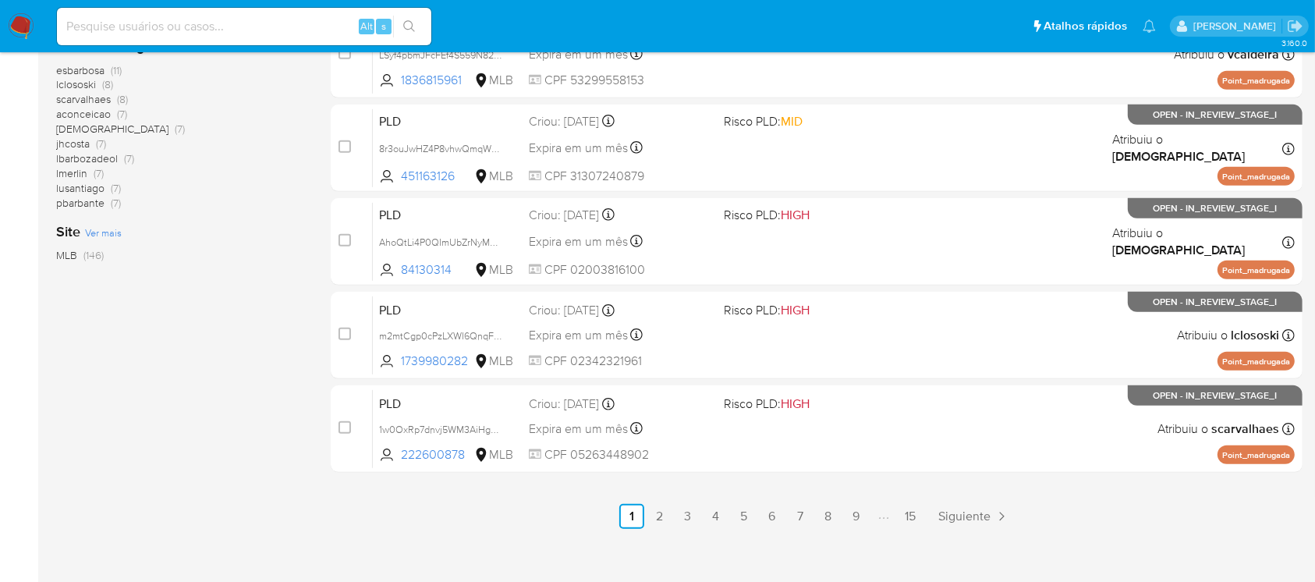
scroll to position [705, 0]
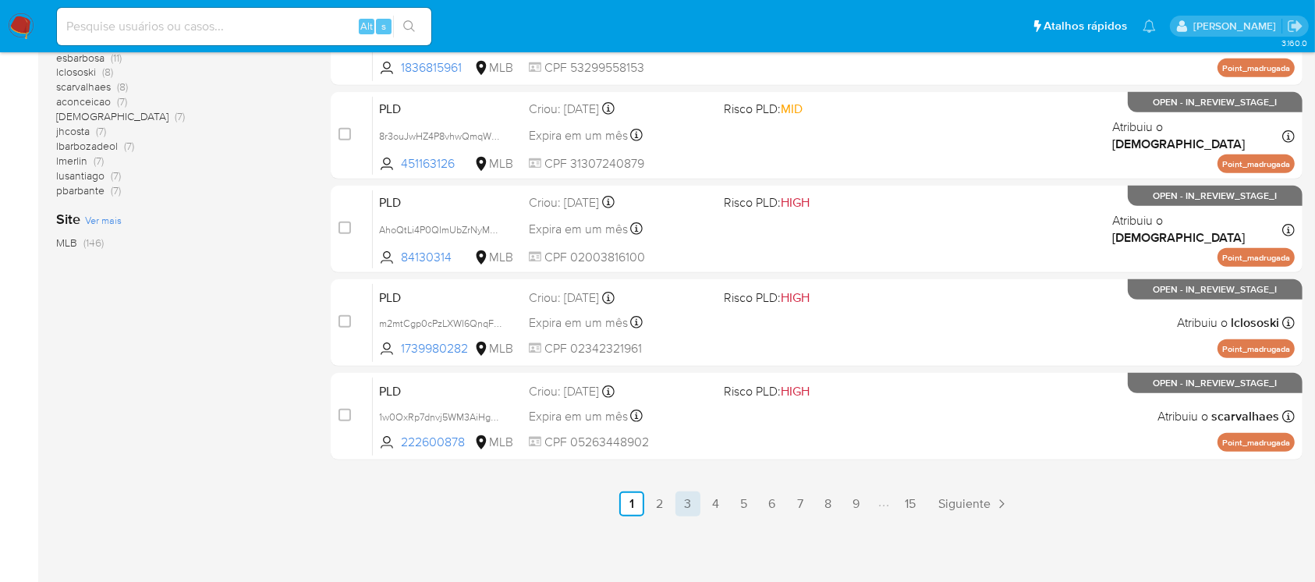
click at [692, 506] on link "3" at bounding box center [687, 503] width 25 height 25
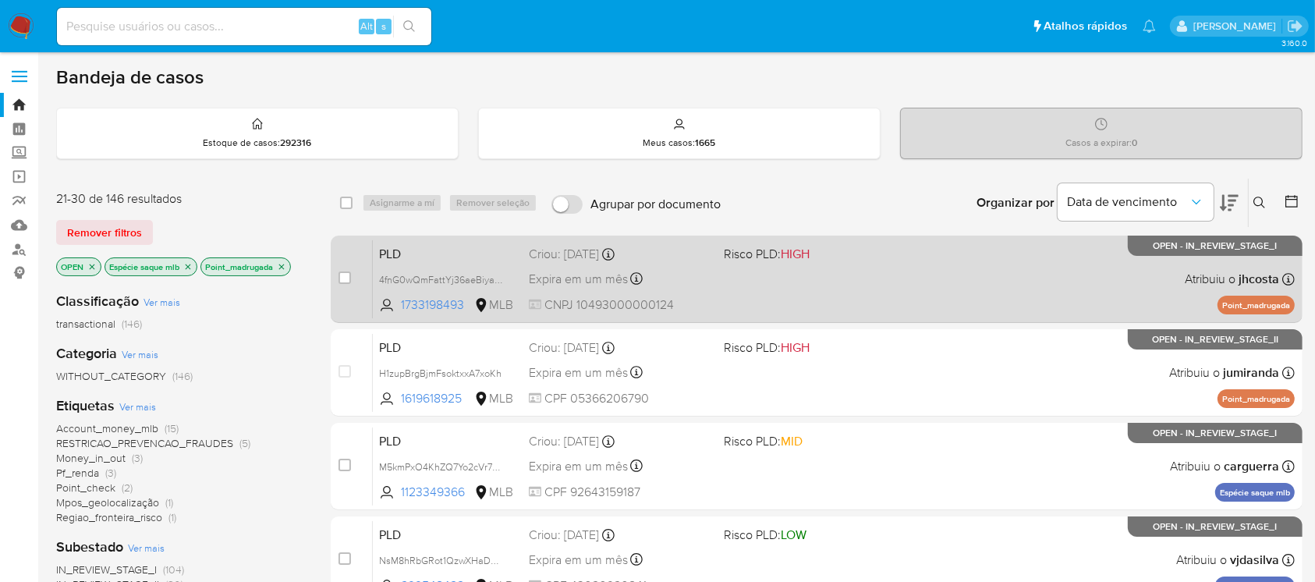
click at [867, 296] on div "PLD 4fnG0wQmFattYj36aeBiyaR9 1733198493 MLB Risco PLD: HIGH Criou: 12/09/2025 C…" at bounding box center [834, 278] width 922 height 79
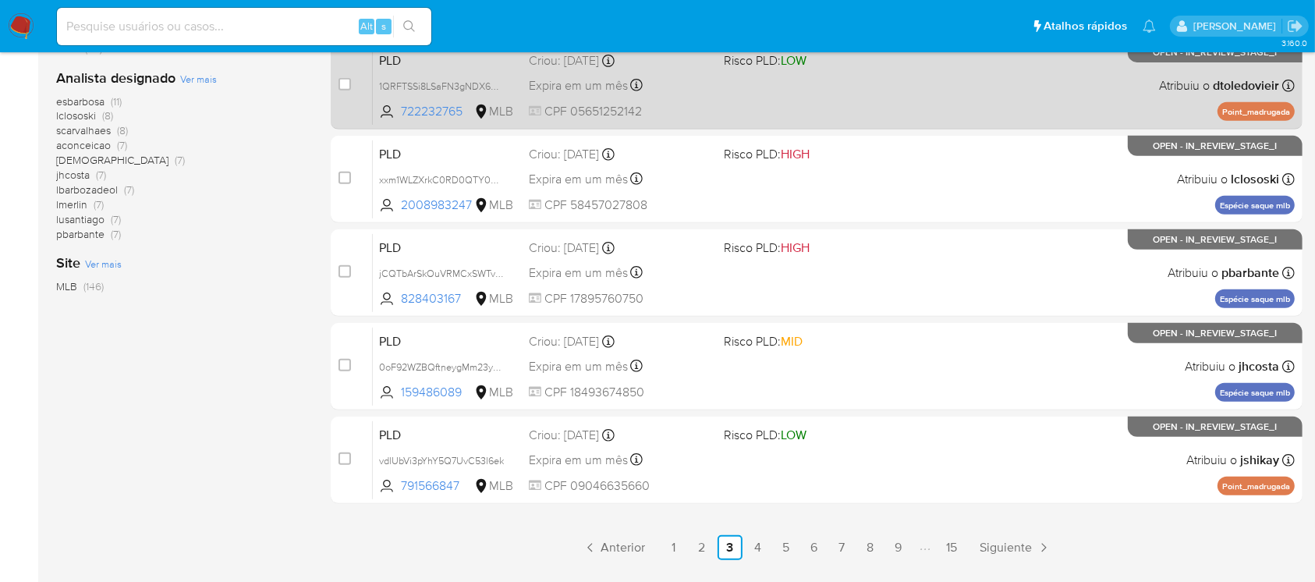
scroll to position [705, 0]
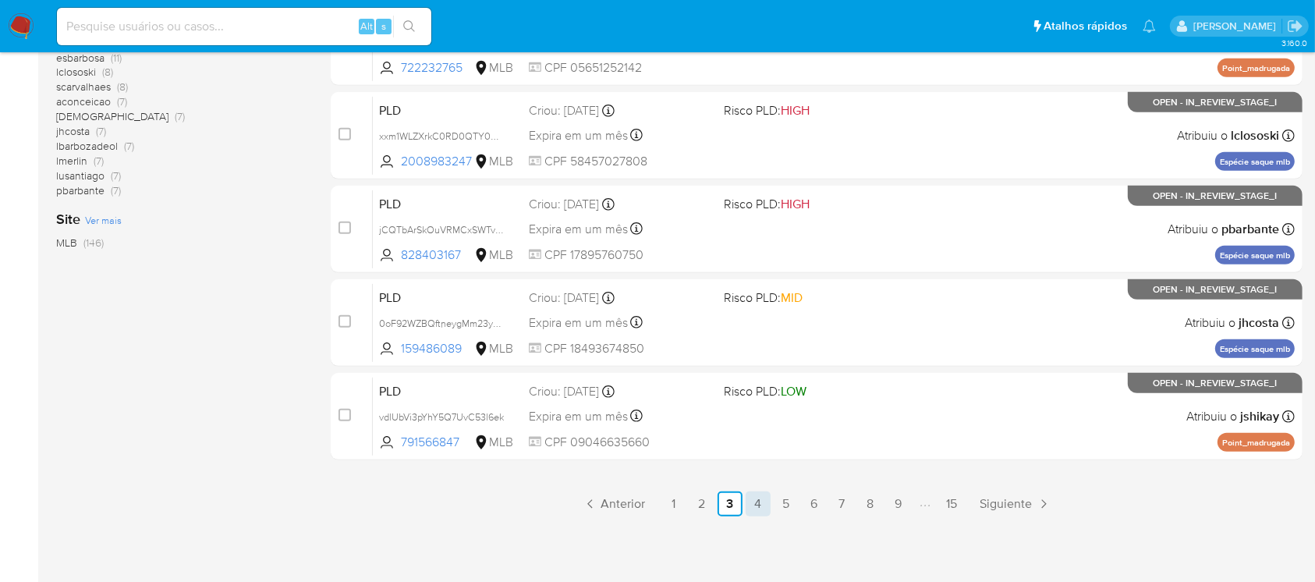
click at [750, 508] on link "4" at bounding box center [757, 503] width 25 height 25
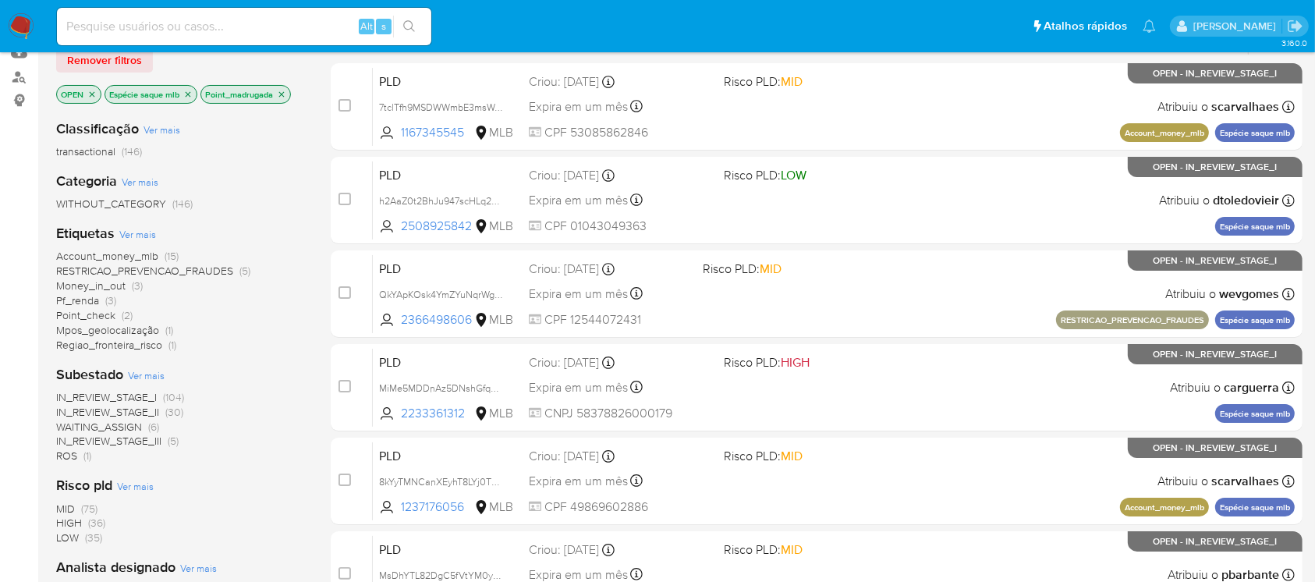
scroll to position [138, 0]
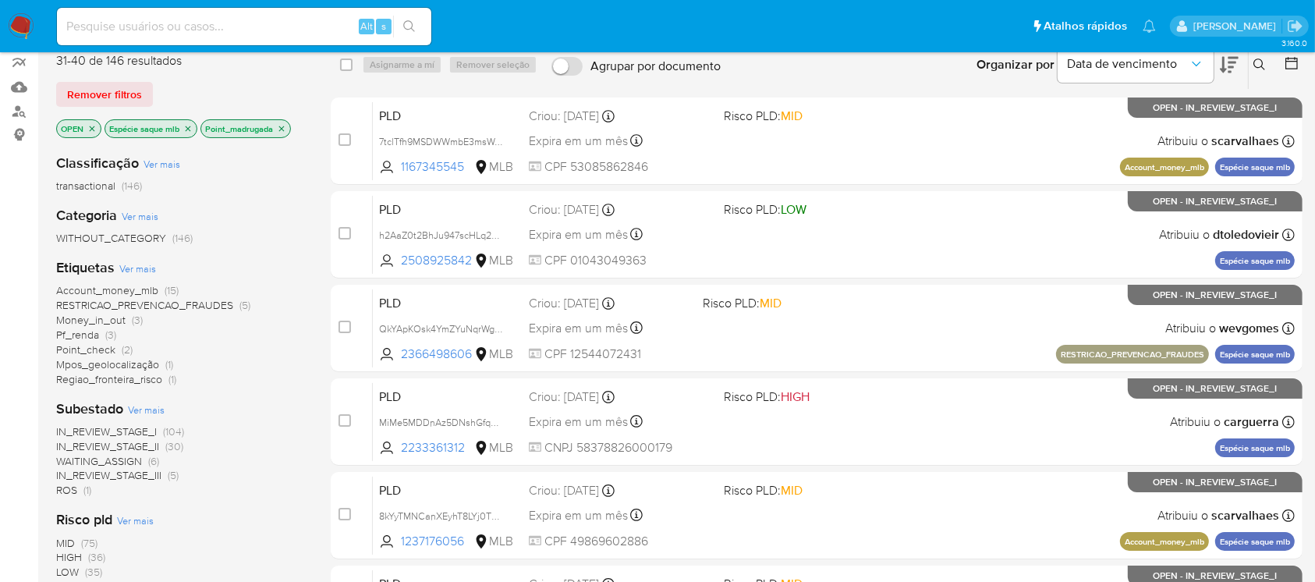
click at [192, 125] on icon "close-filter" at bounding box center [187, 128] width 9 height 9
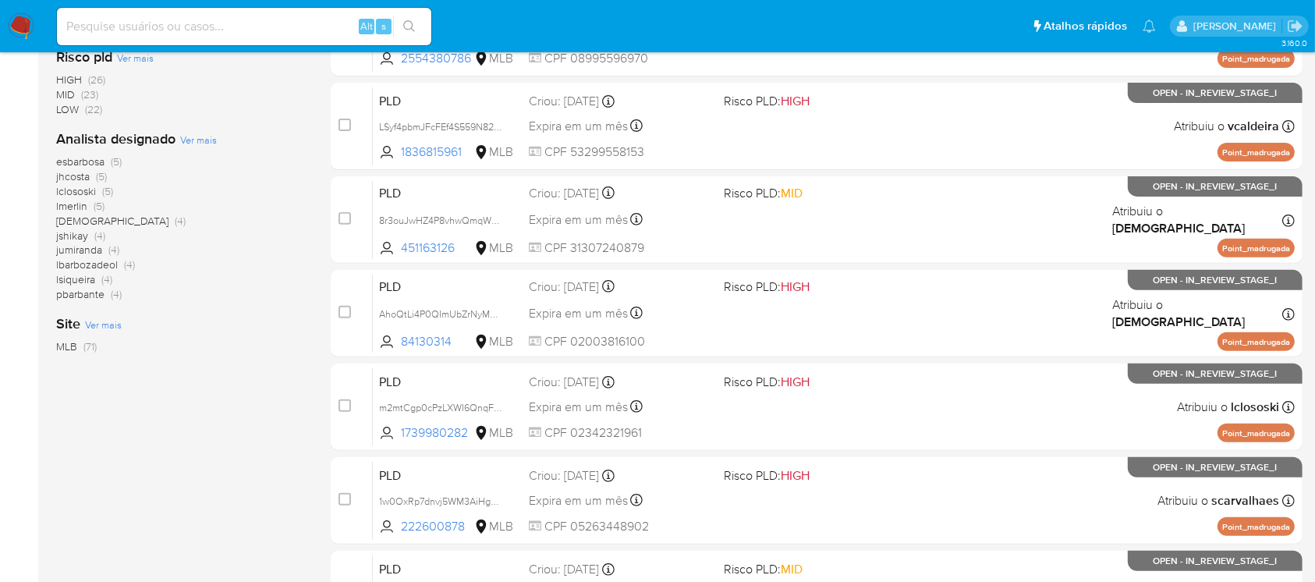
scroll to position [554, 0]
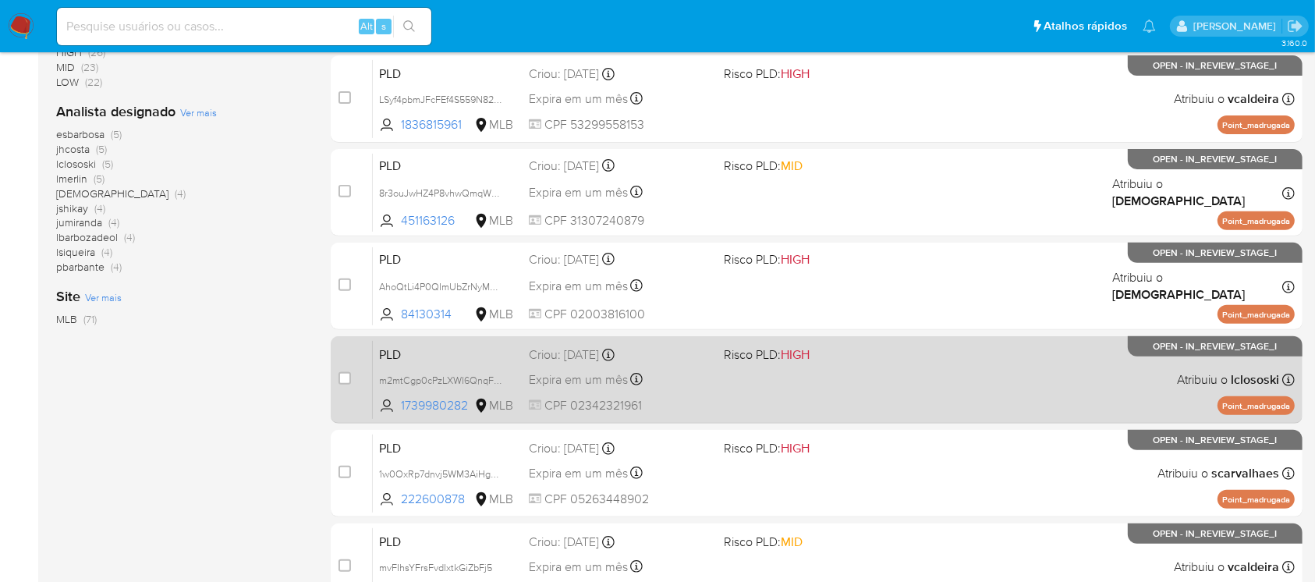
click at [806, 399] on div "PLD m2mtCgp0cPzLXWI6QnqFLYvU 1739980282 MLB Risco PLD: HIGH Criou: 12/09/2025 C…" at bounding box center [834, 379] width 922 height 79
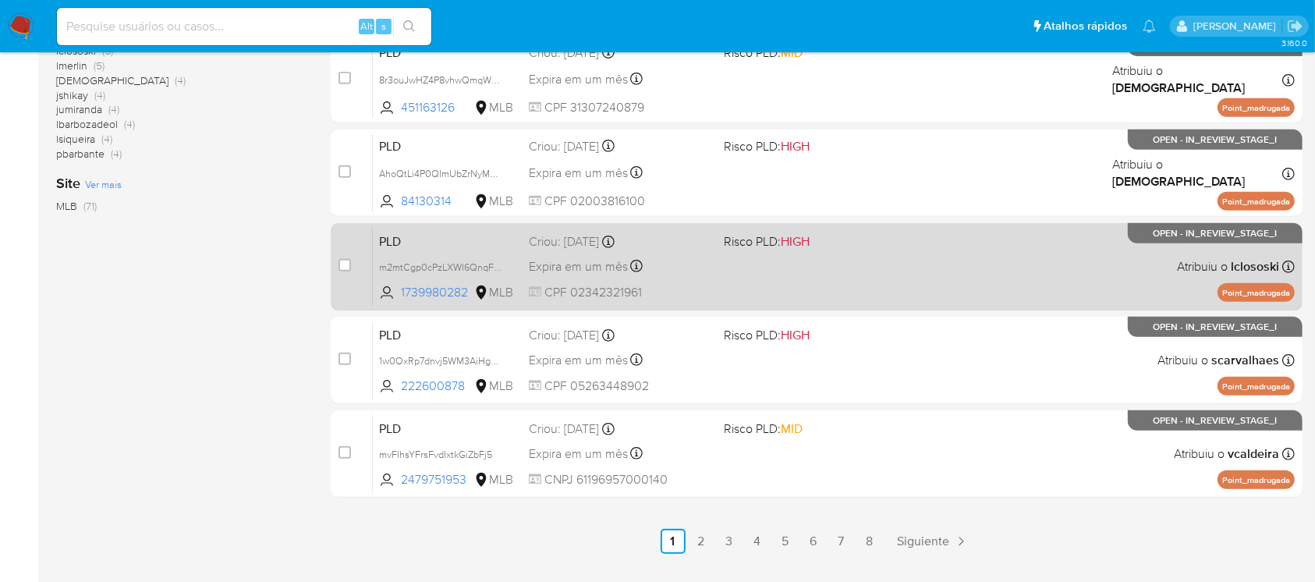
scroll to position [692, 0]
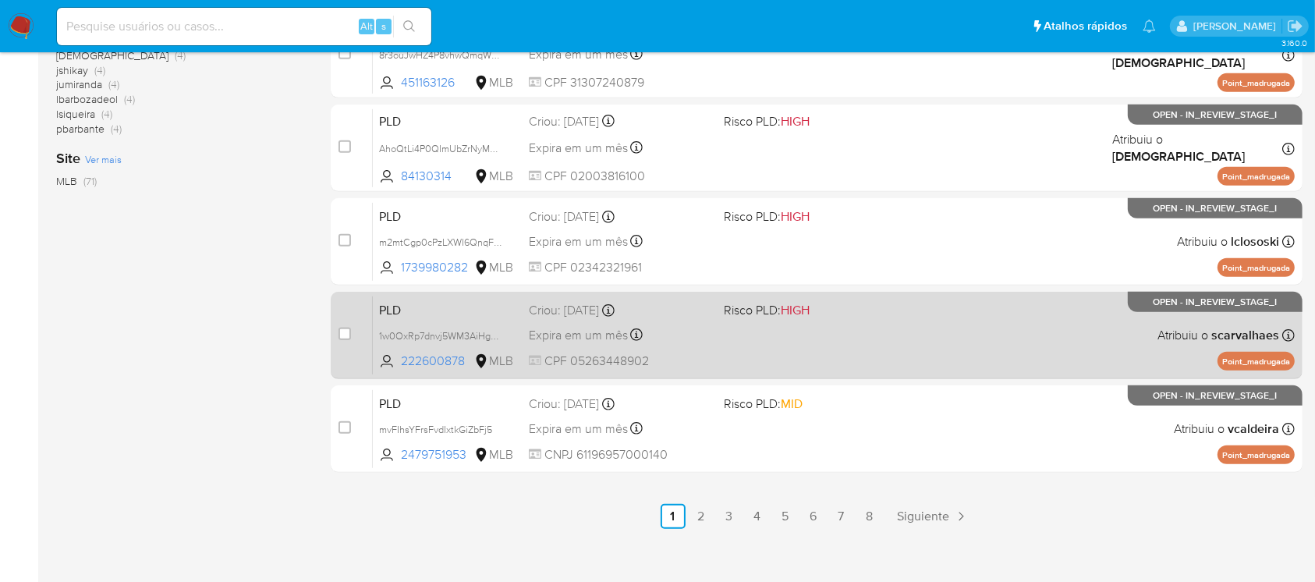
click at [756, 359] on div "PLD 1w0OxRp7dnvj5WM3AiHgdhkB 222600878 MLB Risco PLD: HIGH Criou: 12/09/2025 Cr…" at bounding box center [834, 335] width 922 height 79
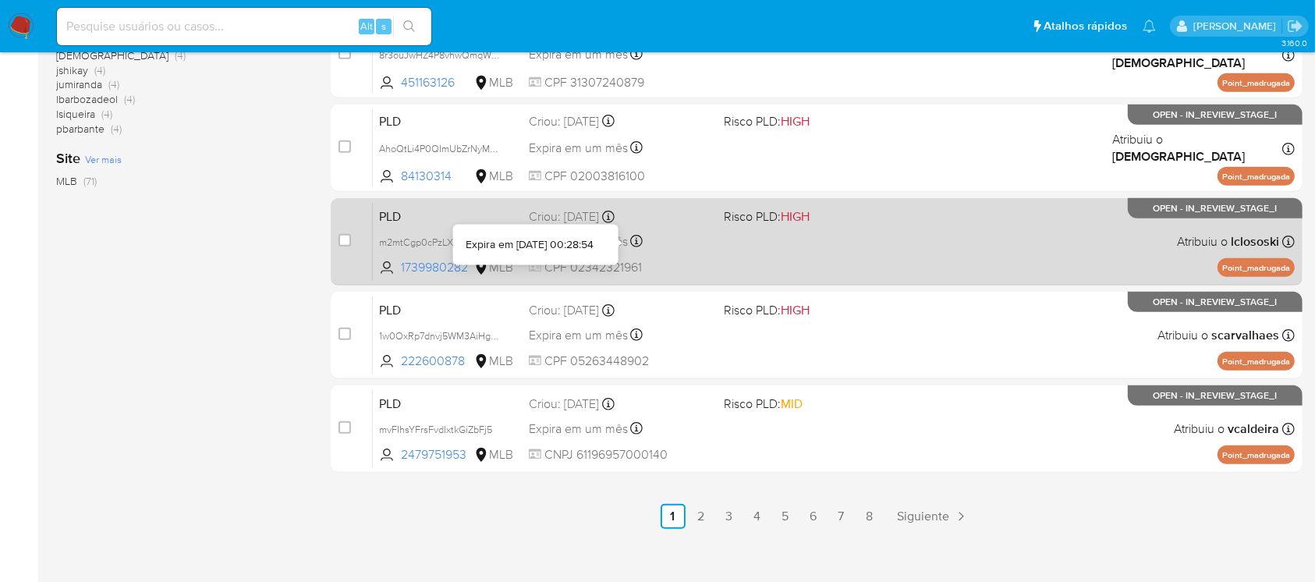
scroll to position [705, 0]
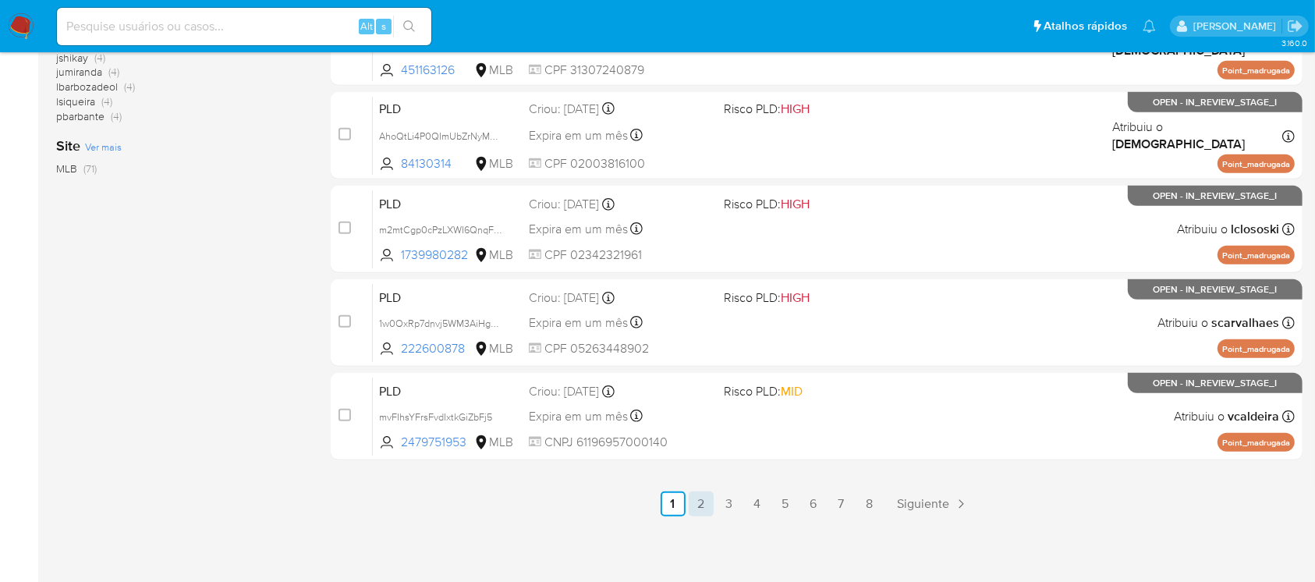
click at [705, 508] on link "2" at bounding box center [701, 503] width 25 height 25
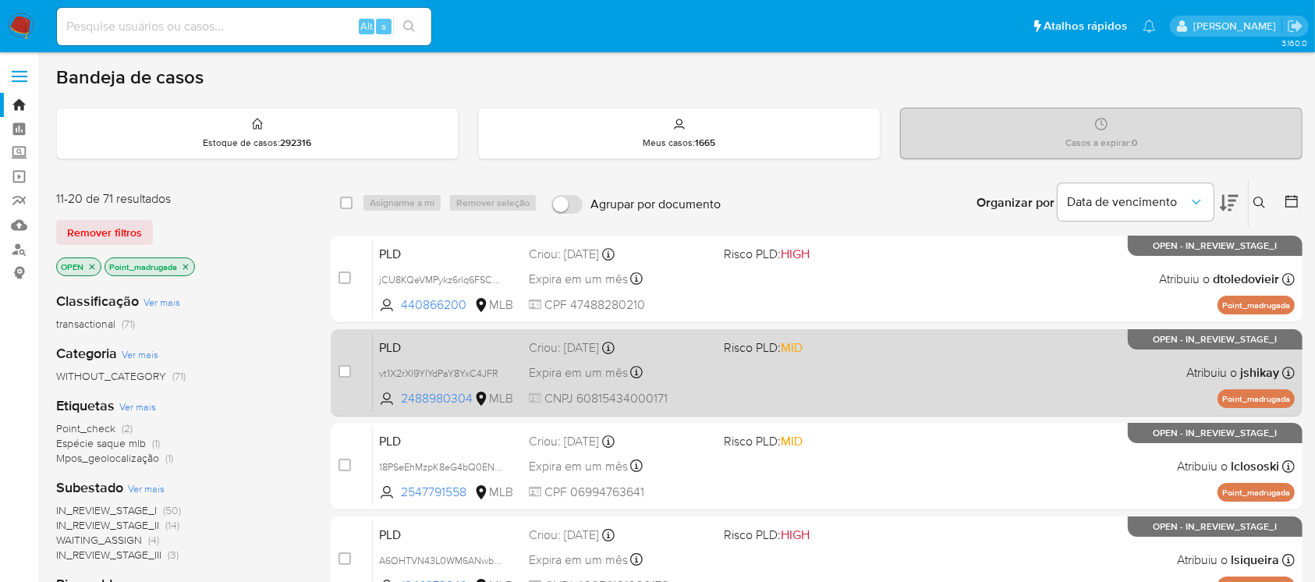
scroll to position [277, 0]
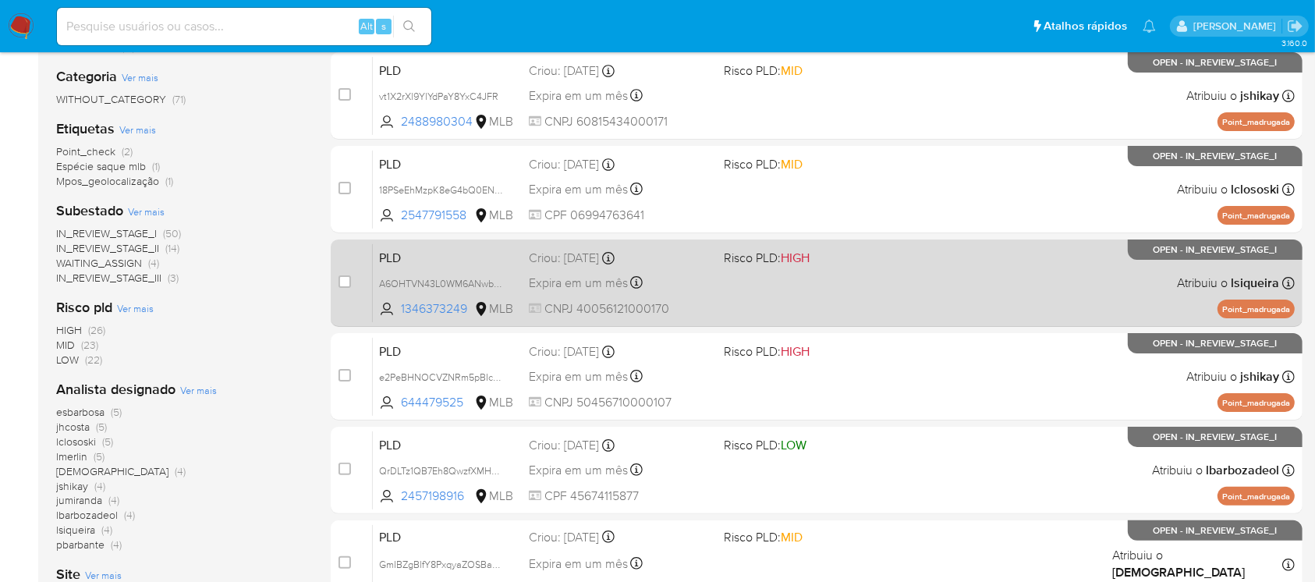
click at [731, 302] on div "PLD A6OHTVN43L0WM6ANwb81dvWT 1346373249 MLB Risco PLD: HIGH Criou: 12/09/2025 C…" at bounding box center [834, 282] width 922 height 79
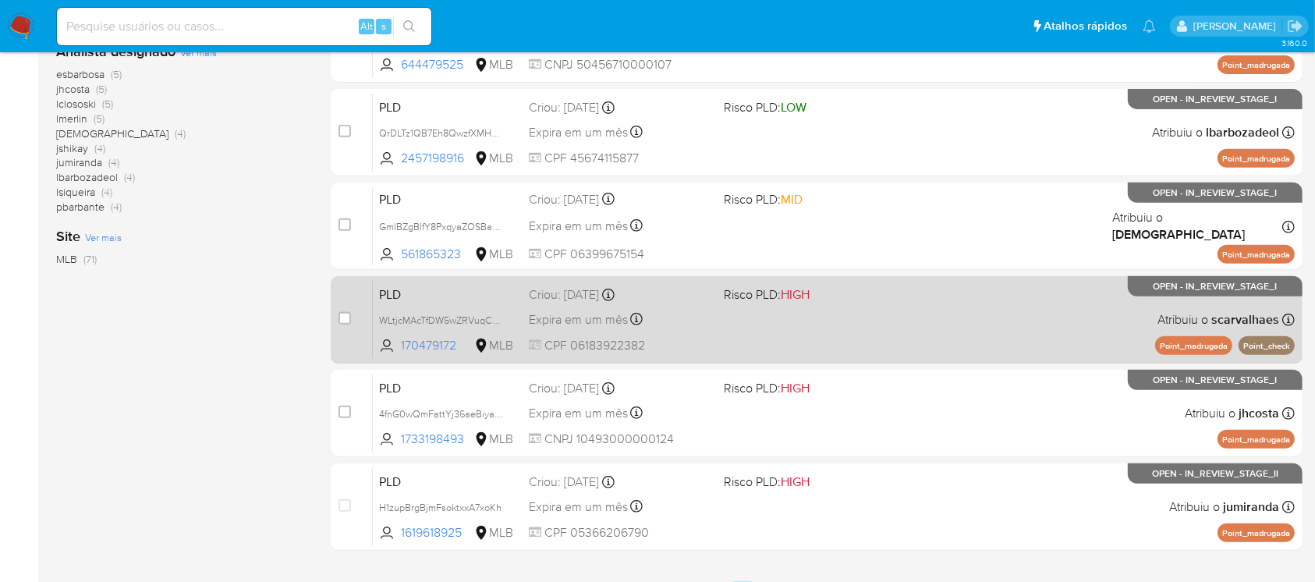
scroll to position [692, 0]
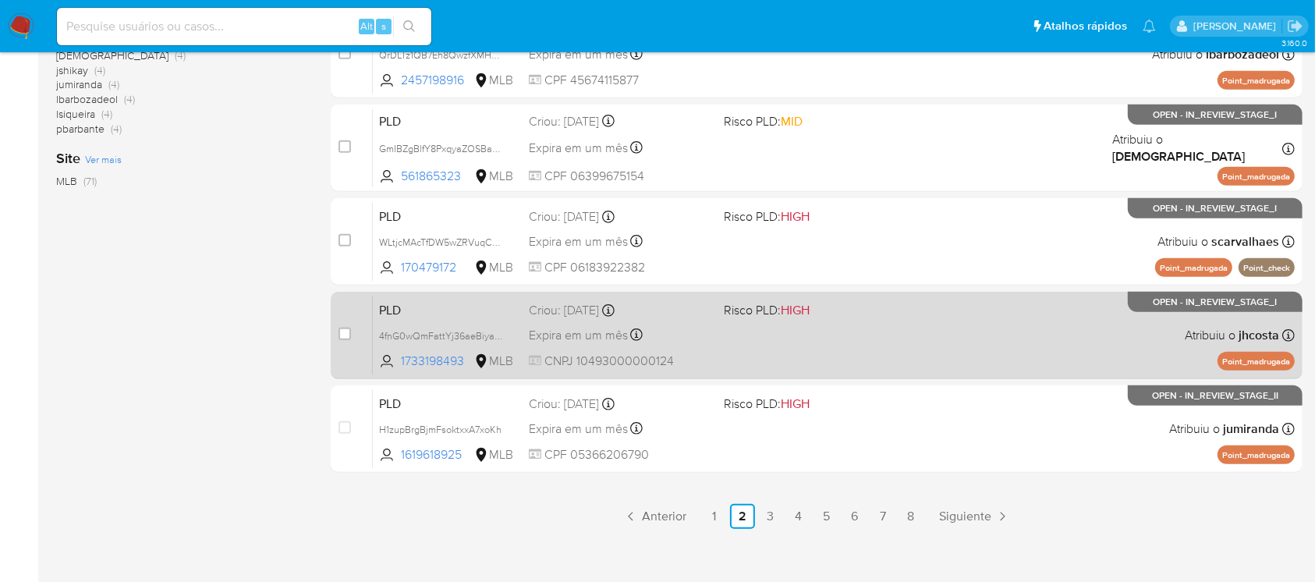
click at [783, 358] on div "PLD 4fnG0wQmFattYj36aeBiyaR9 1733198493 MLB Risco PLD: HIGH Criou: 12/09/2025 C…" at bounding box center [834, 335] width 922 height 79
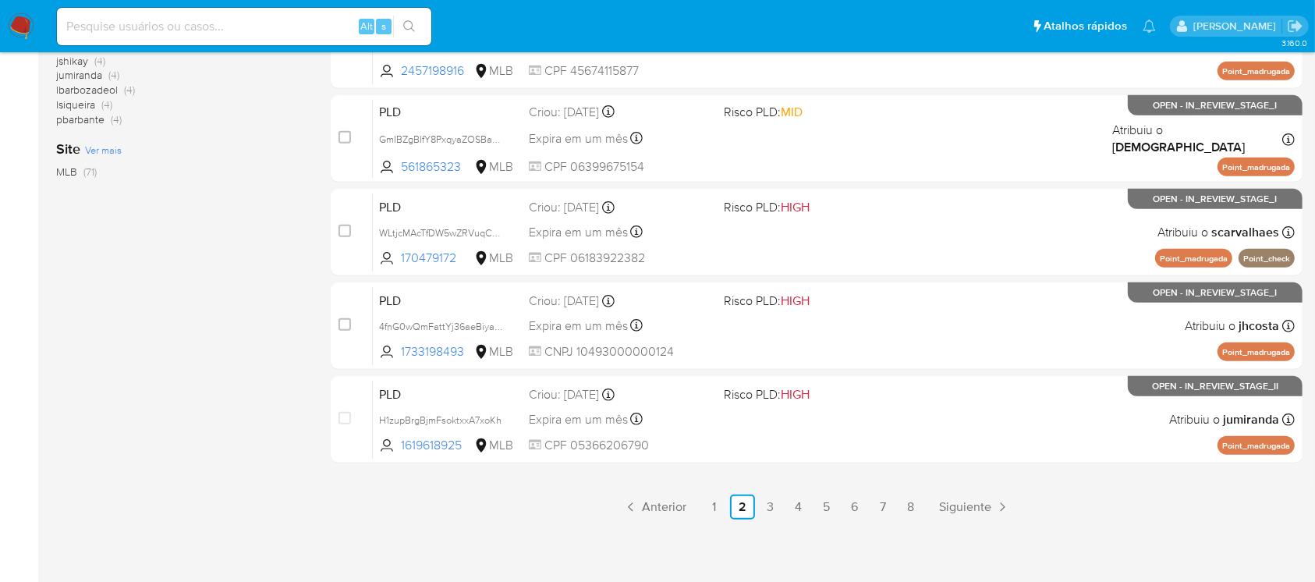
scroll to position [705, 0]
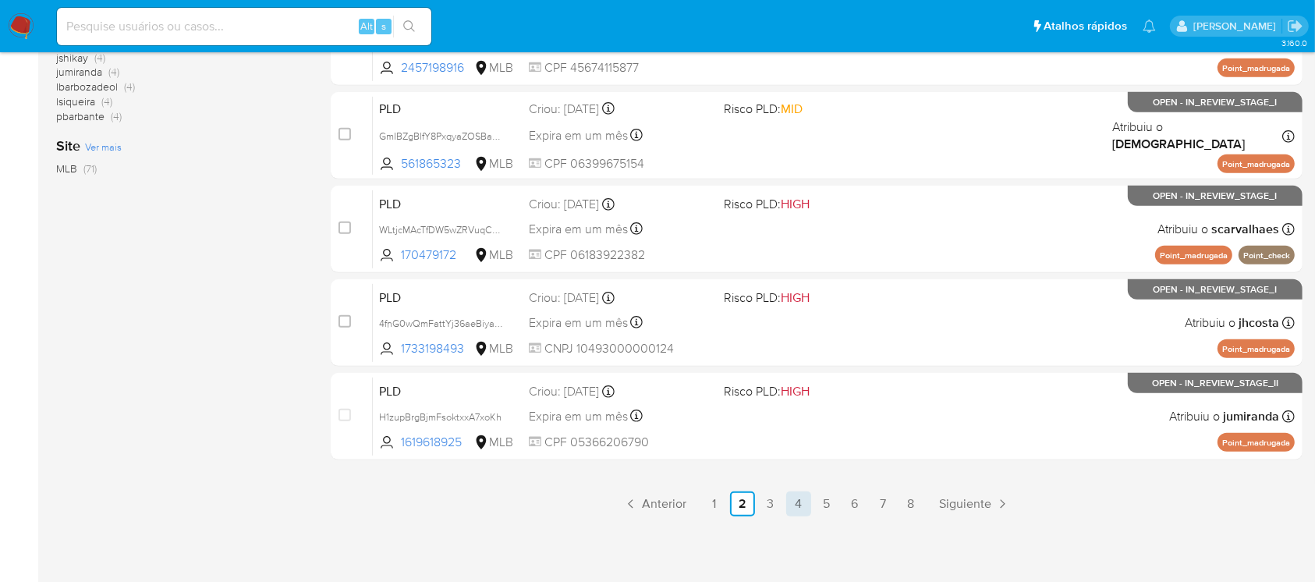
click at [806, 505] on link "4" at bounding box center [798, 503] width 25 height 25
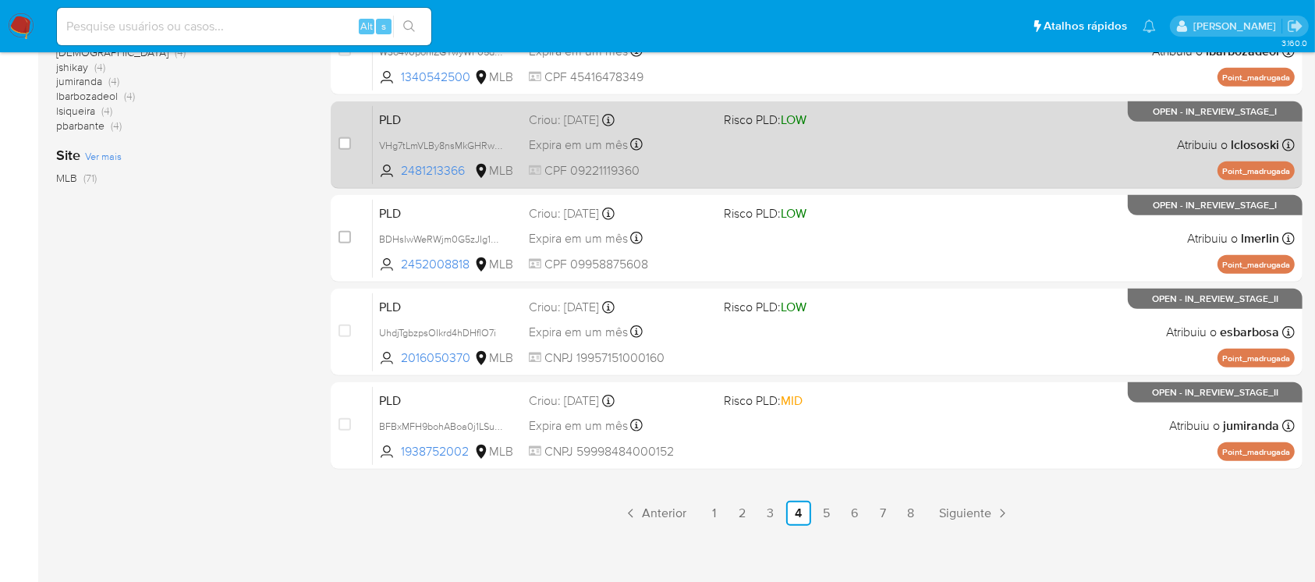
scroll to position [705, 0]
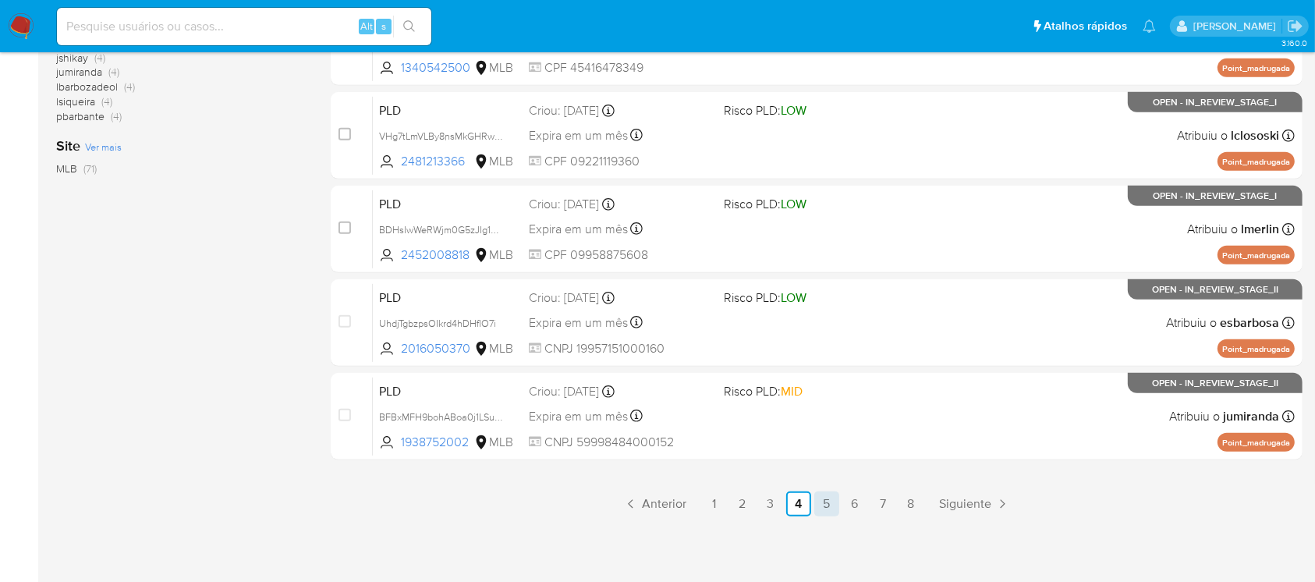
click at [820, 508] on link "5" at bounding box center [826, 503] width 25 height 25
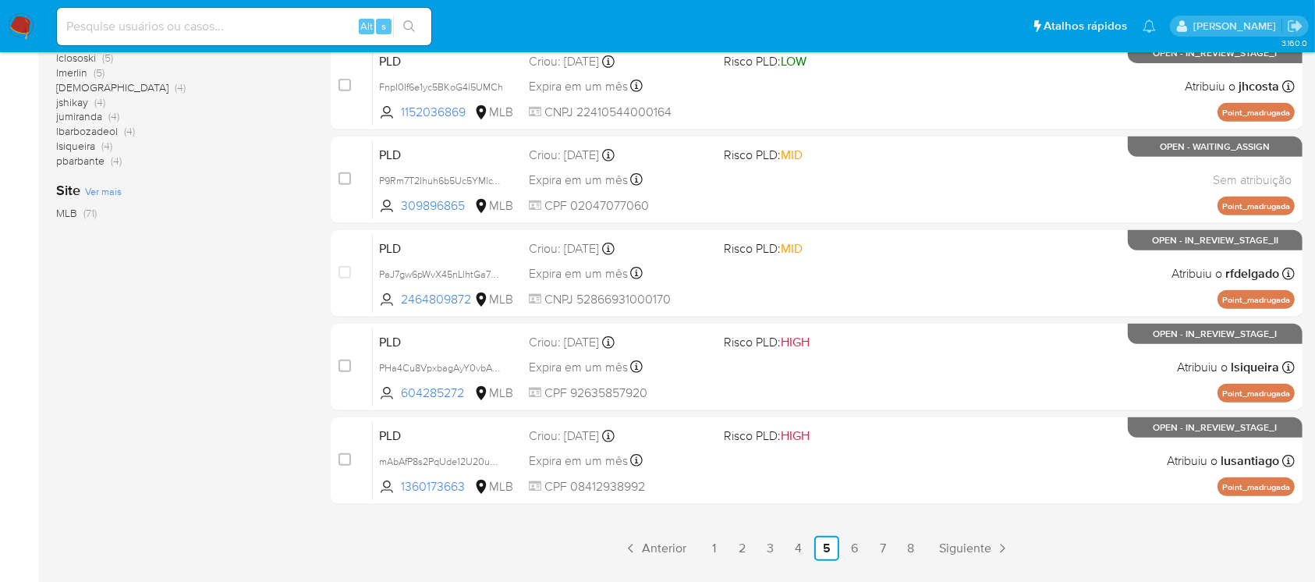
scroll to position [692, 0]
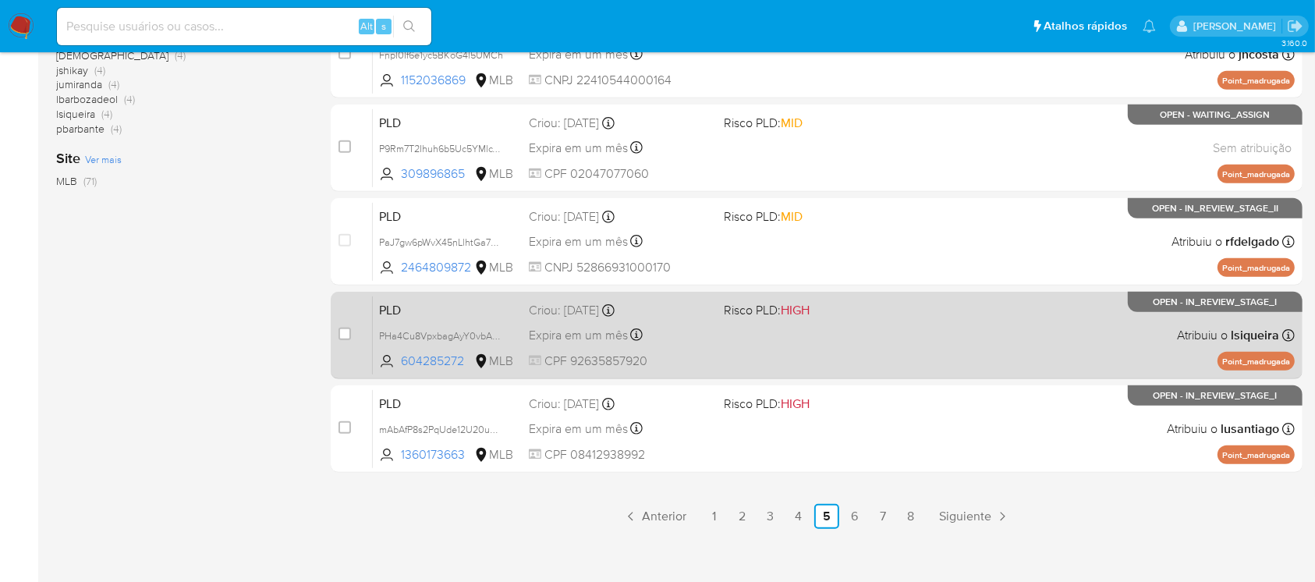
click at [830, 356] on div "PLD PHa4Cu8VpxbagAyY0vbAyXBf 604285272 MLB Risco PLD: HIGH Criou: 12/09/2025 Cr…" at bounding box center [834, 335] width 922 height 79
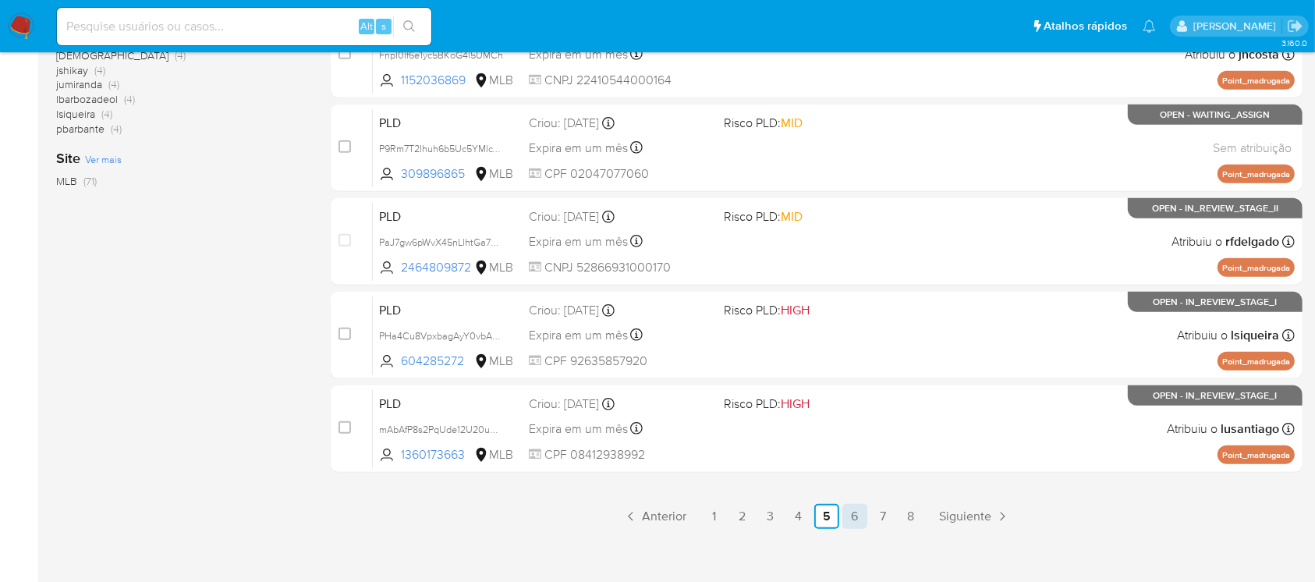
click at [858, 515] on link "6" at bounding box center [854, 516] width 25 height 25
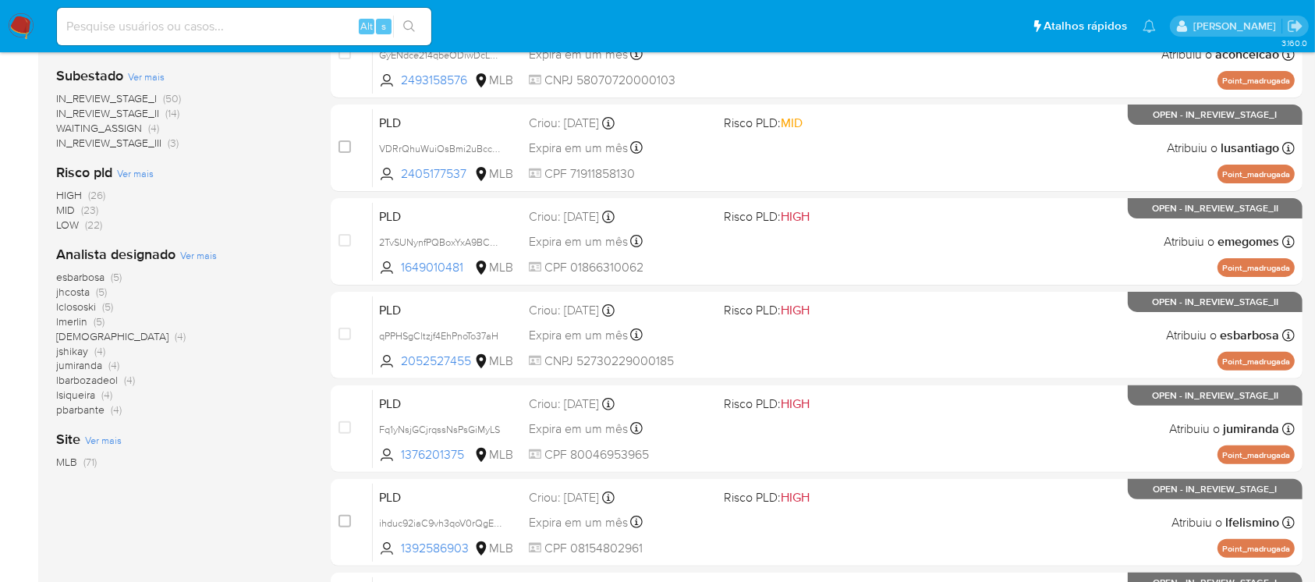
scroll to position [416, 0]
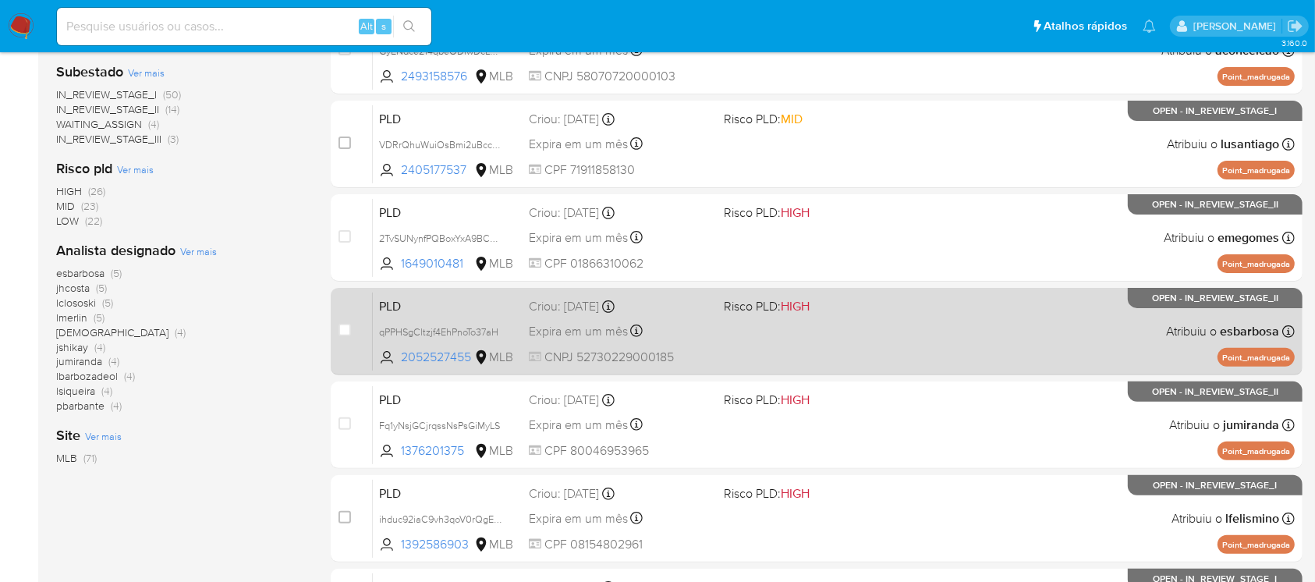
click at [844, 337] on div "PLD qPPHSgCltzjf4EhPnoTo37aH 2052527455 MLB Risco PLD: HIGH Criou: 12/09/2025 C…" at bounding box center [834, 331] width 922 height 79
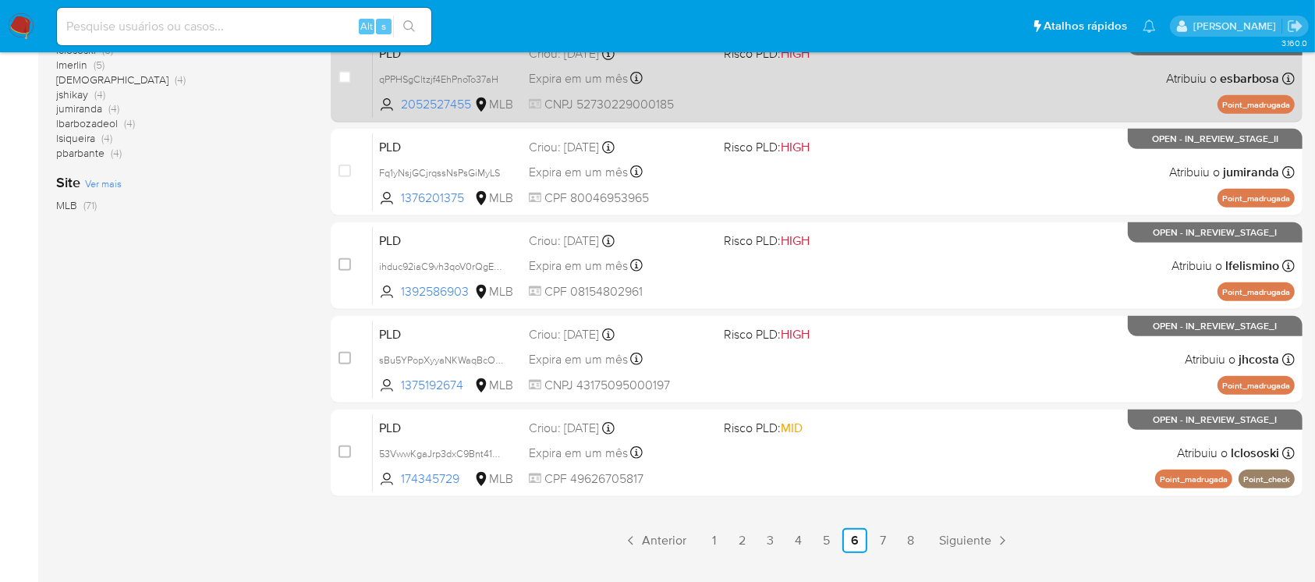
scroll to position [692, 0]
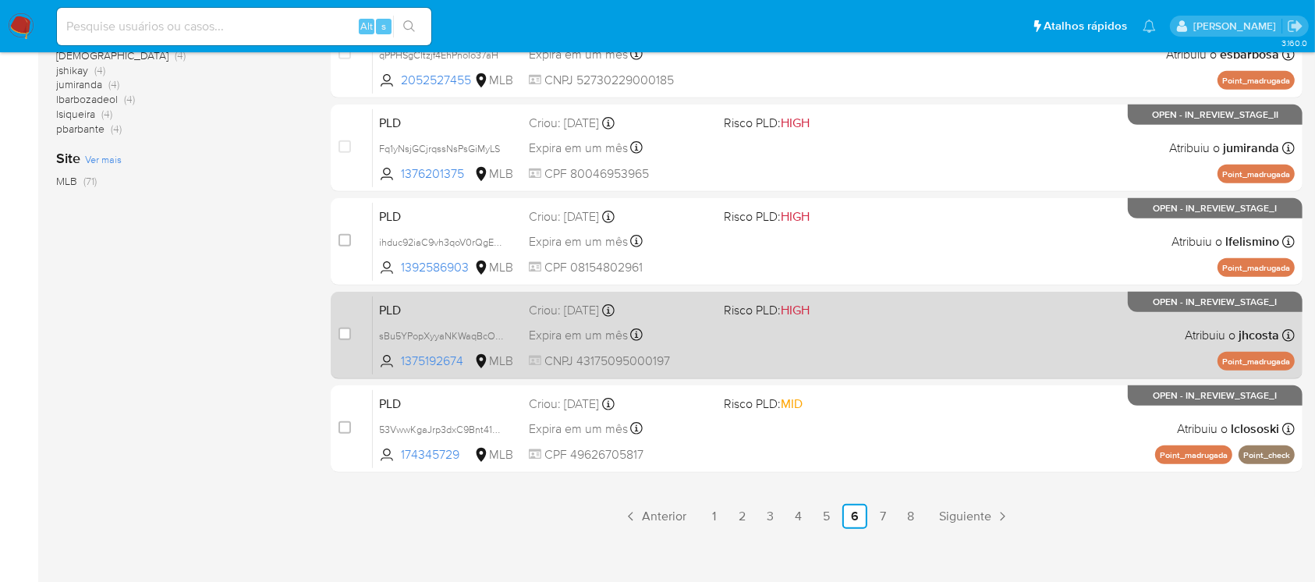
click at [783, 355] on div "PLD sBu5YPopXyyaNKWaqBcOsucX 1375192674 MLB Risco PLD: HIGH Criou: 12/09/2025 C…" at bounding box center [834, 335] width 922 height 79
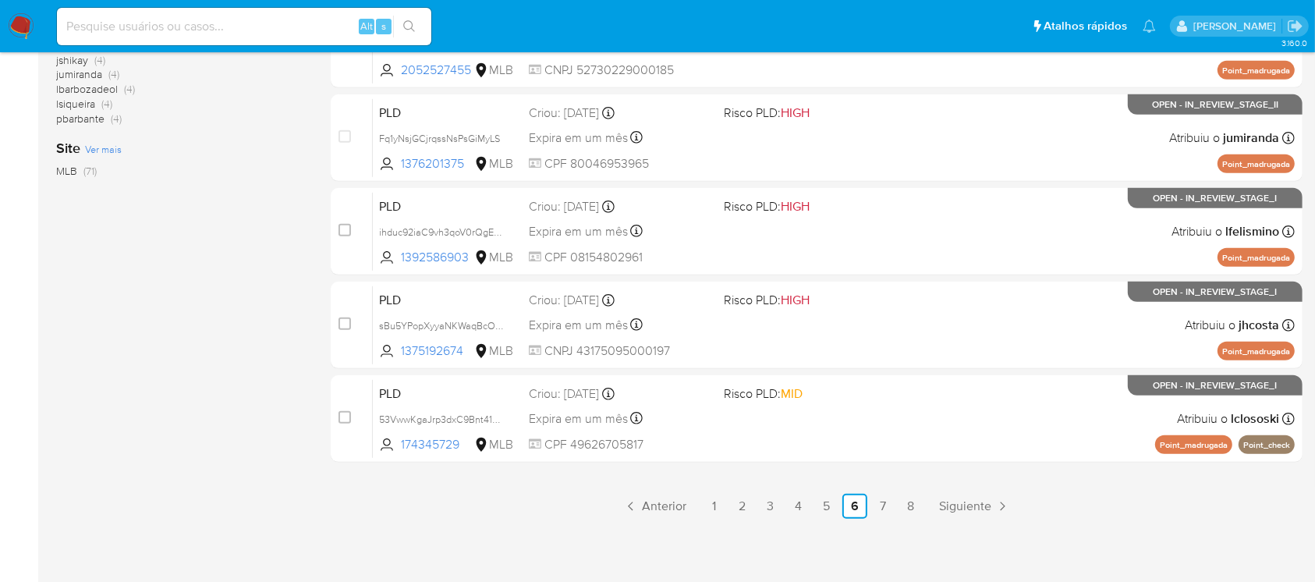
scroll to position [705, 0]
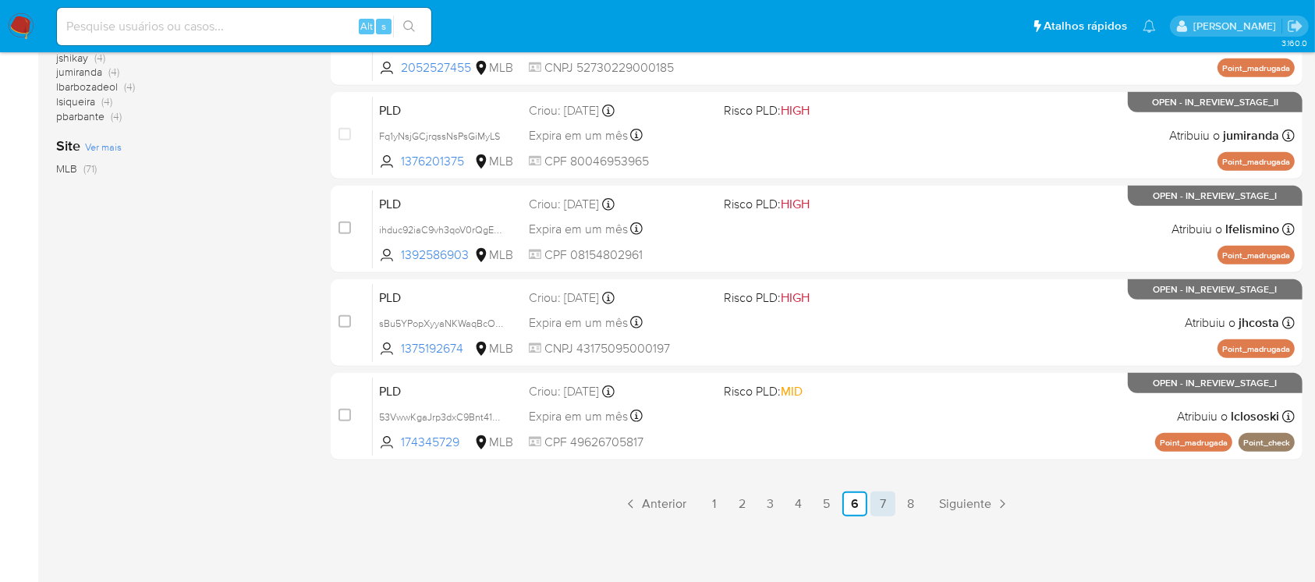
click at [873, 505] on link "7" at bounding box center [882, 503] width 25 height 25
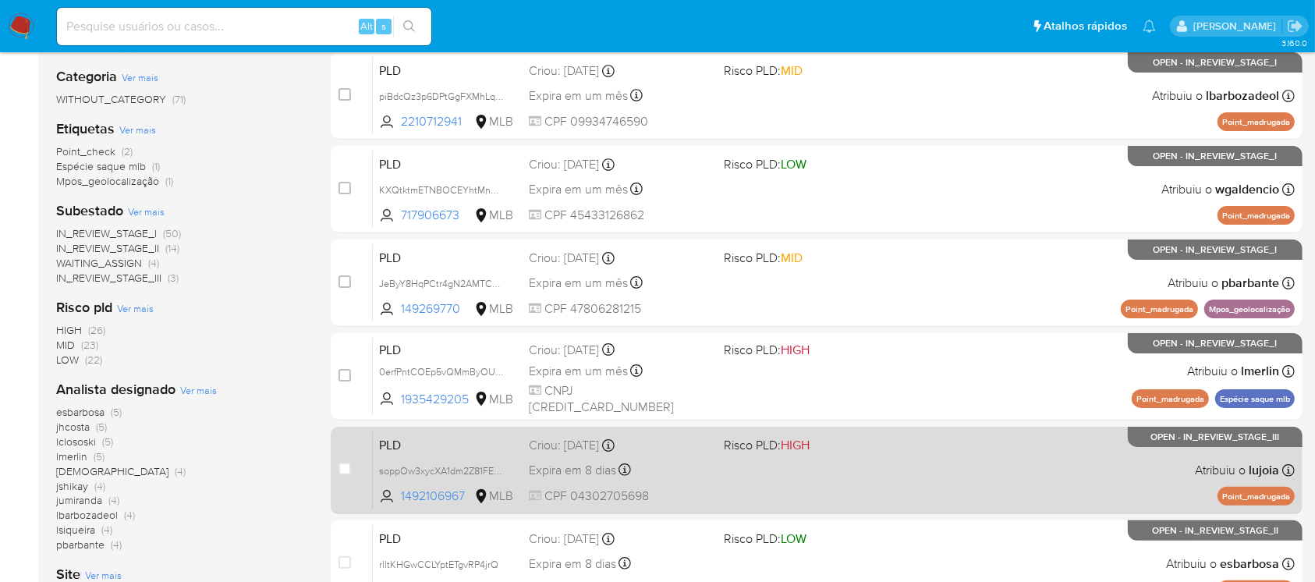
scroll to position [416, 0]
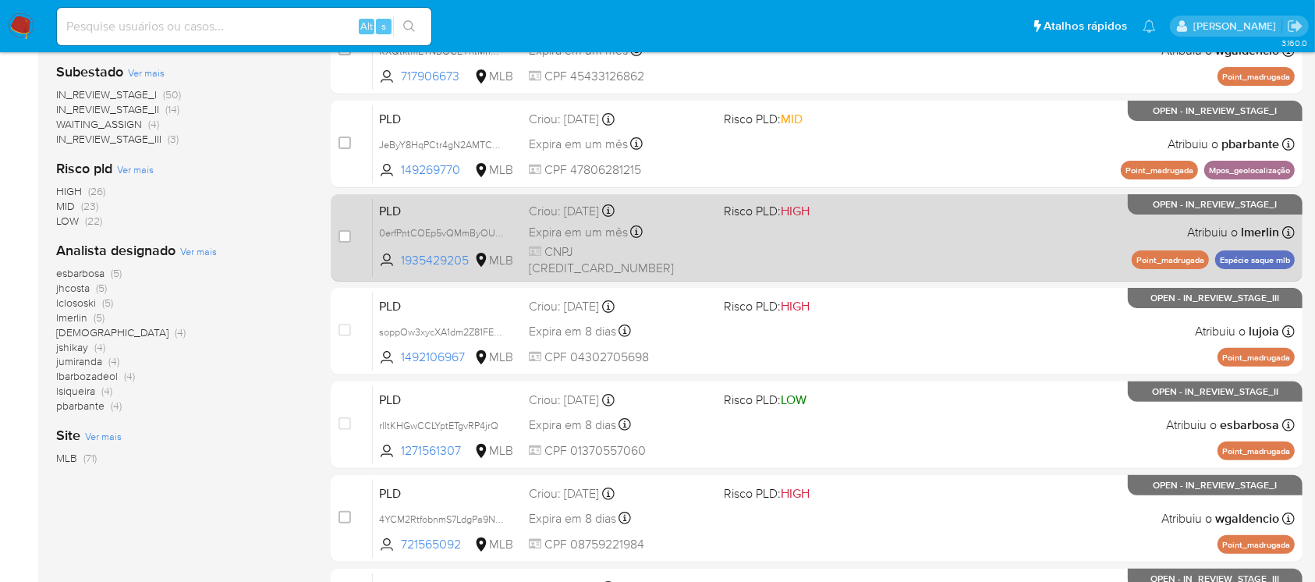
click at [760, 256] on div "PLD 0erfPntCOEp5vQMmByOUwmxa 1935429205 MLB Risco PLD: HIGH Criou: 12/09/2025 C…" at bounding box center [834, 237] width 922 height 79
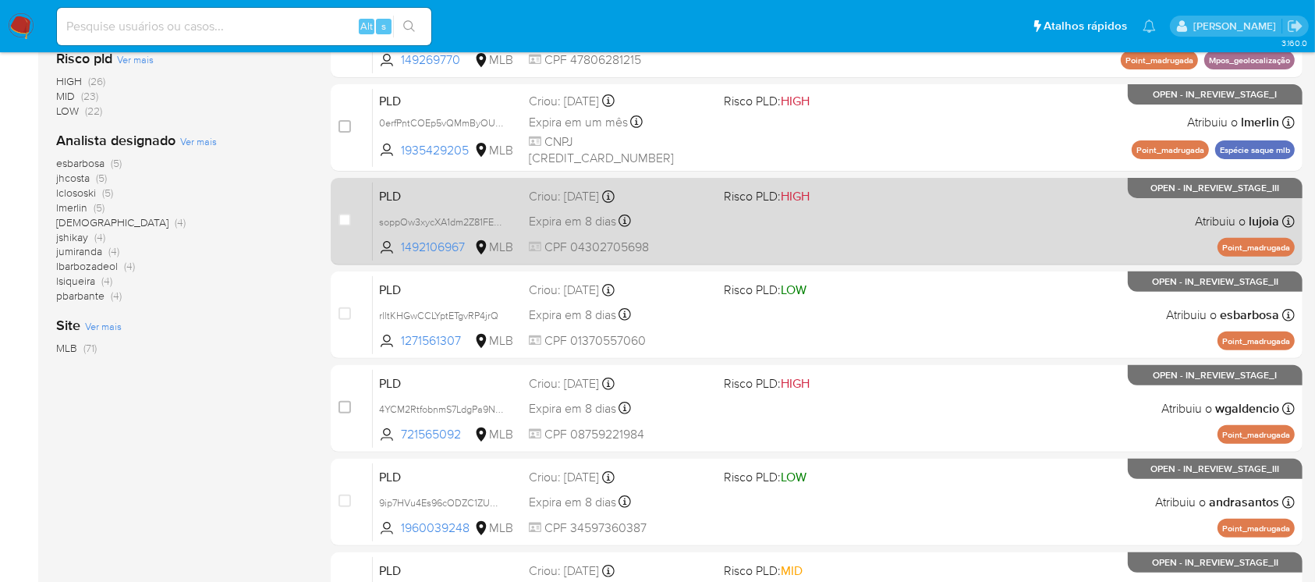
scroll to position [692, 0]
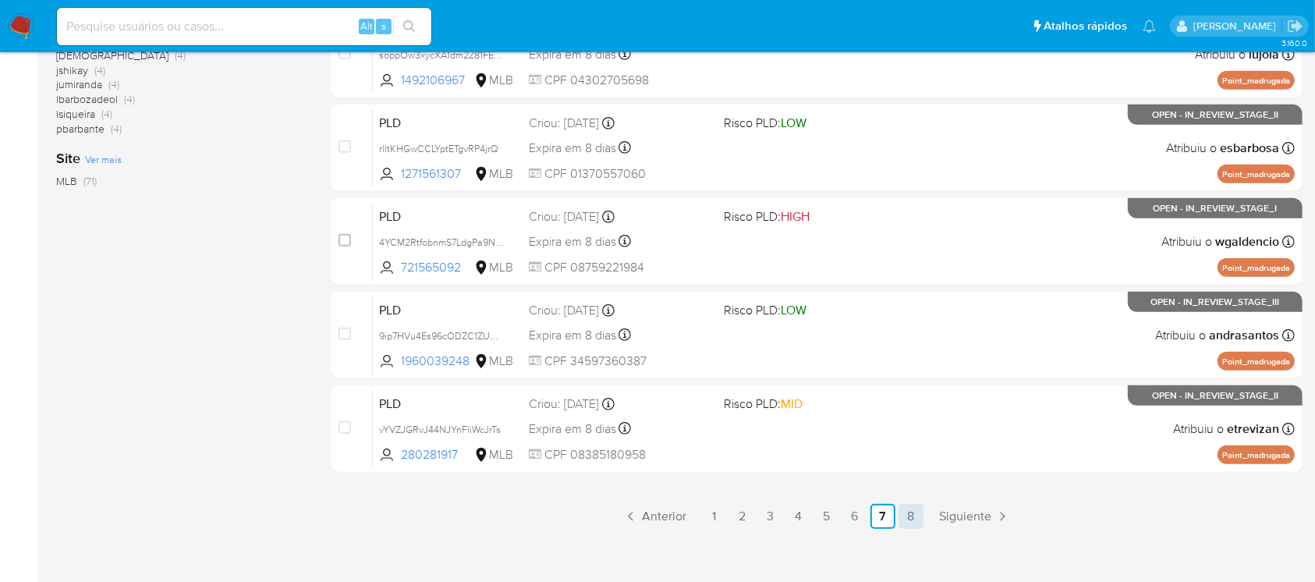
click at [908, 522] on link "8" at bounding box center [910, 516] width 25 height 25
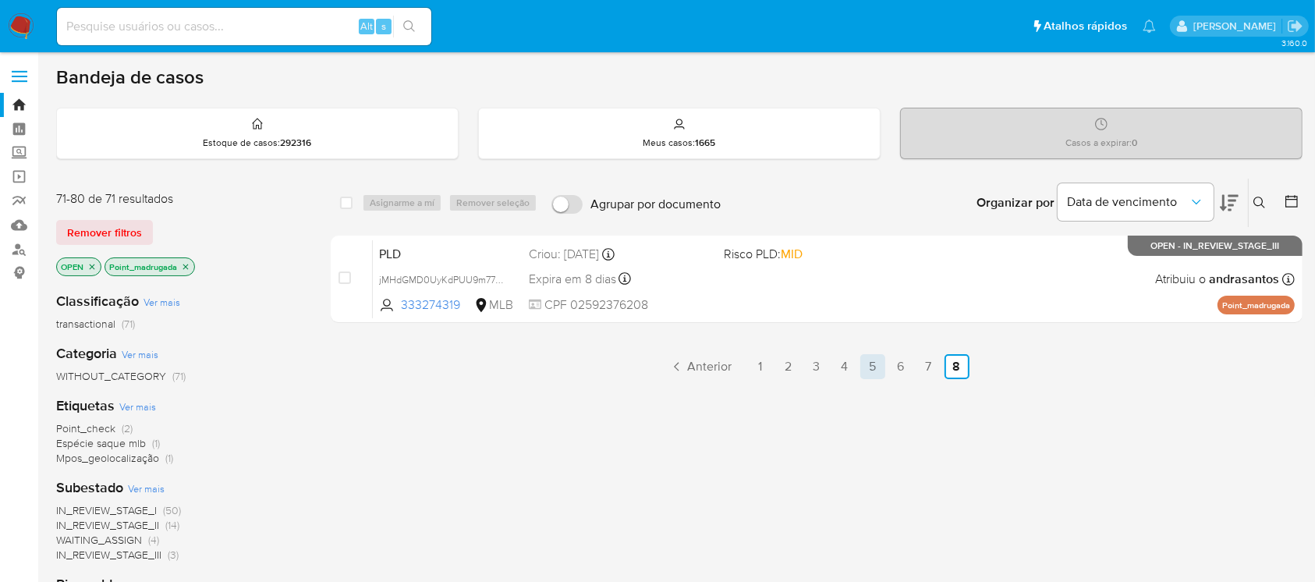
click at [862, 364] on link "5" at bounding box center [872, 366] width 25 height 25
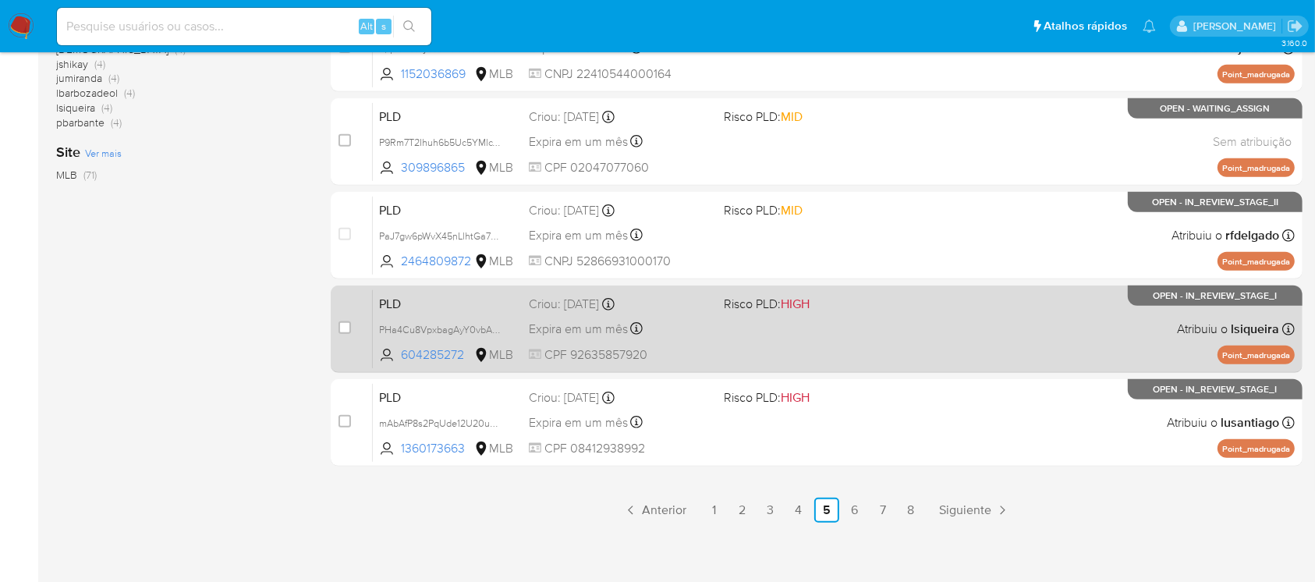
scroll to position [705, 0]
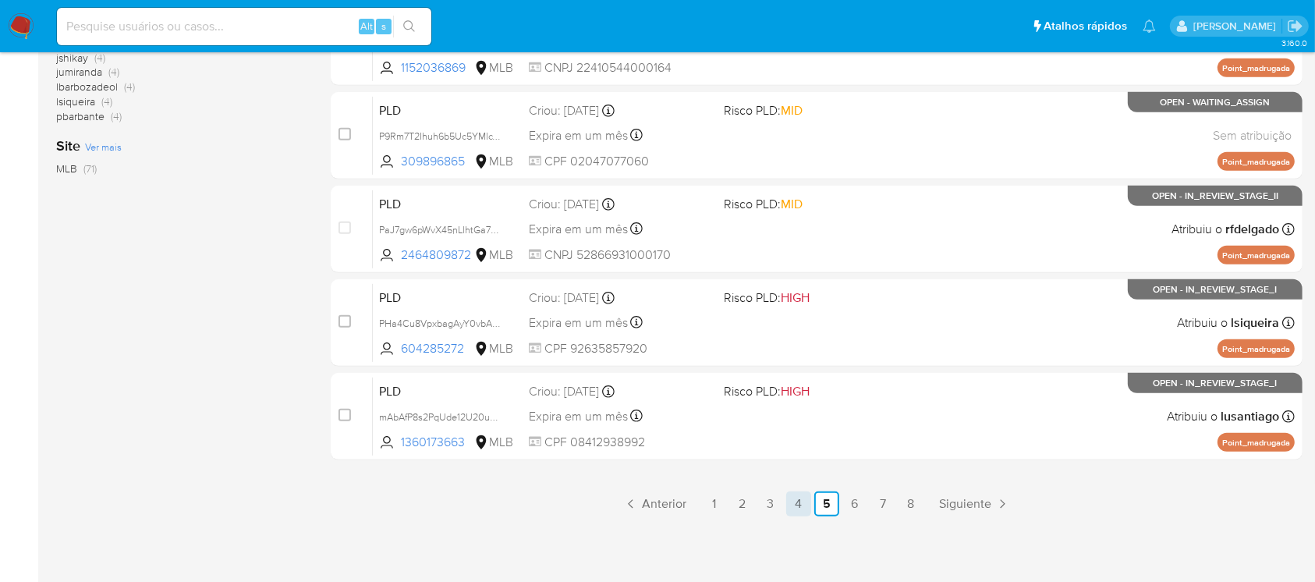
click at [801, 502] on link "4" at bounding box center [798, 503] width 25 height 25
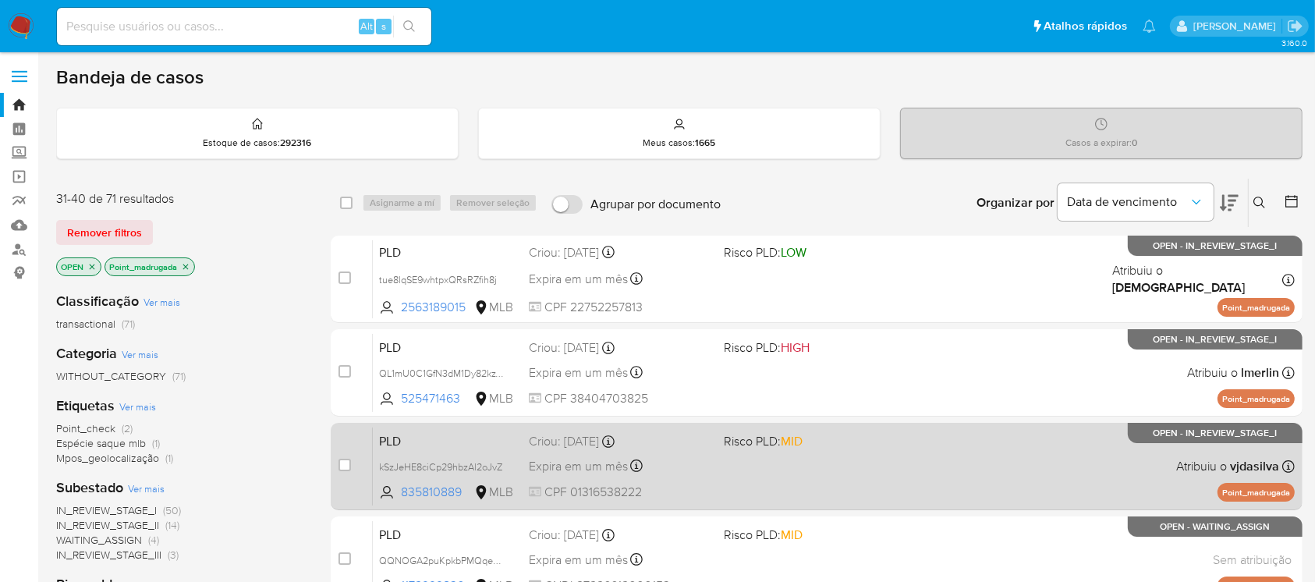
scroll to position [138, 0]
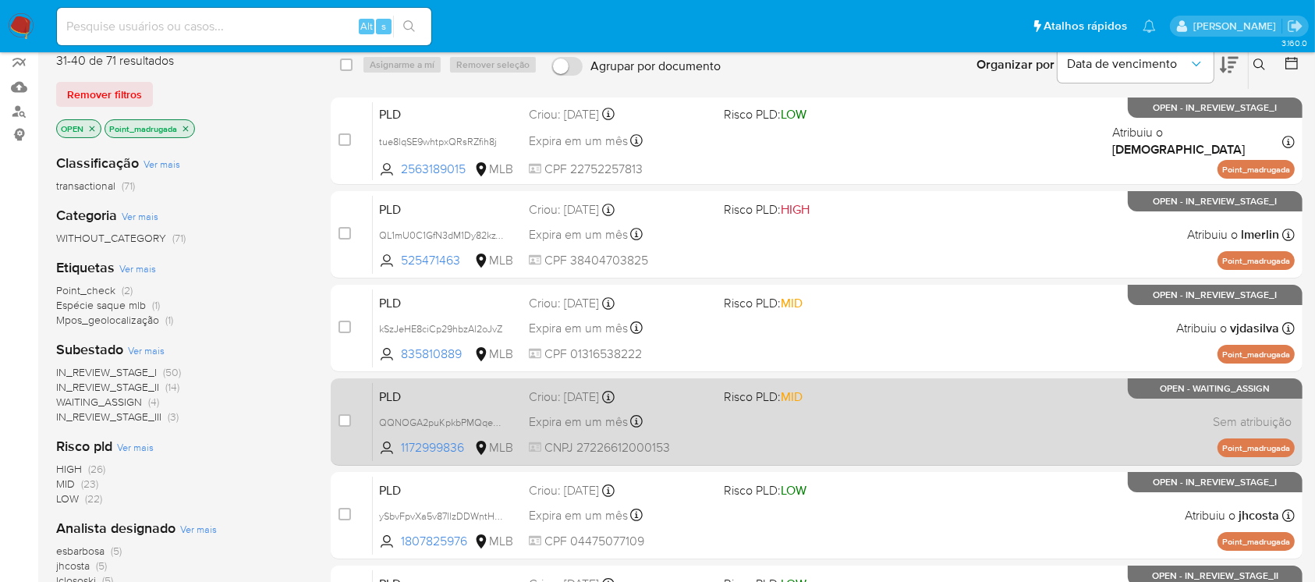
click at [799, 421] on span at bounding box center [815, 421] width 182 height 3
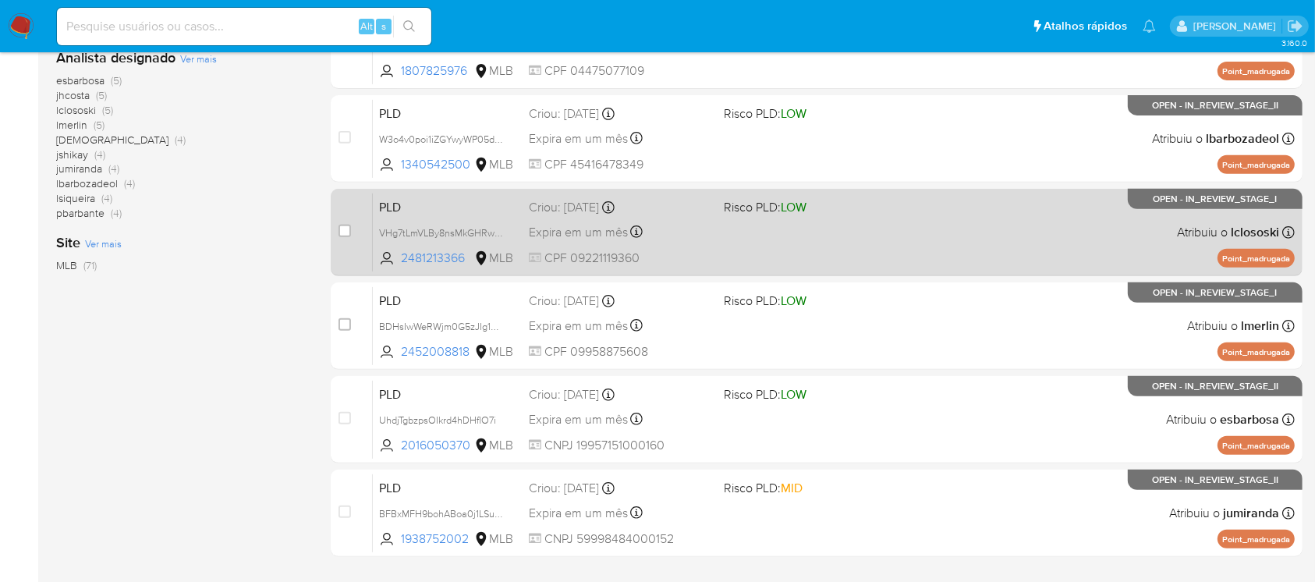
scroll to position [692, 0]
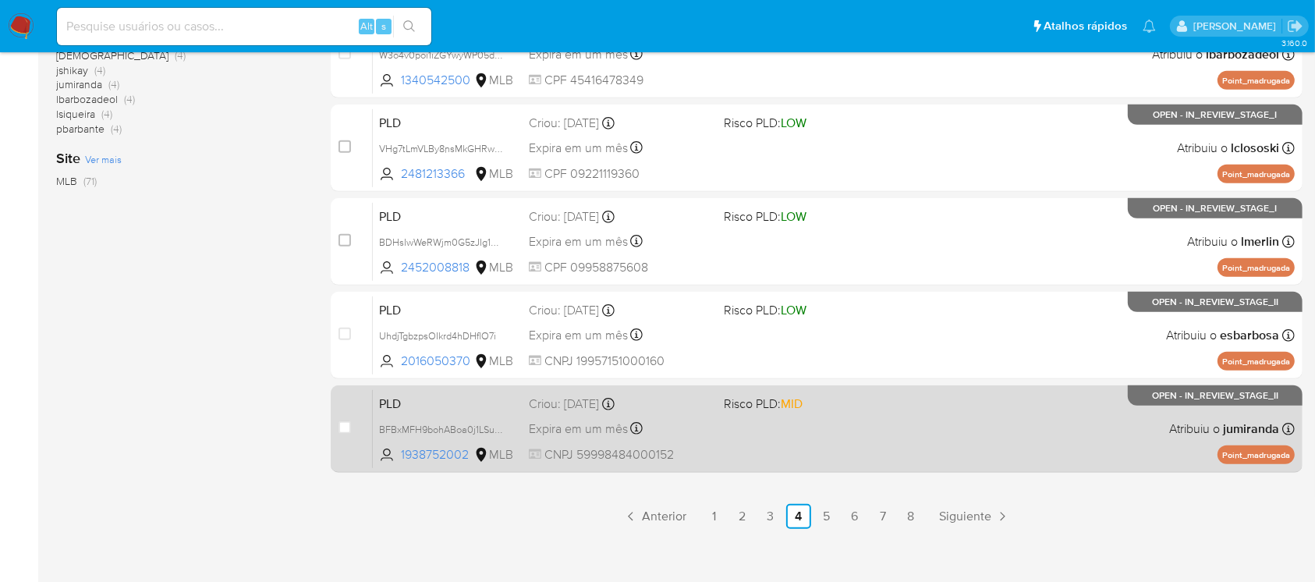
click at [731, 447] on div "PLD BFBxMFH9bohABoa0j1LSu40n 1938752002 MLB Risco PLD: MID Criou: 12/09/2025 Cr…" at bounding box center [834, 428] width 922 height 79
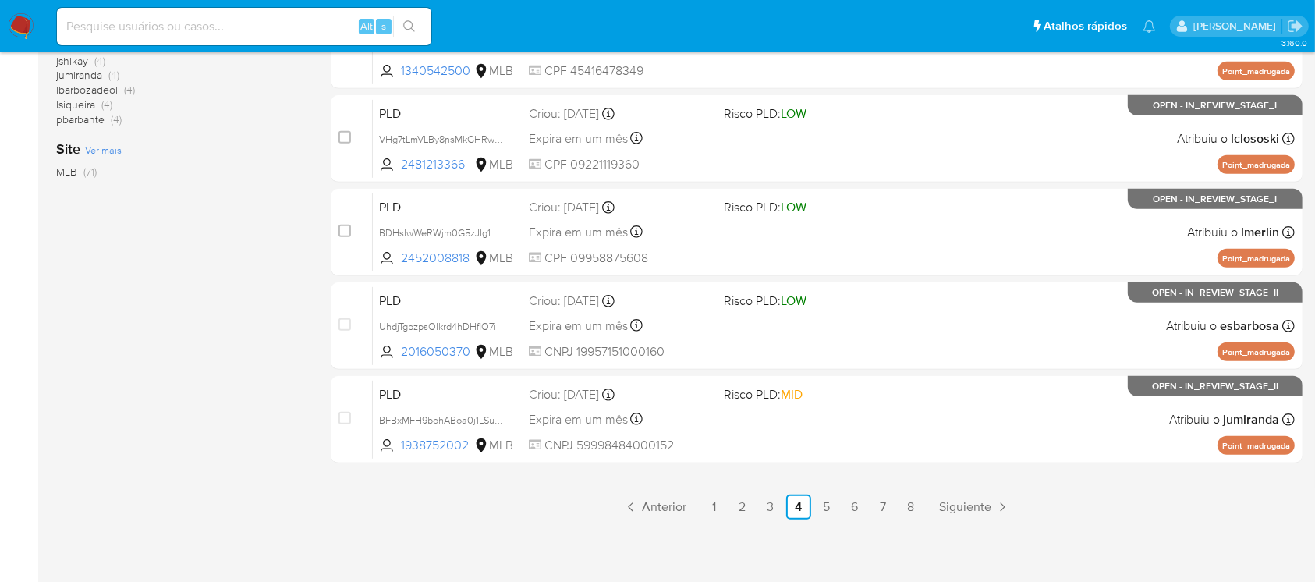
scroll to position [705, 0]
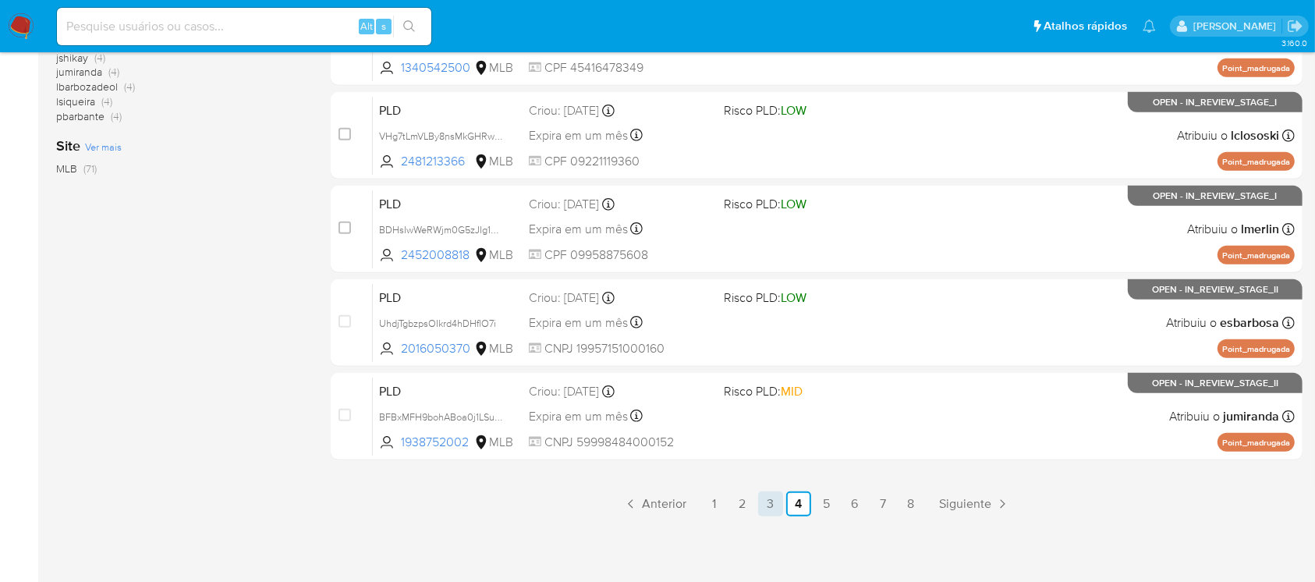
click at [770, 507] on link "3" at bounding box center [770, 503] width 25 height 25
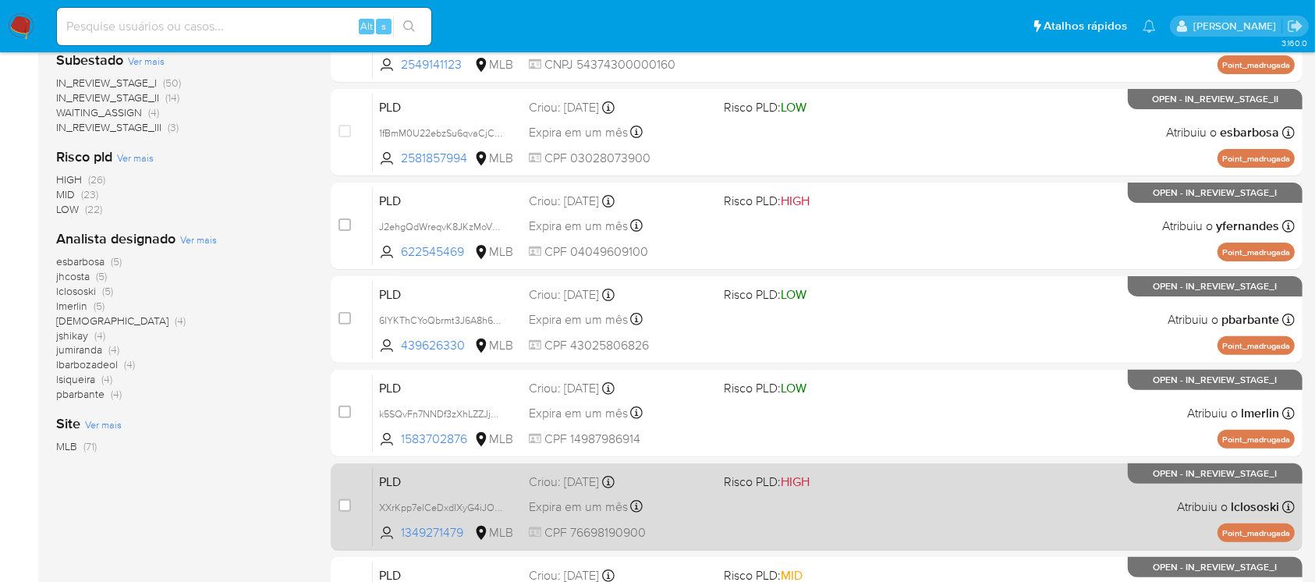
scroll to position [705, 0]
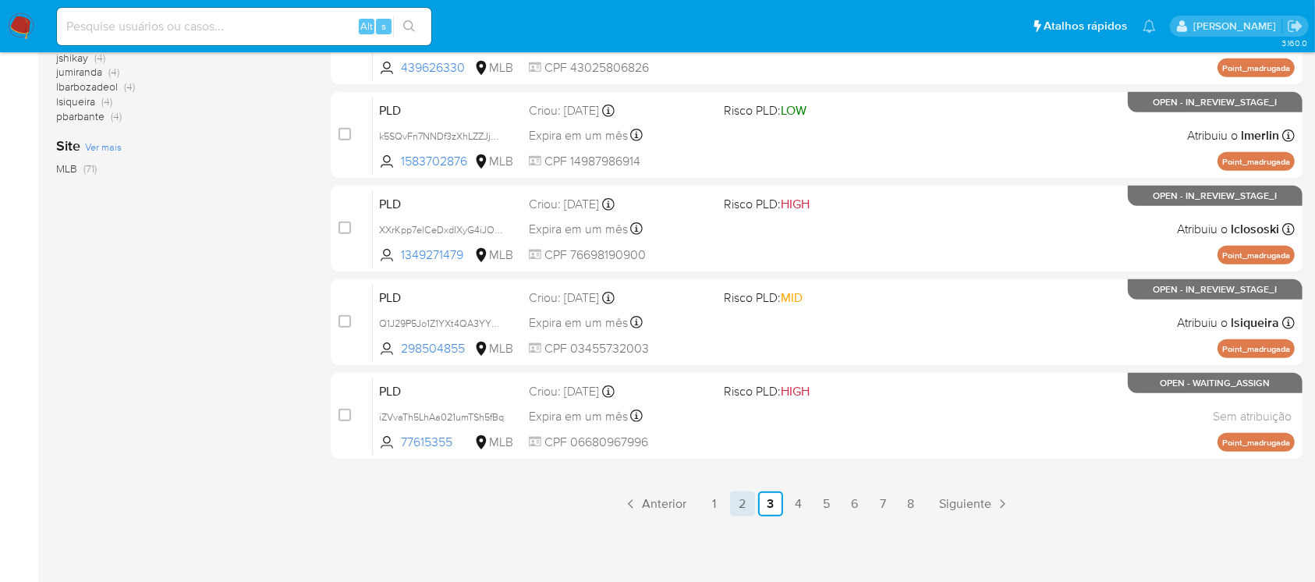
click at [750, 508] on link "2" at bounding box center [742, 503] width 25 height 25
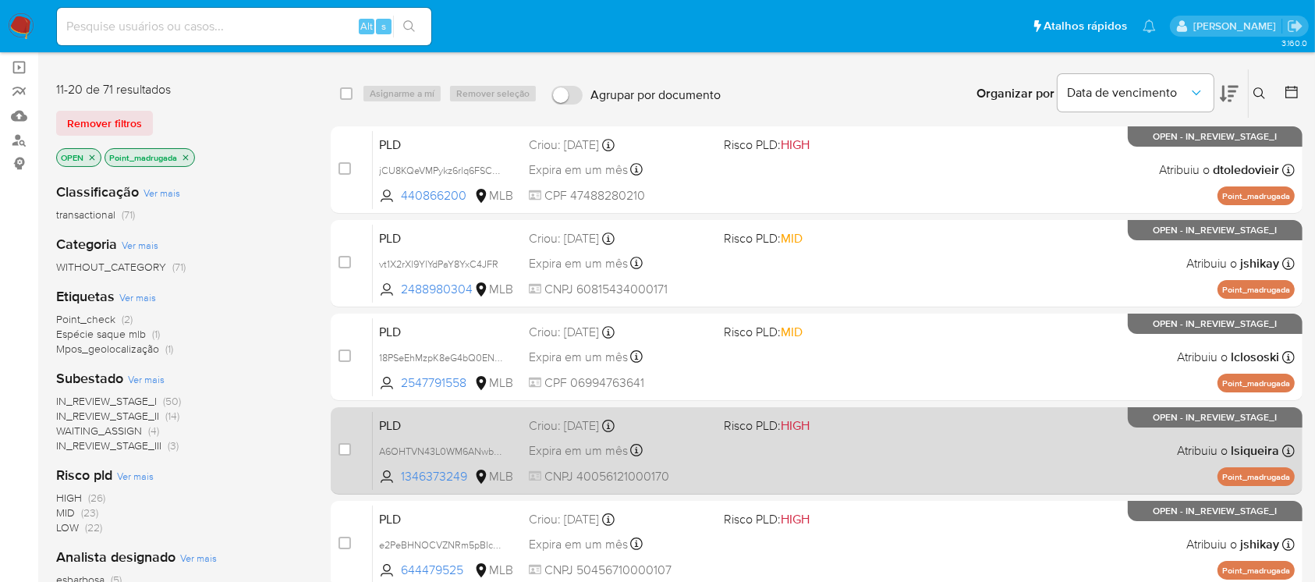
scroll to position [138, 0]
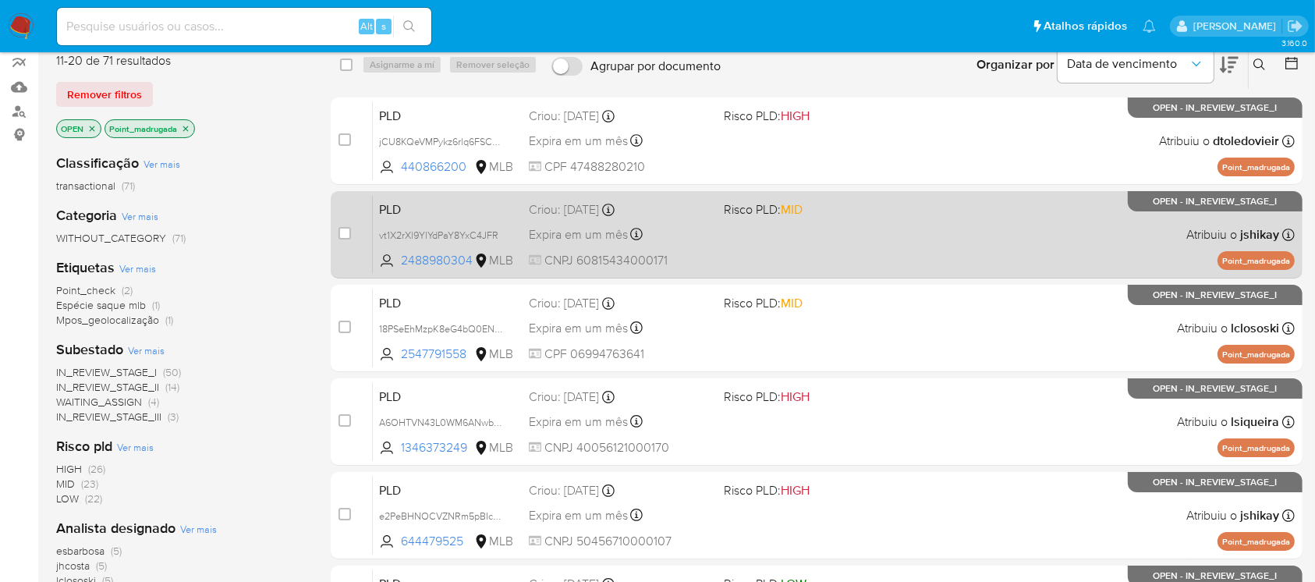
click at [775, 265] on div "PLD vt1X2rXl9YlYdPaY8YxC4JFR 2488980304 MLB Risco PLD: MID Criou: 12/09/2025 Cr…" at bounding box center [834, 234] width 922 height 79
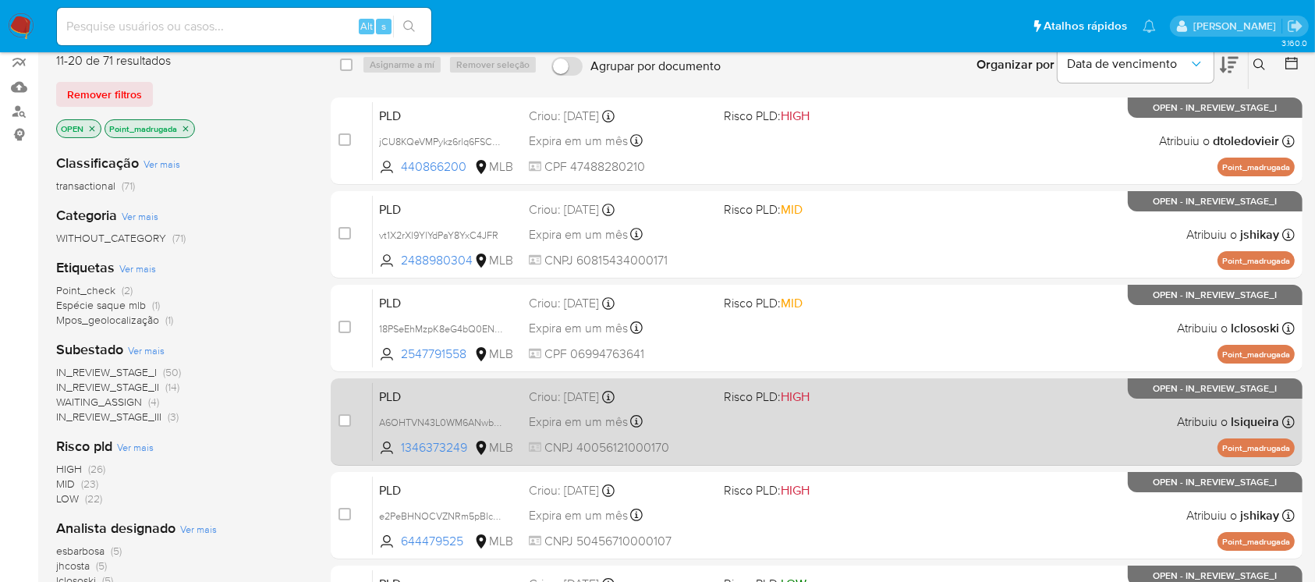
click at [850, 433] on div "PLD A6OHTVN43L0WM6ANwb81dvWT 1346373249 MLB Risco PLD: HIGH Criou: 12/09/2025 C…" at bounding box center [834, 421] width 922 height 79
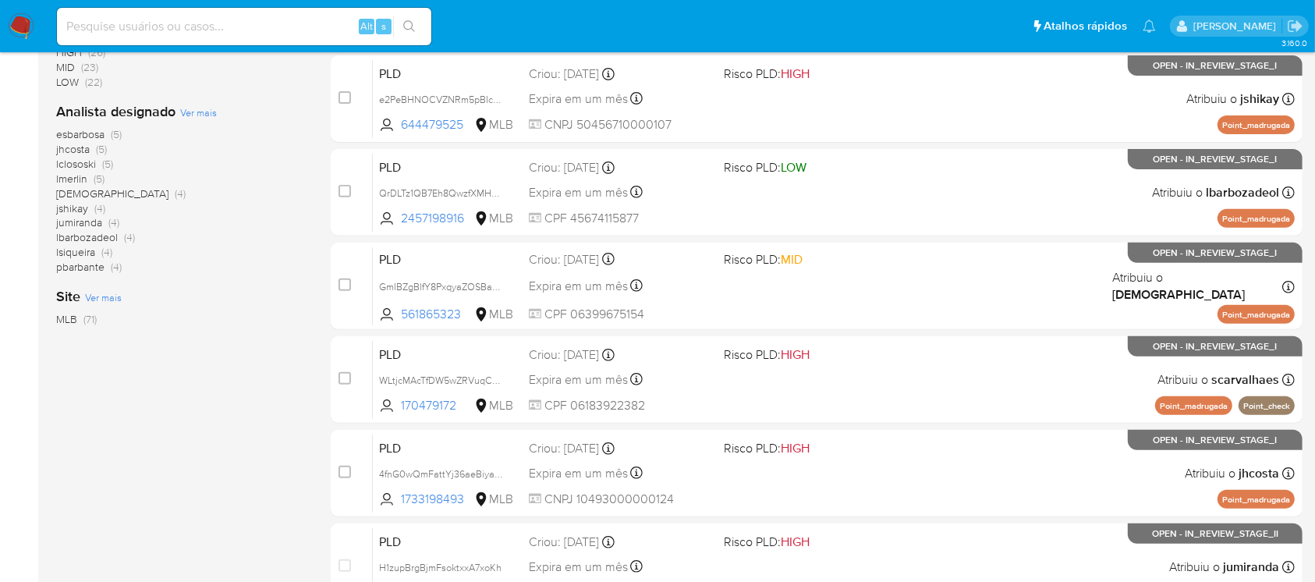
scroll to position [705, 0]
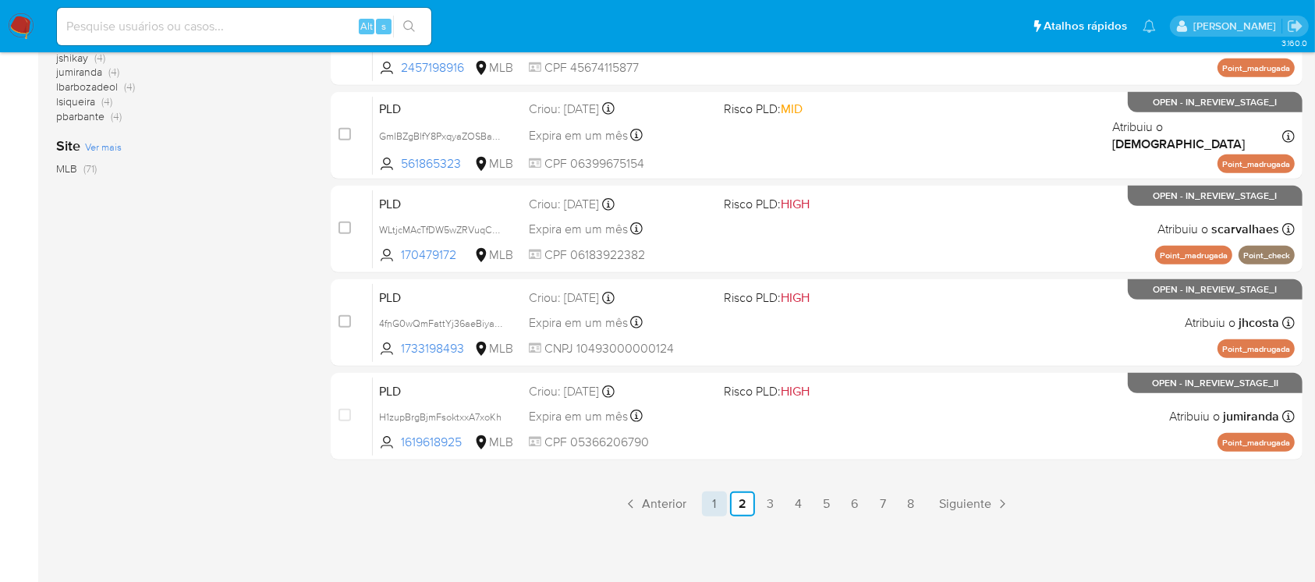
click at [719, 505] on link "1" at bounding box center [714, 503] width 25 height 25
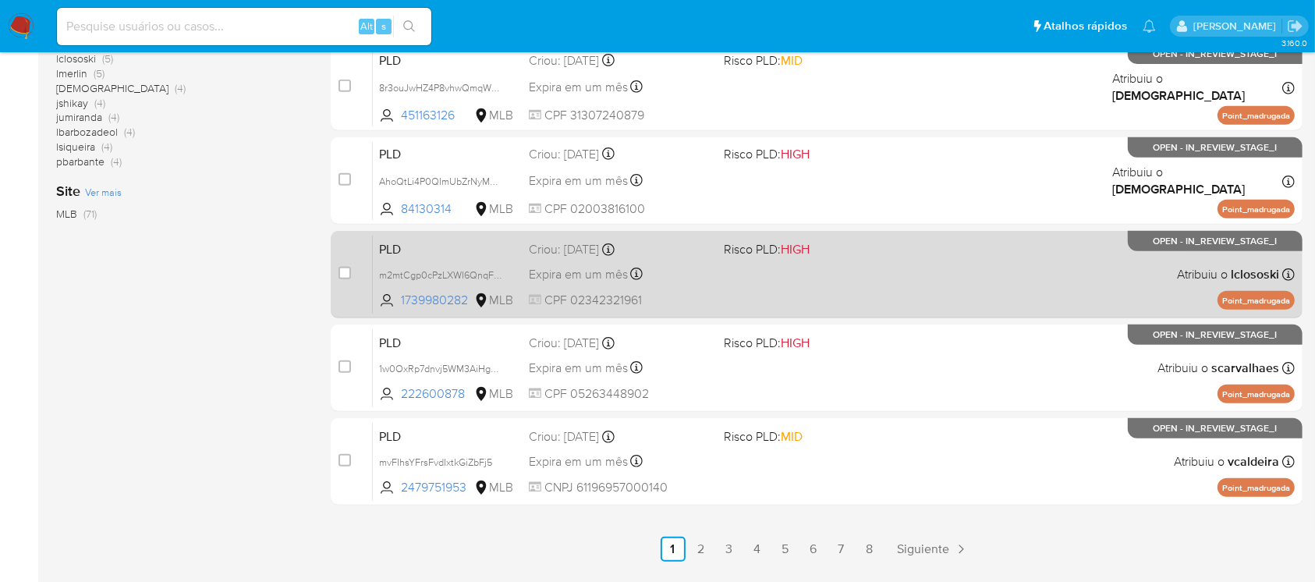
scroll to position [692, 0]
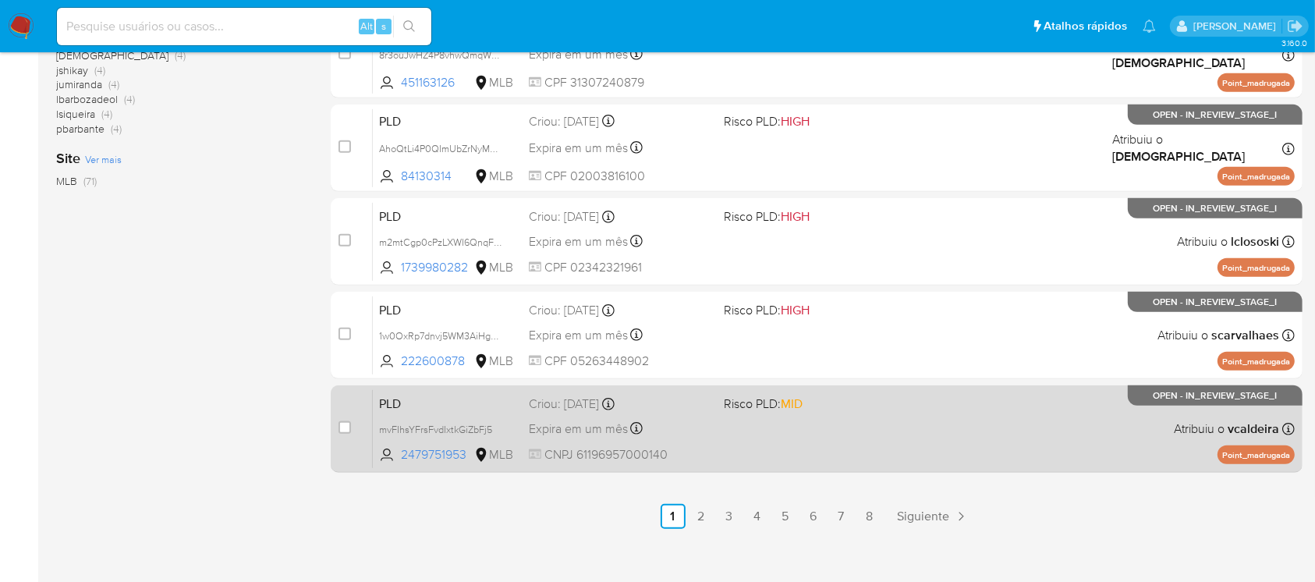
click at [852, 440] on div "PLD mvFIhsYFrsFvdIxtkGiZbFj5 2479751953 MLB Risco PLD: MID Criou: 12/09/2025 Cr…" at bounding box center [834, 428] width 922 height 79
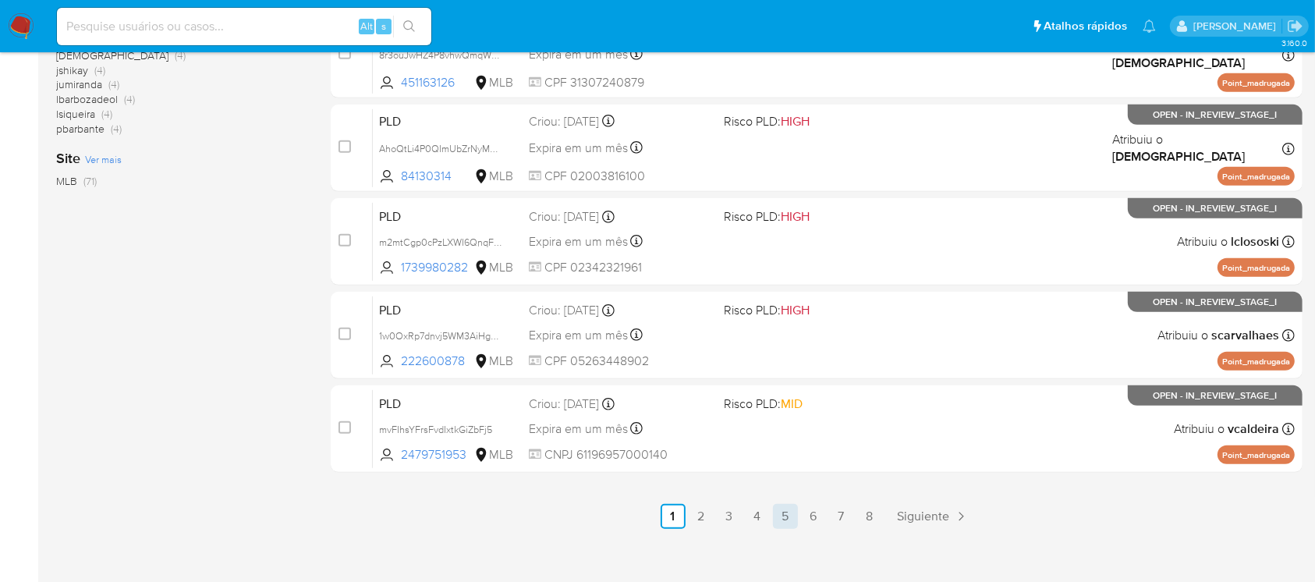
click at [776, 515] on link "5" at bounding box center [785, 516] width 25 height 25
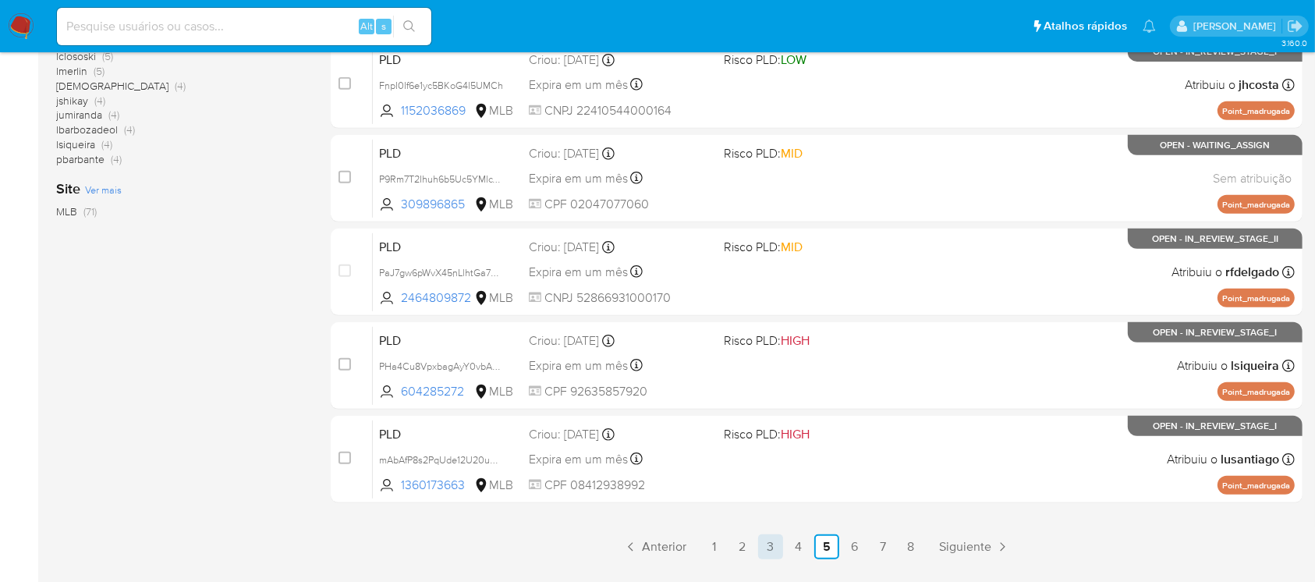
scroll to position [692, 0]
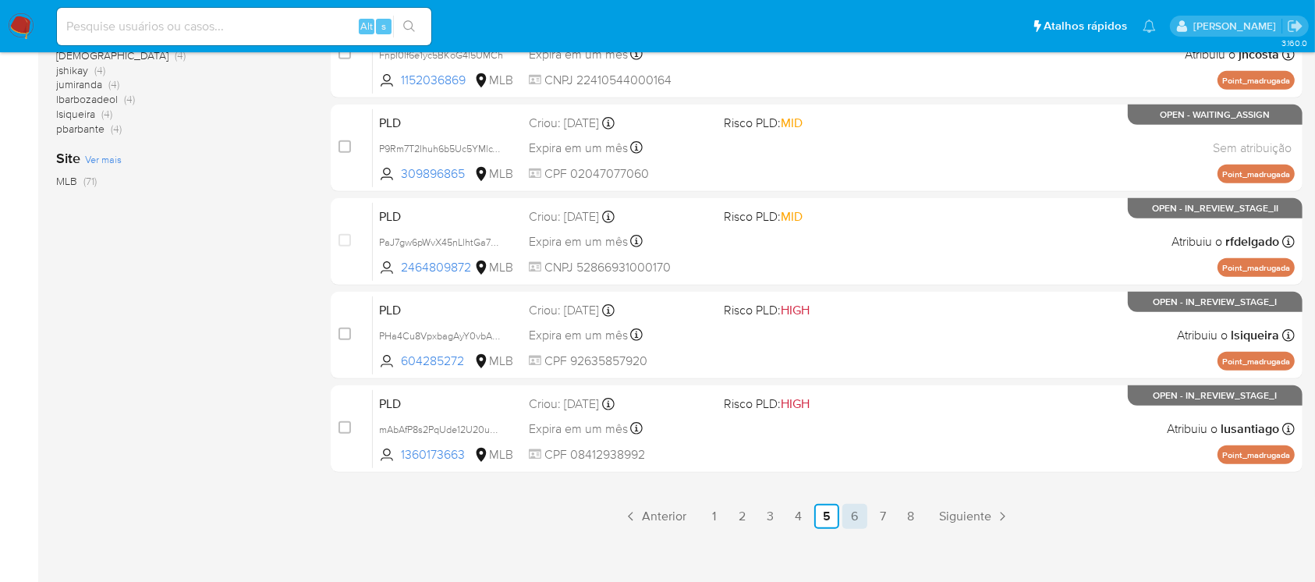
click at [850, 517] on link "6" at bounding box center [854, 516] width 25 height 25
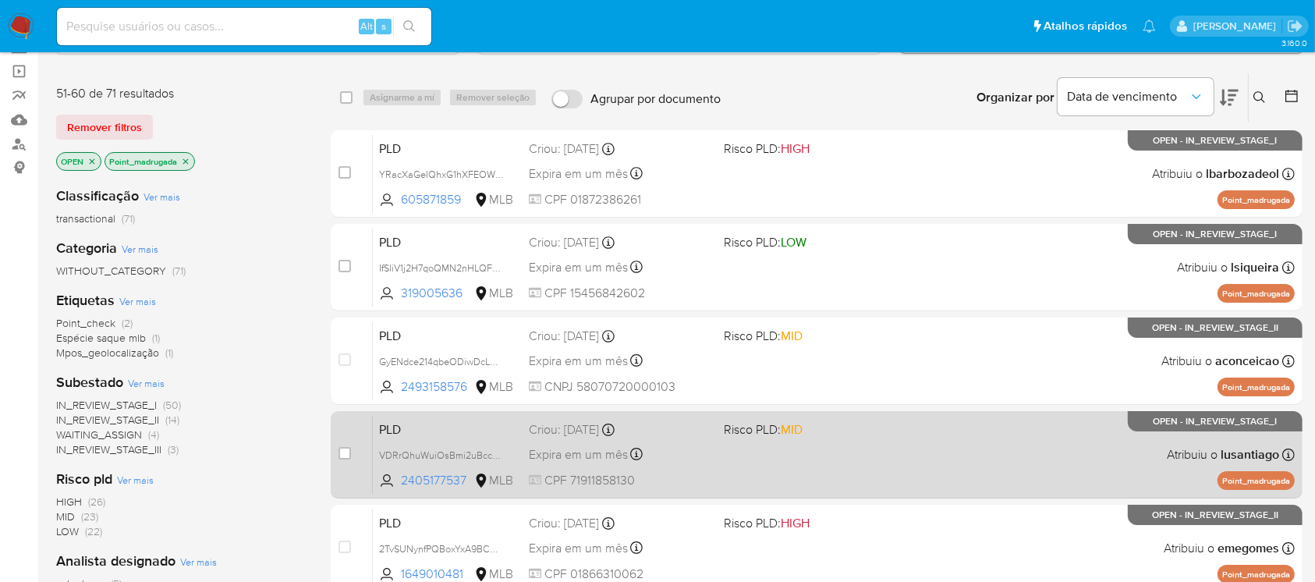
scroll to position [138, 0]
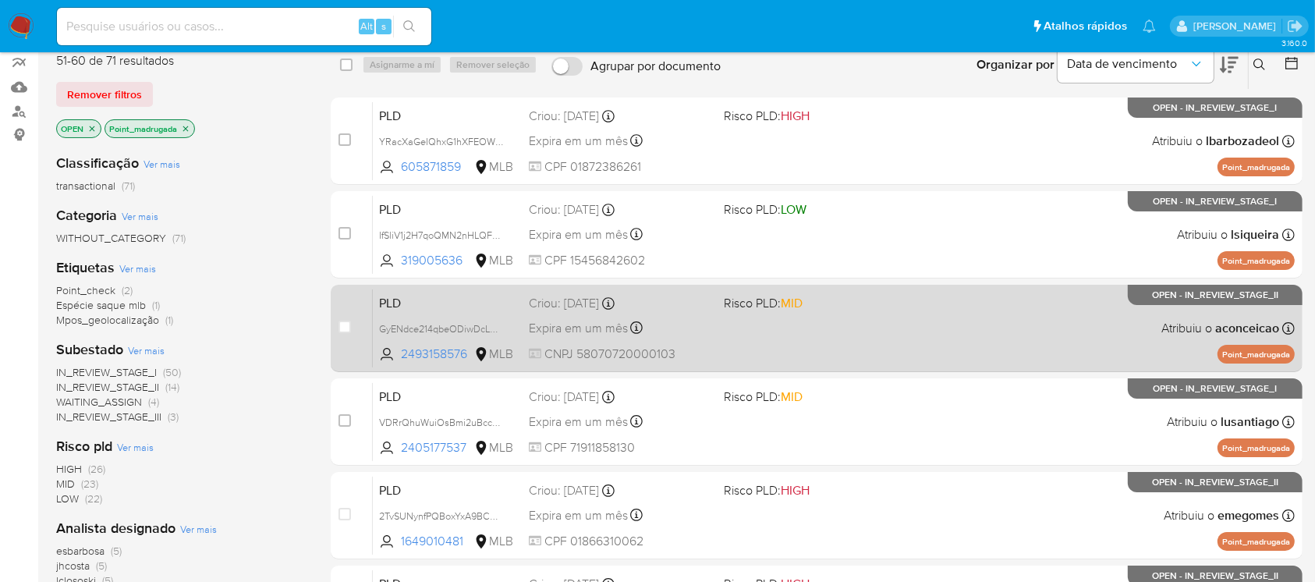
click at [749, 342] on div "PLD GyENdce214qbeODiwDcLNBbX 2493158576 MLB Risco PLD: MID Criou: 12/09/2025 Cr…" at bounding box center [834, 328] width 922 height 79
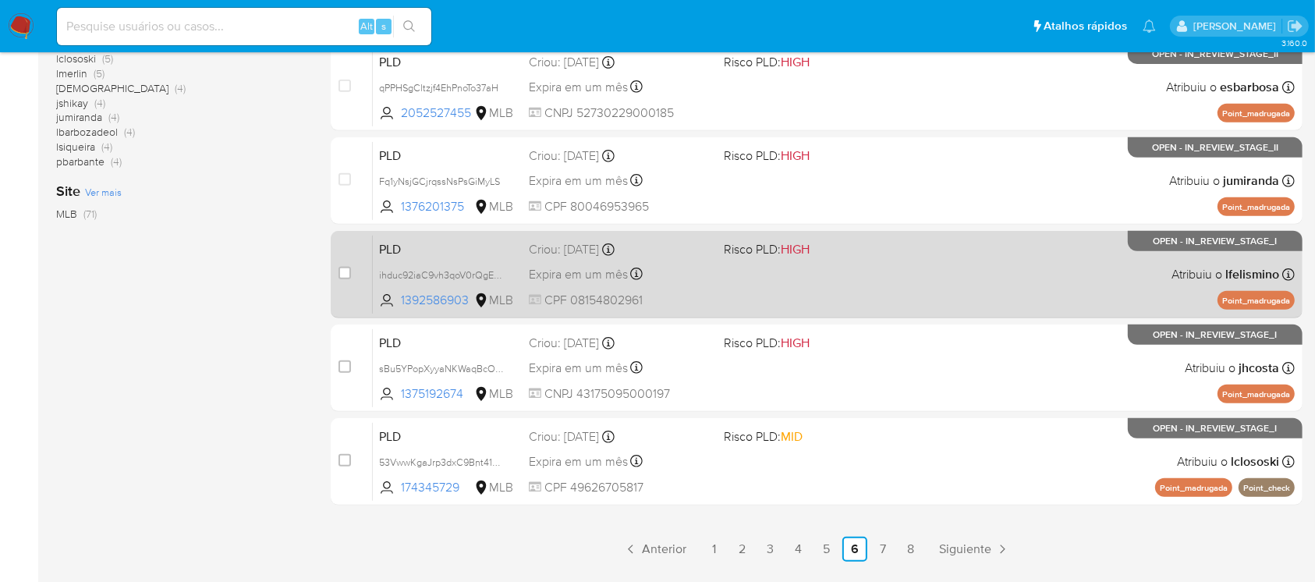
scroll to position [692, 0]
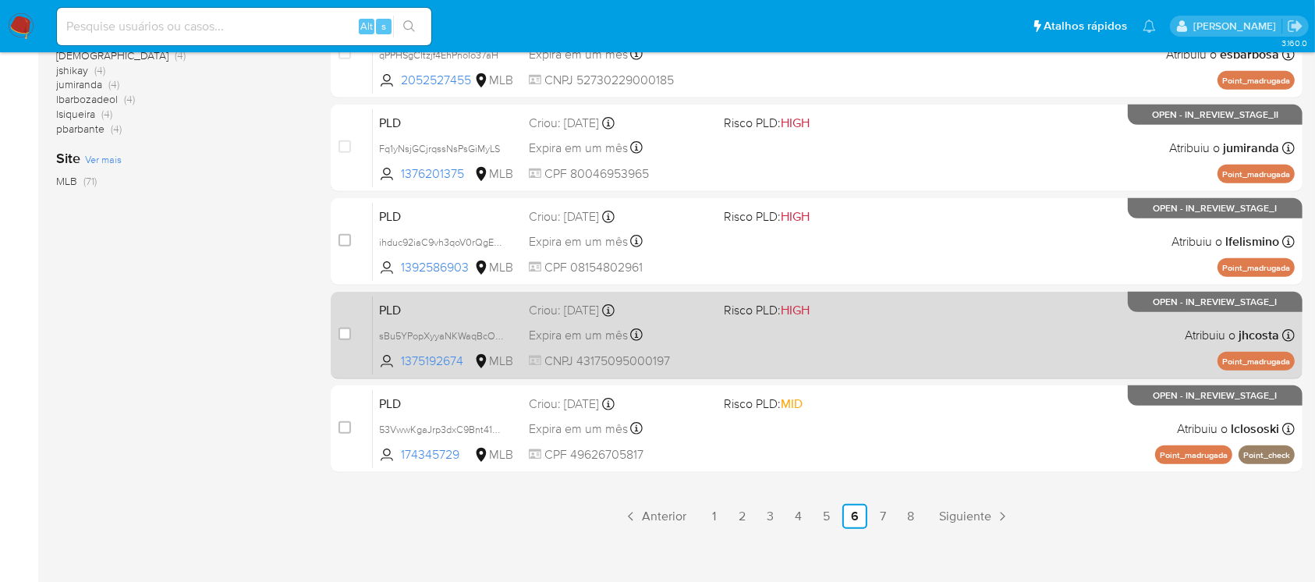
click at [841, 370] on div "PLD sBu5YPopXyyaNKWaqBcOsucX 1375192674 MLB Risco PLD: HIGH Criou: 12/09/2025 C…" at bounding box center [834, 335] width 922 height 79
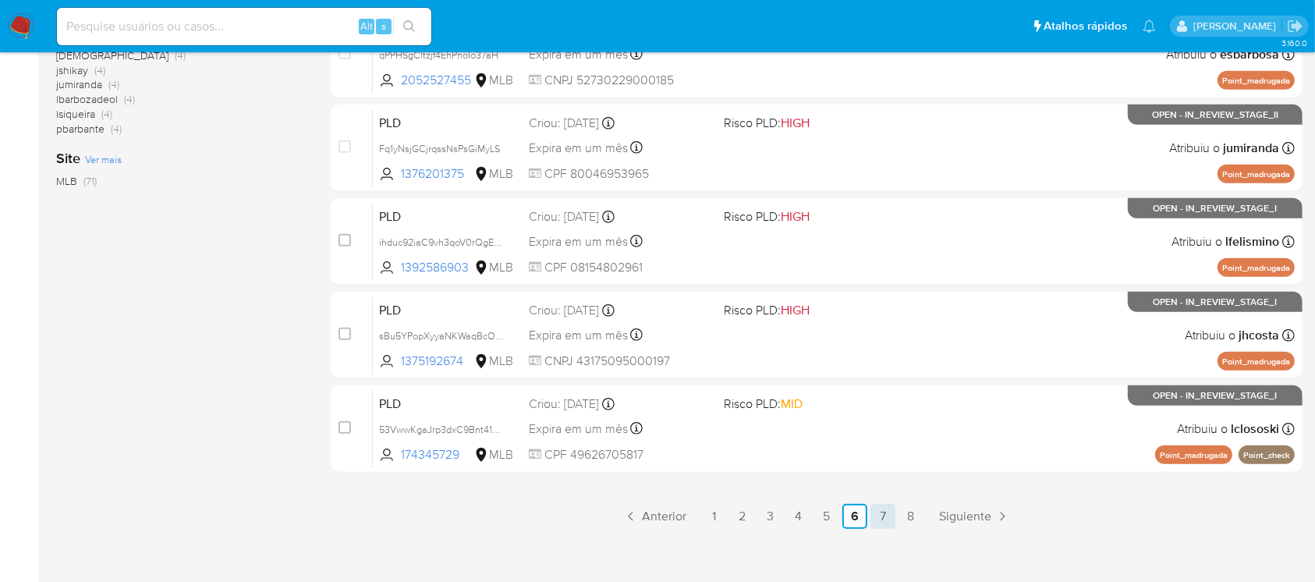
click at [879, 522] on link "7" at bounding box center [882, 516] width 25 height 25
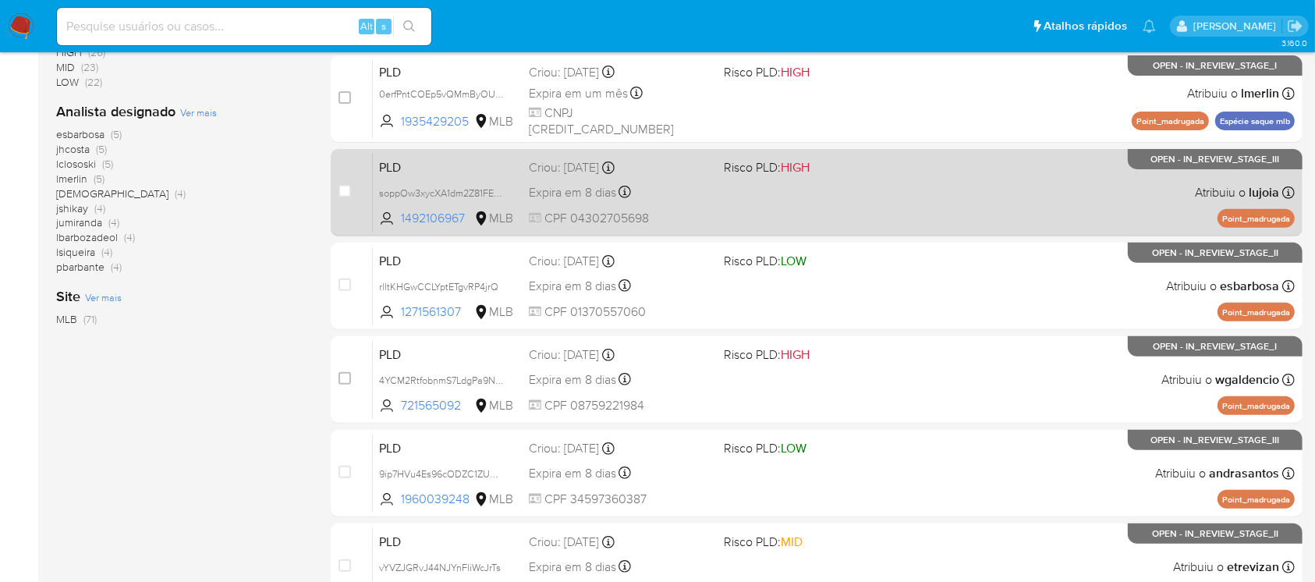
scroll to position [692, 0]
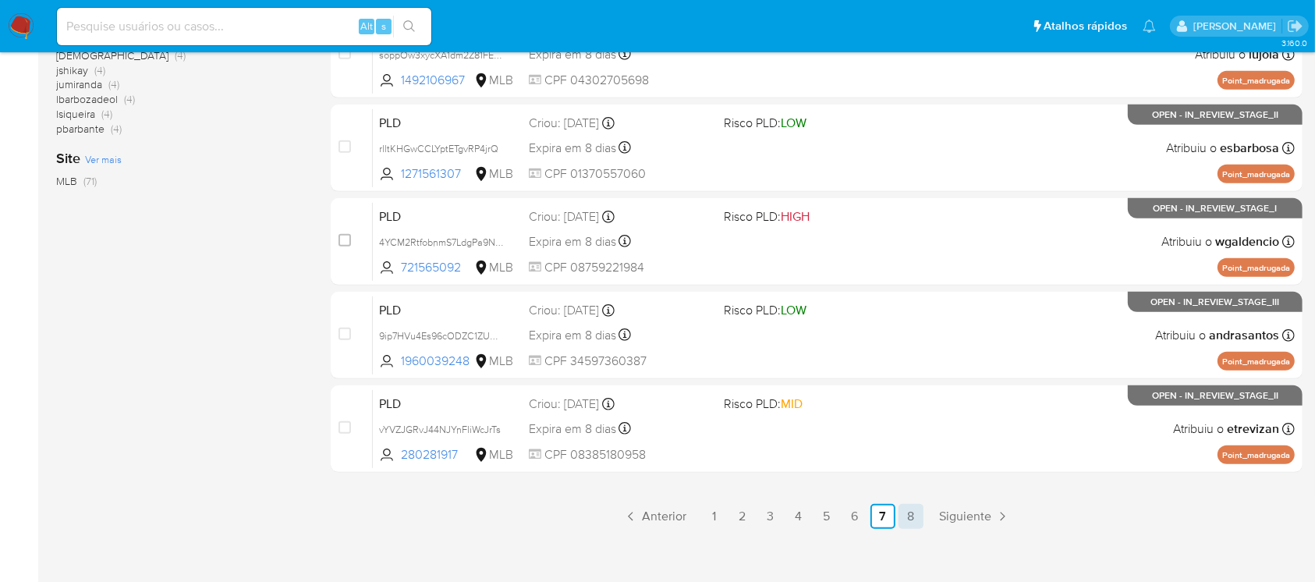
click at [905, 515] on link "8" at bounding box center [910, 516] width 25 height 25
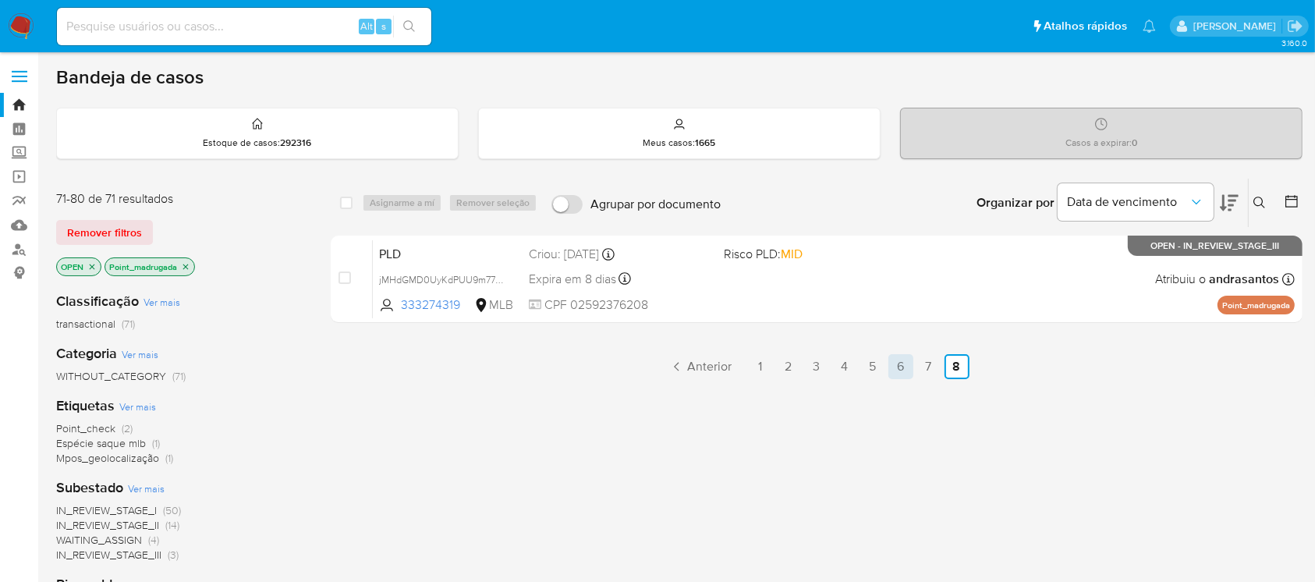
click at [902, 369] on link "6" at bounding box center [900, 366] width 25 height 25
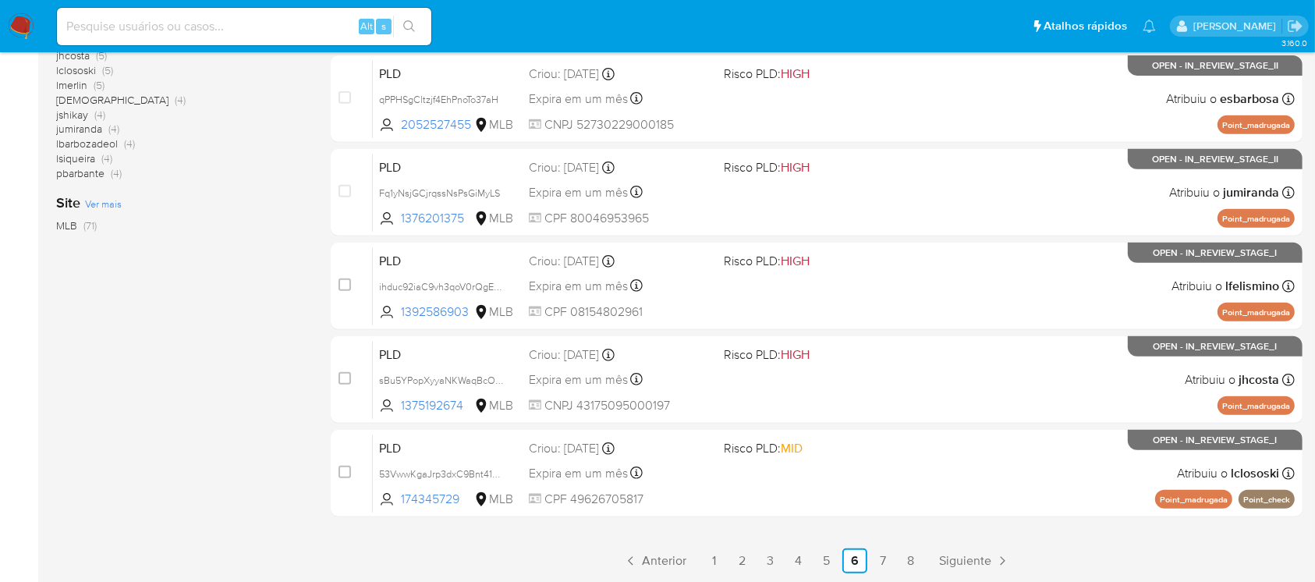
scroll to position [705, 0]
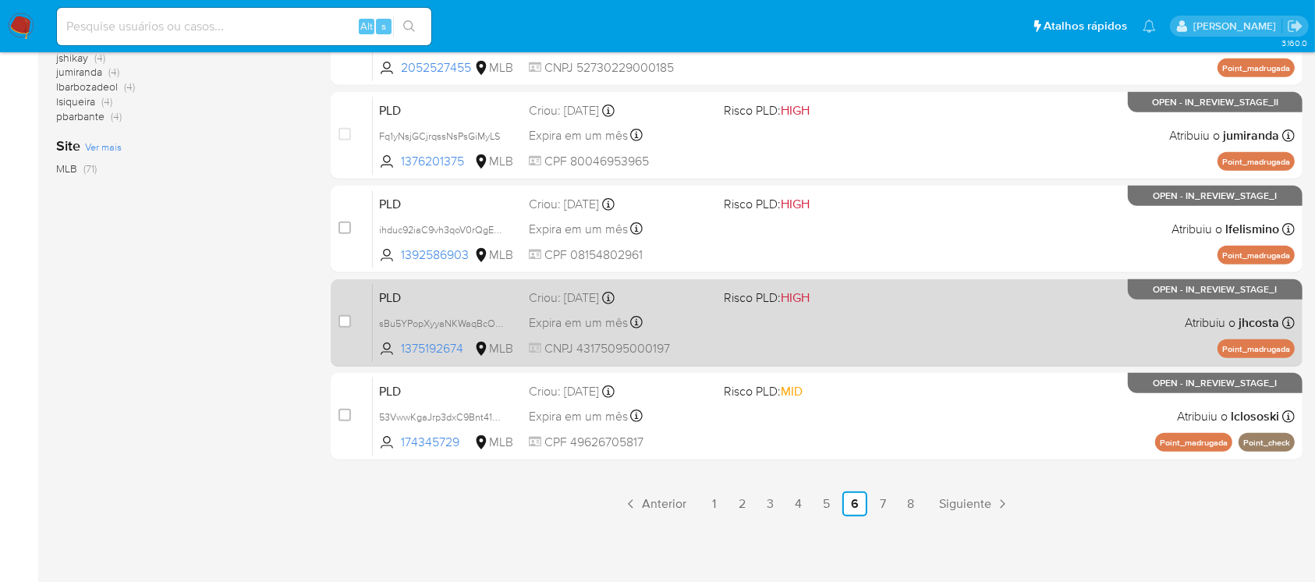
click at [830, 346] on div "PLD sBu5YPopXyyaNKWaqBcOsucX 1375192674 MLB Risco PLD: HIGH Criou: 12/09/2025 C…" at bounding box center [834, 322] width 922 height 79
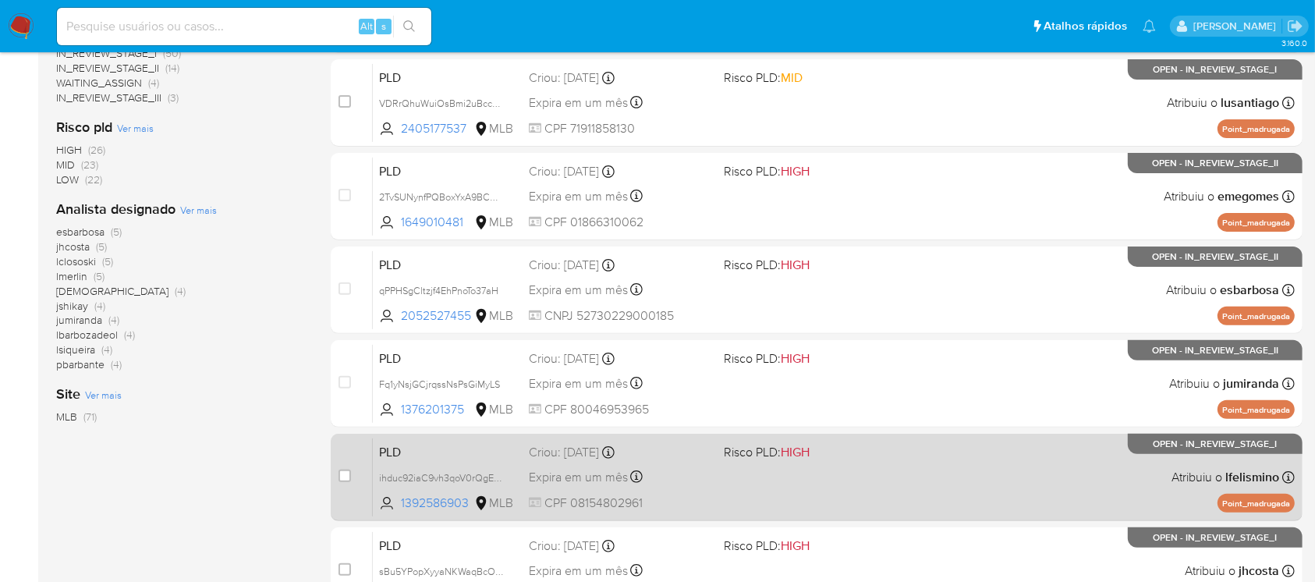
scroll to position [427, 0]
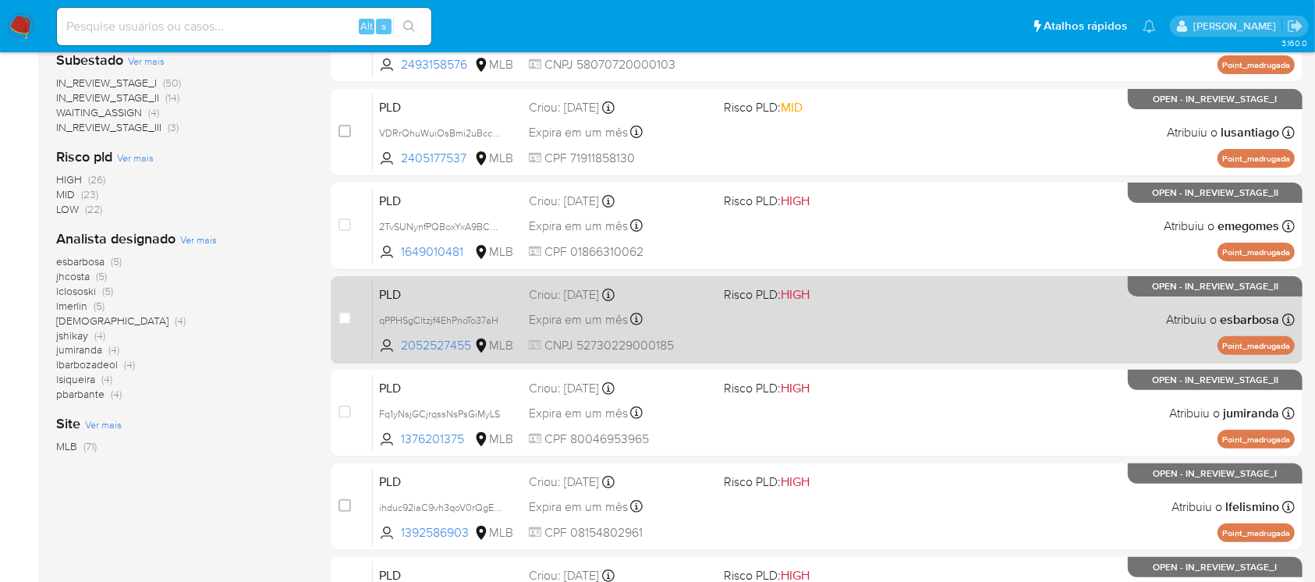
click at [798, 334] on div "PLD qPPHSgCltzjf4EhPnoTo37aH 2052527455 MLB Risco PLD: HIGH Criou: 12/09/2025 C…" at bounding box center [834, 319] width 922 height 79
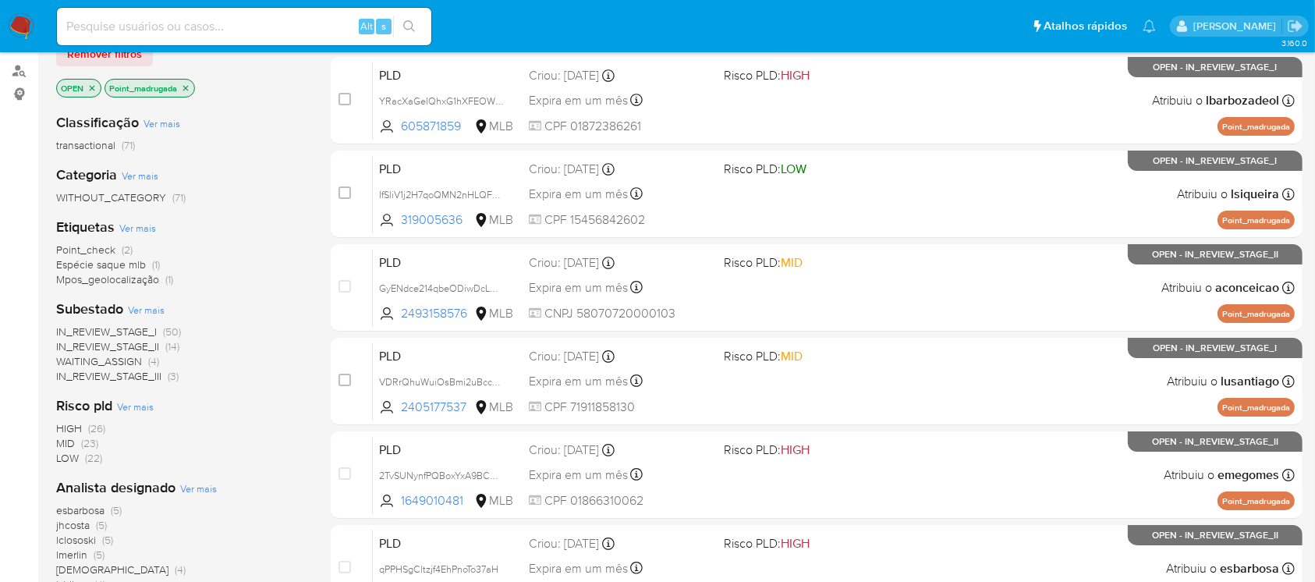
scroll to position [150, 0]
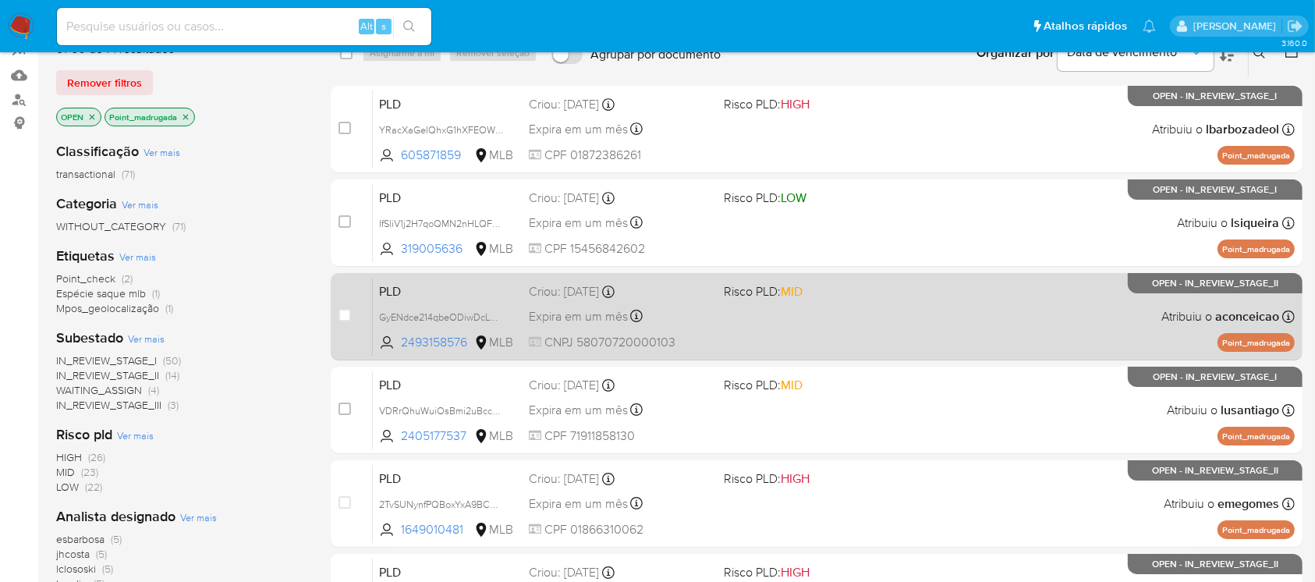
click at [772, 340] on div "PLD GyENdce214qbeODiwDcLNBbX 2493158576 MLB Risco PLD: MID Criou: 12/09/2025 Cr…" at bounding box center [834, 316] width 922 height 79
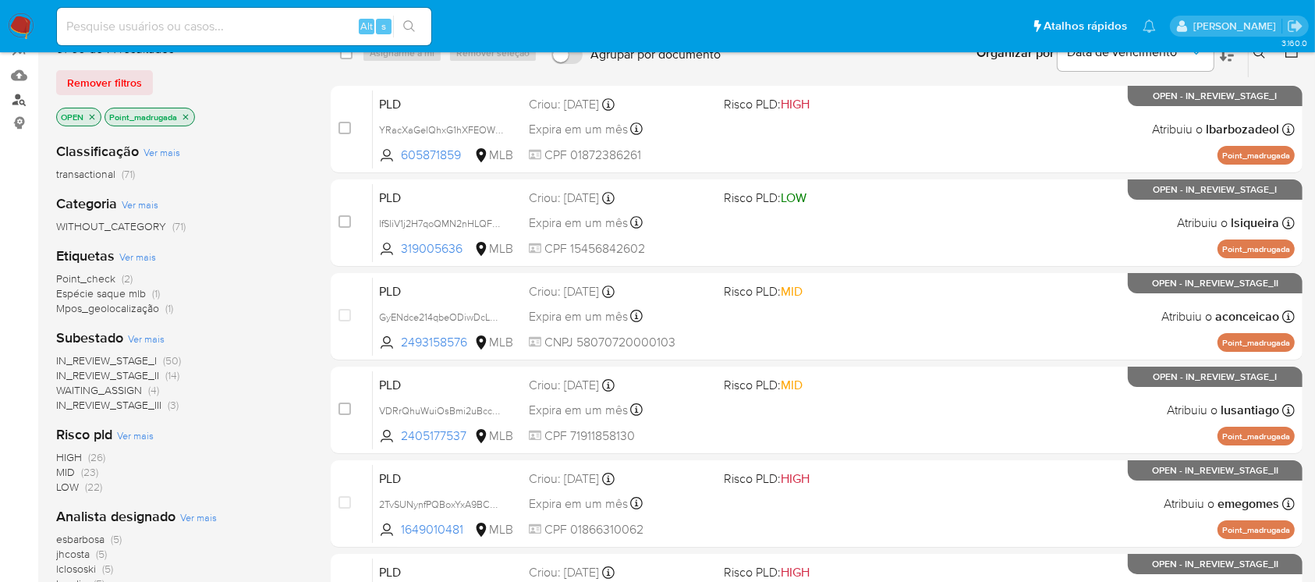
click at [16, 97] on link "Localizador de pessoas" at bounding box center [93, 99] width 186 height 24
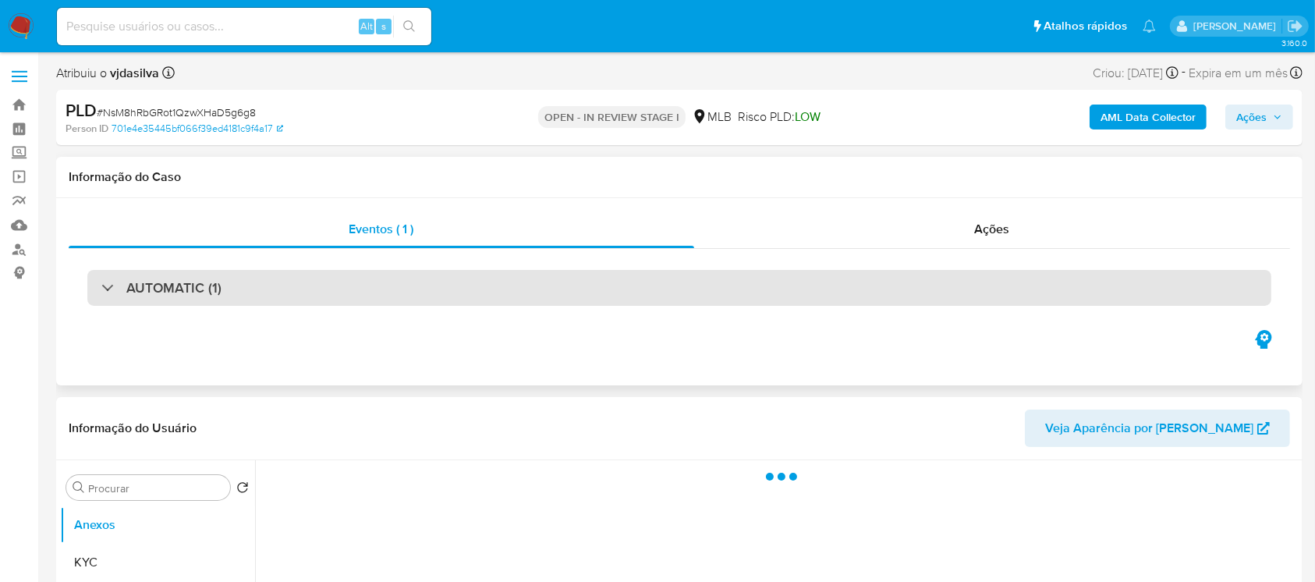
click at [381, 289] on div "AUTOMATIC (1)" at bounding box center [679, 288] width 1184 height 36
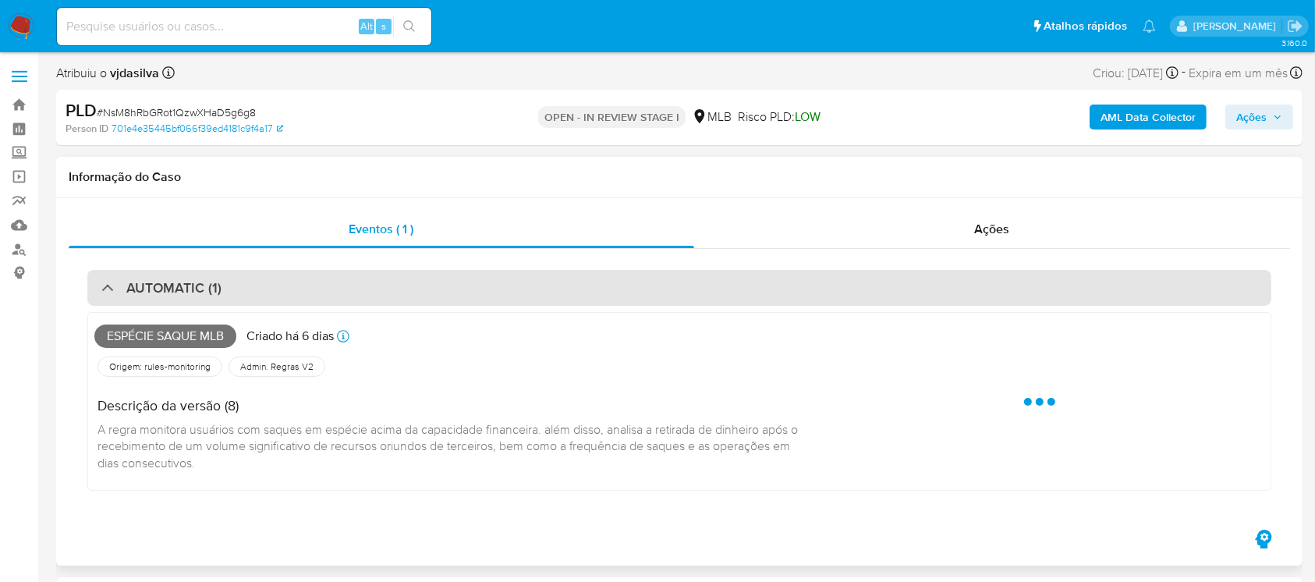
select select "10"
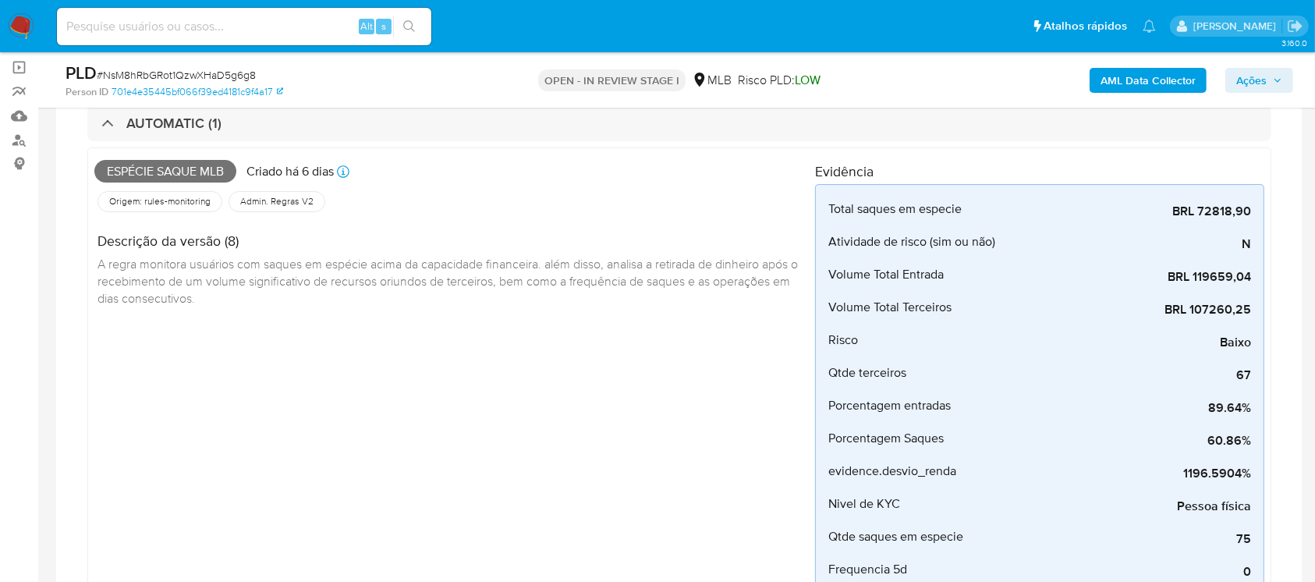
scroll to position [138, 0]
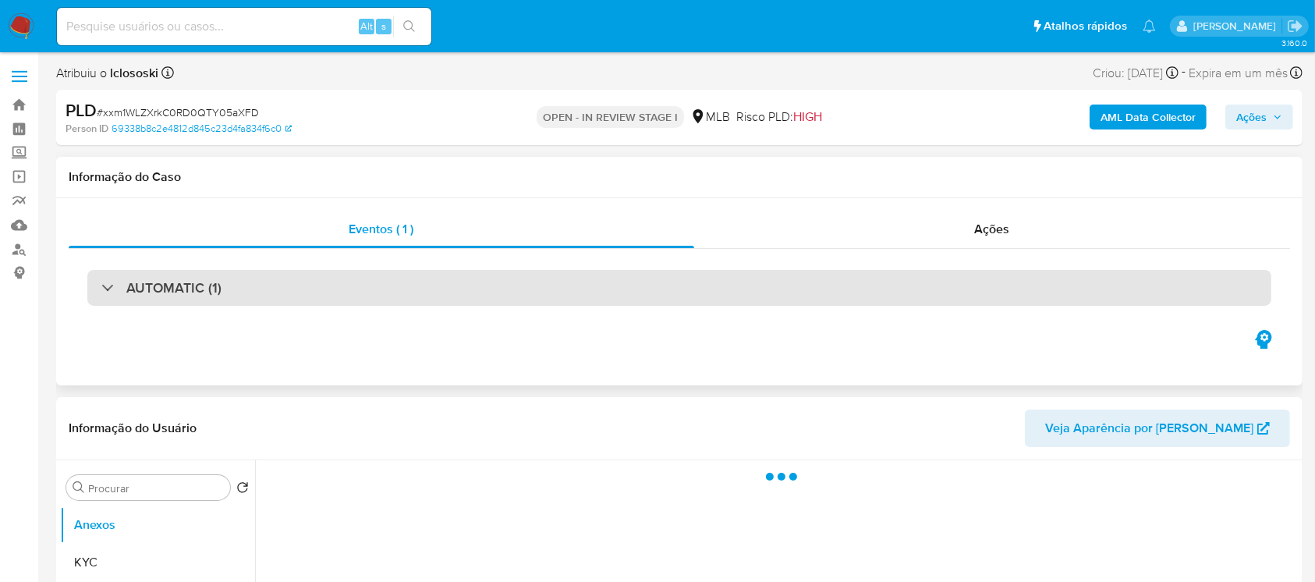
click at [322, 296] on div "AUTOMATIC (1)" at bounding box center [679, 288] width 1184 height 36
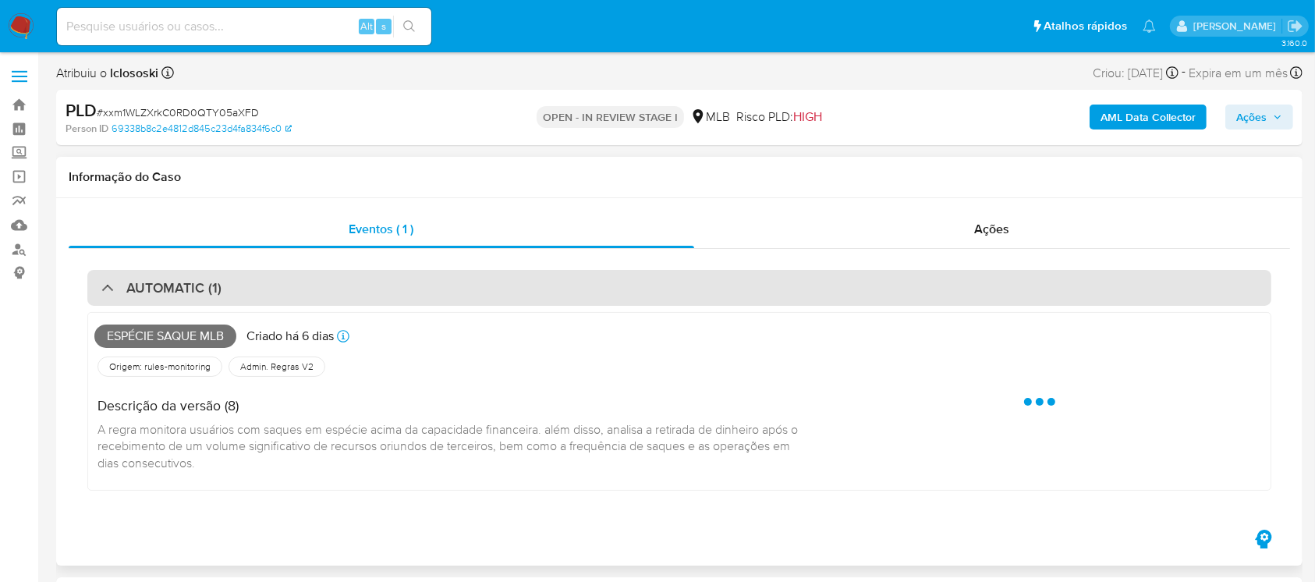
select select "10"
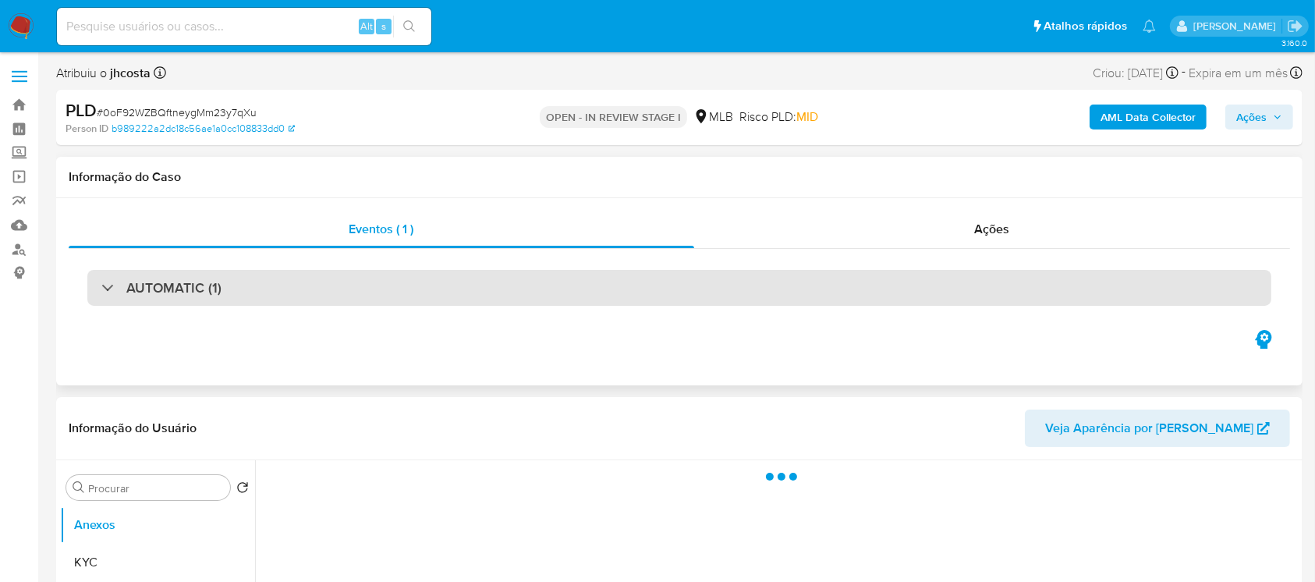
click at [463, 295] on div "AUTOMATIC (1)" at bounding box center [679, 288] width 1184 height 36
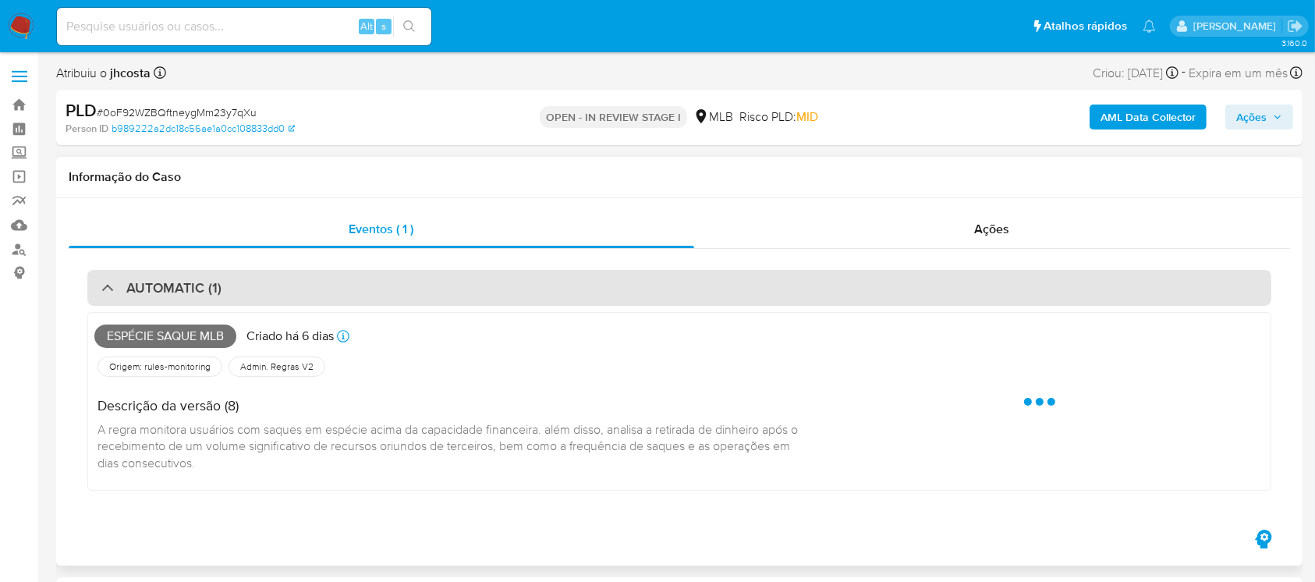
select select "10"
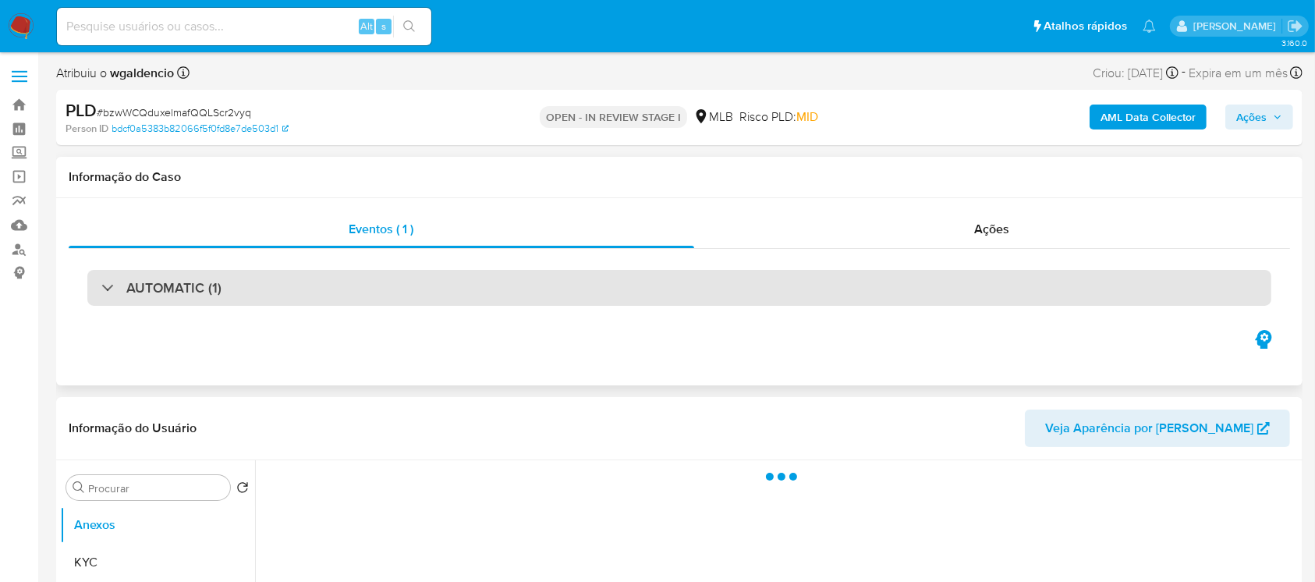
click at [397, 290] on div "AUTOMATIC (1)" at bounding box center [679, 288] width 1184 height 36
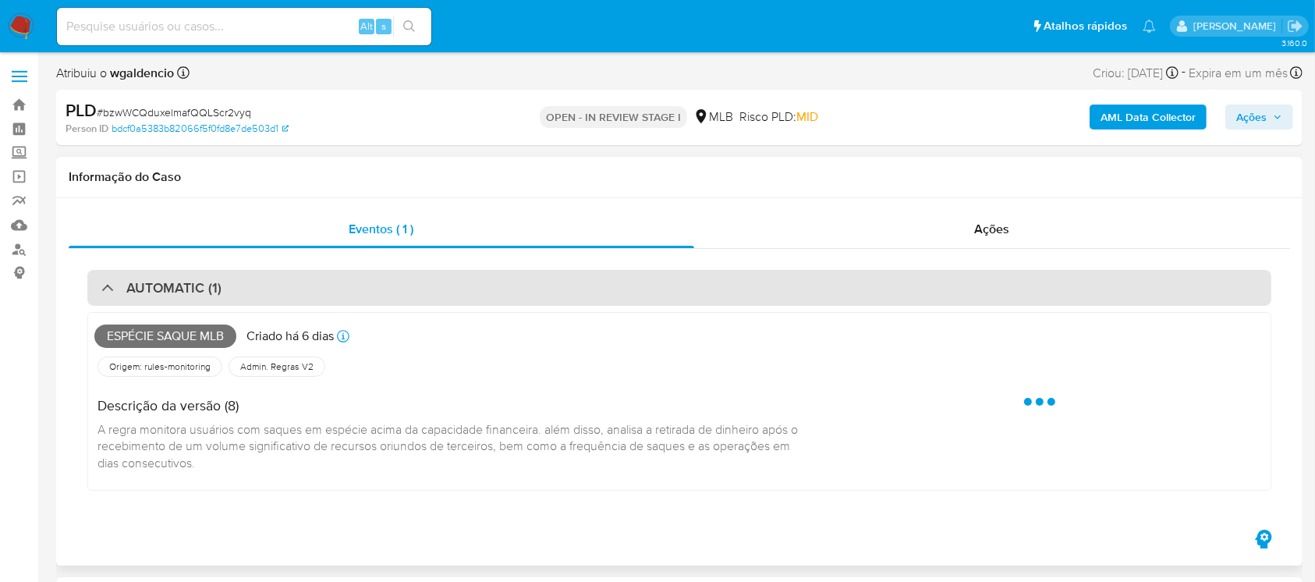
select select "10"
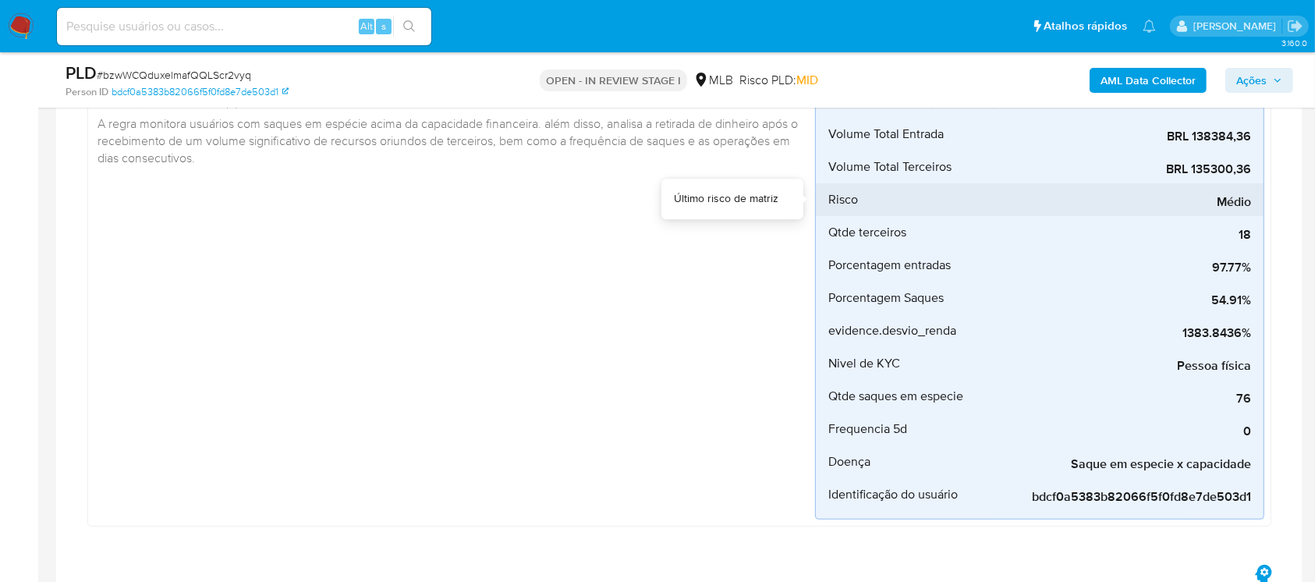
scroll to position [277, 0]
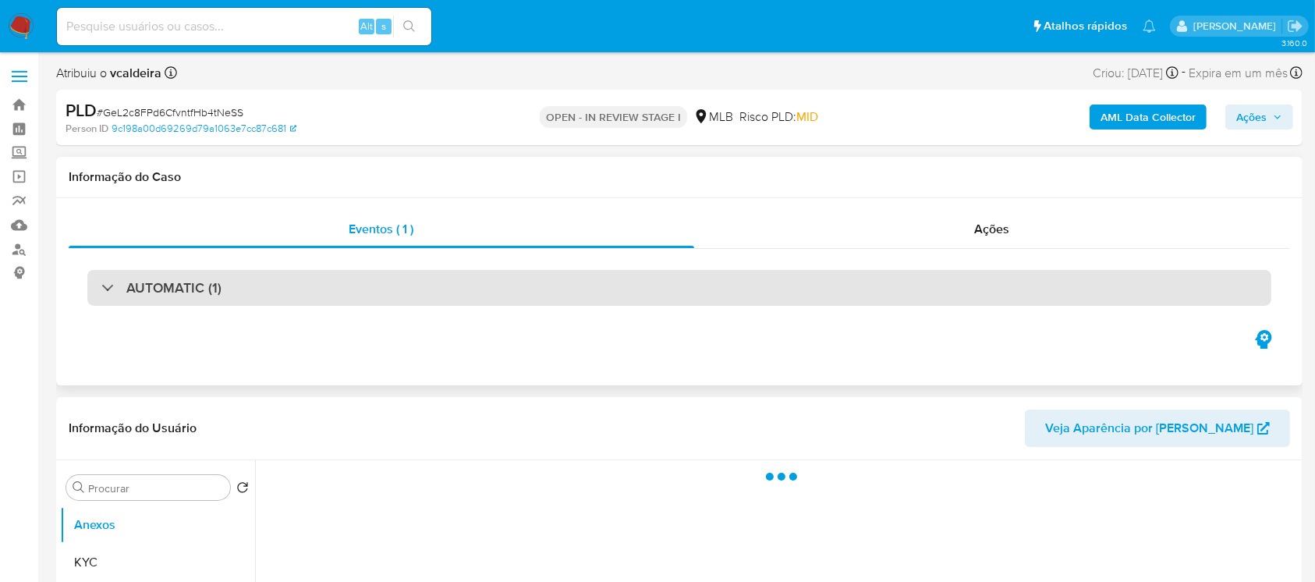
click at [393, 290] on div "AUTOMATIC (1)" at bounding box center [679, 288] width 1184 height 36
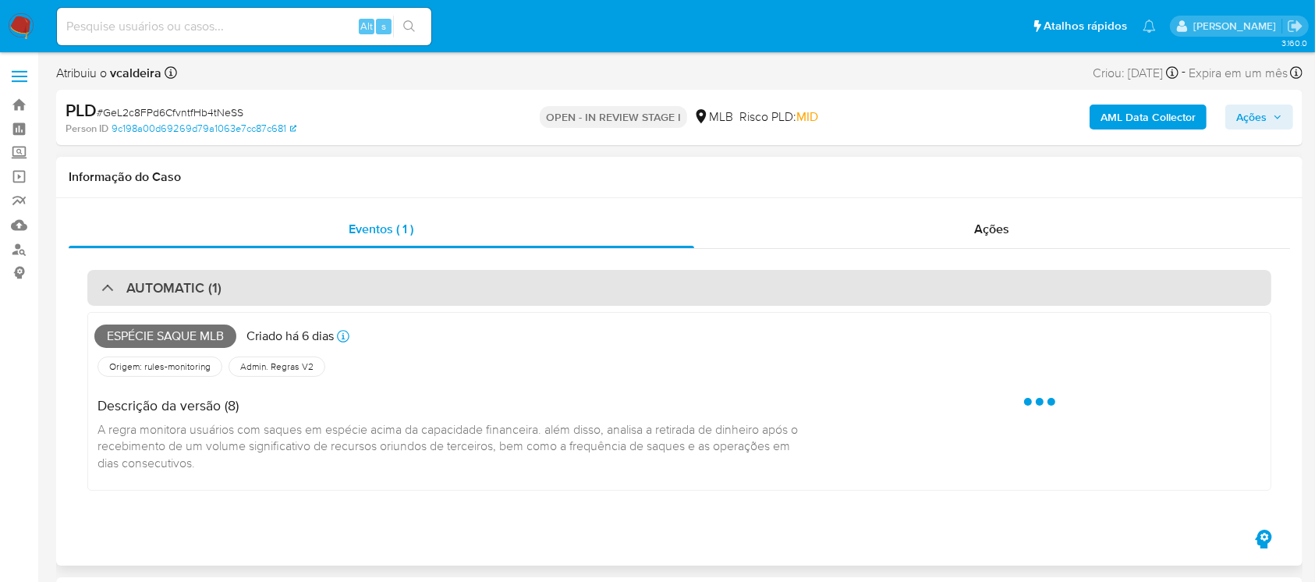
select select "10"
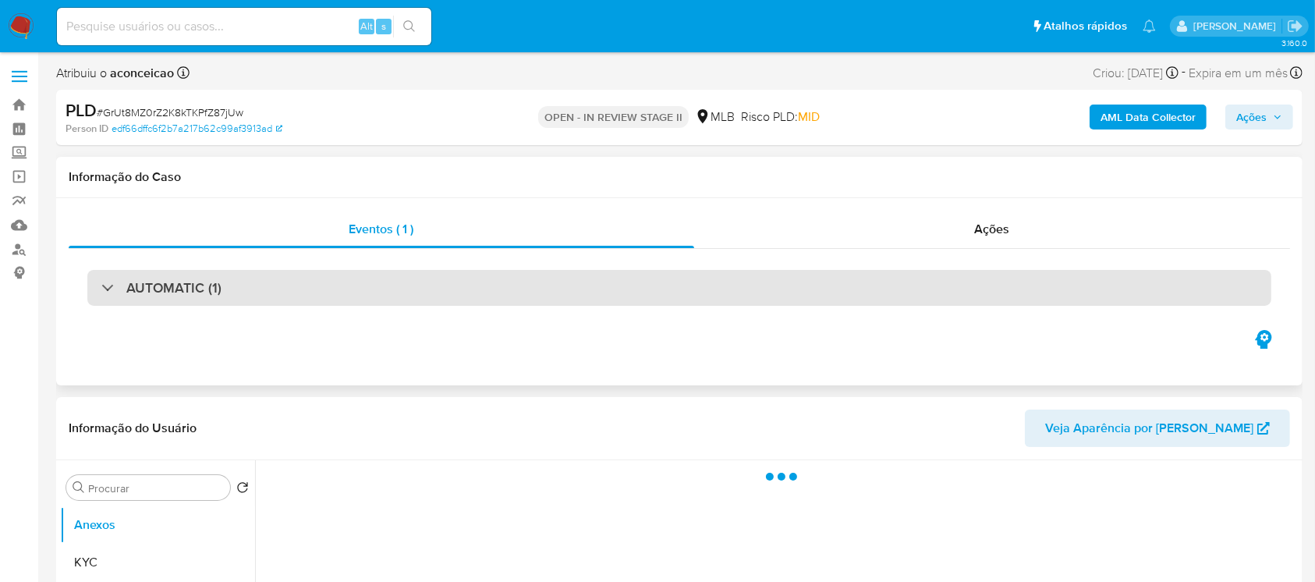
click at [300, 299] on div "AUTOMATIC (1)" at bounding box center [679, 288] width 1184 height 36
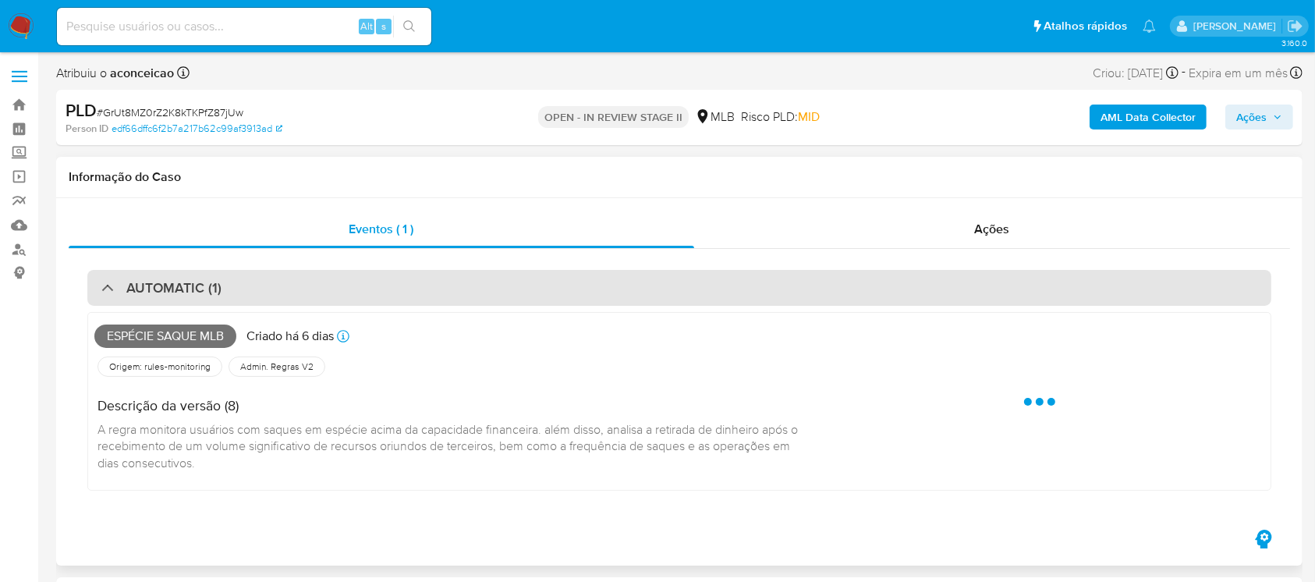
select select "10"
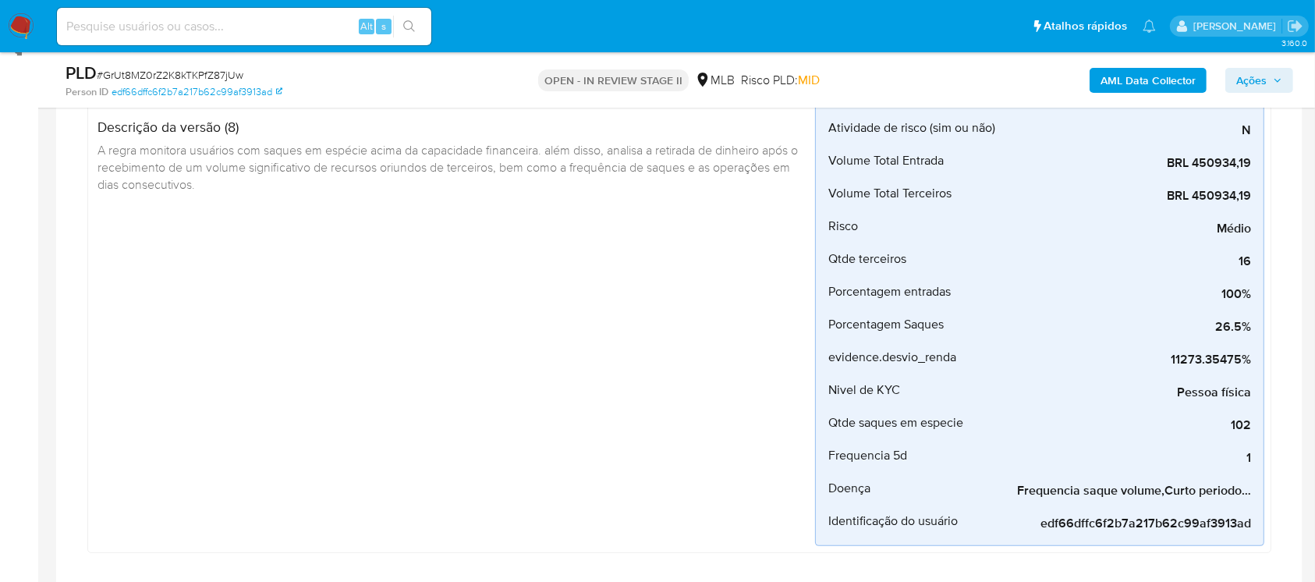
scroll to position [277, 0]
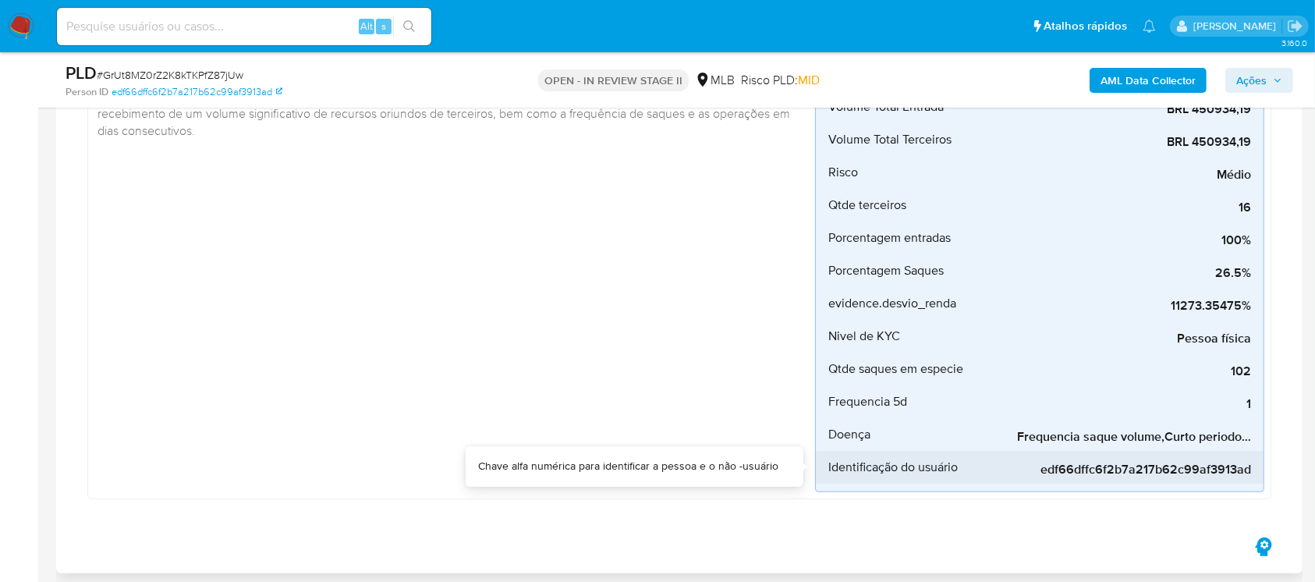
drag, startPoint x: 1058, startPoint y: 454, endPoint x: 1073, endPoint y: 453, distance: 14.8
click at [1073, 453] on div "edf66dffc6f2b7a217b62c99af3913ad" at bounding box center [1134, 467] width 234 height 33
drag, startPoint x: 1119, startPoint y: 452, endPoint x: 1196, endPoint y: 450, distance: 77.2
click at [1149, 452] on div "edf66dffc6f2b7a217b62c99af3913ad" at bounding box center [1134, 467] width 234 height 33
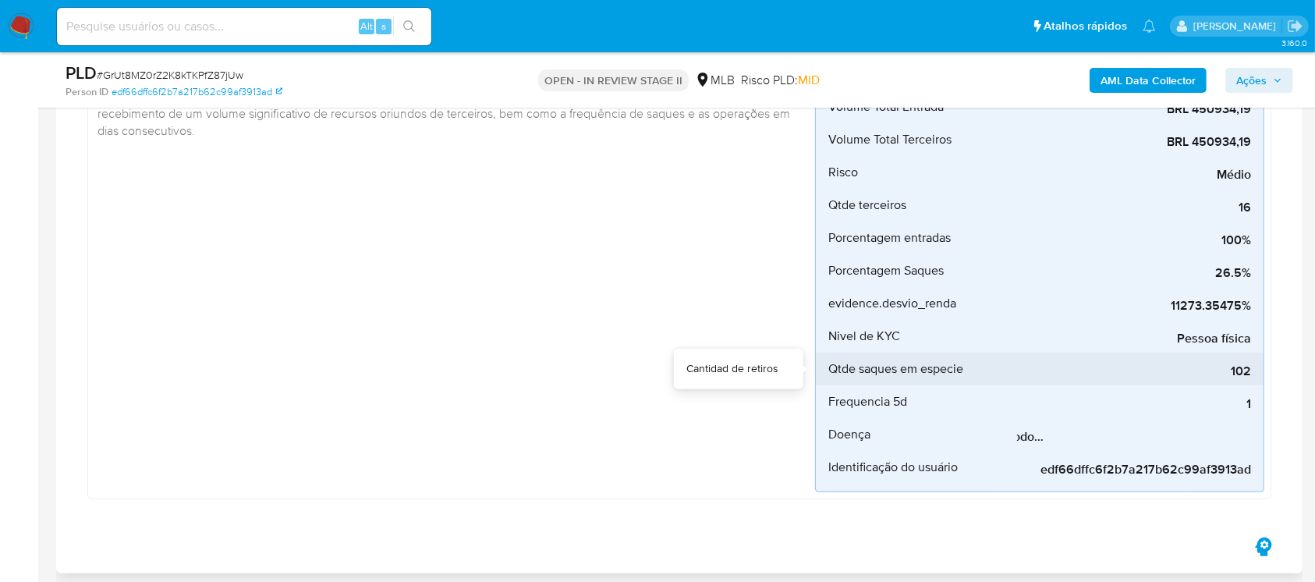
scroll to position [138, 0]
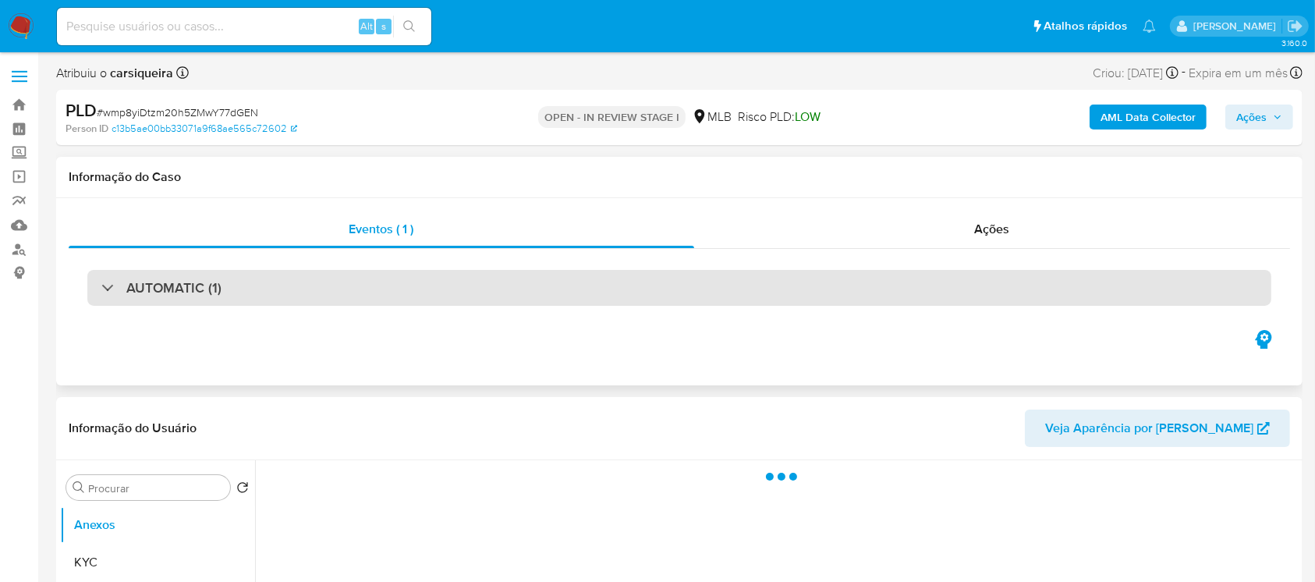
click at [254, 292] on div "AUTOMATIC (1)" at bounding box center [679, 288] width 1184 height 36
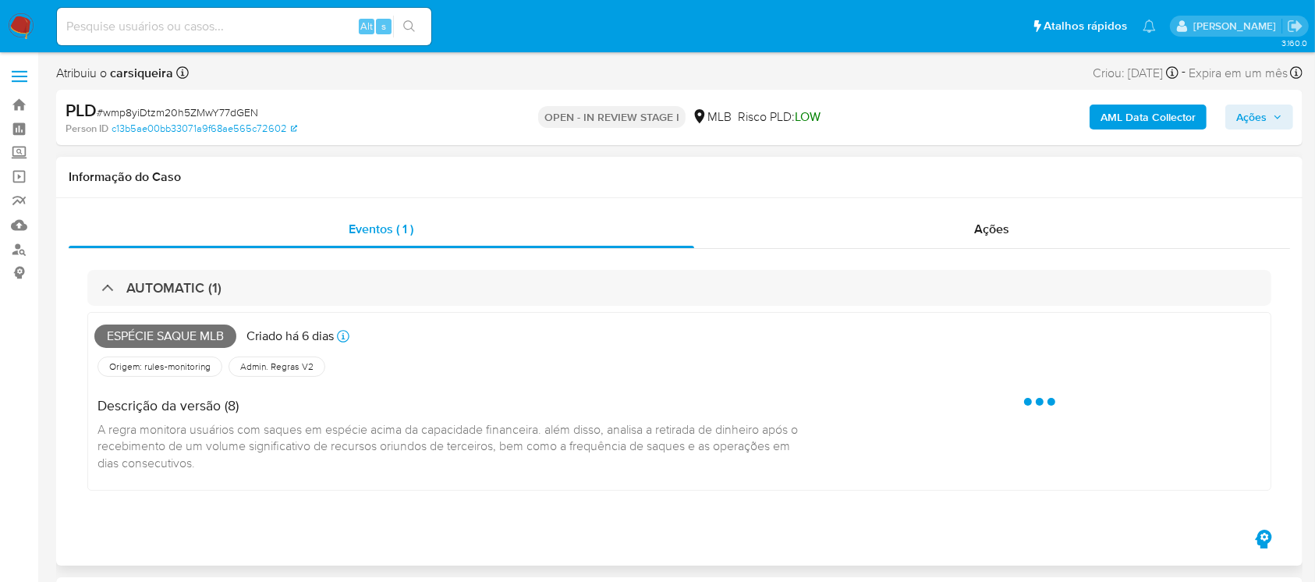
select select "10"
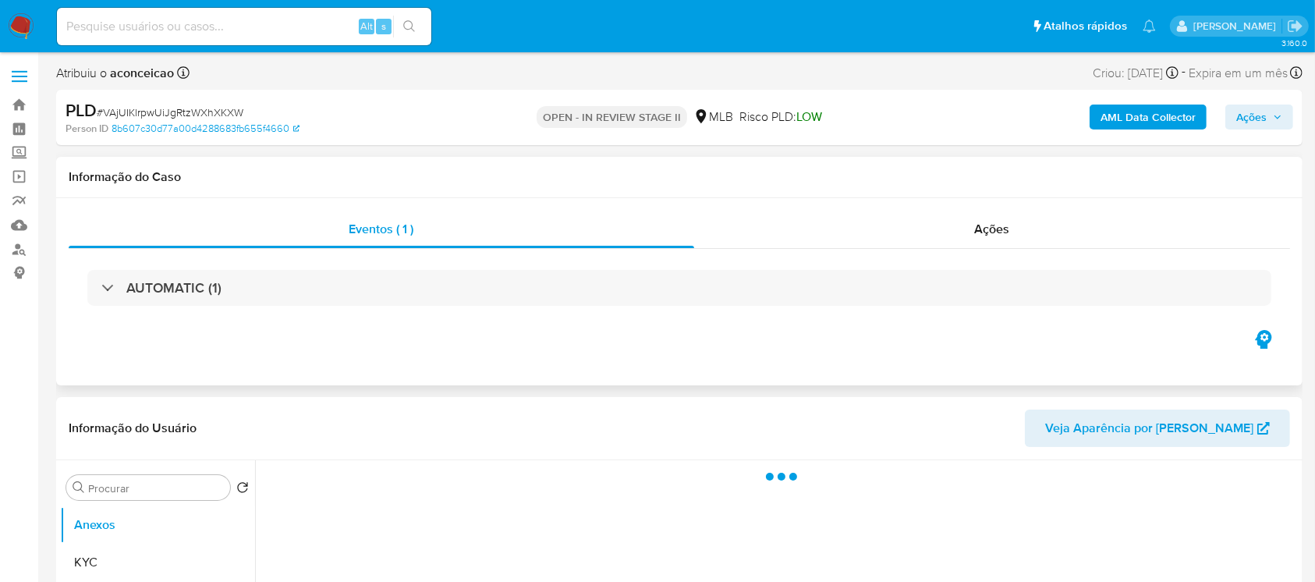
click at [282, 298] on div "AUTOMATIC (1)" at bounding box center [679, 288] width 1184 height 36
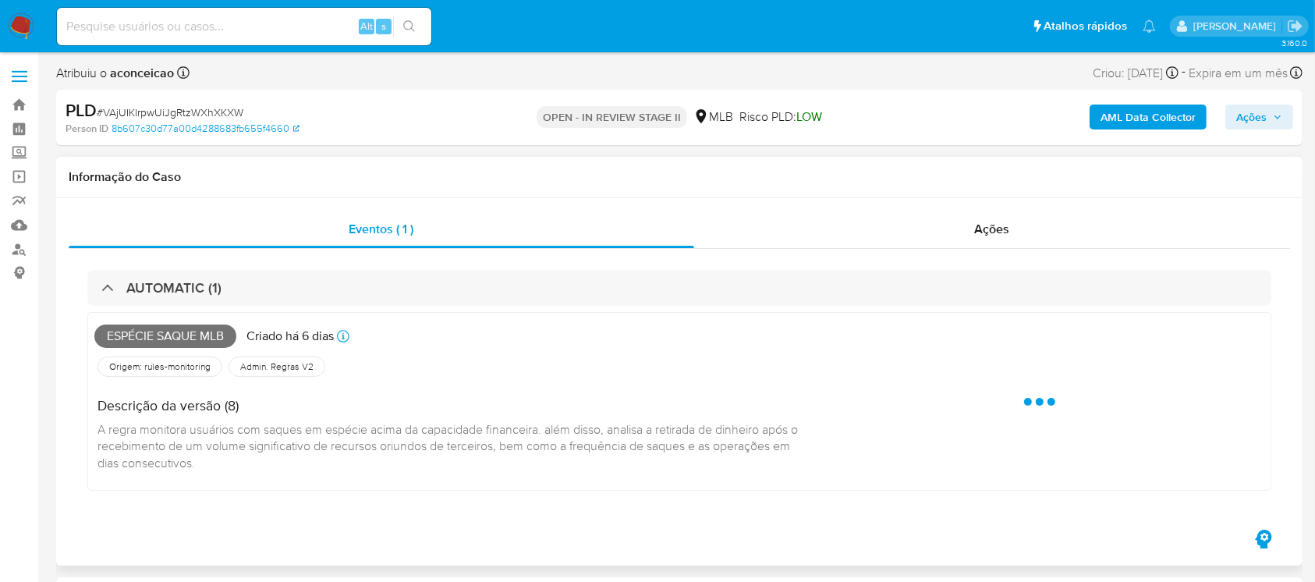
select select "10"
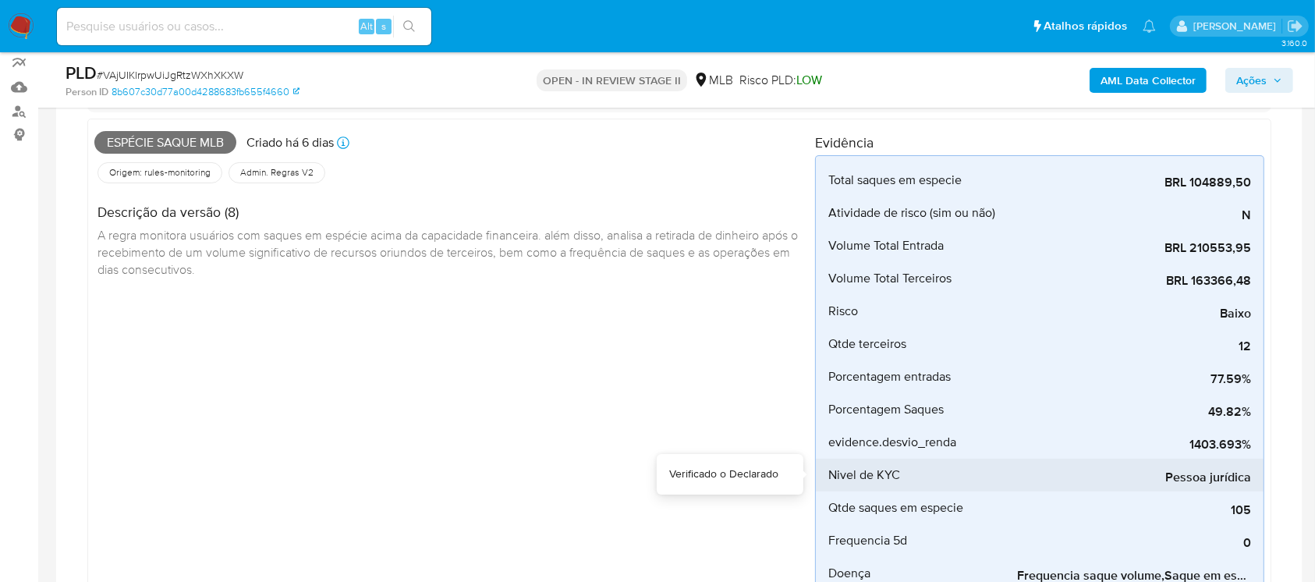
scroll to position [277, 0]
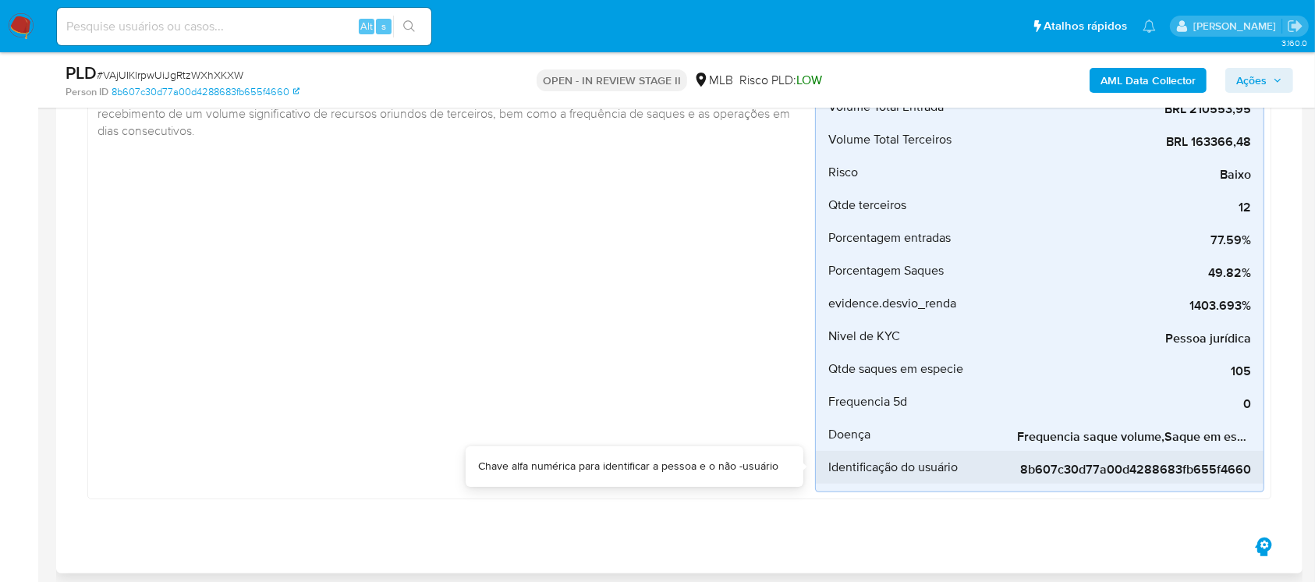
drag, startPoint x: 1074, startPoint y: 452, endPoint x: 1099, endPoint y: 452, distance: 25.0
click at [1099, 452] on div "8b607c30d77a00d4288683fb655f4660" at bounding box center [1134, 467] width 234 height 33
click at [1241, 452] on div "8b607c30d77a00d4288683fb655f4660" at bounding box center [1134, 467] width 234 height 33
click at [1229, 452] on div "8b607c30d77a00d4288683fb655f4660" at bounding box center [1134, 467] width 234 height 33
drag, startPoint x: 1197, startPoint y: 449, endPoint x: 1161, endPoint y: 449, distance: 35.9
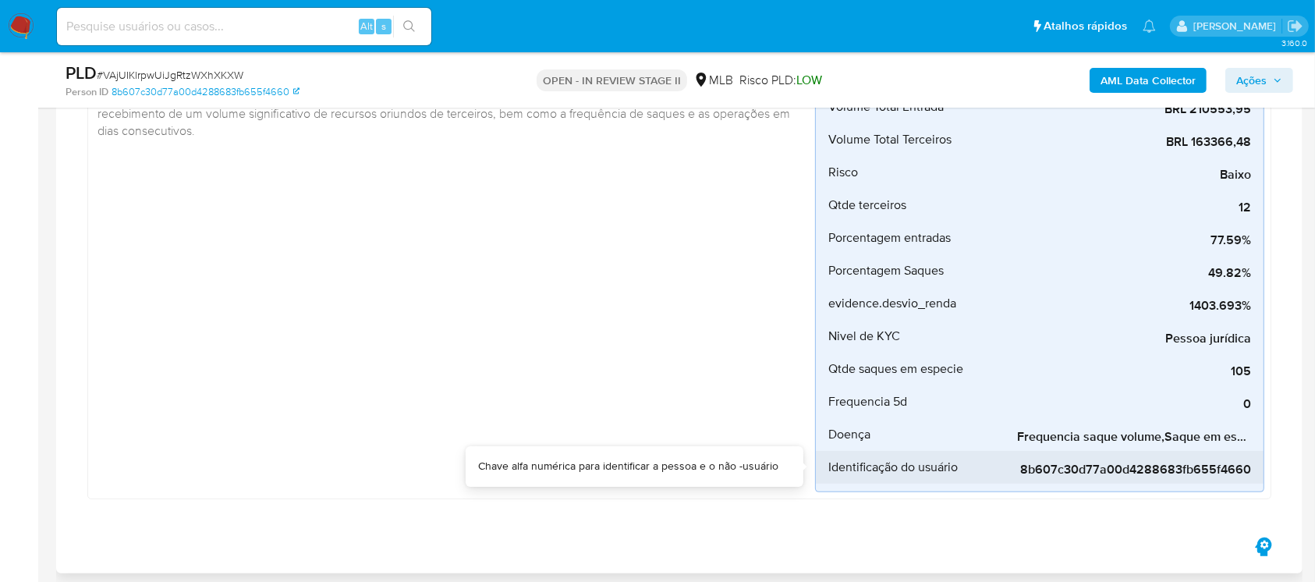
click at [1196, 451] on div "8b607c30d77a00d4288683fb655f4660" at bounding box center [1134, 467] width 234 height 33
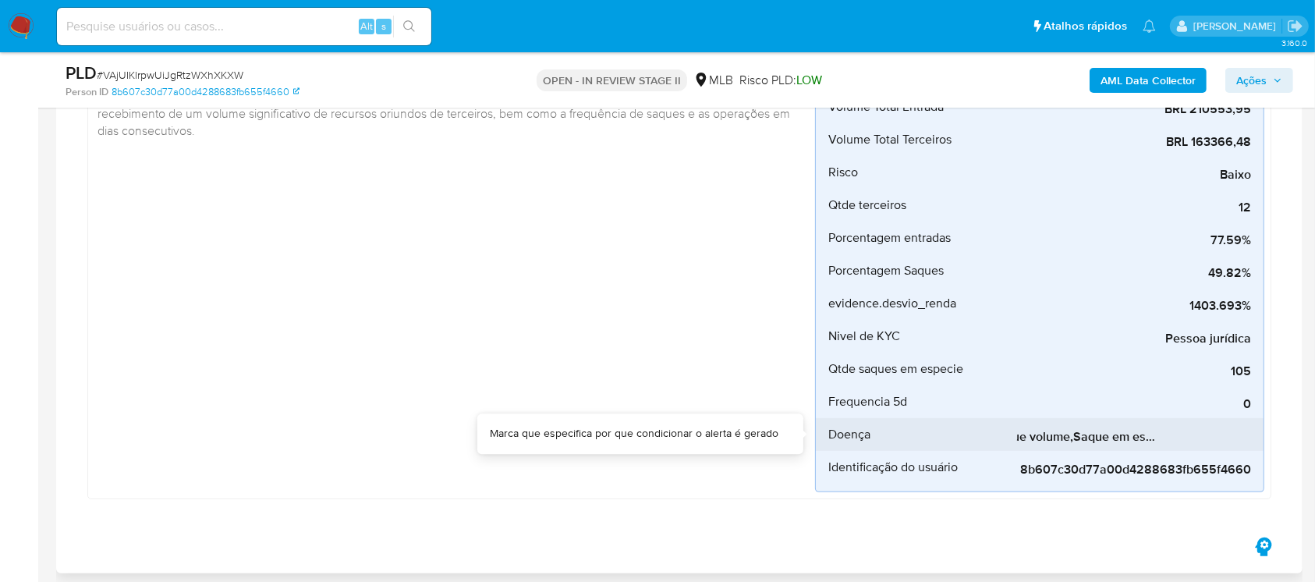
click at [1096, 434] on span "Frequencia saque volume,Saque em especie x capacidade" at bounding box center [1134, 437] width 234 height 16
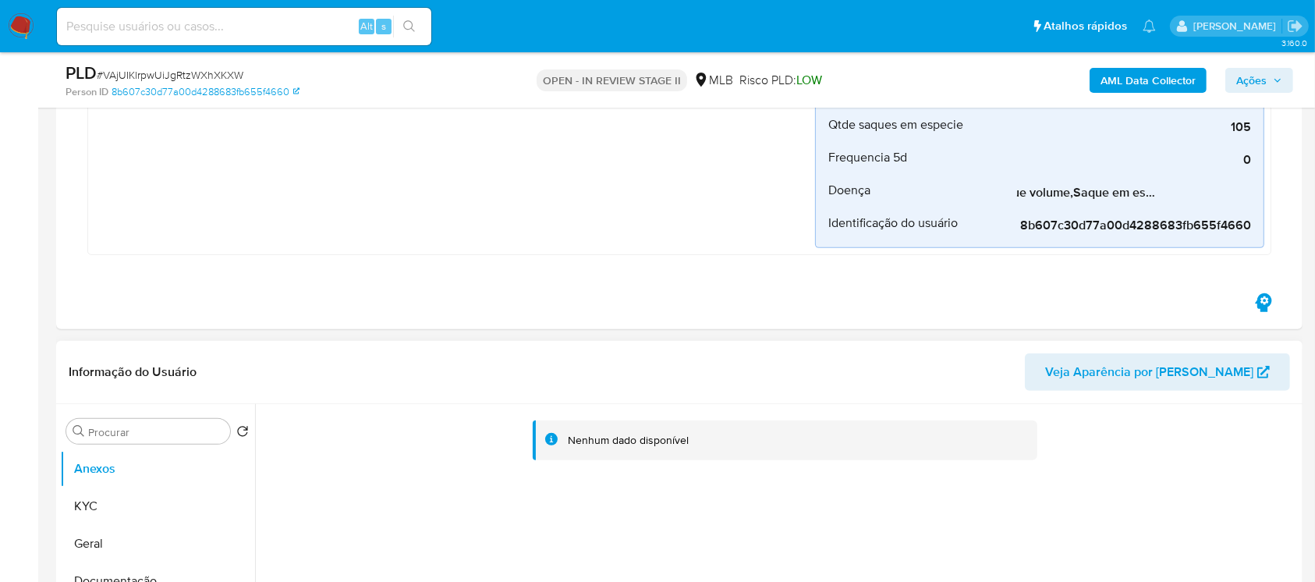
scroll to position [692, 0]
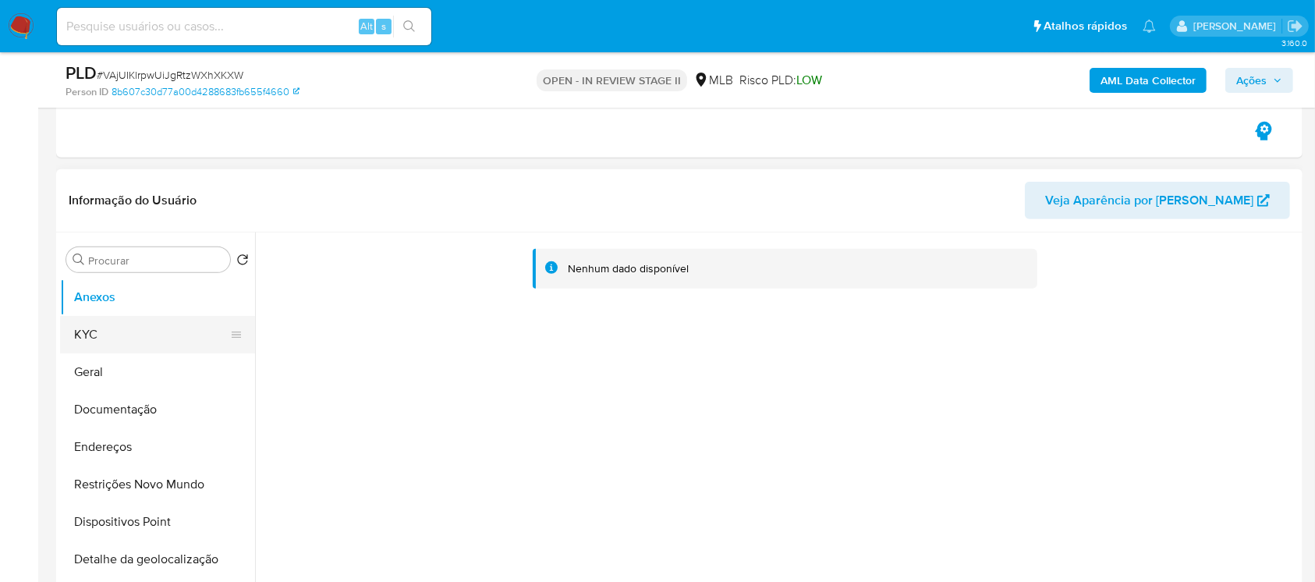
click at [97, 335] on button "KYC" at bounding box center [151, 334] width 182 height 37
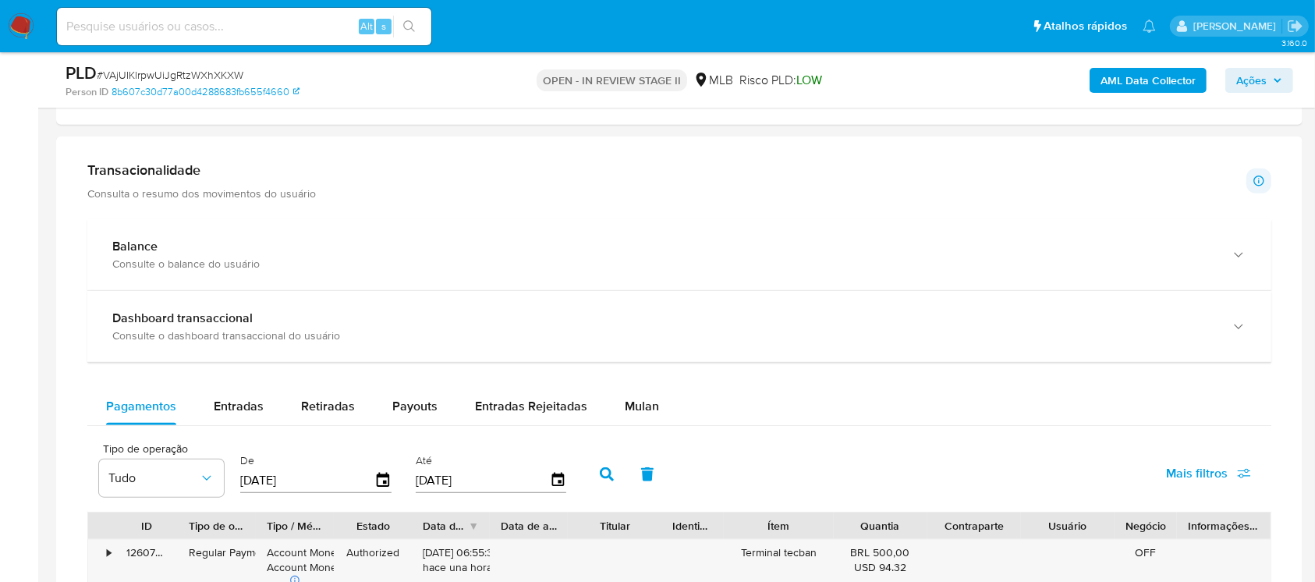
scroll to position [1386, 0]
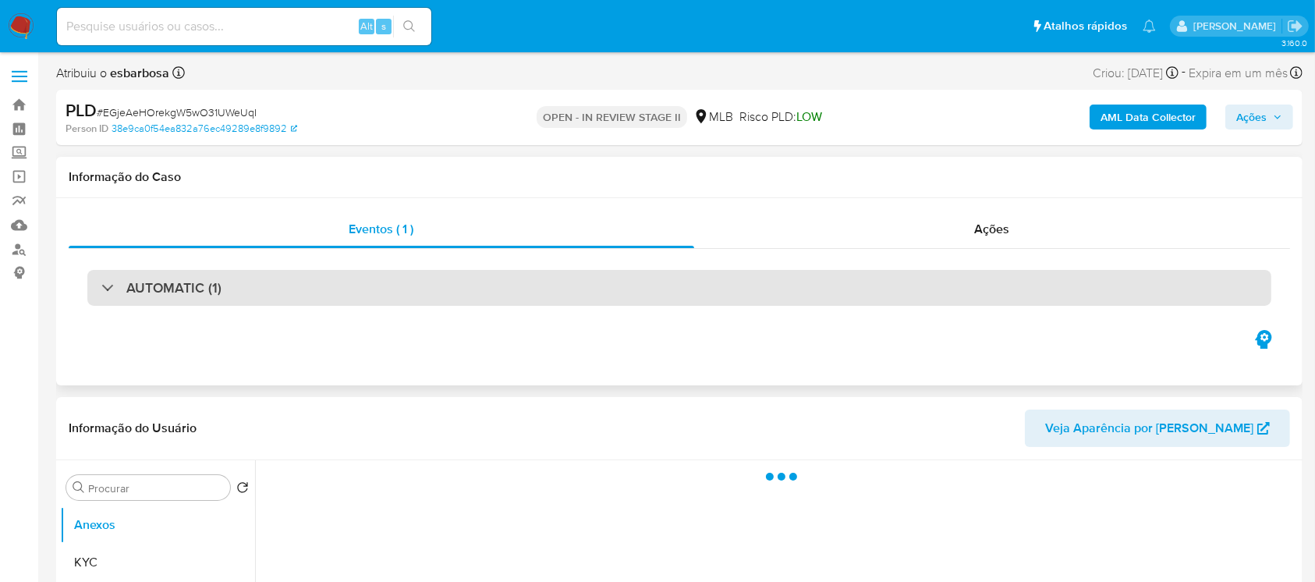
click at [335, 288] on div "AUTOMATIC (1)" at bounding box center [679, 288] width 1184 height 36
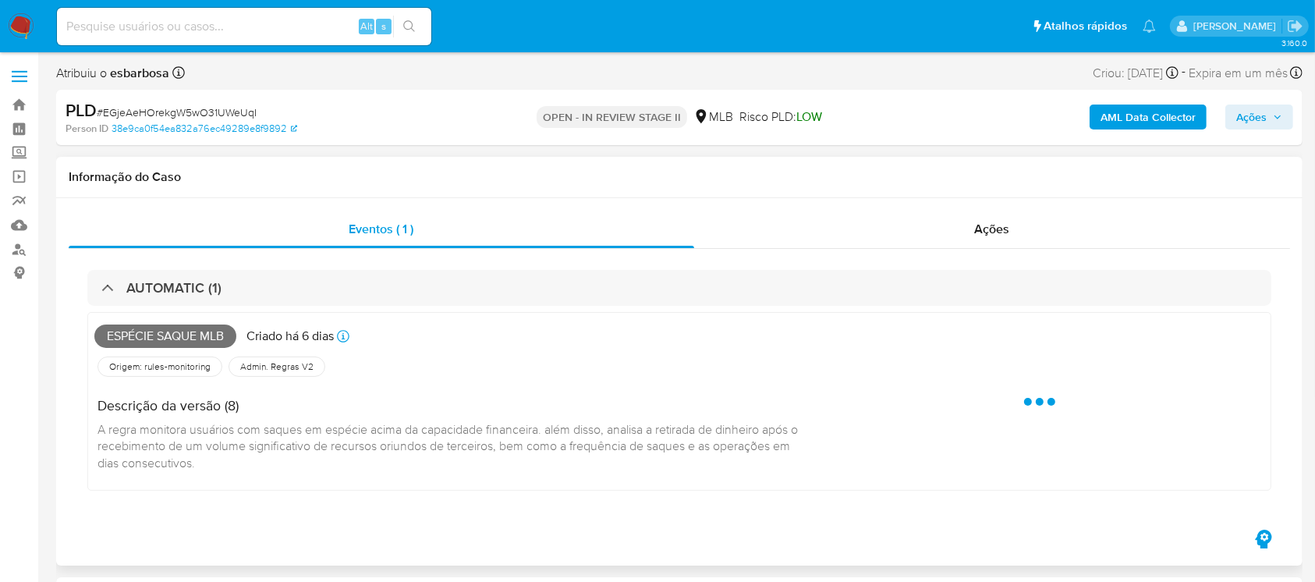
select select "10"
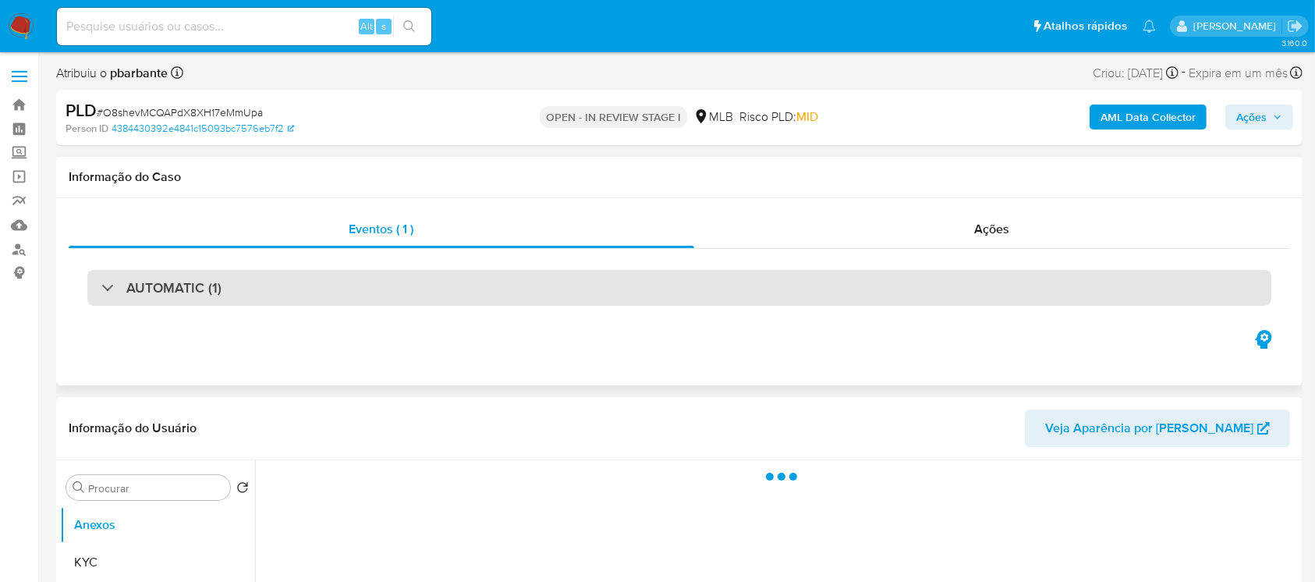
click at [299, 288] on div "AUTOMATIC (1)" at bounding box center [679, 288] width 1184 height 36
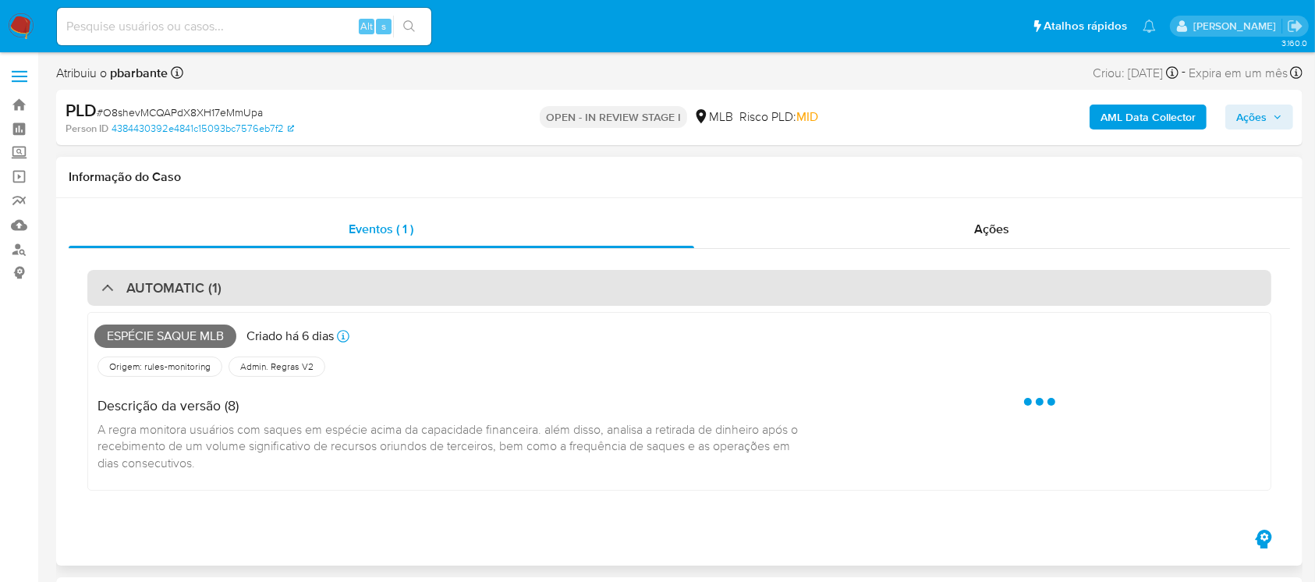
select select "10"
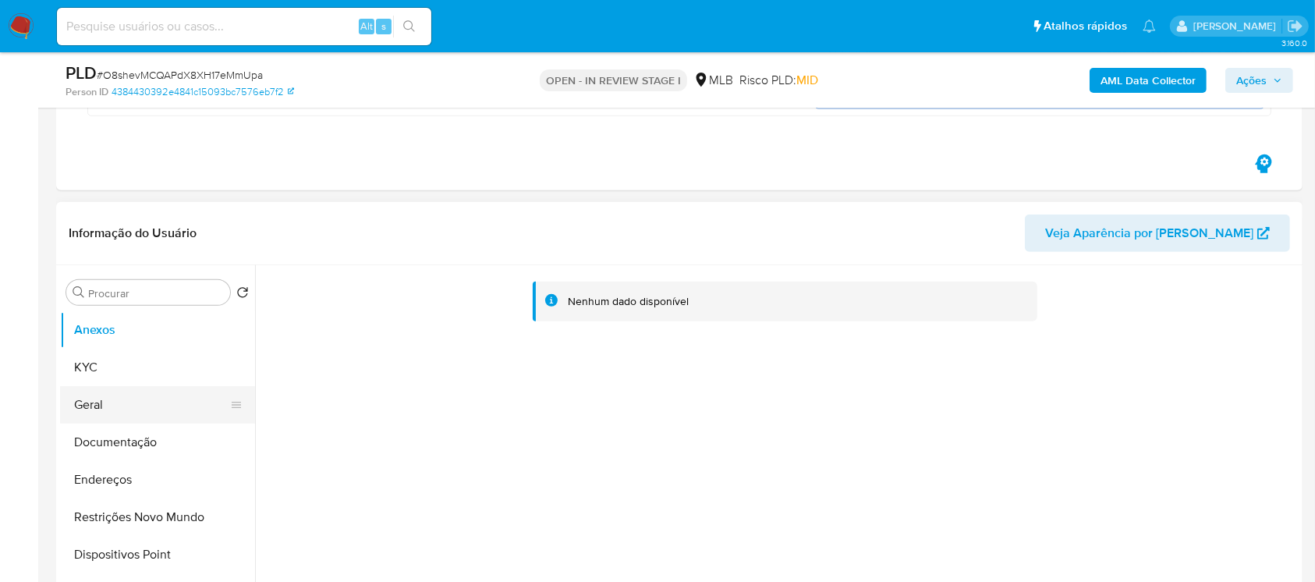
scroll to position [692, 0]
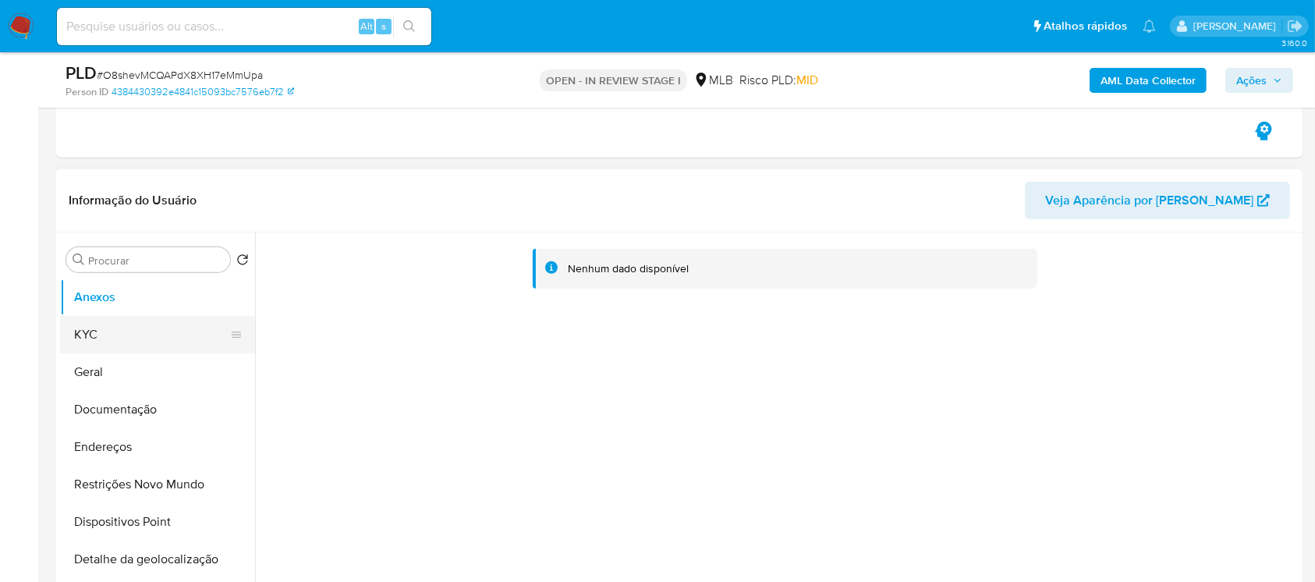
click at [129, 334] on button "KYC" at bounding box center [151, 334] width 182 height 37
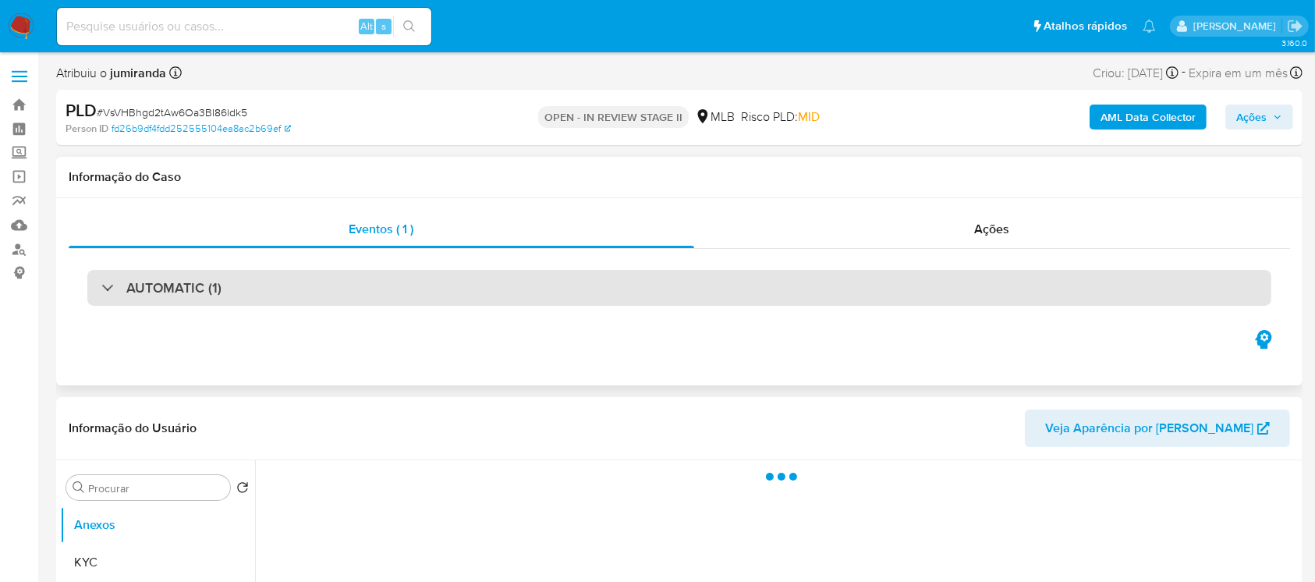
click at [337, 297] on div "AUTOMATIC (1)" at bounding box center [679, 288] width 1184 height 36
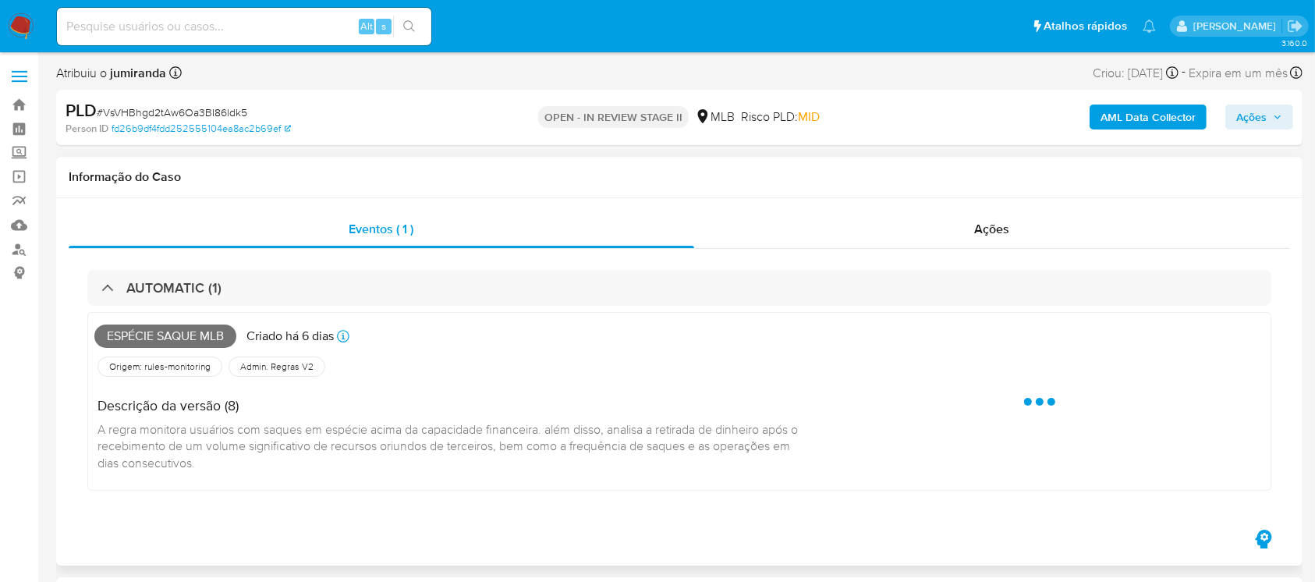
select select "10"
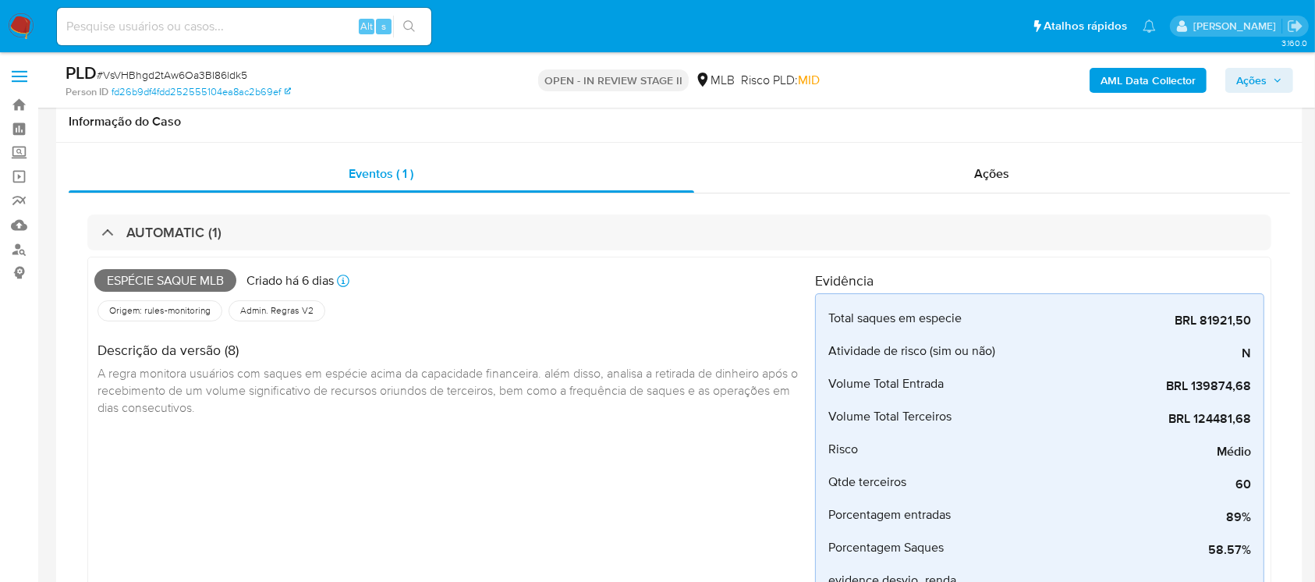
scroll to position [138, 0]
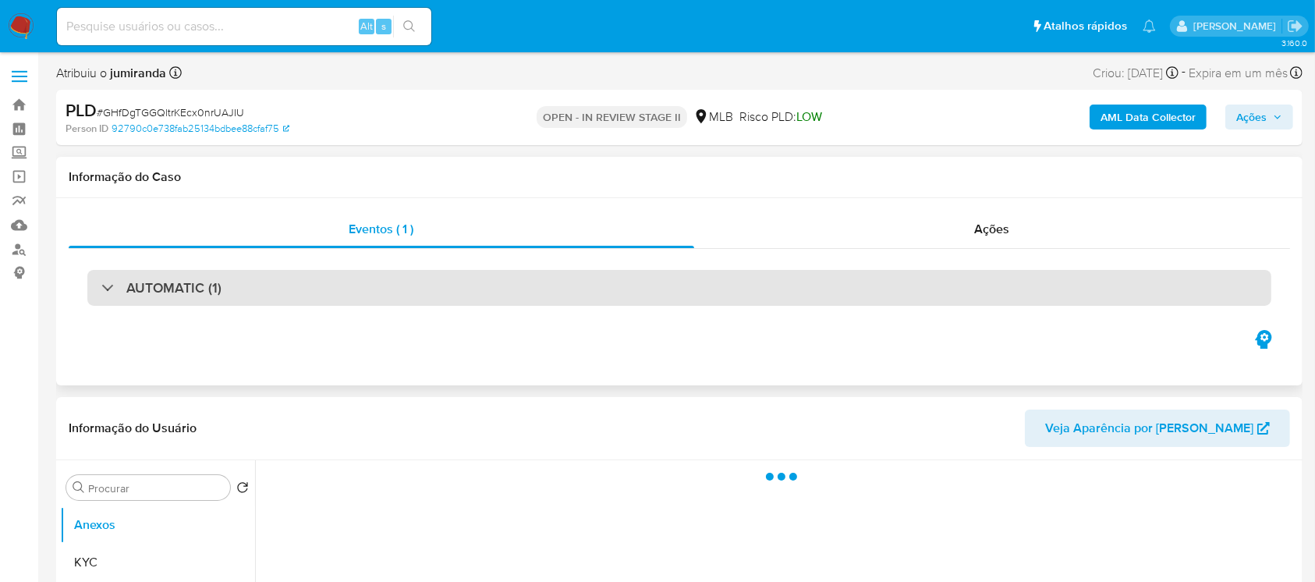
click at [215, 296] on h3 "AUTOMATIC (1)" at bounding box center [173, 287] width 95 height 17
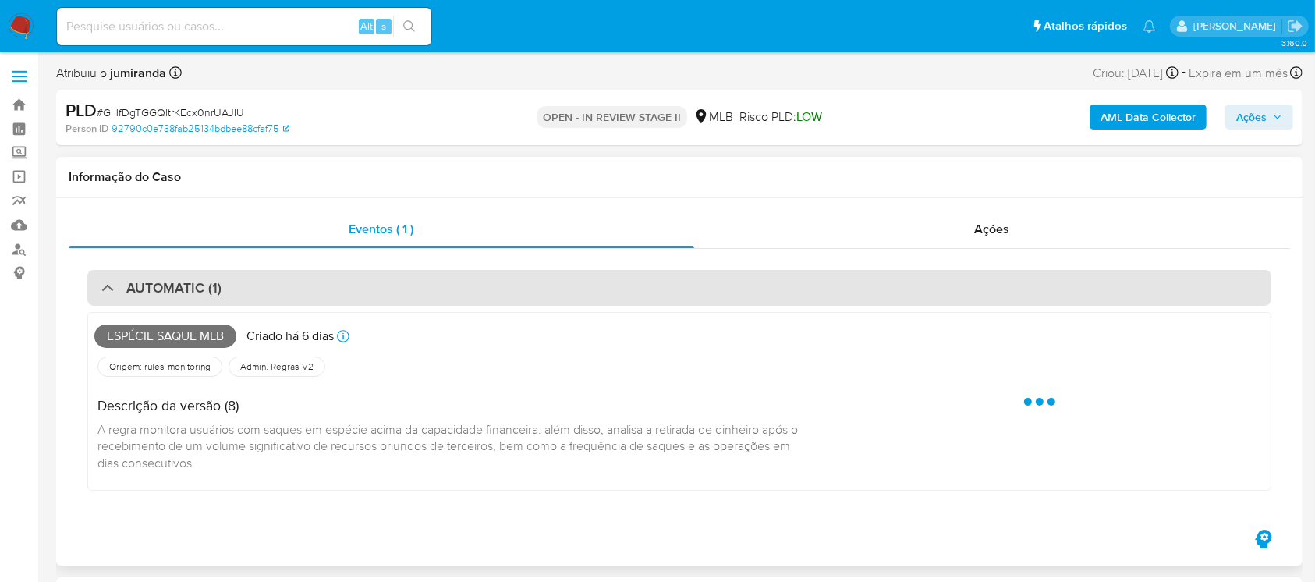
select select "10"
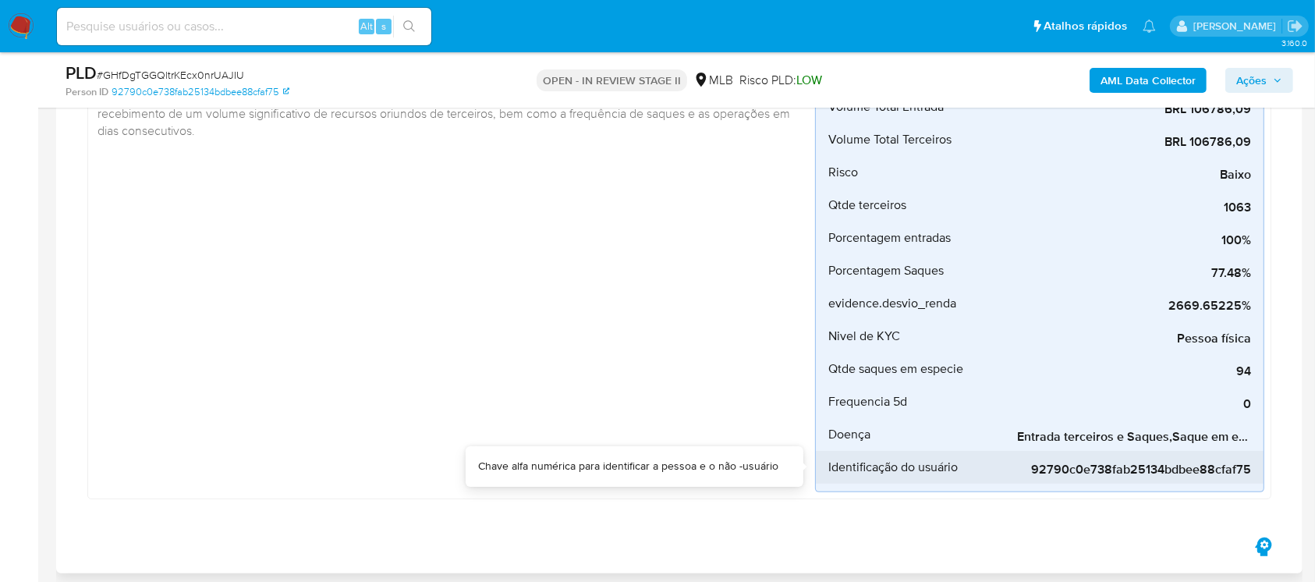
drag, startPoint x: 1104, startPoint y: 449, endPoint x: 1075, endPoint y: 450, distance: 28.9
click at [1075, 451] on div "92790c0e738fab25134bdbee88cfaf75" at bounding box center [1134, 467] width 234 height 33
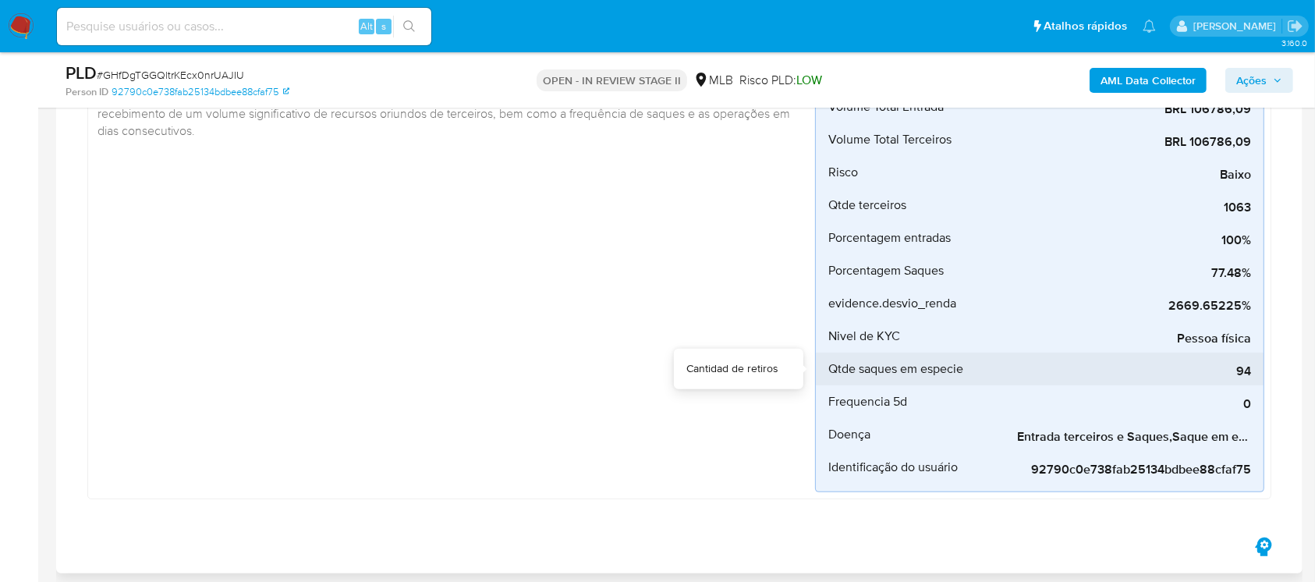
scroll to position [416, 0]
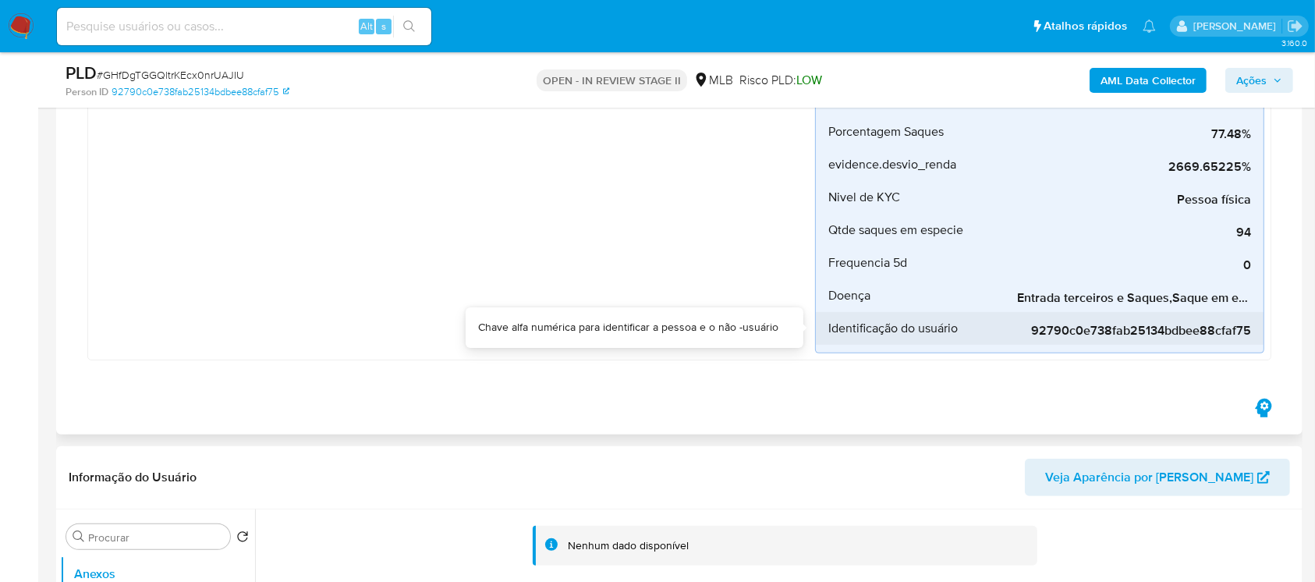
drag, startPoint x: 1054, startPoint y: 313, endPoint x: 1112, endPoint y: 316, distance: 57.8
click at [1112, 316] on div "92790c0e738fab25134bdbee88cfaf75" at bounding box center [1134, 328] width 234 height 33
click at [1241, 312] on div "92790c0e738fab25134bdbee88cfaf75" at bounding box center [1134, 328] width 234 height 33
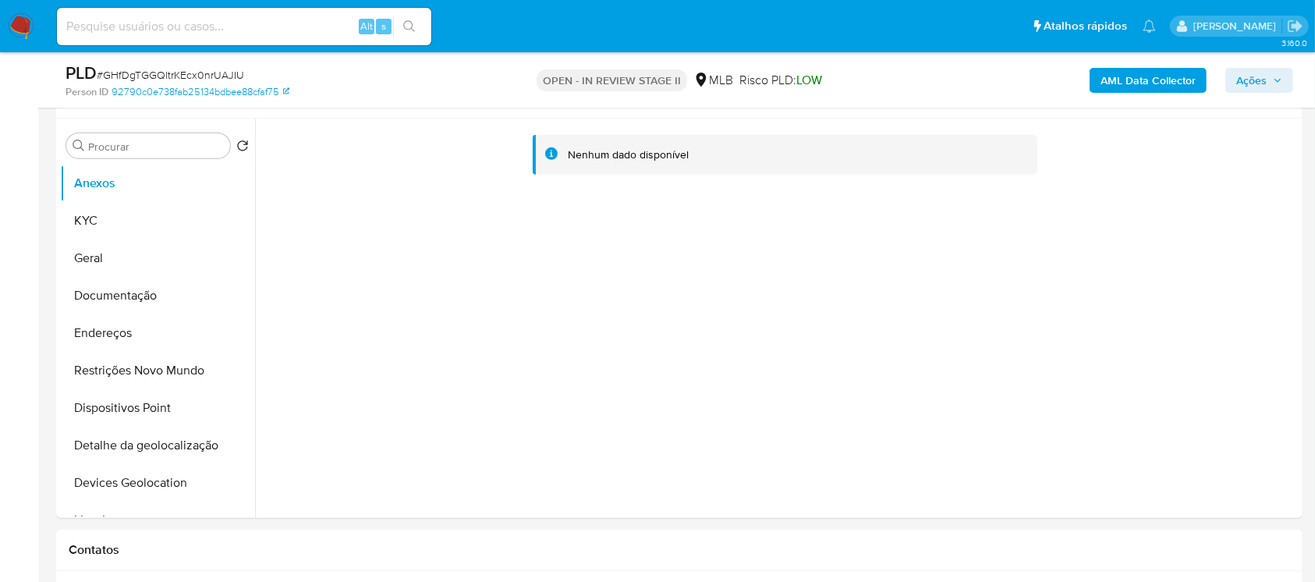
scroll to position [831, 0]
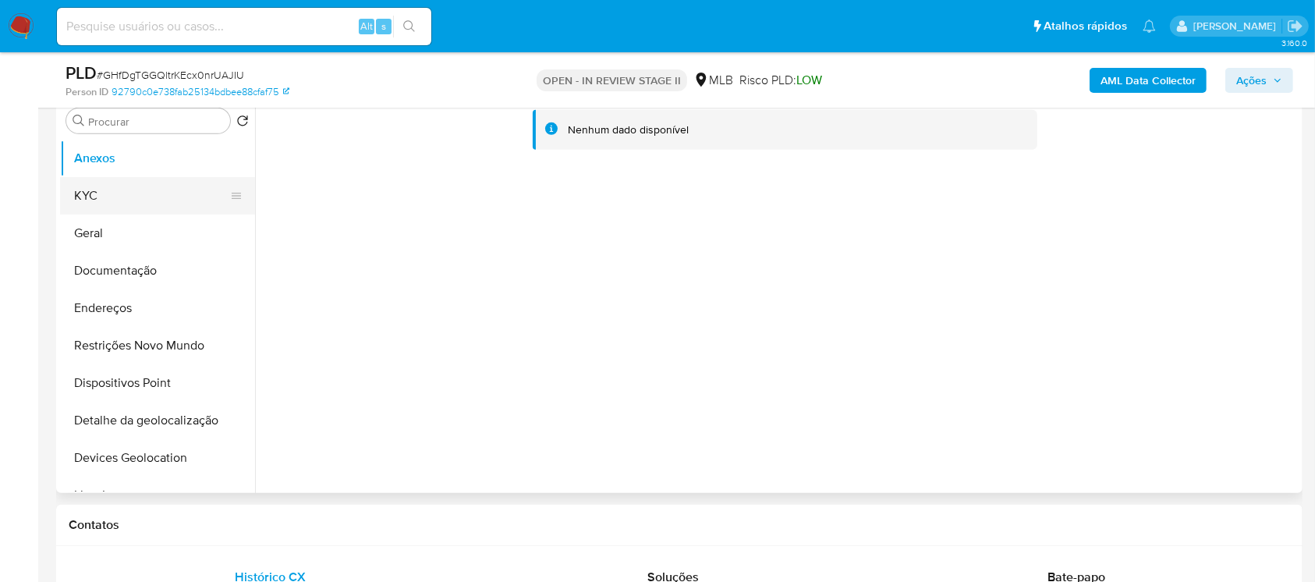
click at [106, 195] on button "KYC" at bounding box center [151, 195] width 182 height 37
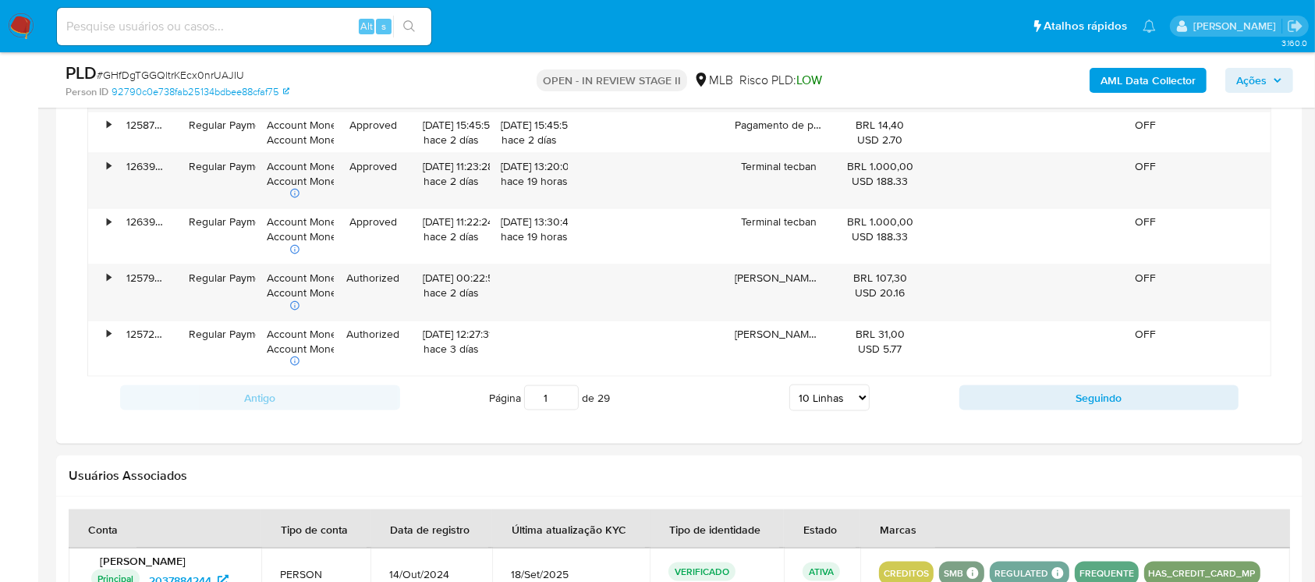
scroll to position [1760, 0]
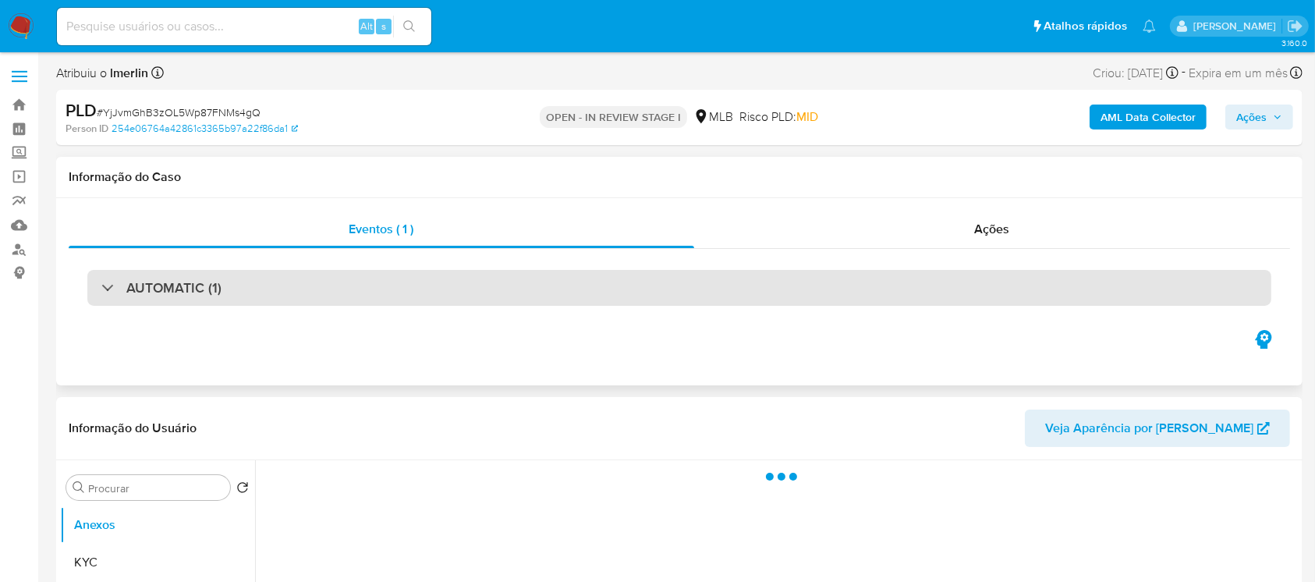
click at [367, 292] on div "AUTOMATIC (1)" at bounding box center [679, 288] width 1184 height 36
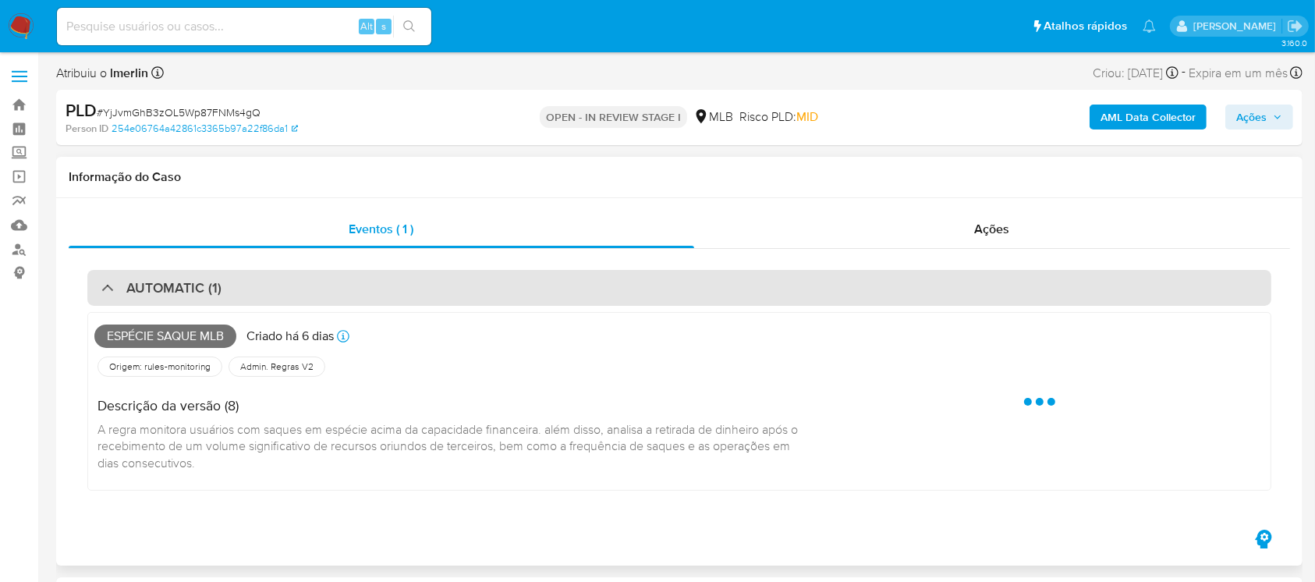
select select "10"
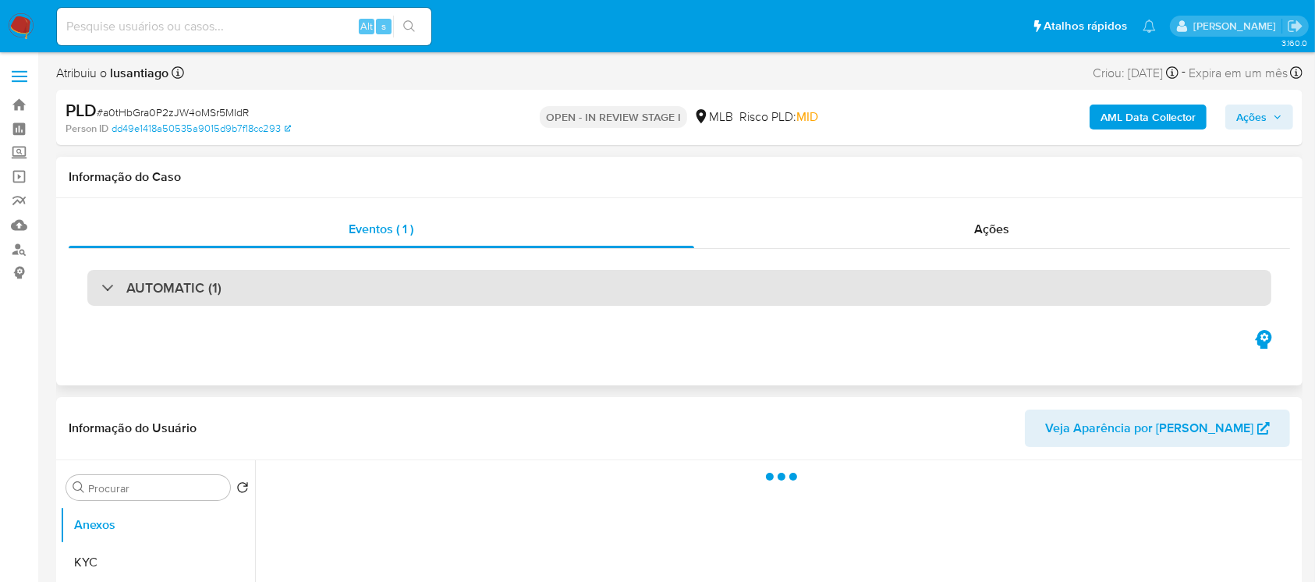
click at [279, 288] on div "AUTOMATIC (1)" at bounding box center [679, 288] width 1184 height 36
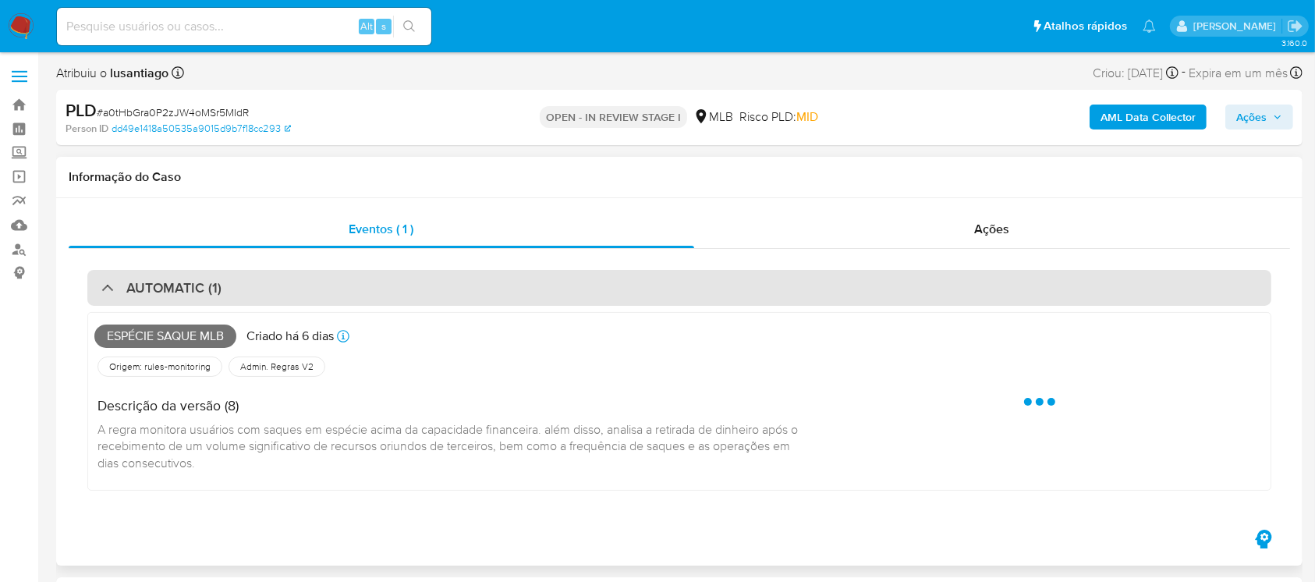
select select "10"
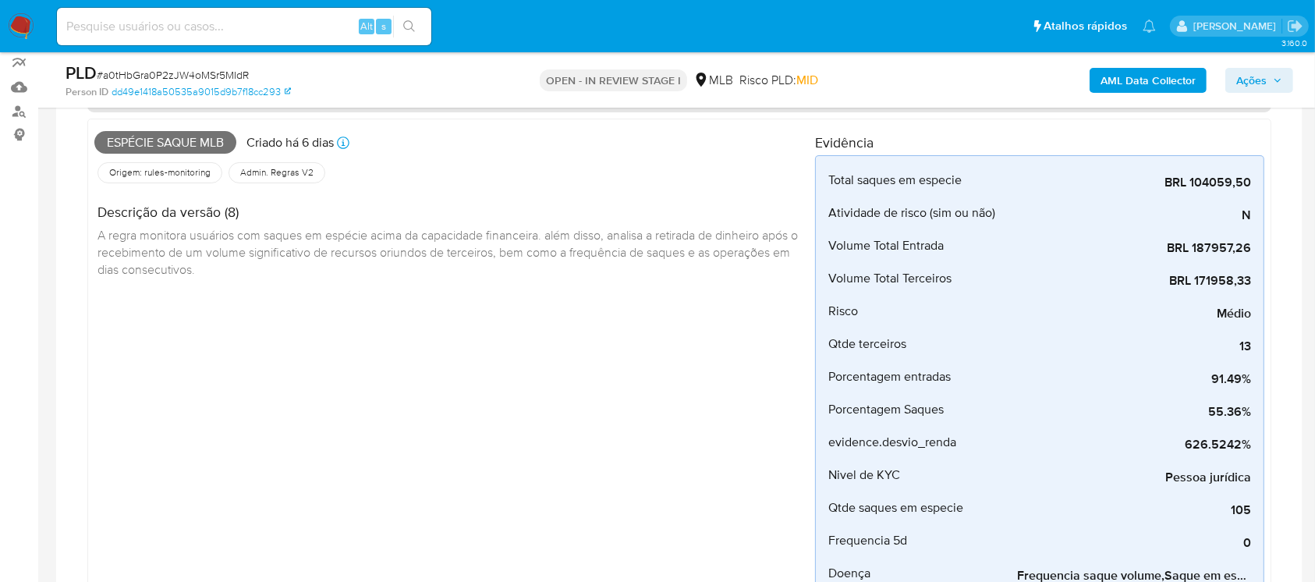
scroll to position [277, 0]
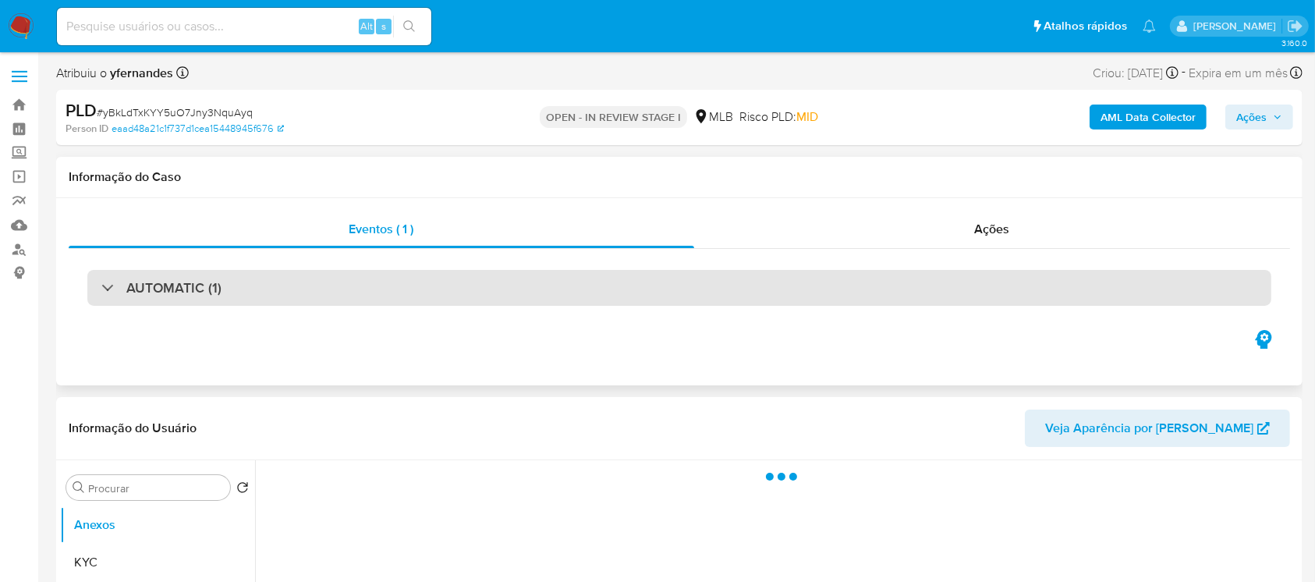
click at [356, 292] on div "AUTOMATIC (1)" at bounding box center [679, 288] width 1184 height 36
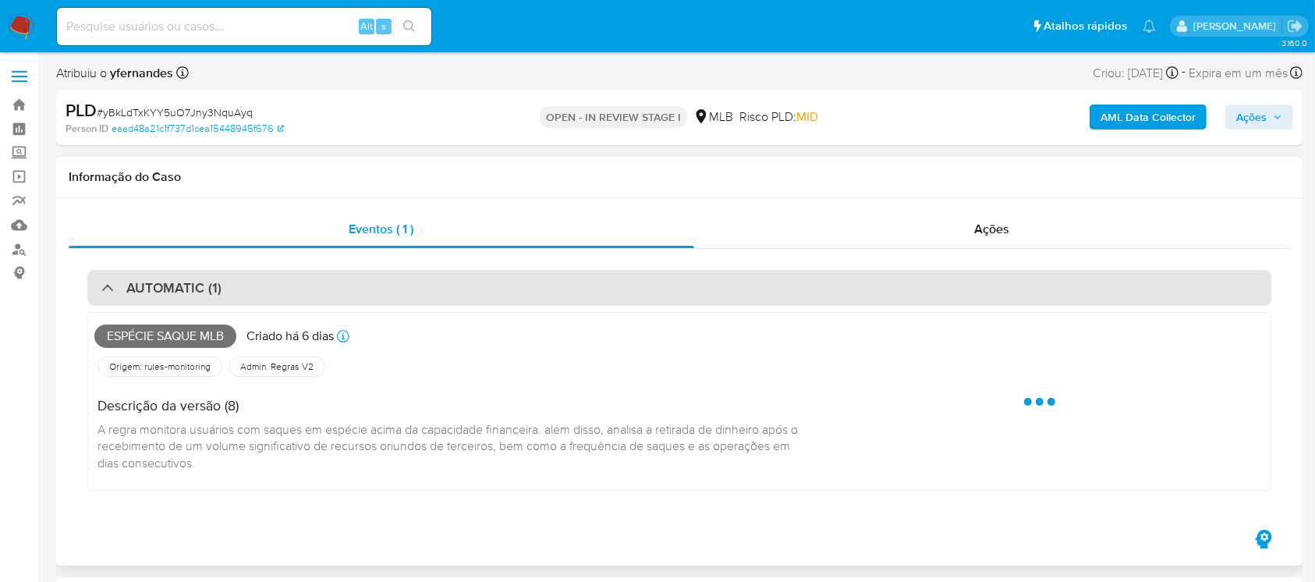
select select "10"
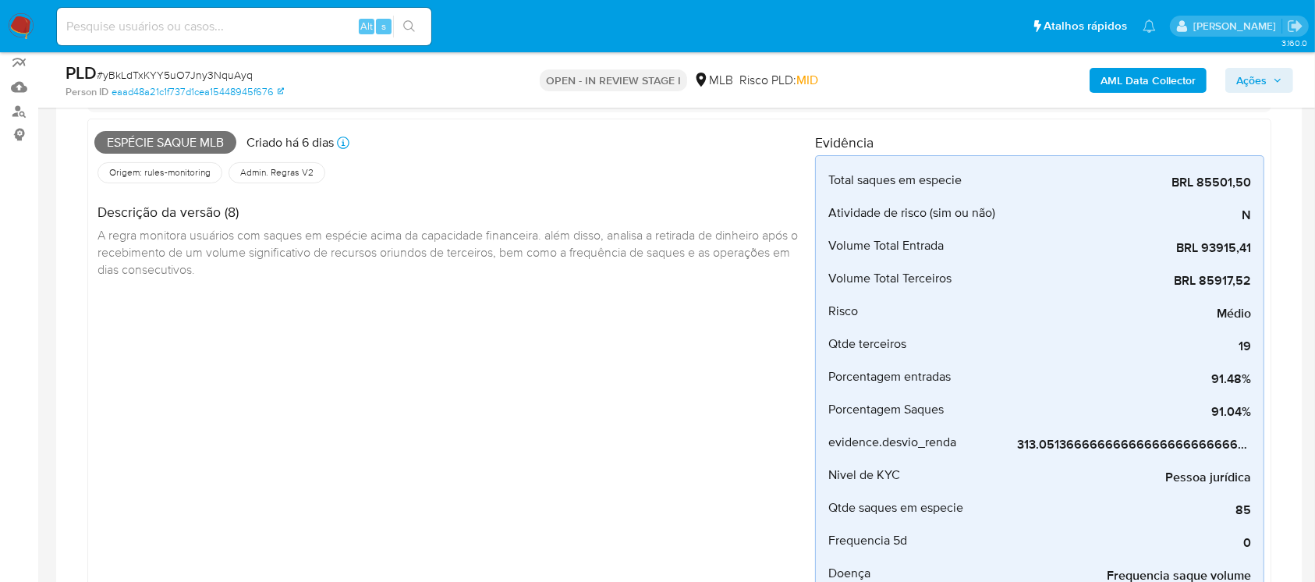
scroll to position [277, 0]
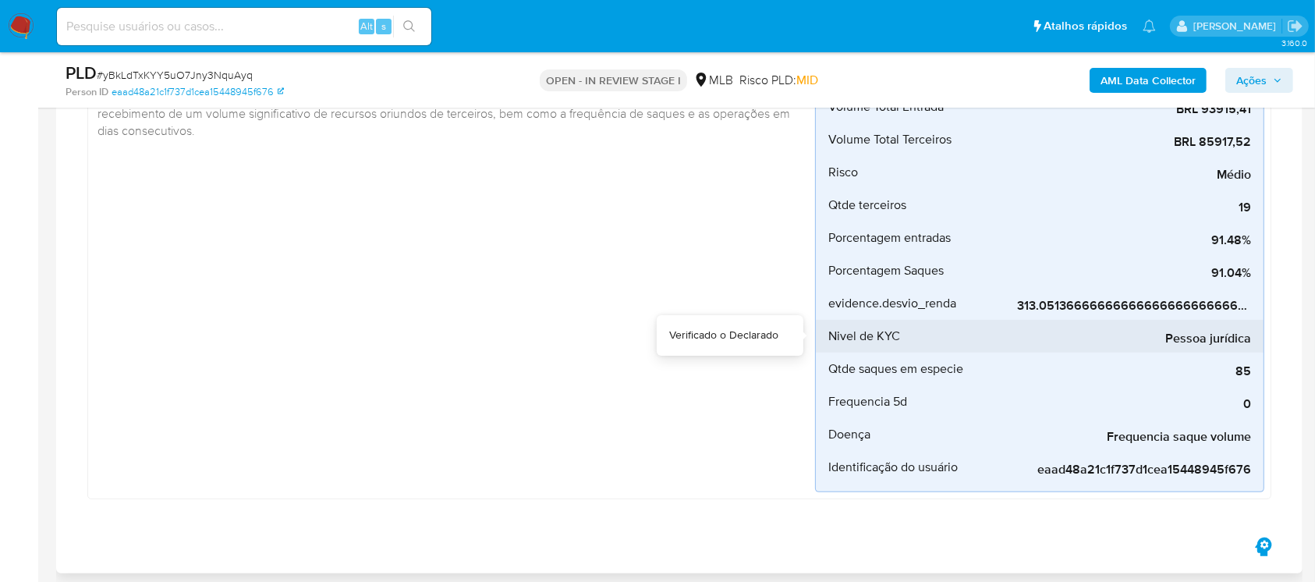
drag, startPoint x: 1061, startPoint y: 321, endPoint x: 1124, endPoint y: 321, distance: 62.4
click at [1124, 321] on div "Pessoa jurídica" at bounding box center [1134, 336] width 234 height 33
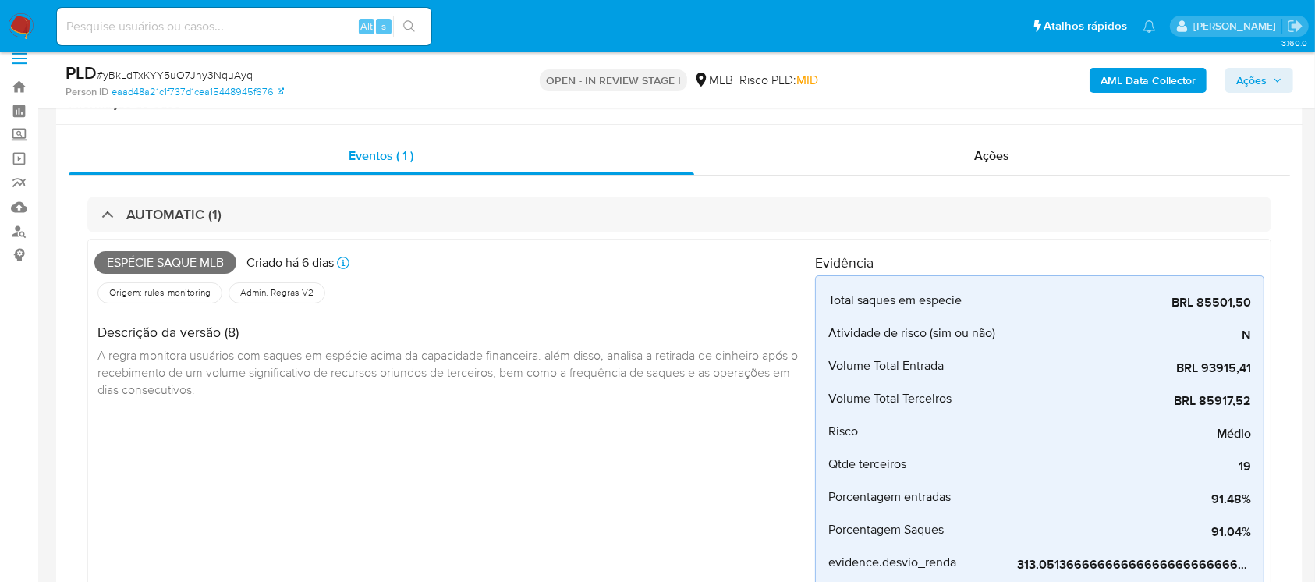
scroll to position [0, 0]
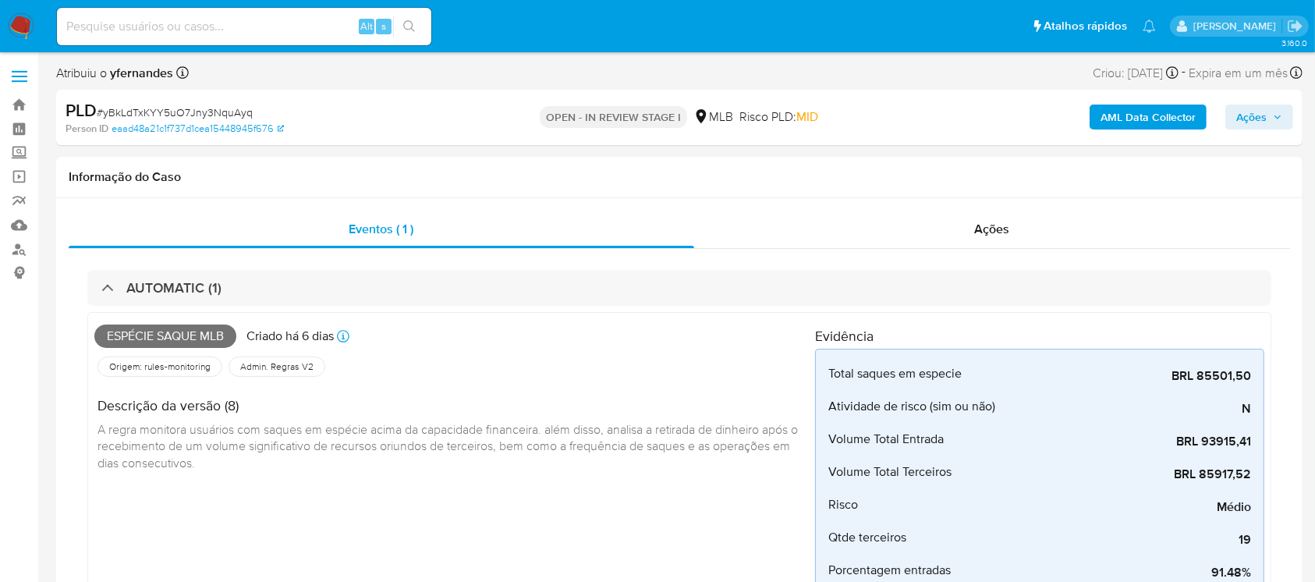
click at [143, 112] on span "# yBkLdTxKYY5uO7Jny3NquAyq" at bounding box center [175, 112] width 156 height 16
copy span "yBkLdTxKYY5uO7Jny3NquAyq"
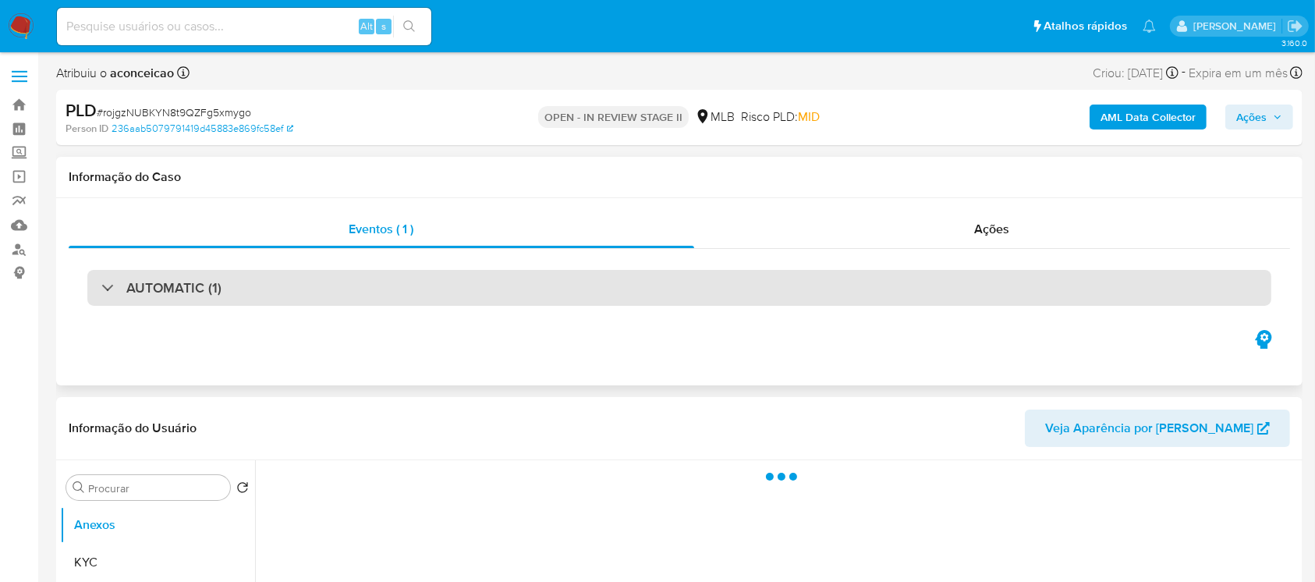
click at [236, 300] on div "AUTOMATIC (1)" at bounding box center [679, 288] width 1184 height 36
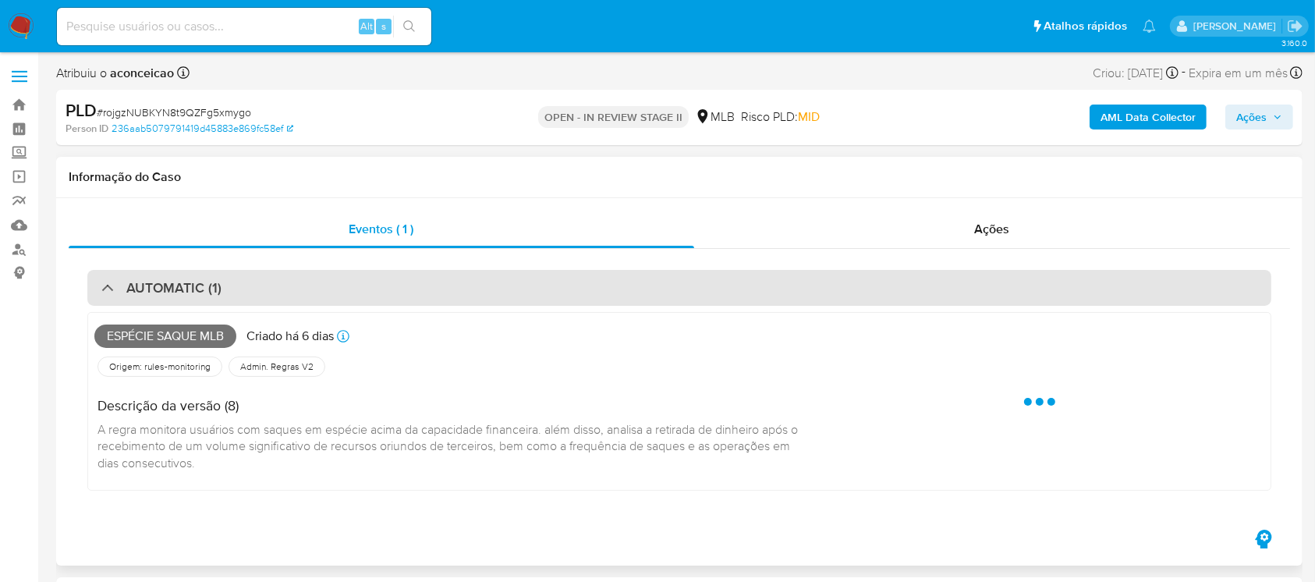
select select "10"
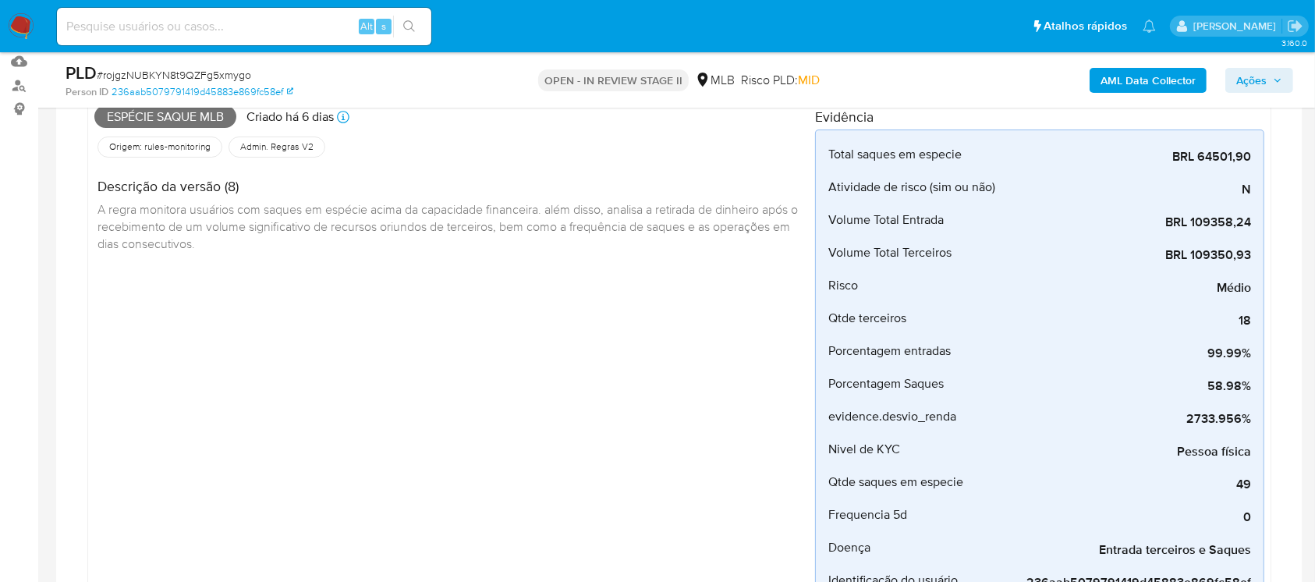
scroll to position [138, 0]
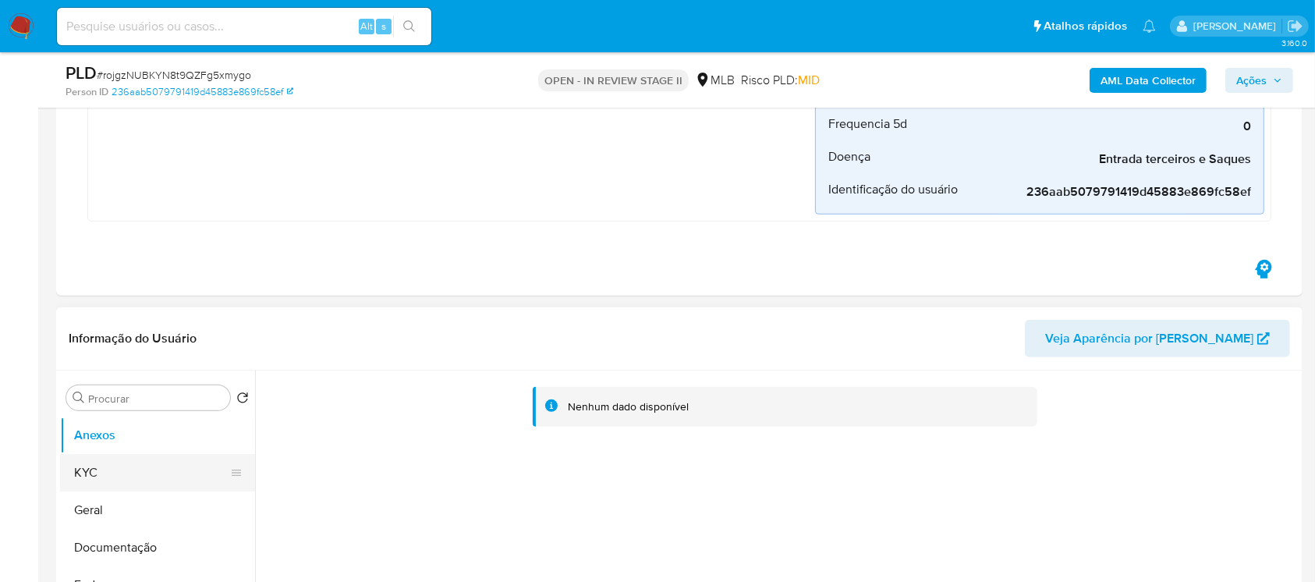
click at [115, 477] on button "KYC" at bounding box center [151, 472] width 182 height 37
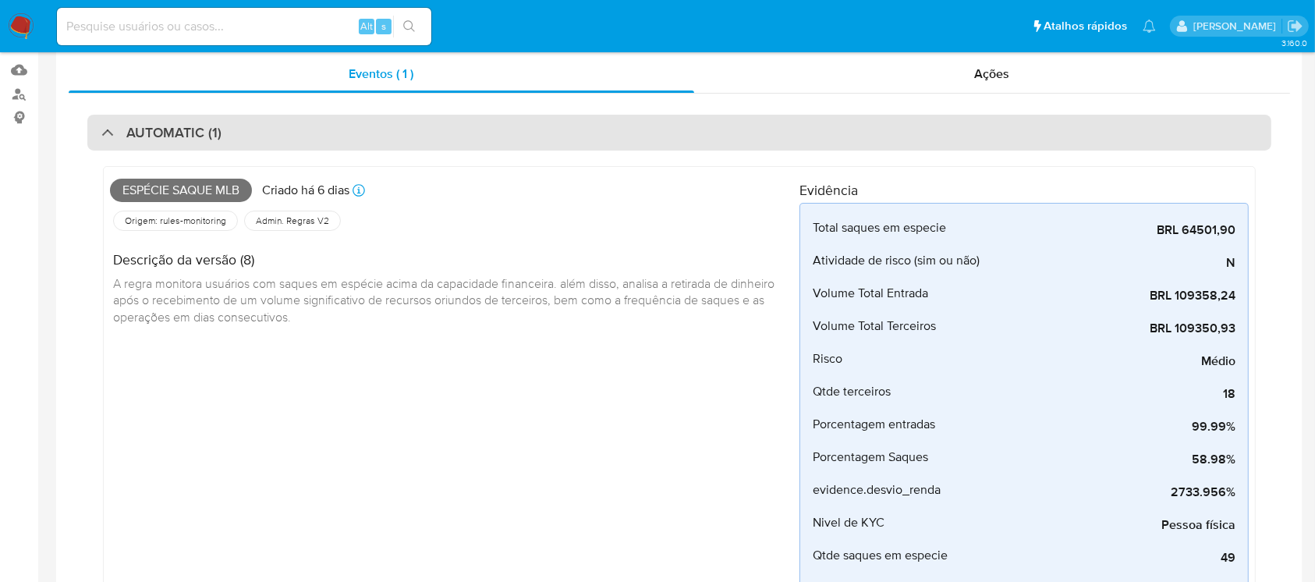
scroll to position [0, 0]
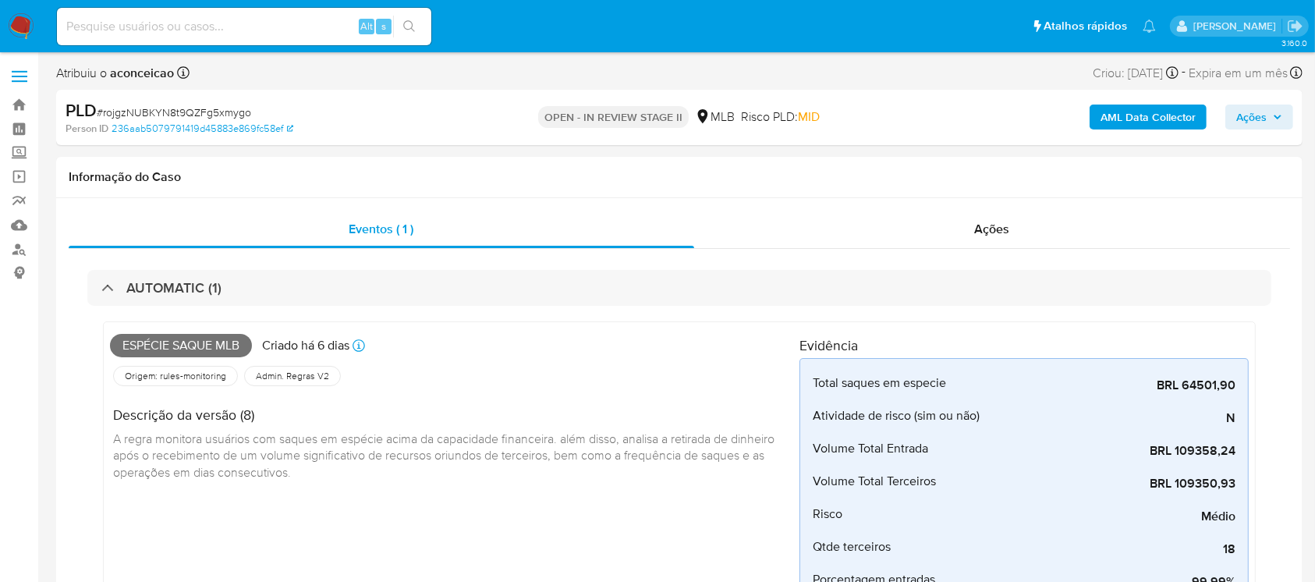
click at [144, 112] on span "# rojgzNUBKYN8t9QZFg5xmygo" at bounding box center [174, 112] width 154 height 16
copy span "rojgzNUBKYN8t9QZFg5xmygo"
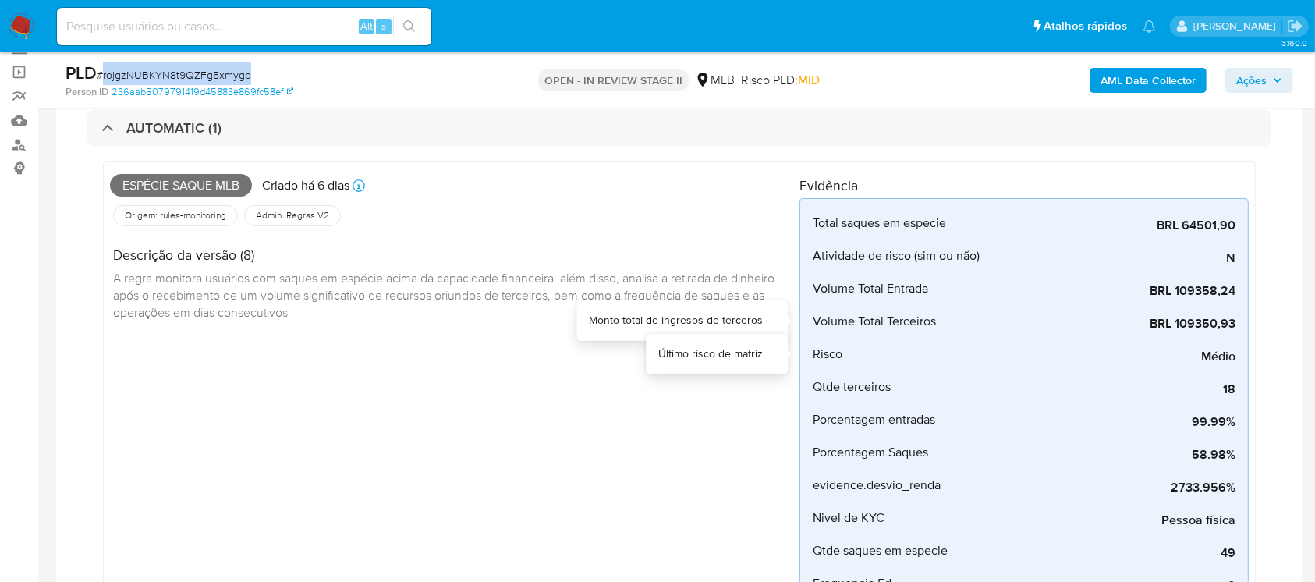
scroll to position [138, 0]
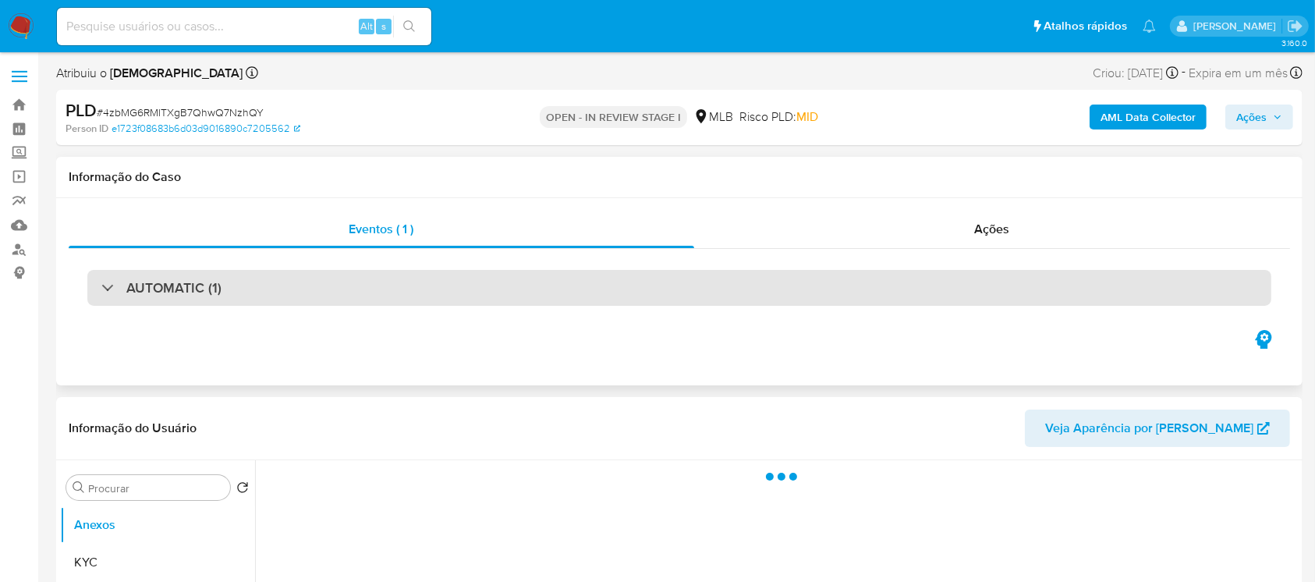
click at [290, 296] on div "AUTOMATIC (1)" at bounding box center [679, 288] width 1184 height 36
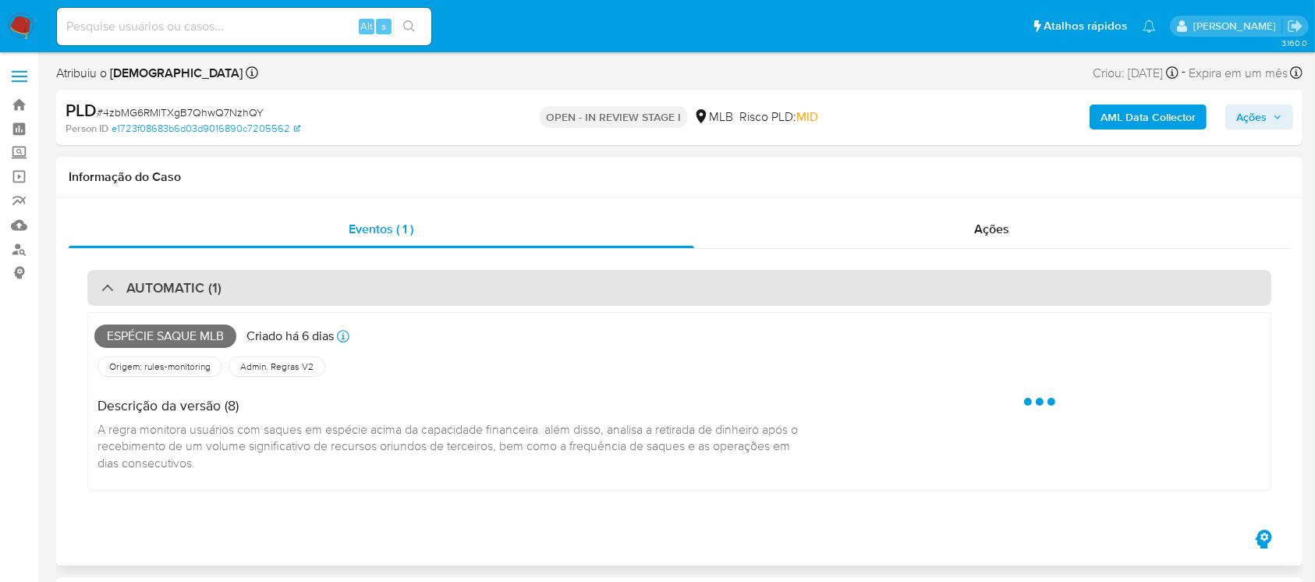
select select "10"
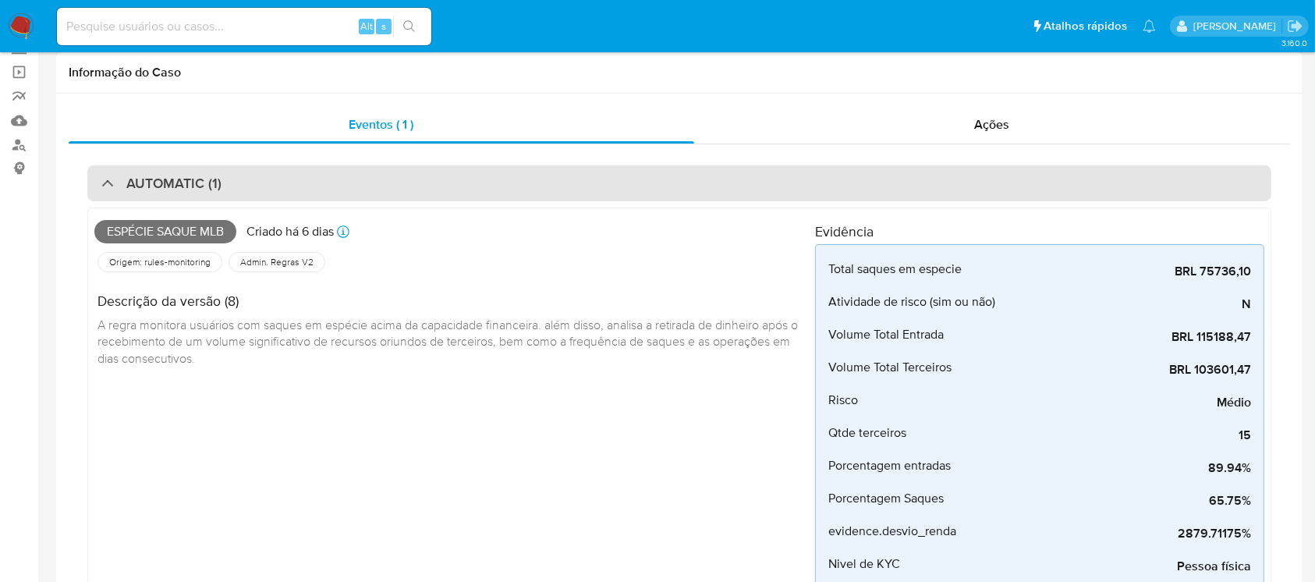
scroll to position [138, 0]
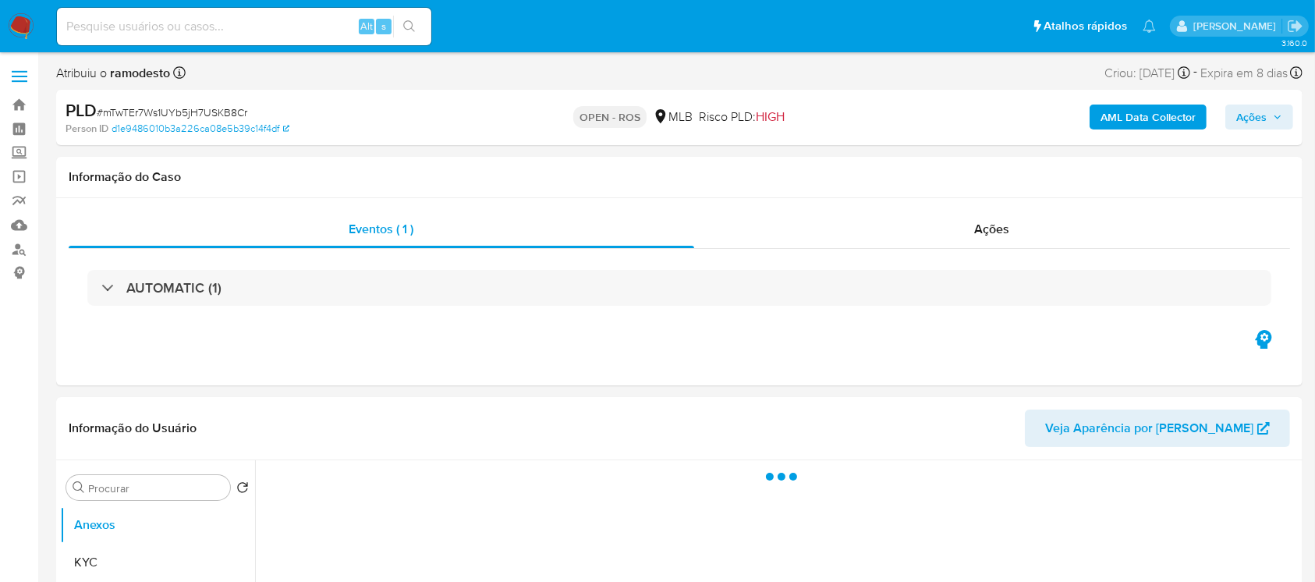
select select "10"
click at [283, 294] on div "AUTOMATIC (1)" at bounding box center [679, 288] width 1184 height 36
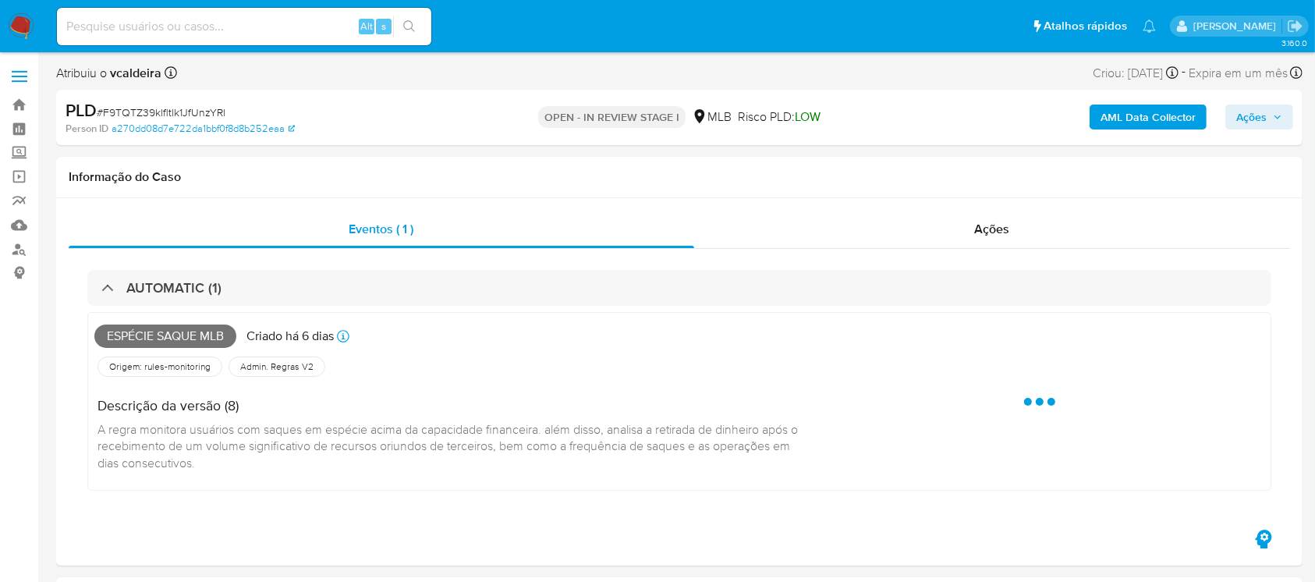
select select "10"
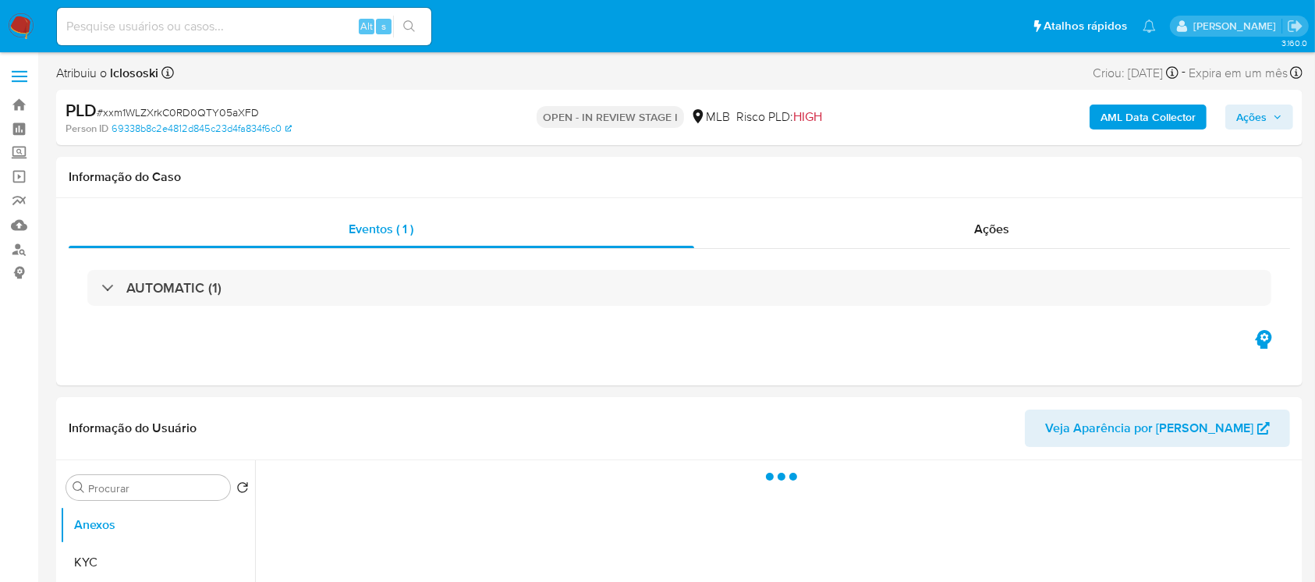
click at [278, 284] on div "AUTOMATIC (1)" at bounding box center [679, 288] width 1184 height 36
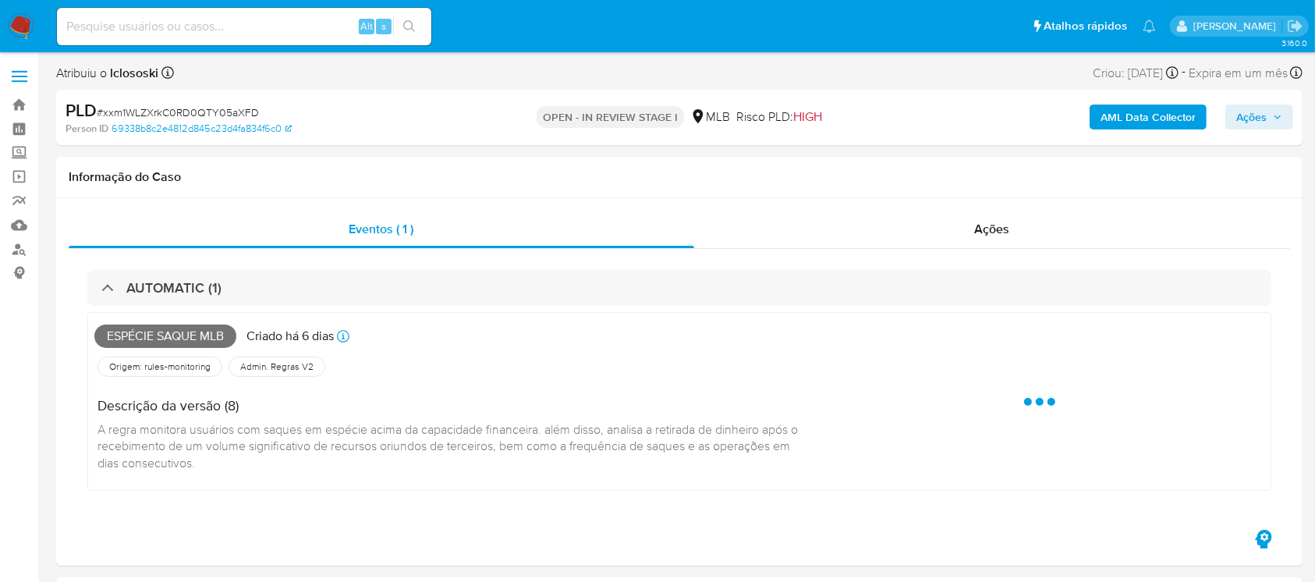
select select "10"
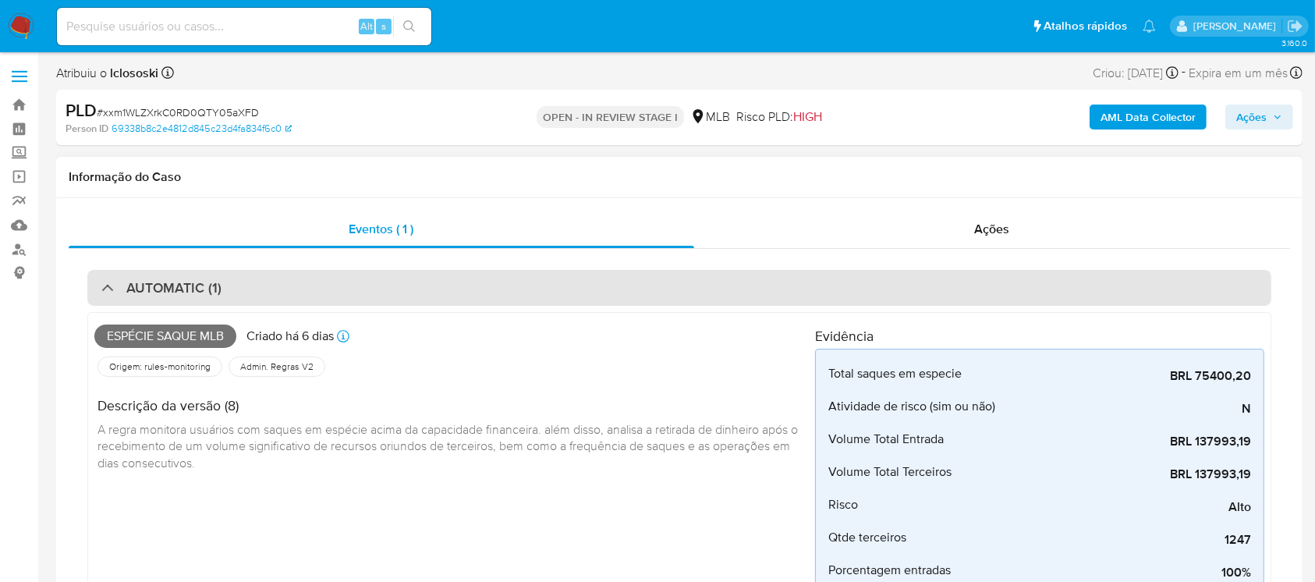
scroll to position [138, 0]
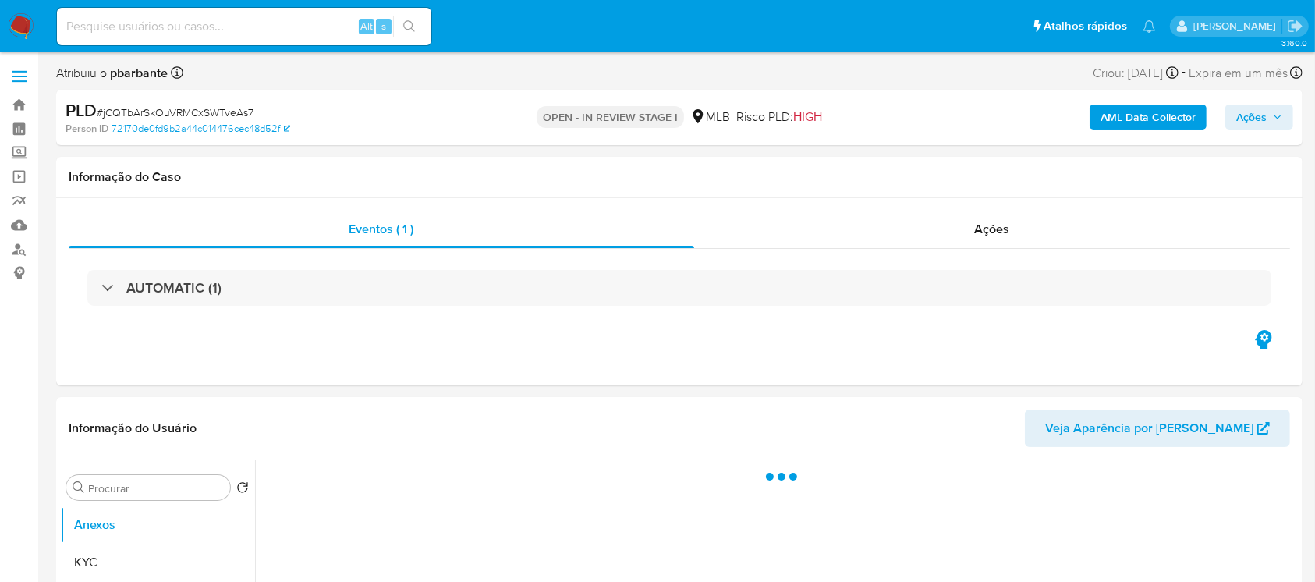
select select "10"
click at [246, 290] on div "AUTOMATIC (1)" at bounding box center [679, 288] width 1184 height 36
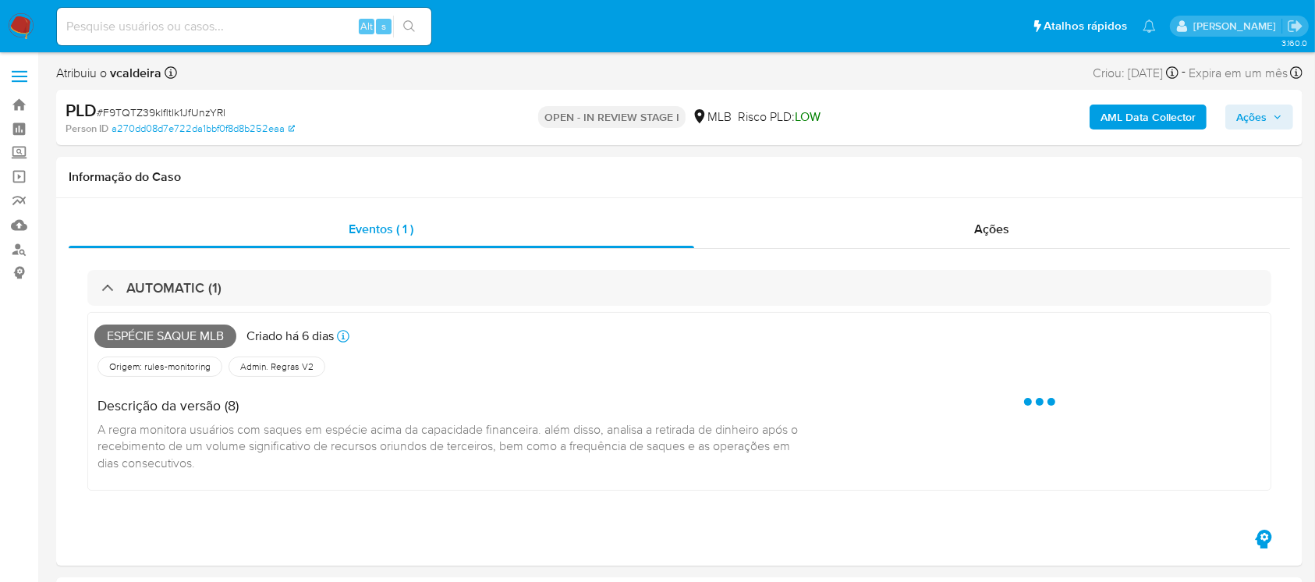
select select "10"
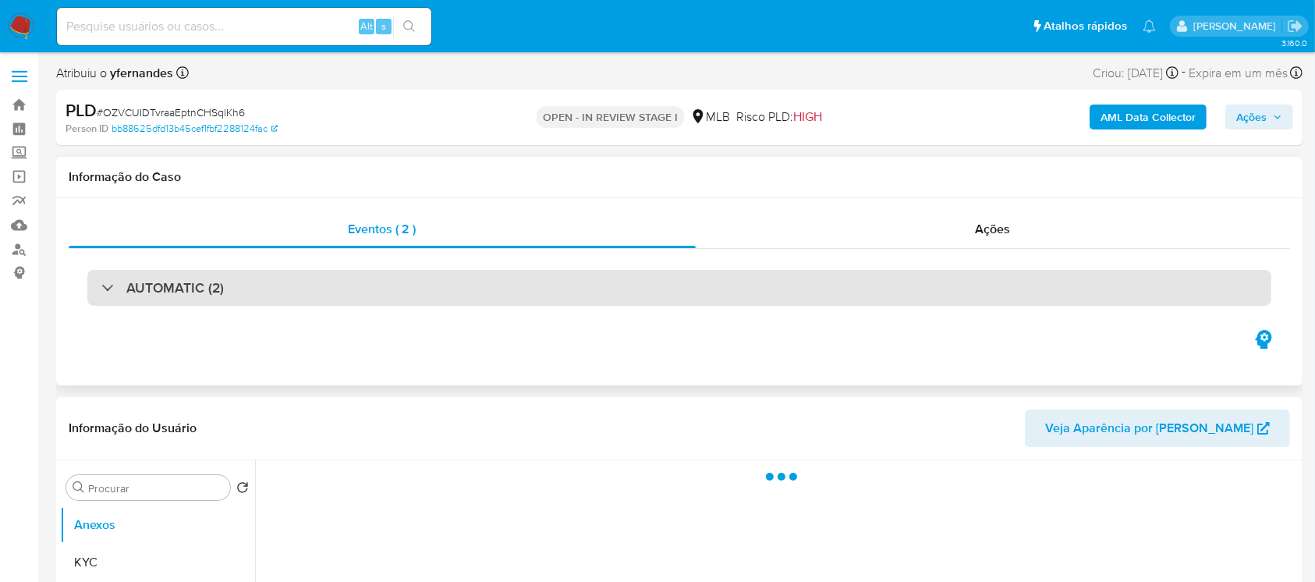
click at [228, 285] on div "AUTOMATIC (2)" at bounding box center [679, 288] width 1184 height 36
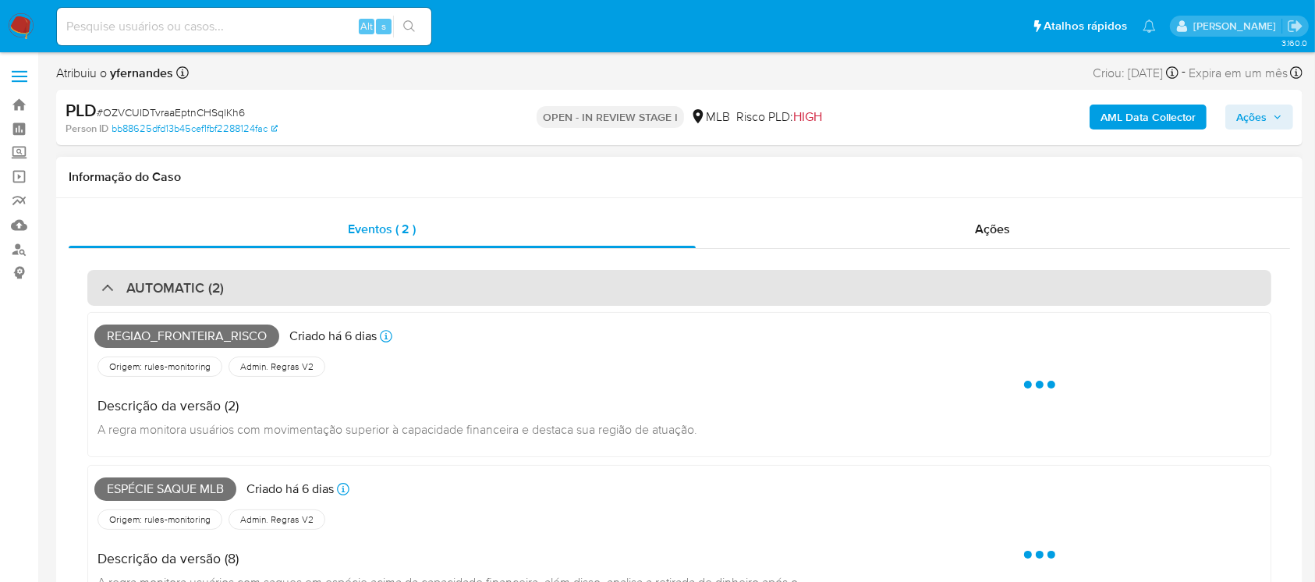
select select "10"
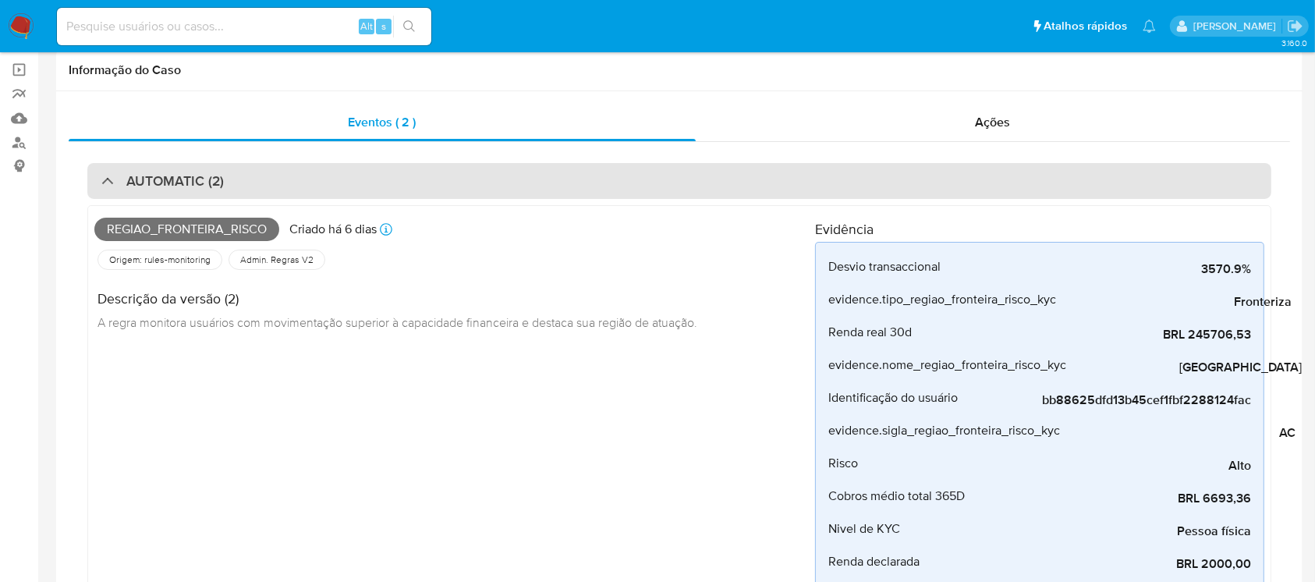
scroll to position [138, 0]
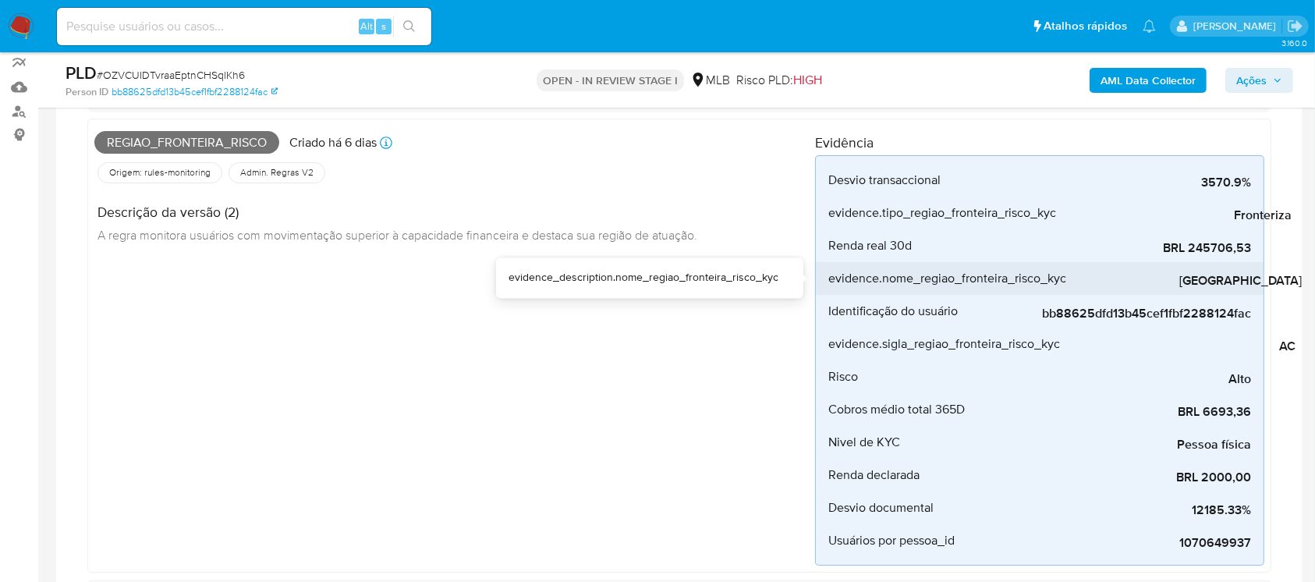
click at [1269, 278] on span "Porto Acre" at bounding box center [1185, 281] width 234 height 16
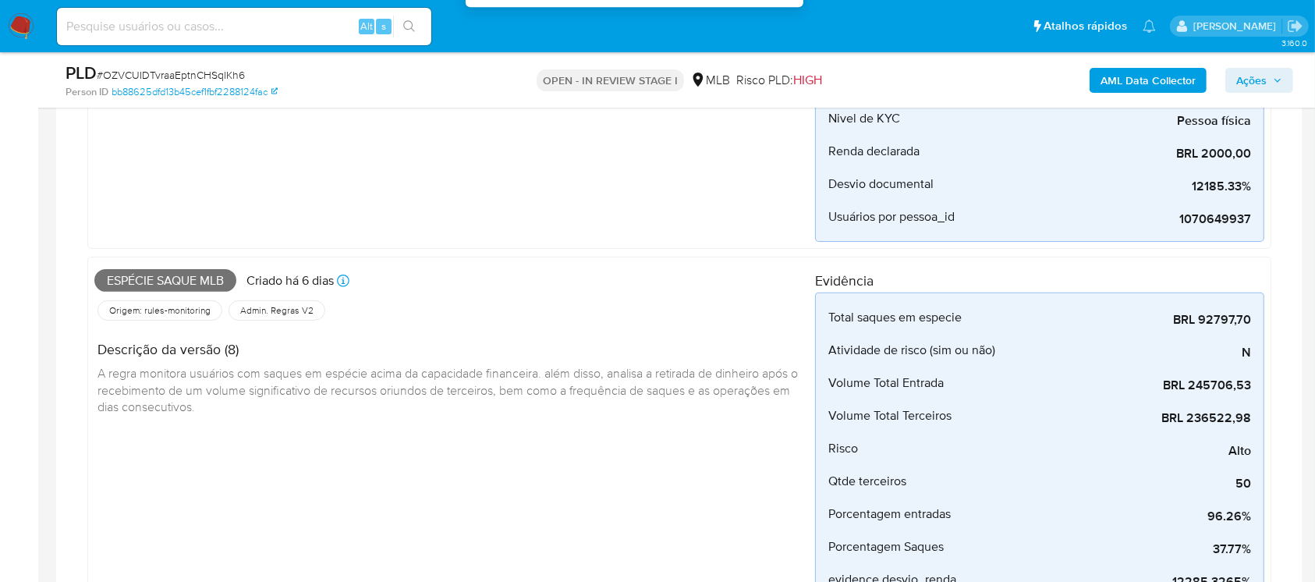
scroll to position [554, 0]
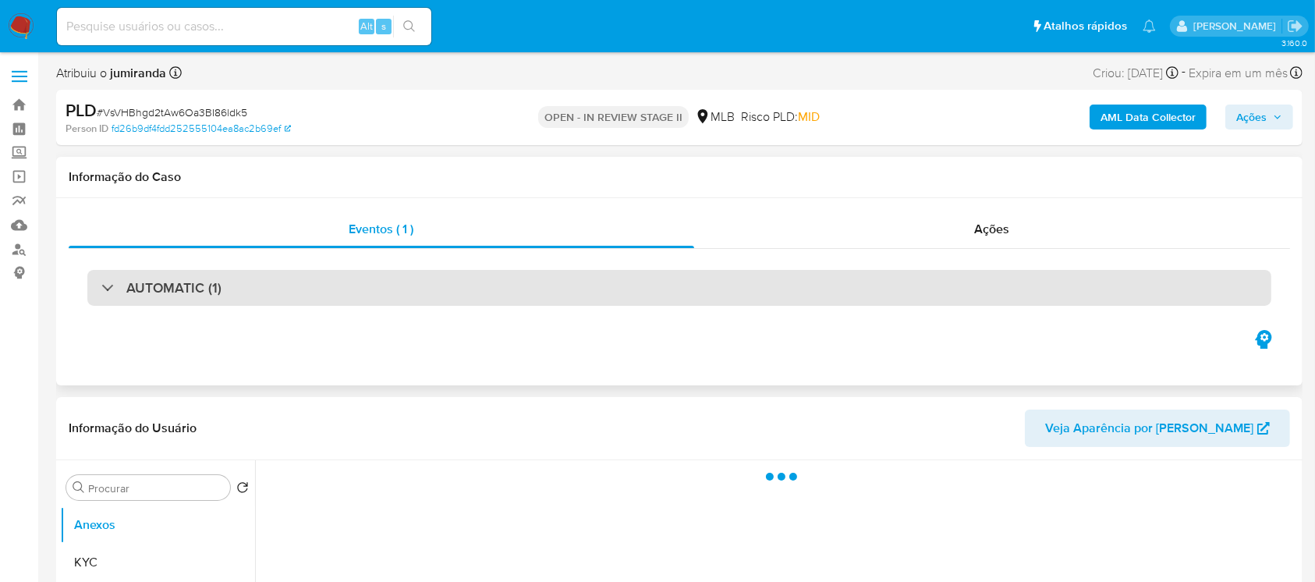
click at [394, 278] on div "AUTOMATIC (1)" at bounding box center [679, 288] width 1184 height 36
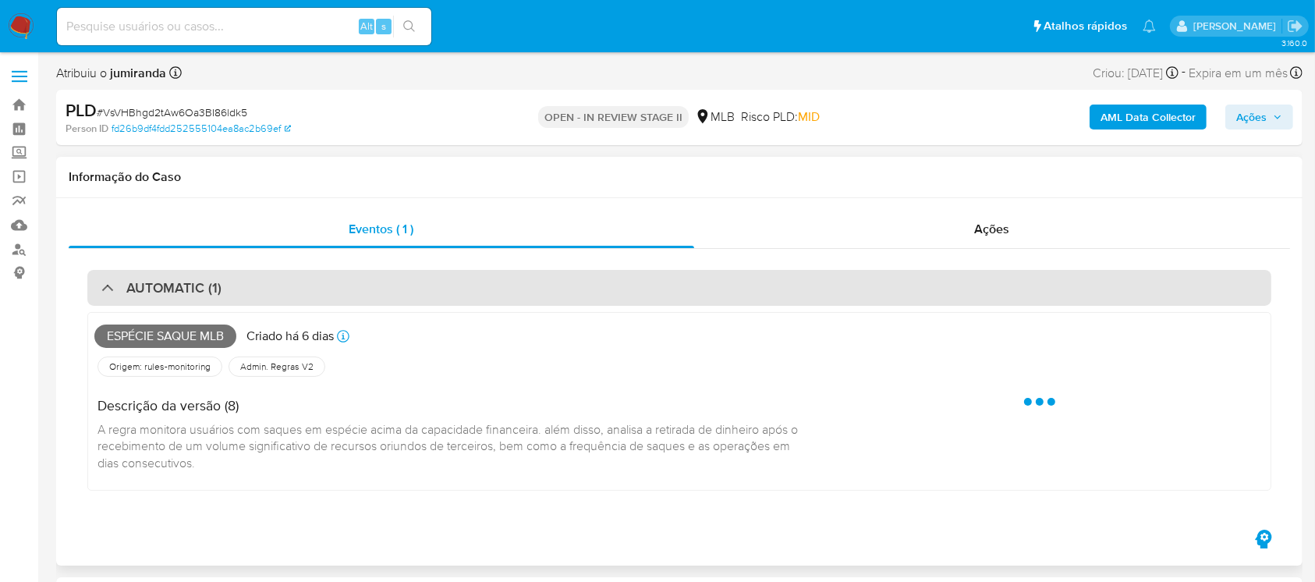
select select "10"
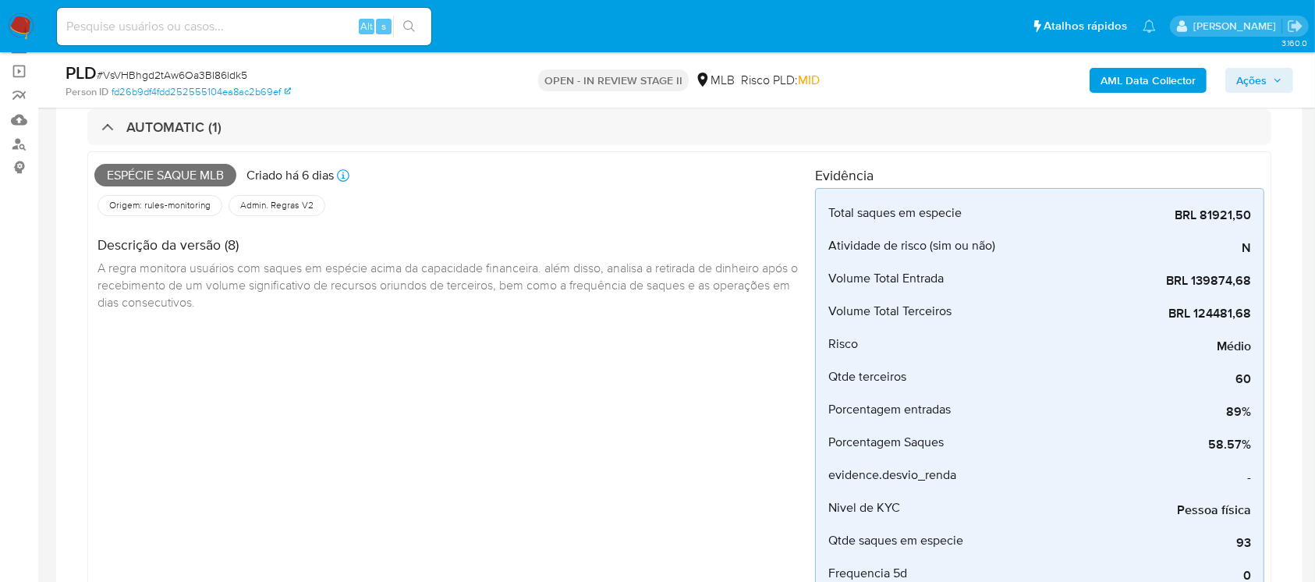
scroll to position [138, 0]
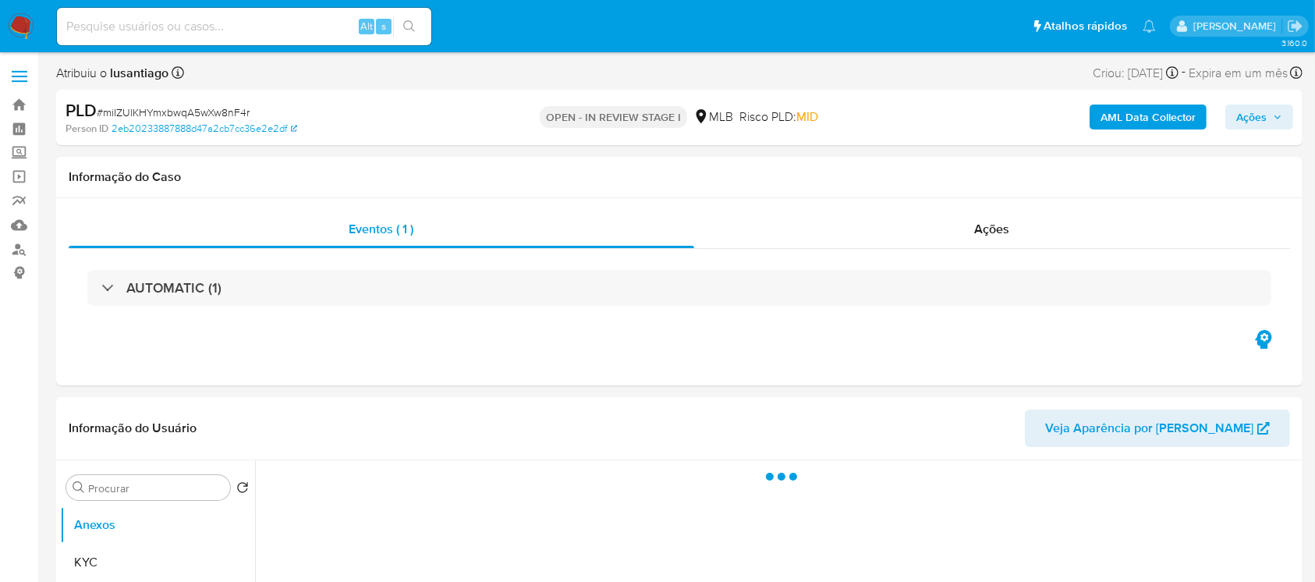
click at [390, 288] on div "AUTOMATIC (1)" at bounding box center [679, 288] width 1184 height 36
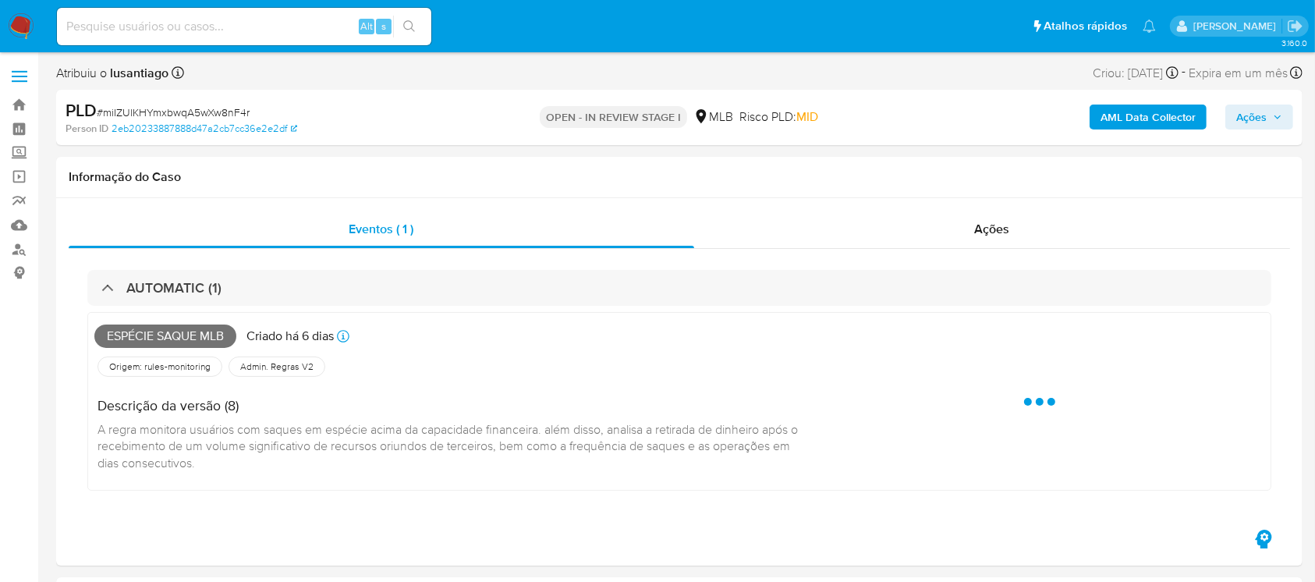
select select "10"
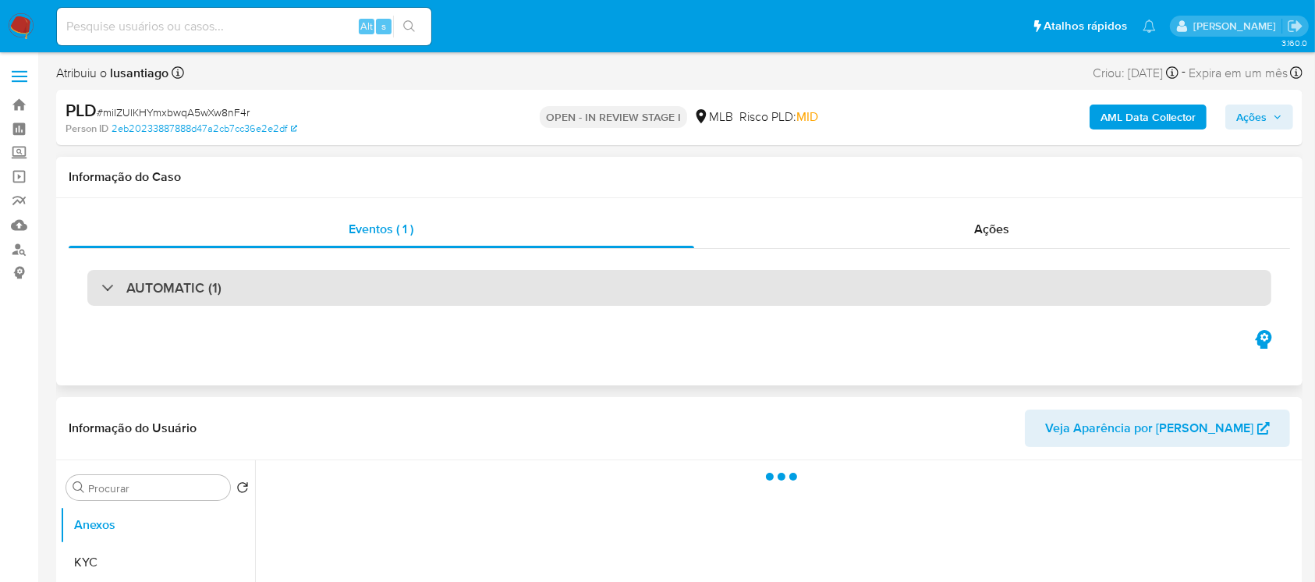
click at [419, 296] on div "AUTOMATIC (1)" at bounding box center [679, 288] width 1184 height 36
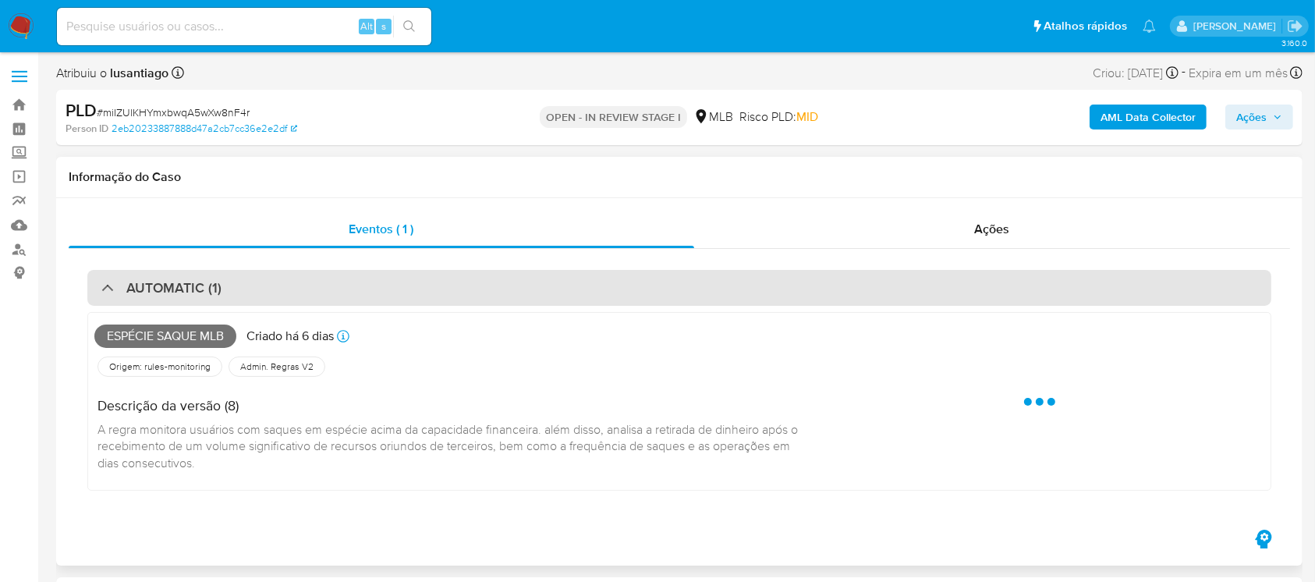
select select "10"
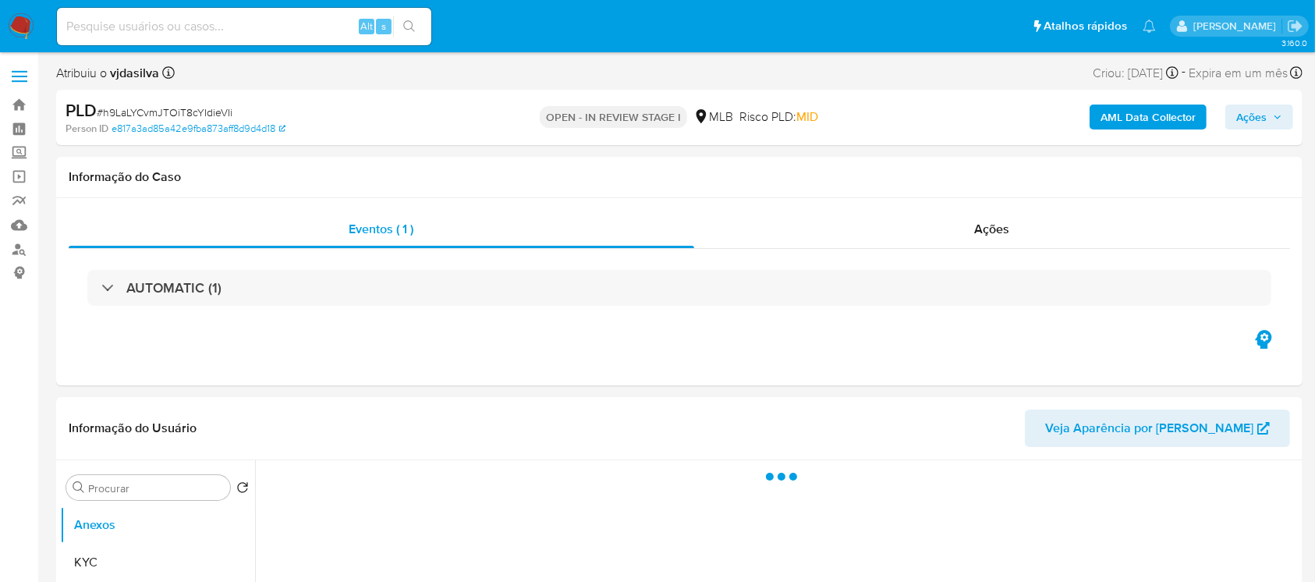
click at [336, 303] on div "AUTOMATIC (1)" at bounding box center [679, 288] width 1184 height 36
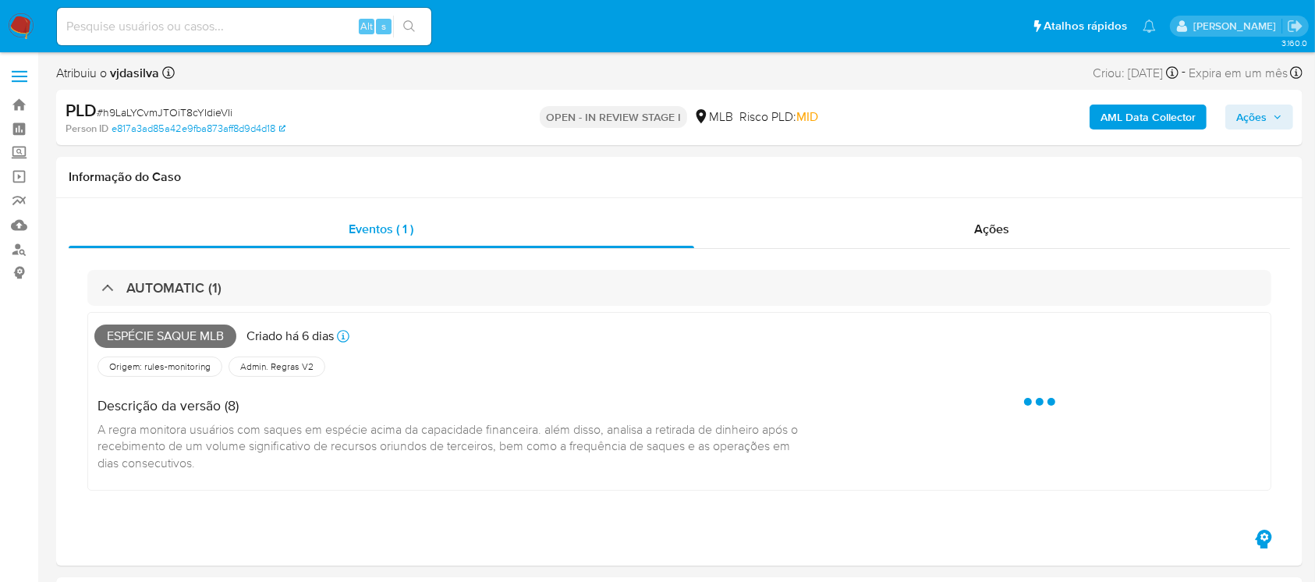
select select "10"
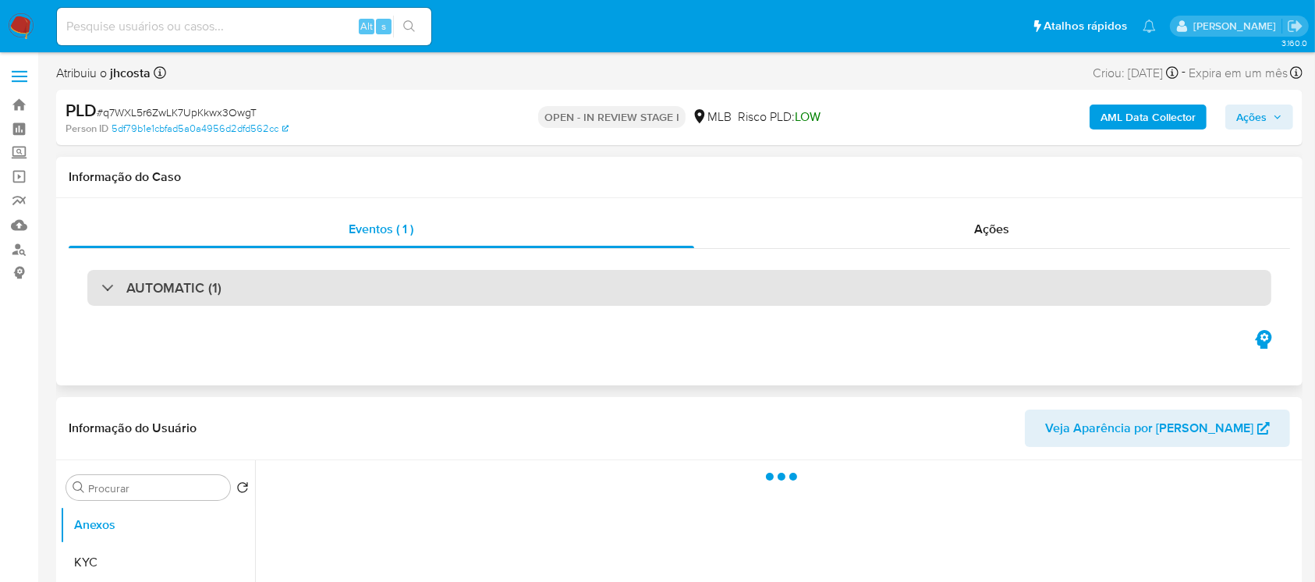
click at [400, 298] on div "AUTOMATIC (1)" at bounding box center [679, 288] width 1184 height 36
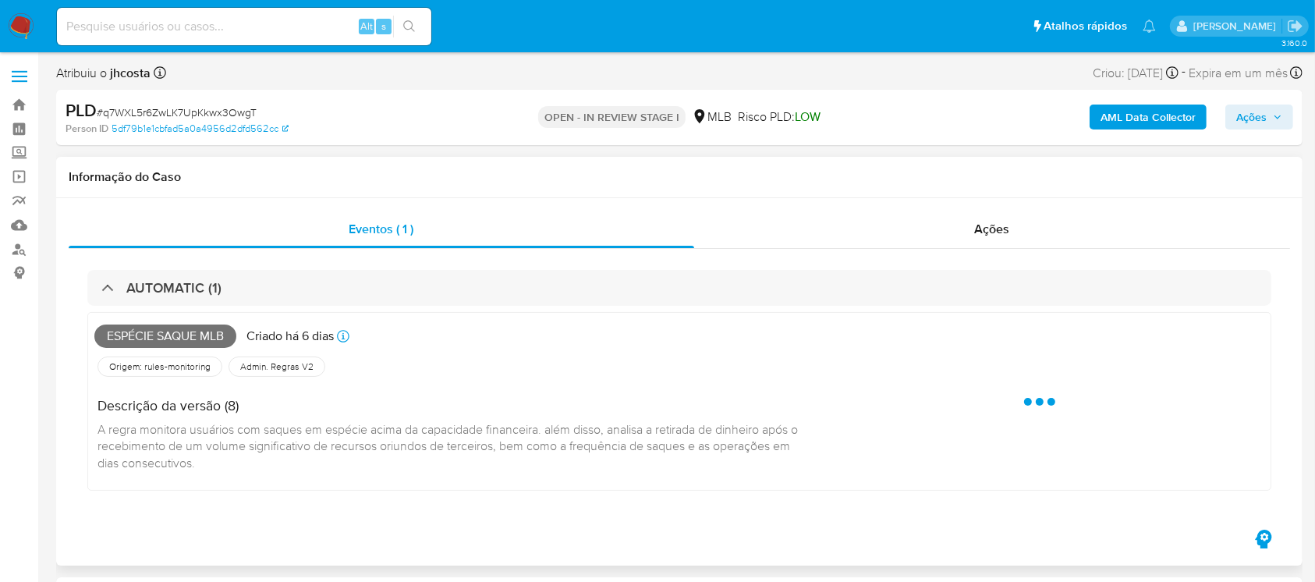
select select "10"
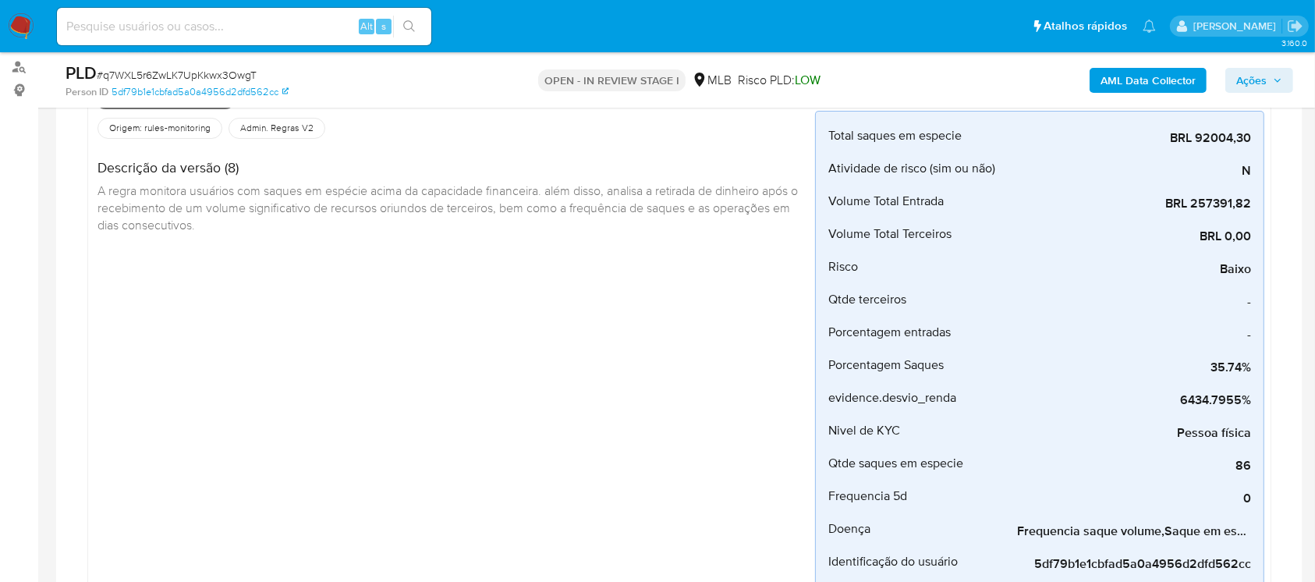
scroll to position [277, 0]
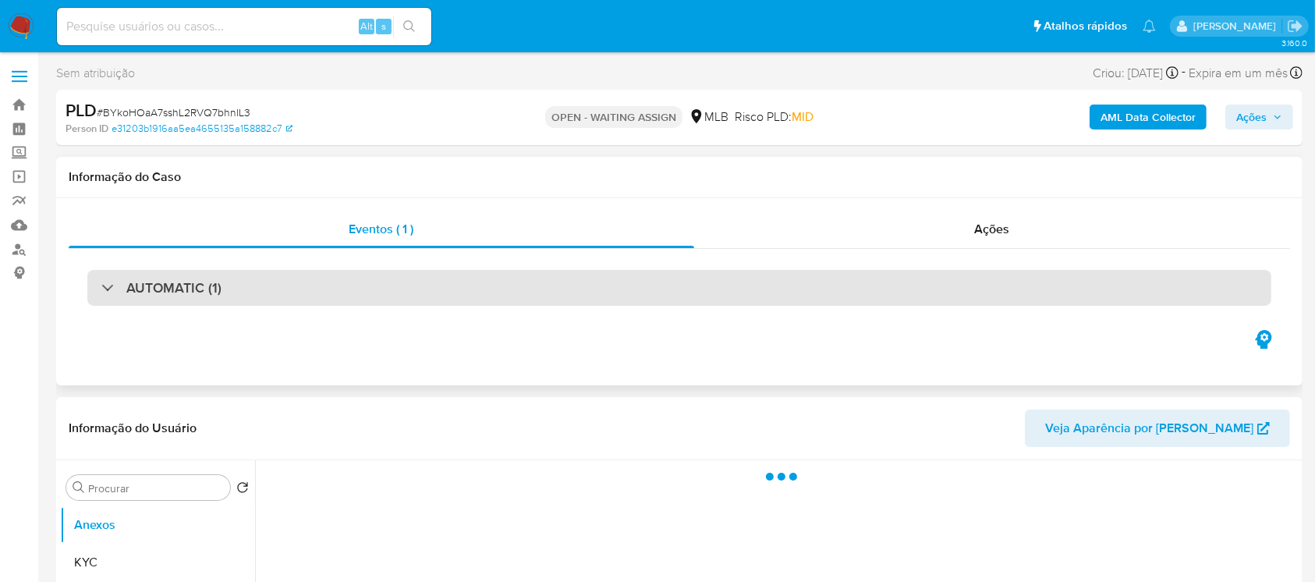
click at [356, 292] on div "AUTOMATIC (1)" at bounding box center [679, 288] width 1184 height 36
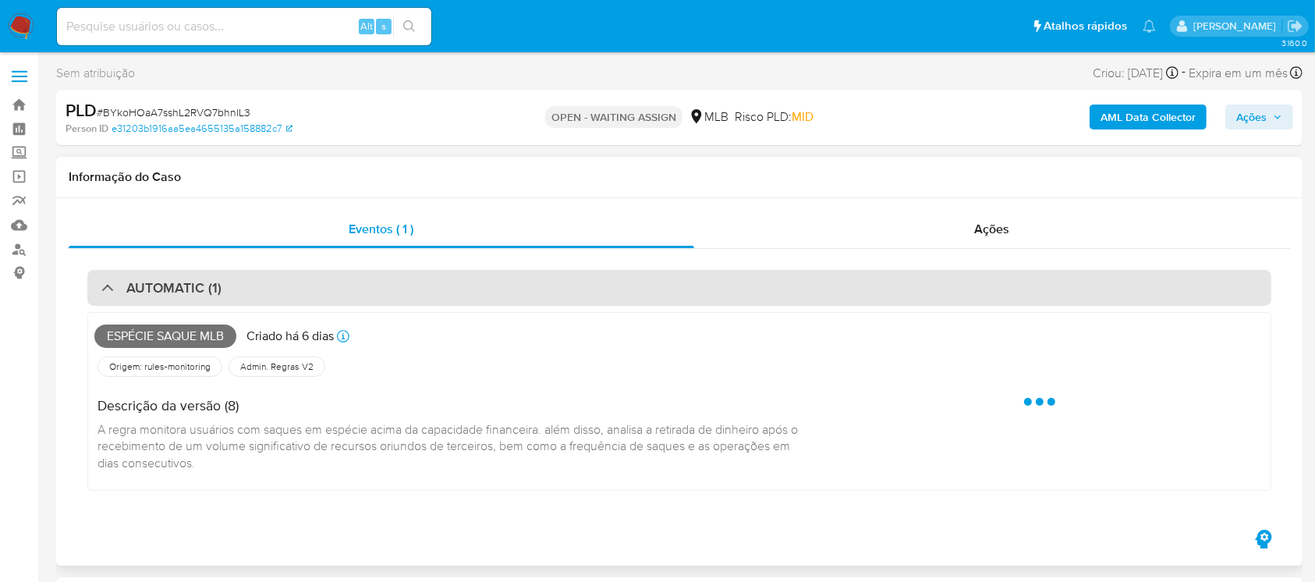
select select "10"
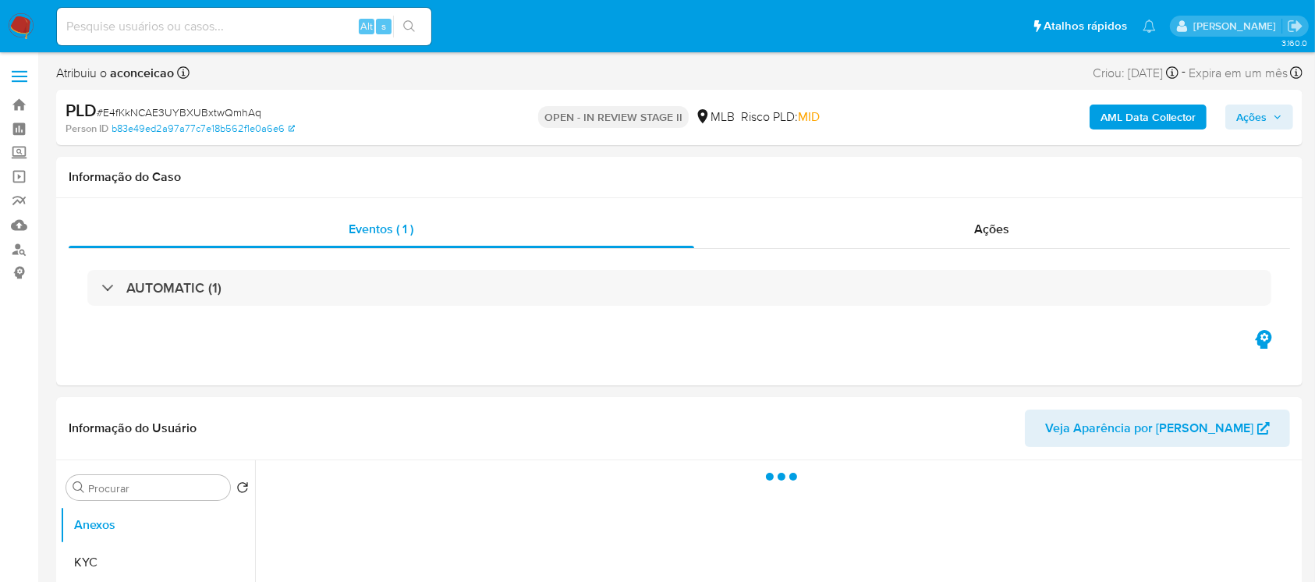
click at [357, 289] on div "AUTOMATIC (1)" at bounding box center [679, 288] width 1184 height 36
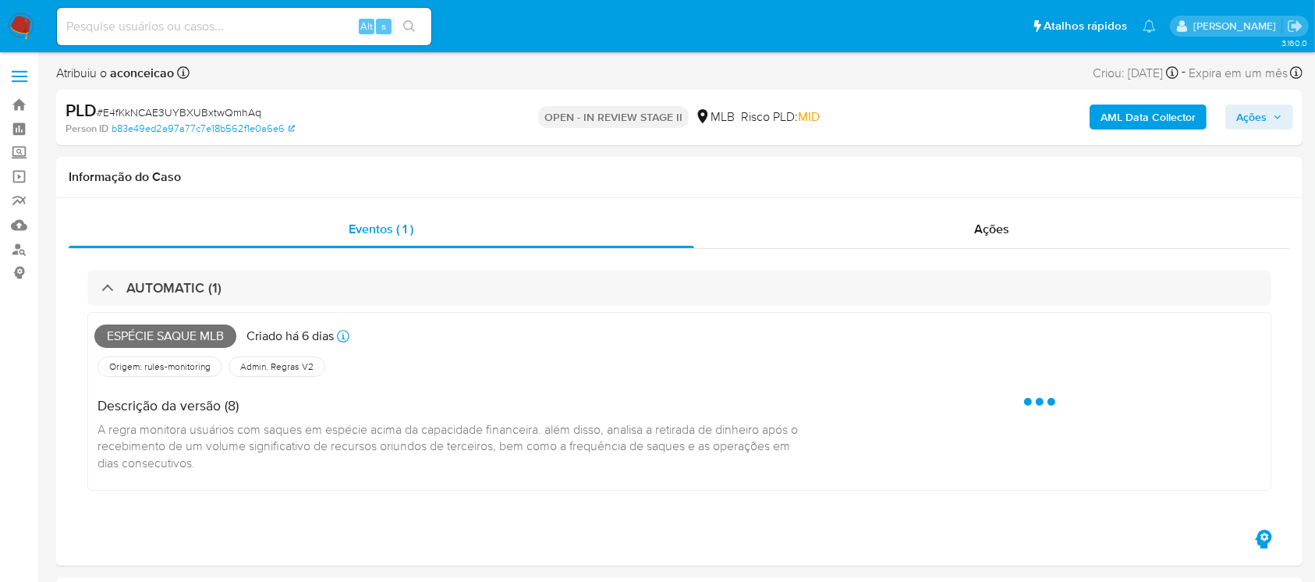
select select "10"
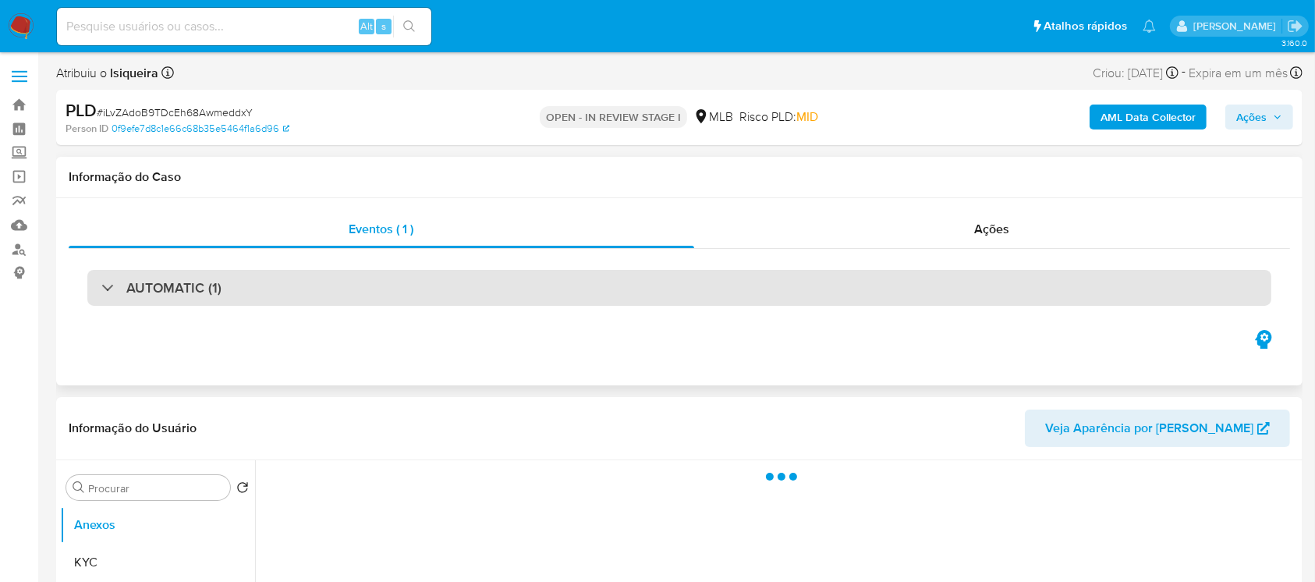
click at [394, 305] on div "AUTOMATIC (1)" at bounding box center [679, 288] width 1184 height 36
select select "10"
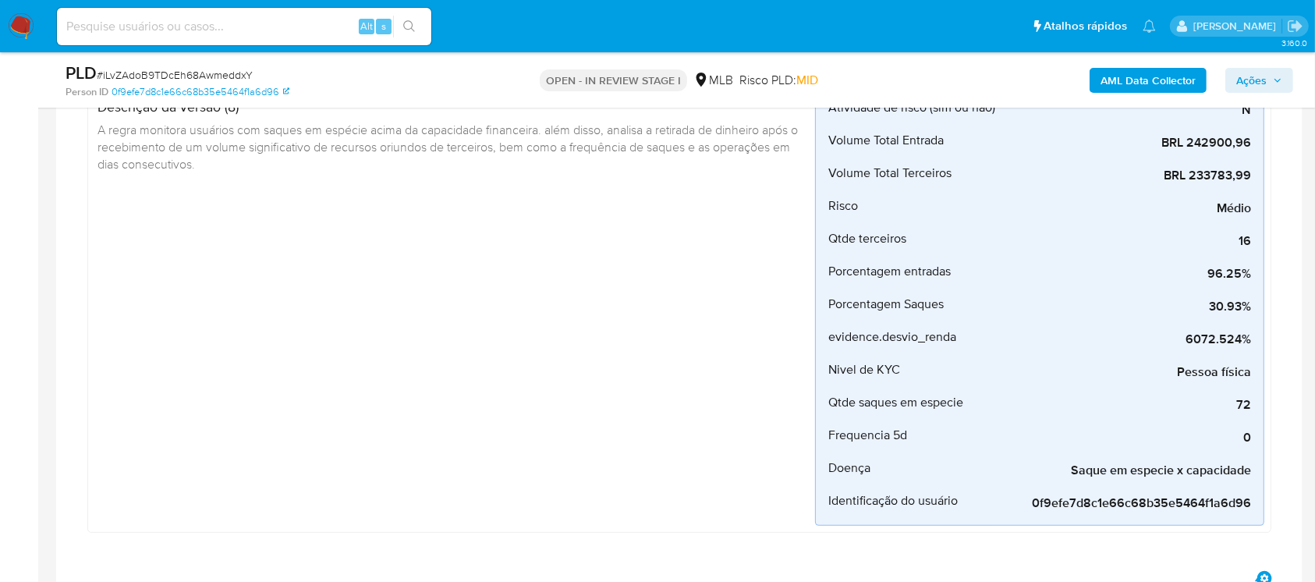
scroll to position [277, 0]
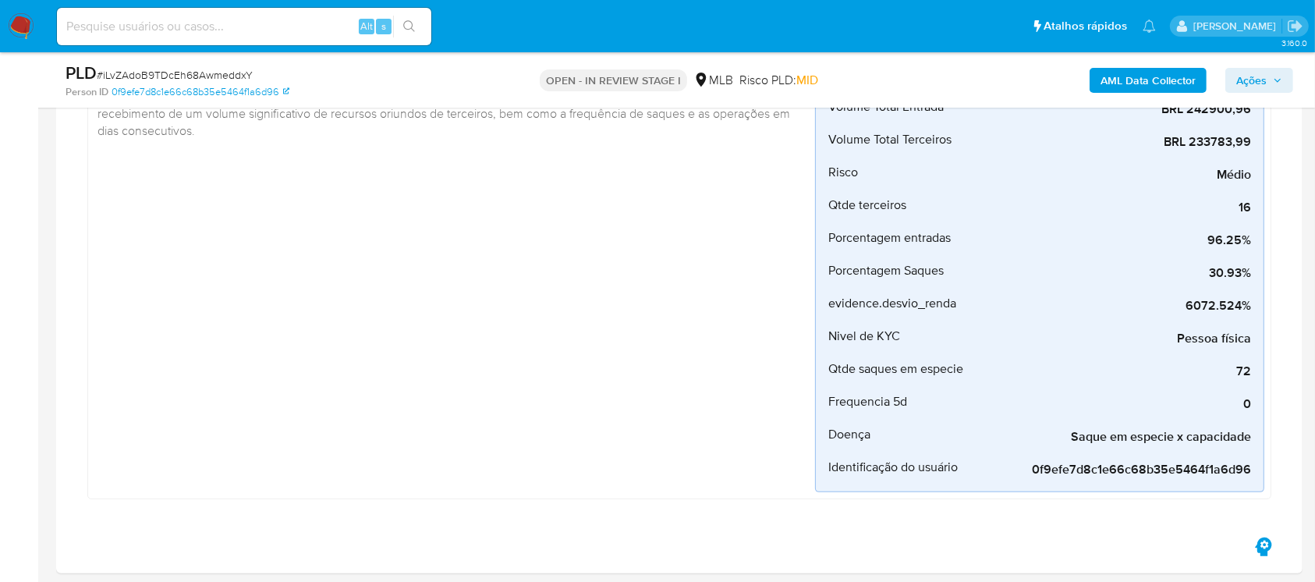
click at [154, 75] on span "# iLvZAdoB9TDcEh68AwmeddxY" at bounding box center [175, 75] width 156 height 16
copy span "iLvZAdoB9TDcEh68AwmeddxY"
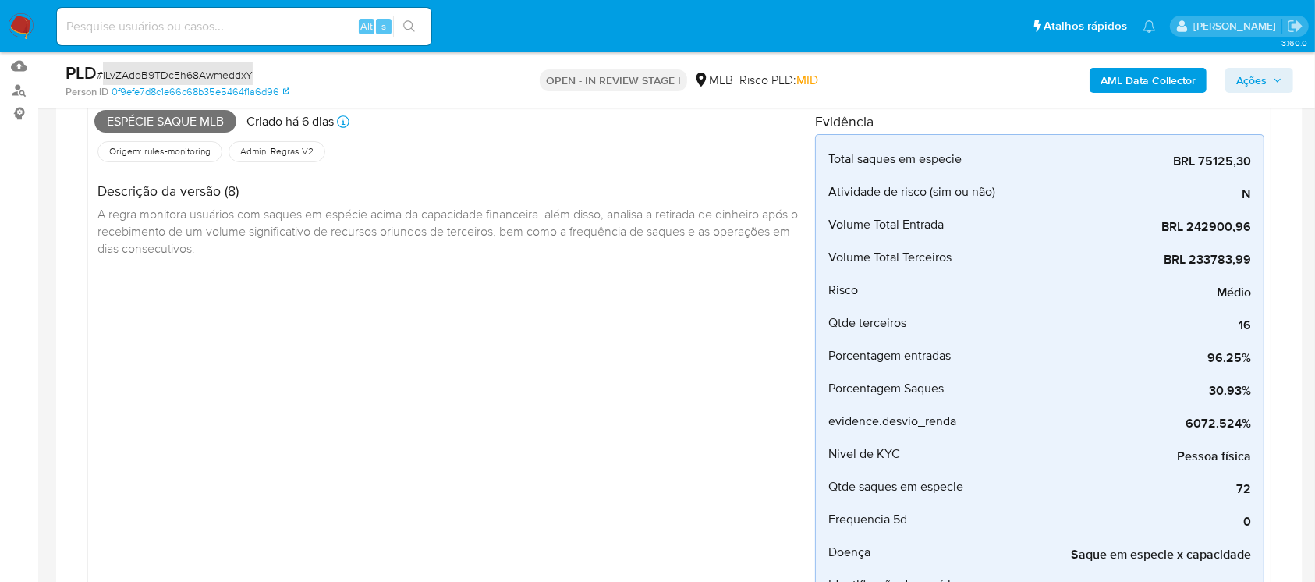
scroll to position [138, 0]
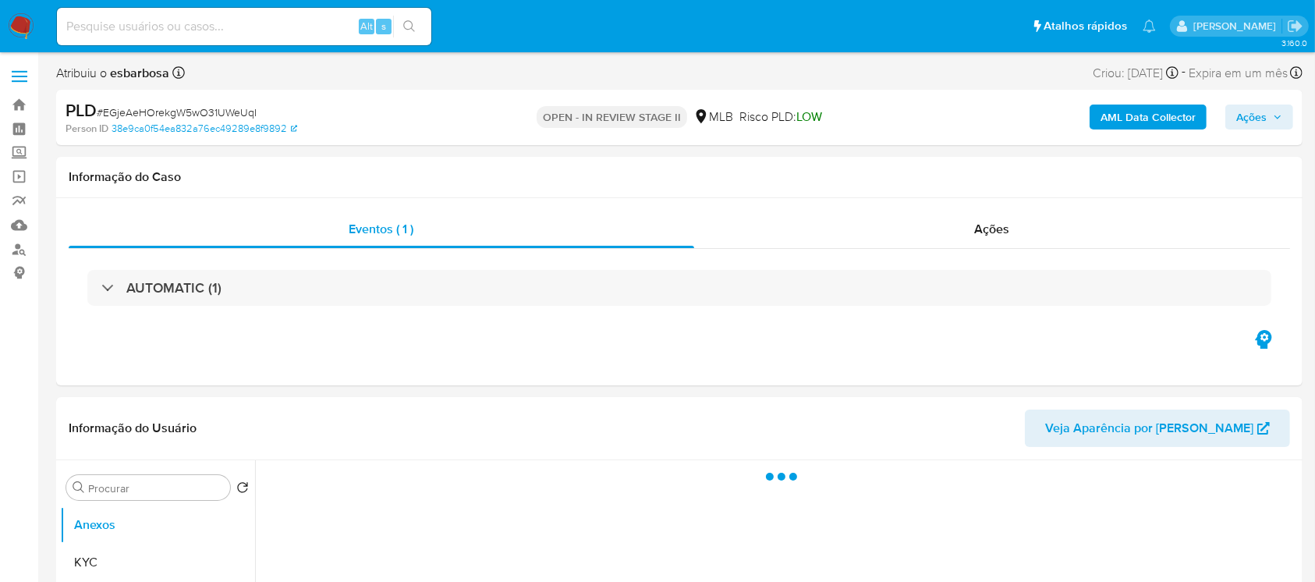
click at [339, 296] on div "AUTOMATIC (1)" at bounding box center [679, 288] width 1184 height 36
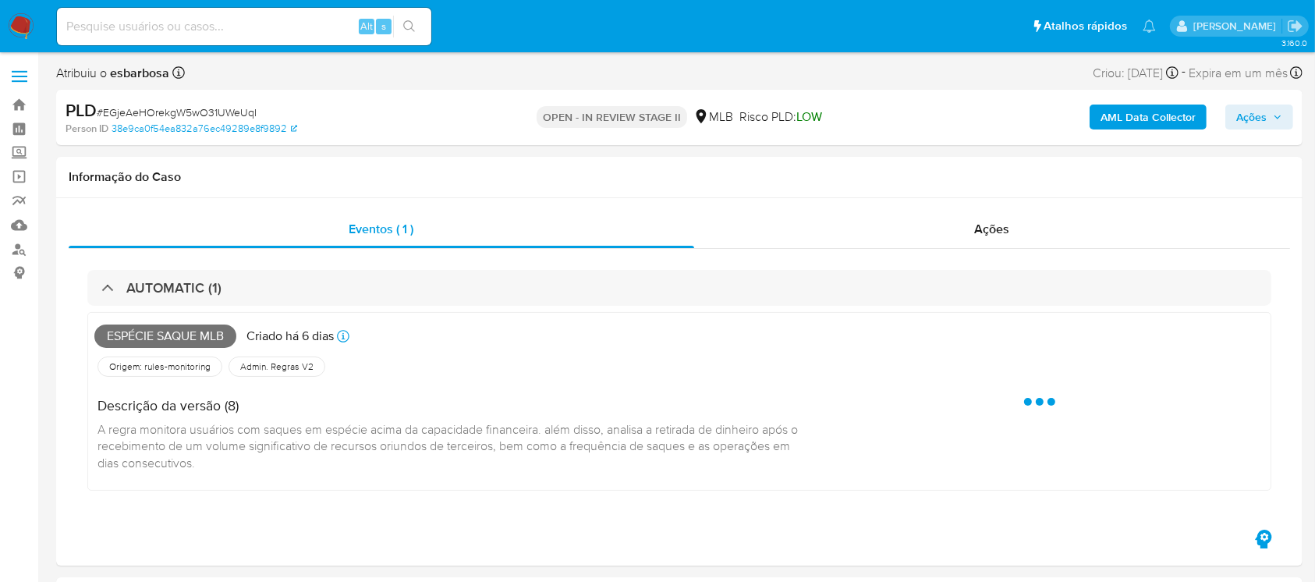
select select "10"
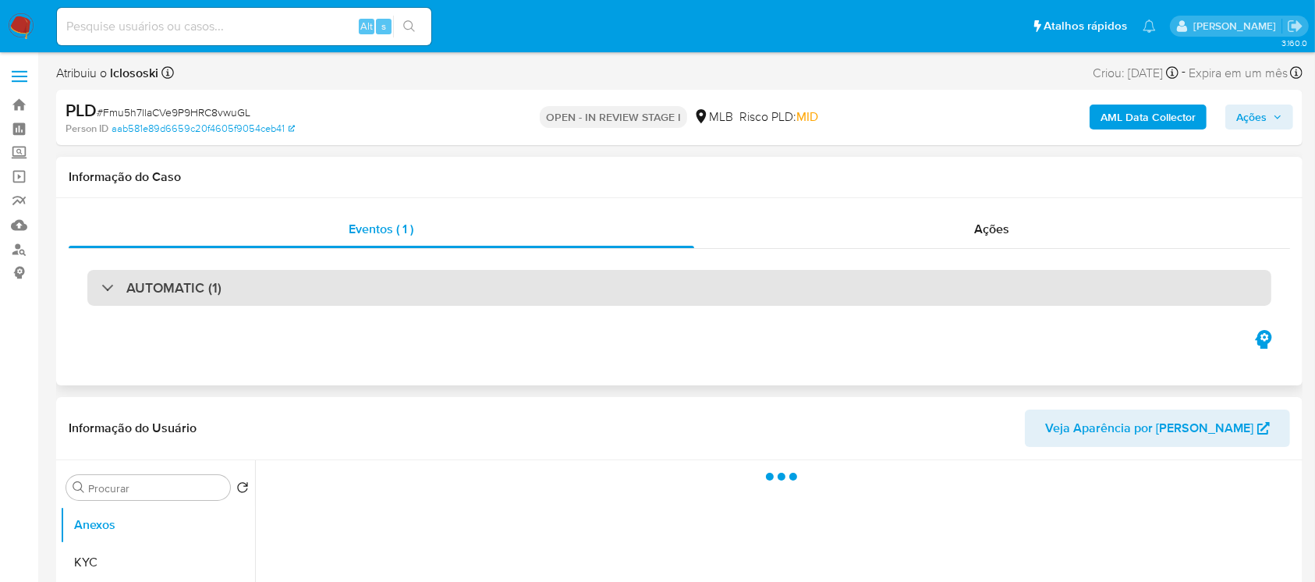
click at [430, 292] on div "AUTOMATIC (1)" at bounding box center [679, 288] width 1184 height 36
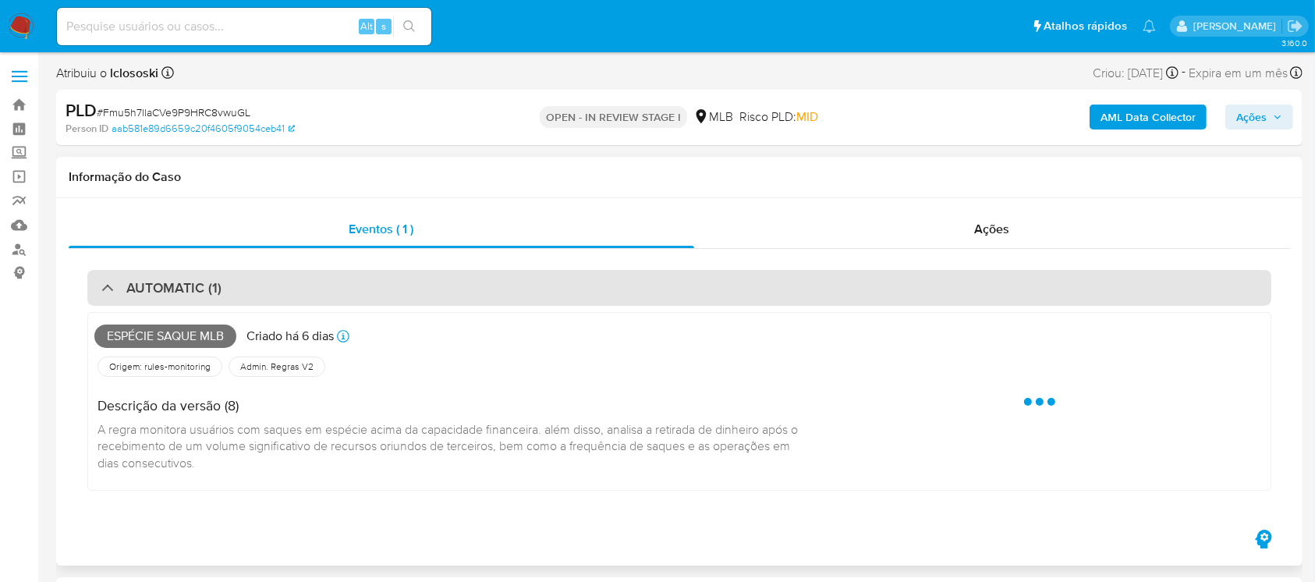
select select "10"
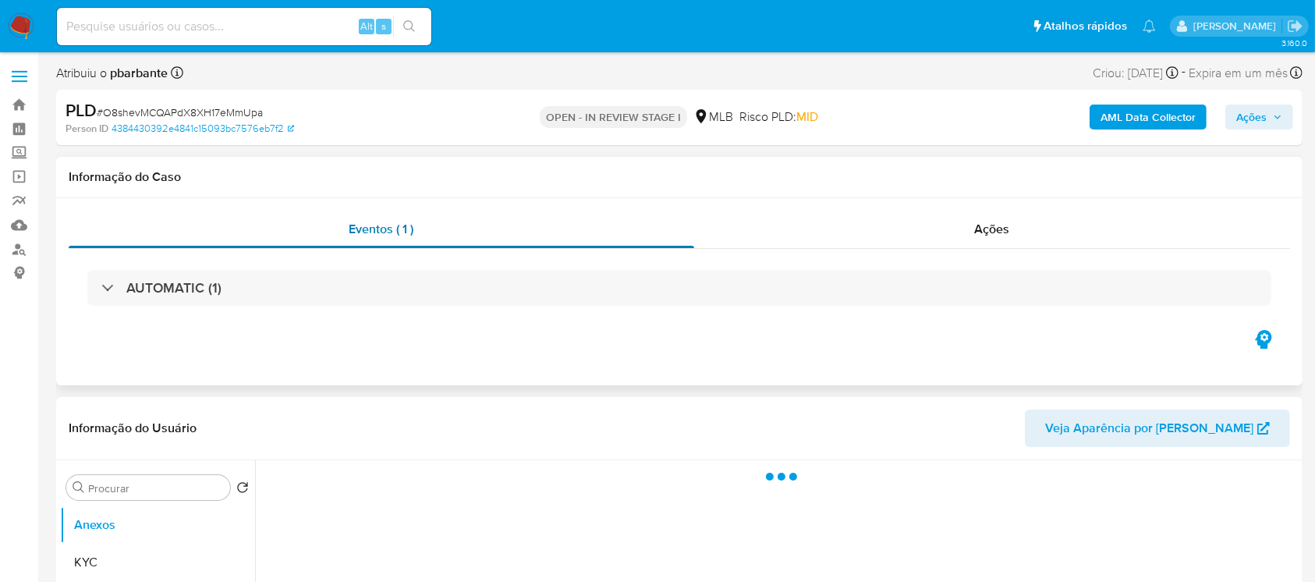
select select "10"
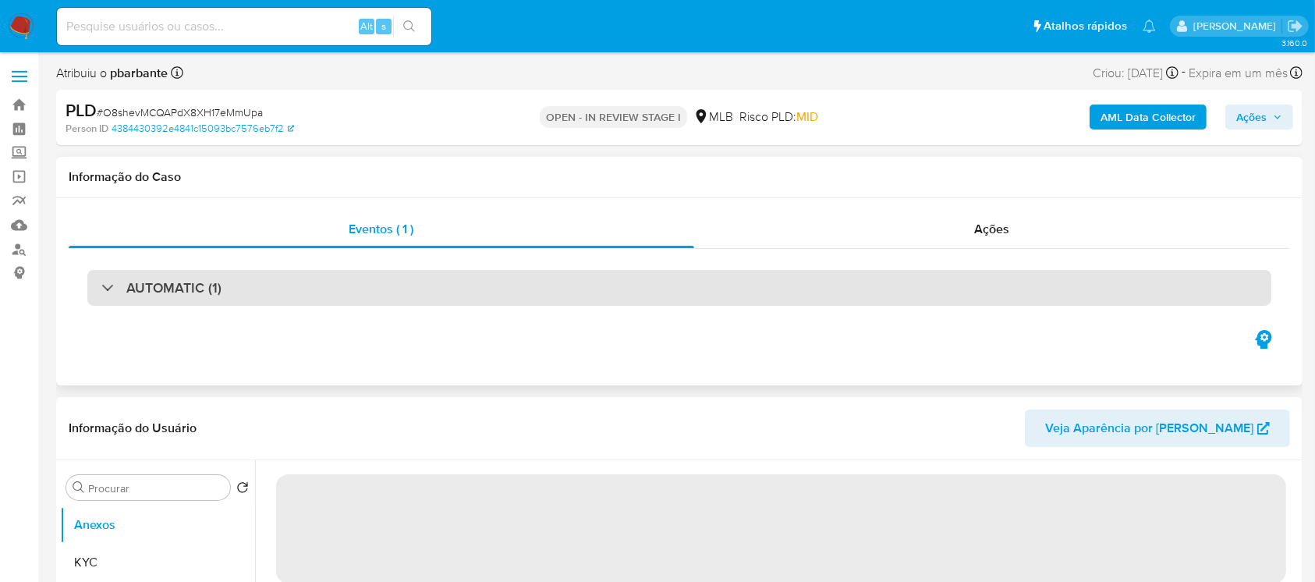
click at [485, 278] on div "AUTOMATIC (1)" at bounding box center [679, 288] width 1184 height 36
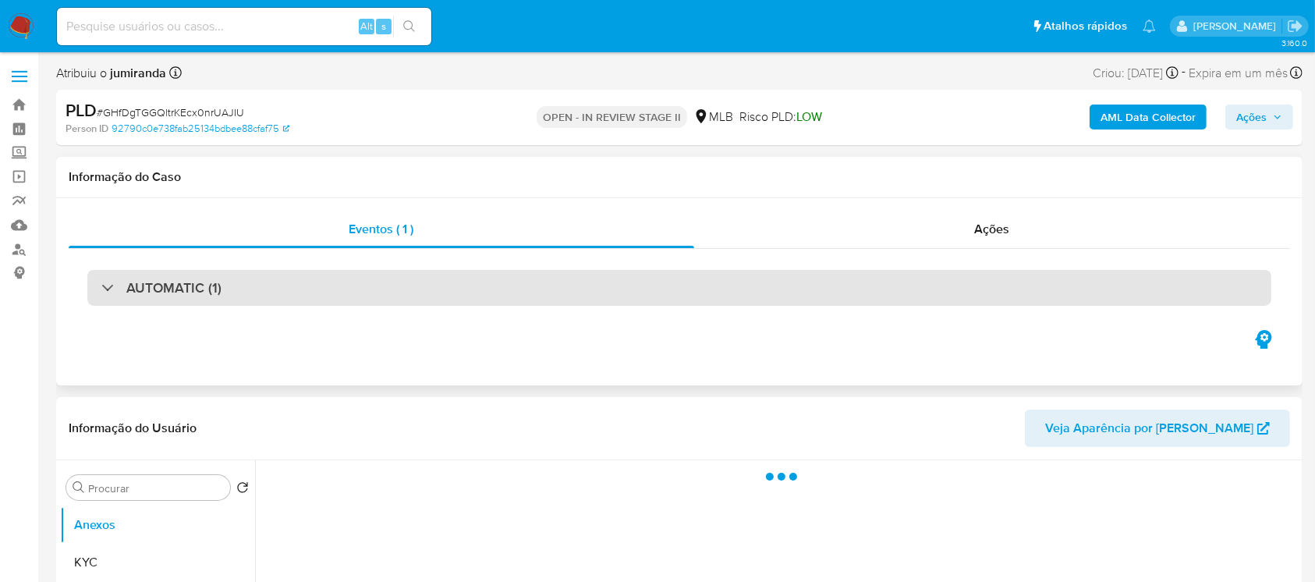
click at [411, 296] on div "AUTOMATIC (1)" at bounding box center [679, 288] width 1184 height 36
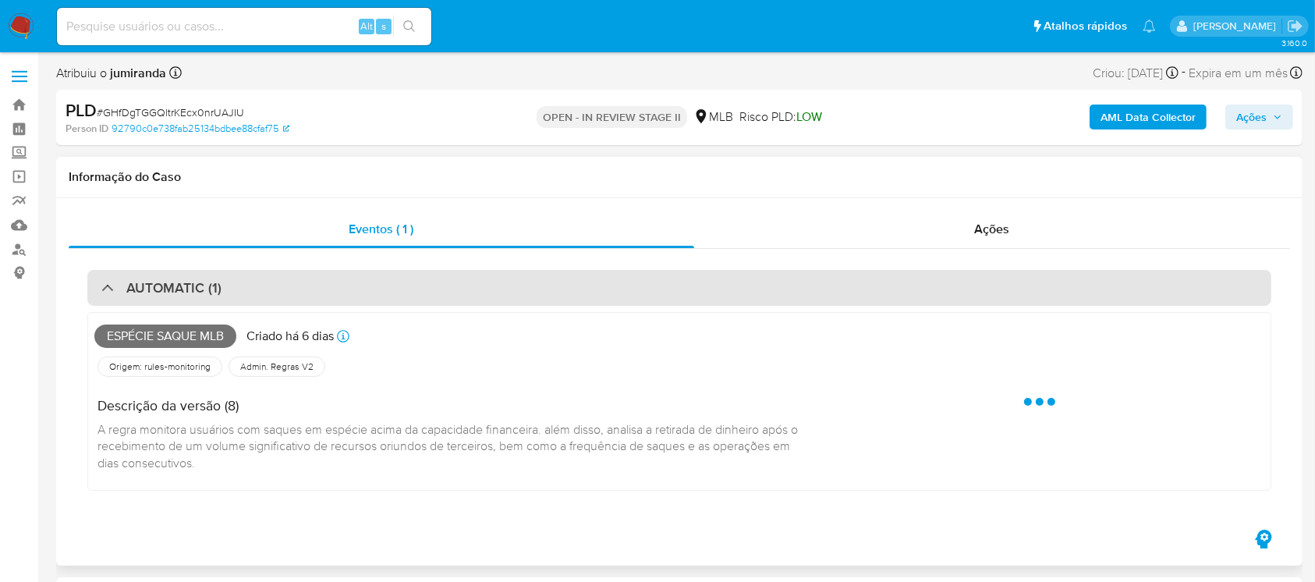
select select "10"
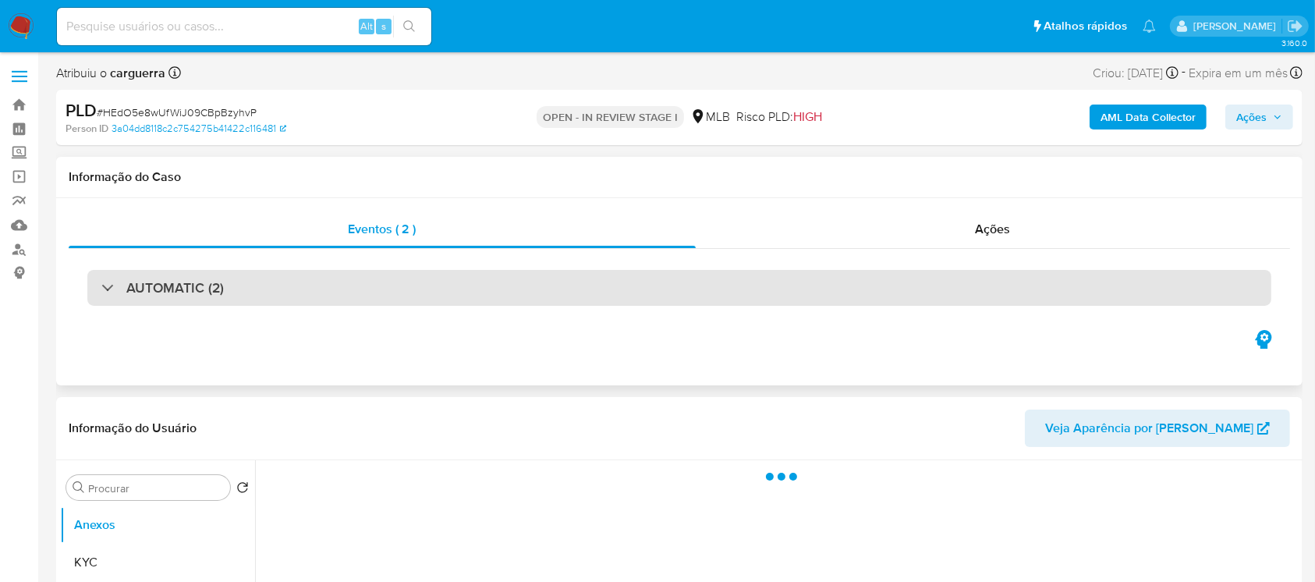
click at [279, 281] on div "AUTOMATIC (2)" at bounding box center [679, 288] width 1184 height 36
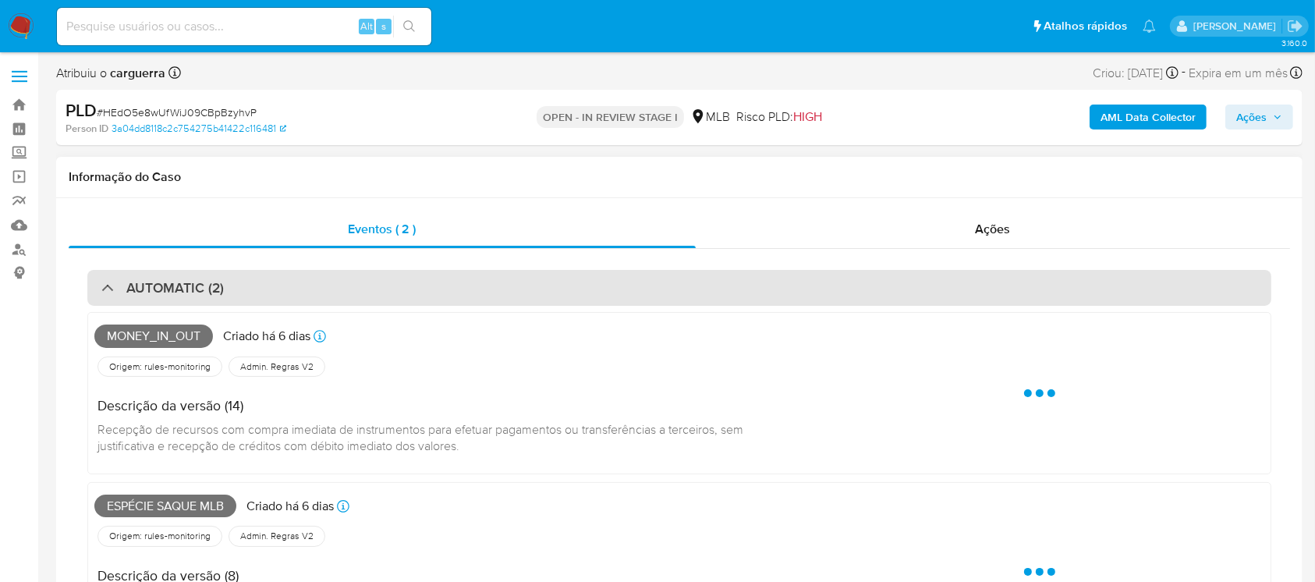
select select "10"
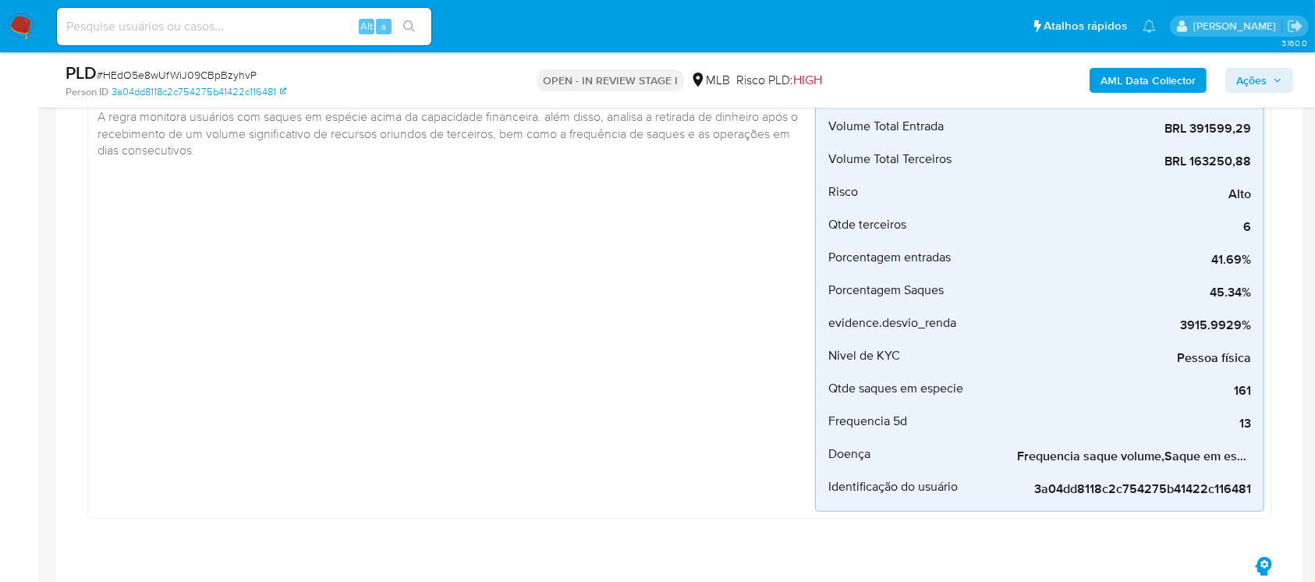
scroll to position [416, 0]
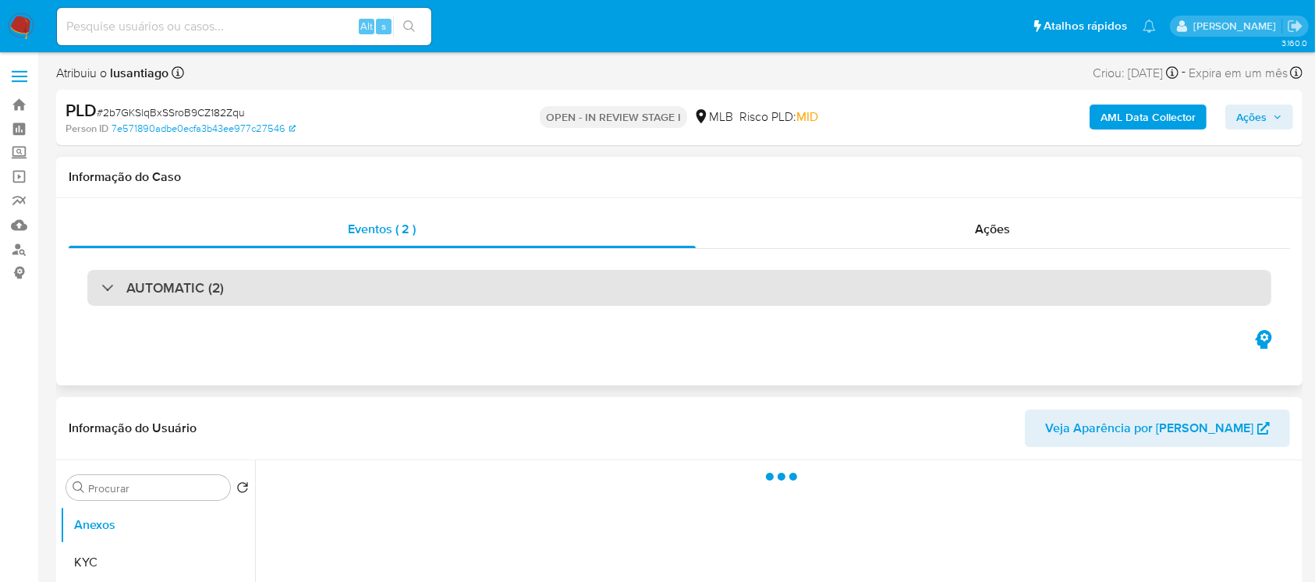
click at [409, 291] on div "AUTOMATIC (2)" at bounding box center [679, 288] width 1184 height 36
select select "10"
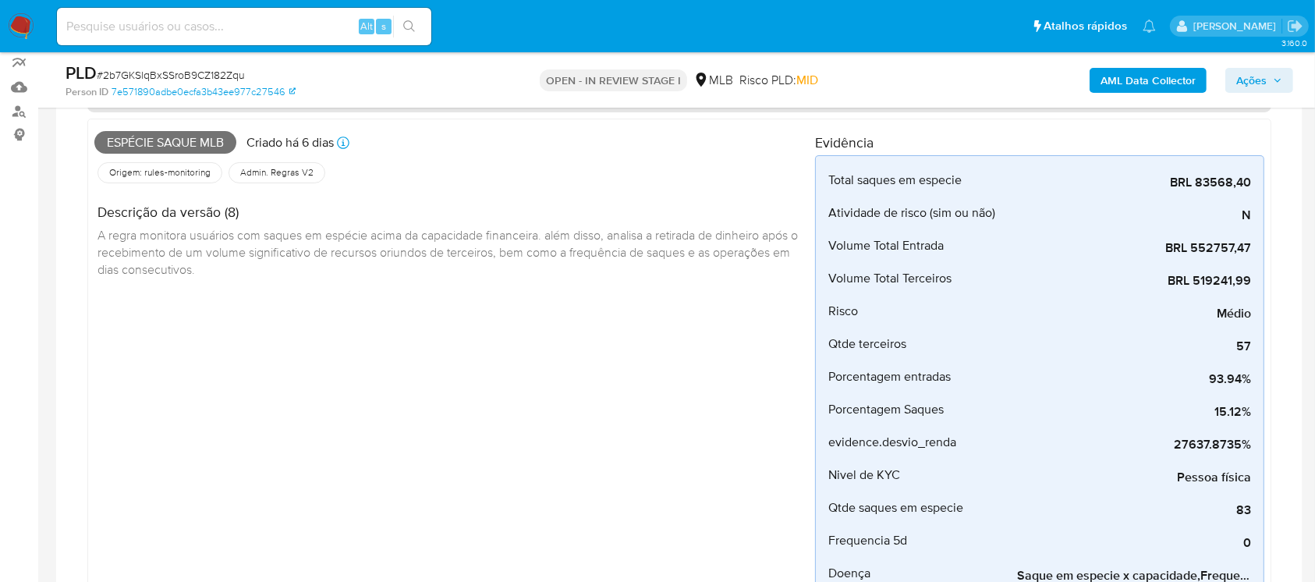
scroll to position [277, 0]
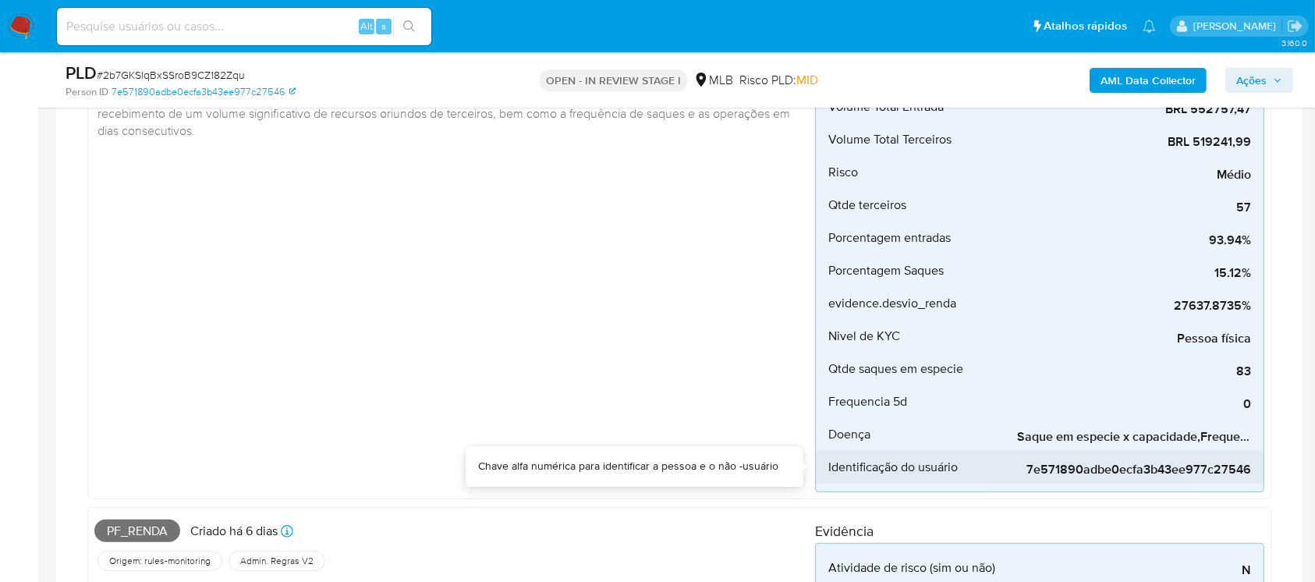
drag, startPoint x: 1110, startPoint y: 453, endPoint x: 1147, endPoint y: 452, distance: 36.7
click at [1147, 452] on div "7e571890adbe0ecfa3b43ee977c27546" at bounding box center [1134, 467] width 234 height 33
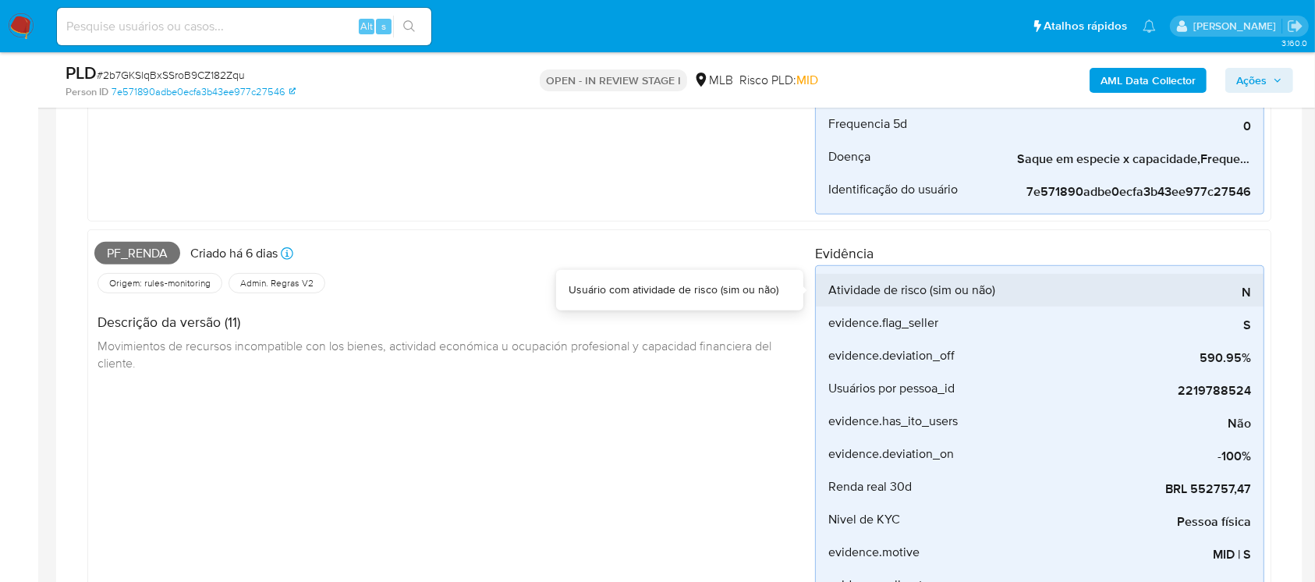
scroll to position [692, 0]
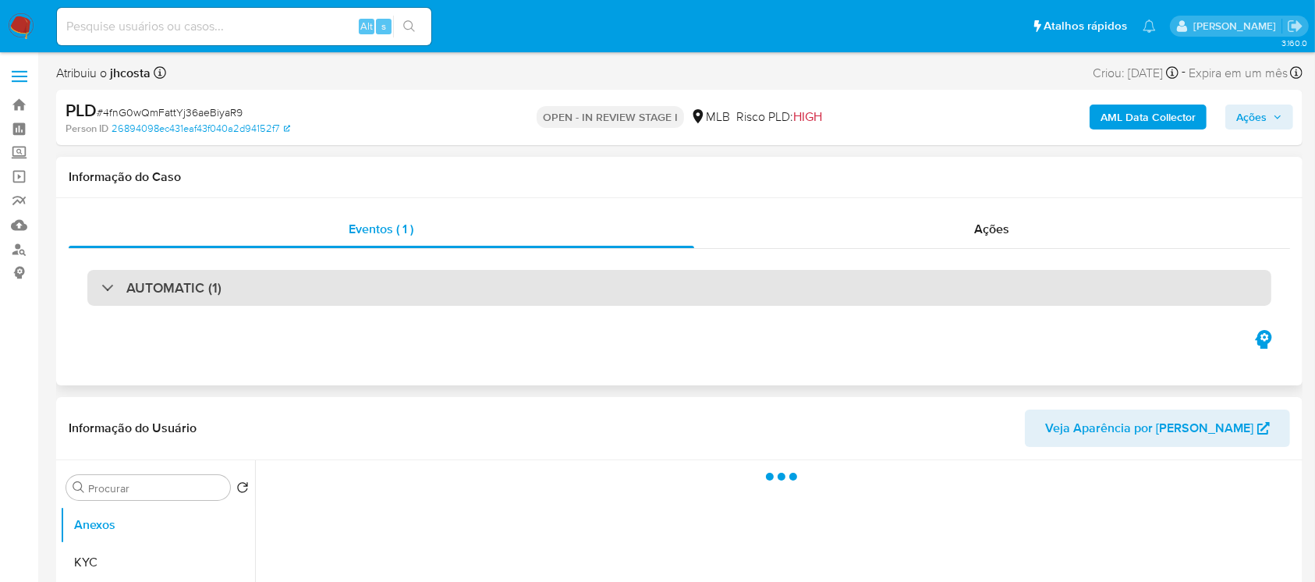
click at [327, 293] on div "AUTOMATIC (1)" at bounding box center [679, 288] width 1184 height 36
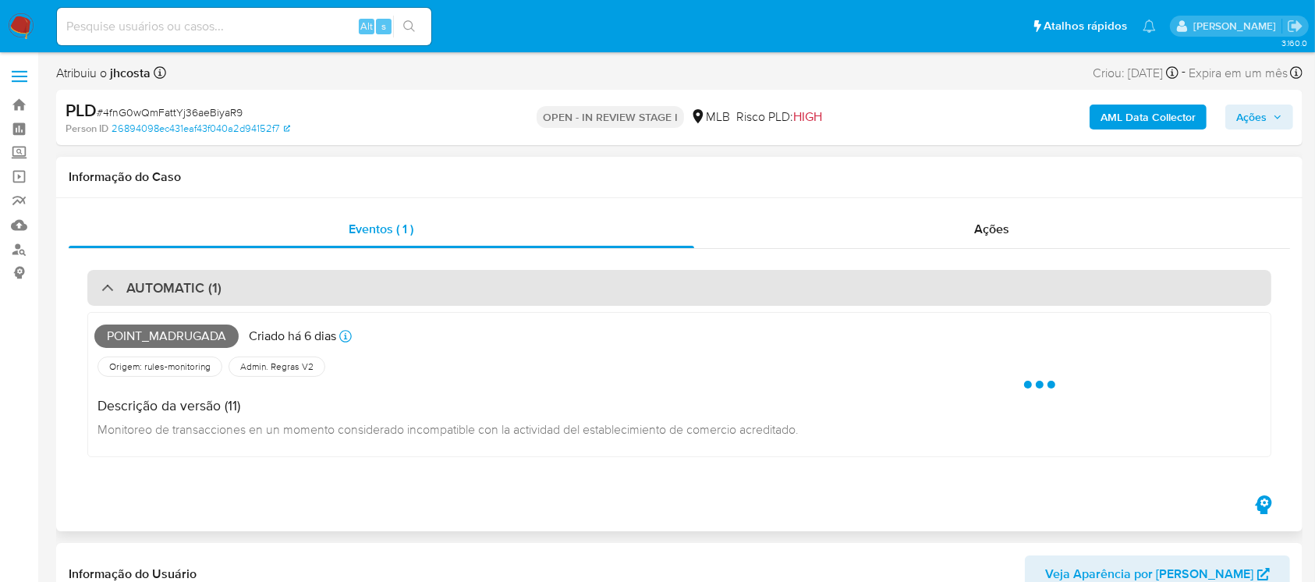
select select "10"
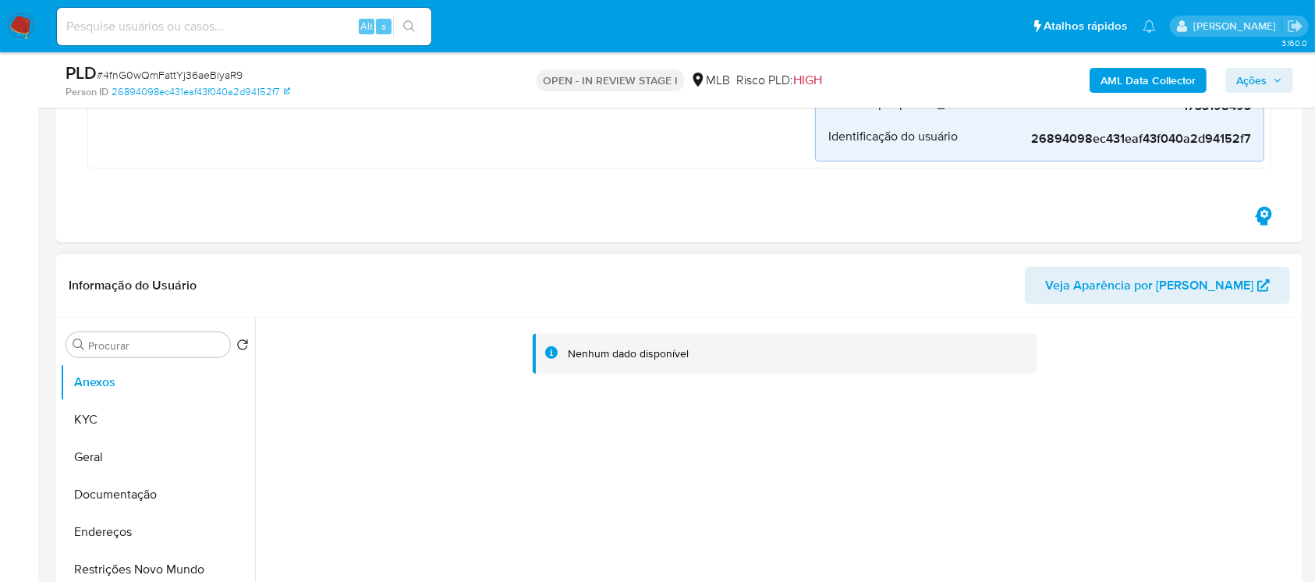
scroll to position [554, 0]
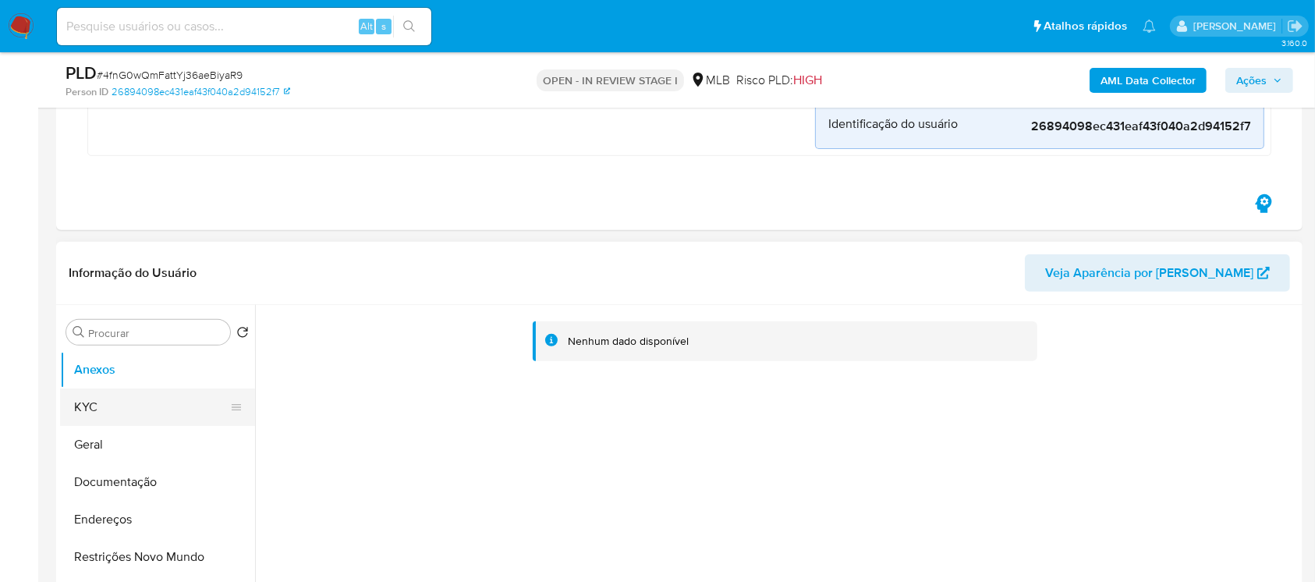
click at [99, 409] on button "KYC" at bounding box center [151, 406] width 182 height 37
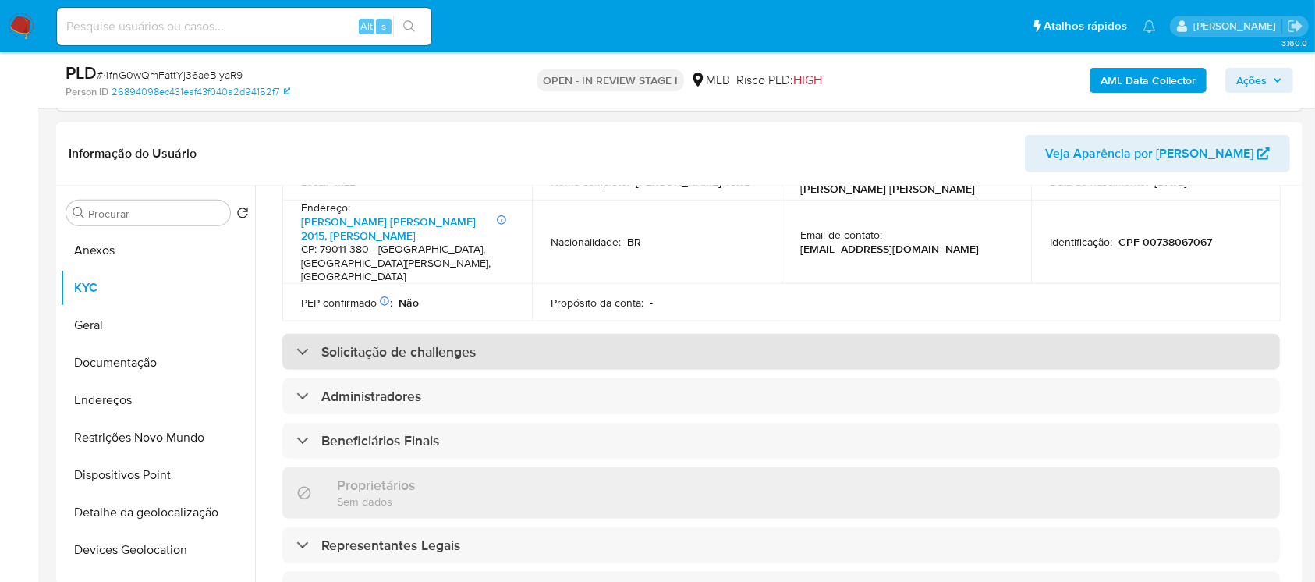
click at [699, 338] on div "Solicitação de challenges" at bounding box center [780, 352] width 997 height 36
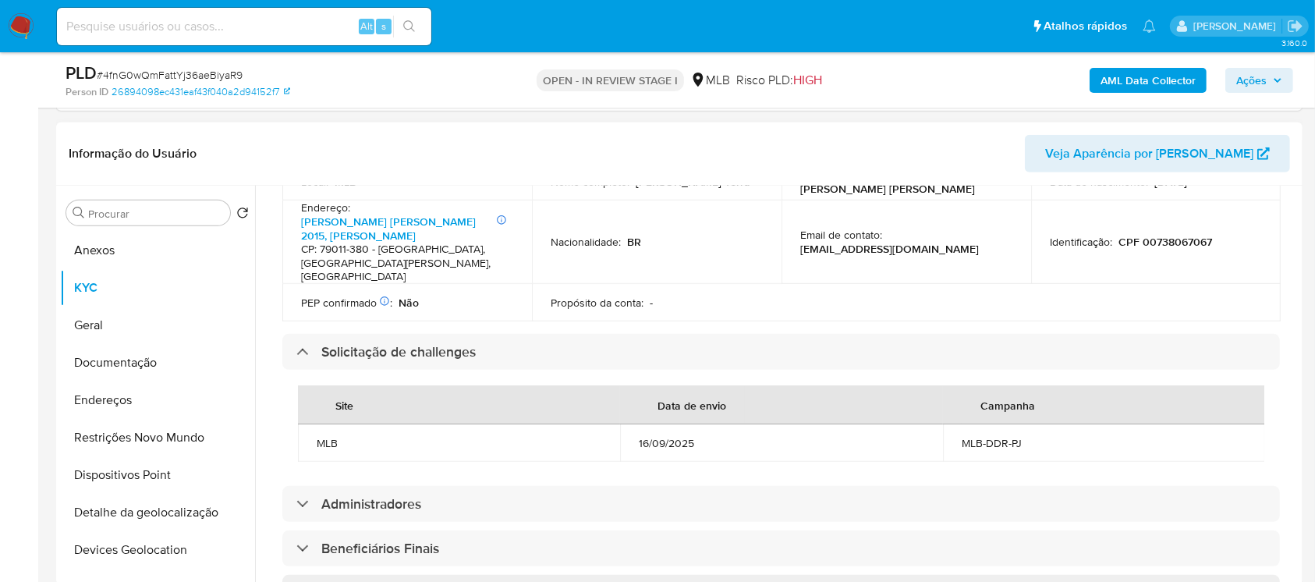
scroll to position [692, 0]
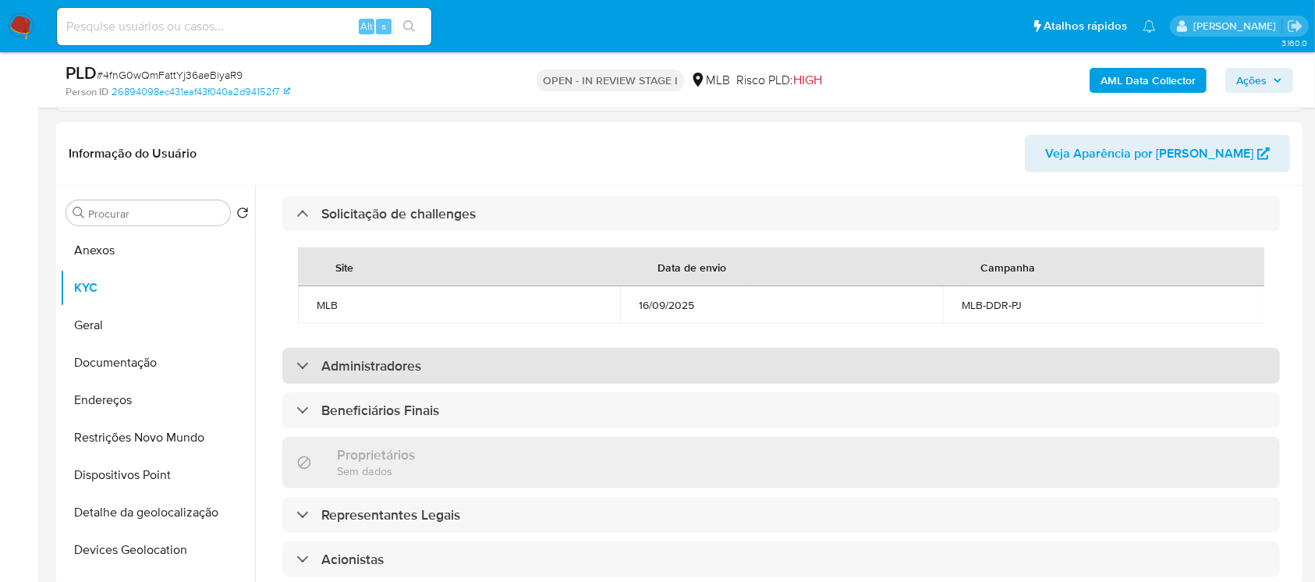
click at [492, 370] on div "Administradores" at bounding box center [780, 366] width 997 height 36
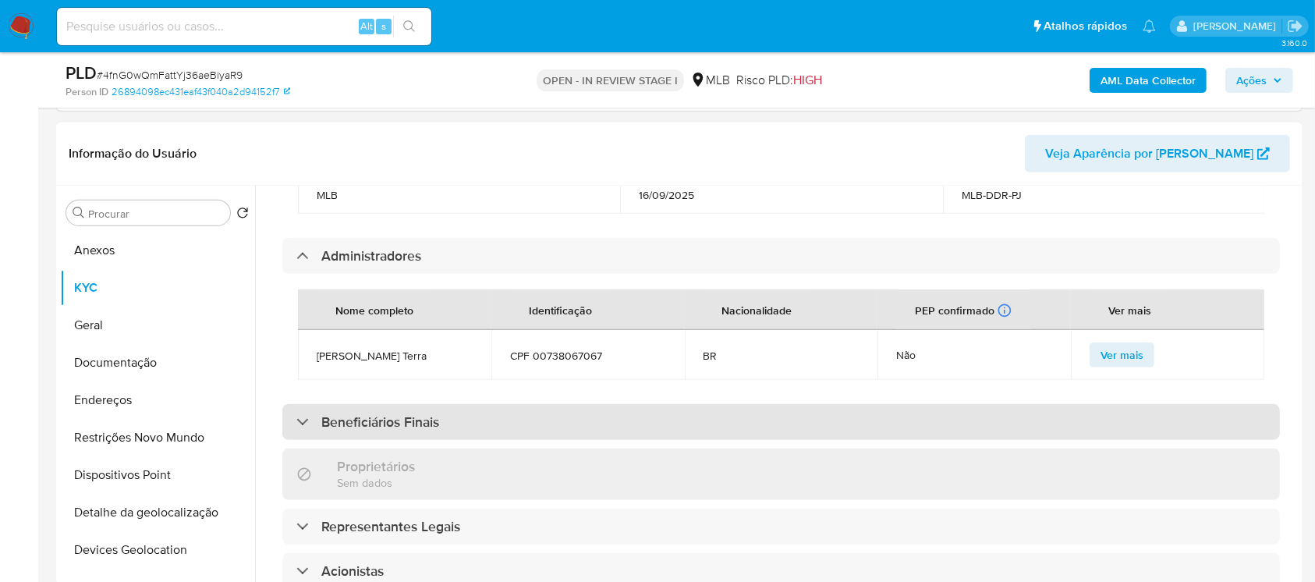
scroll to position [831, 0]
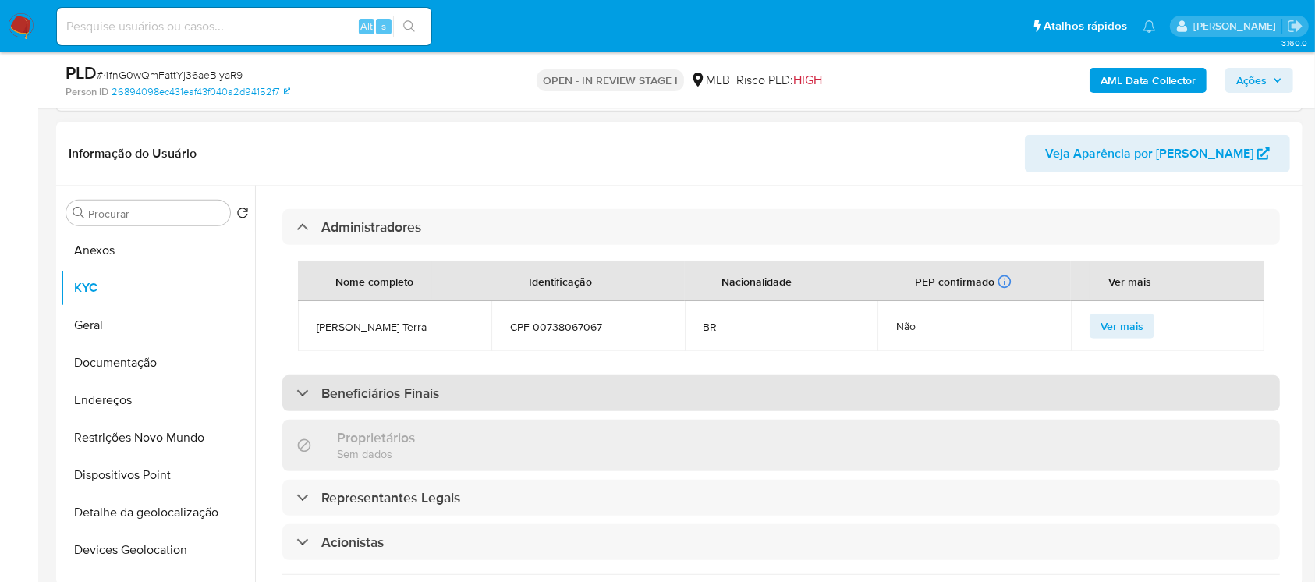
click at [583, 396] on div "Beneficiários Finais" at bounding box center [780, 393] width 997 height 36
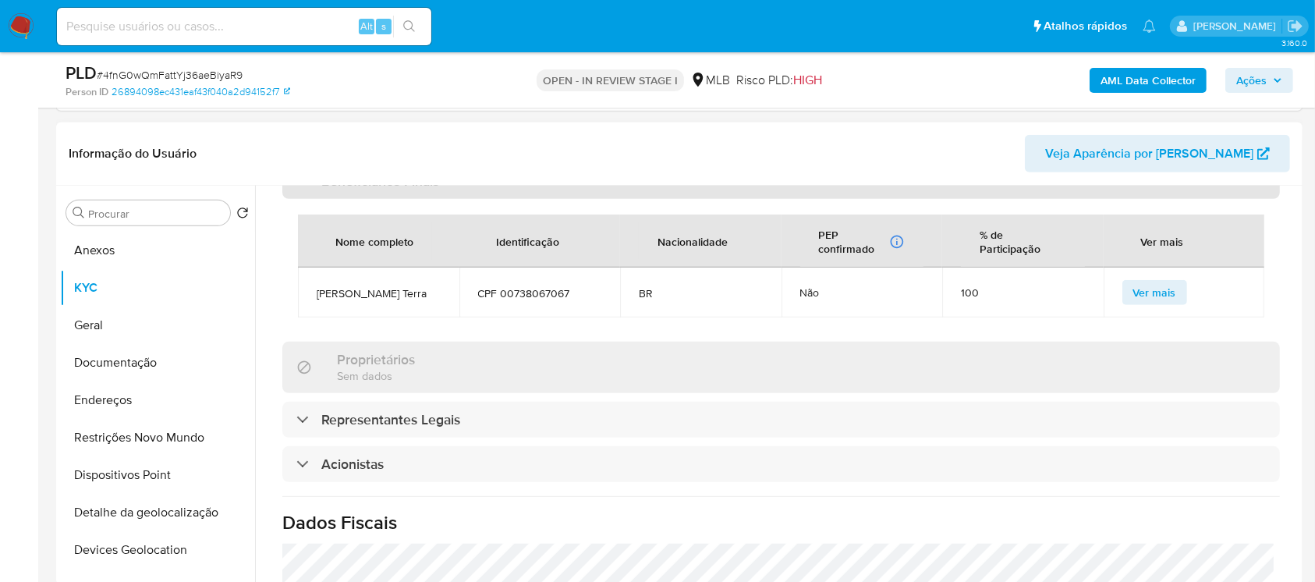
scroll to position [1109, 0]
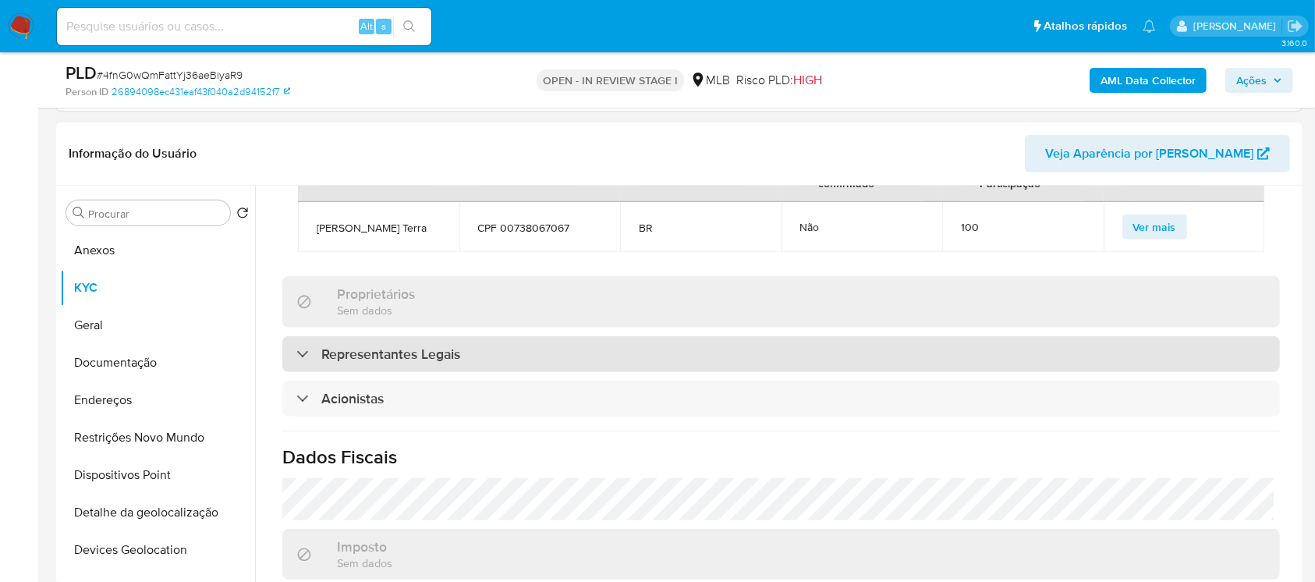
click at [533, 356] on div "Representantes Legais" at bounding box center [780, 354] width 997 height 36
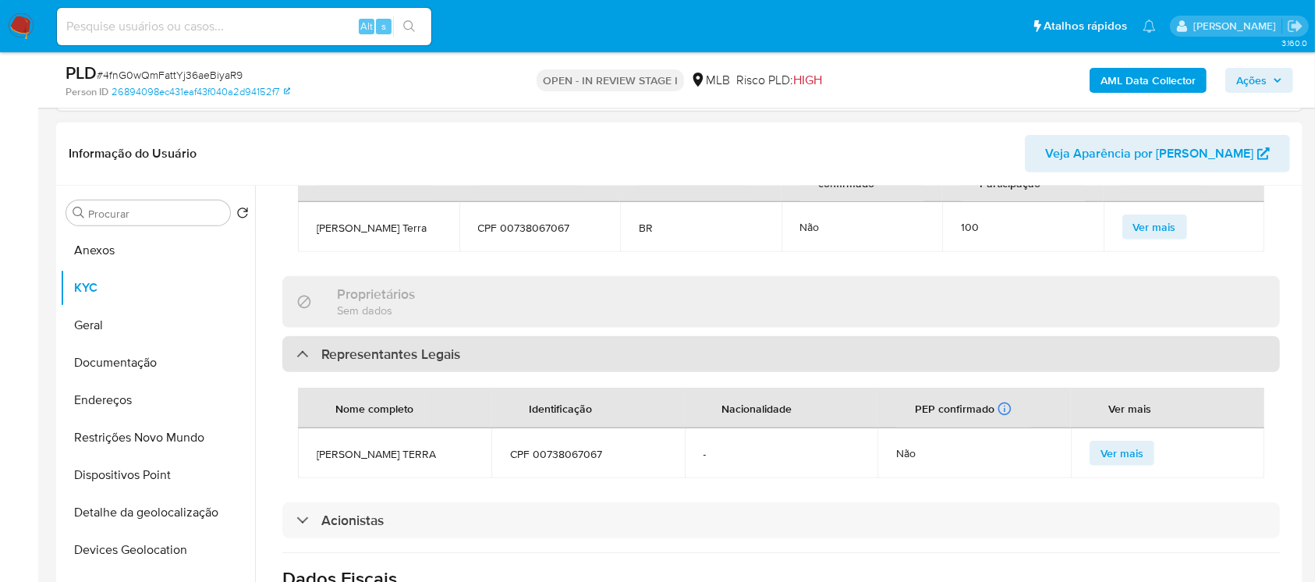
scroll to position [1248, 0]
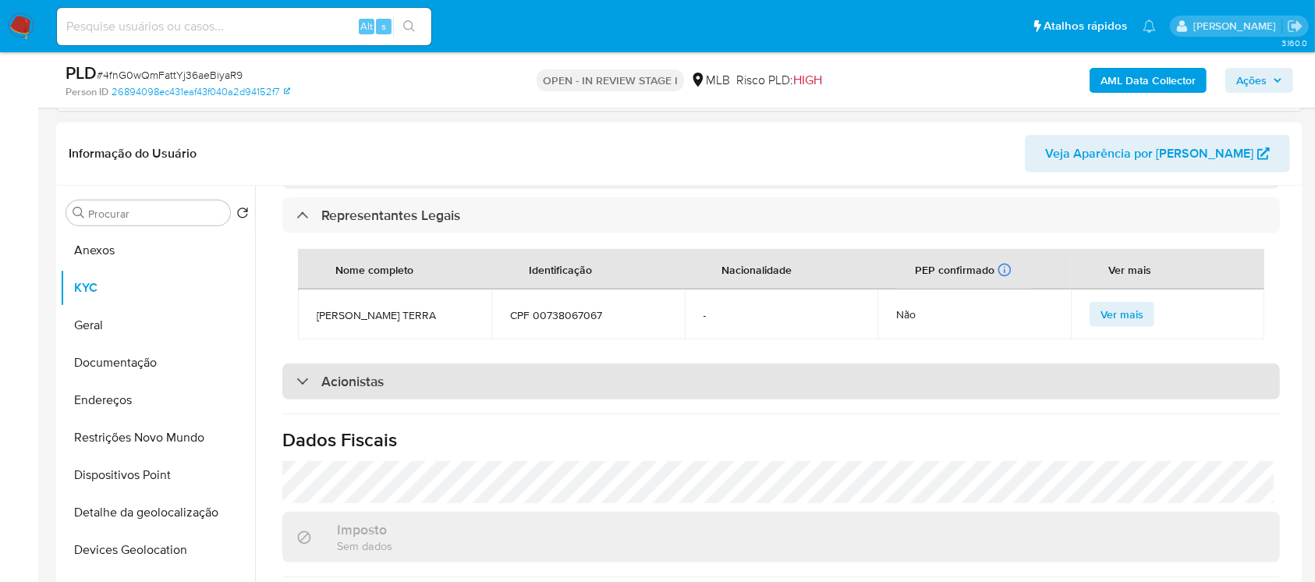
click at [512, 381] on div "Acionistas" at bounding box center [780, 381] width 997 height 36
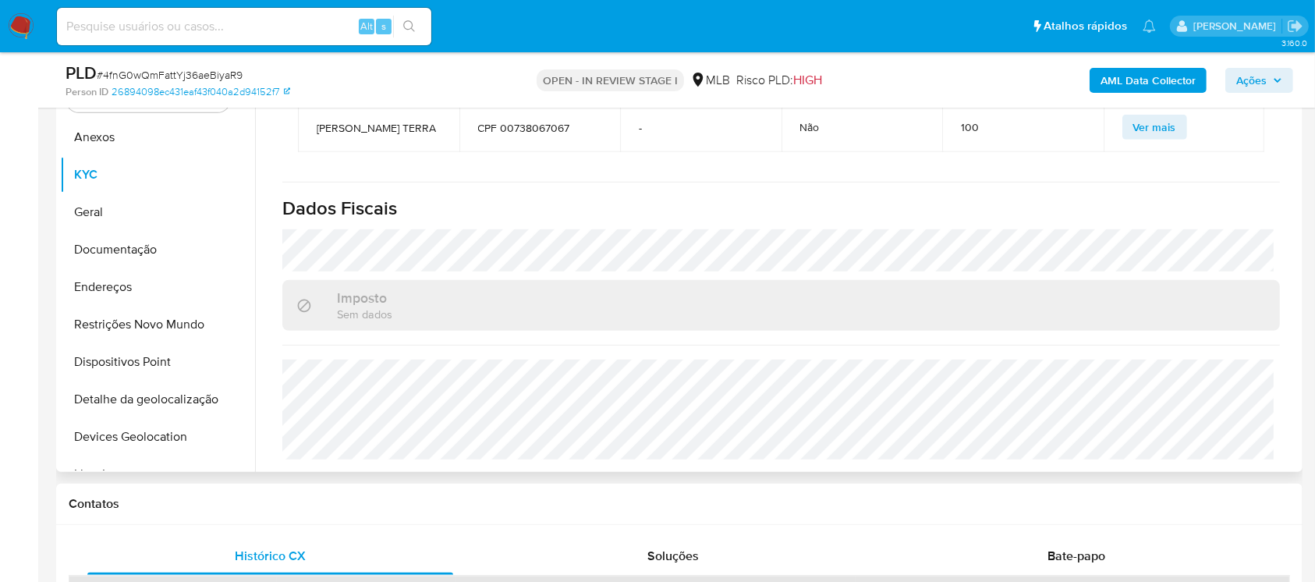
scroll to position [831, 0]
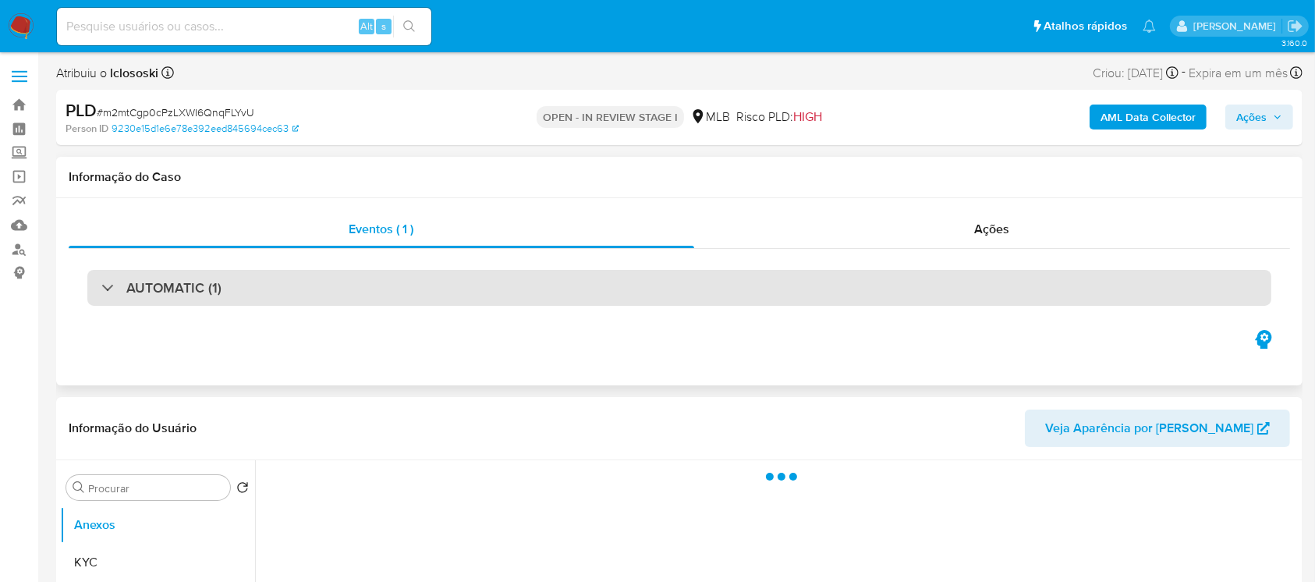
click at [391, 291] on div "AUTOMATIC (1)" at bounding box center [679, 288] width 1184 height 36
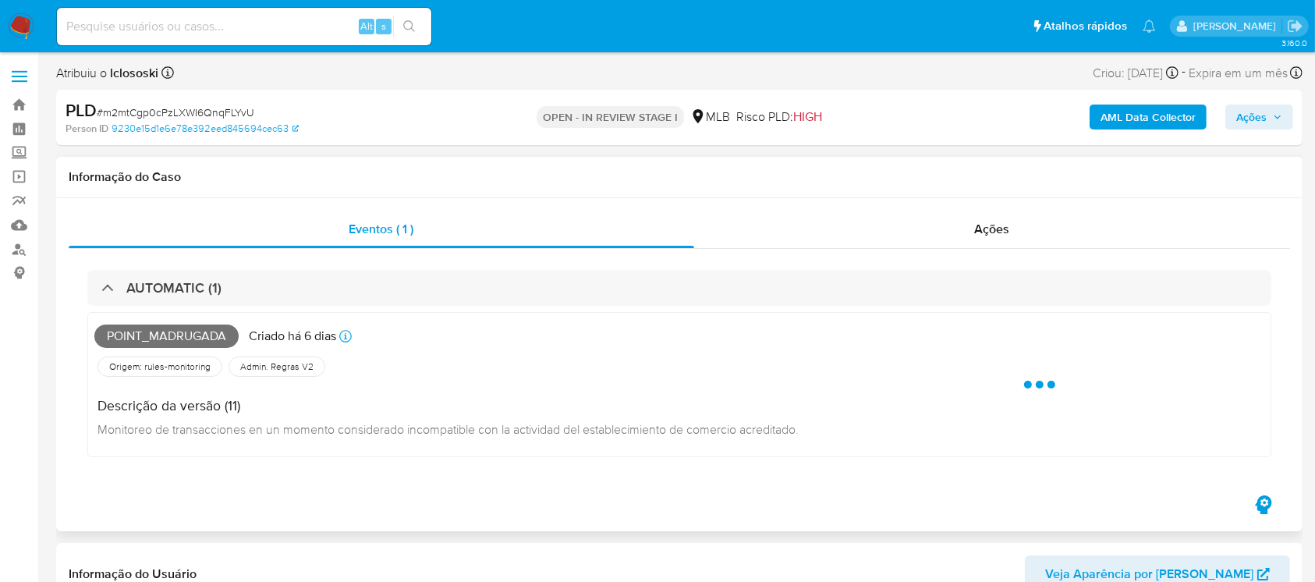
select select "10"
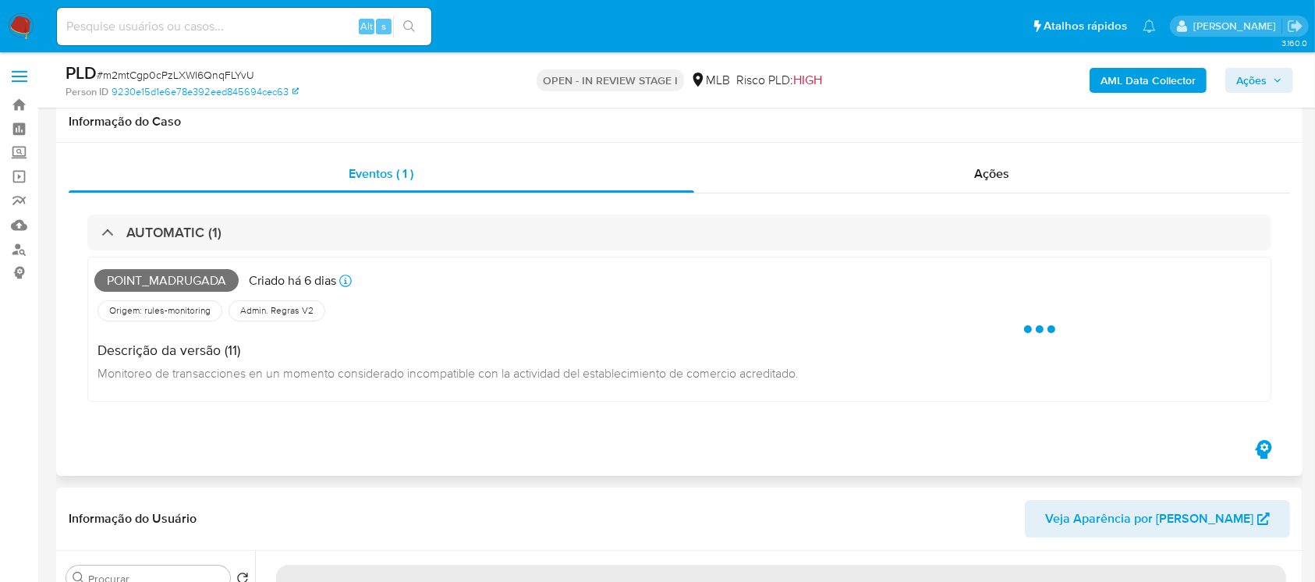
scroll to position [138, 0]
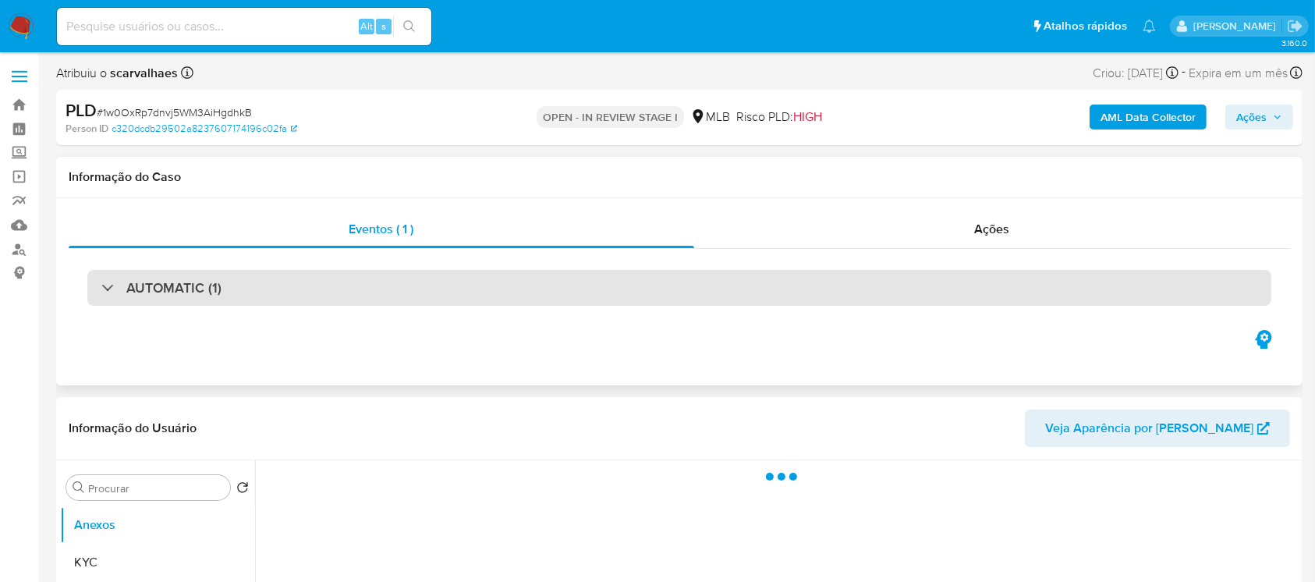
click at [352, 284] on div "AUTOMATIC (1)" at bounding box center [679, 288] width 1184 height 36
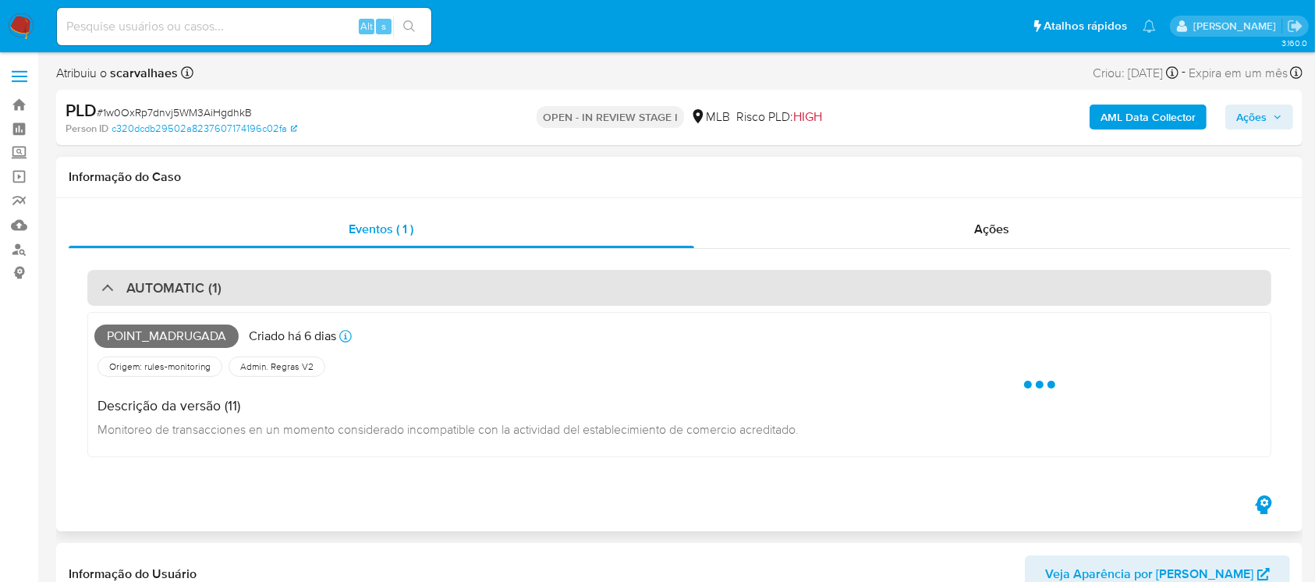
select select "10"
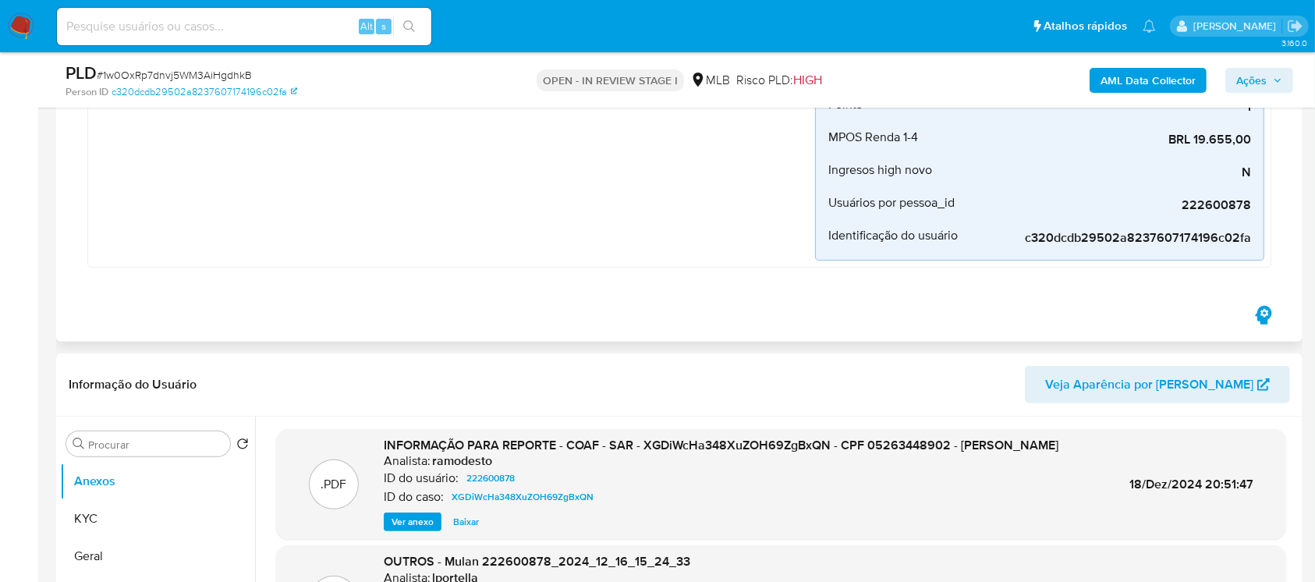
scroll to position [554, 0]
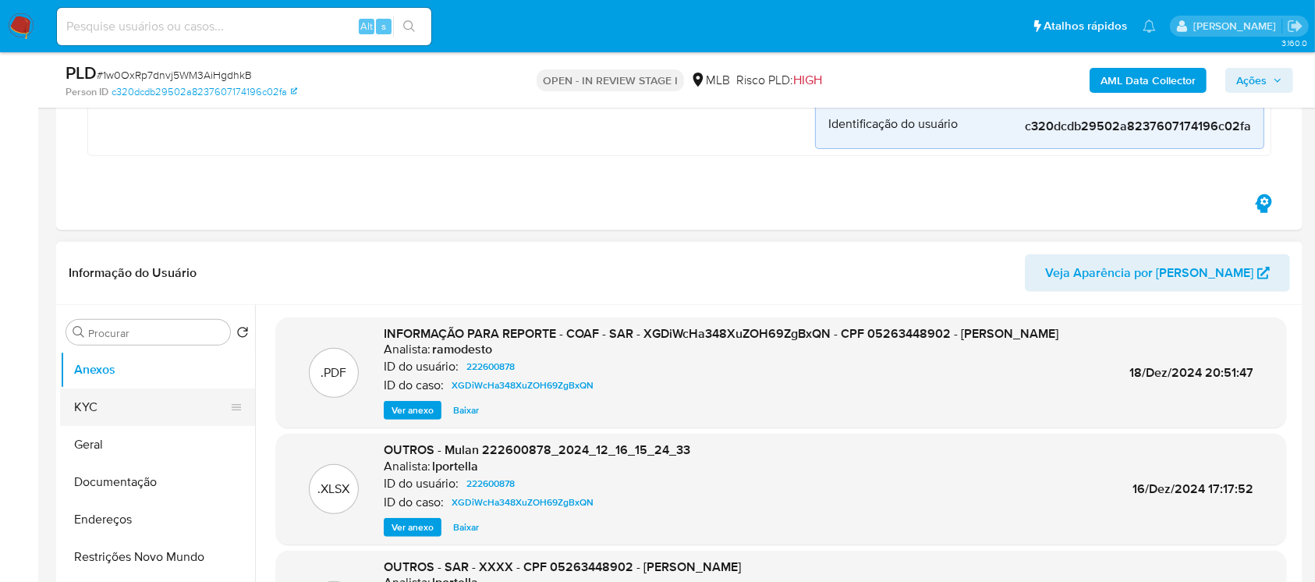
click at [75, 415] on button "KYC" at bounding box center [151, 406] width 182 height 37
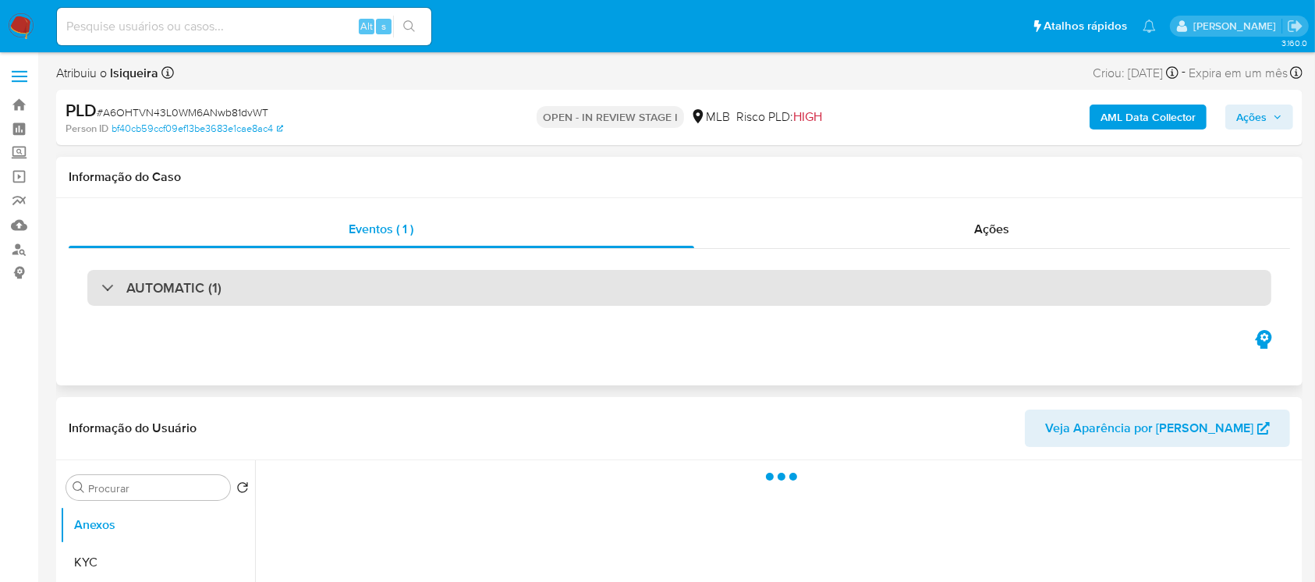
click at [307, 292] on div "AUTOMATIC (1)" at bounding box center [679, 288] width 1184 height 36
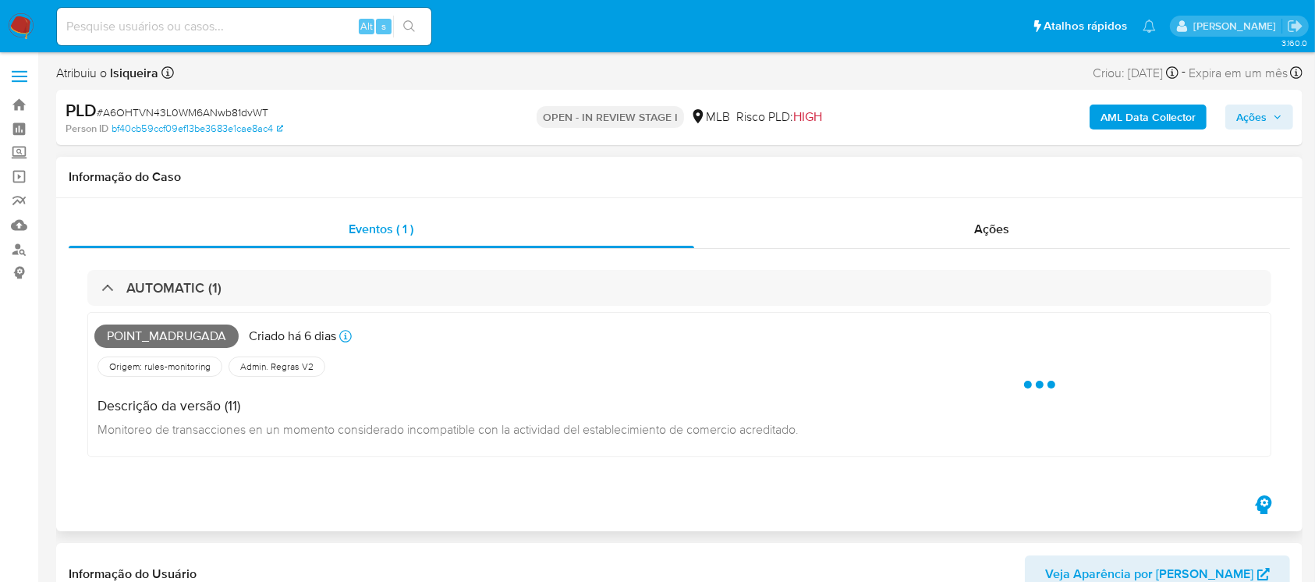
select select "10"
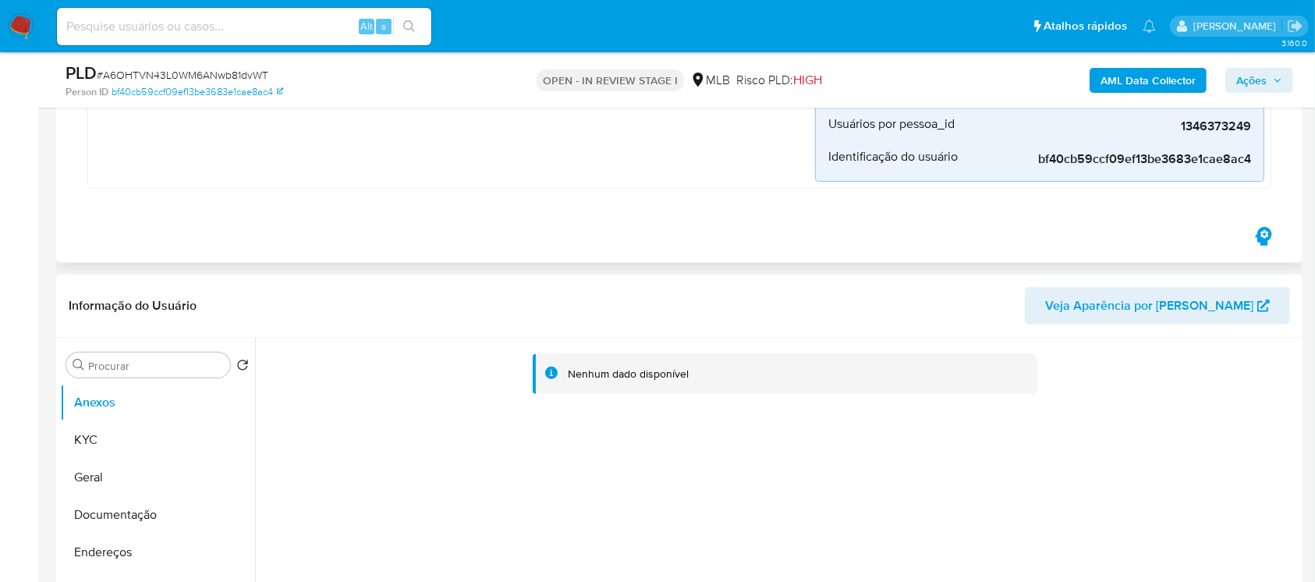
scroll to position [554, 0]
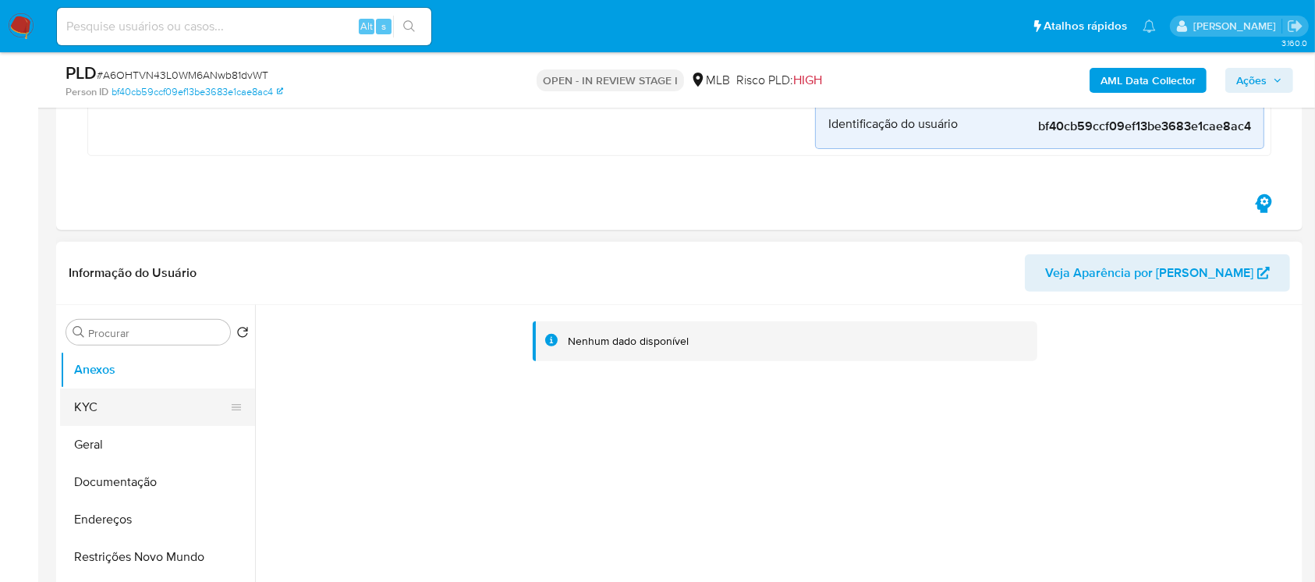
click at [97, 400] on button "KYC" at bounding box center [151, 406] width 182 height 37
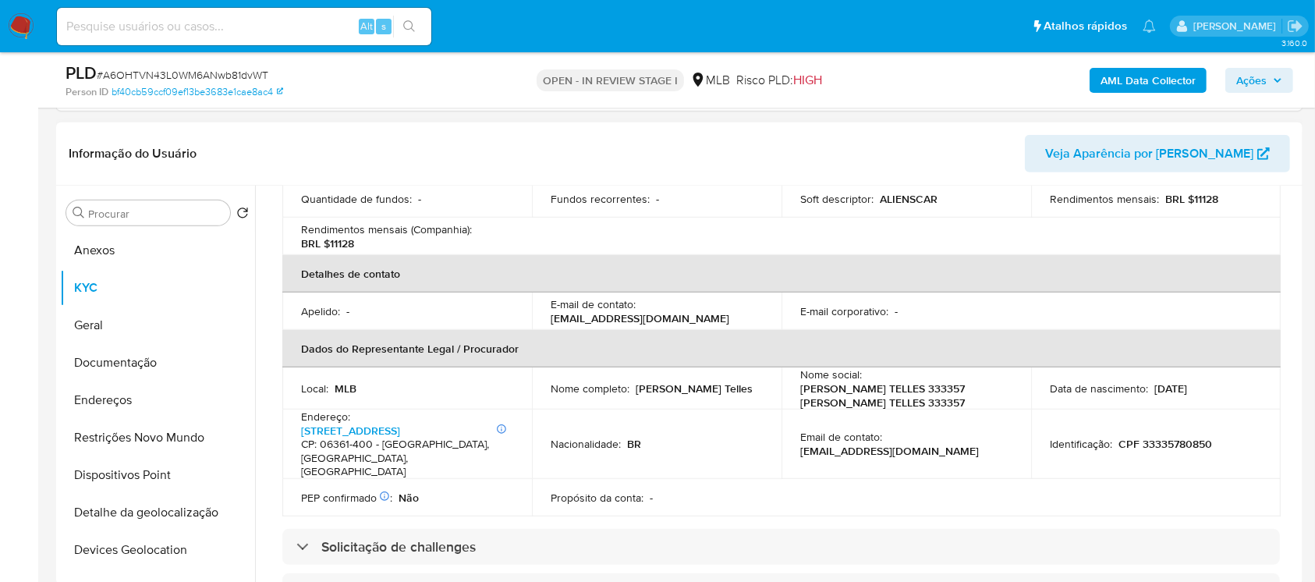
scroll to position [416, 0]
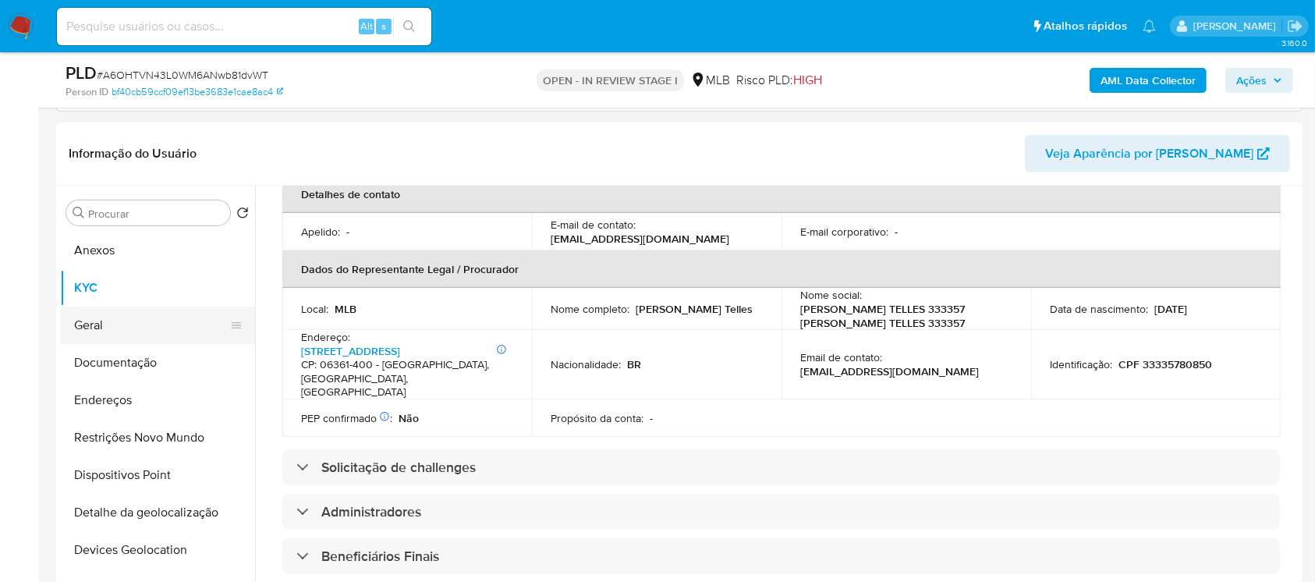
click at [117, 326] on button "Geral" at bounding box center [151, 324] width 182 height 37
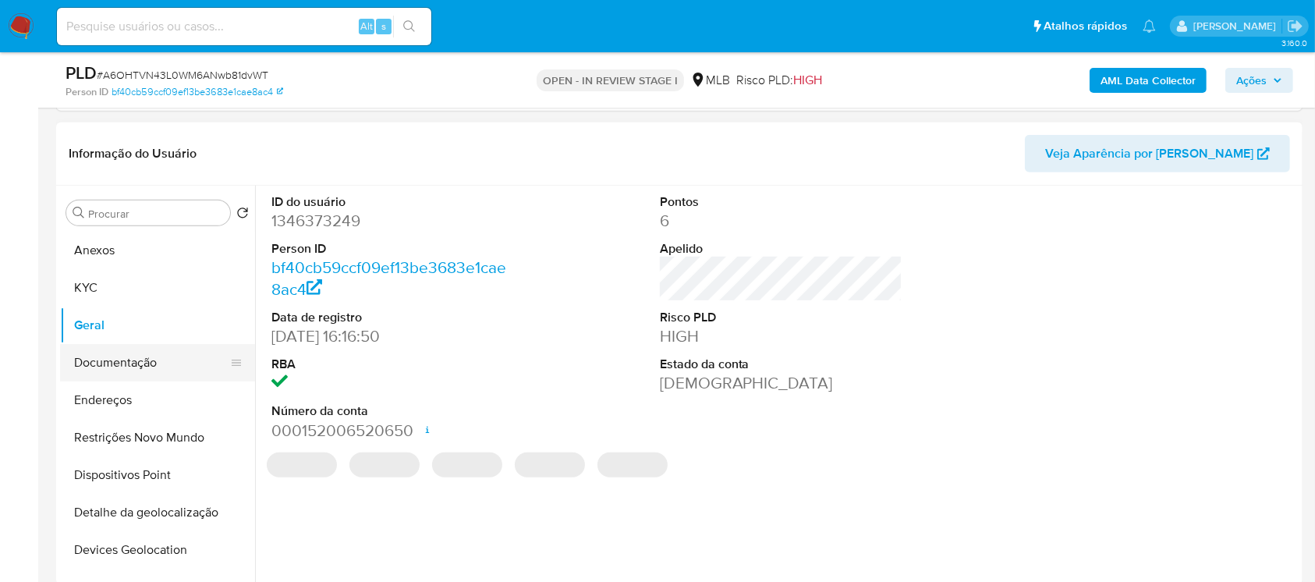
click at [119, 350] on button "Documentação" at bounding box center [151, 362] width 182 height 37
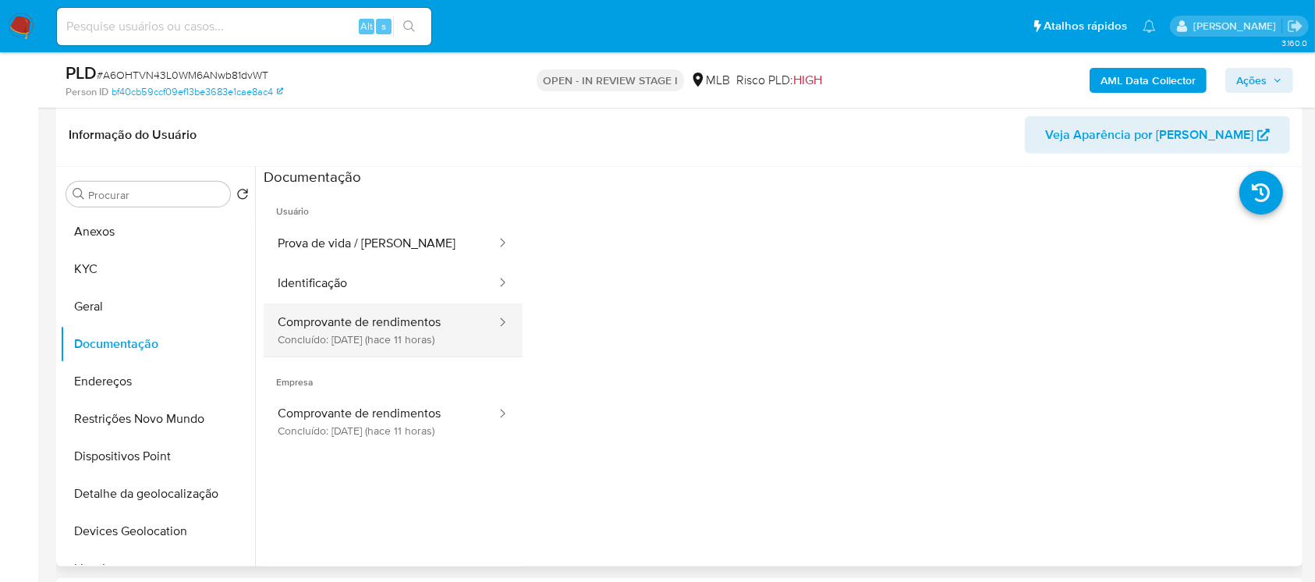
click at [333, 317] on button "Comprovante de rendimentos Concluído: 17/09/2025 (hace 11 horas)" at bounding box center [381, 329] width 234 height 53
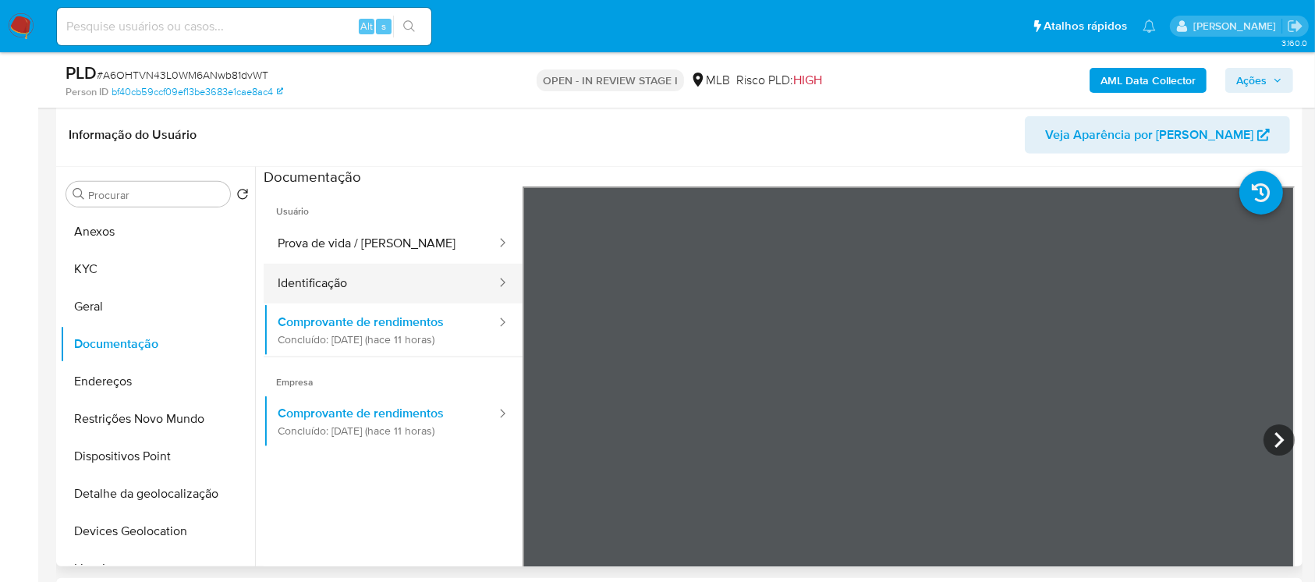
click at [308, 280] on button "Identificação" at bounding box center [381, 284] width 234 height 40
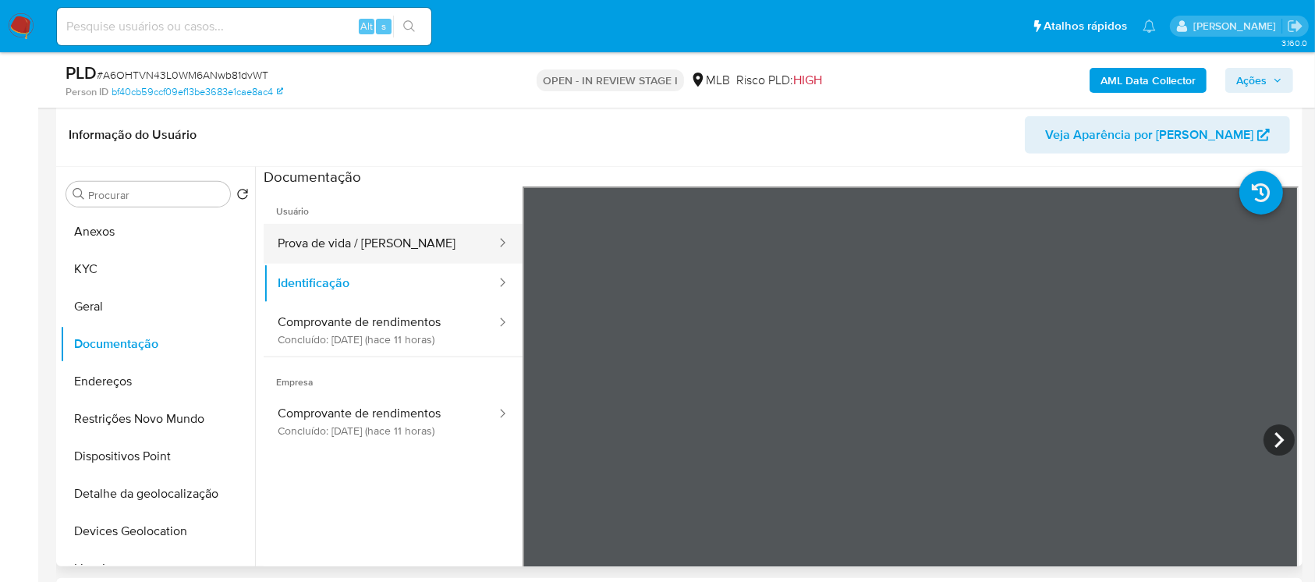
click at [307, 243] on button "Prova de vida / Selfie" at bounding box center [381, 244] width 234 height 40
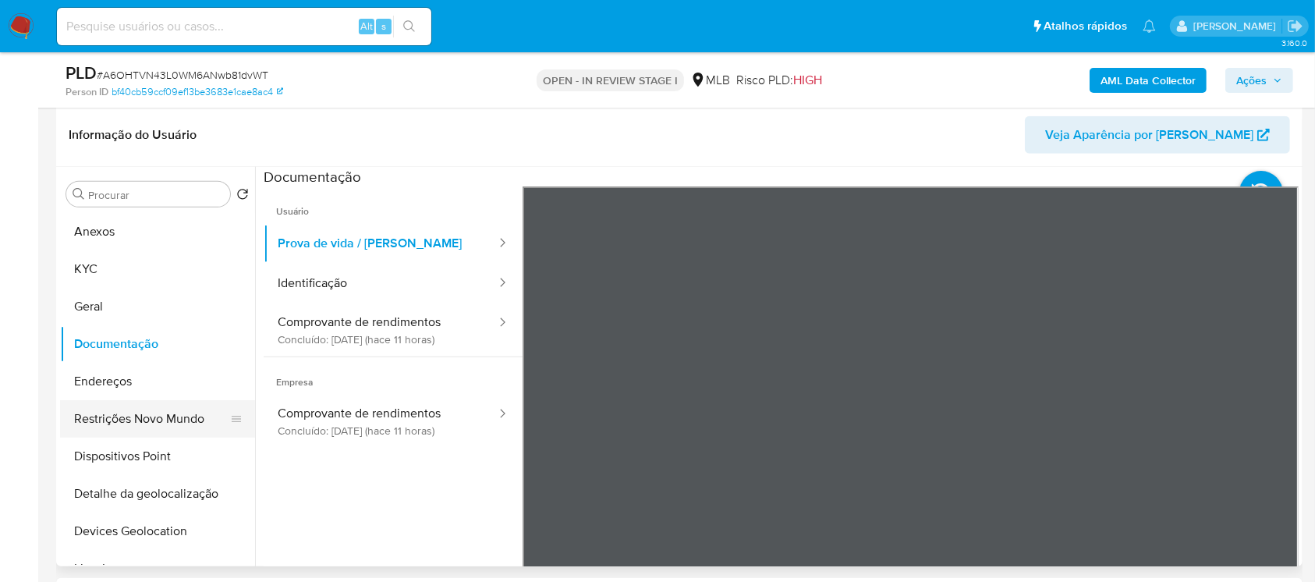
click at [140, 417] on button "Restrições Novo Mundo" at bounding box center [151, 418] width 182 height 37
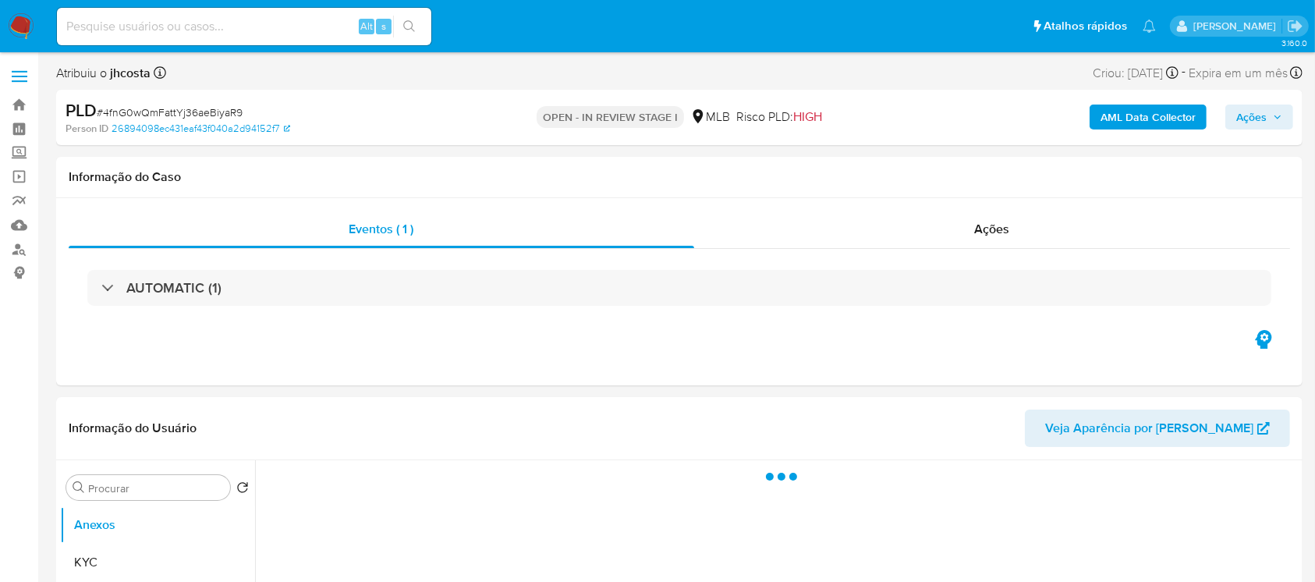
click at [393, 296] on div "AUTOMATIC (1)" at bounding box center [679, 288] width 1184 height 36
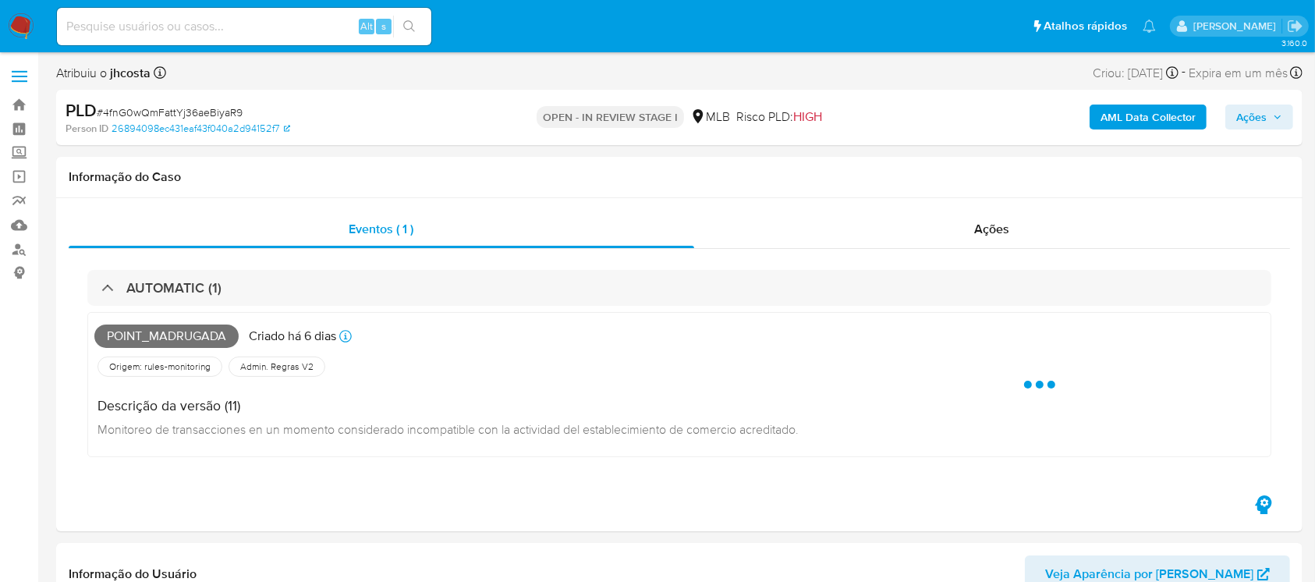
select select "10"
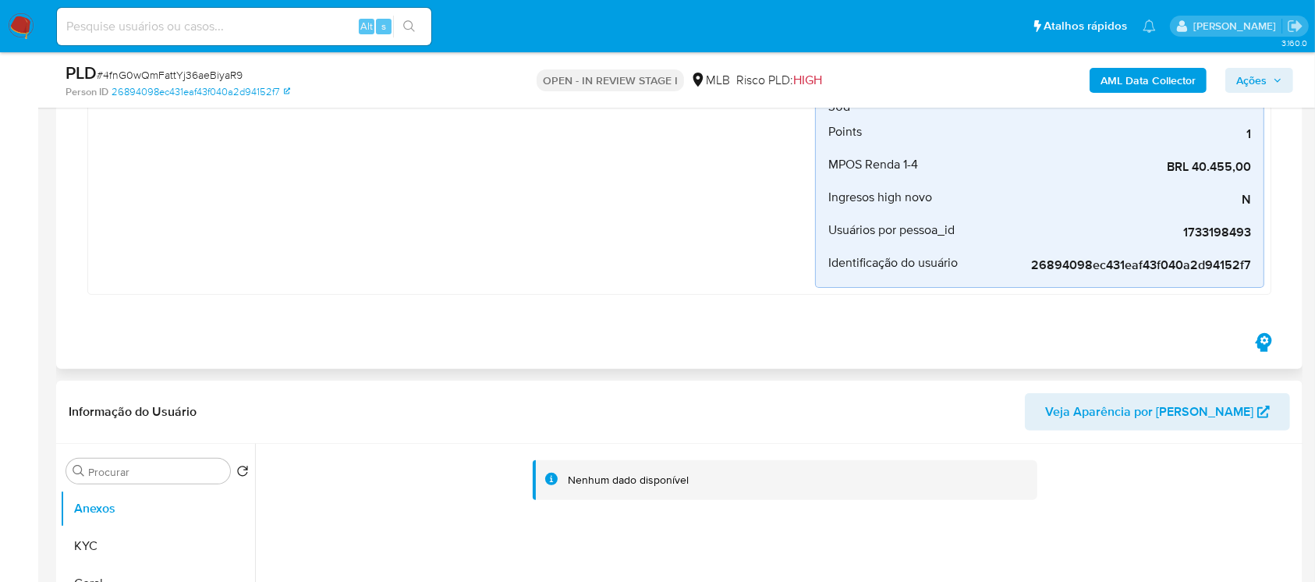
scroll to position [554, 0]
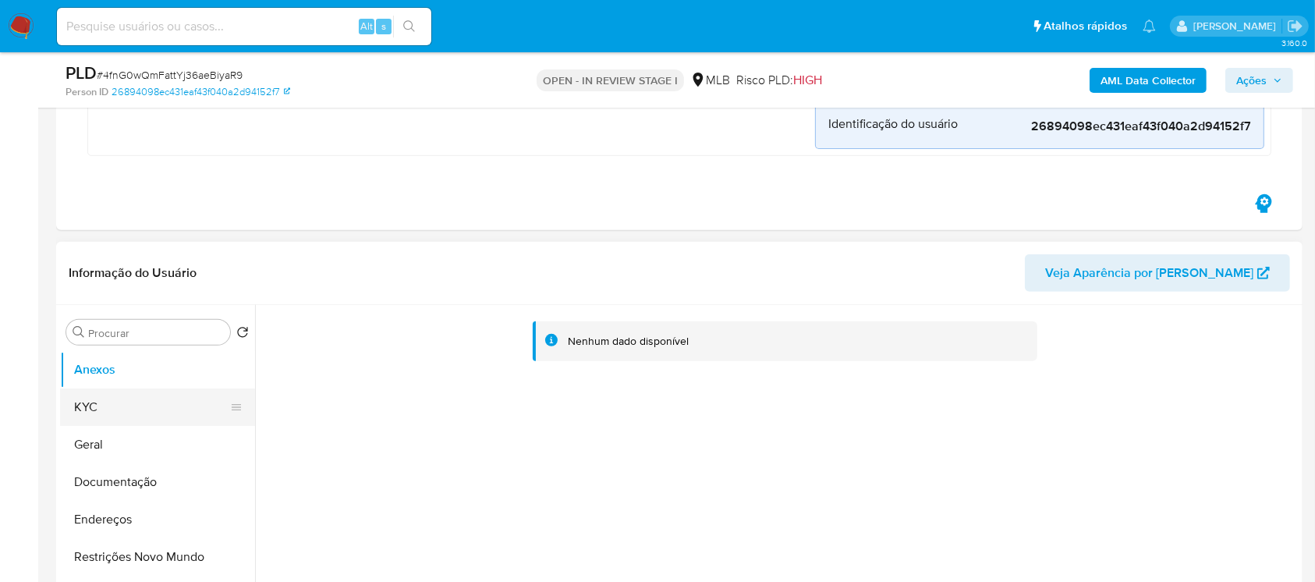
click at [110, 400] on button "KYC" at bounding box center [151, 406] width 182 height 37
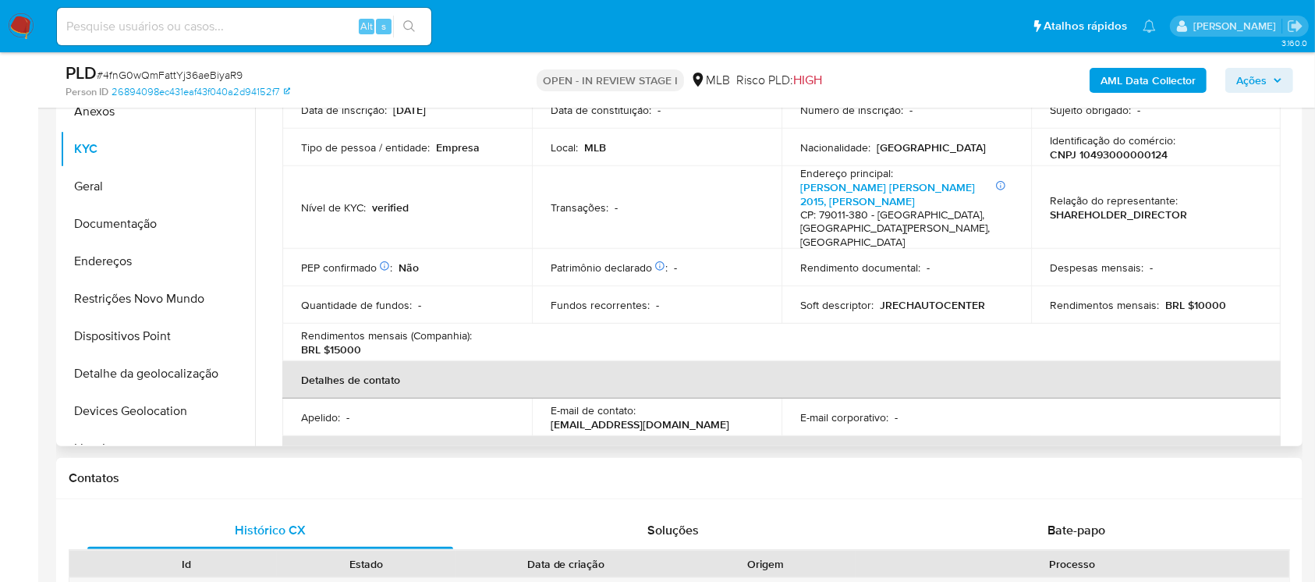
scroll to position [138, 0]
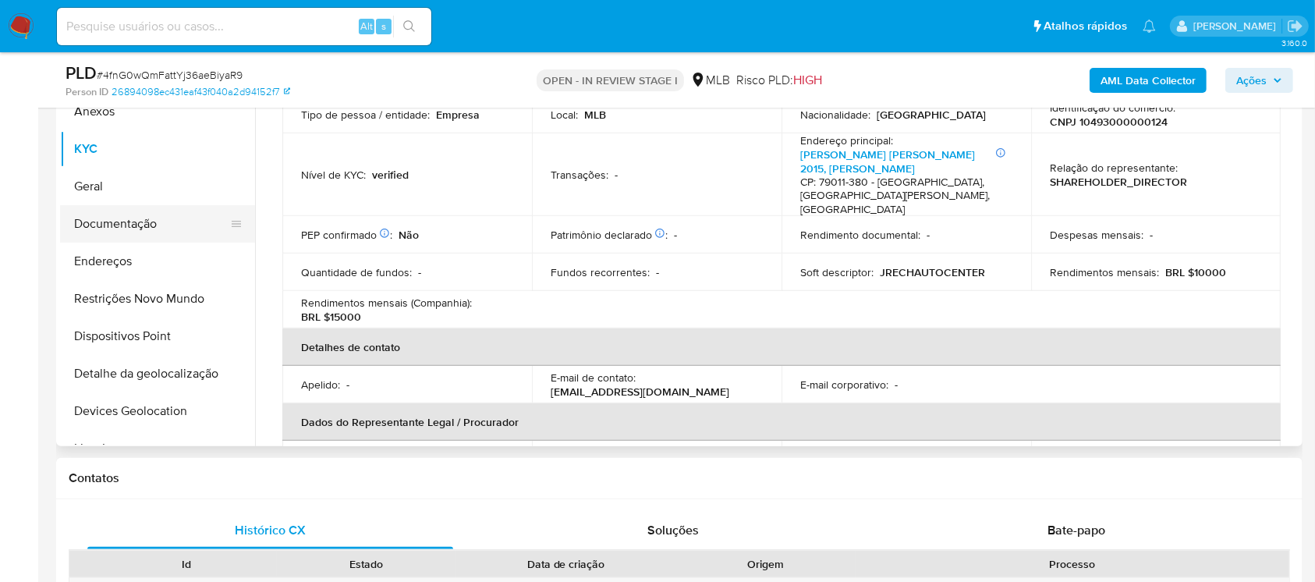
click at [118, 222] on button "Documentação" at bounding box center [151, 223] width 182 height 37
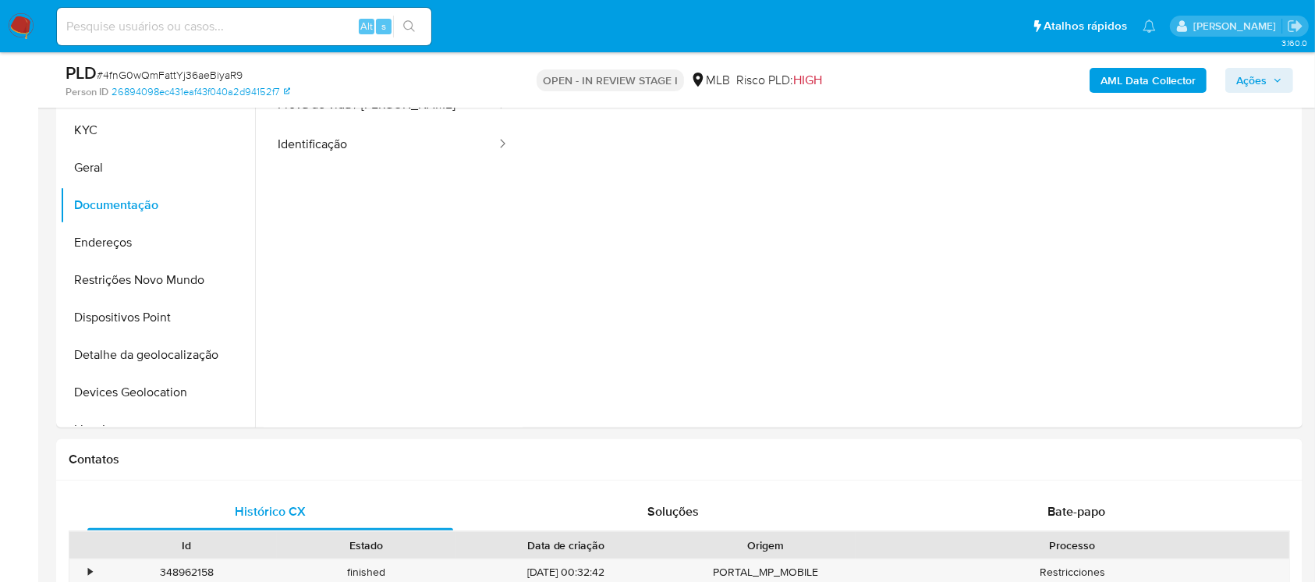
scroll to position [692, 0]
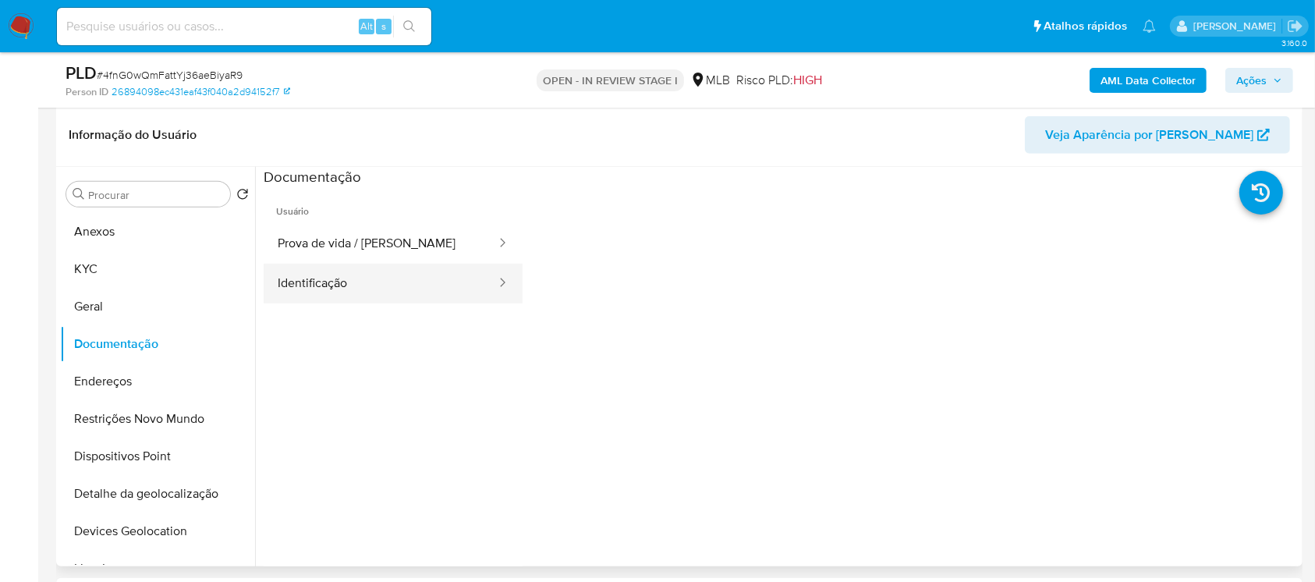
click at [324, 289] on button "Identificação" at bounding box center [381, 284] width 234 height 40
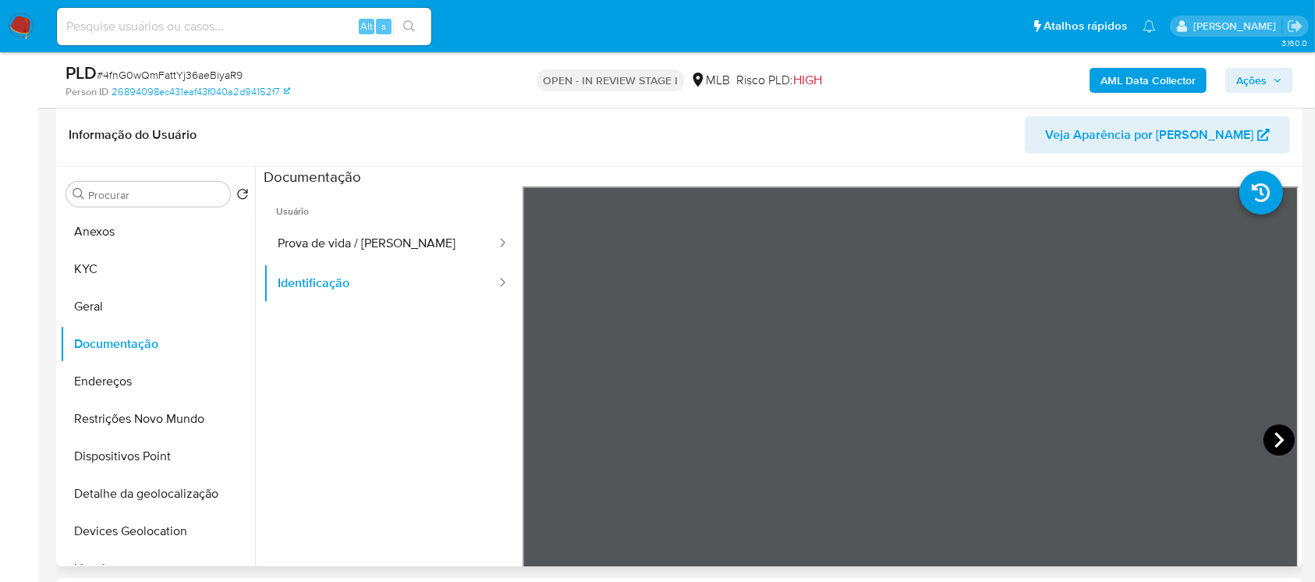
click at [1269, 439] on icon at bounding box center [1278, 439] width 31 height 31
click at [353, 240] on button "Prova de vida / Selfie" at bounding box center [381, 244] width 234 height 40
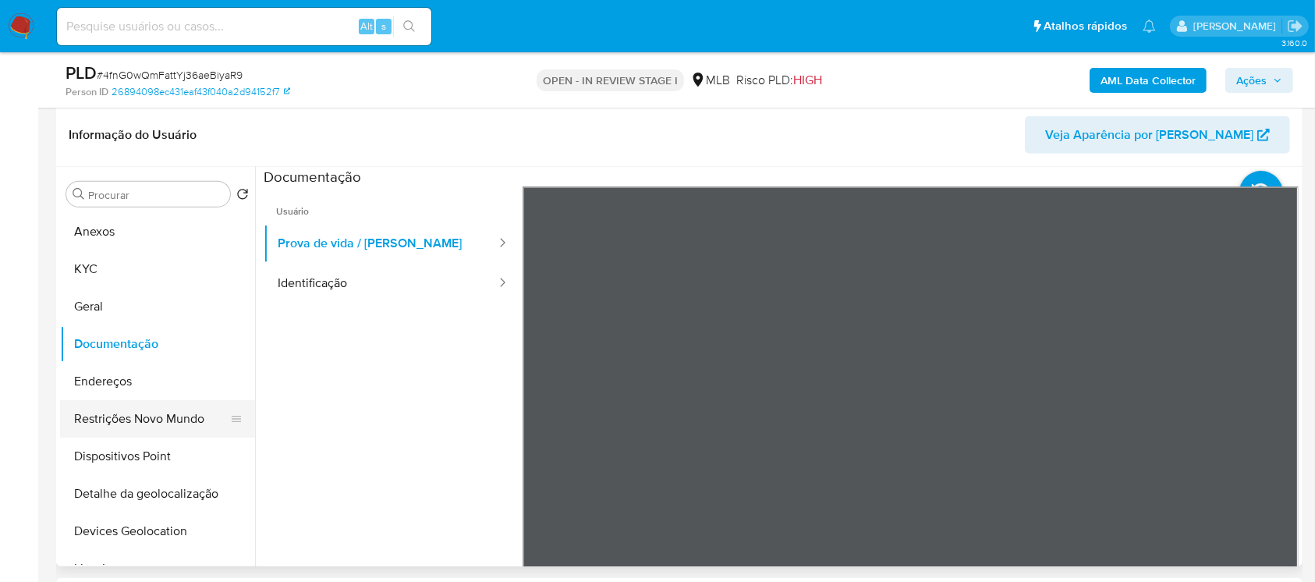
click at [129, 409] on button "Restrições Novo Mundo" at bounding box center [151, 418] width 182 height 37
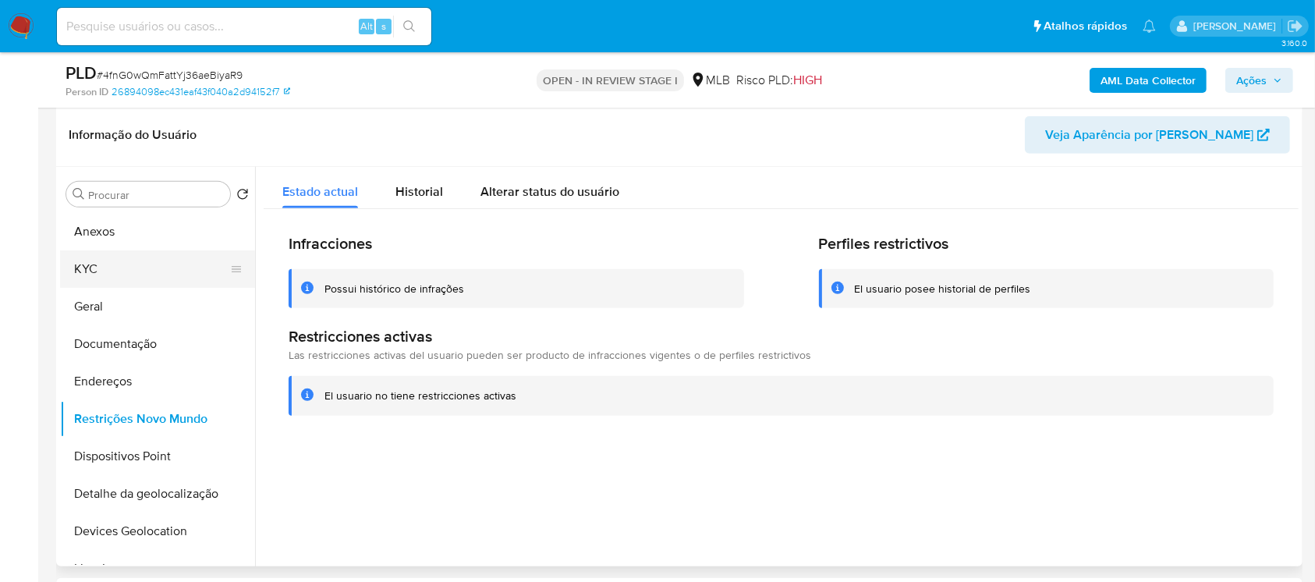
click at [103, 277] on button "KYC" at bounding box center [151, 268] width 182 height 37
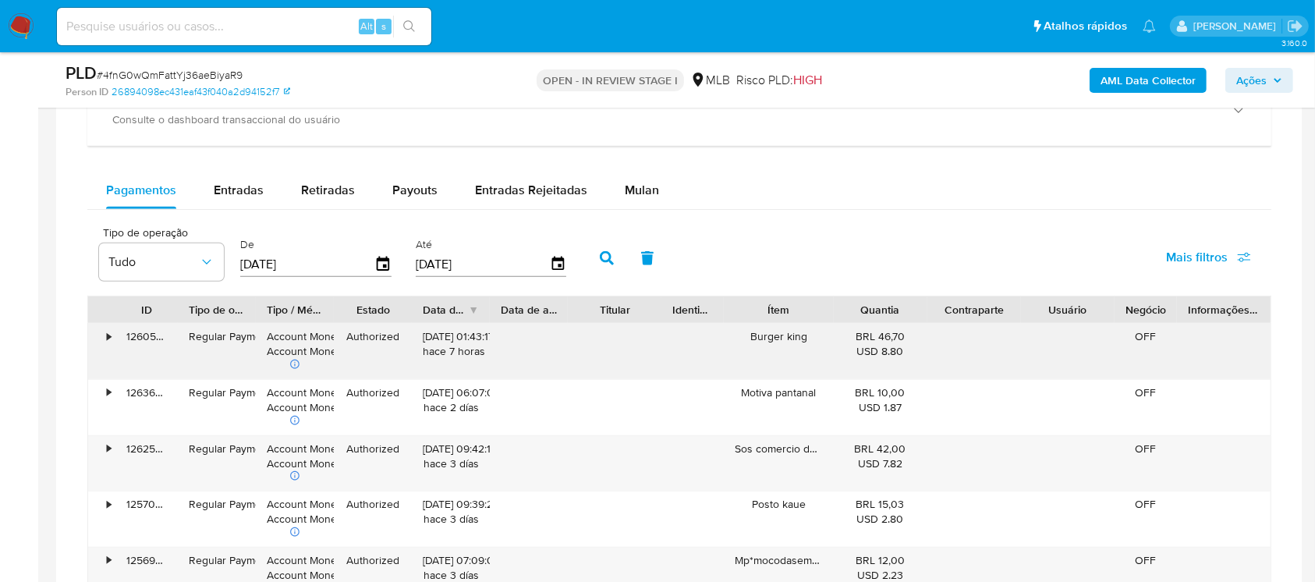
scroll to position [1663, 0]
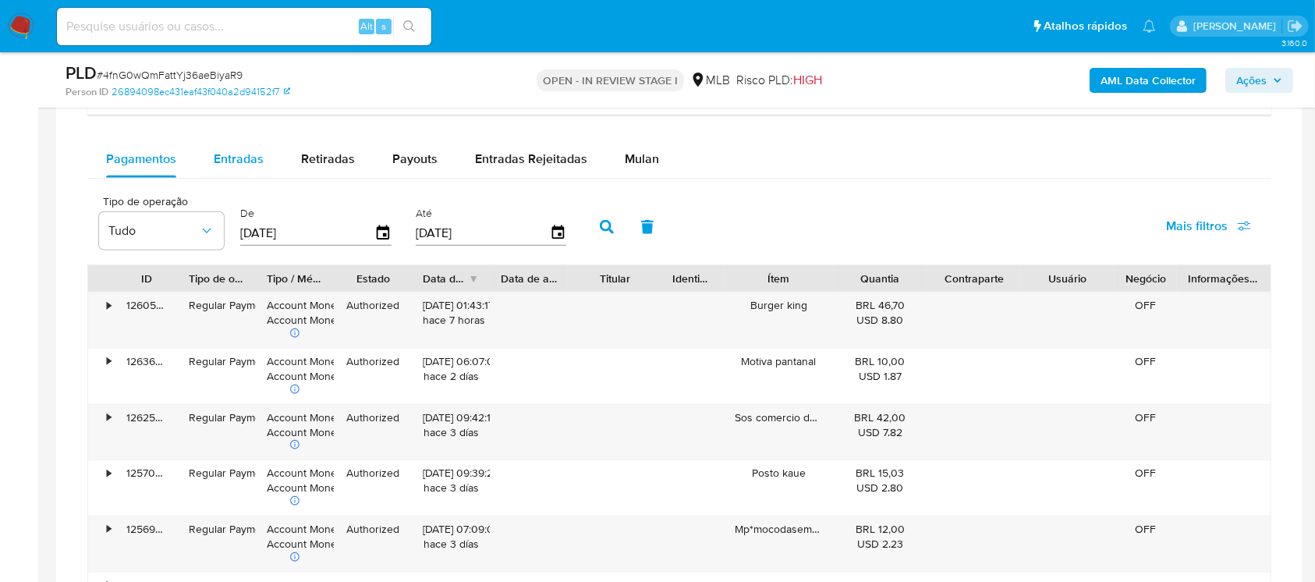
click at [234, 171] on div "Entradas" at bounding box center [239, 158] width 50 height 37
select select "10"
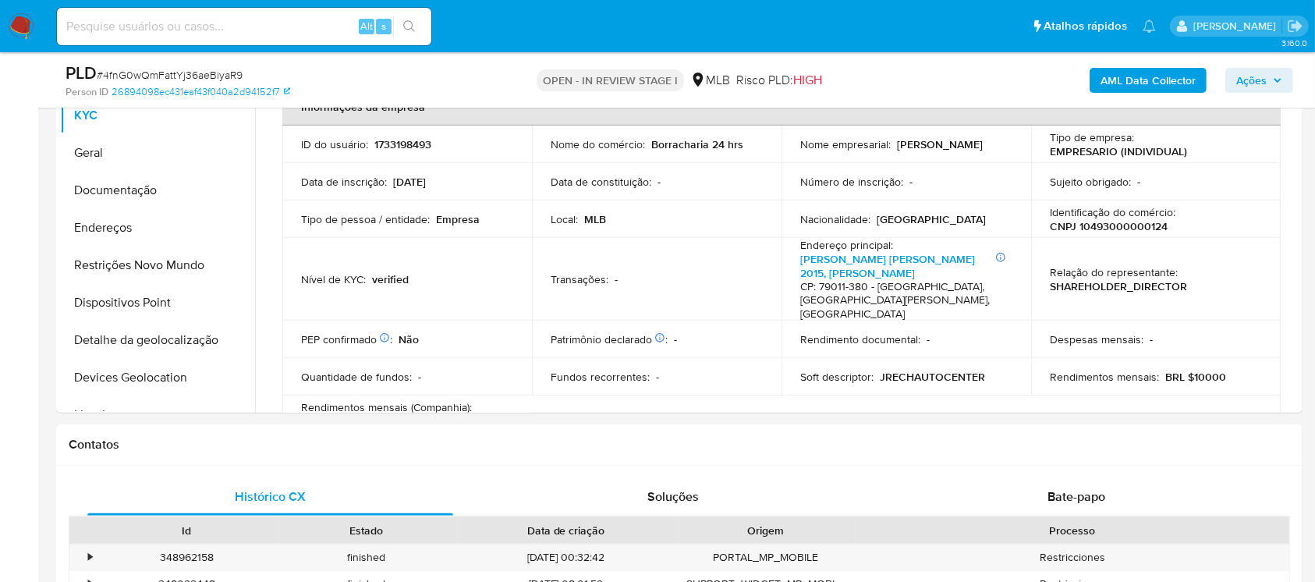
scroll to position [831, 0]
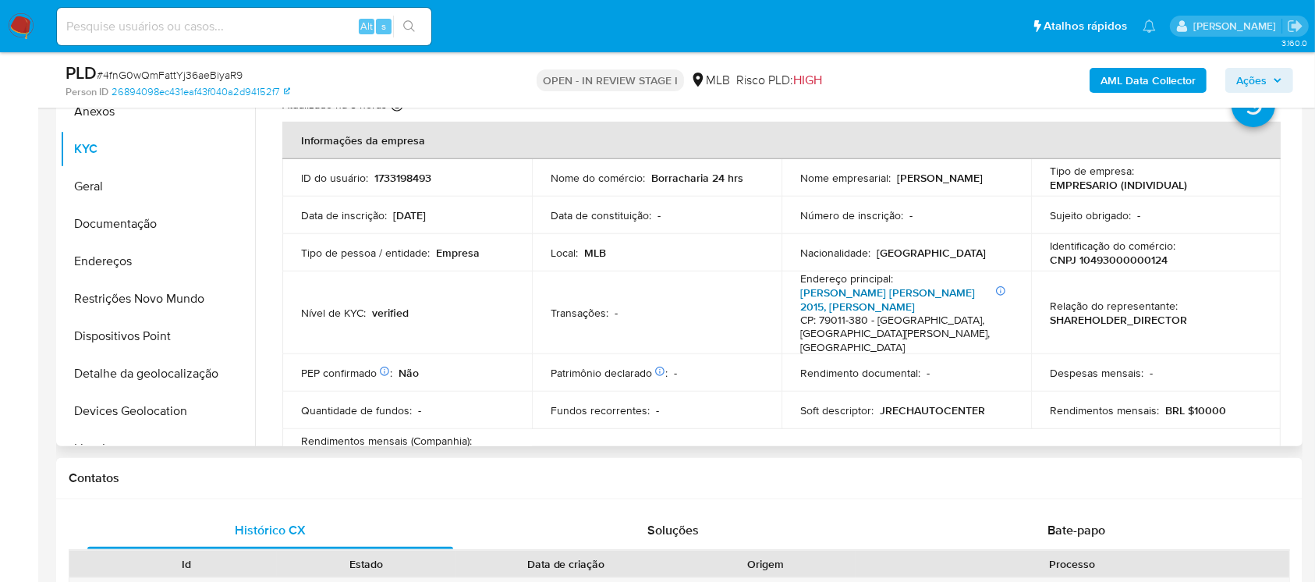
click at [834, 294] on link "Rua Dona Consuelo Muller 2015, Coronel Antonino" at bounding box center [887, 300] width 175 height 30
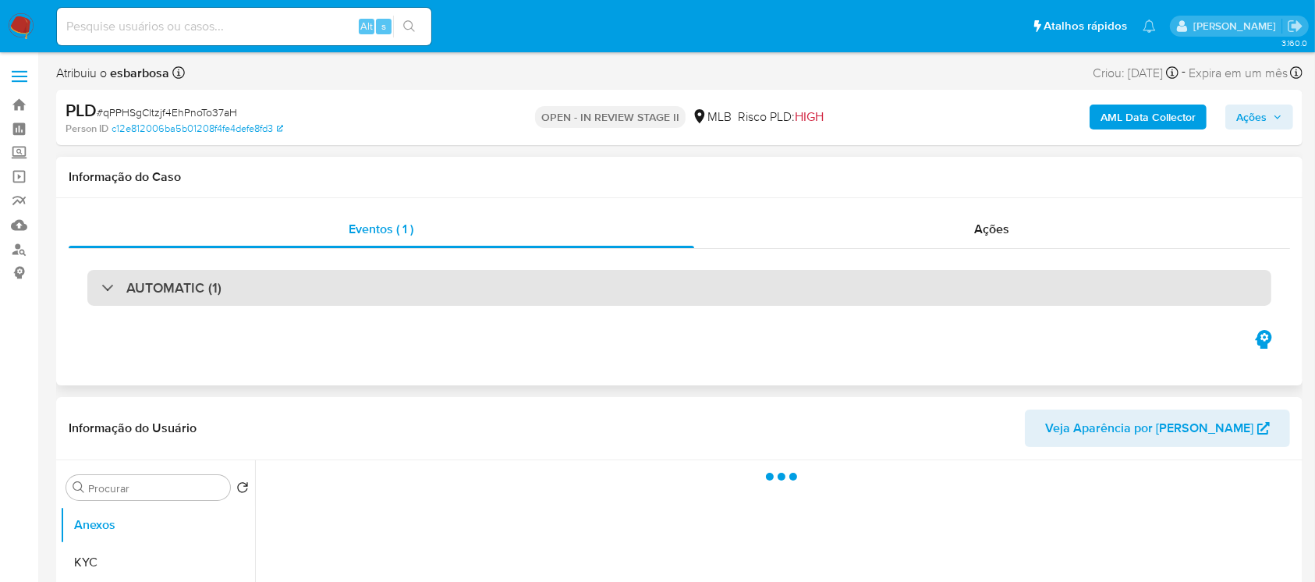
click at [417, 299] on div "AUTOMATIC (1)" at bounding box center [679, 288] width 1184 height 36
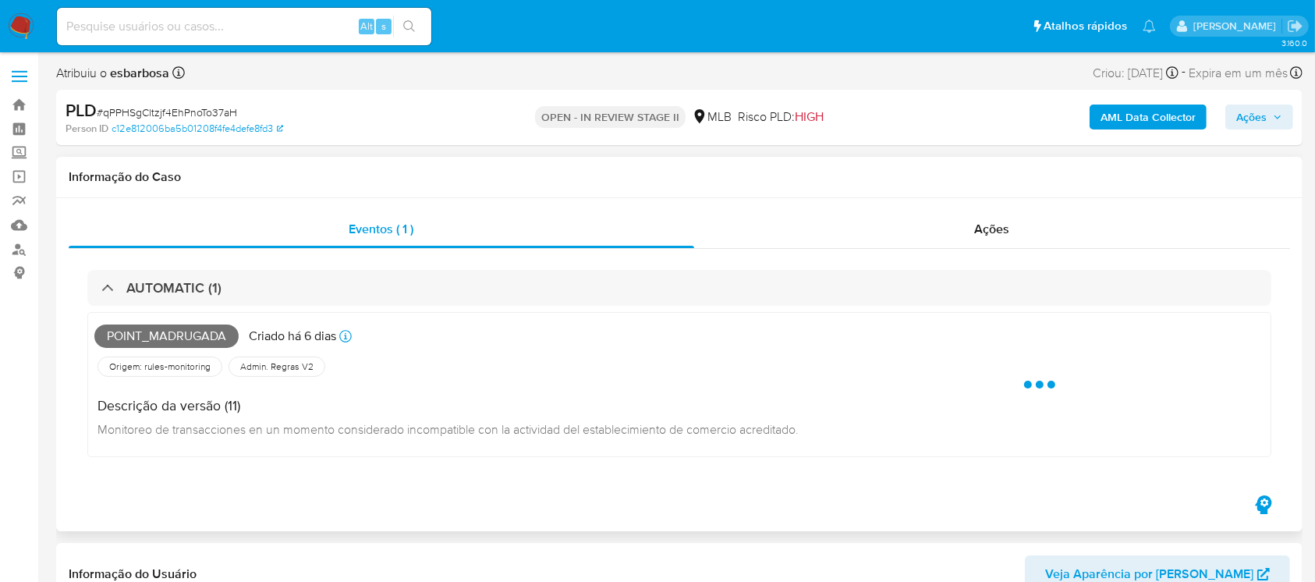
select select "10"
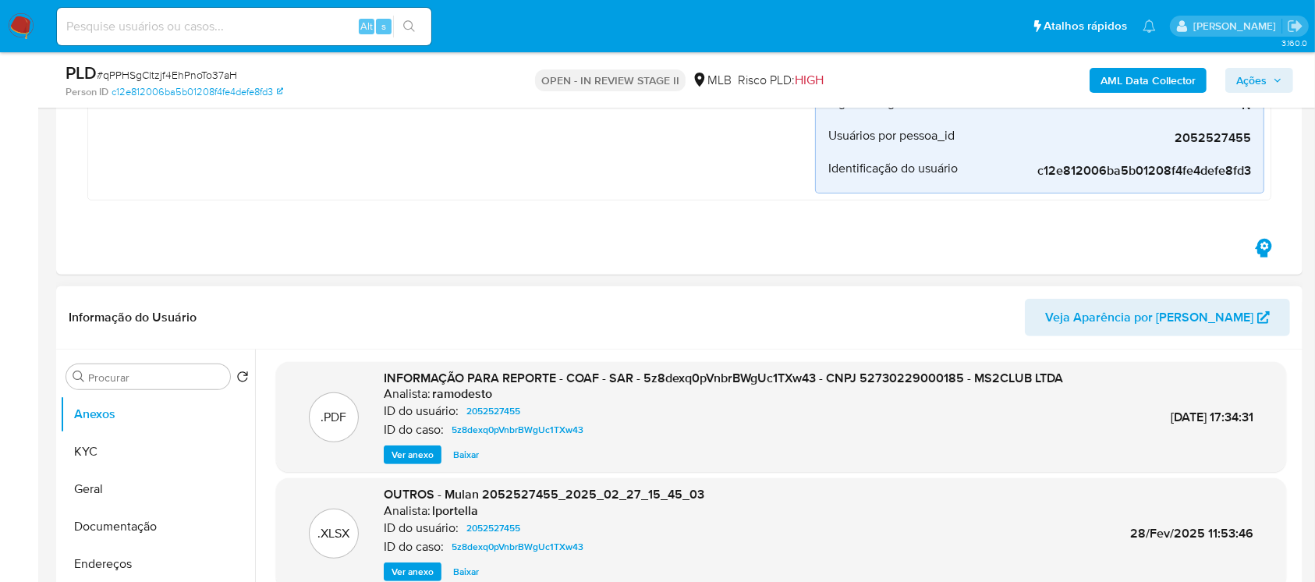
scroll to position [554, 0]
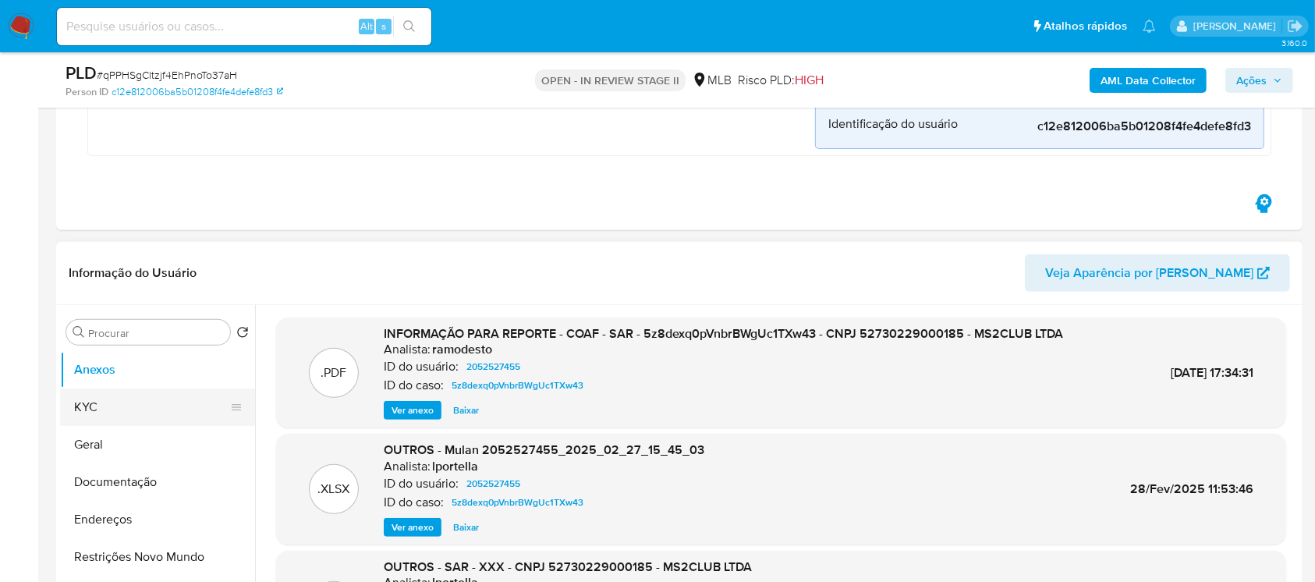
click at [108, 409] on button "KYC" at bounding box center [151, 406] width 182 height 37
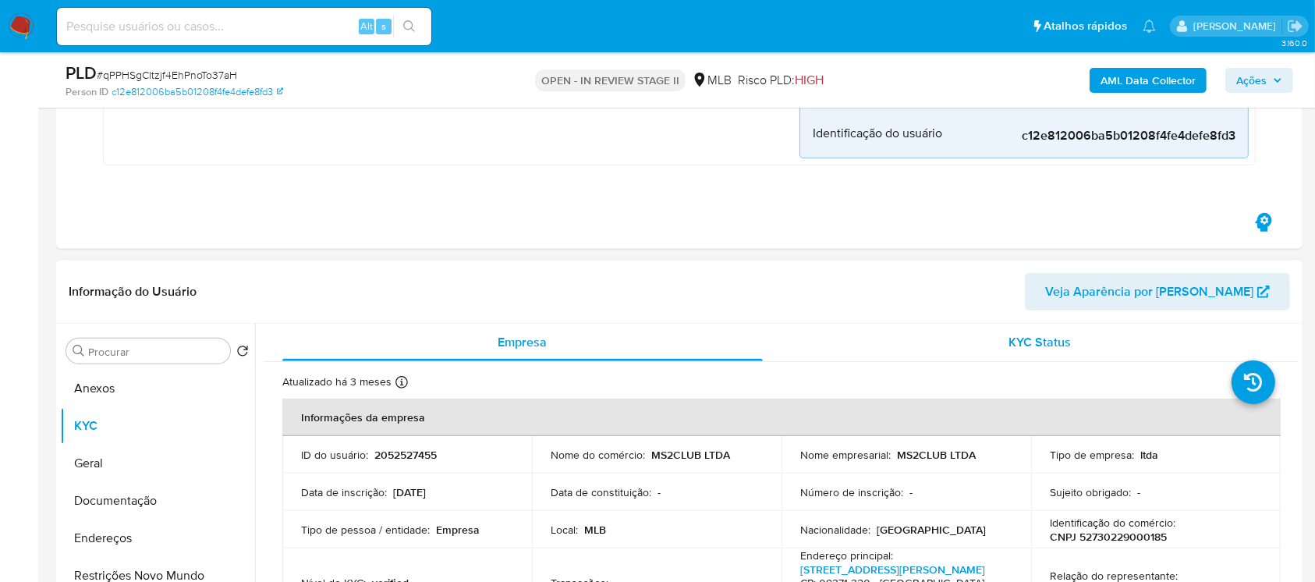
scroll to position [138, 0]
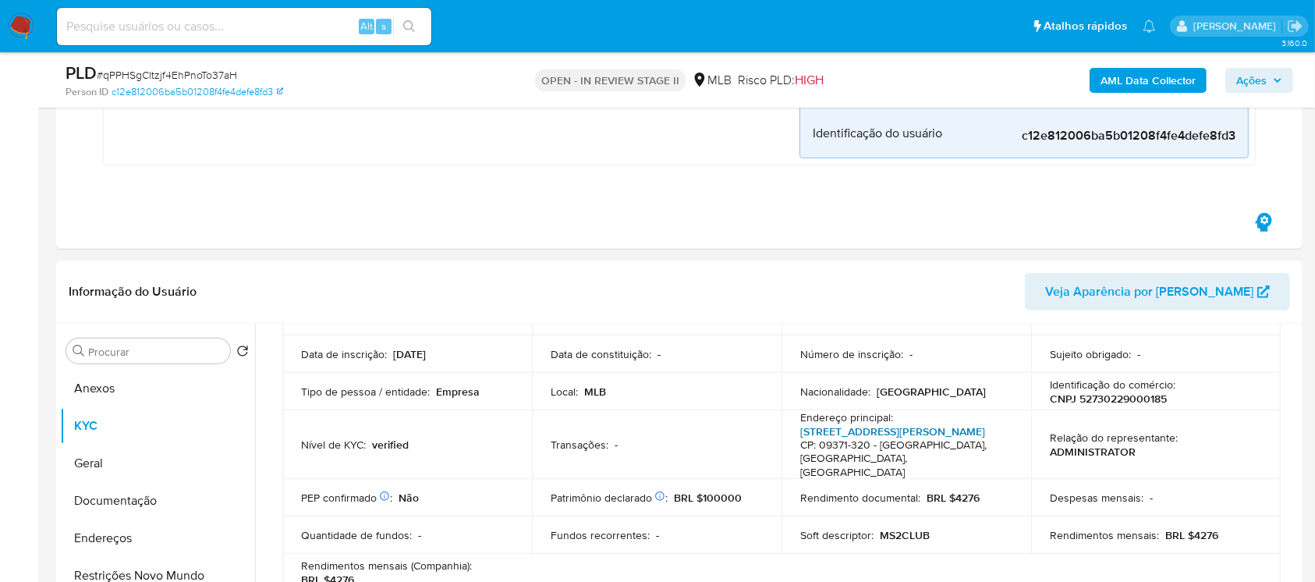
click at [843, 439] on link "Avenida Armando Salles Oliveira 121, Parque São Vicente" at bounding box center [892, 431] width 185 height 16
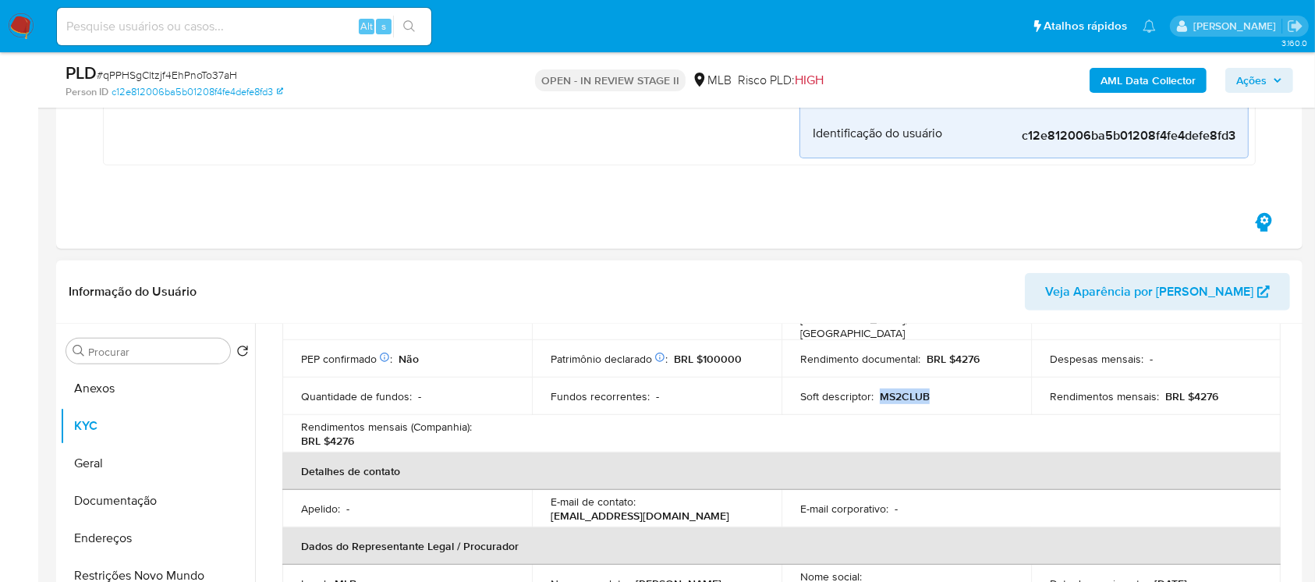
drag, startPoint x: 930, startPoint y: 382, endPoint x: 877, endPoint y: 380, distance: 53.1
click at [877, 389] on div "Soft descriptor : MS2CLUB" at bounding box center [906, 396] width 212 height 14
copy p "MS2CLUB"
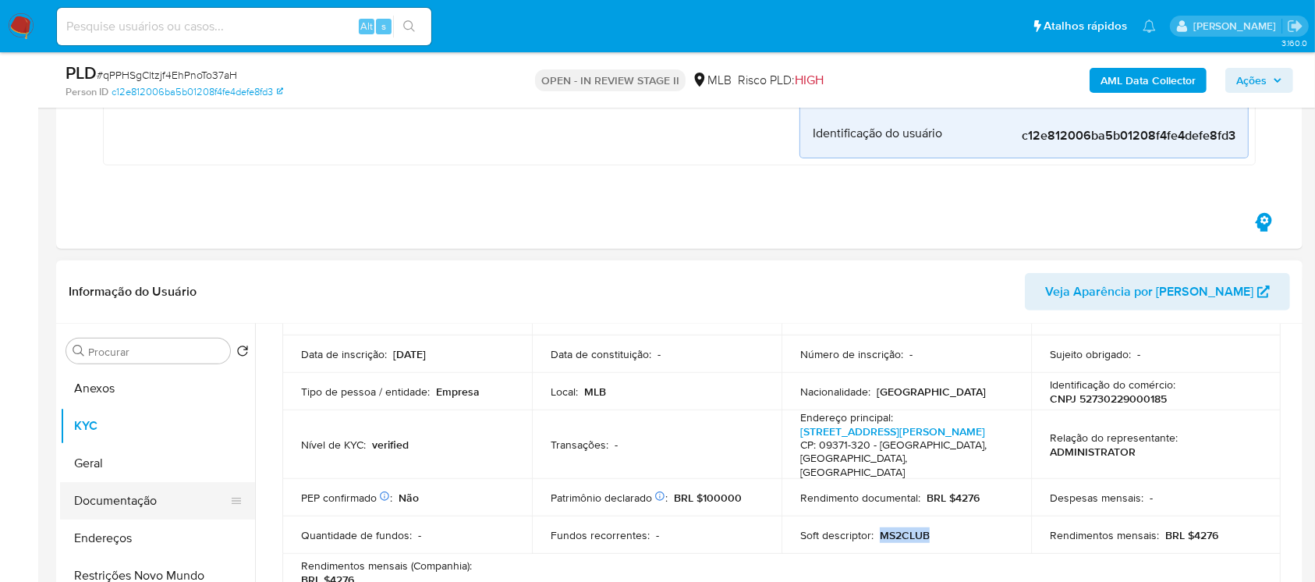
click at [115, 503] on button "Documentação" at bounding box center [151, 500] width 182 height 37
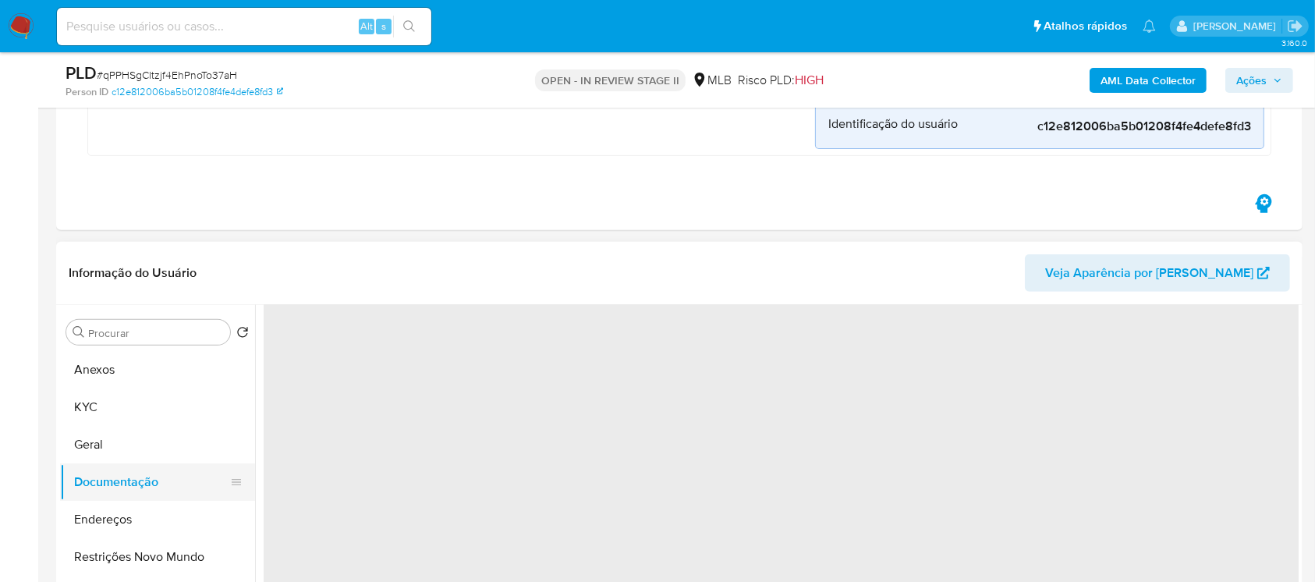
scroll to position [0, 0]
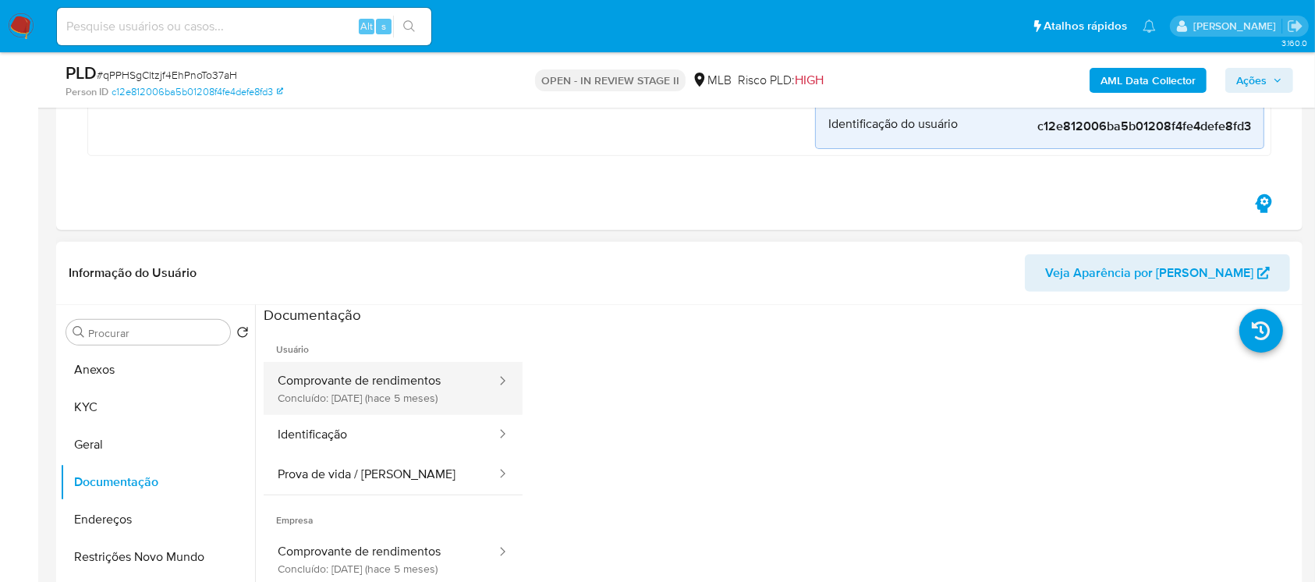
click at [341, 391] on button "Comprovante de rendimentos Concluído: 24/04/2025 (hace 5 meses)" at bounding box center [381, 388] width 234 height 53
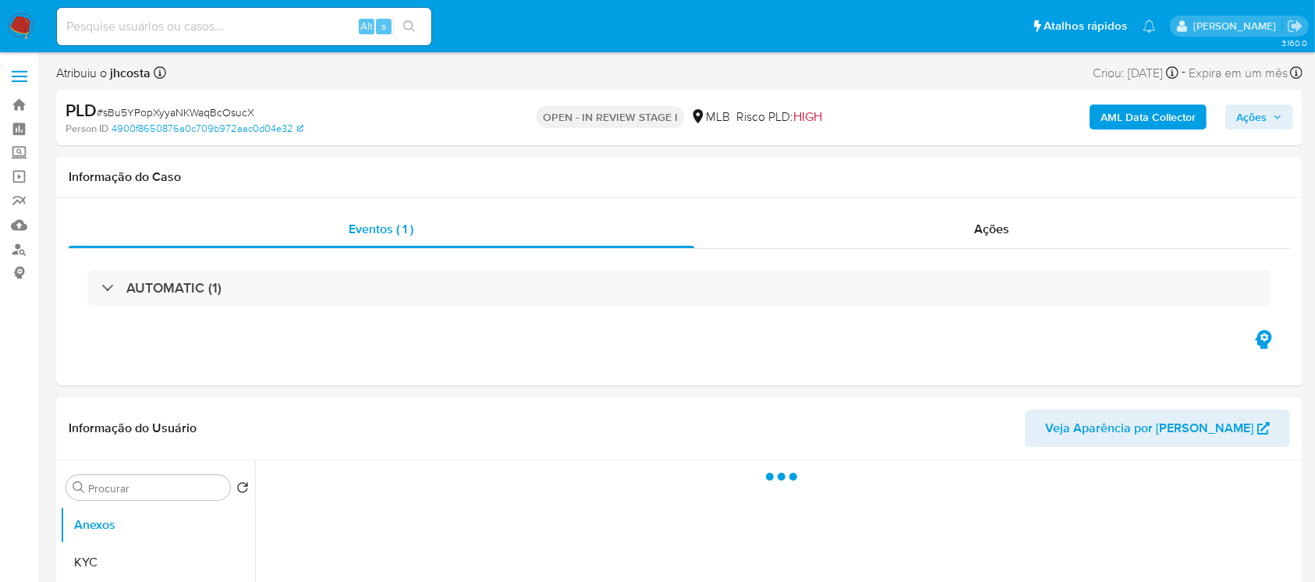
click at [400, 288] on div "AUTOMATIC (1)" at bounding box center [679, 288] width 1184 height 36
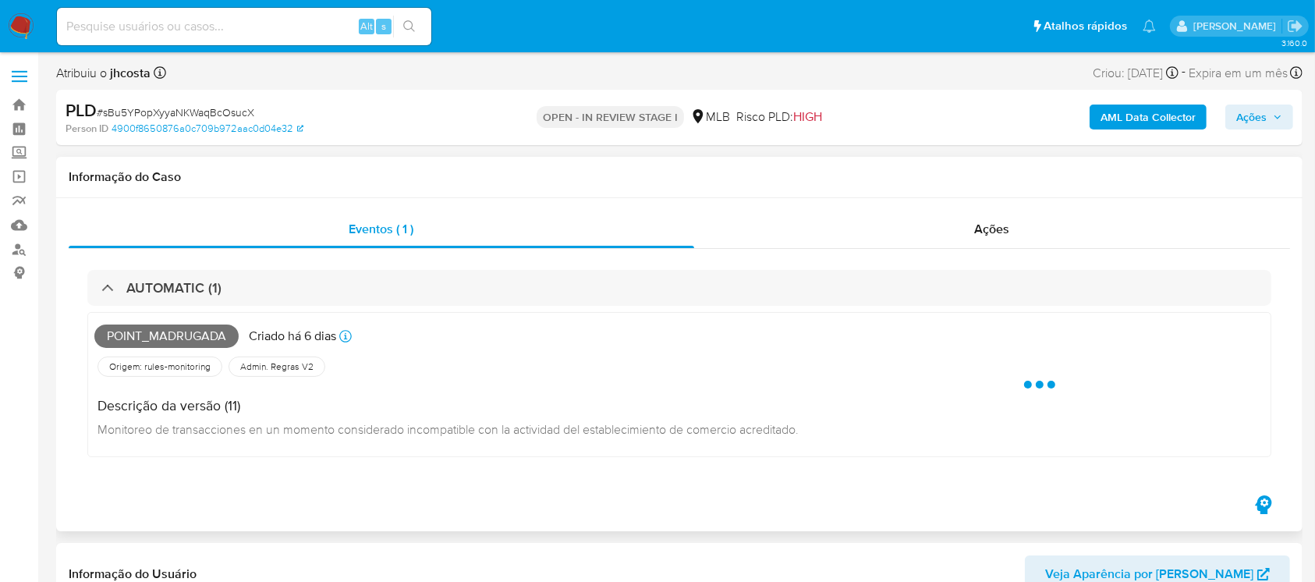
select select "10"
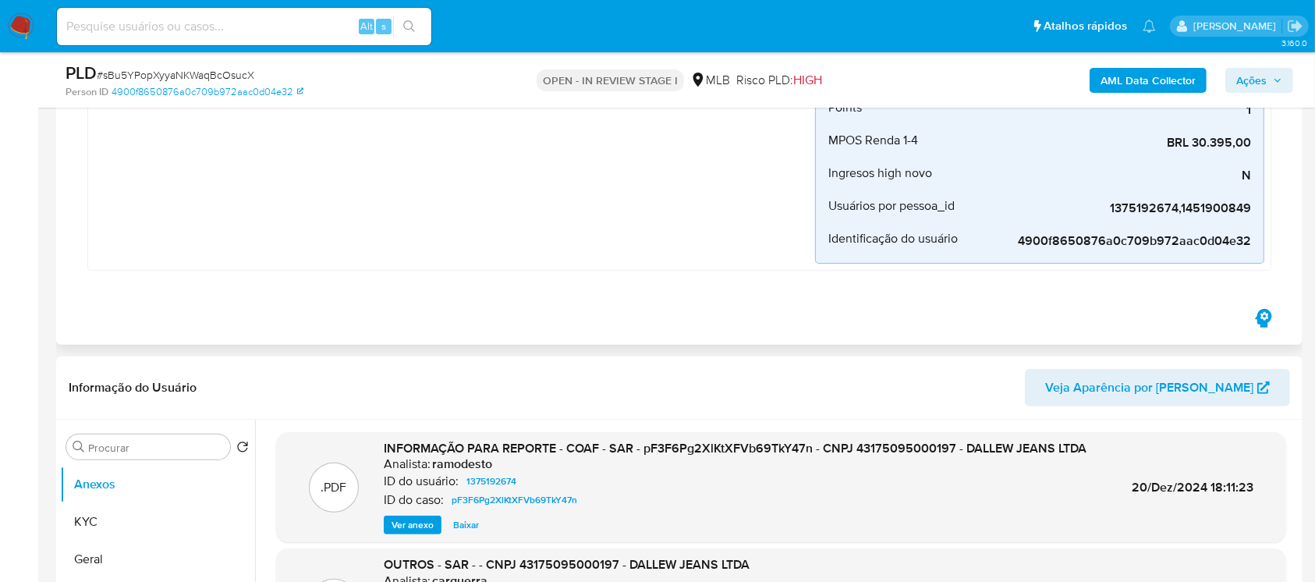
scroll to position [554, 0]
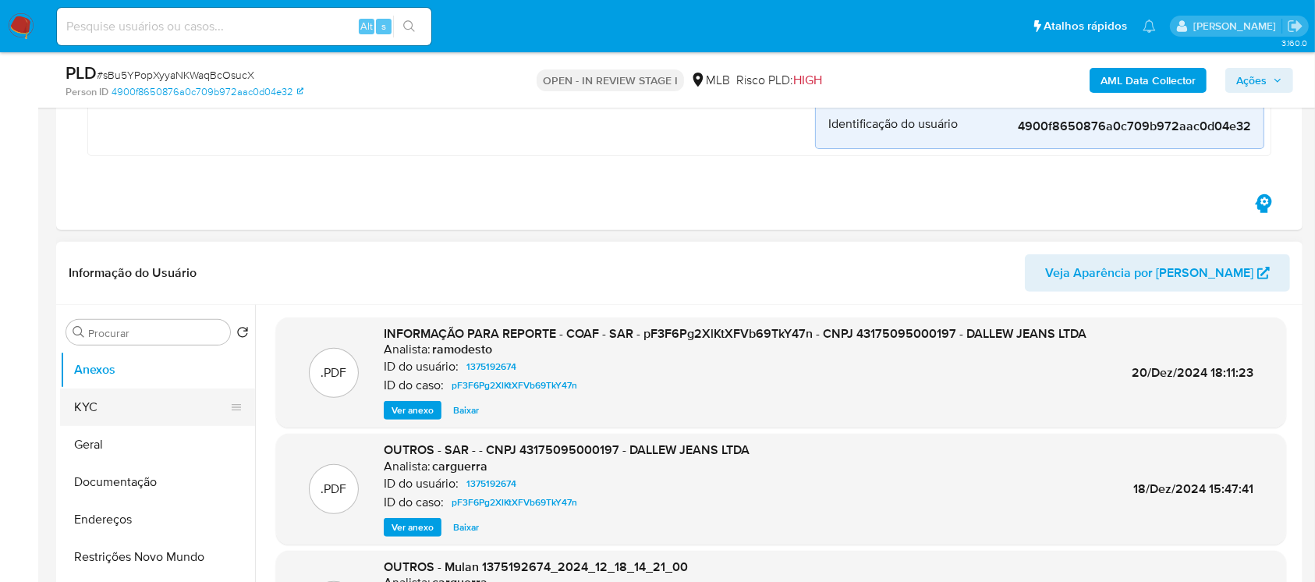
click at [121, 397] on button "KYC" at bounding box center [151, 406] width 182 height 37
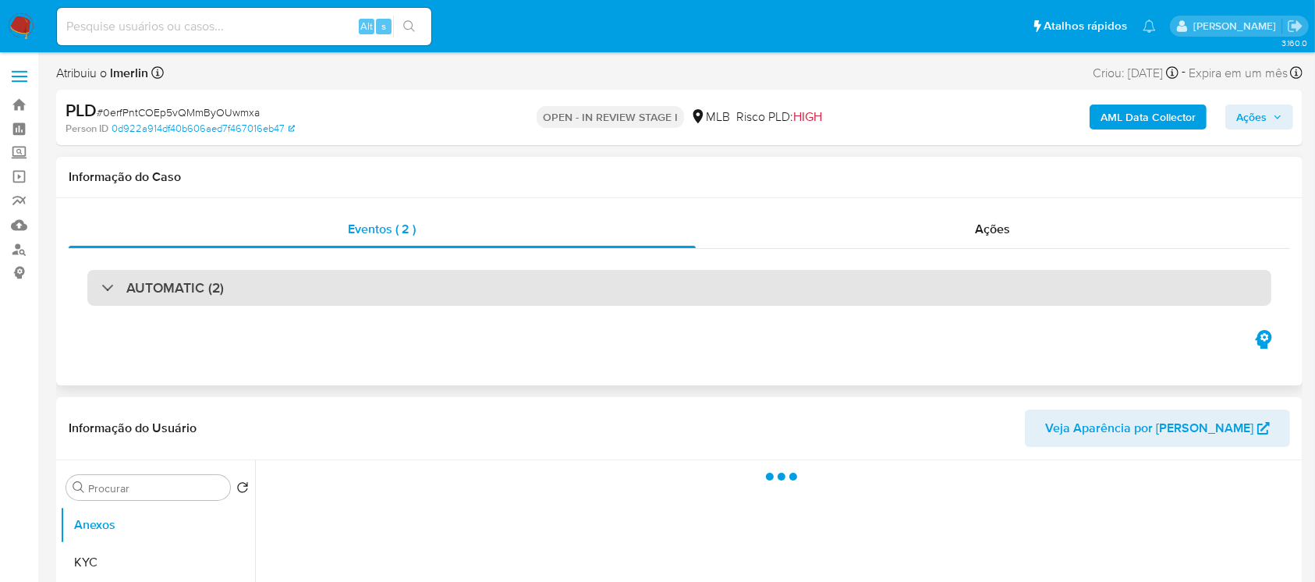
click at [338, 289] on div "AUTOMATIC (2)" at bounding box center [679, 288] width 1184 height 36
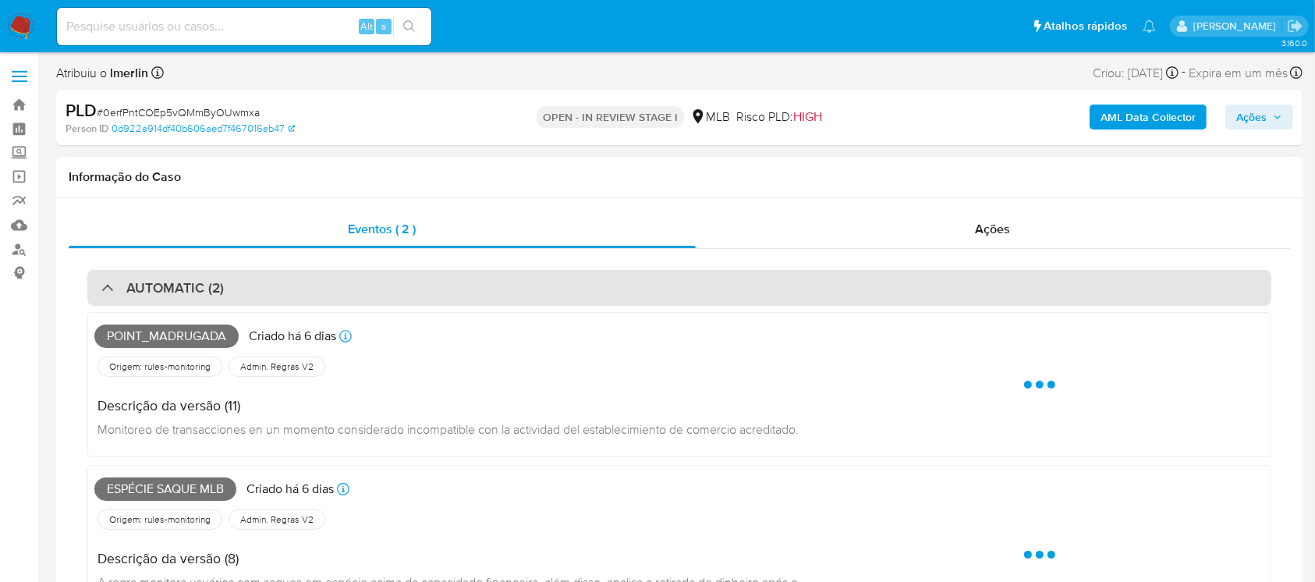
select select "10"
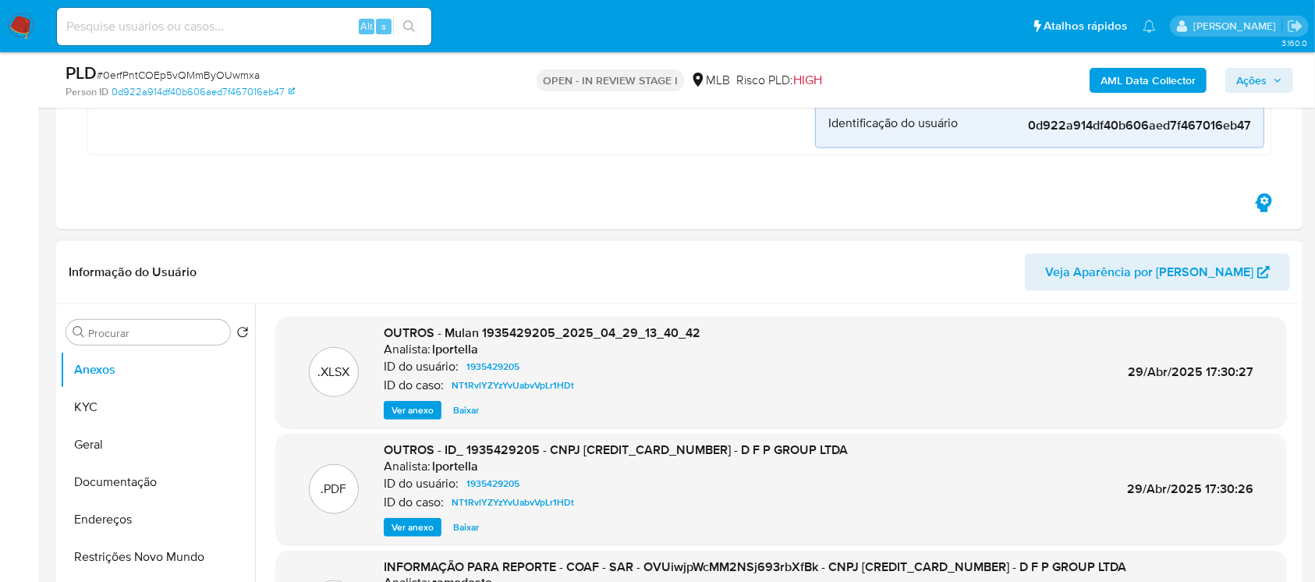
scroll to position [1109, 0]
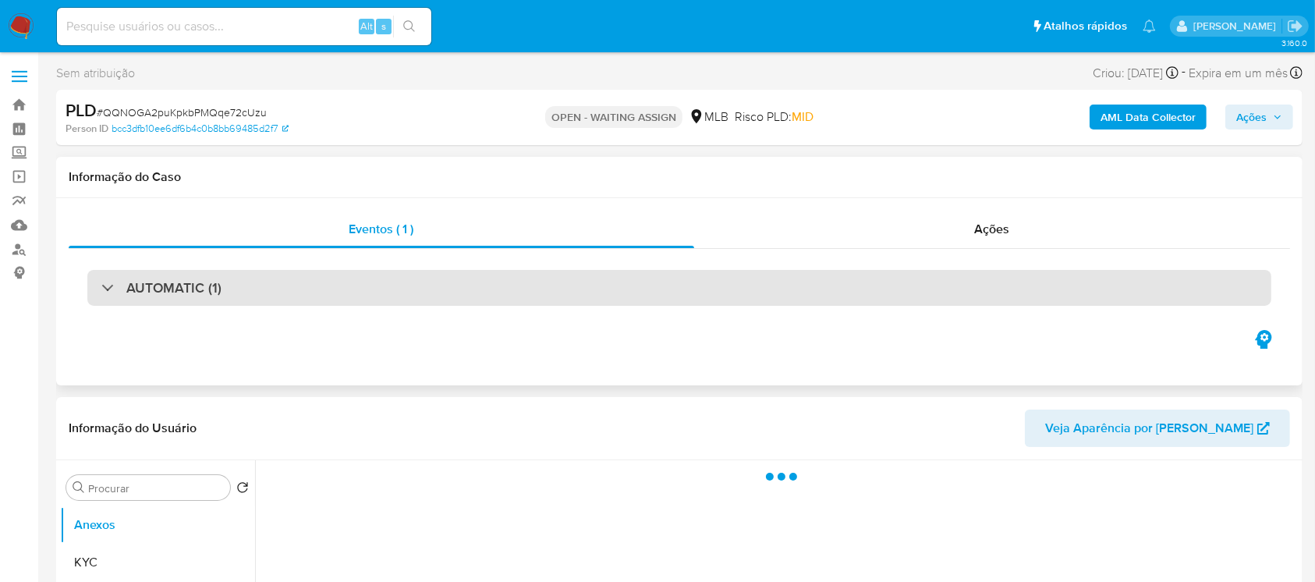
click at [387, 292] on div "AUTOMATIC (1)" at bounding box center [679, 288] width 1184 height 36
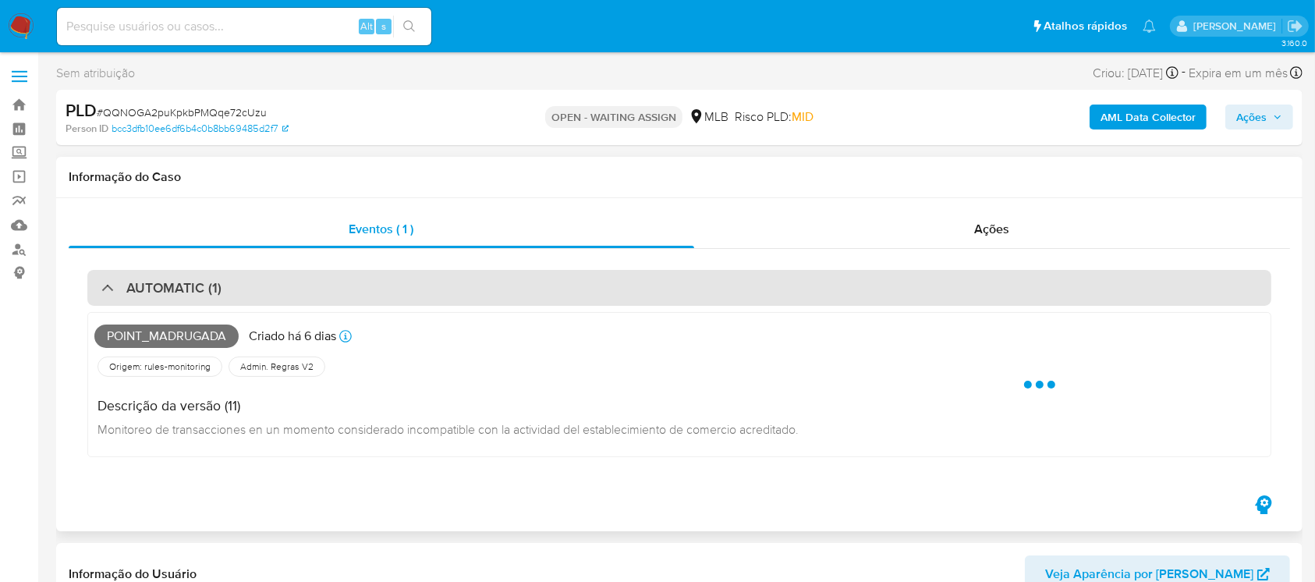
select select "10"
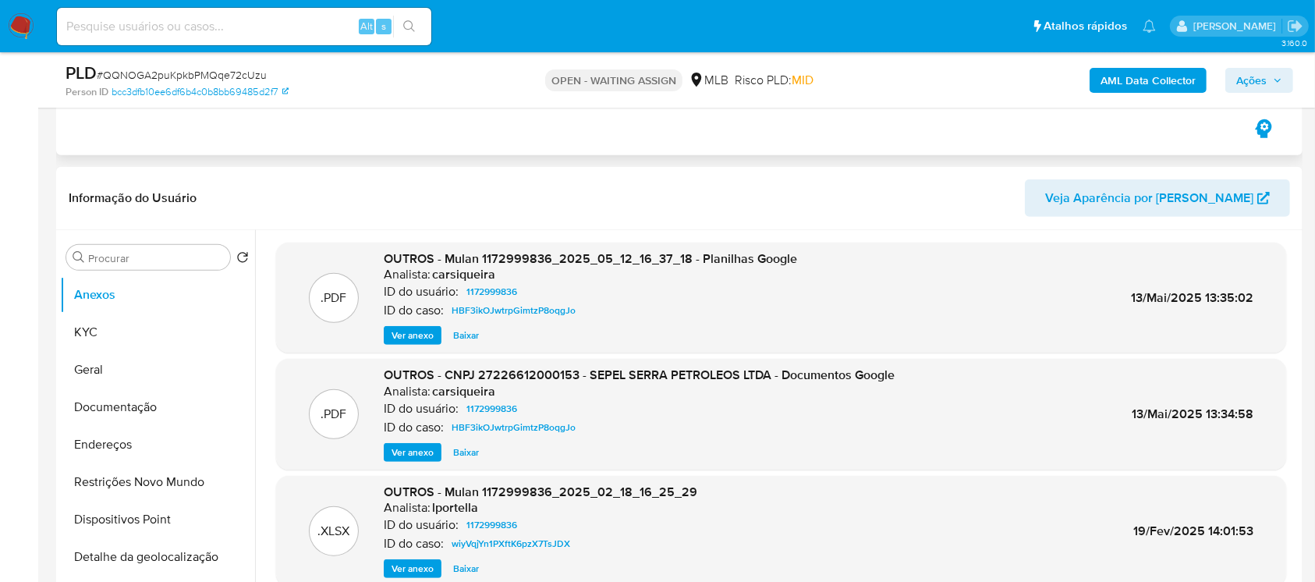
scroll to position [692, 0]
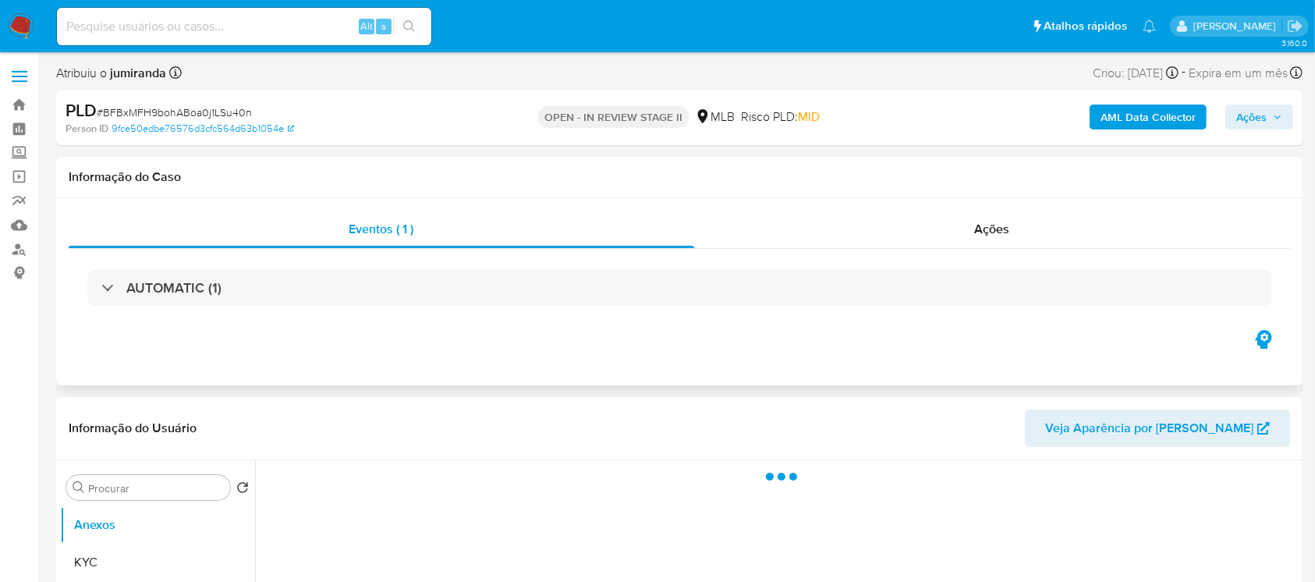
select select "10"
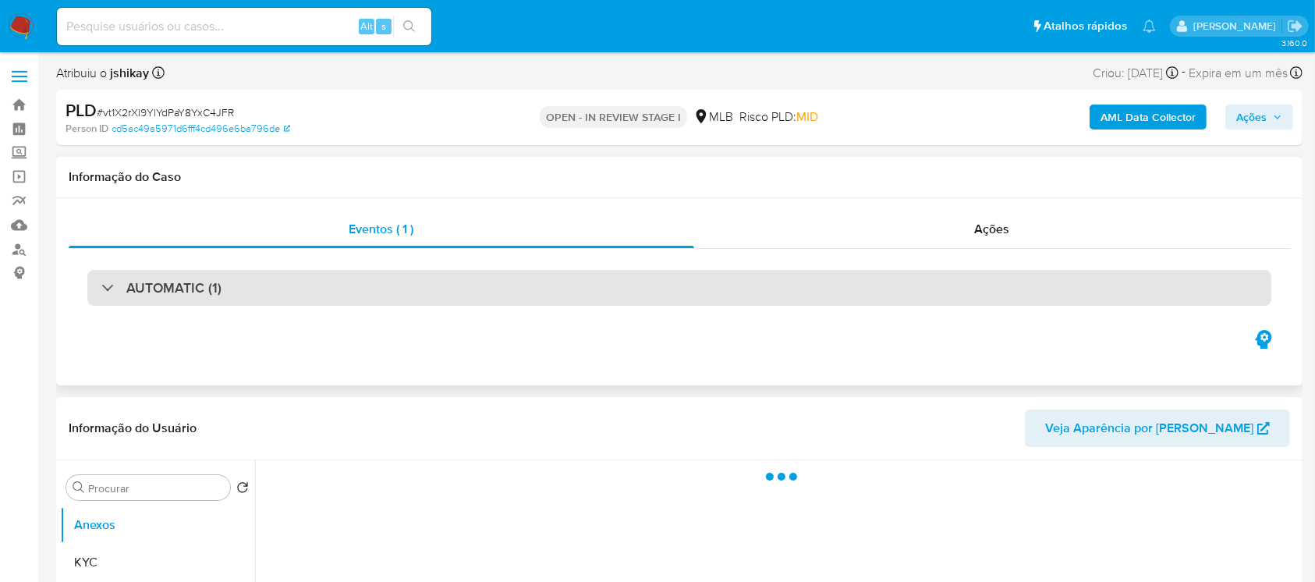
click at [238, 296] on div "AUTOMATIC (1)" at bounding box center [679, 288] width 1184 height 36
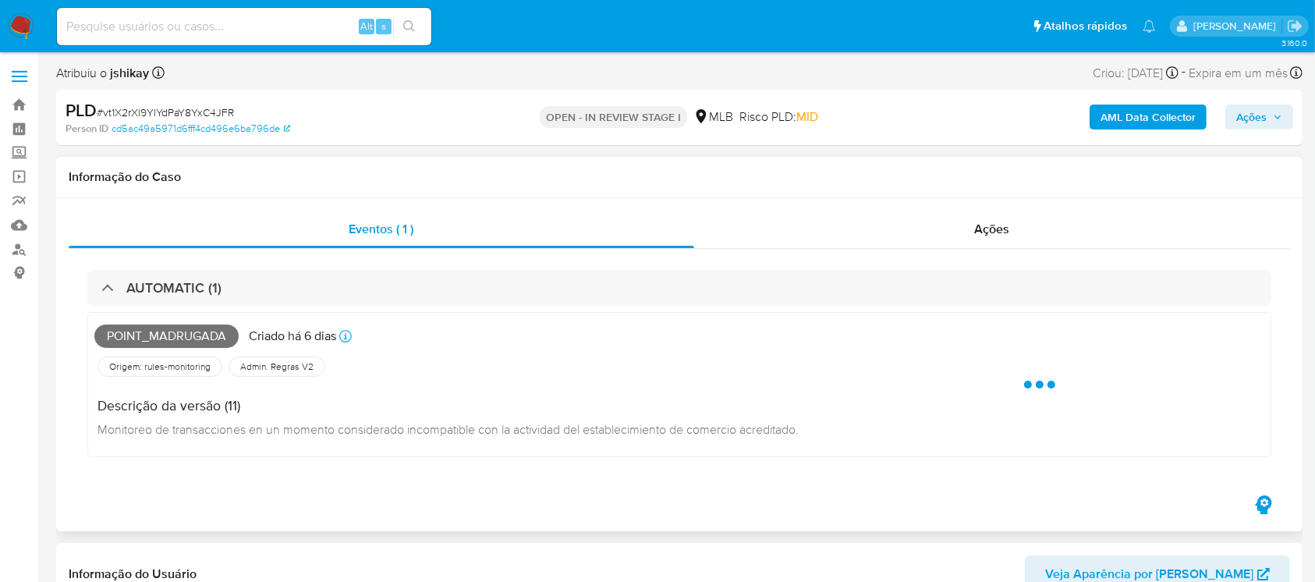
select select "10"
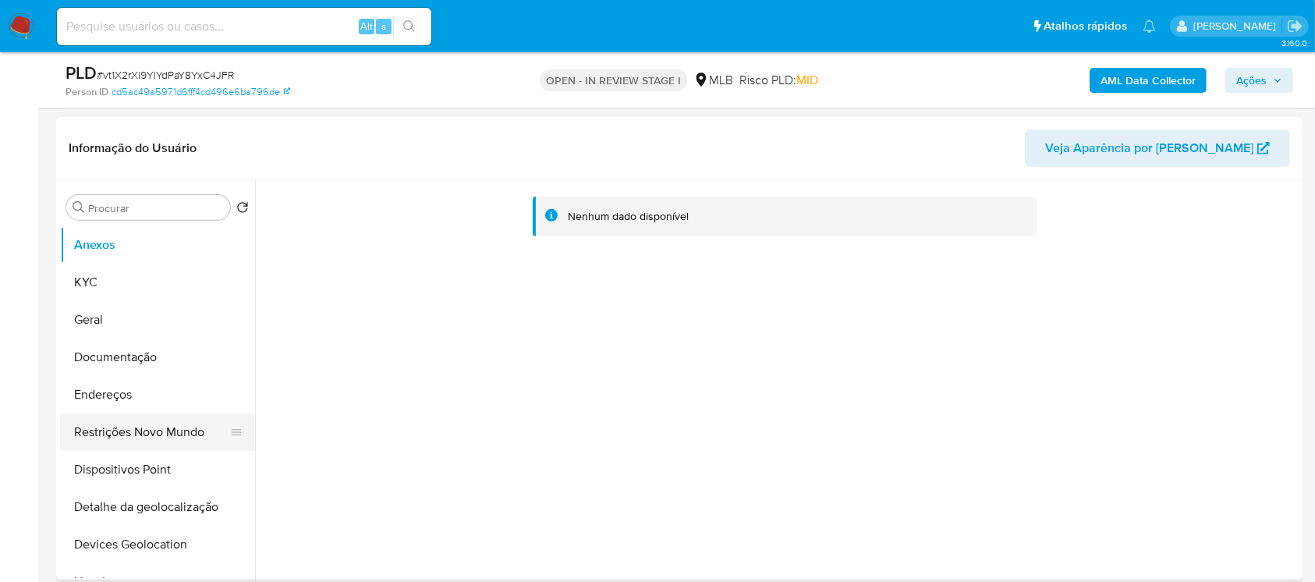
scroll to position [692, 0]
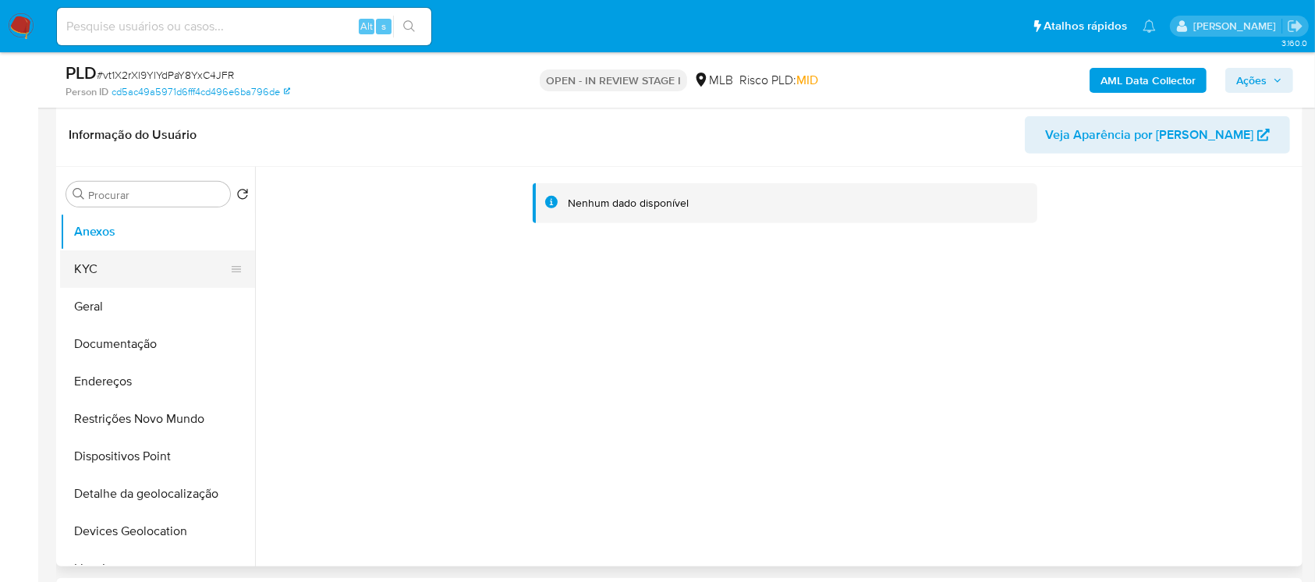
click at [85, 271] on button "KYC" at bounding box center [151, 268] width 182 height 37
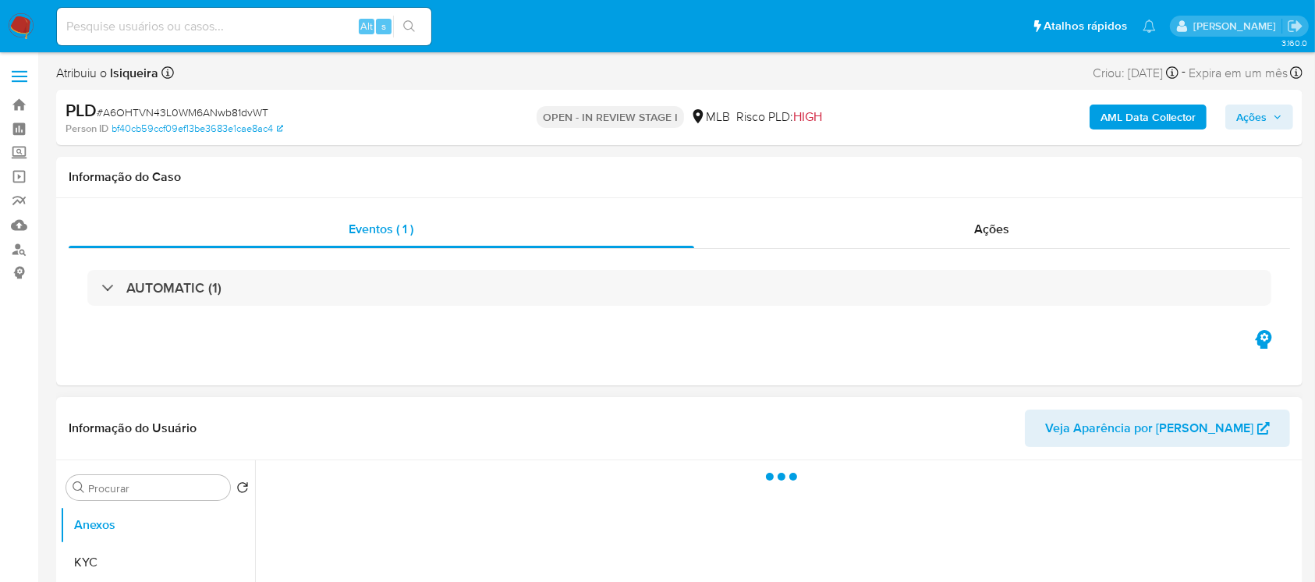
select select "10"
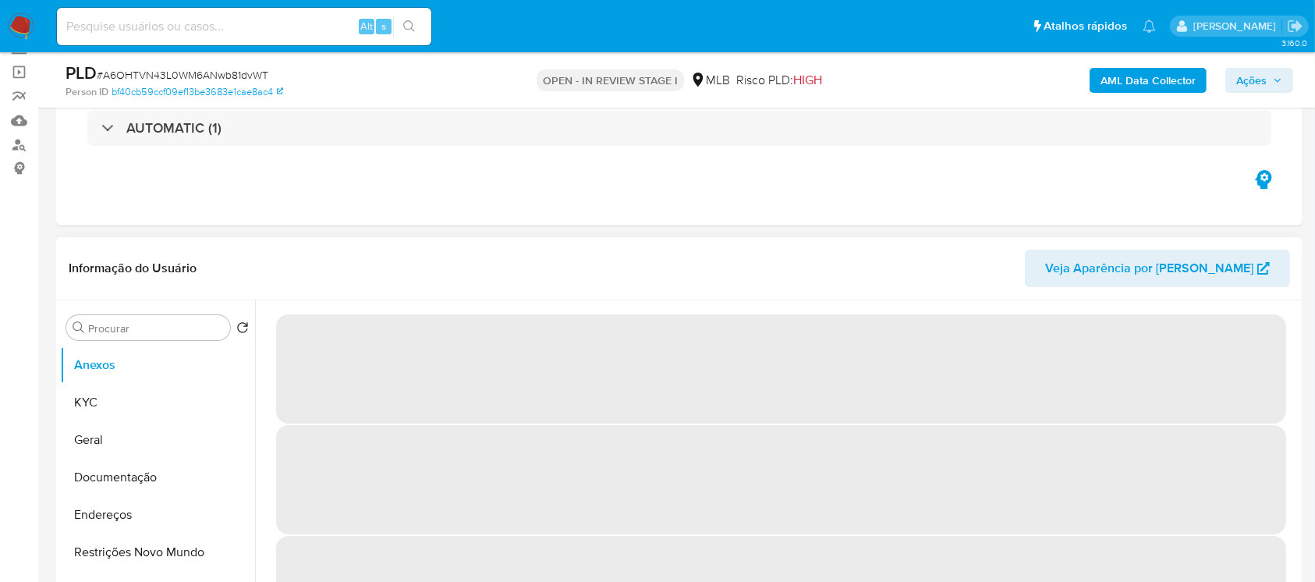
scroll to position [138, 0]
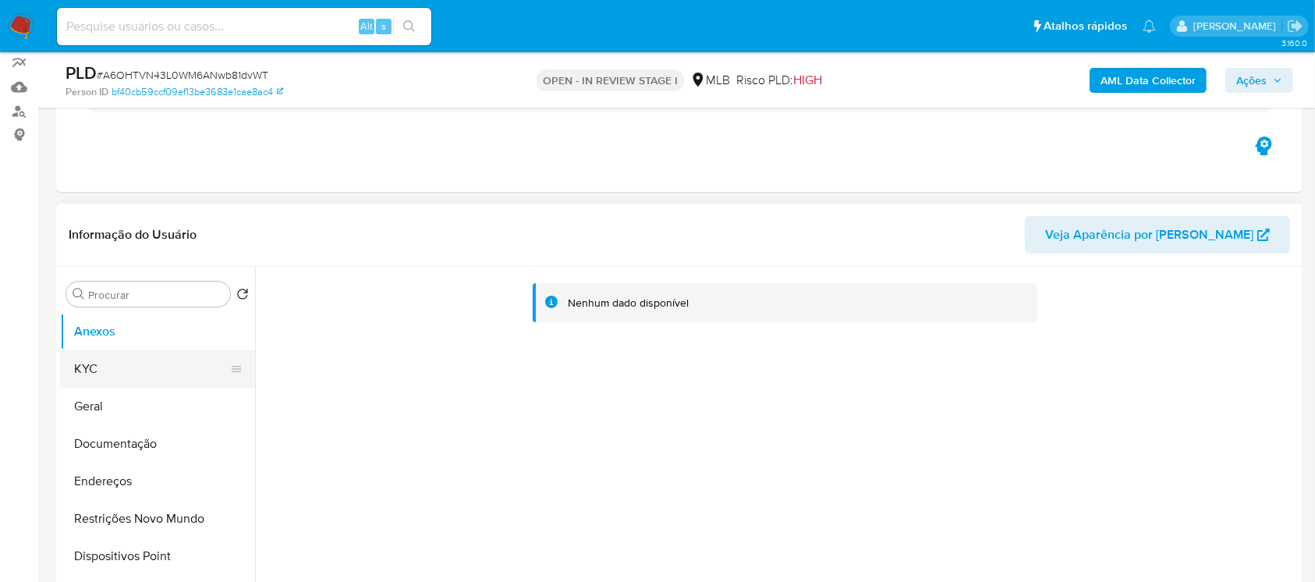
click at [101, 377] on button "KYC" at bounding box center [151, 368] width 182 height 37
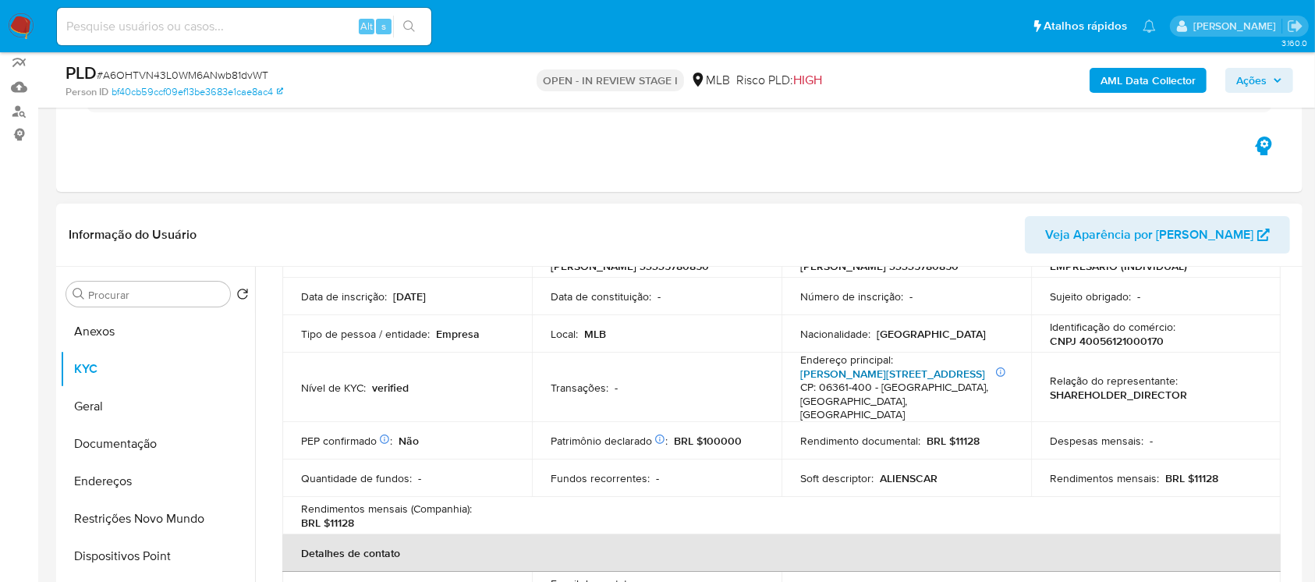
click at [831, 381] on link "Estrada Do Jacaranda 988, Alto De Santa Lúcia" at bounding box center [892, 374] width 185 height 16
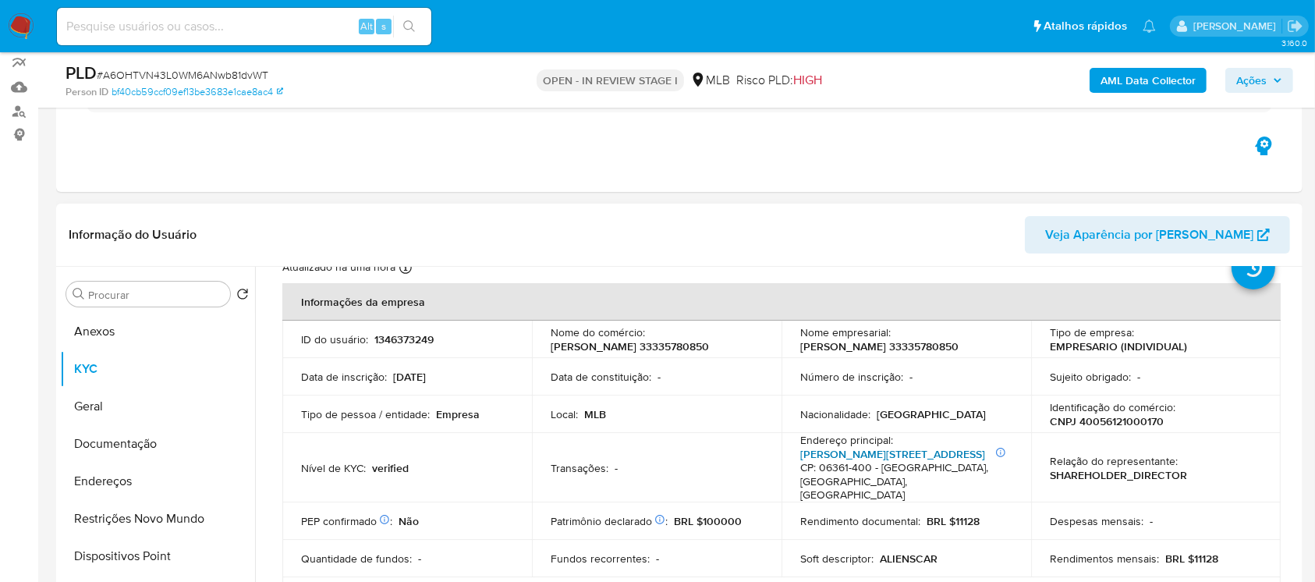
scroll to position [0, 0]
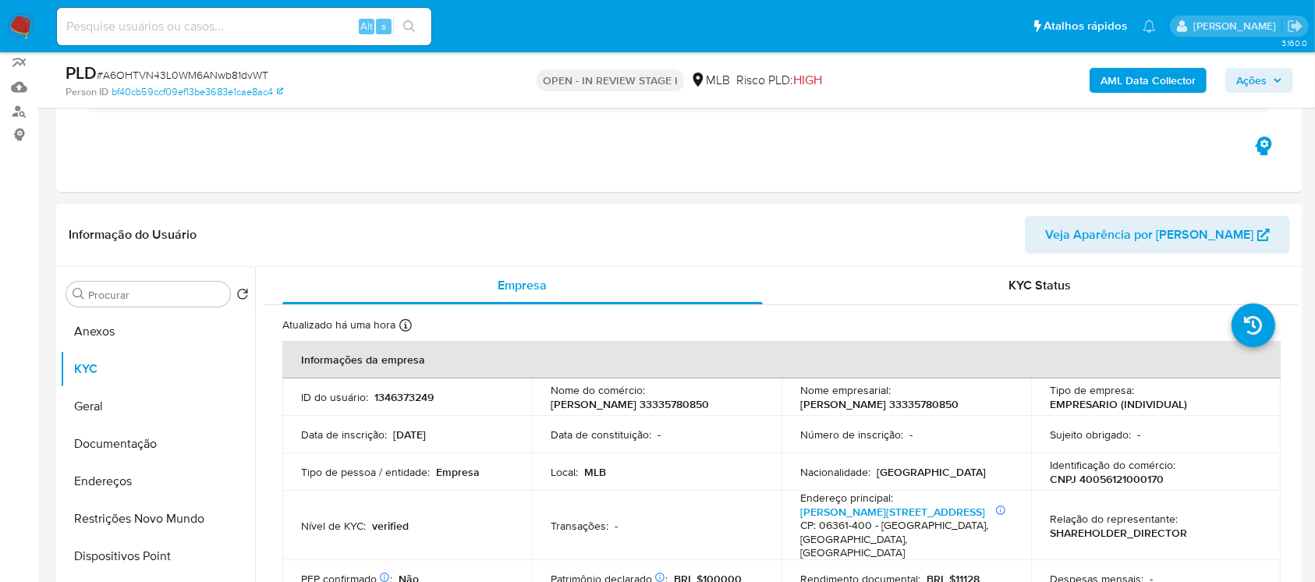
click at [1093, 482] on p "CNPJ 40056121000170" at bounding box center [1107, 479] width 114 height 14
copy p "40056121000170"
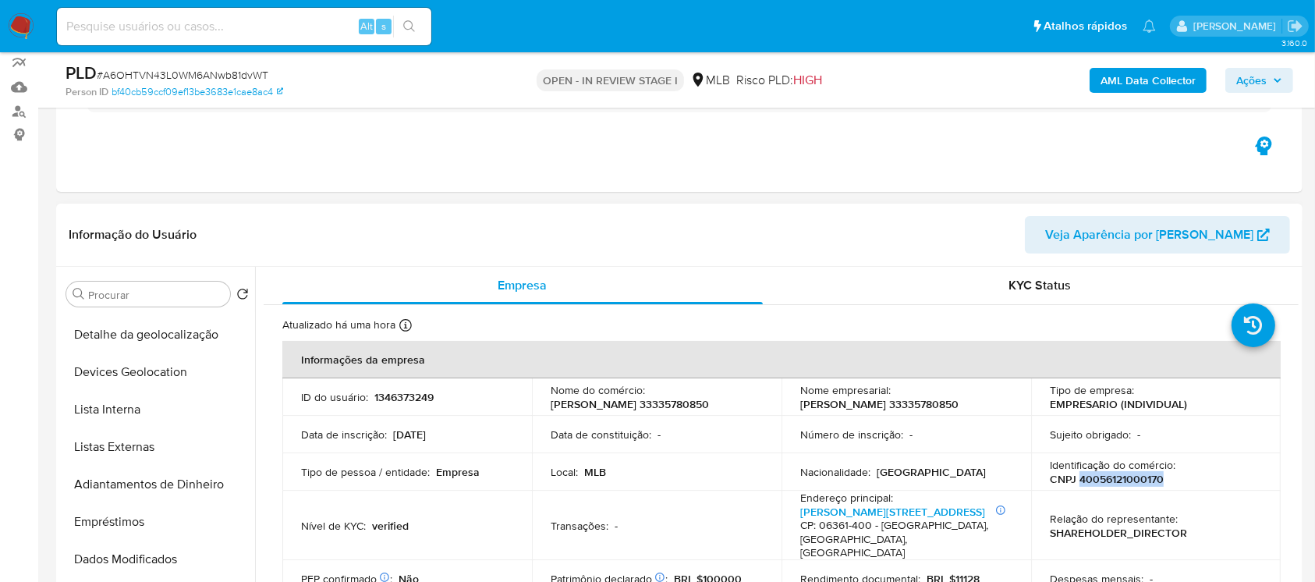
scroll to position [692, 0]
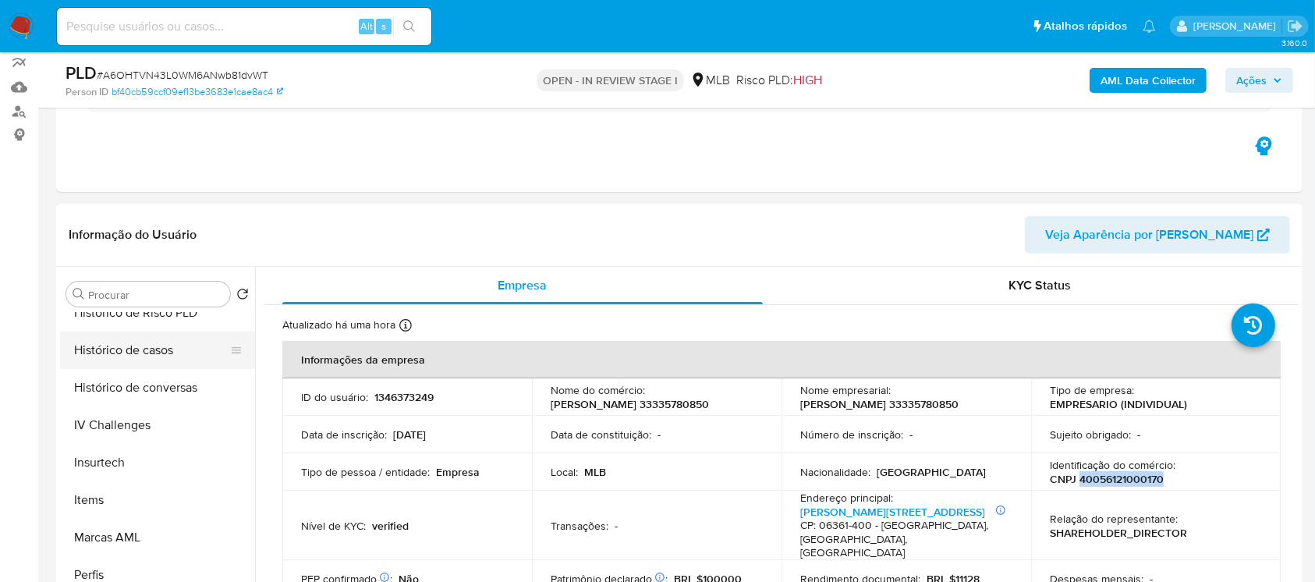
click at [115, 361] on button "Histórico de casos" at bounding box center [151, 349] width 182 height 37
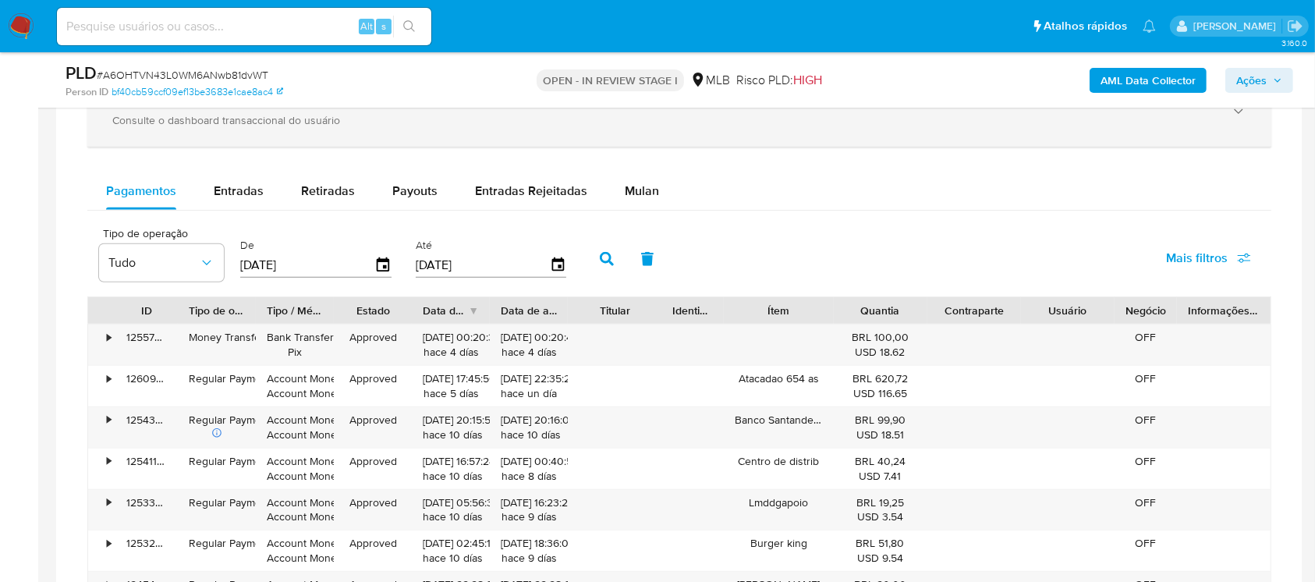
scroll to position [1109, 0]
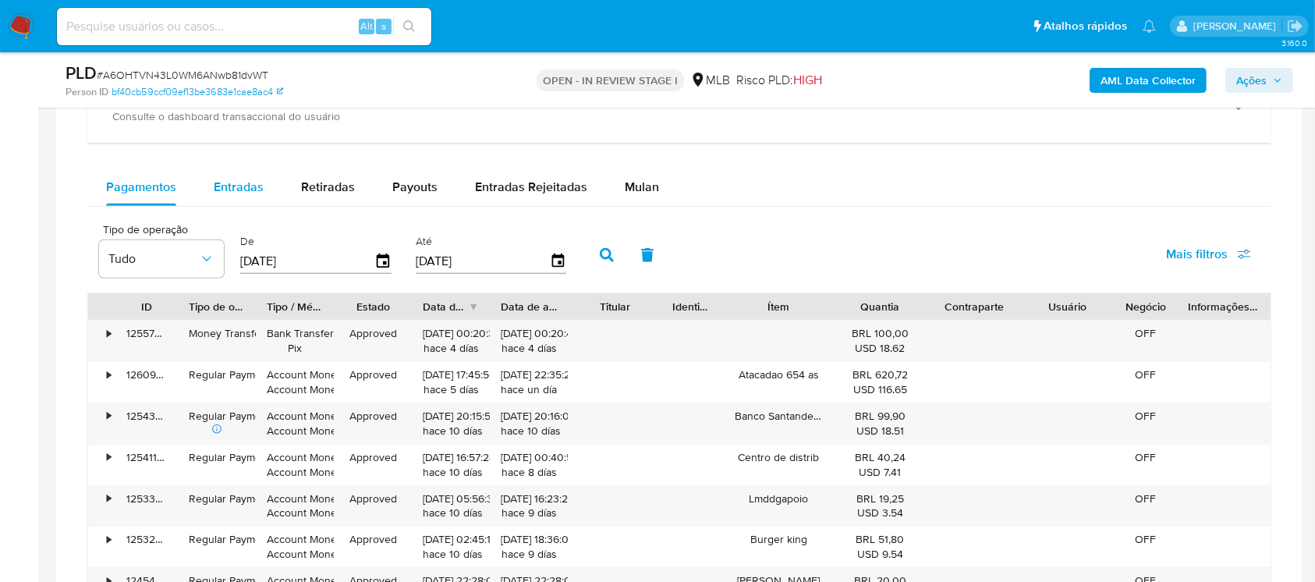
click at [227, 197] on div "Entradas" at bounding box center [239, 186] width 50 height 37
select select "10"
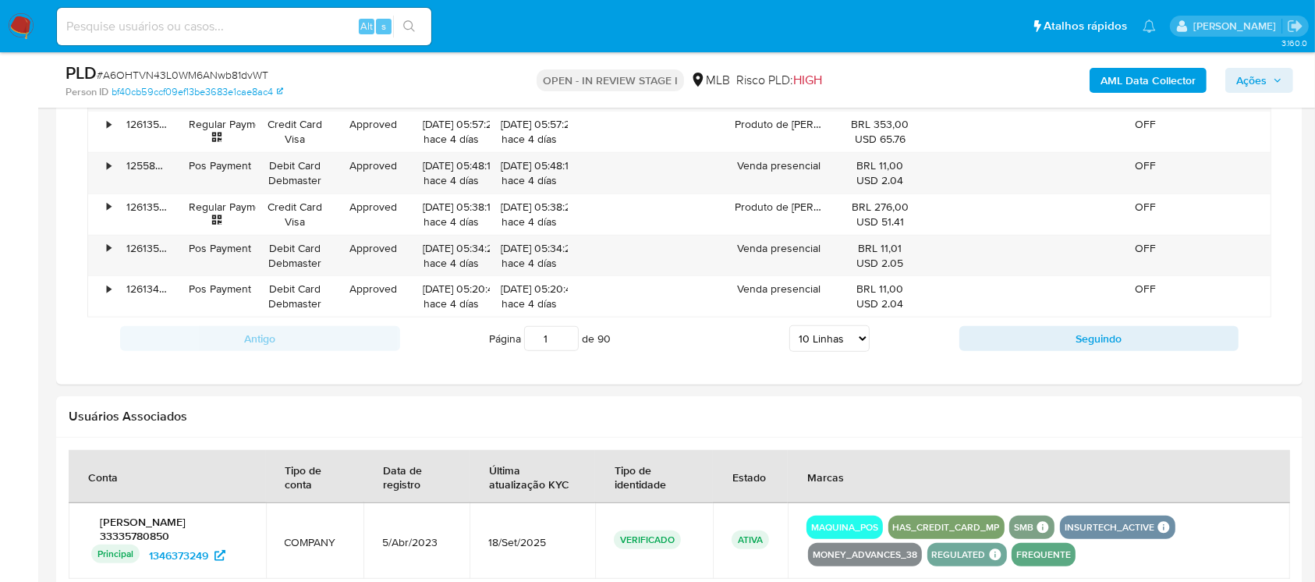
scroll to position [1105, 0]
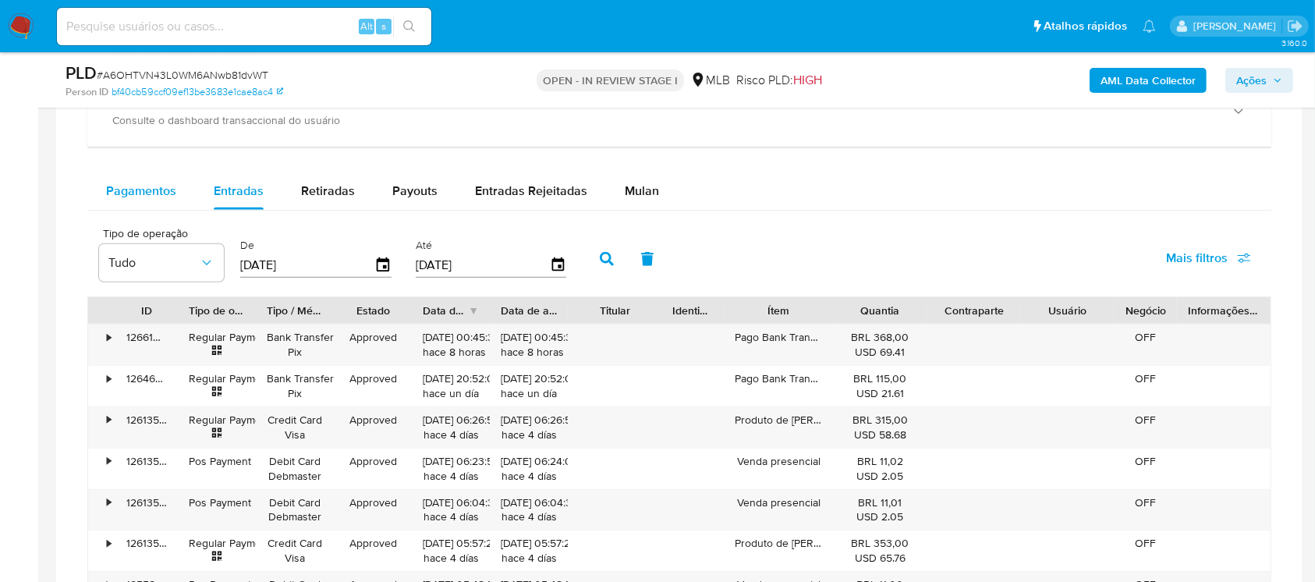
click at [132, 203] on div "Pagamentos" at bounding box center [141, 190] width 70 height 37
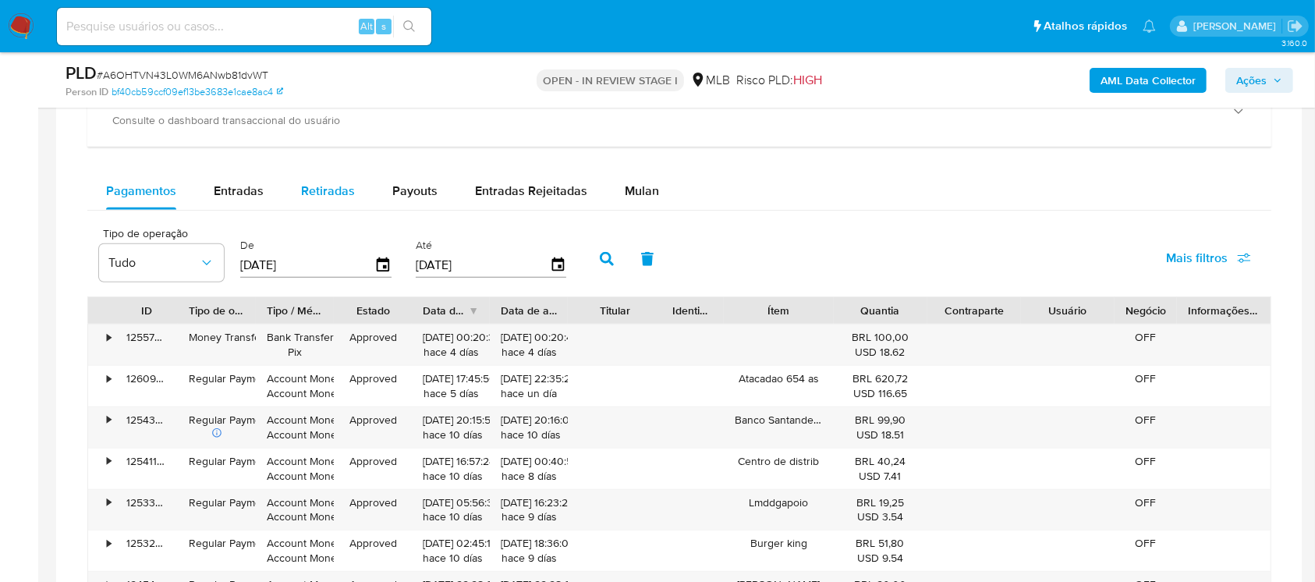
click at [317, 194] on span "Retiradas" at bounding box center [328, 191] width 54 height 18
select select "10"
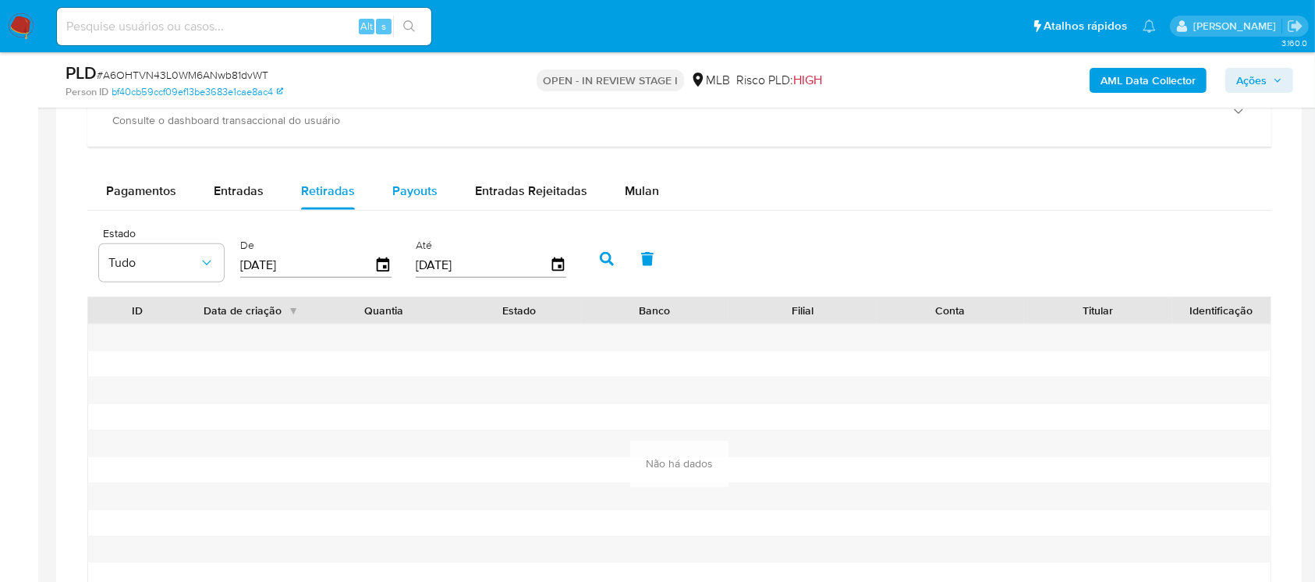
click at [417, 197] on span "Payouts" at bounding box center [414, 191] width 45 height 18
select select "10"
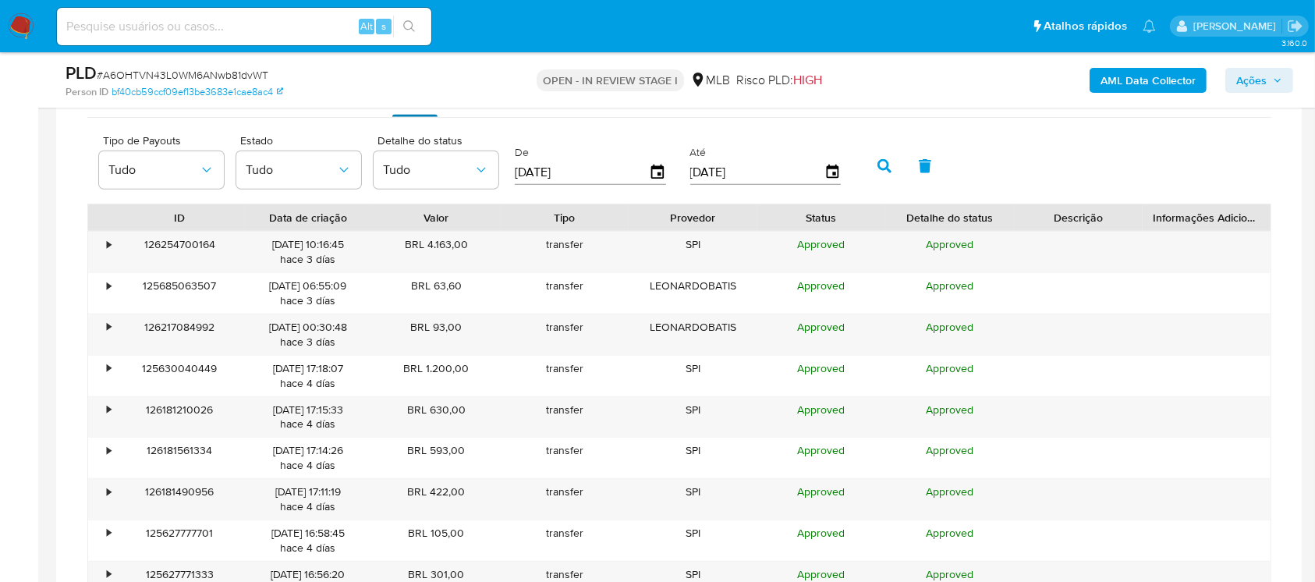
scroll to position [1244, 0]
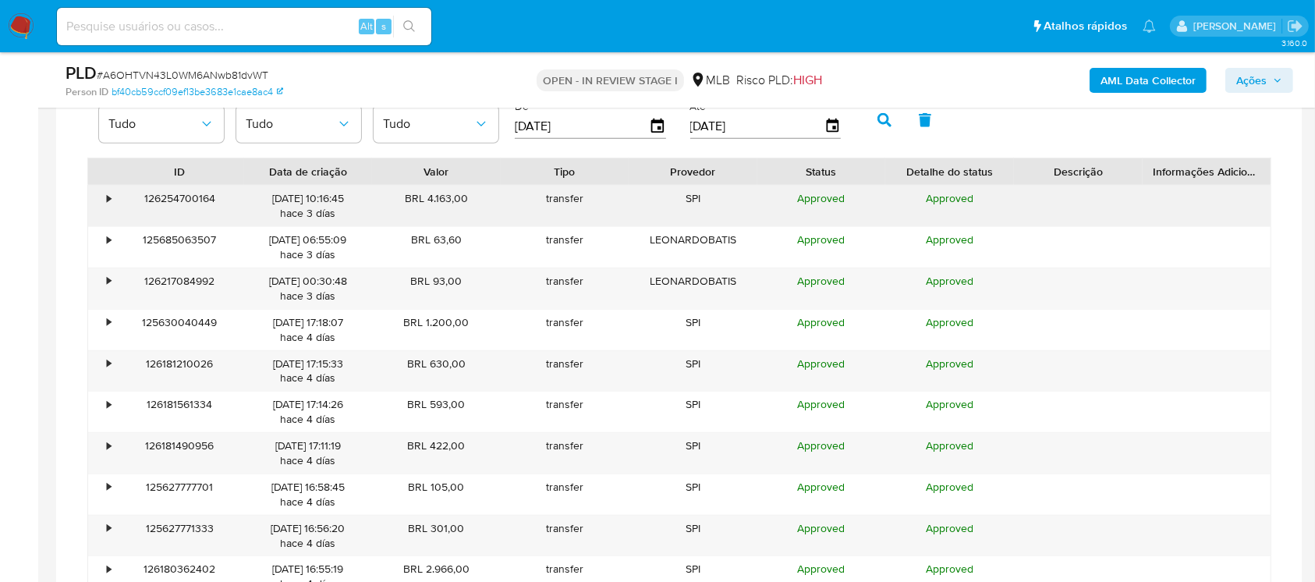
click at [107, 200] on div "•" at bounding box center [109, 198] width 4 height 15
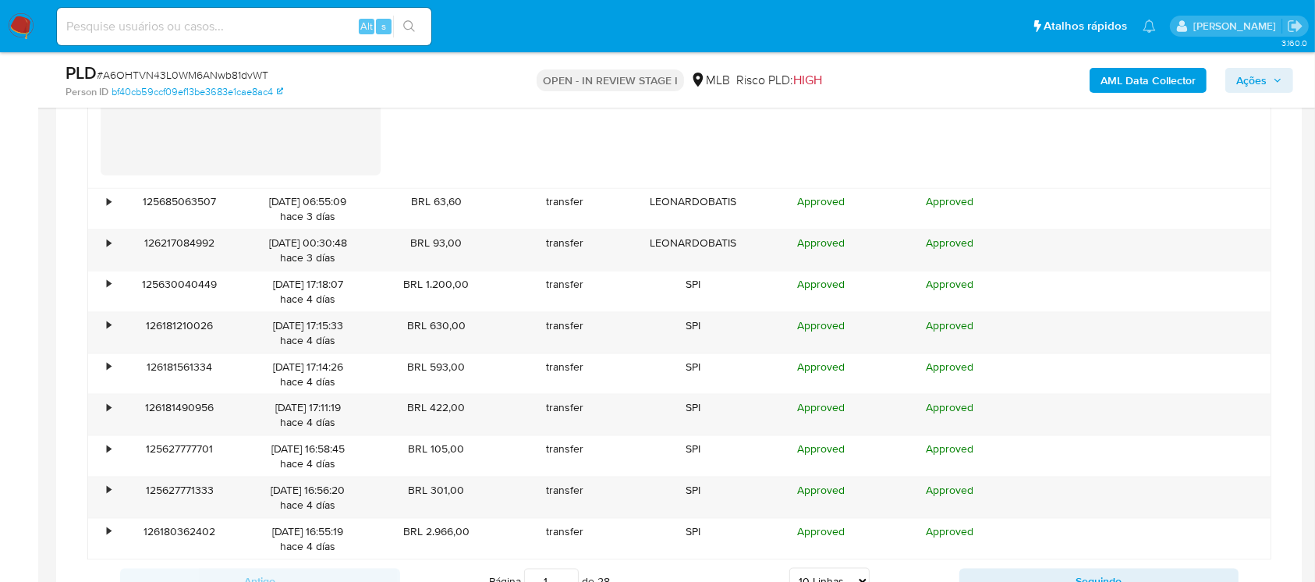
scroll to position [2076, 0]
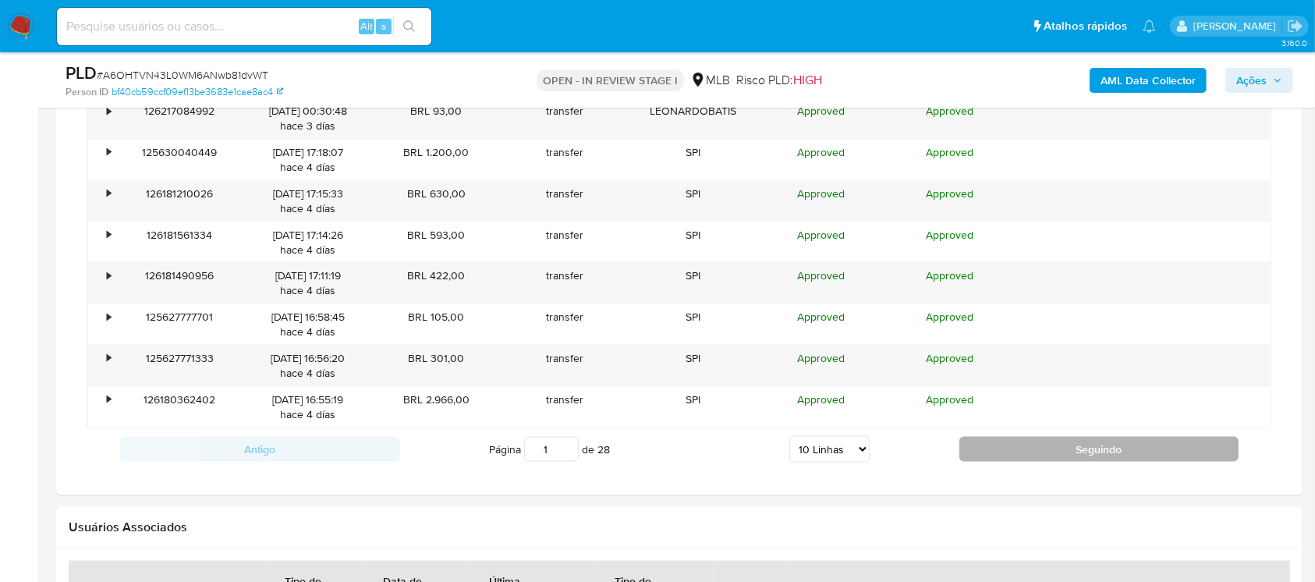
click at [1008, 444] on button "Seguindo" at bounding box center [1099, 449] width 280 height 25
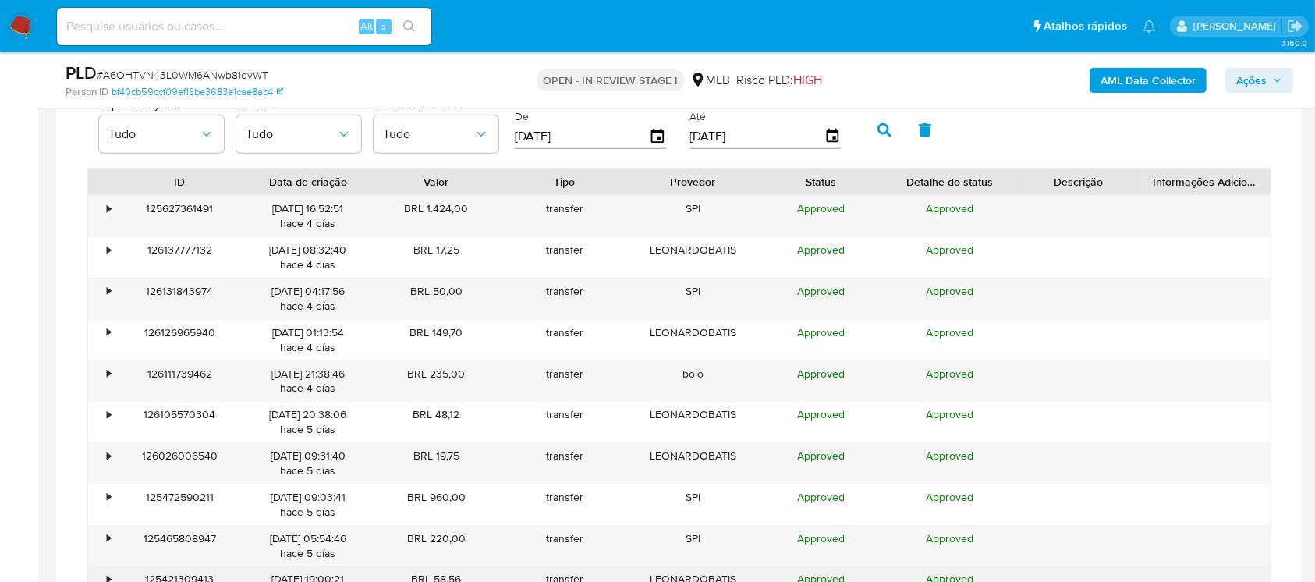
scroll to position [1383, 0]
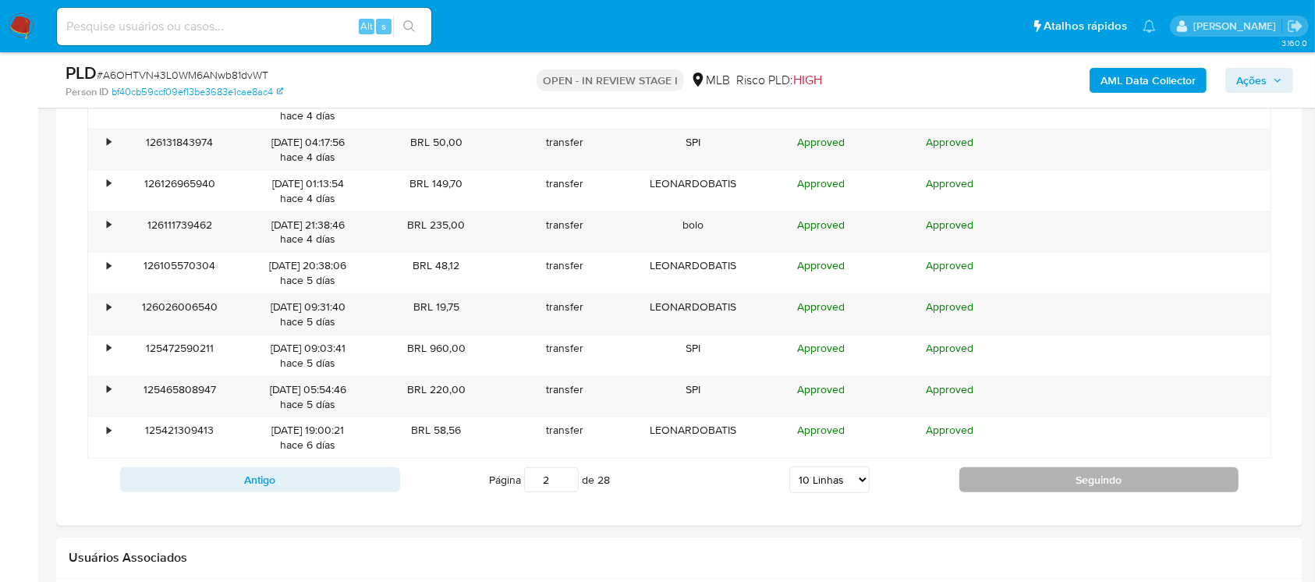
click at [993, 482] on button "Seguindo" at bounding box center [1099, 479] width 280 height 25
click at [1006, 480] on button "Seguindo" at bounding box center [1099, 479] width 280 height 25
type input "4"
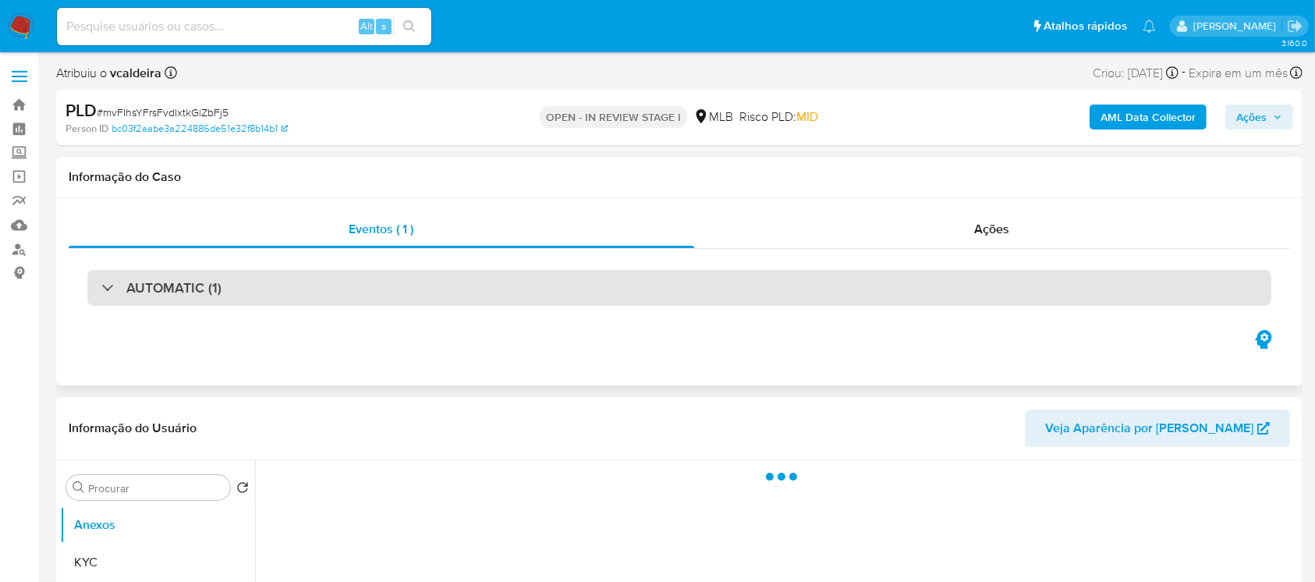
click at [238, 301] on div "AUTOMATIC (1)" at bounding box center [679, 288] width 1184 height 36
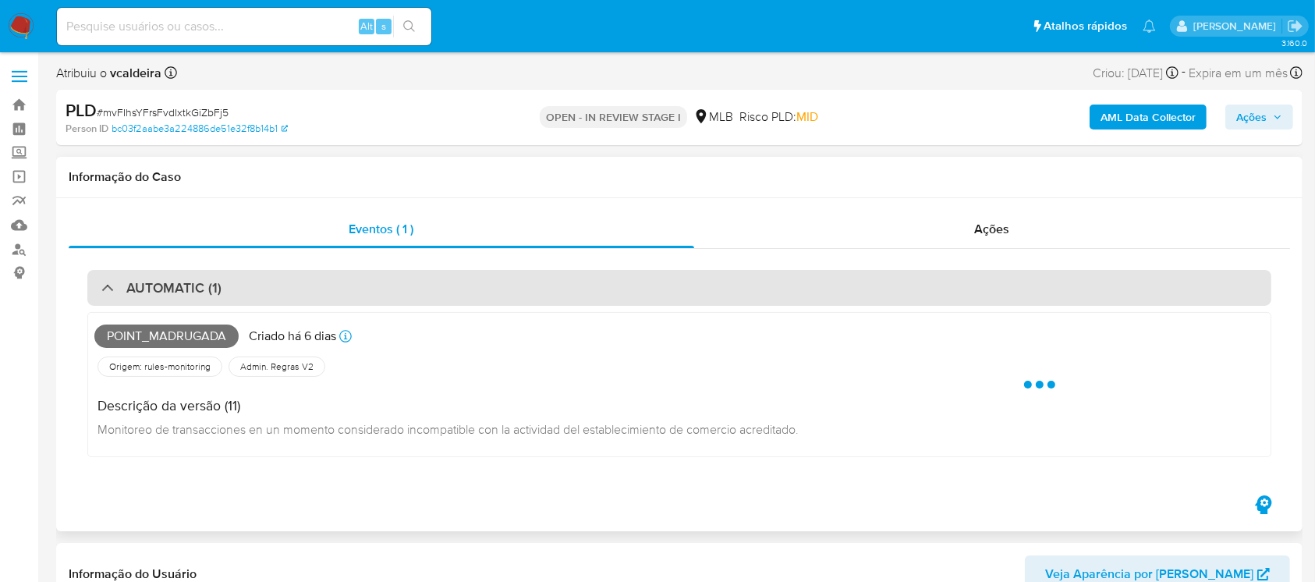
select select "10"
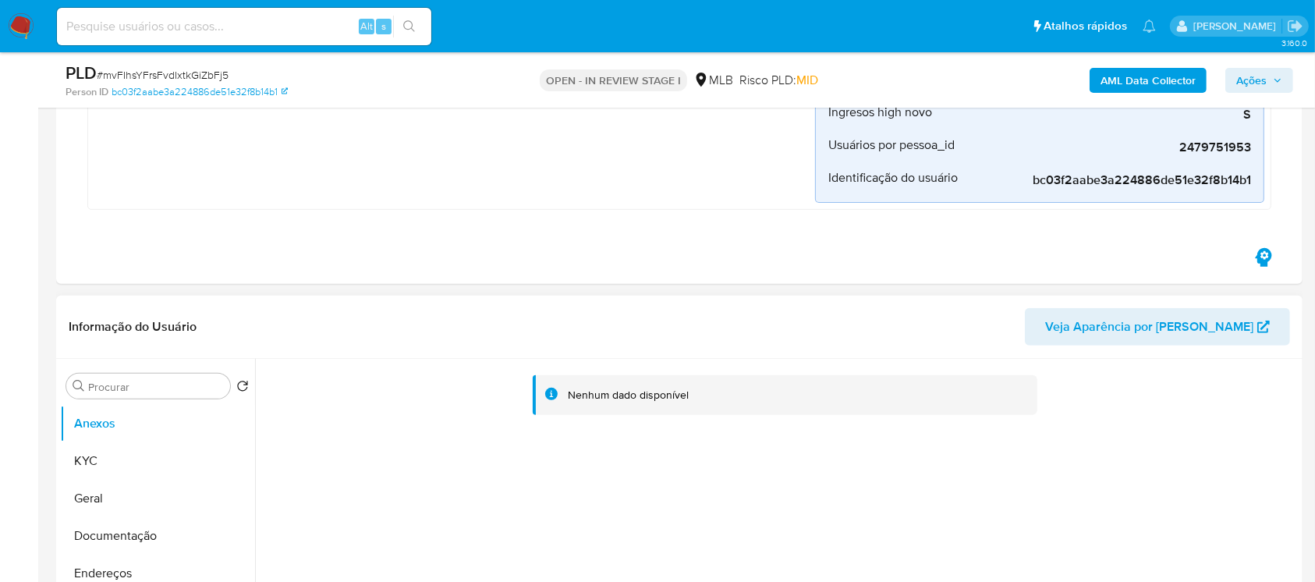
scroll to position [554, 0]
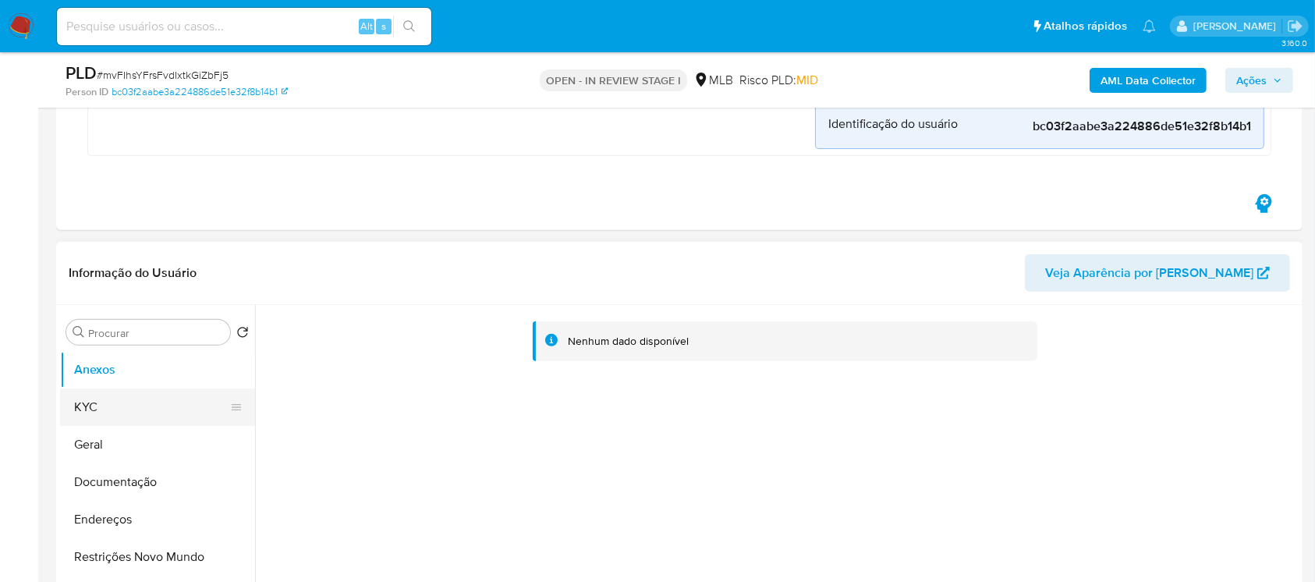
click at [110, 414] on button "KYC" at bounding box center [151, 406] width 182 height 37
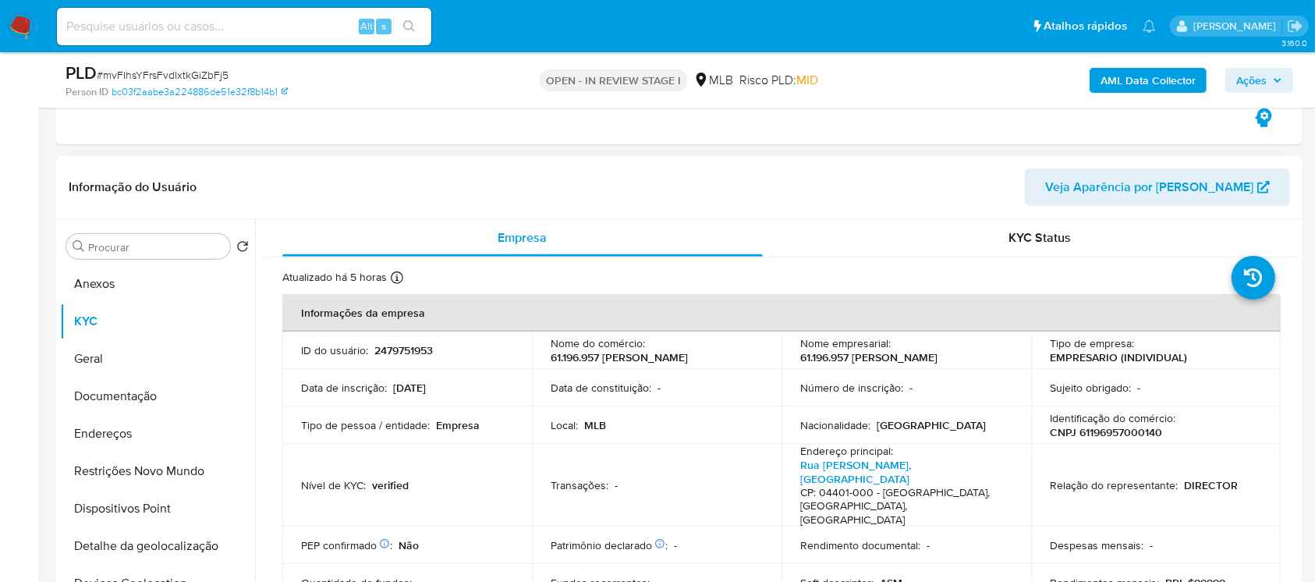
scroll to position [692, 0]
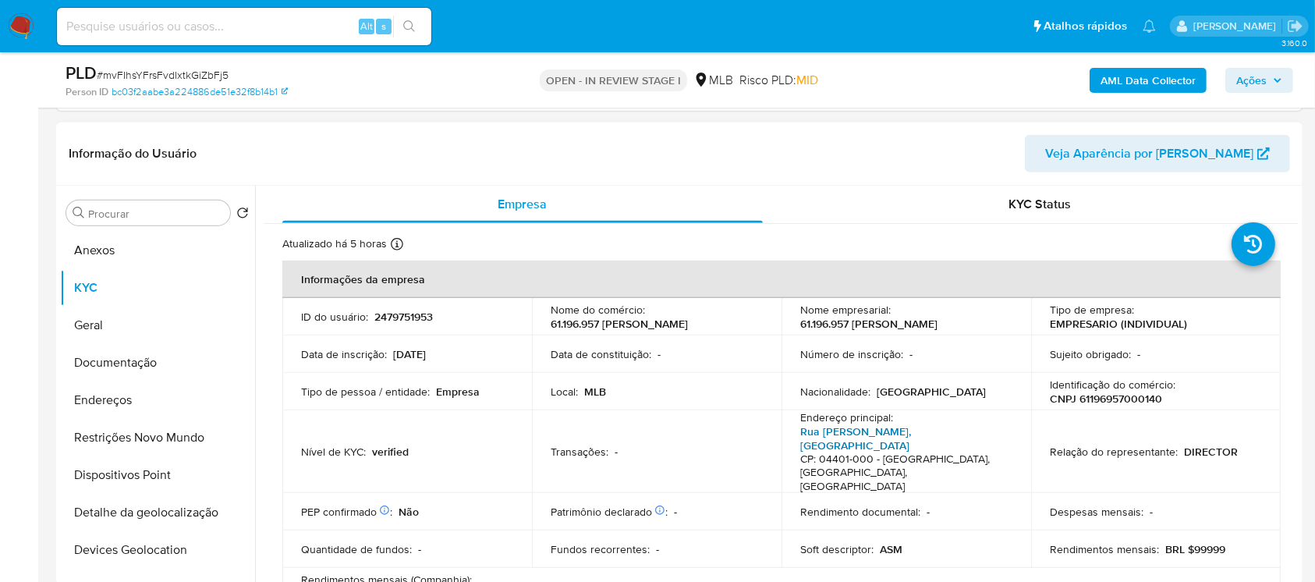
click at [837, 443] on link "Rua [PERSON_NAME], [GEOGRAPHIC_DATA]" at bounding box center [855, 438] width 111 height 30
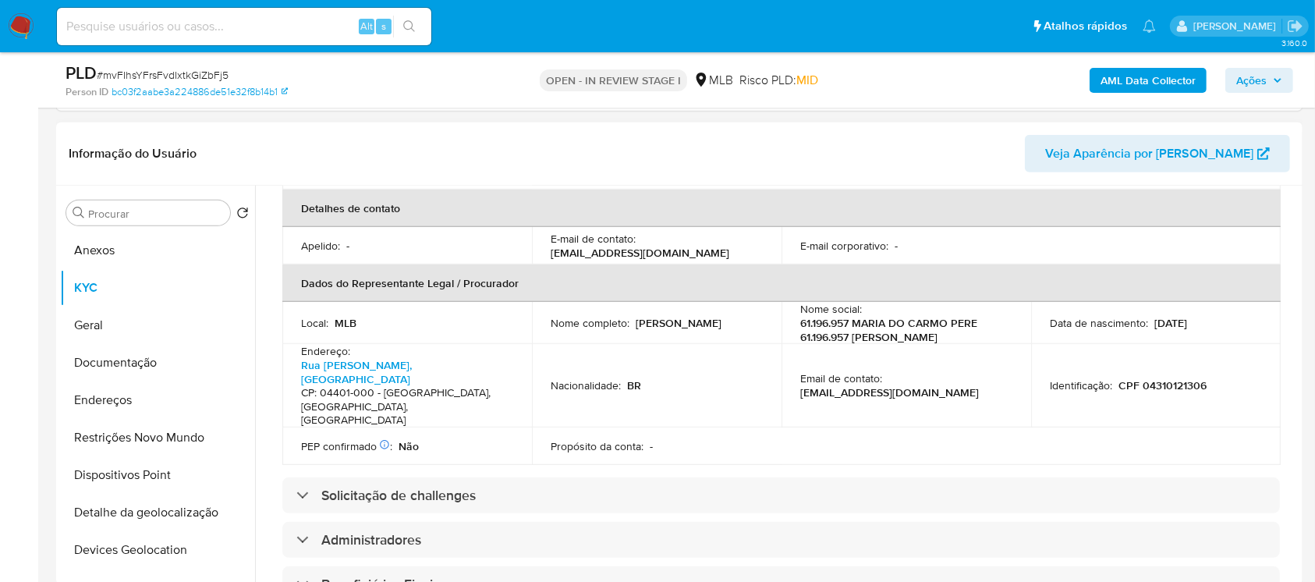
scroll to position [277, 0]
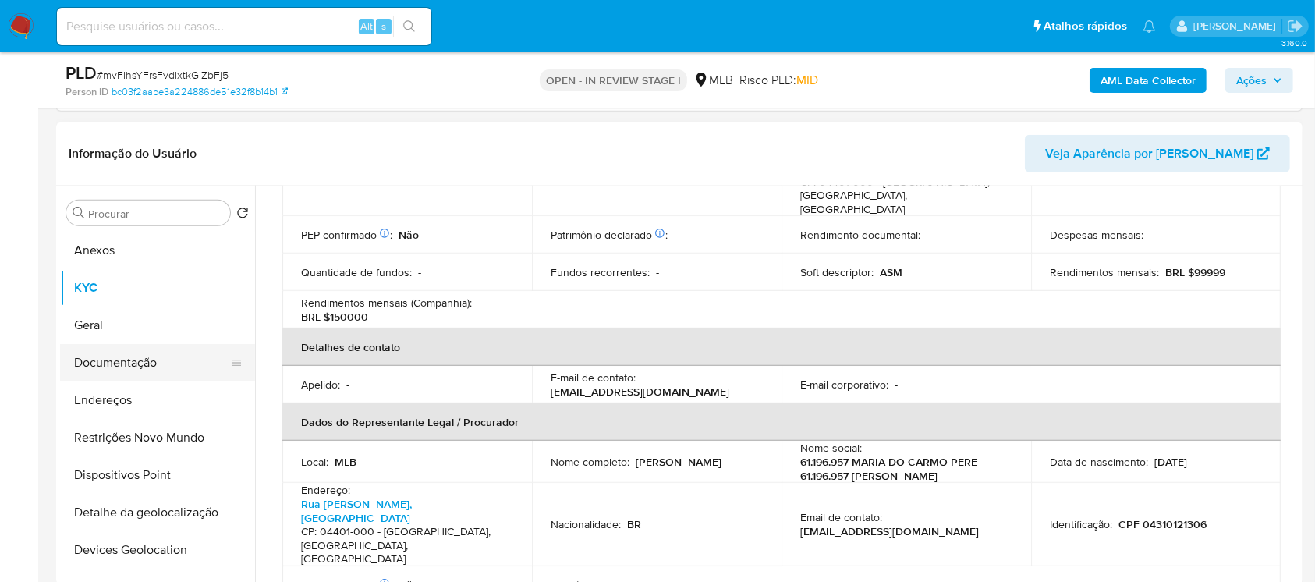
click at [122, 370] on button "Documentação" at bounding box center [151, 362] width 182 height 37
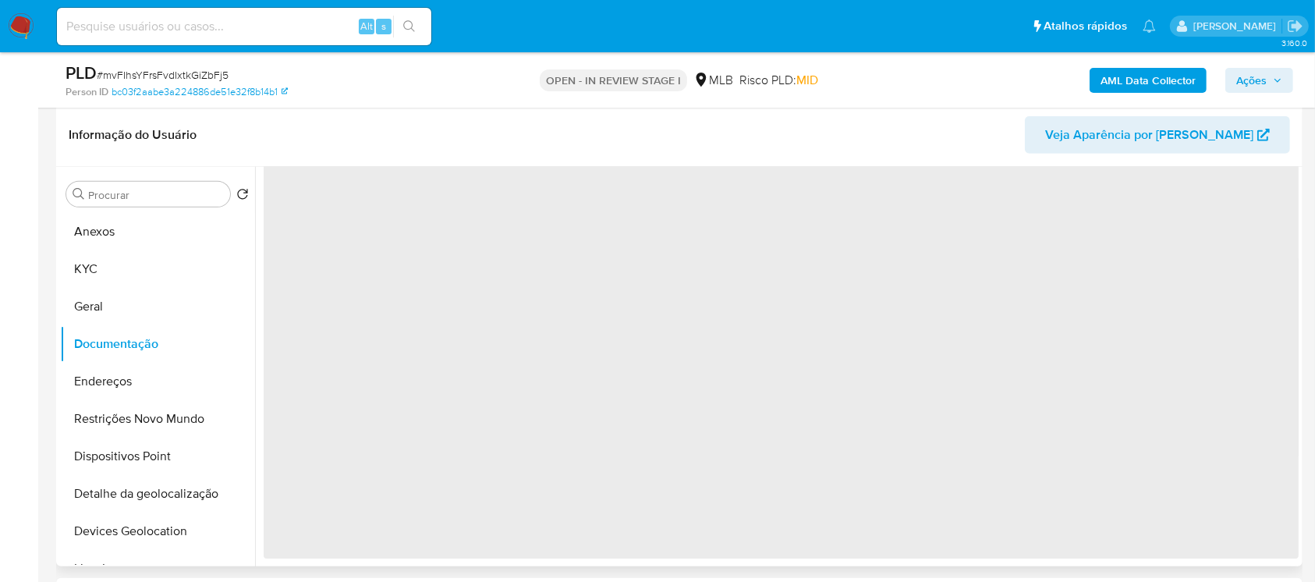
scroll to position [0, 0]
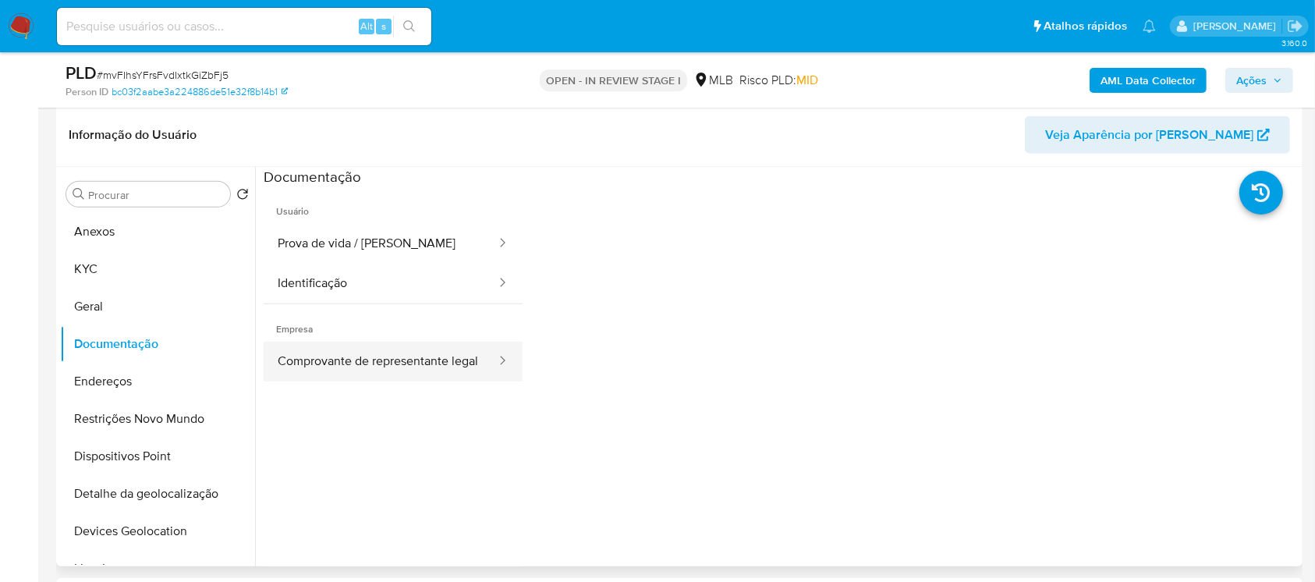
click at [345, 368] on button "Comprovante de representante legal" at bounding box center [381, 362] width 234 height 40
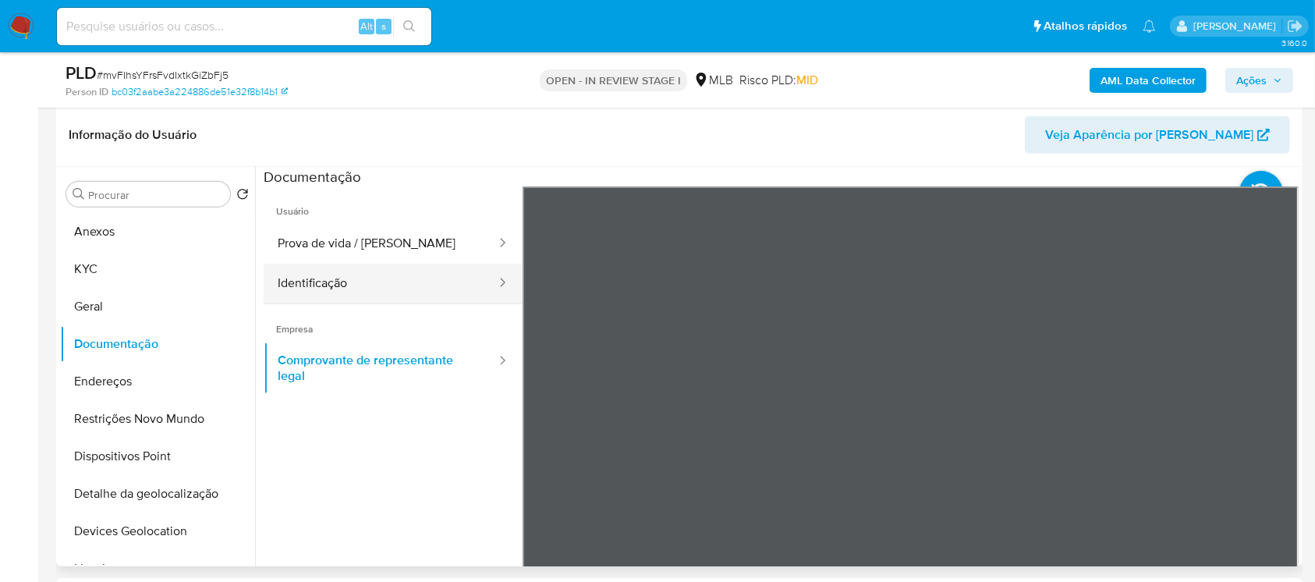
click at [331, 285] on button "Identificação" at bounding box center [381, 284] width 234 height 40
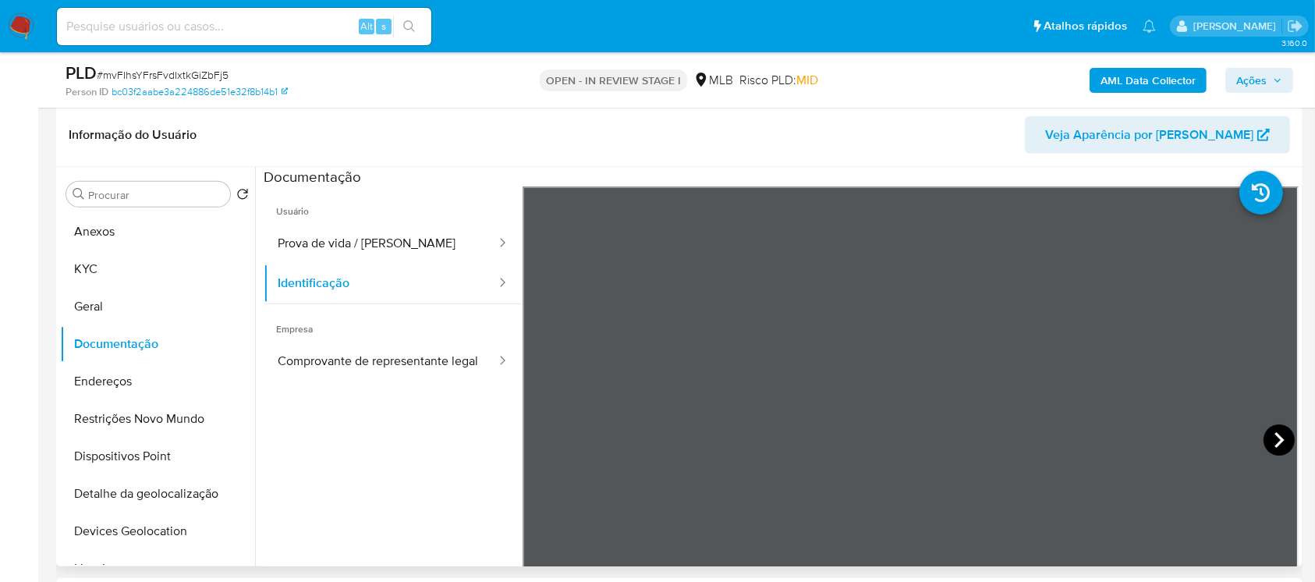
click at [1266, 444] on icon at bounding box center [1278, 439] width 31 height 31
click at [374, 257] on button "Prova de vida / Selfie" at bounding box center [381, 244] width 234 height 40
click at [100, 391] on button "Endereços" at bounding box center [151, 381] width 182 height 37
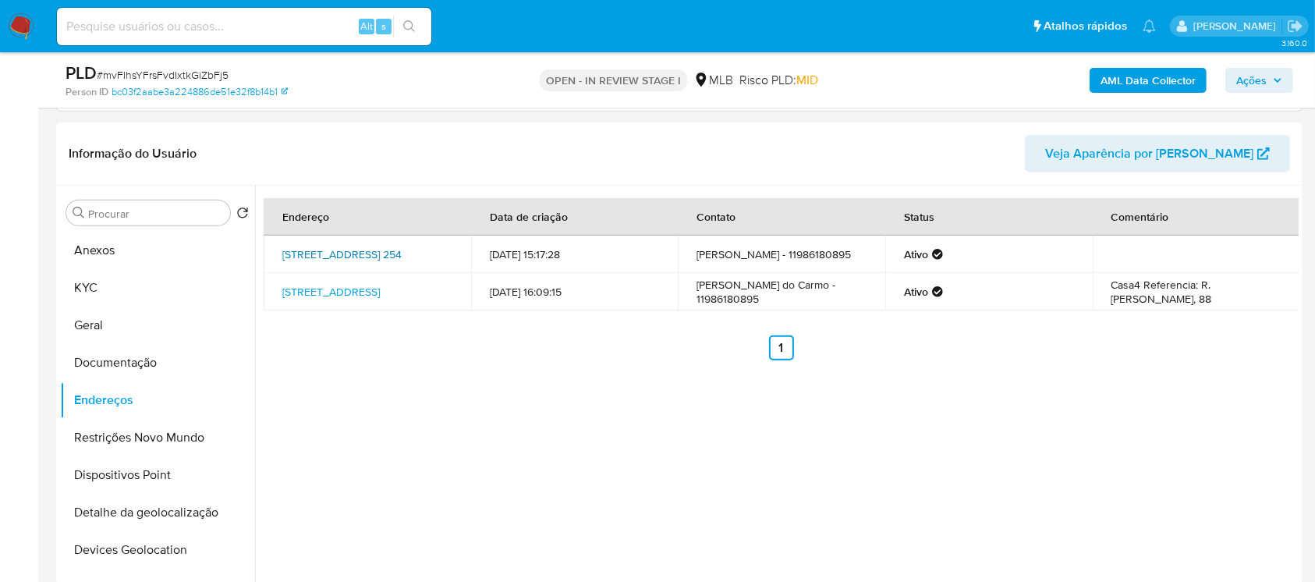
click at [328, 260] on link "Rua Doze De Setembro 254, Itapevi, São Paulo, 06656210, Brasil 254" at bounding box center [341, 254] width 119 height 16
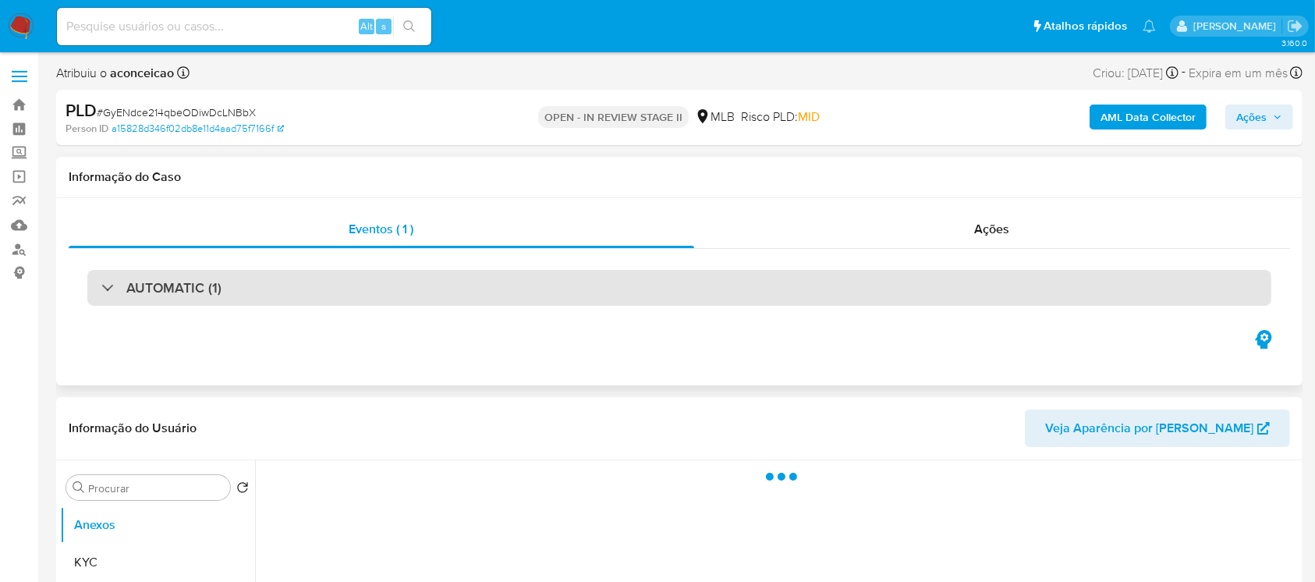
click at [231, 295] on div "AUTOMATIC (1)" at bounding box center [679, 288] width 1184 height 36
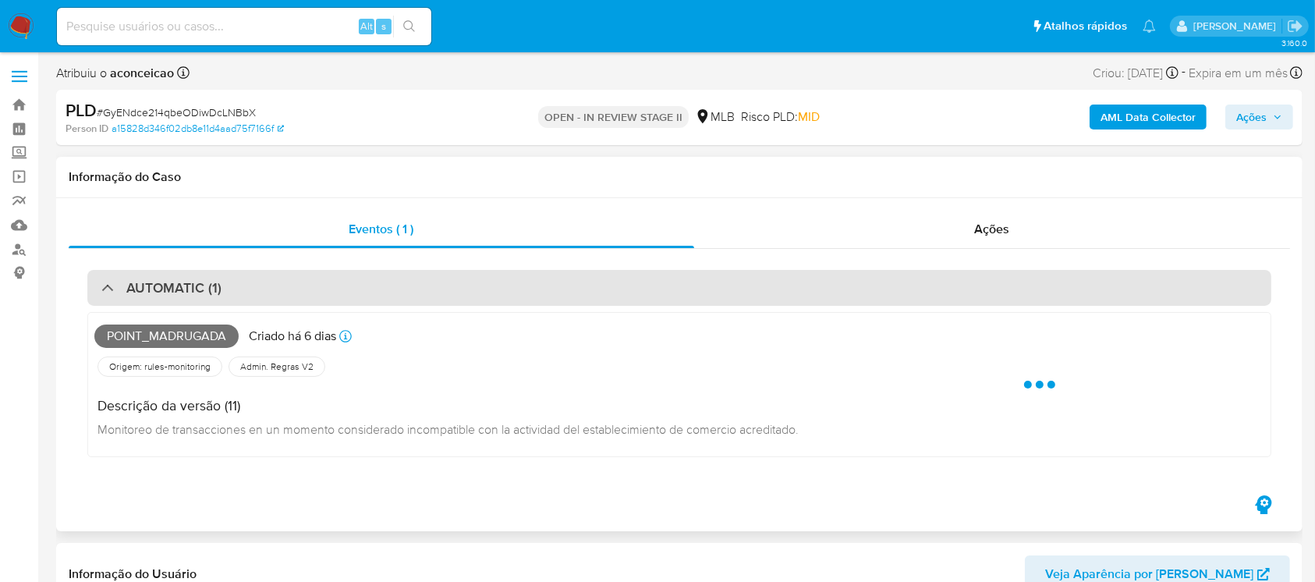
select select "10"
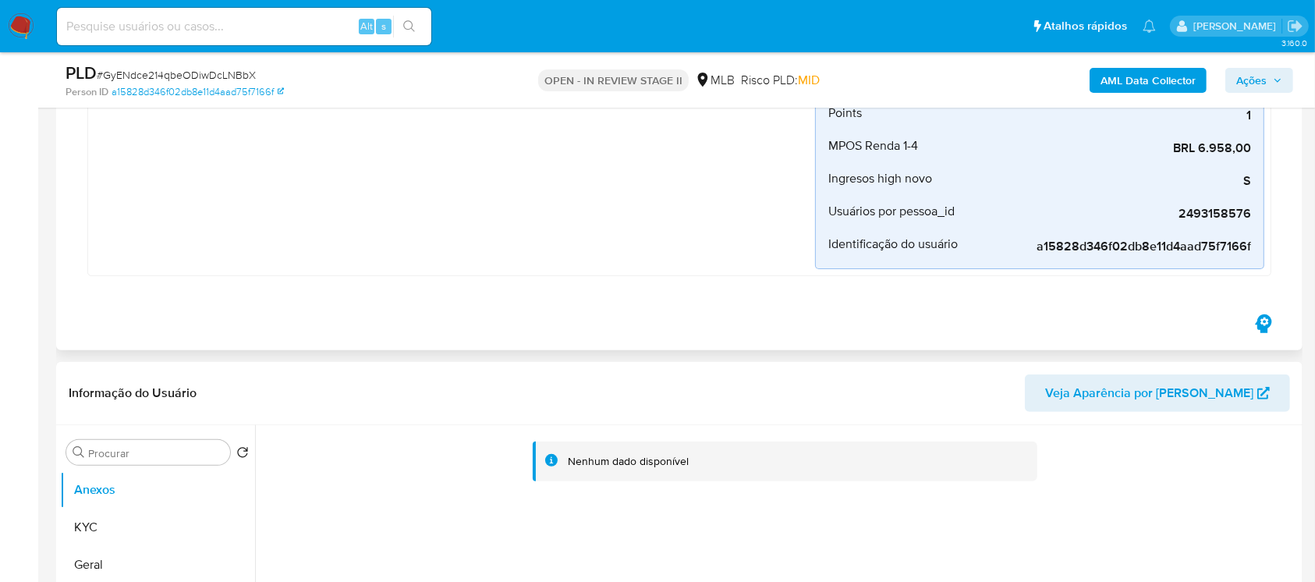
scroll to position [554, 0]
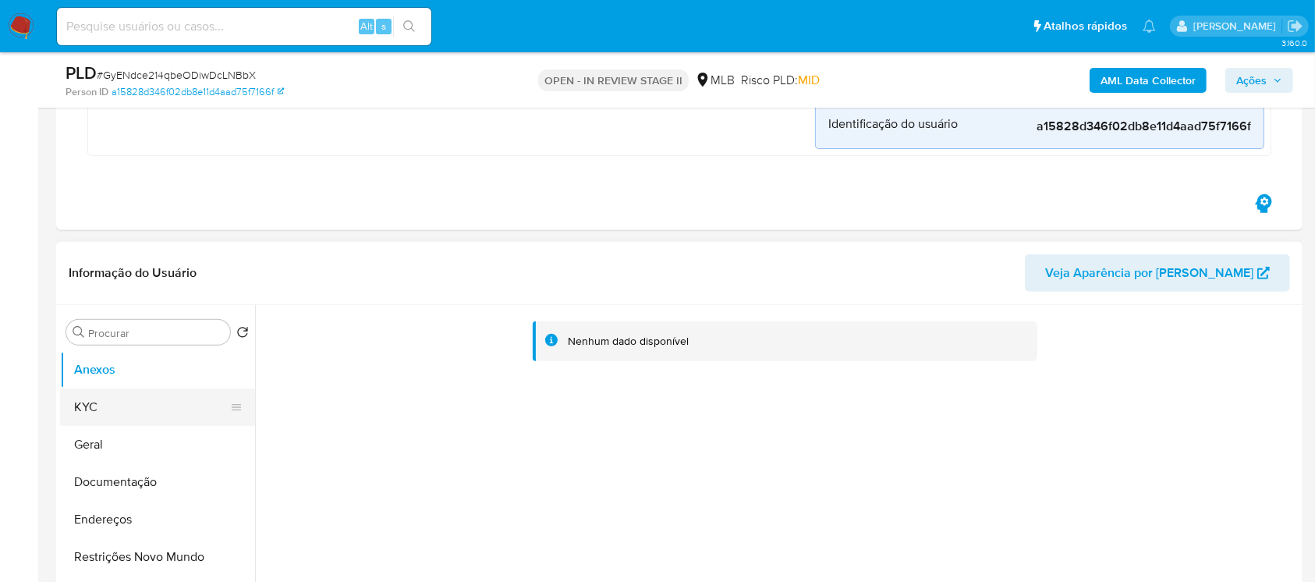
click at [85, 406] on button "KYC" at bounding box center [151, 406] width 182 height 37
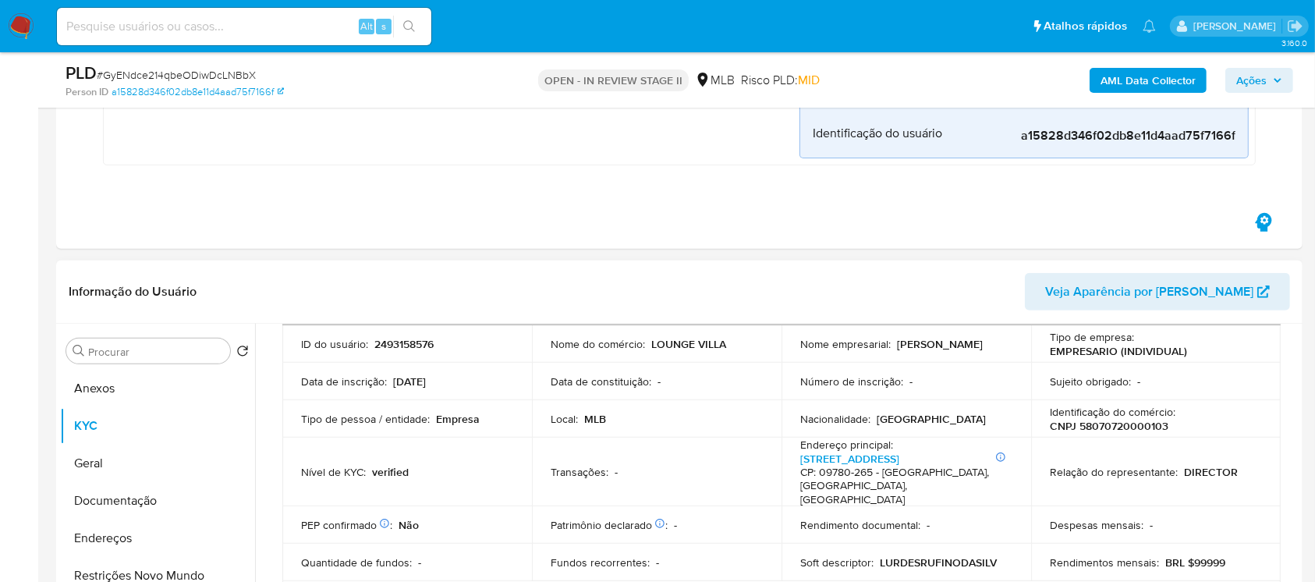
scroll to position [138, 0]
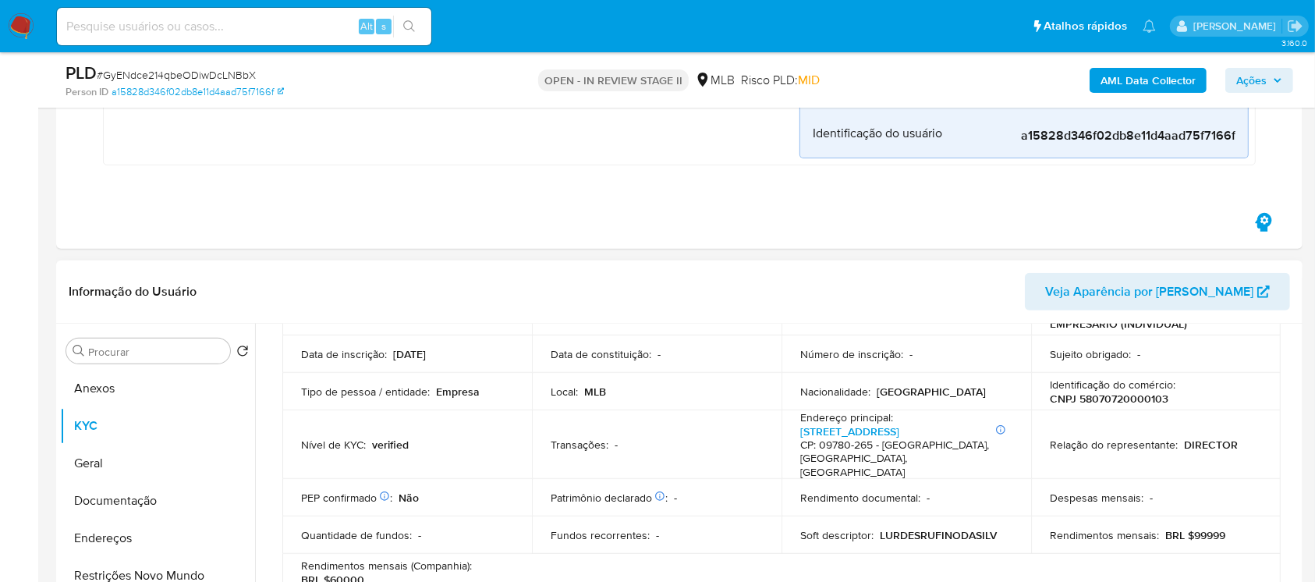
click at [840, 438] on h4 "CP: 09780-265 - [GEOGRAPHIC_DATA], [GEOGRAPHIC_DATA], [GEOGRAPHIC_DATA]" at bounding box center [903, 458] width 206 height 41
click at [839, 432] on link "[STREET_ADDRESS]" at bounding box center [849, 431] width 99 height 16
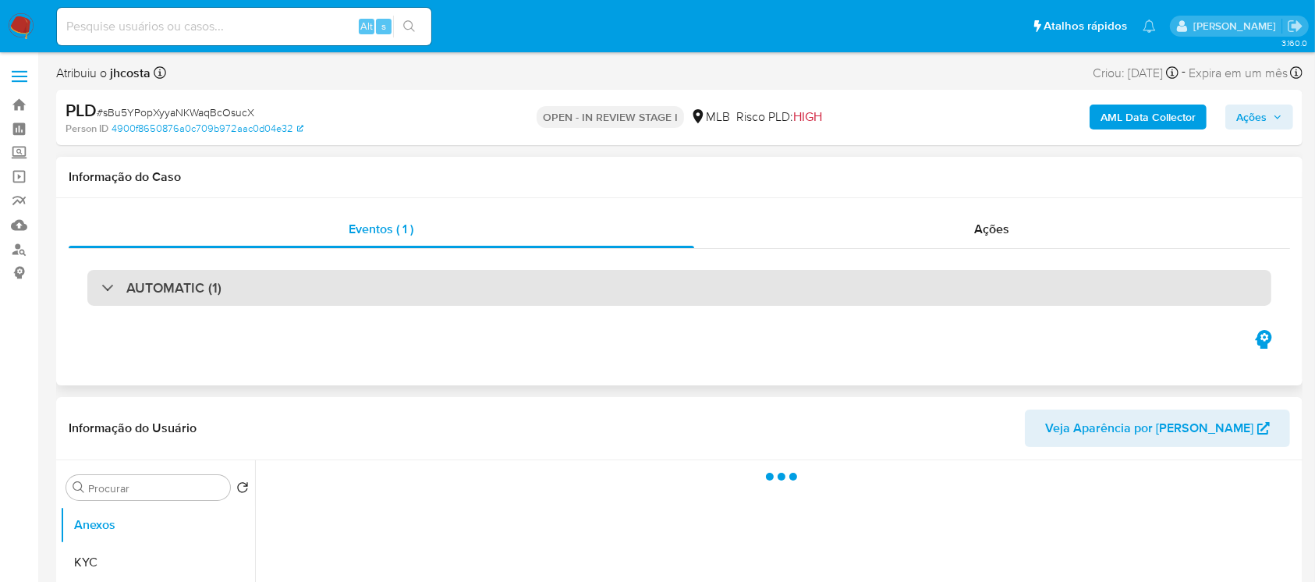
click at [335, 292] on div "AUTOMATIC (1)" at bounding box center [679, 288] width 1184 height 36
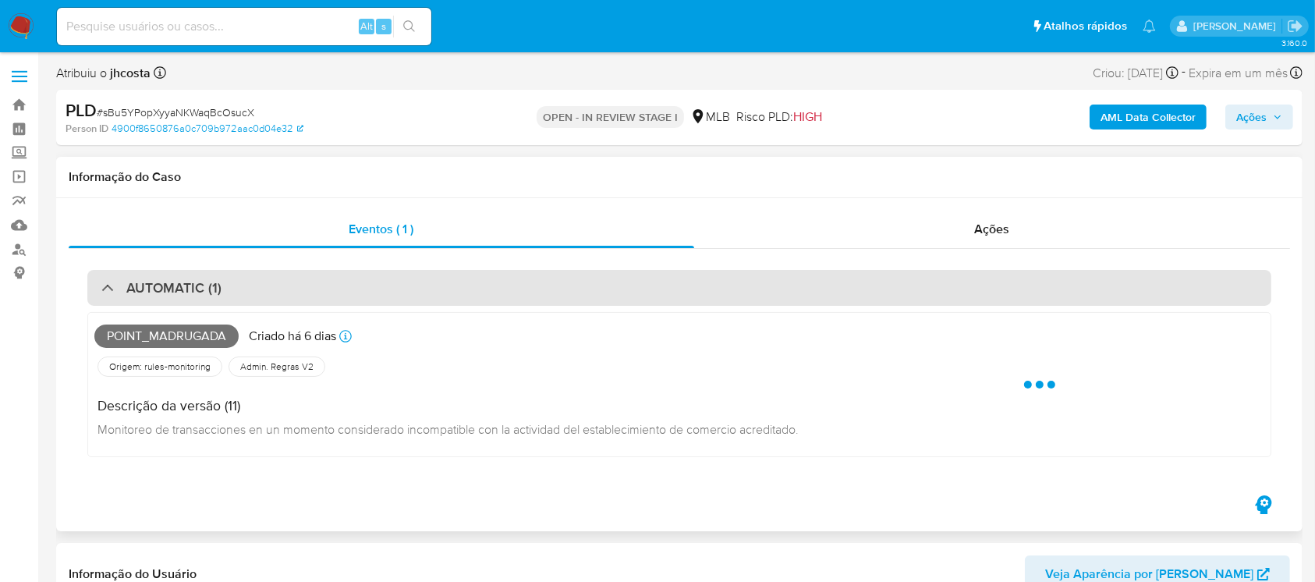
select select "10"
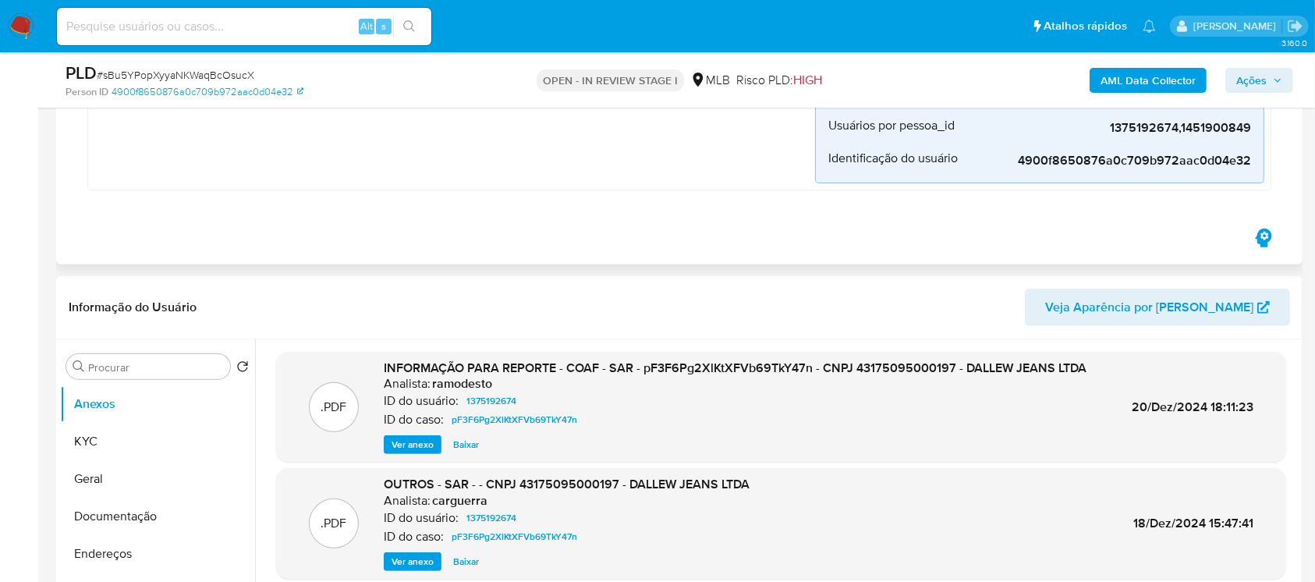
scroll to position [554, 0]
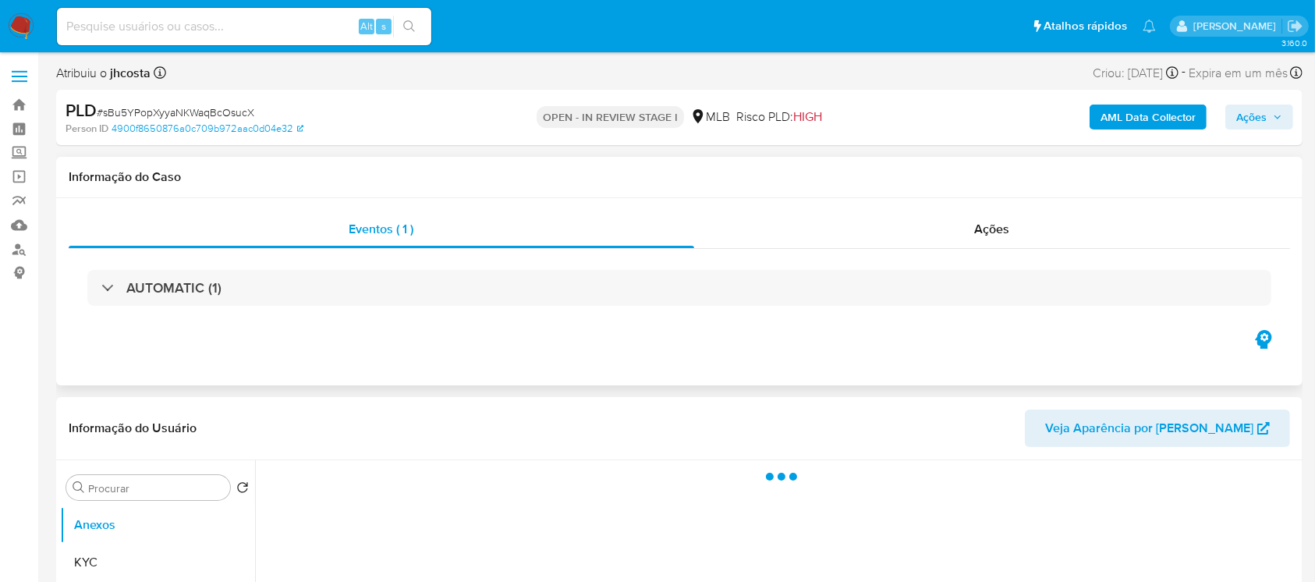
select select "10"
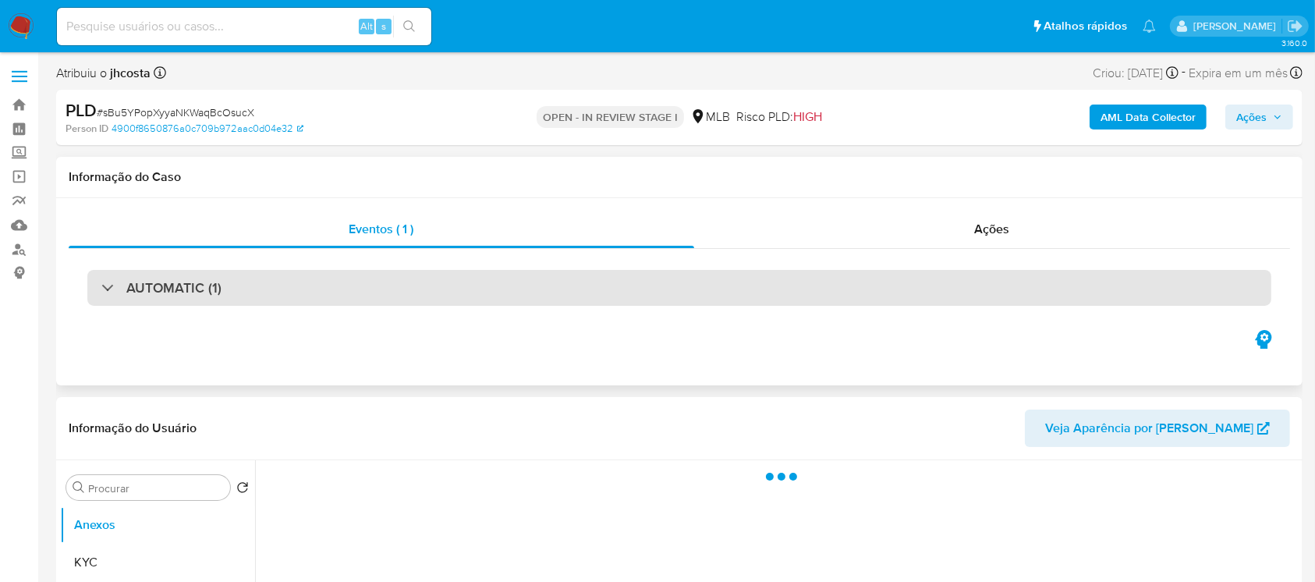
click at [434, 279] on div "AUTOMATIC (1)" at bounding box center [679, 288] width 1184 height 36
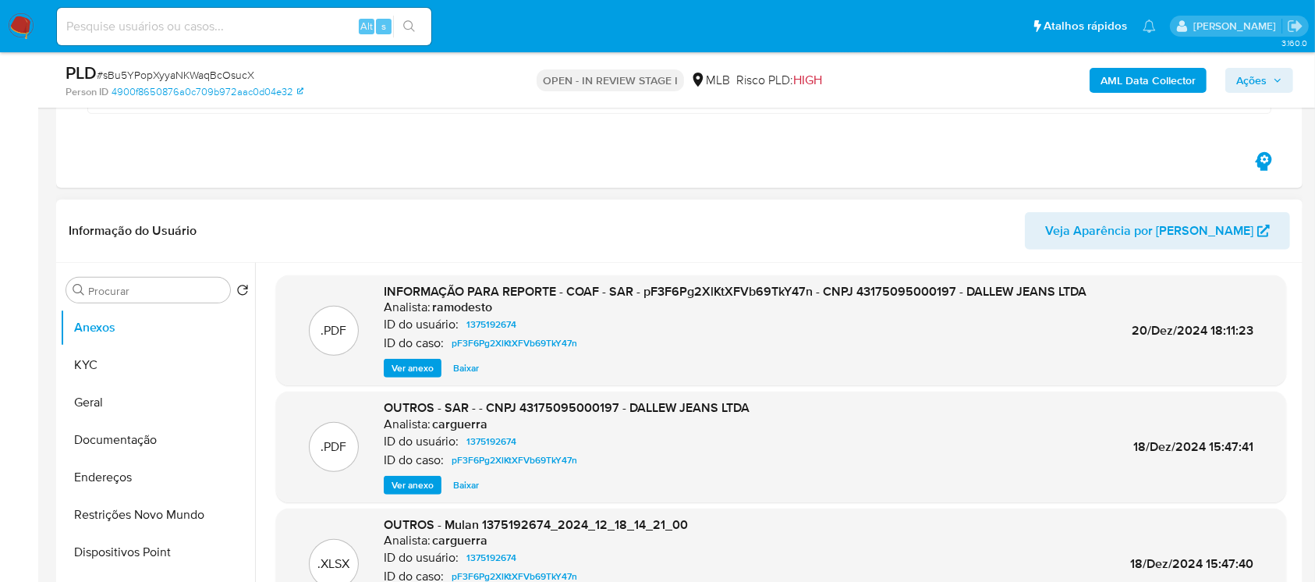
scroll to position [692, 0]
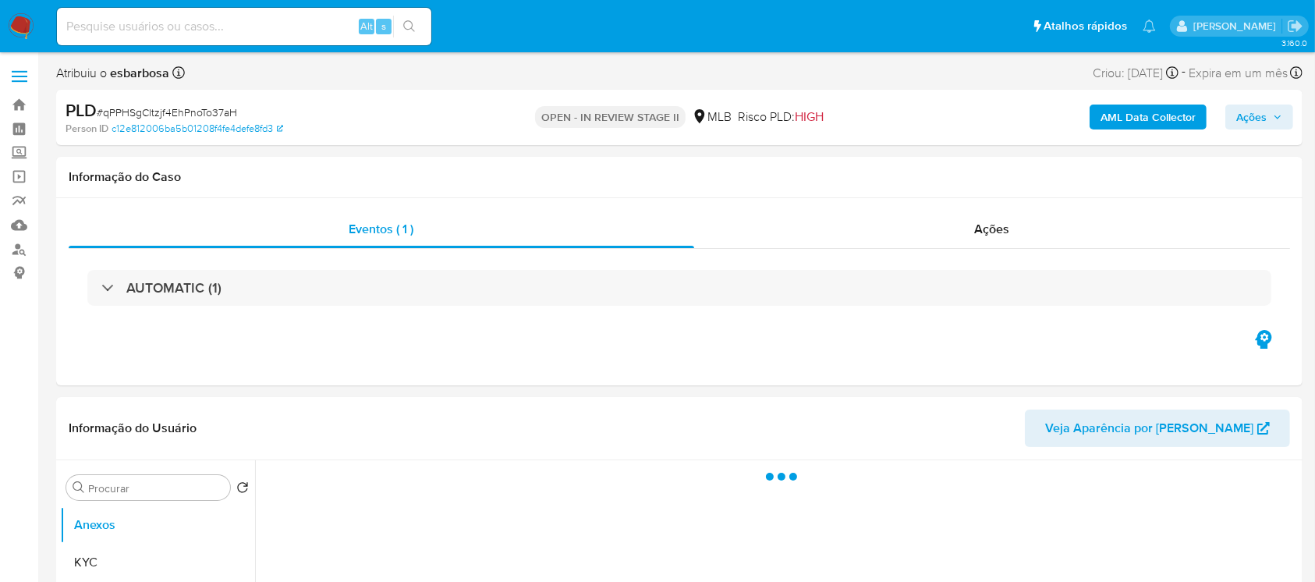
click at [430, 288] on div "AUTOMATIC (1)" at bounding box center [679, 288] width 1184 height 36
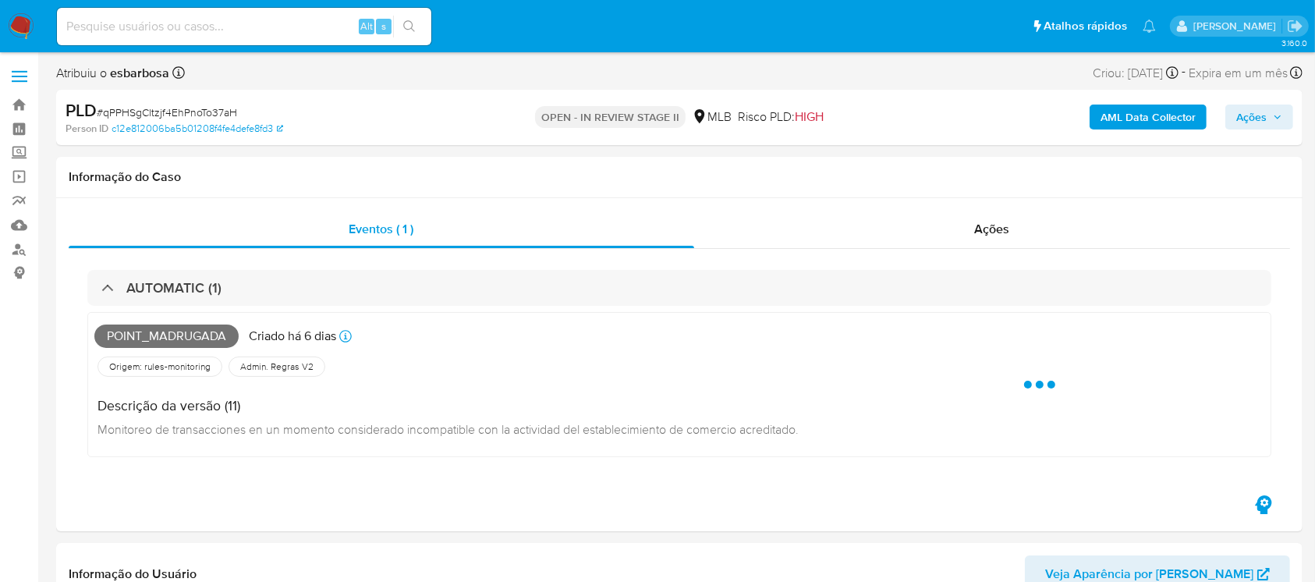
select select "10"
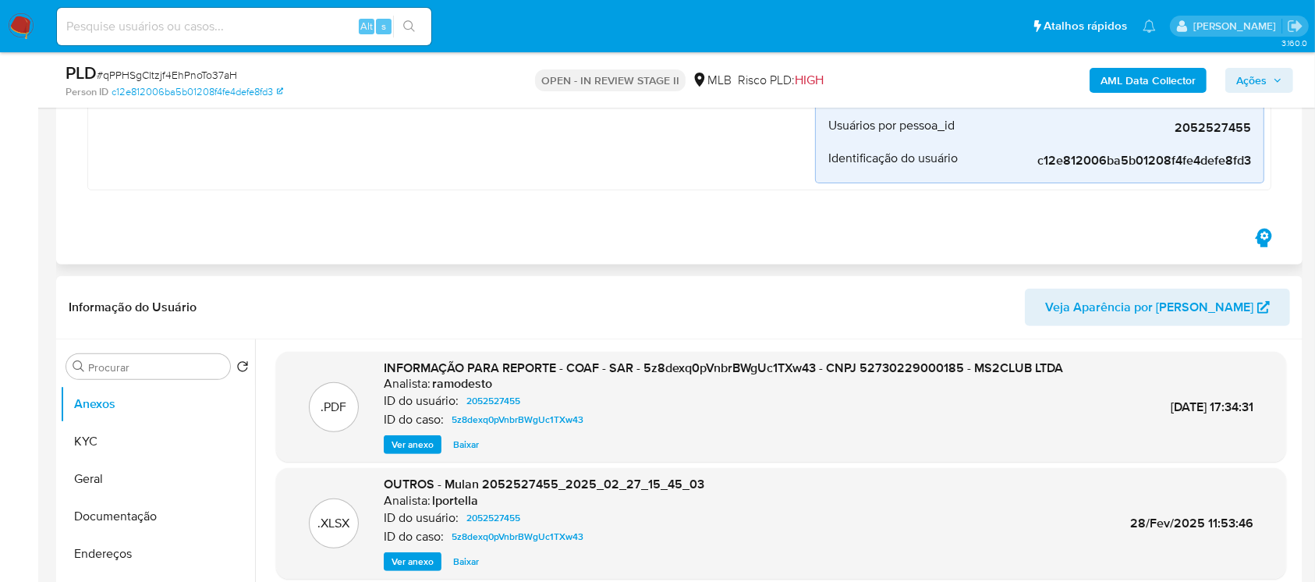
scroll to position [554, 0]
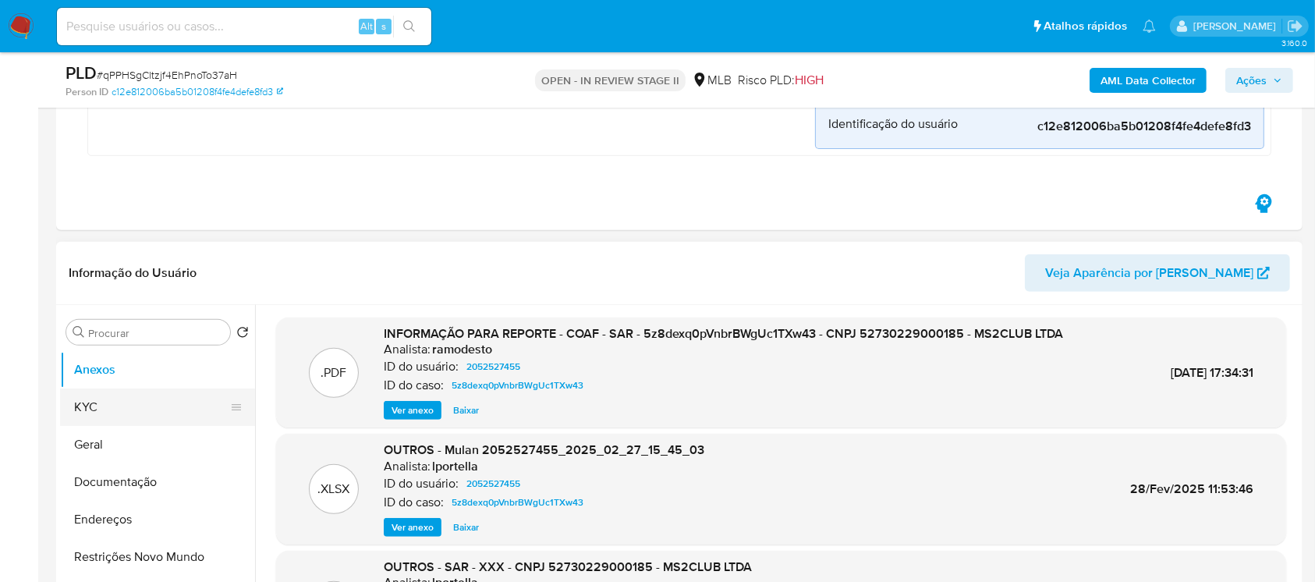
click at [137, 408] on button "KYC" at bounding box center [151, 406] width 182 height 37
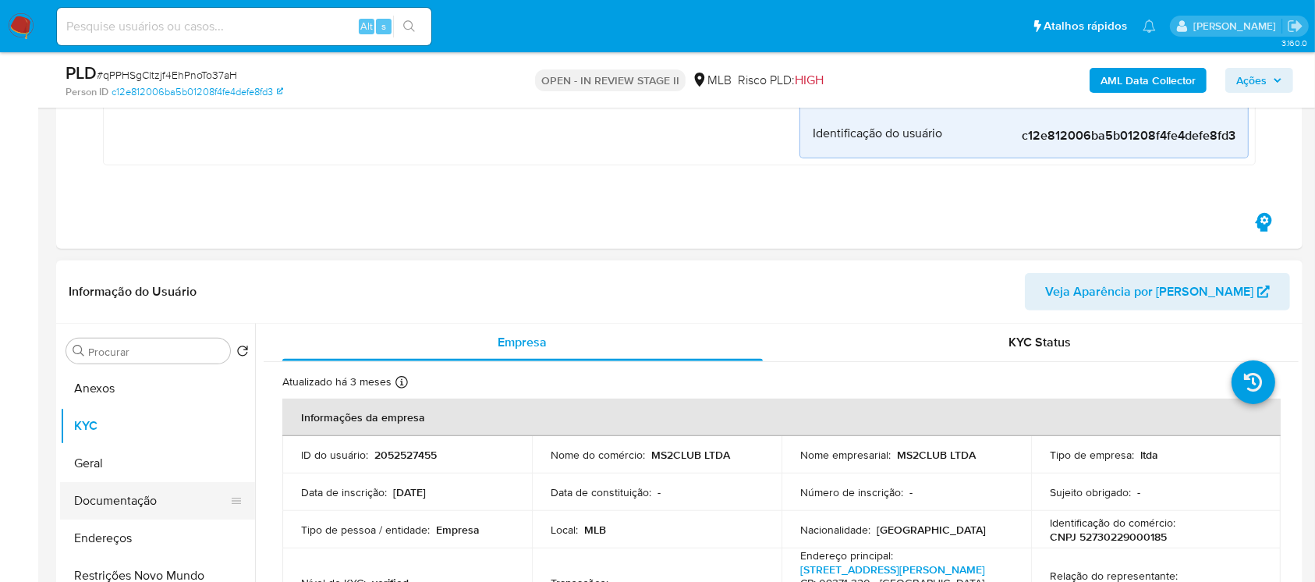
click at [129, 508] on button "Documentação" at bounding box center [151, 500] width 182 height 37
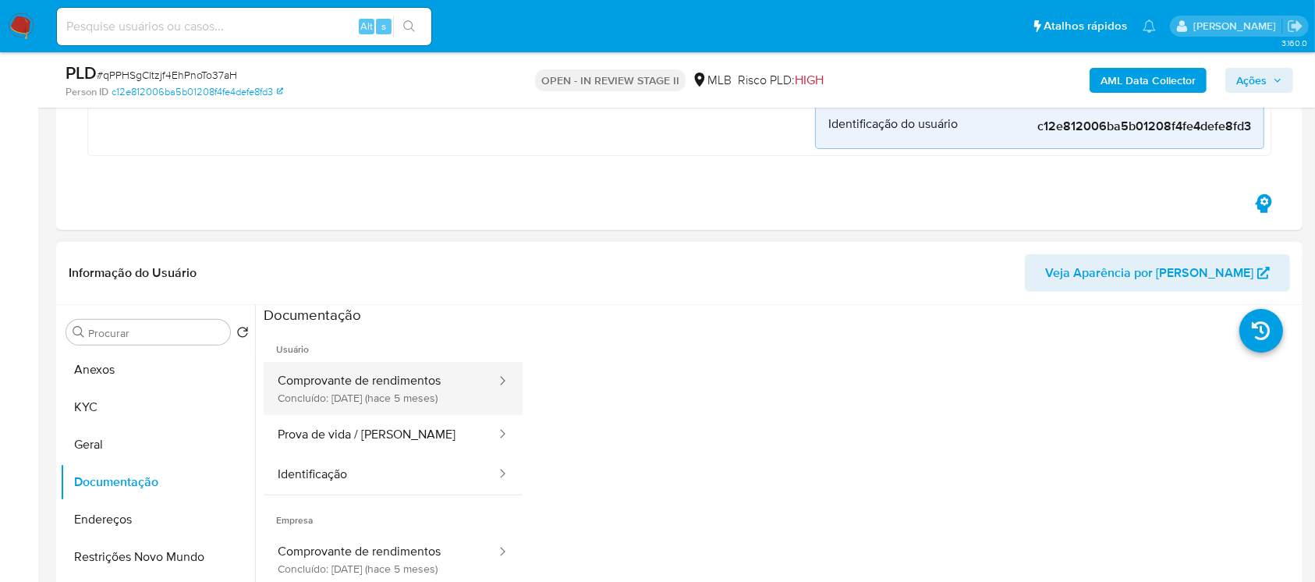
click at [393, 395] on button "Comprovante de rendimentos Concluído: 24/04/2025 (hace 5 meses)" at bounding box center [381, 388] width 234 height 53
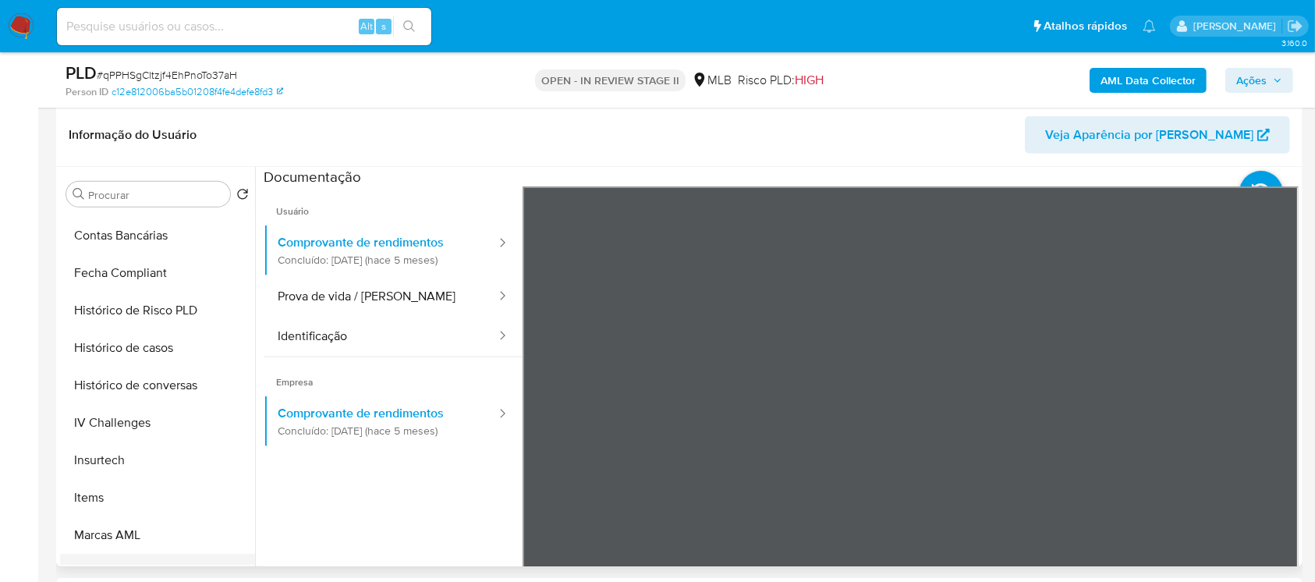
scroll to position [456, 0]
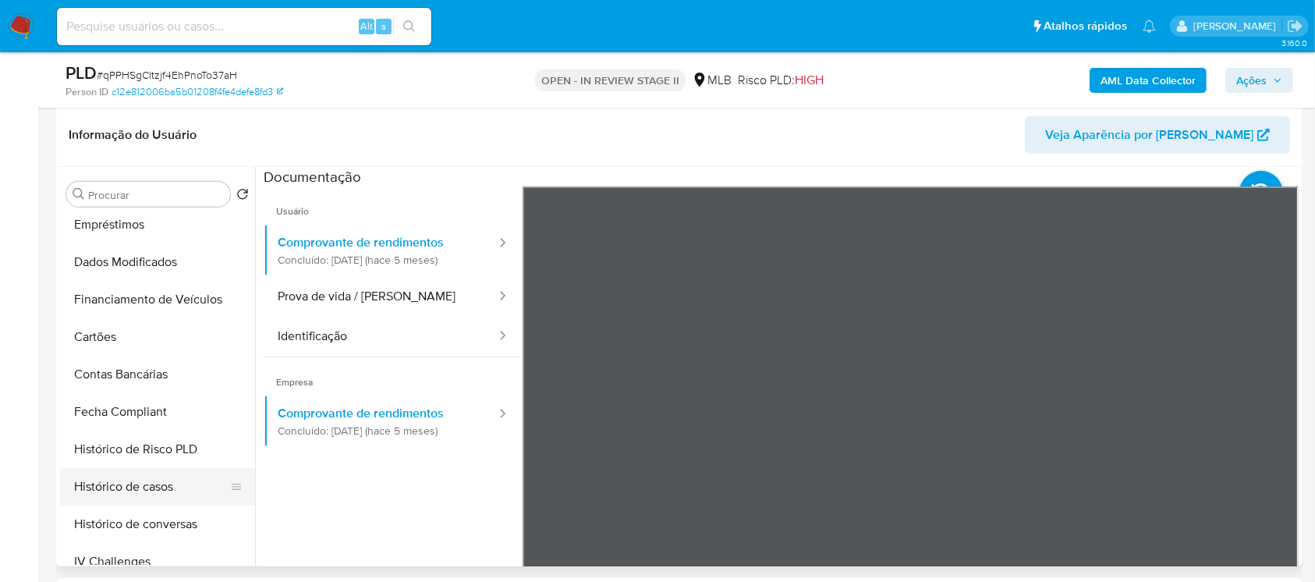
click at [127, 483] on button "Histórico de casos" at bounding box center [151, 486] width 182 height 37
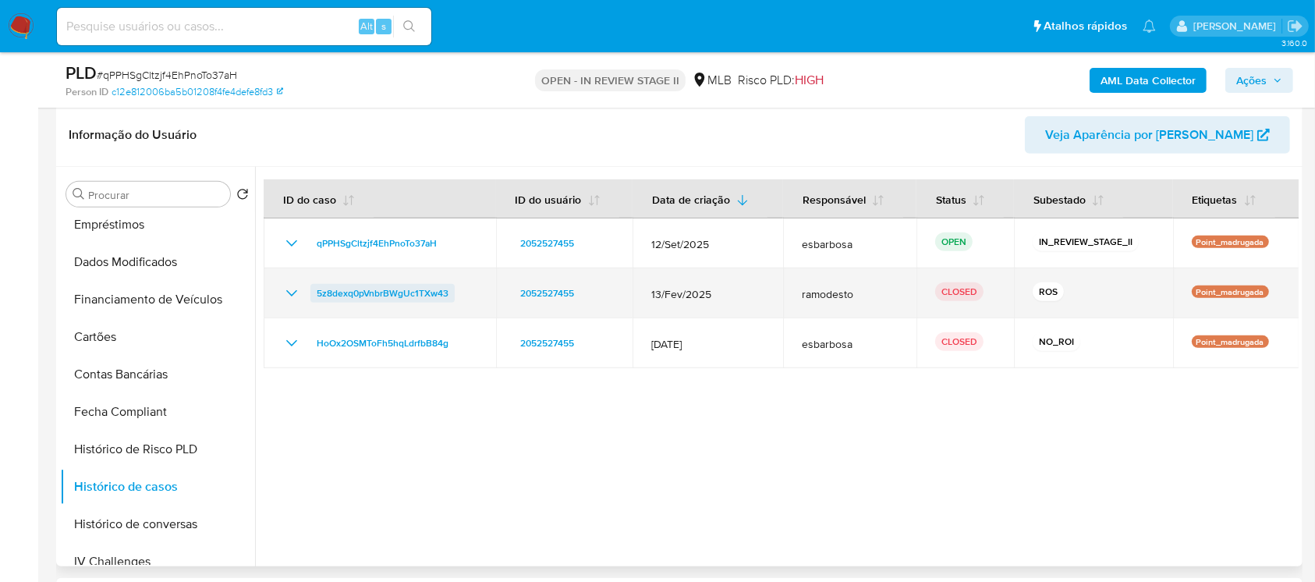
click at [364, 293] on span "5z8dexq0pVnbrBWgUc1TXw43" at bounding box center [383, 293] width 132 height 19
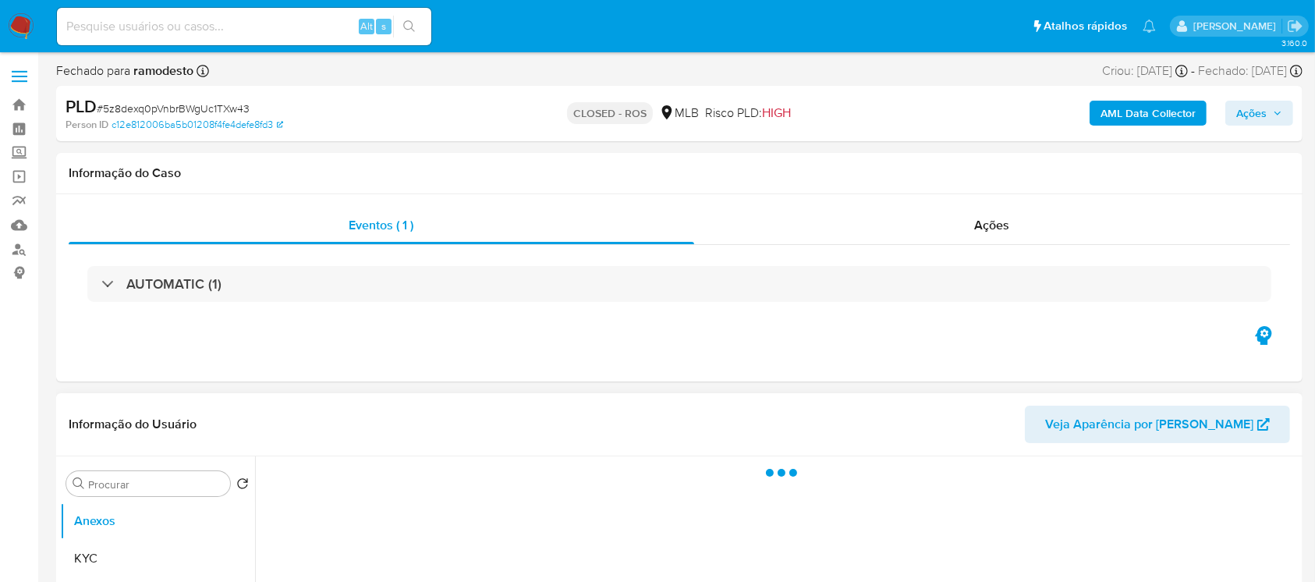
select select "10"
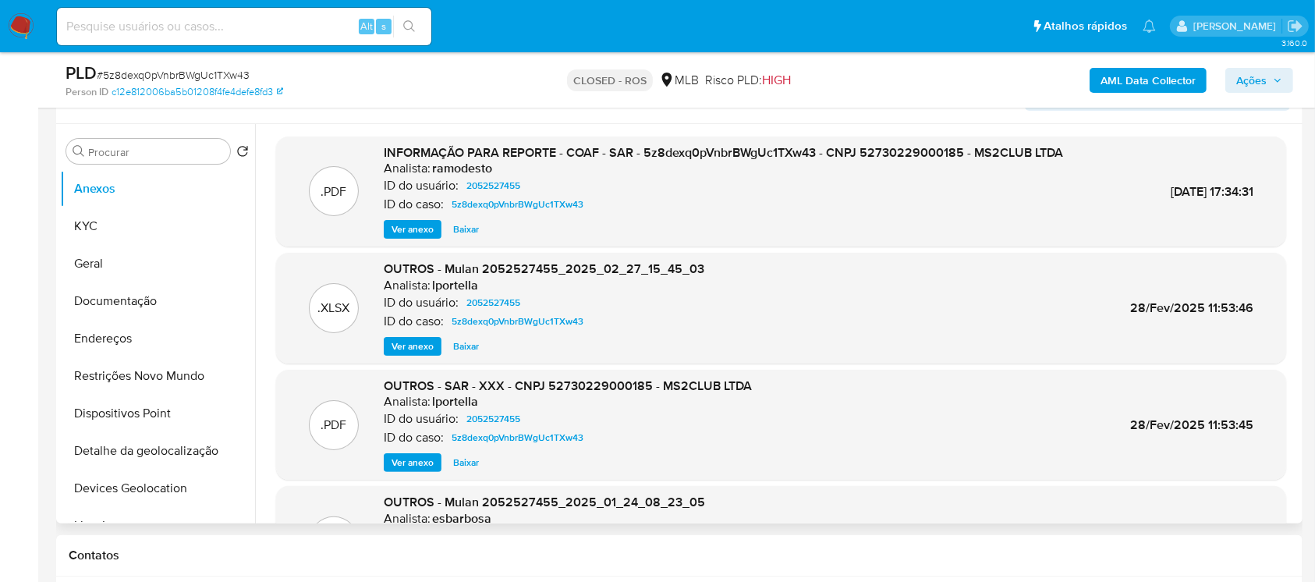
click at [413, 223] on span "Ver anexo" at bounding box center [412, 229] width 42 height 16
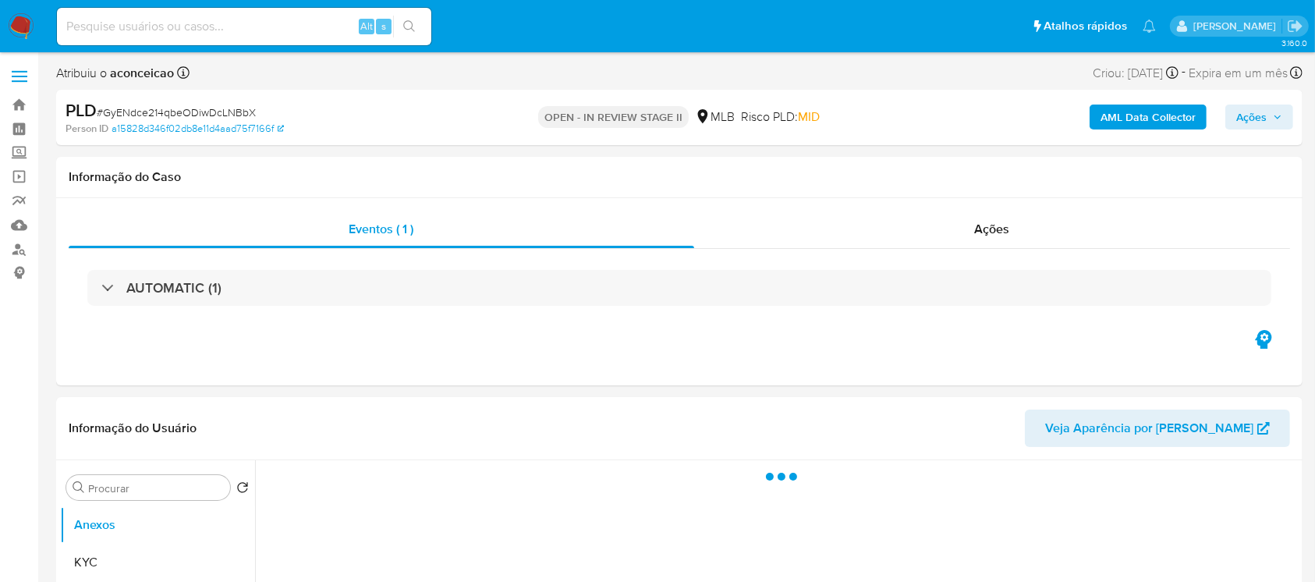
click at [393, 279] on div "AUTOMATIC (1)" at bounding box center [679, 288] width 1184 height 36
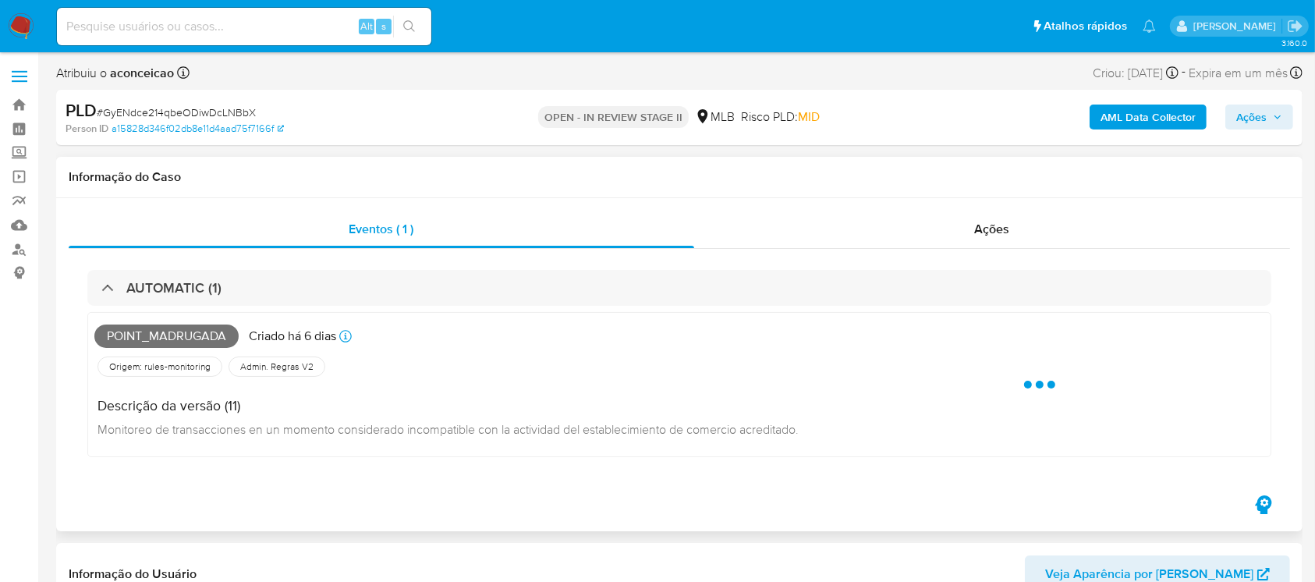
select select "10"
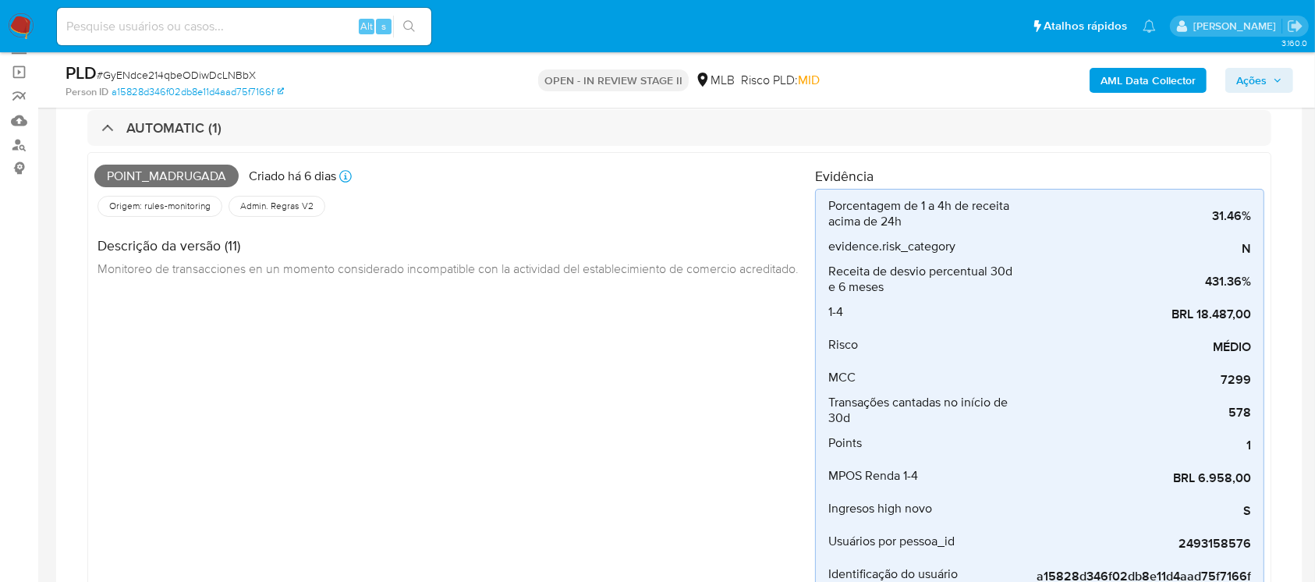
scroll to position [138, 0]
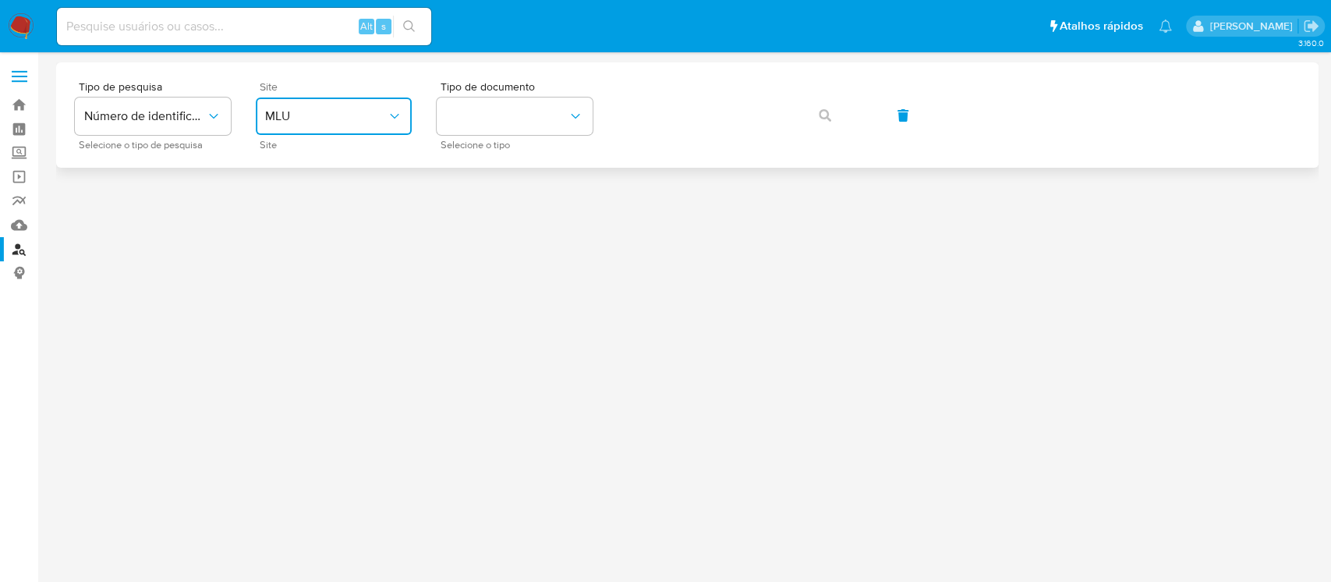
click at [386, 121] on span "MLU" at bounding box center [326, 116] width 122 height 16
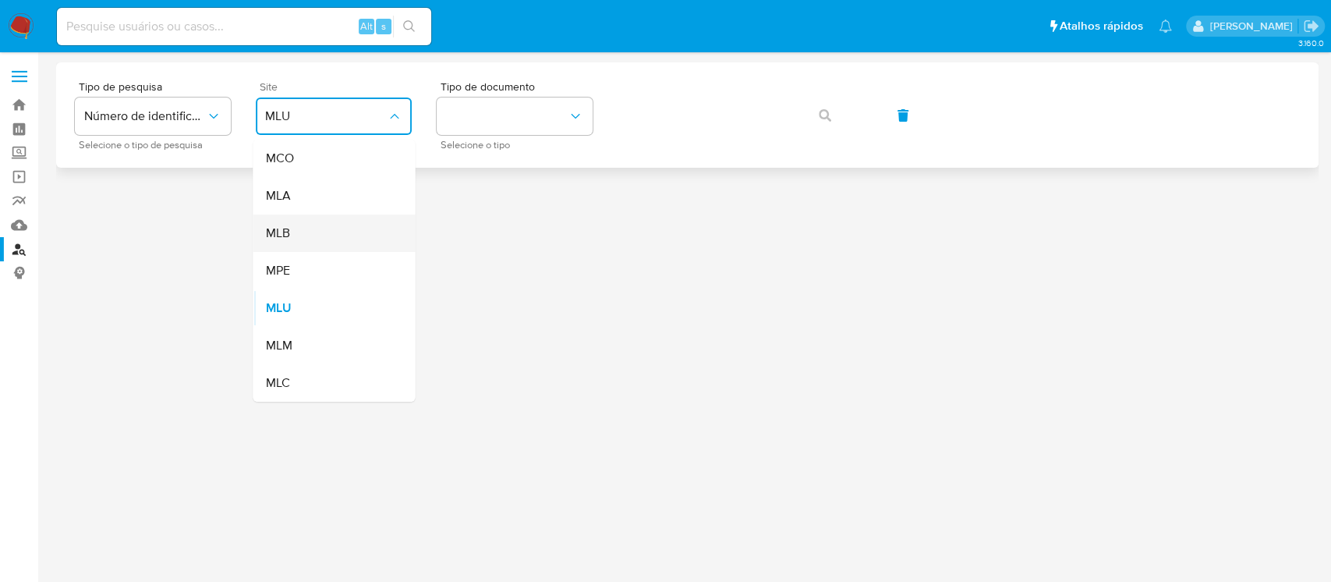
click at [296, 232] on div "MLB" at bounding box center [329, 232] width 128 height 37
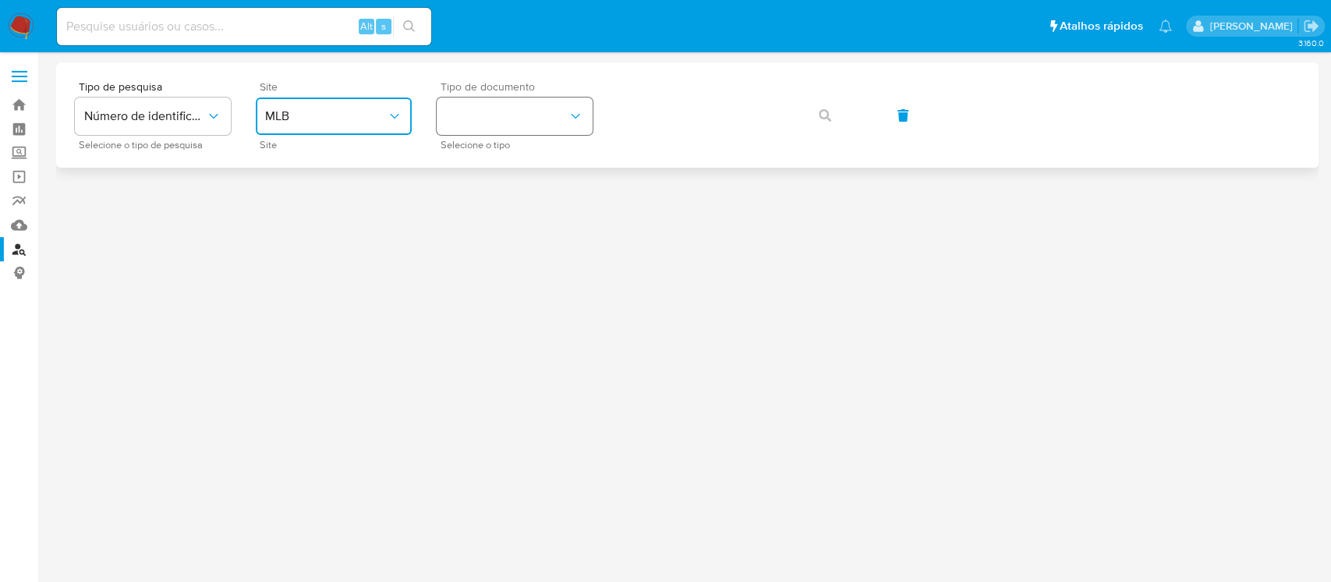
click at [520, 114] on button "identificationType" at bounding box center [515, 115] width 156 height 37
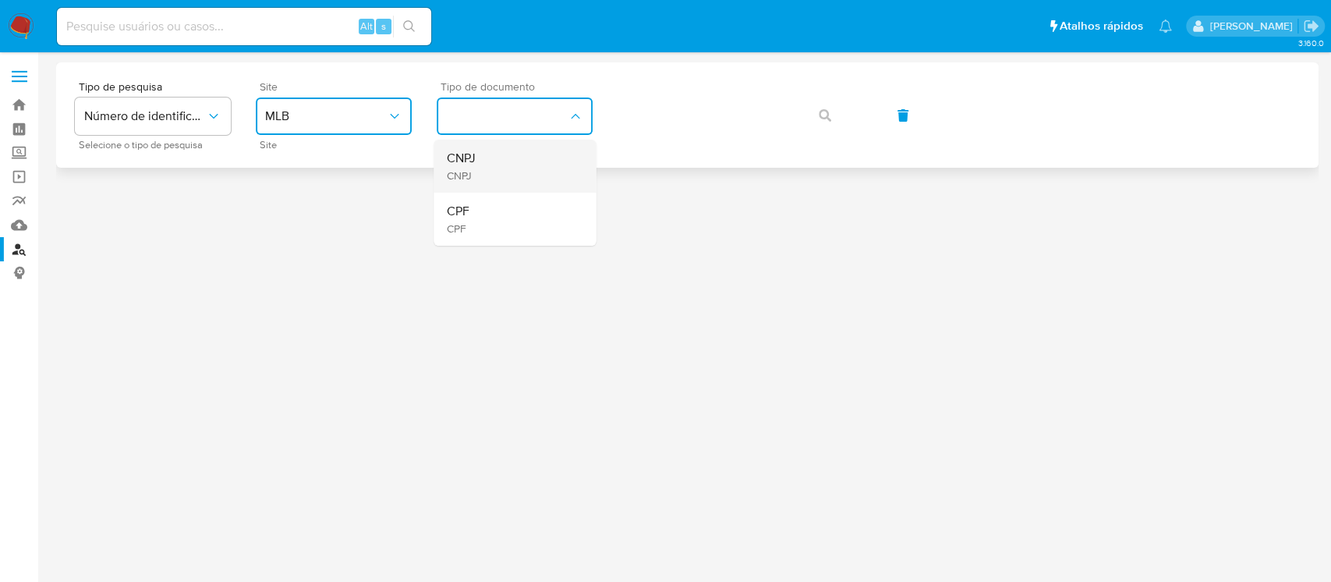
click at [469, 172] on span "CNPJ" at bounding box center [460, 175] width 29 height 14
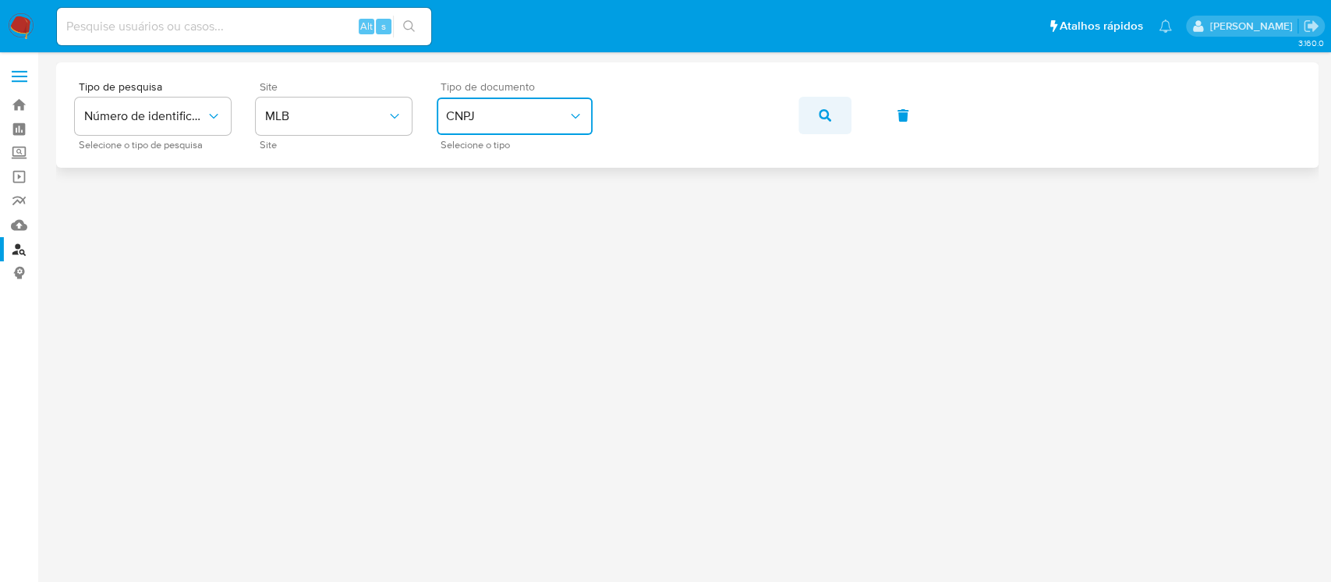
click at [810, 115] on button "button" at bounding box center [825, 115] width 53 height 37
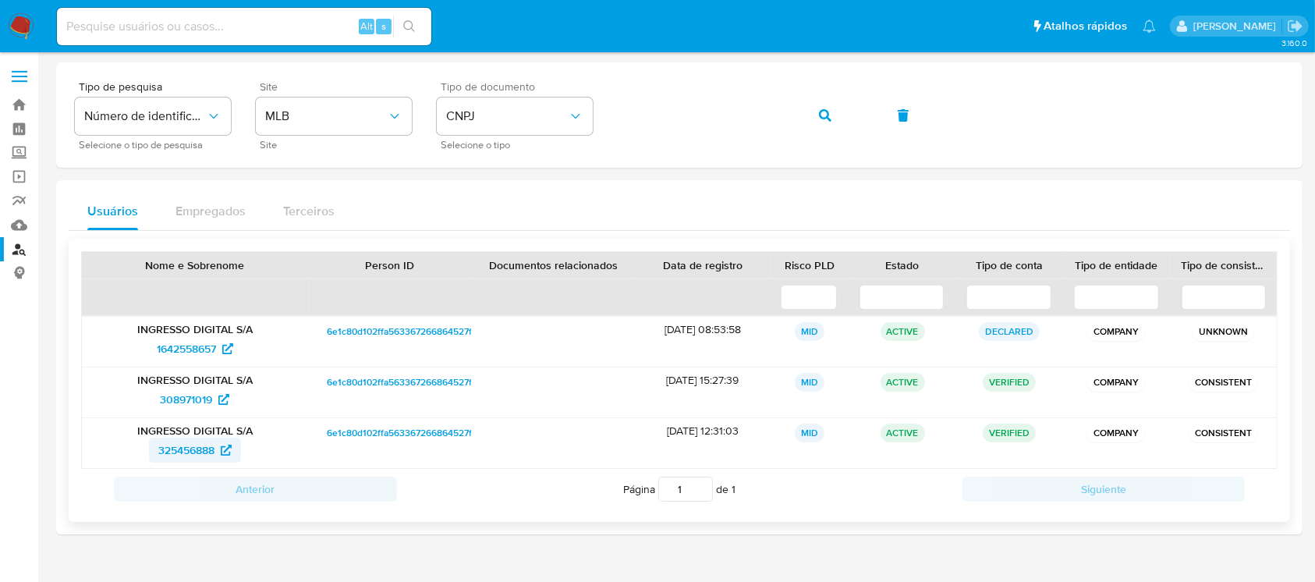
click at [186, 444] on span "325456888" at bounding box center [186, 449] width 56 height 25
click at [24, 30] on img at bounding box center [21, 26] width 27 height 27
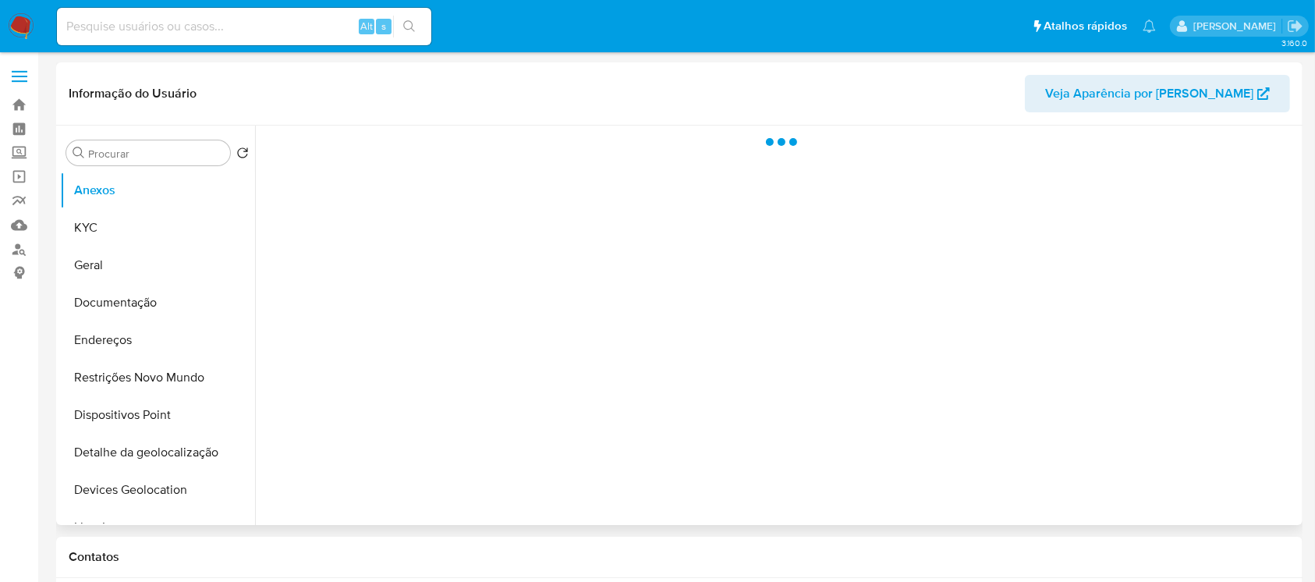
select select "10"
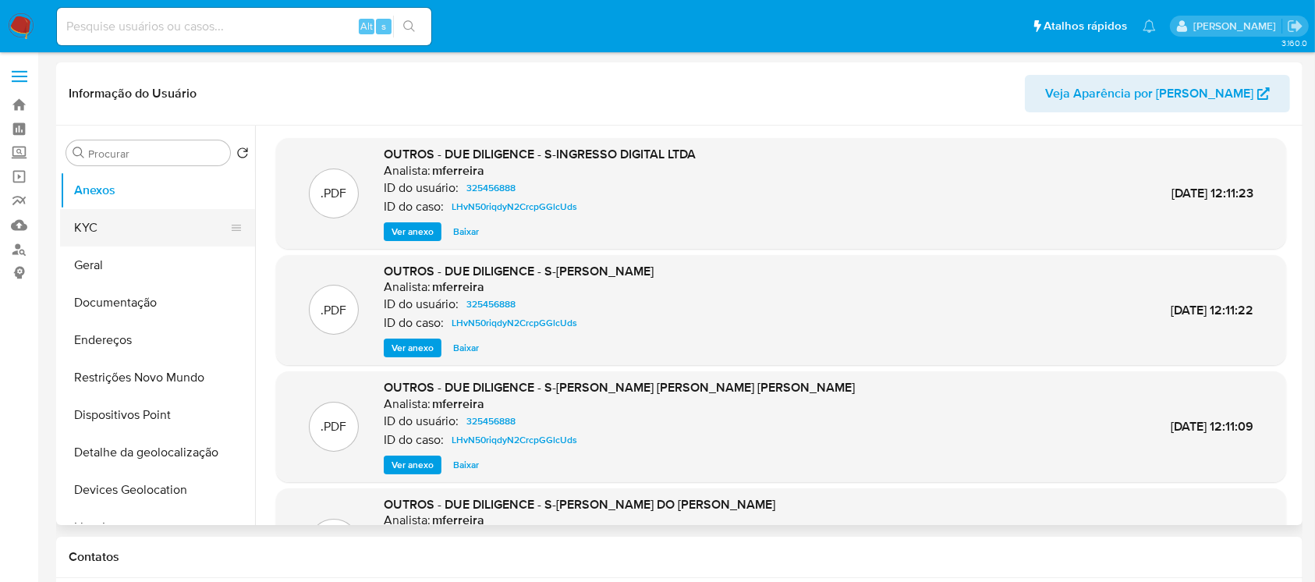
click at [95, 227] on button "KYC" at bounding box center [151, 227] width 182 height 37
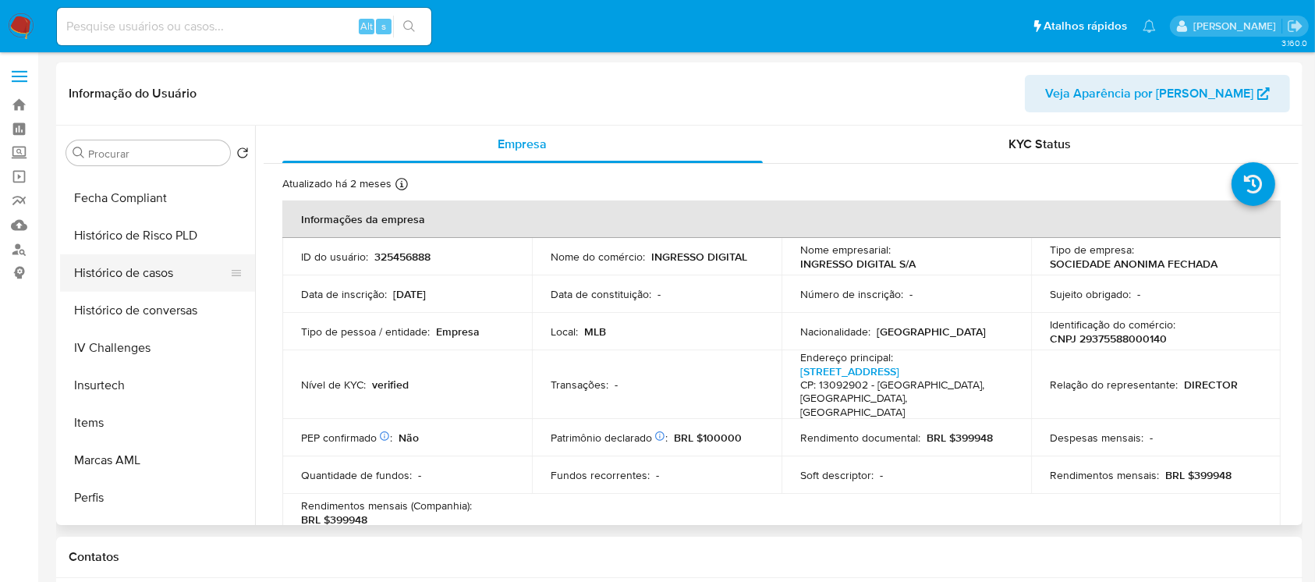
scroll to position [595, 0]
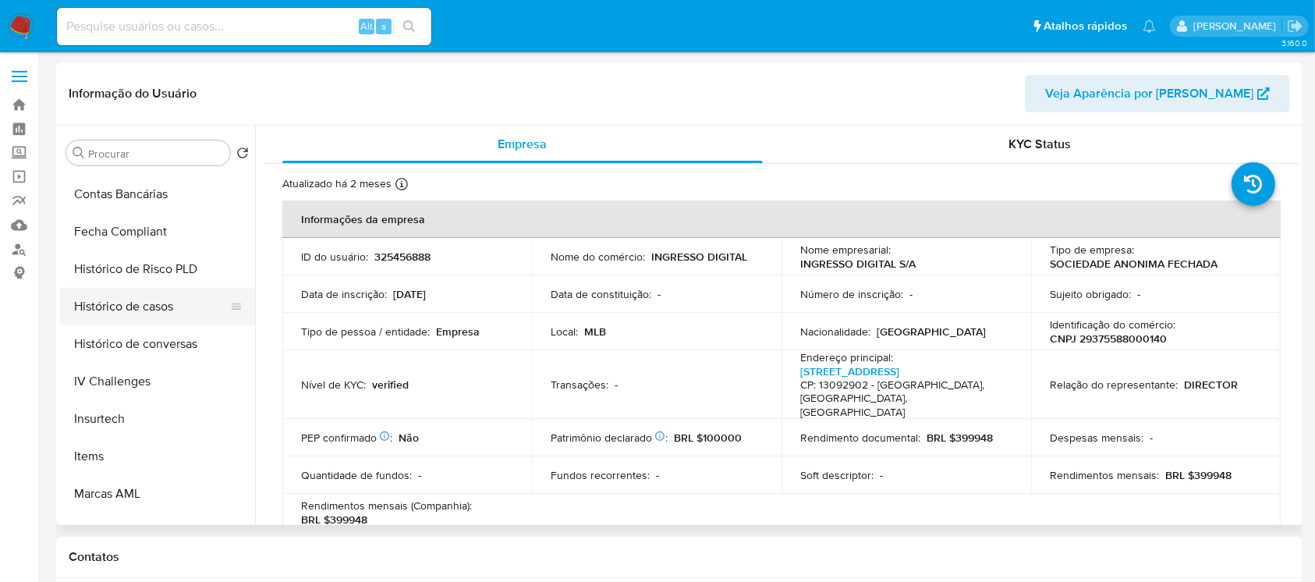
click at [112, 309] on button "Histórico de casos" at bounding box center [151, 306] width 182 height 37
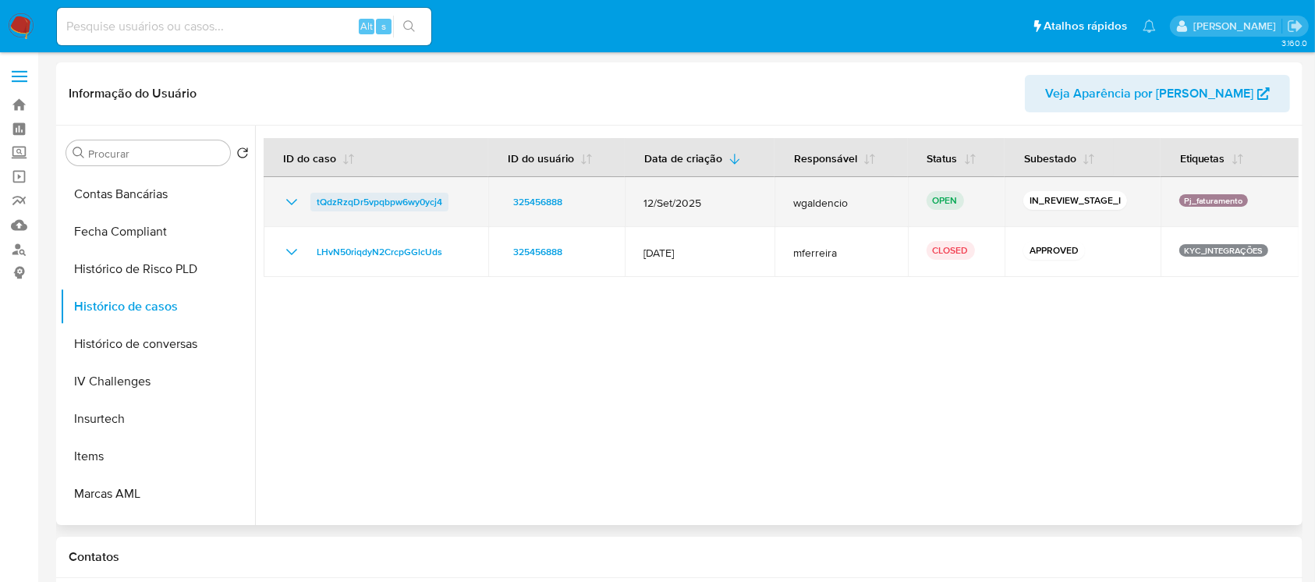
click at [381, 204] on span "tQdzRzqDr5vpqbpw6wy0ycj4" at bounding box center [380, 202] width 126 height 19
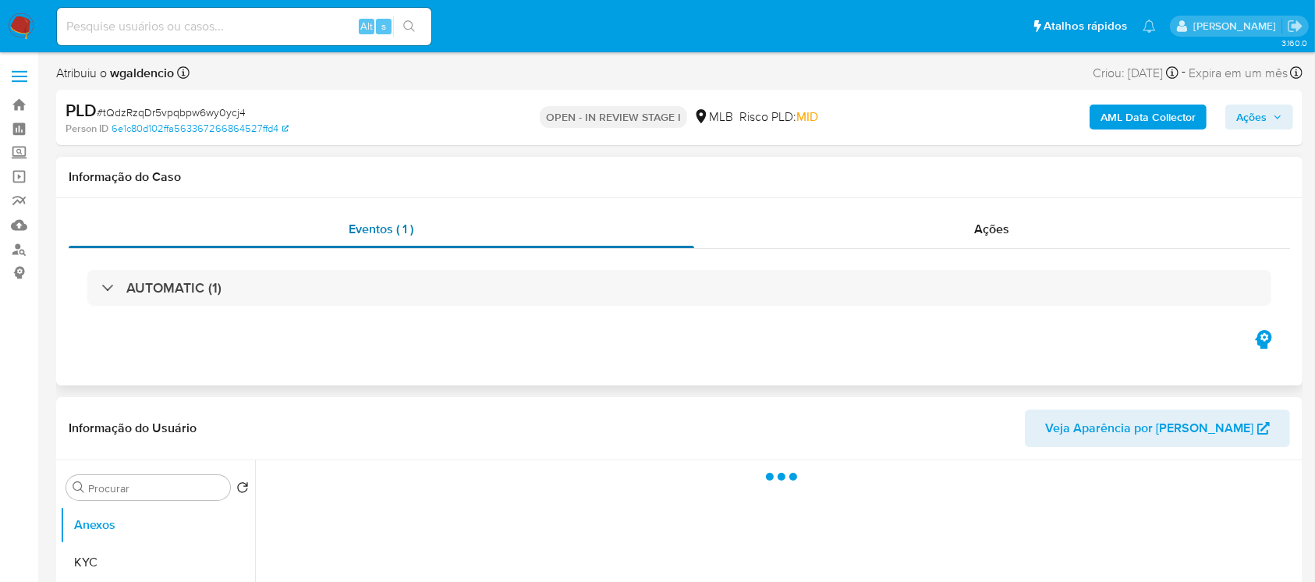
select select "10"
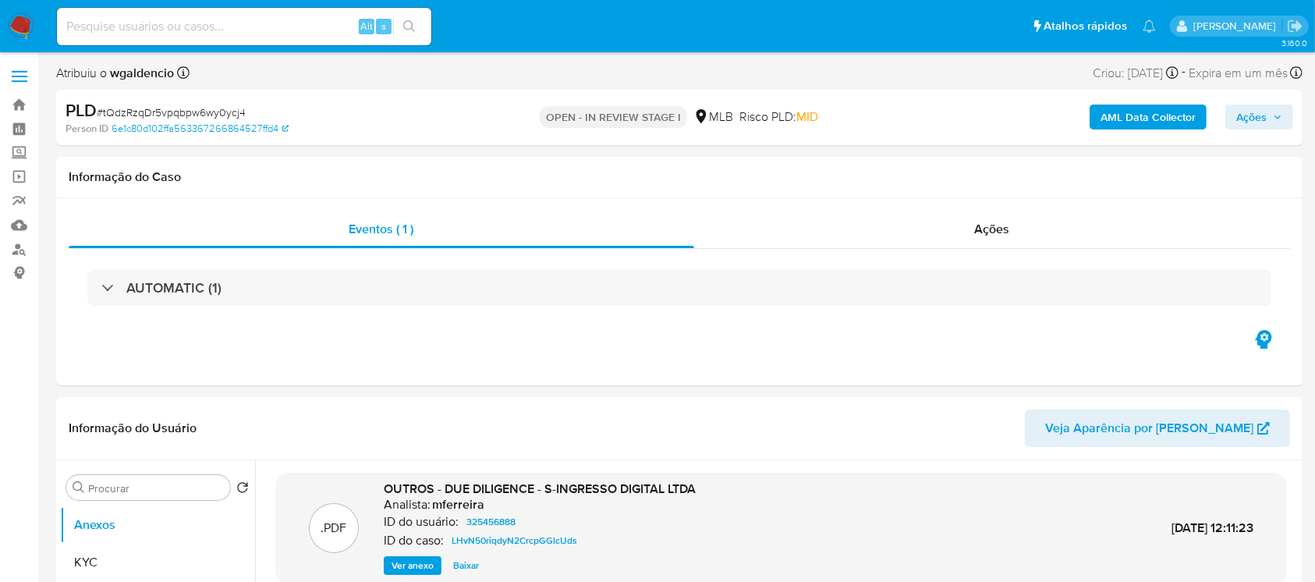
click at [144, 113] on span "# tQdzRzqDr5vpqbpw6wy0ycj4" at bounding box center [171, 112] width 149 height 16
copy span "tQdzRzqDr5vpqbpw6wy0ycj4"
click at [12, 28] on img at bounding box center [21, 26] width 27 height 27
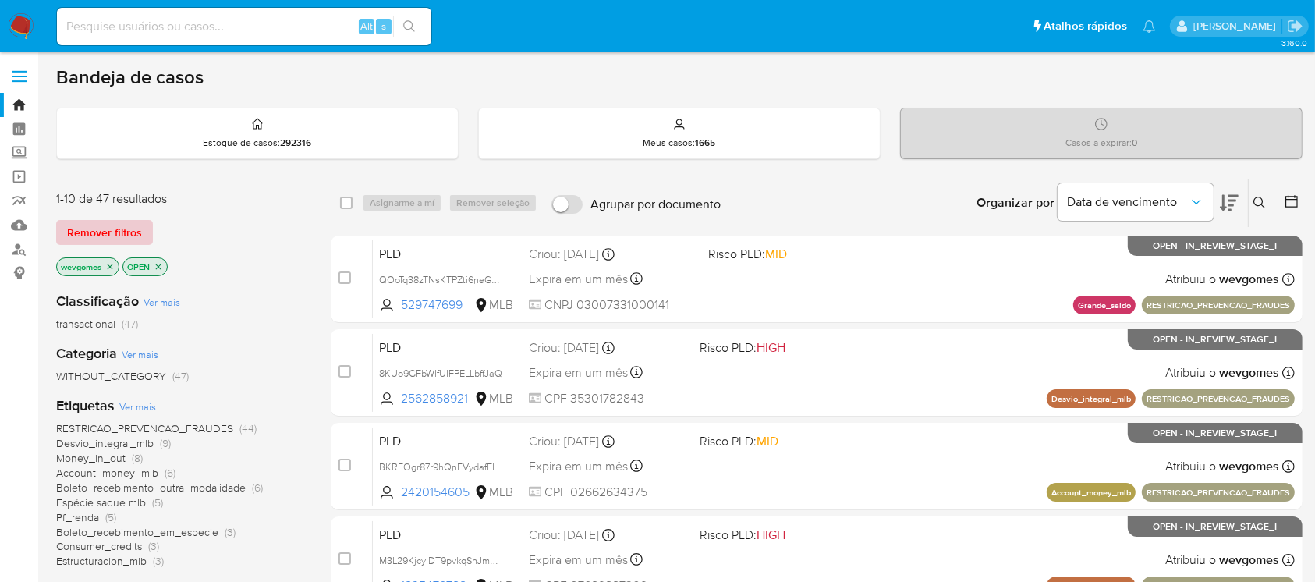
click at [105, 228] on span "Remover filtros" at bounding box center [104, 232] width 75 height 22
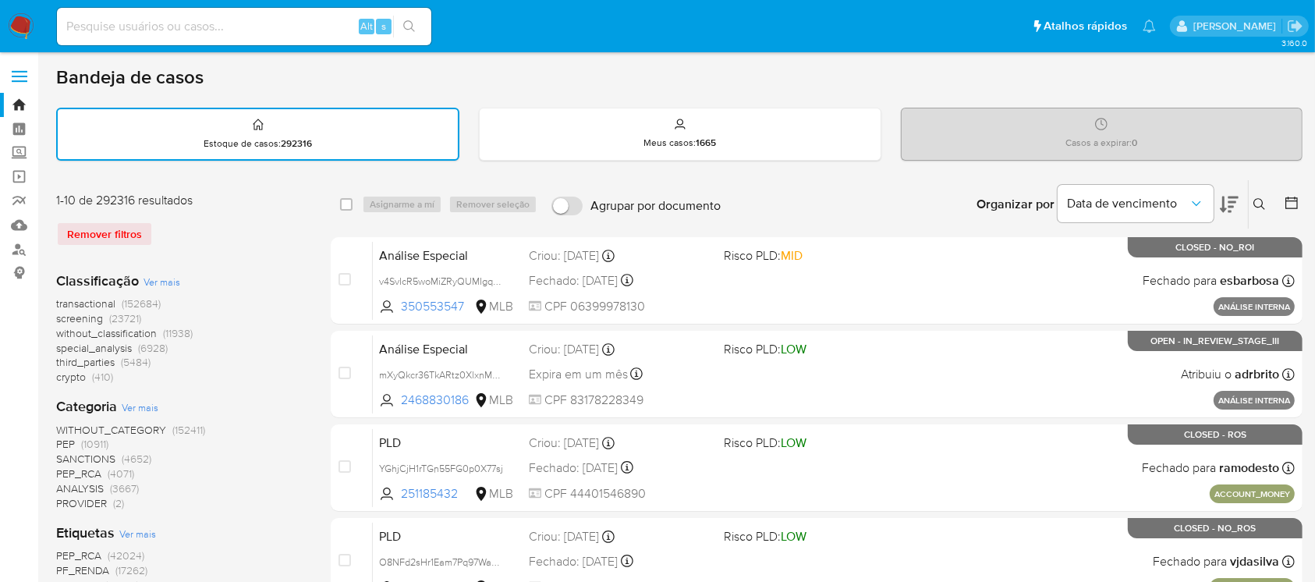
click at [1255, 203] on icon at bounding box center [1259, 204] width 12 height 12
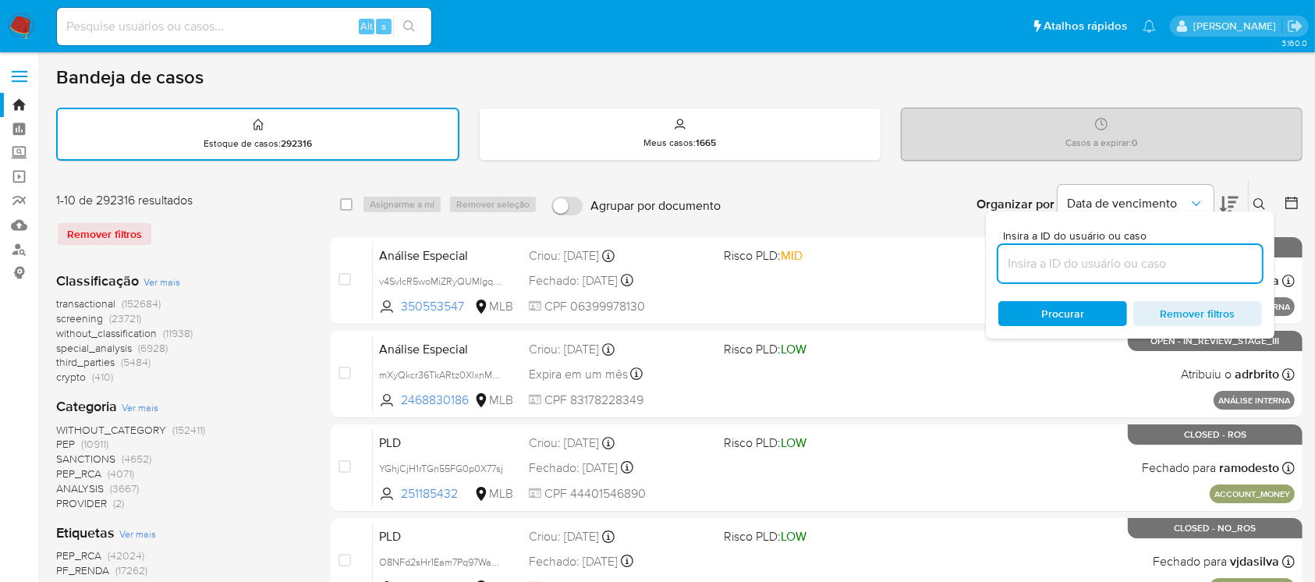
click at [1021, 262] on input at bounding box center [1130, 263] width 264 height 20
type input "tQdzRzqDr5vpqbpw6wy0ycj4"
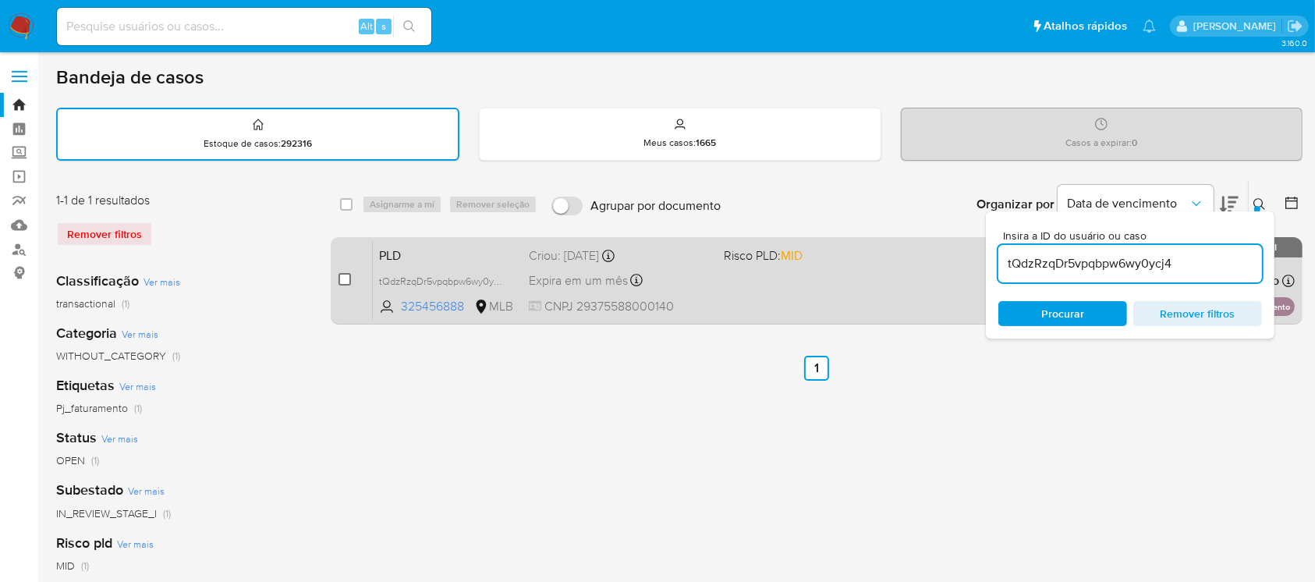
click at [339, 278] on input "checkbox" at bounding box center [344, 279] width 12 height 12
checkbox input "true"
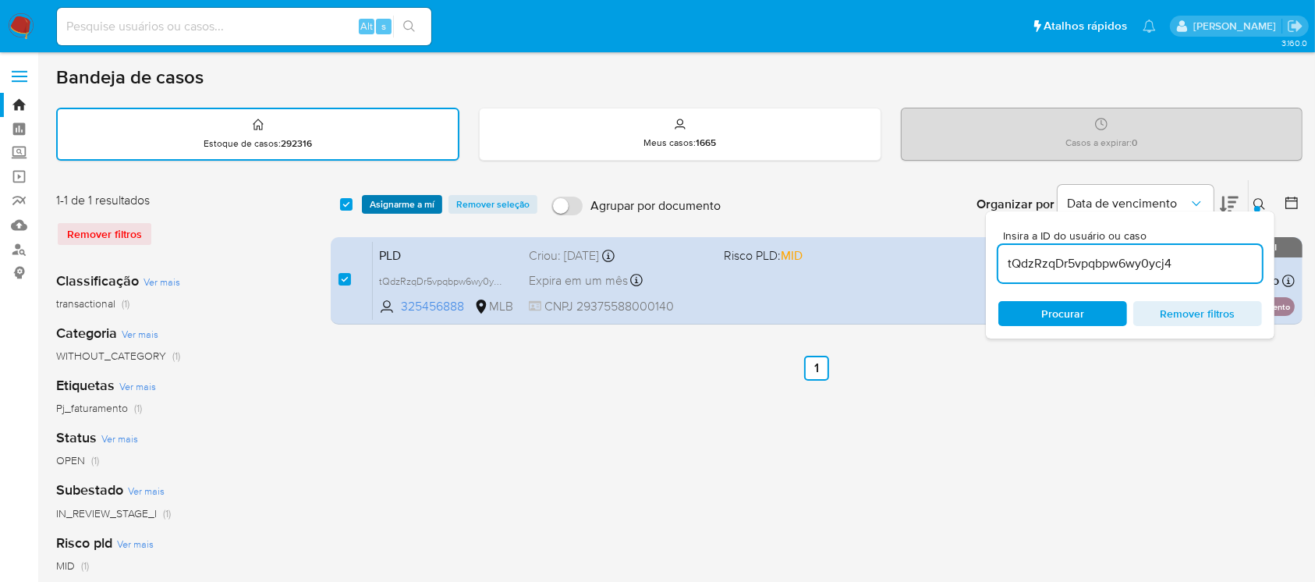
click at [394, 202] on span "Asignarme a mí" at bounding box center [402, 205] width 65 height 16
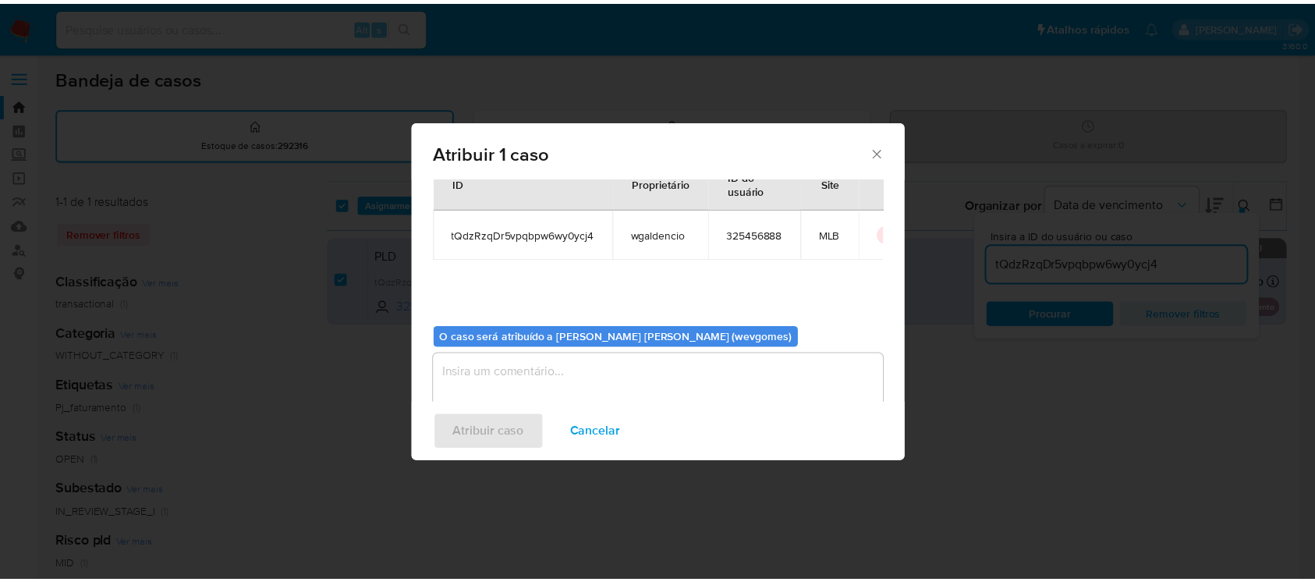
scroll to position [80, 0]
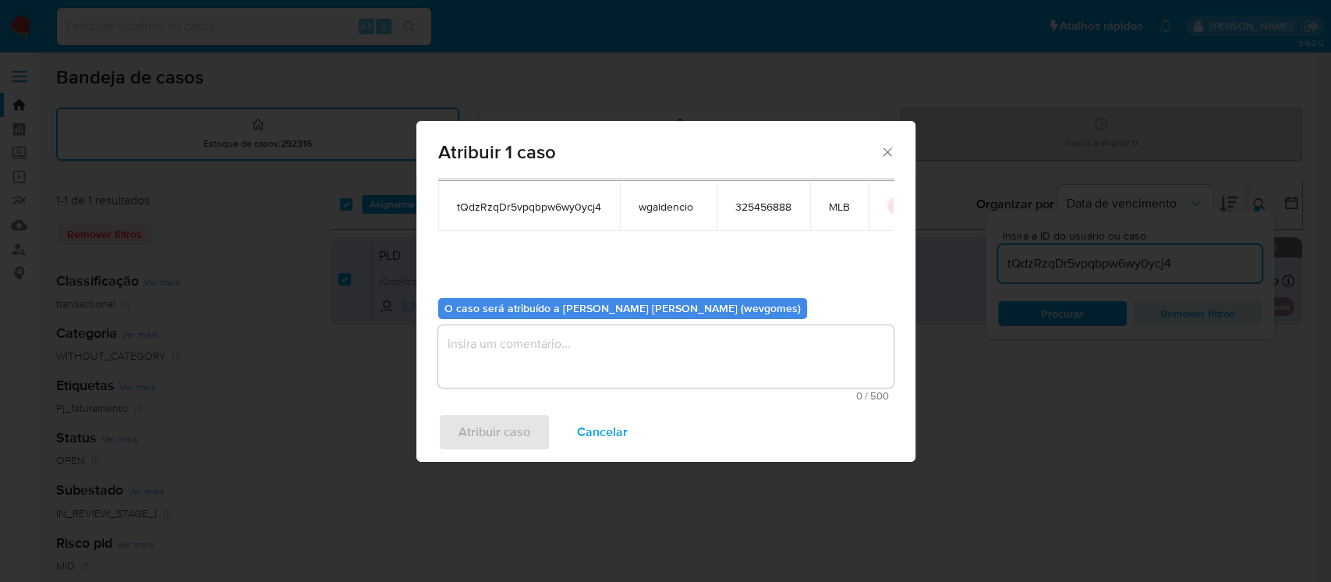
click at [499, 367] on textarea "assign-modal" at bounding box center [665, 356] width 455 height 62
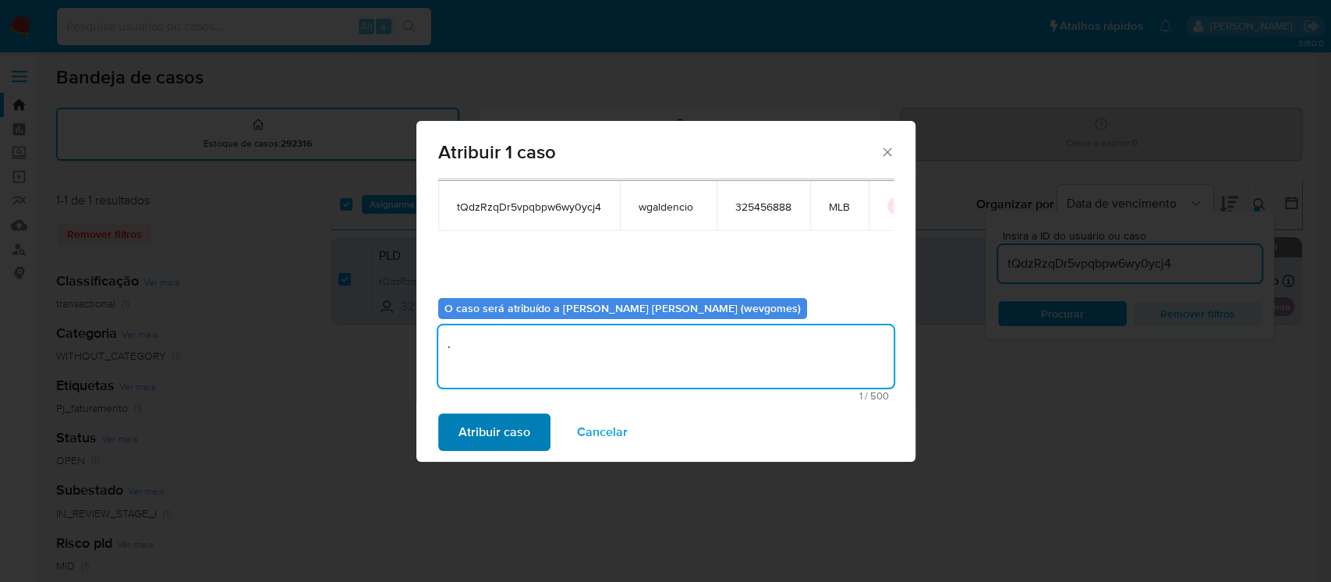
type textarea "."
click at [471, 441] on span "Atribuir caso" at bounding box center [495, 432] width 72 height 34
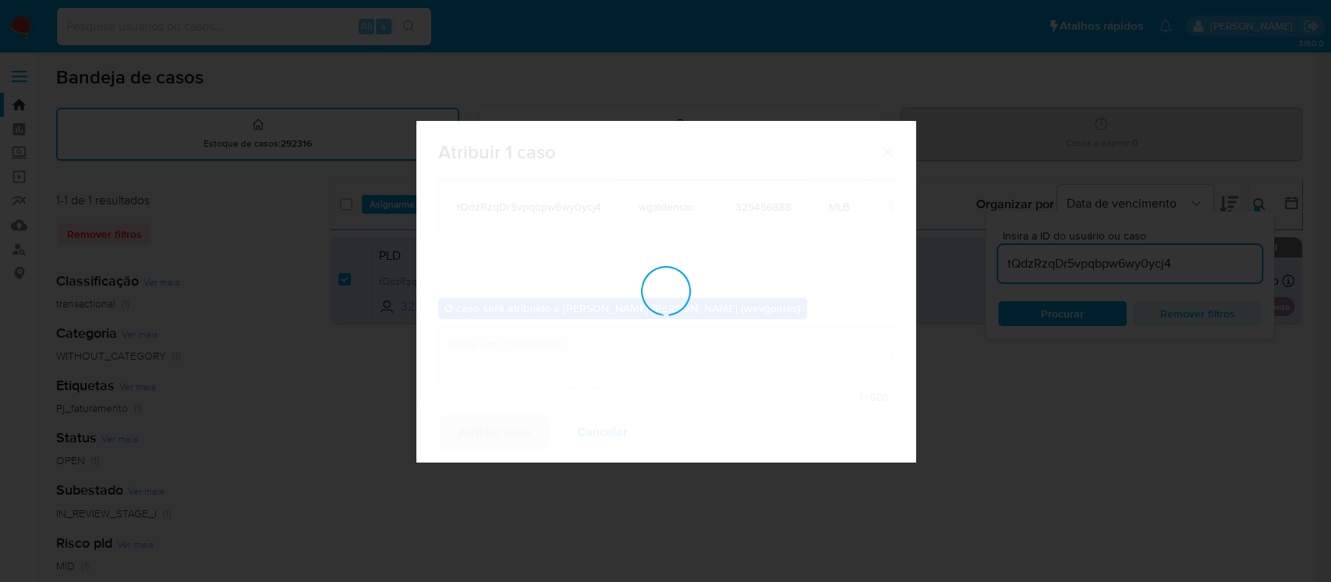
checkbox input "false"
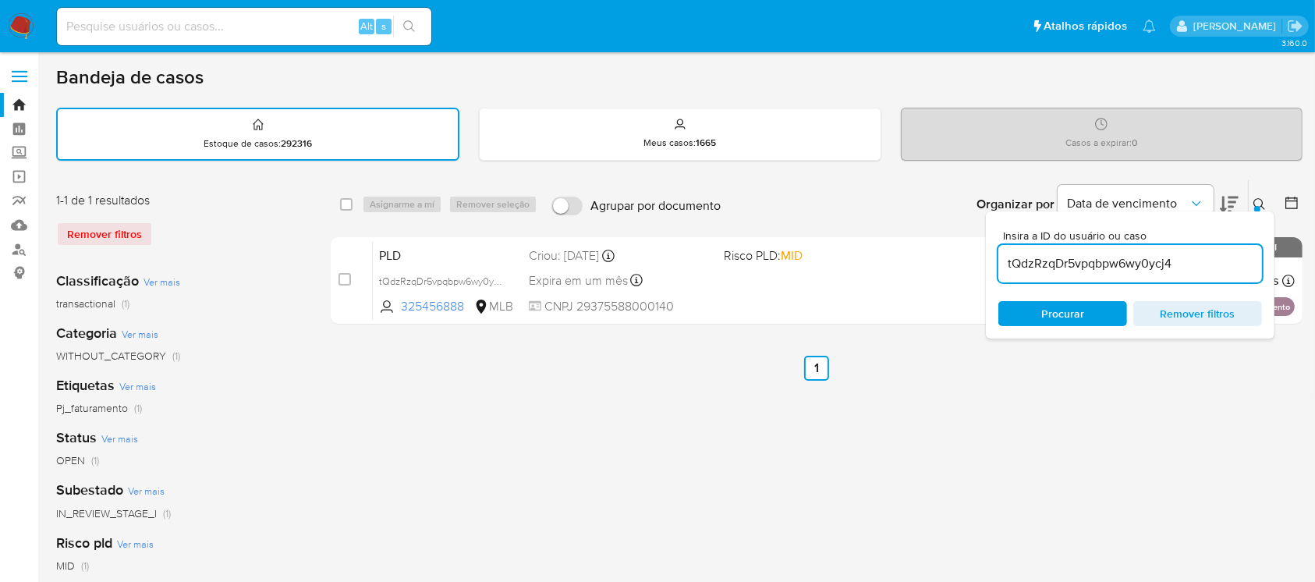
click at [515, 469] on div "select-all-cases-checkbox Asignarme a mí Remover seleção Agrupar por documento …" at bounding box center [817, 521] width 972 height 685
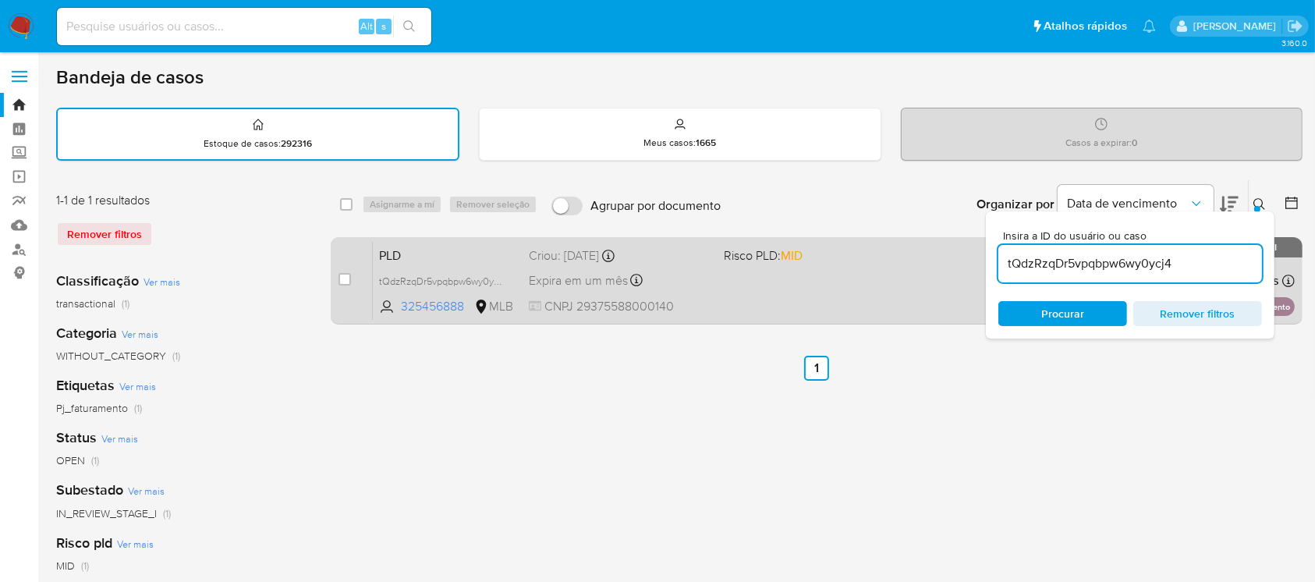
click at [736, 302] on div "PLD tQdzRzqDr5vpqbpw6wy0ycj4 325456888 MLB Risco PLD: MID Criou: 12/09/2025 Cri…" at bounding box center [834, 280] width 922 height 79
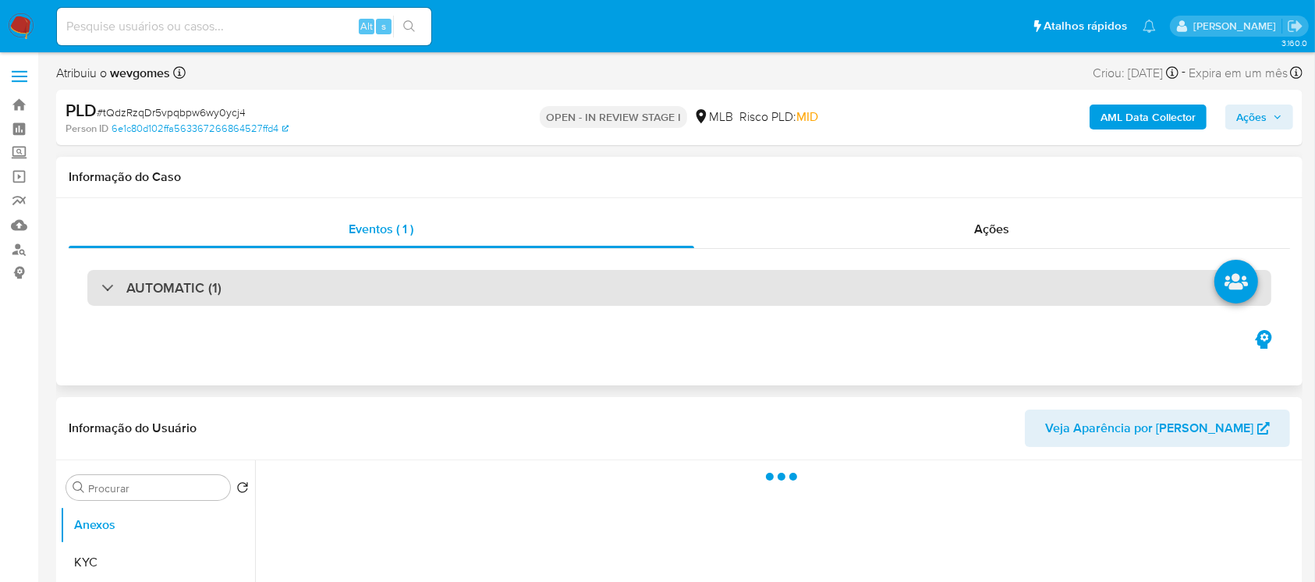
select select "10"
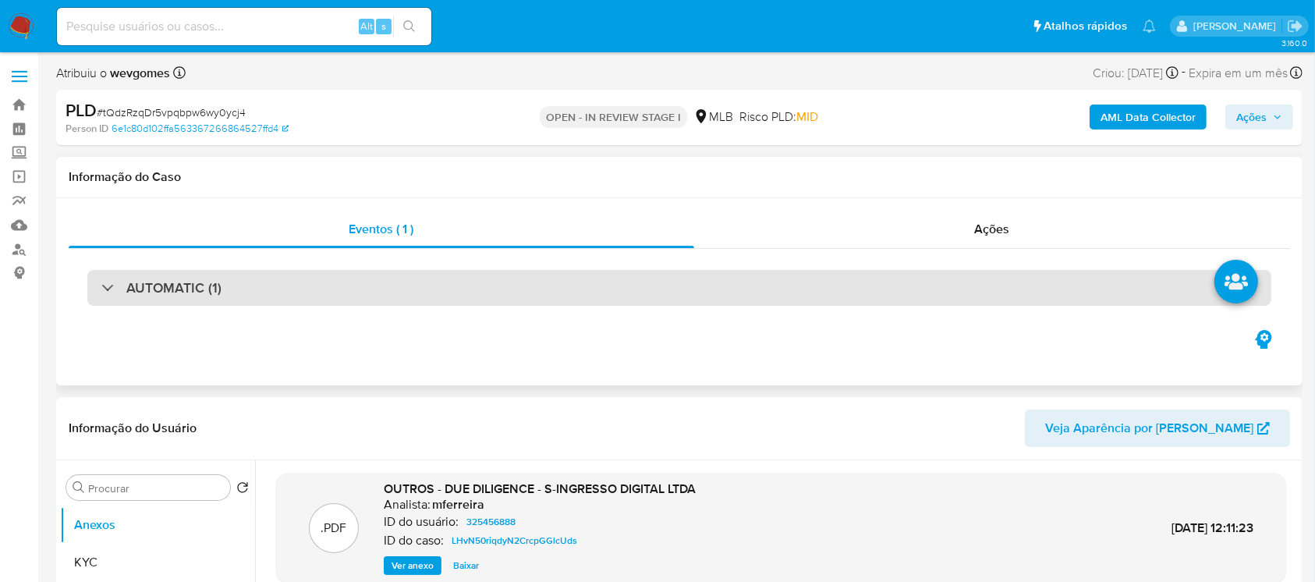
click at [253, 283] on div "AUTOMATIC (1)" at bounding box center [679, 288] width 1184 height 36
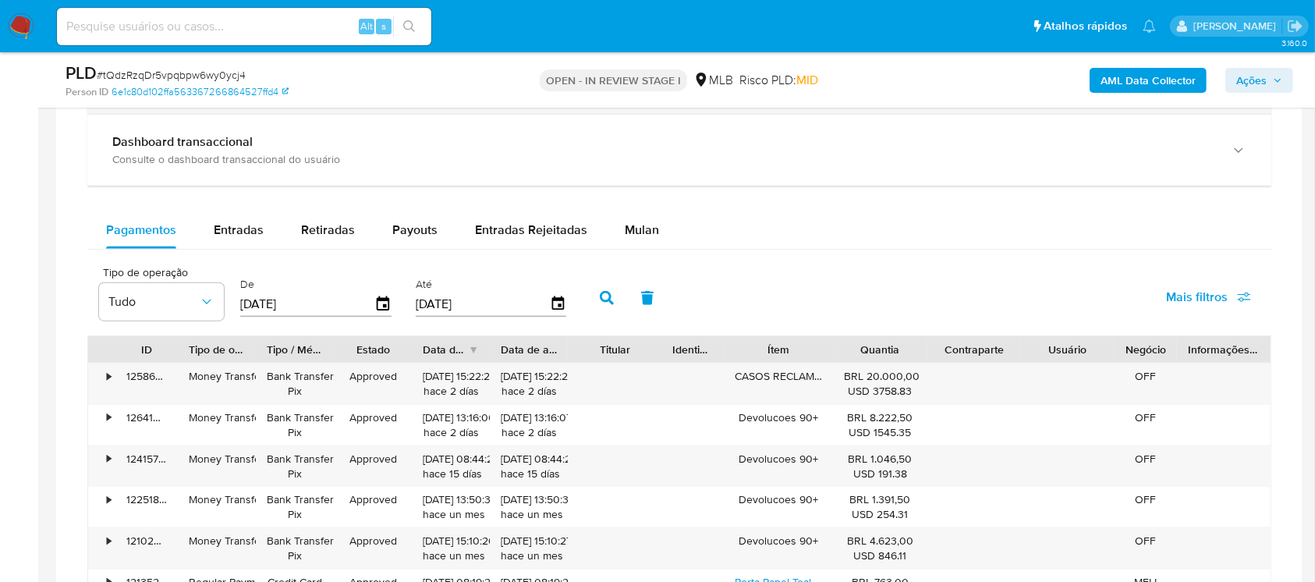
scroll to position [1663, 0]
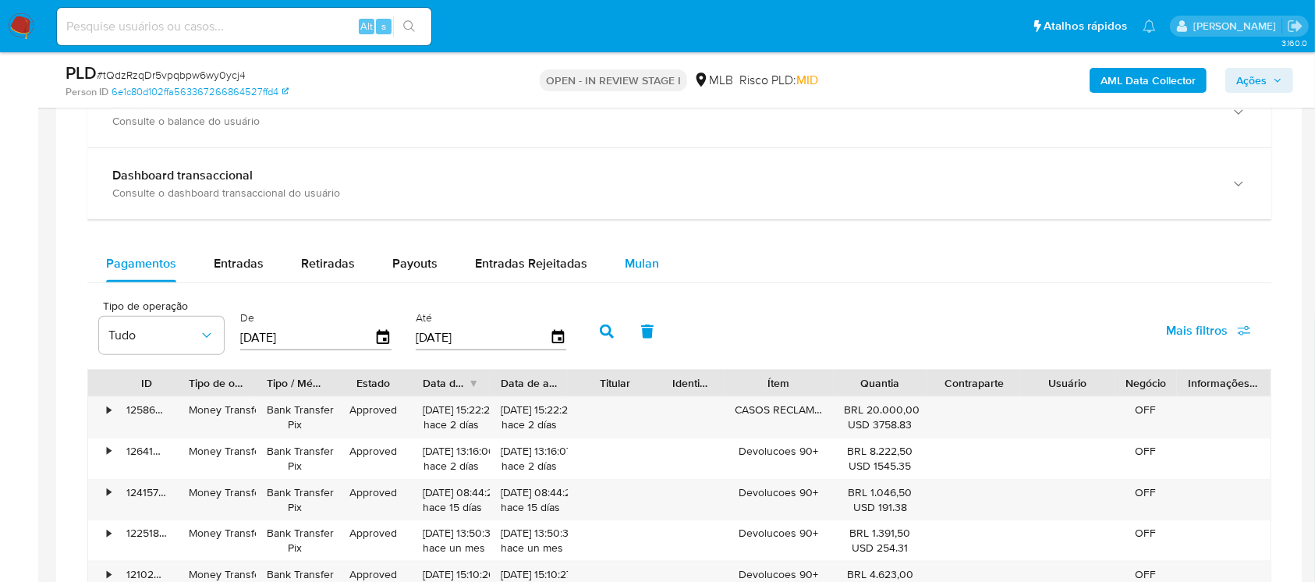
click at [625, 260] on span "Mulan" at bounding box center [642, 263] width 34 height 18
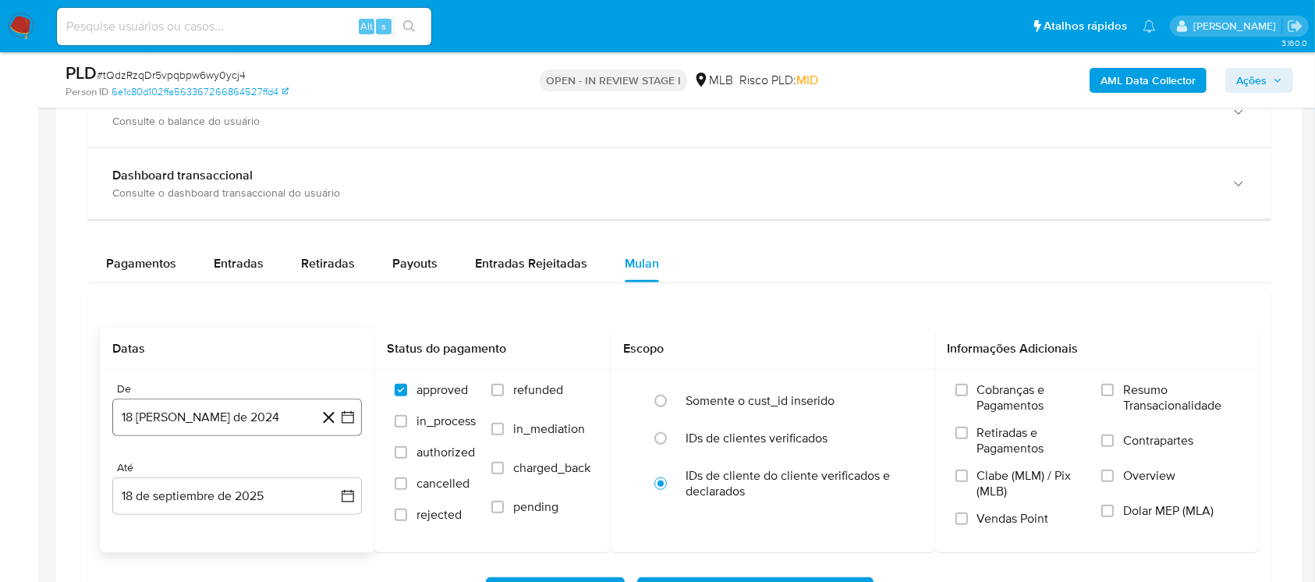
click at [153, 416] on button "18 [PERSON_NAME] de 2024" at bounding box center [237, 416] width 250 height 37
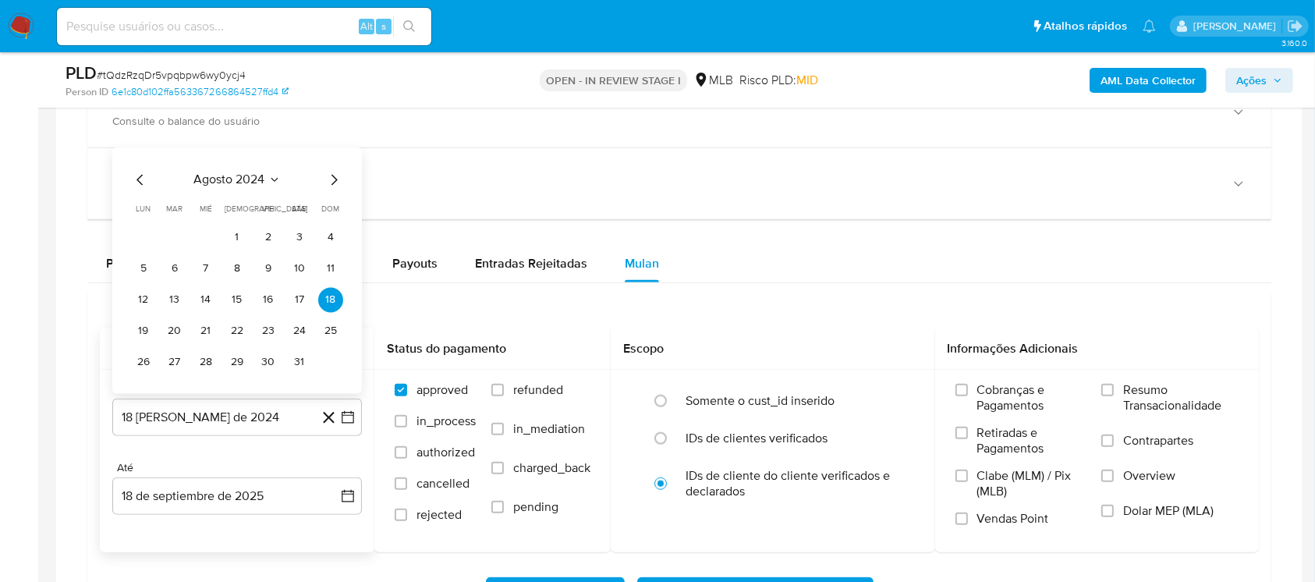
click at [221, 179] on span "agosto 2024" at bounding box center [229, 180] width 71 height 16
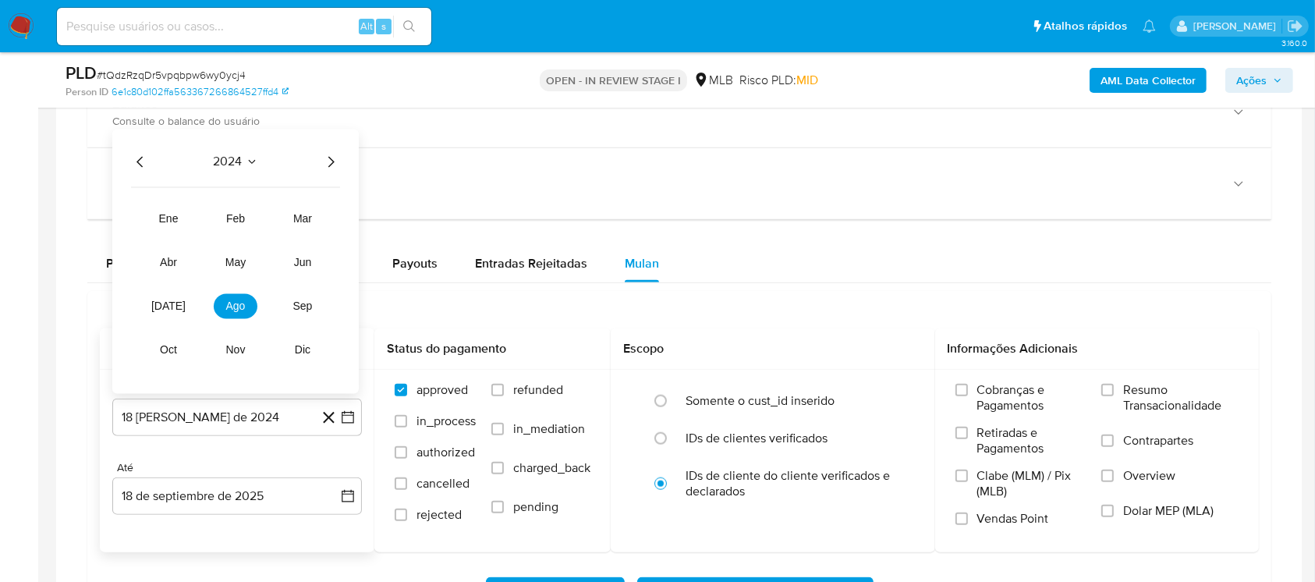
click at [329, 167] on icon "Año siguiente" at bounding box center [330, 162] width 19 height 19
click at [232, 316] on button "ago" at bounding box center [236, 306] width 44 height 25
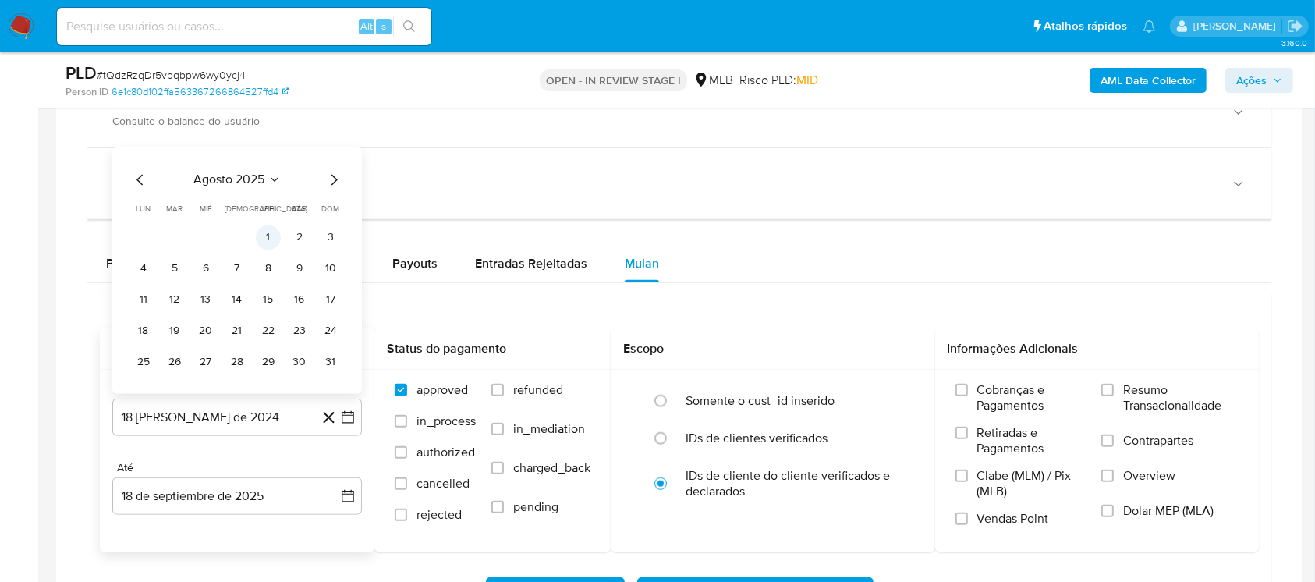
click at [275, 238] on button "1" at bounding box center [268, 237] width 25 height 25
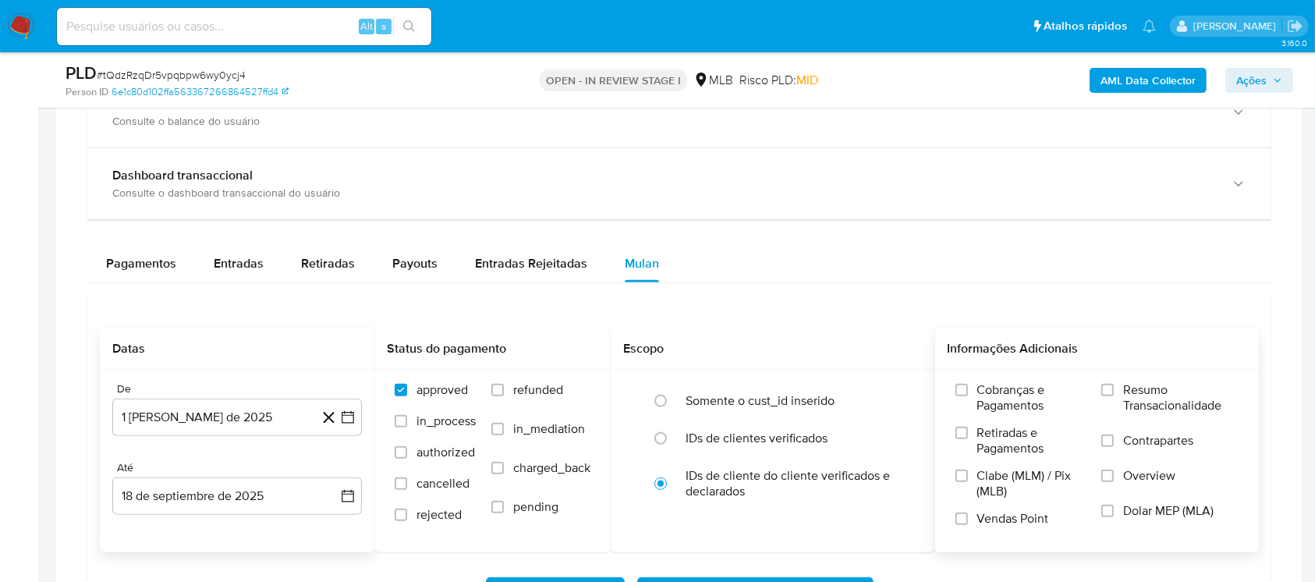
click at [1115, 389] on label "Resumo Transacionalidade" at bounding box center [1169, 407] width 137 height 51
click at [1114, 389] on input "Resumo Transacionalidade" at bounding box center [1107, 390] width 12 height 12
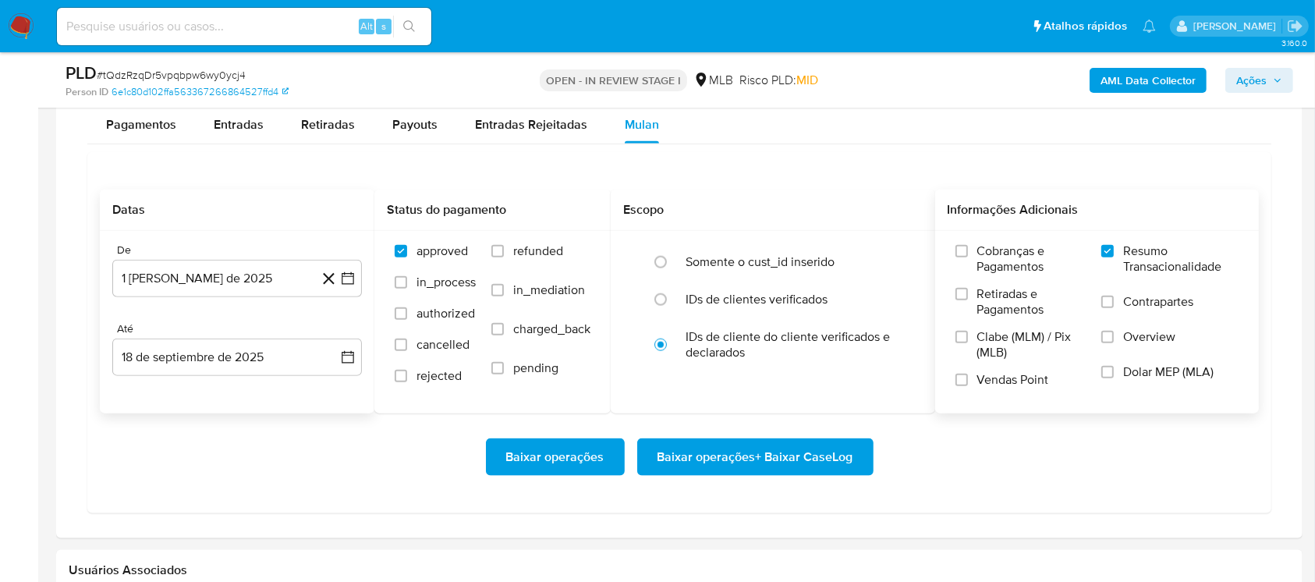
click at [741, 463] on span "Baixar operações + Baixar CaseLog" at bounding box center [755, 457] width 196 height 34
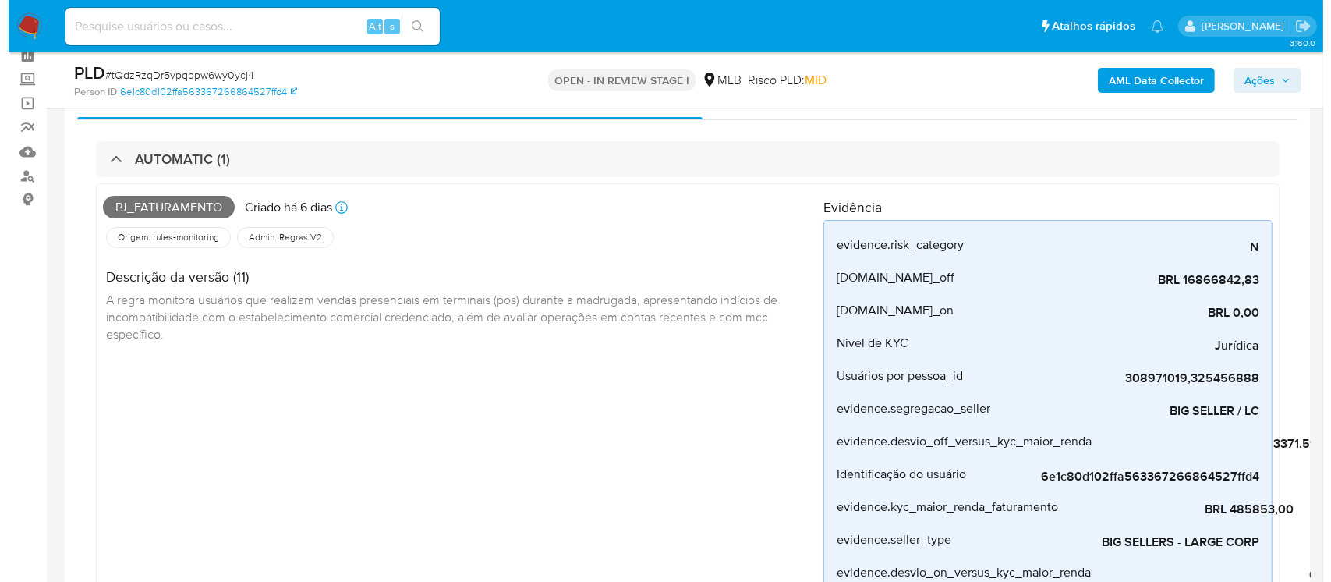
scroll to position [0, 0]
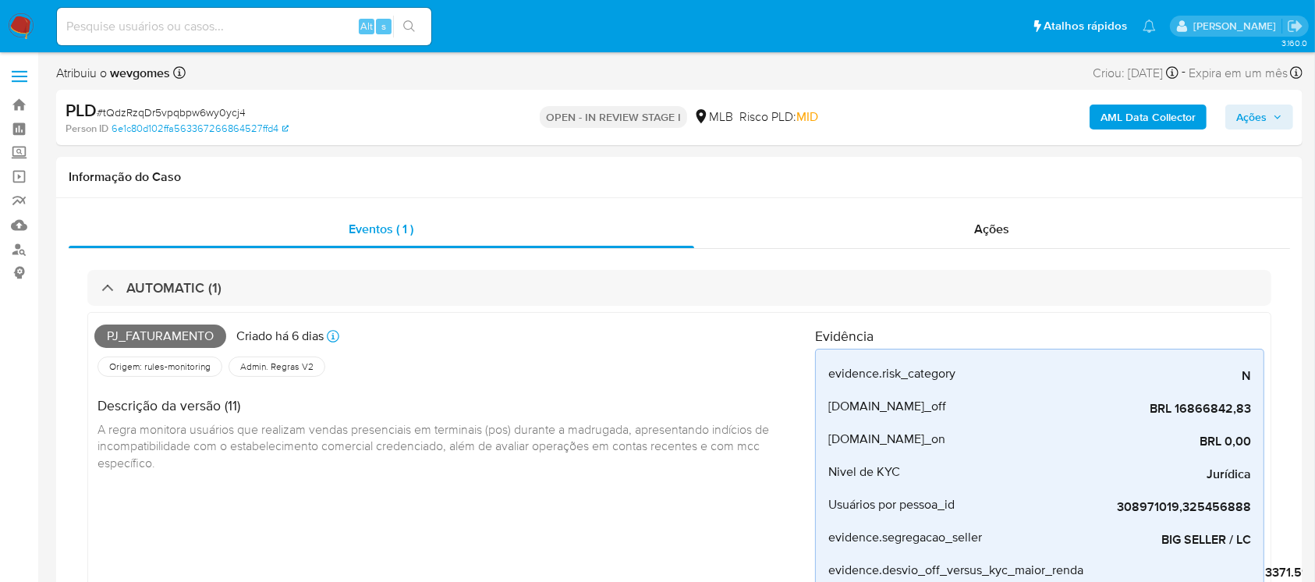
click at [1130, 118] on b "AML Data Collector" at bounding box center [1147, 116] width 95 height 25
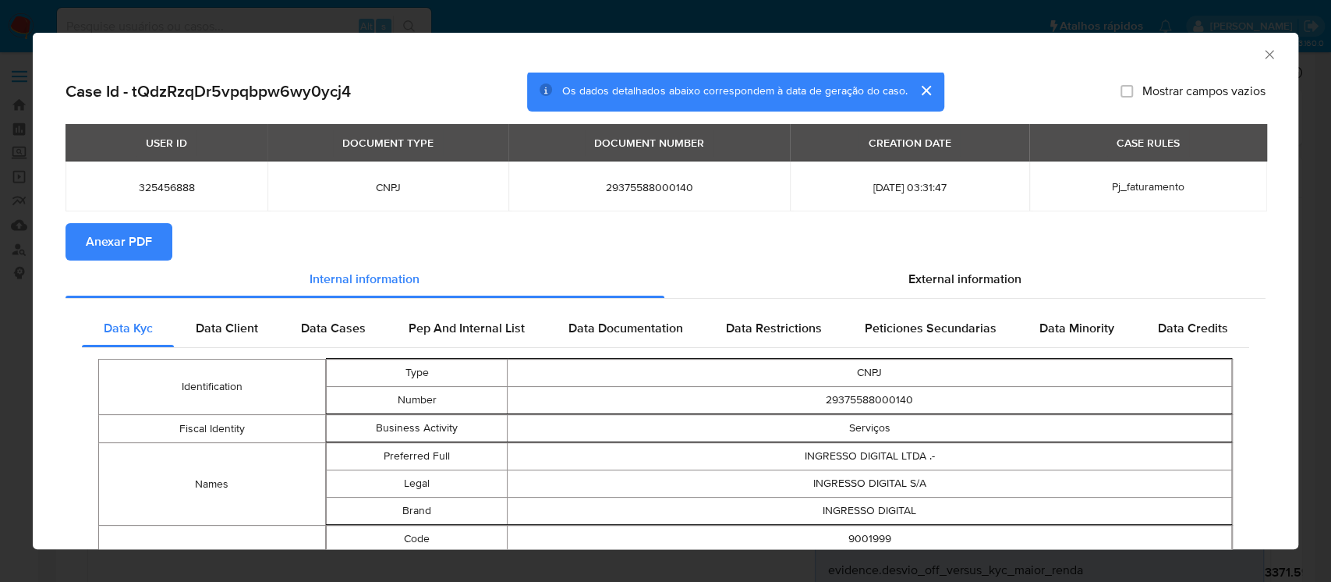
click at [137, 255] on span "Anexar PDF" at bounding box center [119, 242] width 66 height 34
click at [218, 334] on span "Data Client" at bounding box center [227, 328] width 62 height 18
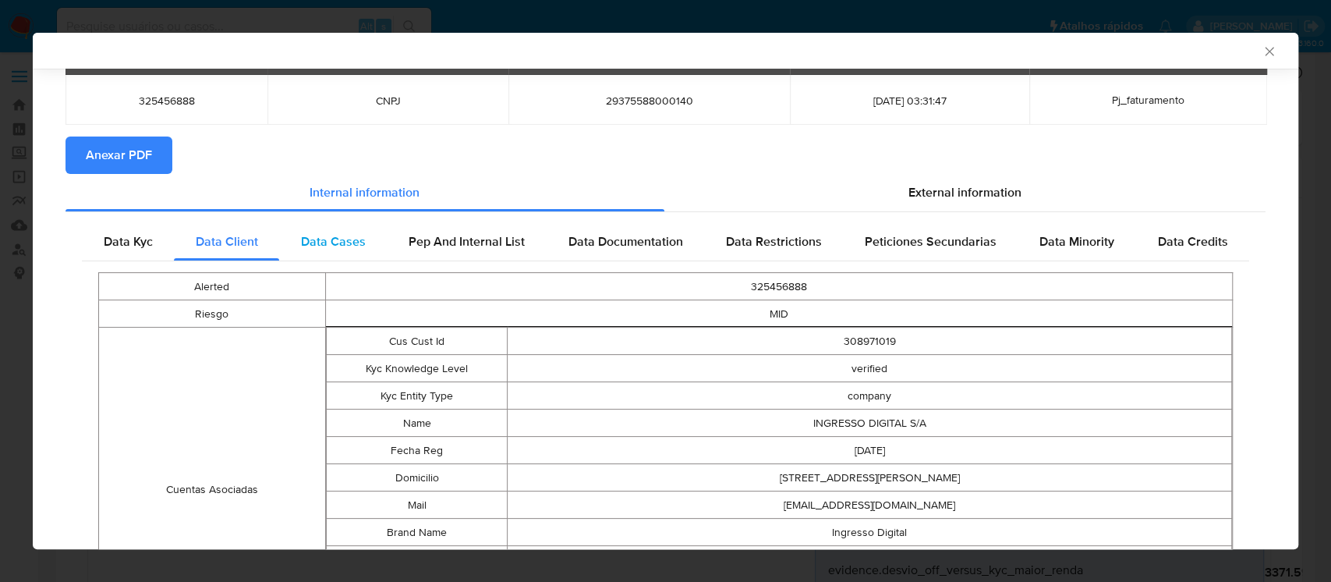
scroll to position [135, 0]
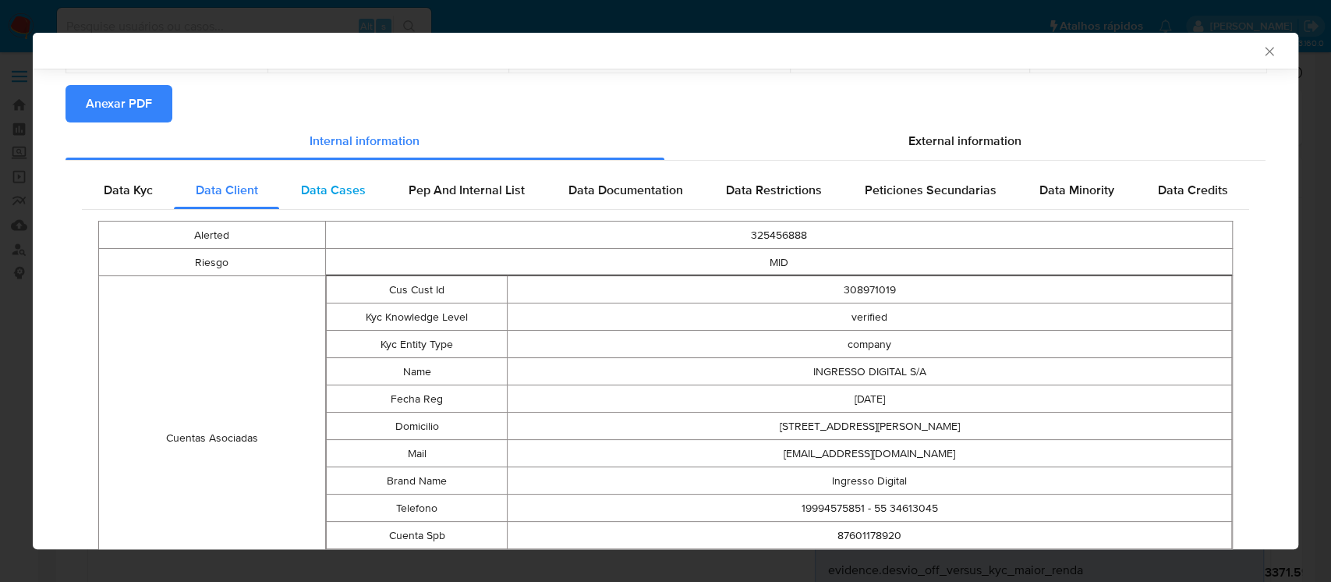
click at [318, 193] on span "Data Cases" at bounding box center [333, 190] width 65 height 18
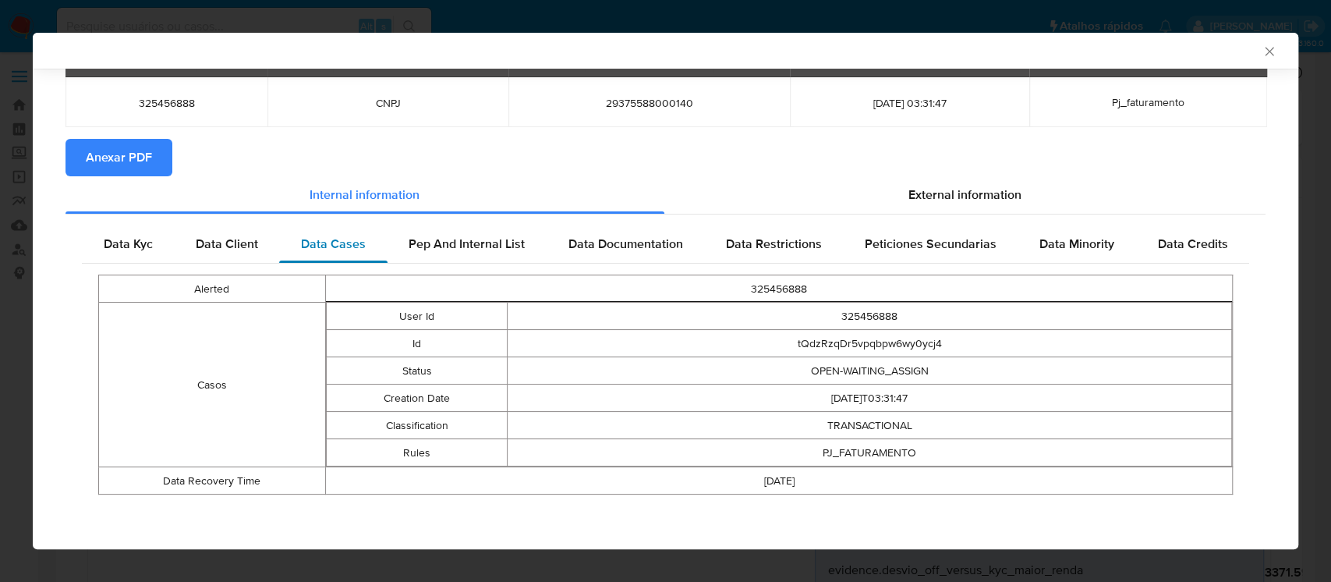
scroll to position [81, 0]
click at [441, 252] on span "Pep And Internal List" at bounding box center [467, 244] width 116 height 18
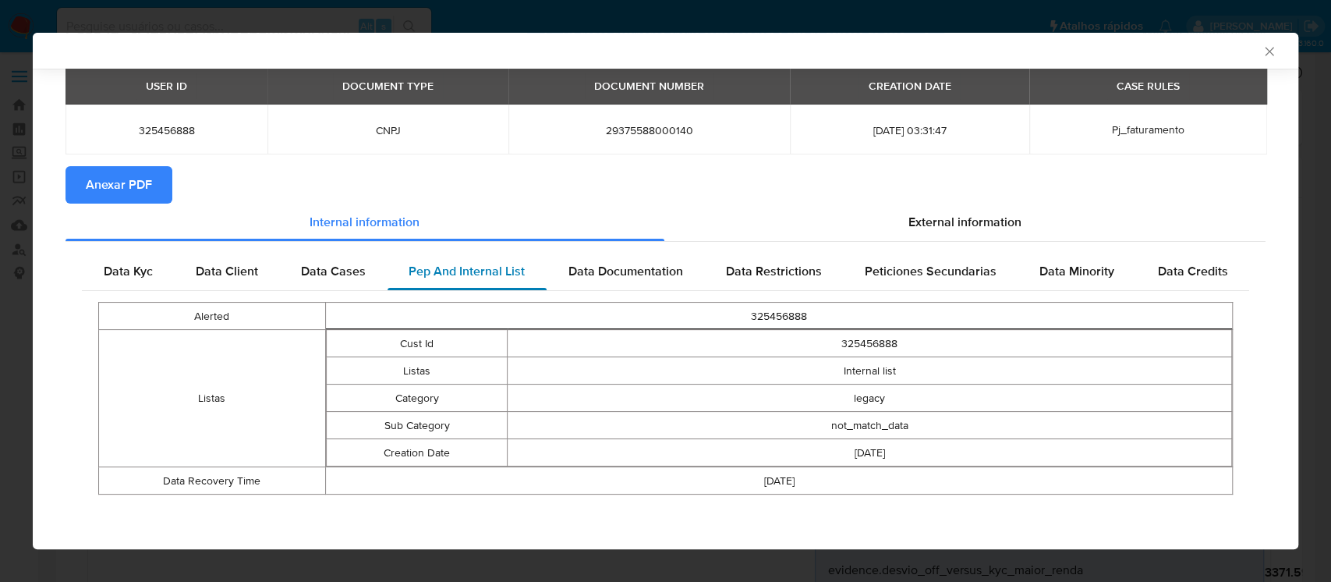
scroll to position [53, 0]
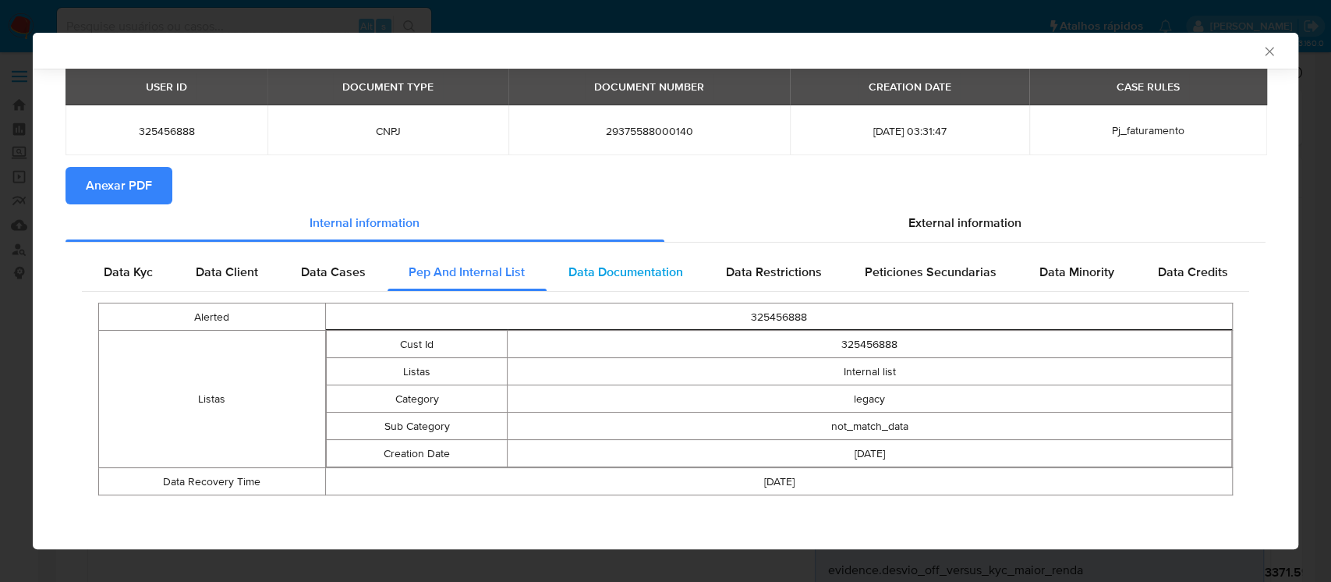
click at [627, 278] on span "Data Documentation" at bounding box center [625, 272] width 115 height 18
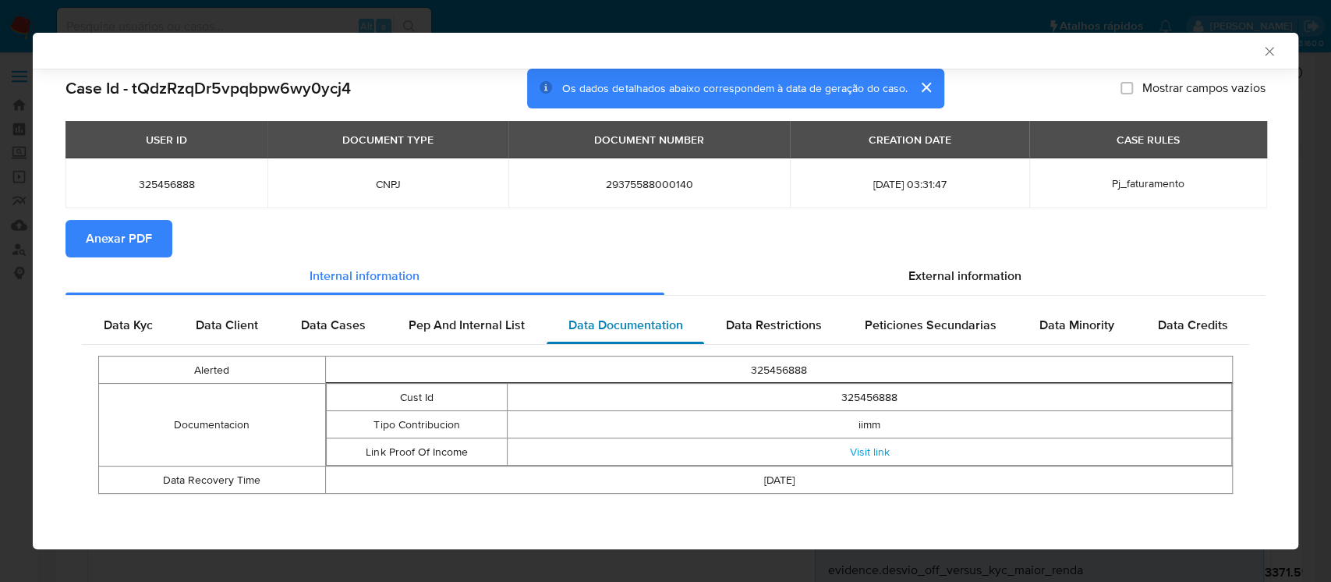
scroll to position [0, 0]
click at [873, 454] on link "Visit link" at bounding box center [870, 452] width 40 height 16
click at [763, 321] on span "Data Restrictions" at bounding box center [774, 325] width 96 height 18
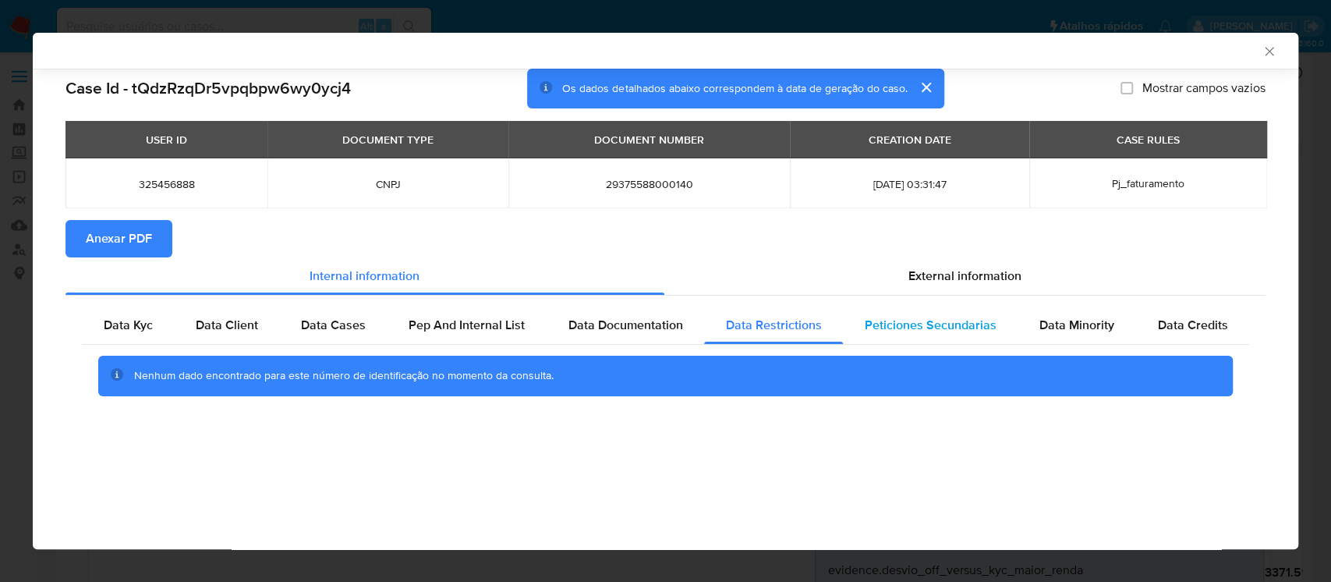
click at [915, 328] on span "Peticiones Secundarias" at bounding box center [931, 325] width 132 height 18
click at [1081, 330] on span "Data Minority" at bounding box center [1076, 325] width 75 height 18
click at [1207, 334] on span "Data Credits" at bounding box center [1192, 325] width 70 height 18
click at [958, 281] on span "External information" at bounding box center [964, 276] width 113 height 18
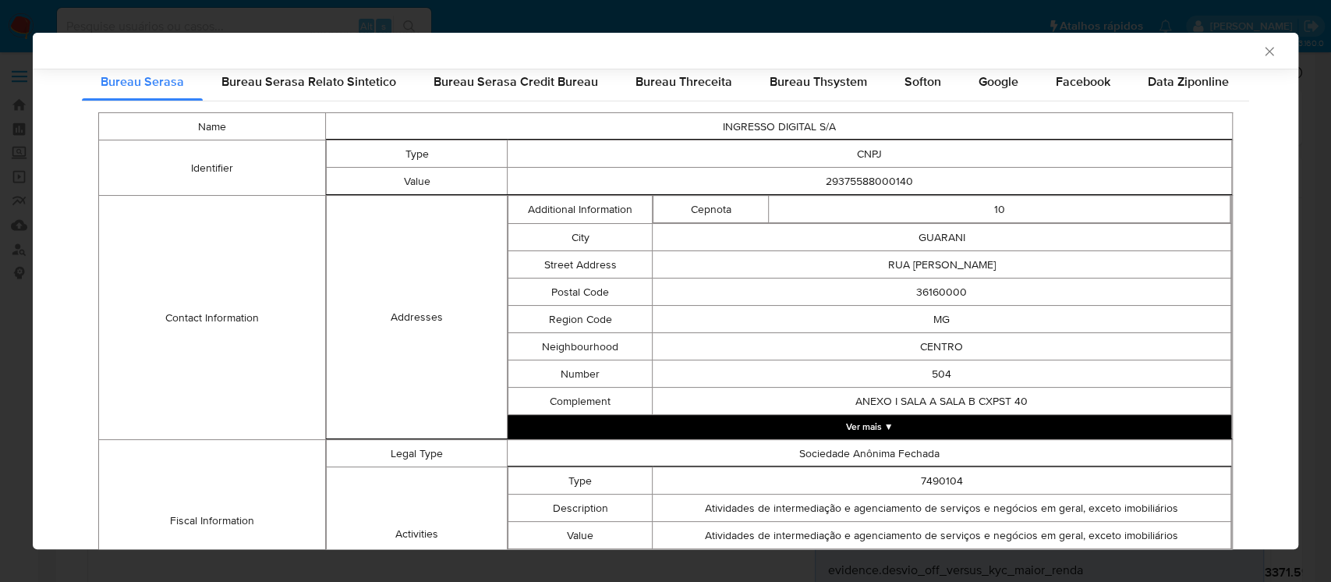
scroll to position [274, 0]
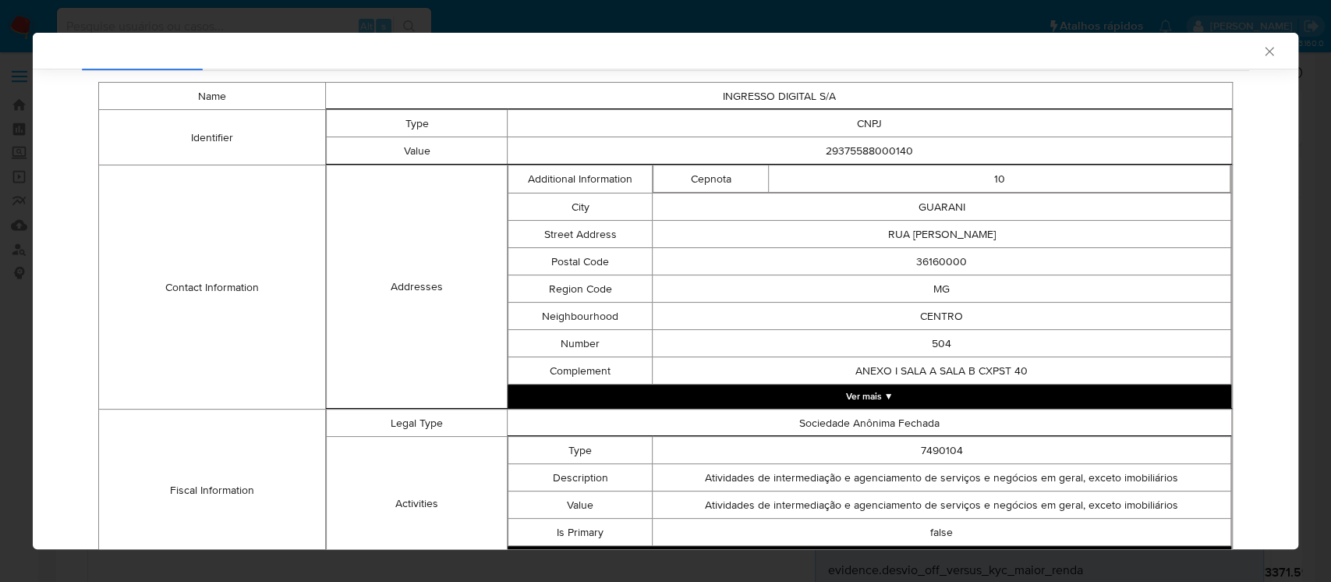
click at [864, 400] on button "Ver mais ▼" at bounding box center [870, 395] width 724 height 23
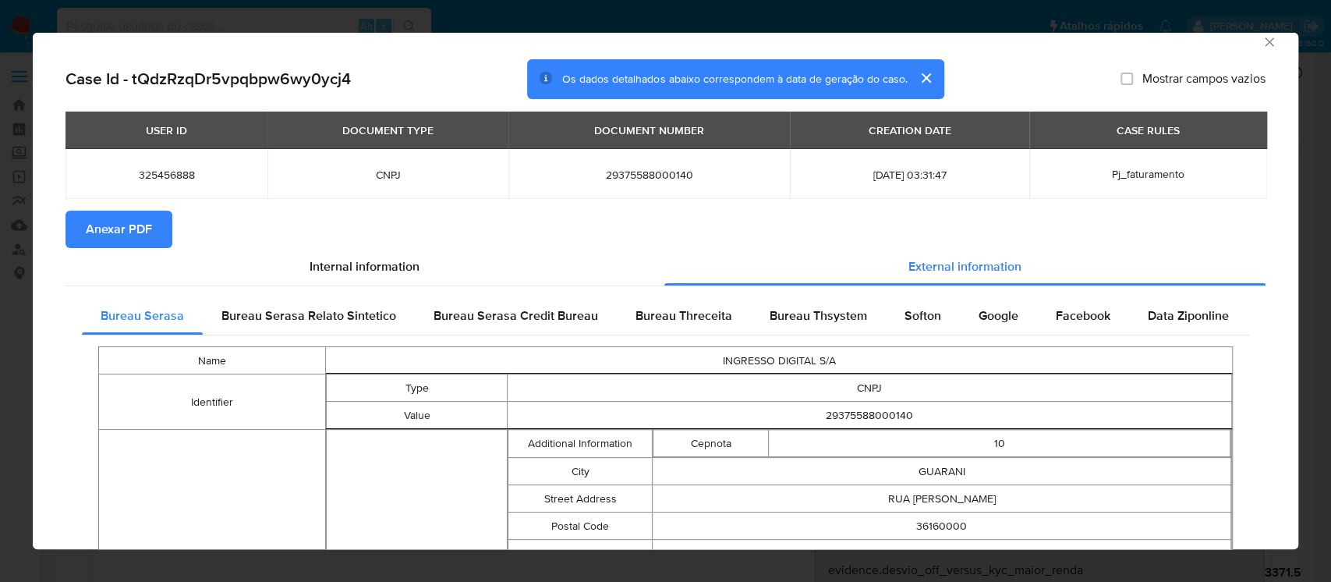
scroll to position [0, 0]
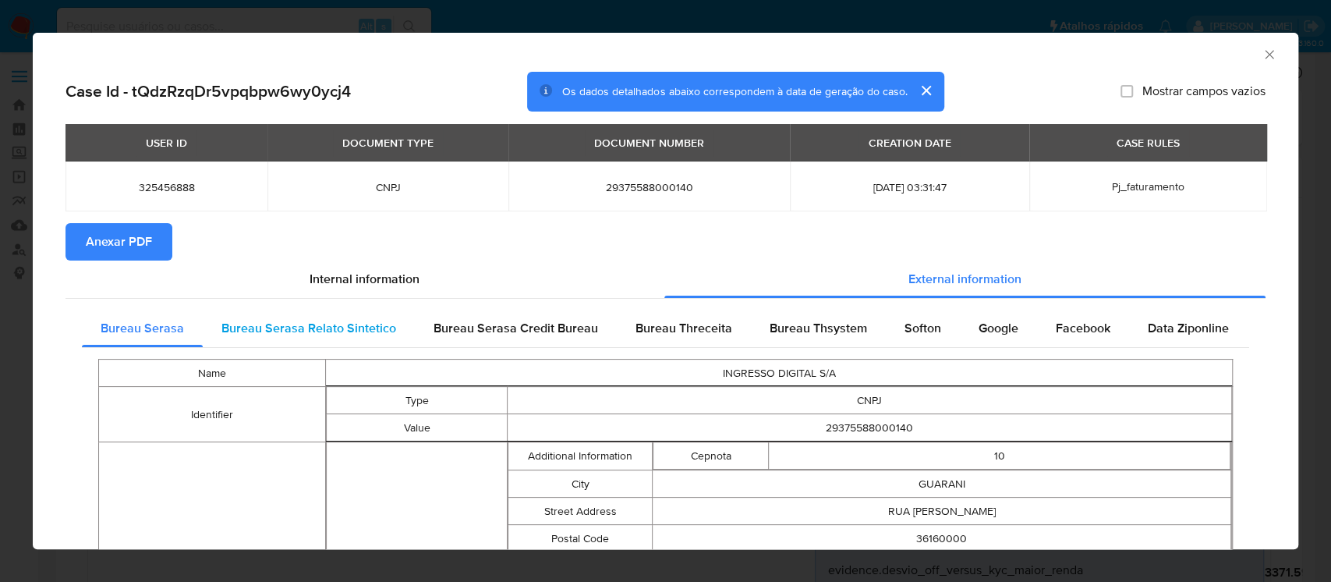
click at [313, 331] on span "Bureau Serasa Relato Sintetico" at bounding box center [308, 328] width 175 height 18
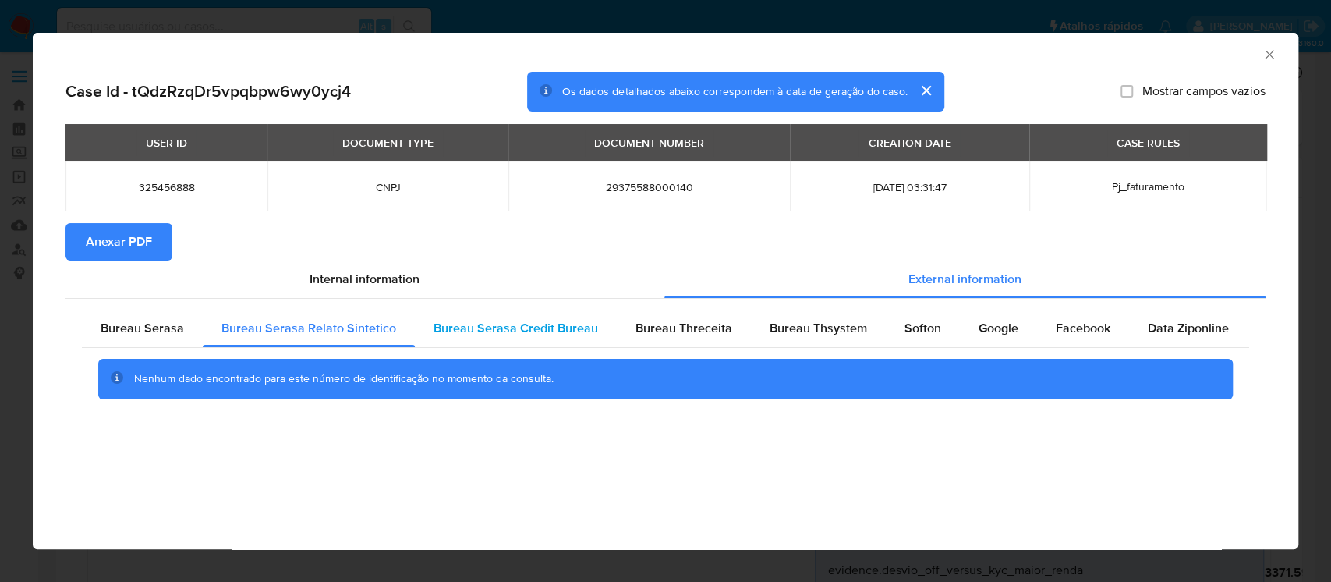
click at [498, 340] on div "Bureau Serasa Credit Bureau" at bounding box center [516, 328] width 202 height 37
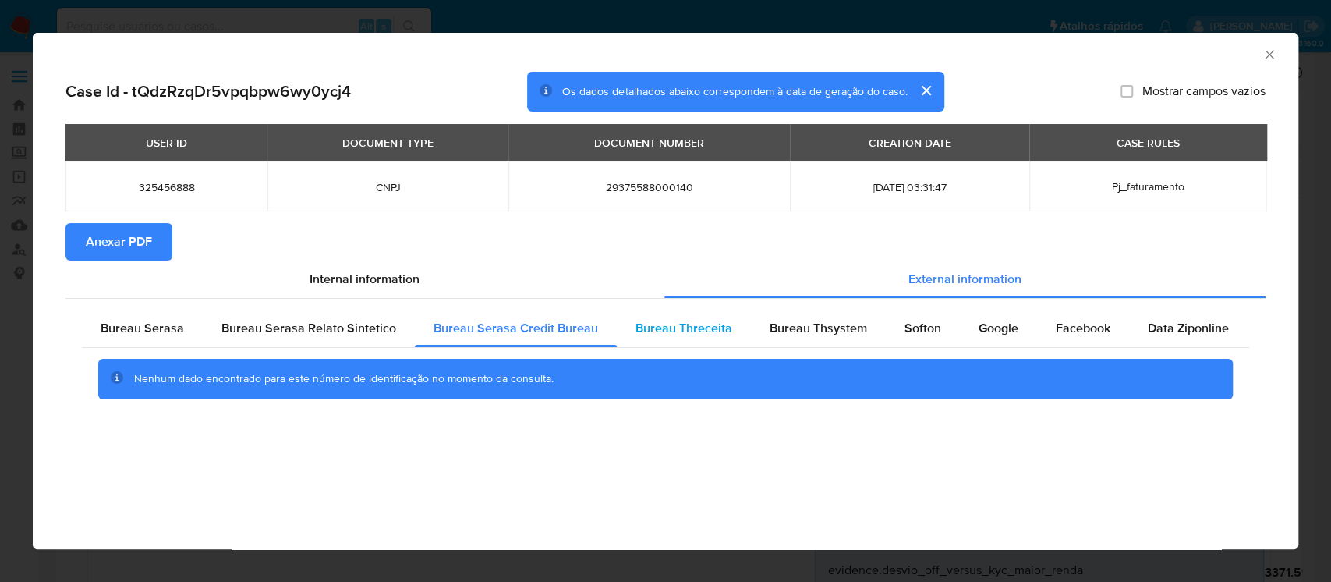
click at [673, 335] on span "Bureau Threceita" at bounding box center [684, 328] width 97 height 18
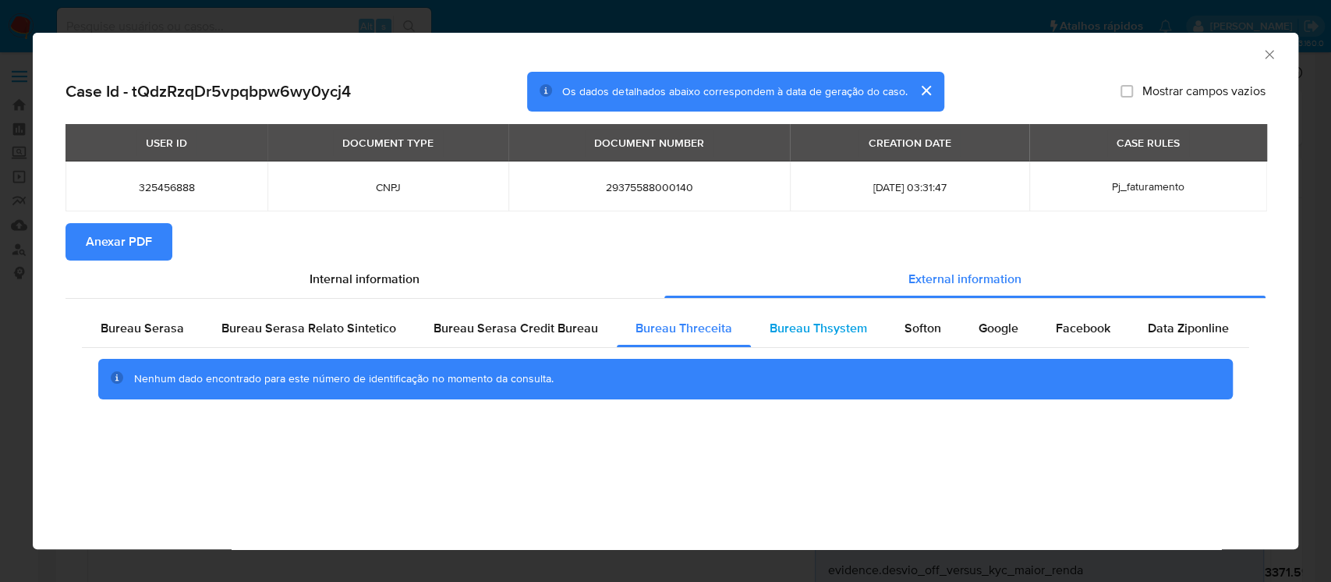
click at [805, 340] on div "Bureau Thsystem" at bounding box center [818, 328] width 135 height 37
click at [888, 337] on div "Softon" at bounding box center [923, 328] width 74 height 37
click at [987, 342] on div "Google" at bounding box center [998, 328] width 77 height 37
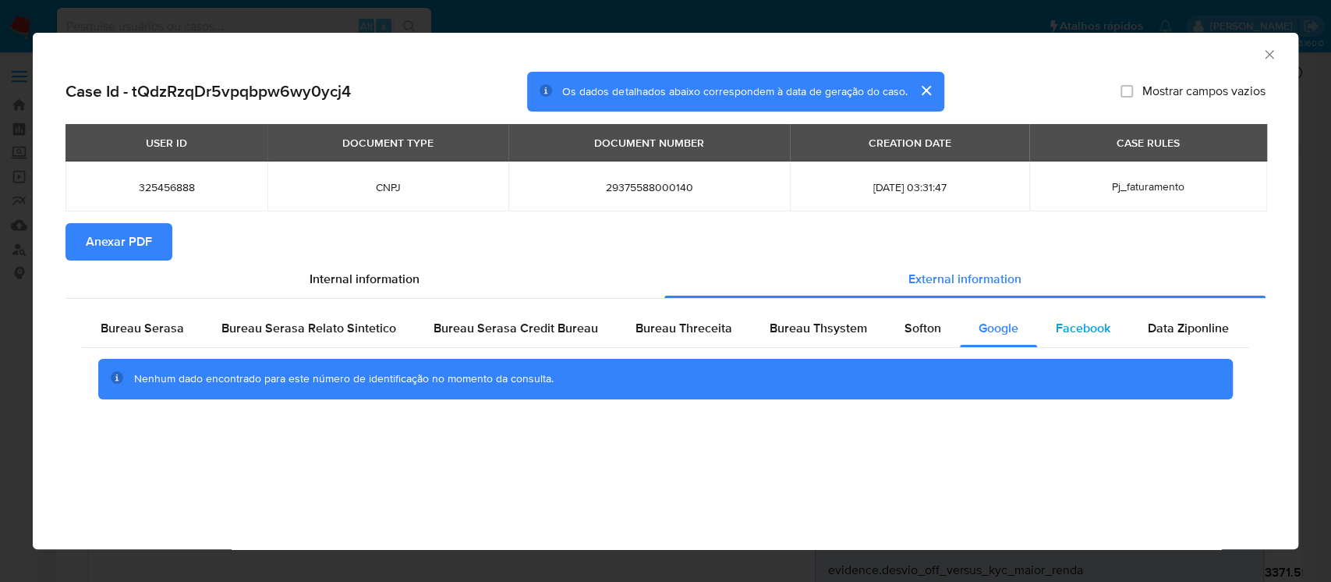
click at [1071, 328] on span "Facebook" at bounding box center [1083, 328] width 55 height 18
click at [1154, 334] on span "Data Ziponline" at bounding box center [1188, 328] width 81 height 18
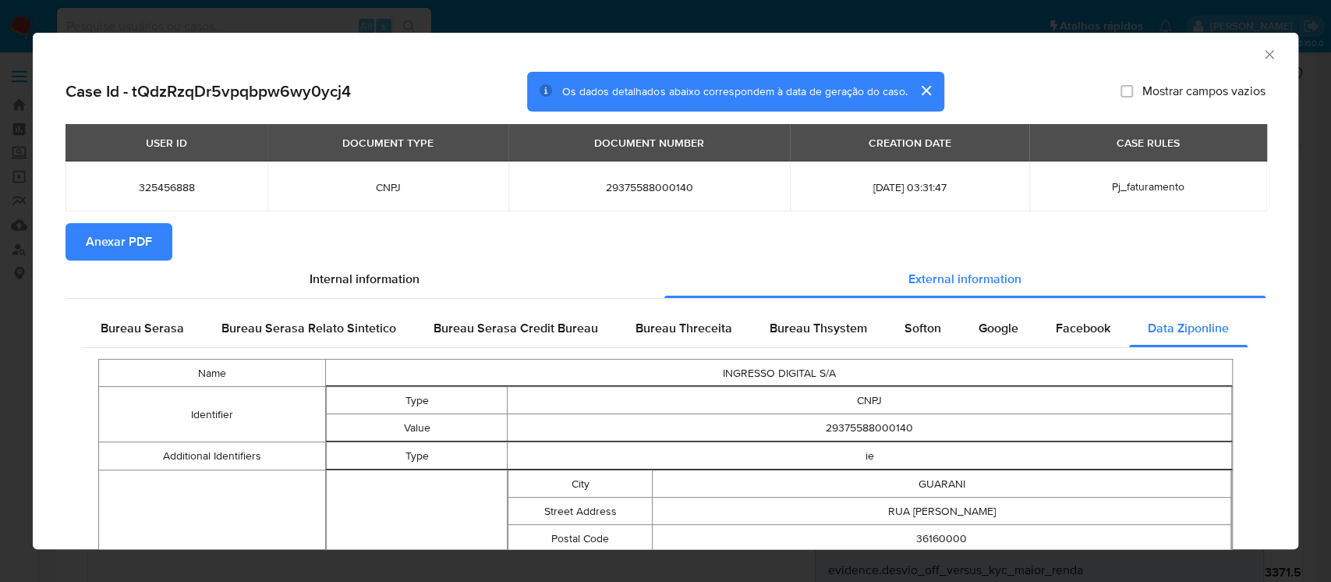
click at [1262, 52] on icon "Fechar a janela" at bounding box center [1270, 55] width 16 height 16
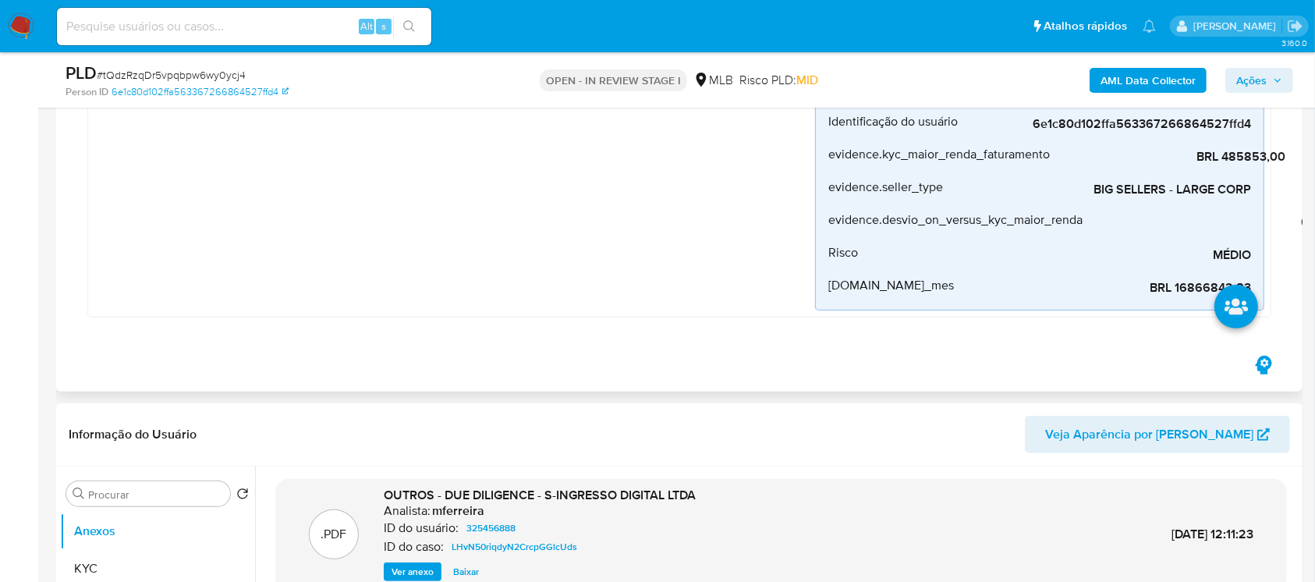
scroll to position [554, 0]
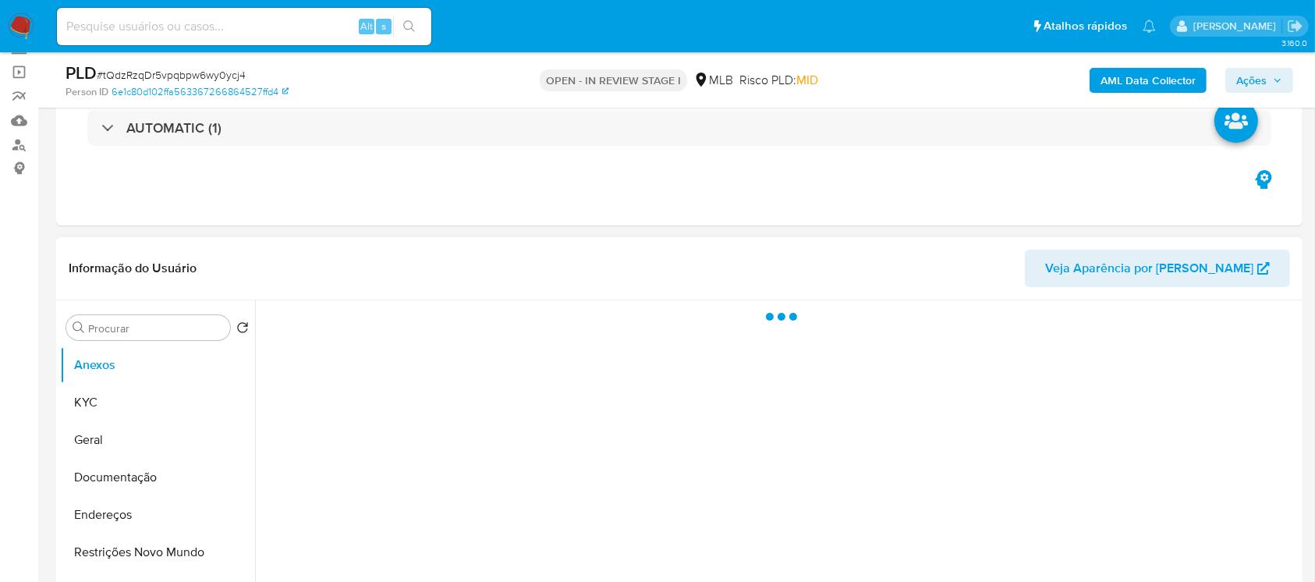
scroll to position [138, 0]
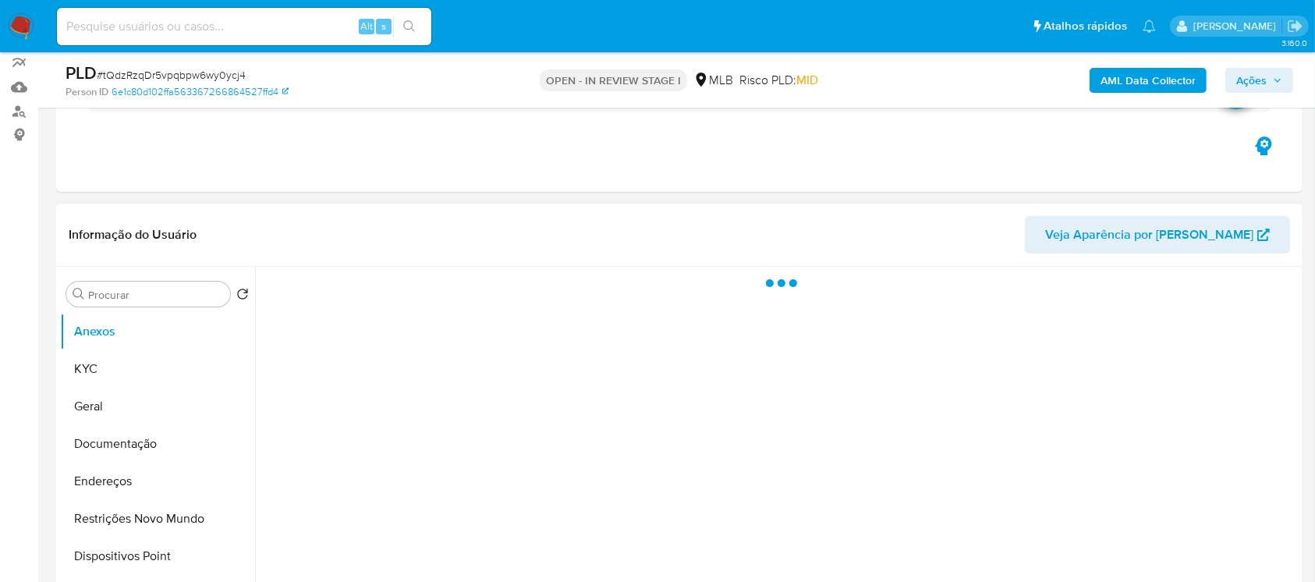
select select "10"
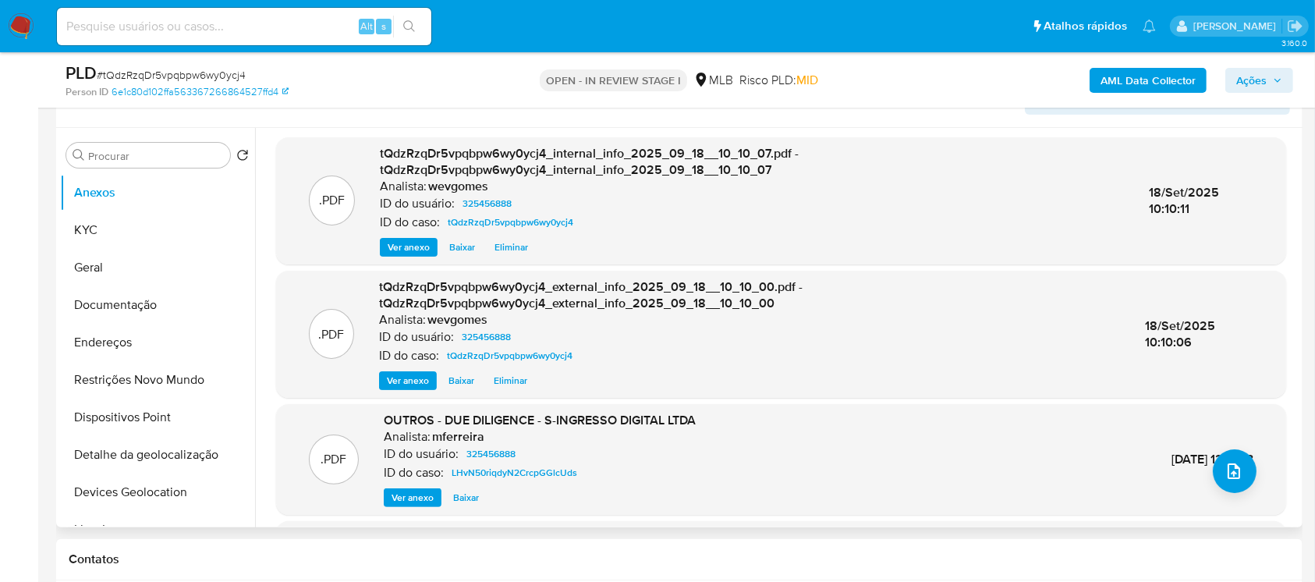
scroll to position [0, 0]
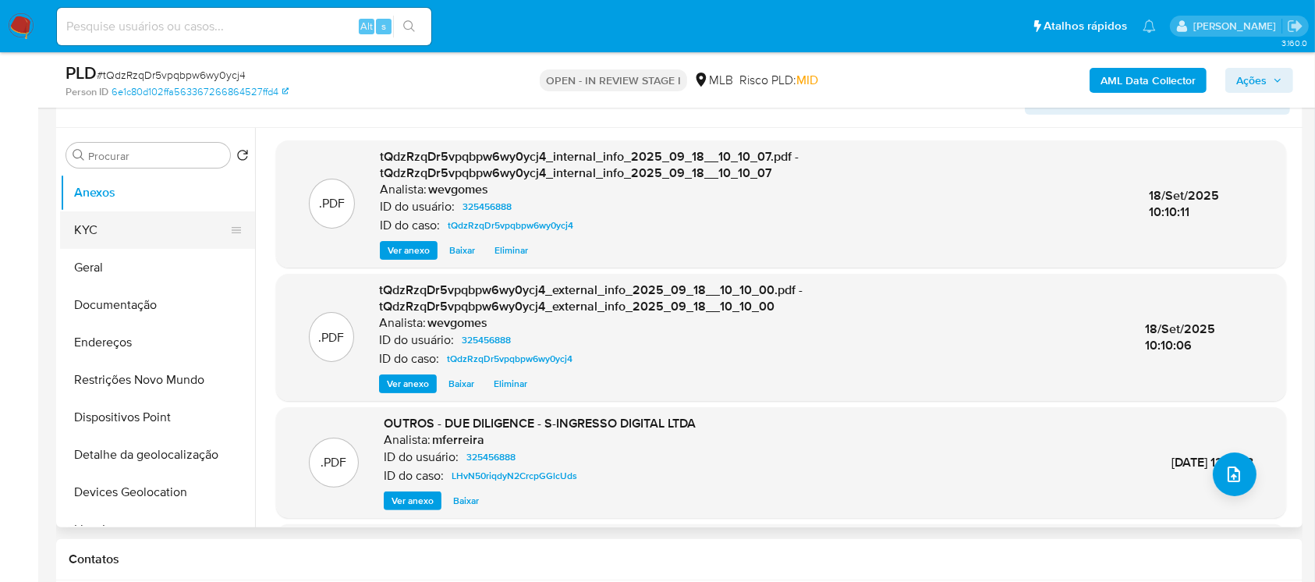
click at [94, 233] on button "KYC" at bounding box center [151, 229] width 182 height 37
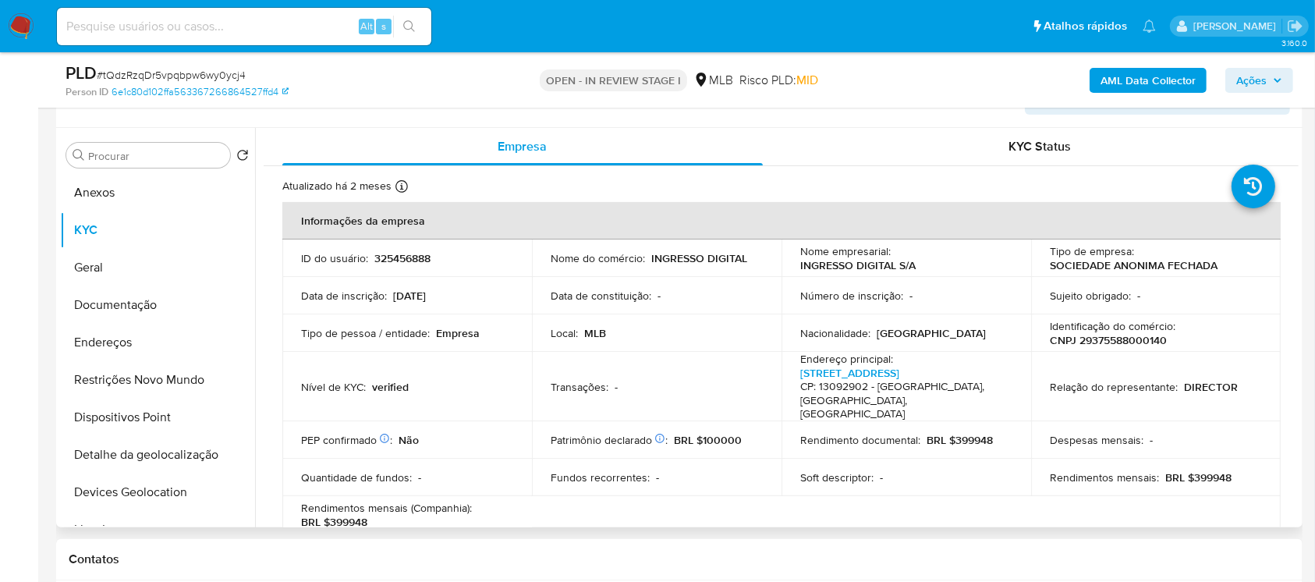
click at [1100, 339] on p "CNPJ 29375588000140" at bounding box center [1108, 340] width 117 height 14
copy p "29375588000140"
click at [899, 374] on link "[STREET_ADDRESS]" at bounding box center [849, 373] width 99 height 16
click at [113, 267] on button "Geral" at bounding box center [151, 267] width 182 height 37
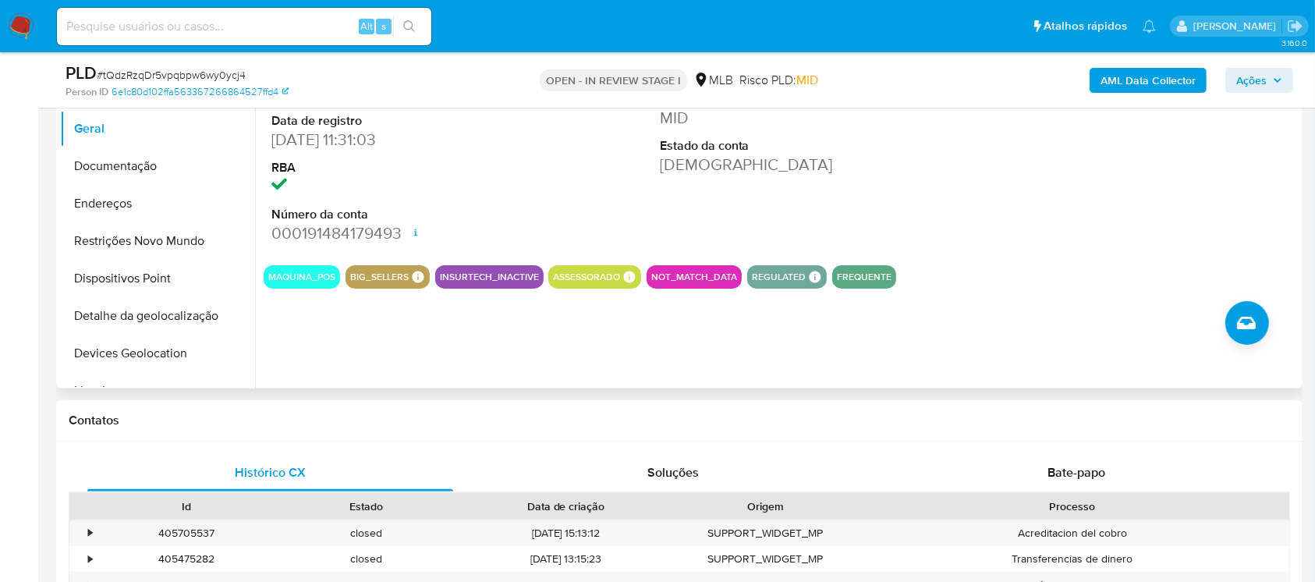
scroll to position [277, 0]
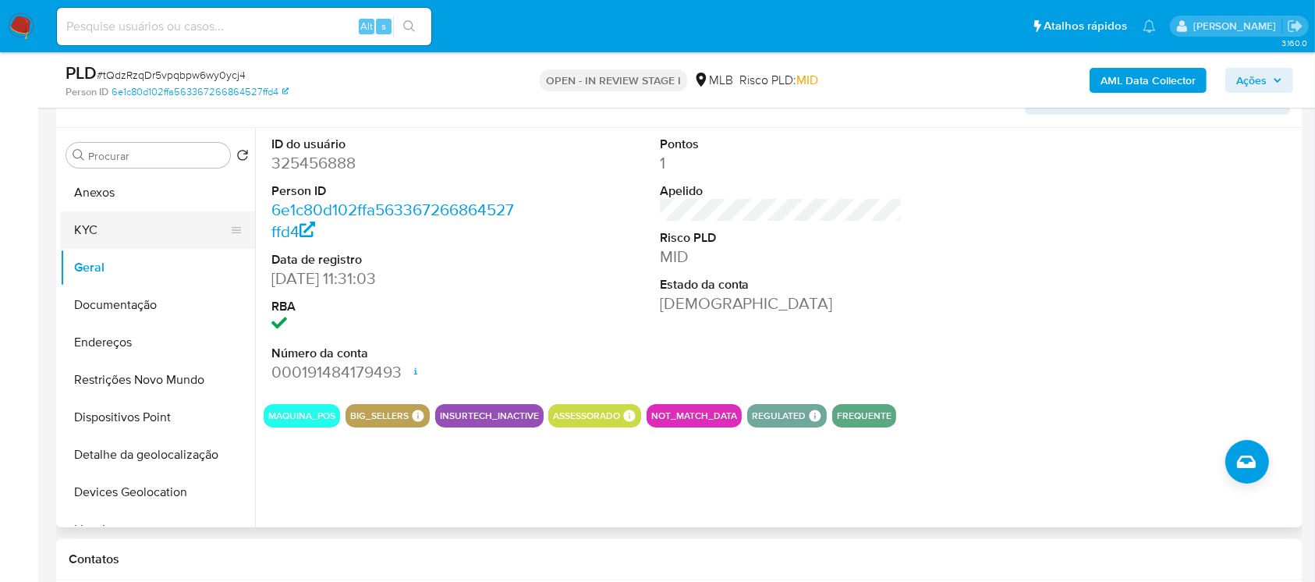
click at [110, 240] on button "KYC" at bounding box center [151, 229] width 182 height 37
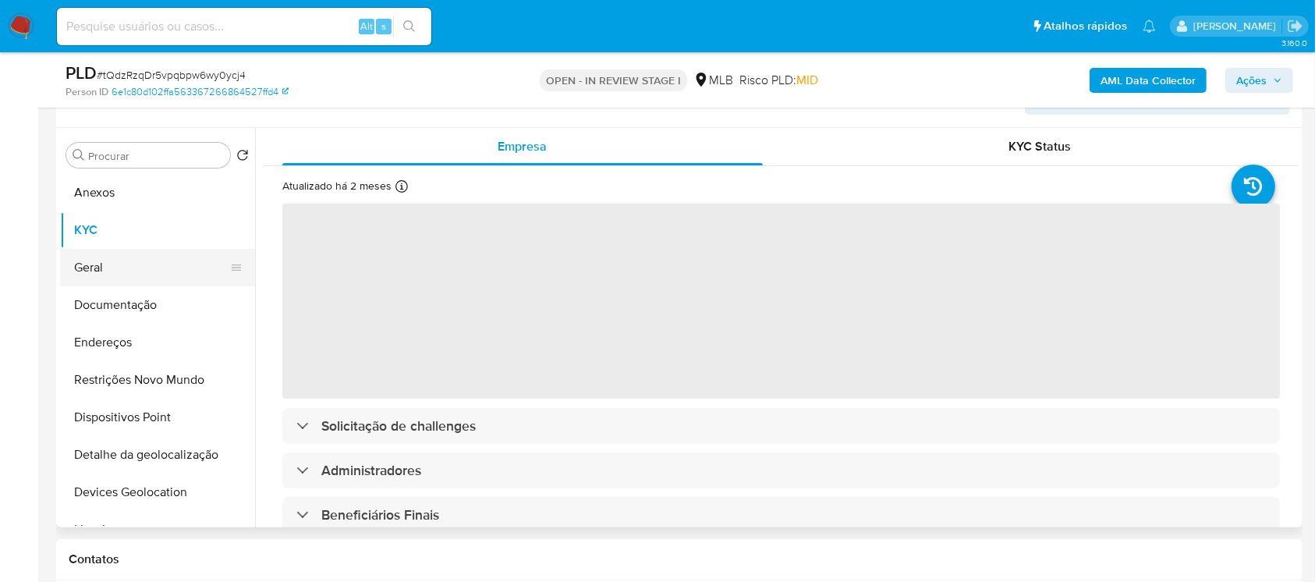
click at [104, 273] on button "Geral" at bounding box center [151, 267] width 182 height 37
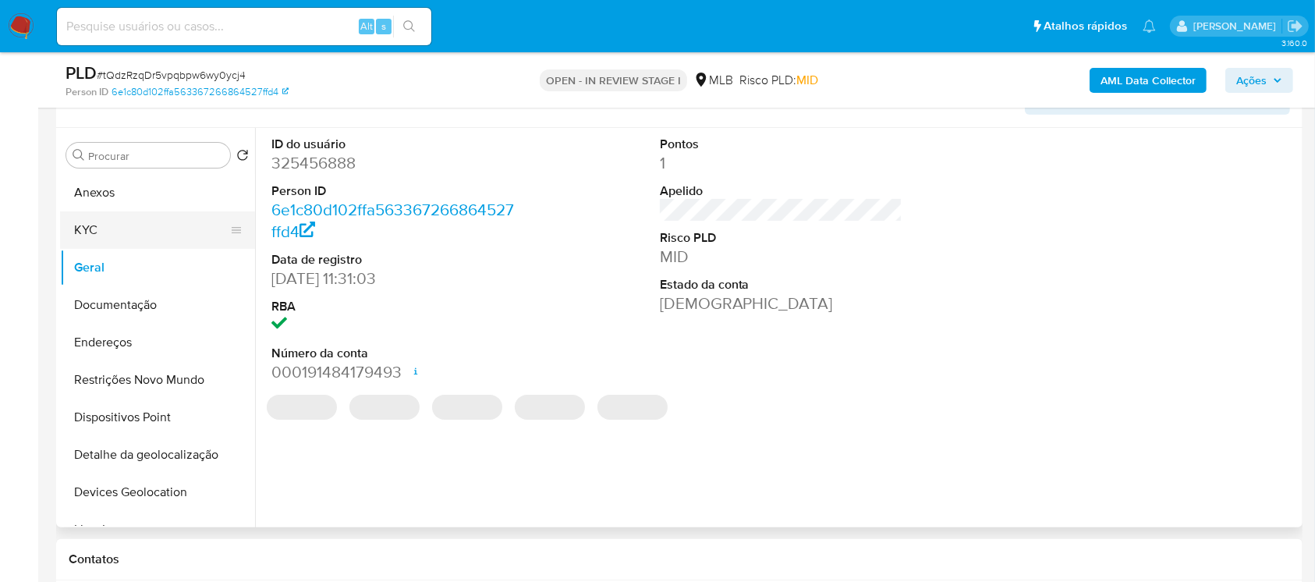
click at [102, 243] on button "KYC" at bounding box center [151, 229] width 182 height 37
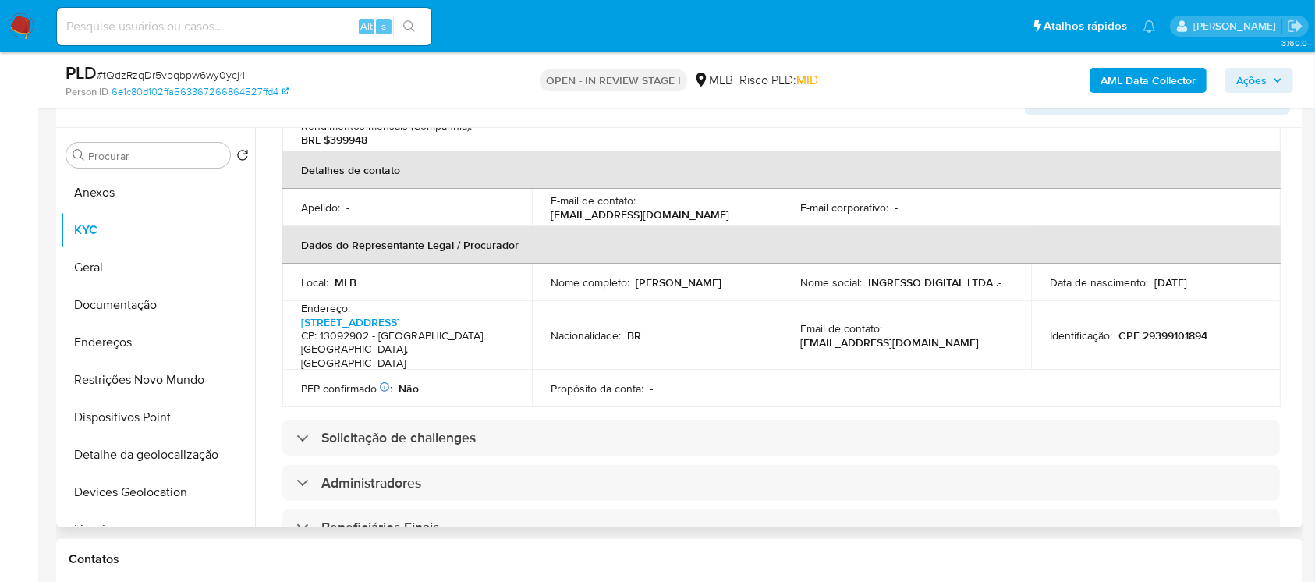
scroll to position [416, 0]
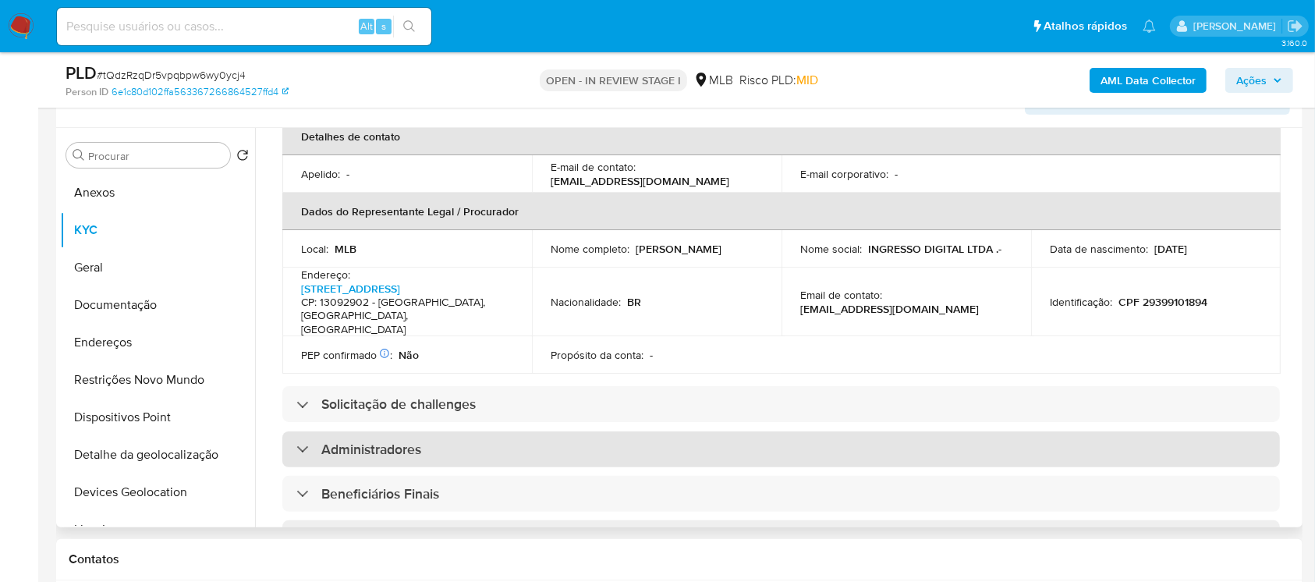
click at [499, 431] on div "Administradores" at bounding box center [780, 449] width 997 height 36
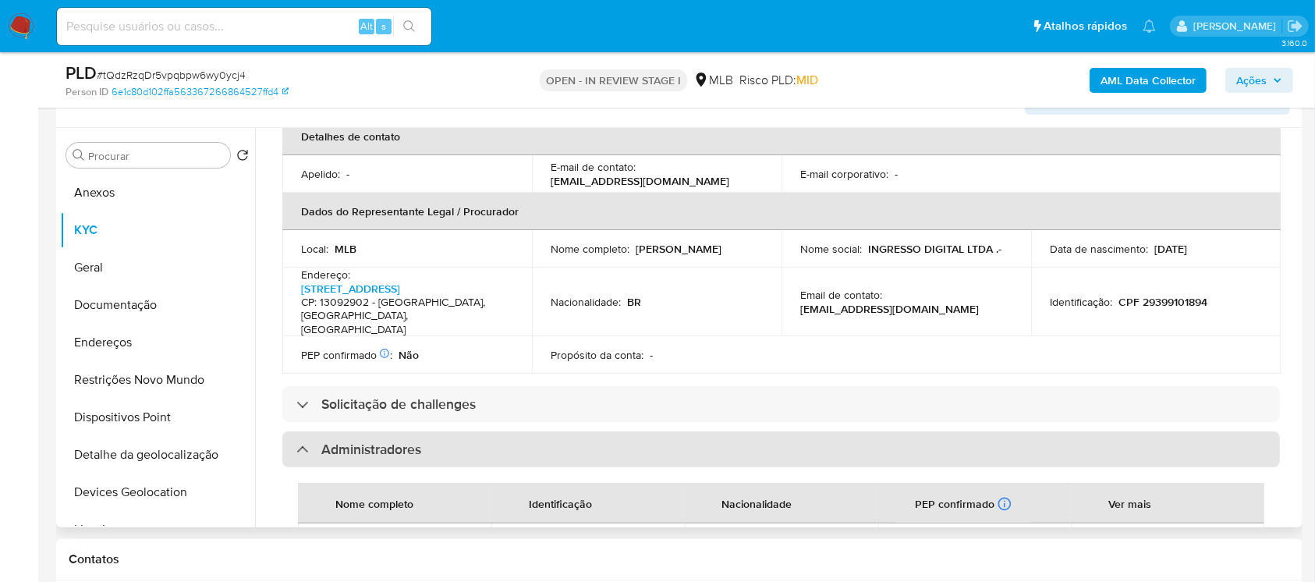
scroll to position [692, 0]
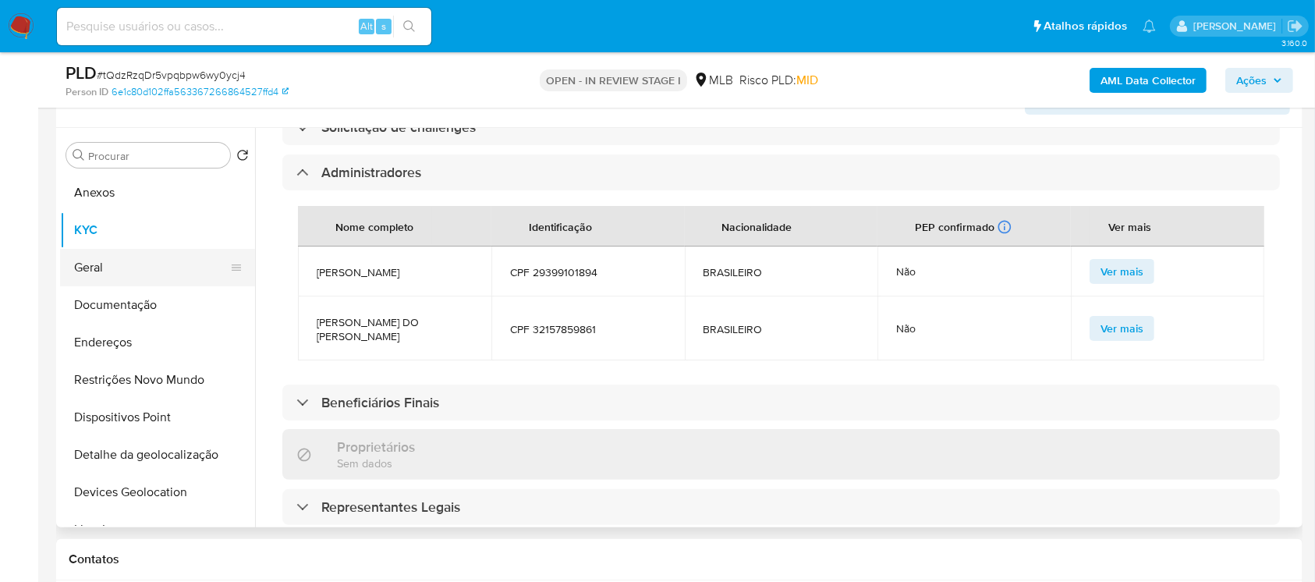
click at [104, 270] on button "Geral" at bounding box center [151, 267] width 182 height 37
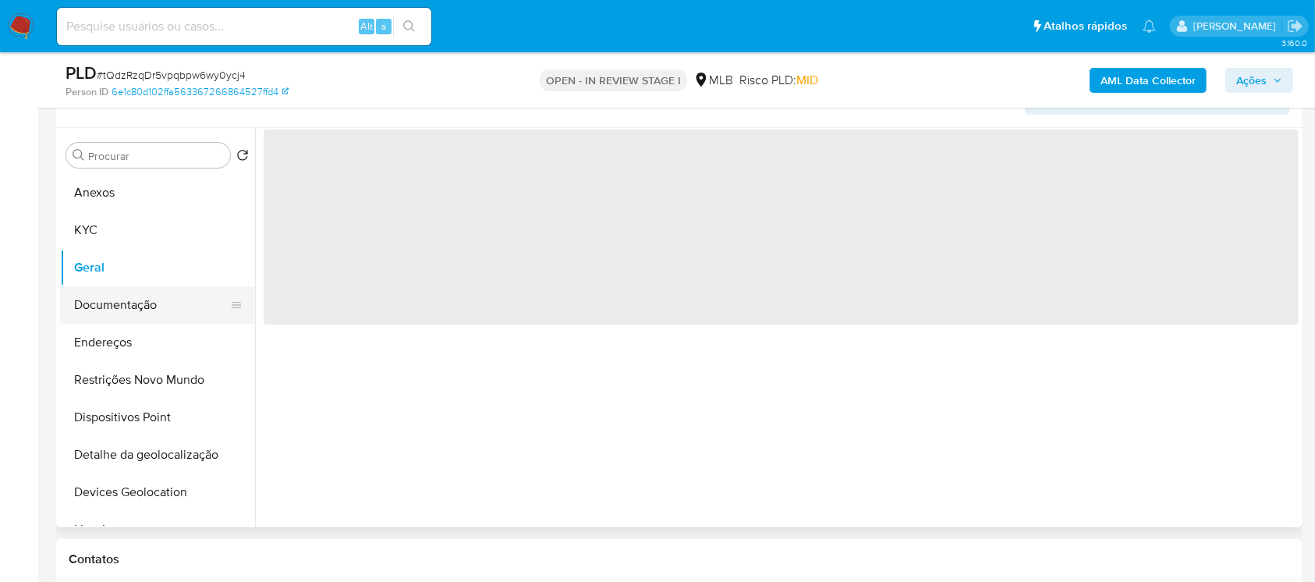
click at [104, 303] on button "Documentação" at bounding box center [151, 304] width 182 height 37
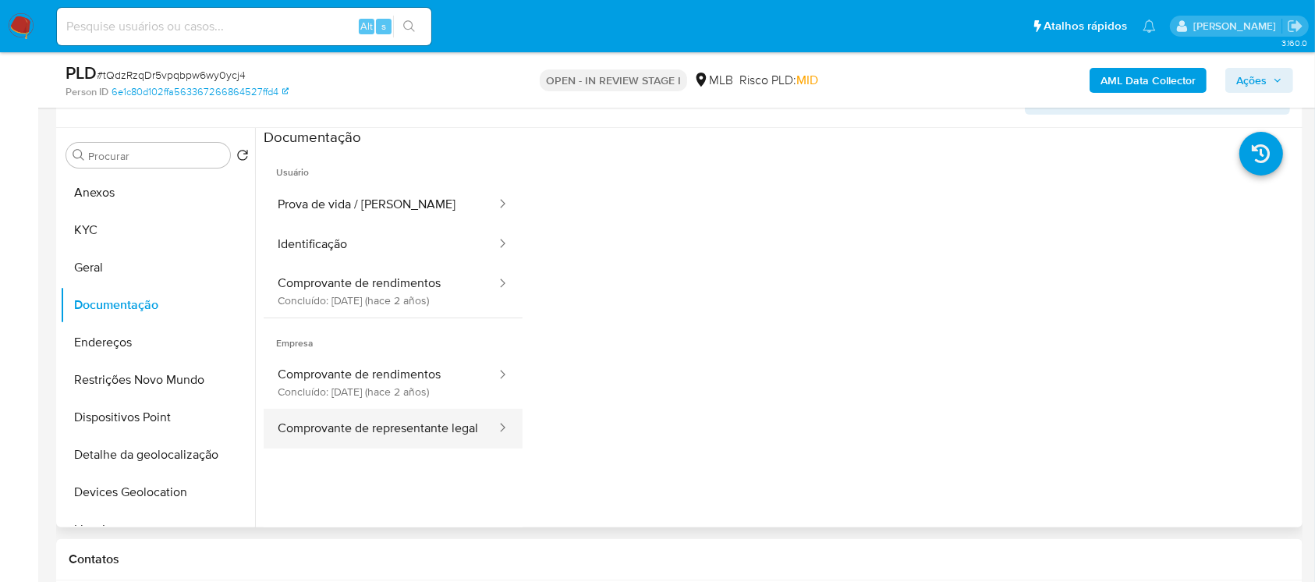
click at [323, 438] on button "Comprovante de representante legal" at bounding box center [381, 429] width 234 height 40
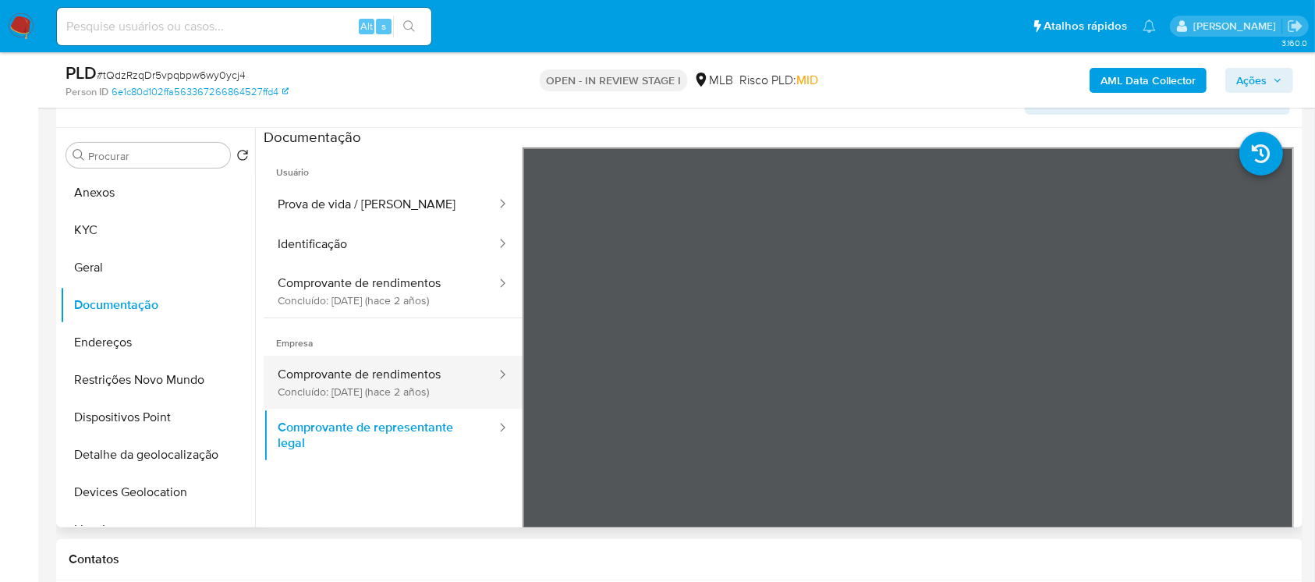
click at [331, 397] on button "Comprovante de rendimentos Concluído: 28/06/2023 (hace 2 años)" at bounding box center [381, 382] width 234 height 53
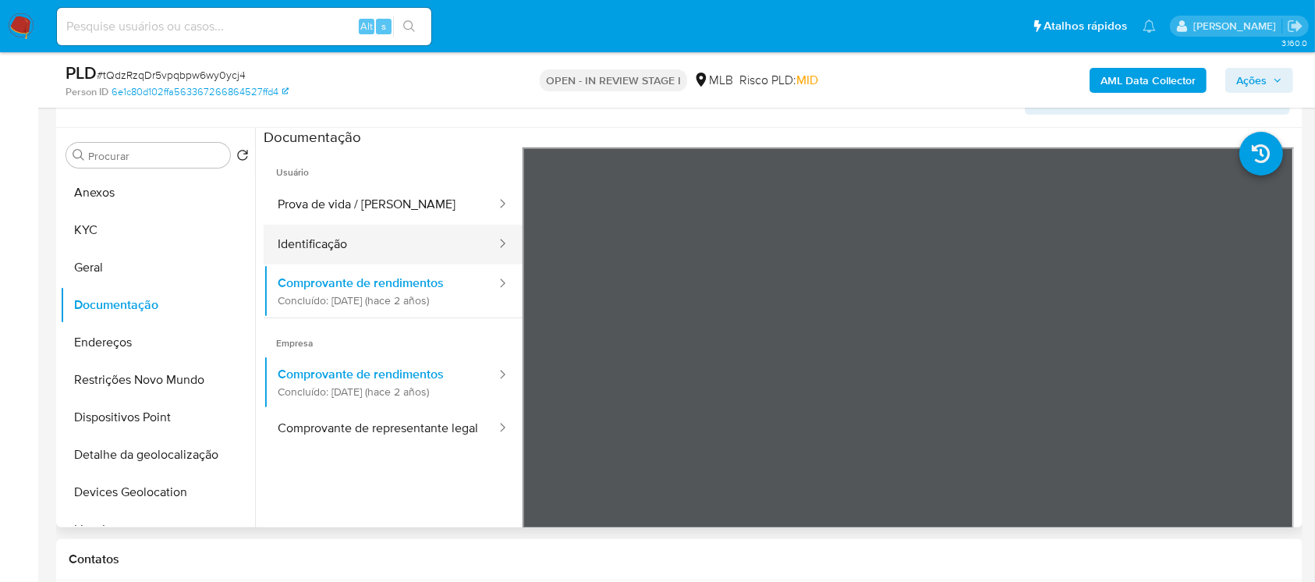
click at [313, 248] on button "Identificação" at bounding box center [381, 245] width 234 height 40
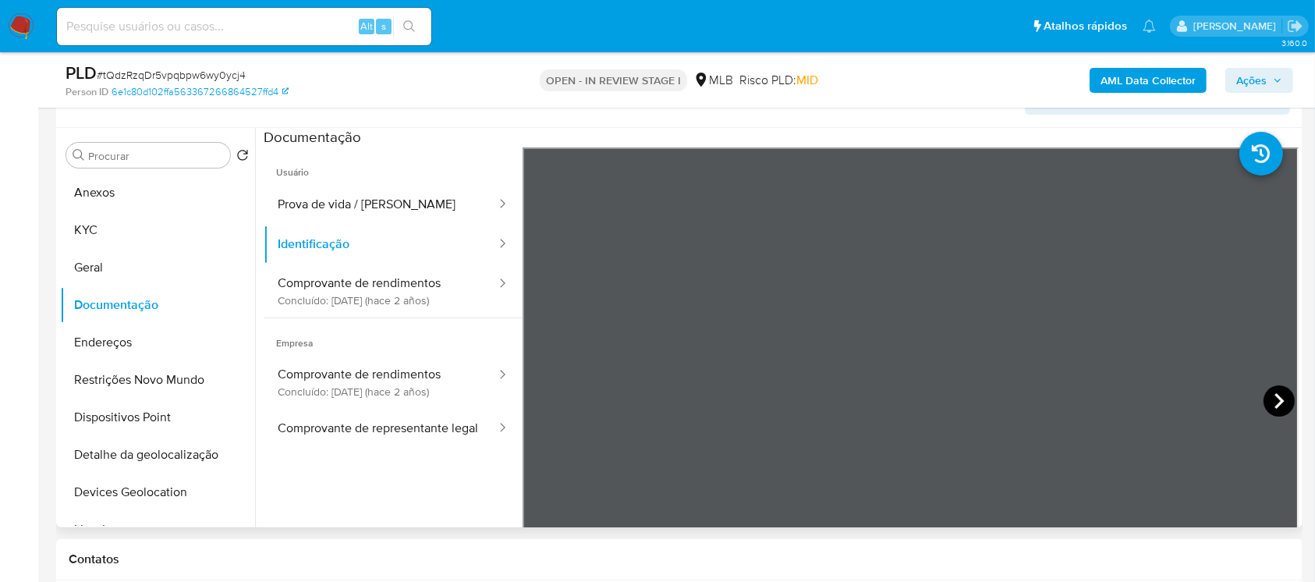
click at [1271, 396] on icon at bounding box center [1278, 400] width 31 height 31
click at [306, 214] on button "Prova de vida / [PERSON_NAME]" at bounding box center [381, 205] width 234 height 40
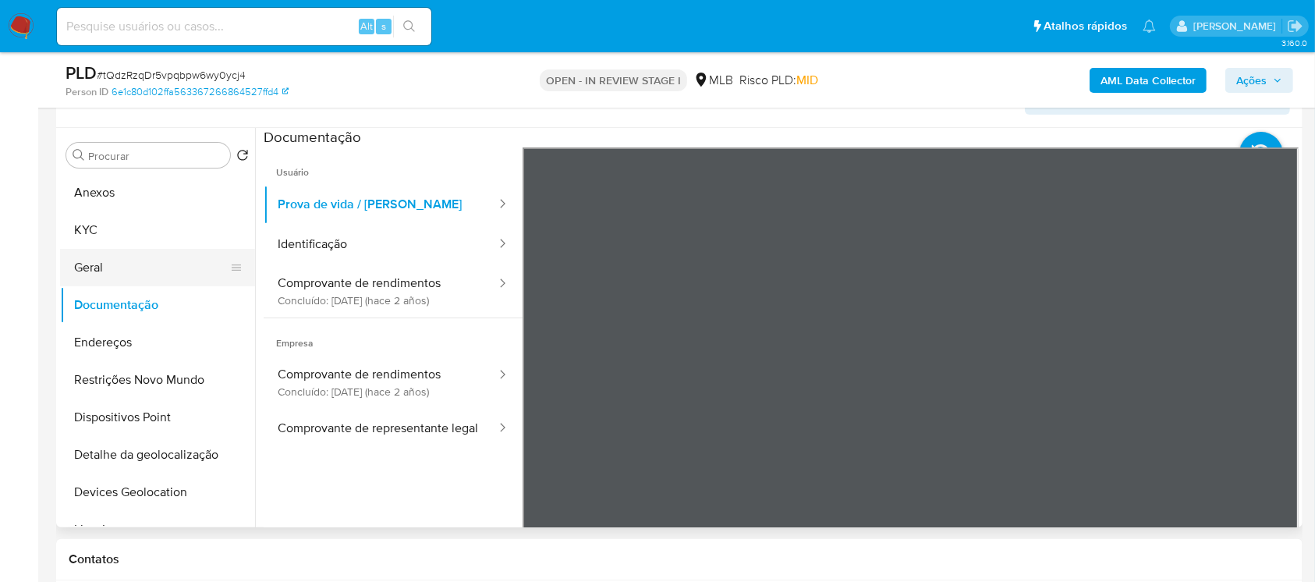
click at [124, 271] on button "Geral" at bounding box center [151, 267] width 182 height 37
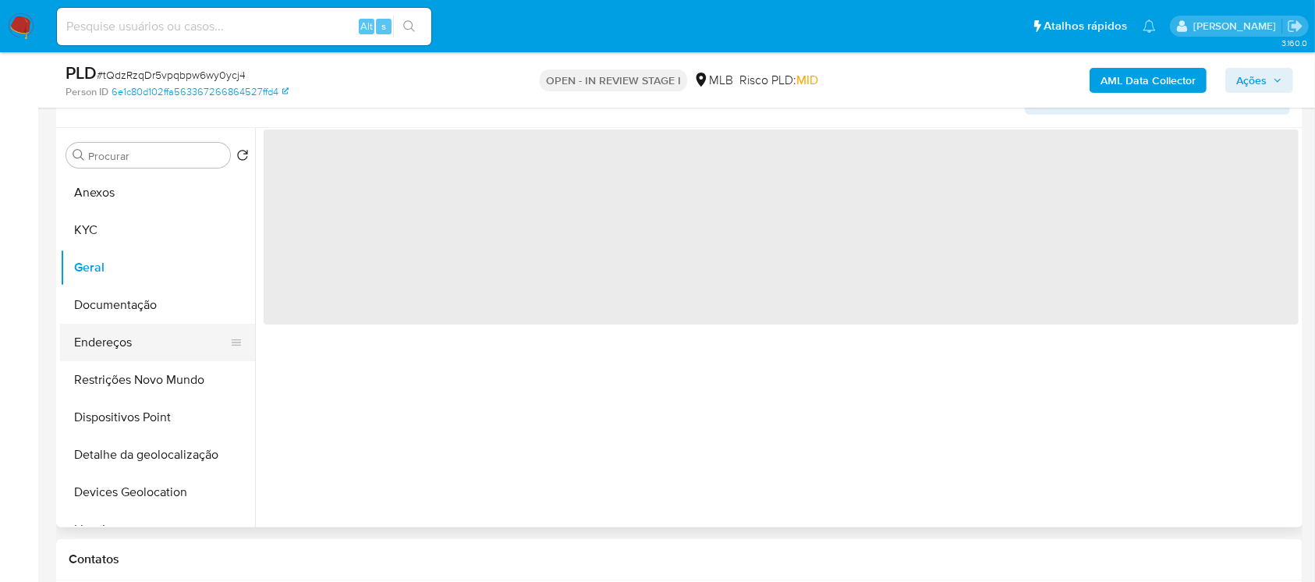
click at [119, 349] on button "Endereços" at bounding box center [151, 342] width 182 height 37
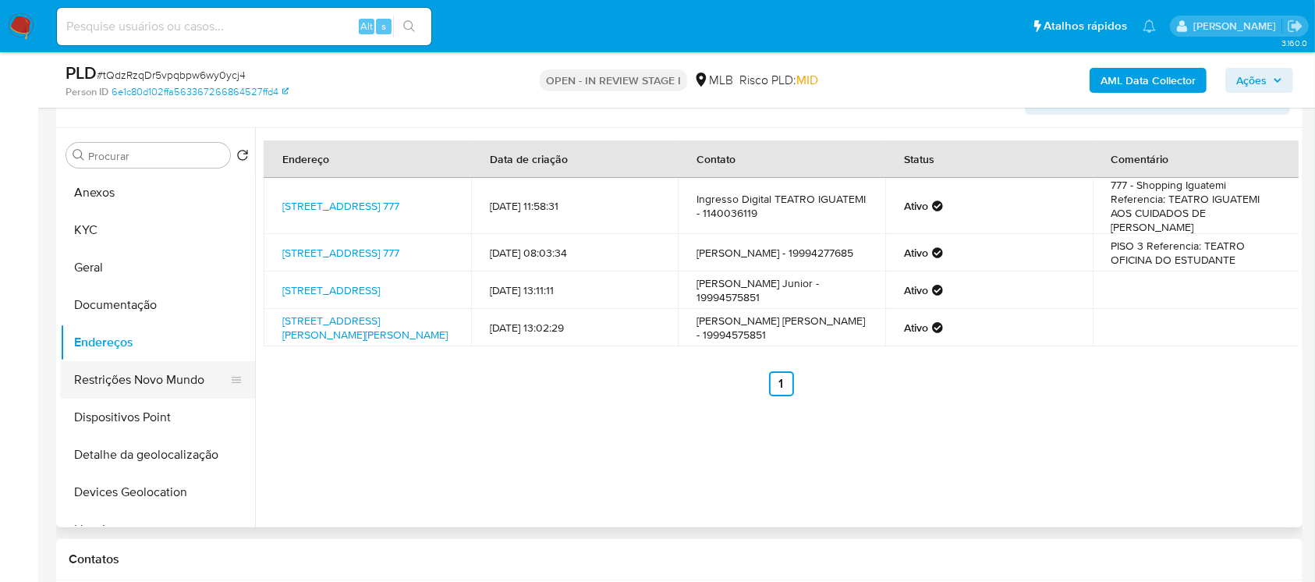
click at [108, 378] on button "Restrições Novo Mundo" at bounding box center [151, 379] width 182 height 37
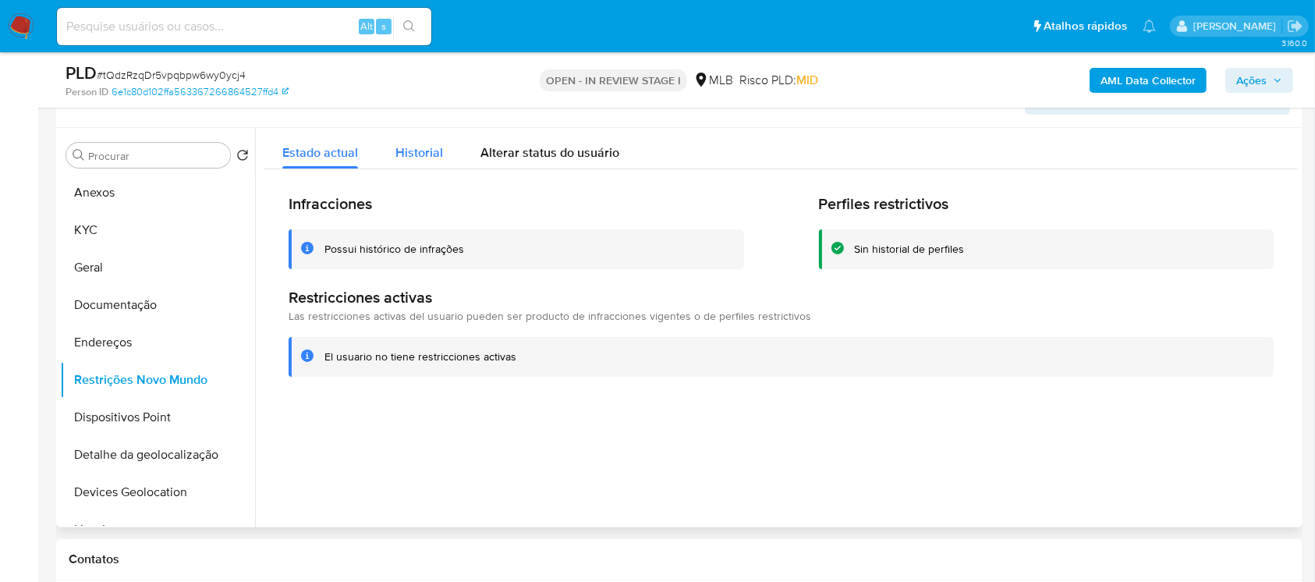
click at [399, 160] on span "Historial" at bounding box center [419, 152] width 48 height 18
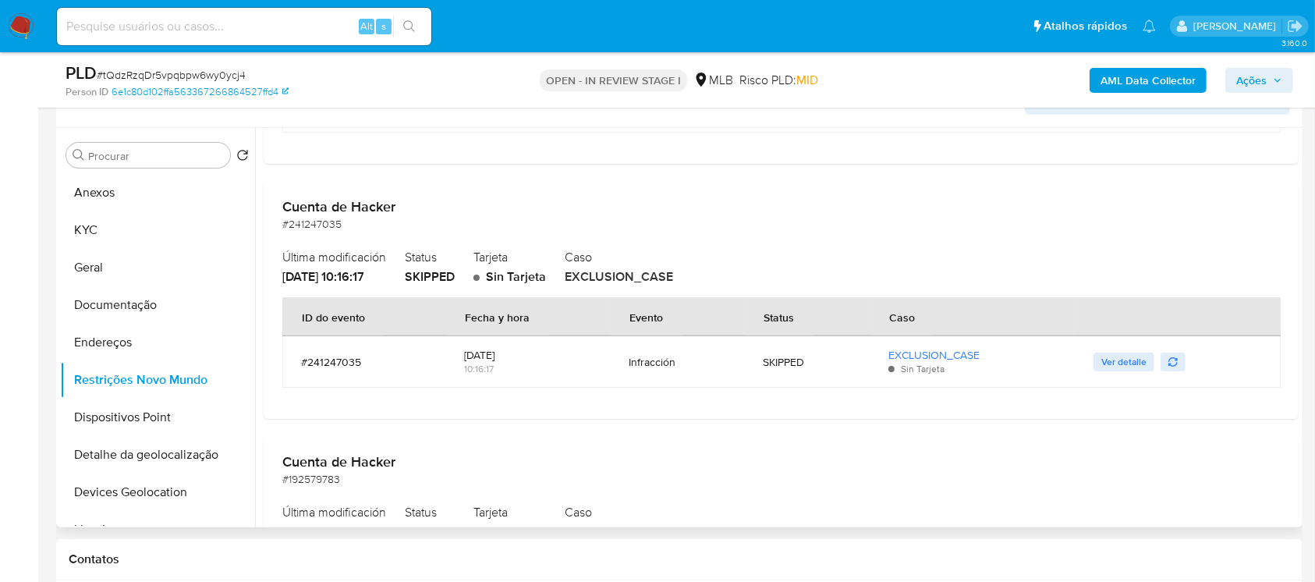
scroll to position [970, 0]
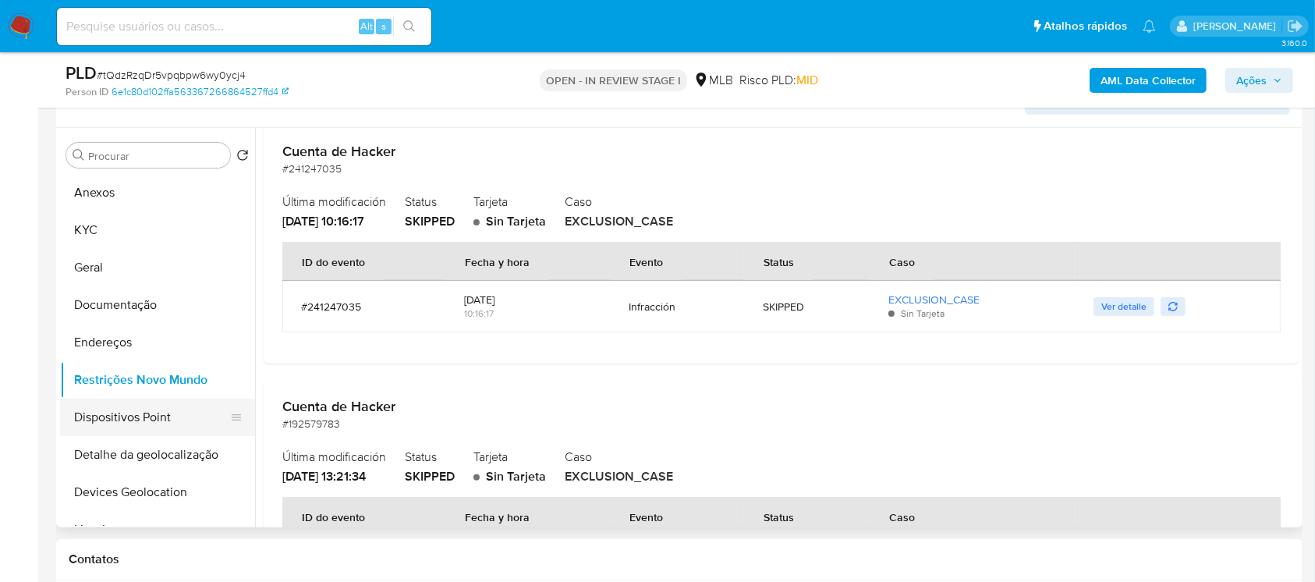
click at [172, 419] on button "Dispositivos Point" at bounding box center [151, 416] width 182 height 37
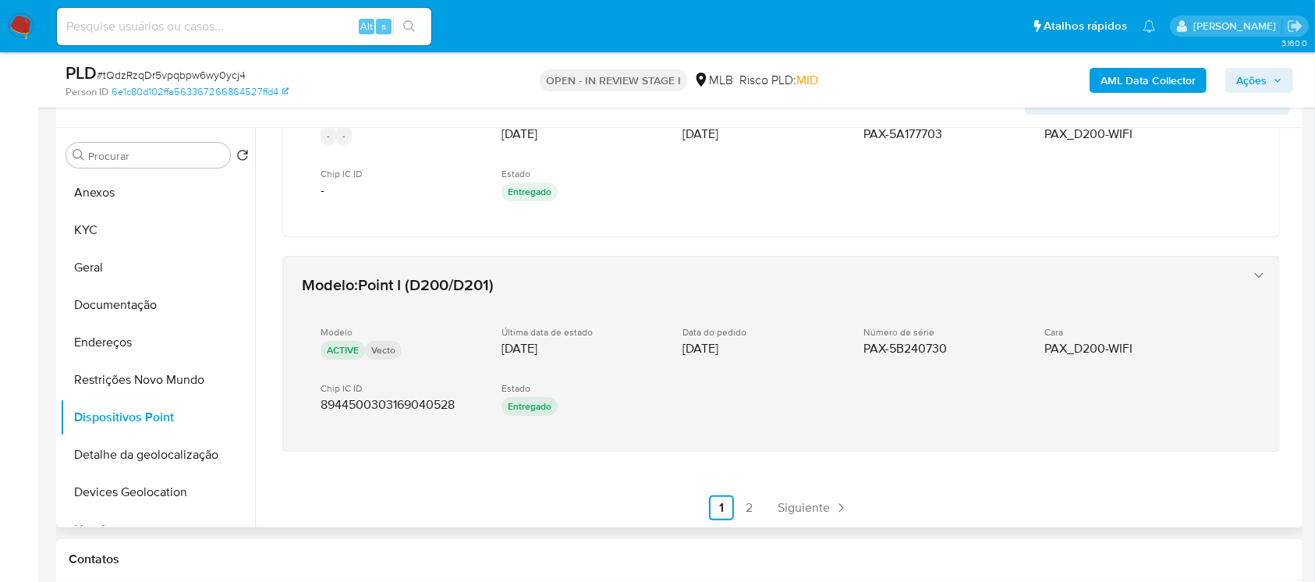
scroll to position [767, 0]
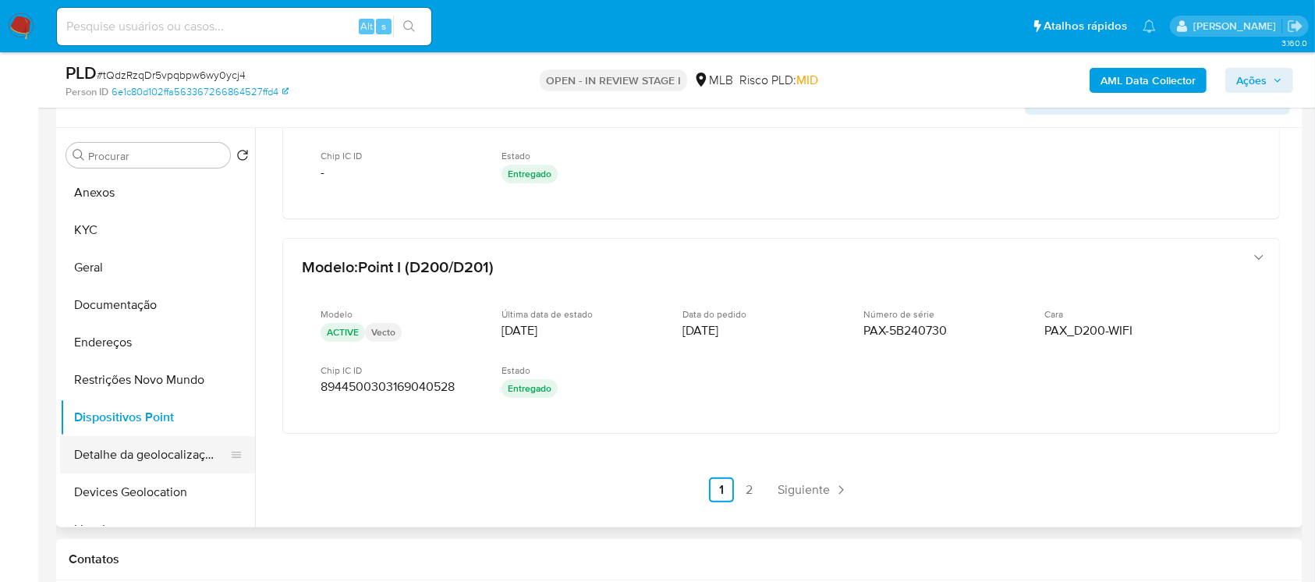
click at [133, 450] on button "Detalhe da geolocalização" at bounding box center [151, 454] width 182 height 37
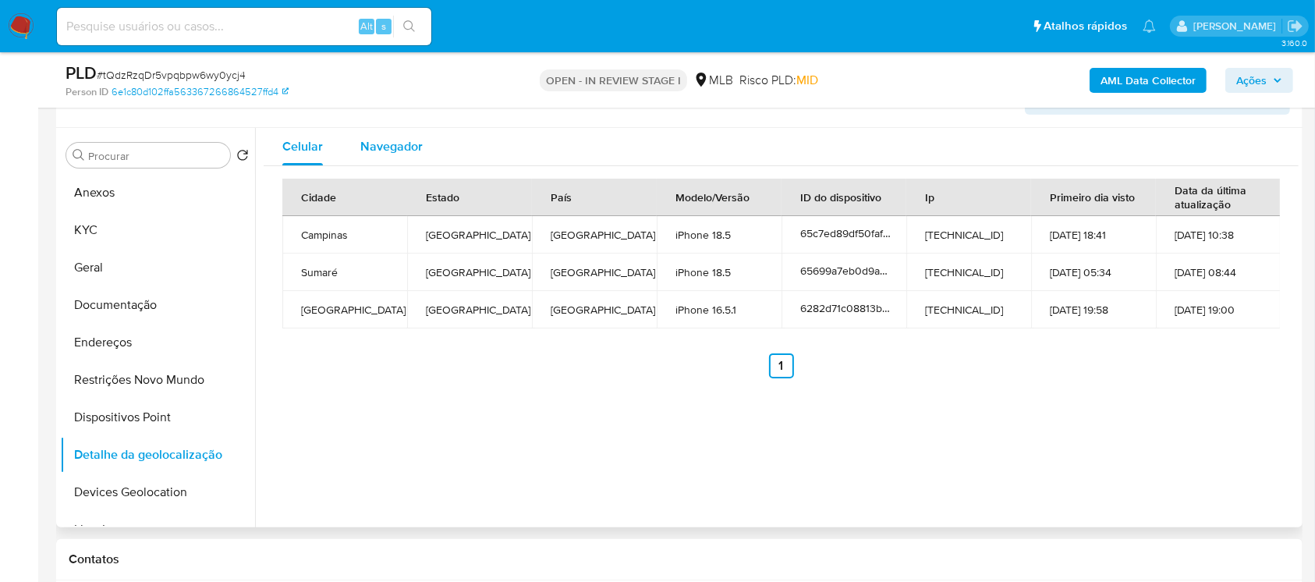
click at [384, 149] on span "Navegador" at bounding box center [391, 146] width 62 height 18
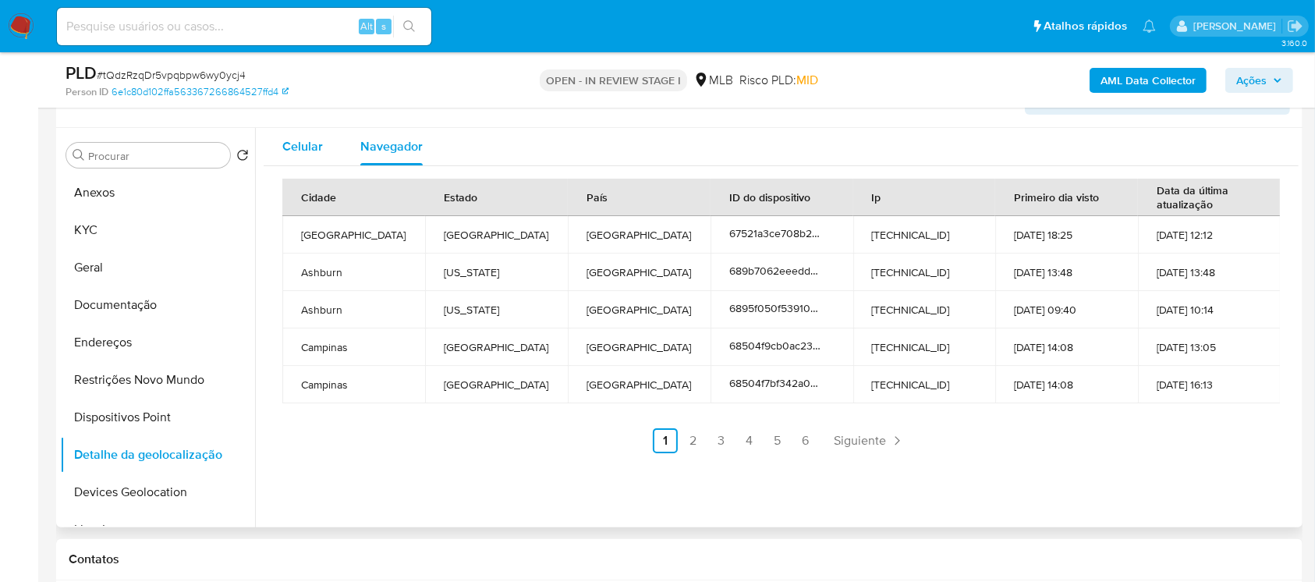
click at [308, 153] on span "Celular" at bounding box center [302, 146] width 41 height 18
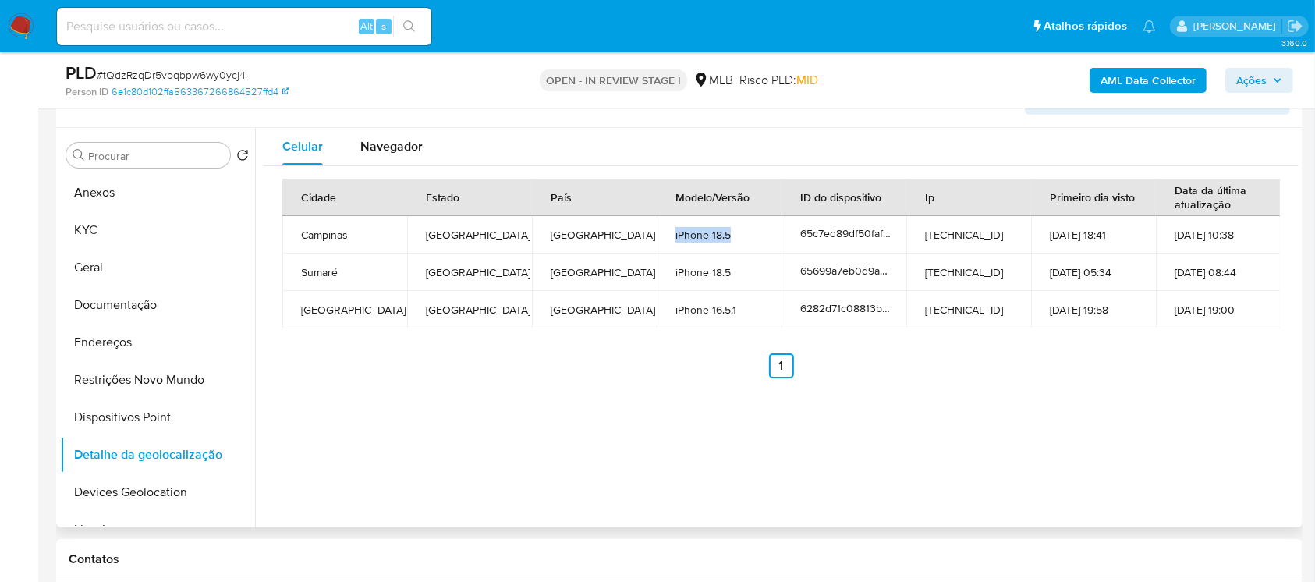
drag, startPoint x: 731, startPoint y: 239, endPoint x: 668, endPoint y: 236, distance: 62.4
click at [668, 236] on td "iPhone 18.5" at bounding box center [719, 234] width 125 height 37
copy td "iPhone 18.5"
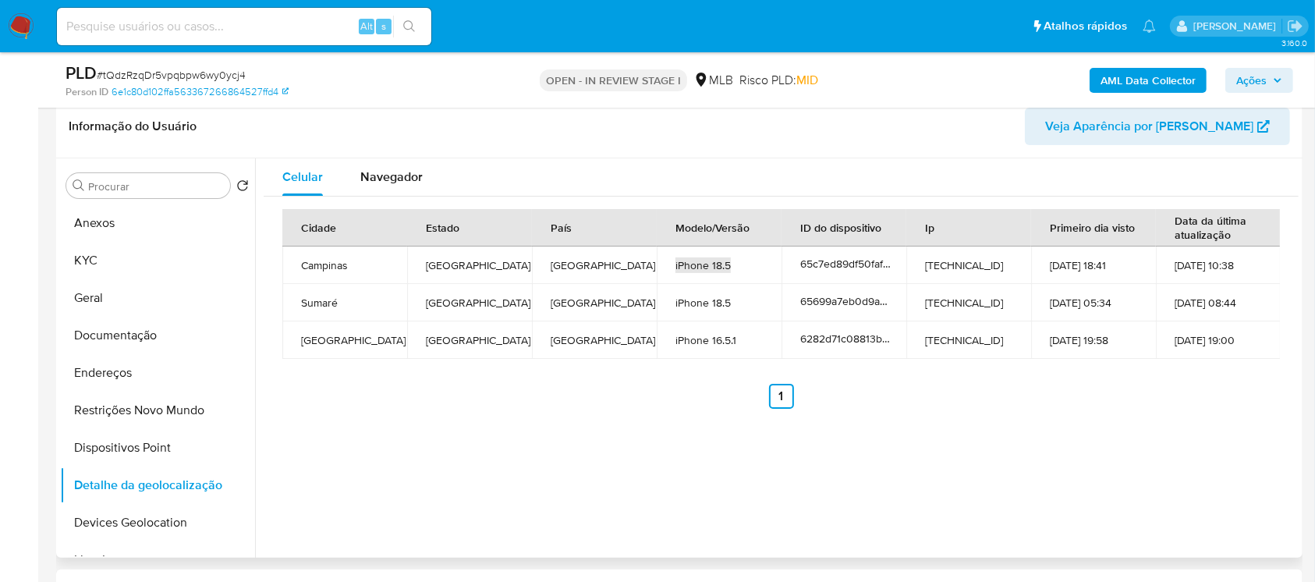
scroll to position [277, 0]
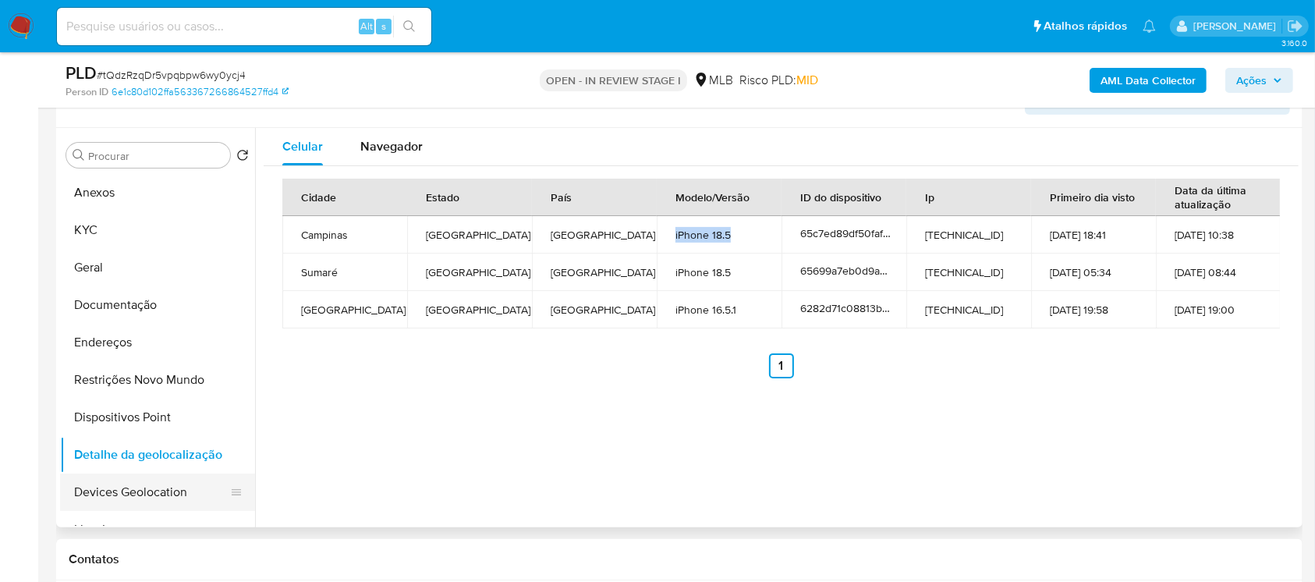
click at [105, 492] on button "Devices Geolocation" at bounding box center [151, 491] width 182 height 37
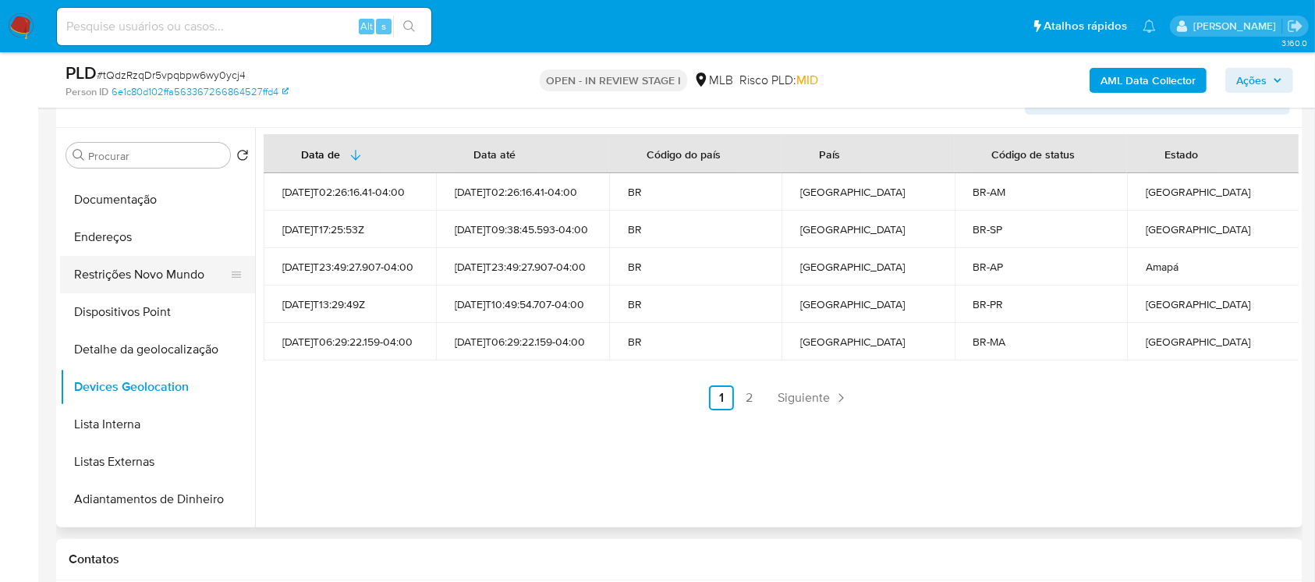
scroll to position [138, 0]
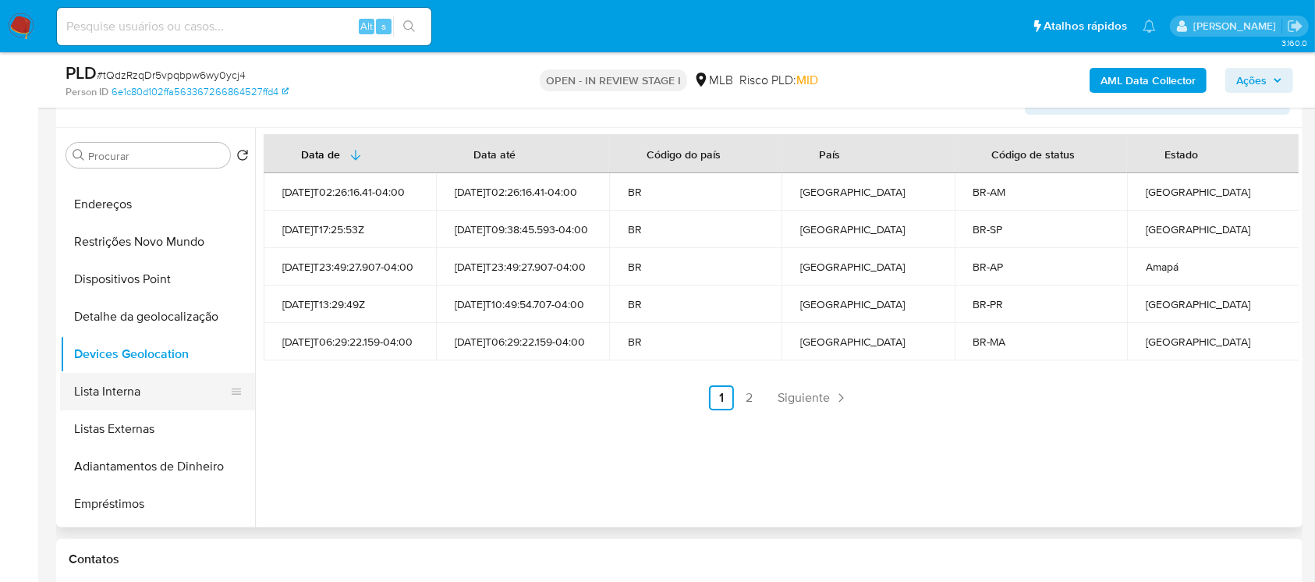
click at [120, 398] on button "Lista Interna" at bounding box center [151, 391] width 182 height 37
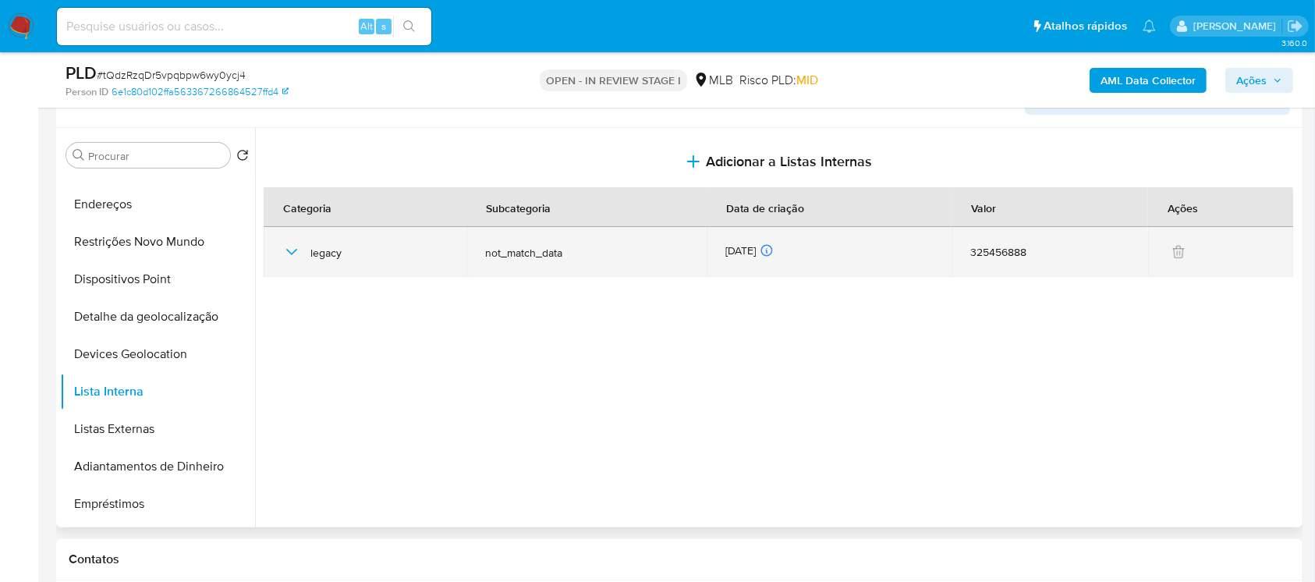
click at [285, 254] on icon "button" at bounding box center [291, 252] width 19 height 19
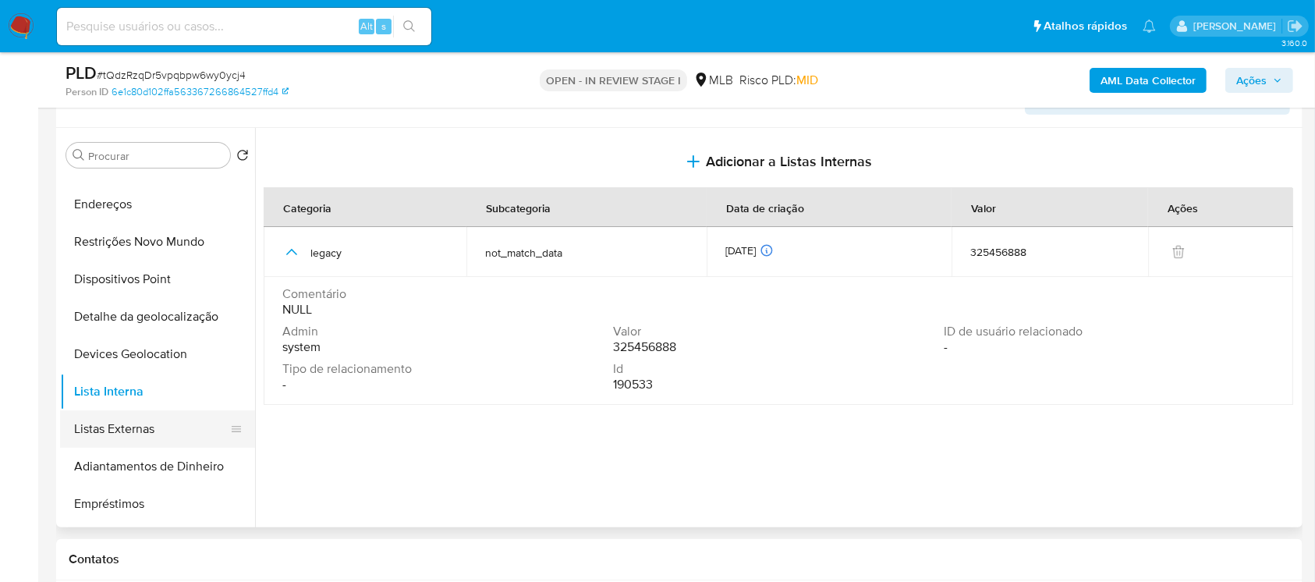
click at [122, 420] on button "Listas Externas" at bounding box center [151, 428] width 182 height 37
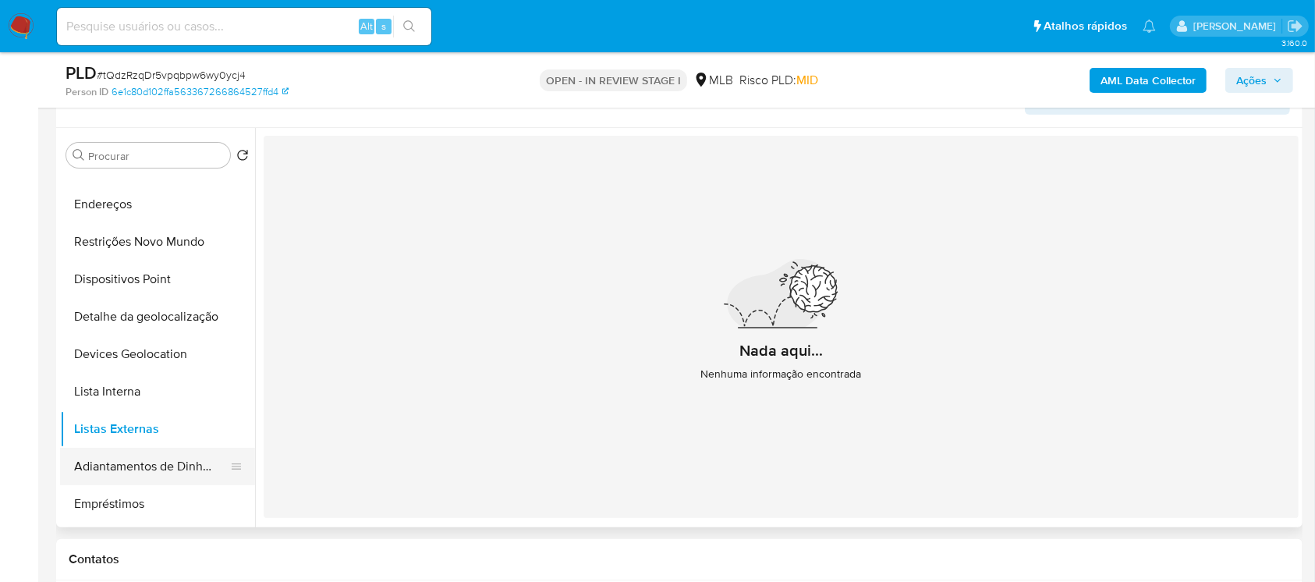
click at [107, 461] on button "Adiantamentos de Dinheiro" at bounding box center [151, 466] width 182 height 37
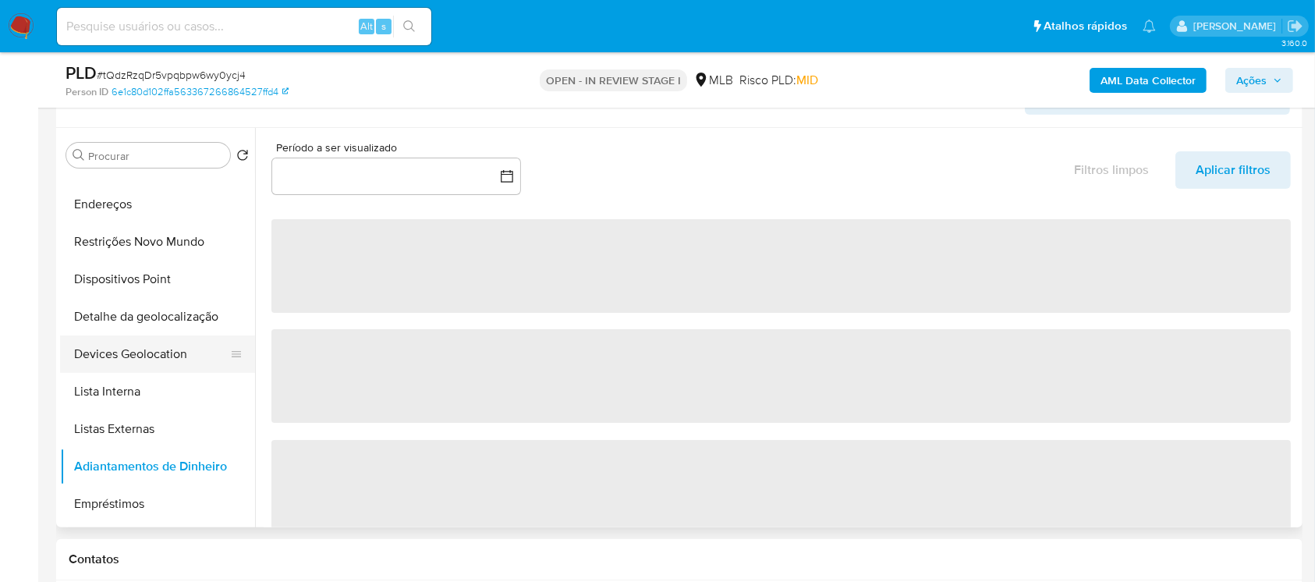
scroll to position [277, 0]
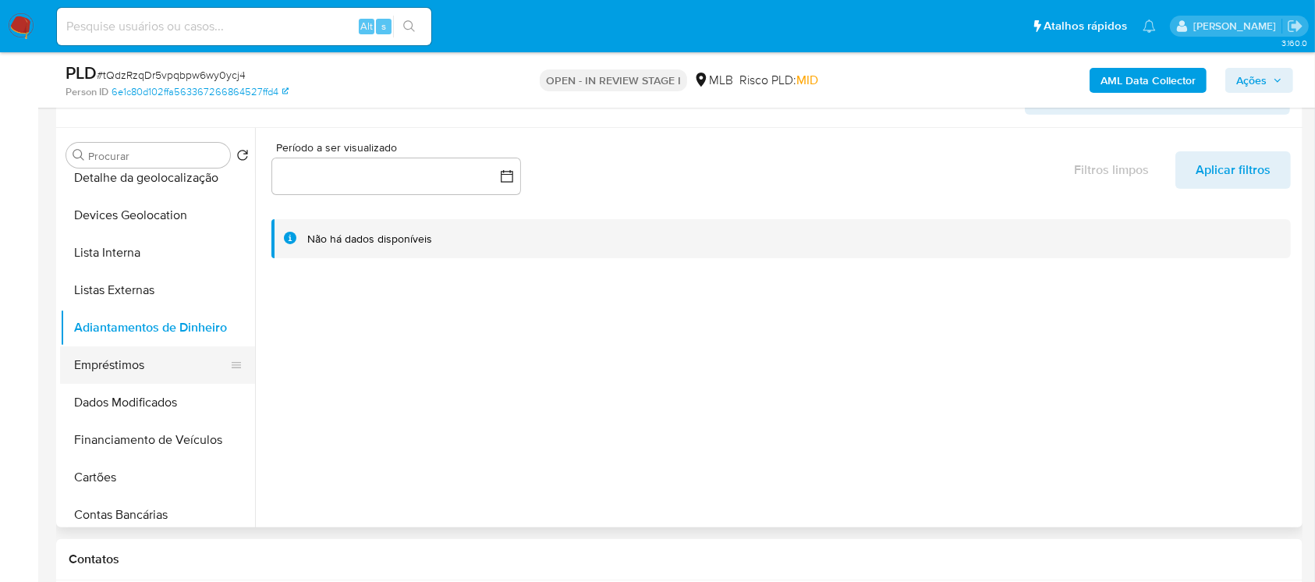
click at [123, 369] on button "Empréstimos" at bounding box center [151, 364] width 182 height 37
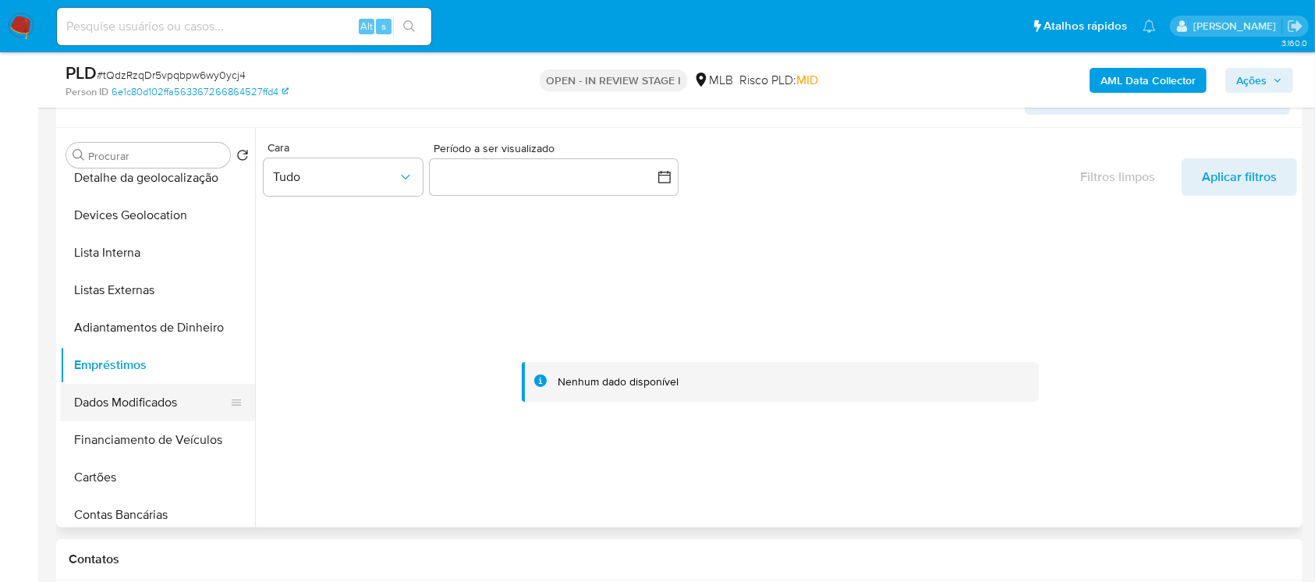
click at [122, 408] on button "Dados Modificados" at bounding box center [151, 402] width 182 height 37
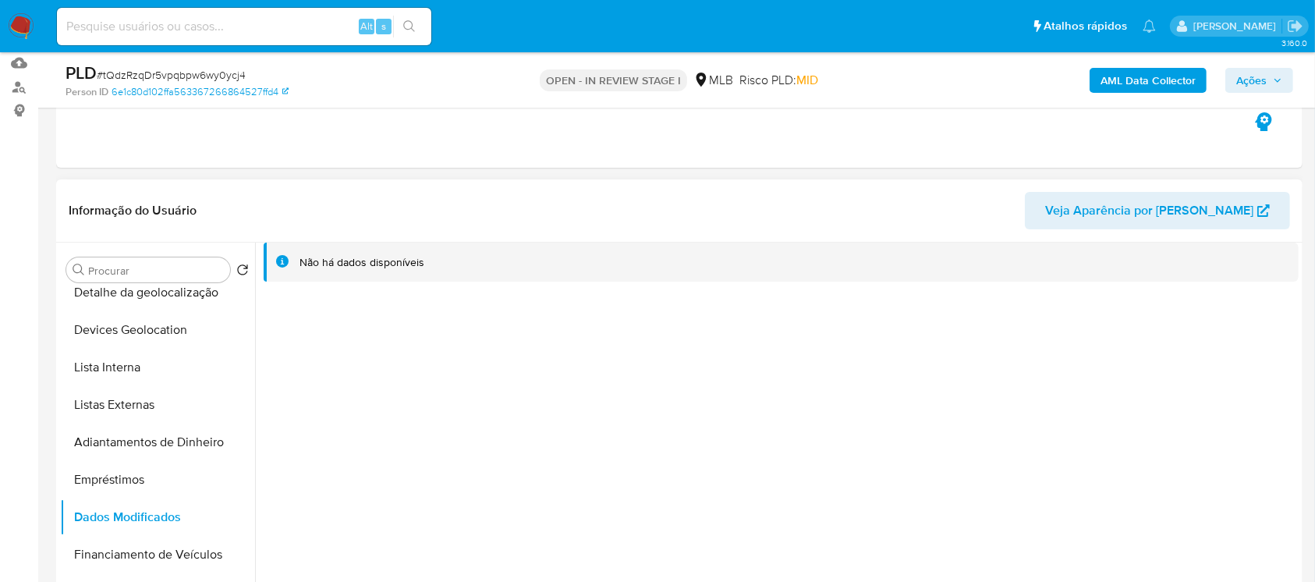
scroll to position [357, 0]
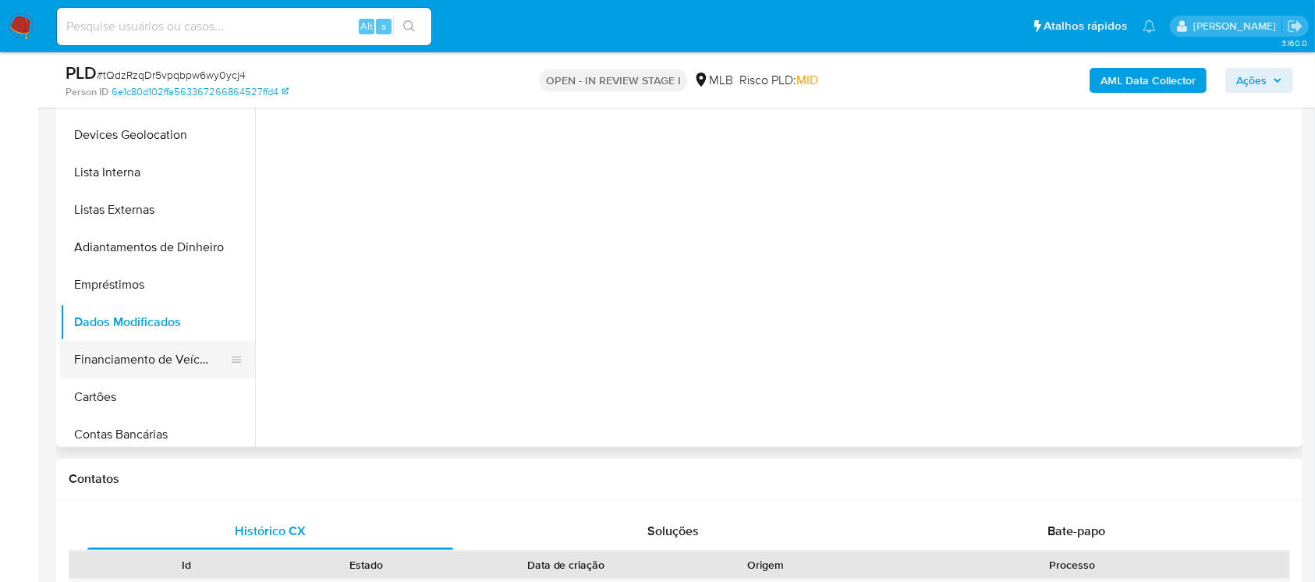
click at [107, 359] on button "Financiamento de Veículos" at bounding box center [151, 359] width 182 height 37
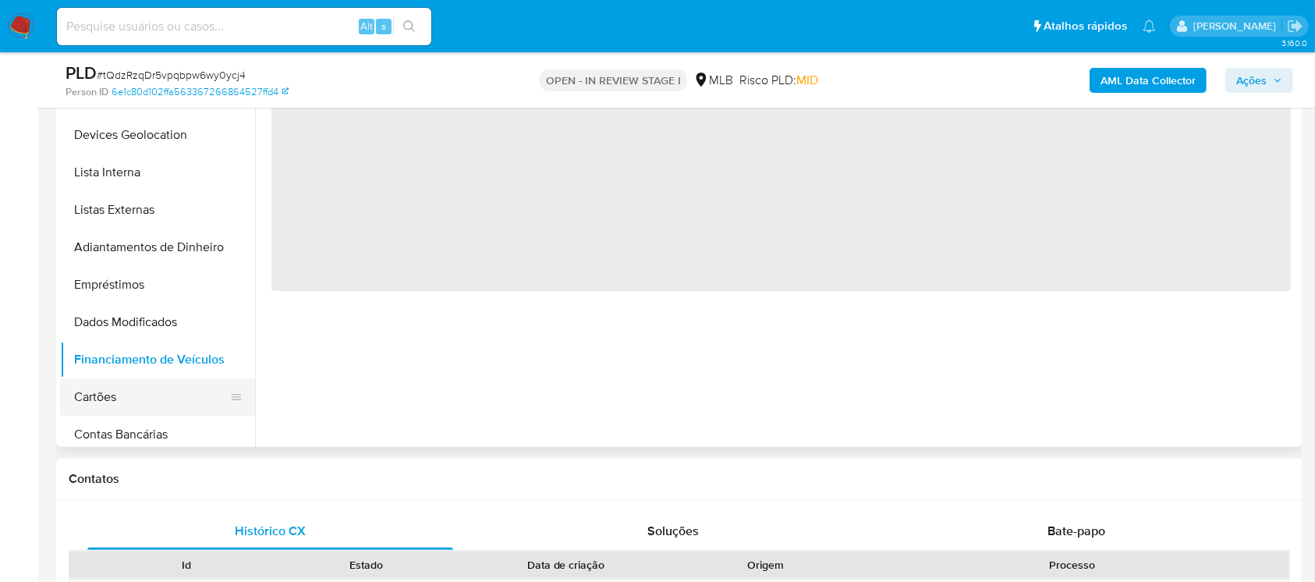
click at [108, 395] on button "Cartões" at bounding box center [151, 396] width 182 height 37
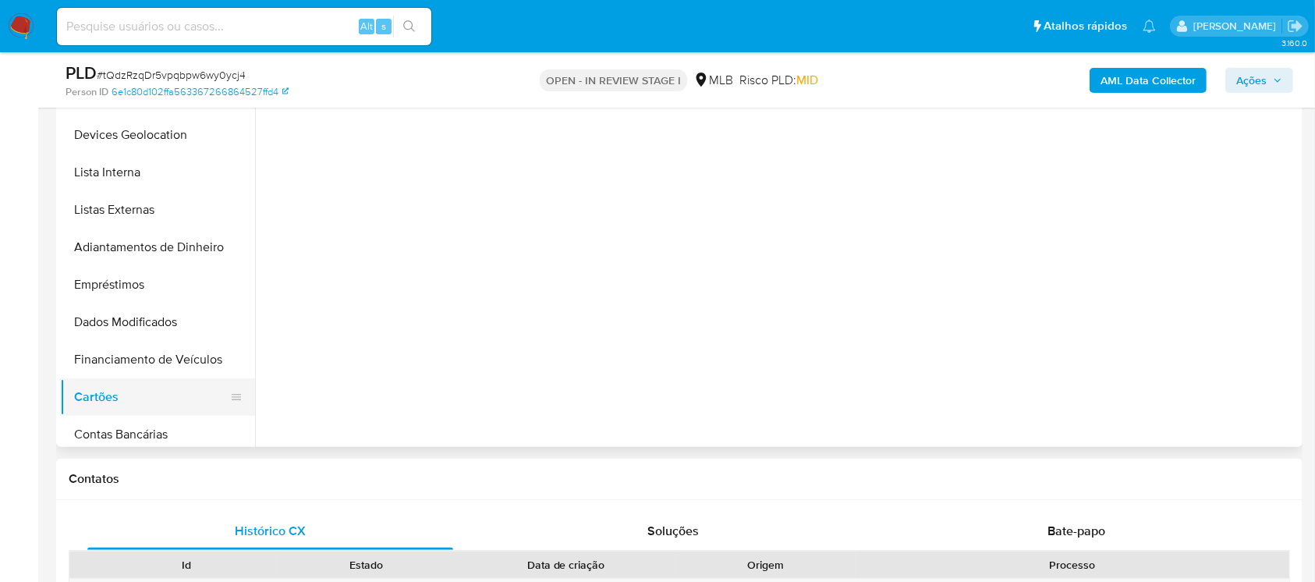
scroll to position [416, 0]
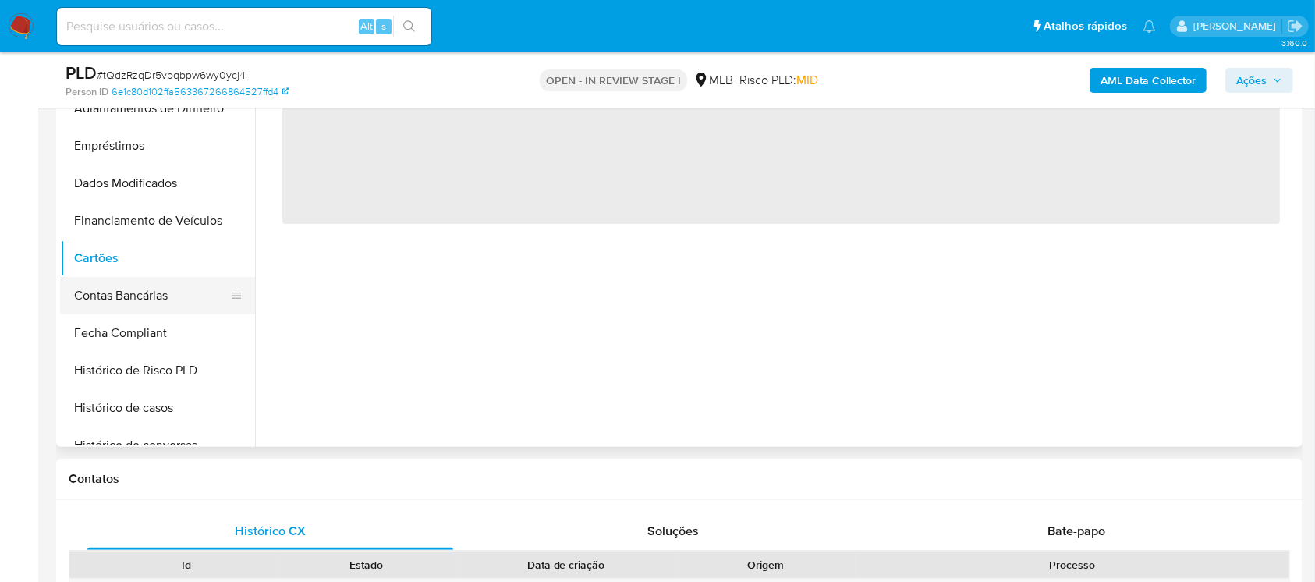
click at [99, 299] on button "Contas Bancárias" at bounding box center [151, 295] width 182 height 37
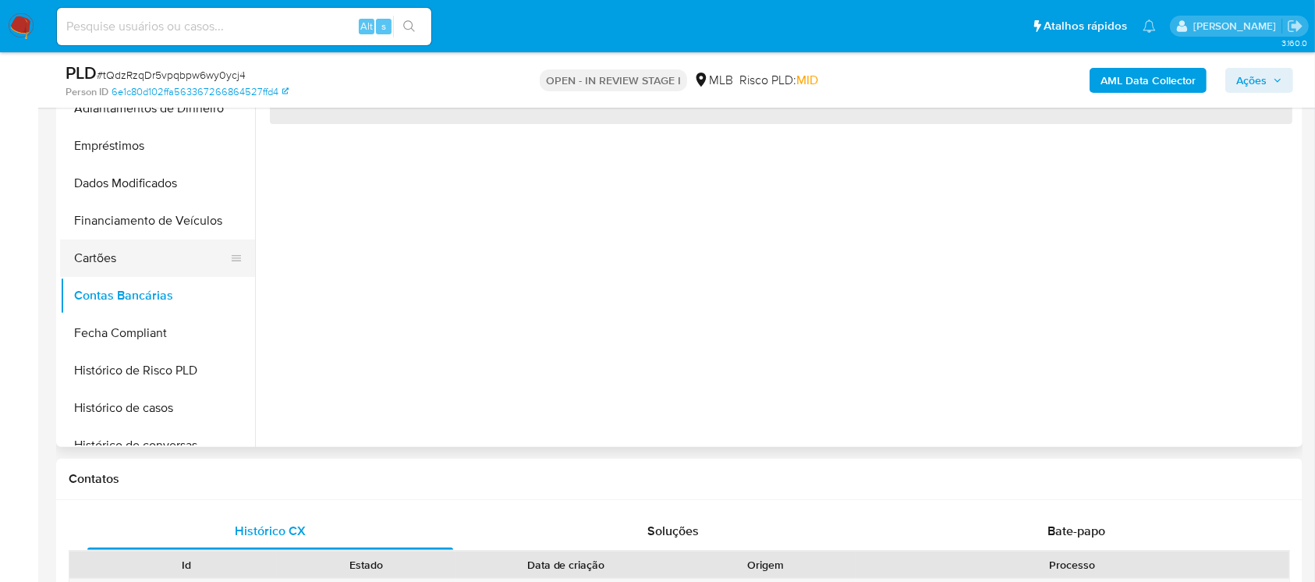
click at [104, 265] on button "Cartões" at bounding box center [151, 257] width 182 height 37
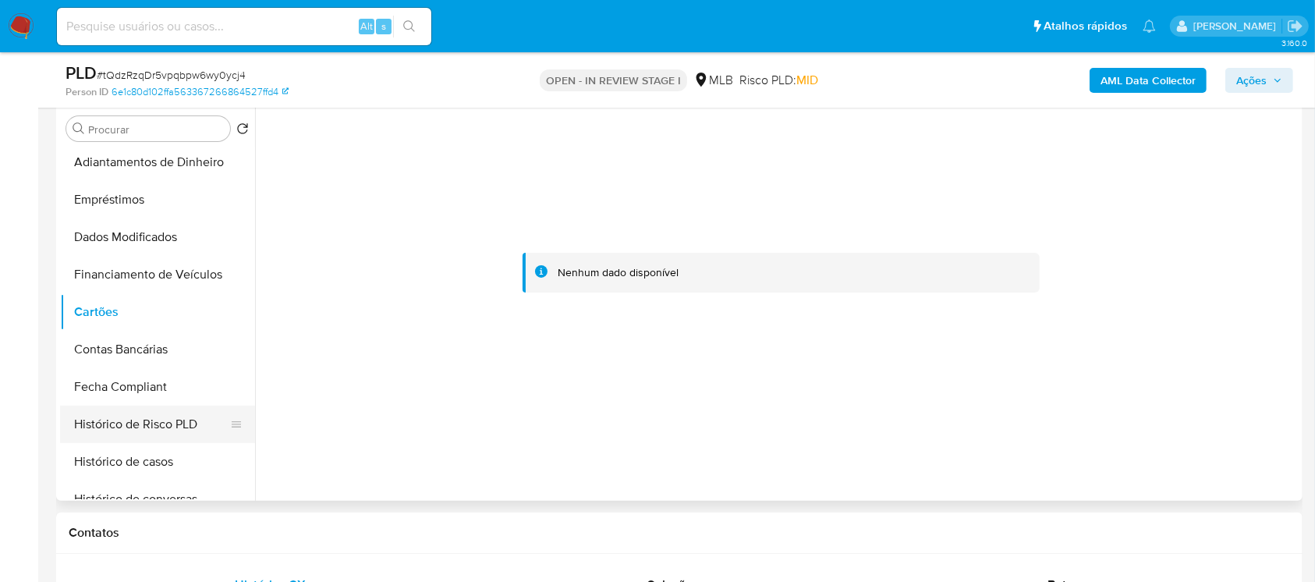
scroll to position [357, 0]
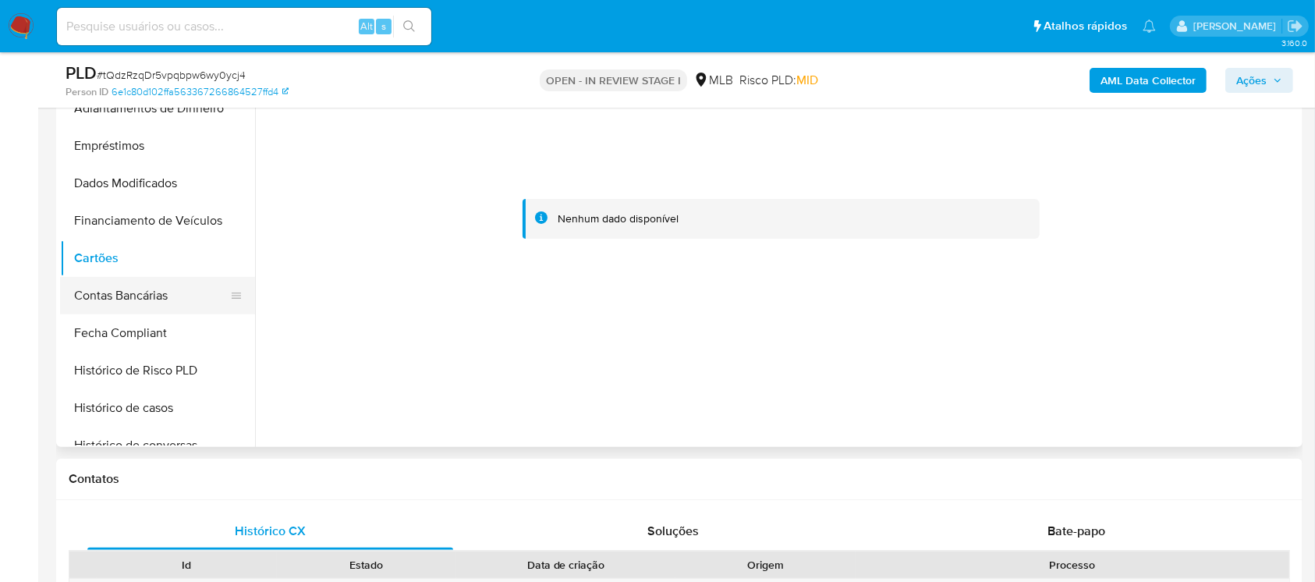
click at [136, 292] on button "Contas Bancárias" at bounding box center [151, 295] width 182 height 37
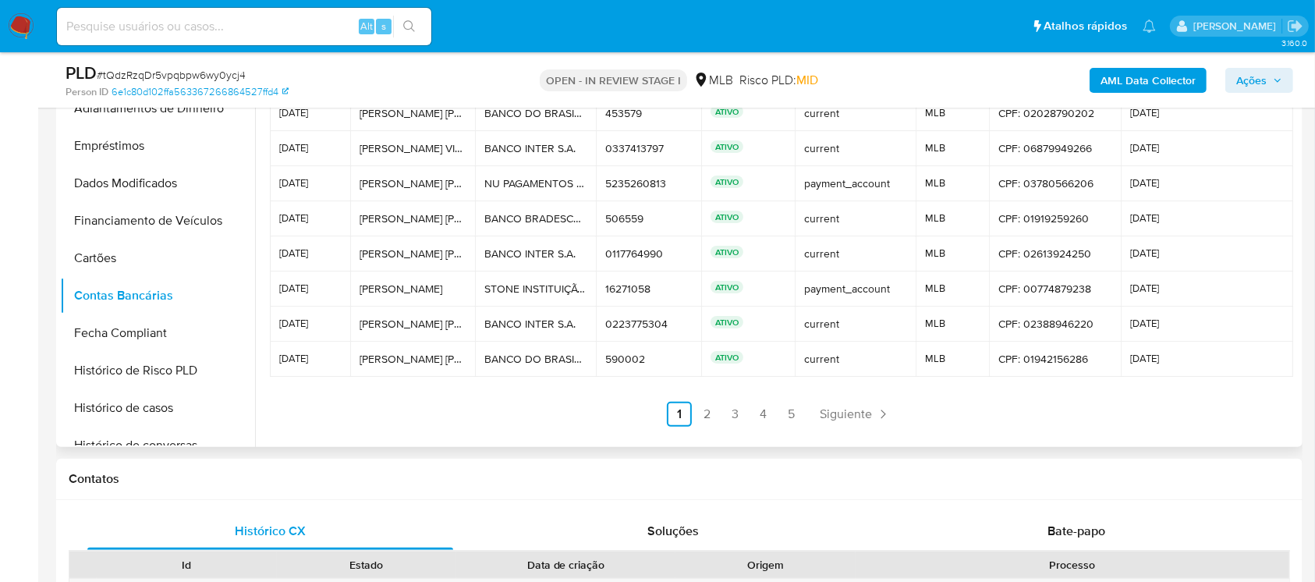
scroll to position [496, 0]
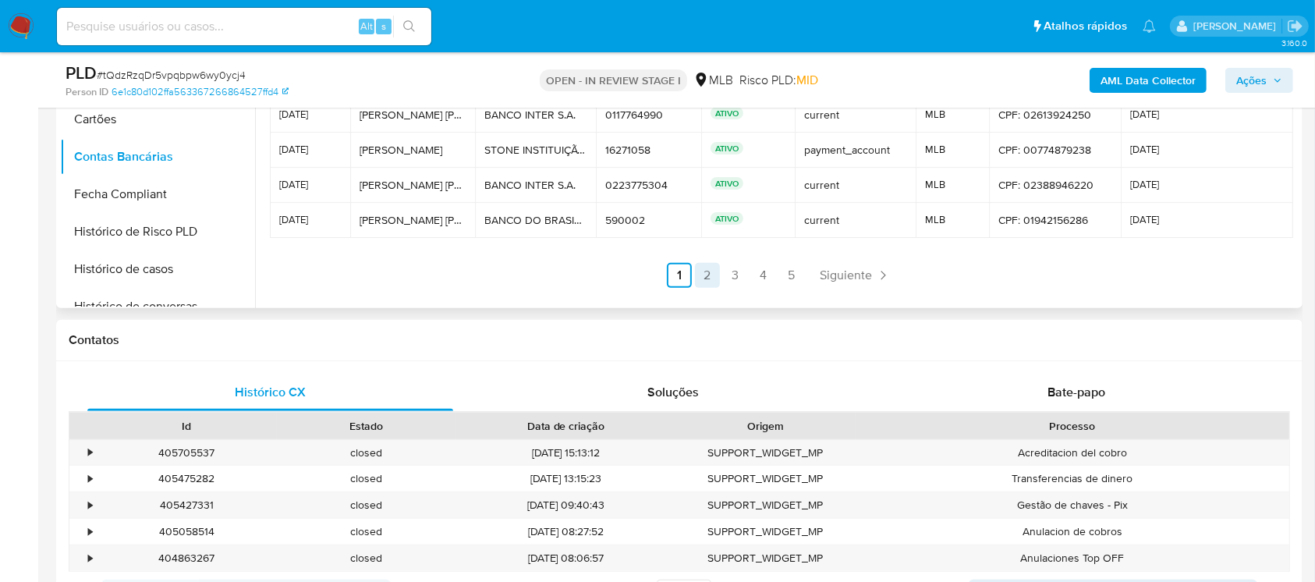
click at [706, 267] on link "2" at bounding box center [707, 275] width 25 height 25
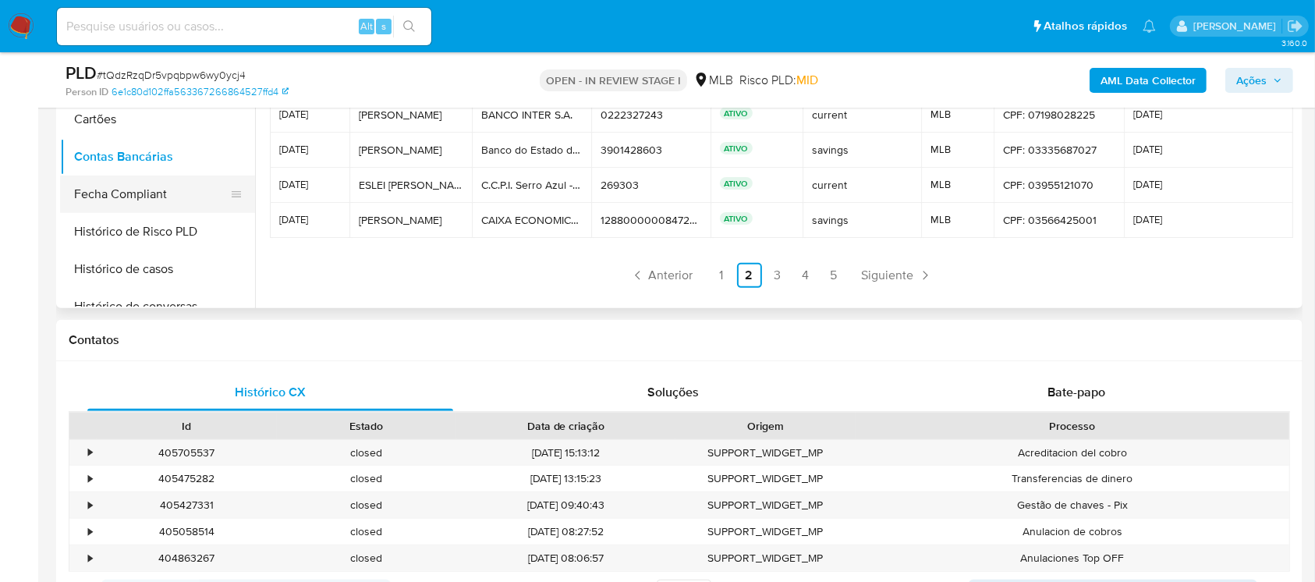
click at [108, 192] on button "Fecha Compliant" at bounding box center [151, 193] width 182 height 37
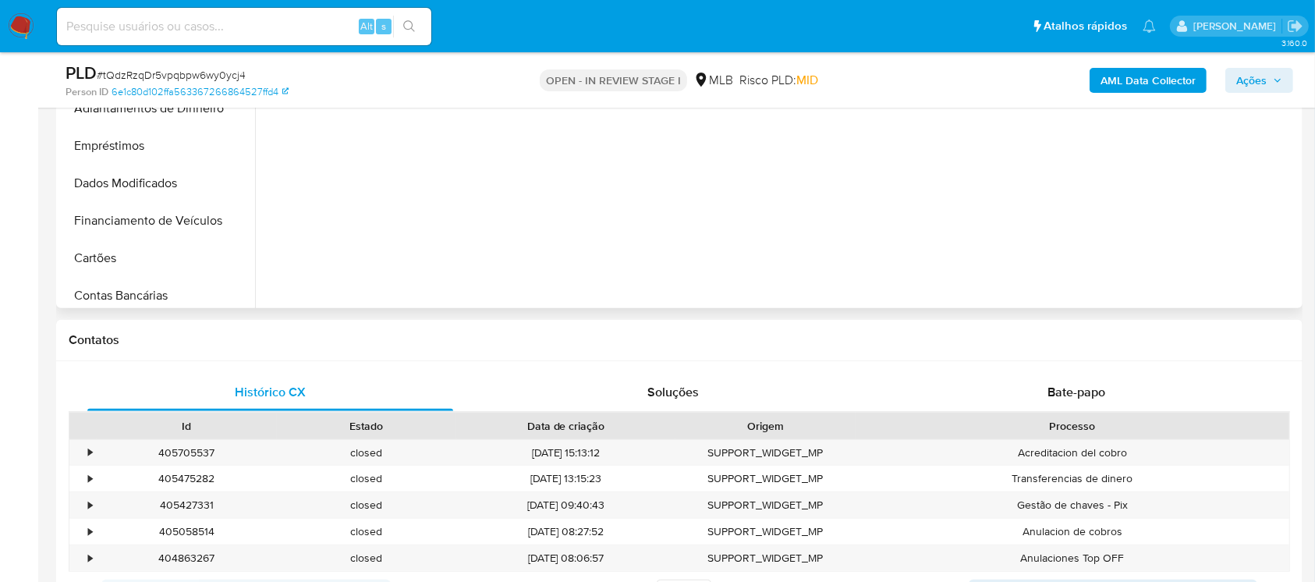
scroll to position [218, 0]
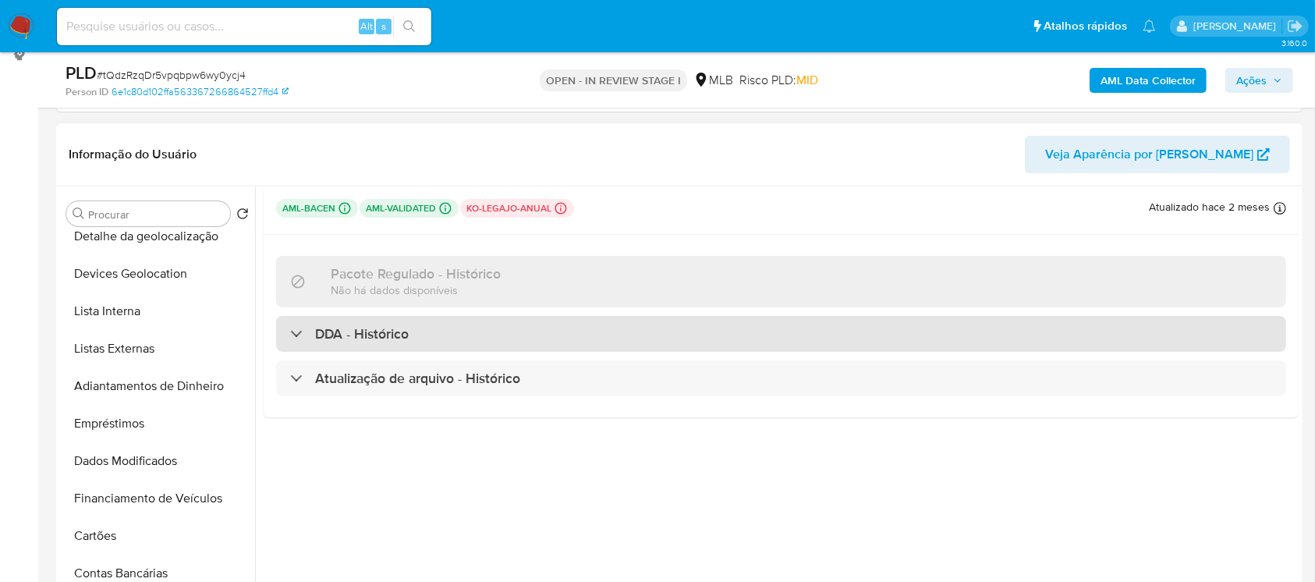
click at [368, 331] on h3 "DDA - Histórico" at bounding box center [362, 333] width 94 height 17
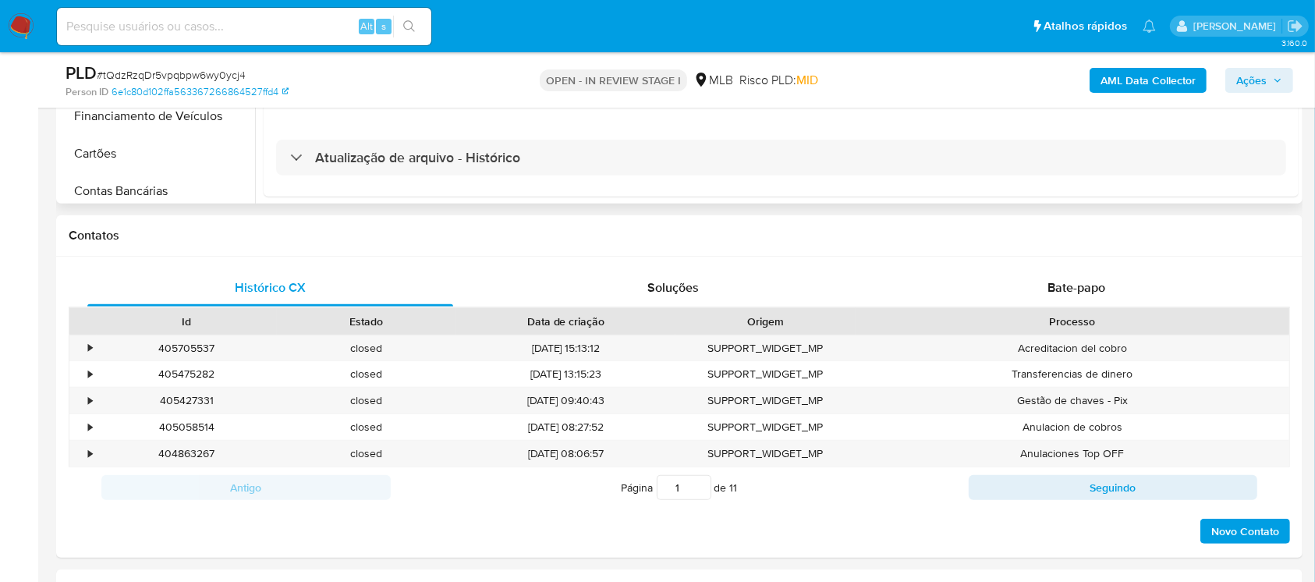
scroll to position [635, 0]
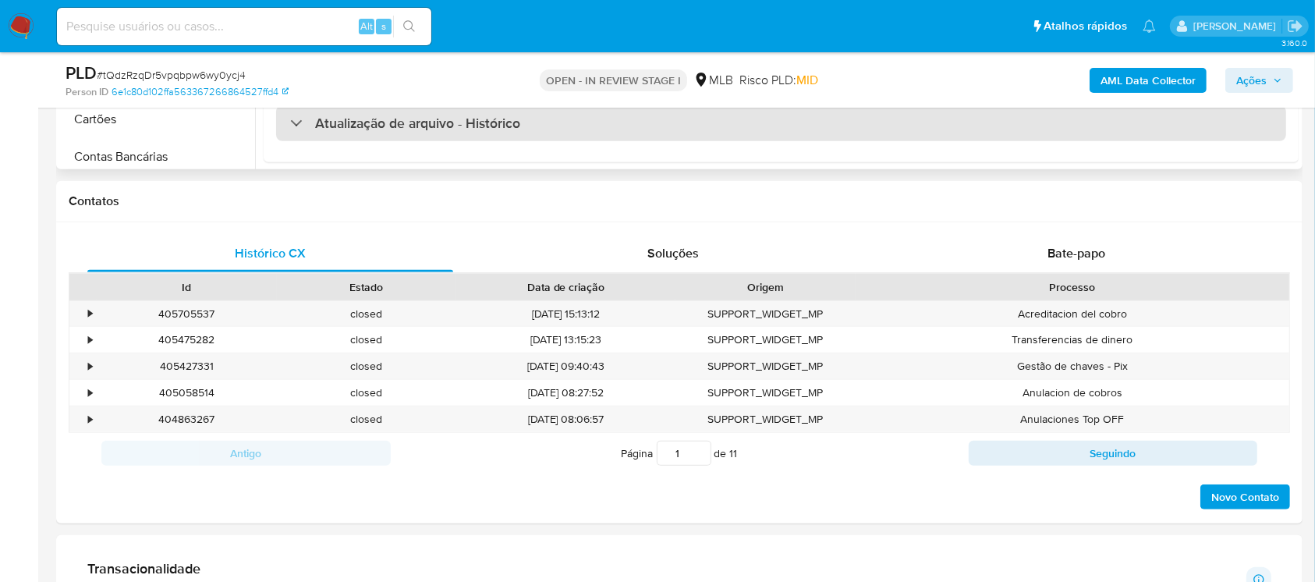
click at [361, 130] on h3 "Atualização de arquivo - Histórico" at bounding box center [417, 123] width 205 height 17
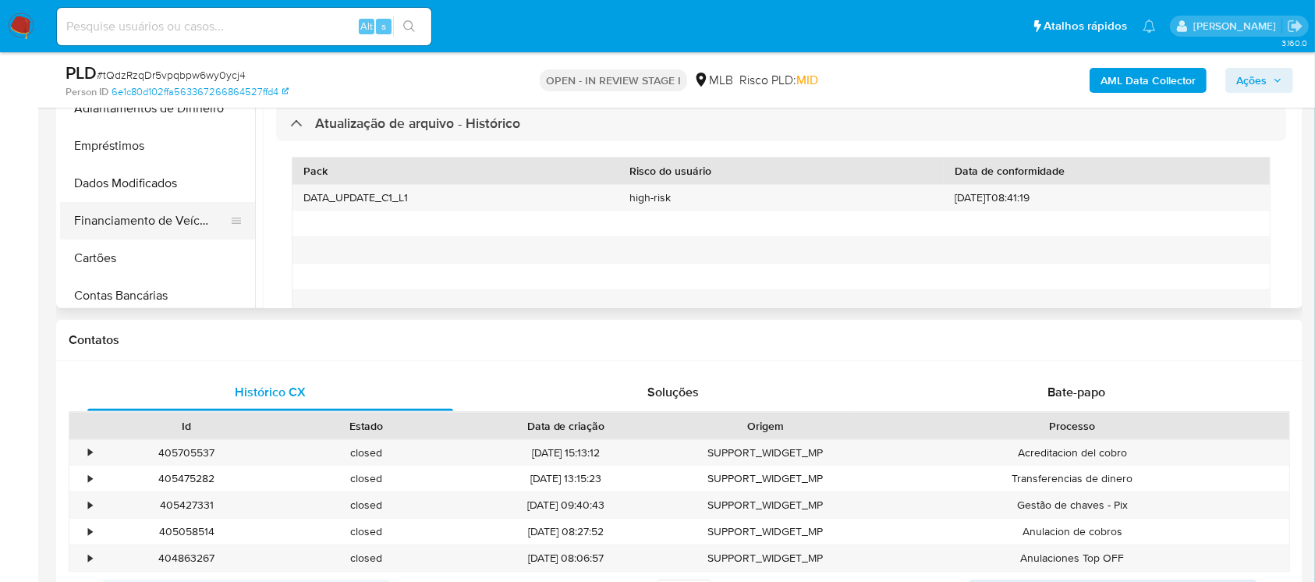
scroll to position [416, 0]
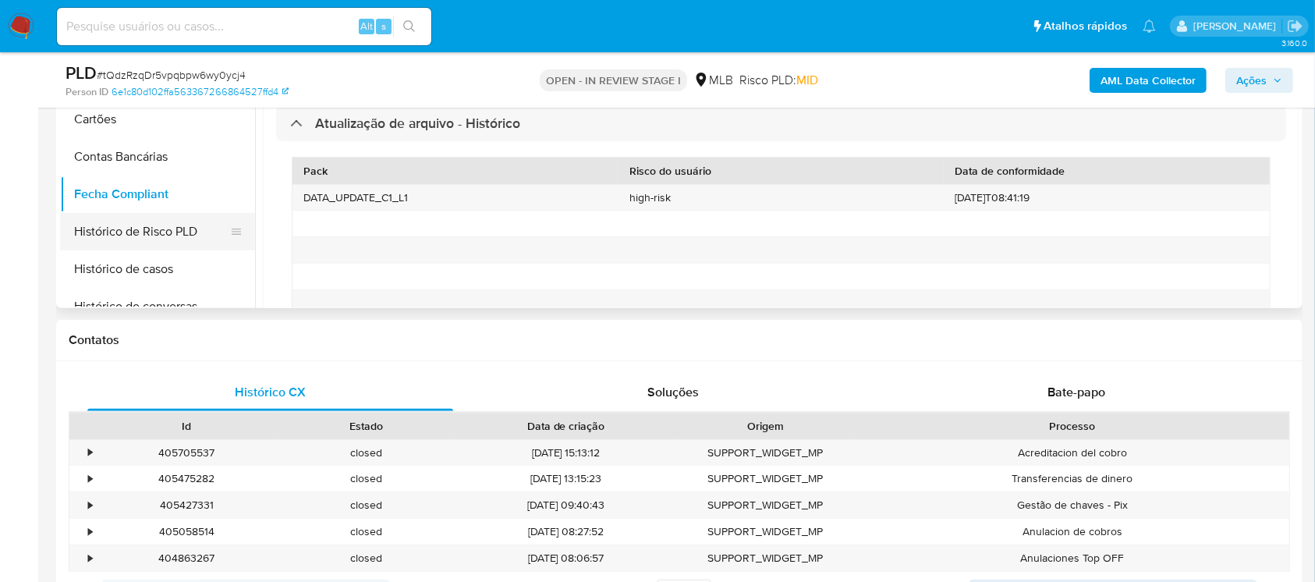
click at [119, 244] on button "Histórico de Risco PLD" at bounding box center [151, 231] width 182 height 37
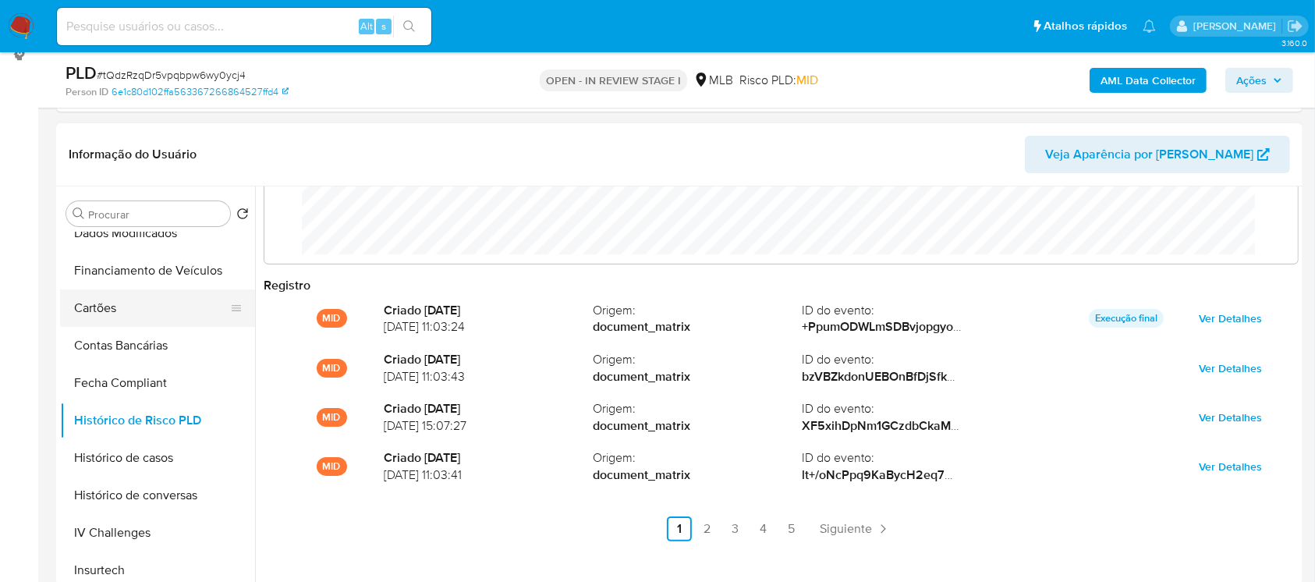
scroll to position [554, 0]
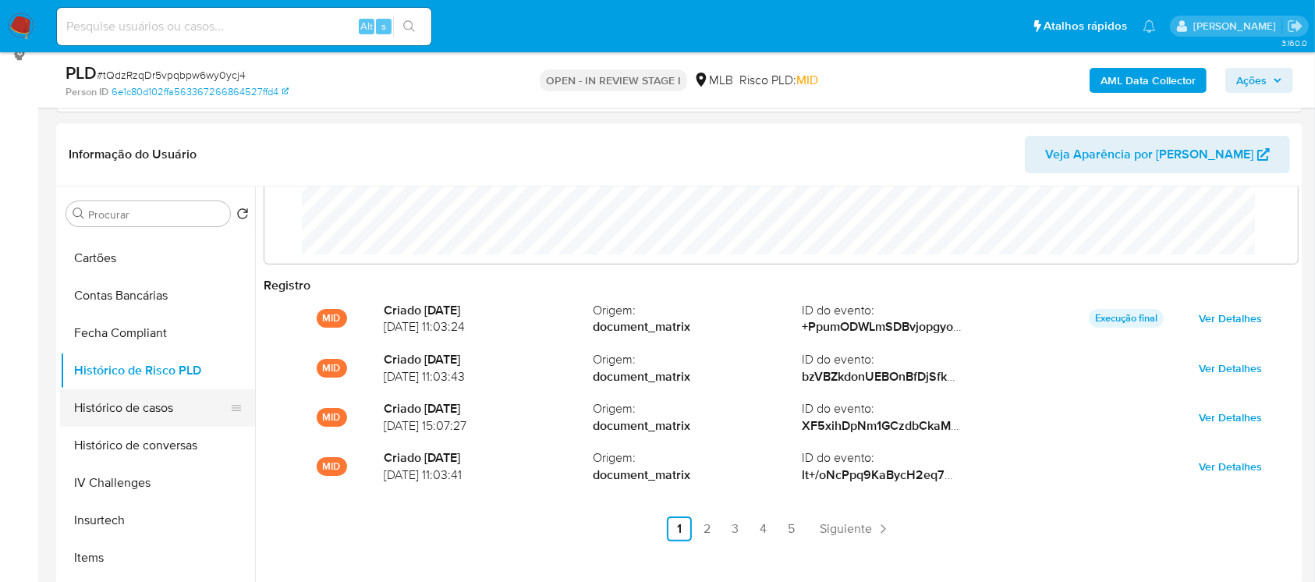
click at [131, 408] on button "Histórico de casos" at bounding box center [151, 407] width 182 height 37
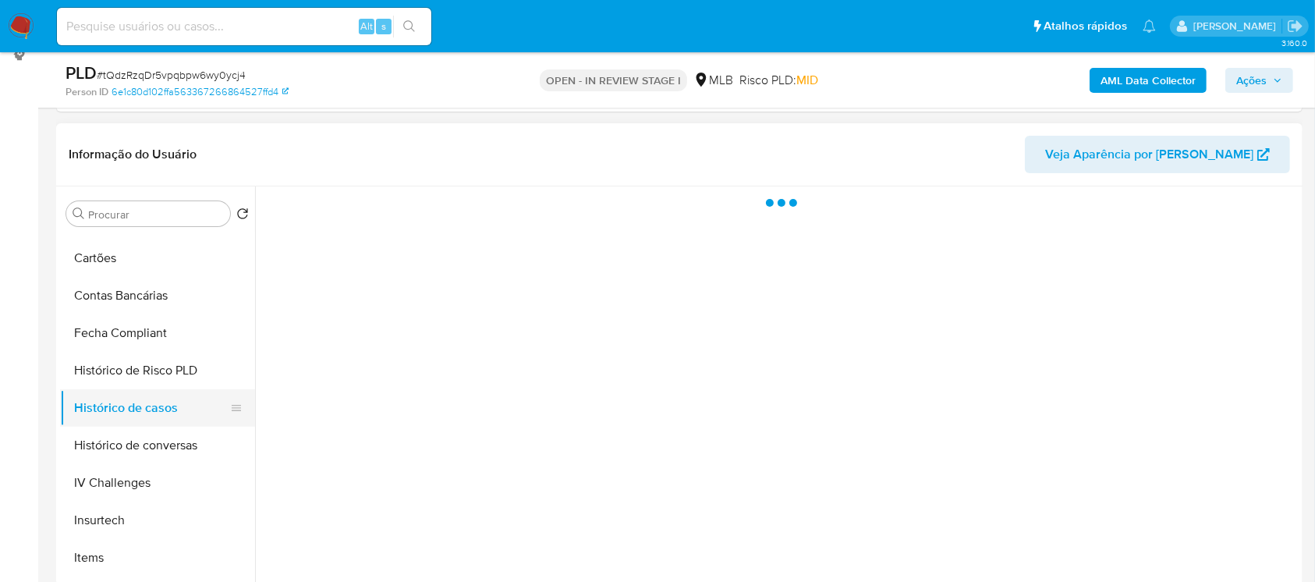
scroll to position [0, 0]
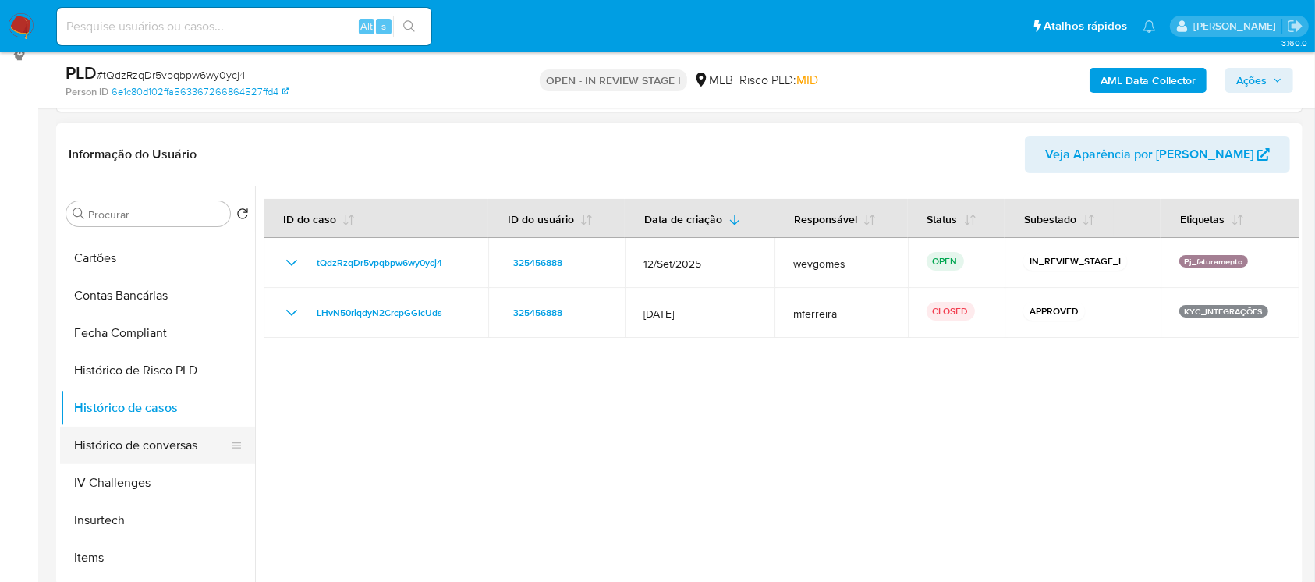
click at [136, 448] on button "Histórico de conversas" at bounding box center [151, 445] width 182 height 37
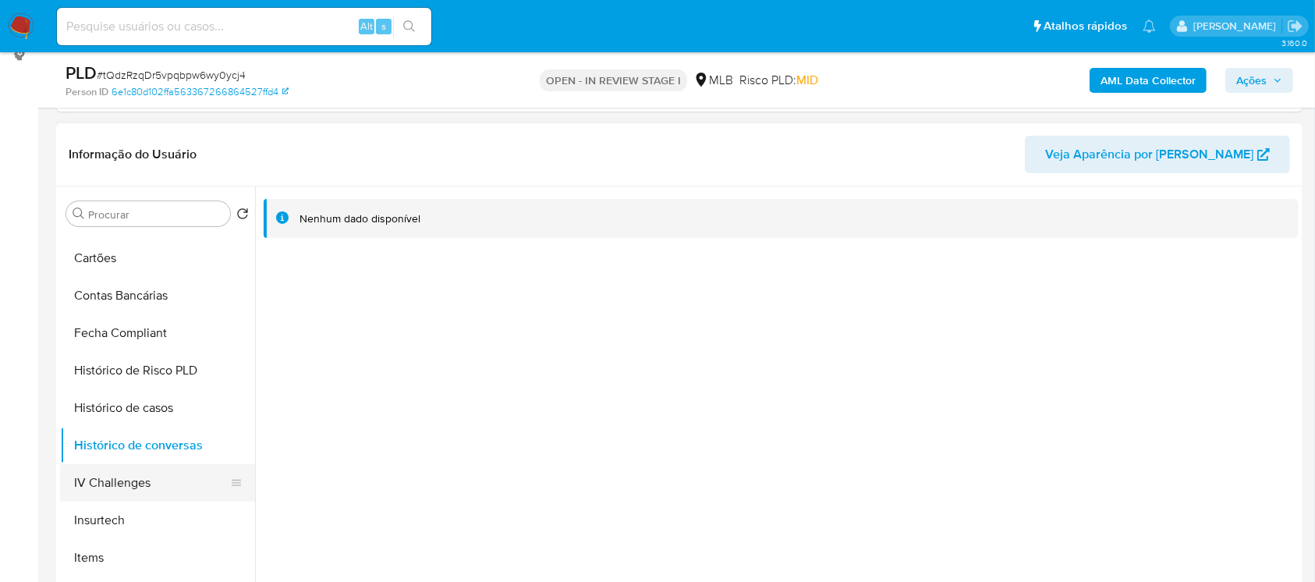
click at [120, 483] on button "IV Challenges" at bounding box center [151, 482] width 182 height 37
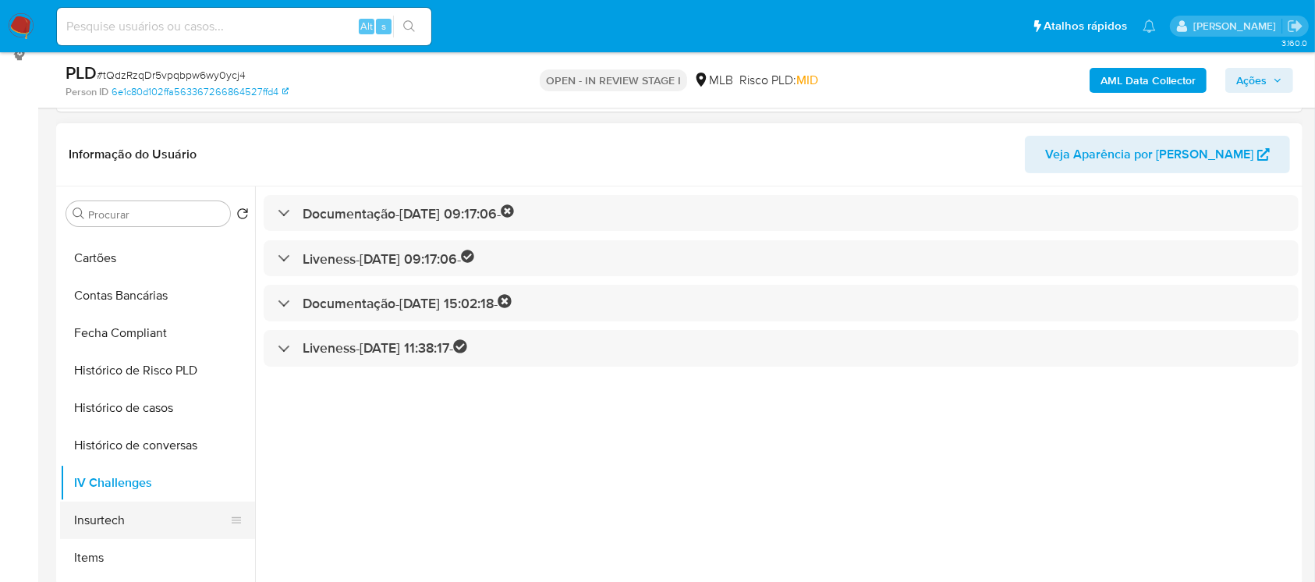
click at [111, 514] on button "Insurtech" at bounding box center [151, 519] width 182 height 37
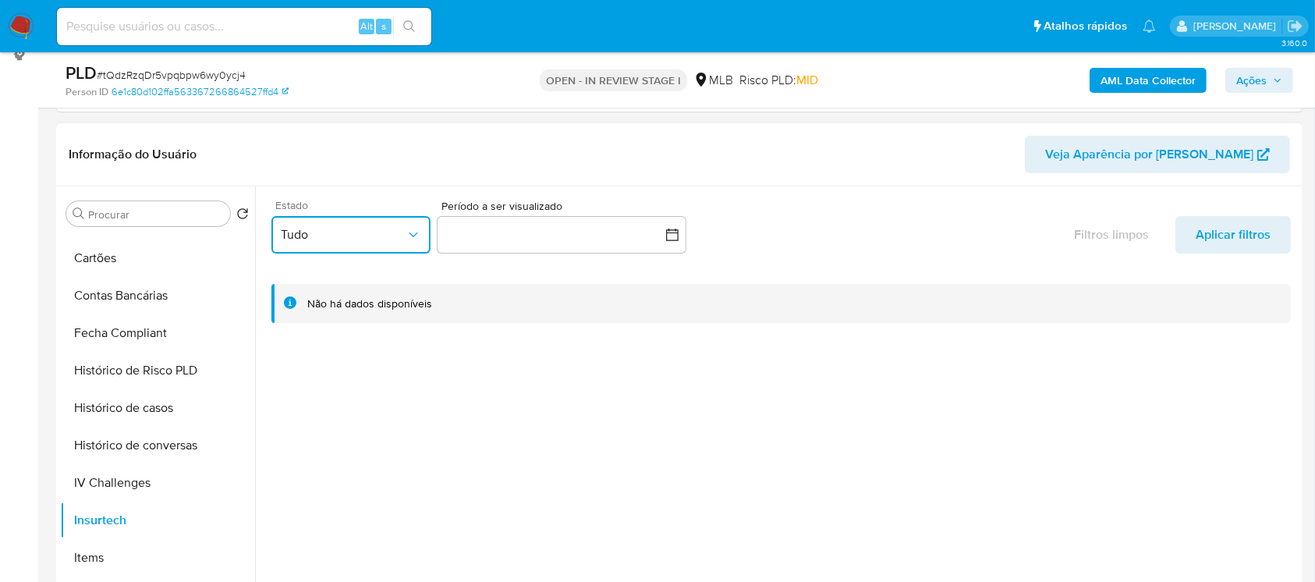
click at [405, 239] on icon "button" at bounding box center [413, 235] width 16 height 16
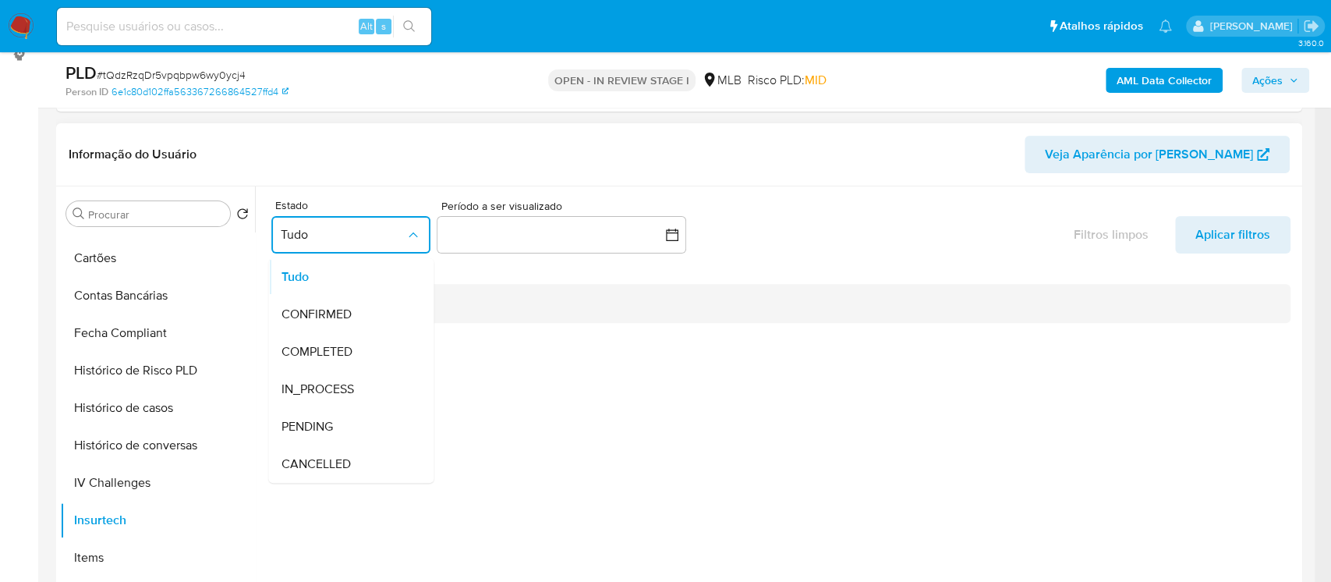
click at [820, 238] on div "Estado Tudo Tudo CONFIRMED COMPLETED IN_PROCESS PENDING CANCELLED Período a ser…" at bounding box center [780, 229] width 1019 height 71
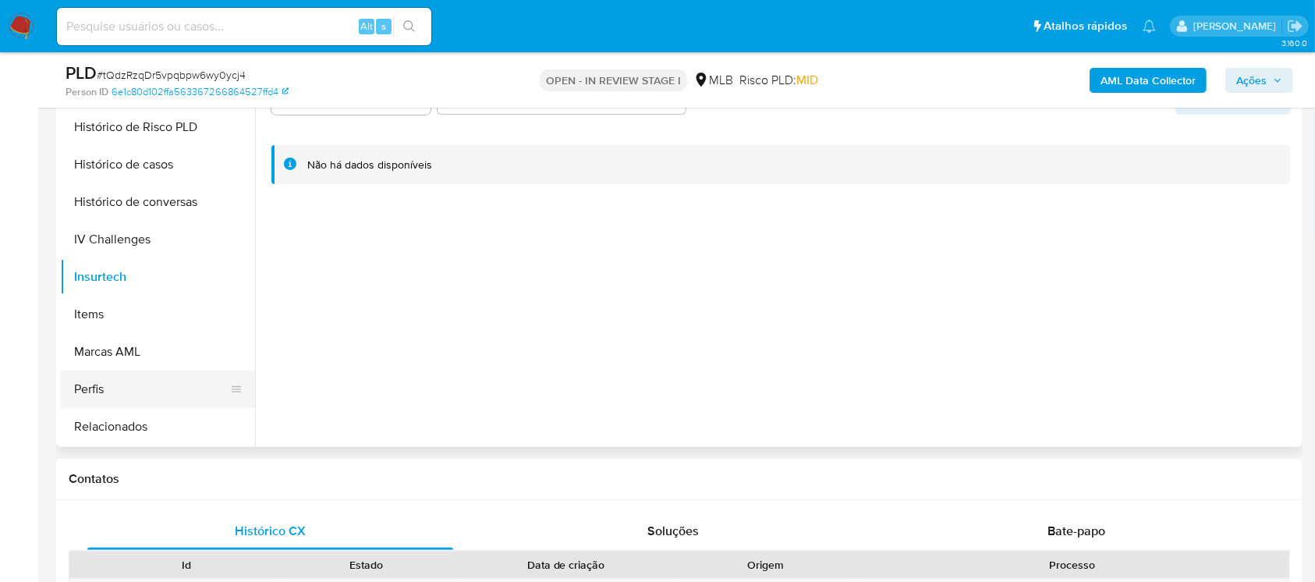
scroll to position [692, 0]
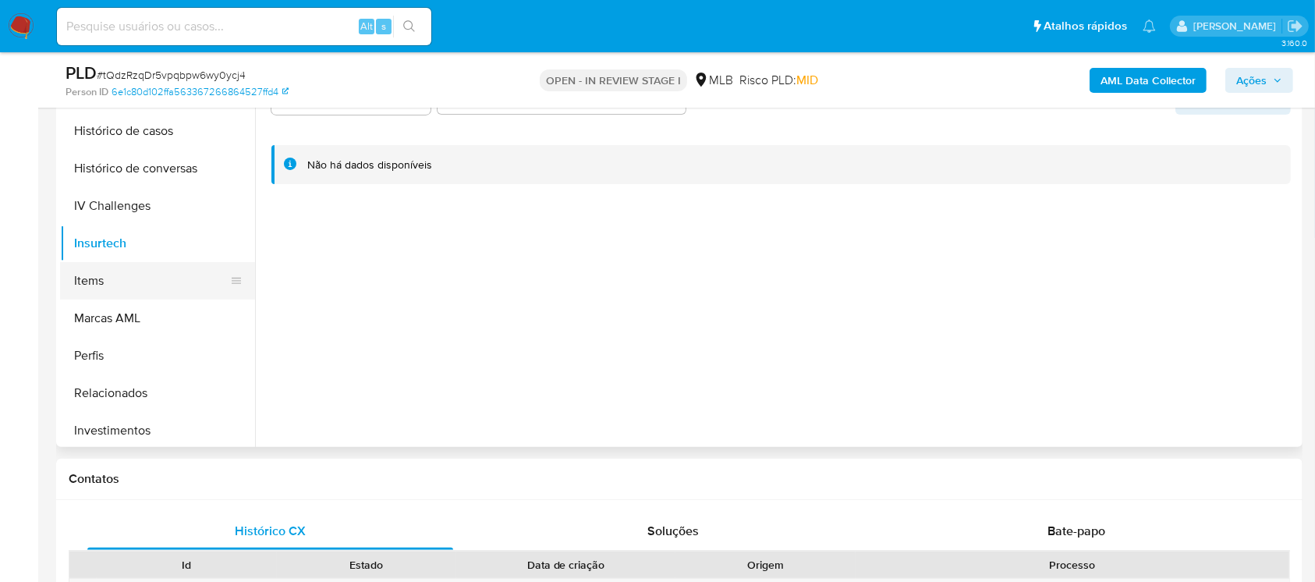
click at [94, 284] on button "Items" at bounding box center [151, 280] width 182 height 37
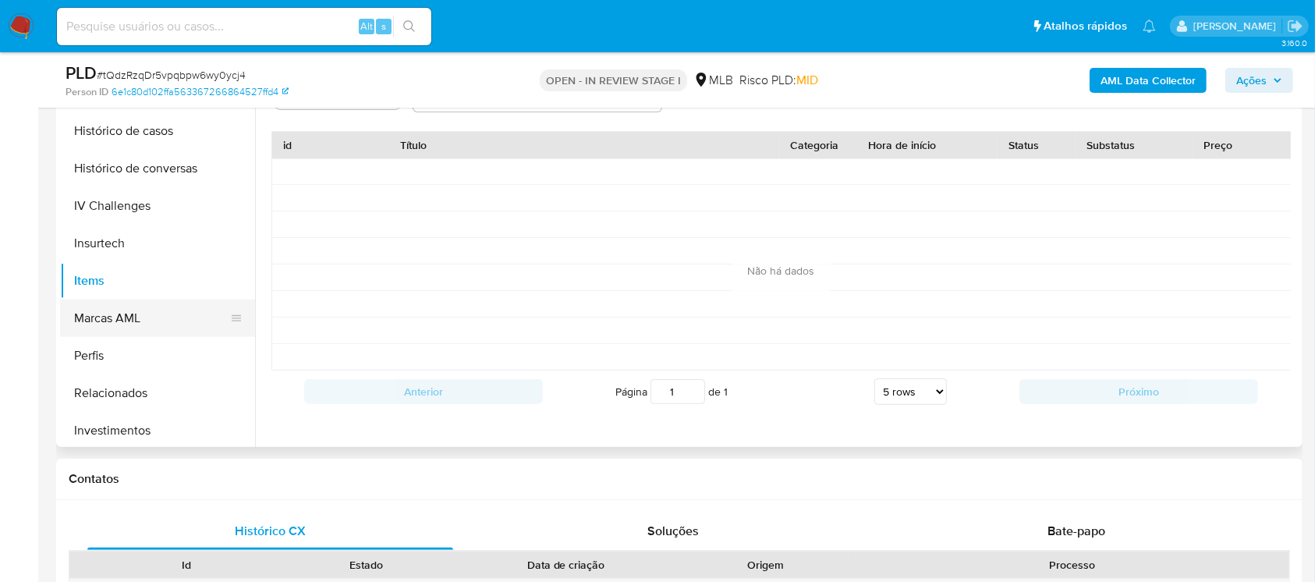
click at [115, 315] on button "Marcas AML" at bounding box center [151, 317] width 182 height 37
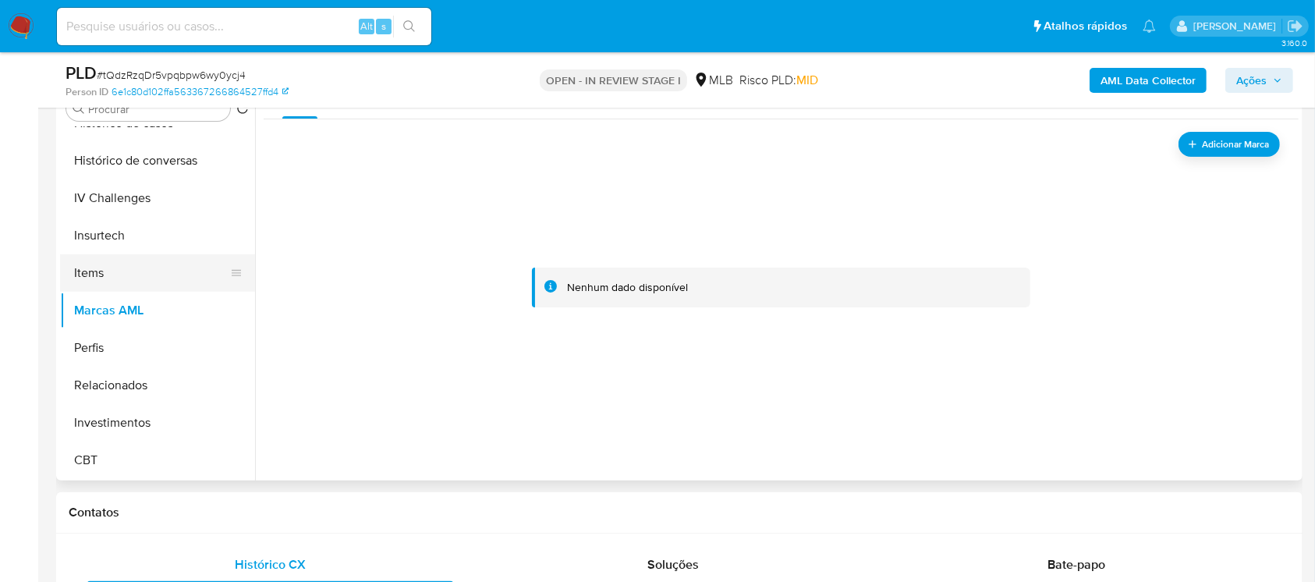
scroll to position [357, 0]
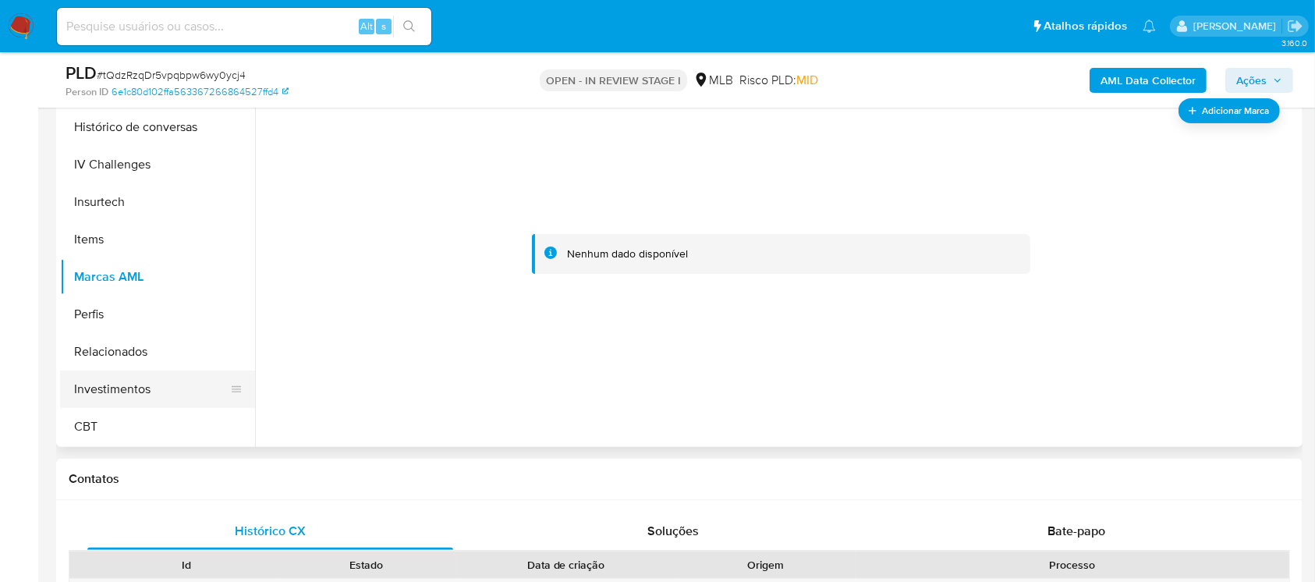
click at [147, 391] on button "Investimentos" at bounding box center [151, 388] width 182 height 37
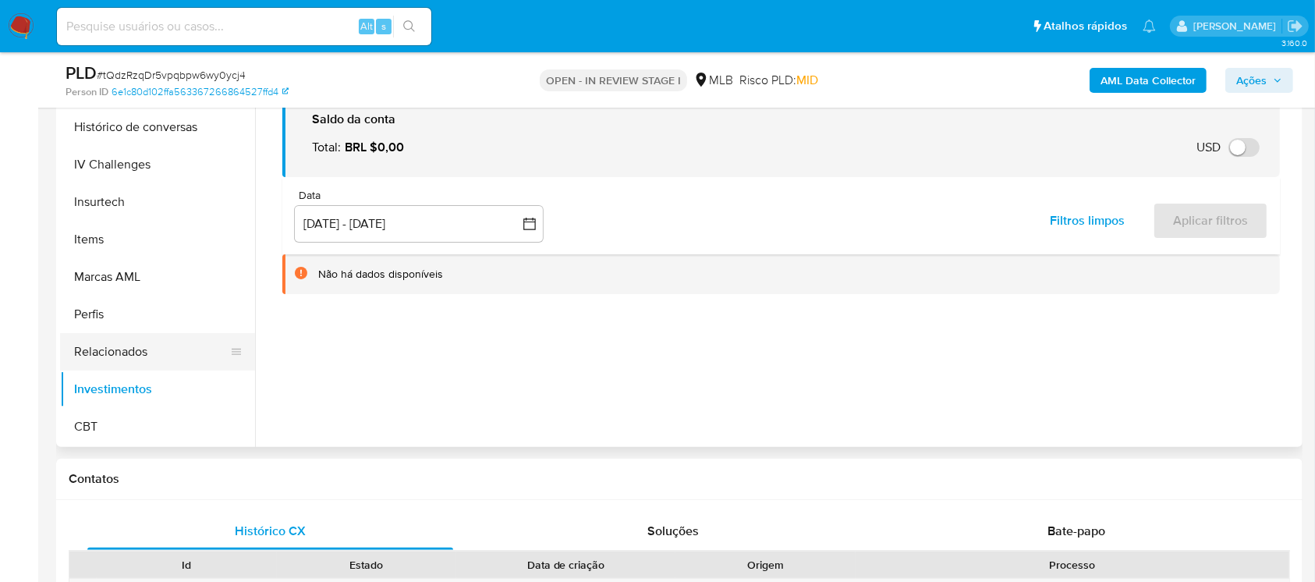
click at [121, 359] on button "Relacionados" at bounding box center [151, 351] width 182 height 37
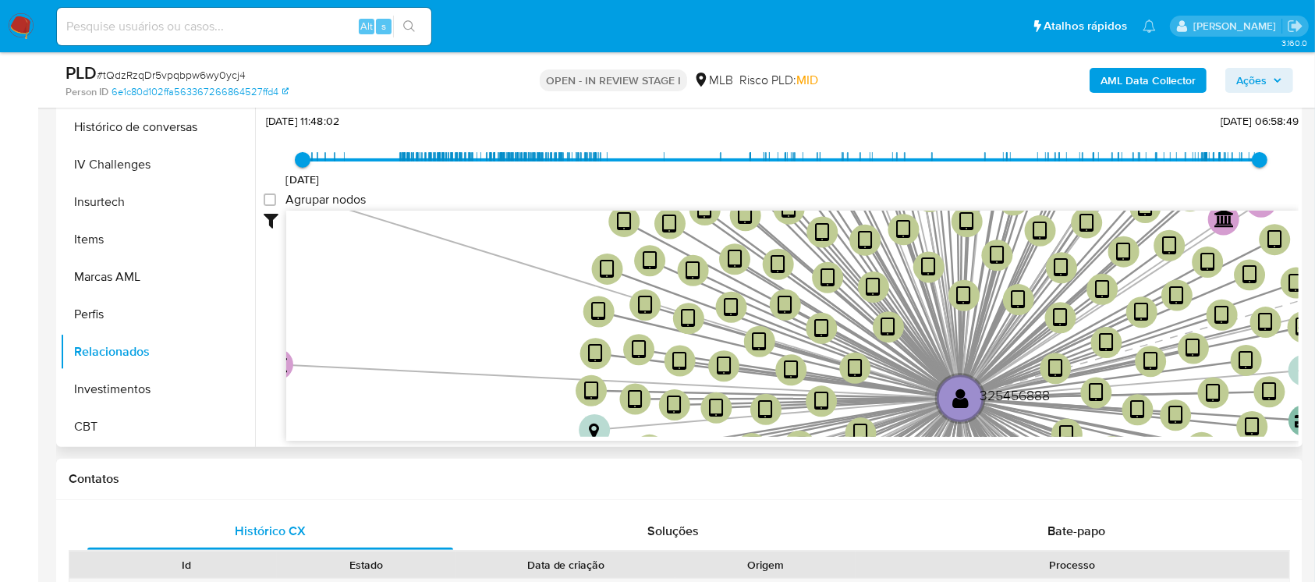
scroll to position [218, 0]
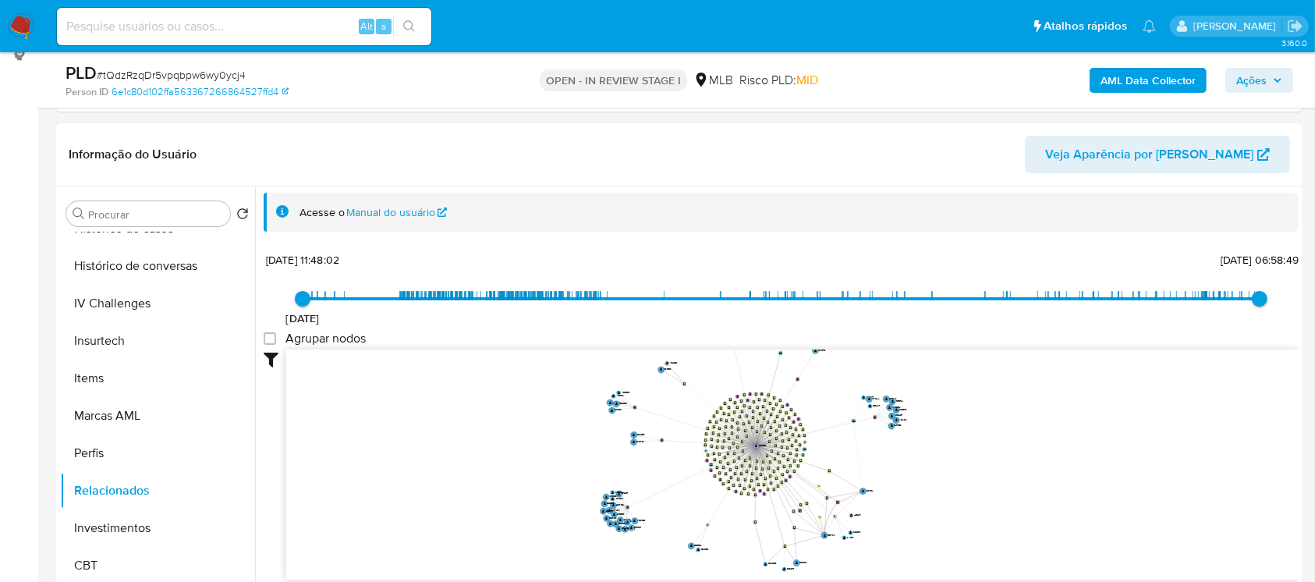
drag, startPoint x: 862, startPoint y: 421, endPoint x: 640, endPoint y: 459, distance: 225.4
click at [638, 459] on icon "device-65699a7eb0d9a0b5d2e881d9  user-606408726  606408726 user-325456888  3…" at bounding box center [792, 462] width 1012 height 226
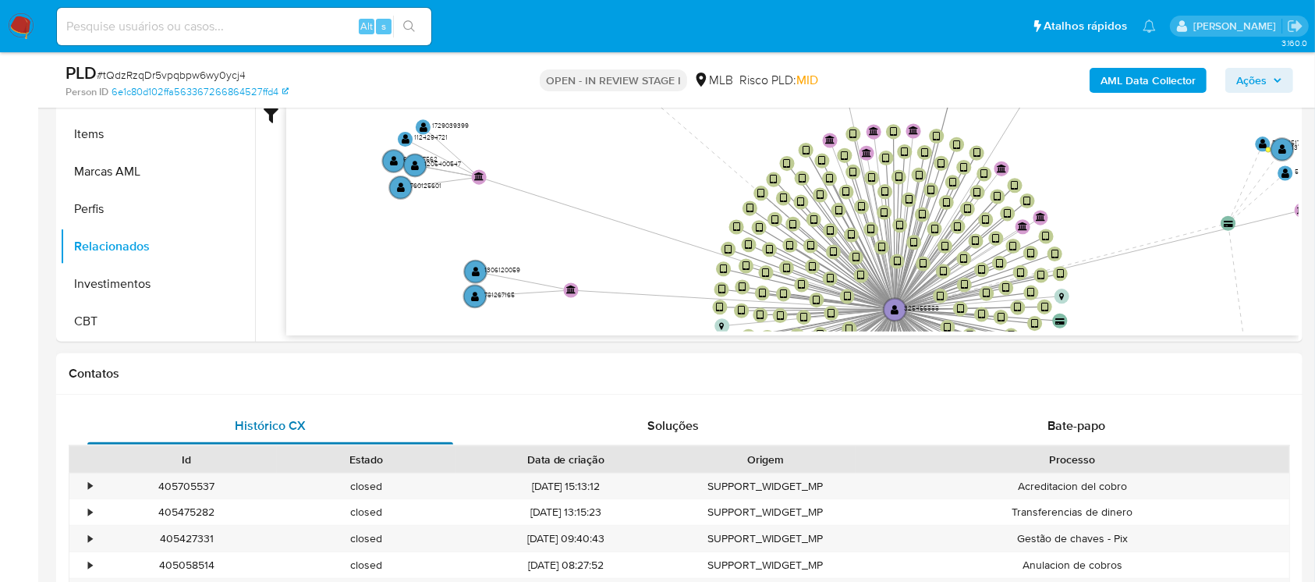
scroll to position [496, 0]
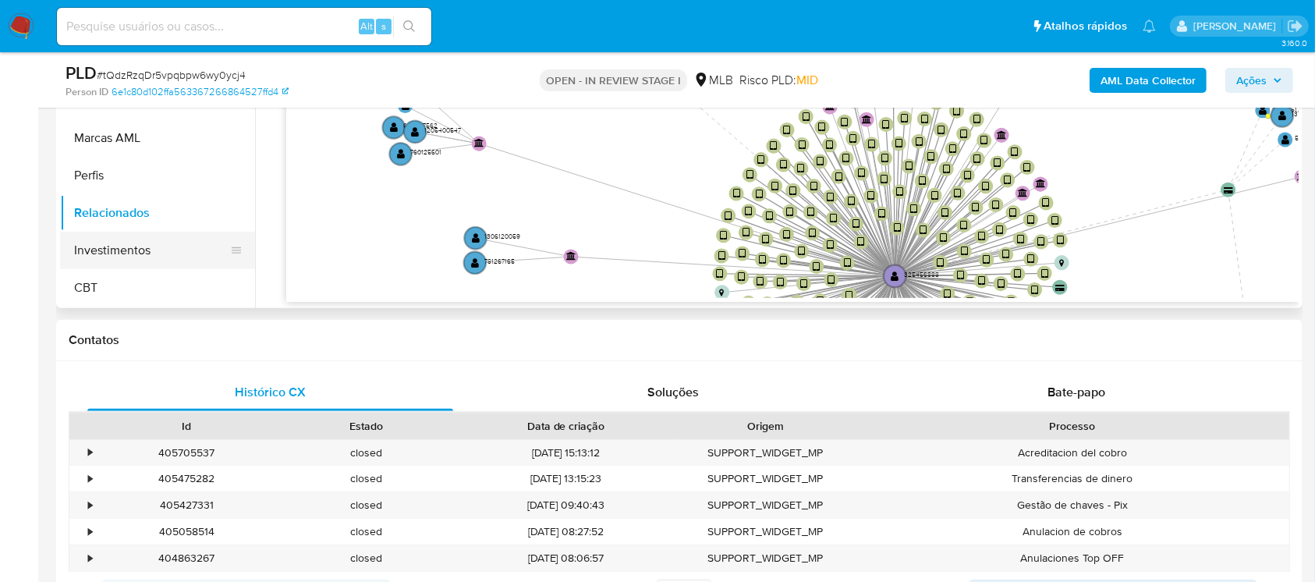
click at [86, 257] on button "Investimentos" at bounding box center [151, 250] width 182 height 37
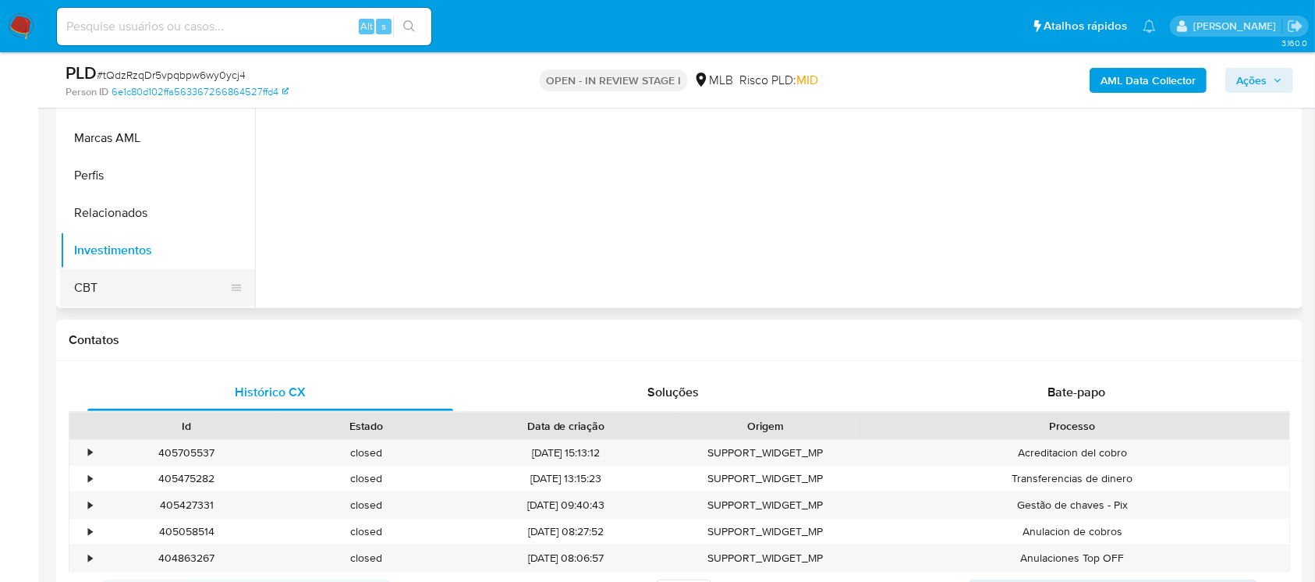
click at [82, 284] on button "CBT" at bounding box center [151, 287] width 182 height 37
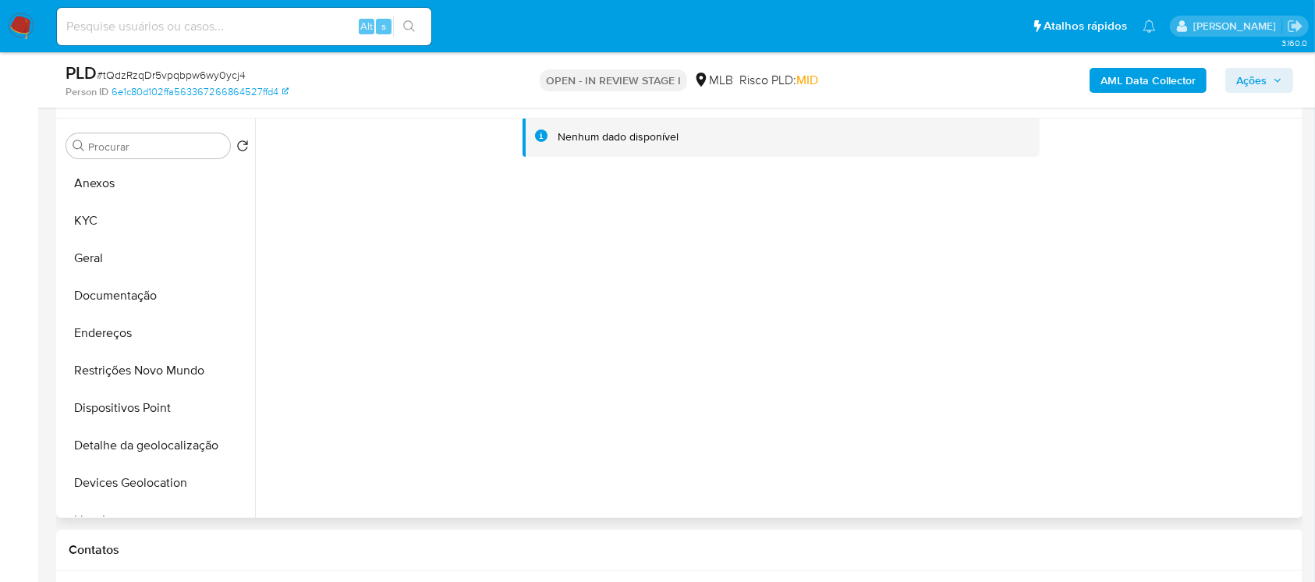
scroll to position [138, 0]
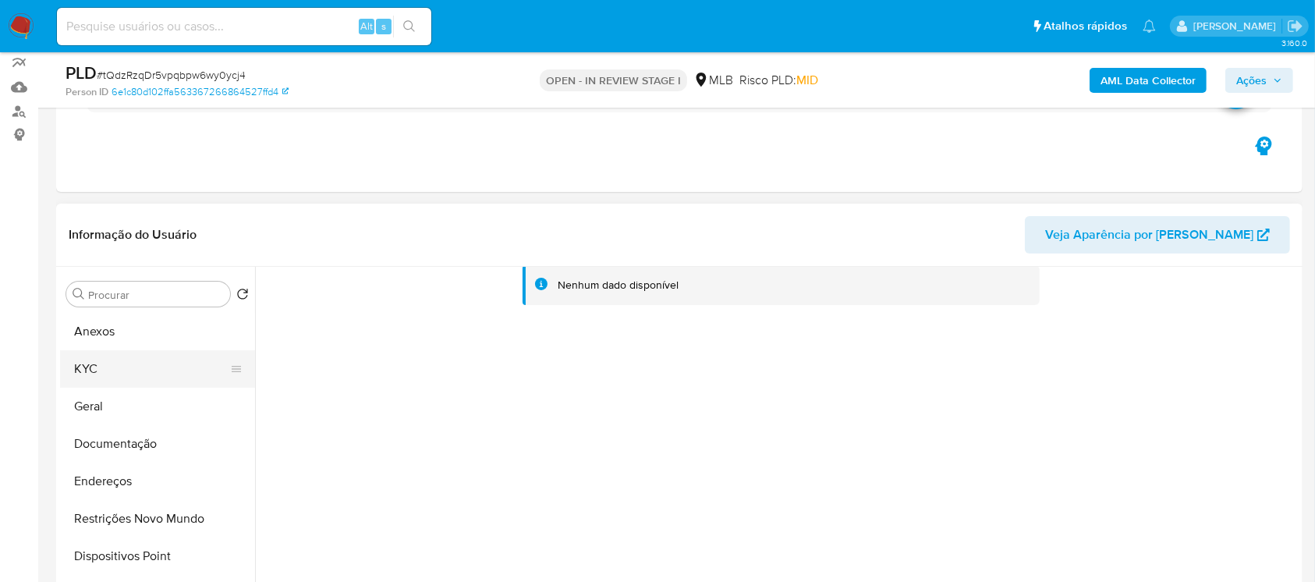
click at [112, 371] on button "KYC" at bounding box center [151, 368] width 182 height 37
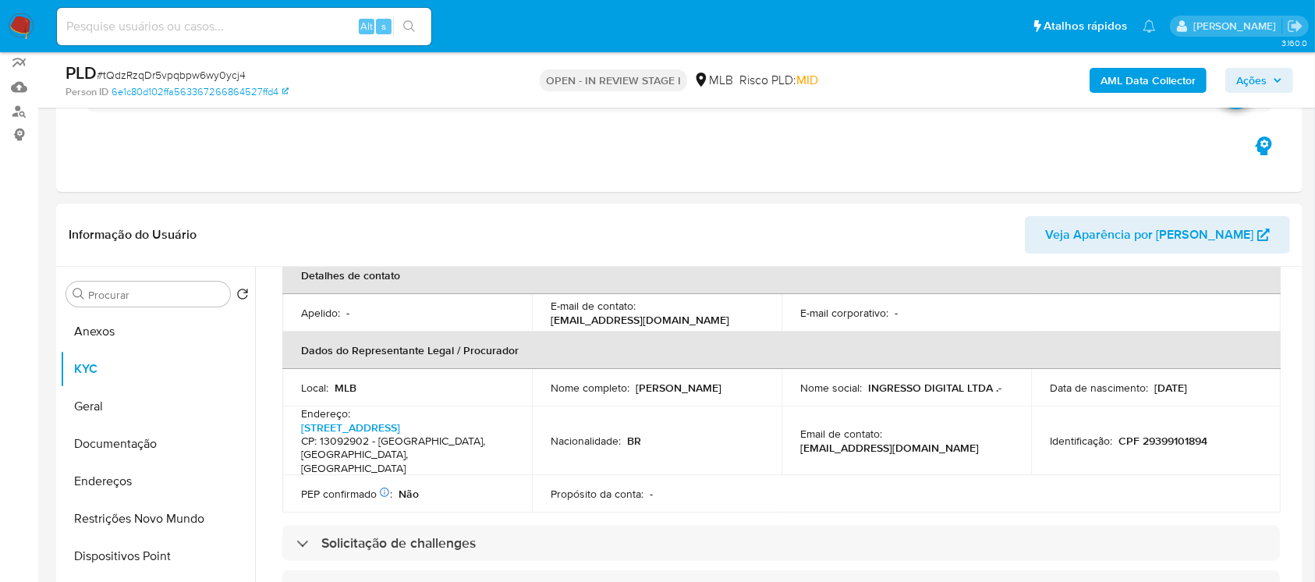
scroll to position [554, 0]
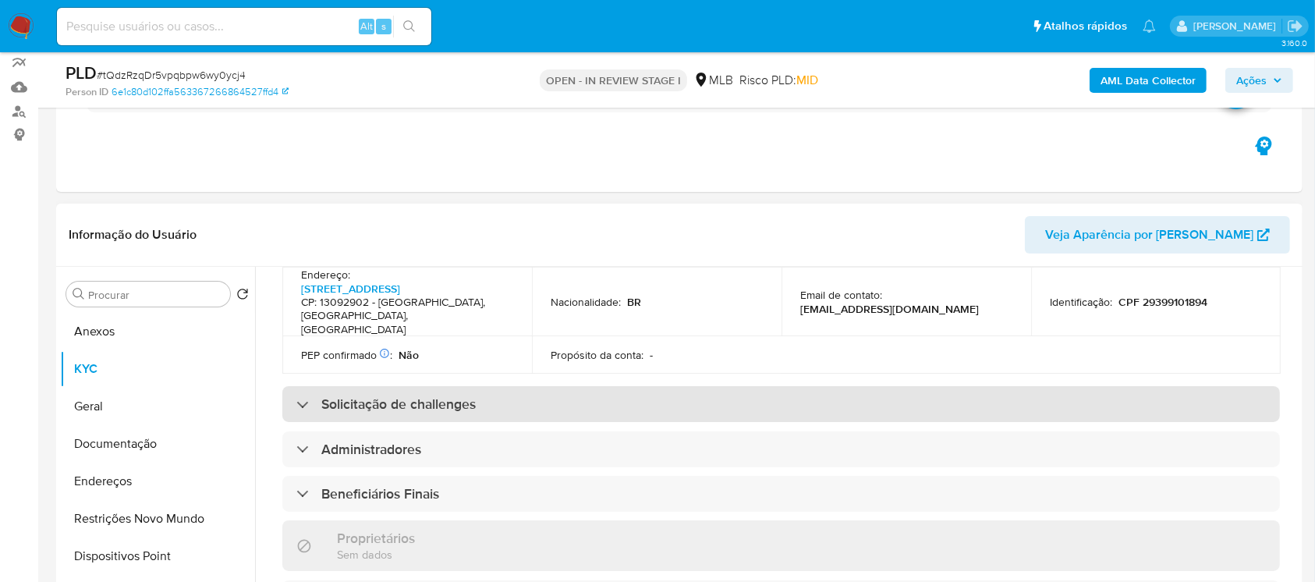
click at [451, 392] on div "Solicitação de challenges" at bounding box center [780, 404] width 997 height 36
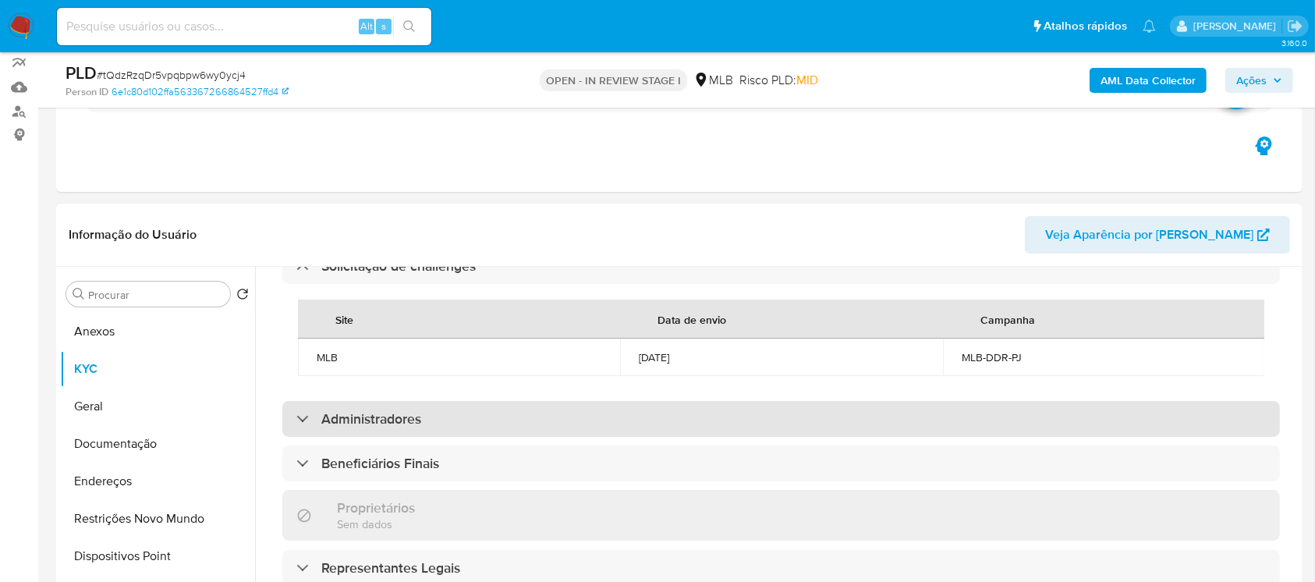
click at [412, 410] on h3 "Administradores" at bounding box center [371, 418] width 100 height 17
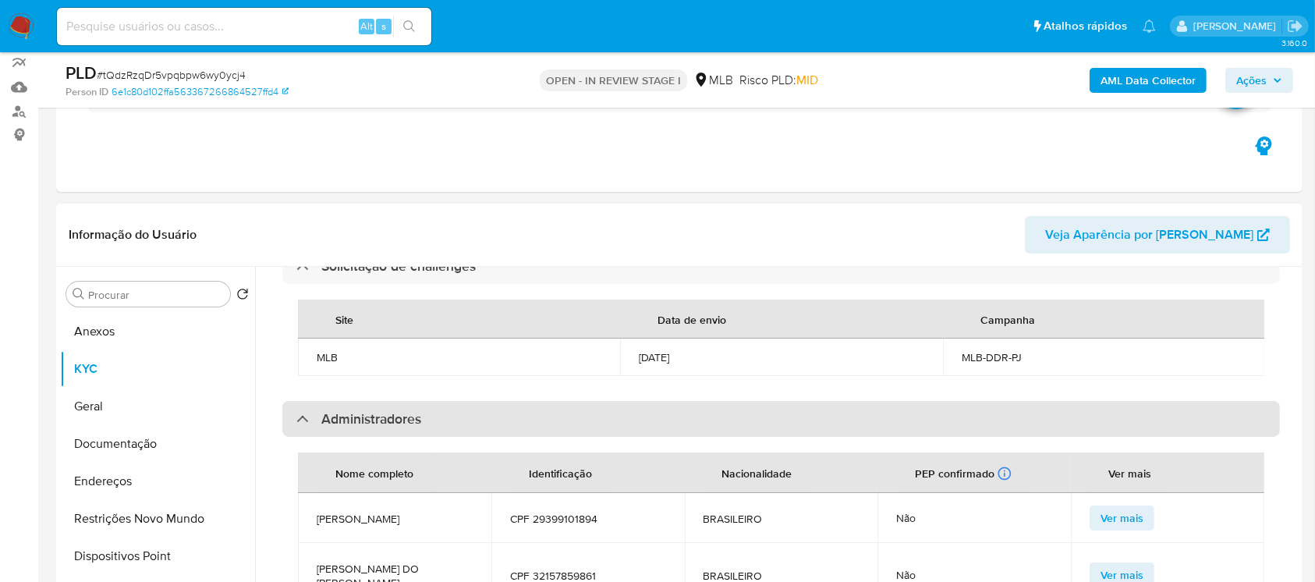
scroll to position [831, 0]
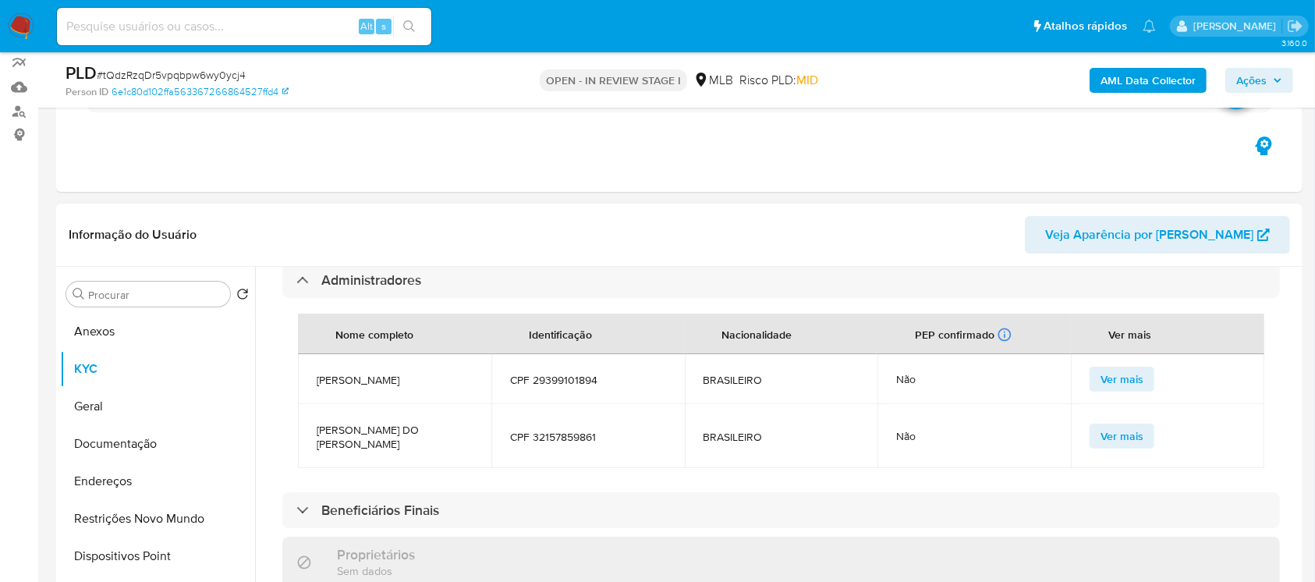
click at [1124, 378] on span "Ver mais" at bounding box center [1121, 379] width 43 height 22
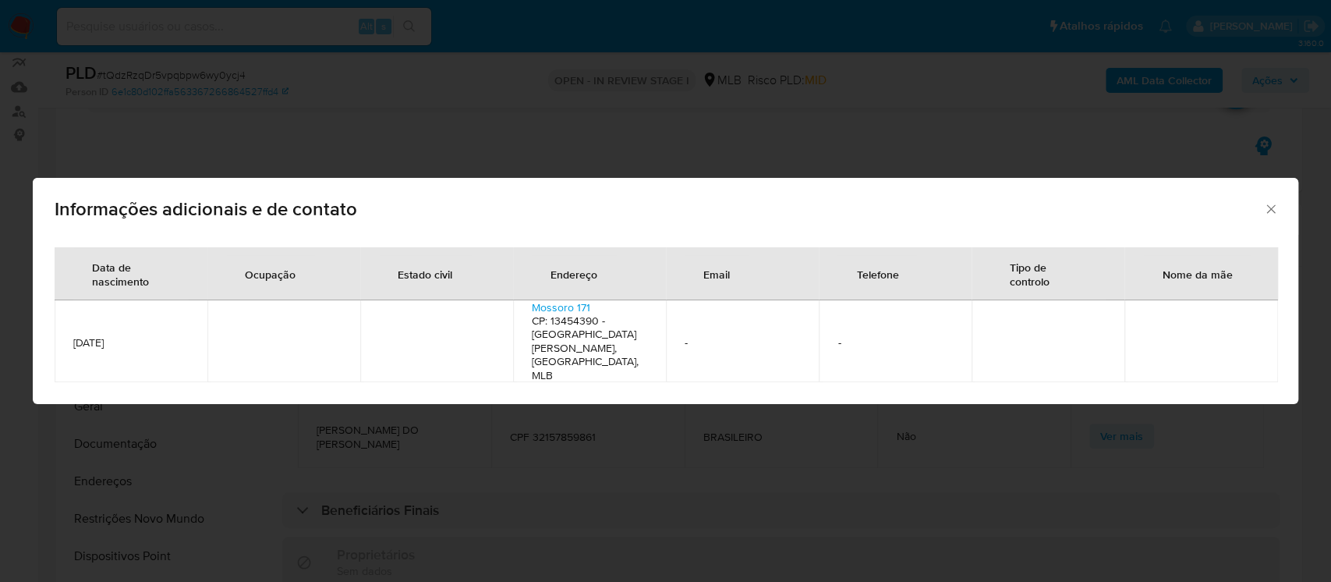
click at [1275, 217] on icon "Fechar" at bounding box center [1271, 209] width 16 height 16
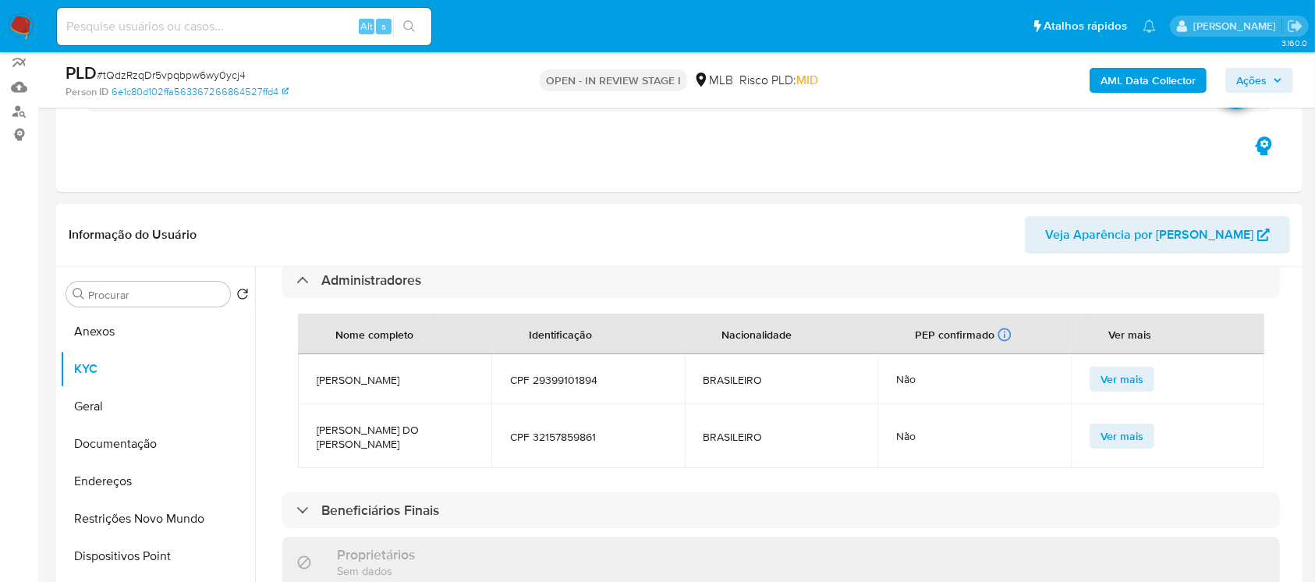
click at [1103, 368] on span "Ver mais" at bounding box center [1121, 379] width 43 height 22
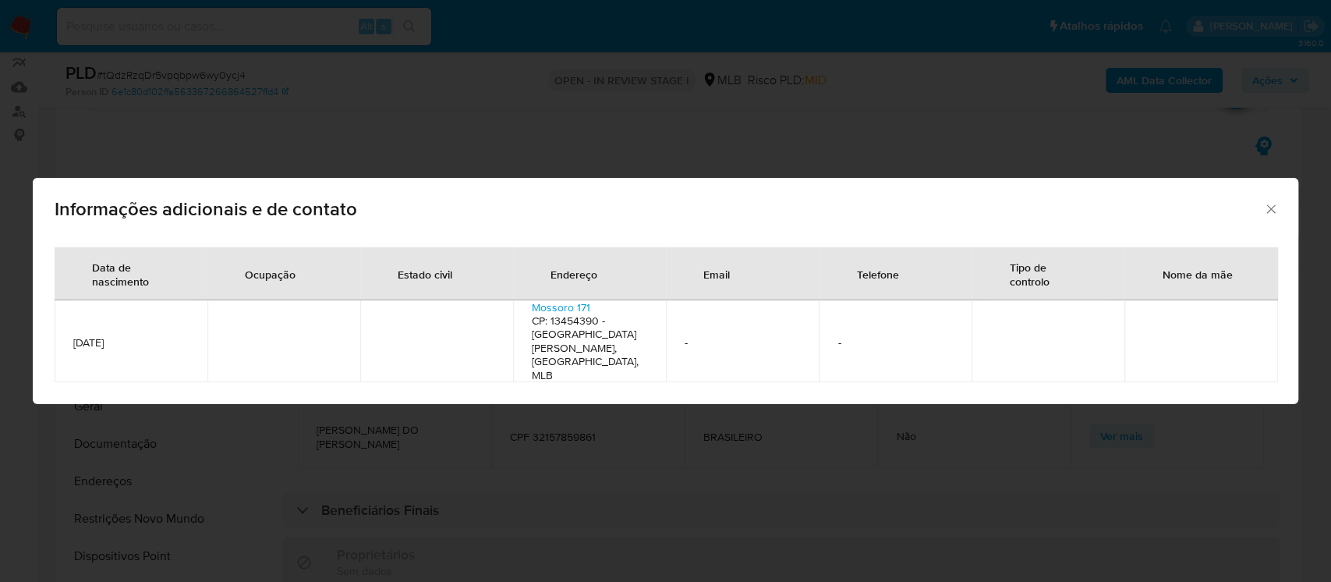
drag, startPoint x: 1268, startPoint y: 228, endPoint x: 1251, endPoint y: 234, distance: 18.3
click at [1268, 217] on icon "Fechar" at bounding box center [1271, 209] width 16 height 16
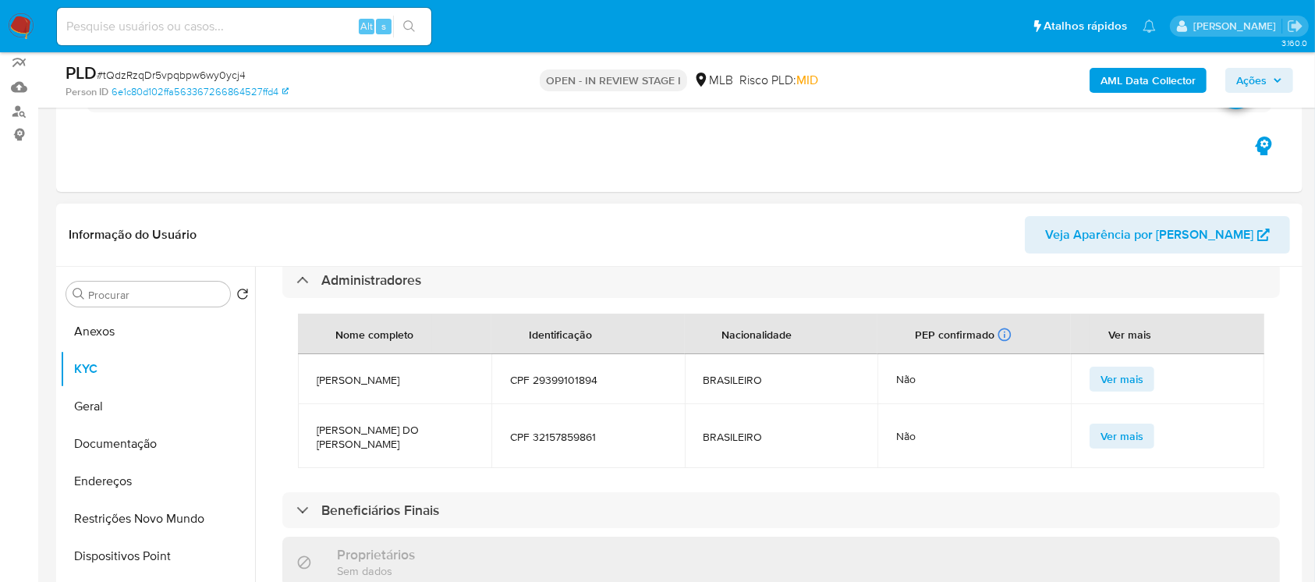
click at [1118, 442] on span "Ver mais" at bounding box center [1121, 436] width 43 height 22
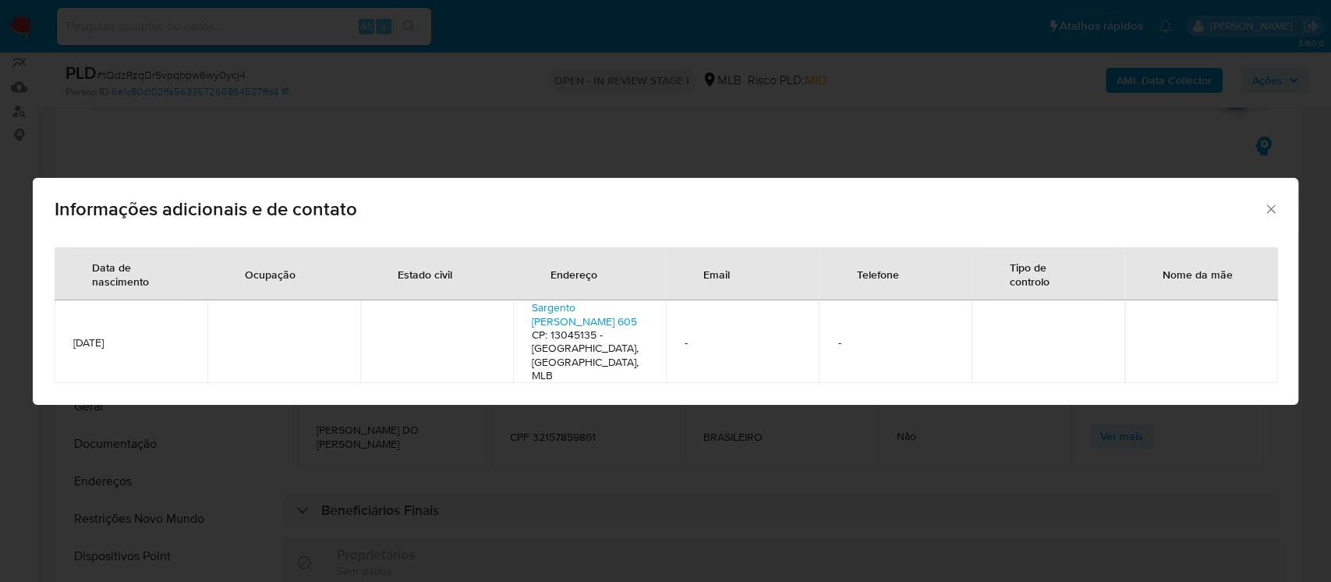
click at [1276, 217] on icon "Fechar" at bounding box center [1271, 209] width 16 height 16
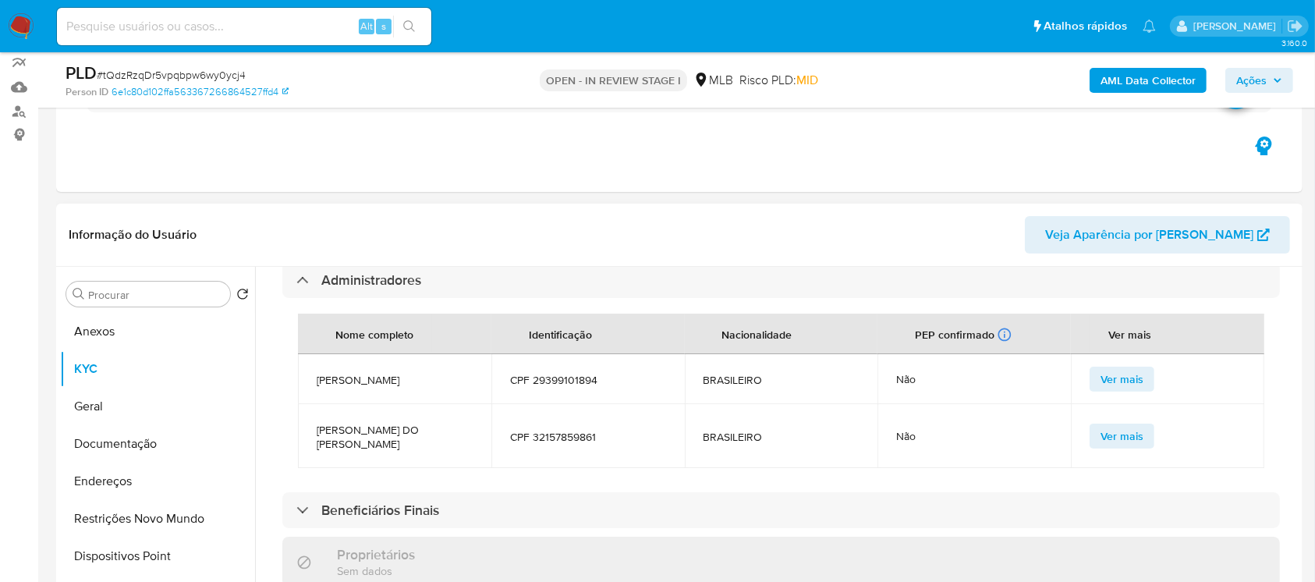
click at [1114, 440] on span "Ver mais" at bounding box center [1121, 436] width 43 height 22
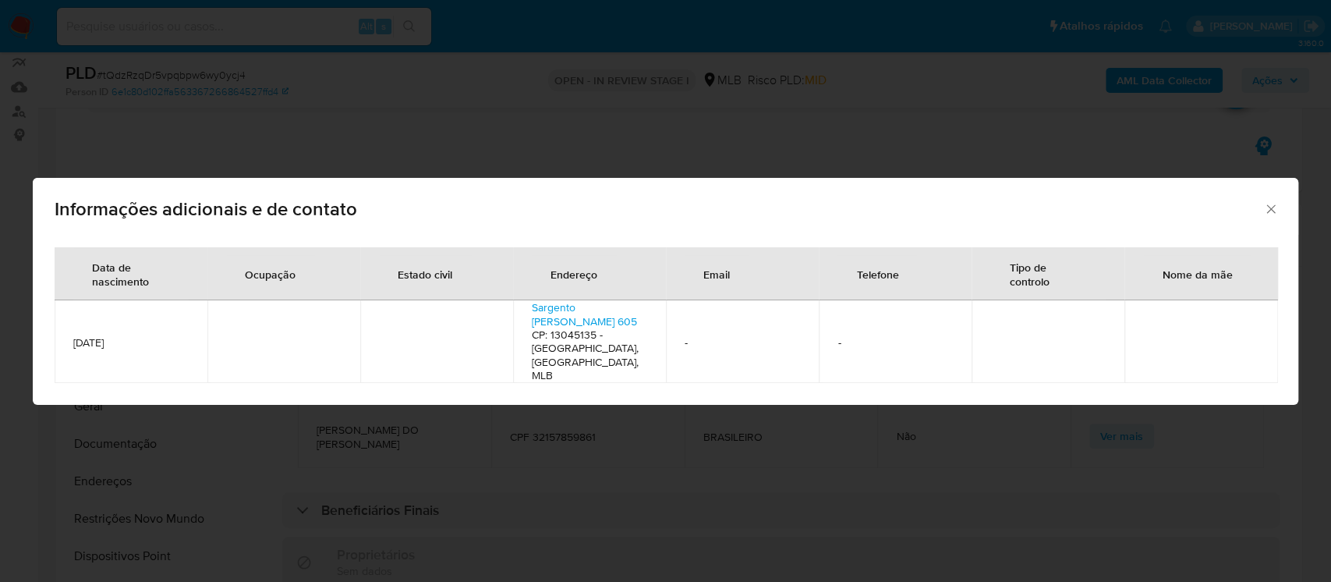
click at [1263, 211] on icon "Fechar" at bounding box center [1271, 209] width 16 height 16
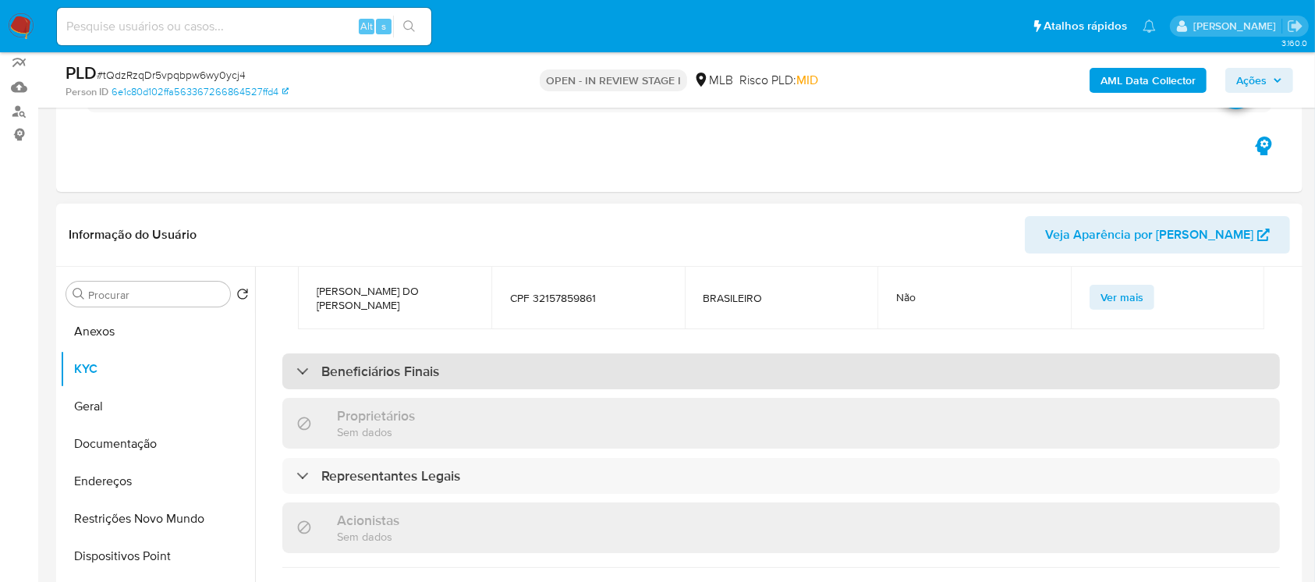
click at [437, 383] on div "Beneficiários Finais" at bounding box center [780, 371] width 997 height 36
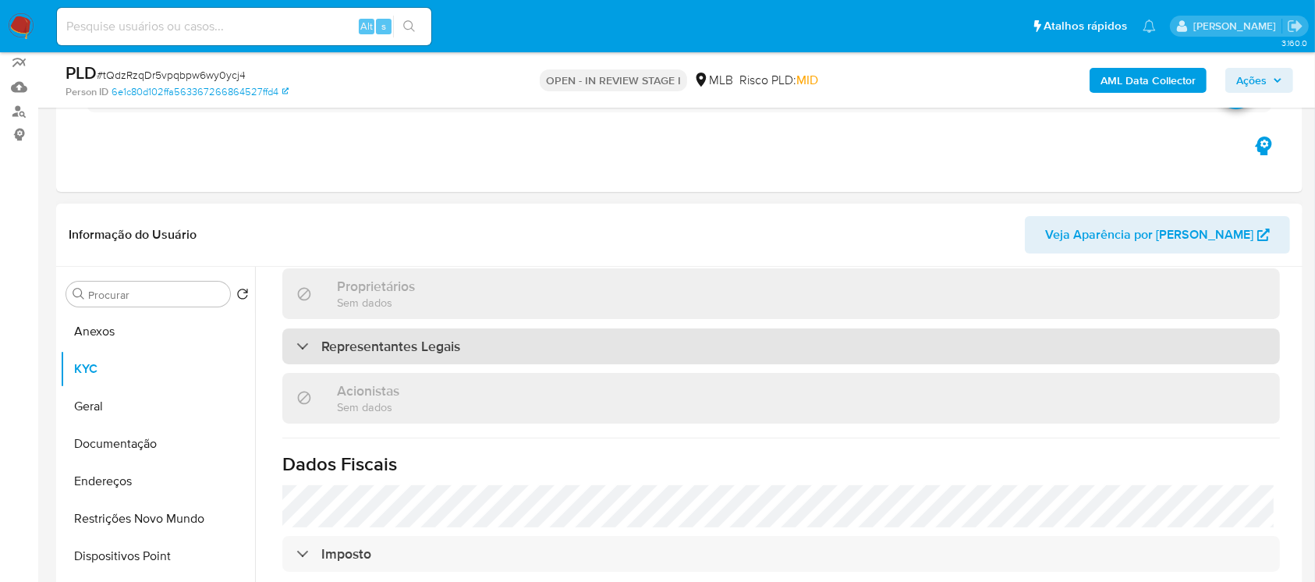
click at [413, 354] on h3 "Representantes Legais" at bounding box center [390, 346] width 139 height 17
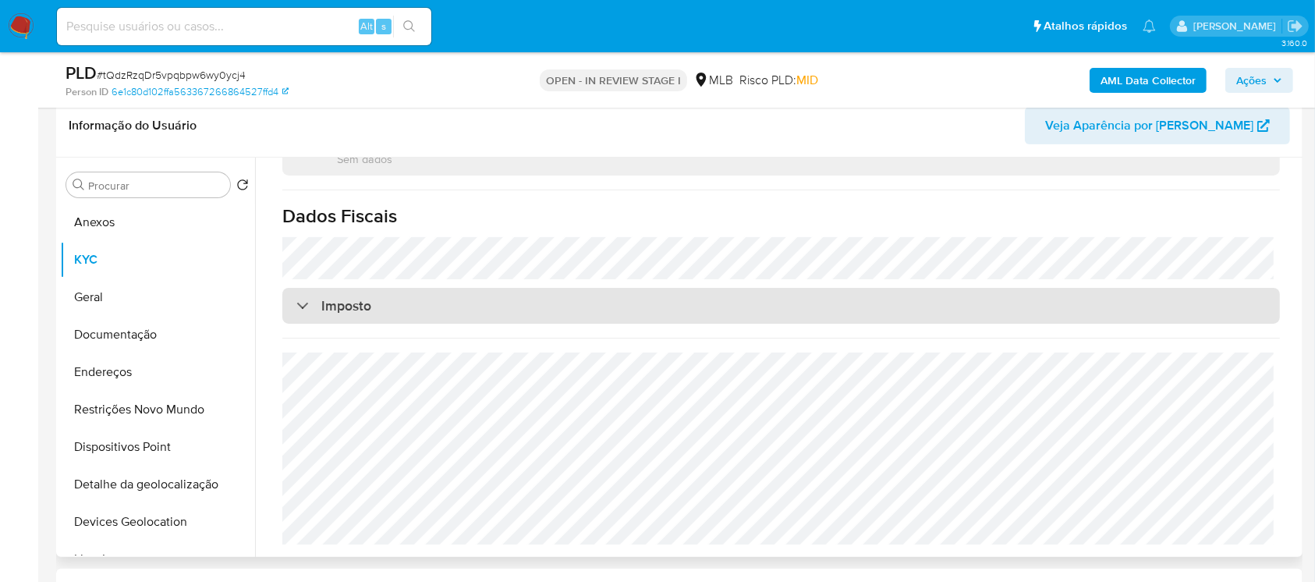
scroll to position [416, 0]
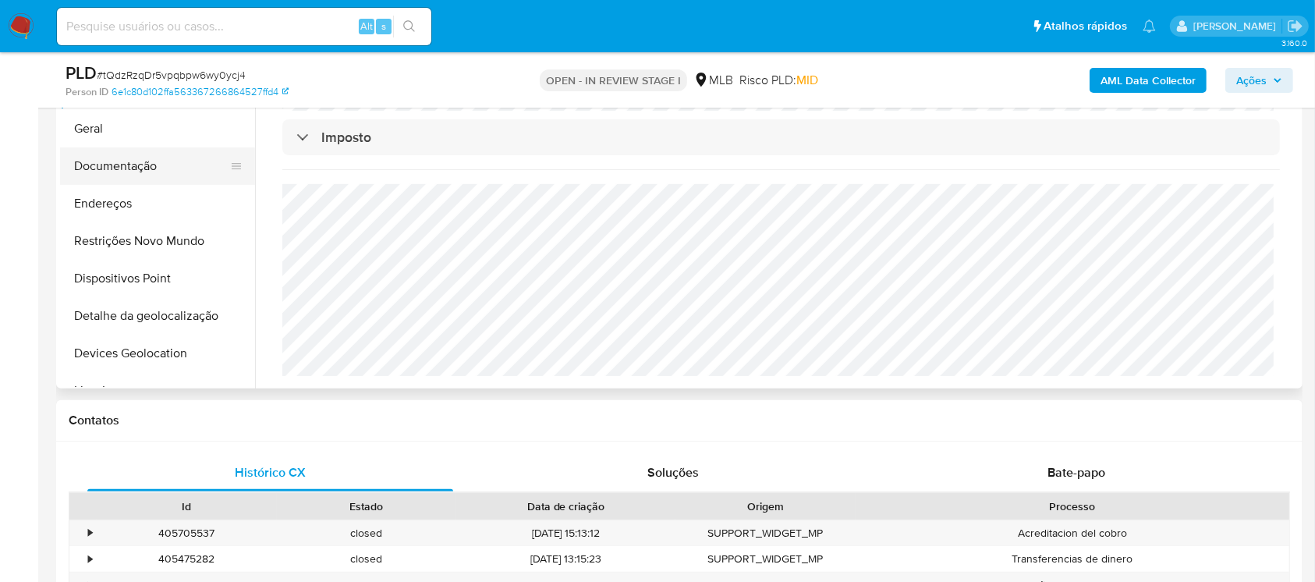
click at [95, 167] on button "Documentação" at bounding box center [151, 165] width 182 height 37
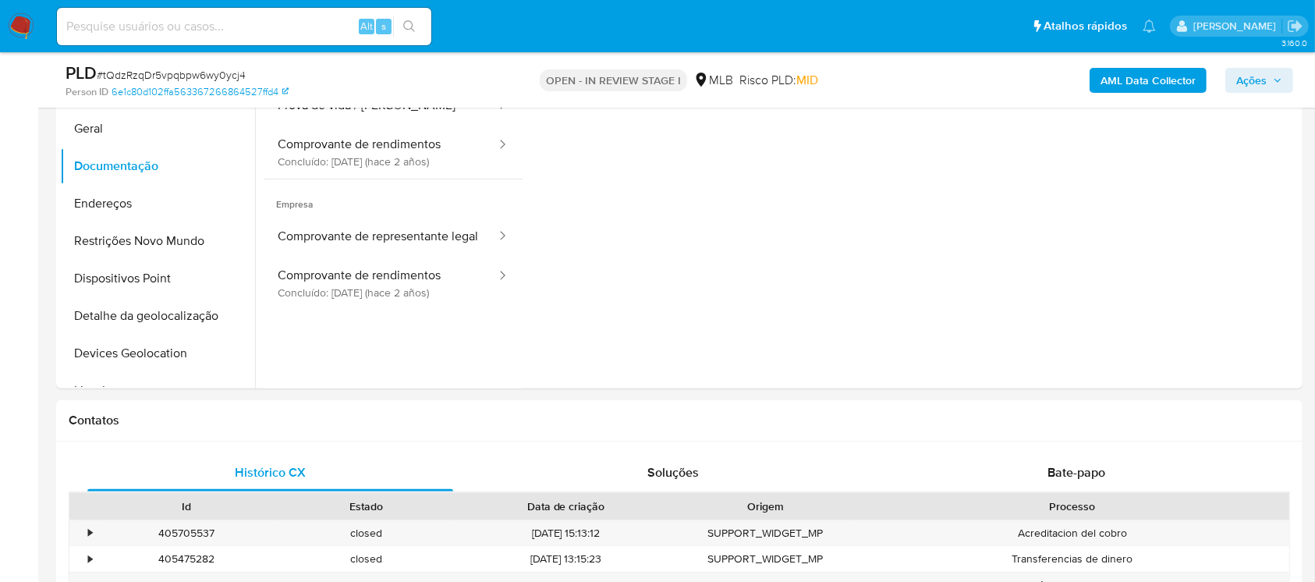
scroll to position [277, 0]
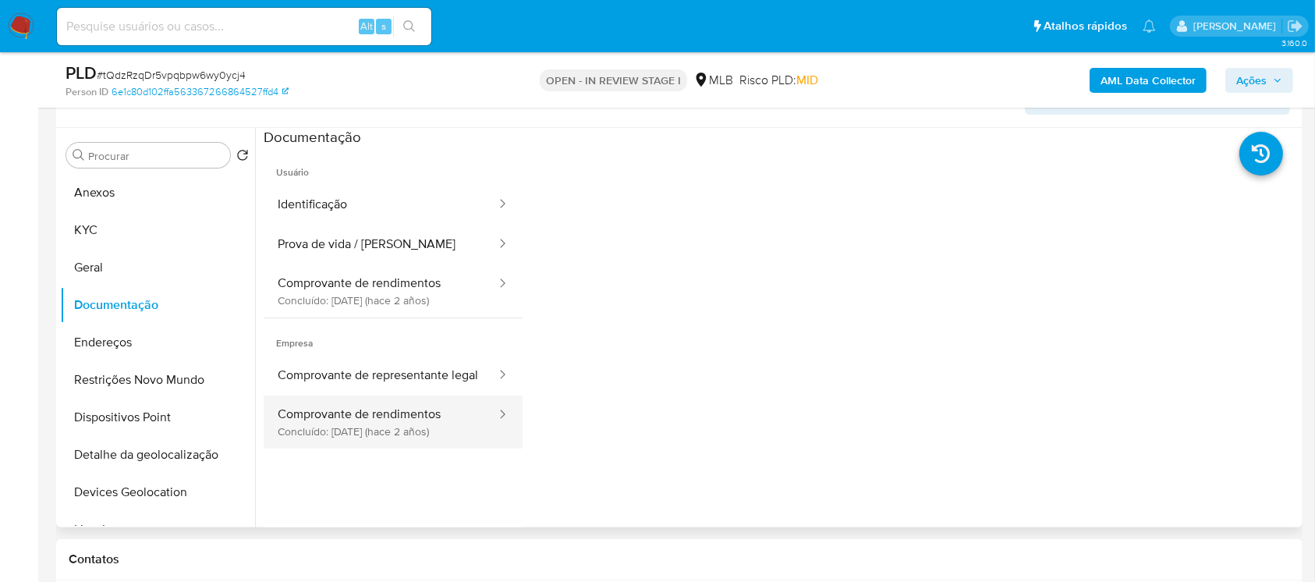
click at [354, 429] on button "Comprovante de rendimentos Concluído: 28/06/2023 (hace 2 años)" at bounding box center [381, 421] width 234 height 53
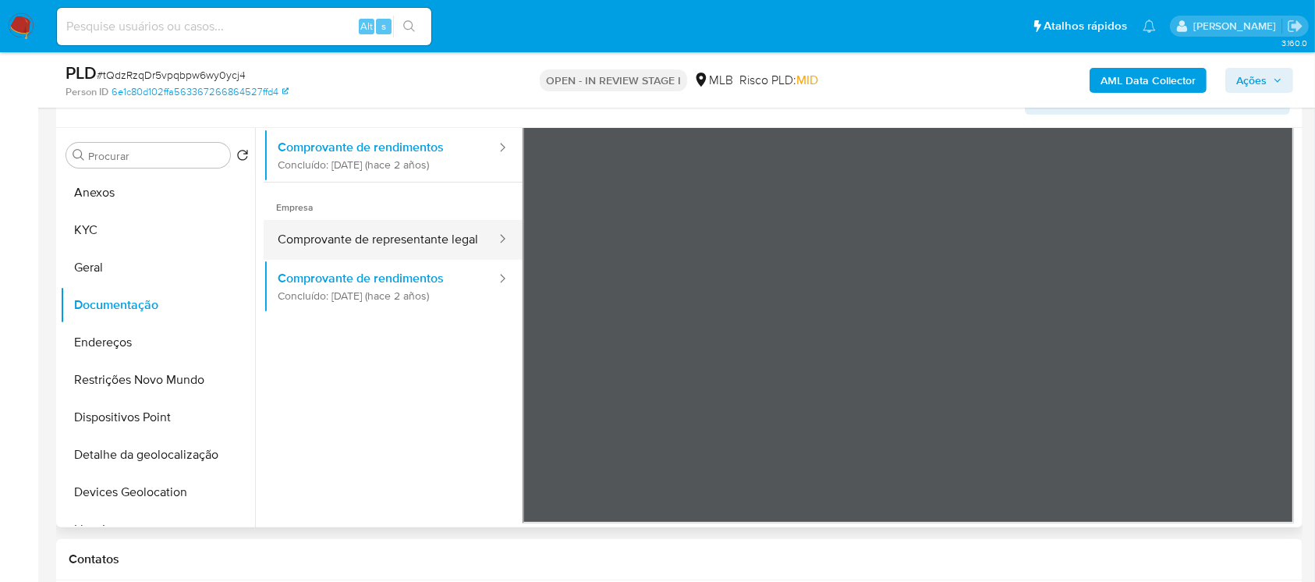
click at [335, 228] on button "Comprovante de representante legal" at bounding box center [381, 240] width 234 height 40
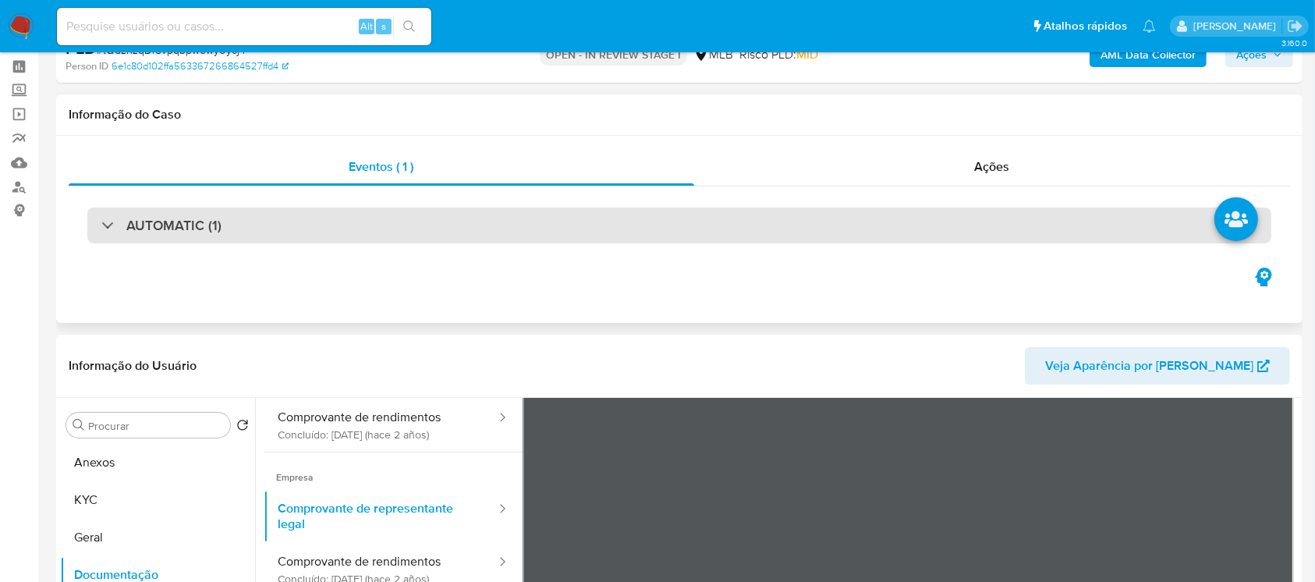
scroll to position [138, 0]
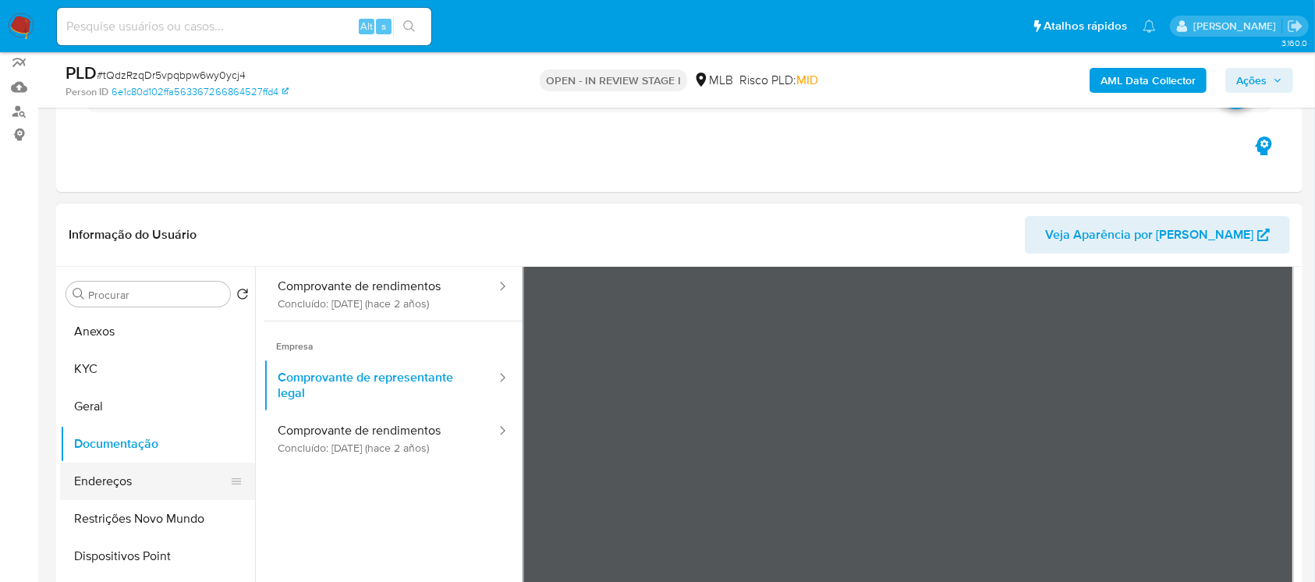
click at [122, 481] on button "Endereços" at bounding box center [151, 480] width 182 height 37
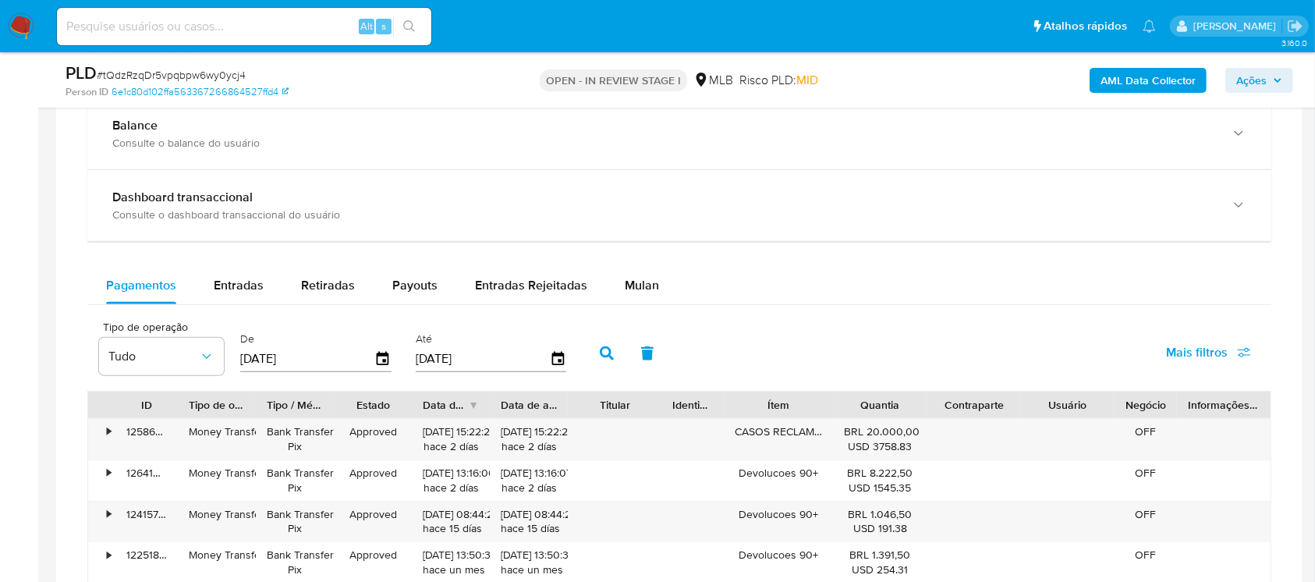
scroll to position [1109, 0]
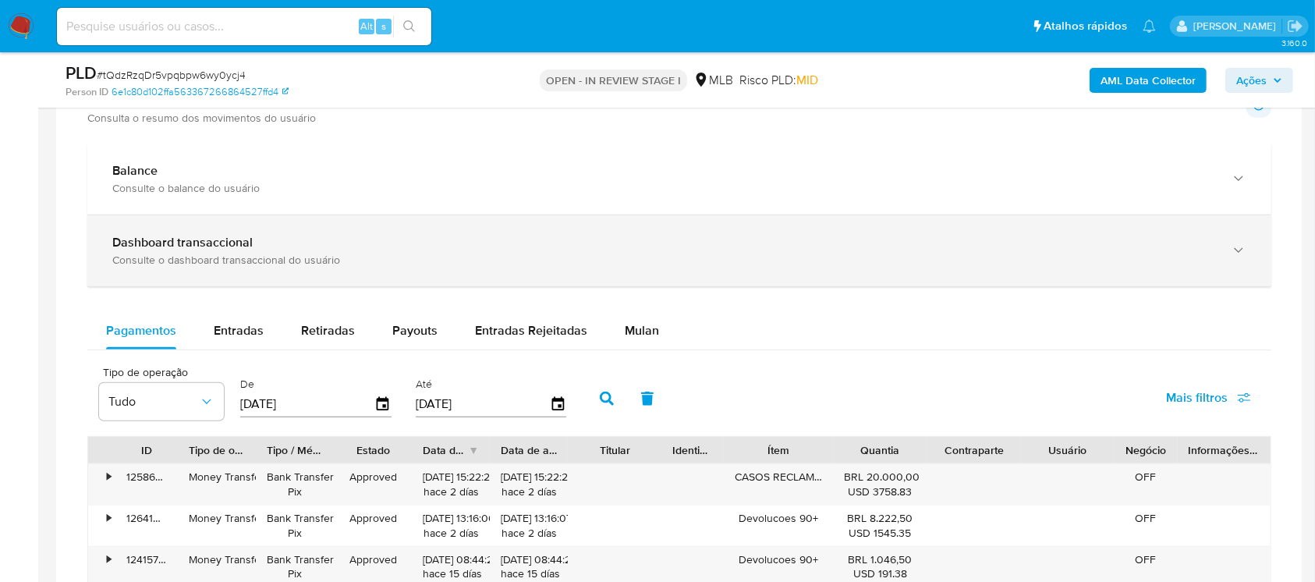
click at [231, 280] on div "Dashboard transaccional Consulte o dashboard transaccional do usuário" at bounding box center [679, 250] width 1184 height 71
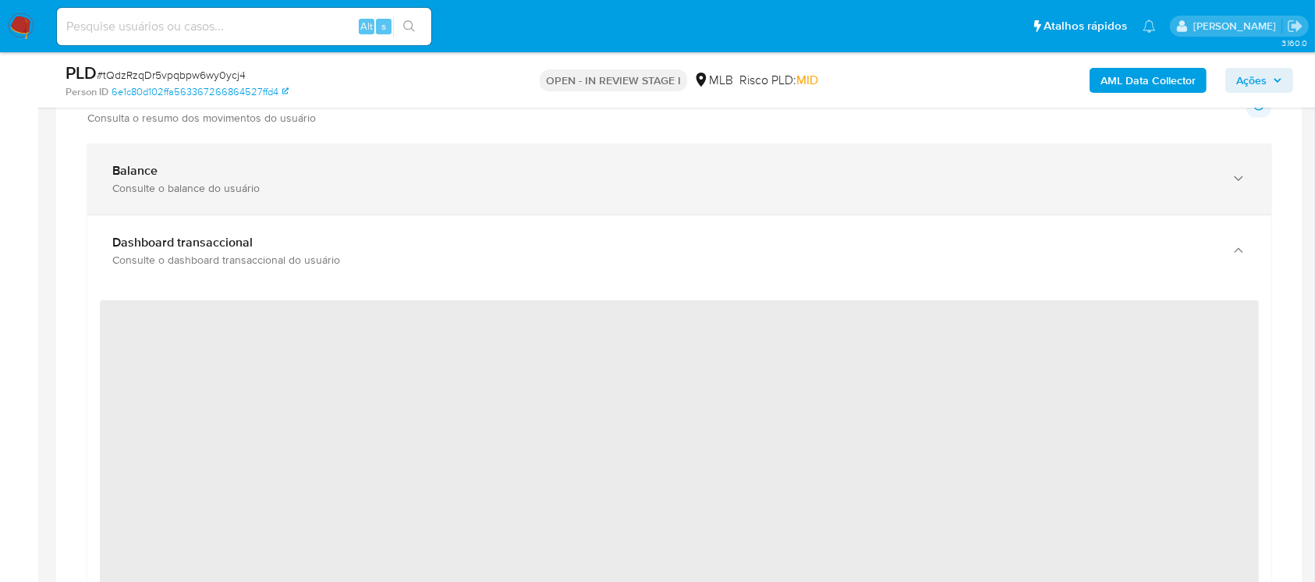
click at [324, 186] on div "Consulte o balance do usuário" at bounding box center [663, 188] width 1103 height 14
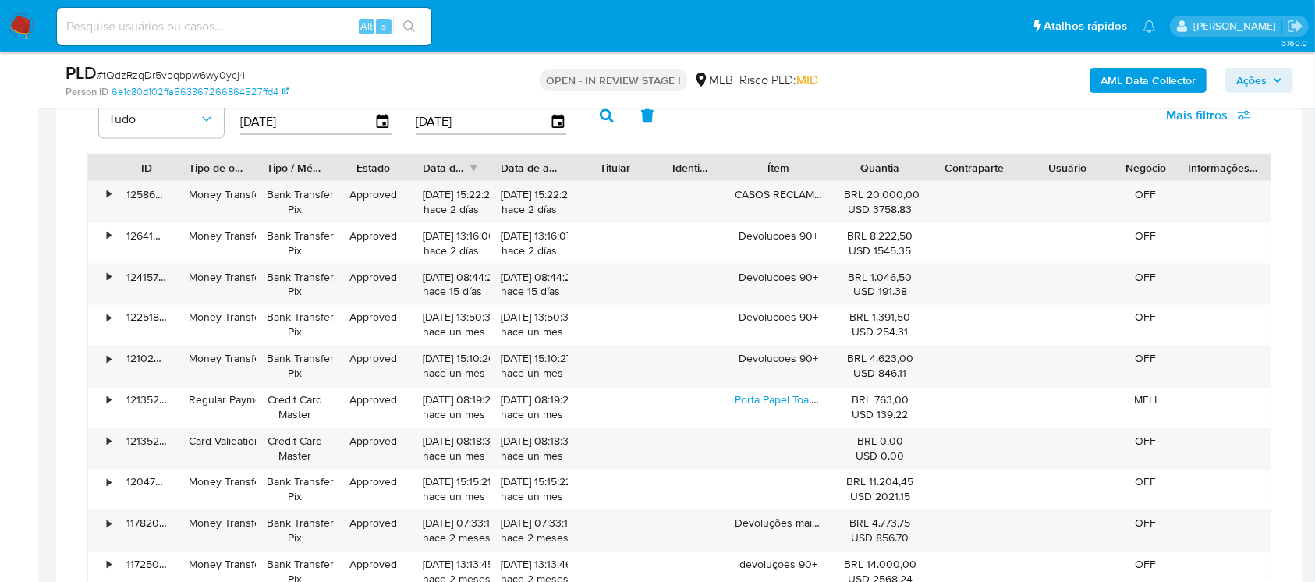
scroll to position [2495, 0]
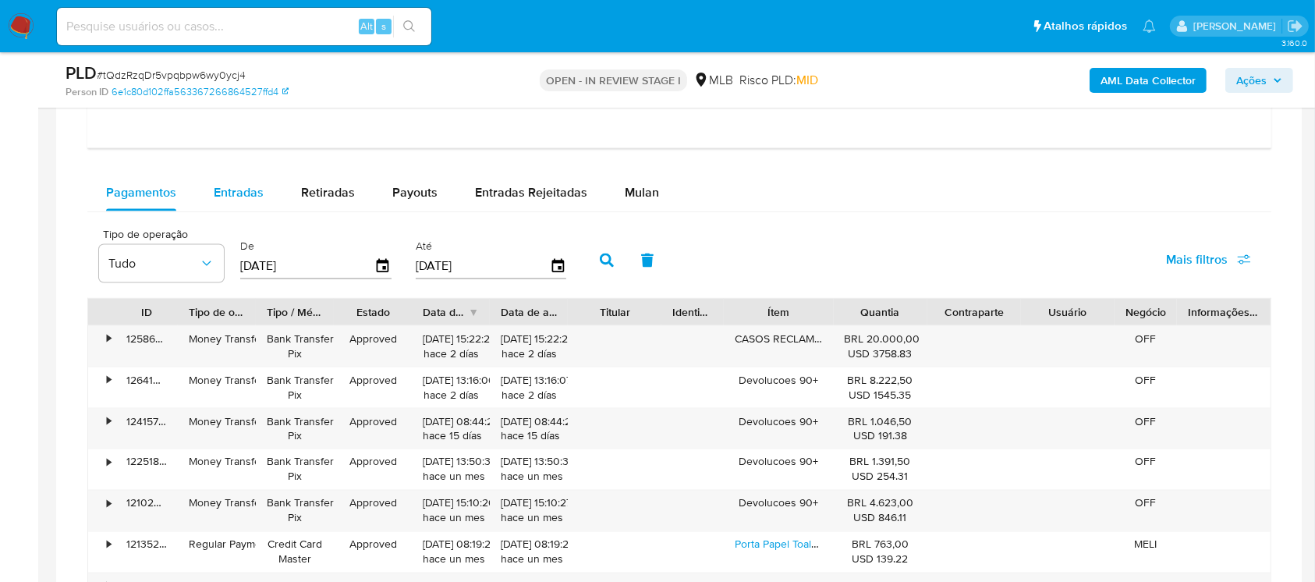
click at [218, 193] on span "Entradas" at bounding box center [239, 192] width 50 height 18
select select "10"
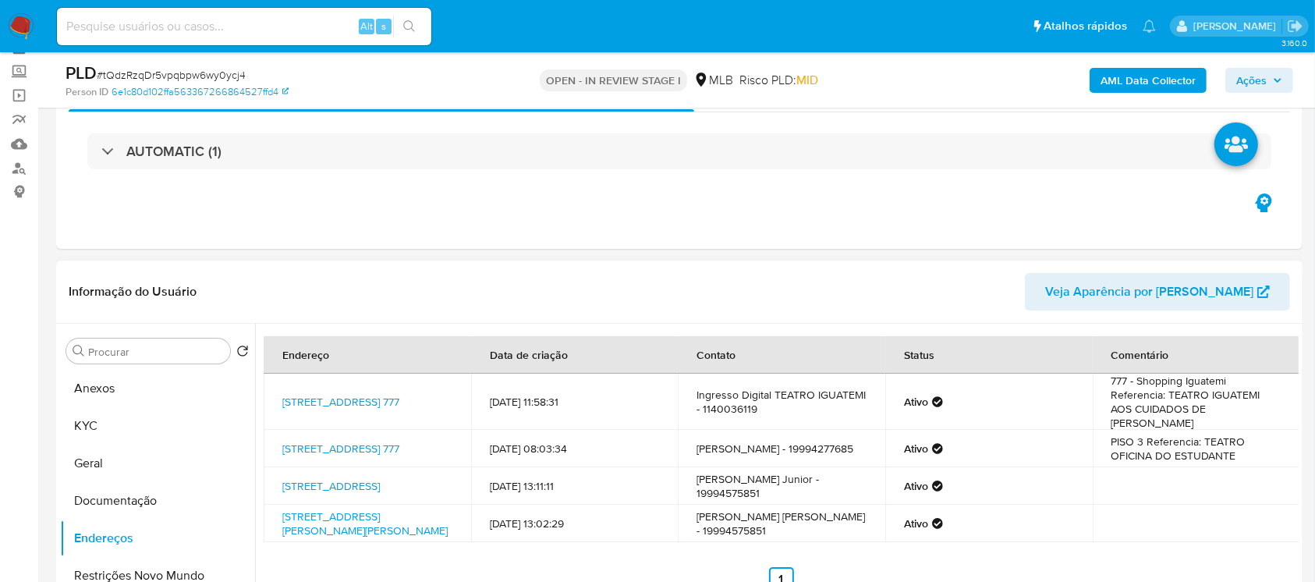
scroll to position [0, 0]
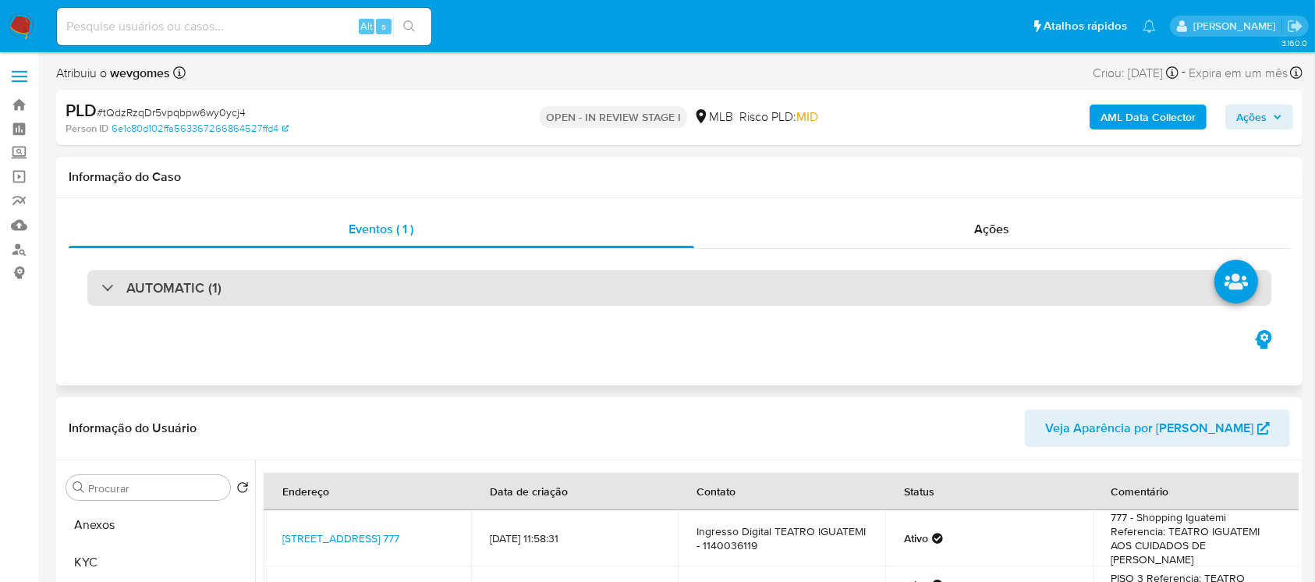
click at [521, 287] on div "AUTOMATIC (1)" at bounding box center [679, 288] width 1184 height 36
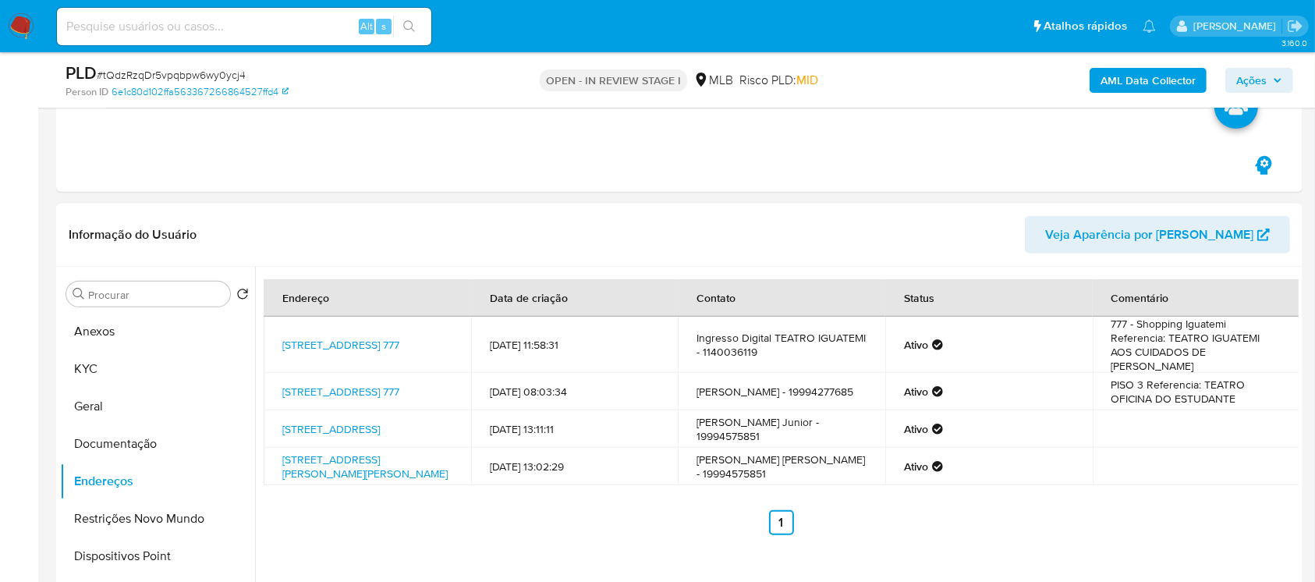
scroll to position [692, 0]
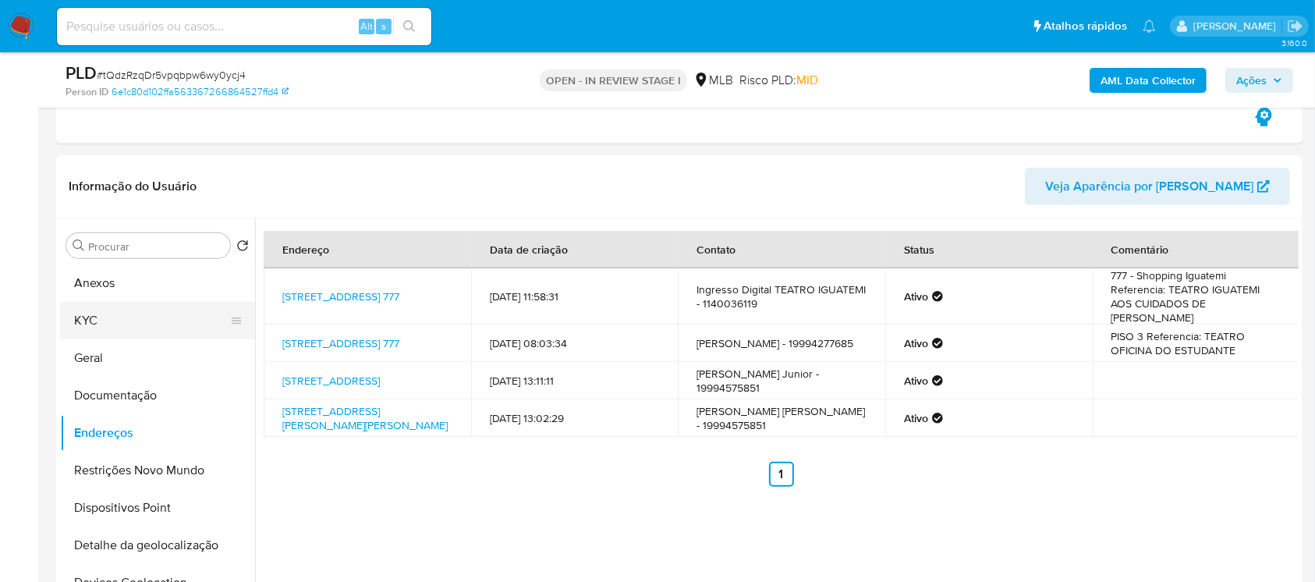
click at [87, 329] on button "KYC" at bounding box center [151, 320] width 182 height 37
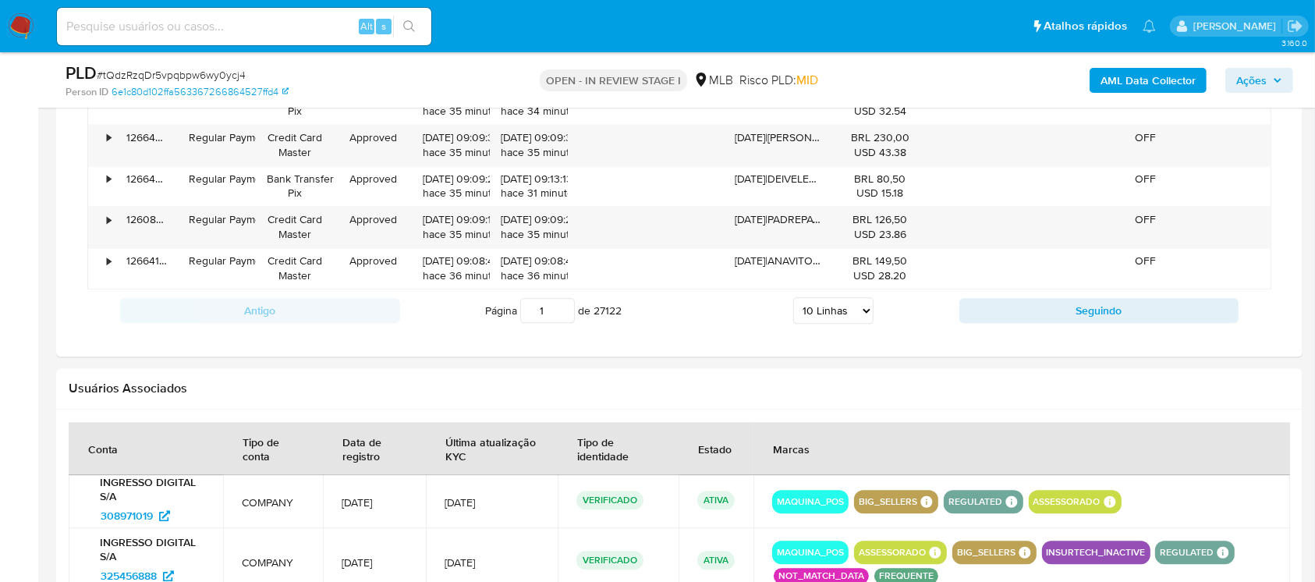
scroll to position [3604, 0]
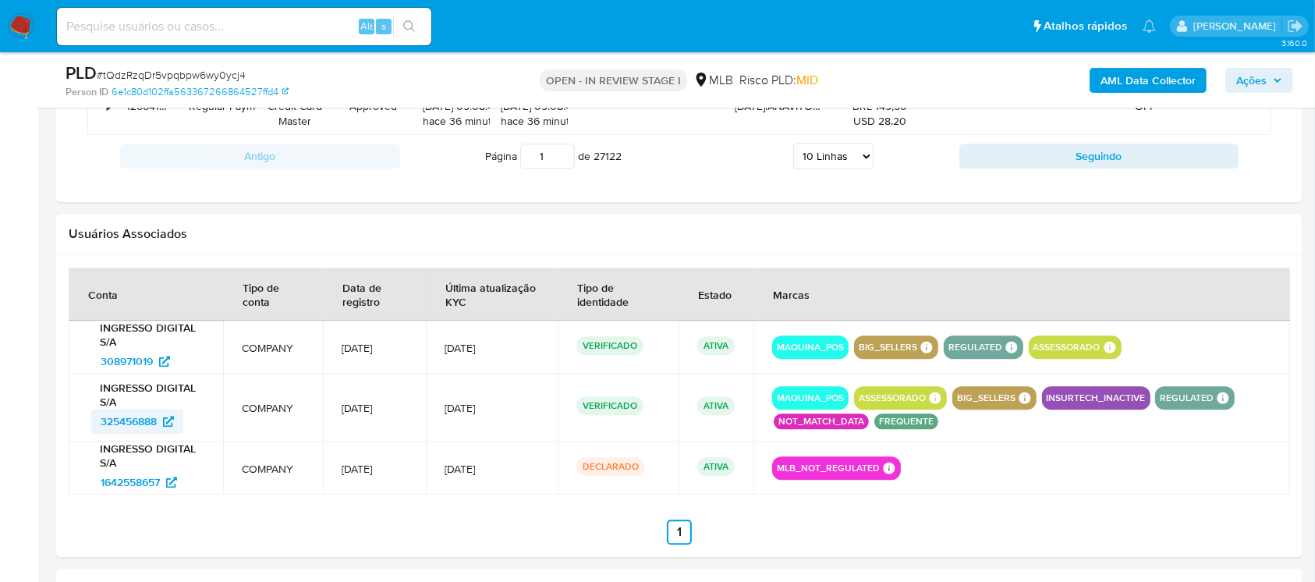
click at [120, 423] on span "325456888" at bounding box center [129, 421] width 56 height 25
click at [132, 363] on span "308971019" at bounding box center [127, 361] width 52 height 25
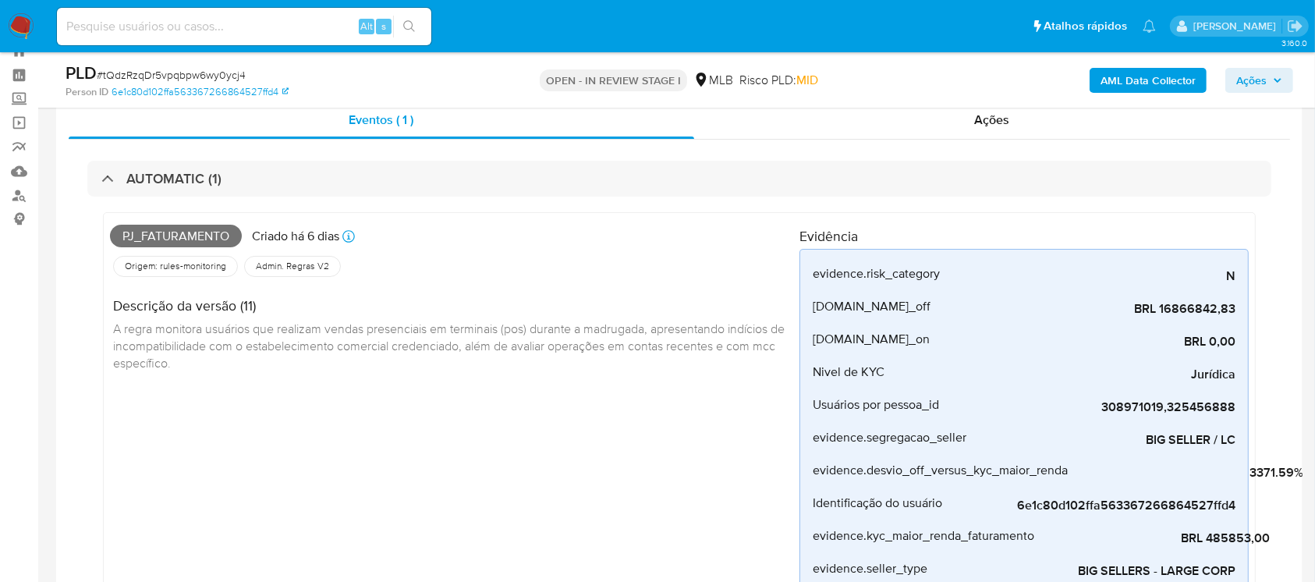
scroll to position [0, 0]
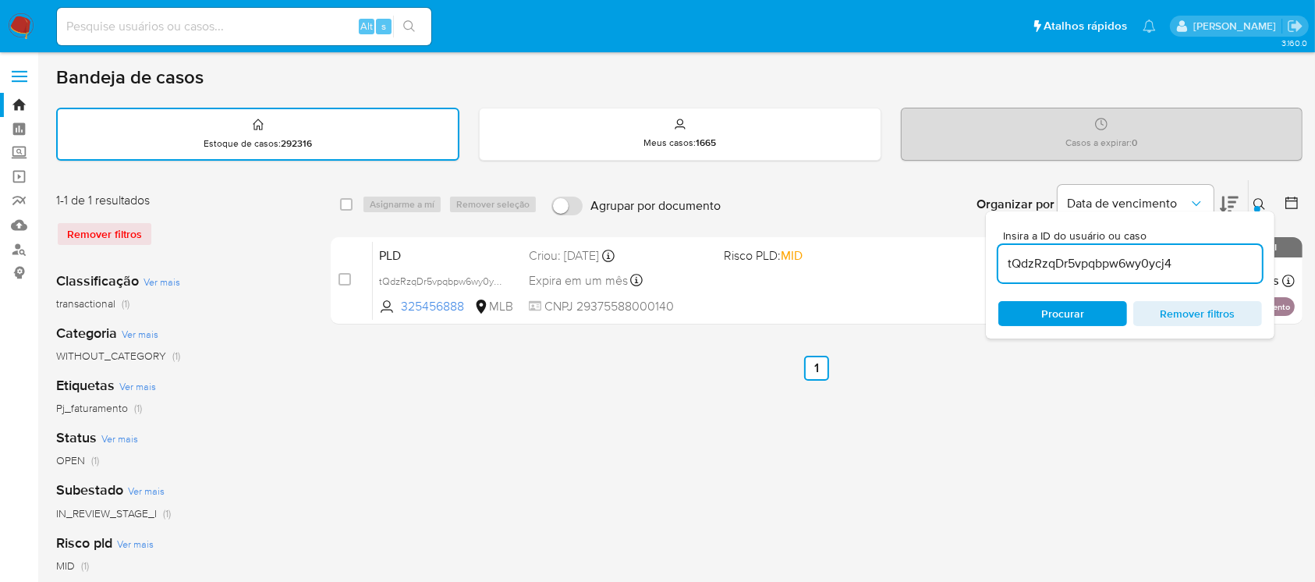
click at [29, 27] on img at bounding box center [21, 26] width 27 height 27
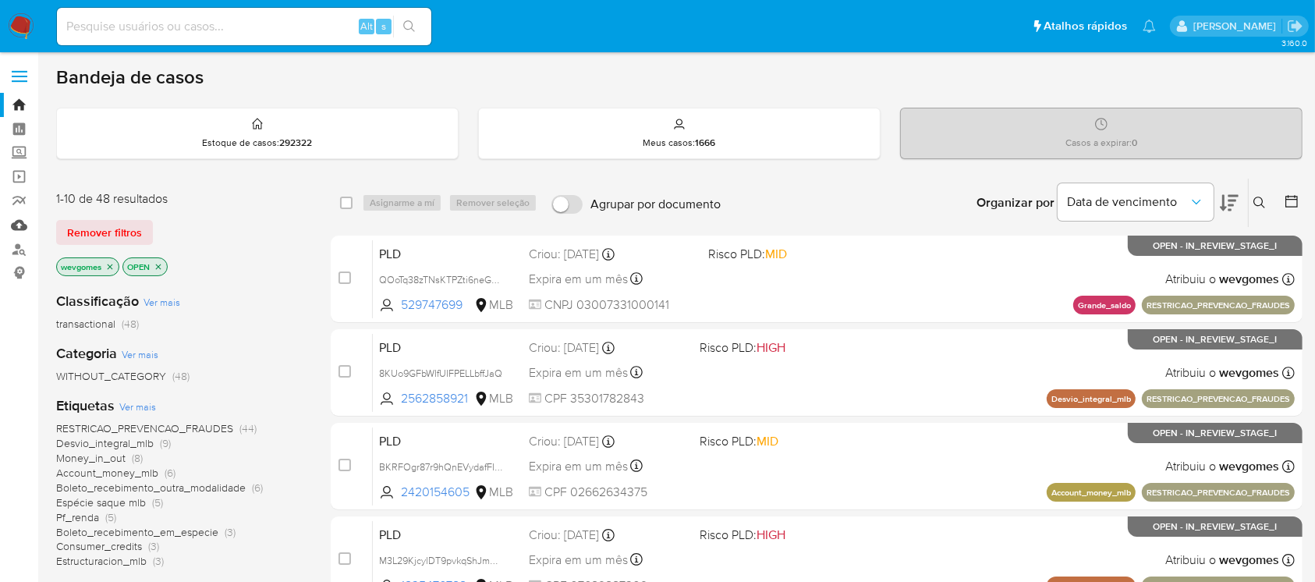
click at [19, 229] on link "Mulan" at bounding box center [93, 225] width 186 height 24
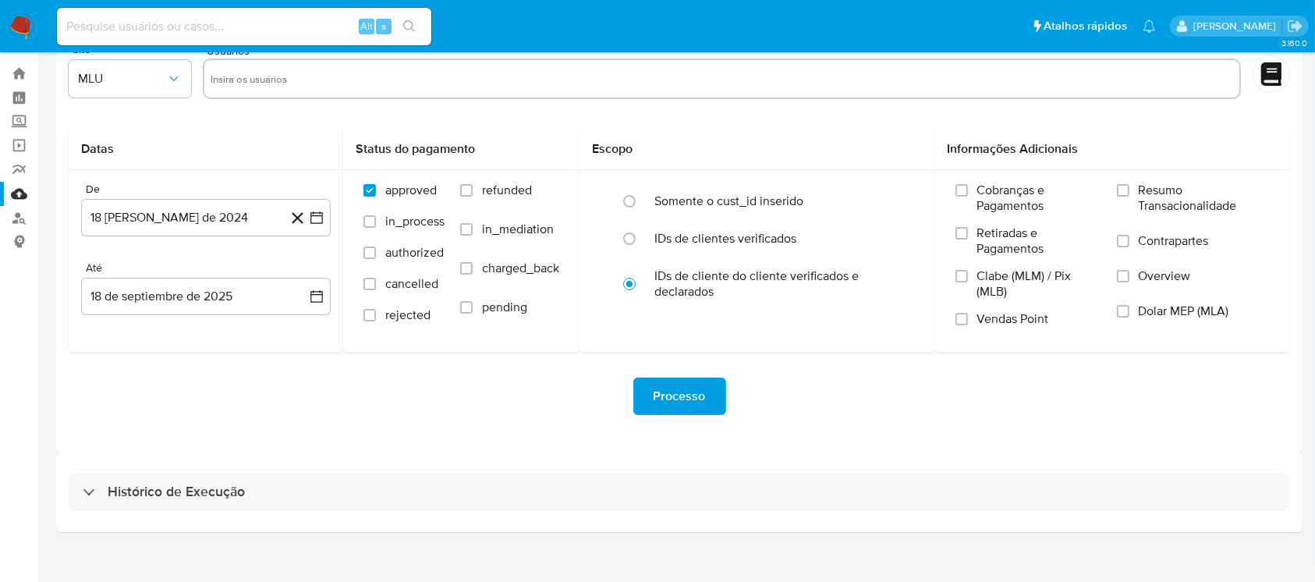
scroll to position [48, 0]
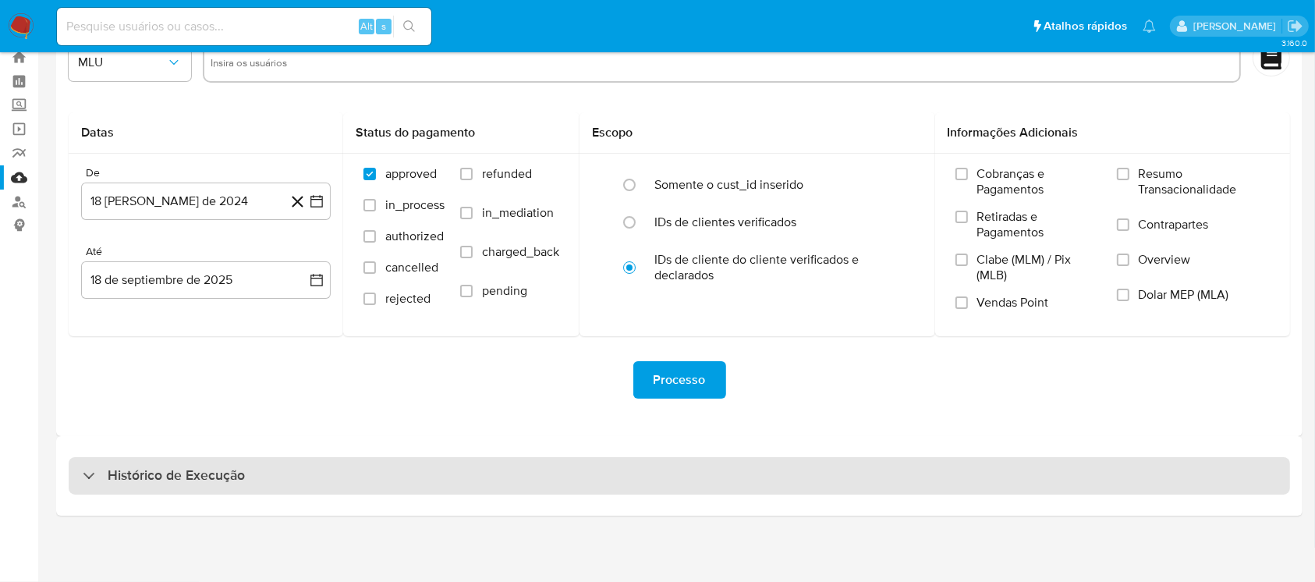
click at [360, 474] on div "Histórico de Execução" at bounding box center [679, 475] width 1221 height 37
select select "10"
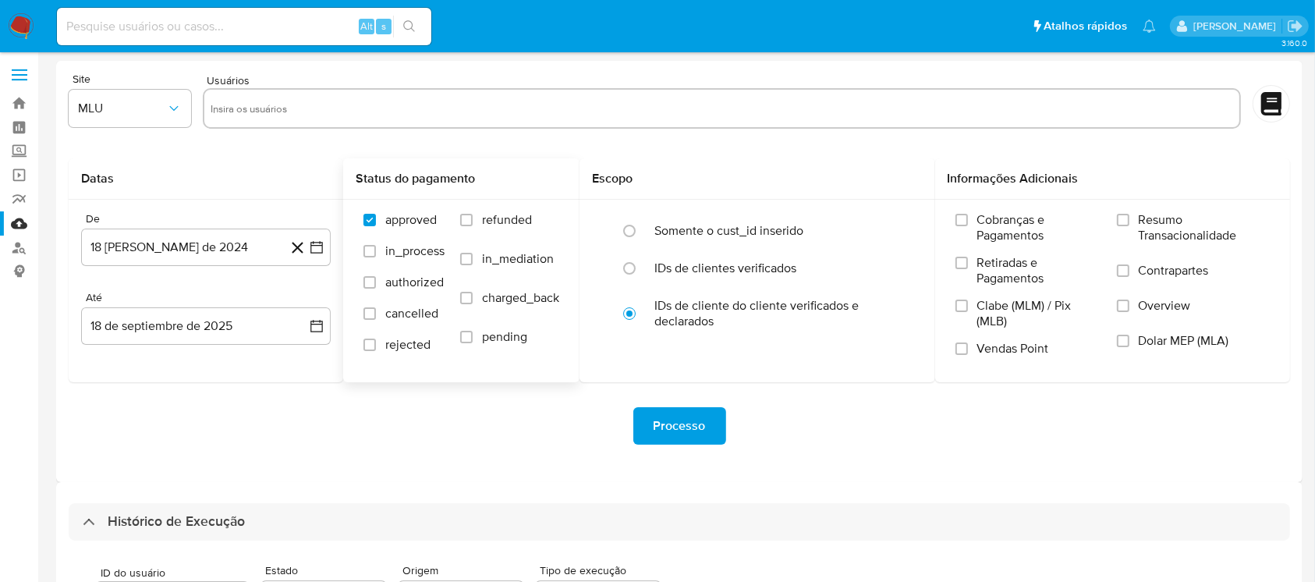
scroll to position [0, 0]
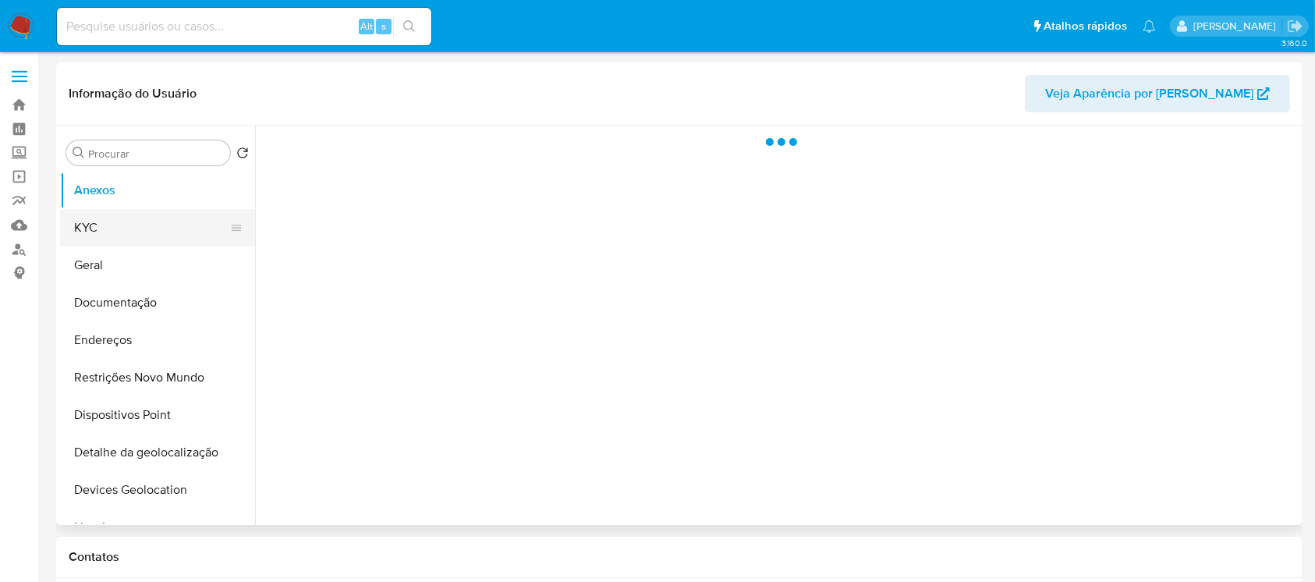
click at [104, 239] on button "KYC" at bounding box center [151, 227] width 182 height 37
select select "10"
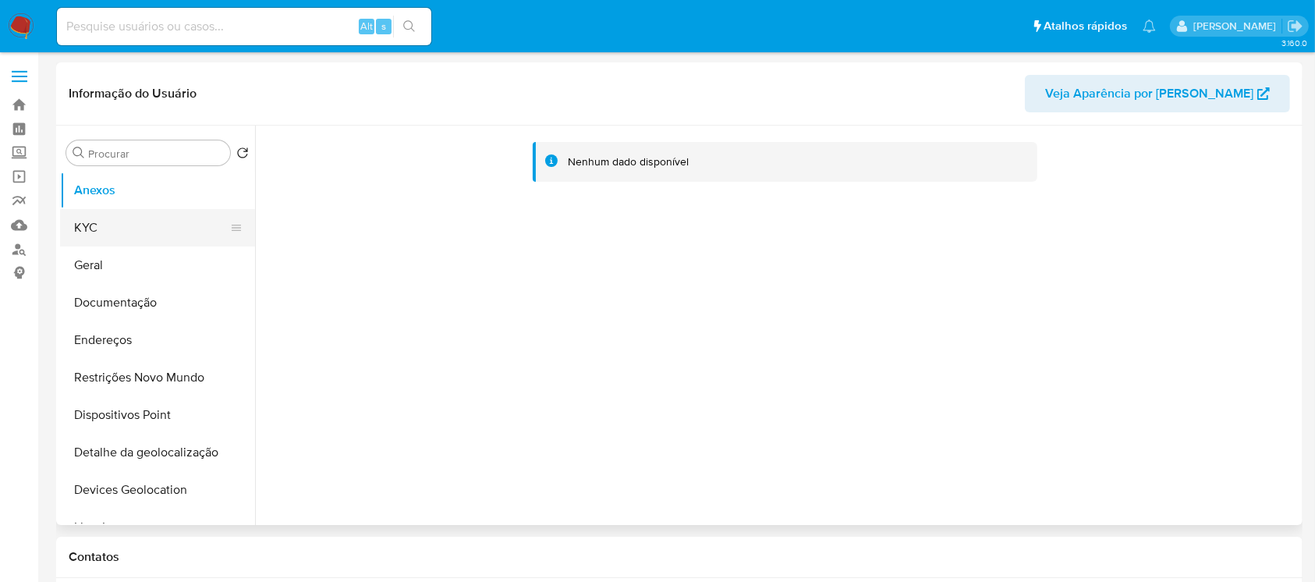
click at [112, 228] on button "KYC" at bounding box center [151, 227] width 182 height 37
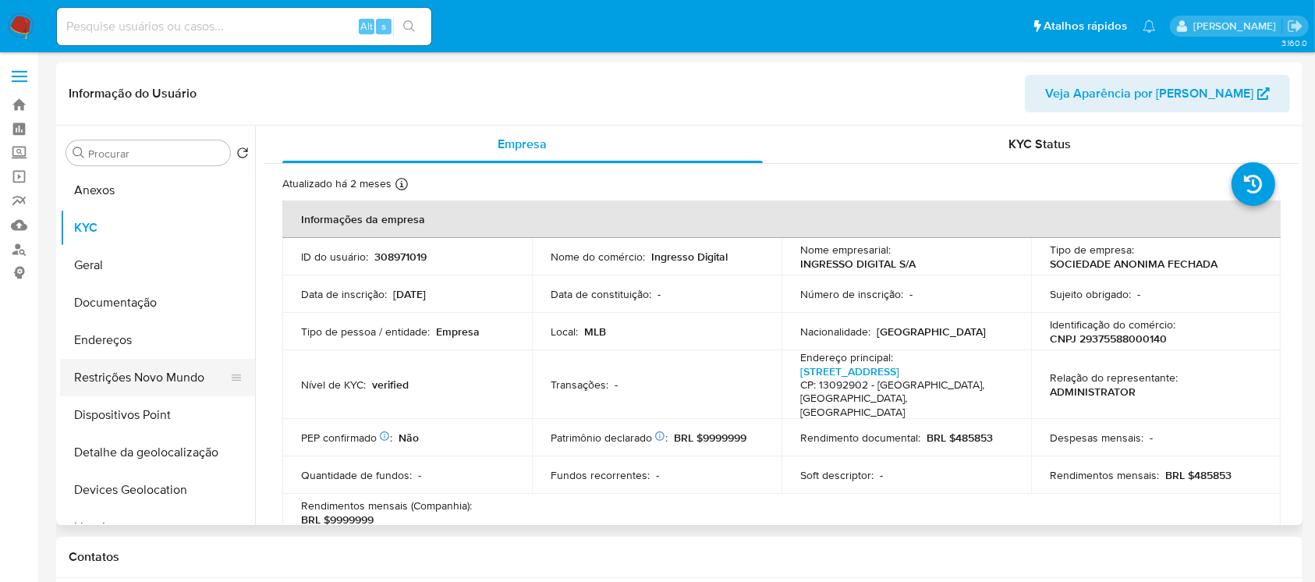
click at [126, 384] on button "Restrições Novo Mundo" at bounding box center [151, 377] width 182 height 37
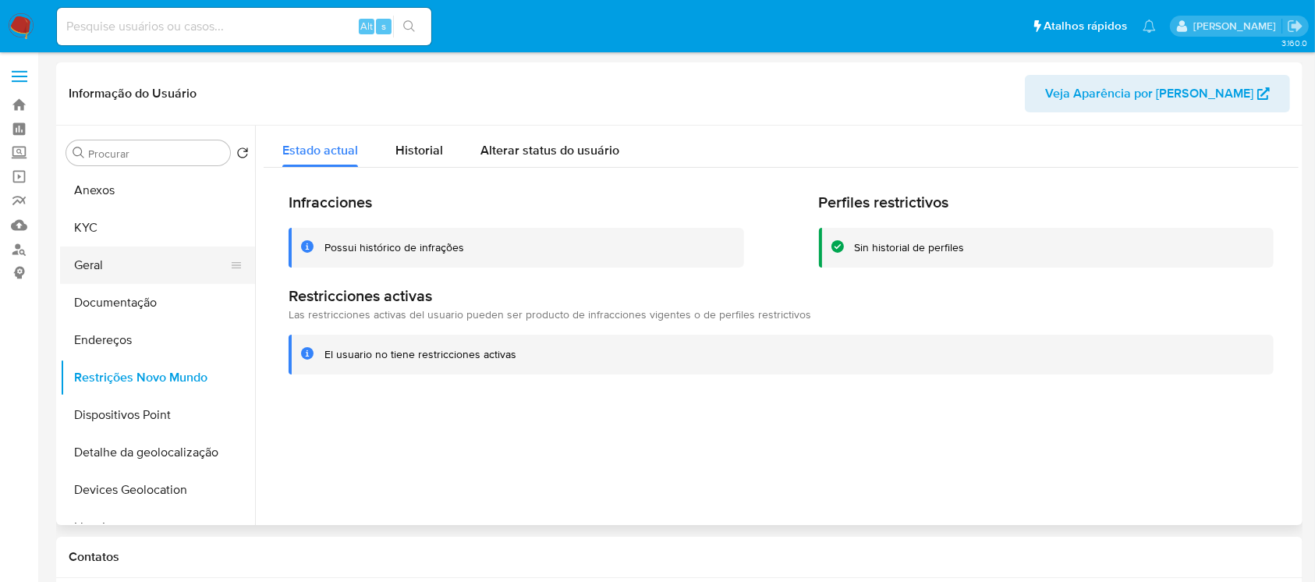
click at [87, 278] on button "Geral" at bounding box center [151, 264] width 182 height 37
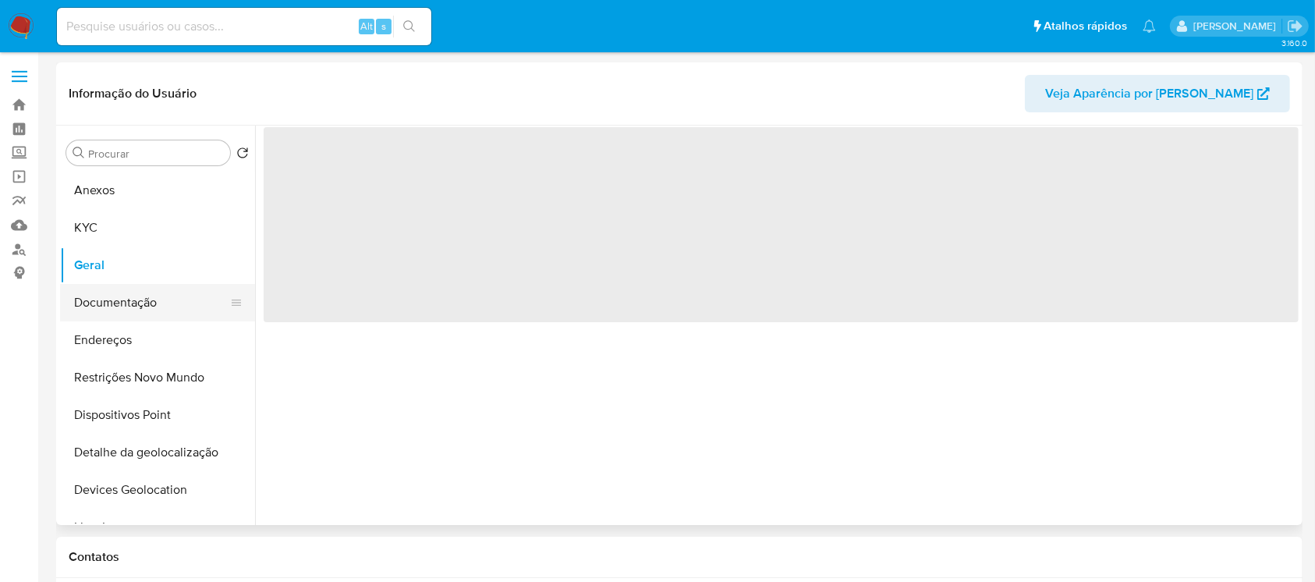
click at [87, 296] on button "Documentação" at bounding box center [151, 302] width 182 height 37
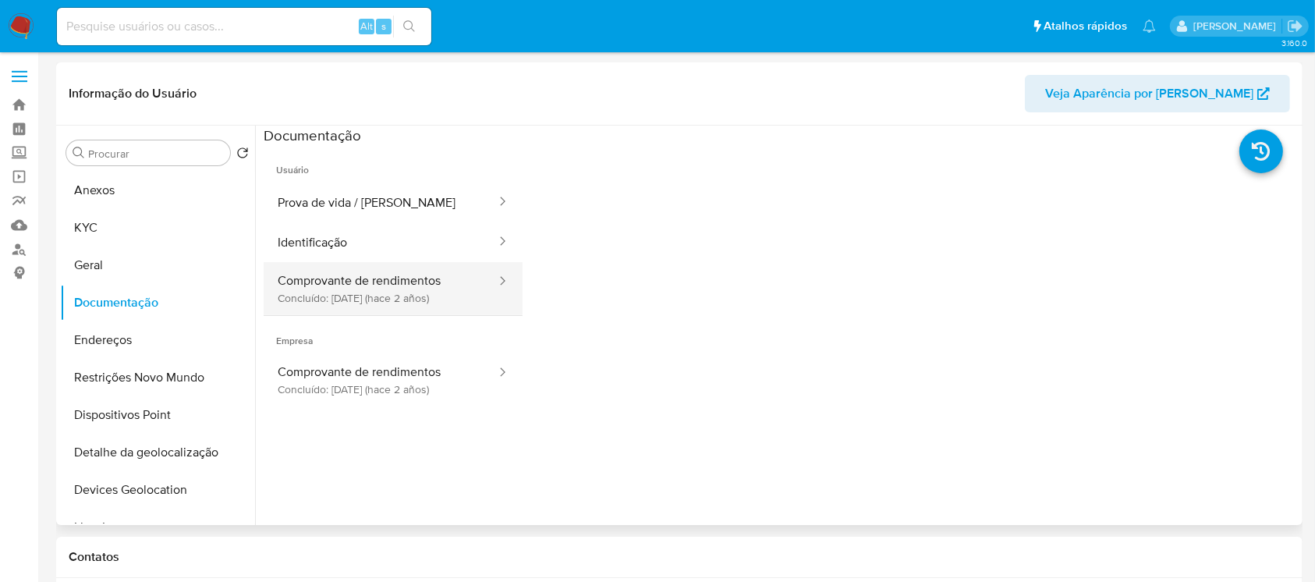
click at [337, 295] on button "Comprovante de rendimentos Concluído: [DATE] (hace 2 años)" at bounding box center [381, 288] width 234 height 53
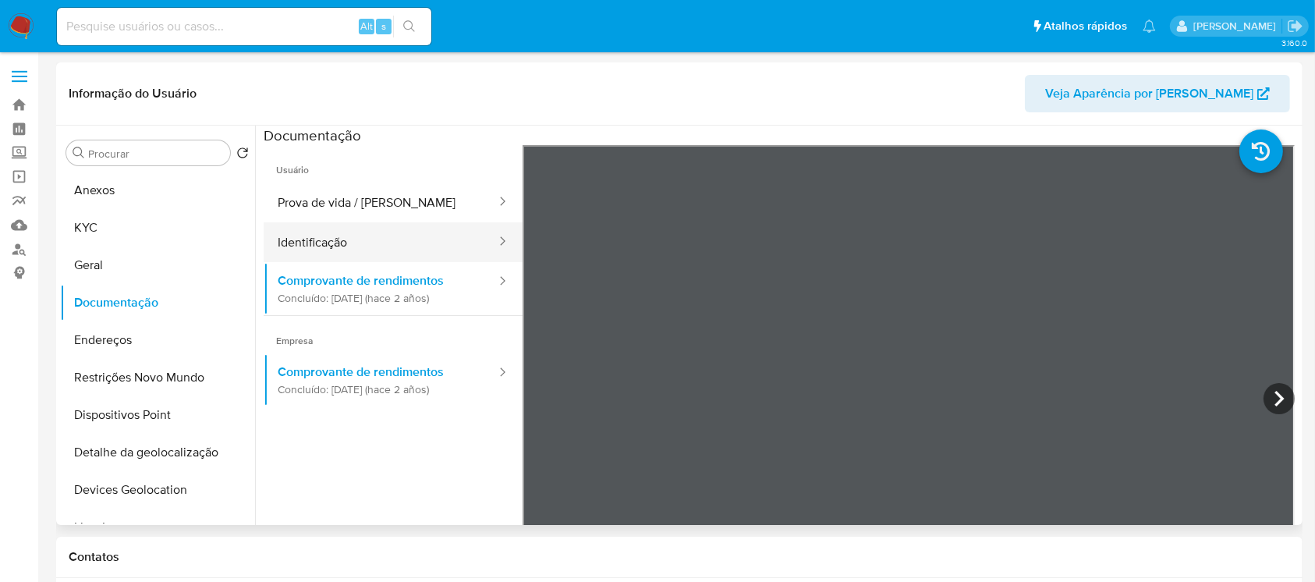
click at [328, 251] on button "Identificação" at bounding box center [381, 242] width 234 height 40
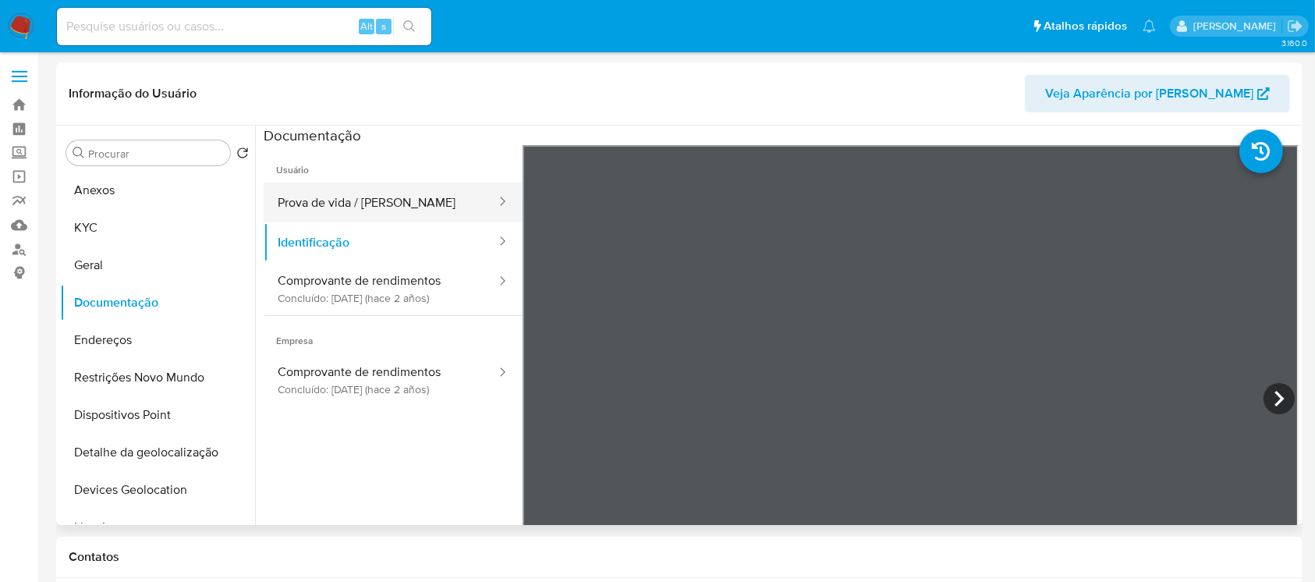
click at [318, 210] on button "Prova de vida / [PERSON_NAME]" at bounding box center [381, 202] width 234 height 40
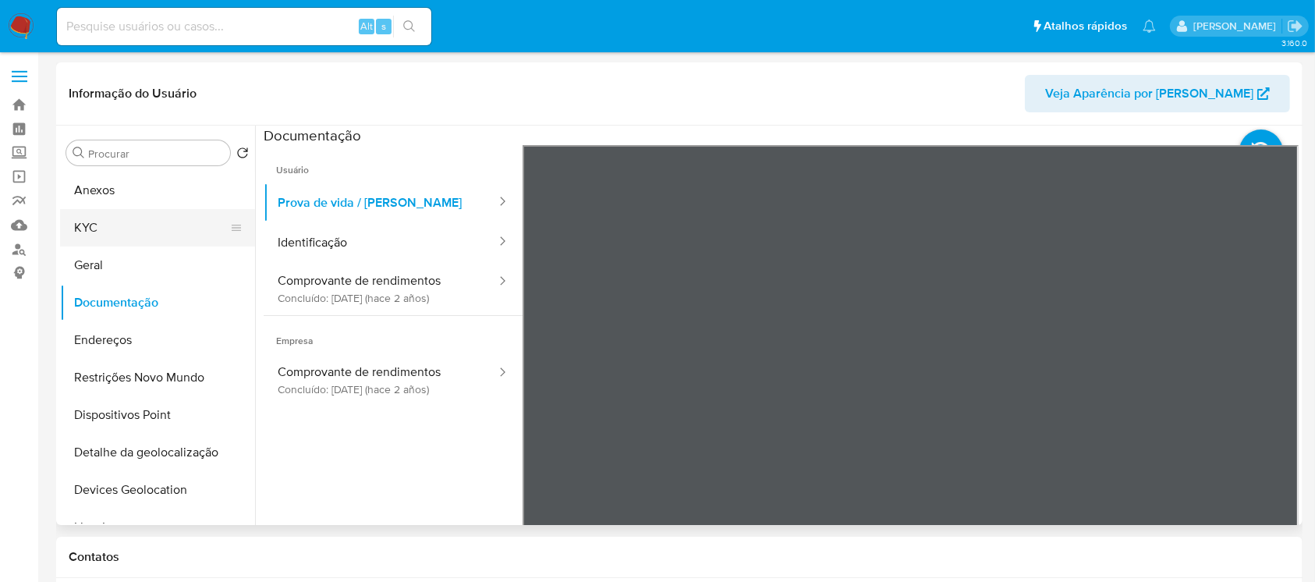
click at [112, 240] on button "KYC" at bounding box center [151, 227] width 182 height 37
